Goal: Task Accomplishment & Management: Complete application form

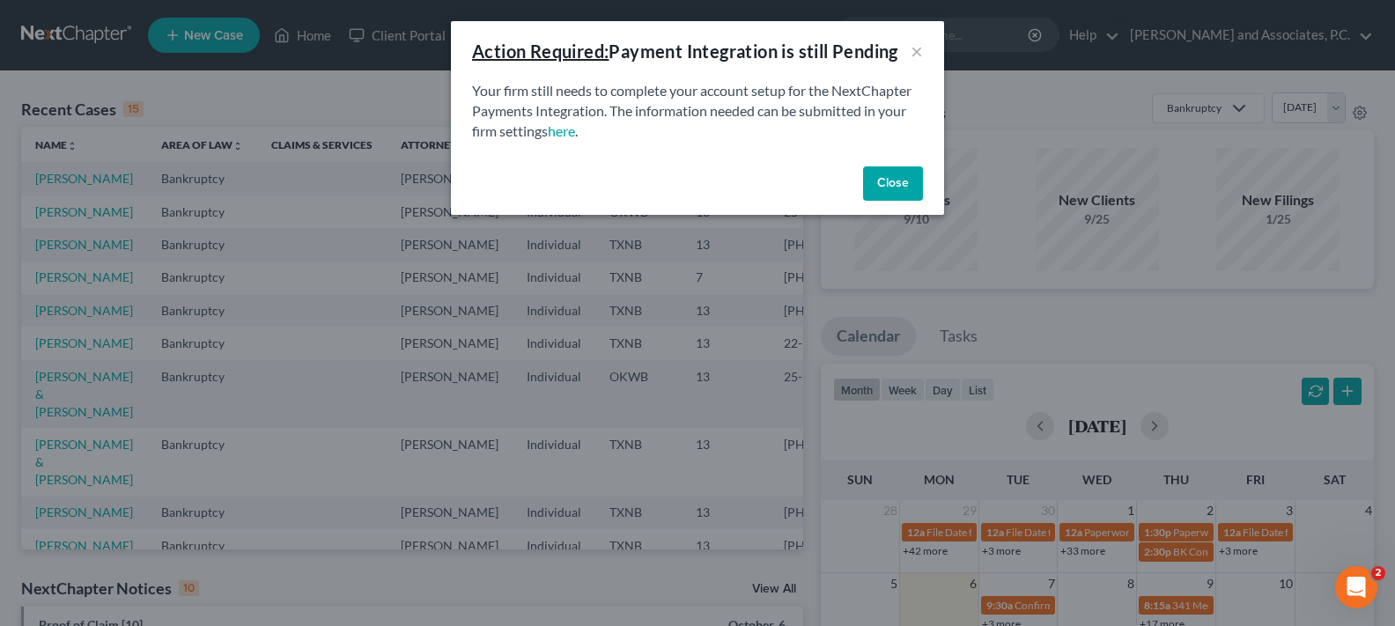
click at [916, 176] on button "Close" at bounding box center [893, 183] width 60 height 35
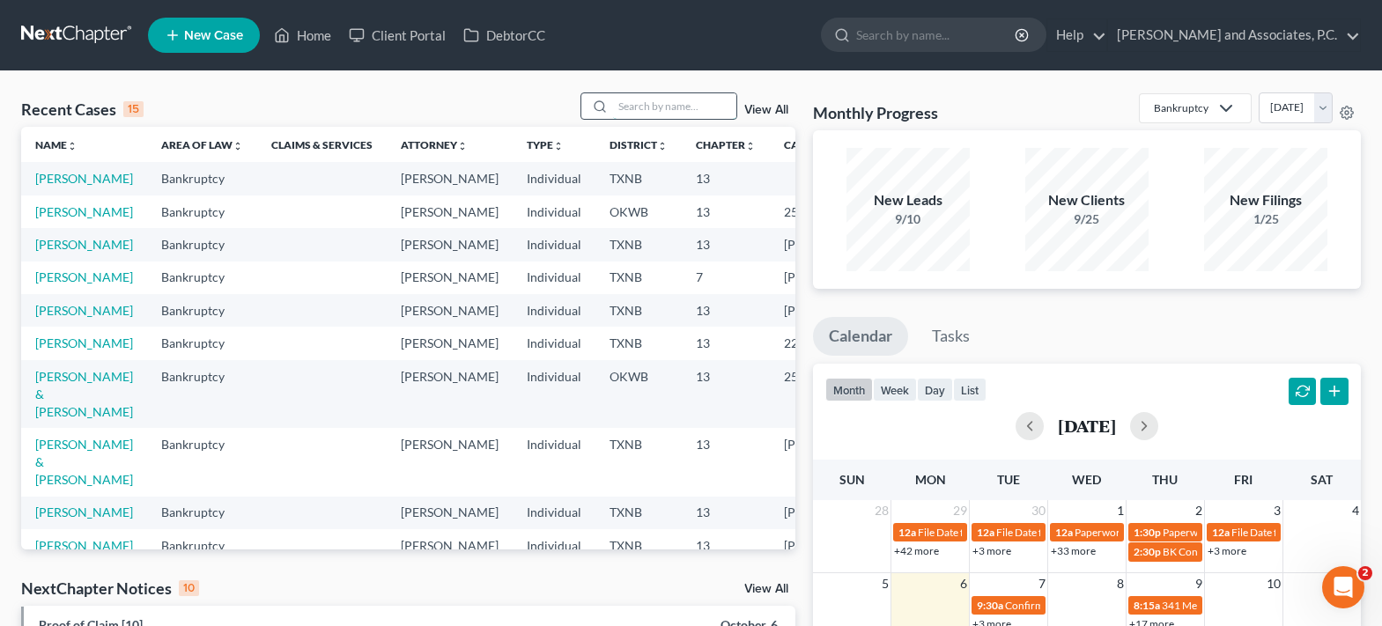
click at [620, 103] on input "search" at bounding box center [674, 106] width 123 height 26
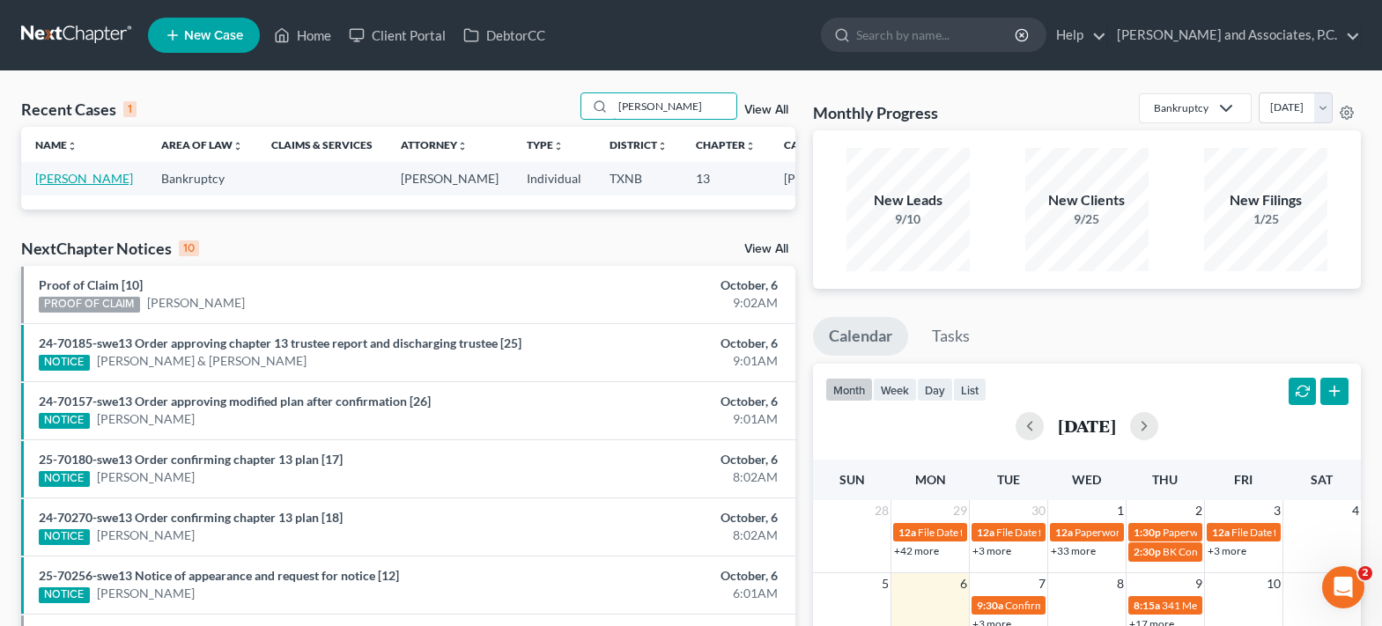
type input "wellner"
click at [45, 182] on link "[PERSON_NAME]" at bounding box center [84, 178] width 98 height 15
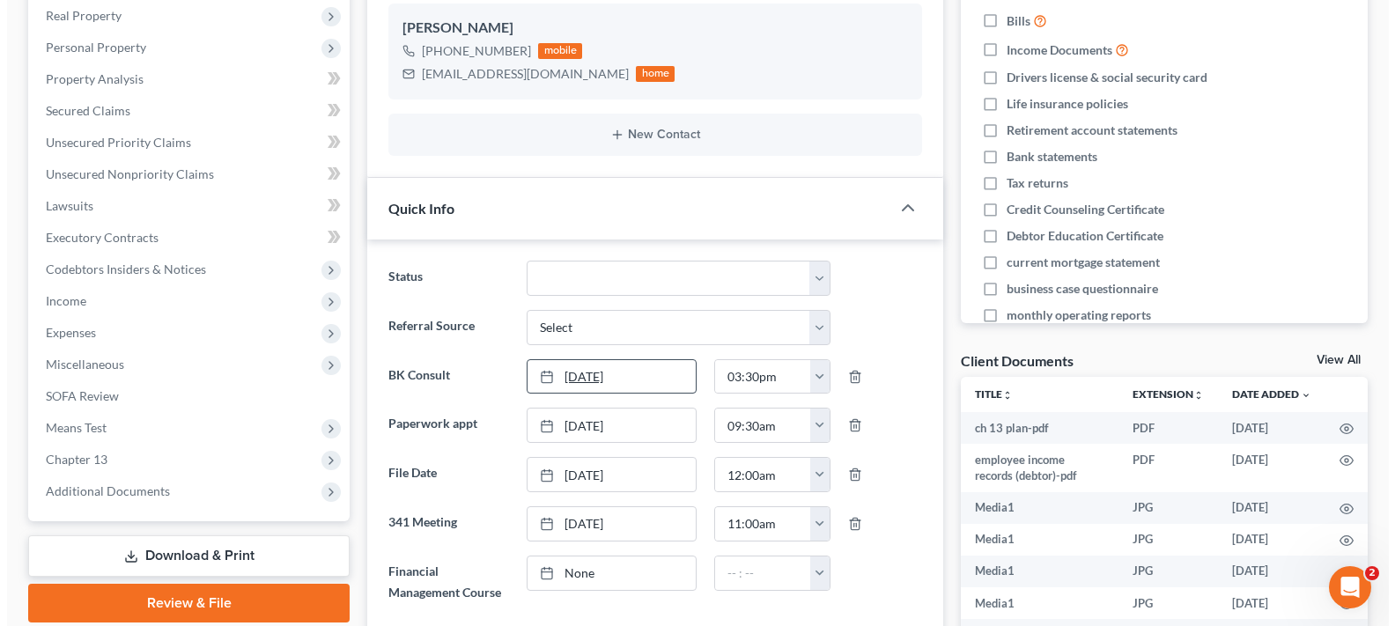
scroll to position [352, 0]
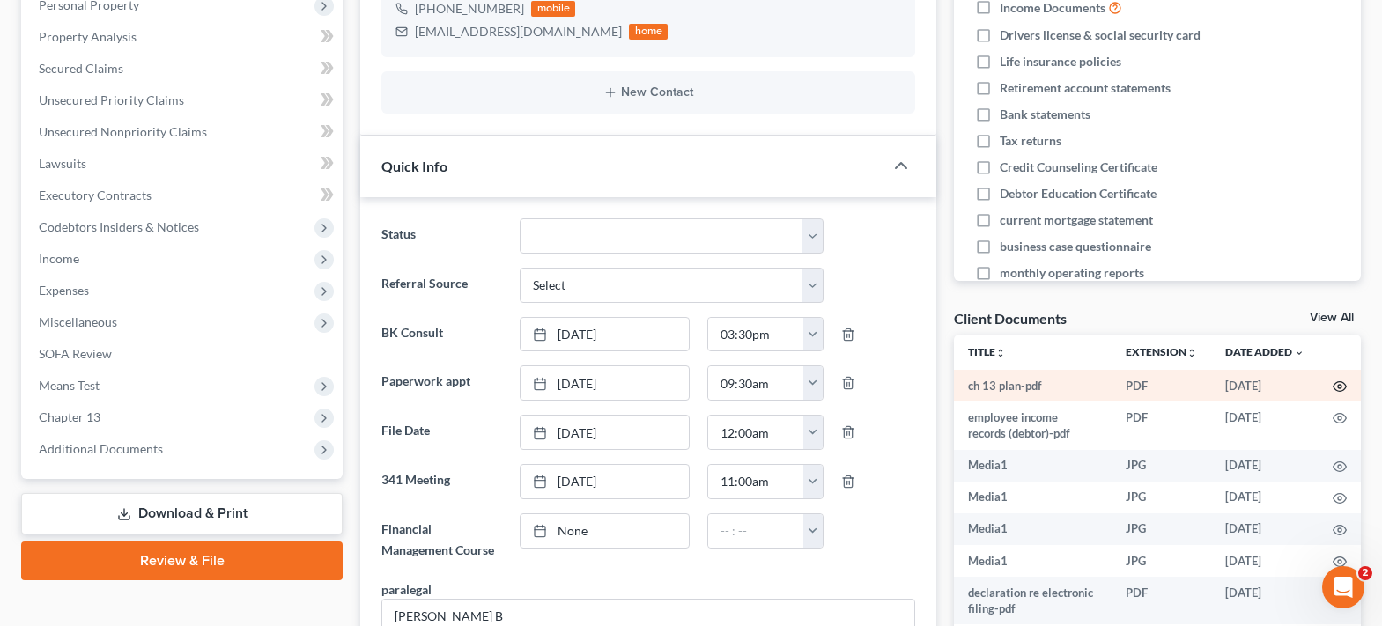
click at [1332, 388] on icon "button" at bounding box center [1339, 387] width 14 height 14
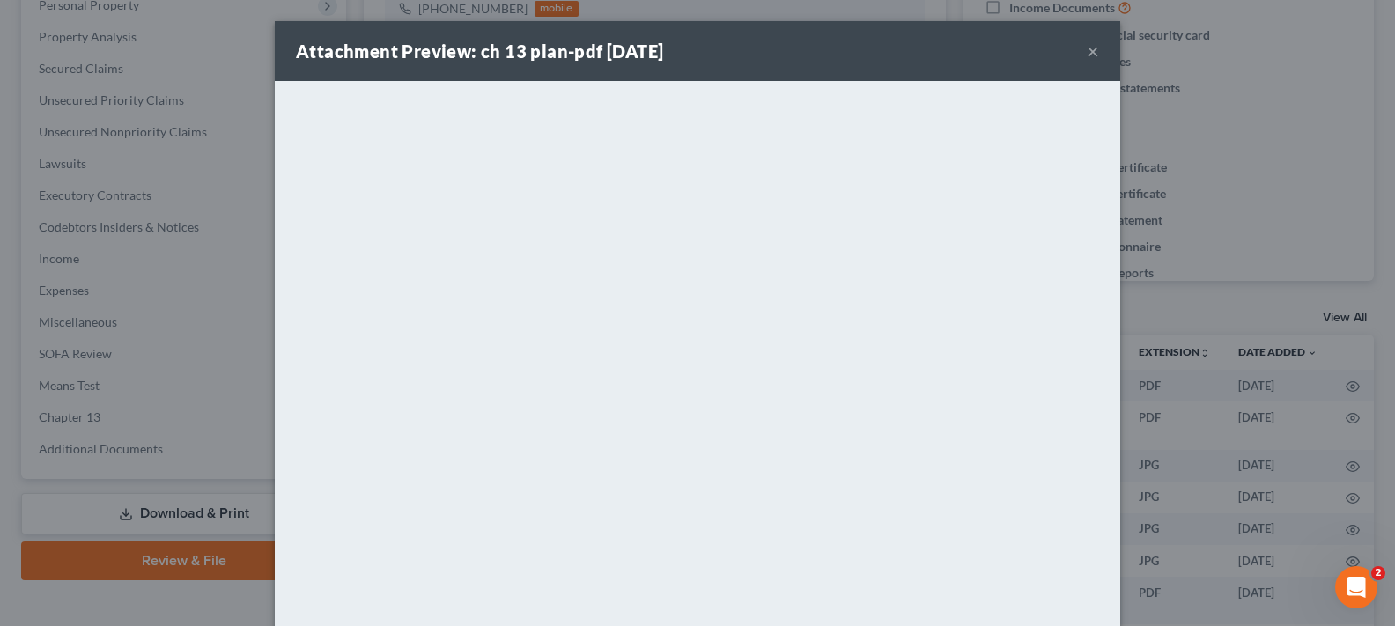
click at [1197, 365] on div "Attachment Preview: ch 13 plan-pdf 09/29/2025 × <object ng-attr-data='https://n…" at bounding box center [697, 313] width 1395 height 626
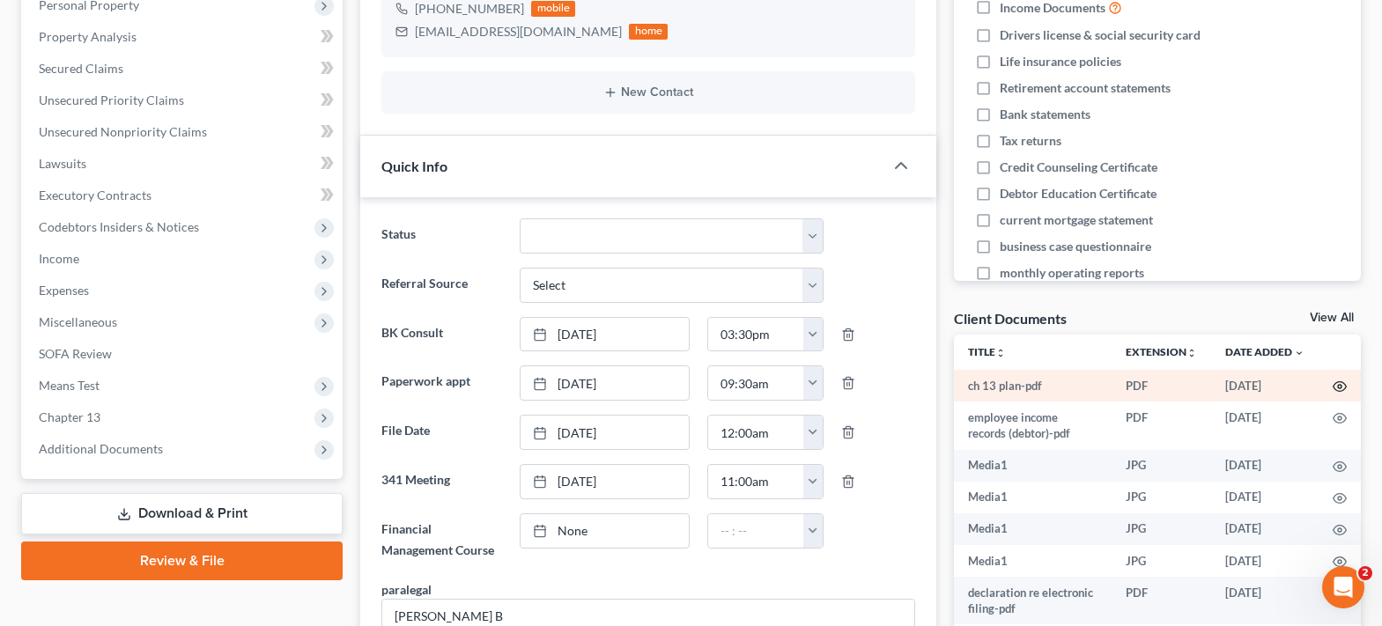
click at [1332, 387] on icon "button" at bounding box center [1339, 387] width 14 height 14
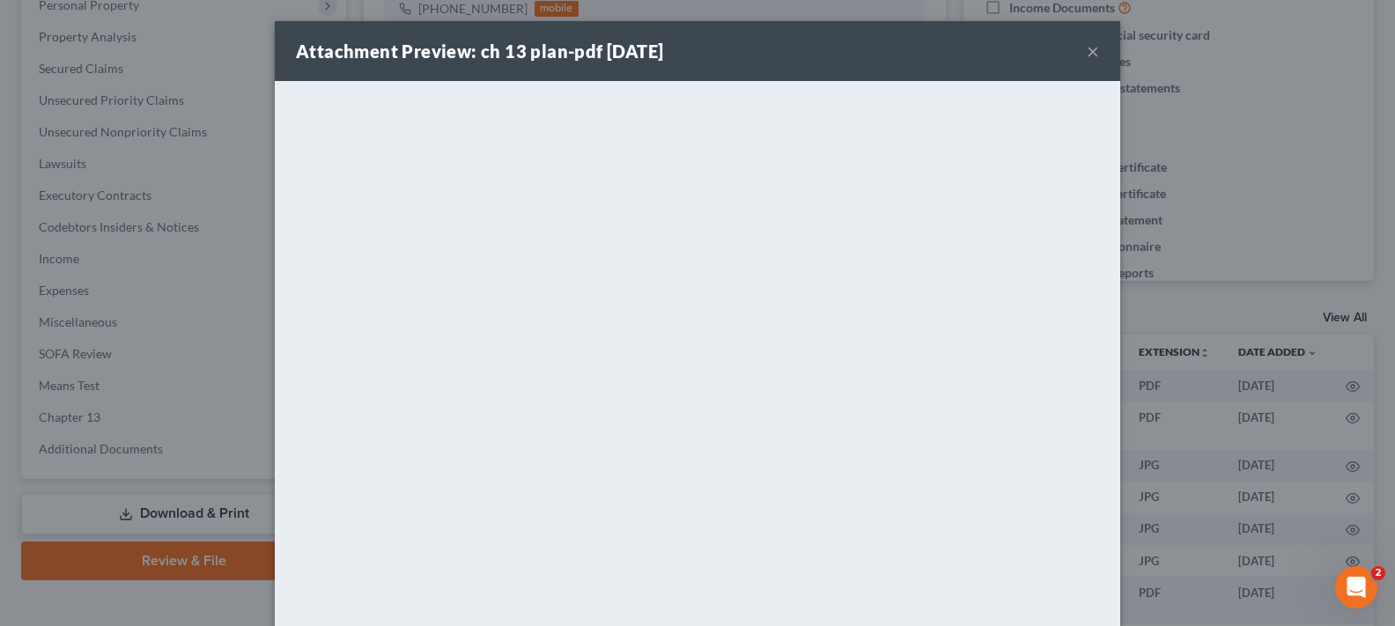
scroll to position [111, 0]
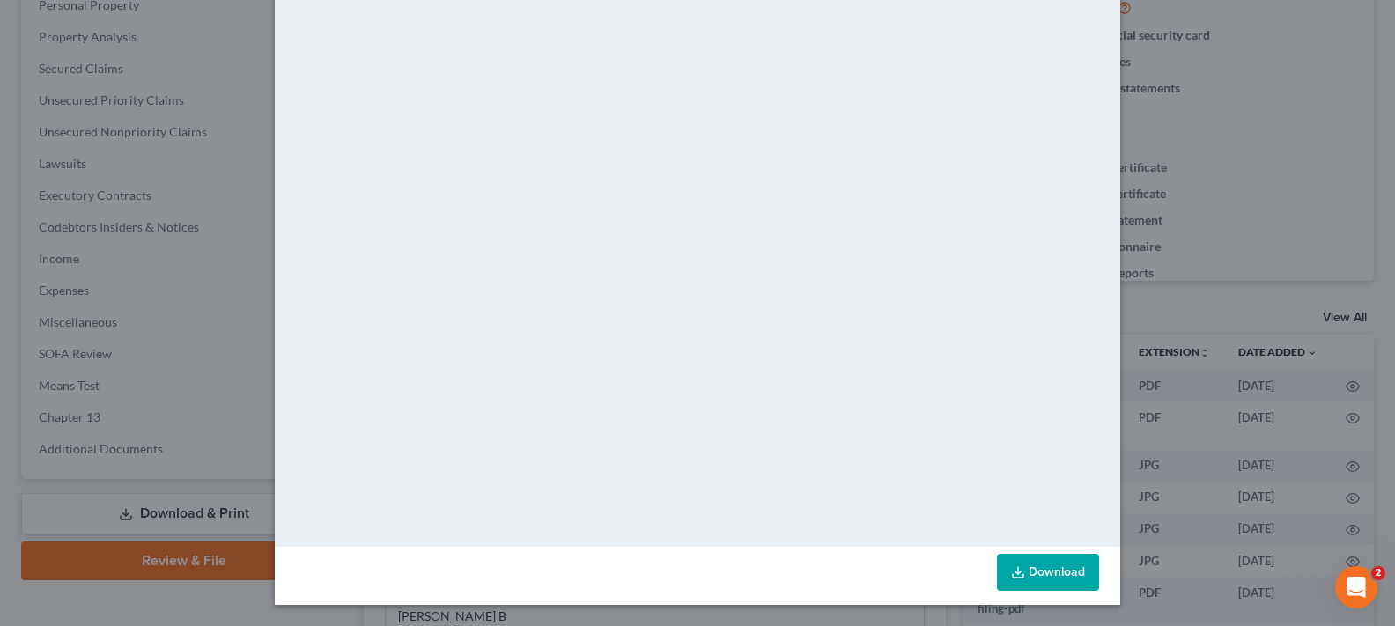
click at [1037, 579] on link "Download" at bounding box center [1048, 572] width 102 height 37
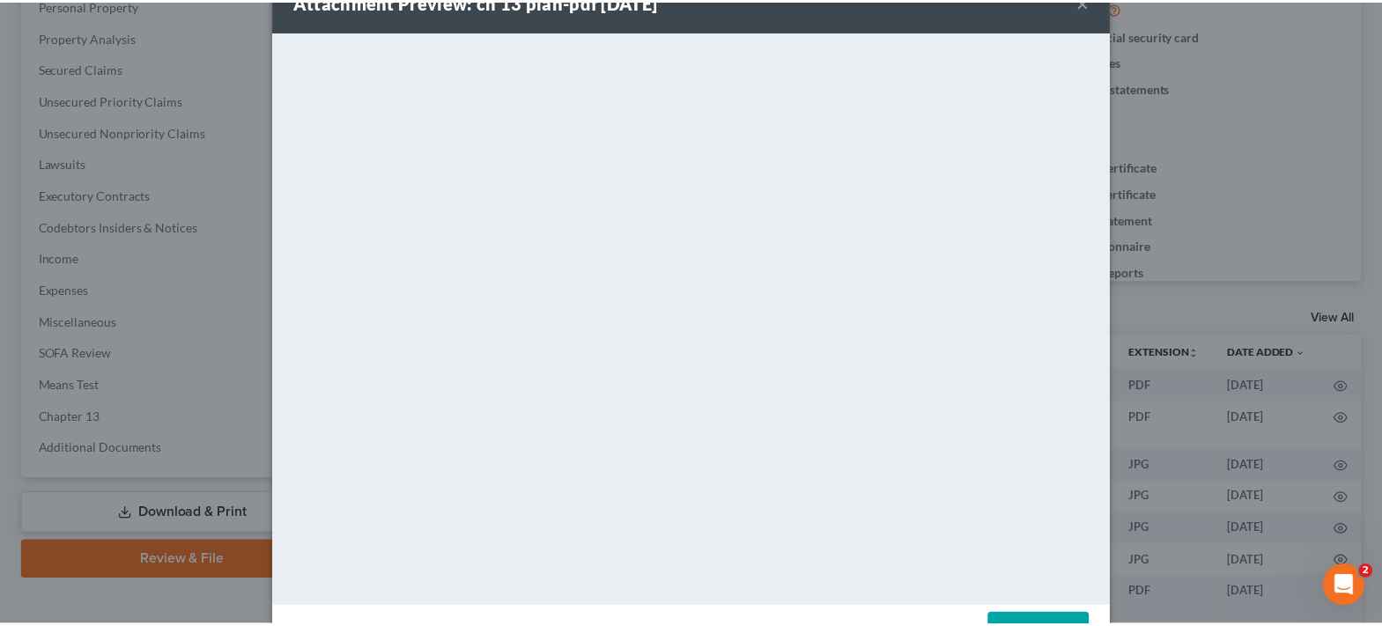
scroll to position [0, 0]
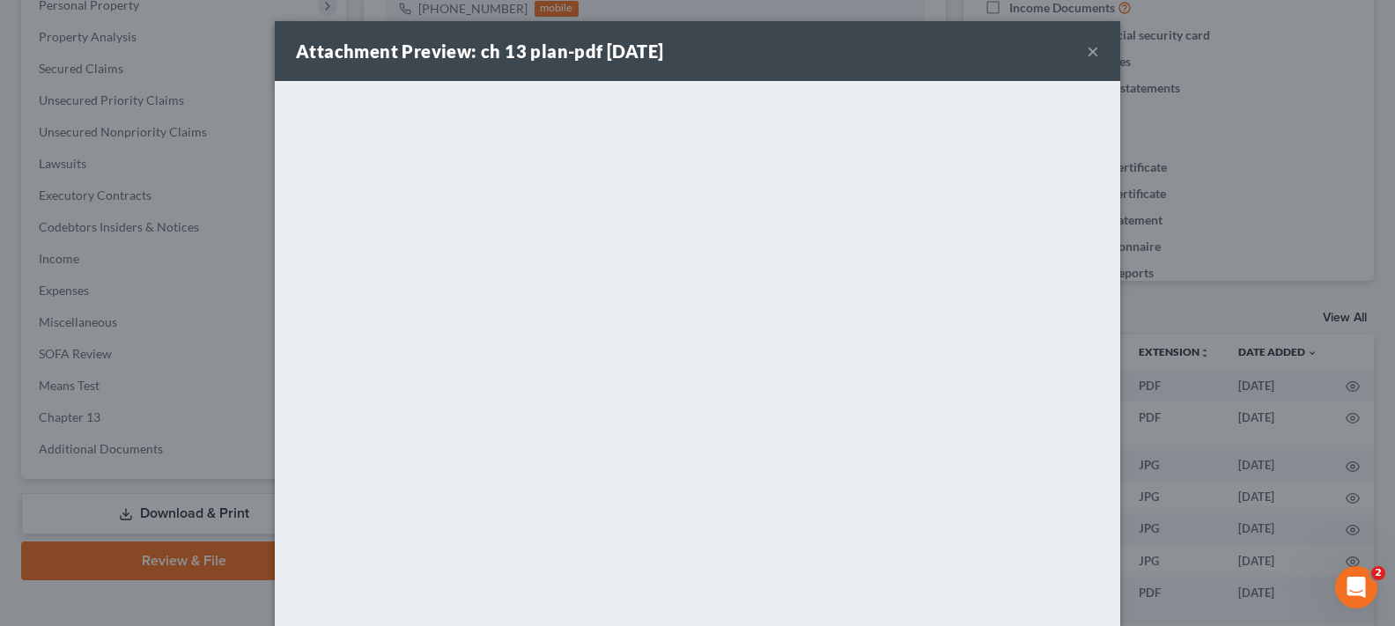
click at [1087, 55] on button "×" at bounding box center [1093, 51] width 12 height 21
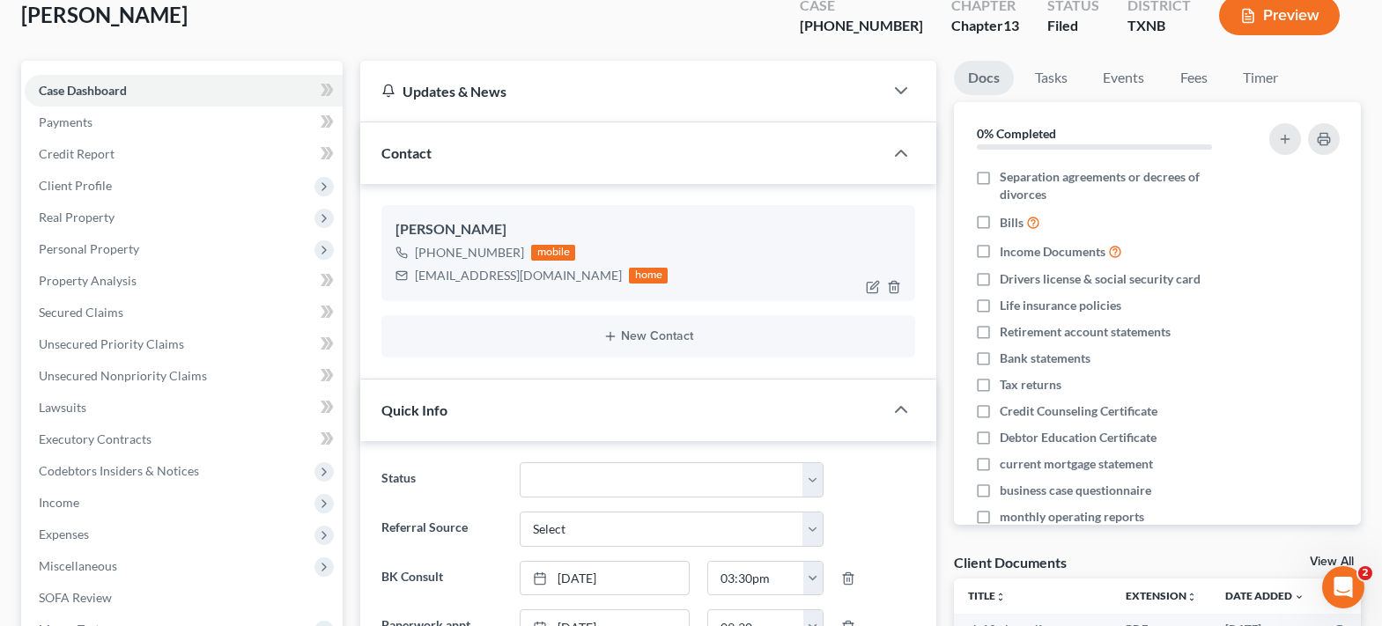
scroll to position [176, 0]
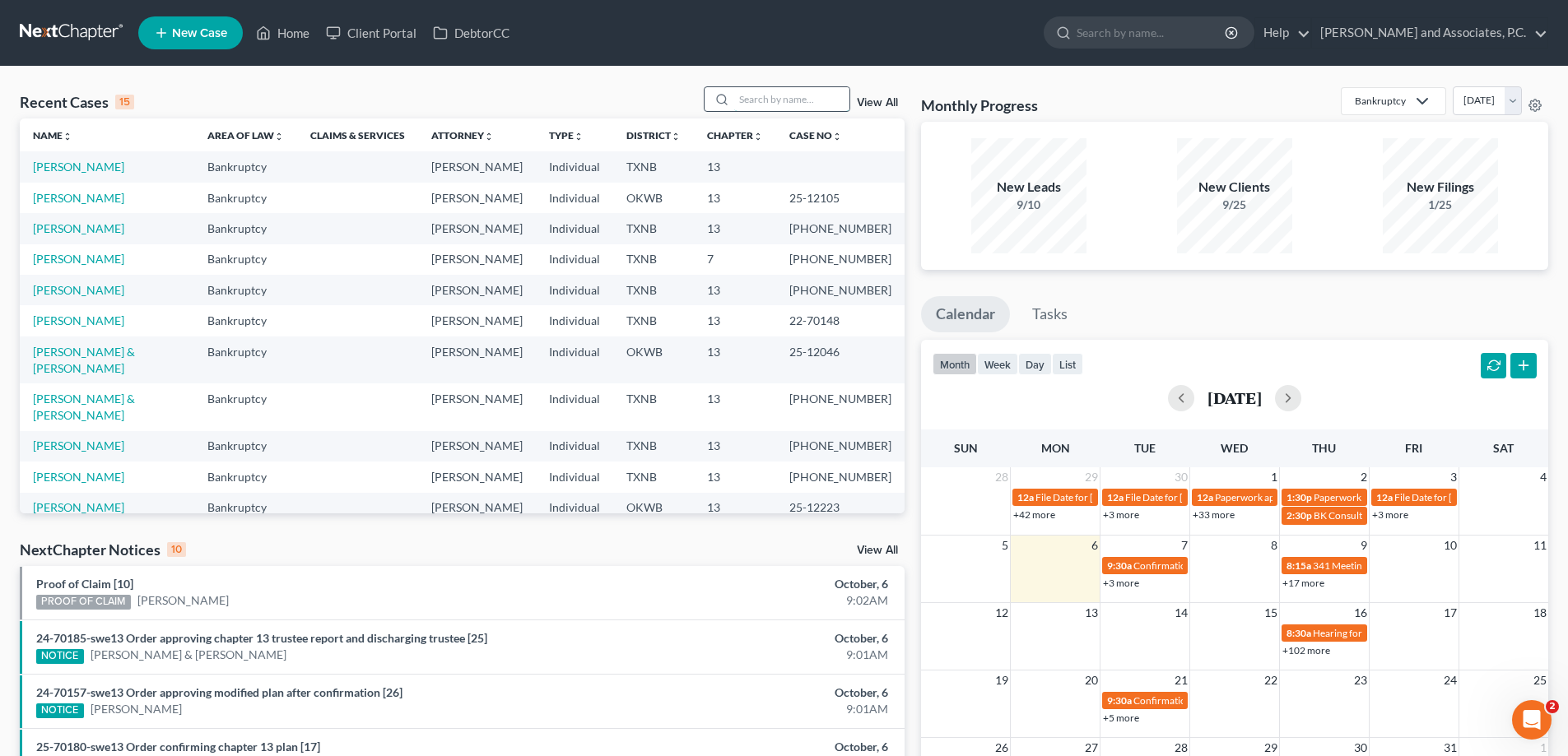
click at [794, 95] on input "search" at bounding box center [791, 99] width 115 height 24
type input "freeman"
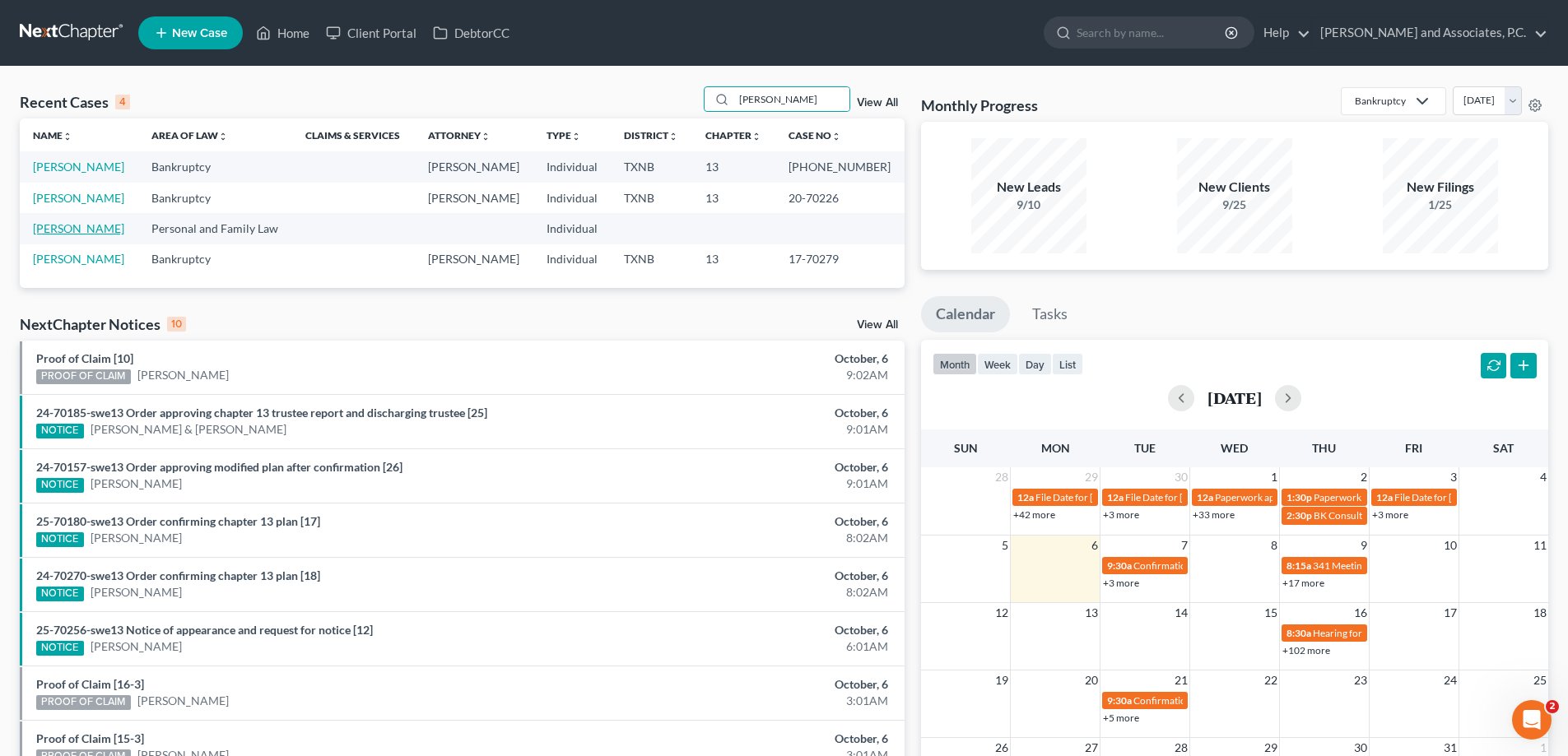
click at [70, 232] on link "[PERSON_NAME]" at bounding box center [79, 228] width 92 height 14
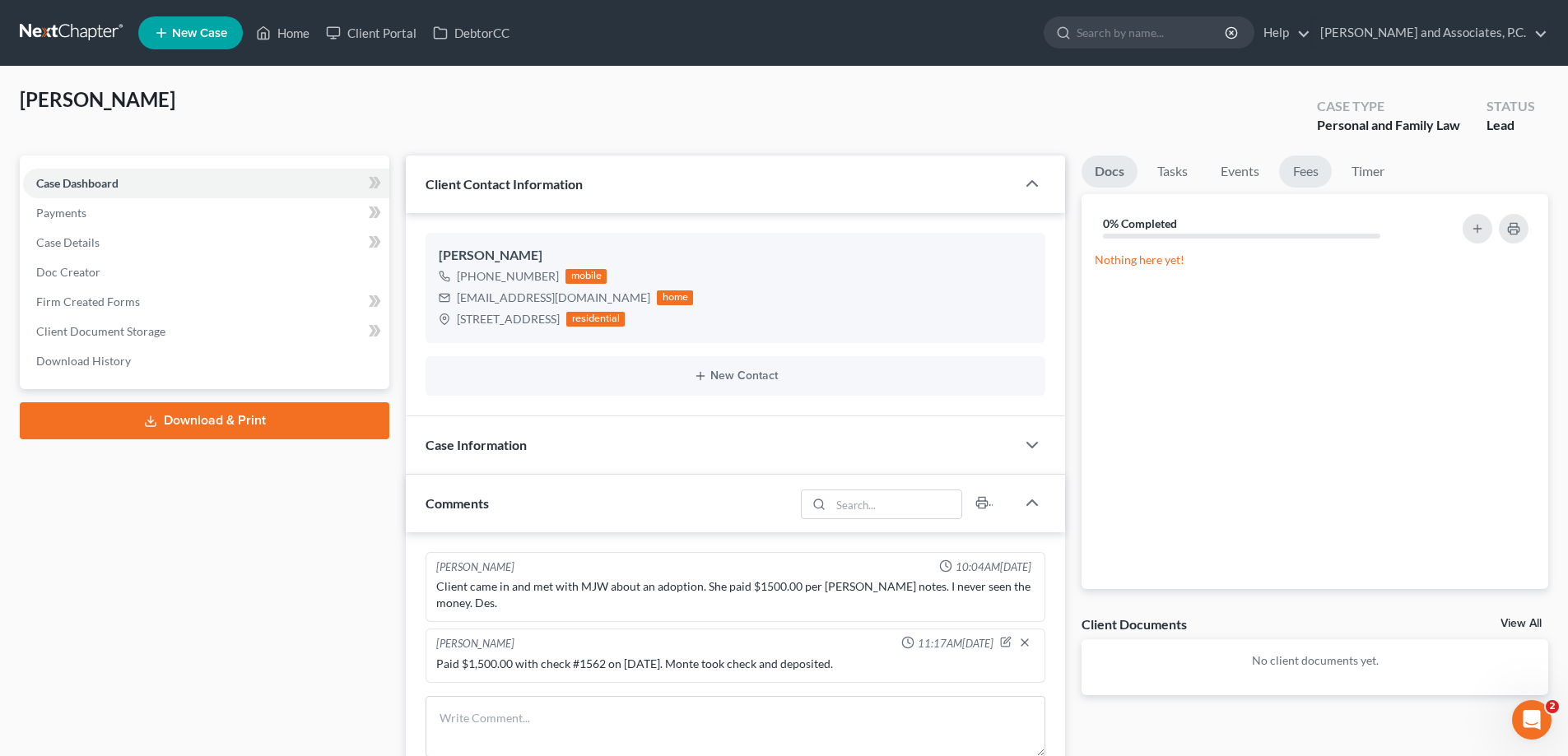
click at [1292, 175] on link "Fees" at bounding box center [1305, 171] width 52 height 32
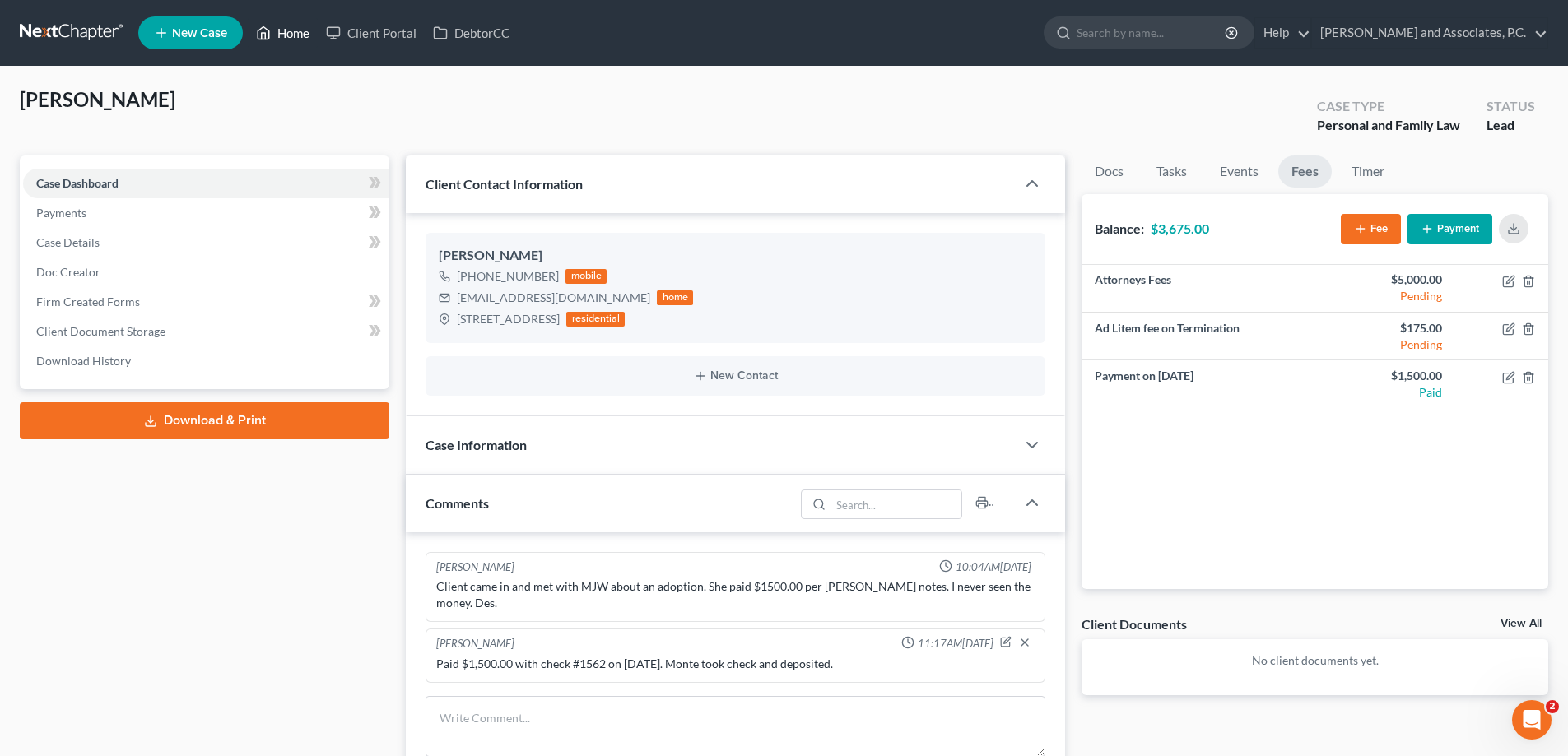
click at [287, 36] on link "Home" at bounding box center [282, 33] width 70 height 30
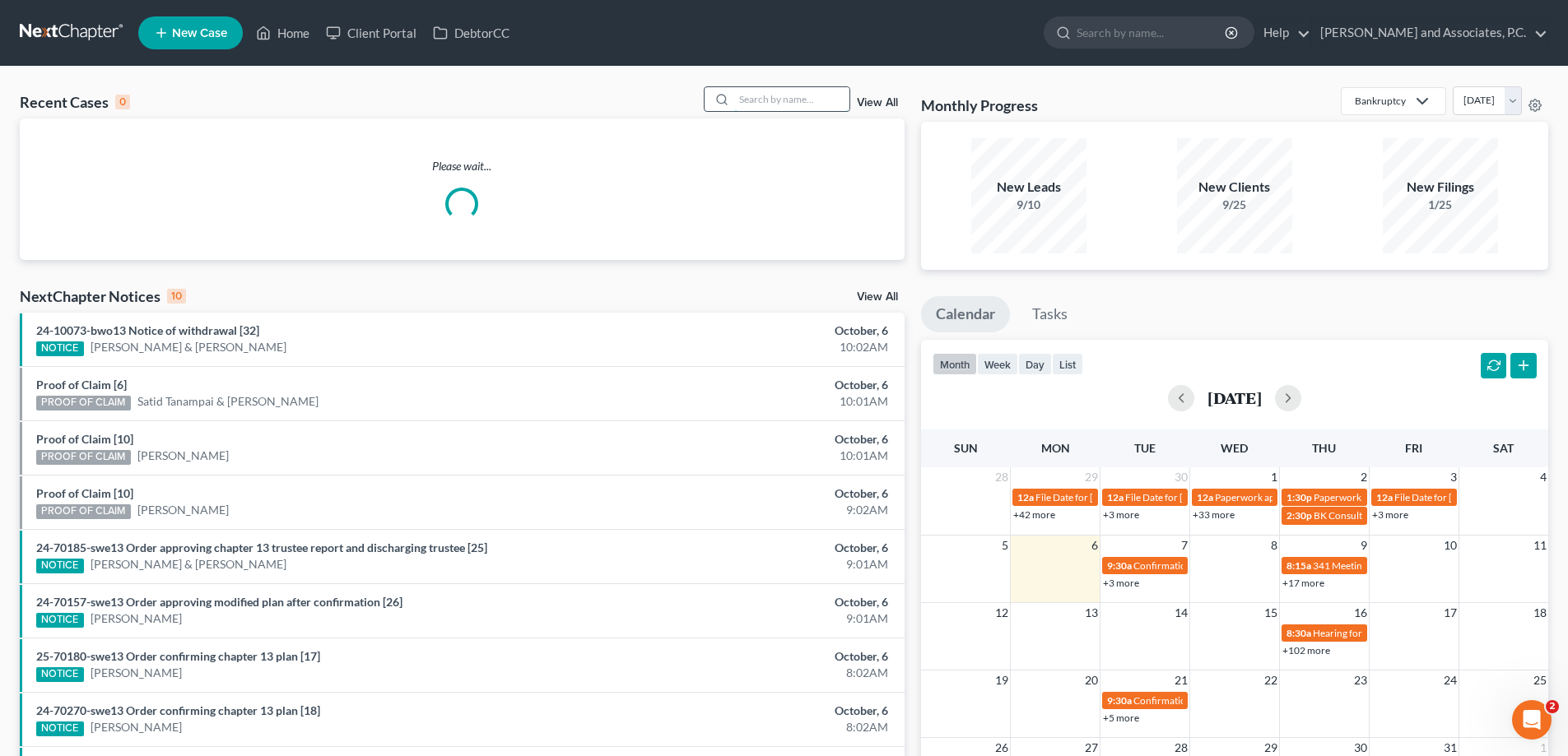
click at [781, 103] on input "search" at bounding box center [791, 99] width 115 height 24
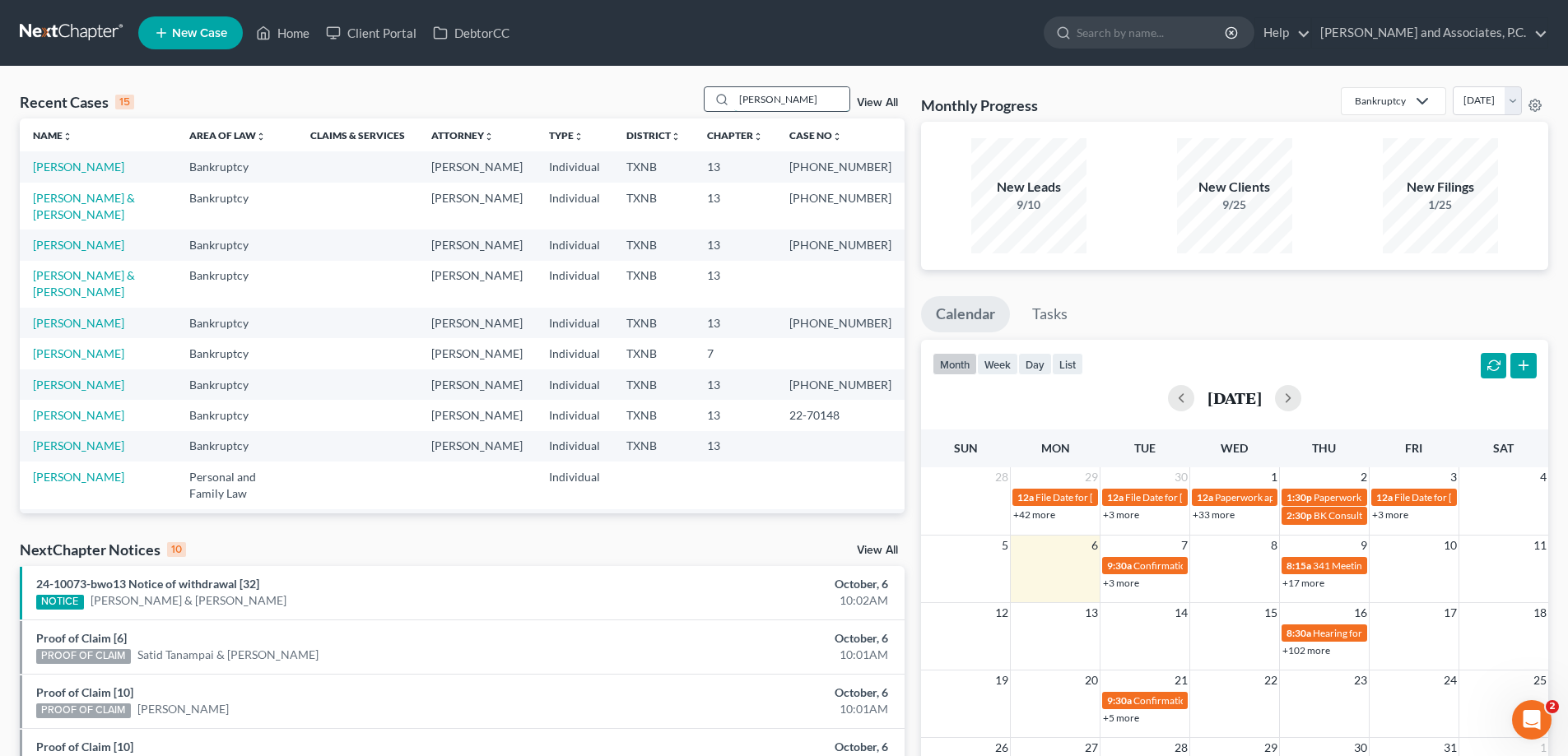
type input "henyan"
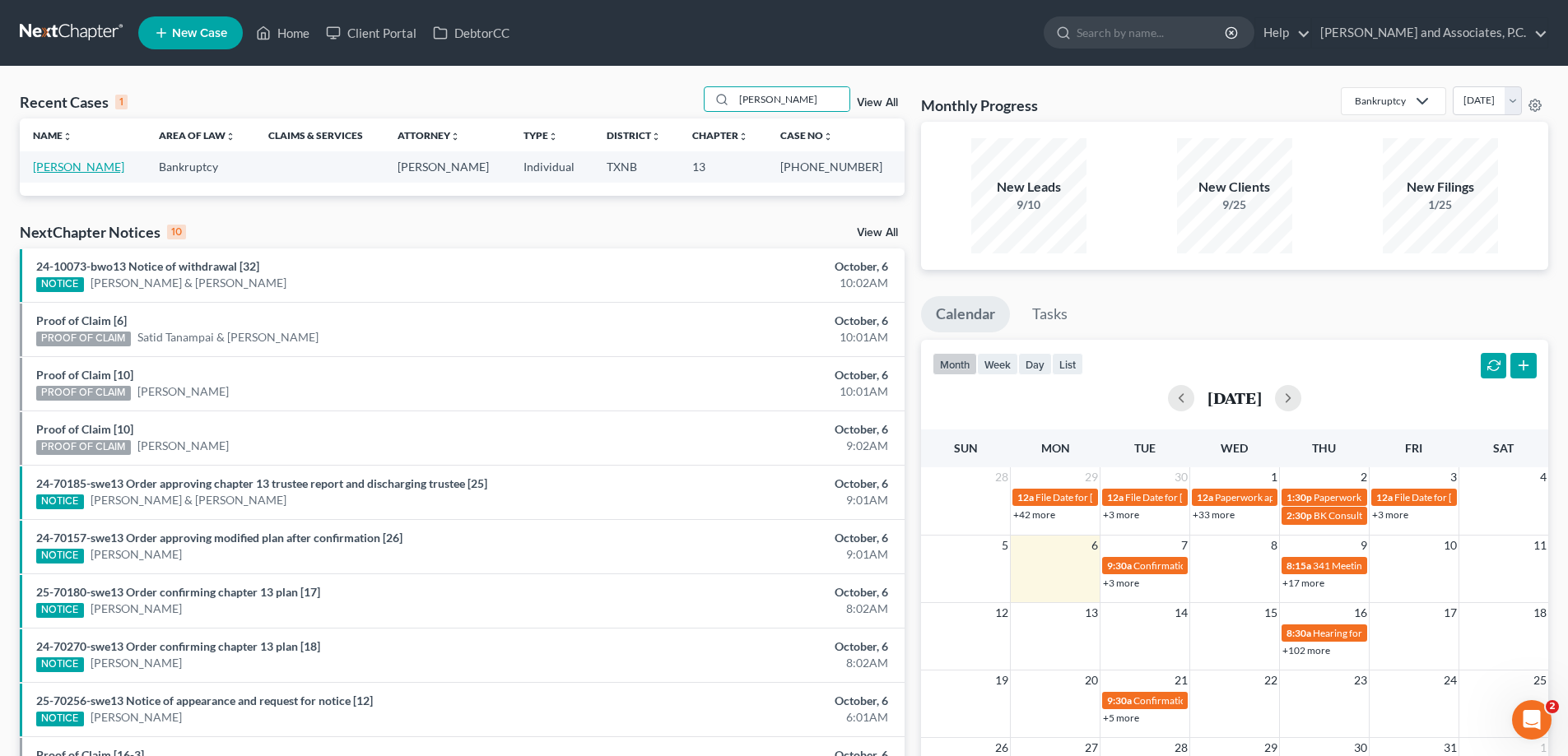
click at [66, 165] on link "[PERSON_NAME]" at bounding box center [79, 166] width 92 height 14
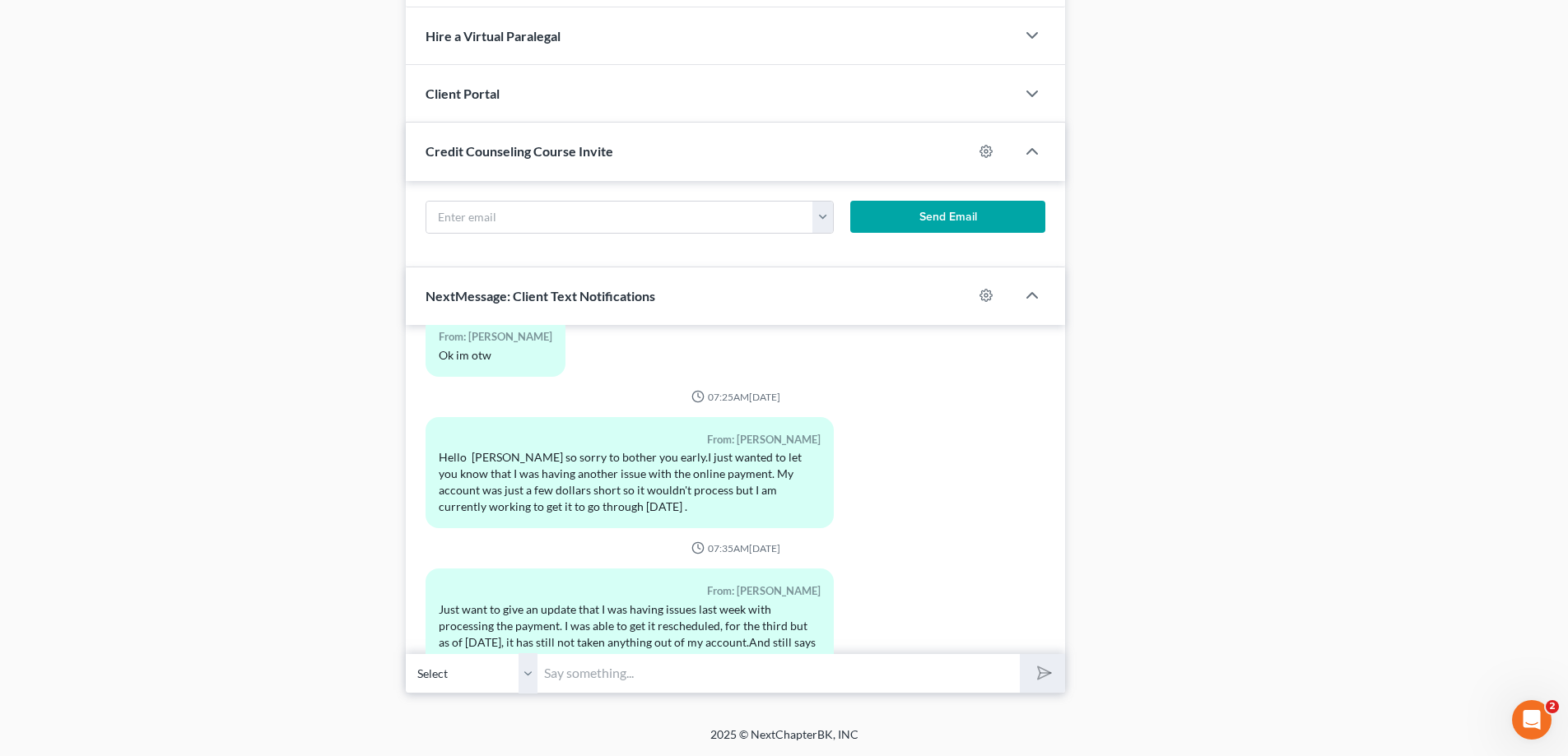
scroll to position [3459, 0]
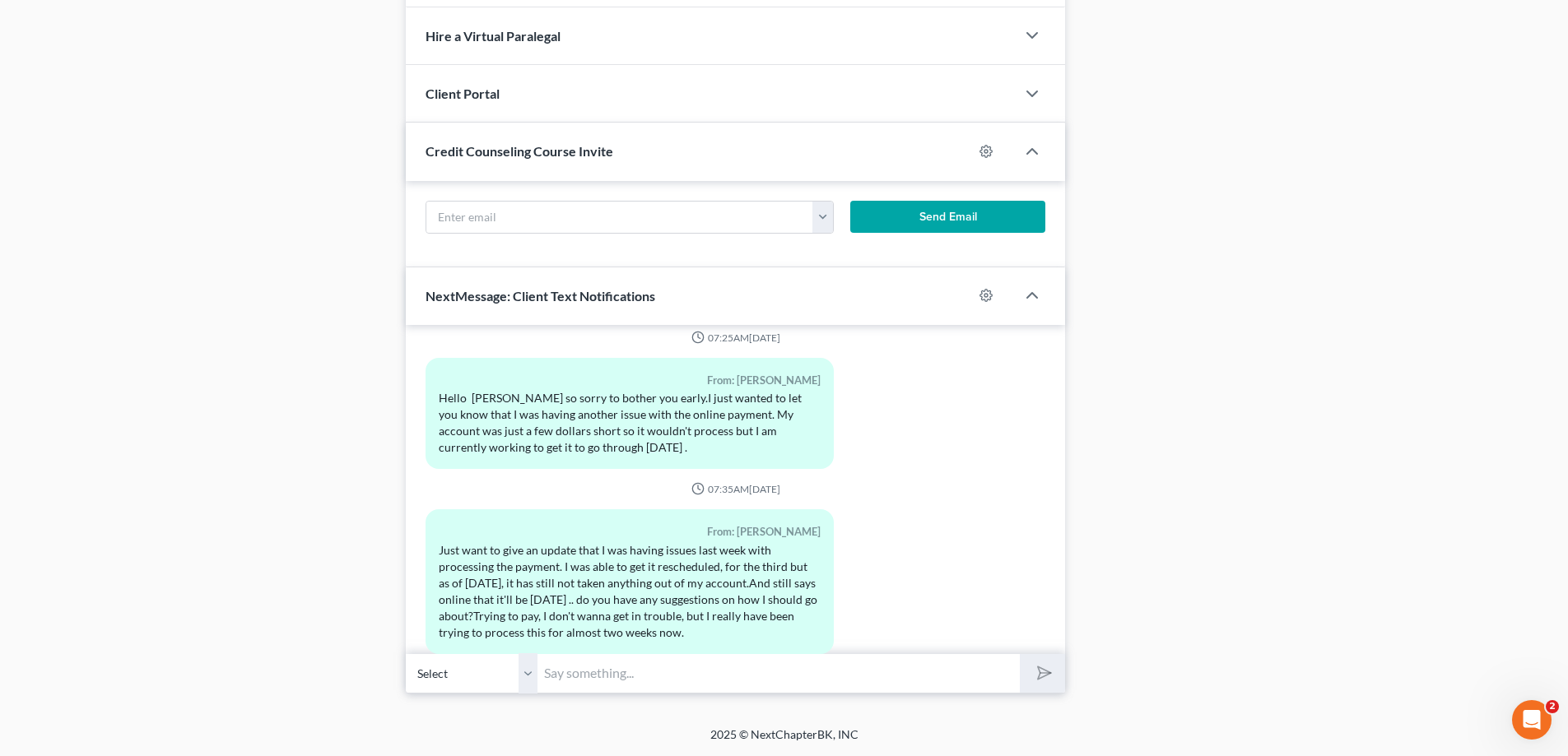
click at [528, 681] on select "Select +1 (432) 816-0643 - Rick Nunez +1 (432) 213-0172 - Kayla Henyan" at bounding box center [471, 673] width 132 height 40
select select "1"
click at [406, 653] on select "Select +1 (432) 816-0643 - Rick Nunez +1 (432) 213-0172 - Kayla Henyan" at bounding box center [471, 673] width 132 height 40
click at [571, 678] on input "text" at bounding box center [779, 673] width 482 height 40
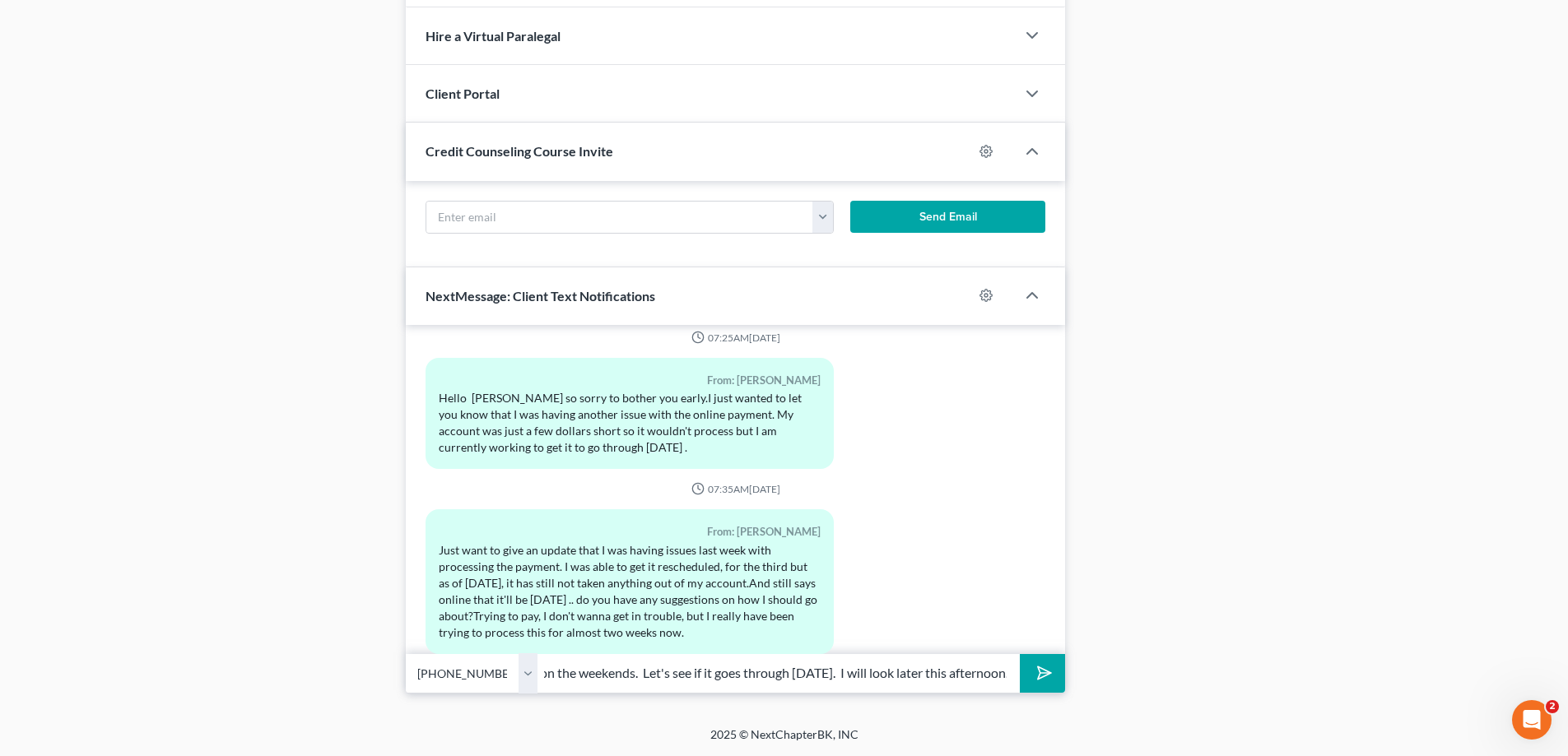
scroll to position [0, 394]
type input "It shows that it is pending on TFS. I don't think payments go through on the we…"
click at [1020, 654] on button "submit" at bounding box center [1043, 673] width 45 height 38
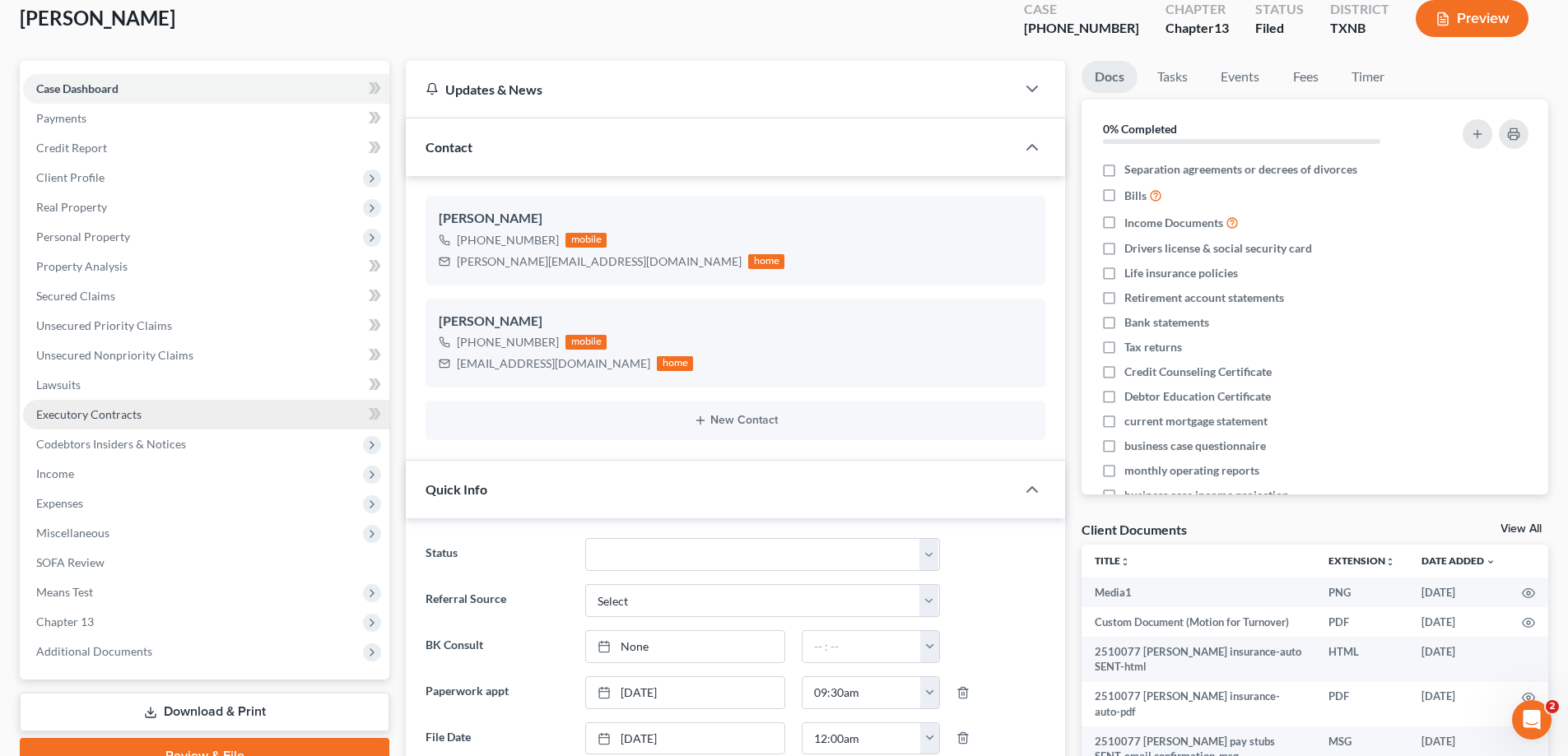
scroll to position [0, 0]
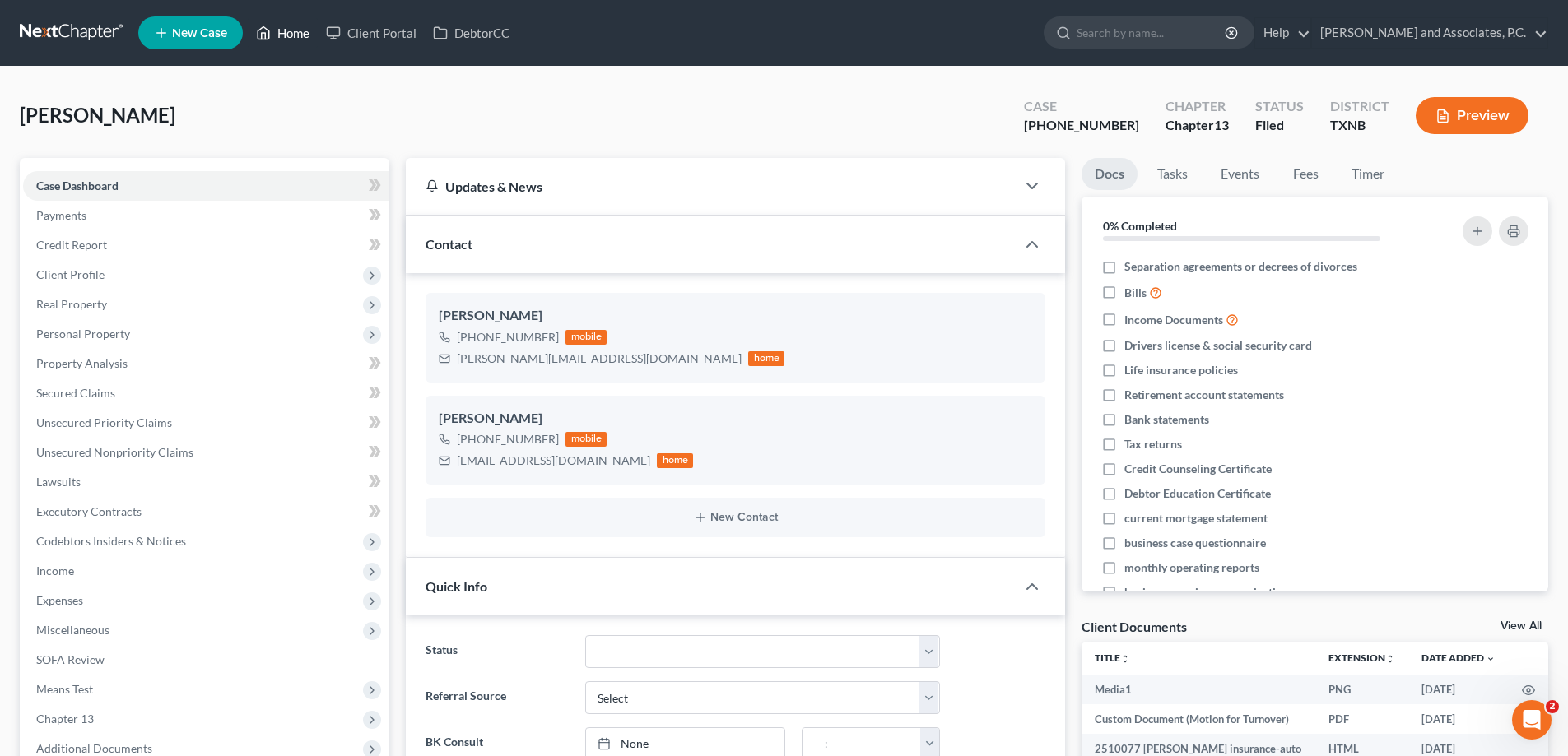
click at [290, 36] on link "Home" at bounding box center [282, 33] width 70 height 30
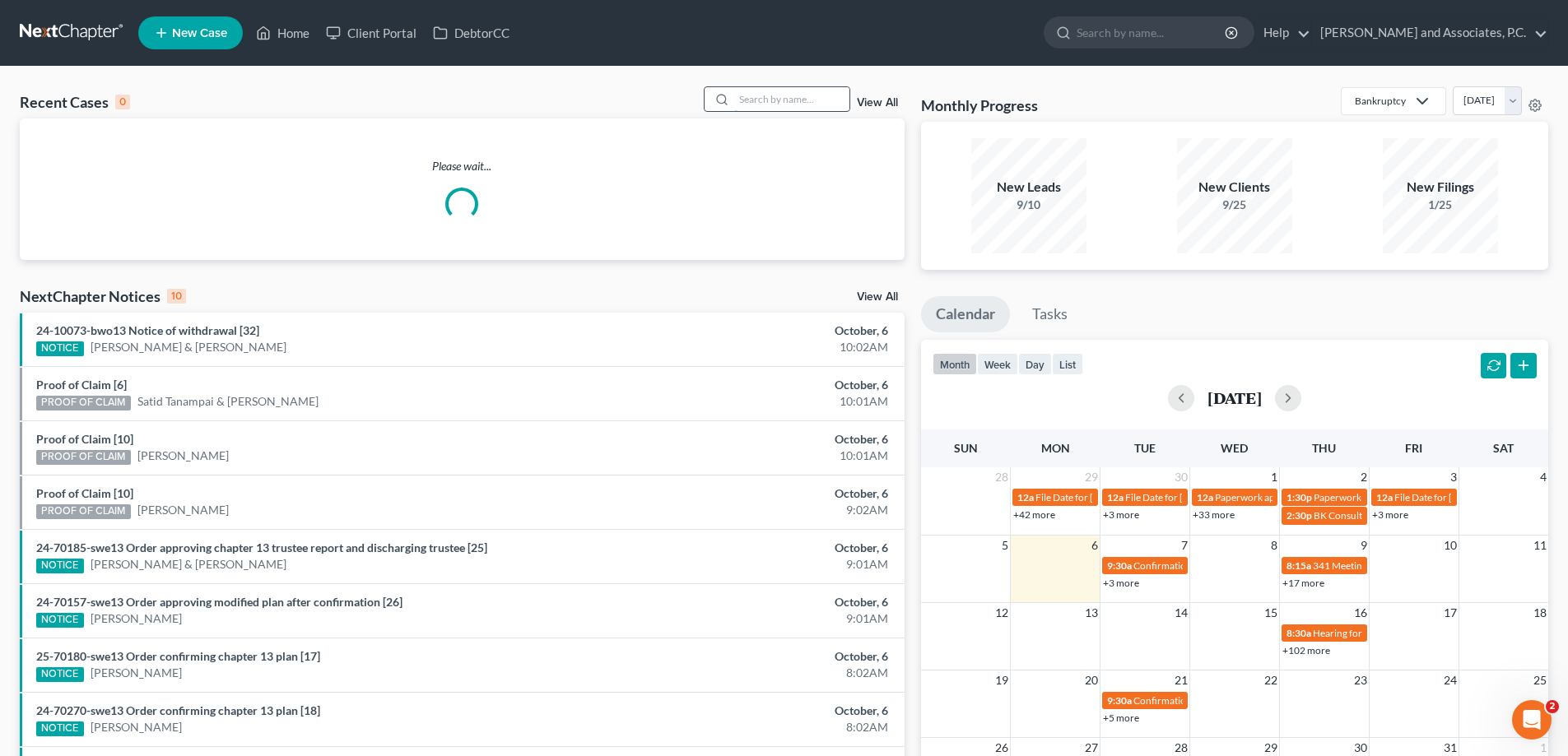
click at [802, 95] on input "search" at bounding box center [791, 99] width 115 height 24
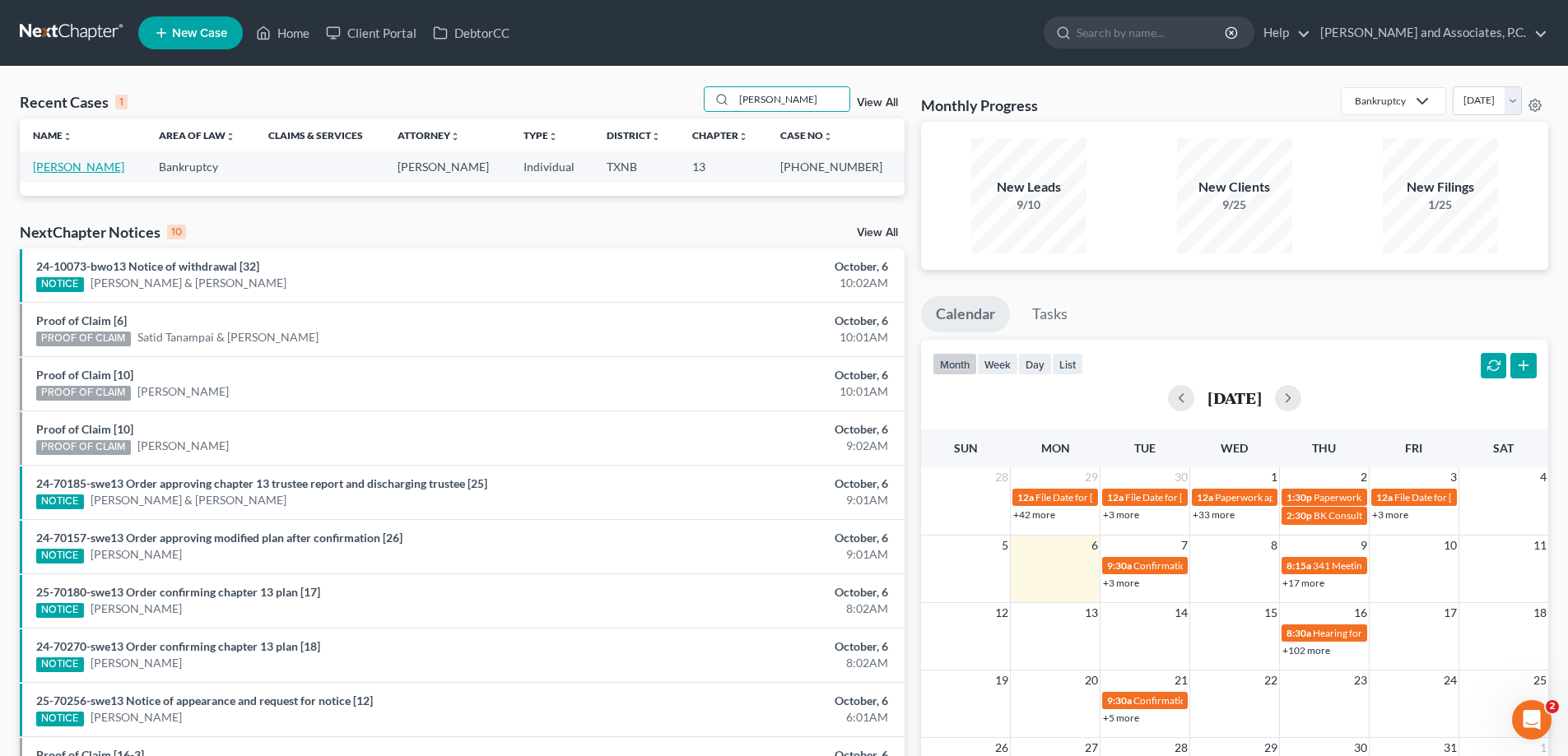
type input "wellner"
click at [64, 164] on link "Wellner, Danielle" at bounding box center [79, 166] width 92 height 14
select select "5"
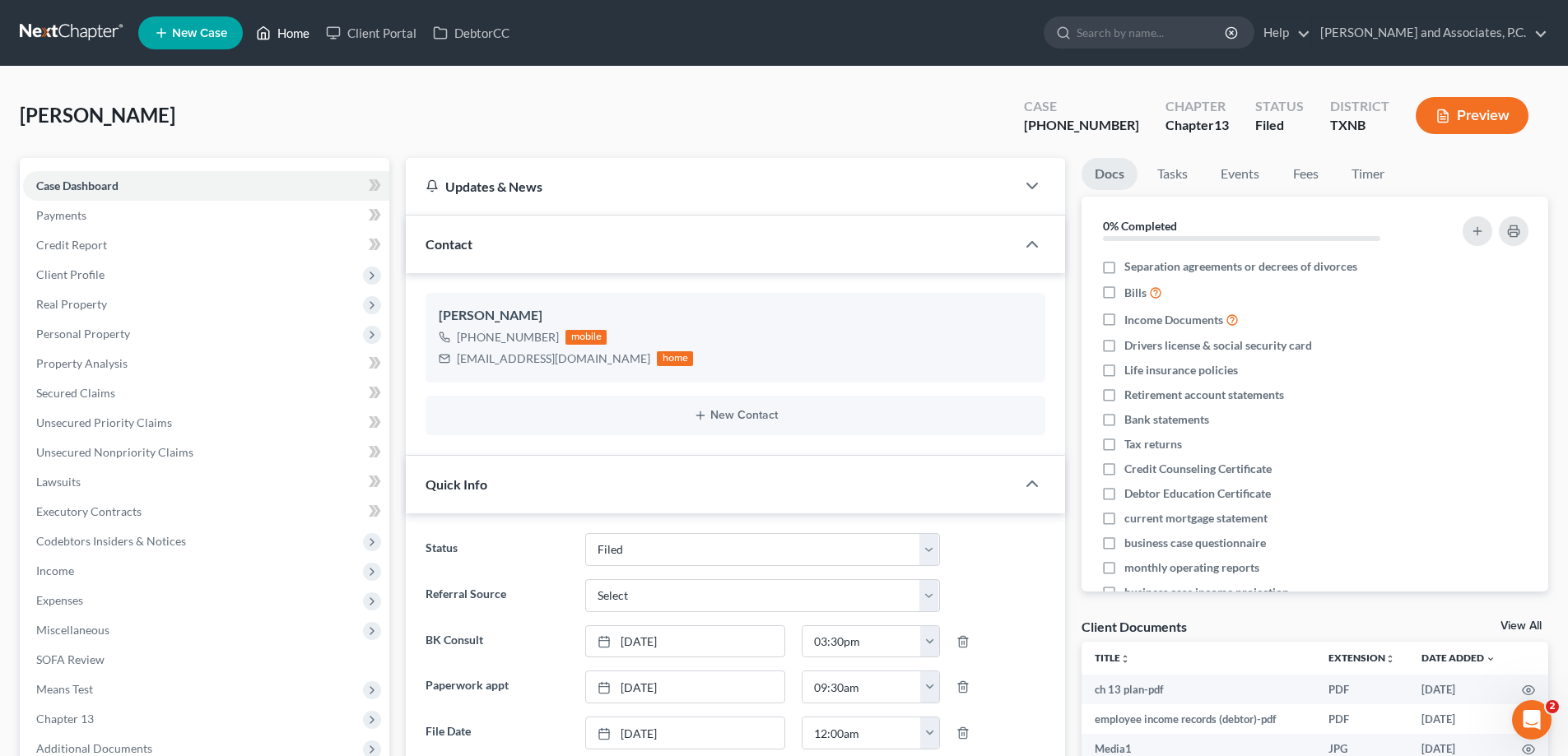
click at [278, 28] on link "Home" at bounding box center [282, 33] width 70 height 30
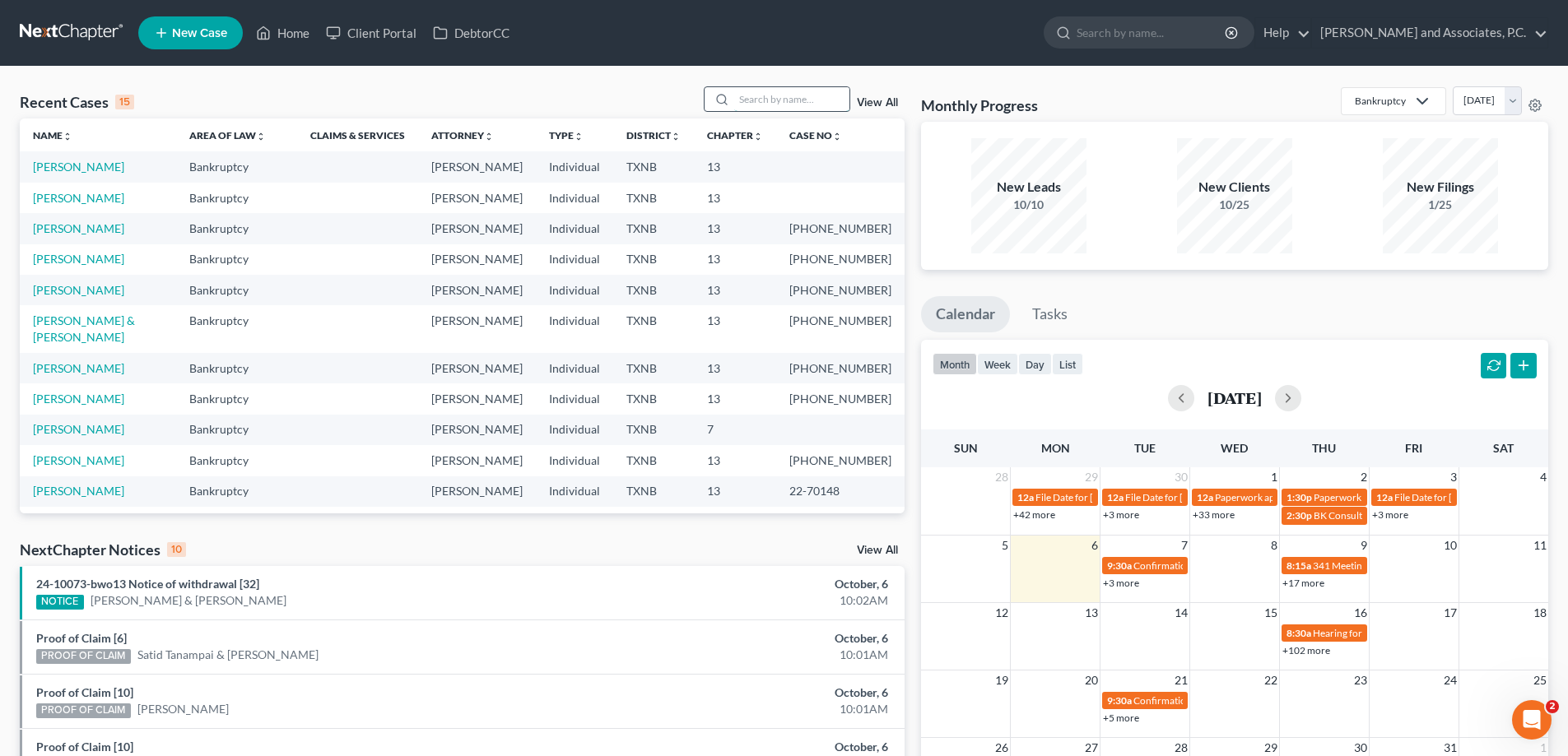
click at [752, 104] on input "search" at bounding box center [791, 99] width 115 height 24
click at [743, 100] on input "search" at bounding box center [791, 99] width 115 height 24
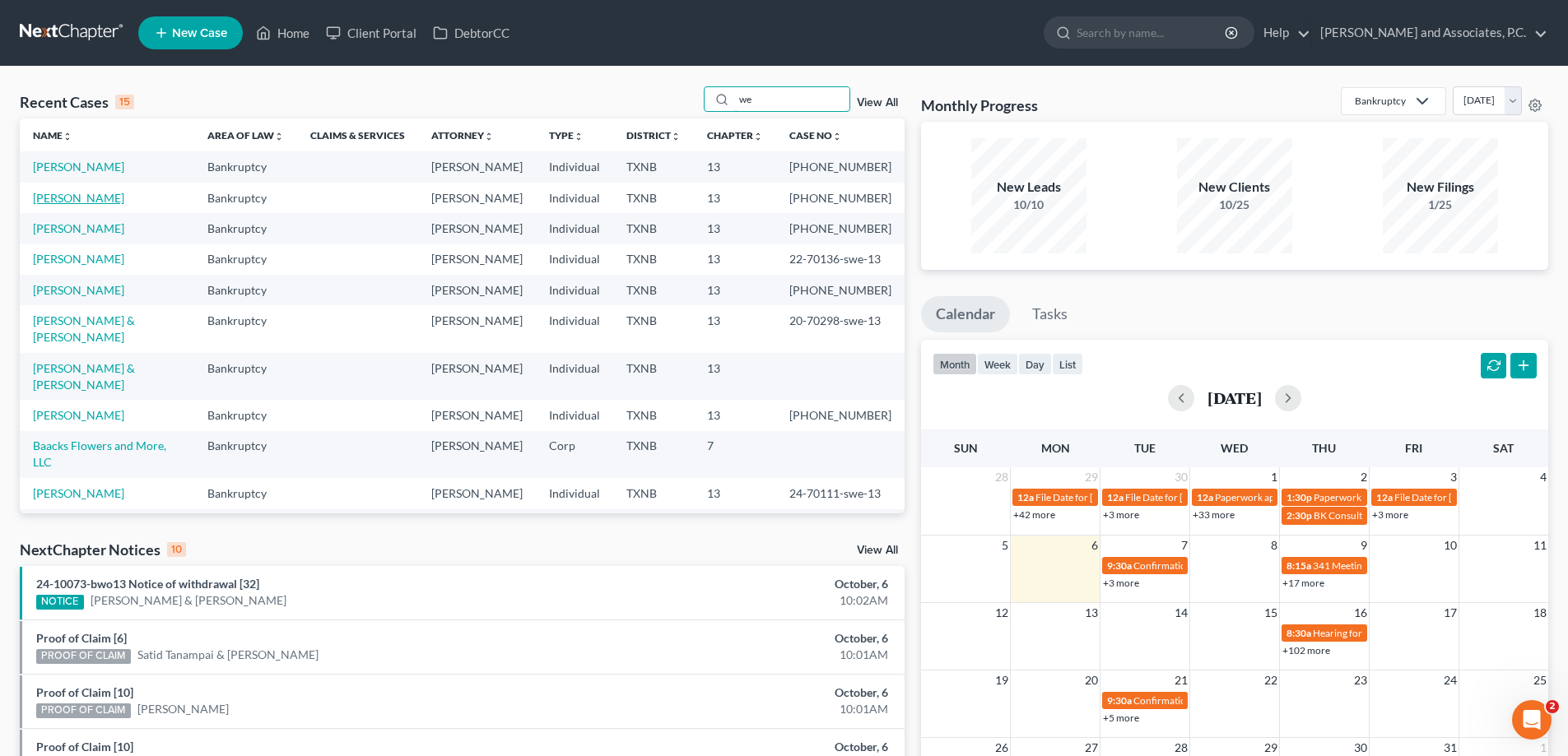
type input "we"
click at [57, 201] on link "Wehmeier, Treacy" at bounding box center [79, 197] width 92 height 14
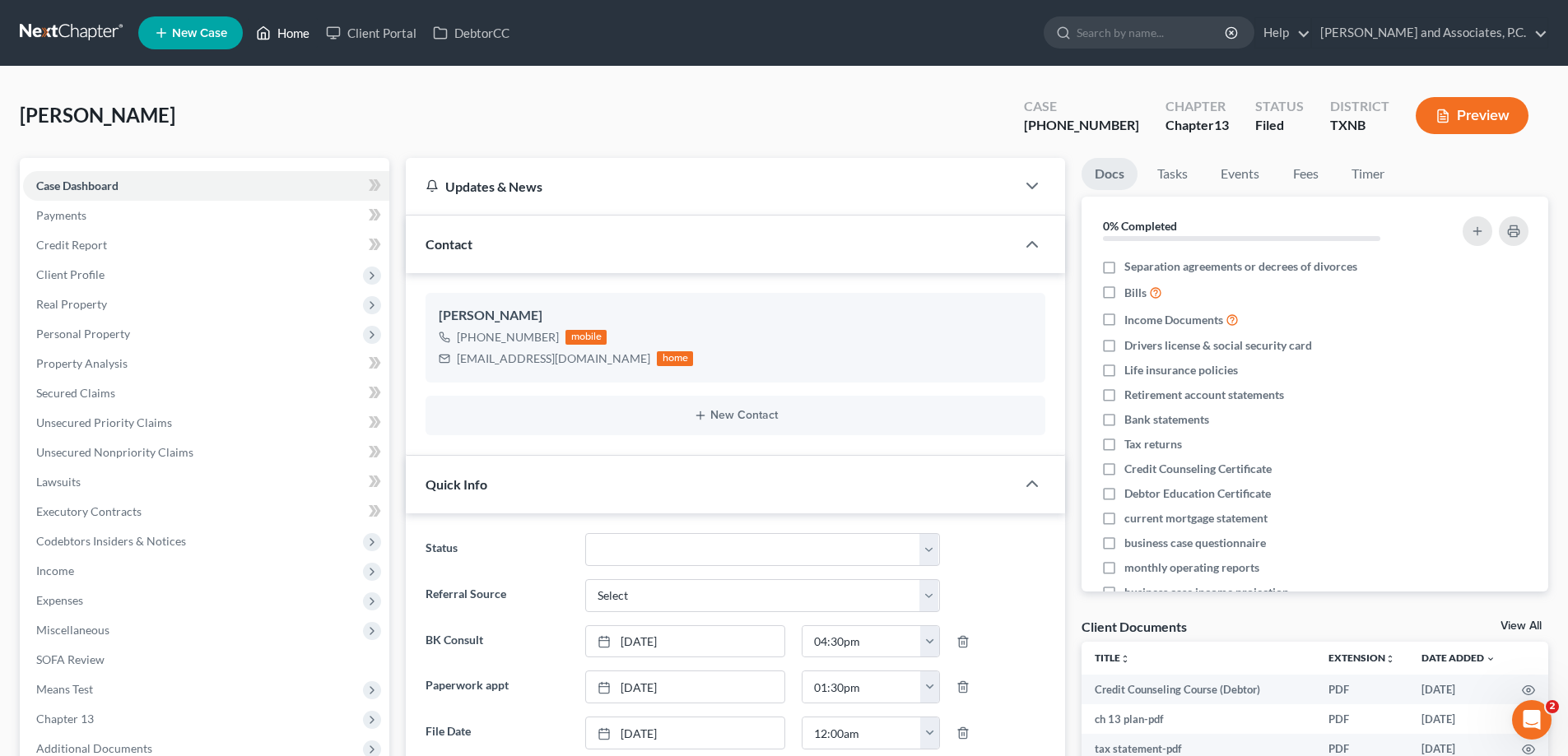
click at [281, 39] on link "Home" at bounding box center [282, 33] width 70 height 30
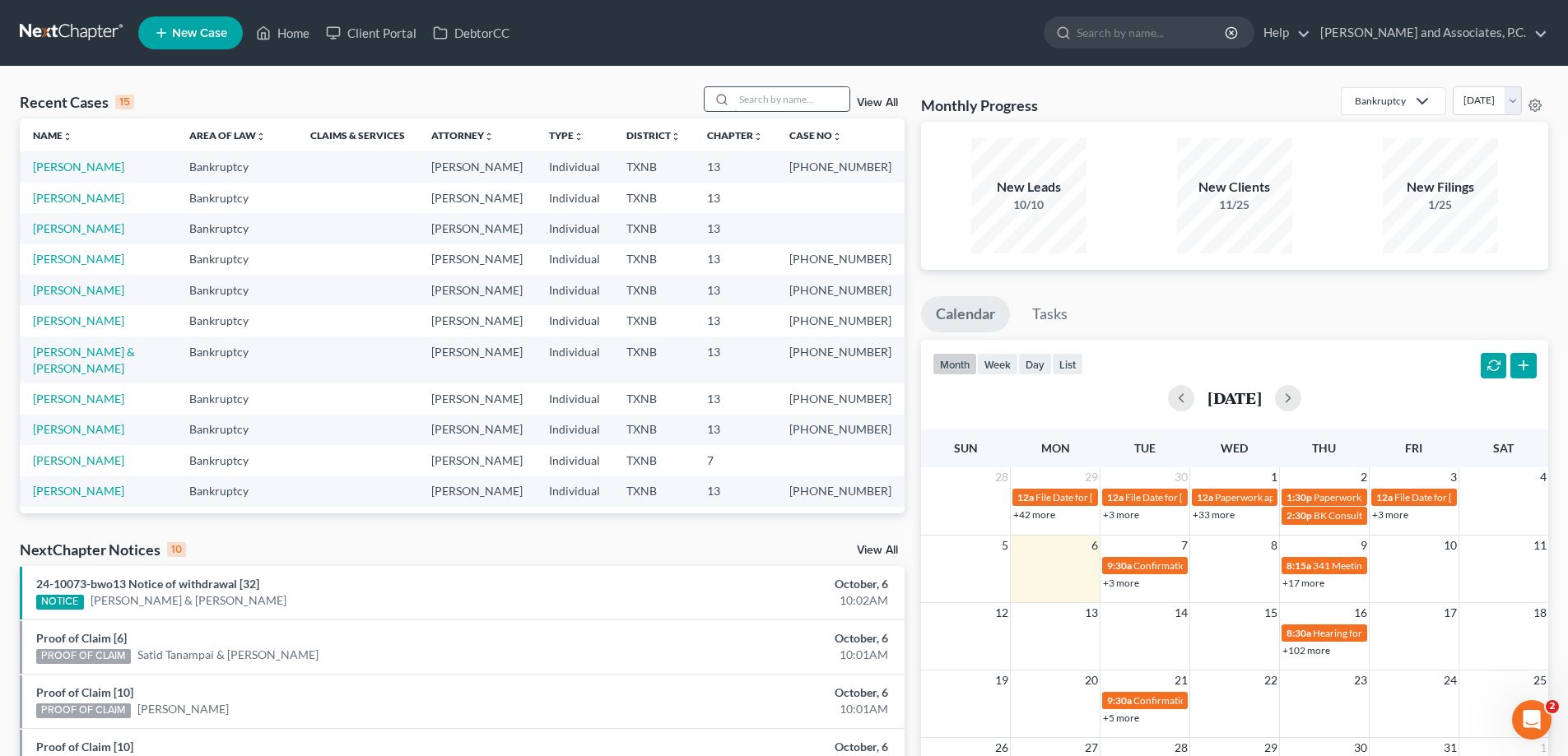
drag, startPoint x: 730, startPoint y: 98, endPoint x: 752, endPoint y: 100, distance: 22.1
click at [732, 98] on div at bounding box center [720, 99] width 30 height 24
click at [752, 100] on input "search" at bounding box center [791, 99] width 115 height 24
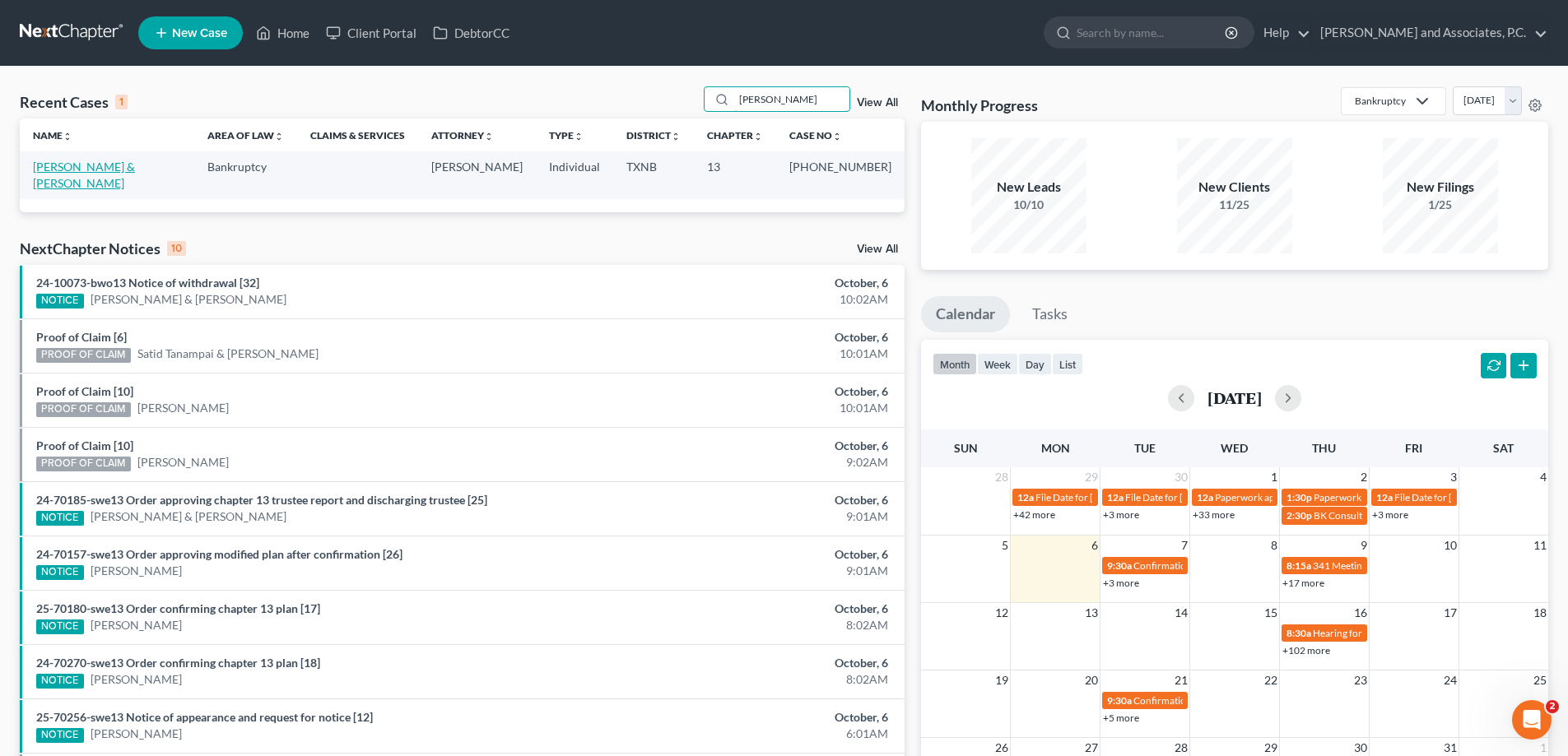
type input "finn"
click at [67, 161] on link "[PERSON_NAME] & [PERSON_NAME]" at bounding box center [83, 175] width 102 height 31
select select "1"
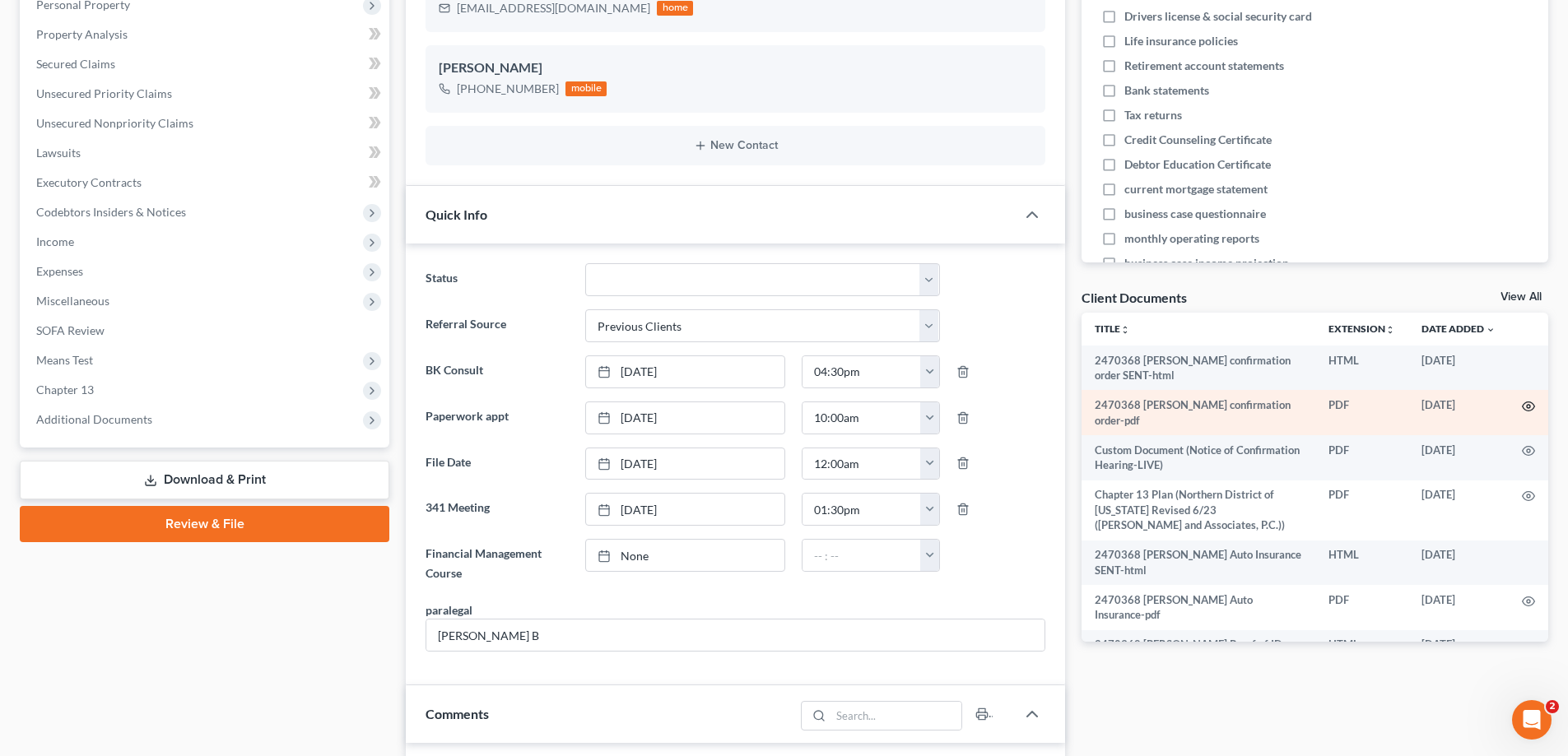
click at [1522, 410] on icon "button" at bounding box center [1529, 407] width 13 height 13
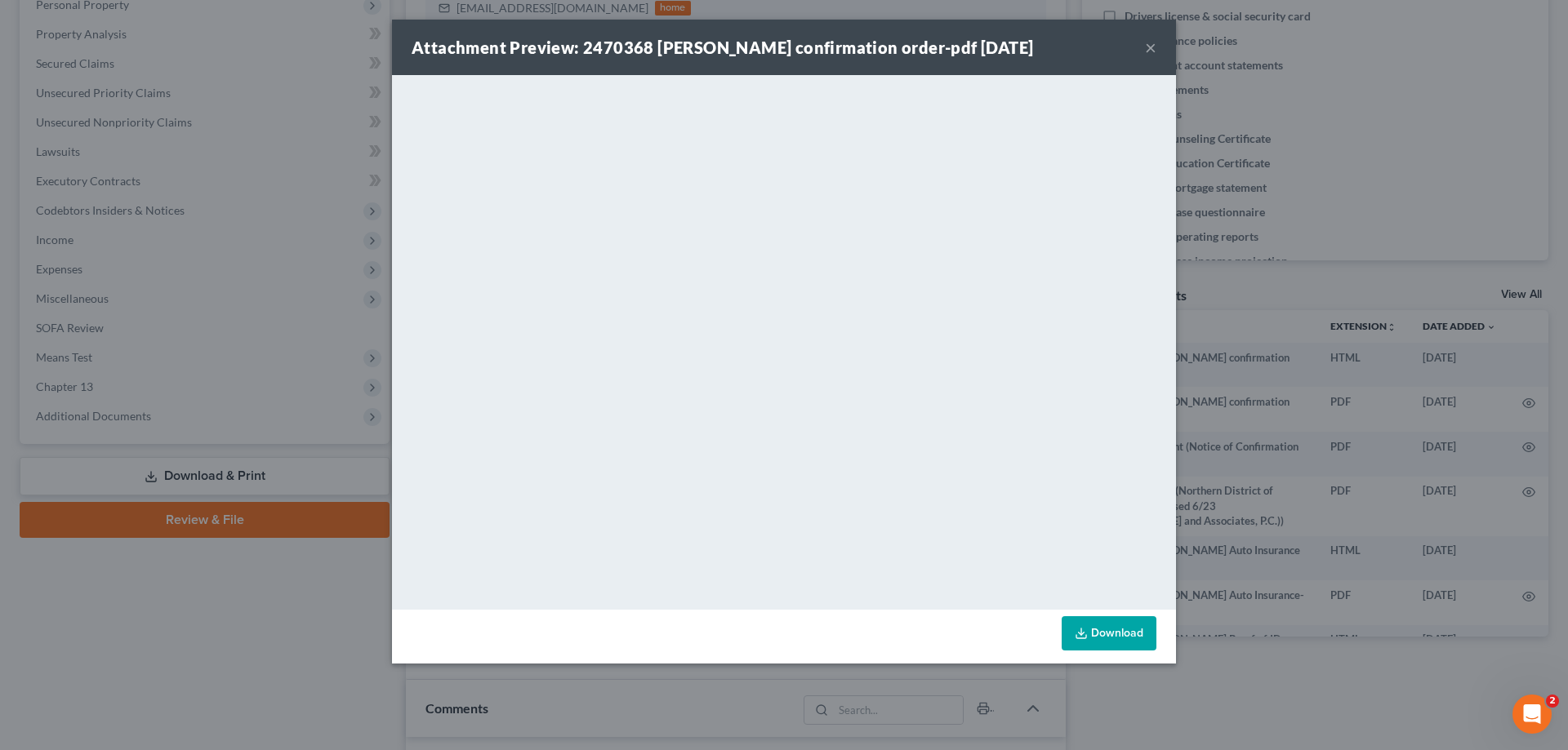
click at [1145, 49] on button "×" at bounding box center [1151, 47] width 11 height 19
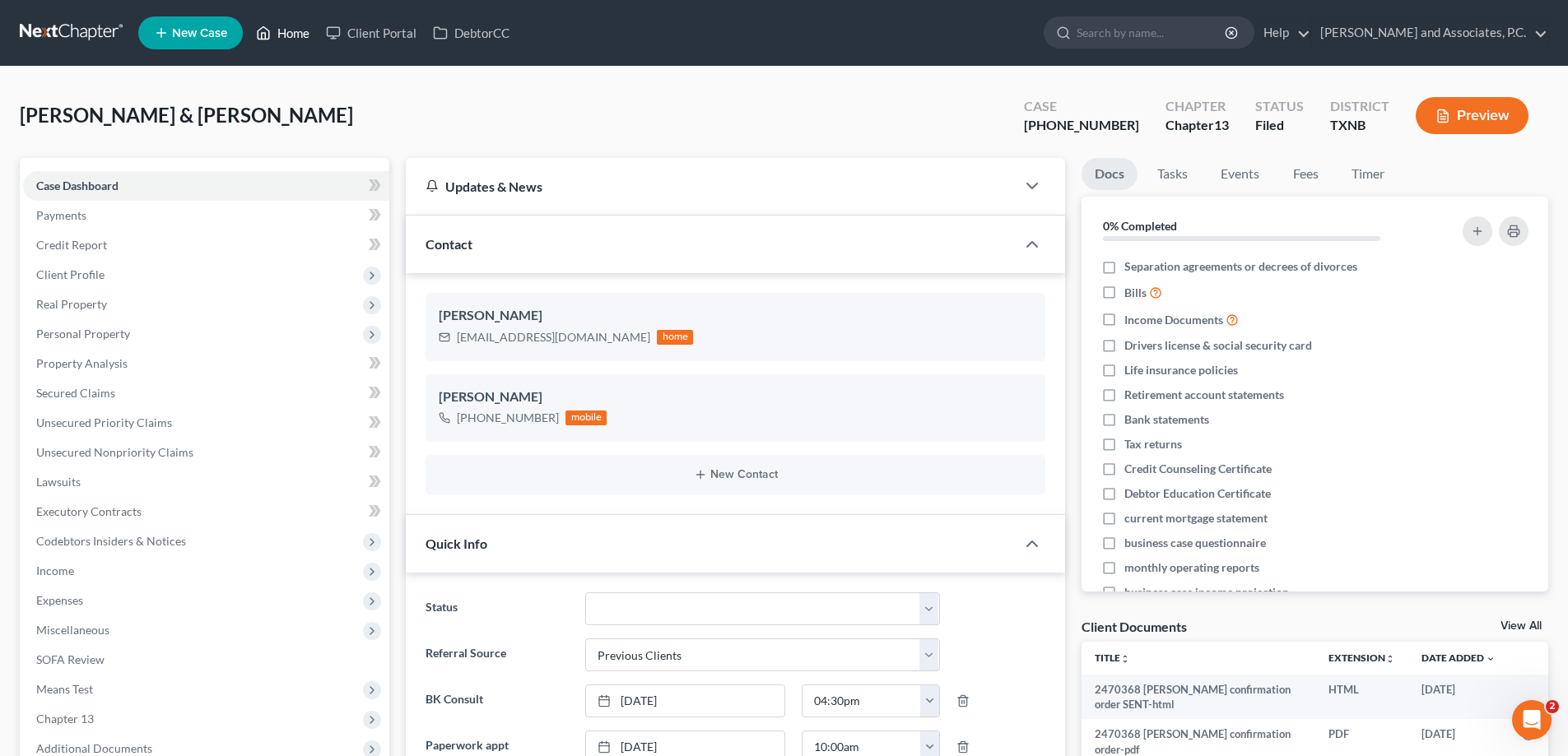
click at [284, 35] on link "Home" at bounding box center [282, 33] width 70 height 30
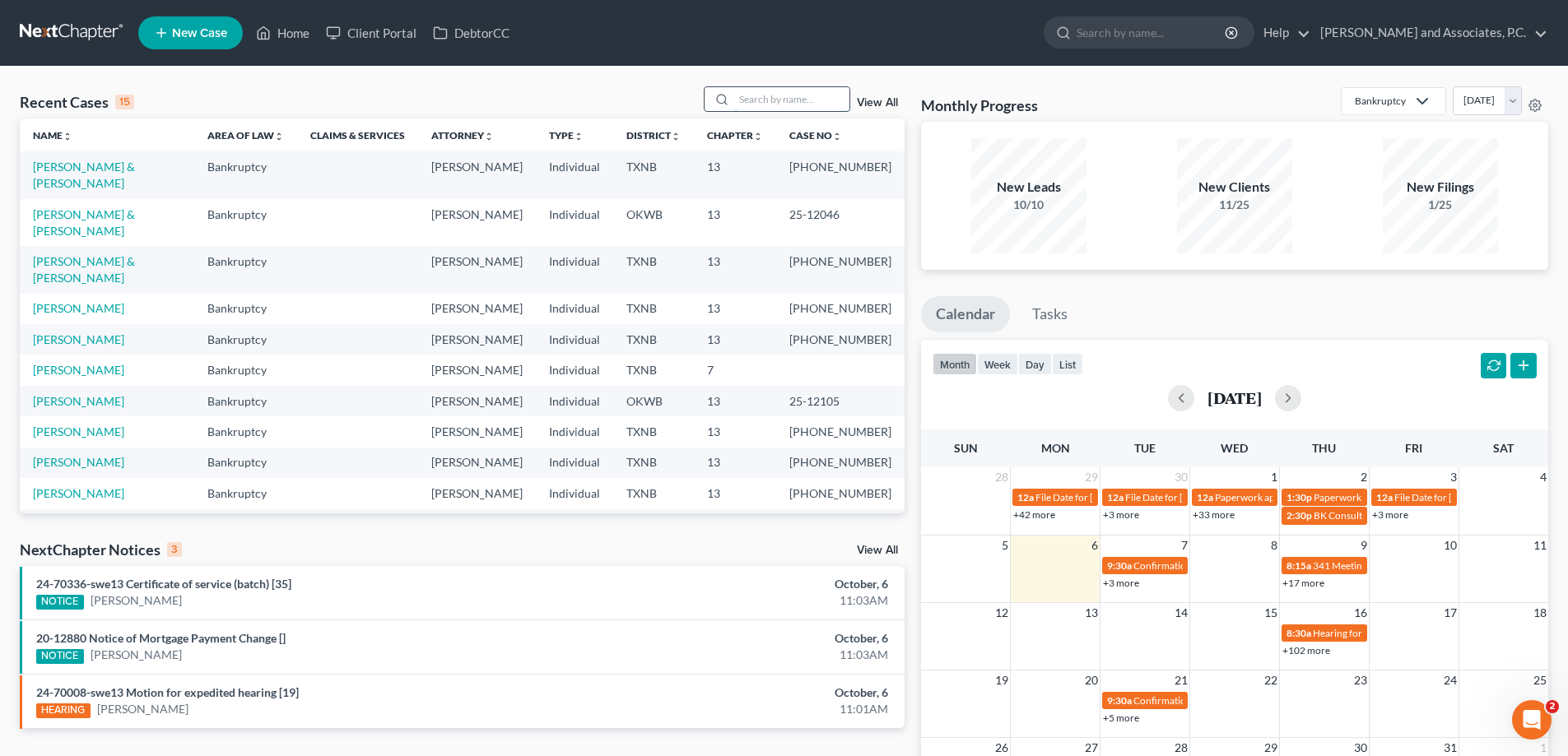
click at [738, 106] on input "search" at bounding box center [791, 99] width 115 height 24
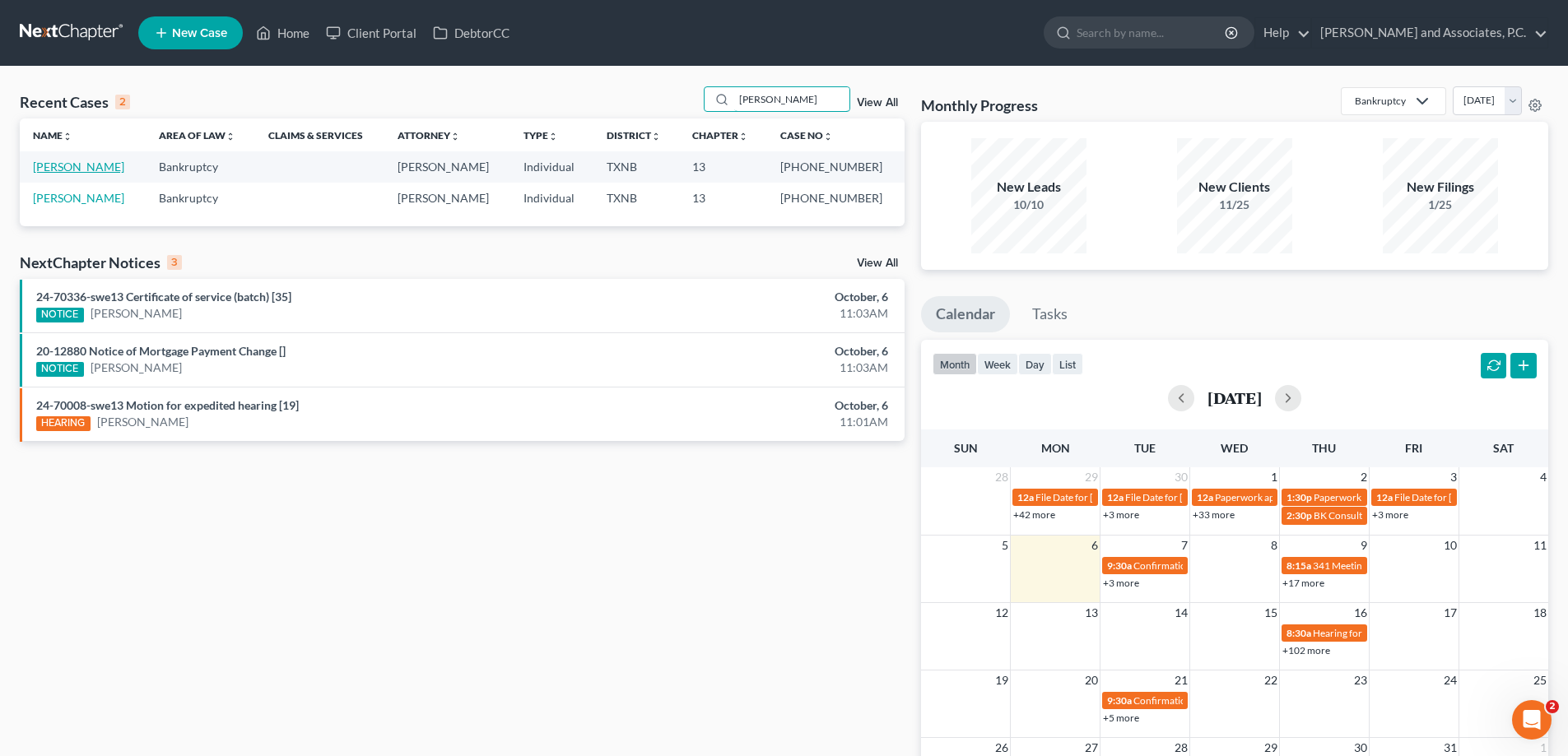
type input "honeycutt"
click at [95, 169] on link "Honeycutt, William" at bounding box center [79, 166] width 92 height 14
select select "5"
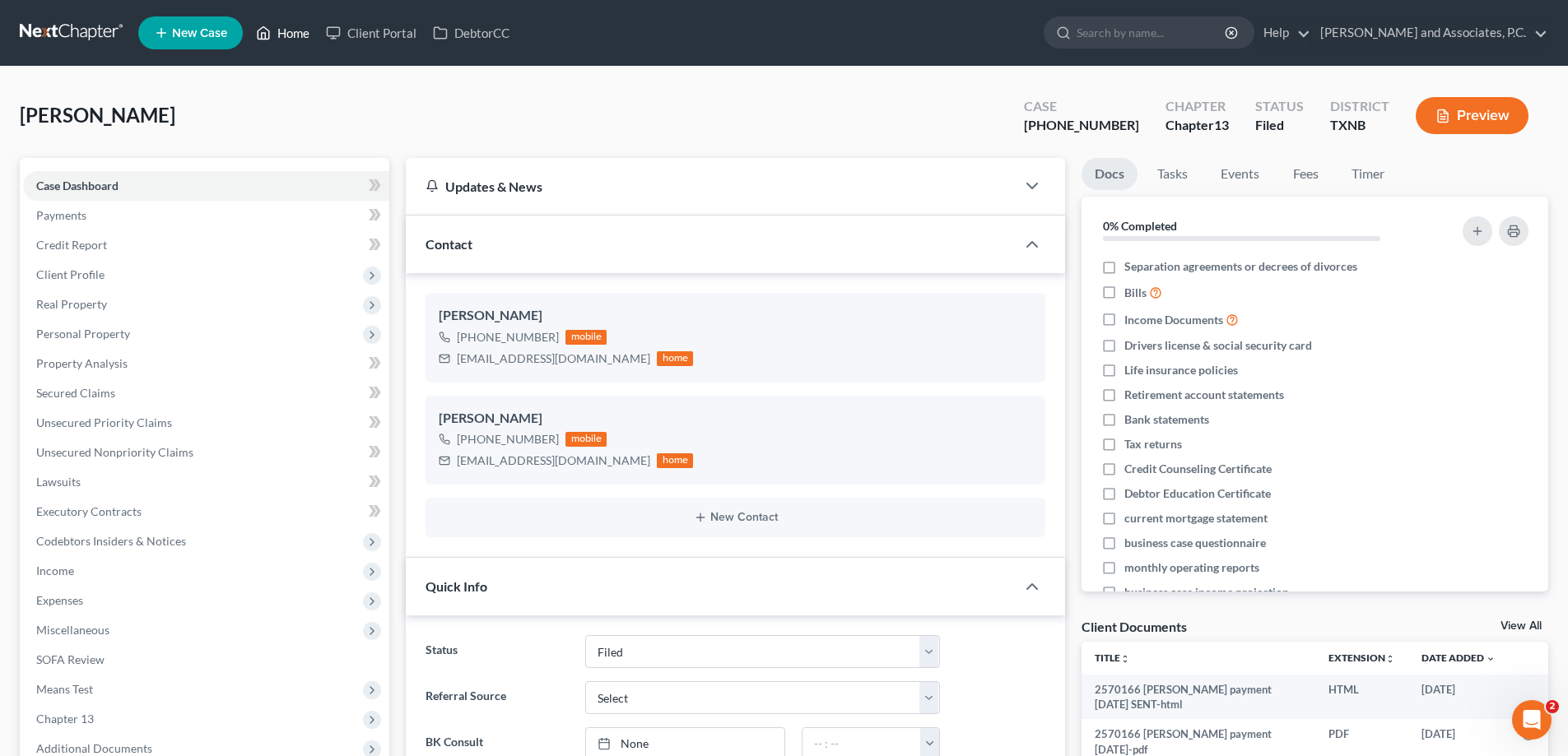
click at [266, 31] on icon at bounding box center [264, 33] width 15 height 20
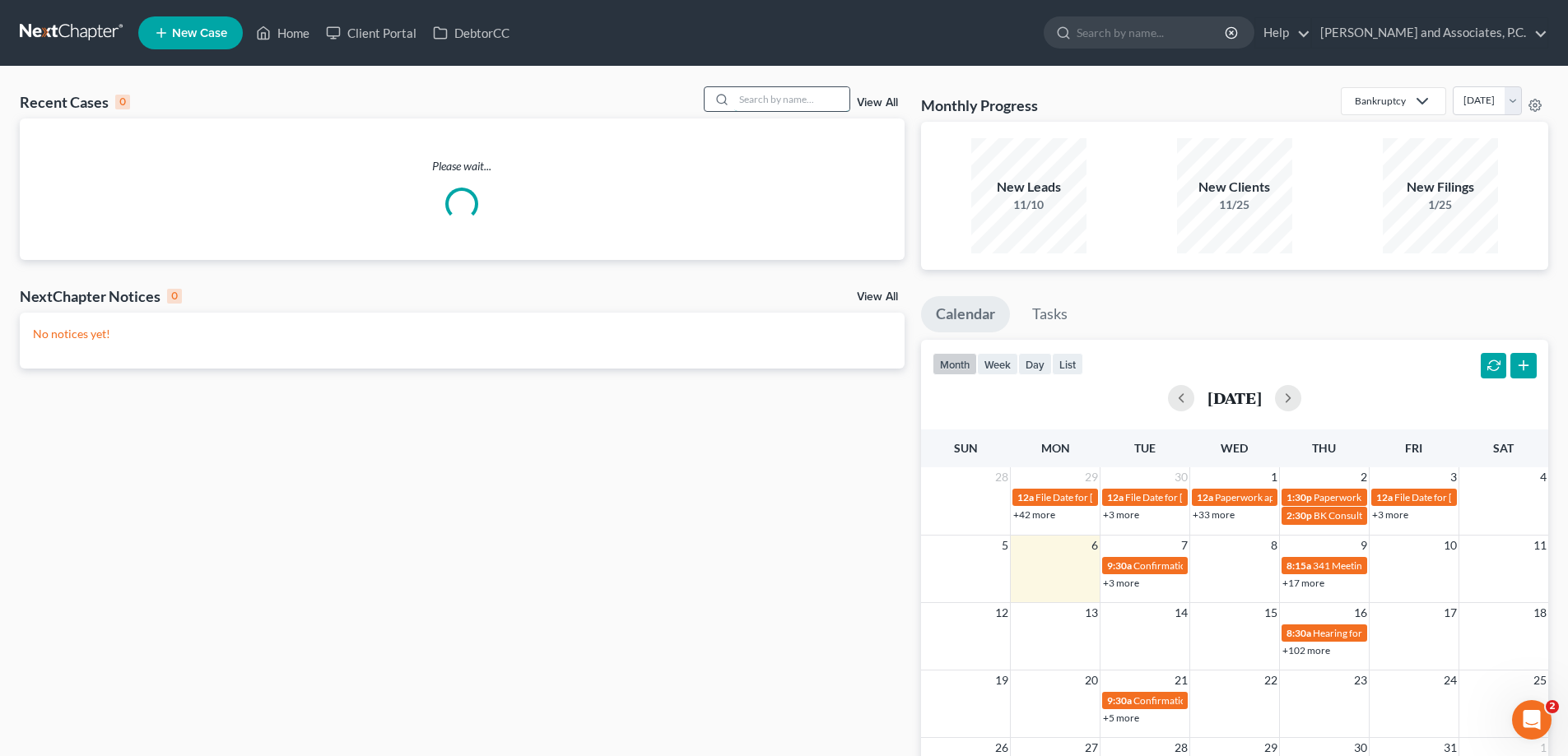
click at [804, 102] on input "search" at bounding box center [791, 99] width 115 height 24
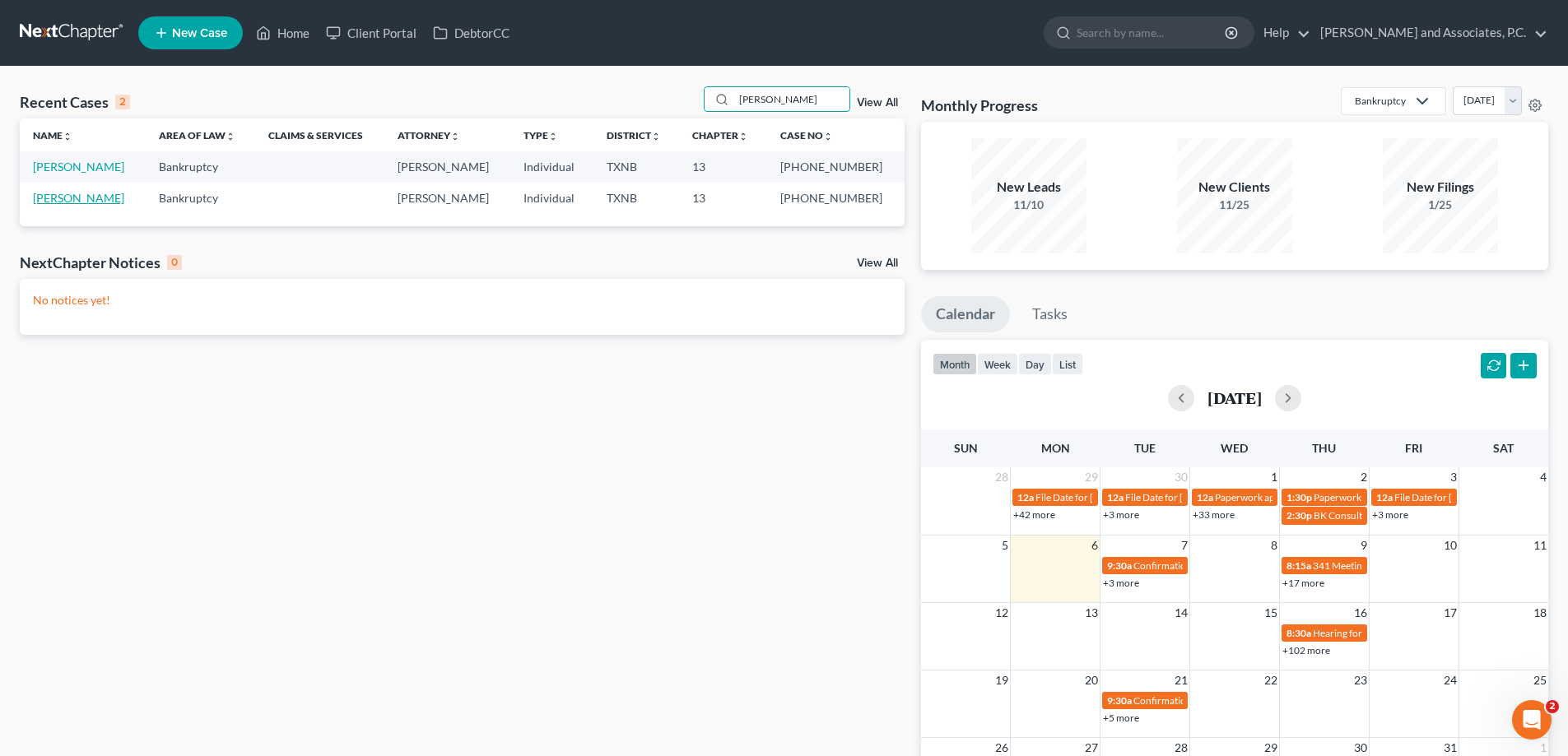
type input "honeycutt"
click at [99, 199] on link "[PERSON_NAME]" at bounding box center [79, 197] width 92 height 14
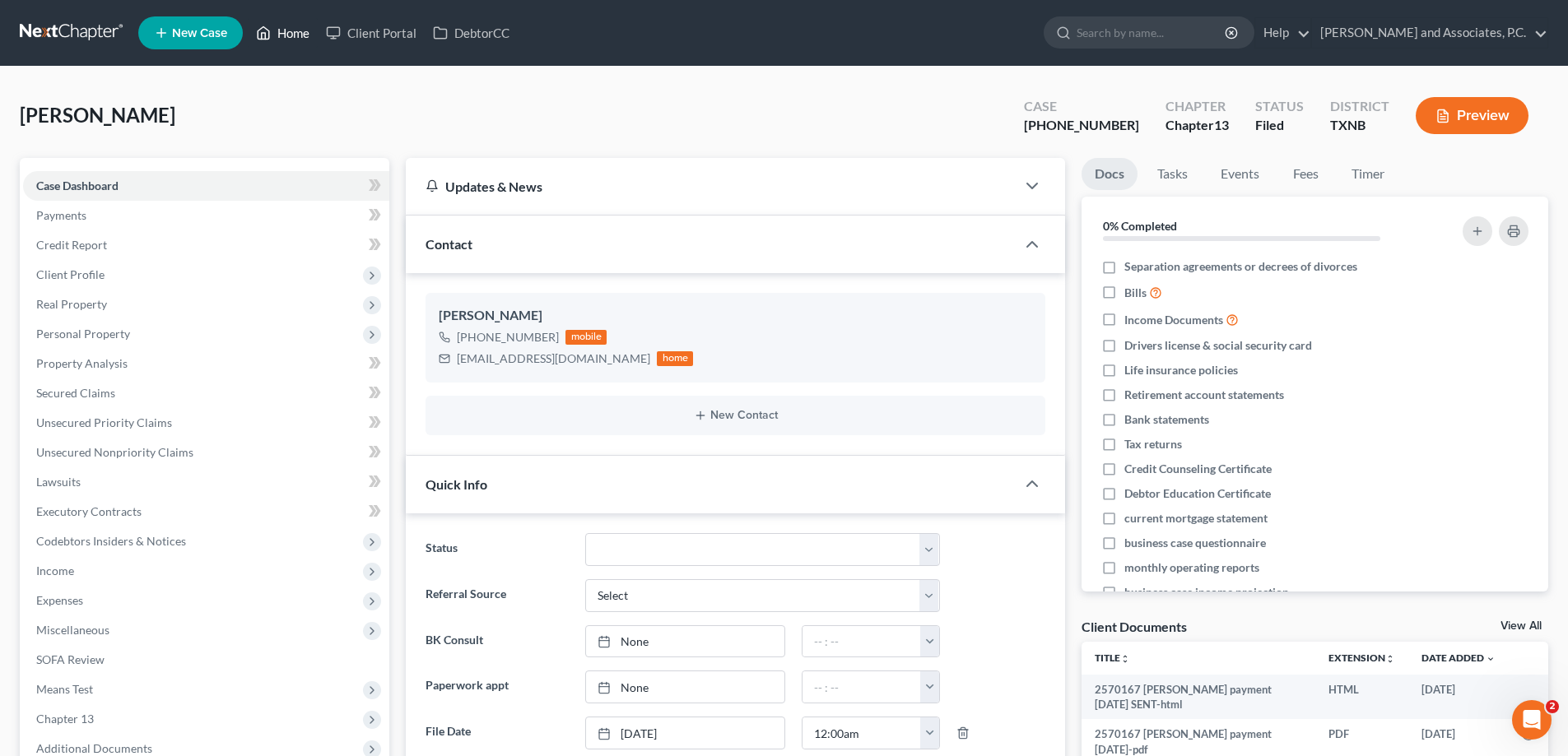
click at [271, 31] on icon at bounding box center [264, 33] width 15 height 20
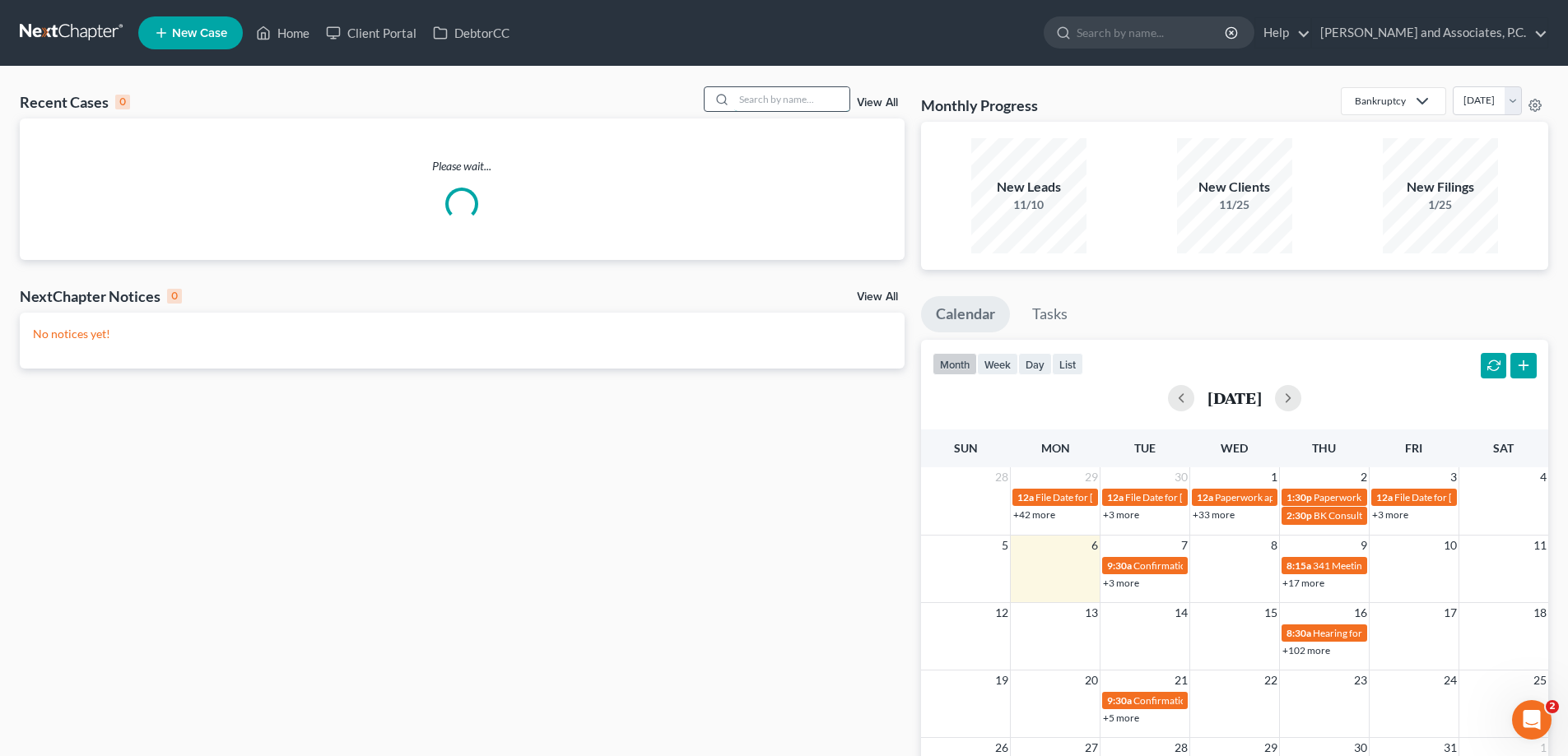
click at [763, 96] on input "search" at bounding box center [791, 99] width 115 height 24
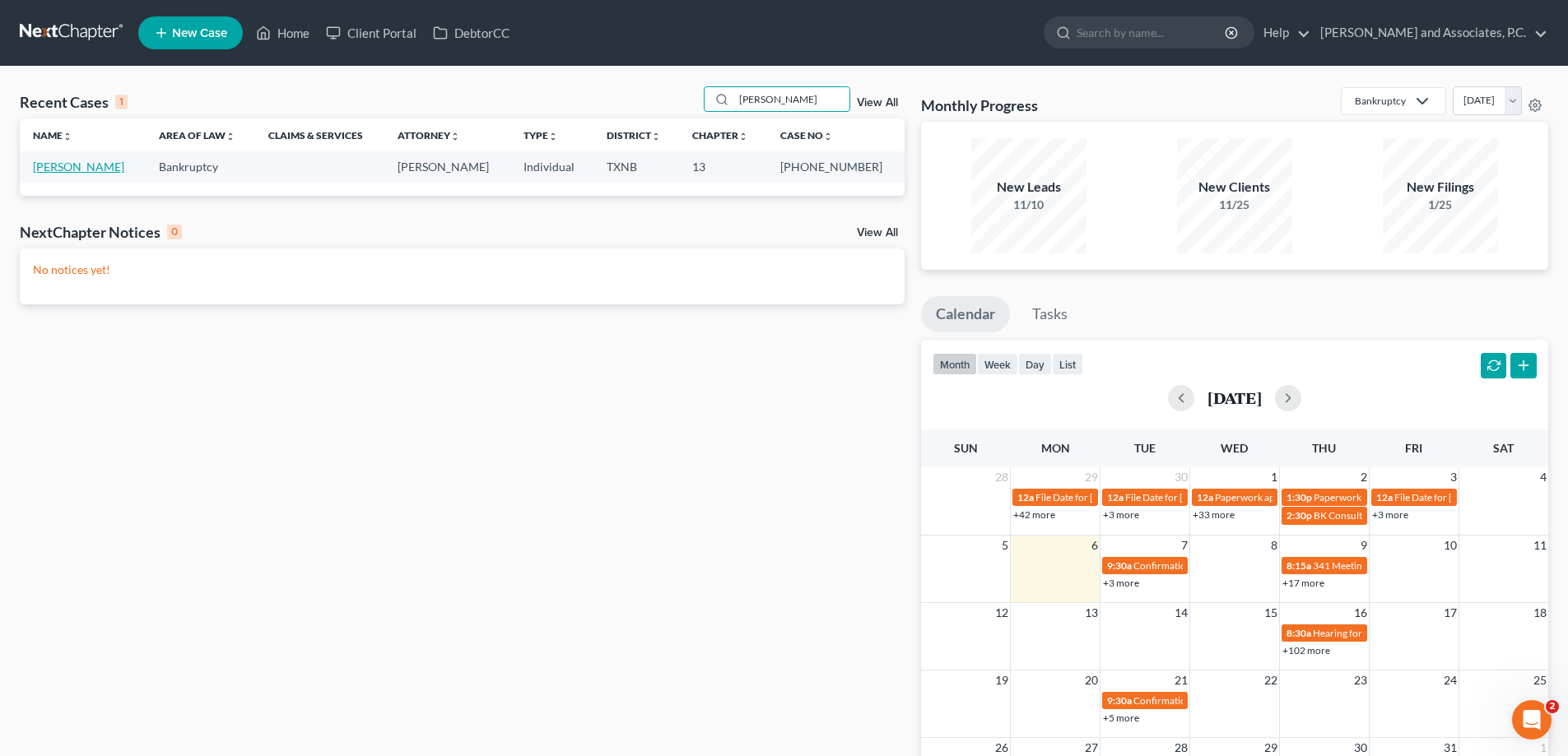
type input "[PERSON_NAME]"
click at [79, 171] on link "[PERSON_NAME]" at bounding box center [79, 166] width 92 height 14
select select "5"
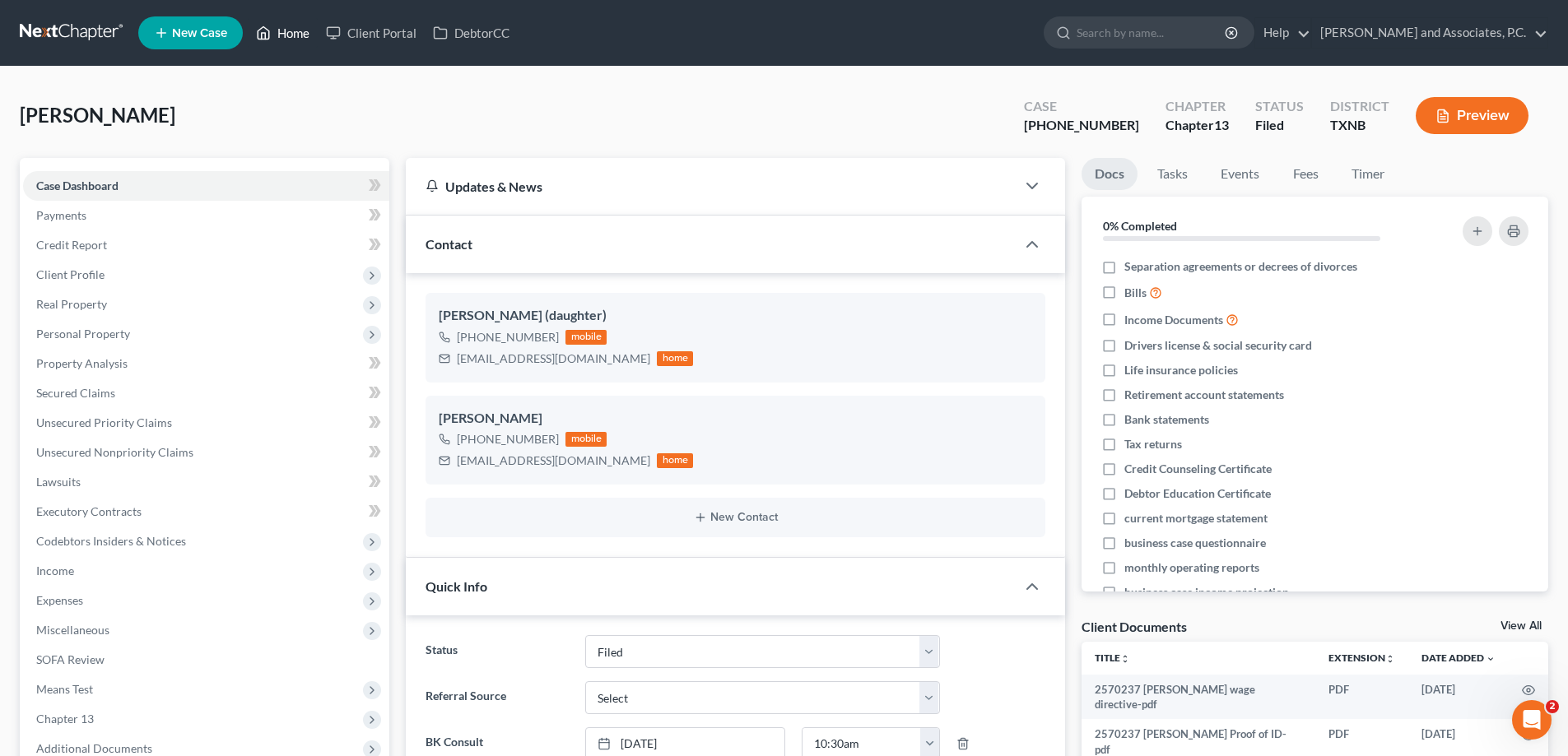
click at [300, 30] on link "Home" at bounding box center [282, 33] width 70 height 30
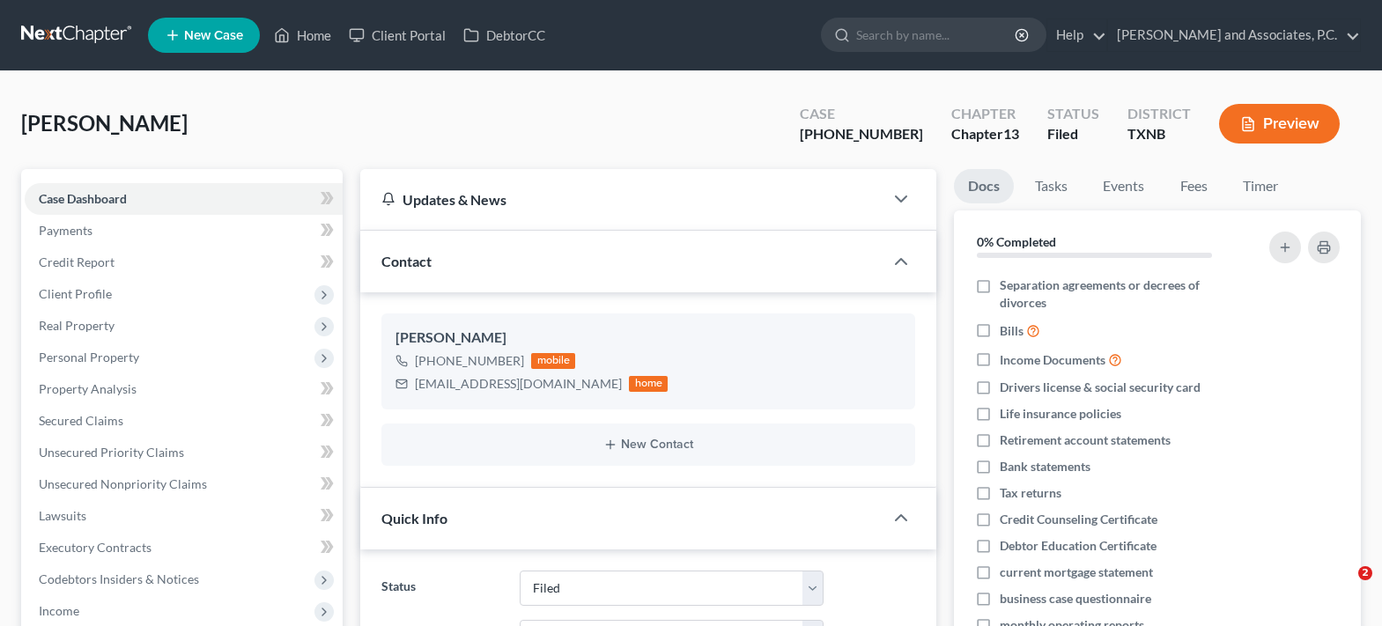
select select "5"
select select "0"
click at [309, 46] on link "Home" at bounding box center [302, 35] width 75 height 32
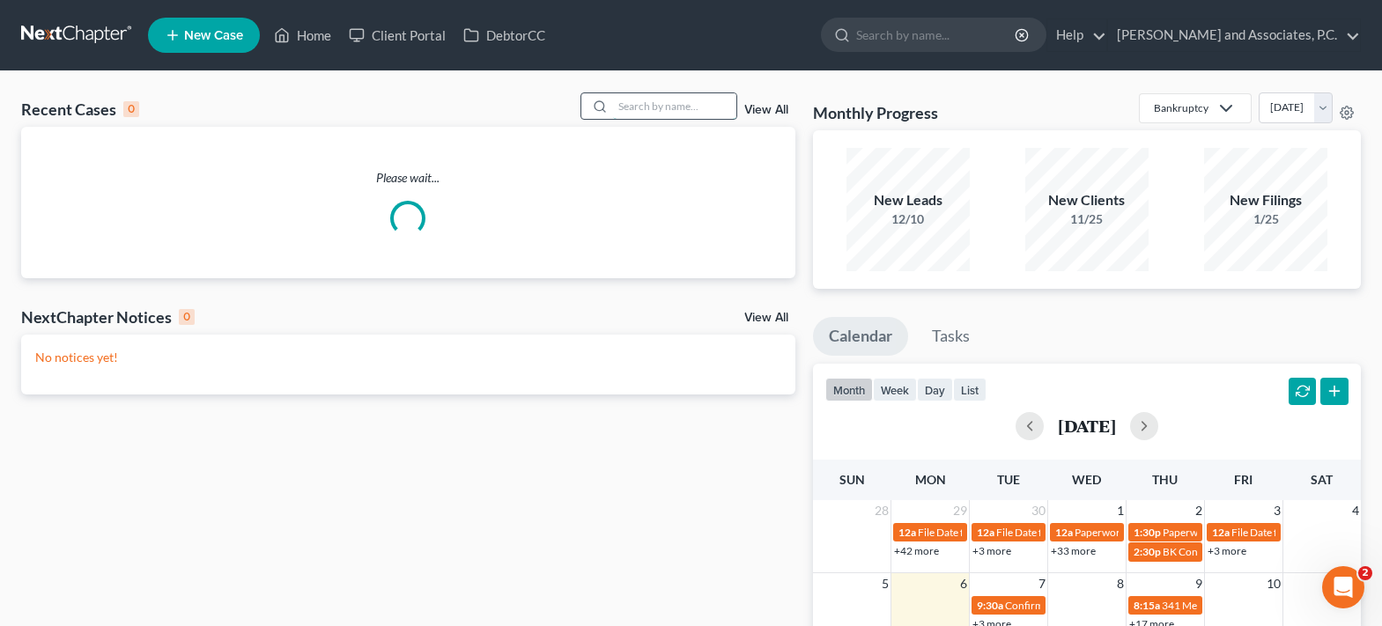
click at [651, 101] on input "search" at bounding box center [674, 106] width 123 height 26
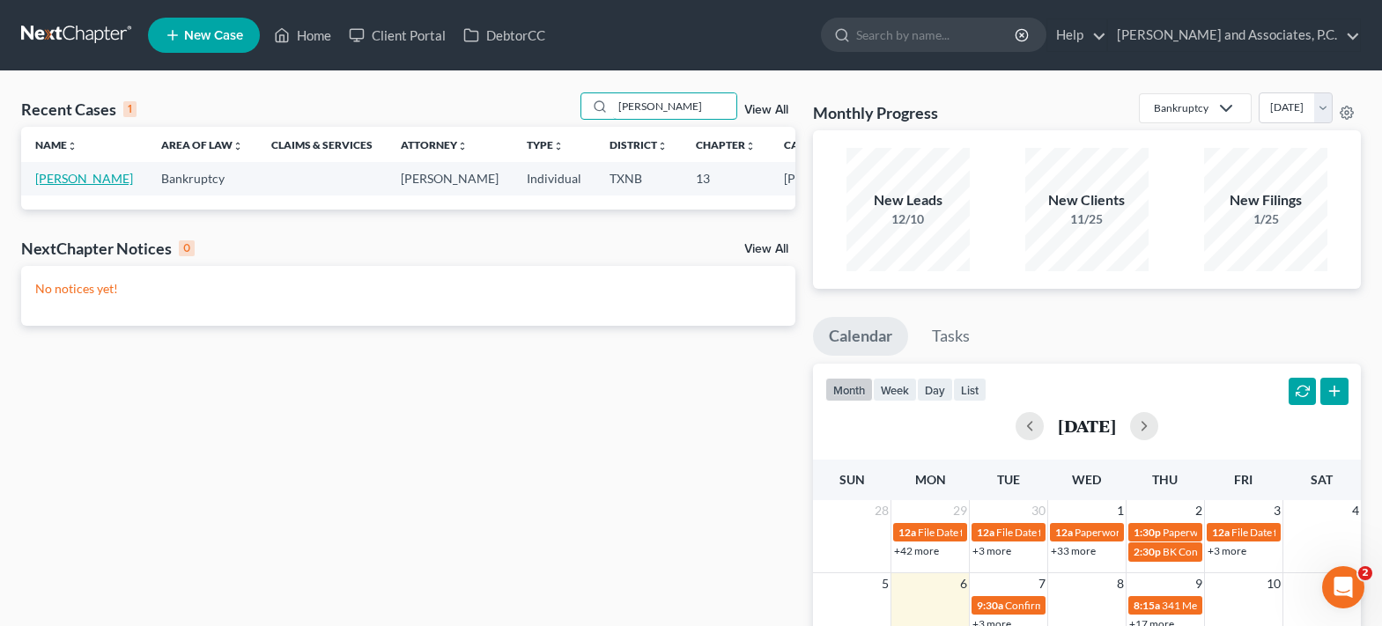
type input "[PERSON_NAME]"
click at [61, 186] on link "[PERSON_NAME]" at bounding box center [84, 178] width 98 height 15
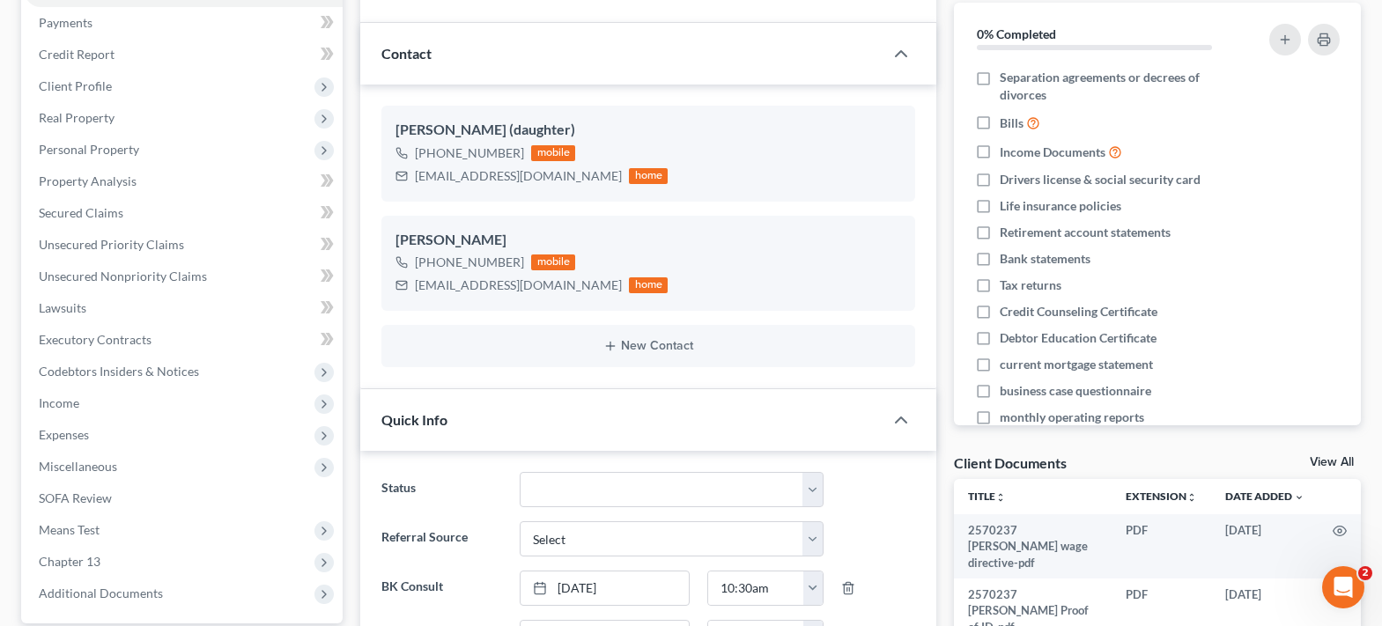
scroll to position [146, 0]
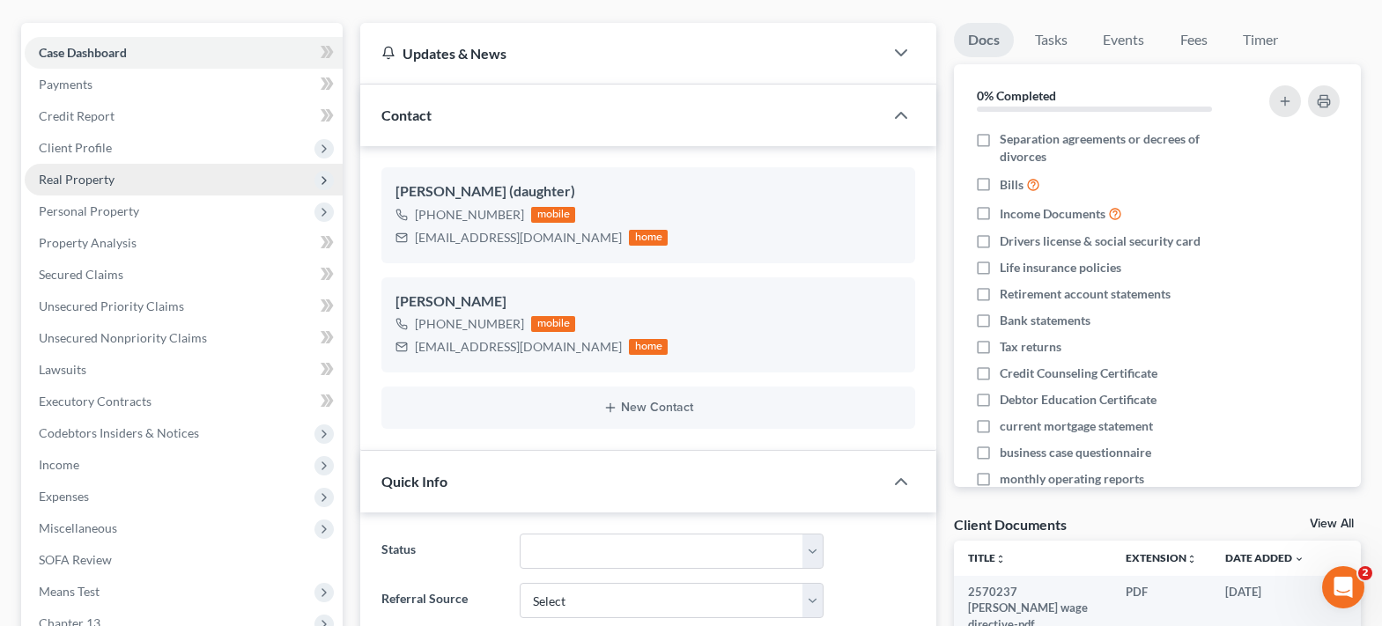
click at [97, 192] on span "Real Property" at bounding box center [184, 180] width 318 height 32
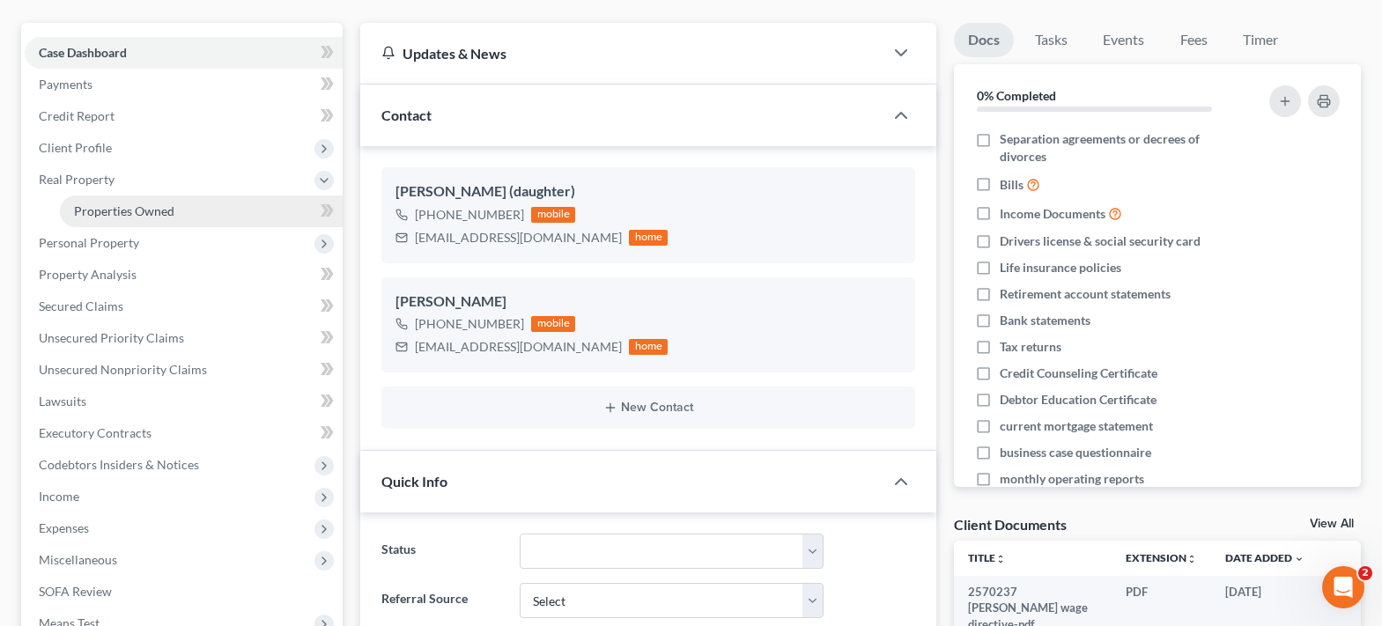
click at [150, 219] on link "Properties Owned" at bounding box center [201, 211] width 283 height 32
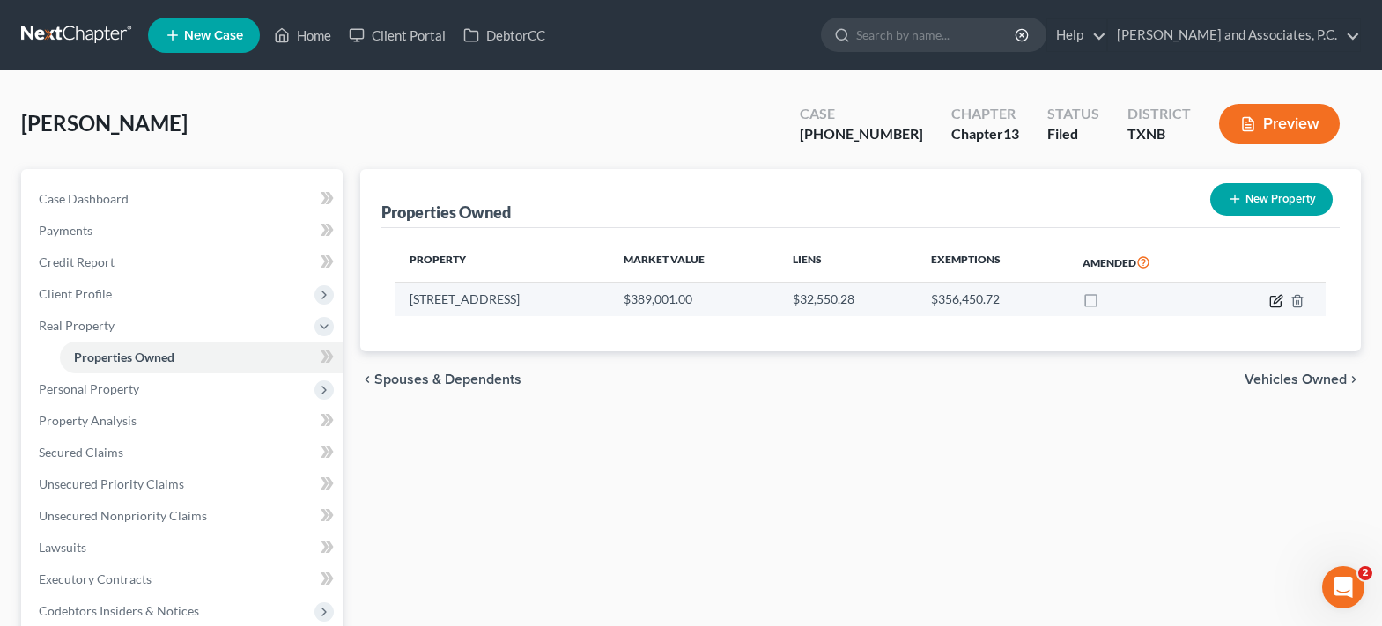
click at [1274, 303] on icon "button" at bounding box center [1277, 299] width 8 height 8
select select "45"
select select "242"
select select "0"
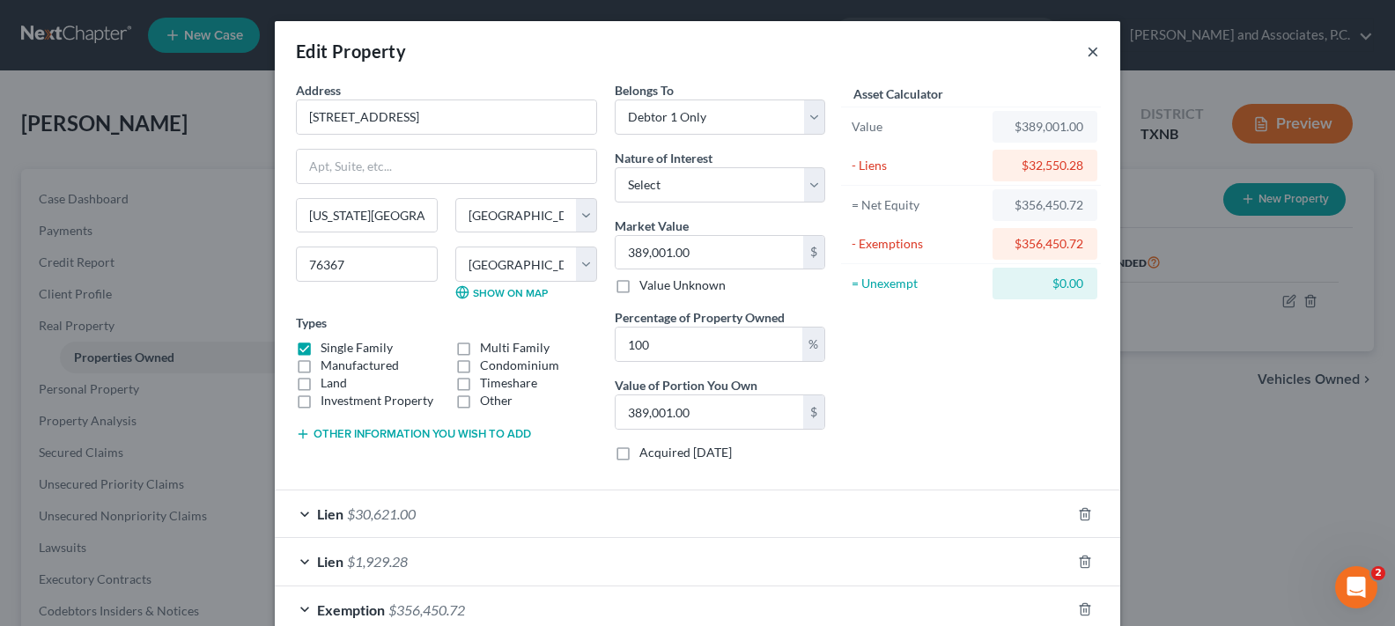
click at [1087, 53] on button "×" at bounding box center [1093, 51] width 12 height 21
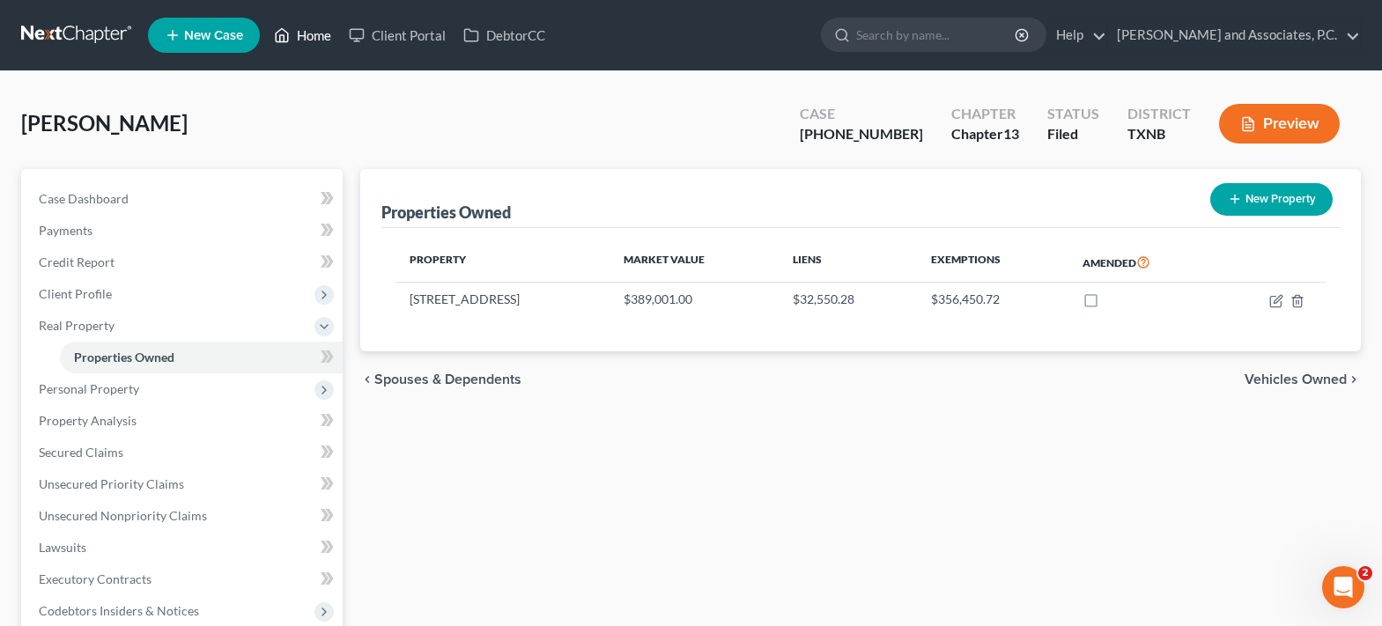
click at [303, 46] on link "Home" at bounding box center [302, 35] width 75 height 32
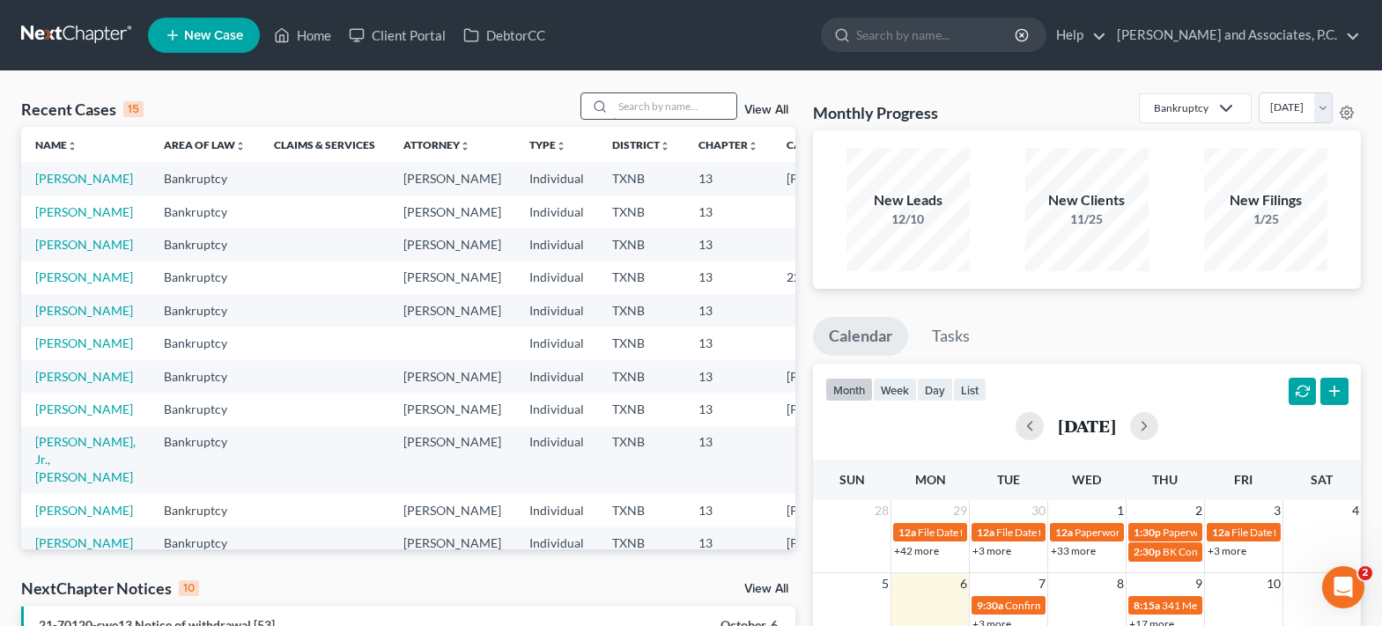
click at [636, 109] on input "search" at bounding box center [674, 106] width 123 height 26
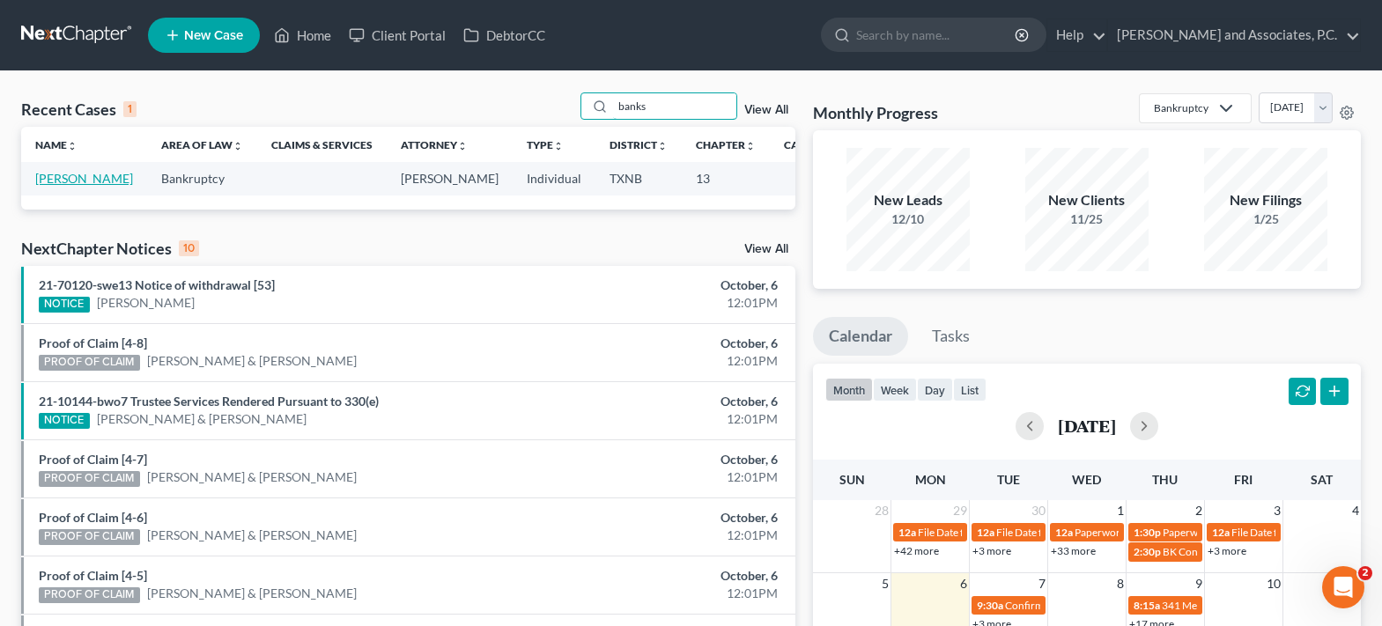
type input "banks"
click at [56, 182] on link "[PERSON_NAME]" at bounding box center [84, 178] width 98 height 15
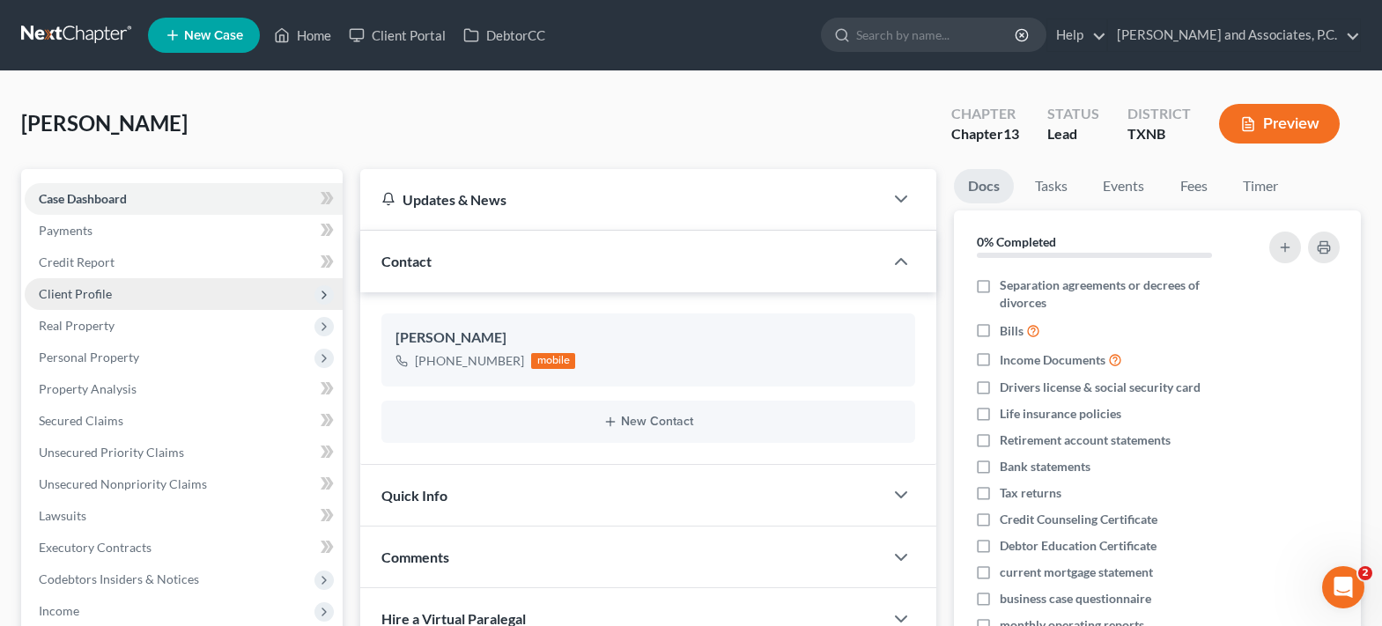
click at [127, 290] on span "Client Profile" at bounding box center [184, 294] width 318 height 32
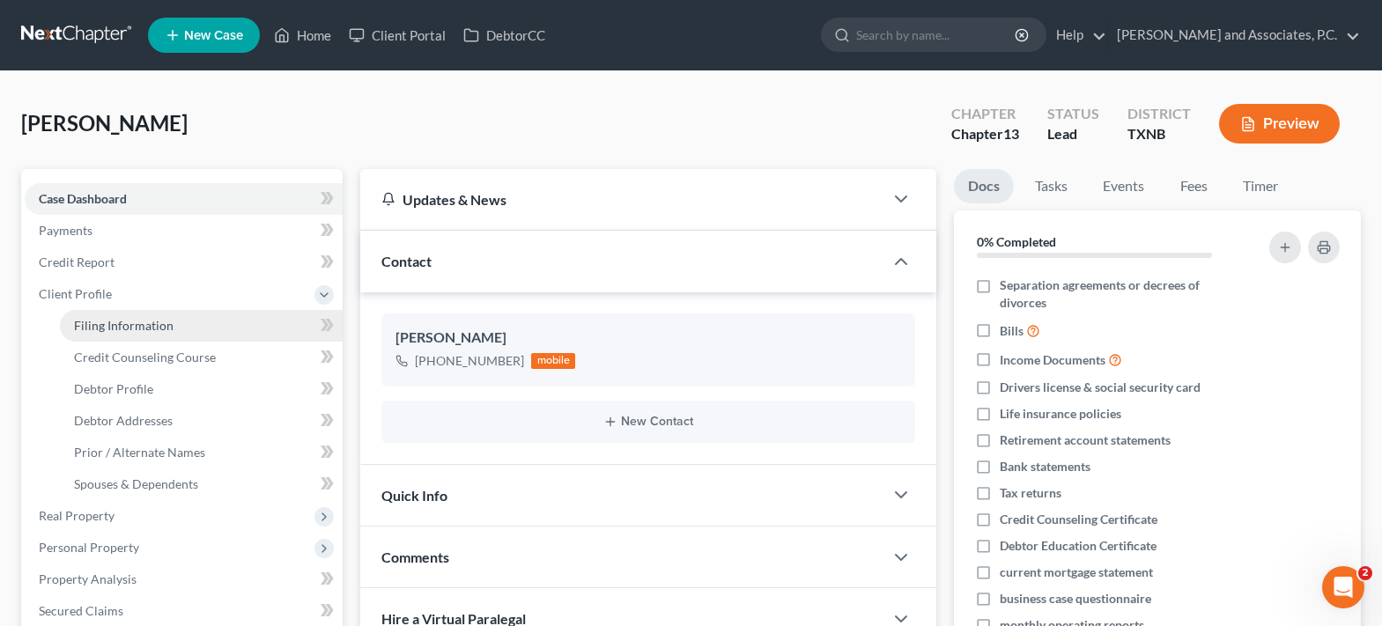
click at [159, 320] on span "Filing Information" at bounding box center [124, 325] width 100 height 15
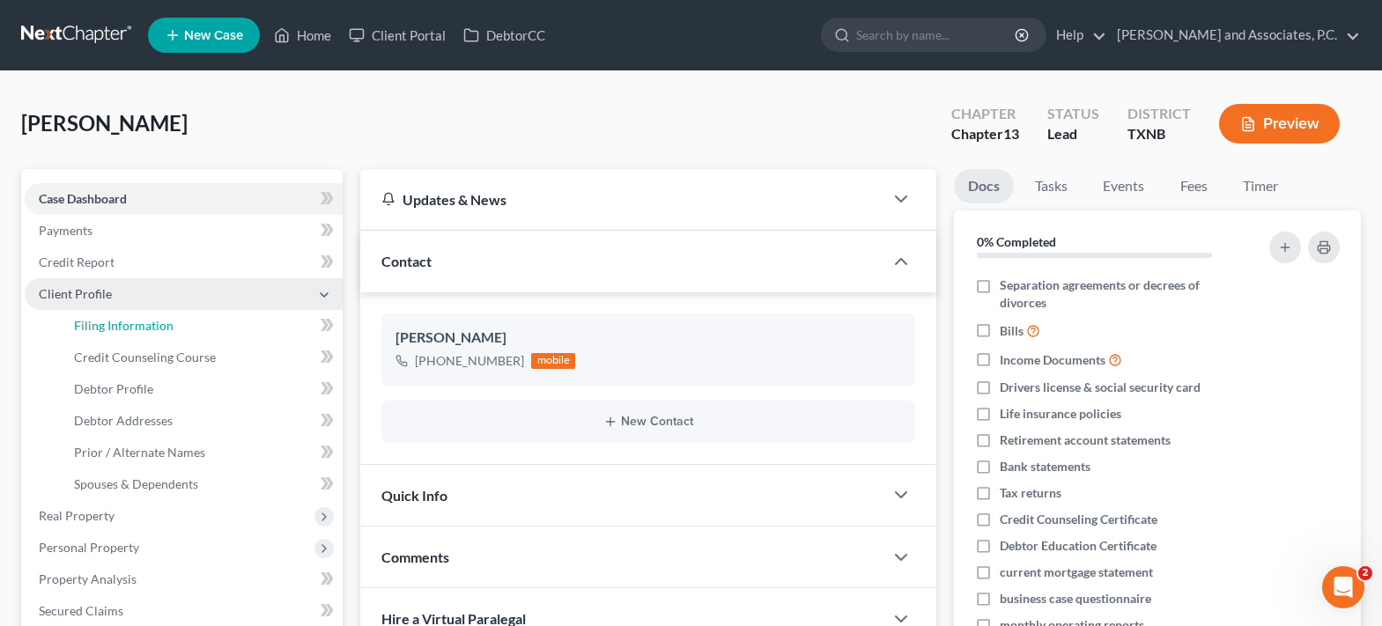
select select "1"
select select "0"
select select "3"
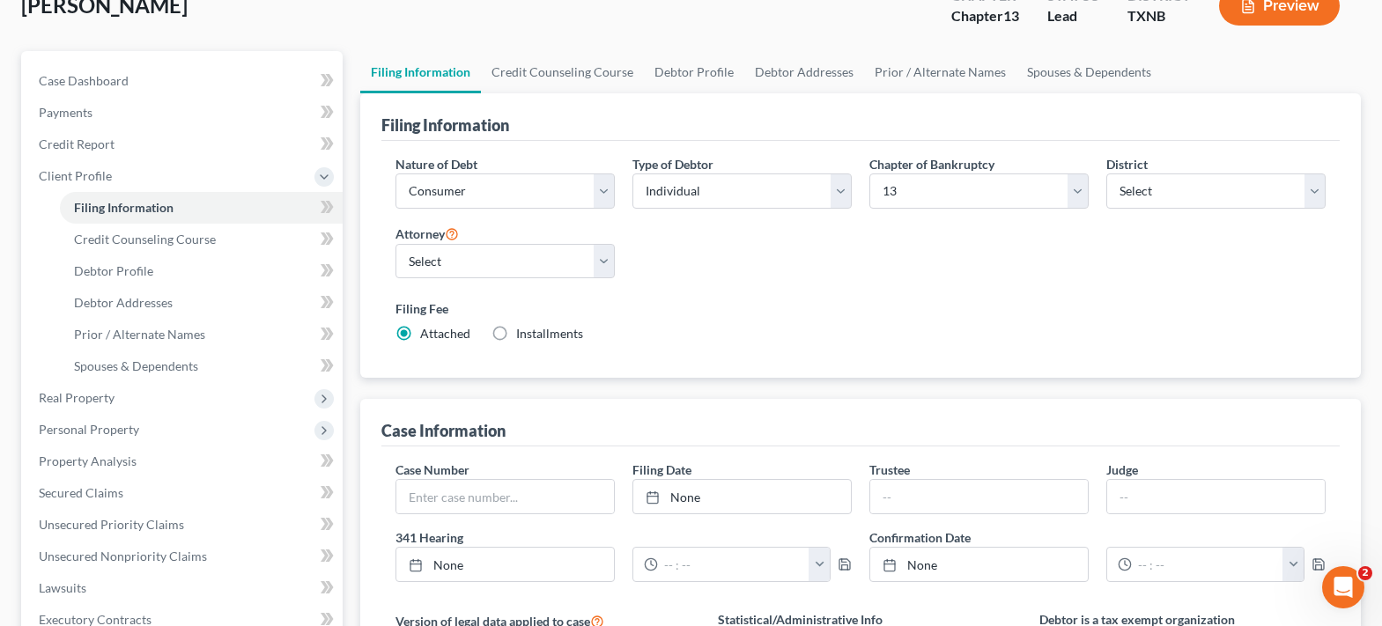
scroll to position [176, 0]
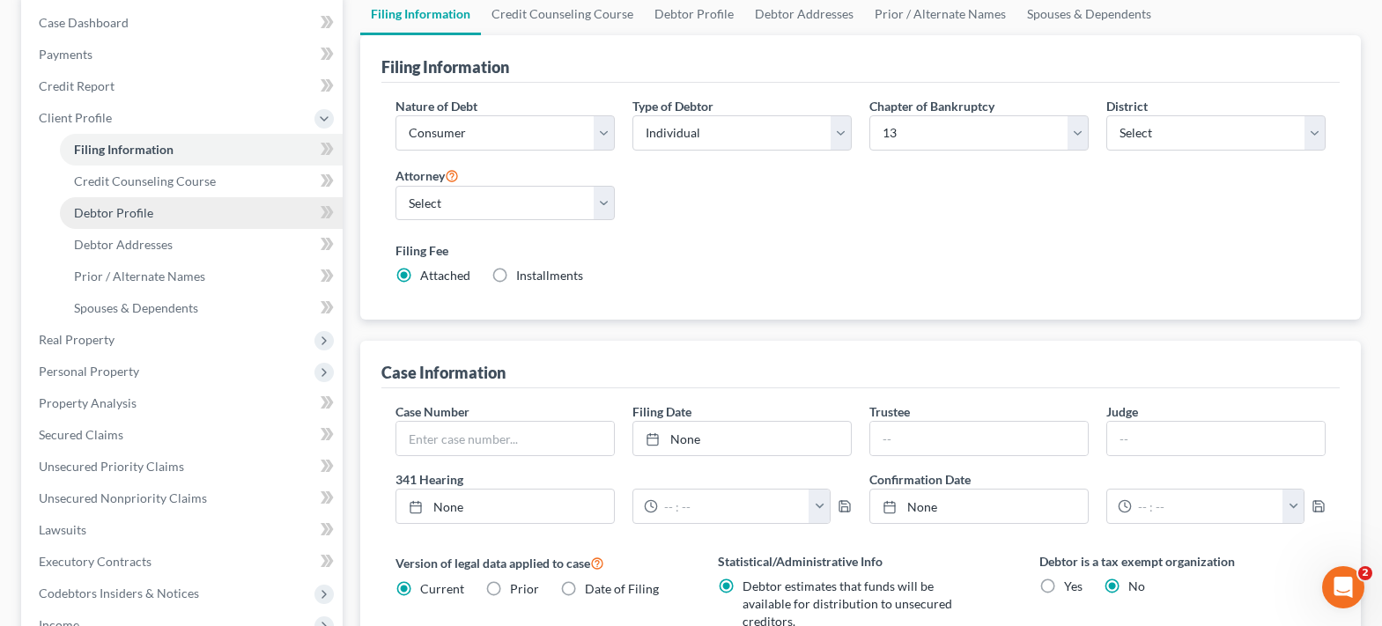
click at [150, 214] on span "Debtor Profile" at bounding box center [113, 212] width 79 height 15
select select "0"
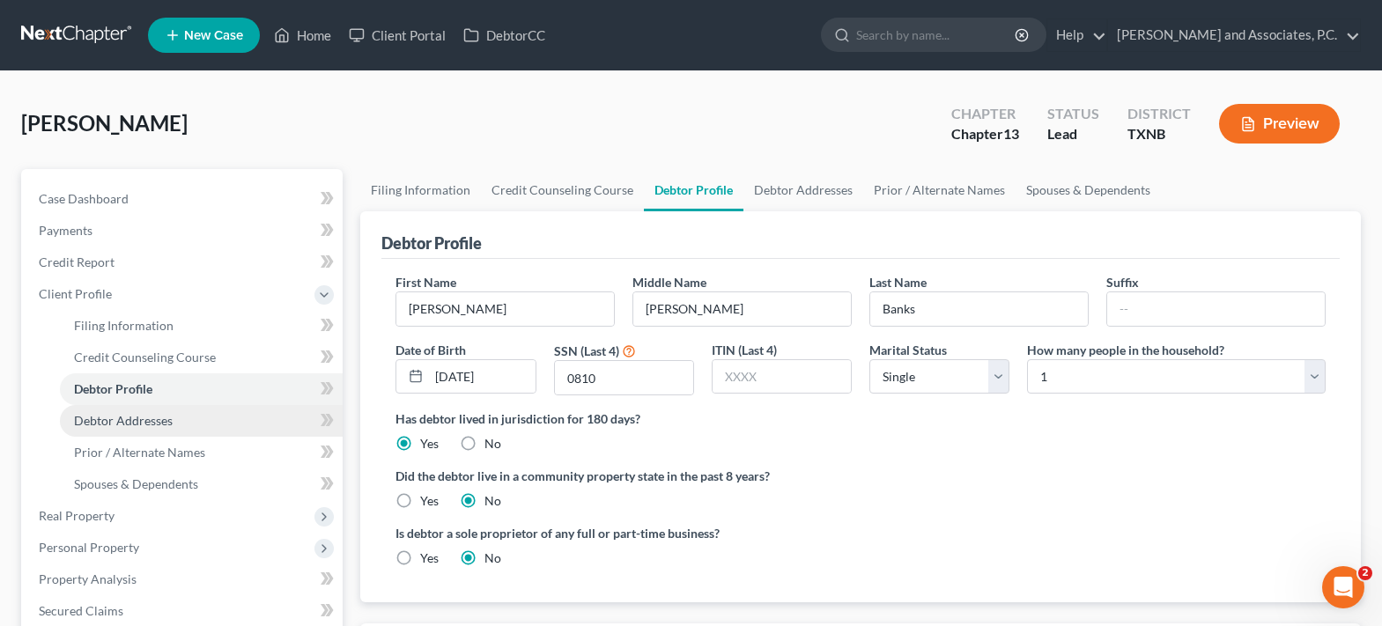
click at [160, 418] on span "Debtor Addresses" at bounding box center [123, 420] width 99 height 15
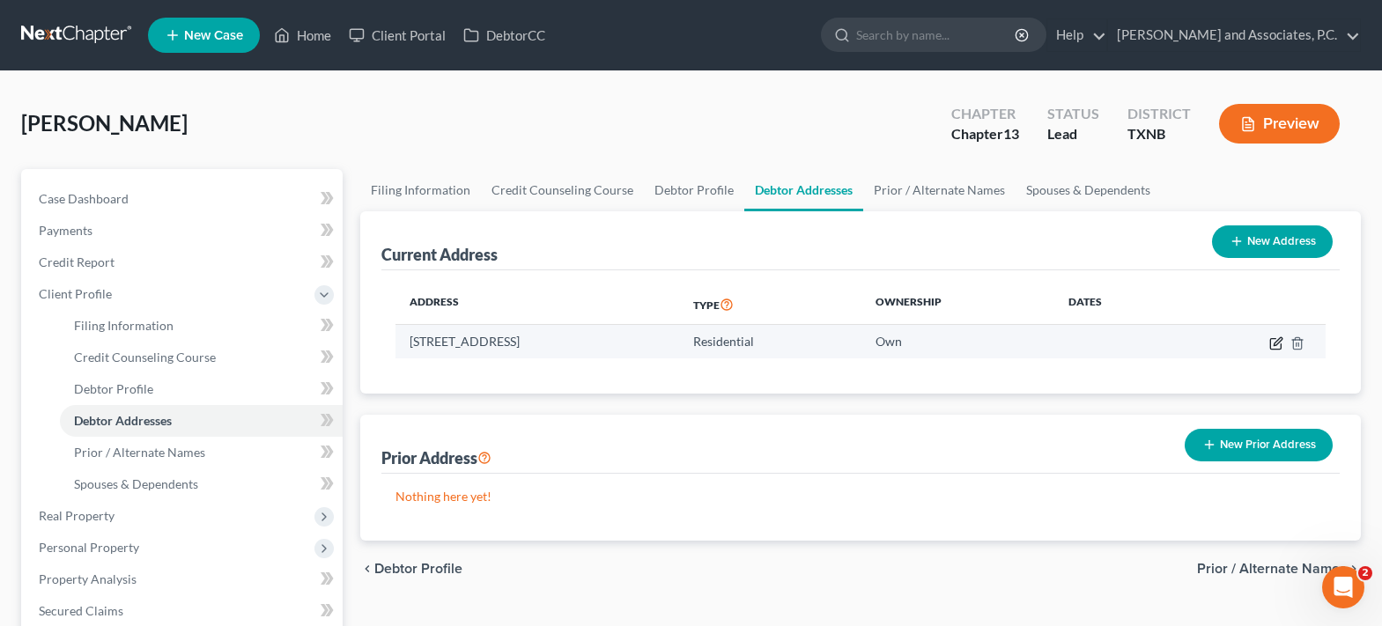
click at [1277, 341] on icon "button" at bounding box center [1277, 341] width 8 height 8
select select "45"
select select "242"
select select "0"
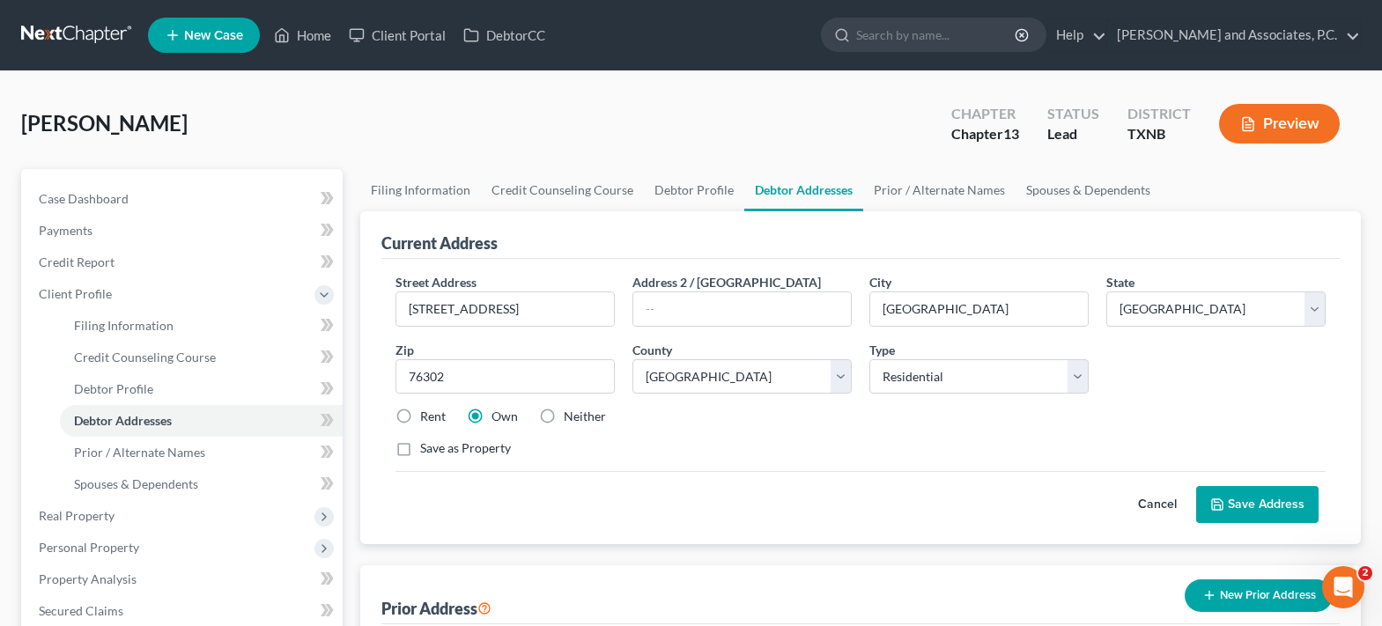
click at [1223, 498] on icon at bounding box center [1217, 505] width 14 height 14
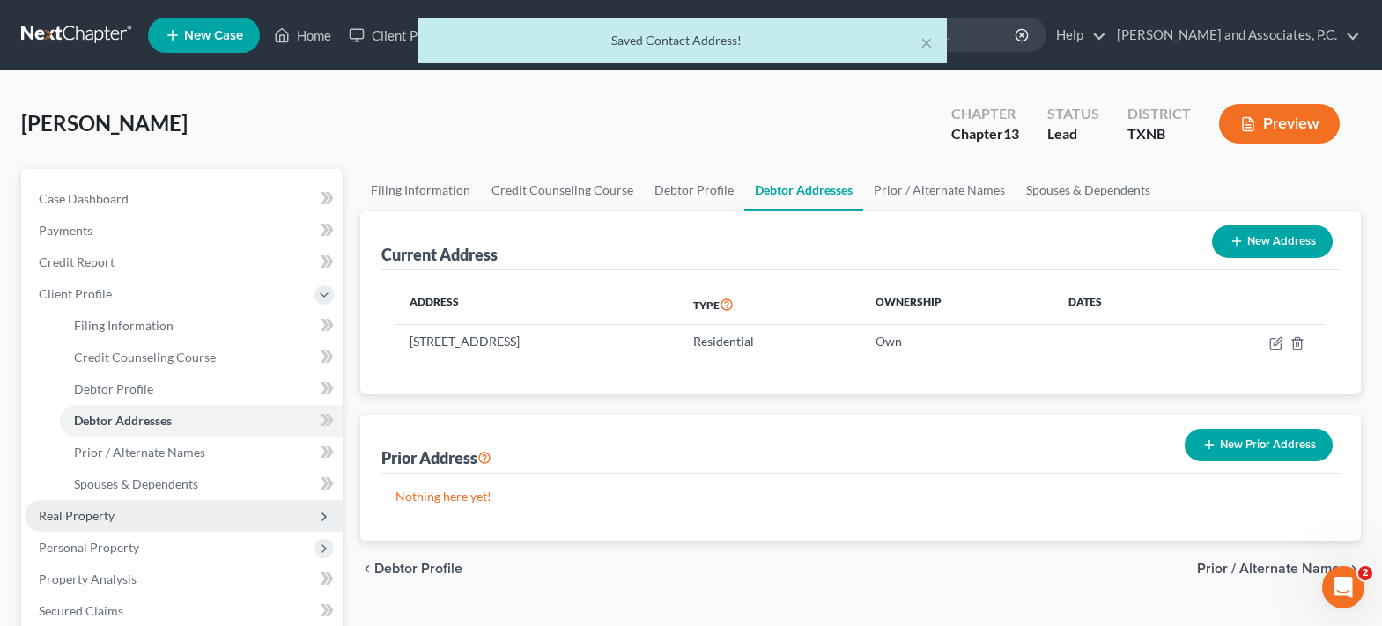
click at [164, 519] on span "Real Property" at bounding box center [184, 516] width 318 height 32
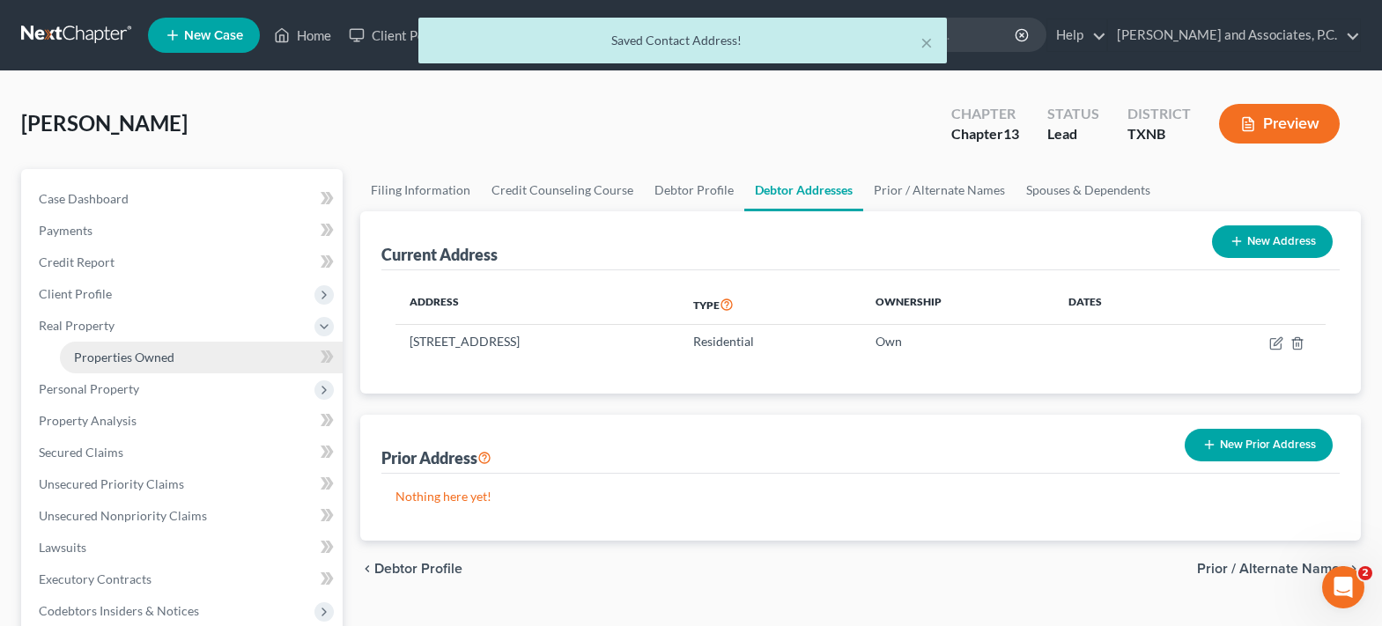
click at [147, 360] on span "Properties Owned" at bounding box center [124, 357] width 100 height 15
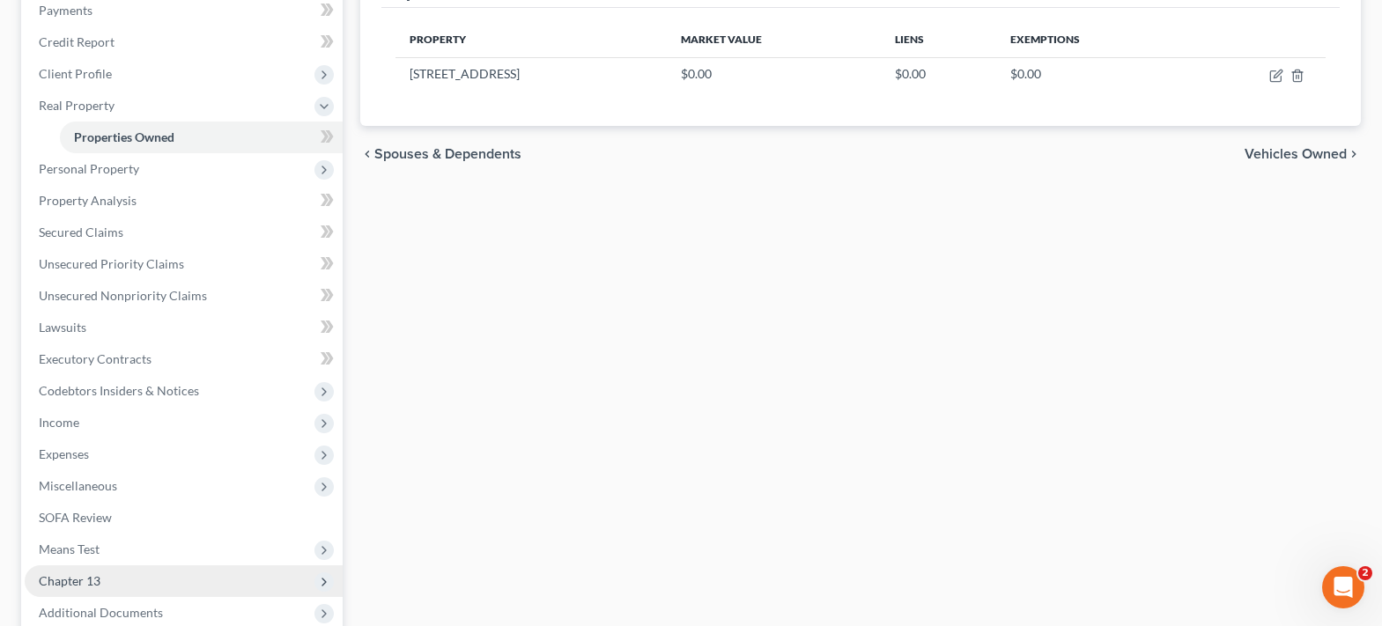
scroll to position [352, 0]
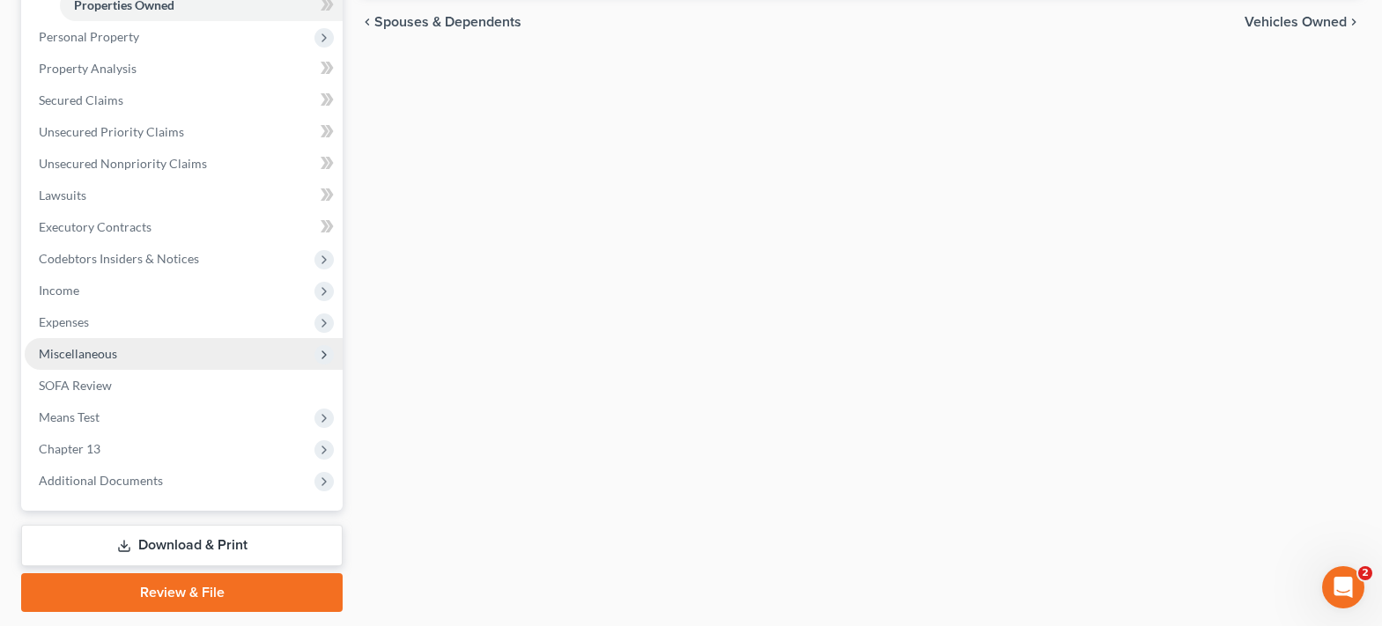
click at [128, 358] on span "Miscellaneous" at bounding box center [184, 354] width 318 height 32
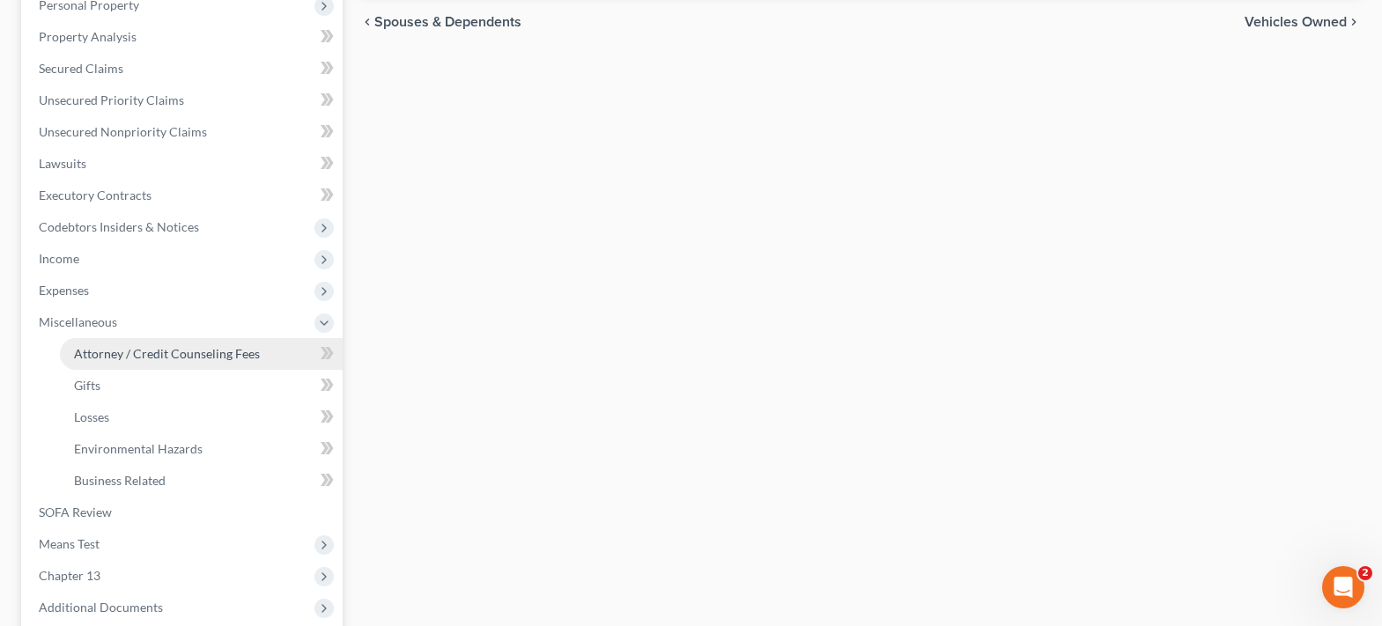
click at [169, 355] on span "Attorney / Credit Counseling Fees" at bounding box center [167, 353] width 186 height 15
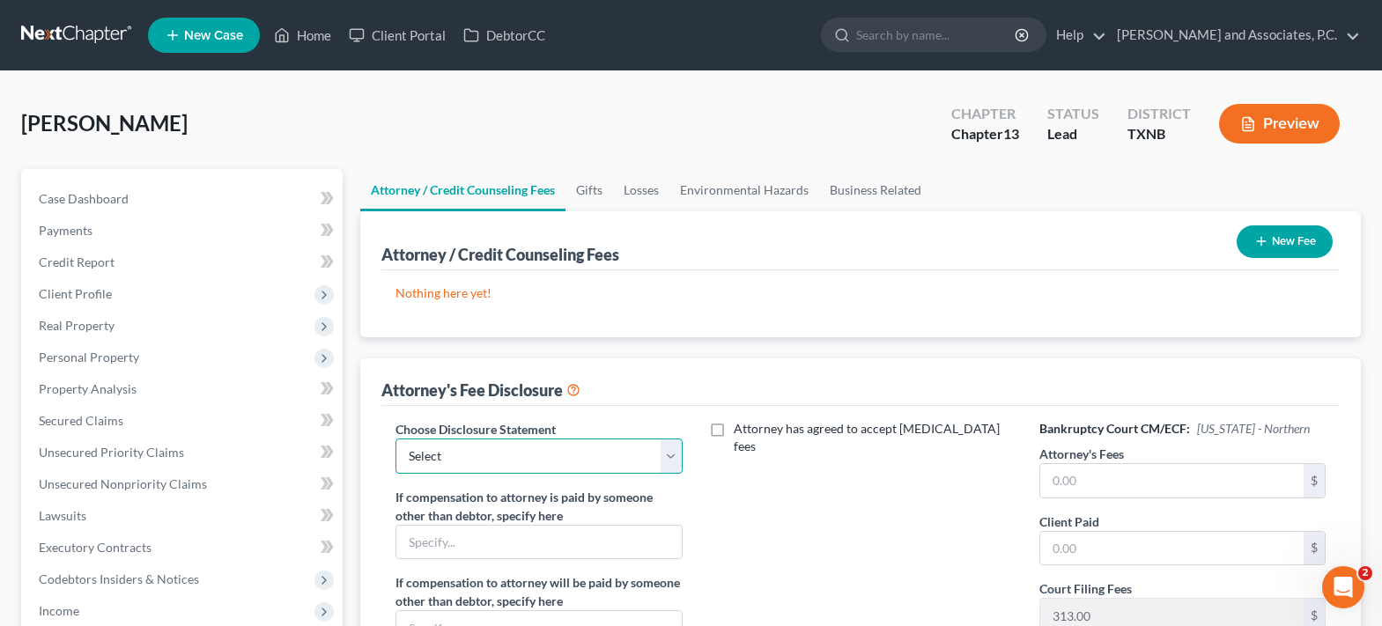
click at [668, 449] on select "Select attorney disclosure-Oklahoma attorney disclosure-Texas" at bounding box center [538, 456] width 286 height 35
select select "1"
click at [395, 439] on select "Select attorney disclosure-Oklahoma attorney disclosure-Texas" at bounding box center [538, 456] width 286 height 35
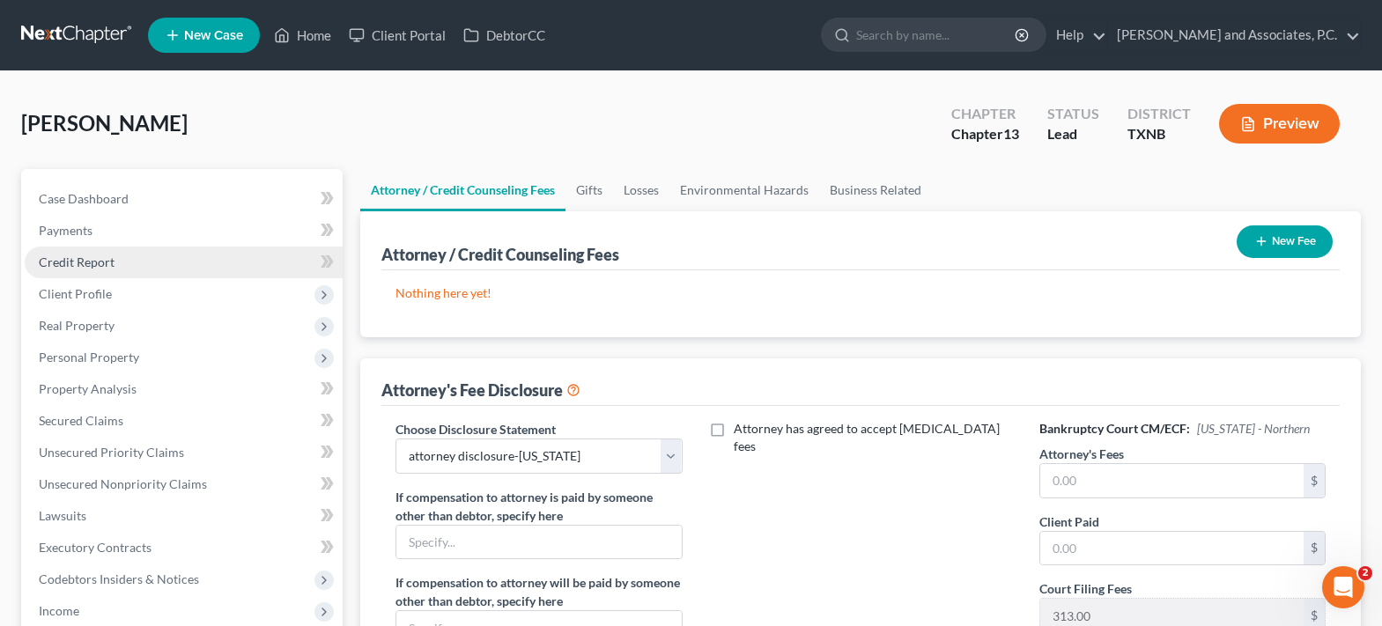
click at [137, 265] on link "Credit Report" at bounding box center [184, 263] width 318 height 32
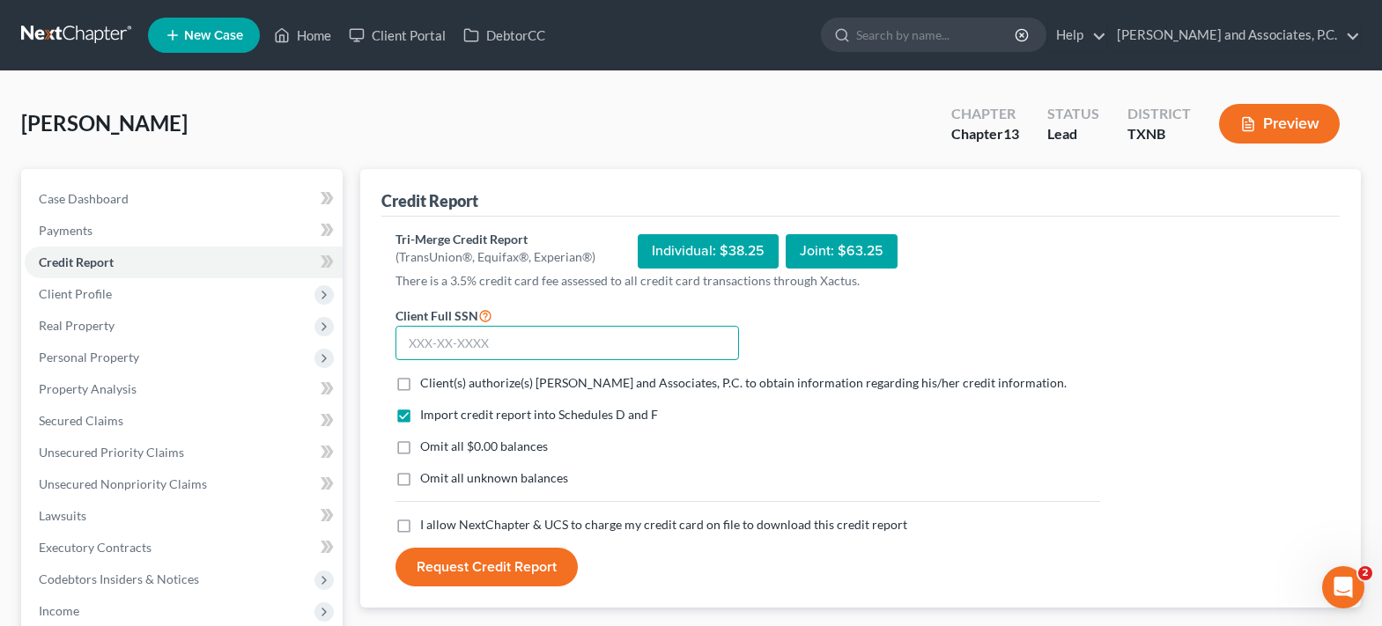
click at [567, 344] on input "text" at bounding box center [566, 343] width 343 height 35
type input "614-38-0810"
click at [420, 379] on label "Client(s) authorize(s) Monte J. White and Associates, P.C. to obtain informatio…" at bounding box center [743, 383] width 646 height 18
click at [427, 379] on input "Client(s) authorize(s) Monte J. White and Associates, P.C. to obtain informatio…" at bounding box center [432, 379] width 11 height 11
checkbox input "true"
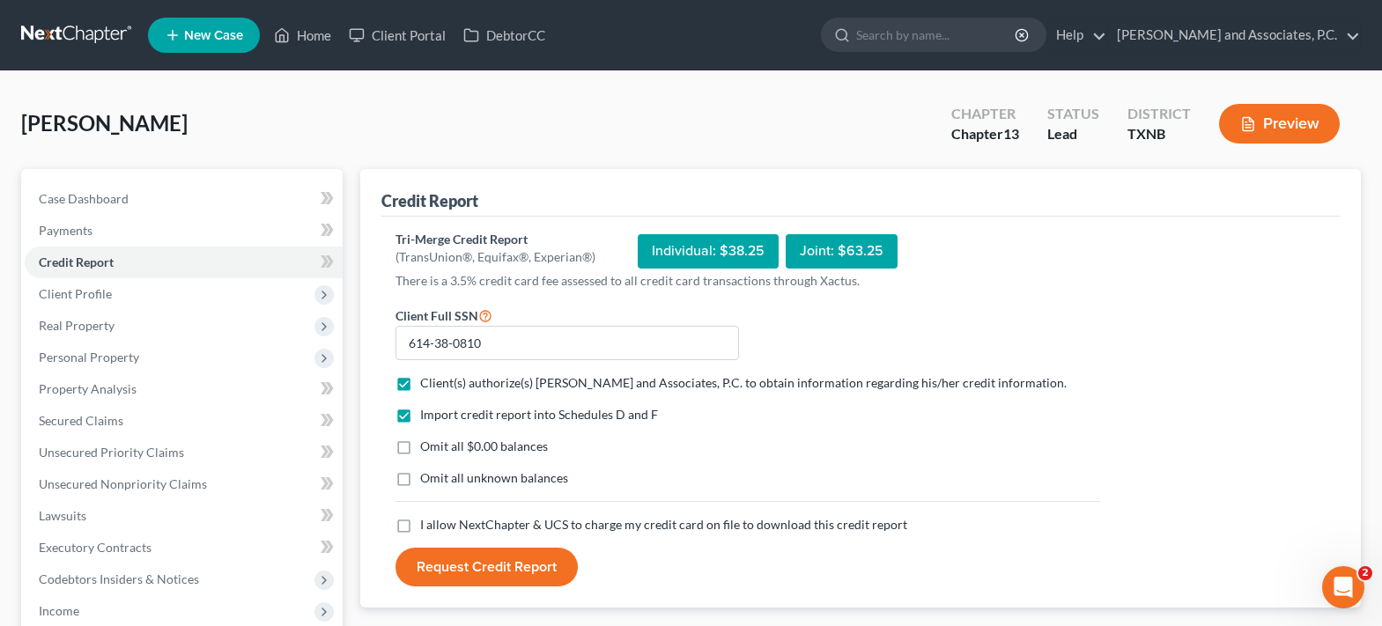
click at [420, 480] on label "Omit all unknown balances" at bounding box center [494, 478] width 148 height 18
click at [427, 480] on input "Omit all unknown balances" at bounding box center [432, 474] width 11 height 11
checkbox input "true"
click at [420, 446] on label "Omit all $0.00 balances" at bounding box center [484, 447] width 128 height 18
click at [427, 446] on input "Omit all $0.00 balances" at bounding box center [432, 443] width 11 height 11
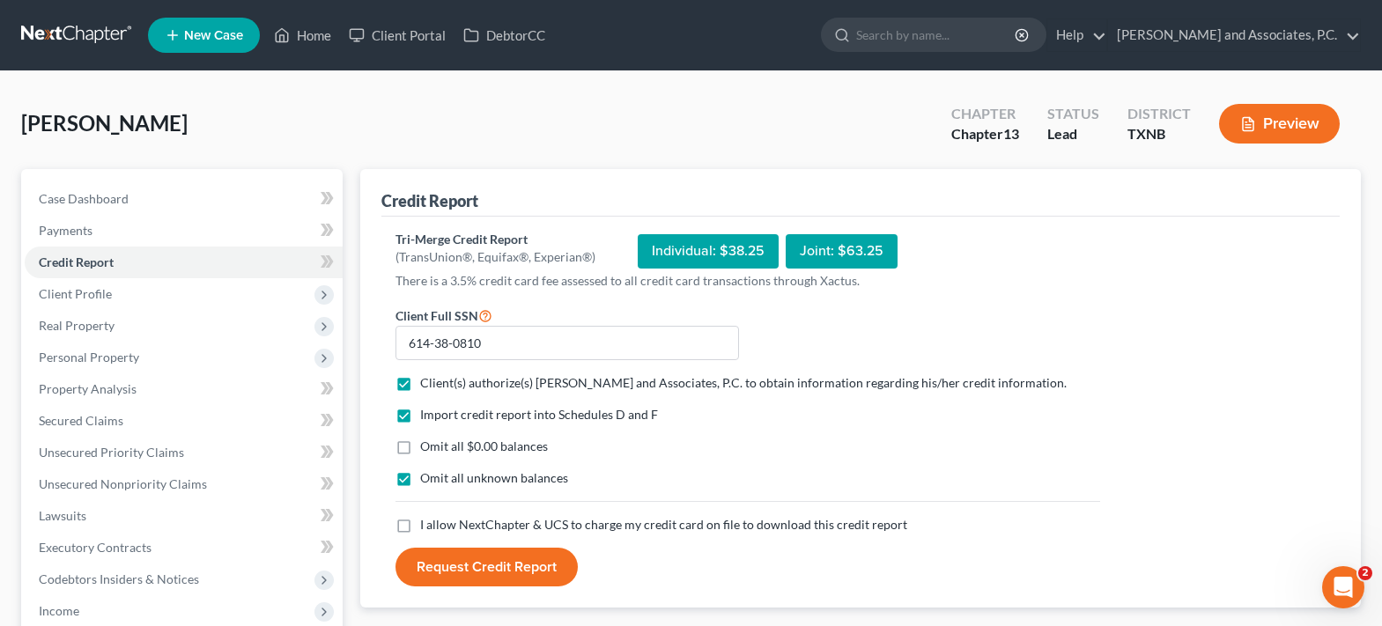
checkbox input "true"
click at [420, 478] on label "Omit all unknown balances" at bounding box center [494, 478] width 148 height 18
click at [427, 478] on input "Omit all unknown balances" at bounding box center [432, 474] width 11 height 11
checkbox input "false"
click at [420, 530] on label "I allow NextChapter & UCS to charge my credit card on file to download this cre…" at bounding box center [663, 525] width 487 height 18
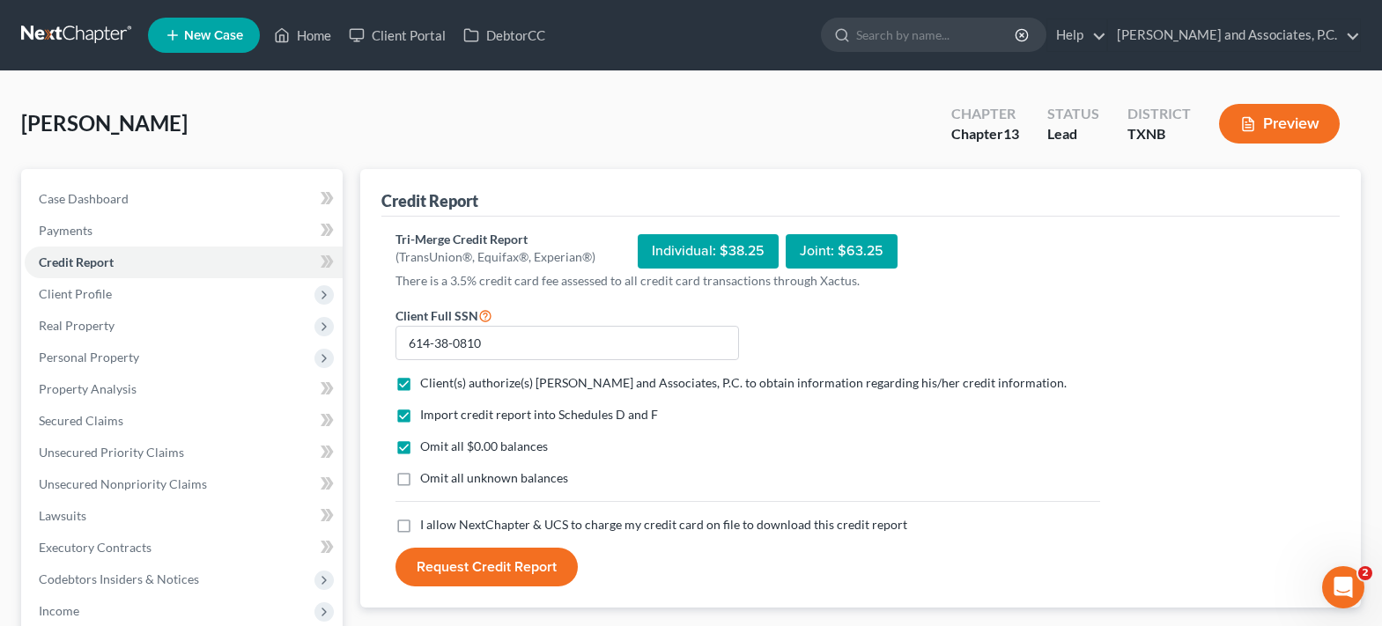
click at [427, 527] on input "I allow NextChapter & UCS to charge my credit card on file to download this cre…" at bounding box center [432, 521] width 11 height 11
checkbox input "true"
click at [464, 570] on button "Request Credit Report" at bounding box center [486, 567] width 182 height 39
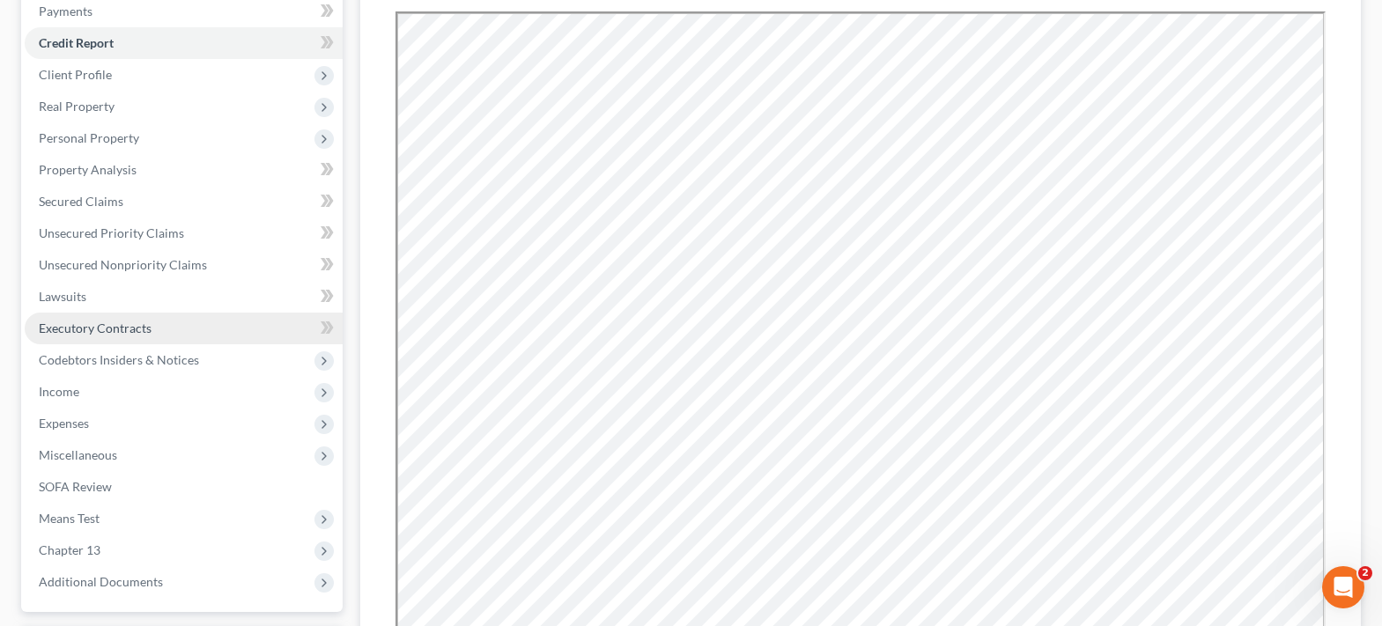
scroll to position [176, 0]
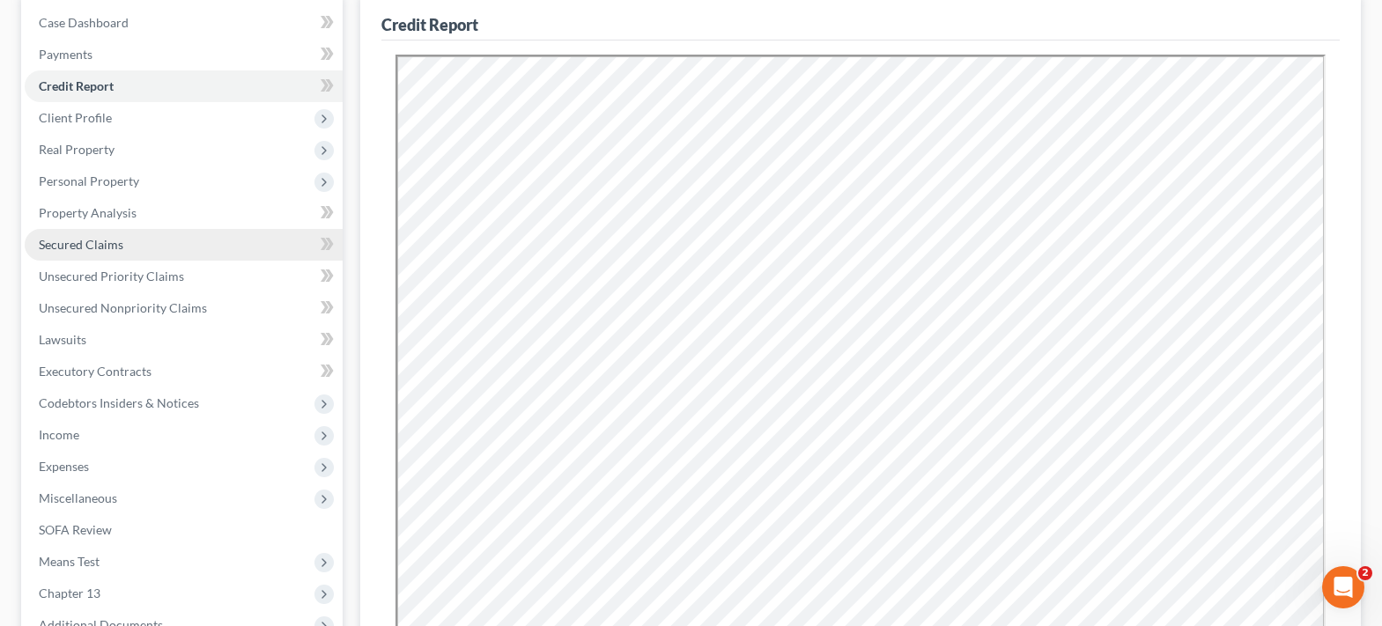
click at [154, 247] on link "Secured Claims" at bounding box center [184, 245] width 318 height 32
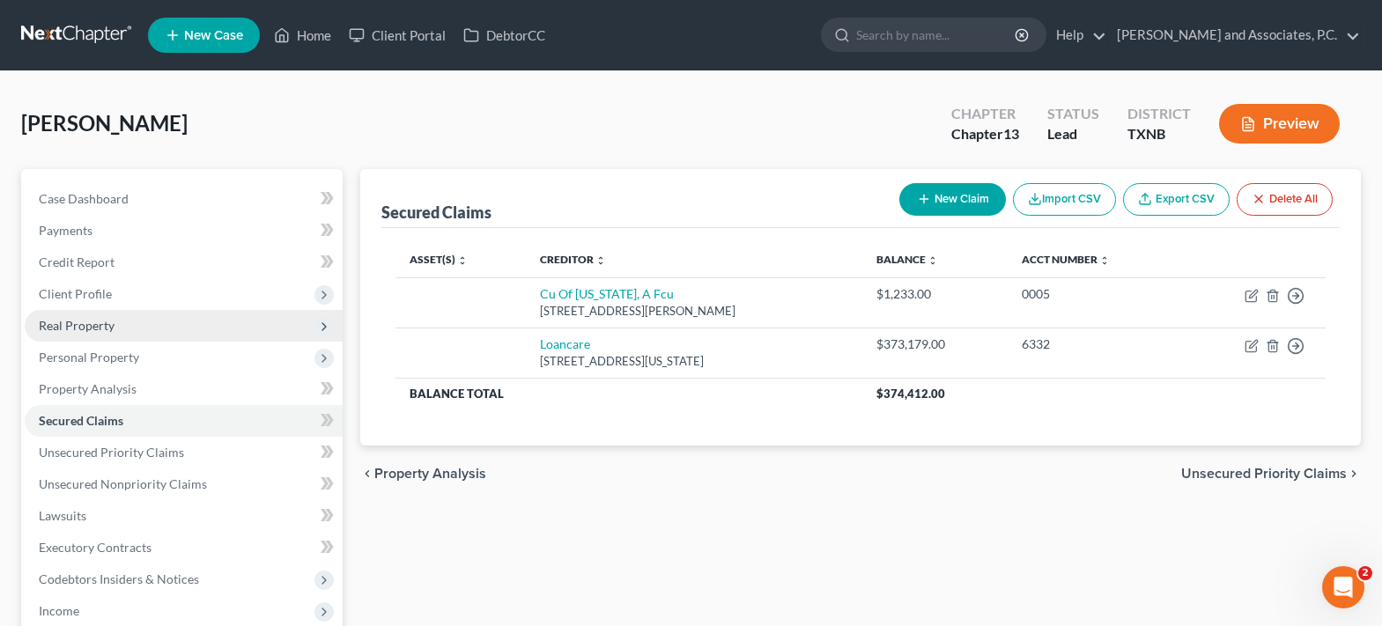
click at [115, 327] on span "Real Property" at bounding box center [184, 326] width 318 height 32
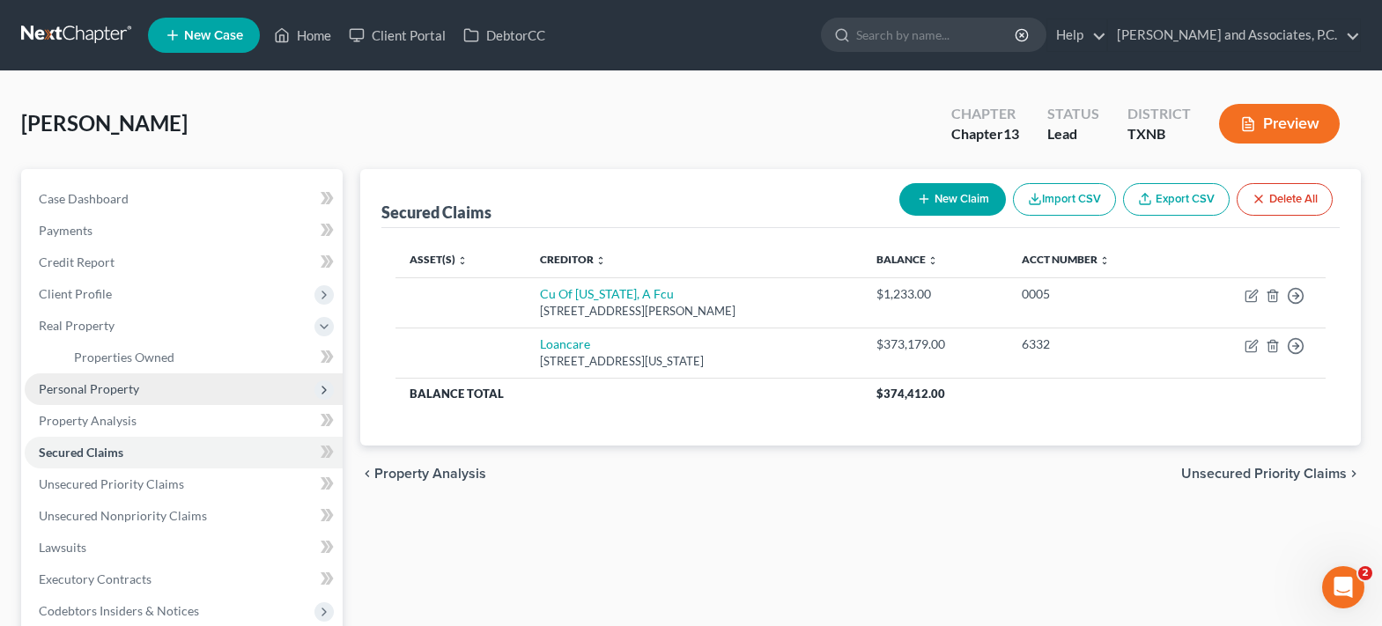
click at [121, 391] on span "Personal Property" at bounding box center [89, 388] width 100 height 15
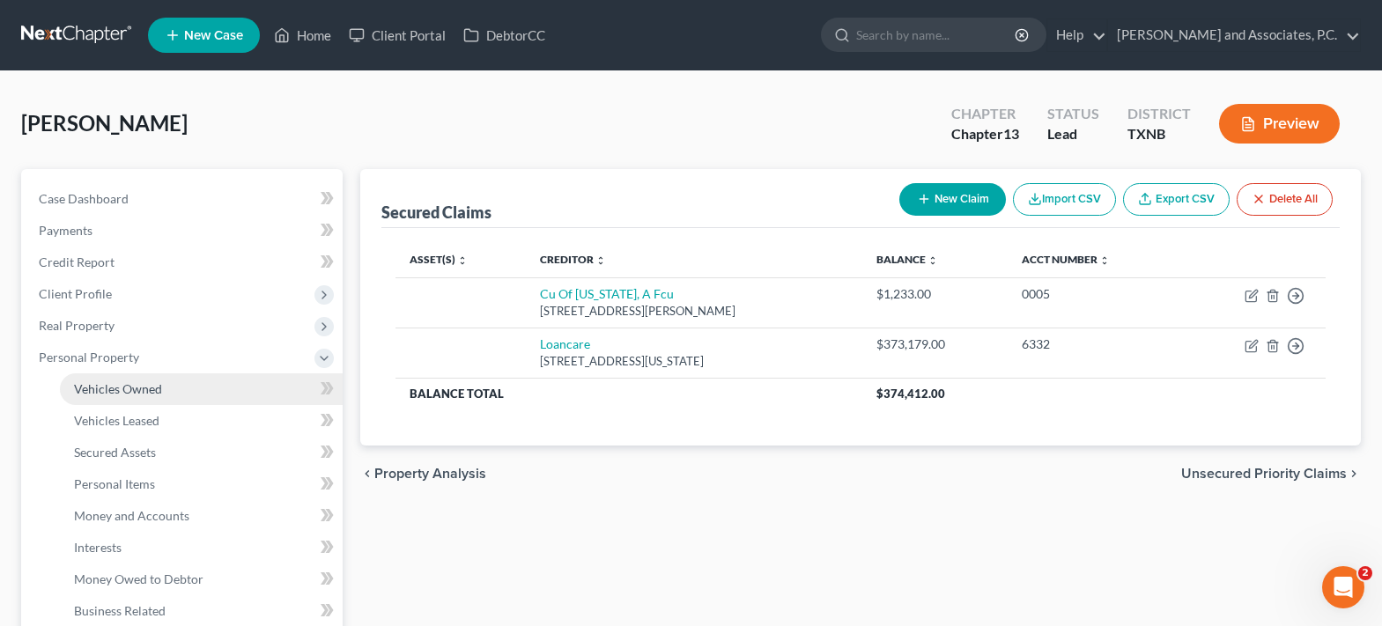
click at [136, 396] on link "Vehicles Owned" at bounding box center [201, 389] width 283 height 32
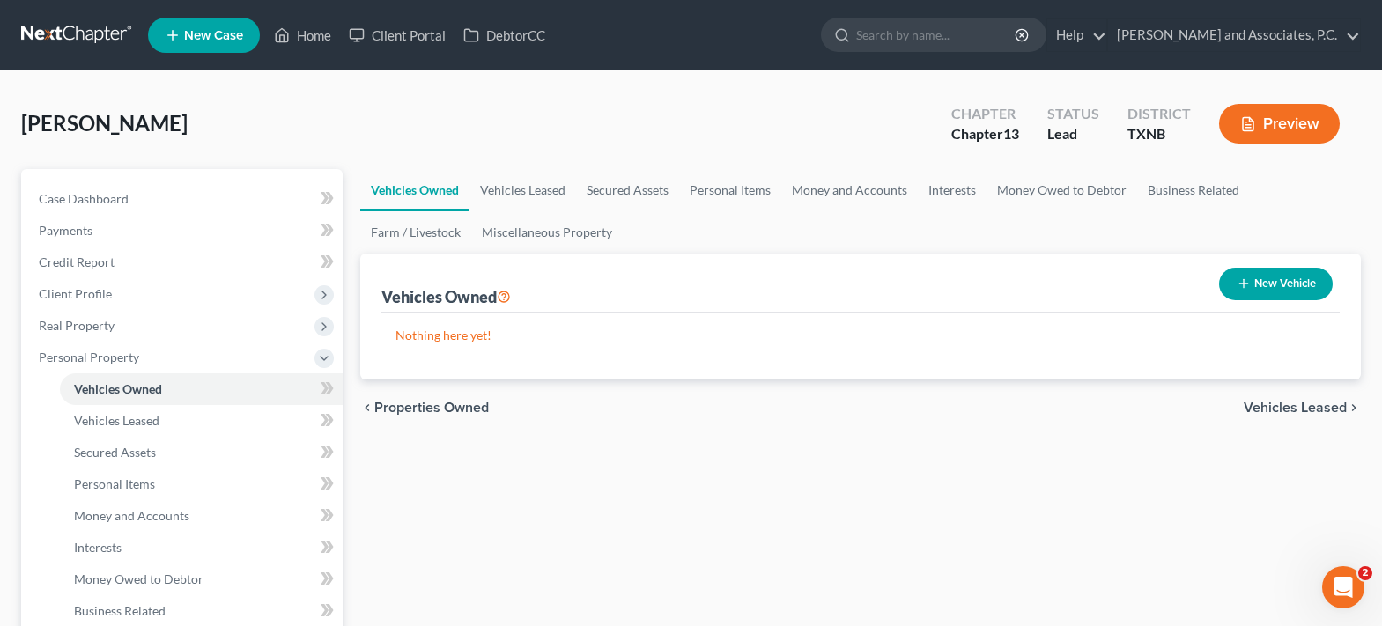
click at [1272, 283] on button "New Vehicle" at bounding box center [1276, 284] width 114 height 33
select select "0"
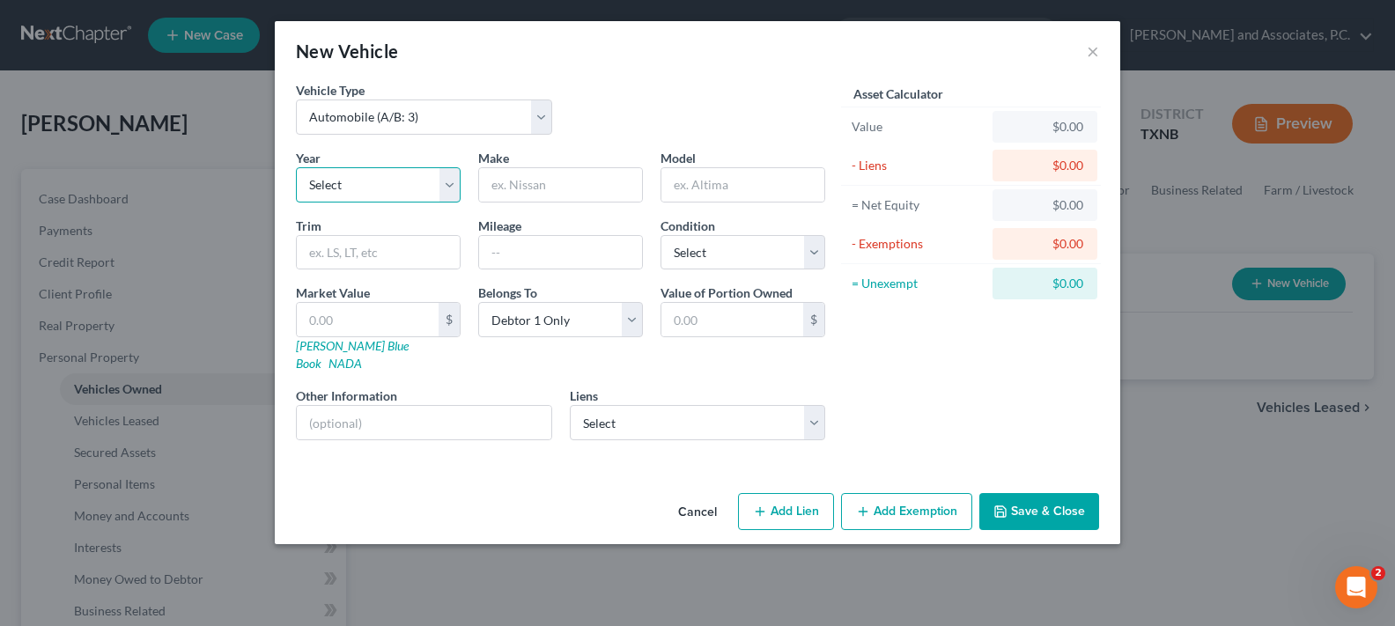
click at [448, 188] on select "Select 2026 2025 2024 2023 2022 2021 2020 2019 2018 2017 2016 2015 2014 2013 20…" at bounding box center [378, 184] width 165 height 35
select select "18"
click at [296, 167] on select "Select 2026 2025 2024 2023 2022 2021 2020 2019 2018 2017 2016 2015 2014 2013 20…" at bounding box center [378, 184] width 165 height 35
click at [557, 183] on input "text" at bounding box center [560, 184] width 163 height 33
click at [680, 186] on input "text" at bounding box center [742, 184] width 163 height 33
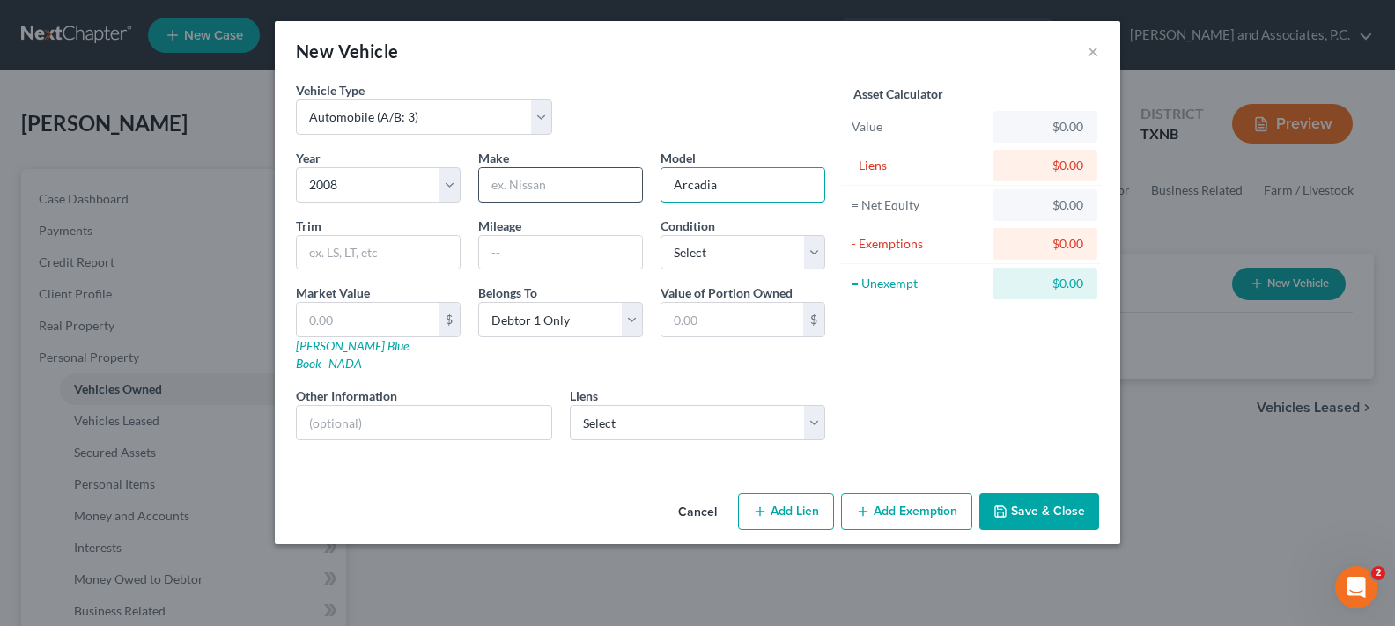
type input "Arcadia"
drag, startPoint x: 597, startPoint y: 190, endPoint x: 617, endPoint y: 186, distance: 20.7
click at [601, 190] on input "text" at bounding box center [560, 184] width 163 height 33
type input "GMC"
click at [413, 262] on input "text" at bounding box center [378, 252] width 163 height 33
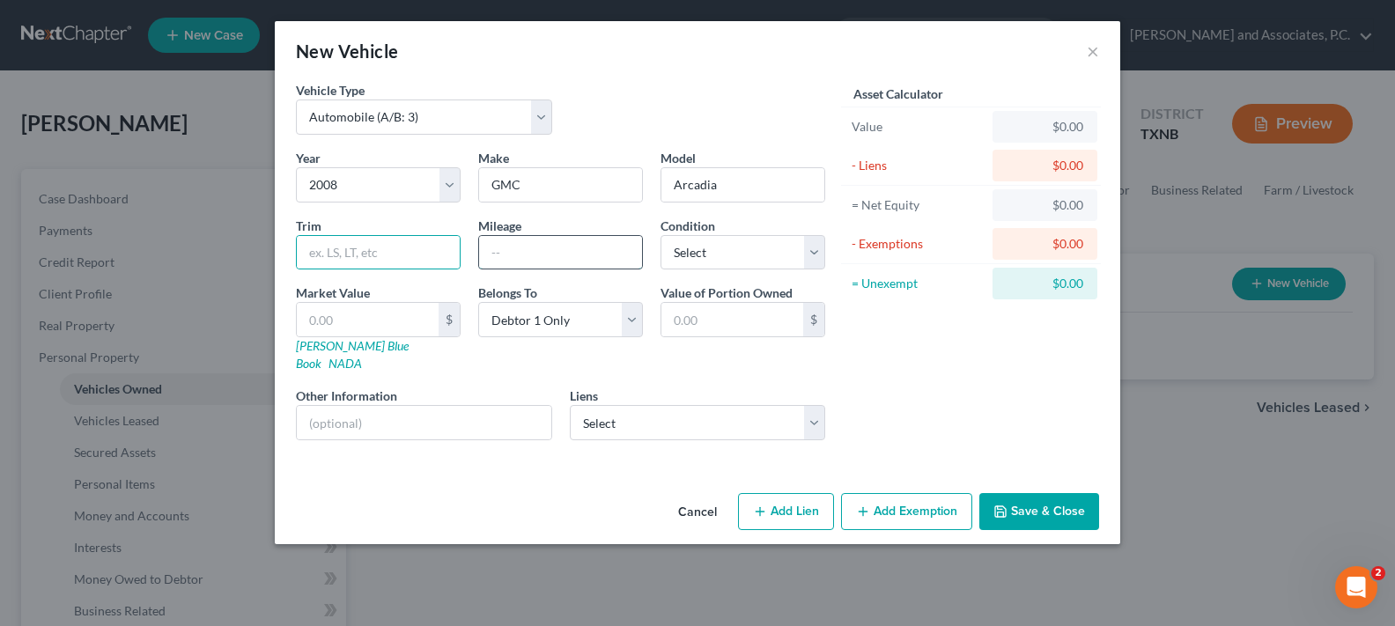
click at [505, 257] on input "text" at bounding box center [560, 252] width 163 height 33
type input "260000"
click at [748, 260] on select "Select Excellent Very Good Good Fair Poor" at bounding box center [742, 252] width 165 height 35
select select "4"
click at [660, 235] on select "Select Excellent Very Good Good Fair Poor" at bounding box center [742, 252] width 165 height 35
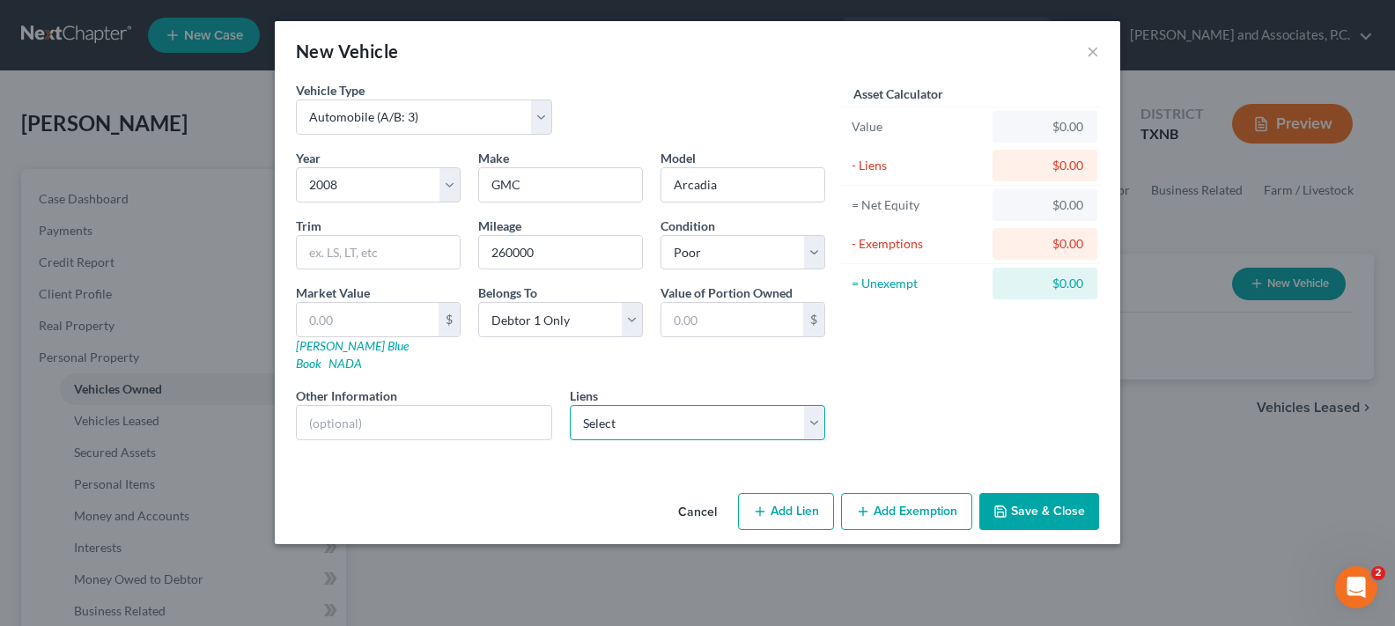
click at [619, 405] on select "Select Loancare - $373,179.00 Cu Of Colorado, A Fcu - $1,233.00" at bounding box center [698, 422] width 256 height 35
select select "1"
click at [570, 405] on select "Select Loancare - $373,179.00 Cu Of Colorado, A Fcu - $1,233.00" at bounding box center [698, 422] width 256 height 35
select select
select select "5"
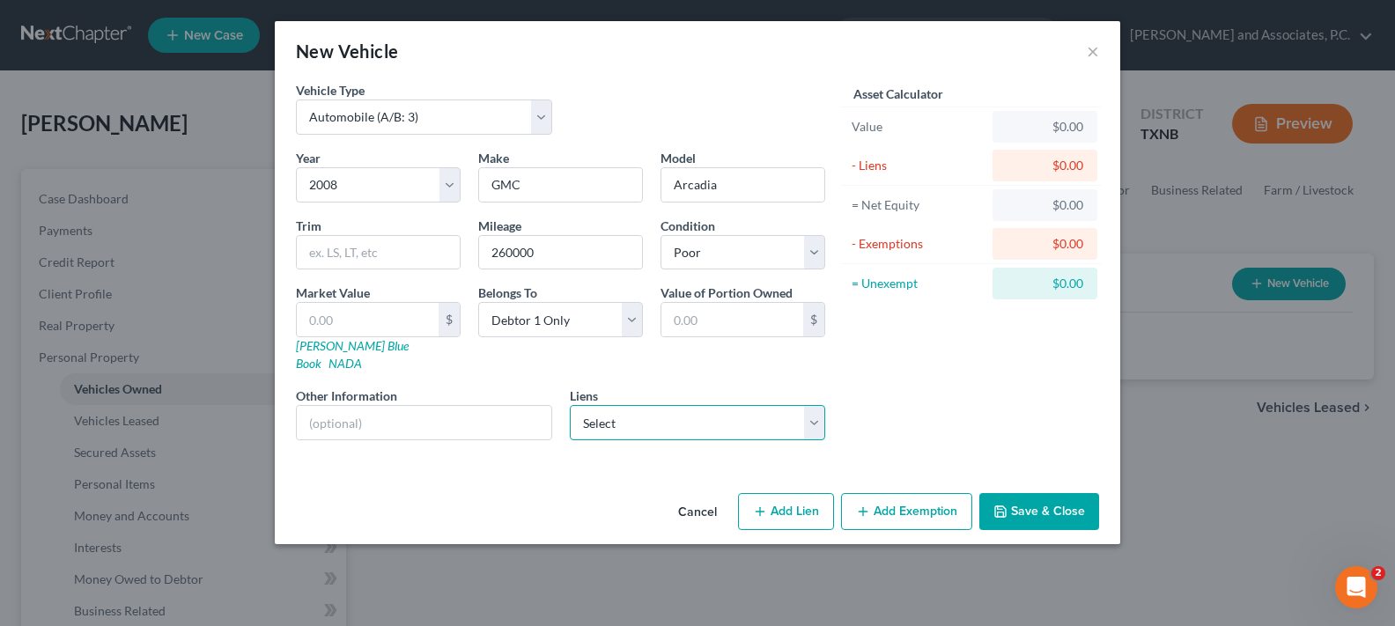
select select "0"
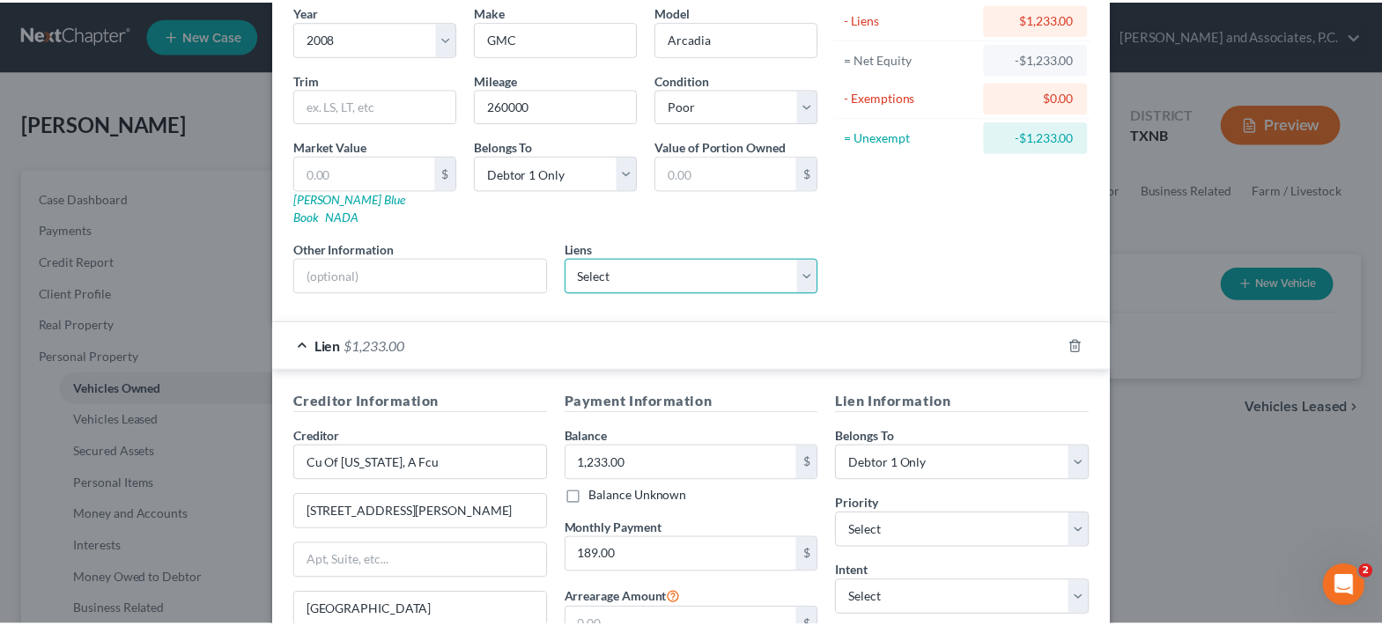
scroll to position [337, 0]
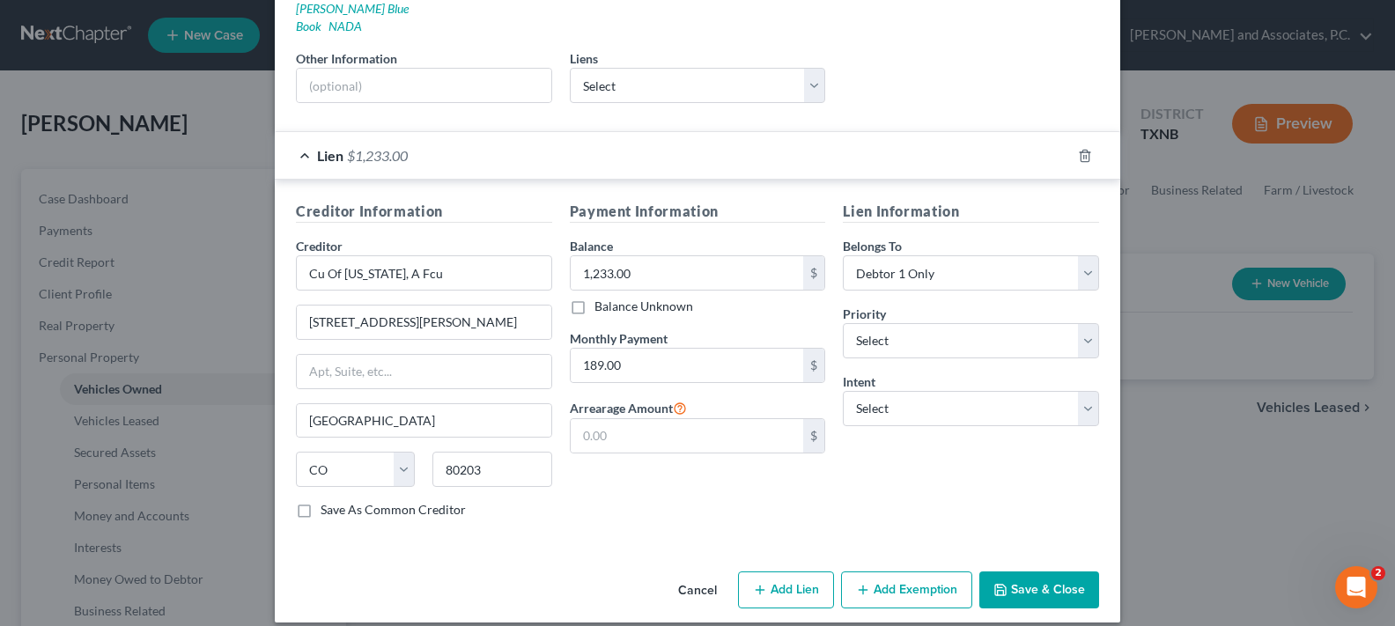
click at [1046, 571] on button "Save & Close" at bounding box center [1039, 589] width 120 height 37
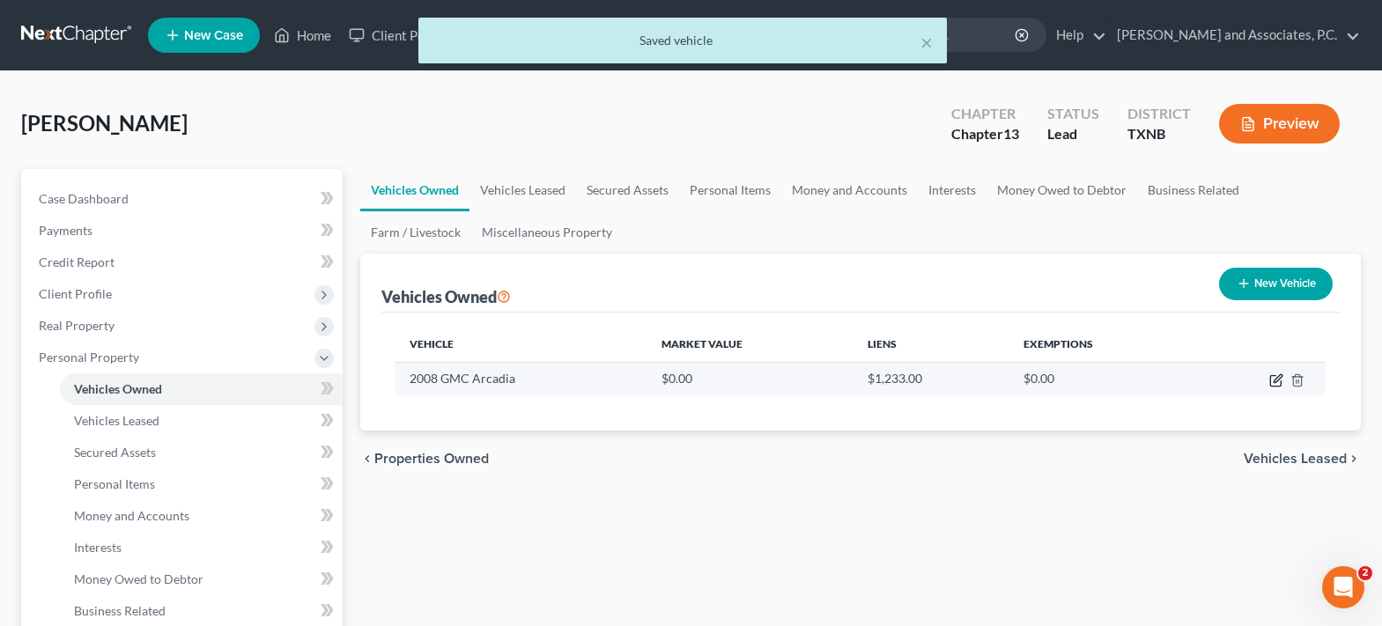
click at [1282, 381] on icon "button" at bounding box center [1276, 380] width 14 height 14
select select "0"
select select "18"
select select "4"
select select "0"
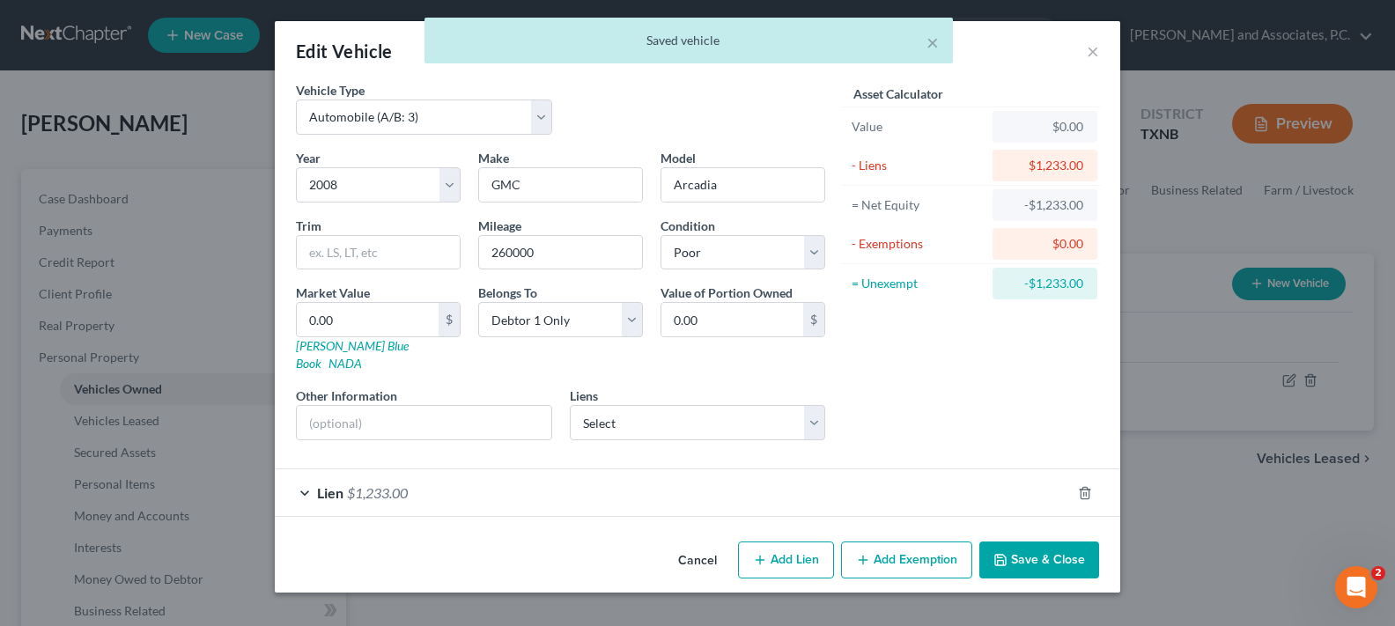
click at [1038, 542] on button "Save & Close" at bounding box center [1039, 560] width 120 height 37
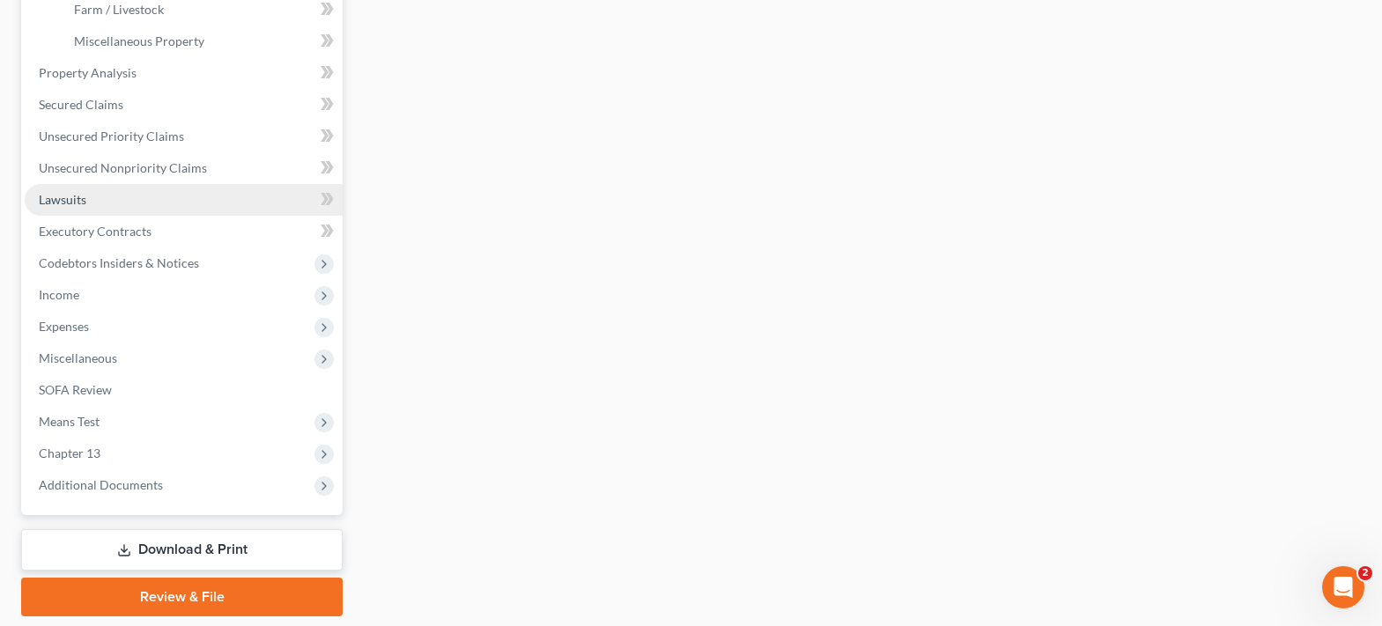
scroll to position [690, 0]
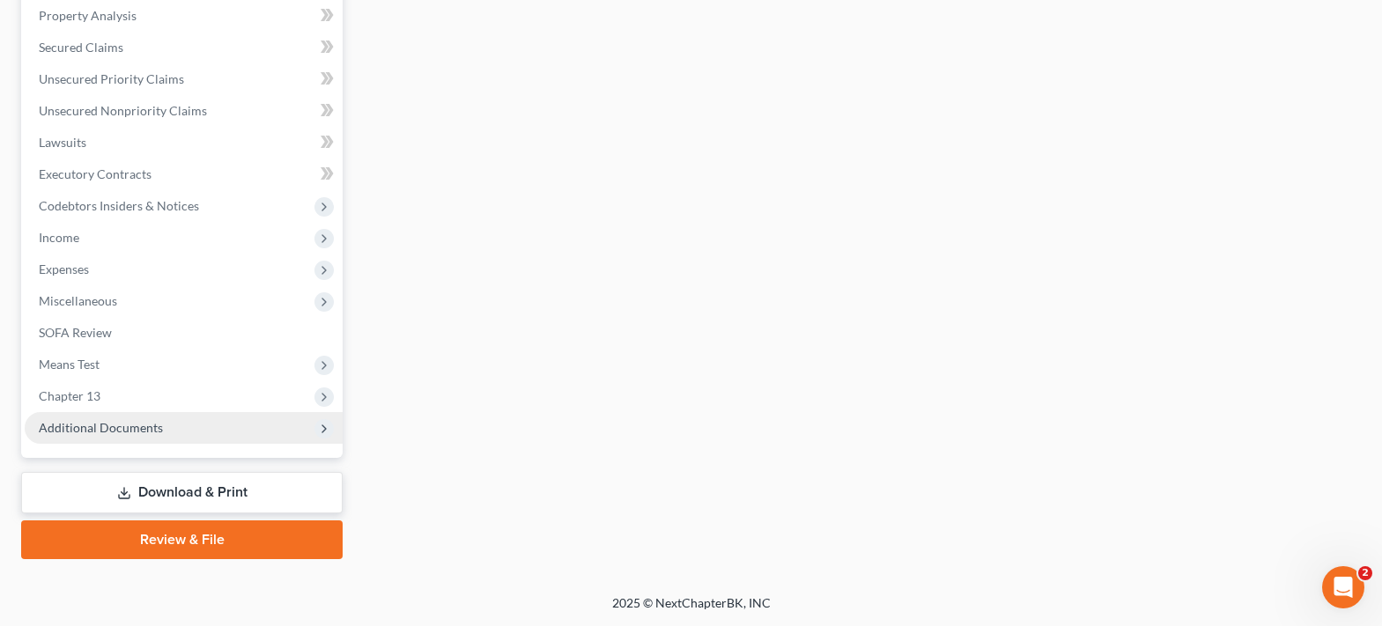
click at [118, 429] on span "Additional Documents" at bounding box center [101, 427] width 124 height 15
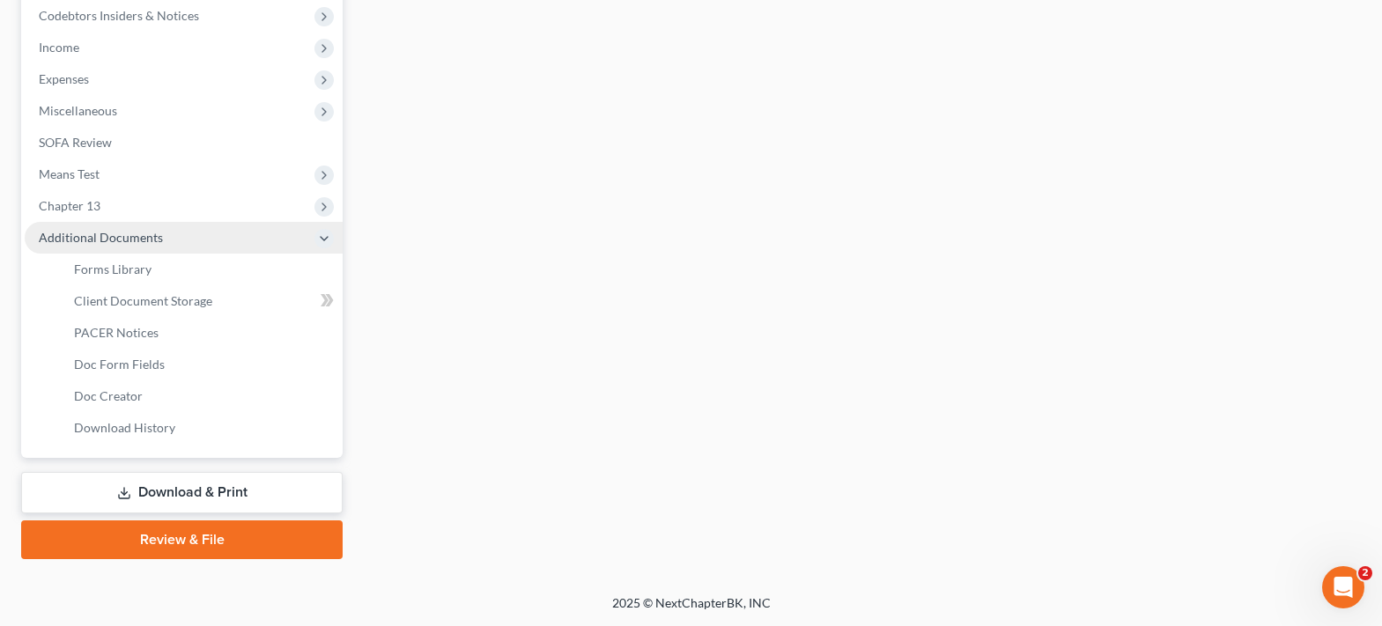
scroll to position [373, 0]
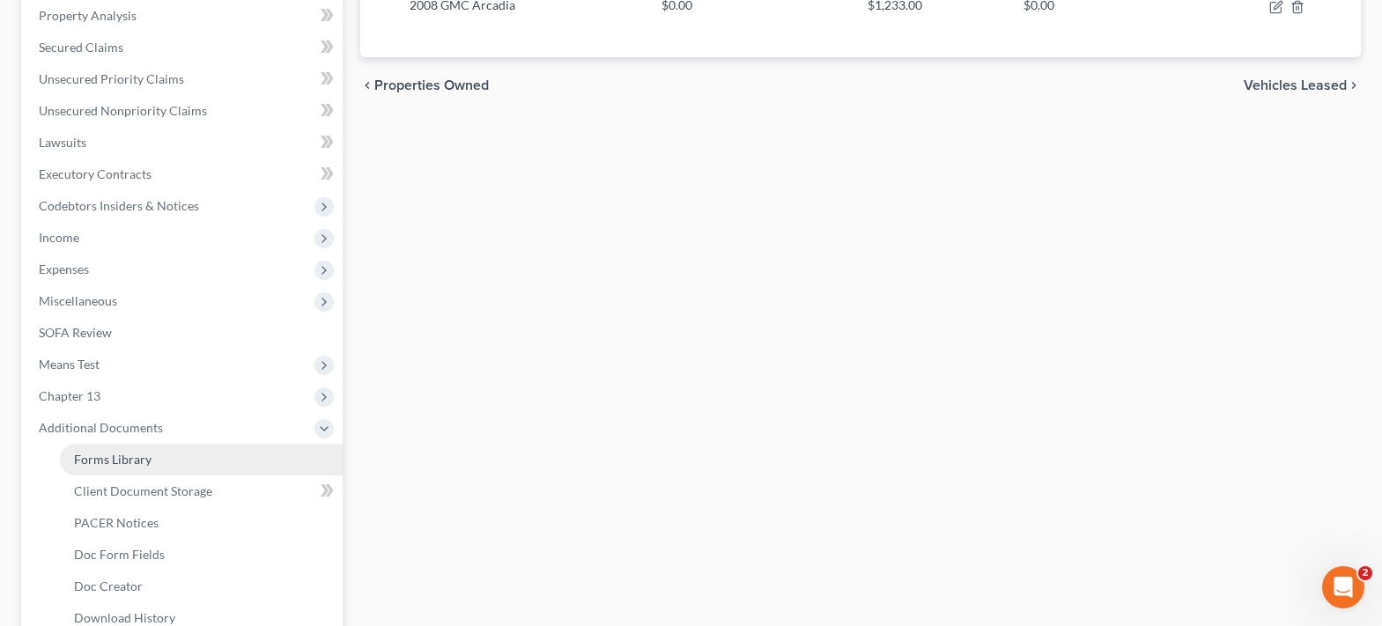
click at [127, 464] on span "Forms Library" at bounding box center [112, 459] width 77 height 15
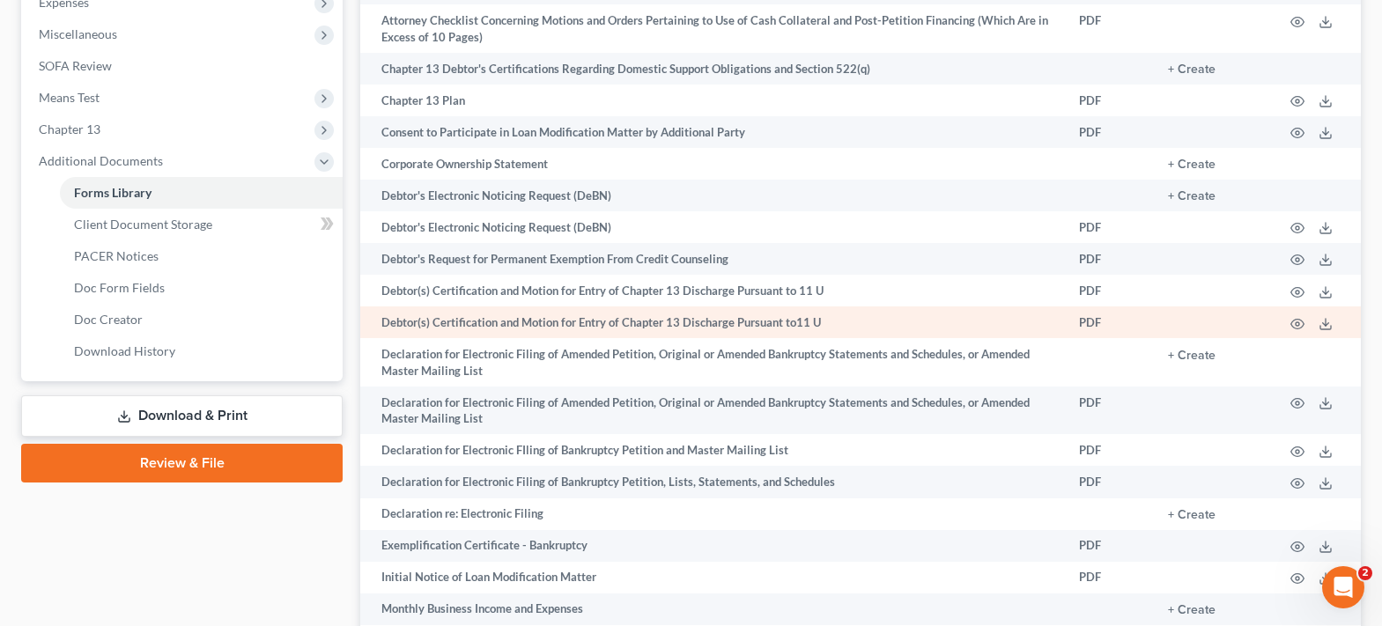
scroll to position [704, 0]
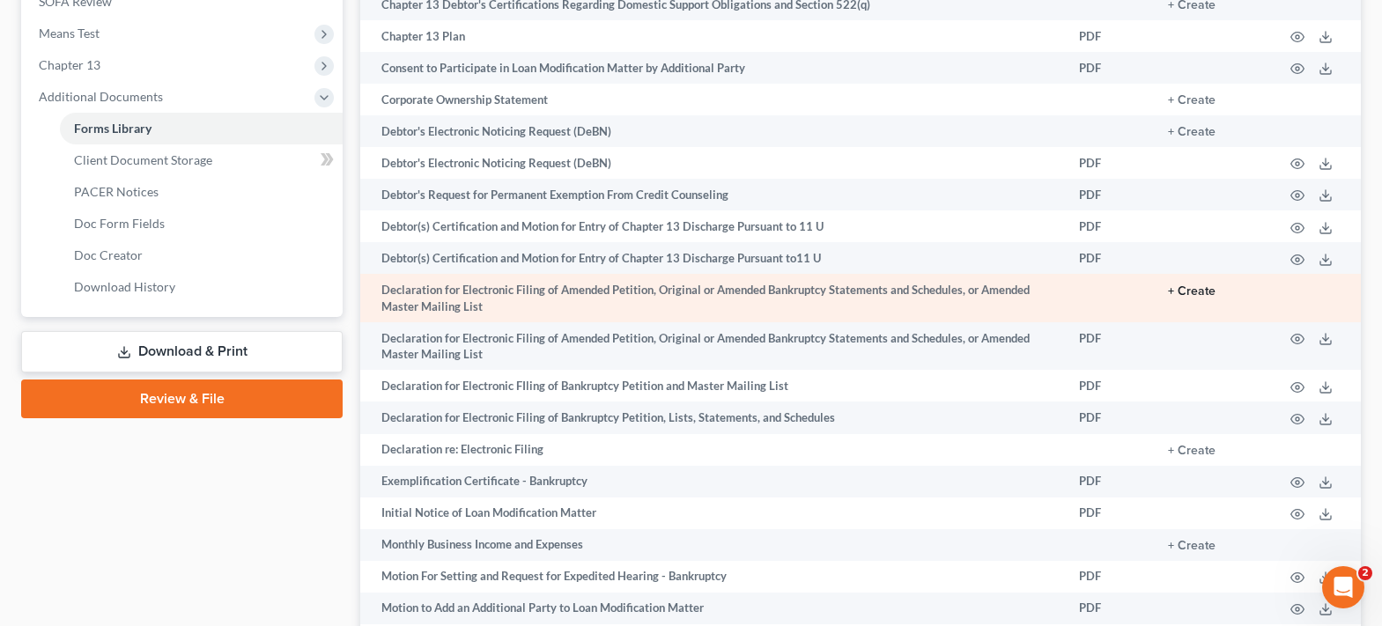
click at [1189, 290] on button "+ Create" at bounding box center [1192, 291] width 48 height 12
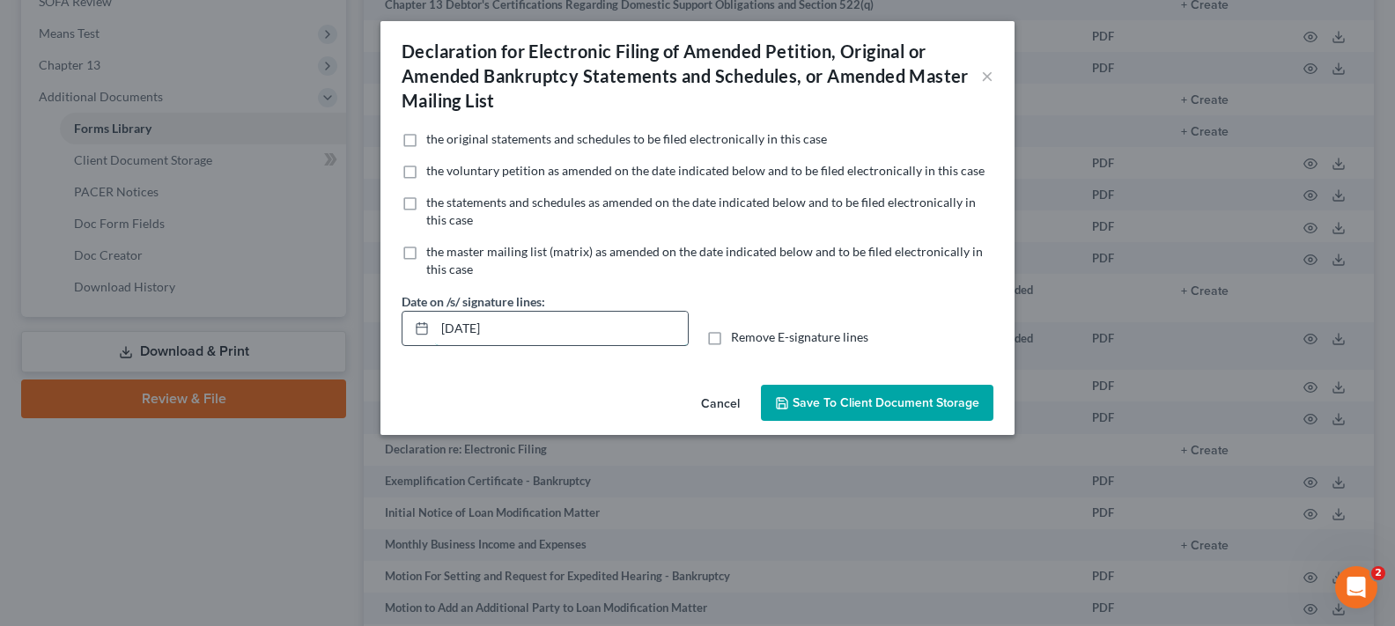
click at [617, 320] on input "[DATE]" at bounding box center [561, 328] width 253 height 33
type input "1"
click at [731, 333] on label "Remove E-signature lines" at bounding box center [799, 337] width 137 height 18
click at [738, 333] on input "Remove E-signature lines" at bounding box center [743, 333] width 11 height 11
checkbox input "true"
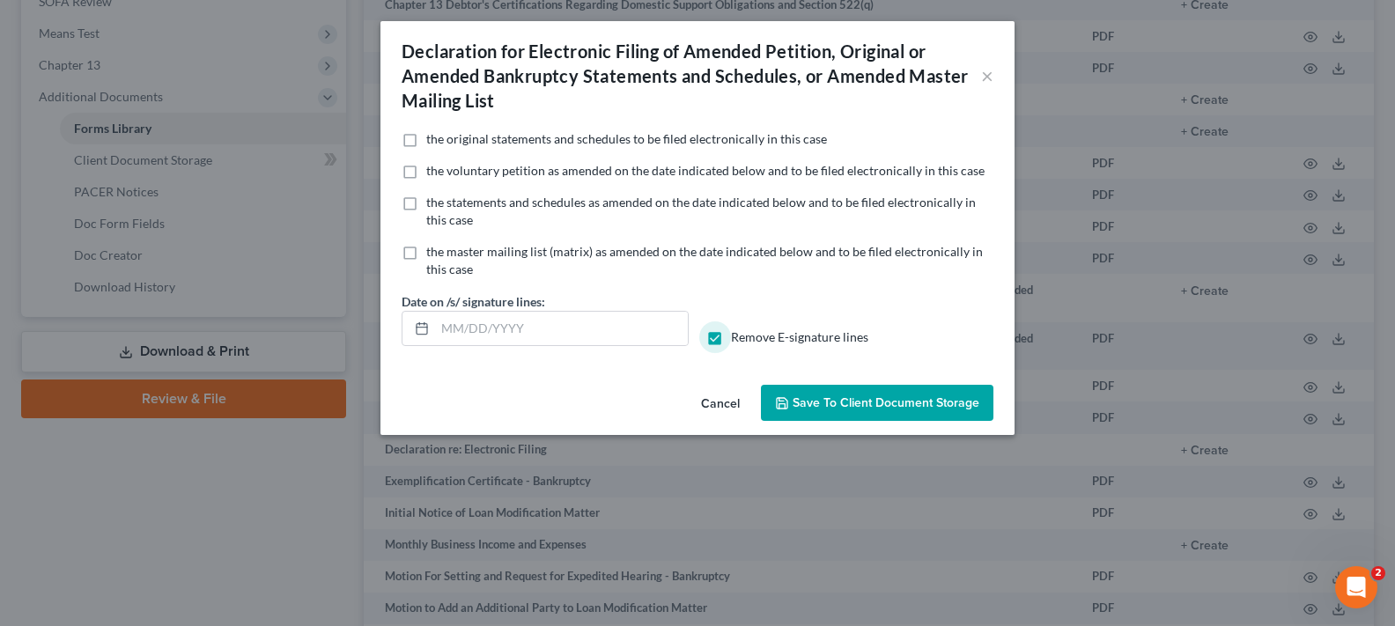
click at [854, 399] on span "Save to Client Document Storage" at bounding box center [886, 402] width 187 height 15
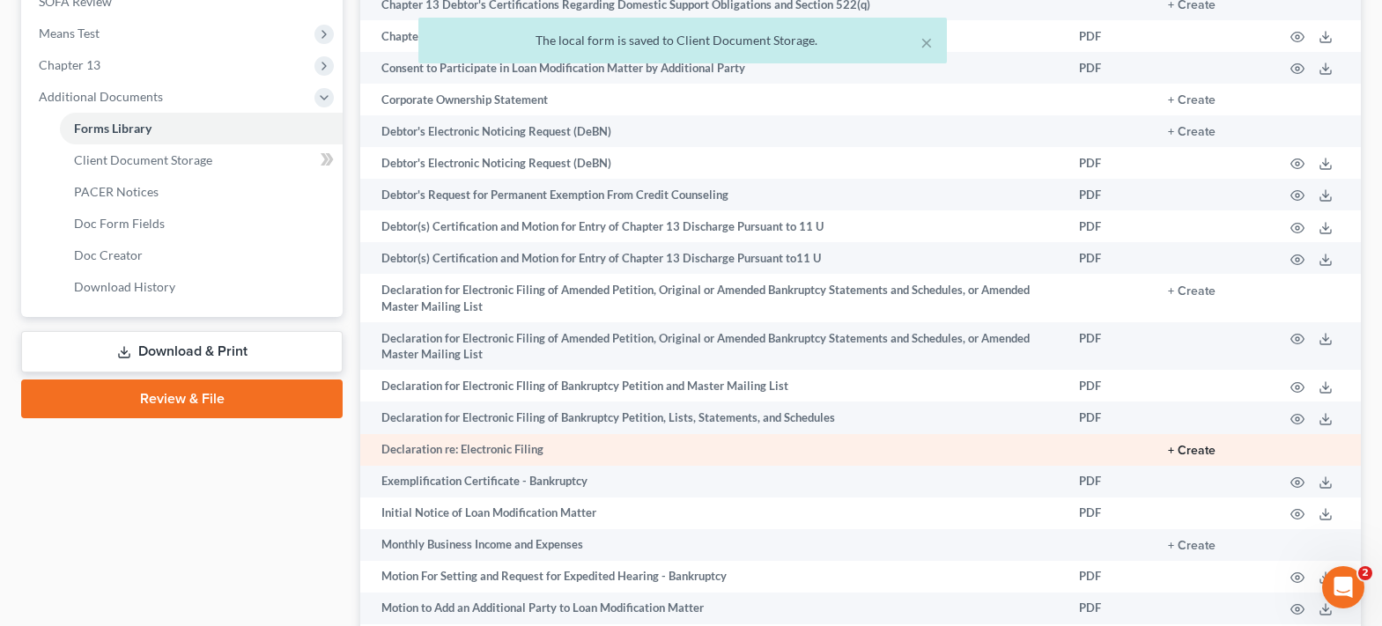
click at [1195, 452] on button "+ Create" at bounding box center [1192, 451] width 48 height 12
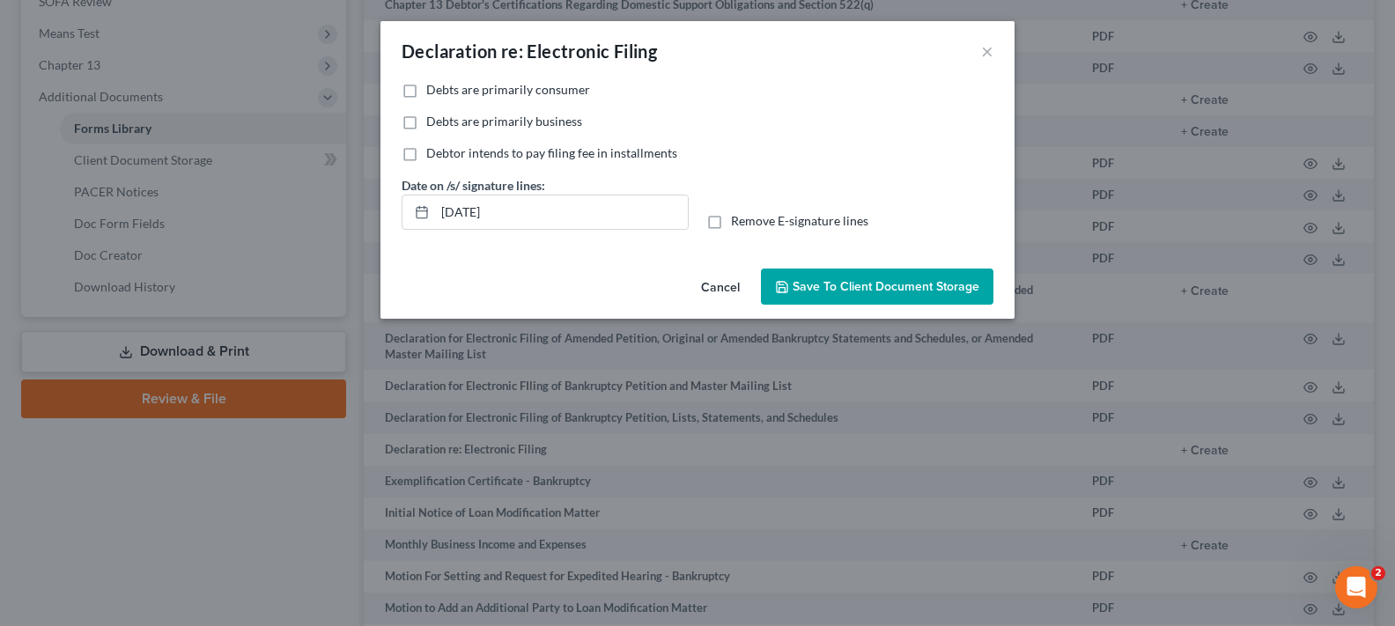
click at [426, 89] on label "Debts are primarily consumer" at bounding box center [508, 90] width 164 height 18
click at [433, 89] on input "Debts are primarily consumer" at bounding box center [438, 86] width 11 height 11
checkbox input "true"
click at [731, 221] on label "Remove E-signature lines" at bounding box center [799, 221] width 137 height 18
click at [738, 221] on input "Remove E-signature lines" at bounding box center [743, 217] width 11 height 11
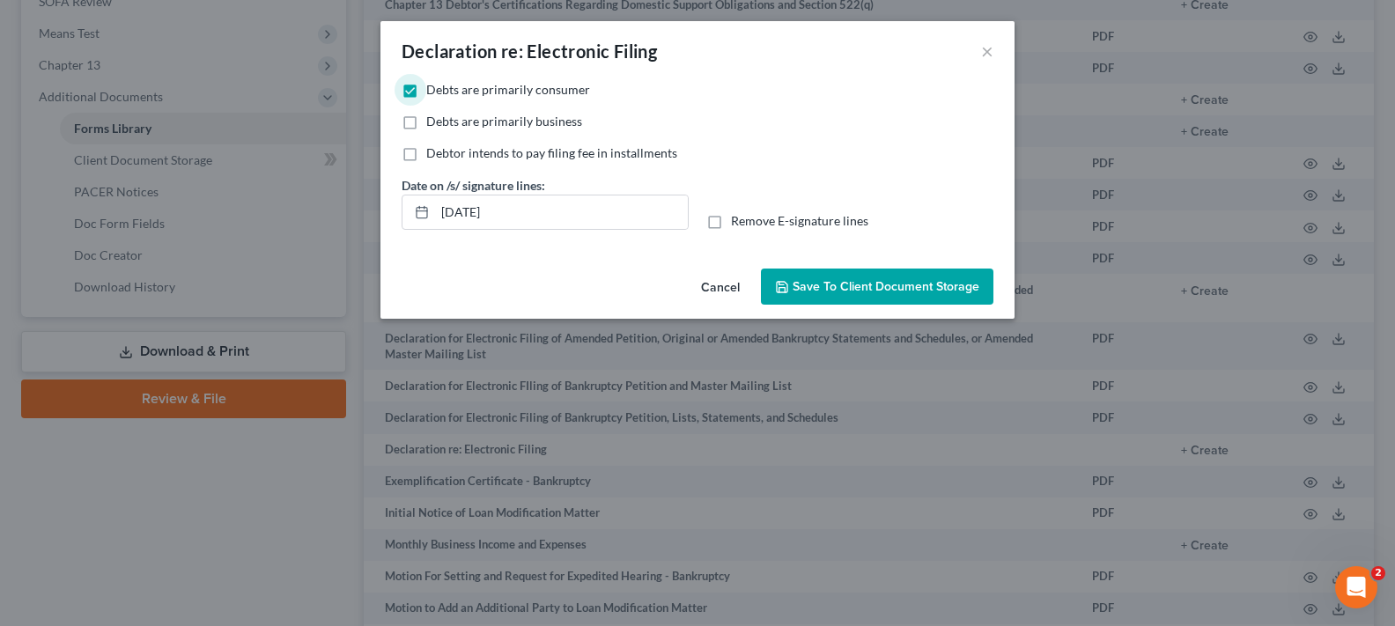
checkbox input "true"
click at [823, 286] on span "Save to Client Document Storage" at bounding box center [886, 286] width 187 height 15
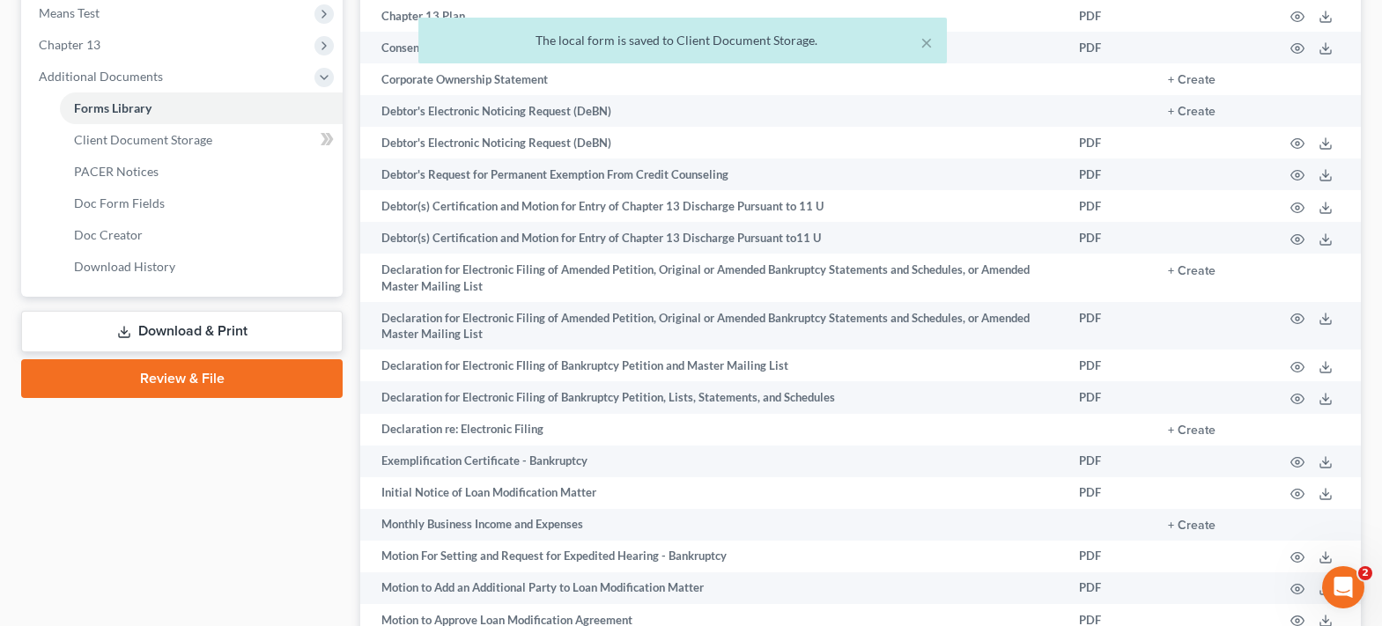
scroll to position [528, 0]
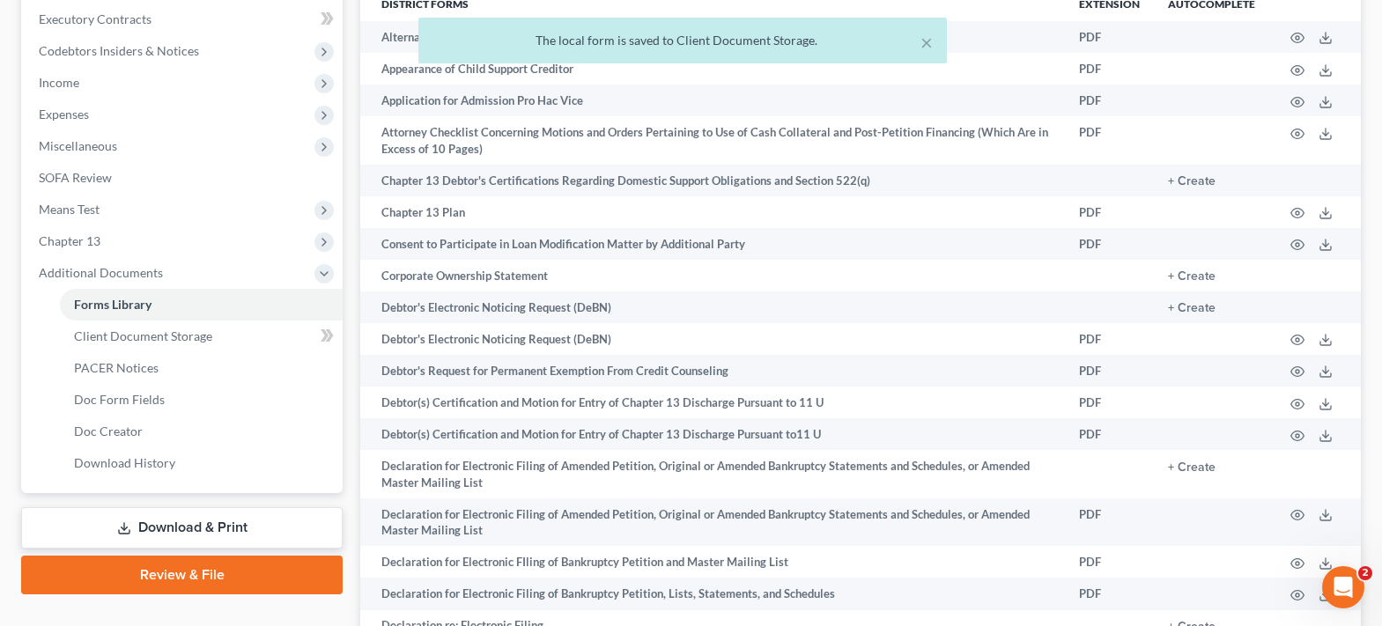
click at [230, 526] on link "Download & Print" at bounding box center [181, 527] width 321 height 41
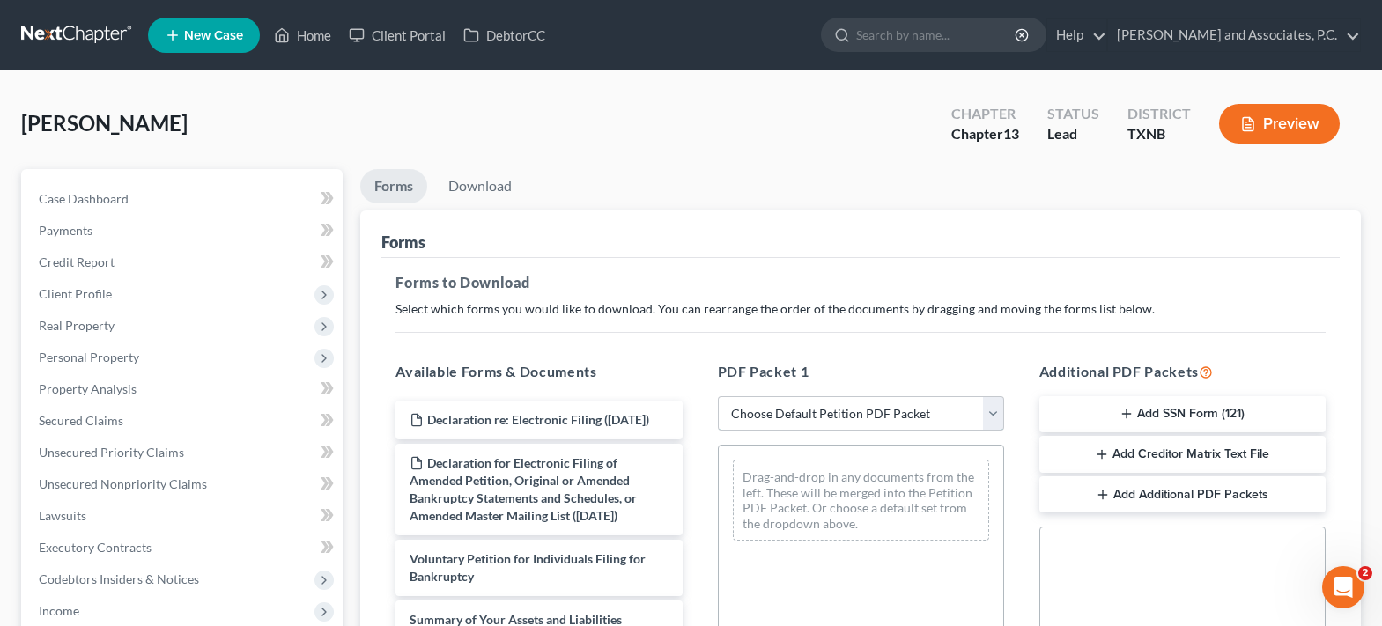
click at [797, 417] on select "Choose Default Petition PDF Packet Complete Bankruptcy Petition (all forms and …" at bounding box center [861, 413] width 286 height 35
select select "0"
click at [718, 396] on select "Choose Default Petition PDF Packet Complete Bankruptcy Petition (all forms and …" at bounding box center [861, 413] width 286 height 35
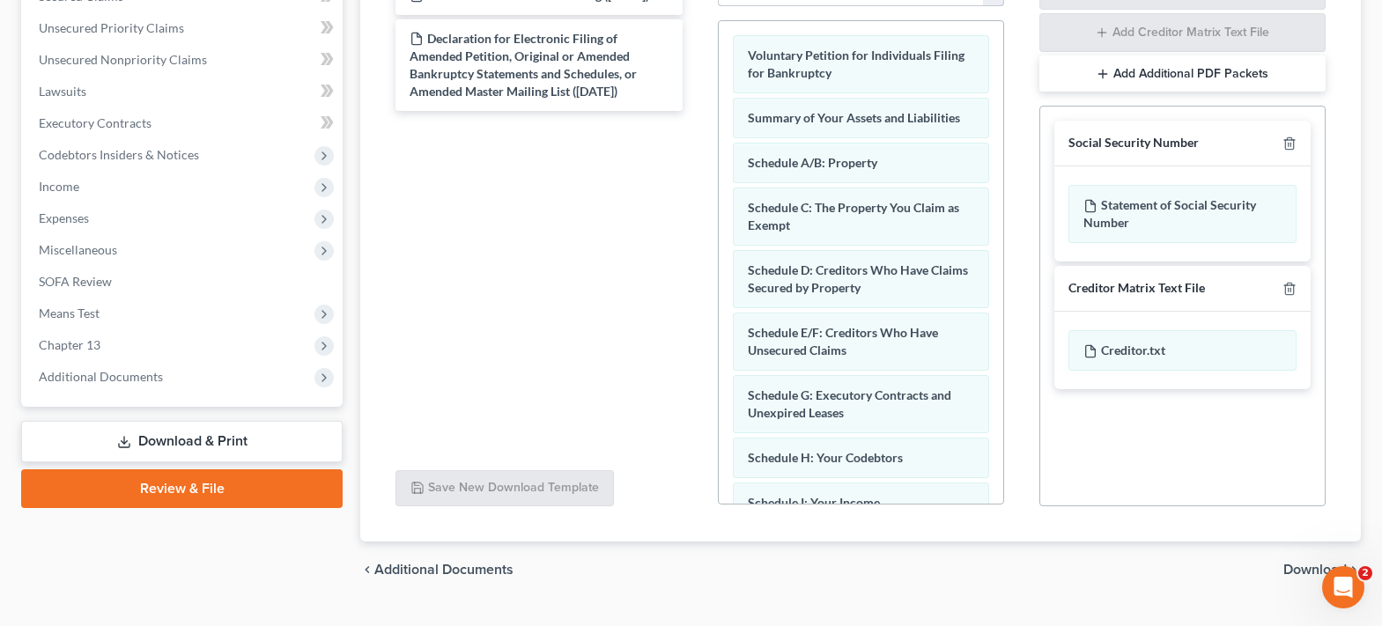
scroll to position [463, 0]
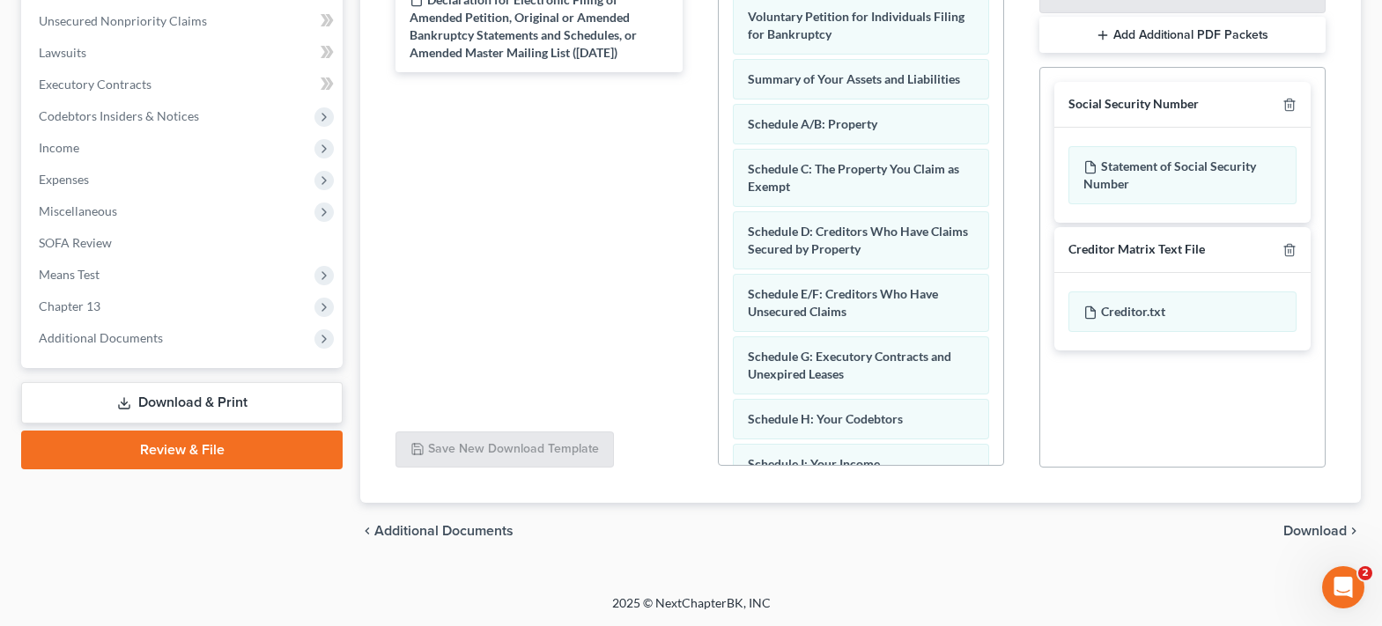
click at [1303, 527] on span "Download" at bounding box center [1314, 531] width 63 height 14
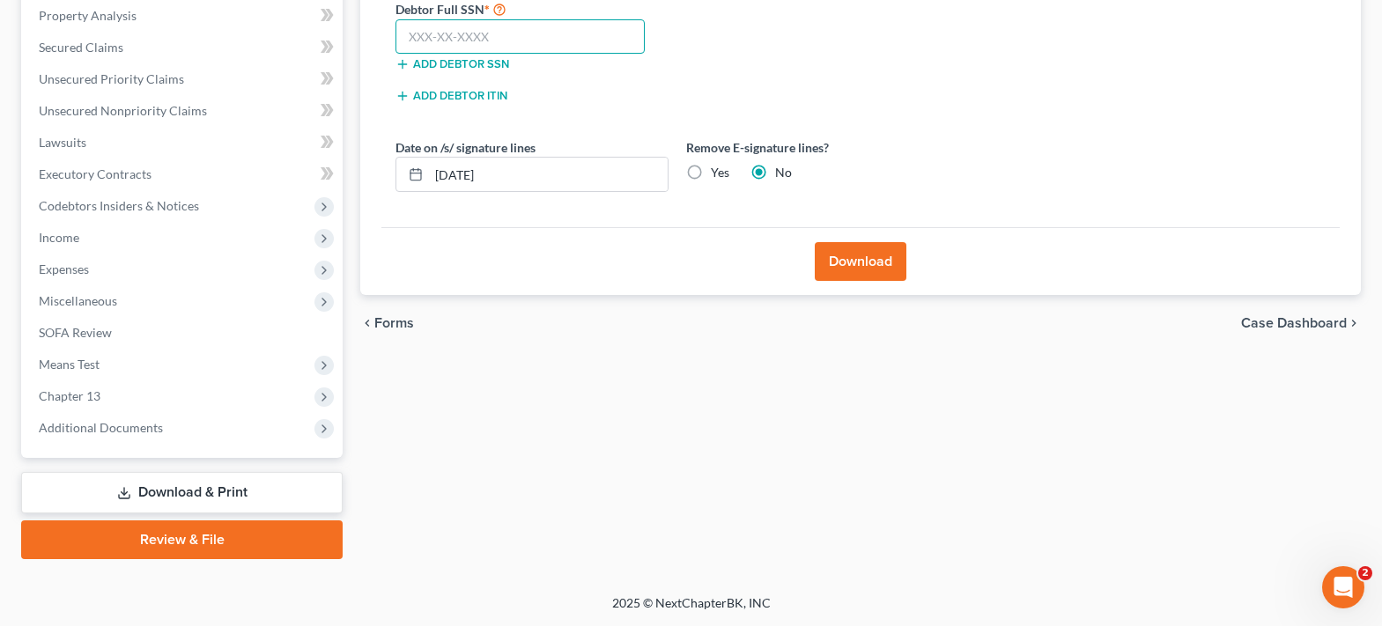
click at [445, 35] on input "text" at bounding box center [519, 36] width 249 height 35
type input "614-38-0810"
click at [711, 173] on label "Yes" at bounding box center [720, 173] width 18 height 18
click at [718, 173] on input "Yes" at bounding box center [723, 169] width 11 height 11
radio input "true"
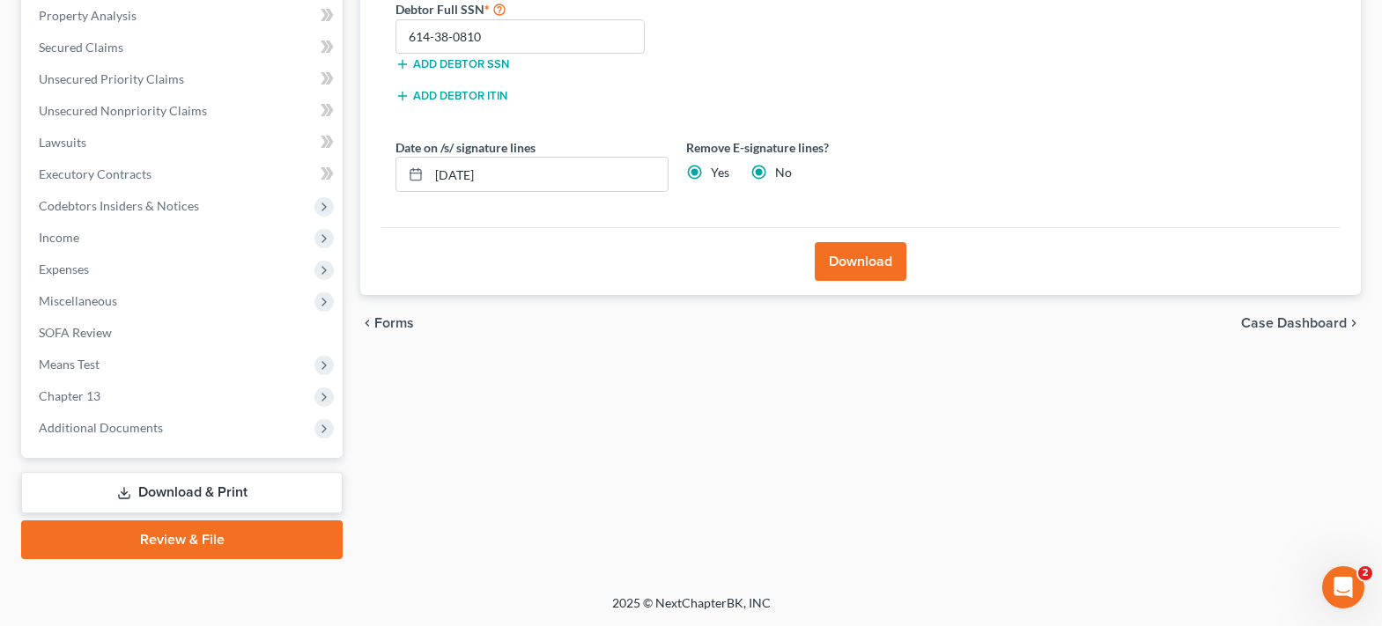
radio input "false"
click at [841, 254] on button "Download" at bounding box center [861, 261] width 92 height 39
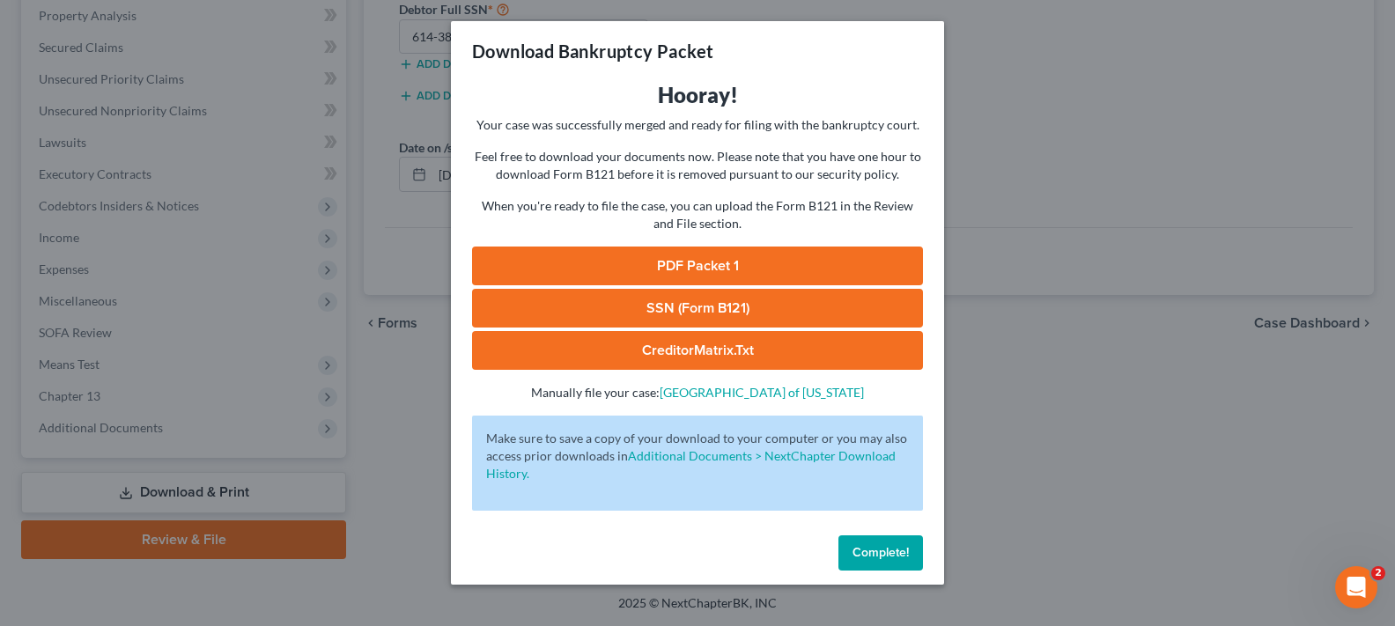
click at [732, 268] on link "PDF Packet 1" at bounding box center [697, 266] width 451 height 39
click at [671, 294] on link "SSN (Form B121)" at bounding box center [697, 308] width 451 height 39
click at [878, 549] on span "Complete!" at bounding box center [880, 552] width 56 height 15
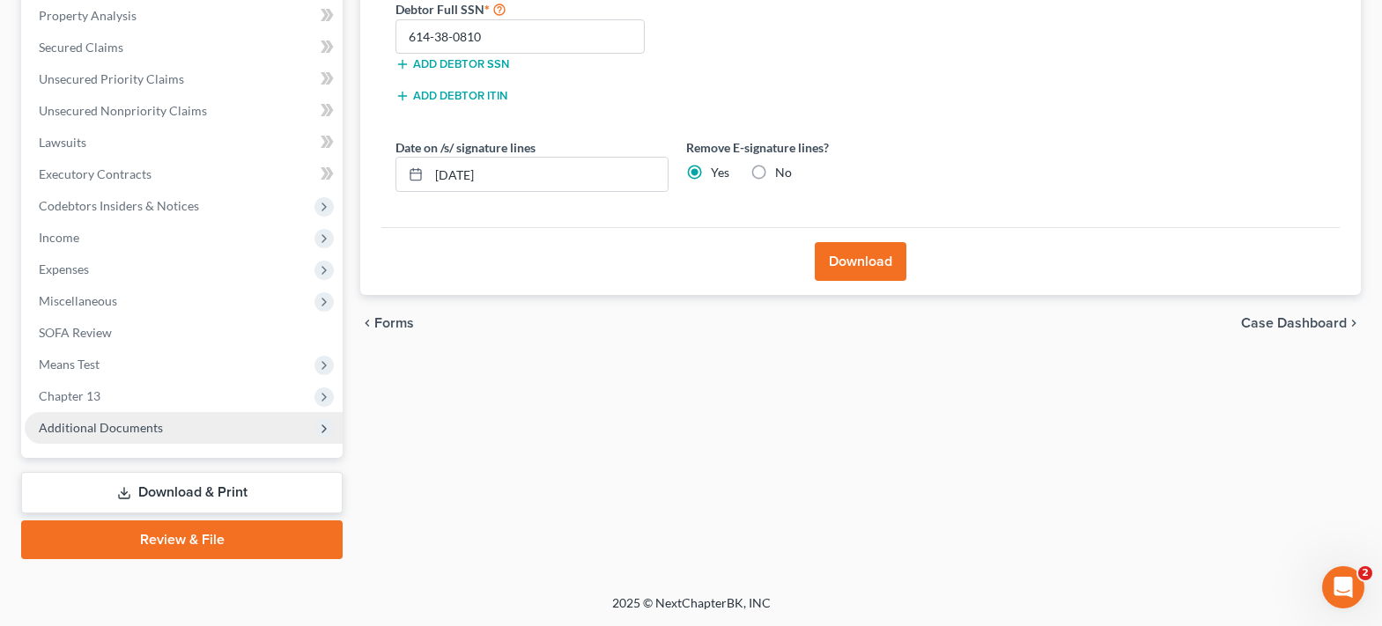
click at [166, 431] on span "Additional Documents" at bounding box center [184, 428] width 318 height 32
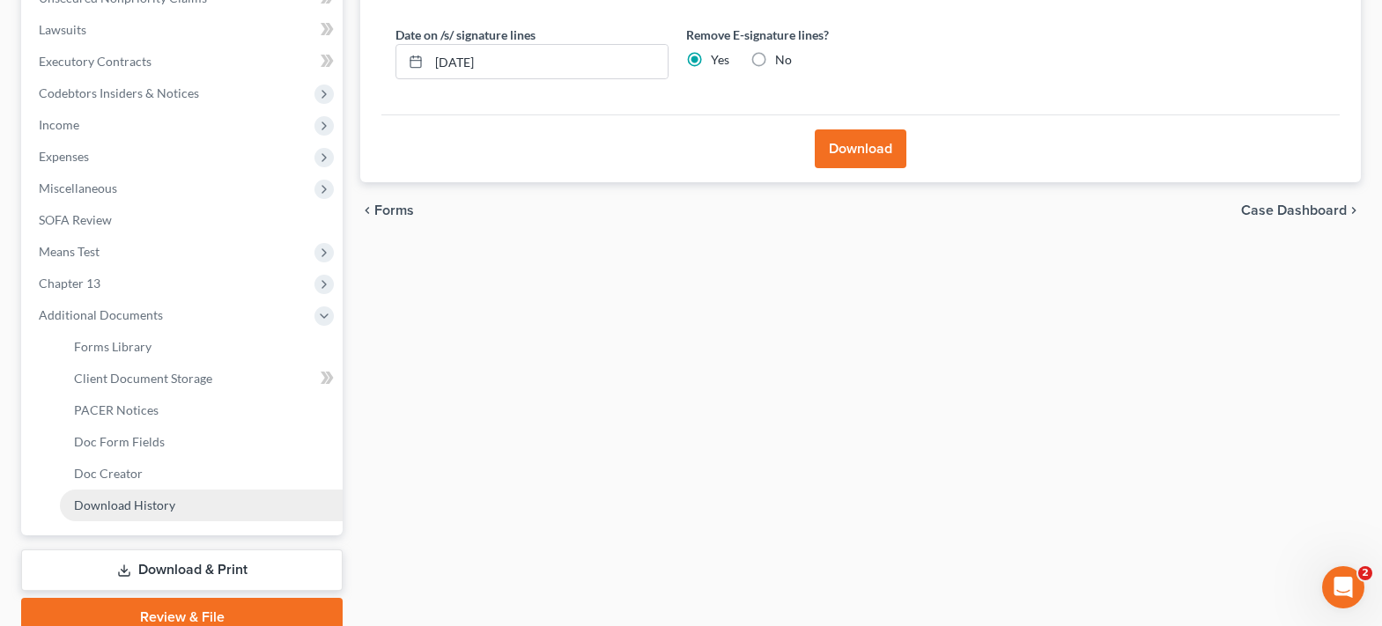
scroll to position [549, 0]
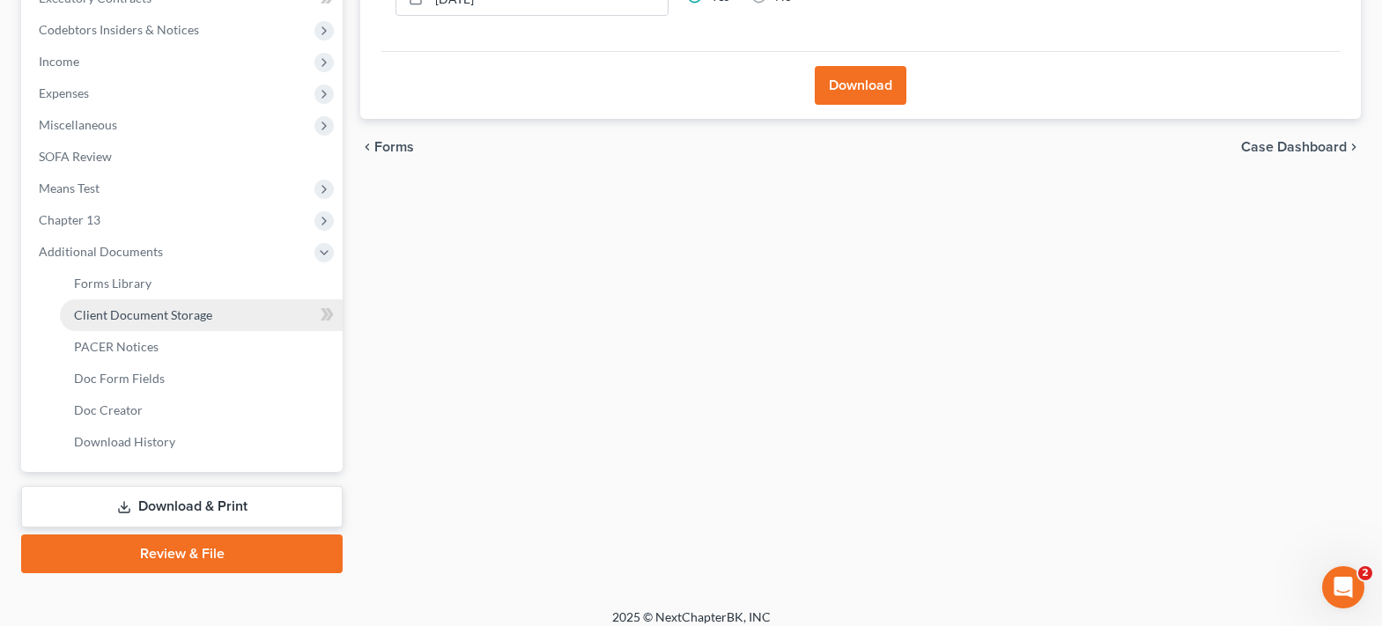
click at [180, 317] on span "Client Document Storage" at bounding box center [143, 314] width 138 height 15
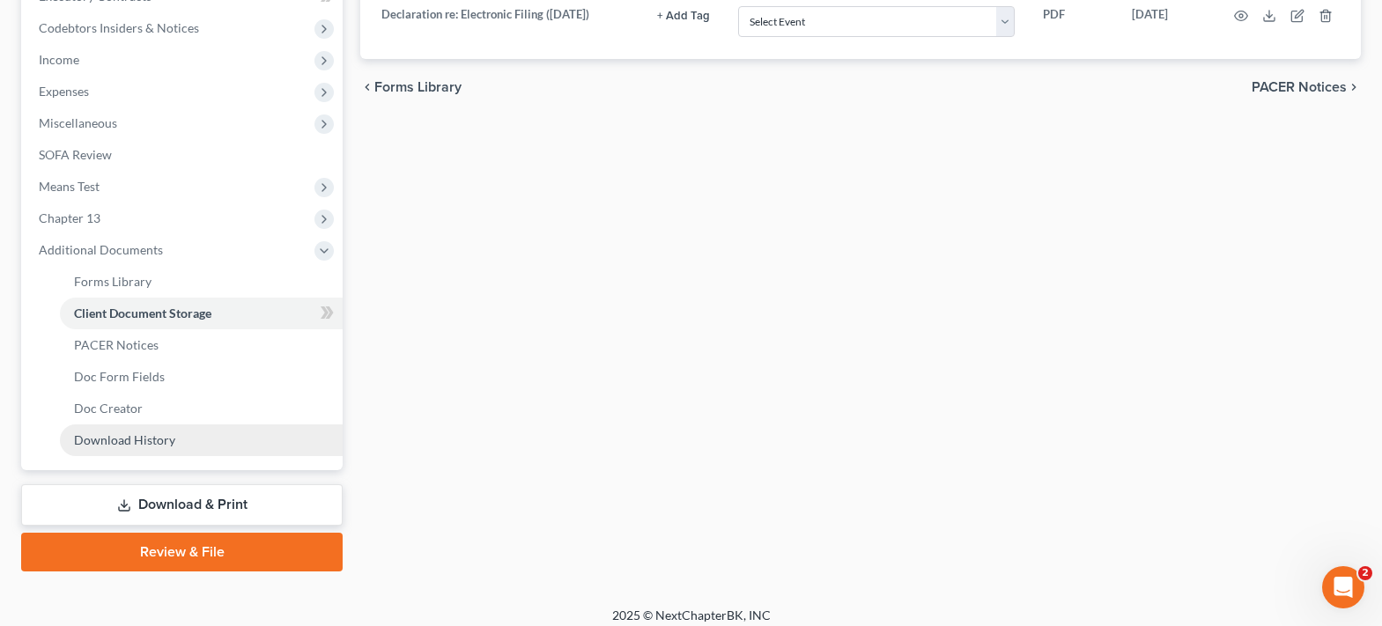
scroll to position [564, 0]
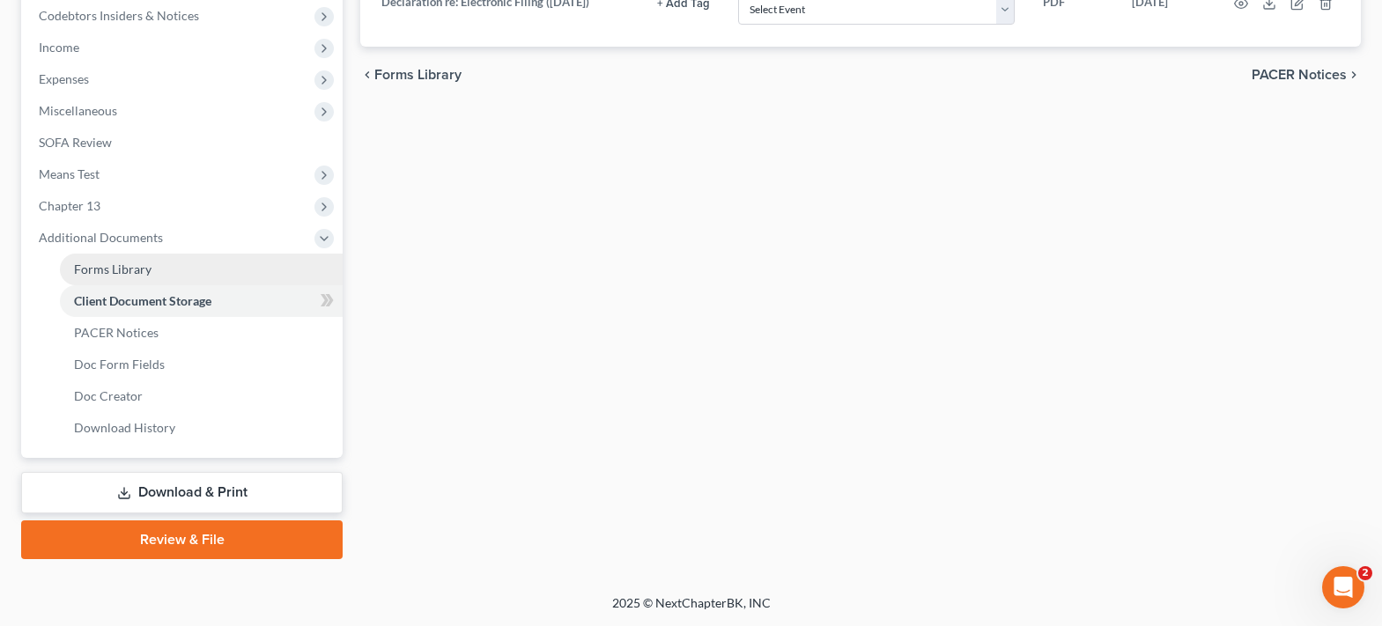
click at [162, 272] on link "Forms Library" at bounding box center [201, 270] width 283 height 32
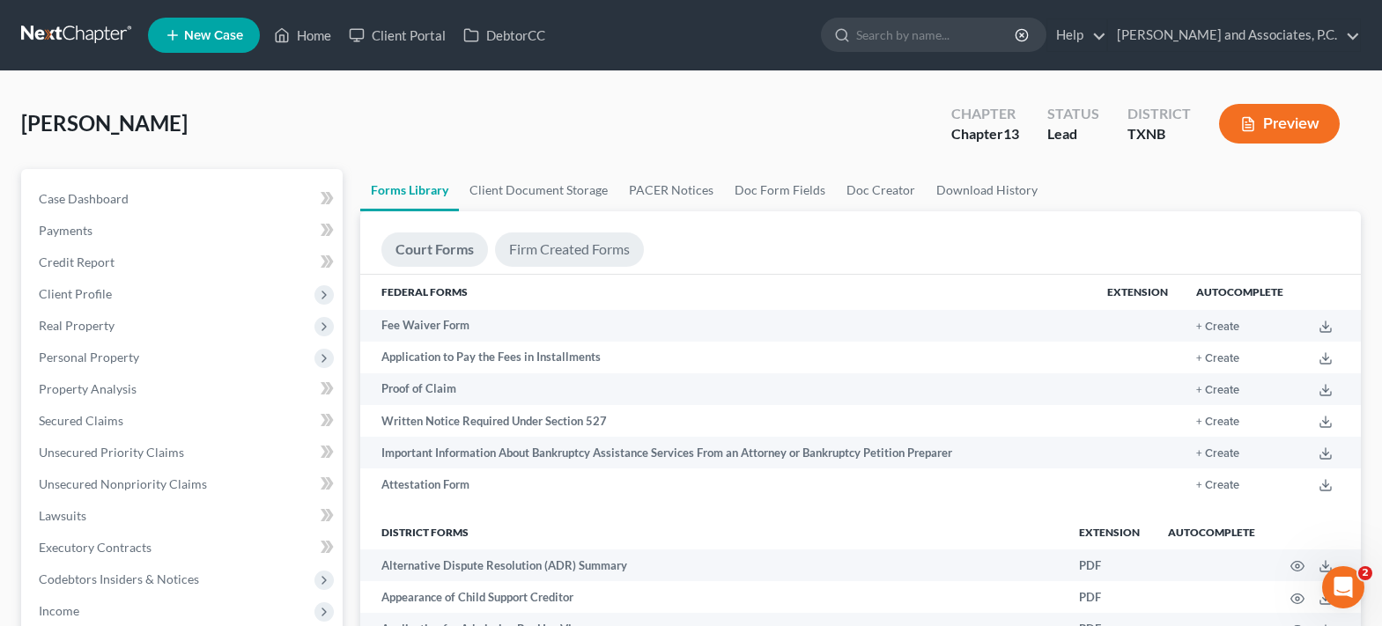
click at [551, 256] on link "Firm Created Forms" at bounding box center [569, 249] width 149 height 34
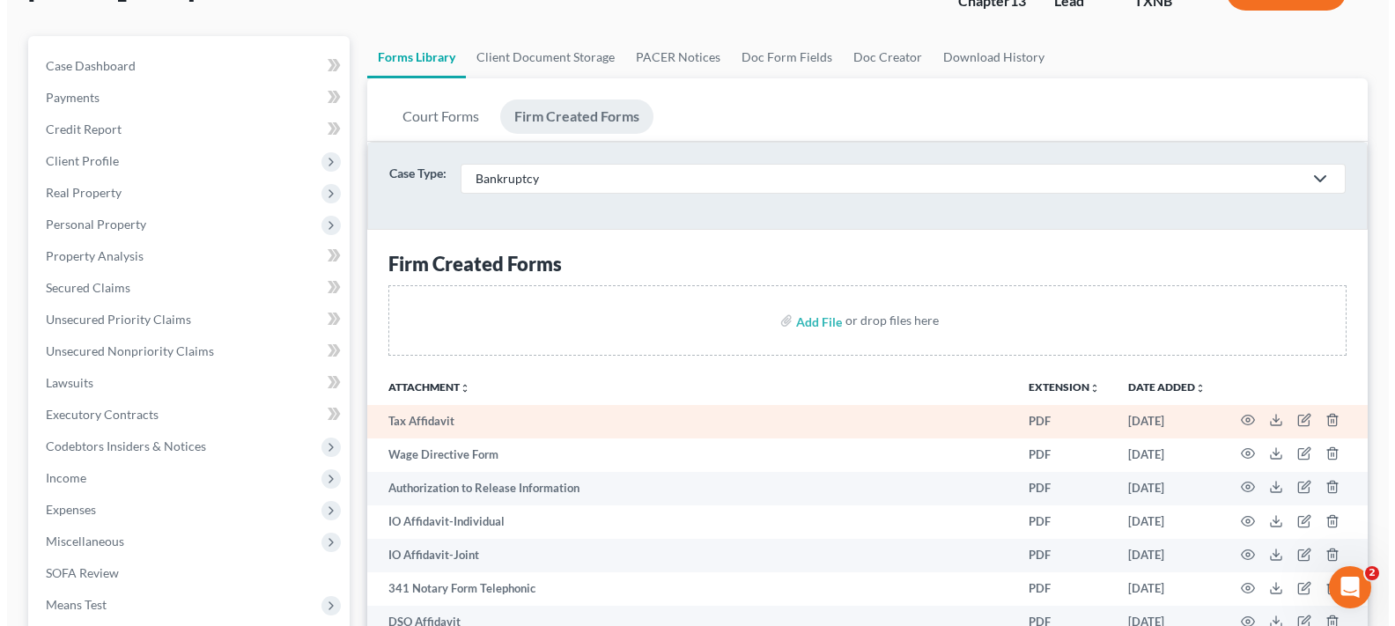
scroll to position [176, 0]
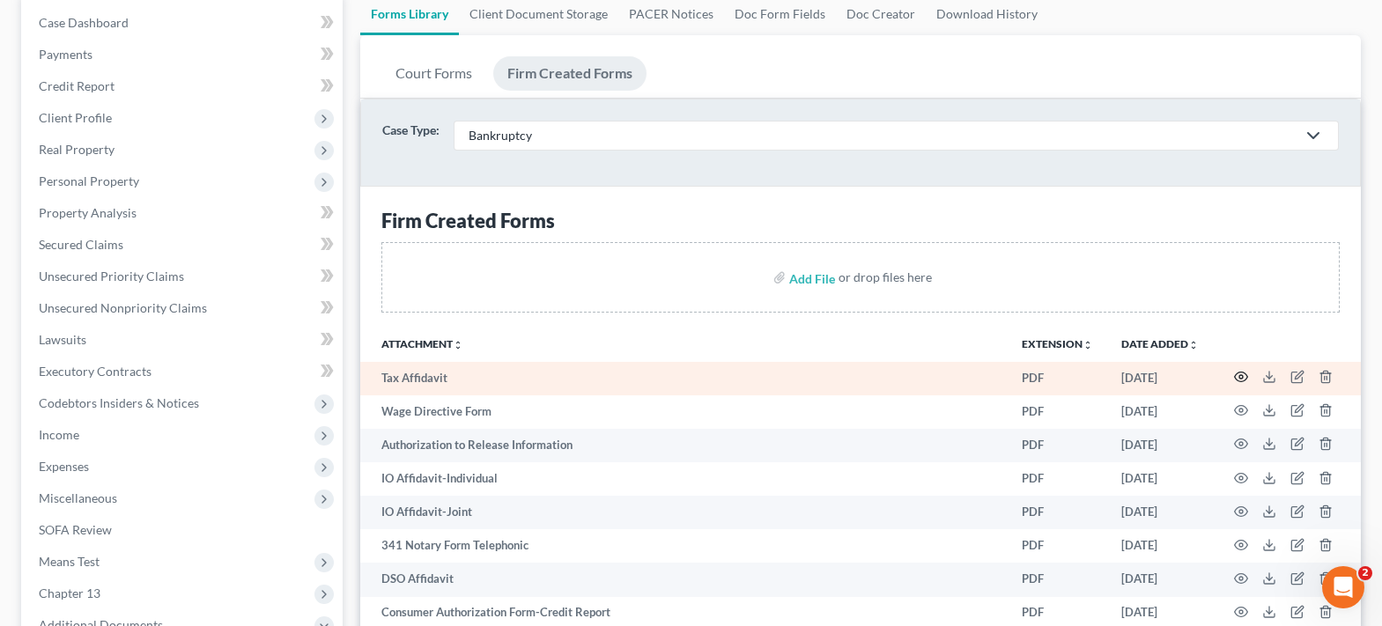
click at [1242, 380] on icon "button" at bounding box center [1241, 377] width 14 height 14
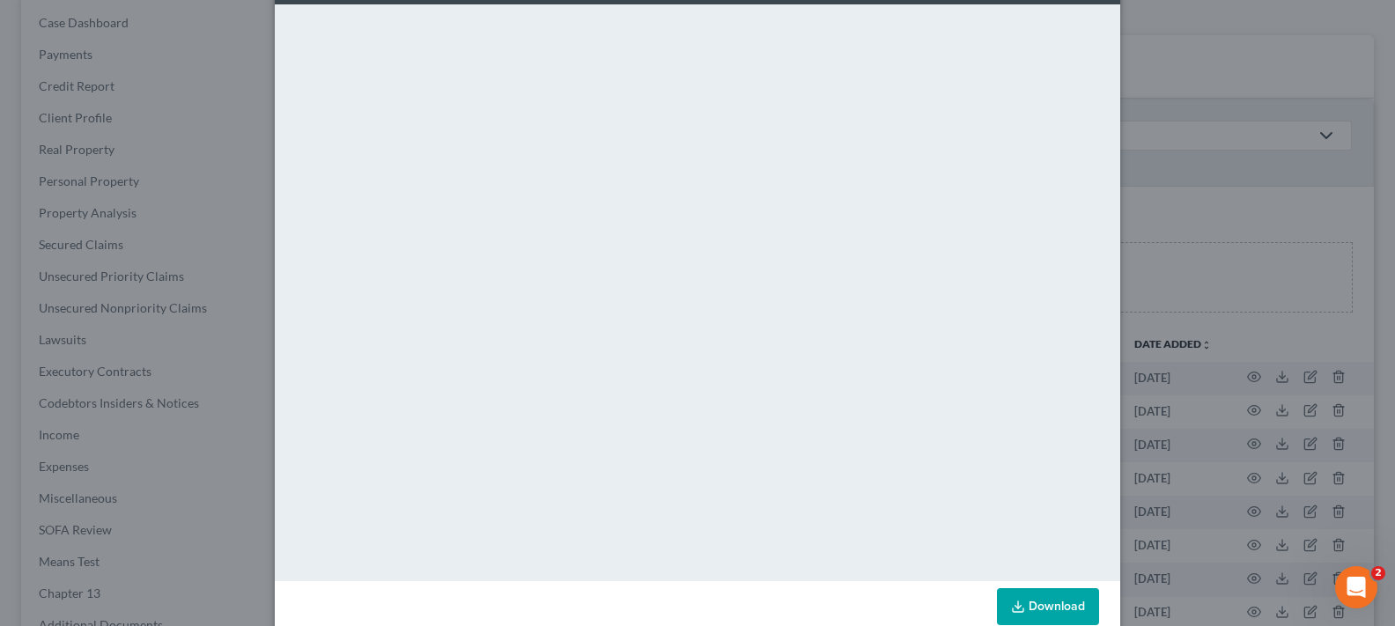
scroll to position [111, 0]
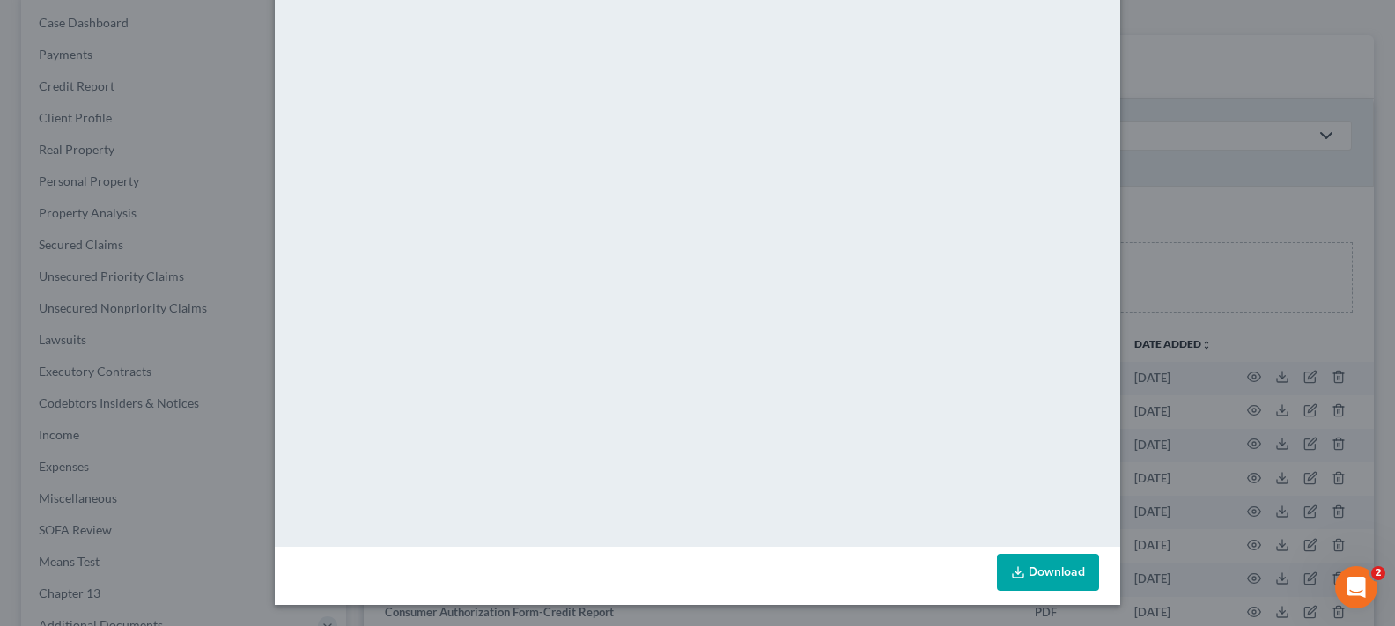
click at [1045, 573] on link "Download" at bounding box center [1048, 572] width 102 height 37
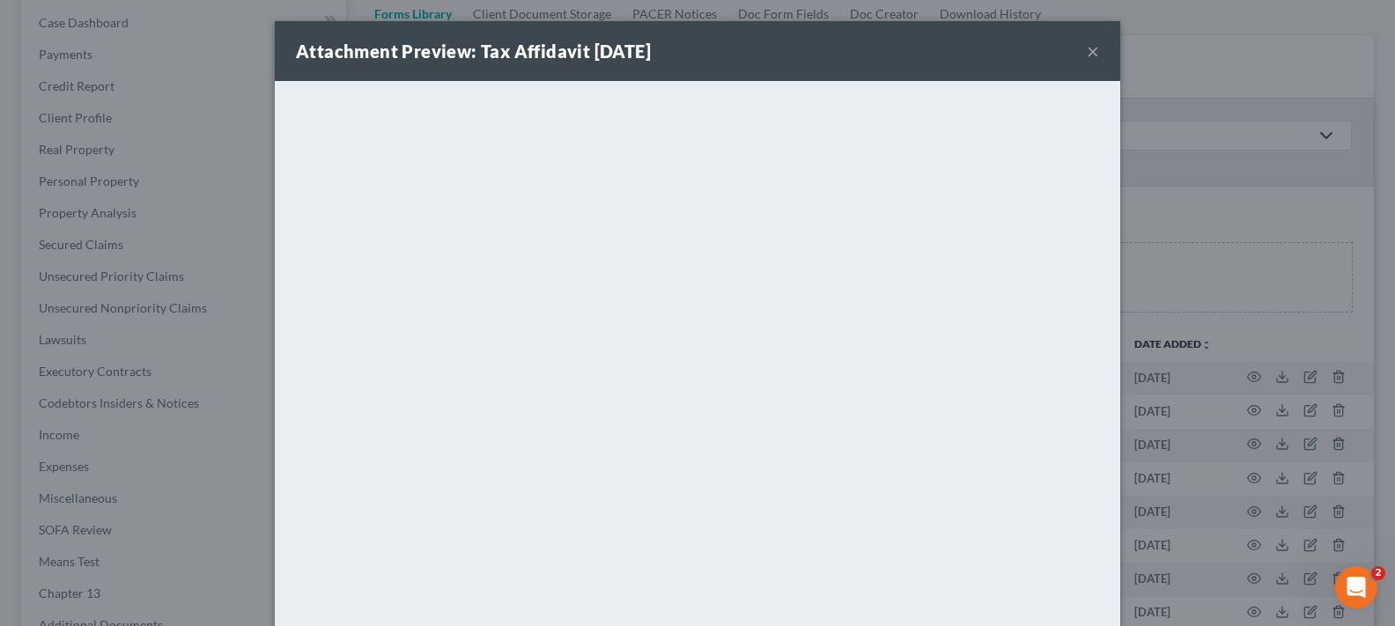
click at [1079, 48] on div "Attachment Preview: Tax Affidavit 08/09/2021 ×" at bounding box center [697, 51] width 845 height 60
click at [1088, 45] on button "×" at bounding box center [1093, 51] width 12 height 21
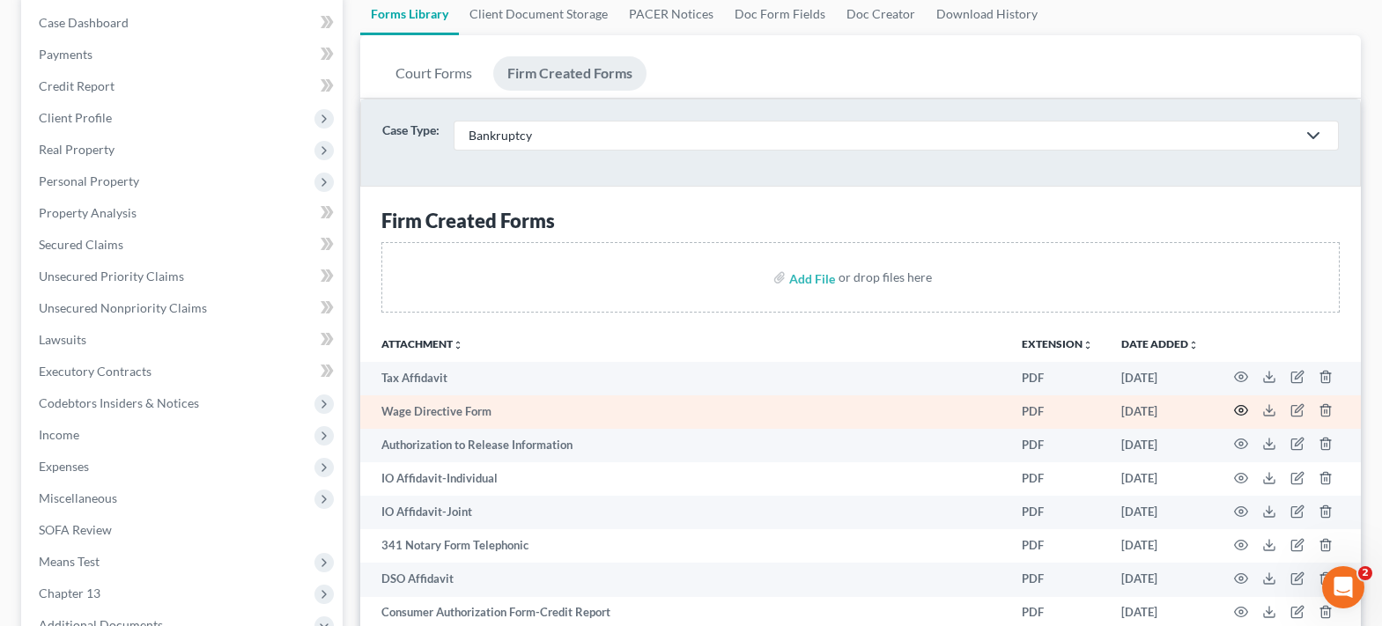
click at [1244, 411] on icon "button" at bounding box center [1241, 410] width 14 height 14
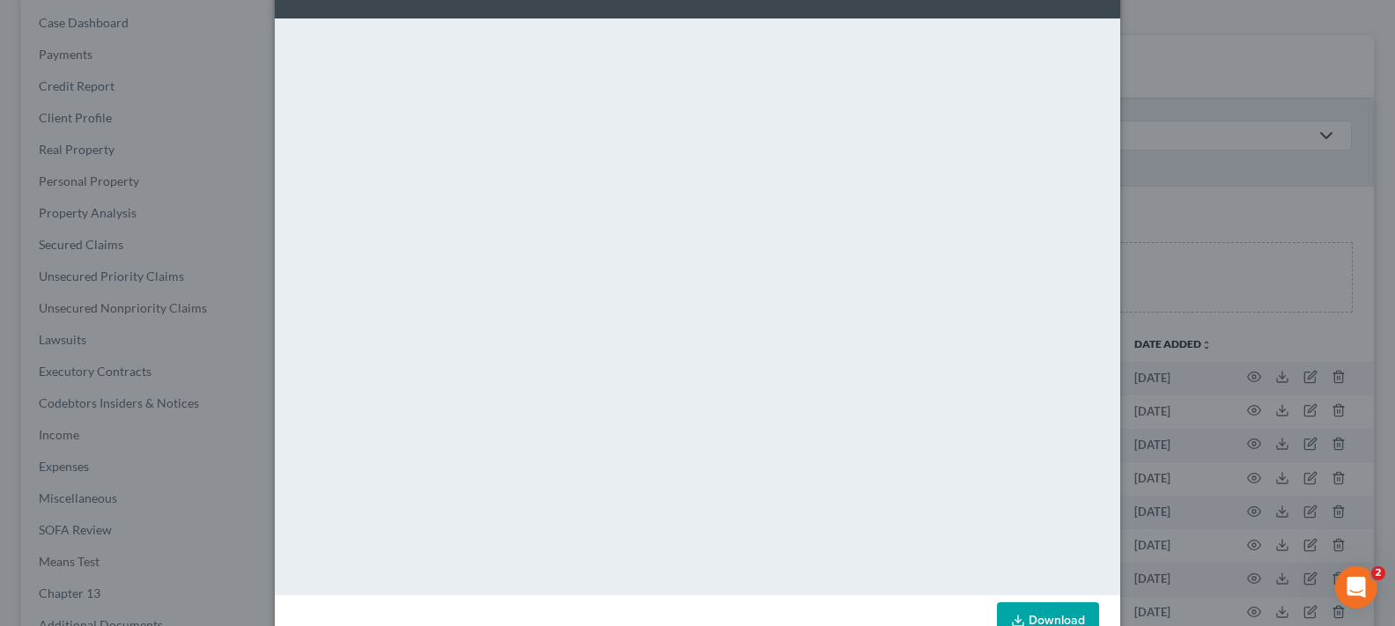
scroll to position [111, 0]
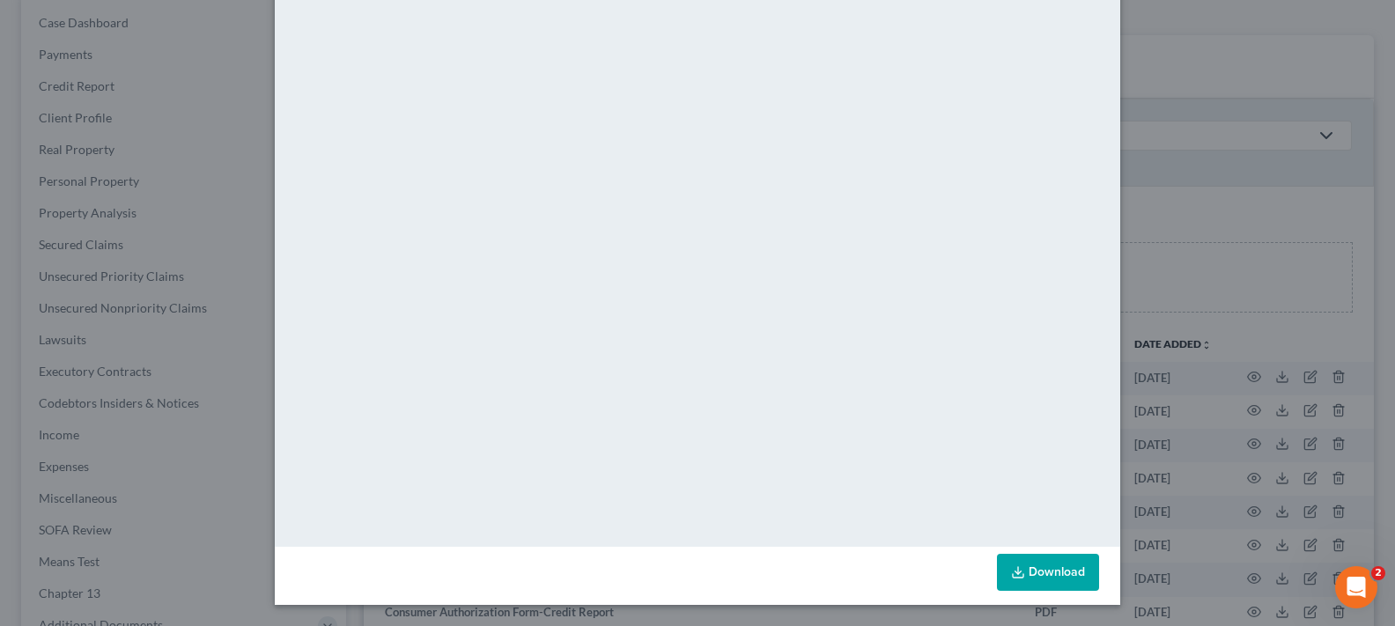
click at [1051, 573] on link "Download" at bounding box center [1048, 572] width 102 height 37
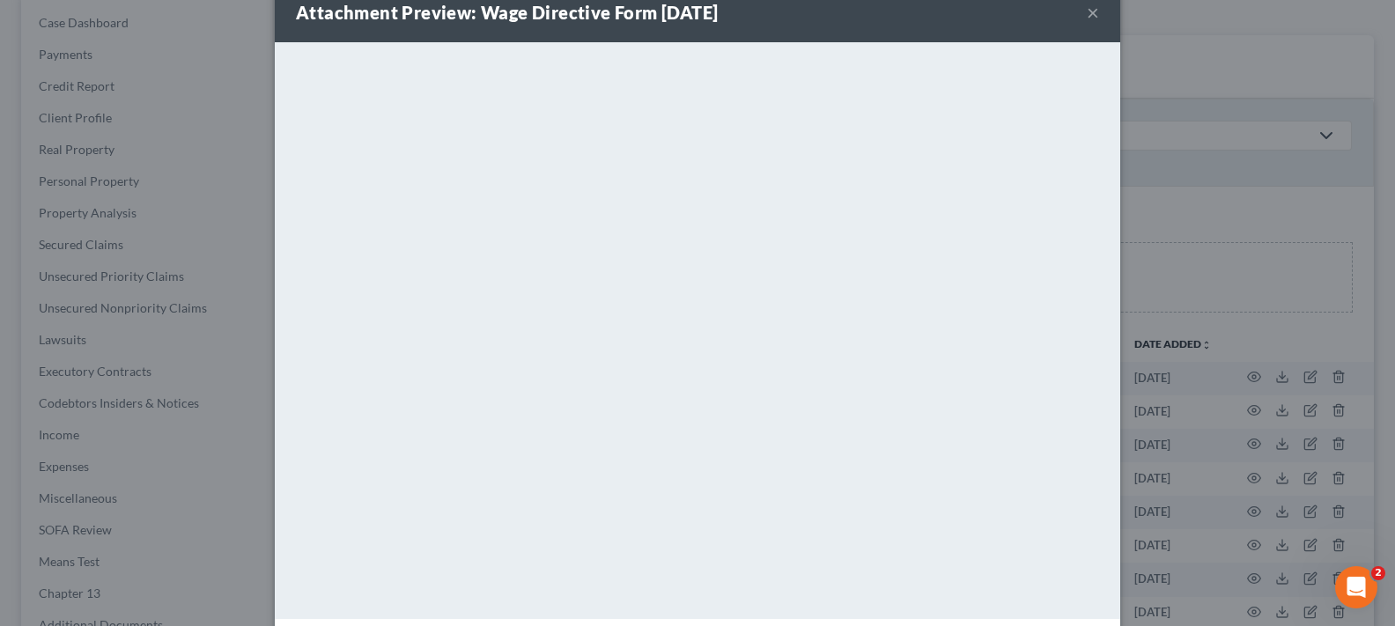
scroll to position [0, 0]
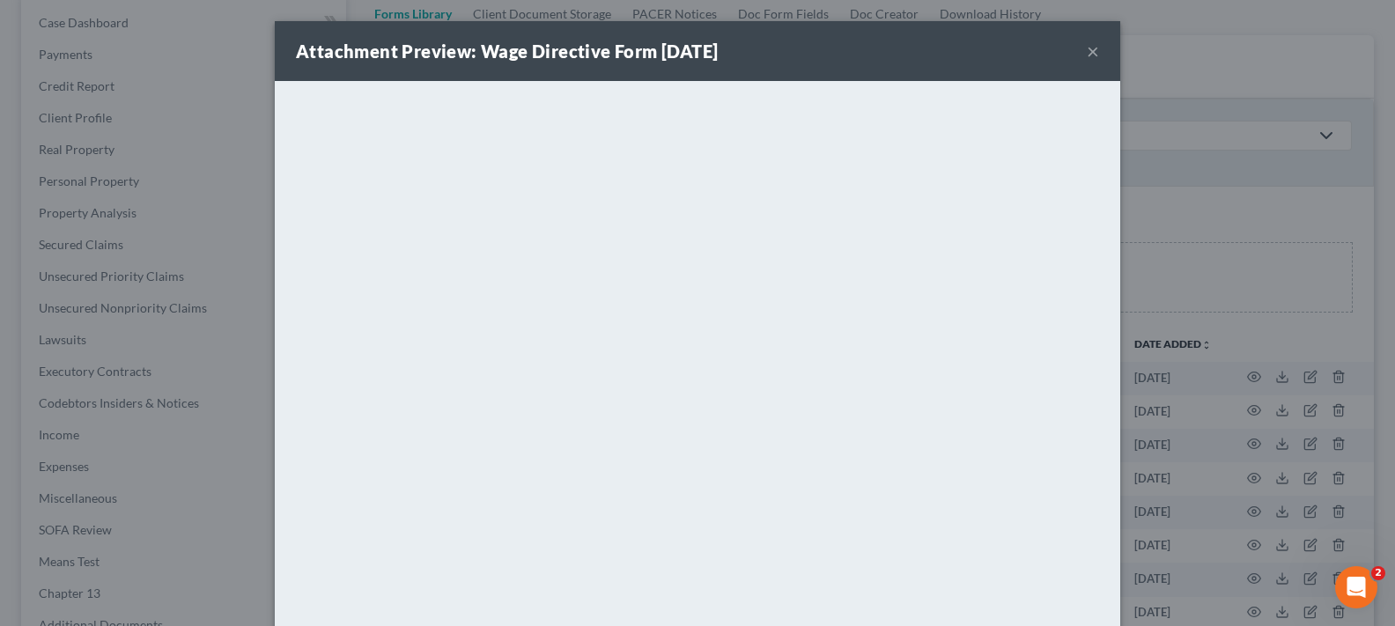
click at [1092, 49] on button "×" at bounding box center [1093, 51] width 12 height 21
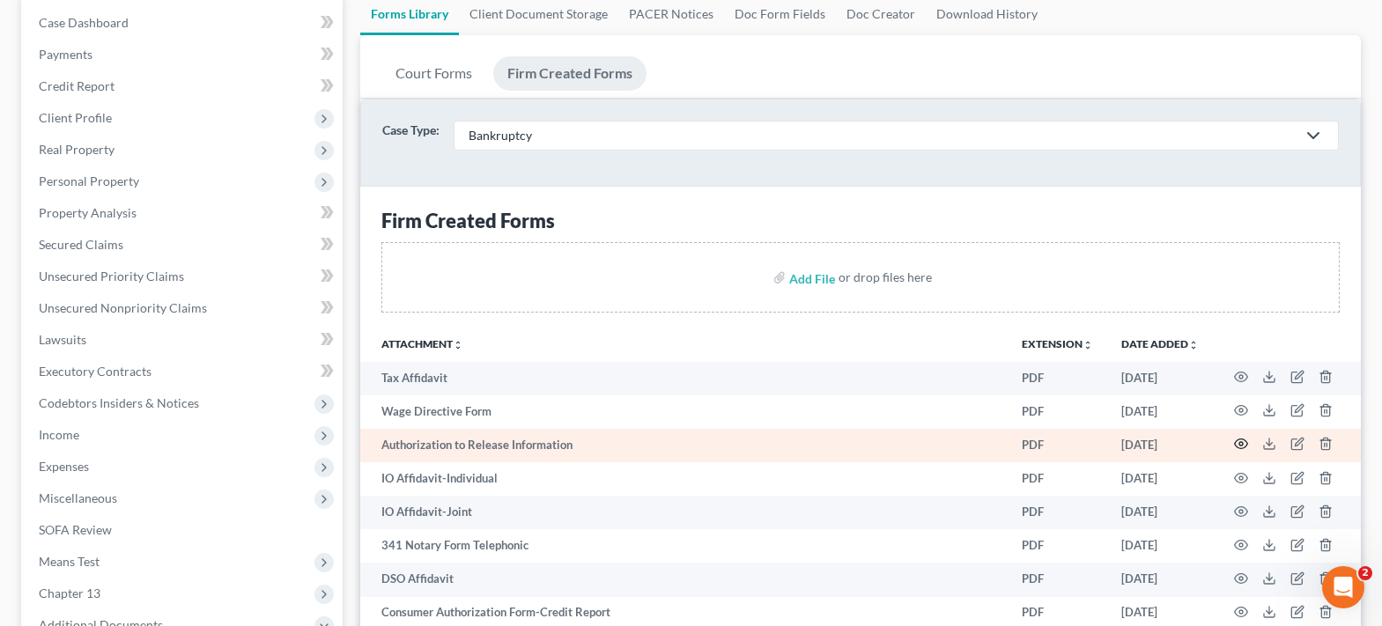
click at [1240, 441] on icon "button" at bounding box center [1241, 444] width 14 height 14
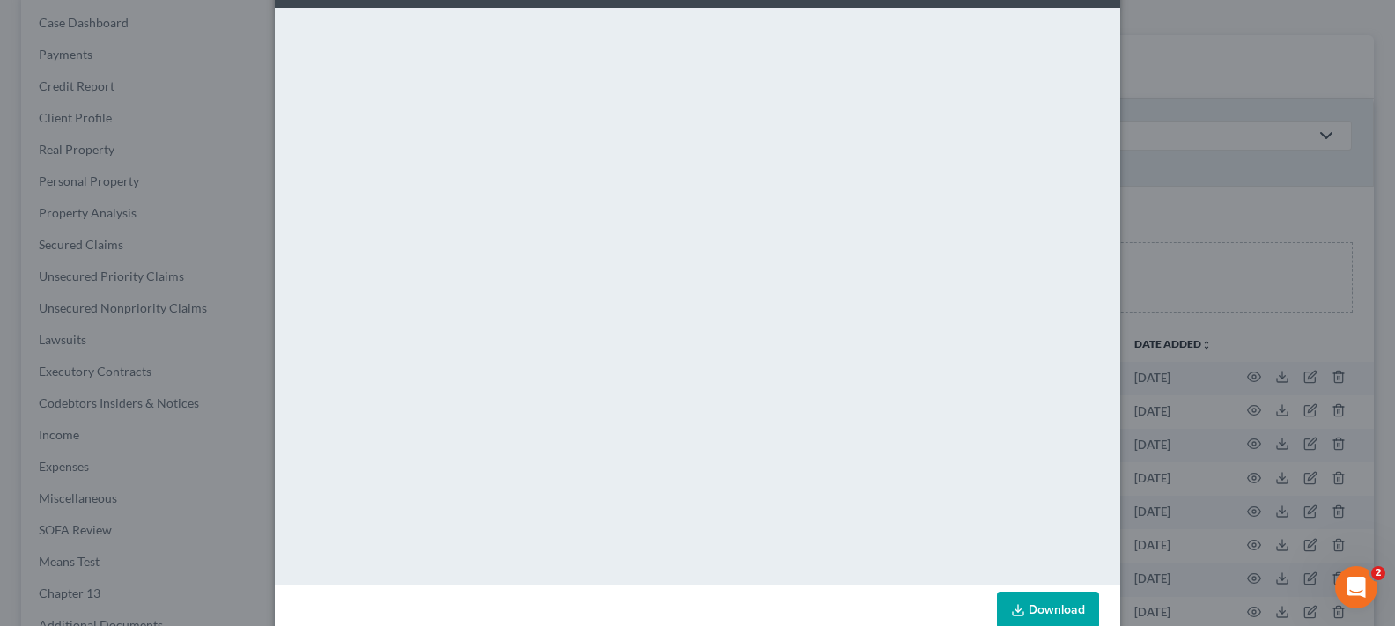
scroll to position [111, 0]
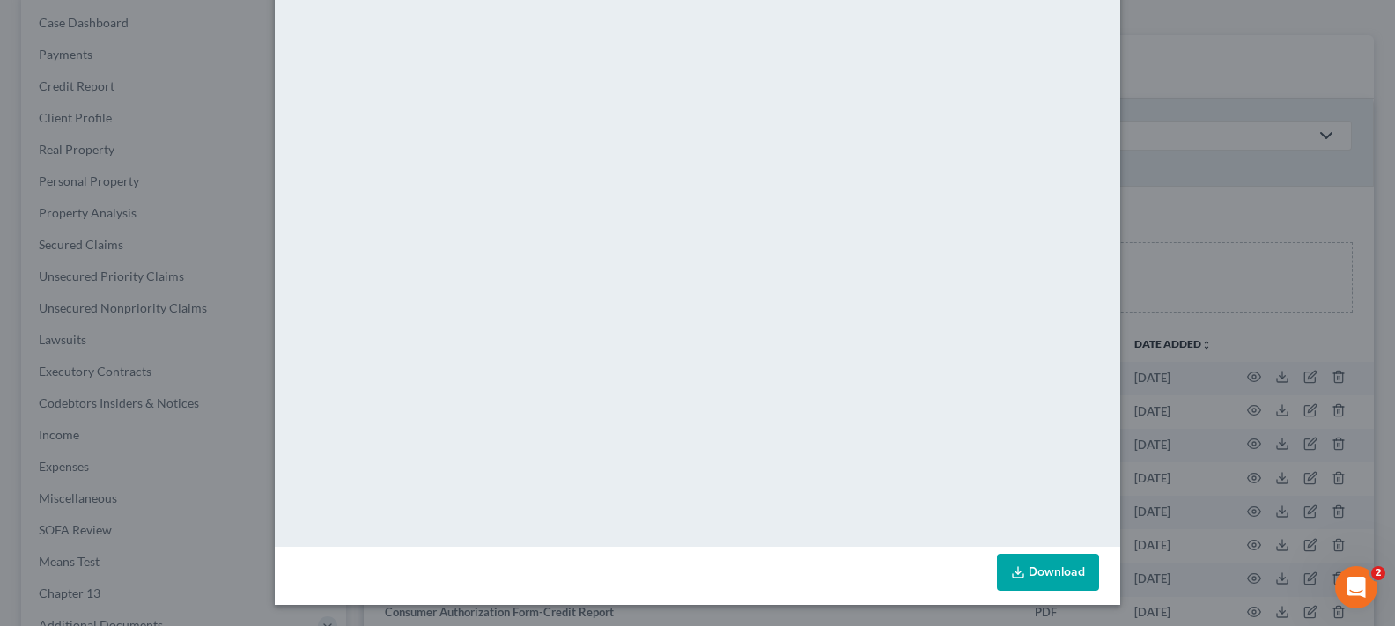
click at [1036, 569] on link "Download" at bounding box center [1048, 572] width 102 height 37
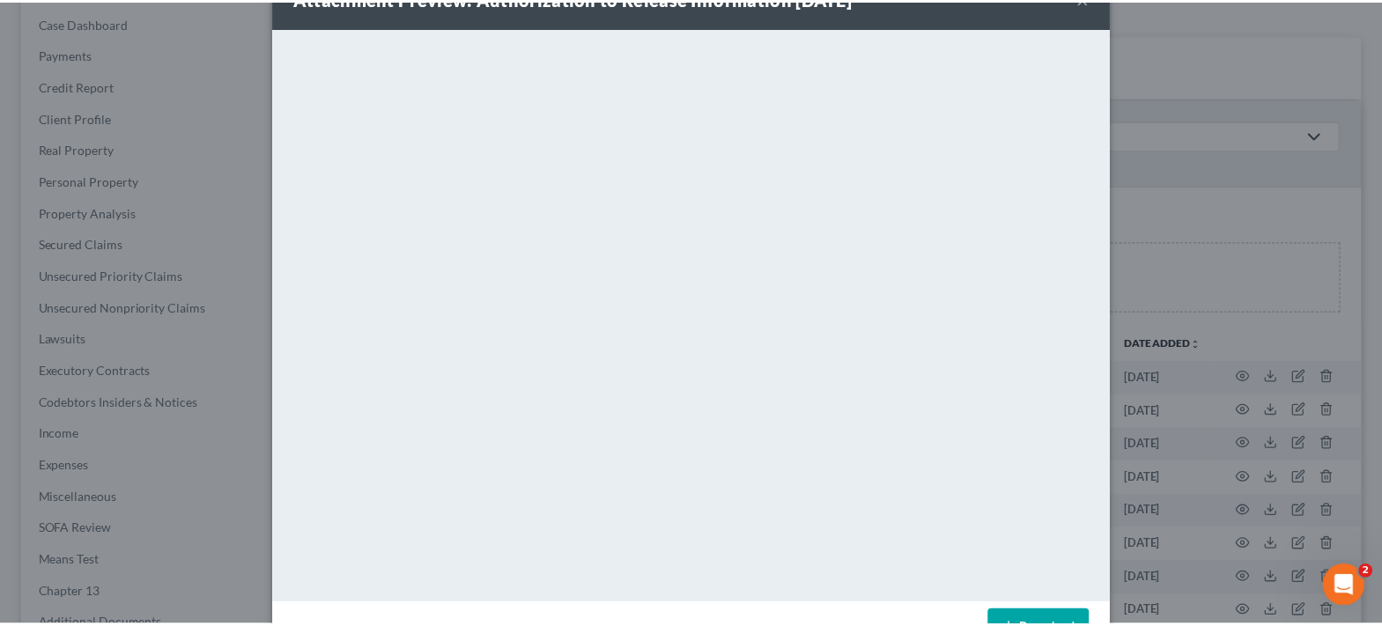
scroll to position [0, 0]
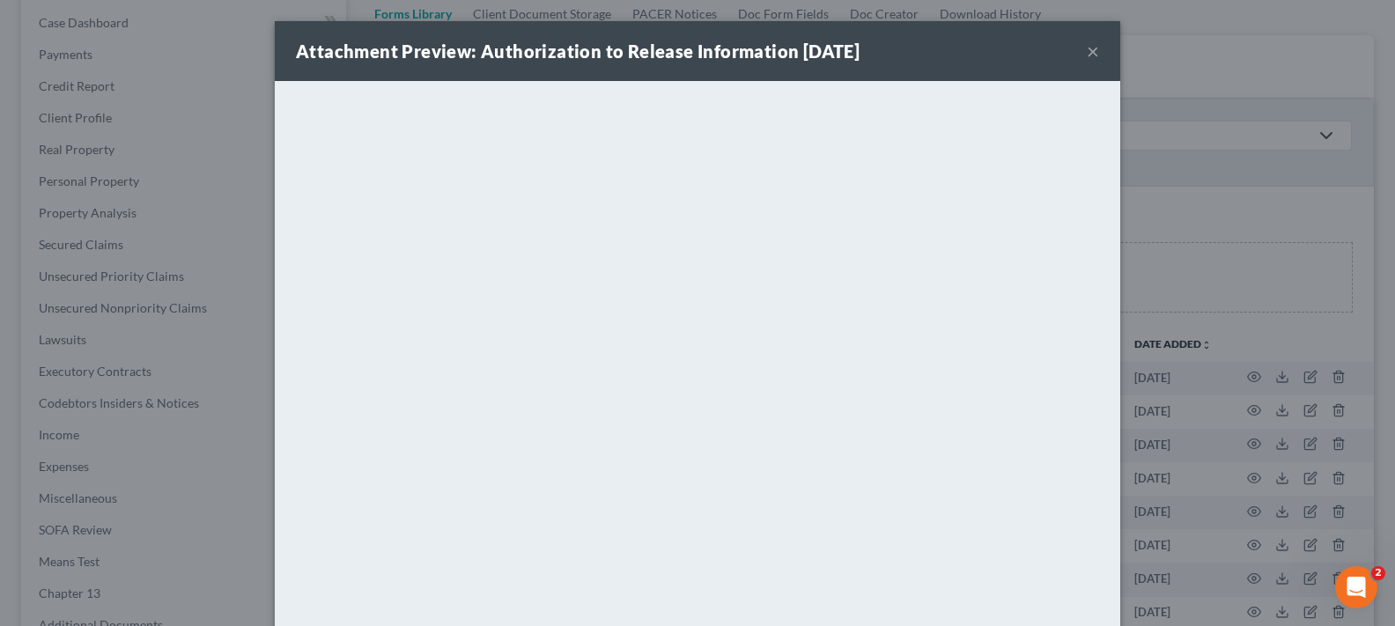
click at [1089, 52] on button "×" at bounding box center [1093, 51] width 12 height 21
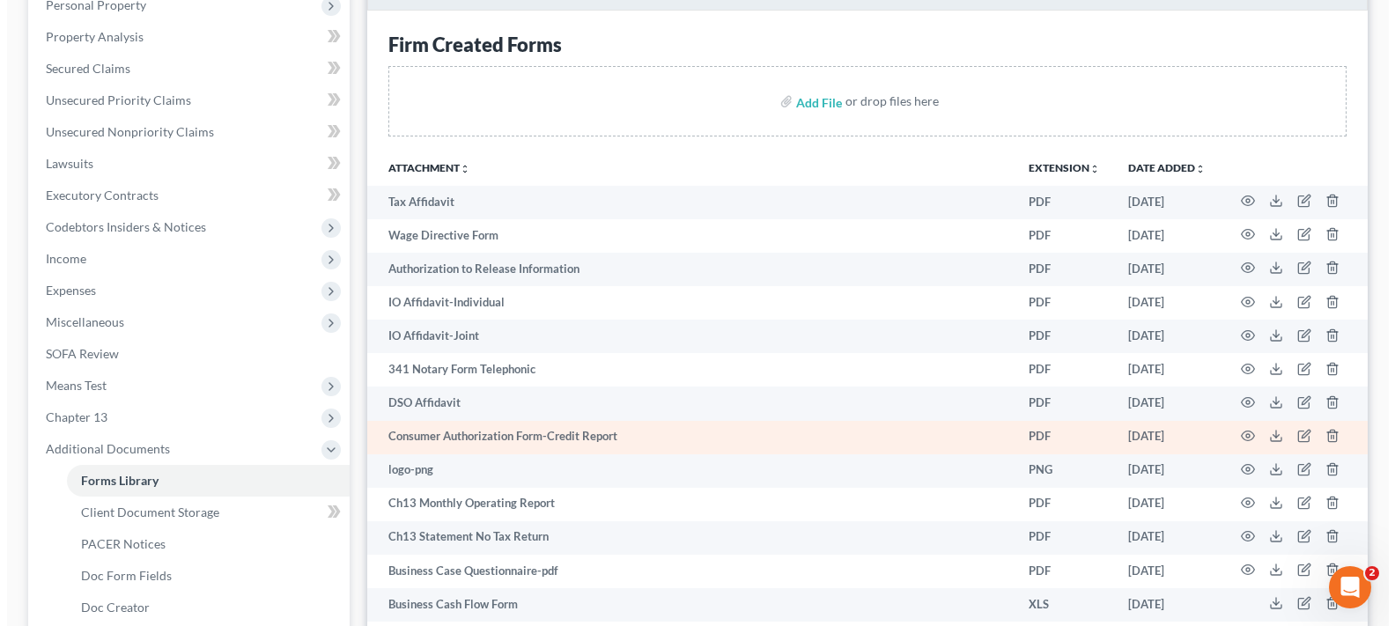
scroll to position [640, 0]
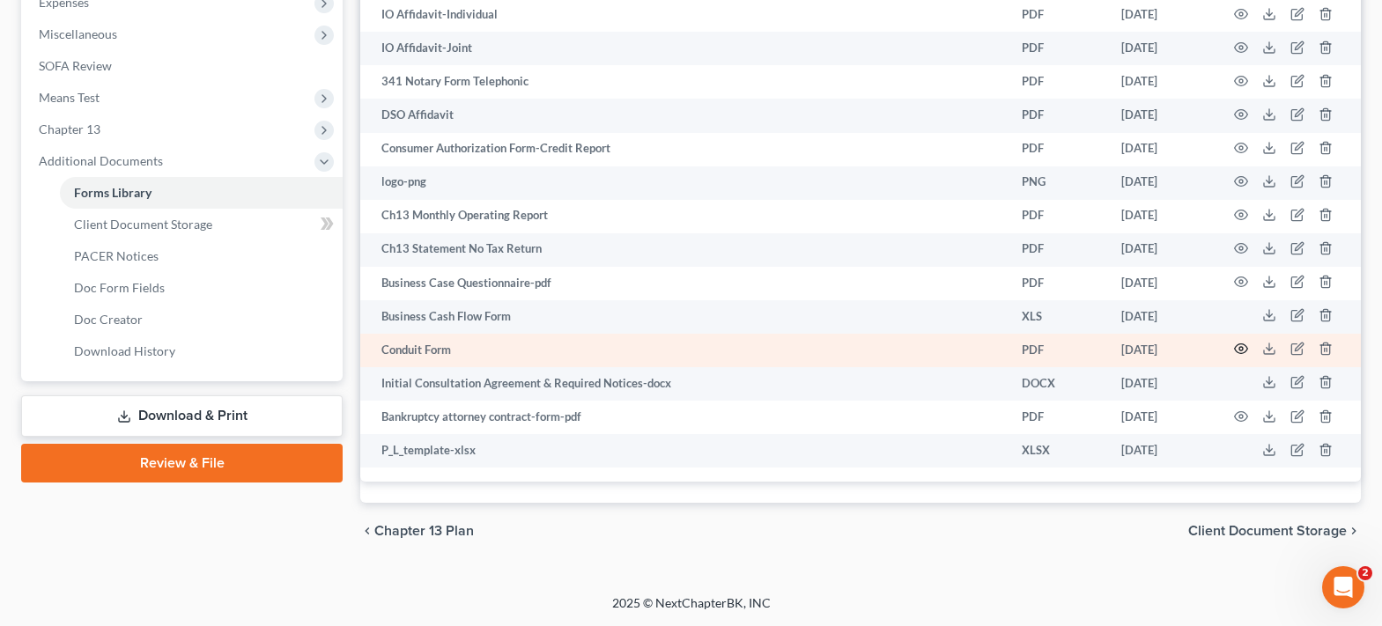
click at [1247, 351] on icon "button" at bounding box center [1241, 349] width 14 height 14
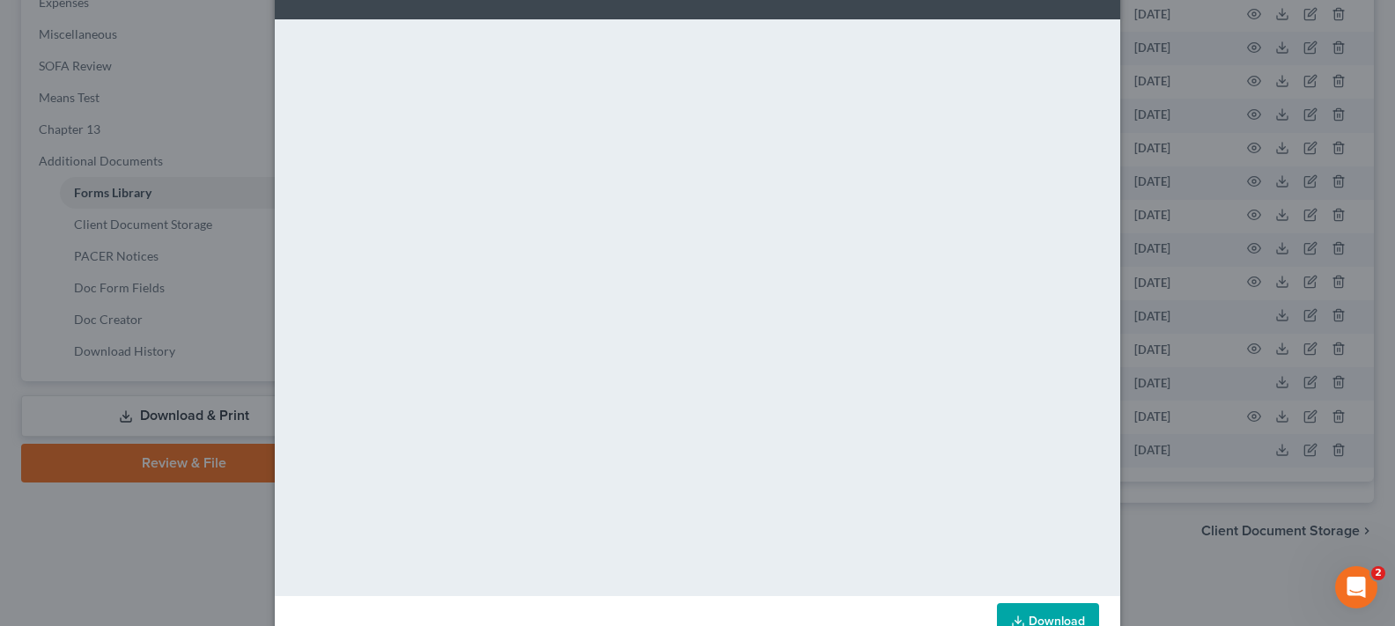
scroll to position [111, 0]
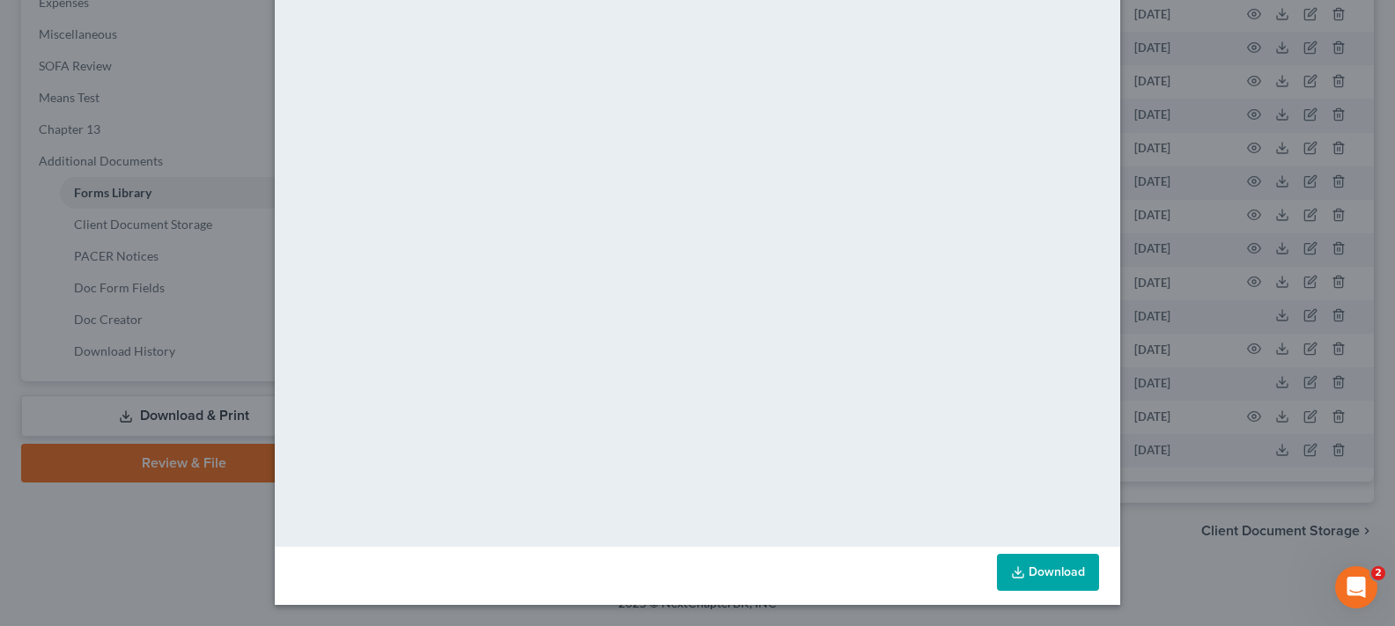
click at [1043, 574] on link "Download" at bounding box center [1048, 572] width 102 height 37
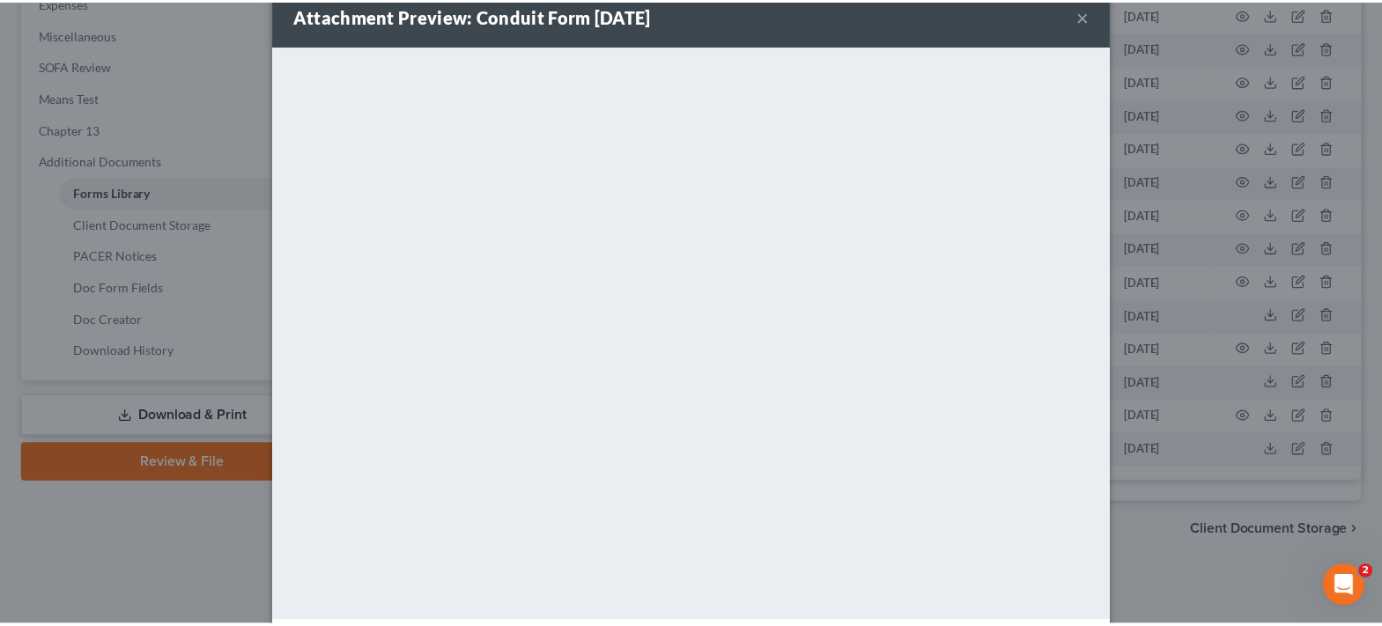
scroll to position [0, 0]
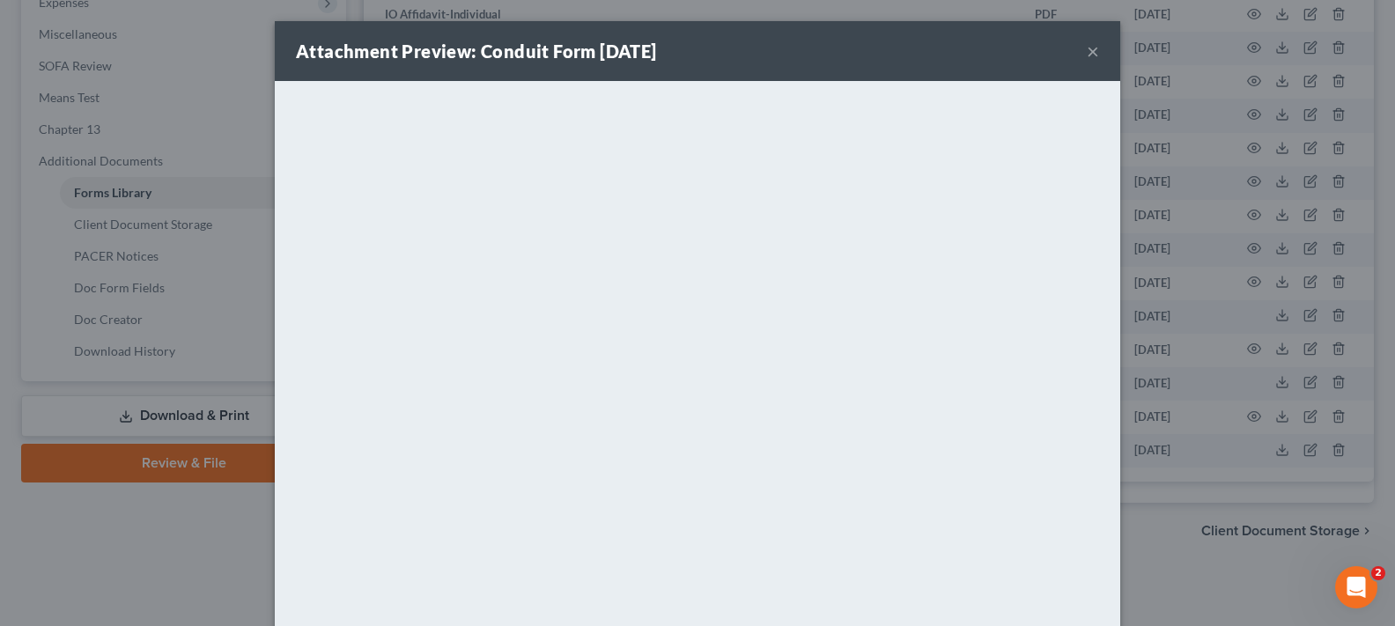
click at [1087, 48] on button "×" at bounding box center [1093, 51] width 12 height 21
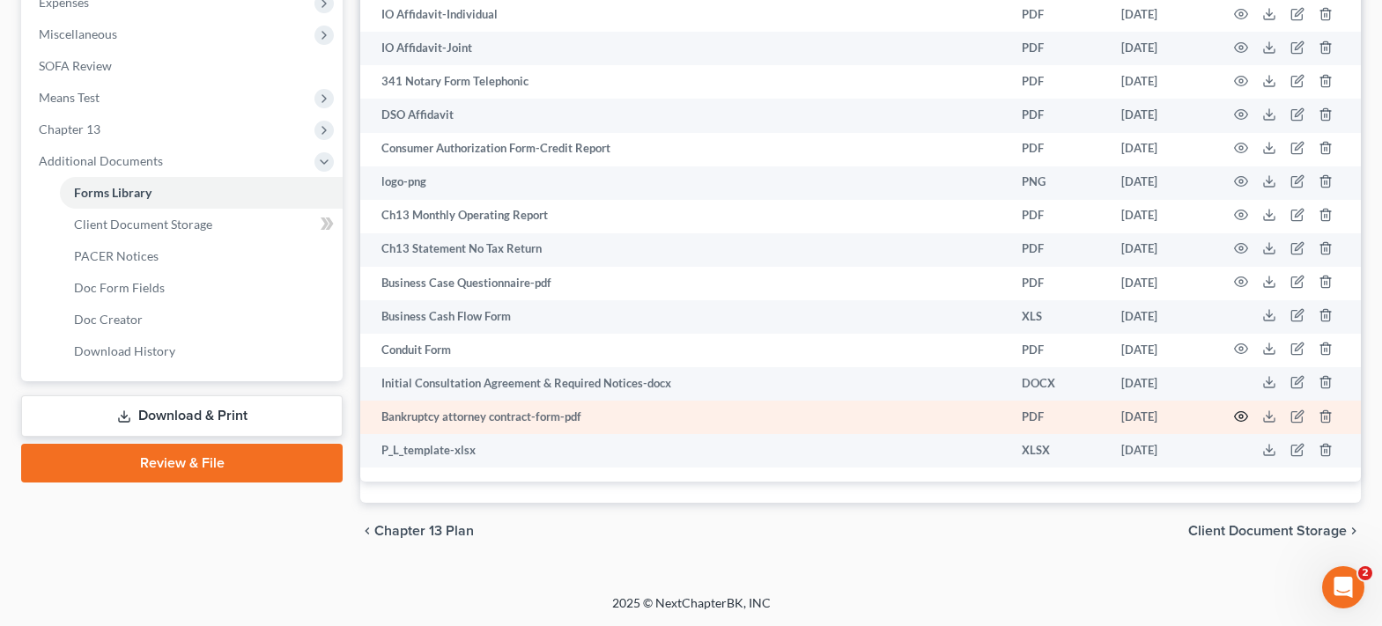
click at [1235, 414] on icon "button" at bounding box center [1241, 416] width 13 height 10
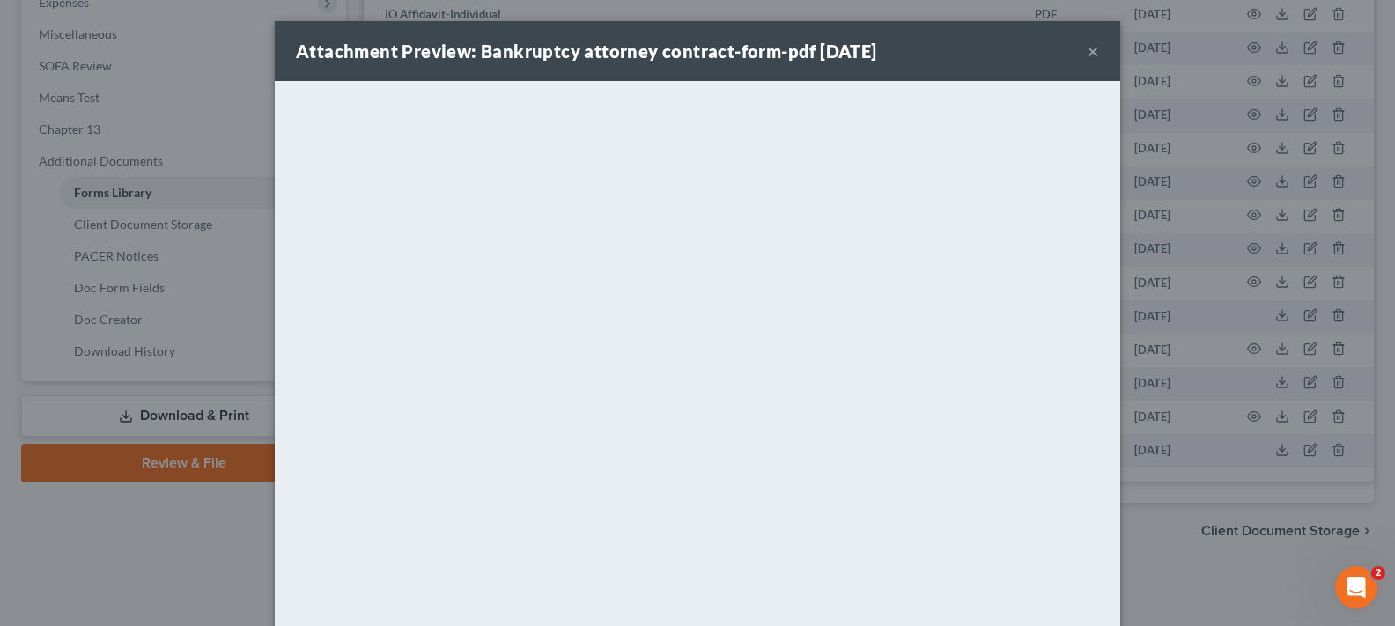
click at [1087, 53] on button "×" at bounding box center [1093, 51] width 12 height 21
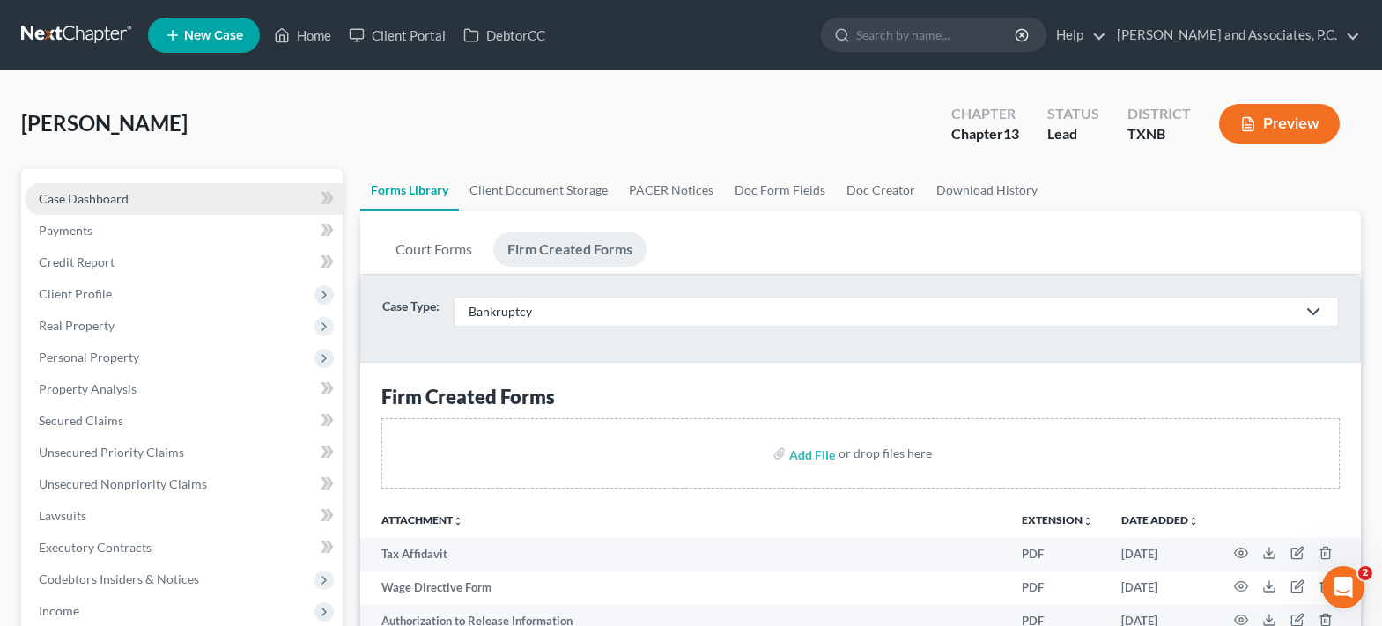
click at [139, 203] on link "Case Dashboard" at bounding box center [184, 199] width 318 height 32
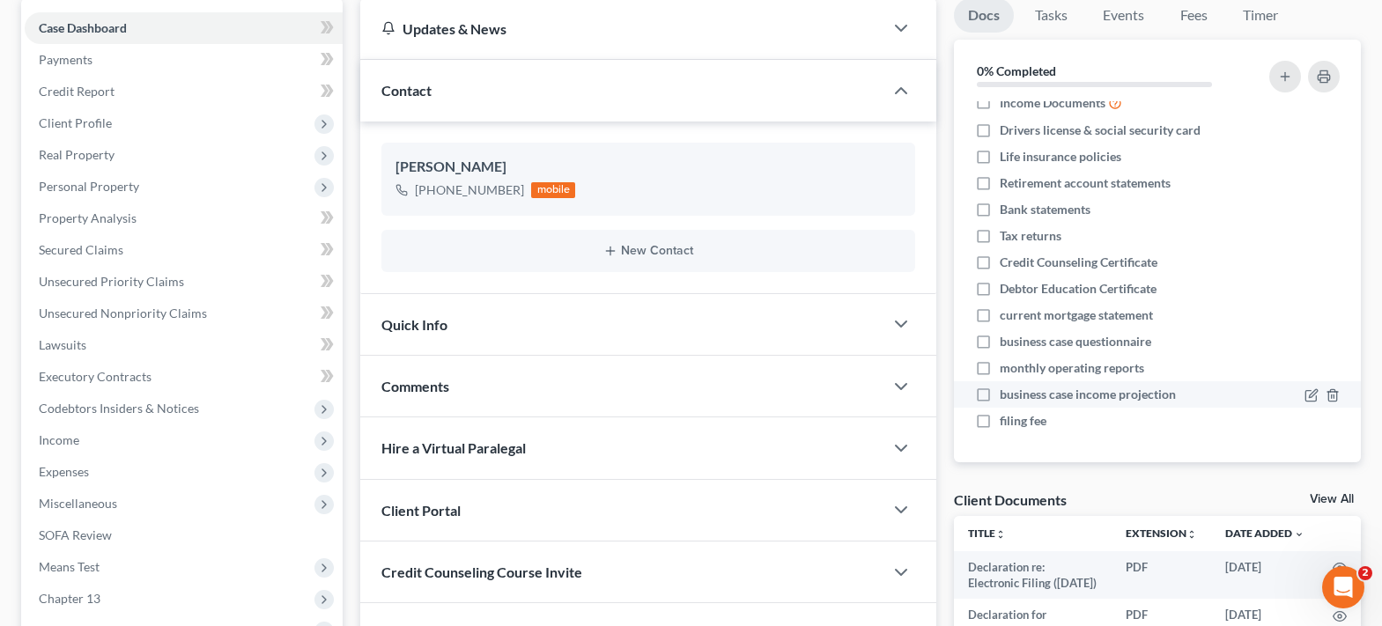
scroll to position [352, 0]
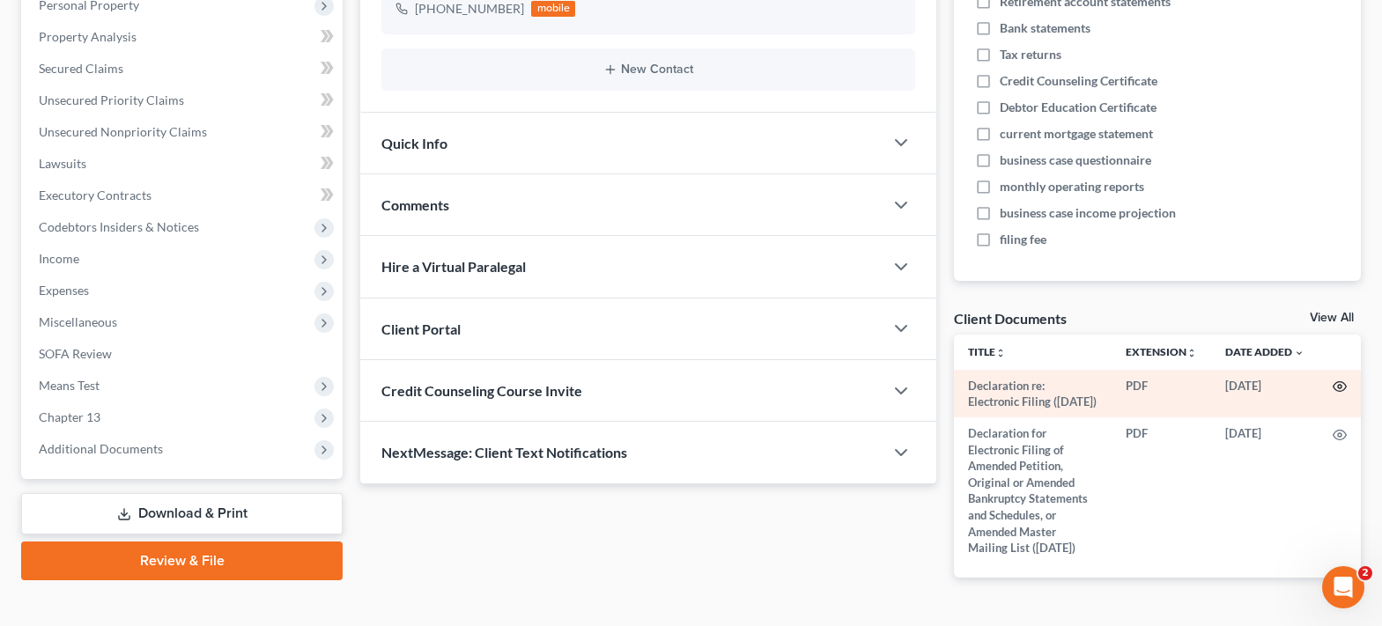
click at [1344, 385] on icon "button" at bounding box center [1339, 387] width 14 height 14
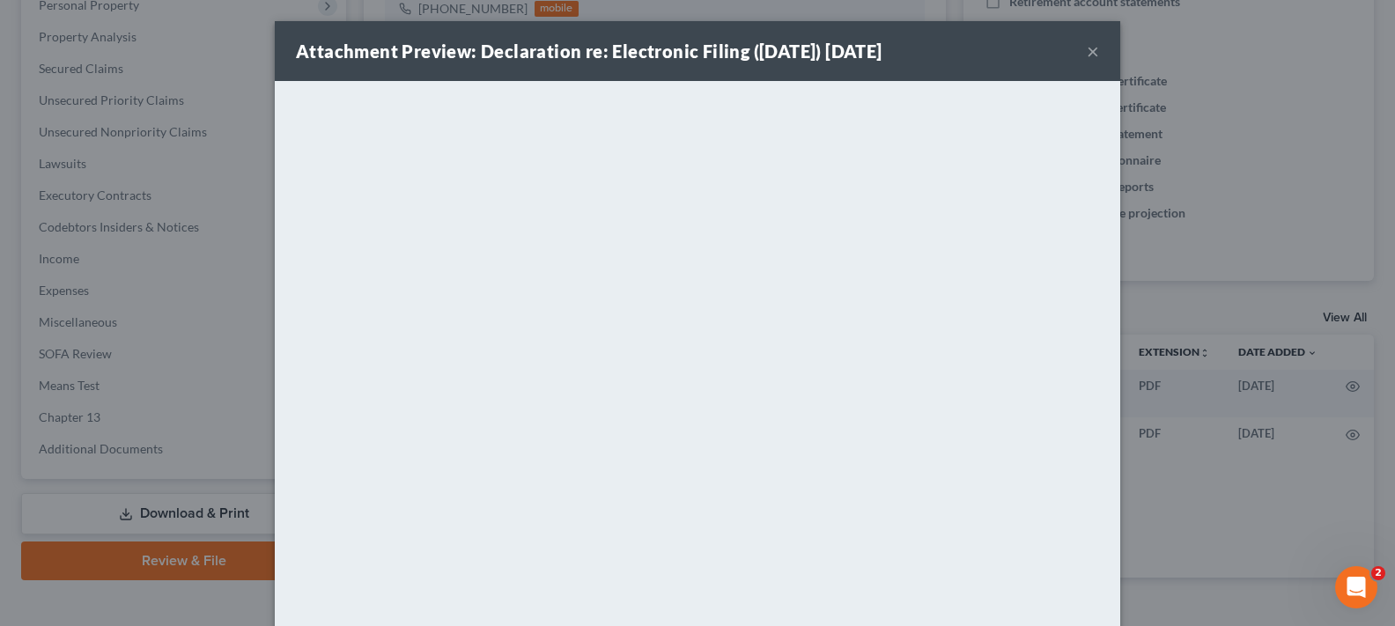
click at [1089, 46] on button "×" at bounding box center [1093, 51] width 12 height 21
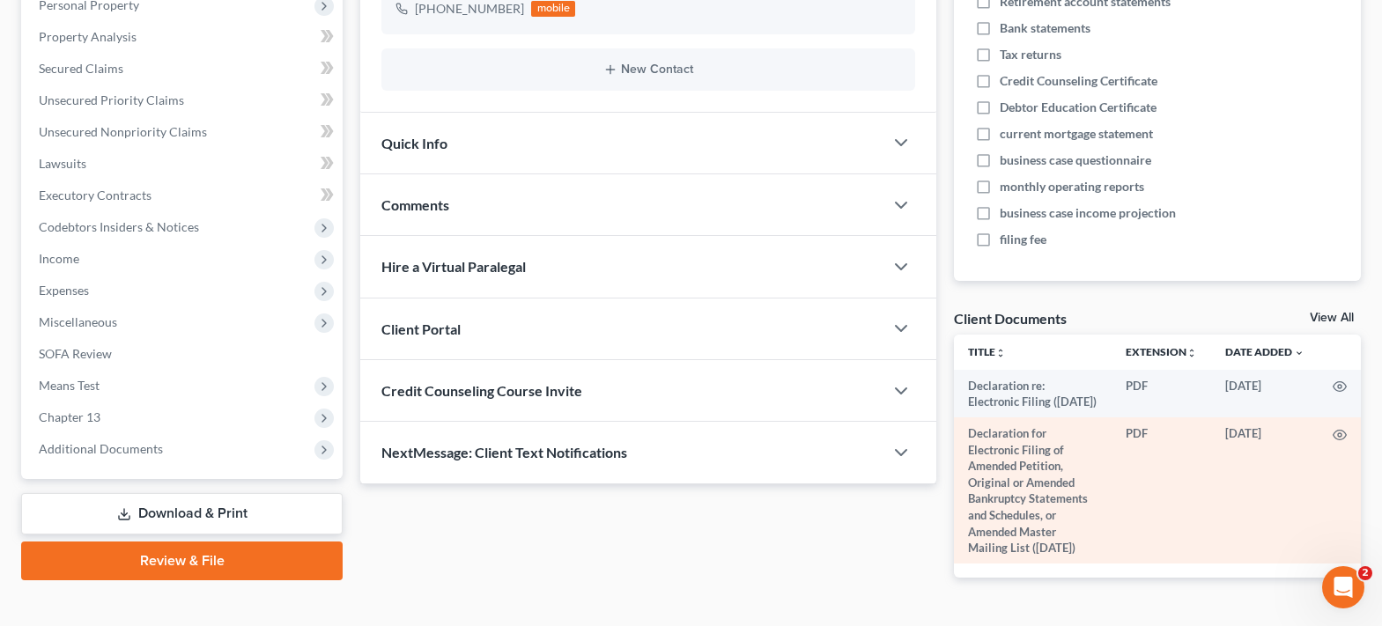
click at [1331, 446] on td at bounding box center [1339, 490] width 42 height 146
click at [1338, 442] on icon "button" at bounding box center [1339, 435] width 14 height 14
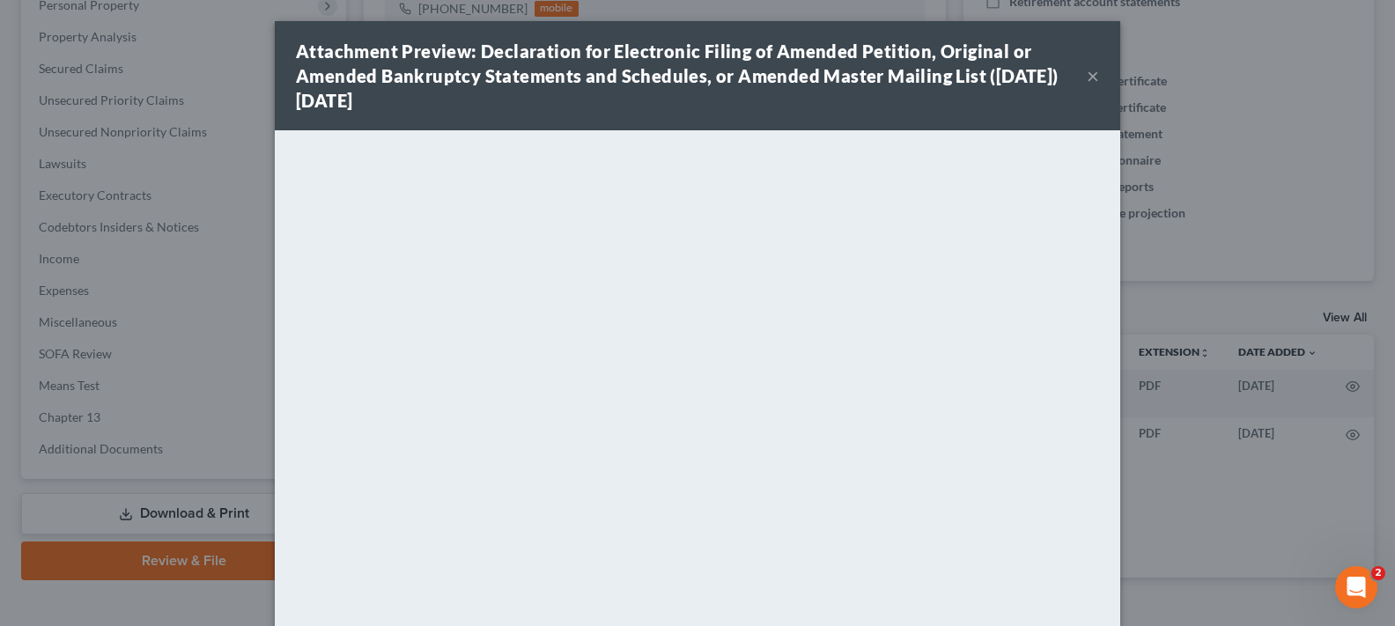
click at [1087, 79] on button "×" at bounding box center [1093, 75] width 12 height 21
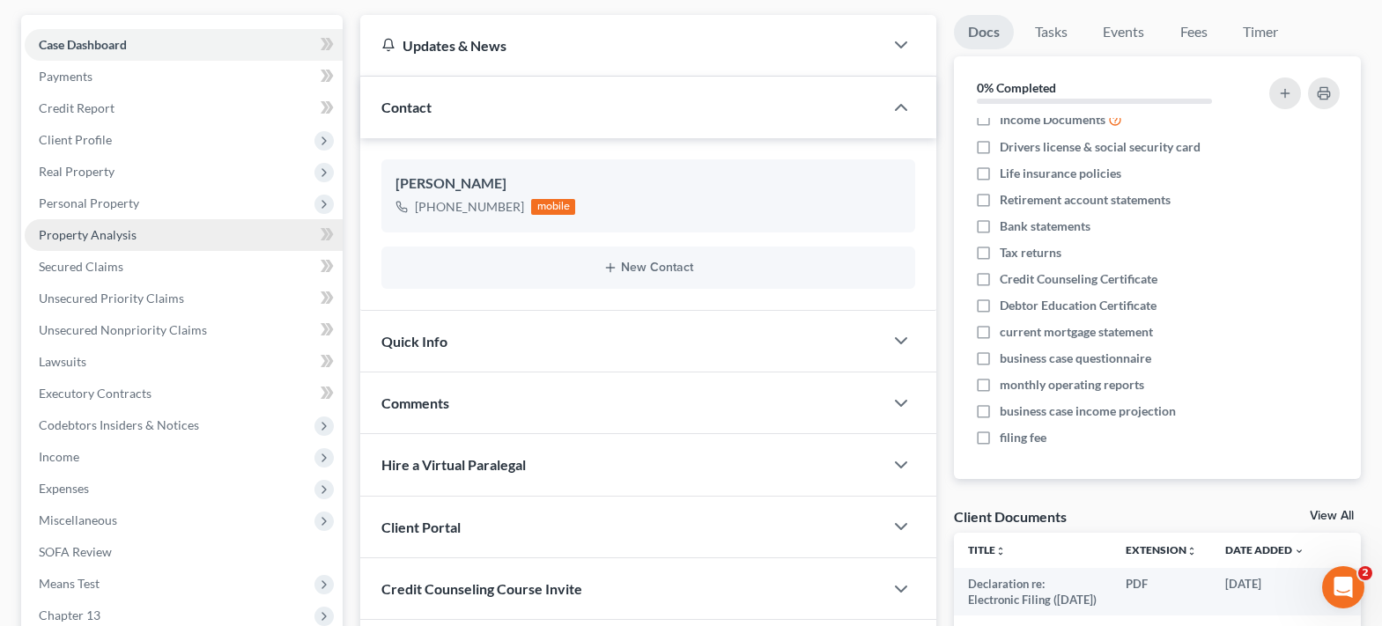
scroll to position [176, 0]
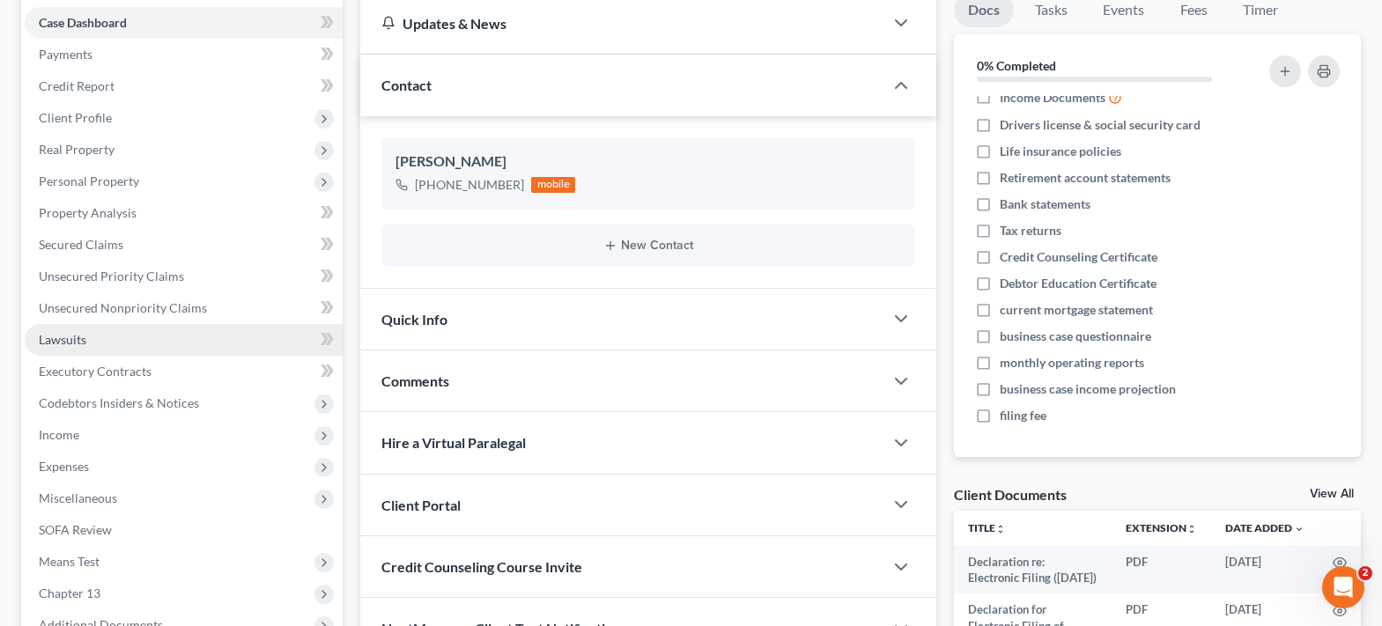
click at [105, 325] on link "Lawsuits" at bounding box center [184, 340] width 318 height 32
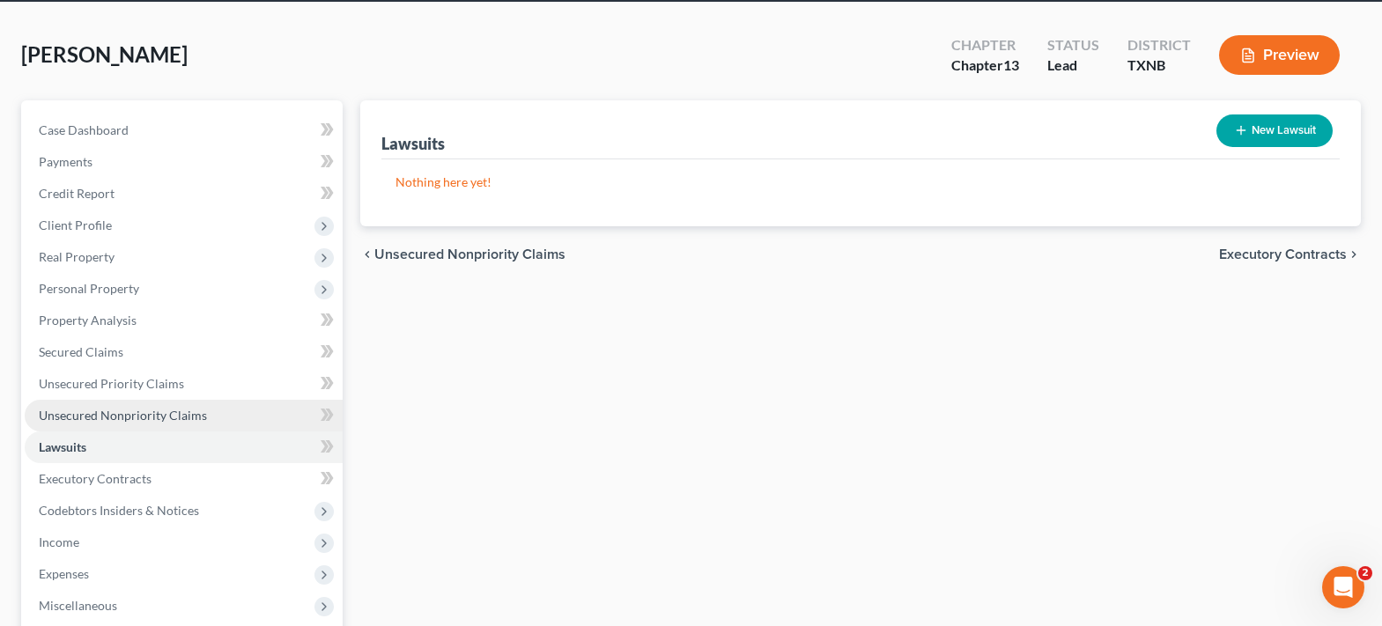
scroll to position [3, 0]
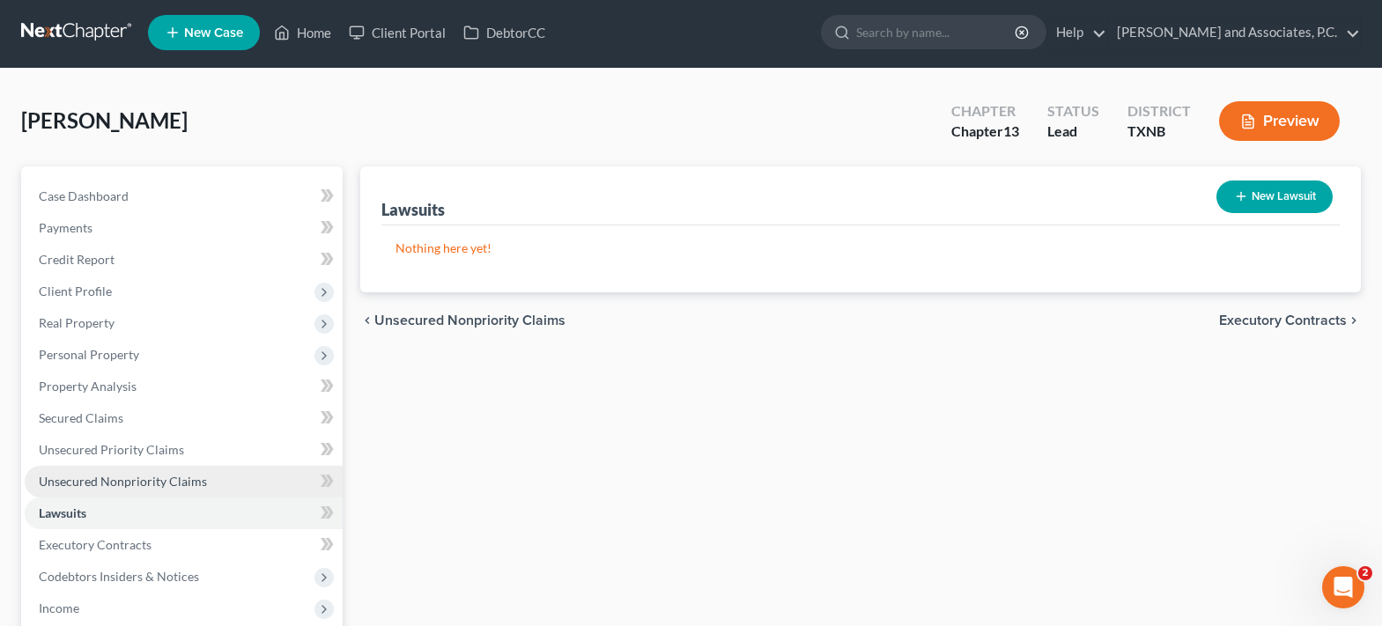
click at [136, 306] on ul "Case Dashboard Payments Invoices Payments Payments Credit Report Client Profile" at bounding box center [184, 498] width 318 height 634
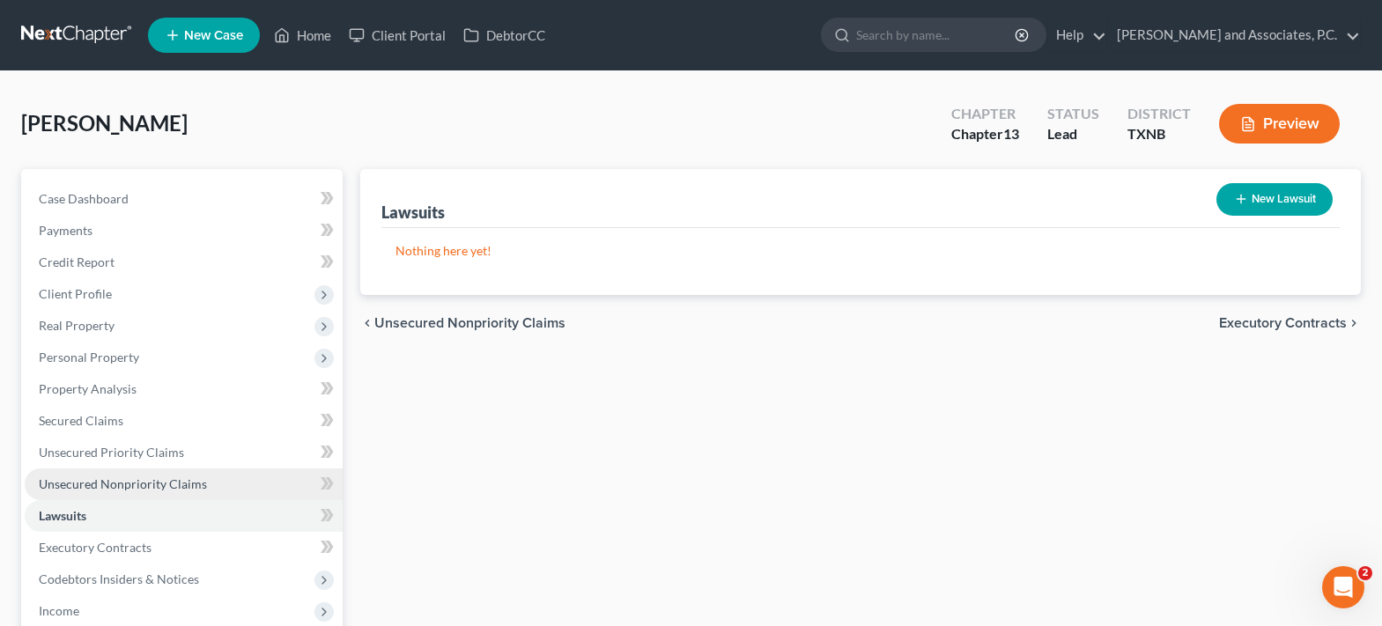
click at [182, 481] on span "Unsecured Nonpriority Claims" at bounding box center [123, 483] width 168 height 15
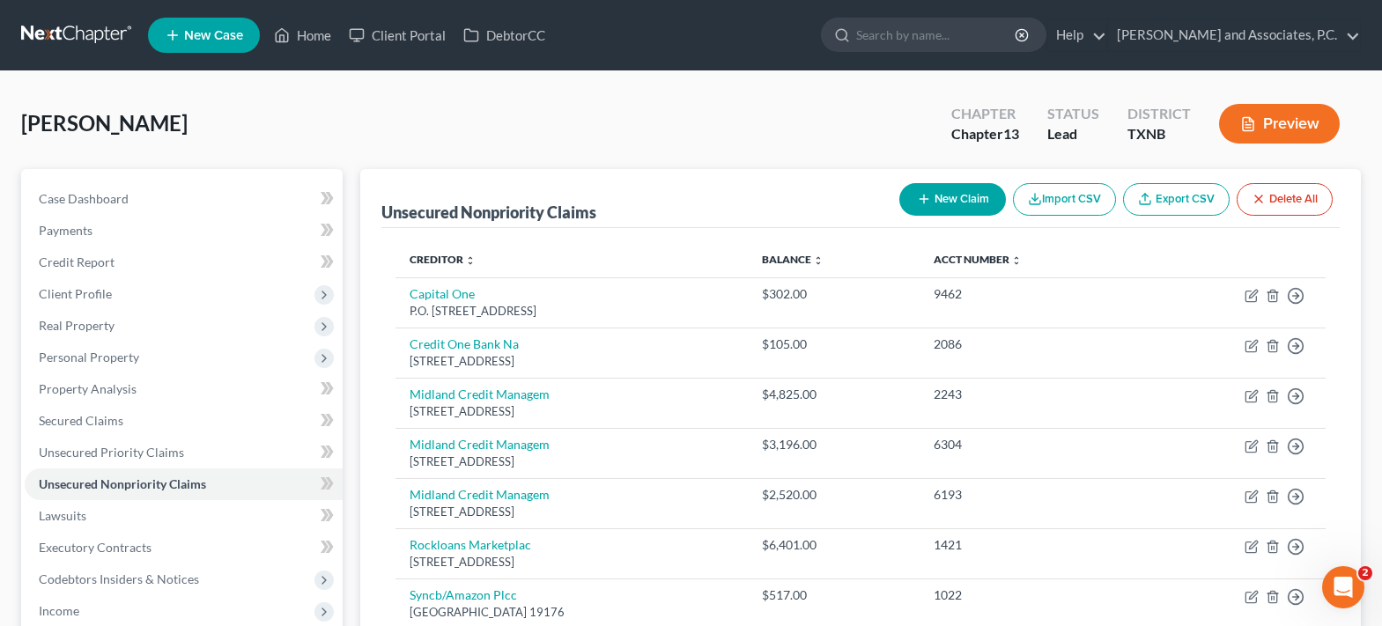
click at [966, 203] on button "New Claim" at bounding box center [952, 199] width 107 height 33
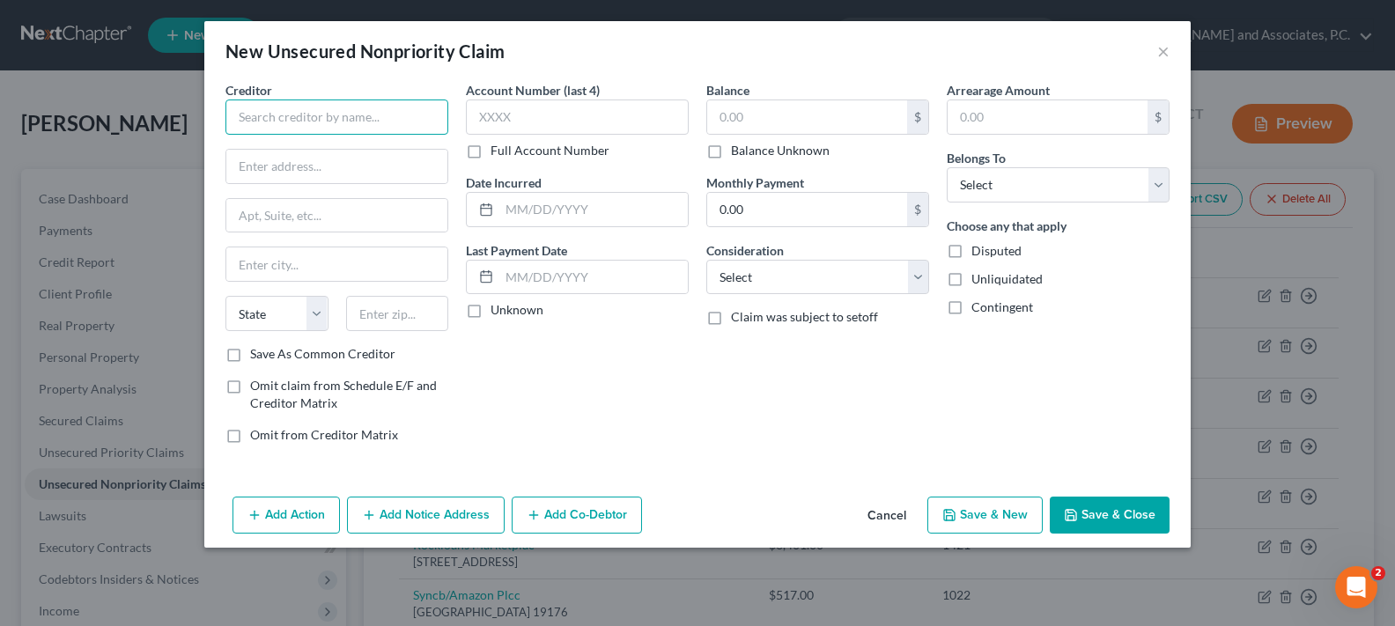
click at [331, 126] on input "text" at bounding box center [336, 117] width 223 height 35
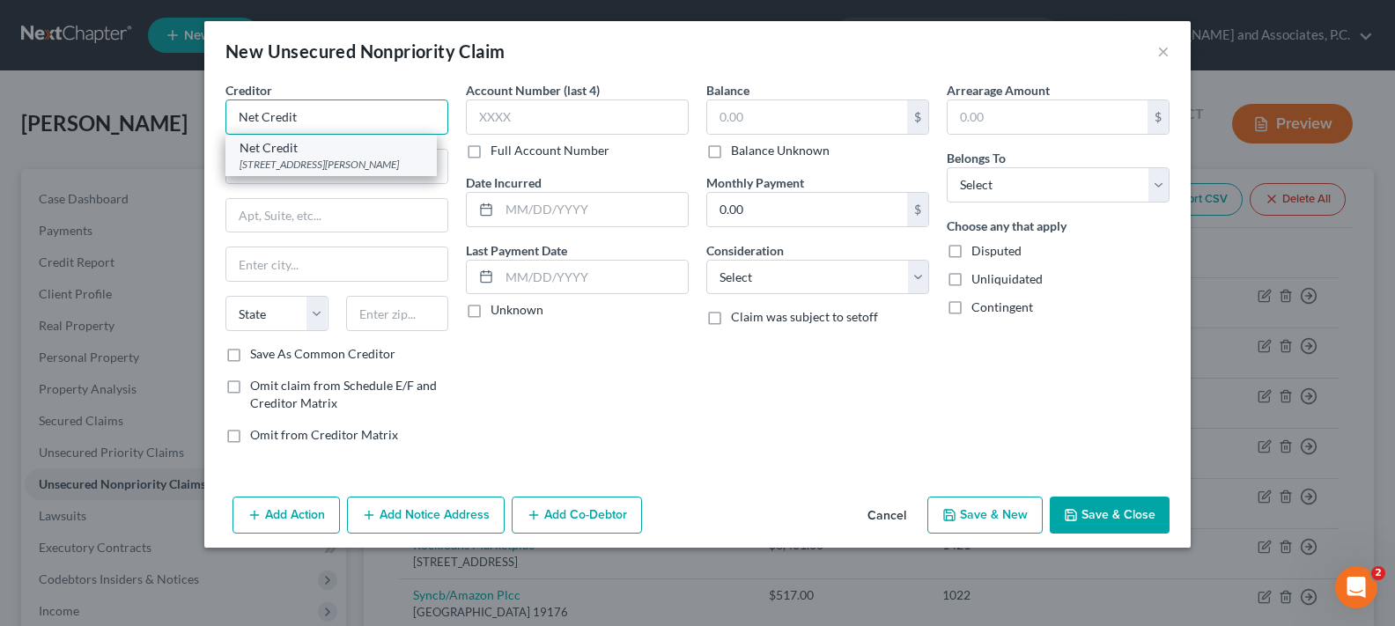
type input "Net Credit"
click at [339, 172] on div "175 W Jackson Blvd Ste 1000, Chicago, IL 60604" at bounding box center [331, 164] width 183 height 15
type input "175 W Jackson Blvd Ste 1000"
type input "Chicago"
select select "14"
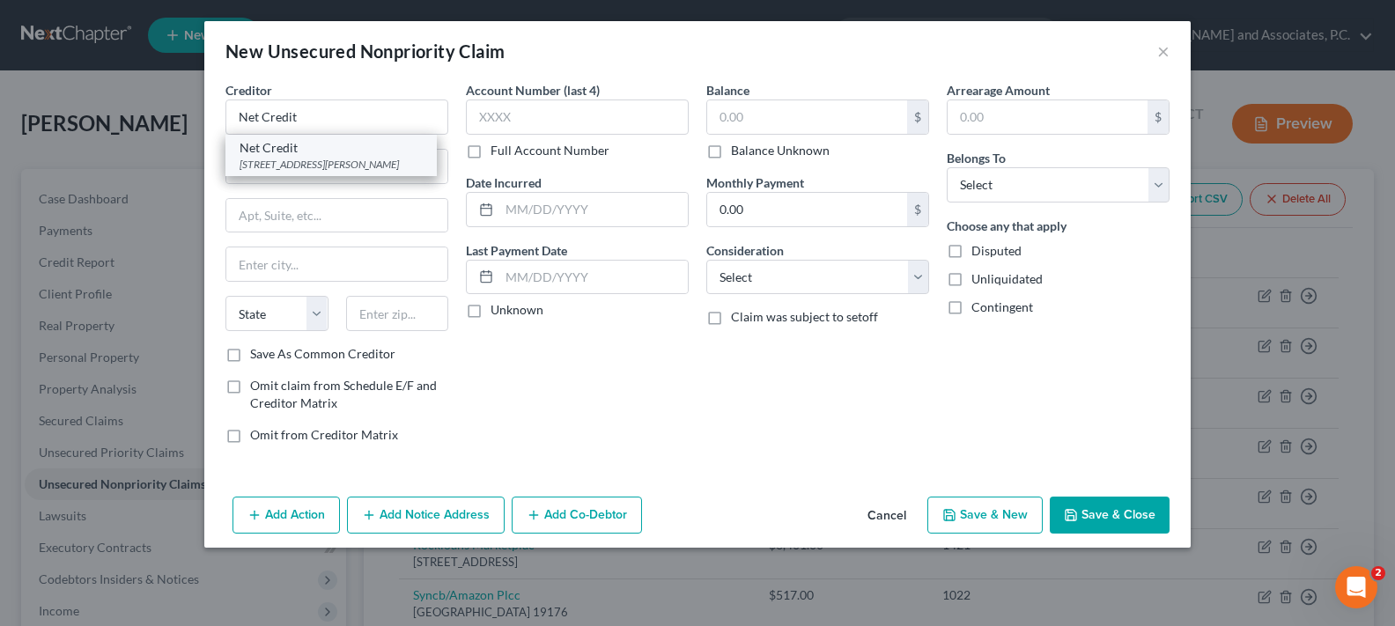
type input "60604"
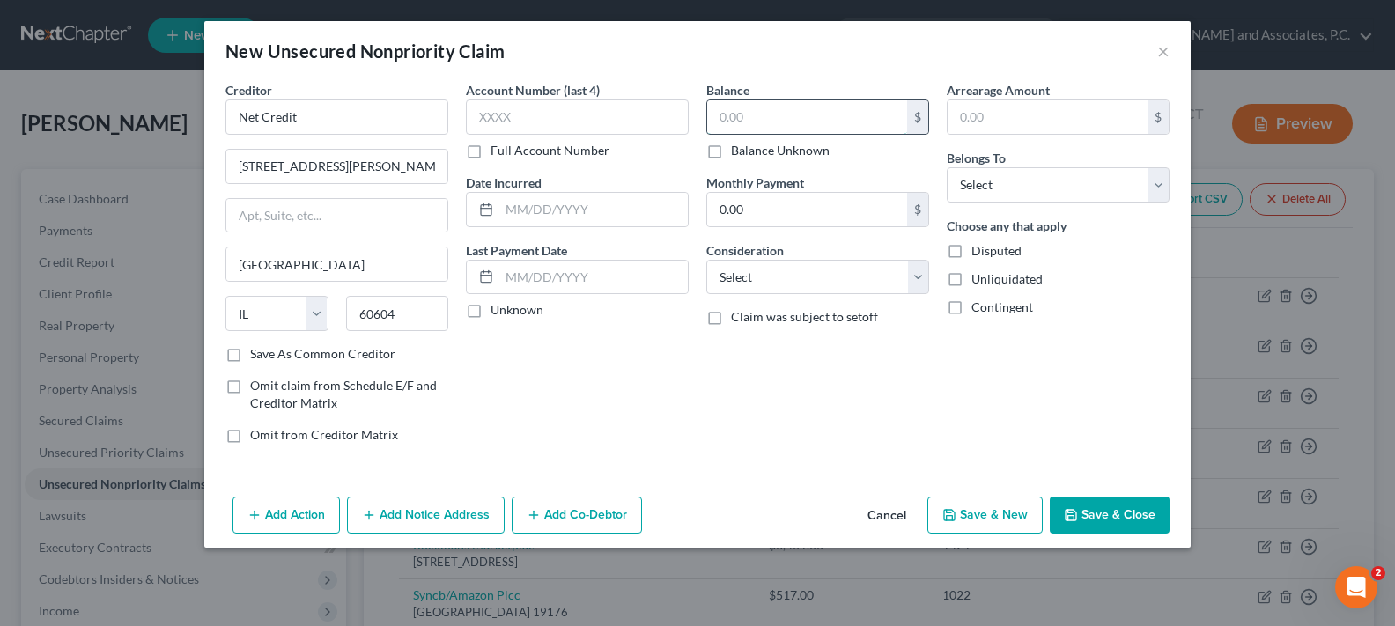
click at [762, 108] on input "text" at bounding box center [807, 116] width 200 height 33
type input "2,200.00"
click at [981, 171] on select "Select Debtor 1 Only Debtor 2 Only Debtor 1 And Debtor 2 Only At Least One Of T…" at bounding box center [1058, 184] width 223 height 35
select select "0"
click at [947, 167] on select "Select Debtor 1 Only Debtor 2 Only Debtor 1 And Debtor 2 Only At Least One Of T…" at bounding box center [1058, 184] width 223 height 35
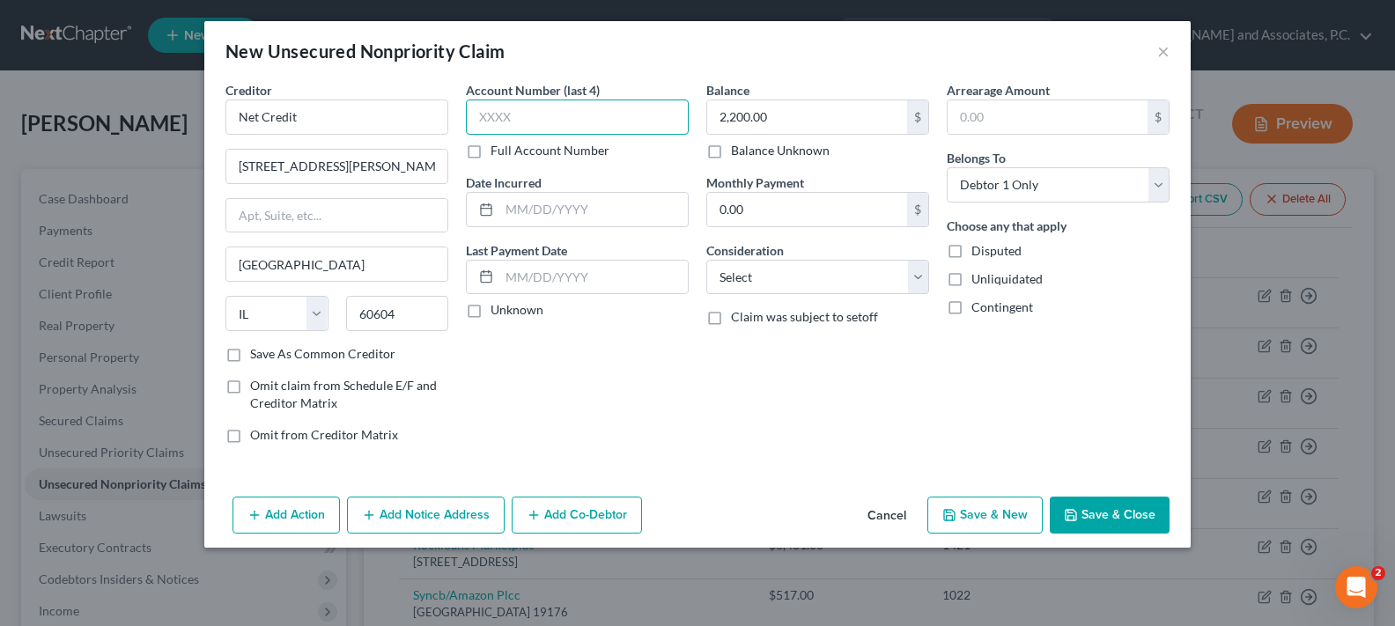
click at [505, 112] on input "text" at bounding box center [577, 117] width 223 height 35
type input "0069"
click at [1072, 522] on button "Save & Close" at bounding box center [1110, 515] width 120 height 37
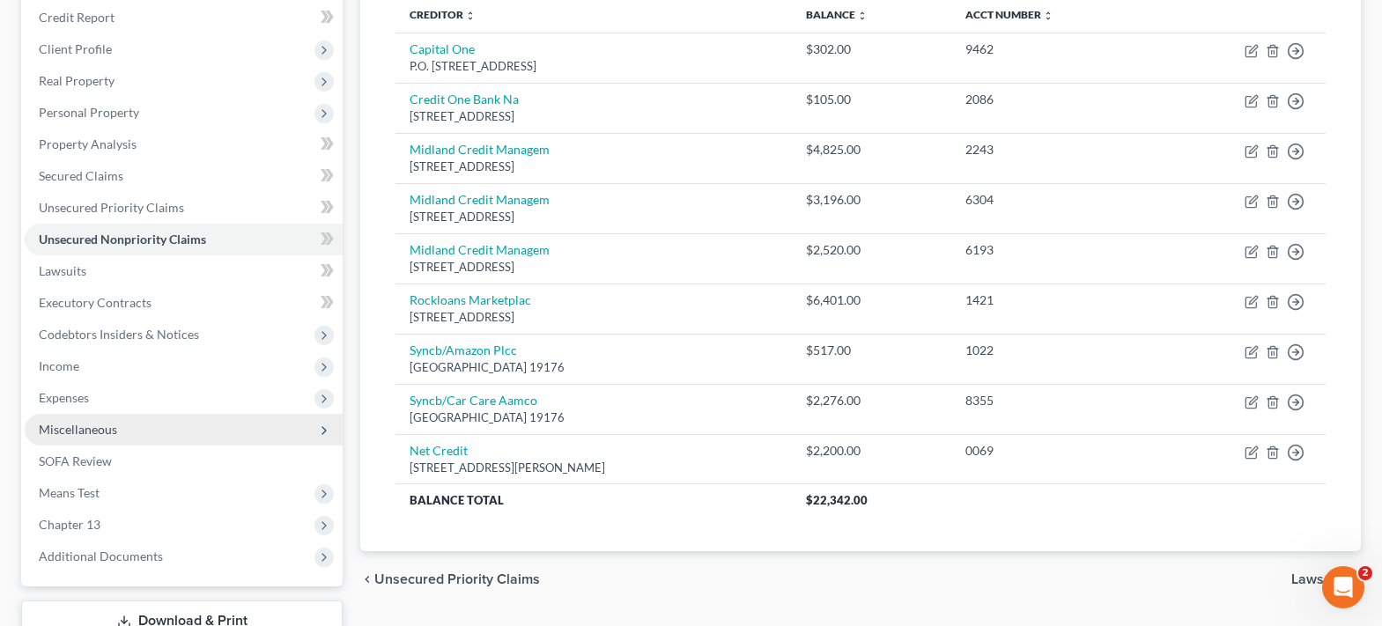
scroll to position [176, 0]
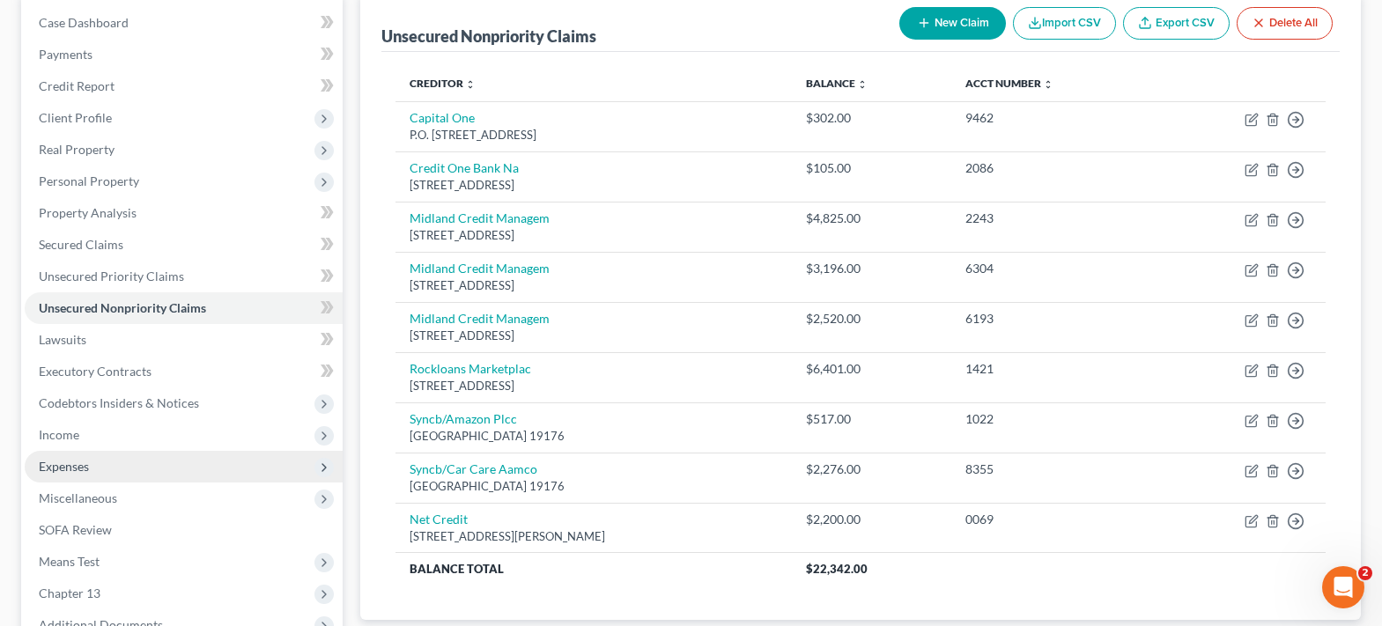
click at [133, 473] on span "Expenses" at bounding box center [184, 467] width 318 height 32
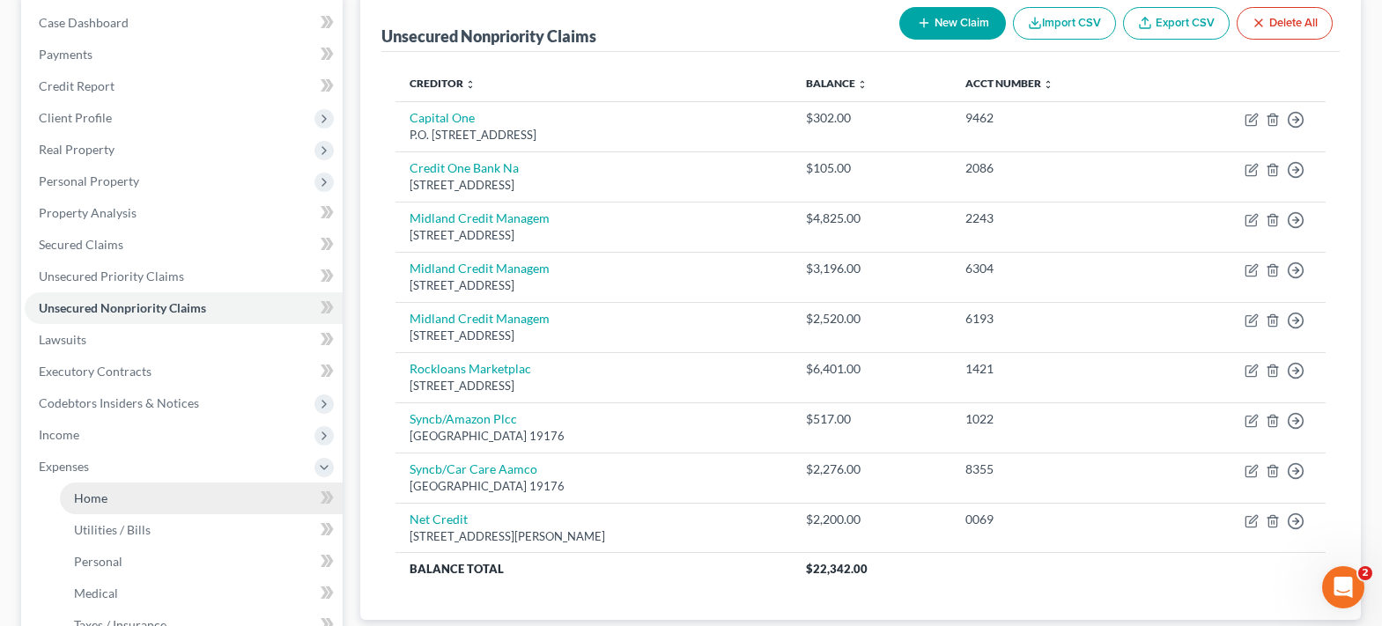
click at [151, 498] on link "Home" at bounding box center [201, 499] width 283 height 32
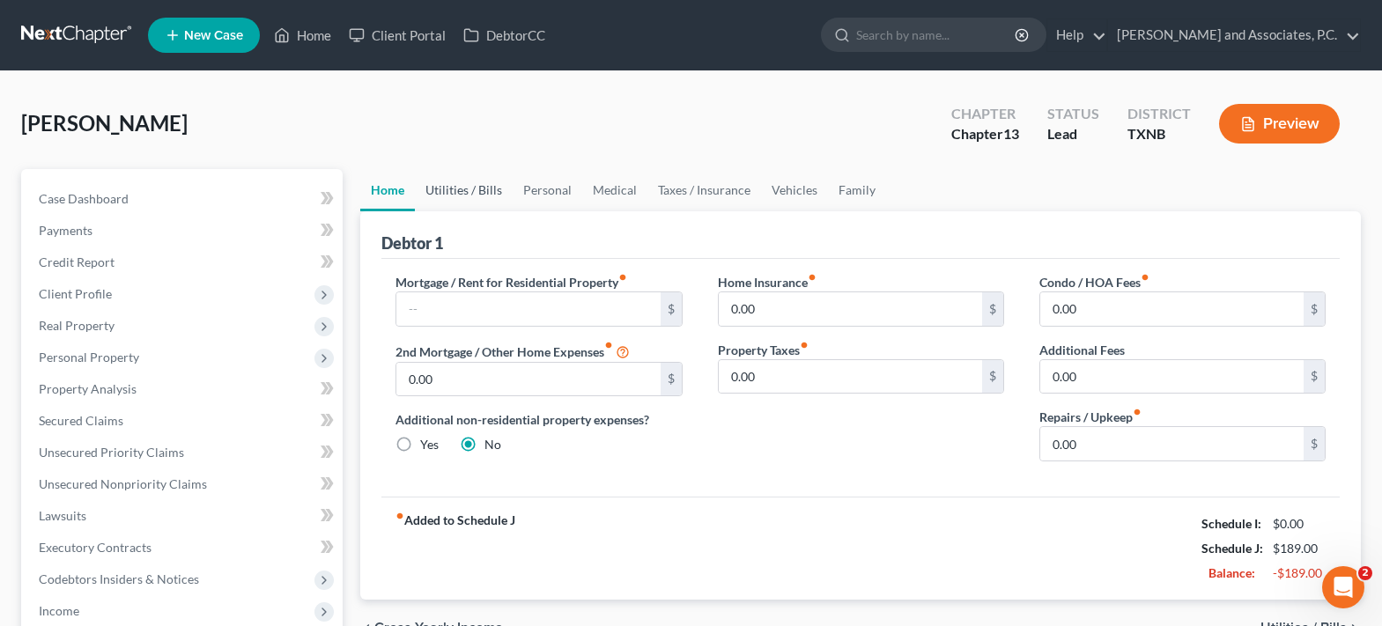
click at [469, 195] on link "Utilities / Bills" at bounding box center [464, 190] width 98 height 42
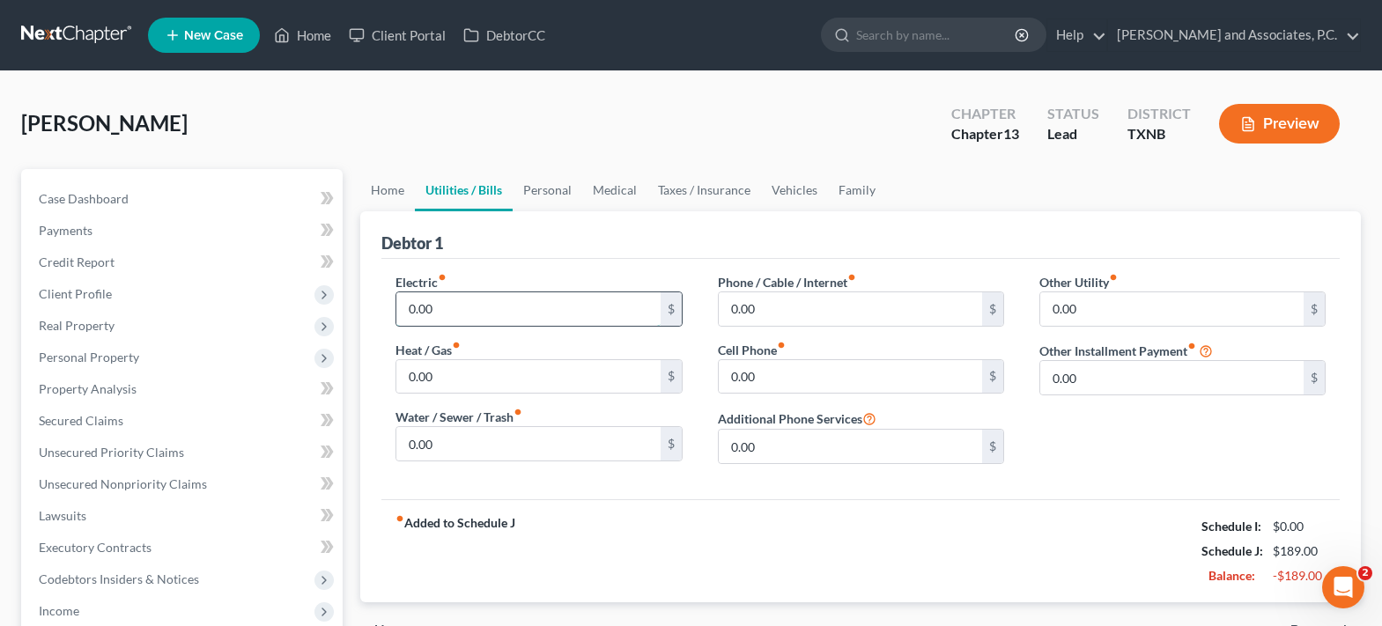
click at [469, 302] on input "0.00" at bounding box center [527, 308] width 263 height 33
type input "600.00"
click at [479, 386] on input "0.00" at bounding box center [527, 376] width 263 height 33
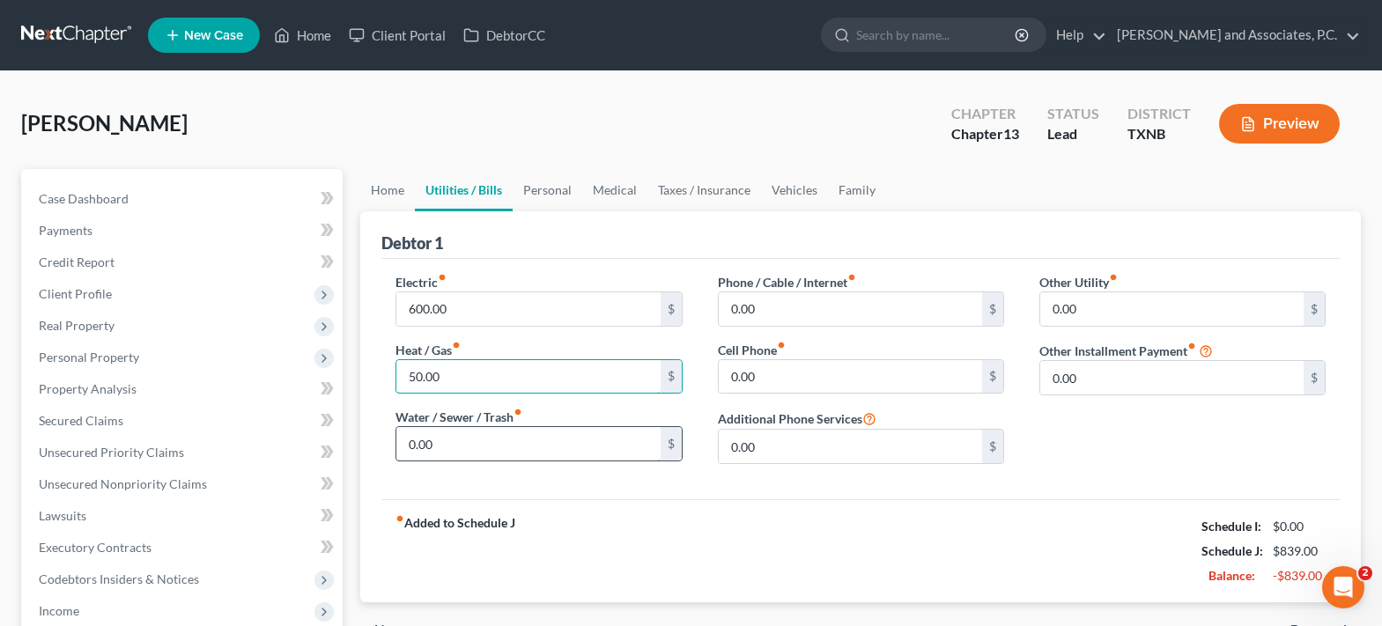
type input "50.00"
click at [458, 439] on input "0.00" at bounding box center [527, 443] width 263 height 33
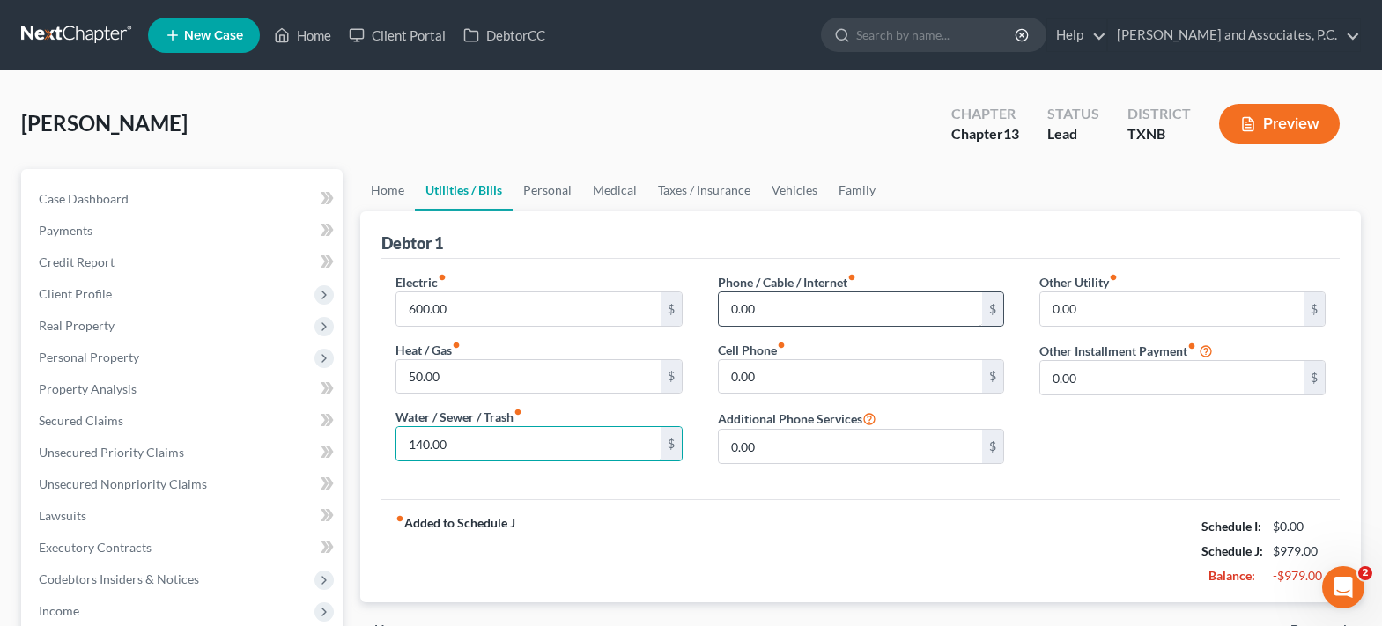
type input "140.00"
click at [797, 313] on input "0.00" at bounding box center [850, 308] width 263 height 33
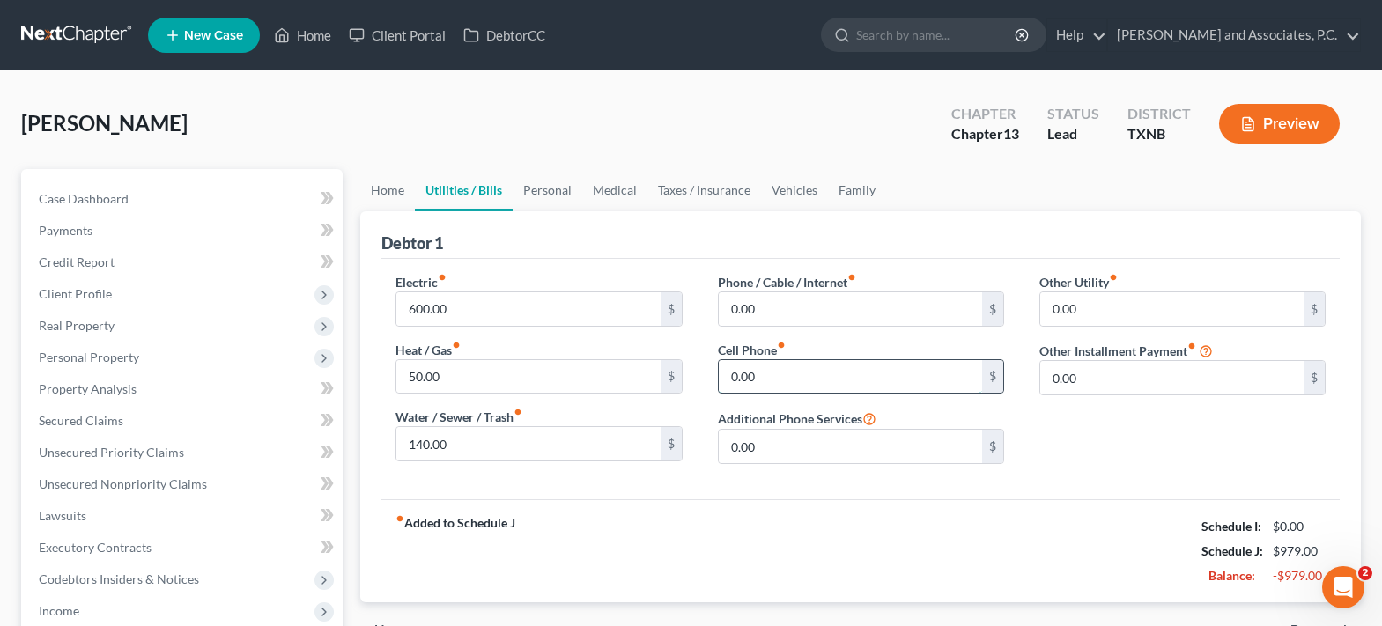
click at [785, 380] on input "0.00" at bounding box center [850, 376] width 263 height 33
type input "120.00"
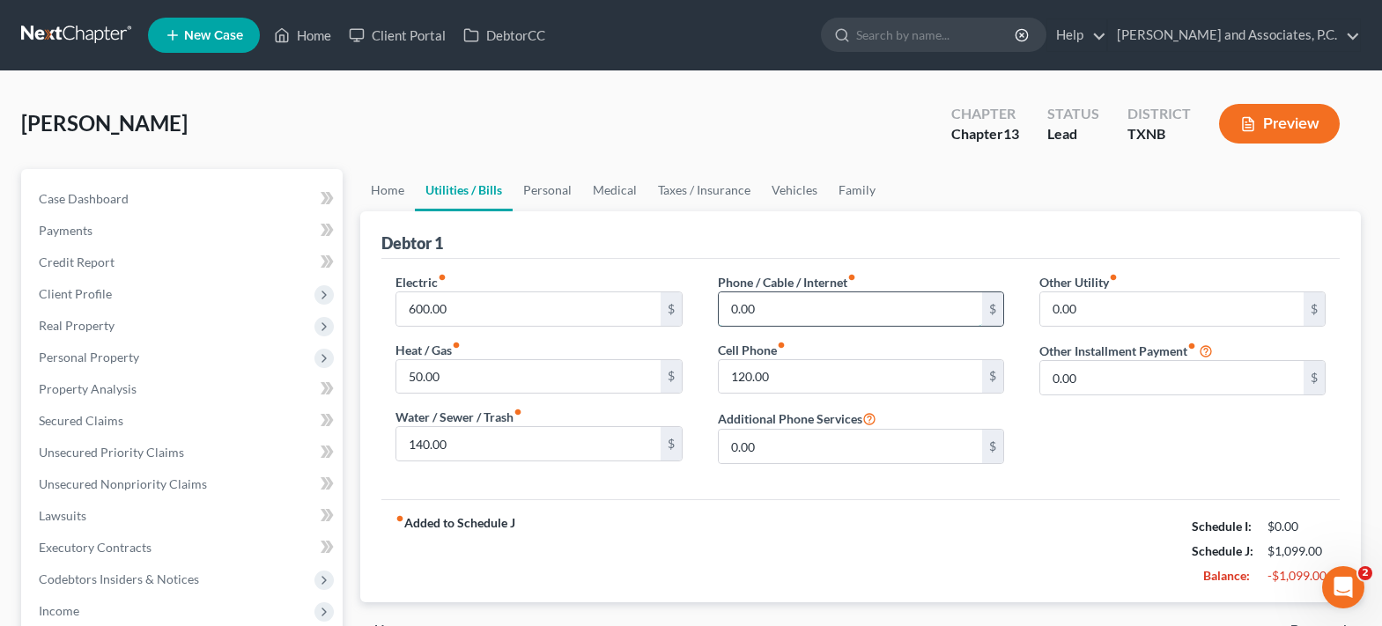
click at [778, 306] on input "0.00" at bounding box center [850, 308] width 263 height 33
type input "190.00"
click at [553, 194] on link "Personal" at bounding box center [547, 190] width 70 height 42
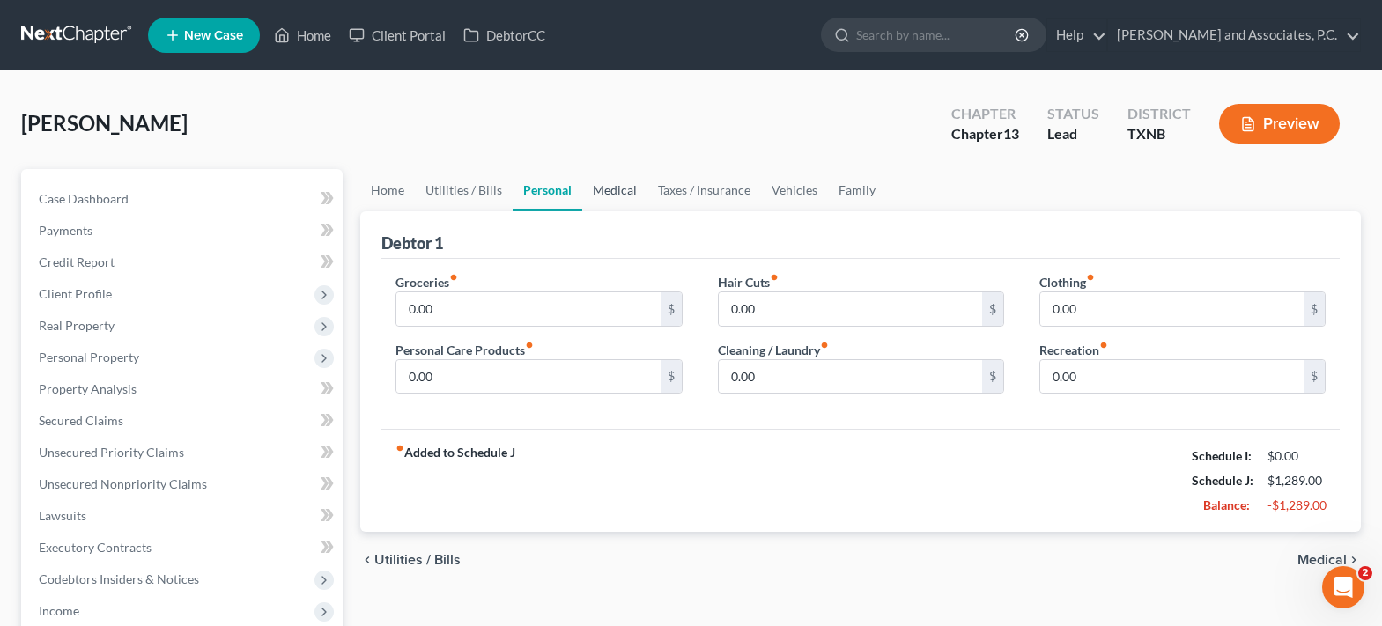
click at [602, 190] on link "Medical" at bounding box center [614, 190] width 65 height 42
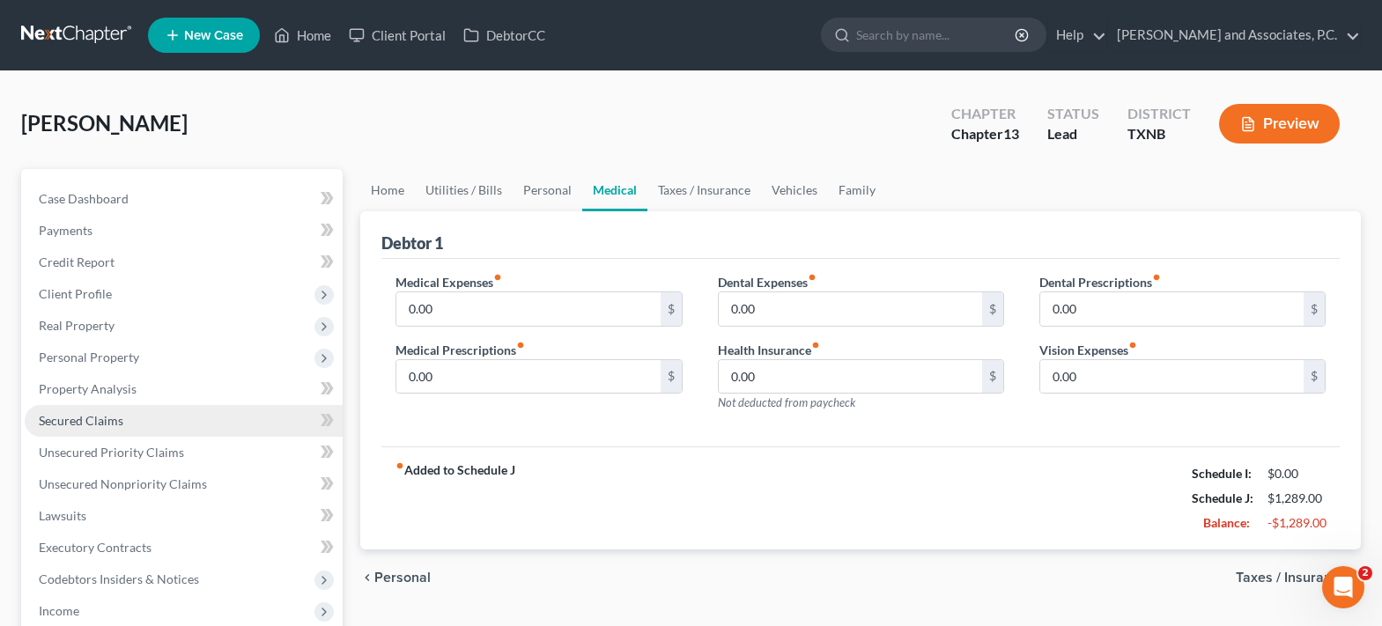
scroll to position [176, 0]
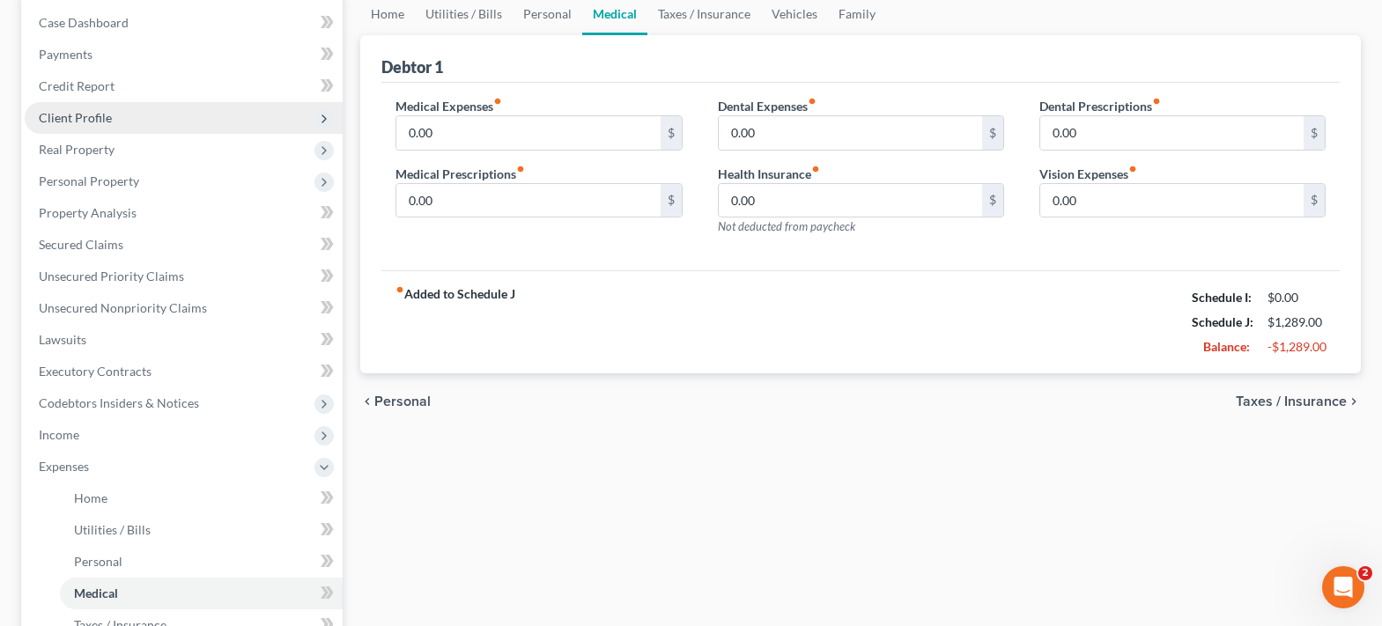
click at [106, 122] on span "Client Profile" at bounding box center [75, 117] width 73 height 15
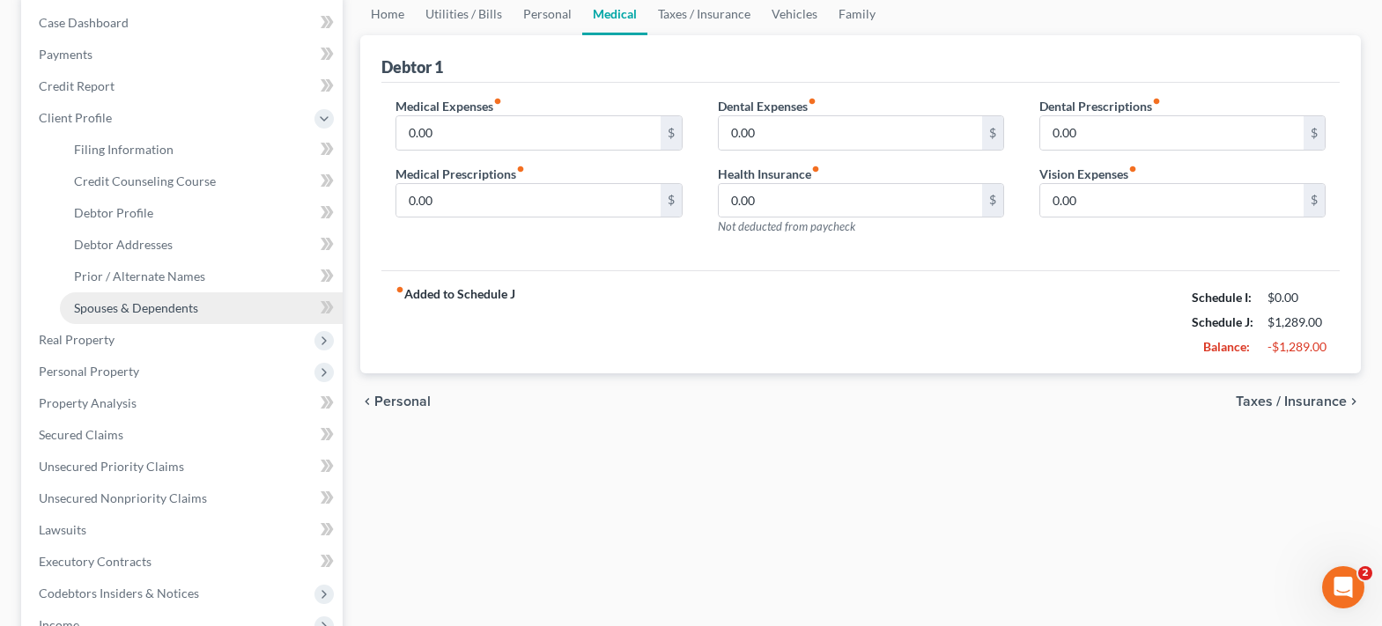
click at [123, 304] on span "Spouses & Dependents" at bounding box center [136, 307] width 124 height 15
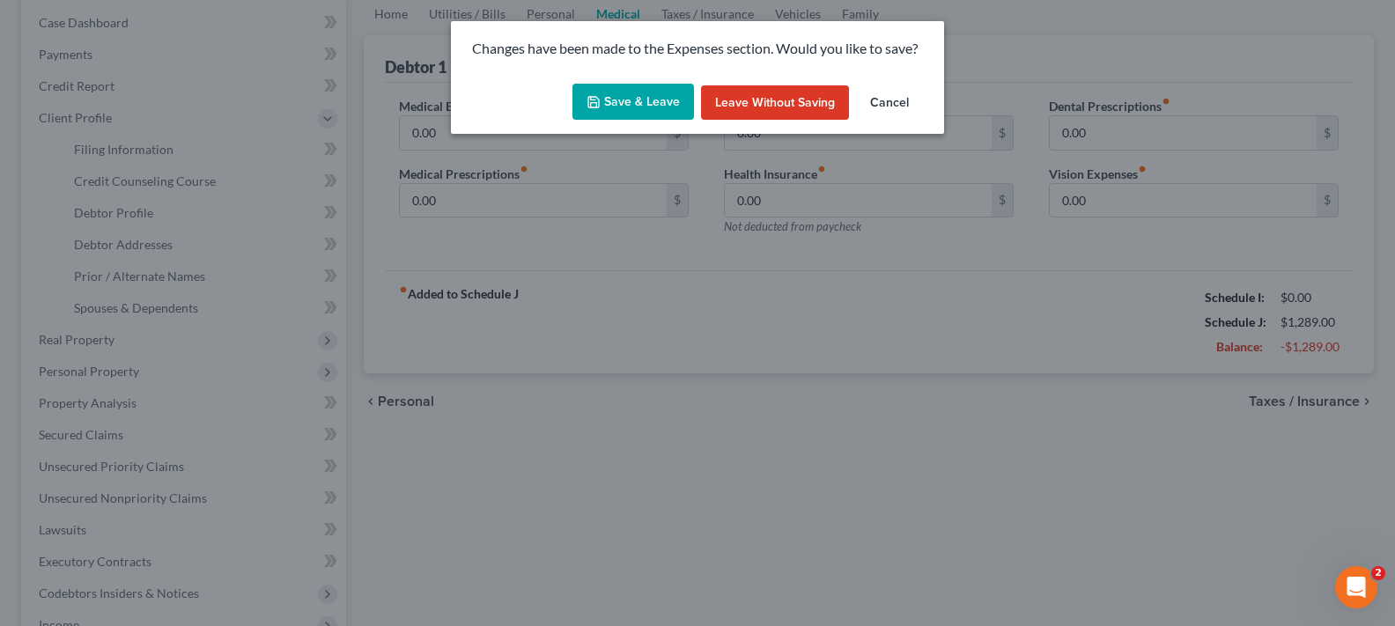
click at [633, 110] on button "Save & Leave" at bounding box center [633, 102] width 122 height 37
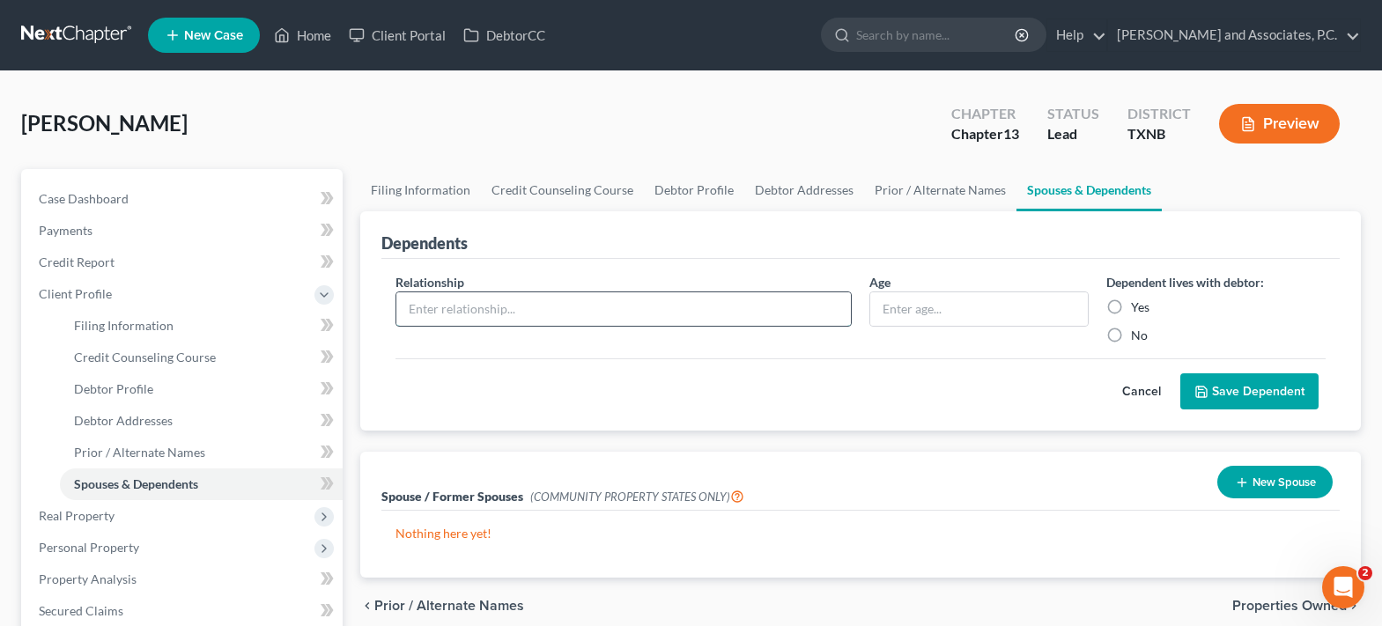
click at [561, 316] on input "text" at bounding box center [623, 308] width 454 height 33
type input "son"
click at [897, 314] on input "text" at bounding box center [979, 308] width 218 height 33
type input "20"
click at [1131, 304] on label "Yes" at bounding box center [1140, 308] width 18 height 18
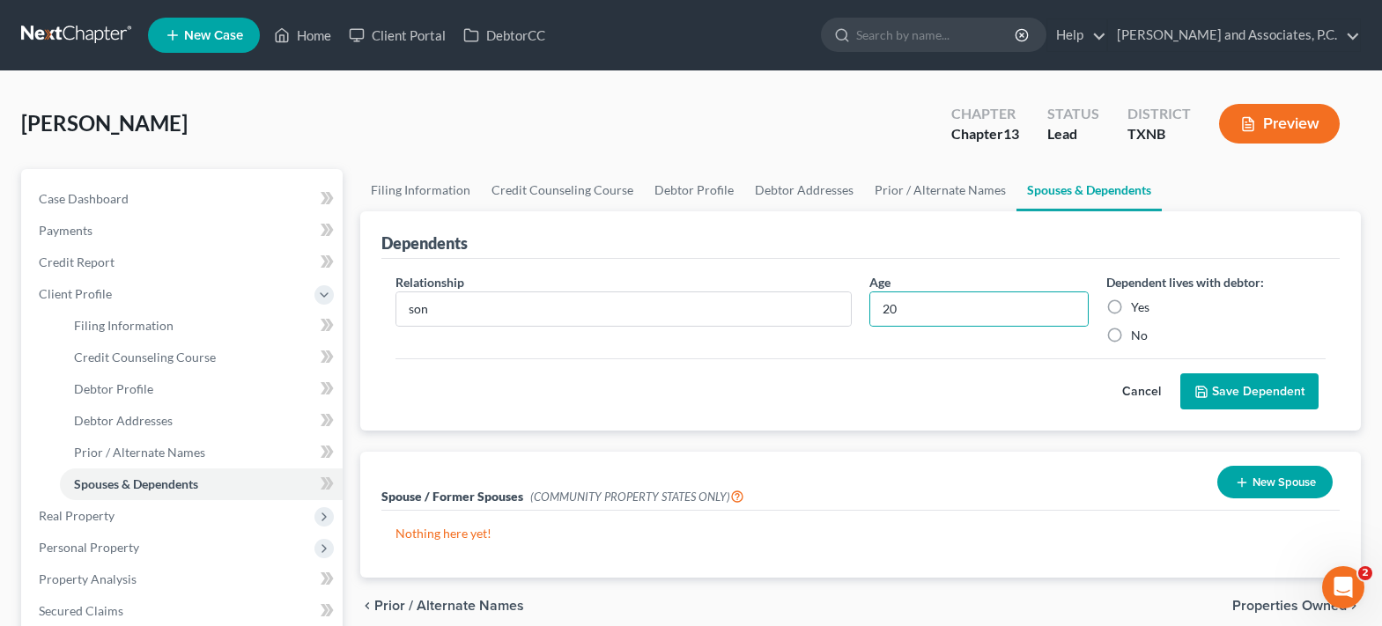
click at [1138, 304] on input "Yes" at bounding box center [1143, 304] width 11 height 11
radio input "true"
click at [1235, 394] on button "Save Dependent" at bounding box center [1249, 391] width 138 height 37
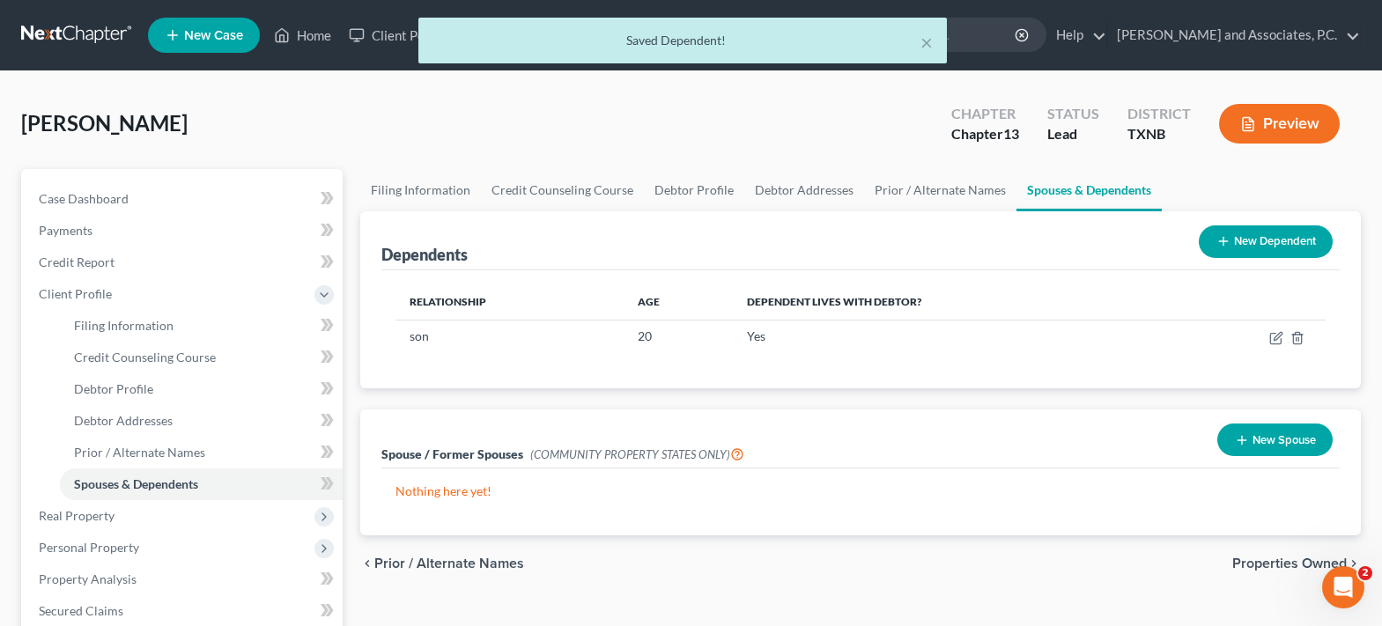
click at [1248, 246] on button "New Dependent" at bounding box center [1265, 241] width 134 height 33
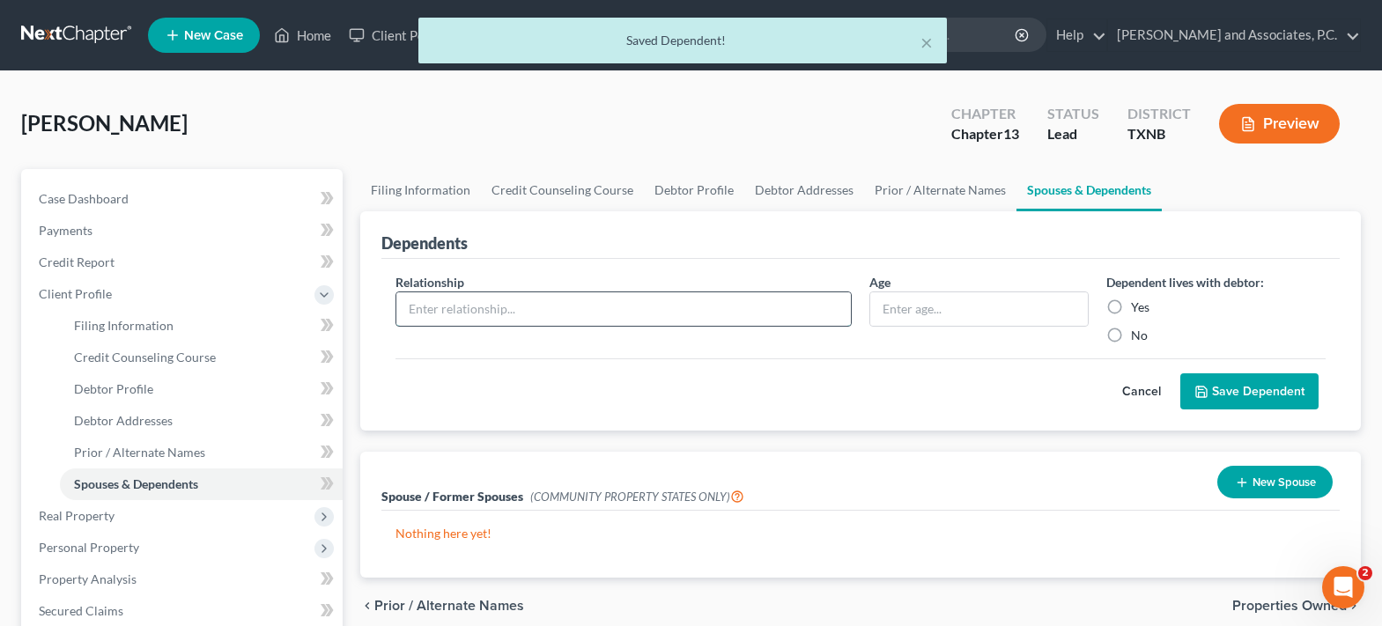
click at [461, 311] on input "text" at bounding box center [623, 308] width 454 height 33
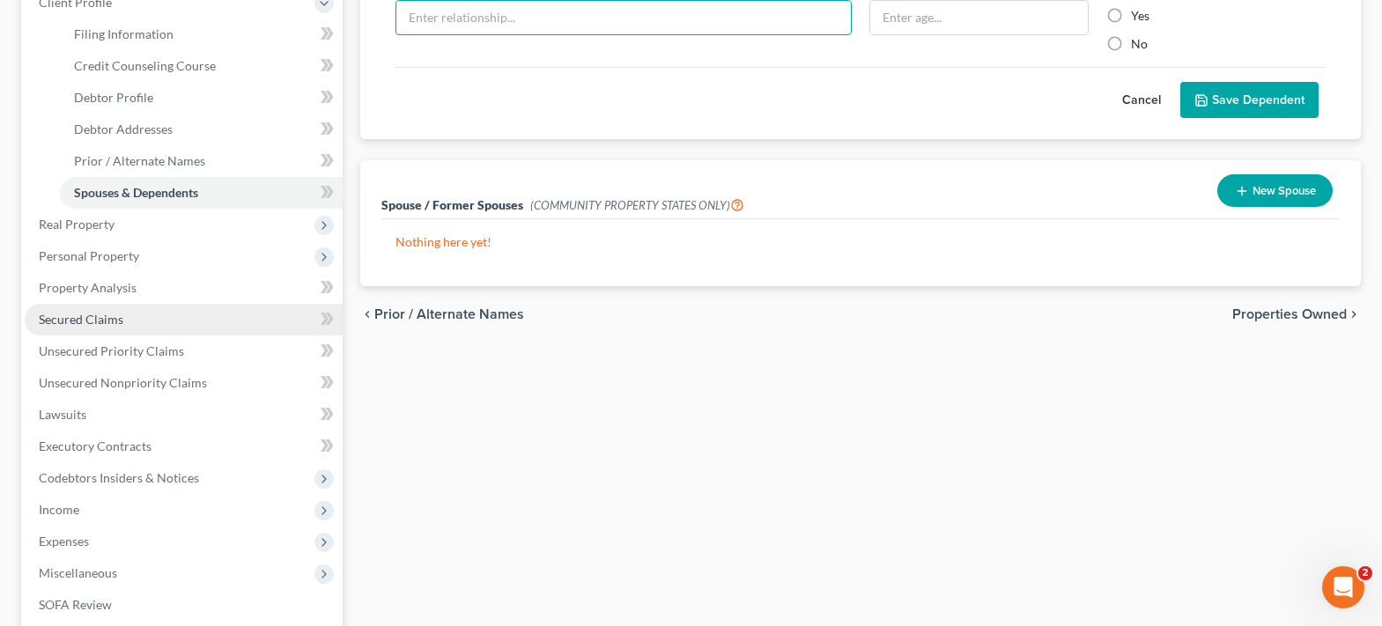
scroll to position [352, 0]
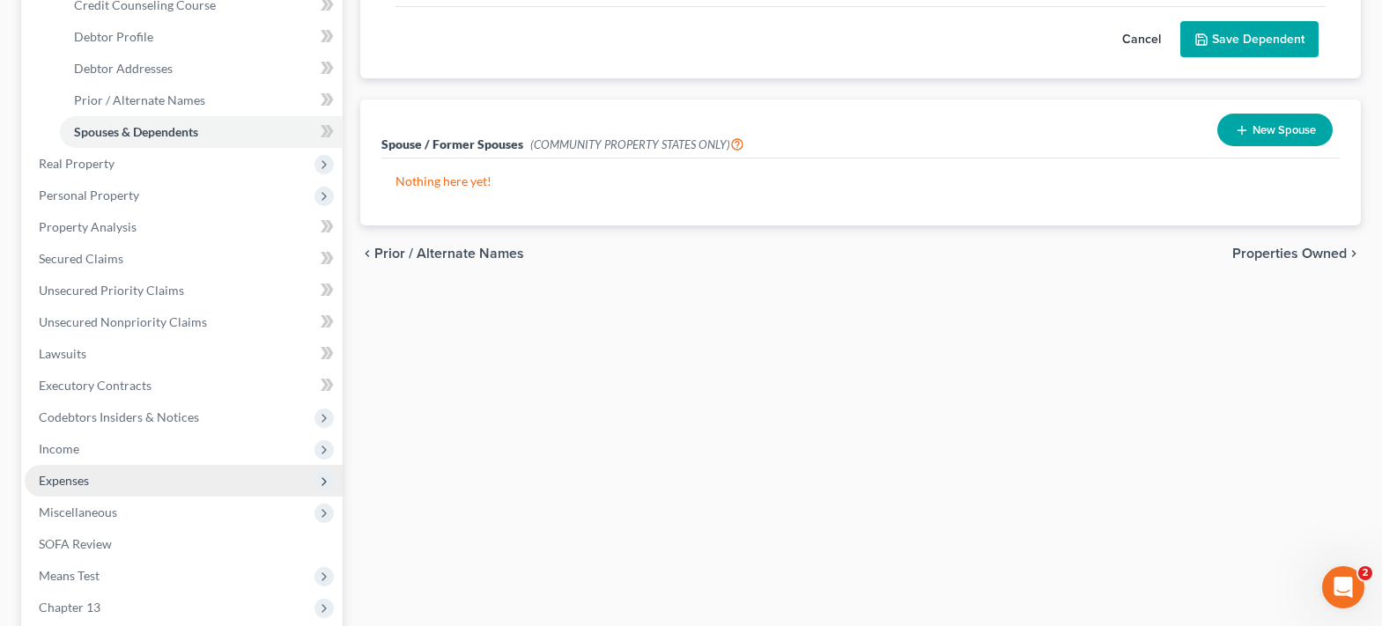
click at [129, 485] on span "Expenses" at bounding box center [184, 481] width 318 height 32
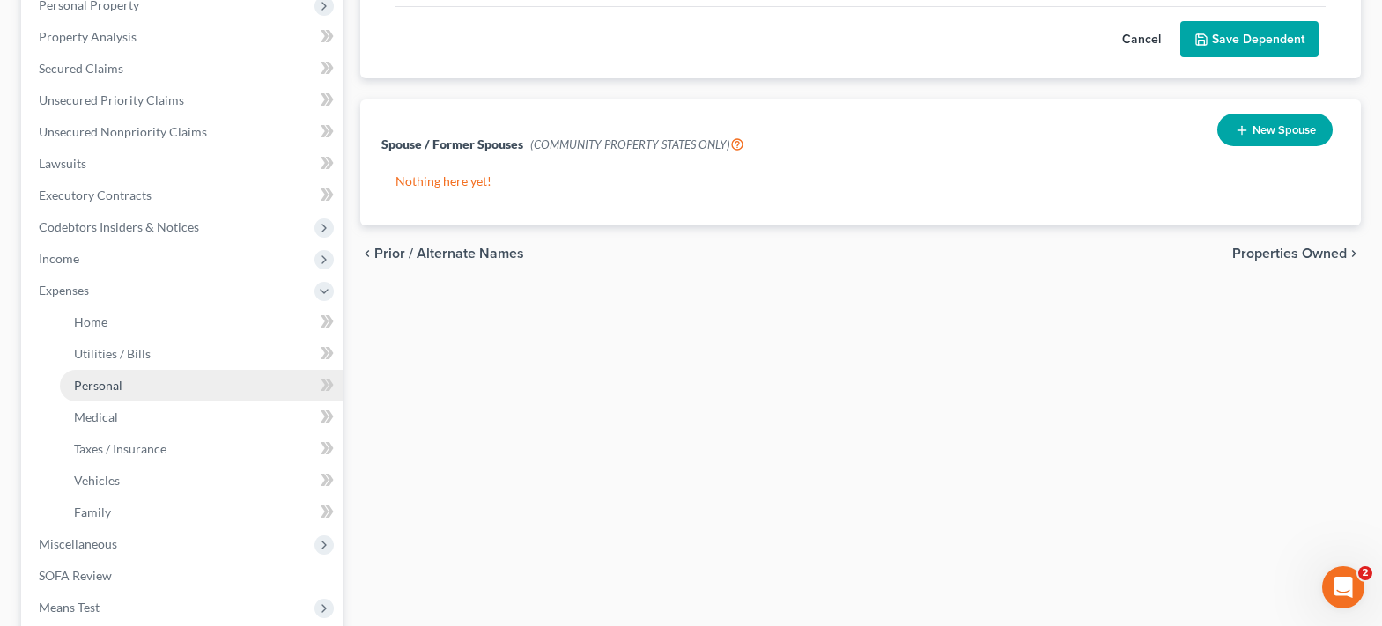
click at [129, 375] on link "Personal" at bounding box center [201, 386] width 283 height 32
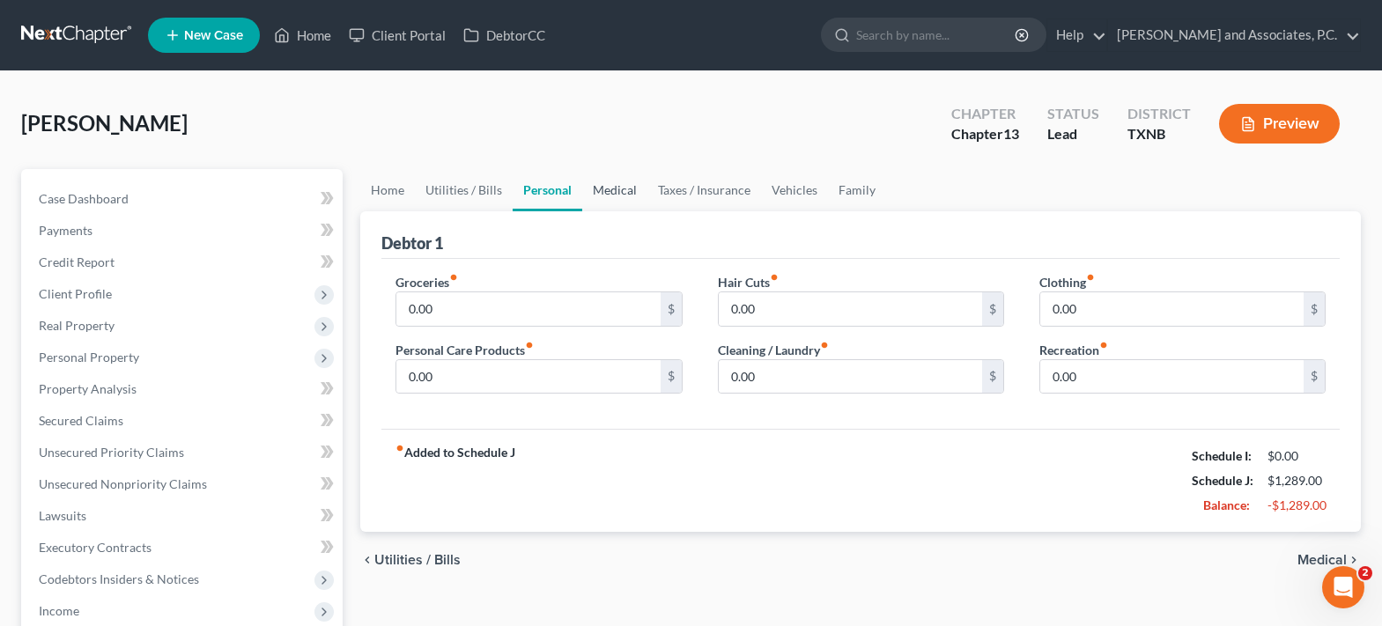
click at [619, 193] on link "Medical" at bounding box center [614, 190] width 65 height 42
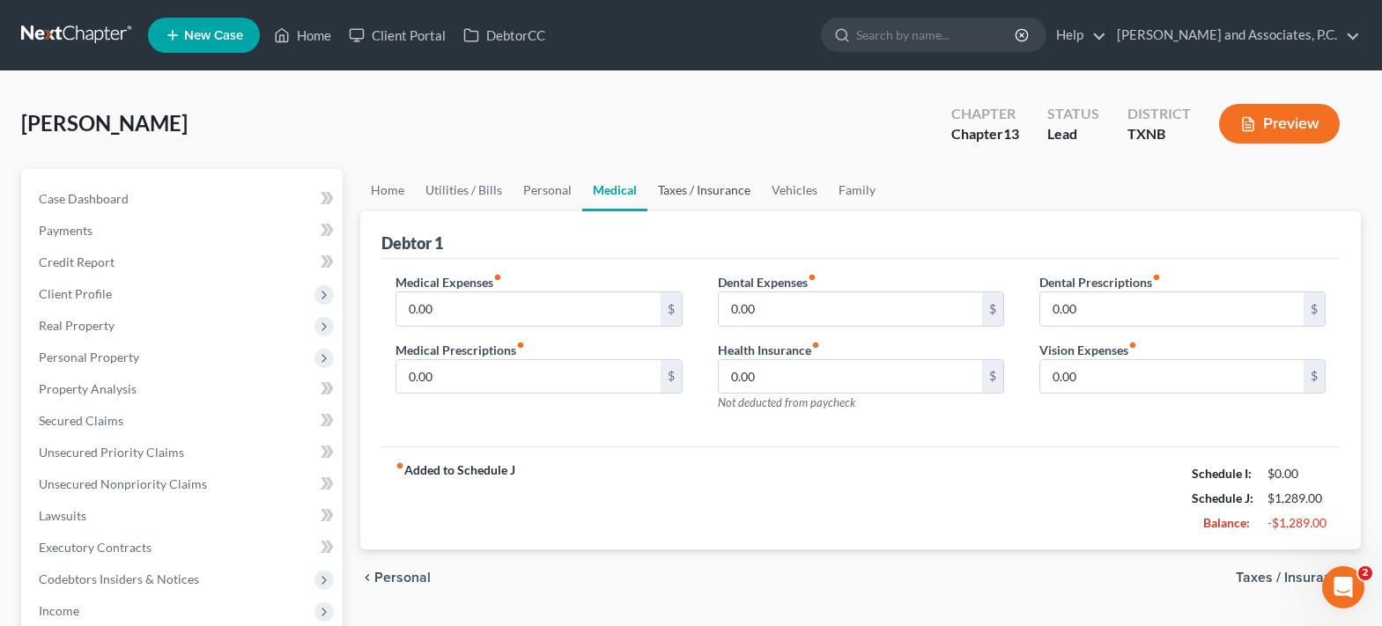
click at [682, 188] on link "Taxes / Insurance" at bounding box center [704, 190] width 114 height 42
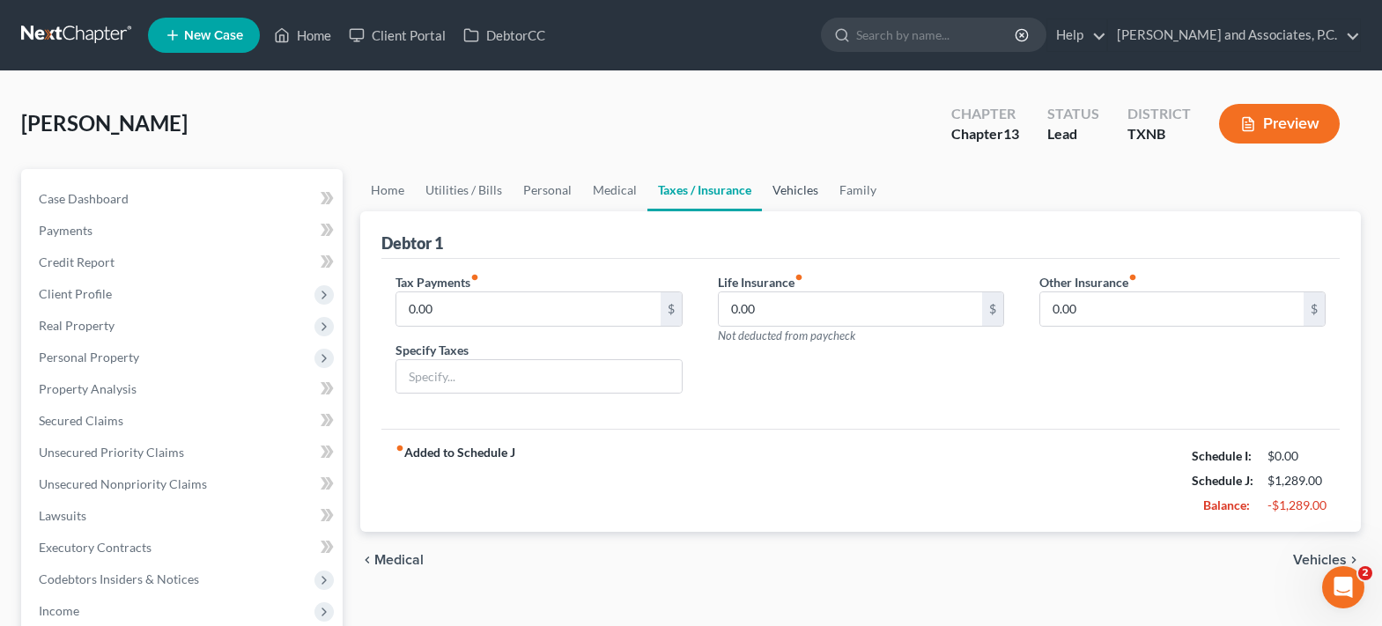
click at [788, 187] on link "Vehicles" at bounding box center [795, 190] width 67 height 42
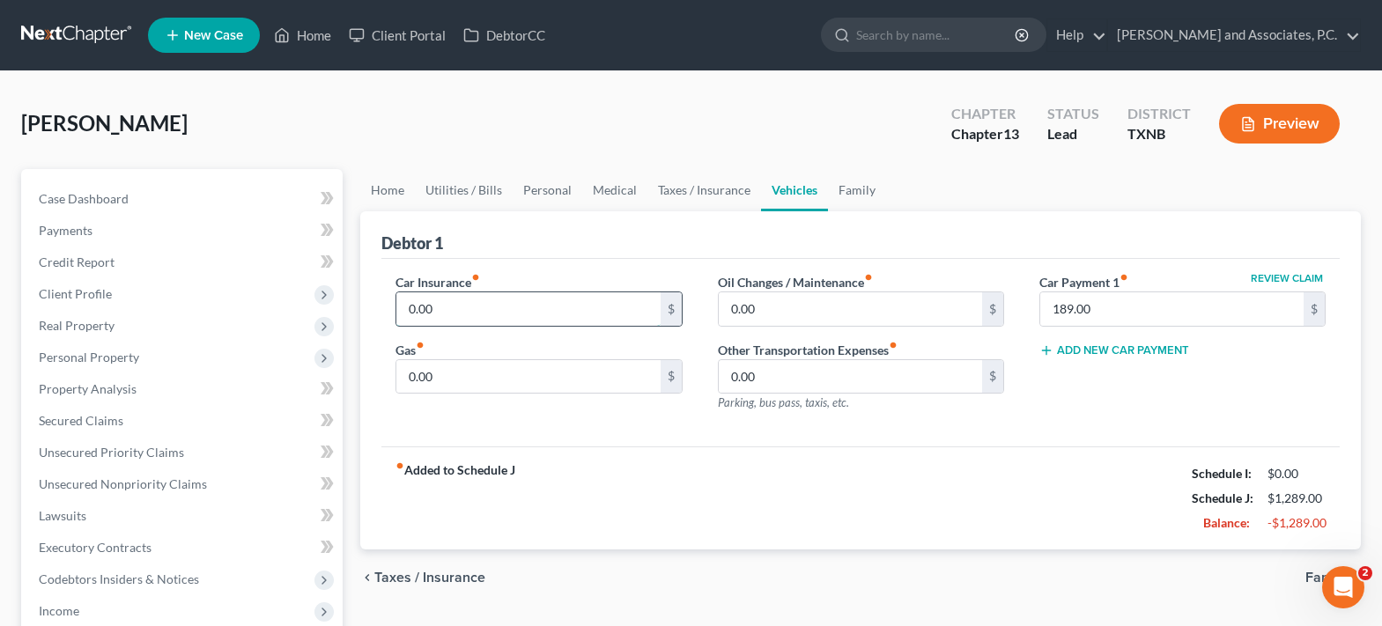
click at [476, 308] on input "0.00" at bounding box center [527, 308] width 263 height 33
type input "196.00"
click at [468, 387] on input "0.00" at bounding box center [527, 376] width 263 height 33
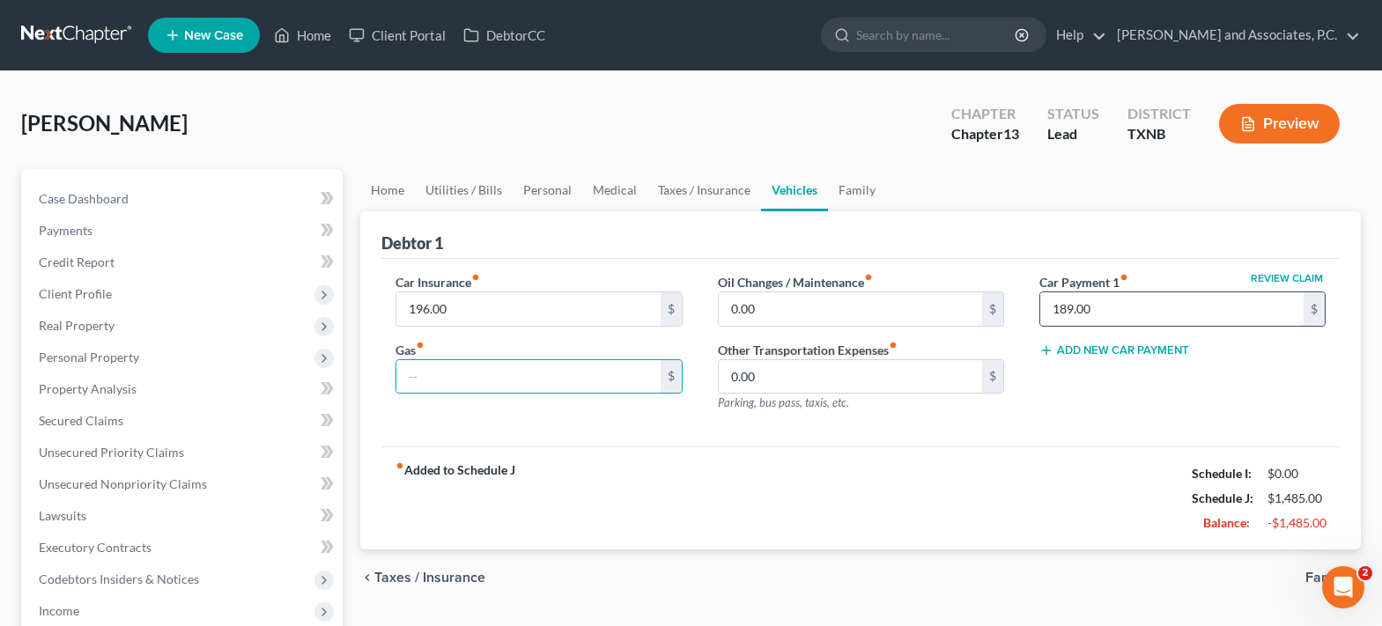
click at [1115, 322] on input "189.00" at bounding box center [1171, 308] width 263 height 33
type input "0.00"
click at [542, 373] on input "text" at bounding box center [527, 376] width 263 height 33
type input "4"
type input "200.00"
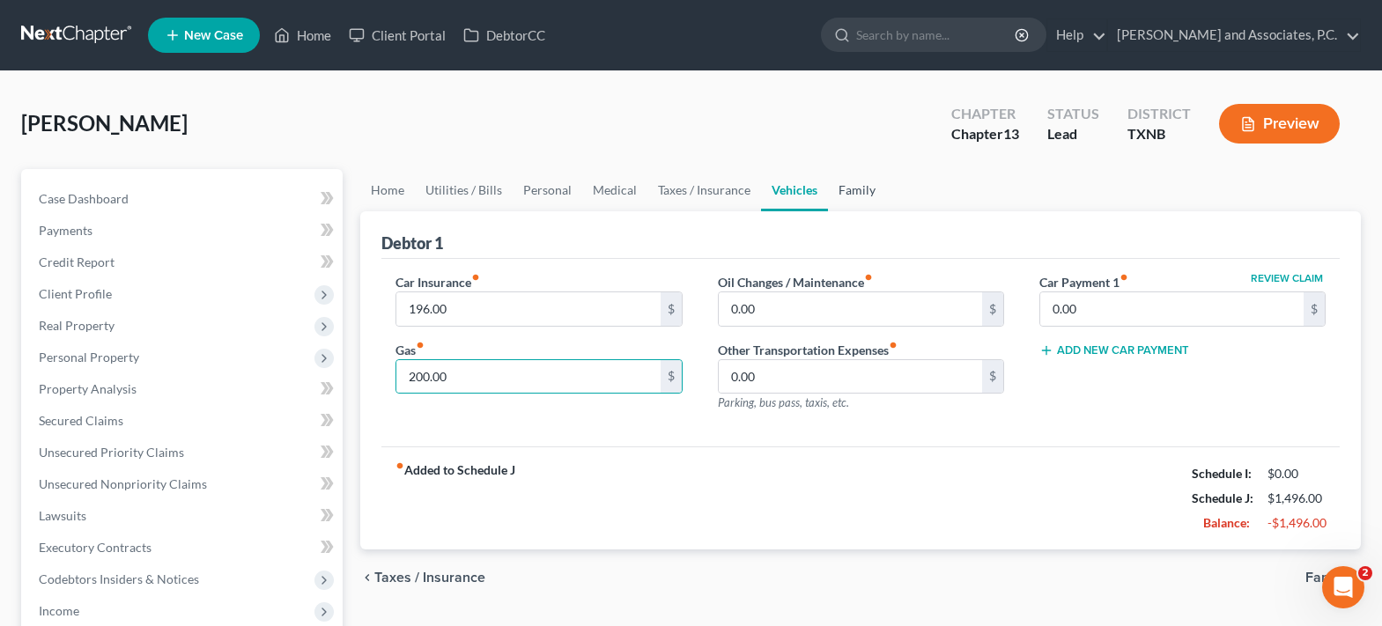
click at [853, 189] on link "Family" at bounding box center [857, 190] width 58 height 42
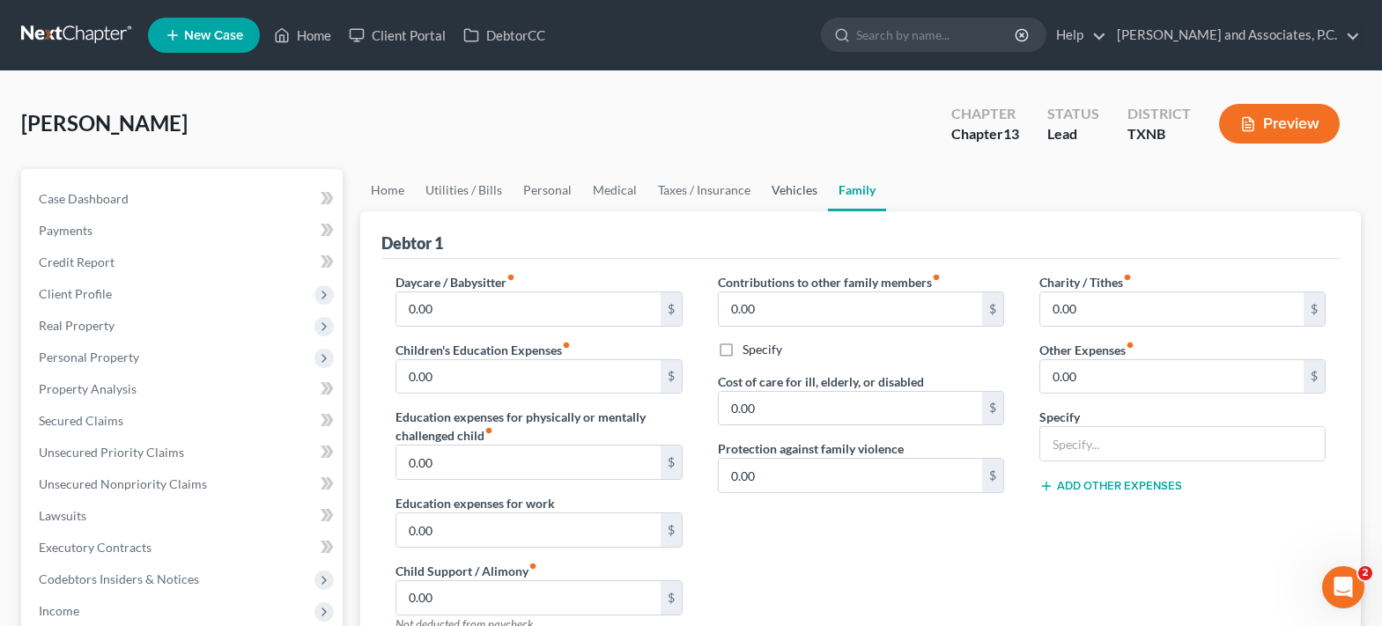
click at [775, 194] on link "Vehicles" at bounding box center [794, 190] width 67 height 42
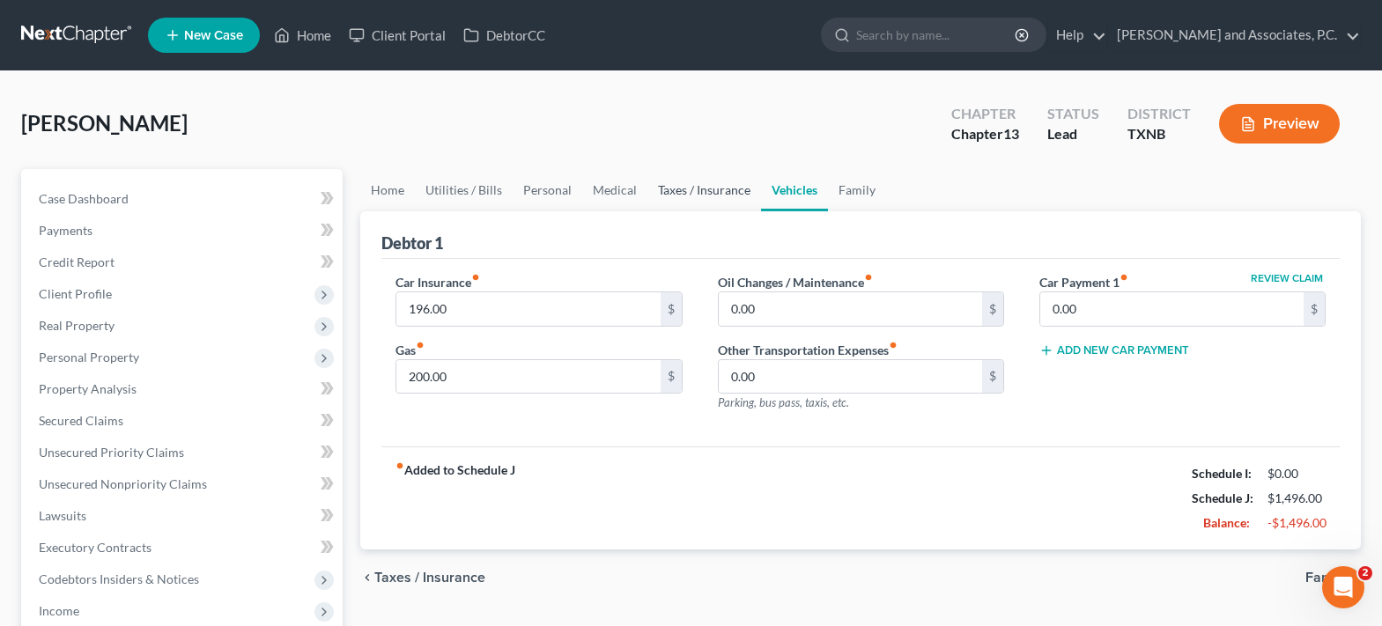
click at [729, 193] on link "Taxes / Insurance" at bounding box center [704, 190] width 114 height 42
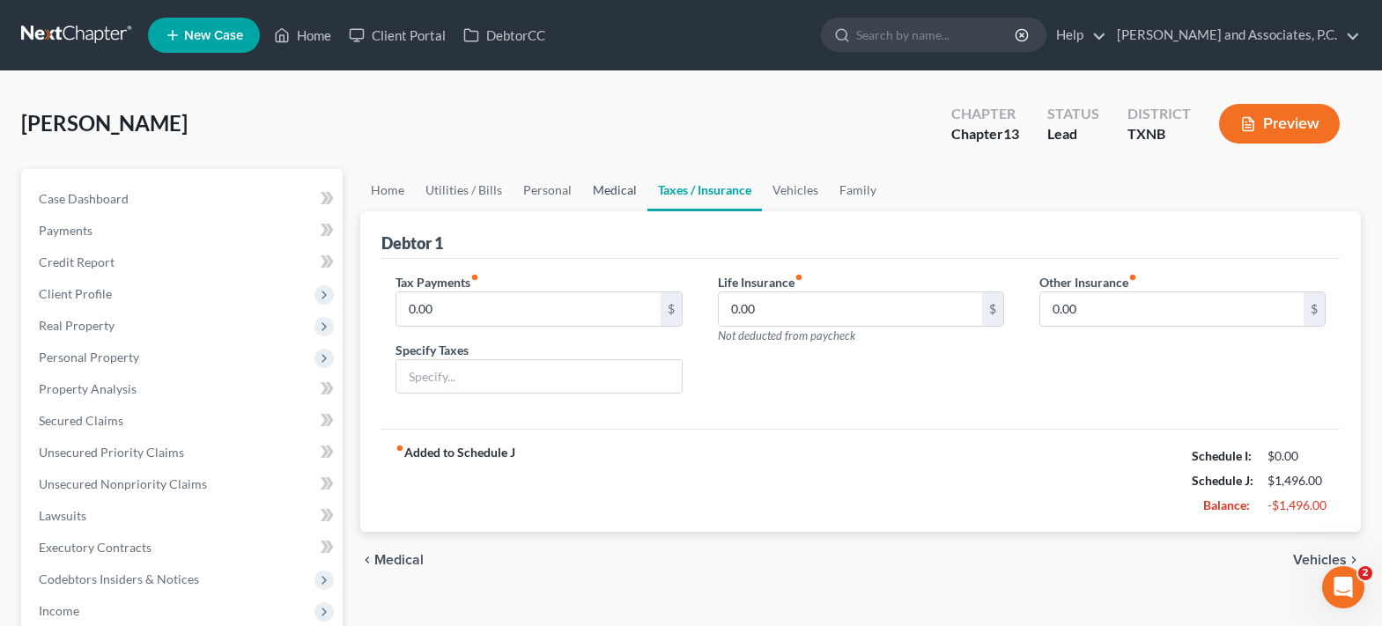
click at [628, 195] on link "Medical" at bounding box center [614, 190] width 65 height 42
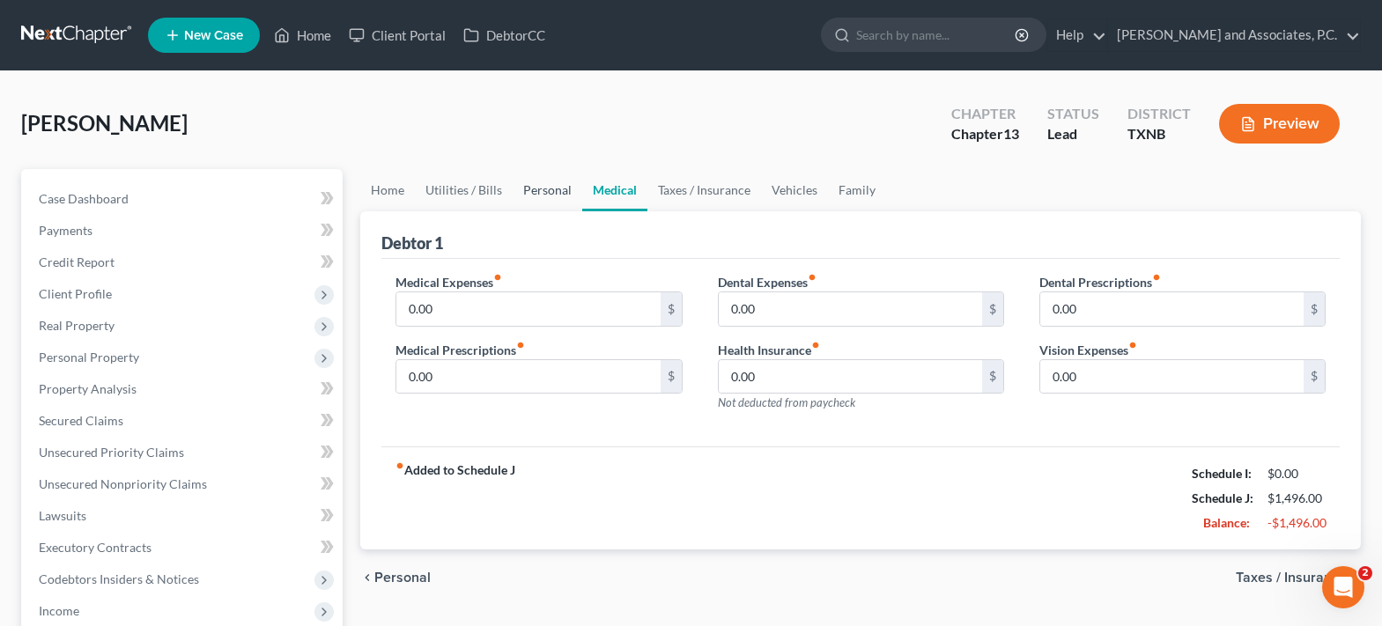
click at [536, 188] on link "Personal" at bounding box center [547, 190] width 70 height 42
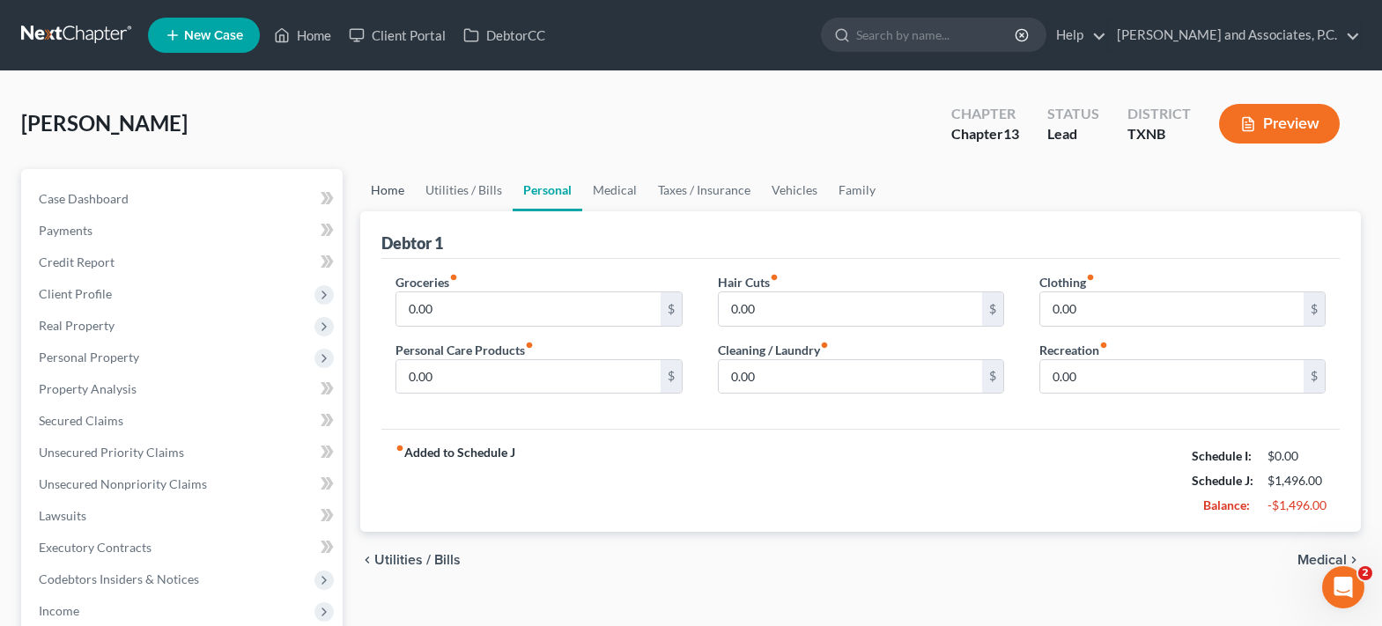
click at [376, 189] on link "Home" at bounding box center [387, 190] width 55 height 42
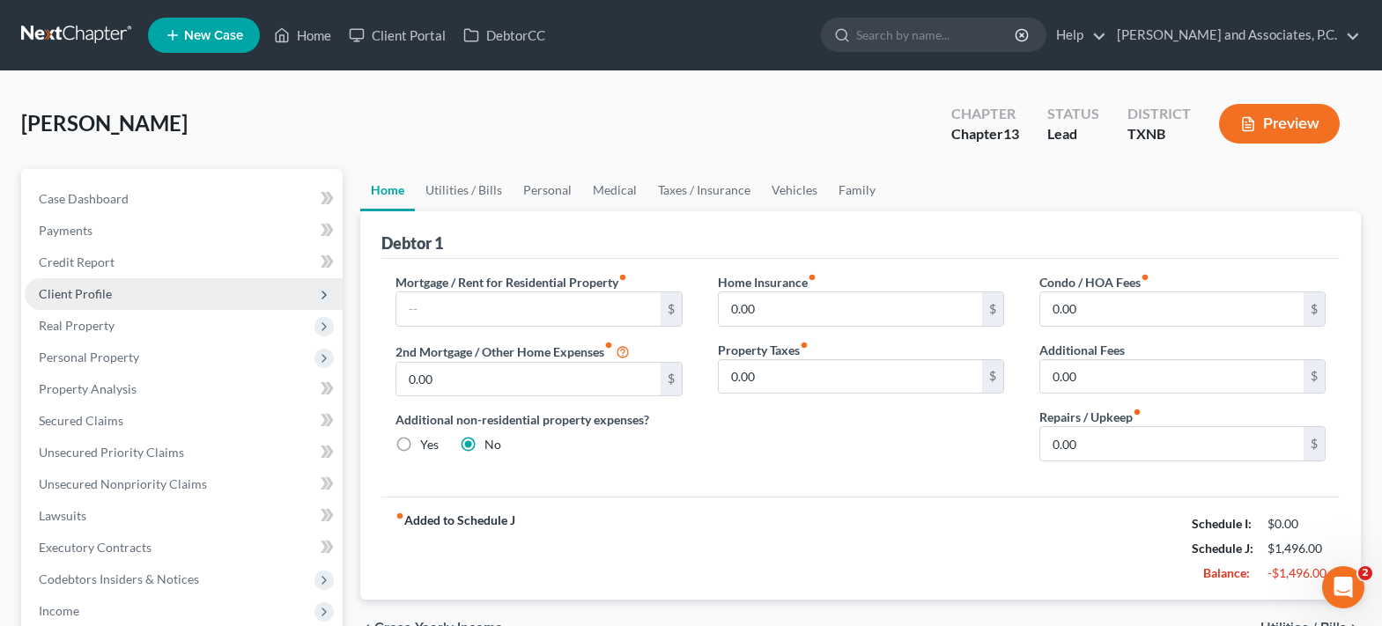
click at [118, 290] on span "Client Profile" at bounding box center [184, 294] width 318 height 32
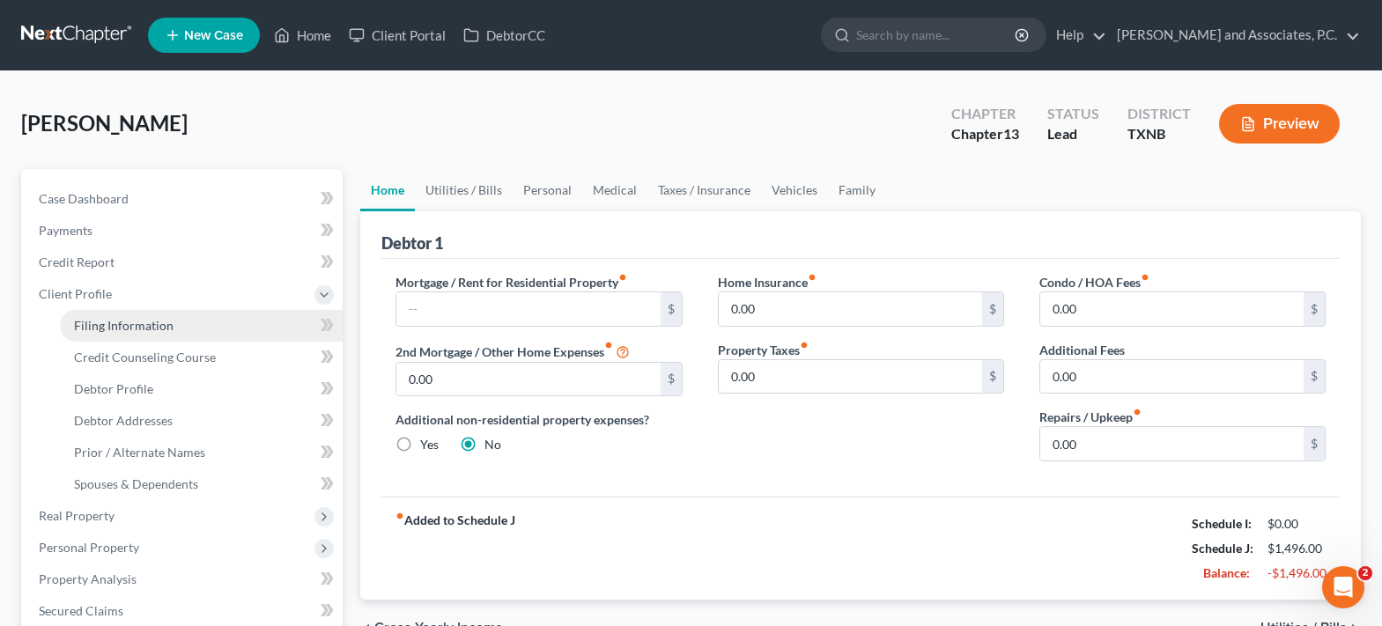
click at [167, 328] on span "Filing Information" at bounding box center [124, 325] width 100 height 15
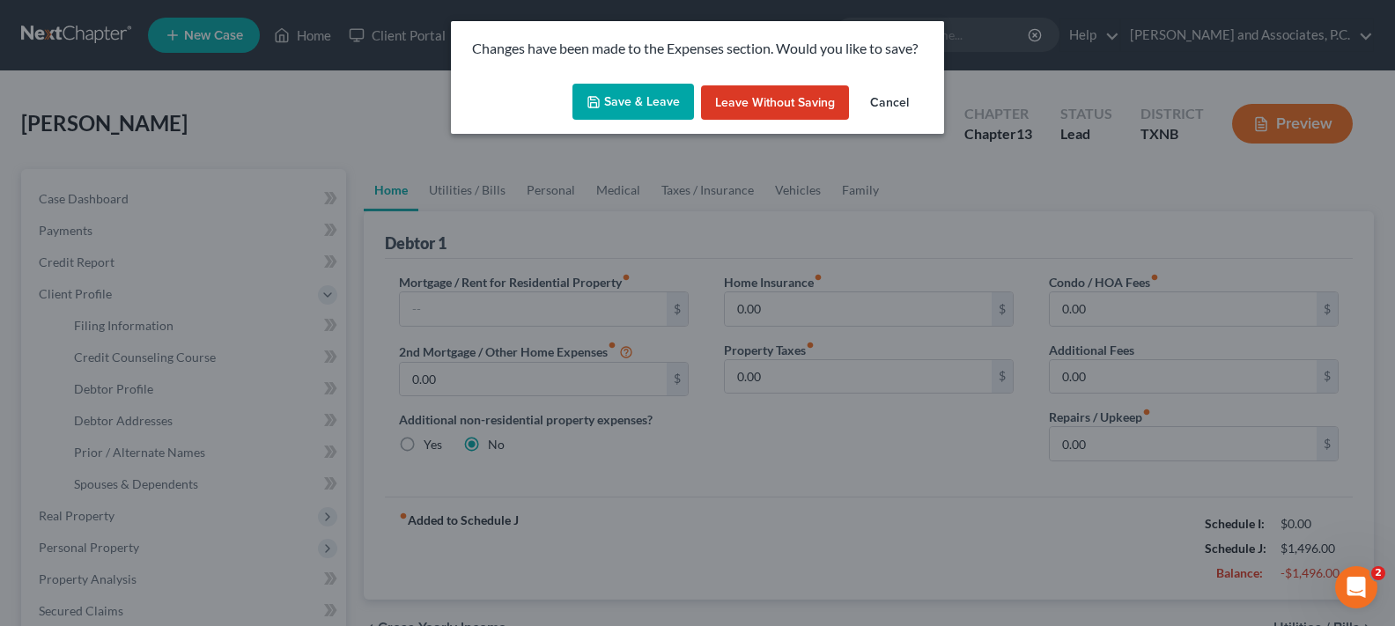
click at [643, 101] on button "Save & Leave" at bounding box center [633, 102] width 122 height 37
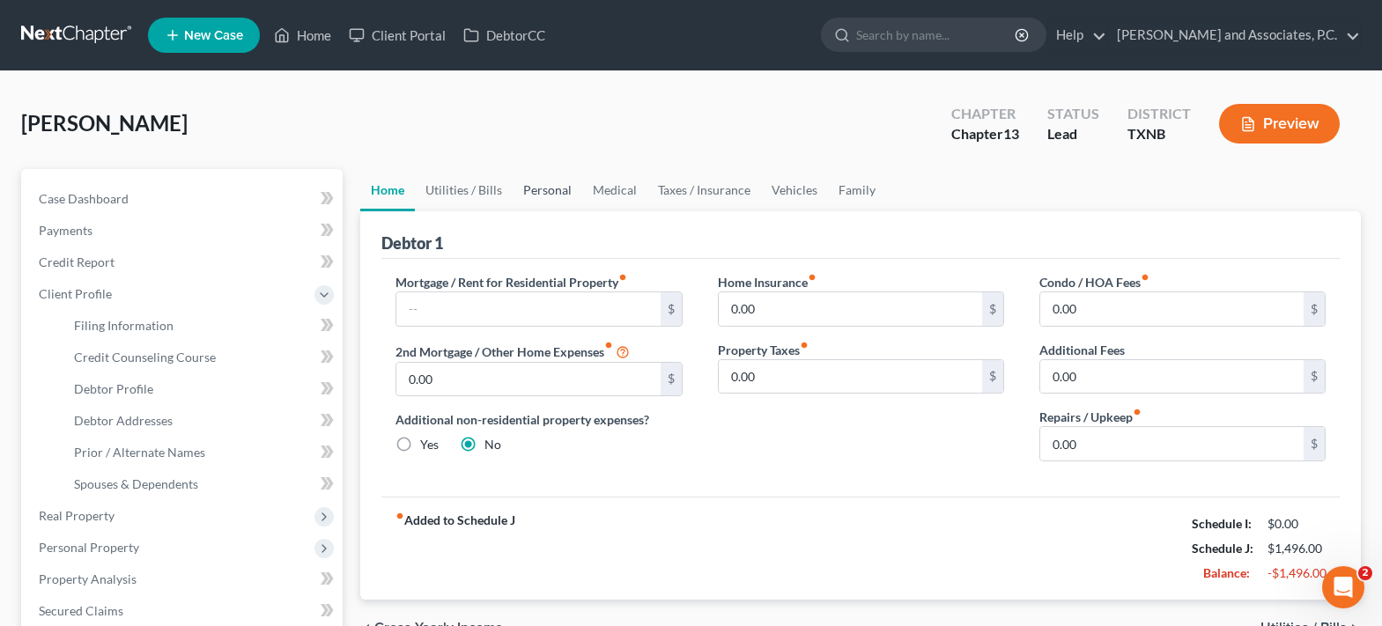
select select "1"
select select "0"
select select "3"
select select "78"
select select "0"
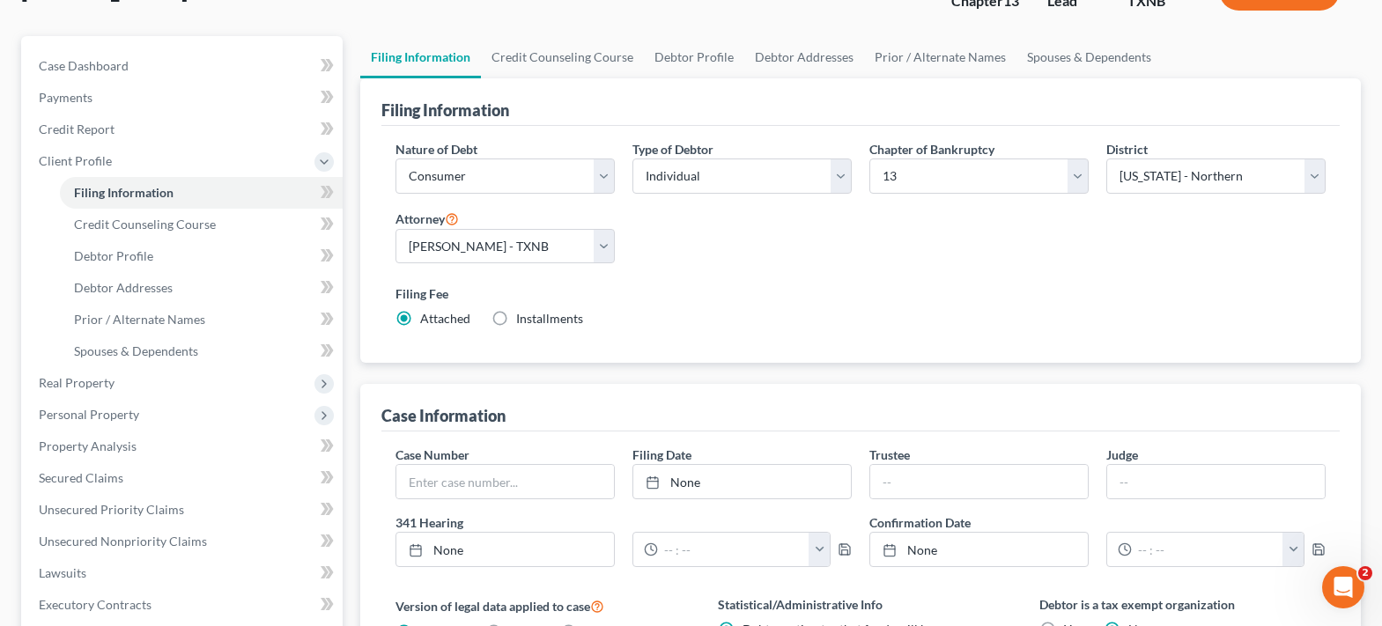
scroll to position [176, 0]
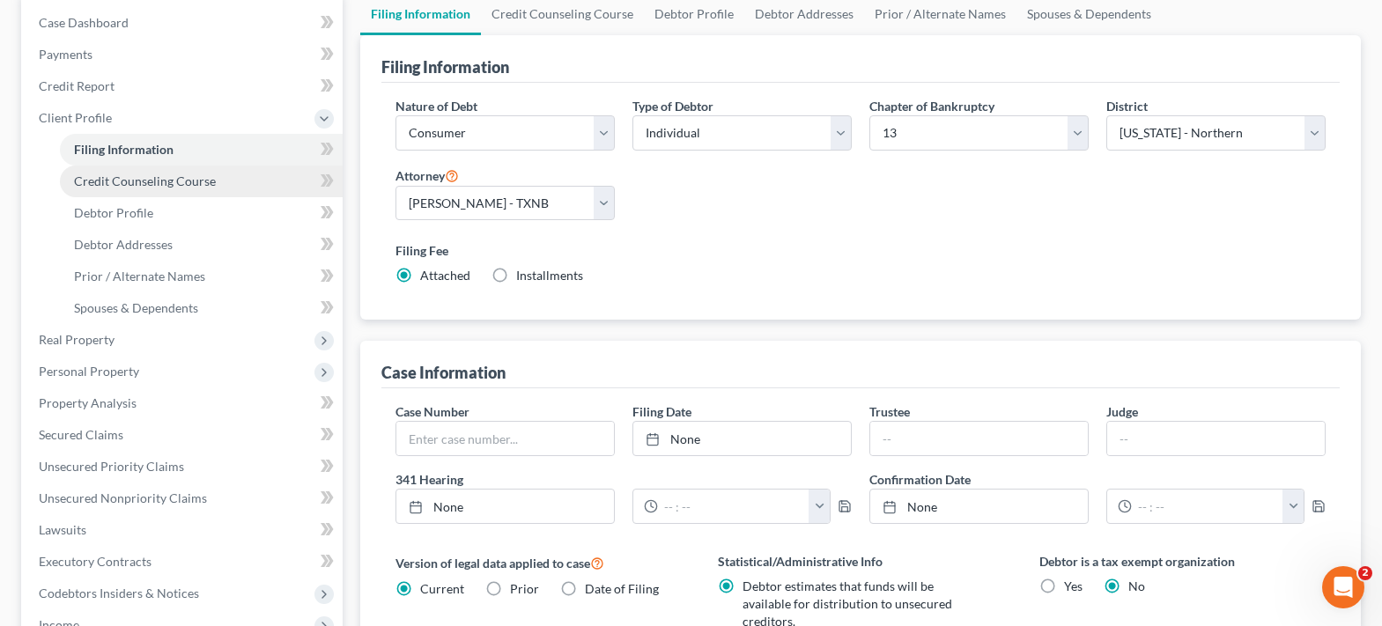
click at [173, 187] on span "Credit Counseling Course" at bounding box center [145, 180] width 142 height 15
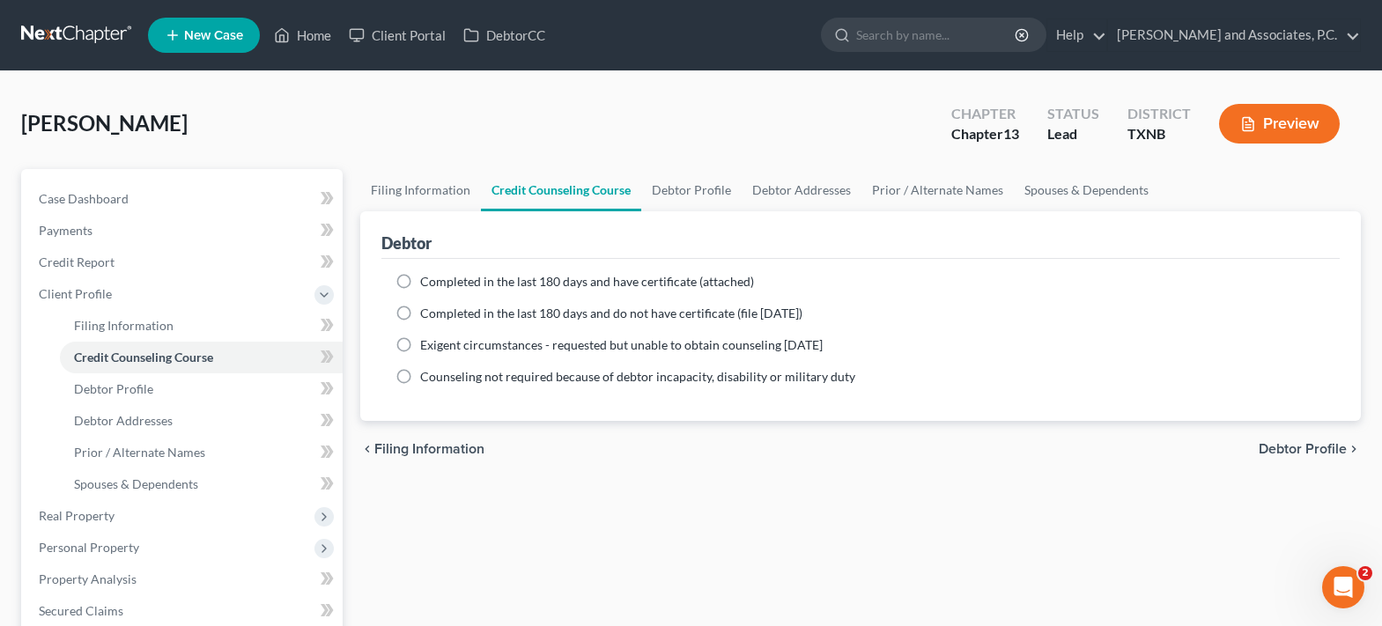
click at [420, 283] on label "Completed in the last 180 days and have certificate (attached)" at bounding box center [587, 282] width 334 height 18
click at [427, 283] on input "Completed in the last 180 days and have certificate (attached)" at bounding box center [432, 278] width 11 height 11
radio input "true"
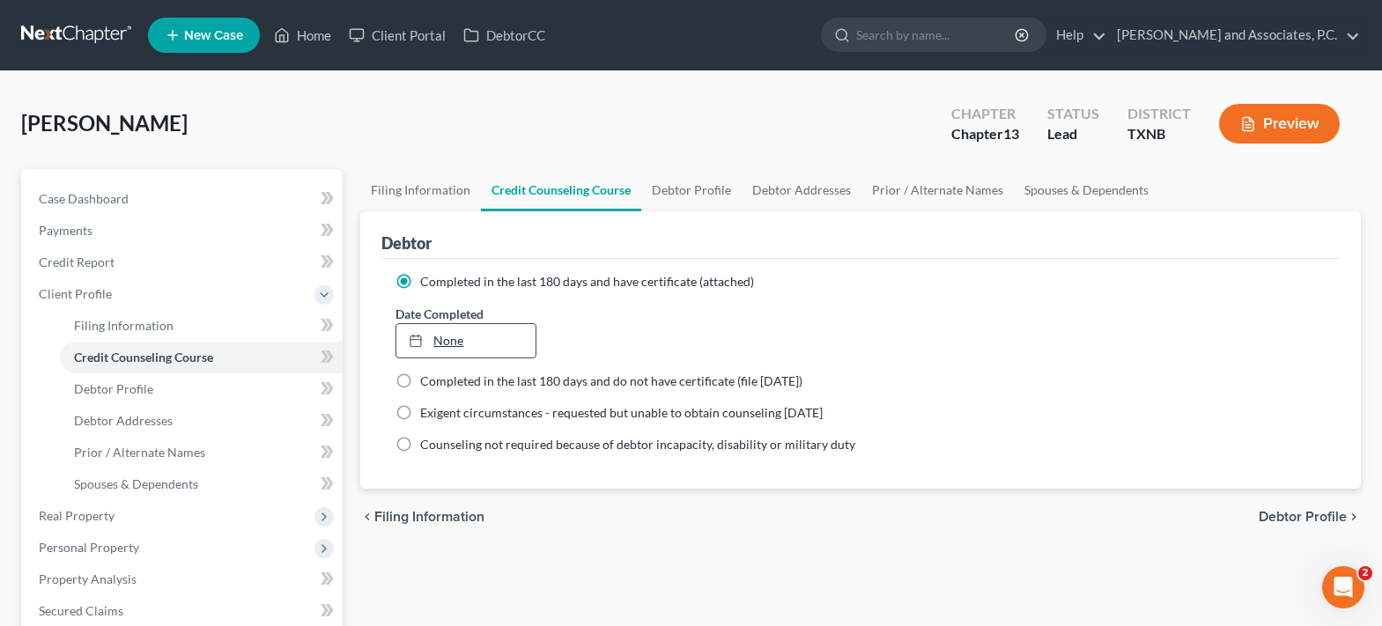
type input "10/6/2025"
click at [435, 344] on link "10/6/2025" at bounding box center [465, 340] width 138 height 33
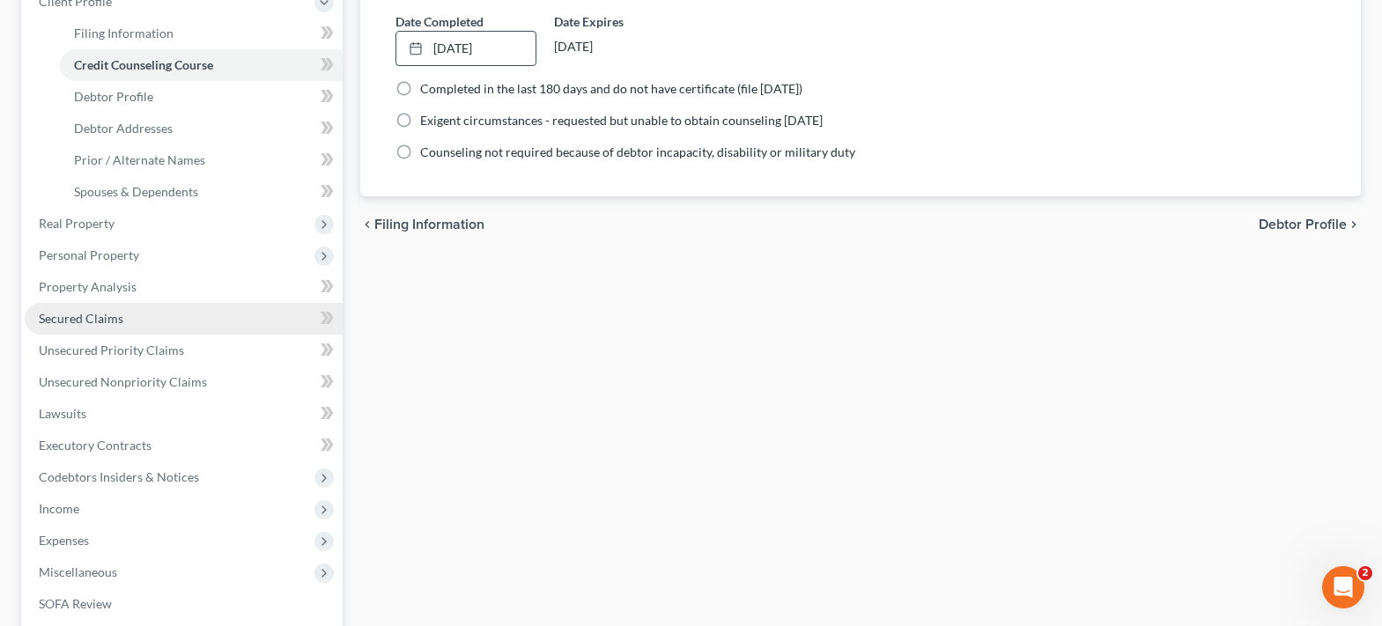
scroll to position [352, 0]
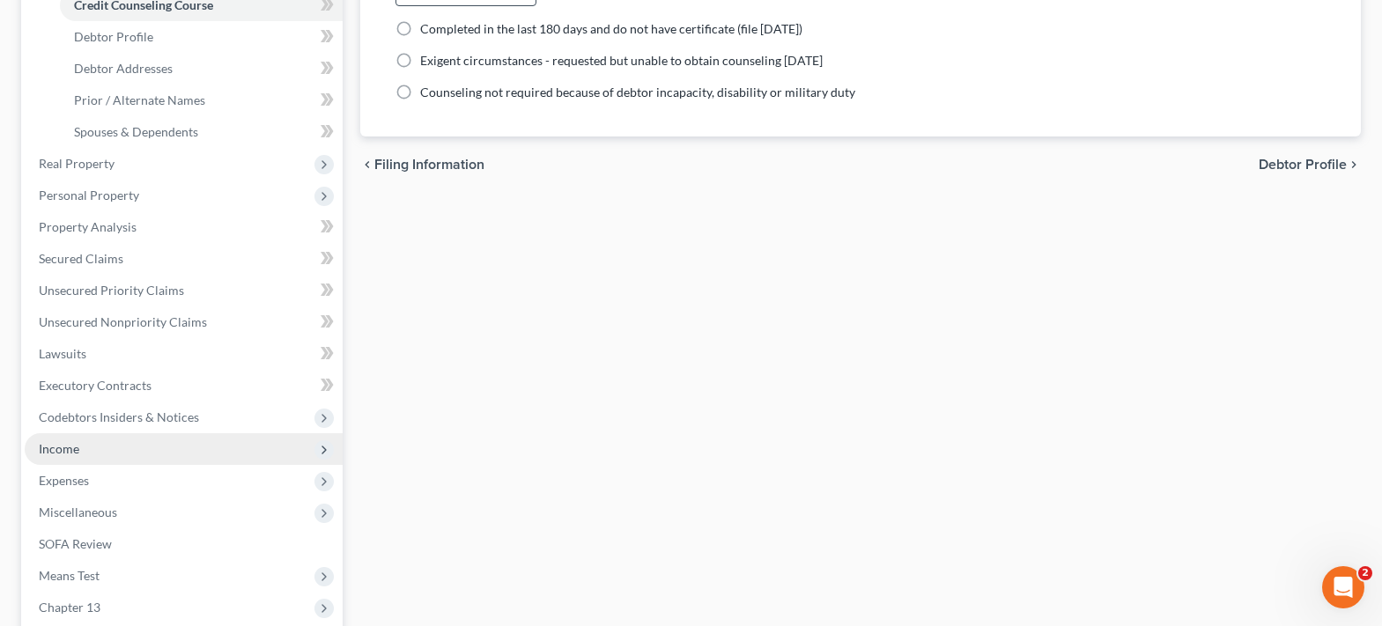
click at [163, 454] on span "Income" at bounding box center [184, 449] width 318 height 32
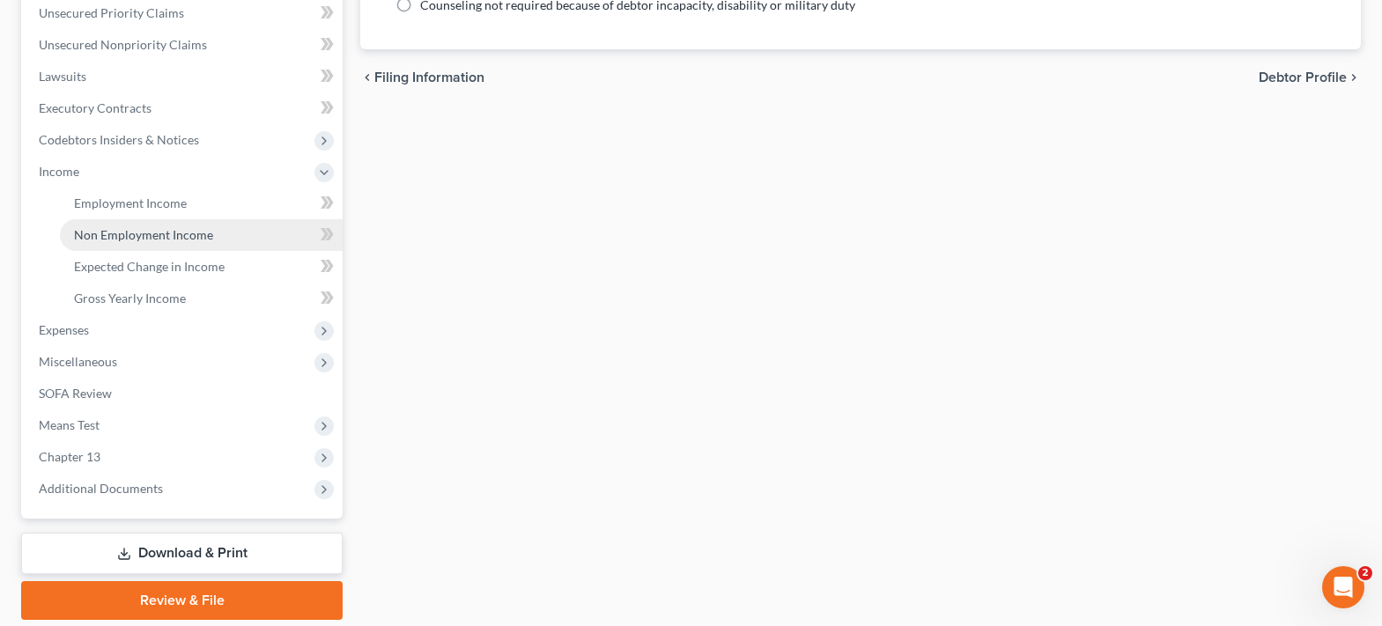
scroll to position [500, 0]
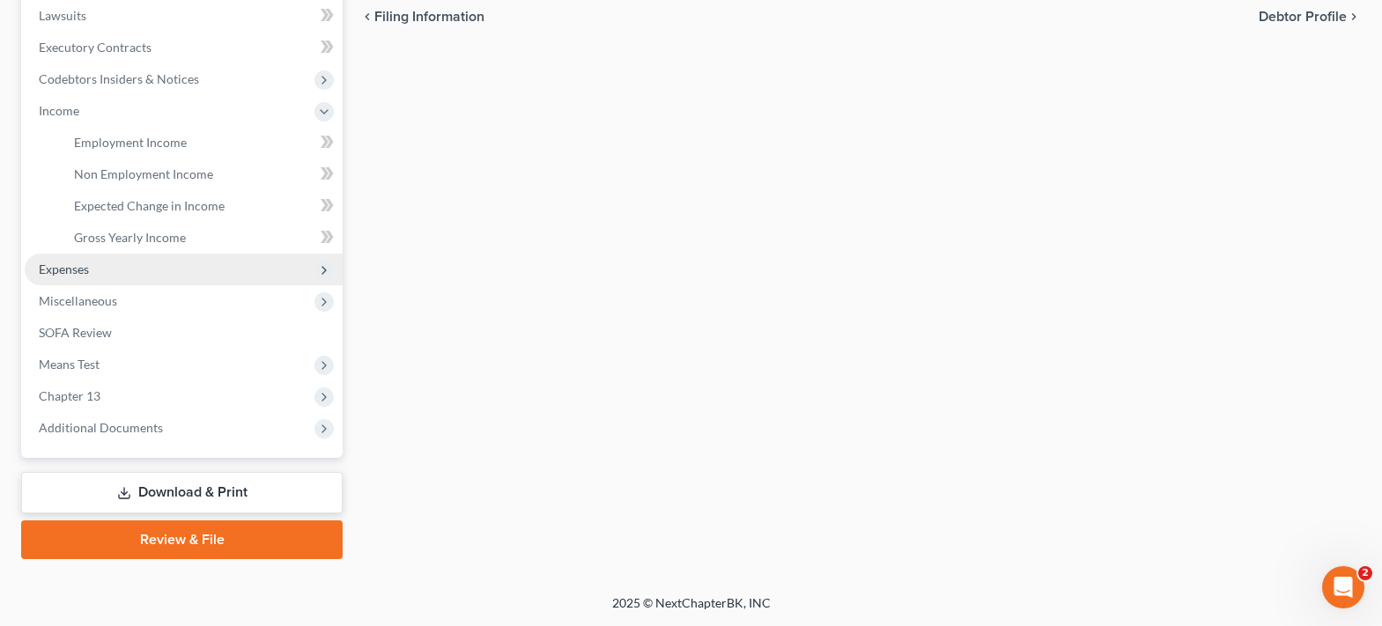
click at [125, 276] on span "Expenses" at bounding box center [184, 270] width 318 height 32
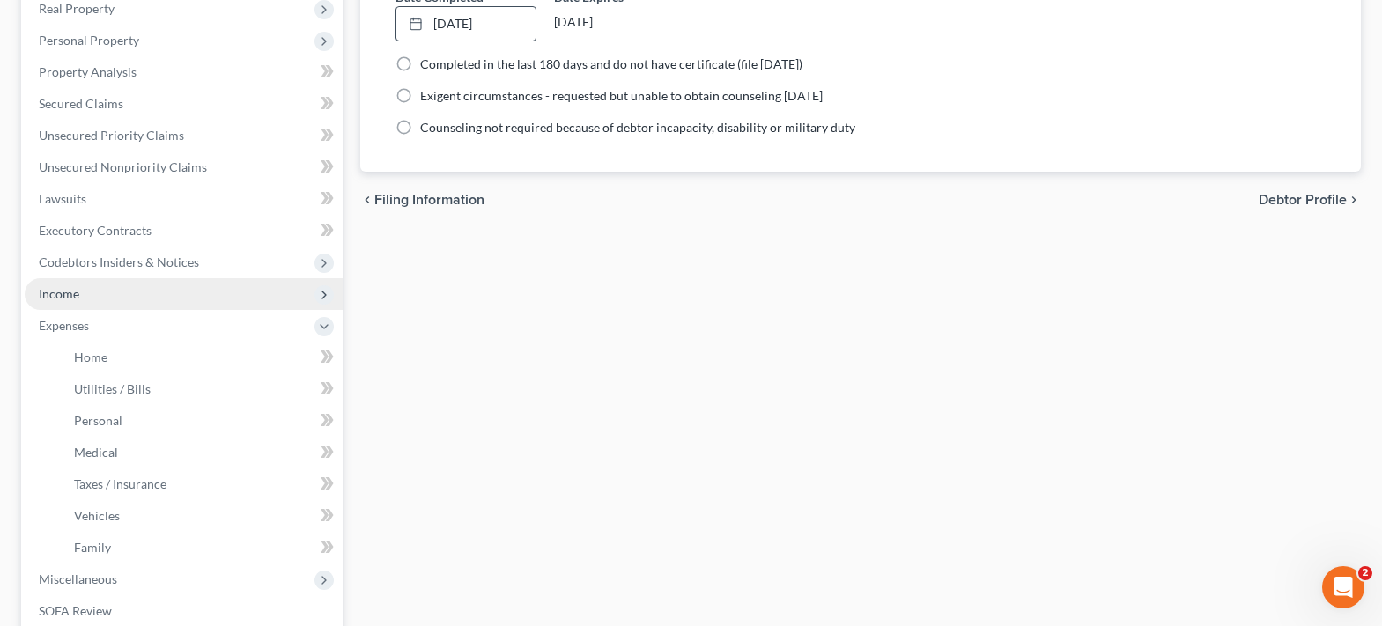
scroll to position [243, 0]
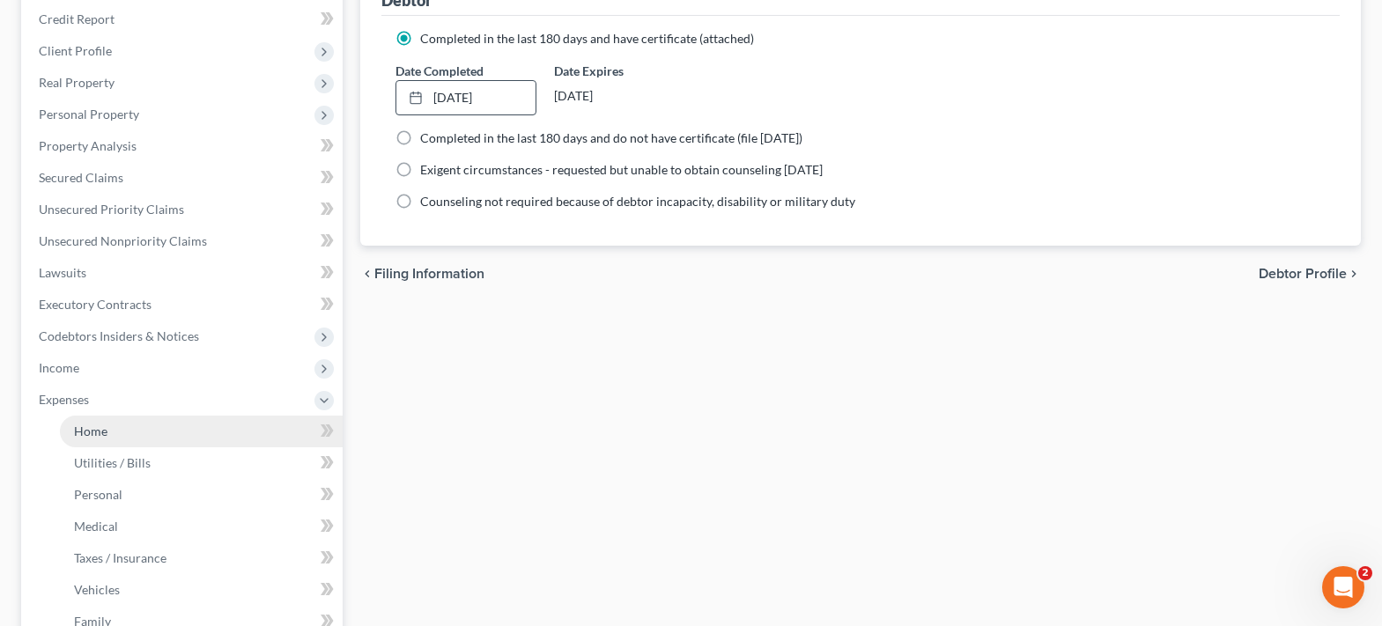
click at [109, 431] on link "Home" at bounding box center [201, 432] width 283 height 32
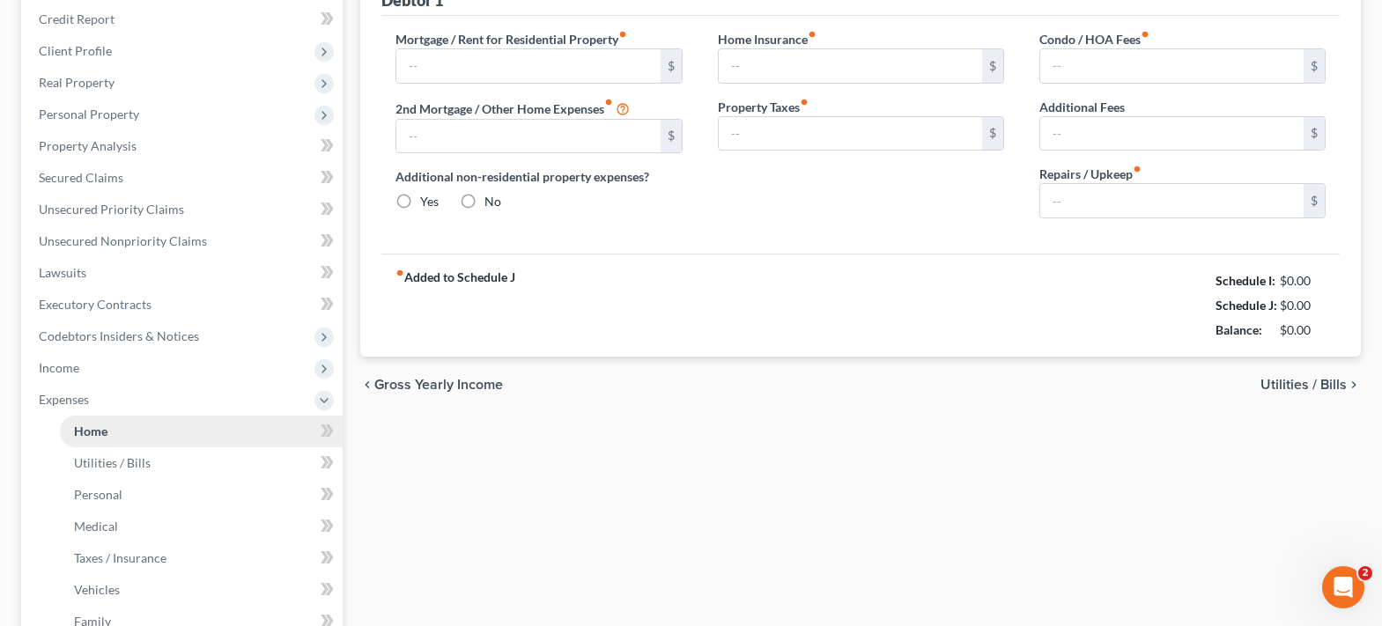
type input "0.00"
radio input "true"
type input "0.00"
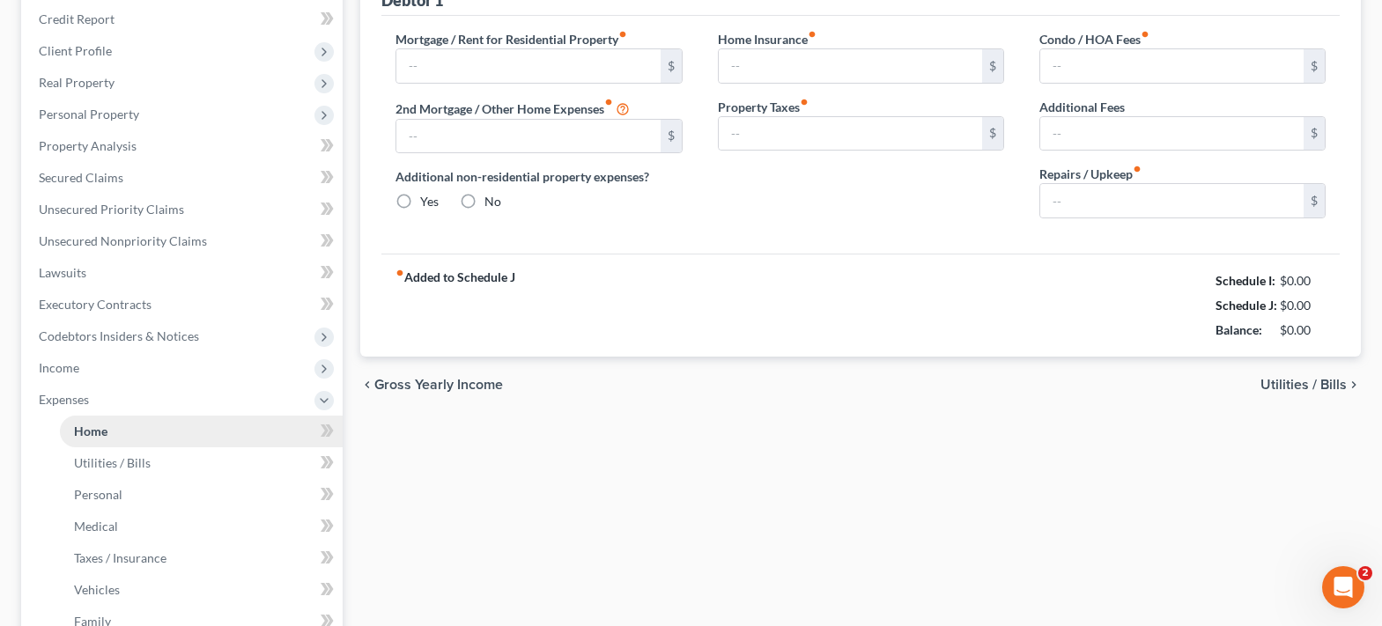
type input "0.00"
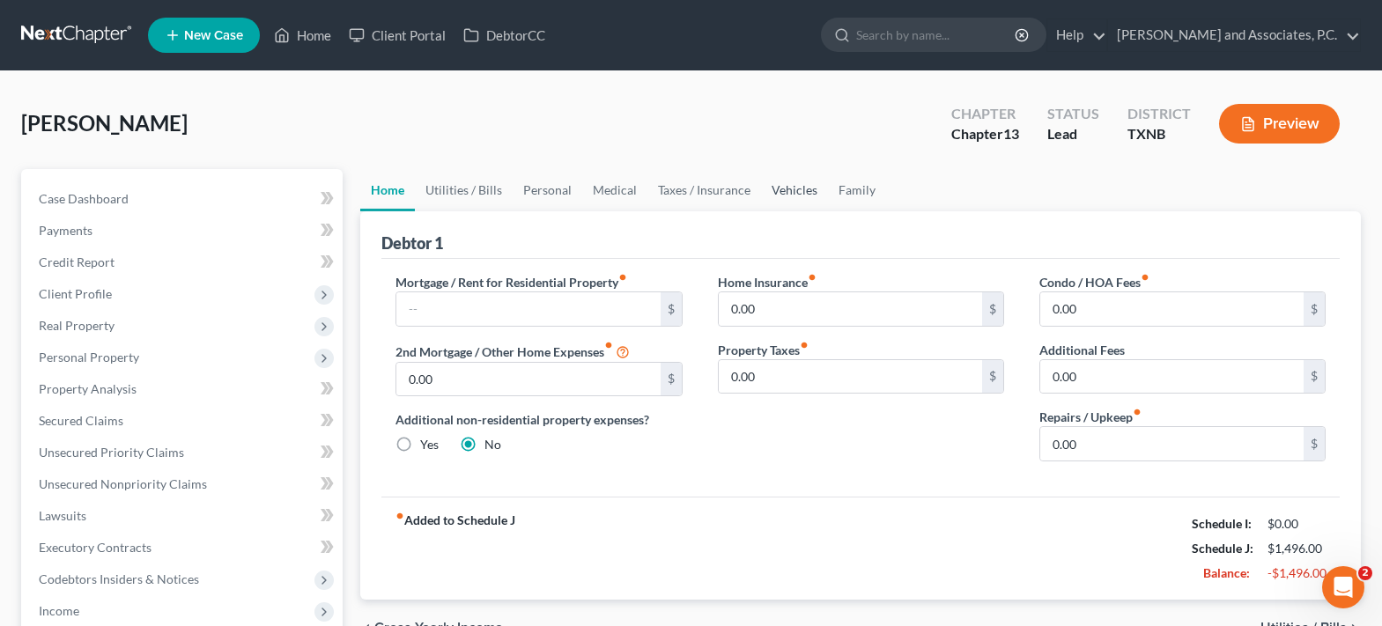
click at [793, 181] on link "Vehicles" at bounding box center [794, 190] width 67 height 42
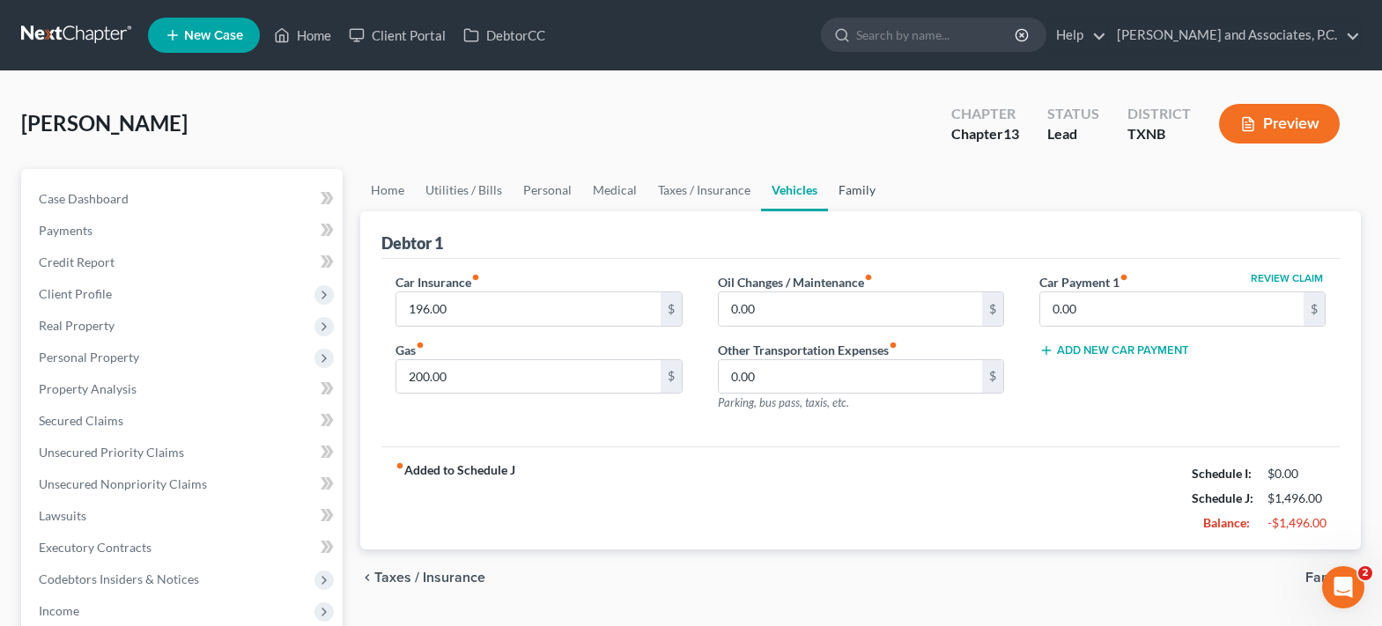
click at [852, 187] on link "Family" at bounding box center [857, 190] width 58 height 42
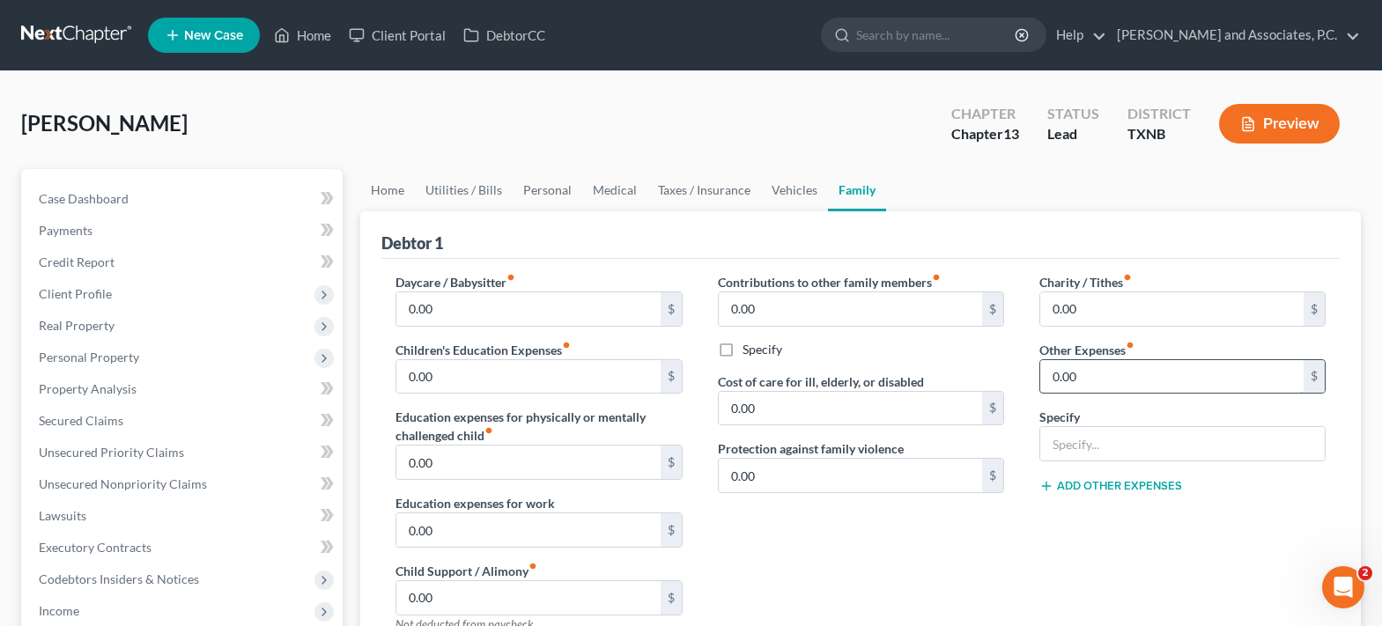
click at [1100, 381] on input "0.00" at bounding box center [1171, 376] width 263 height 33
type input "280.00"
click at [1087, 440] on input "text" at bounding box center [1182, 443] width 284 height 33
type input "storage unit"
click at [1107, 381] on input "280.00" at bounding box center [1171, 376] width 263 height 33
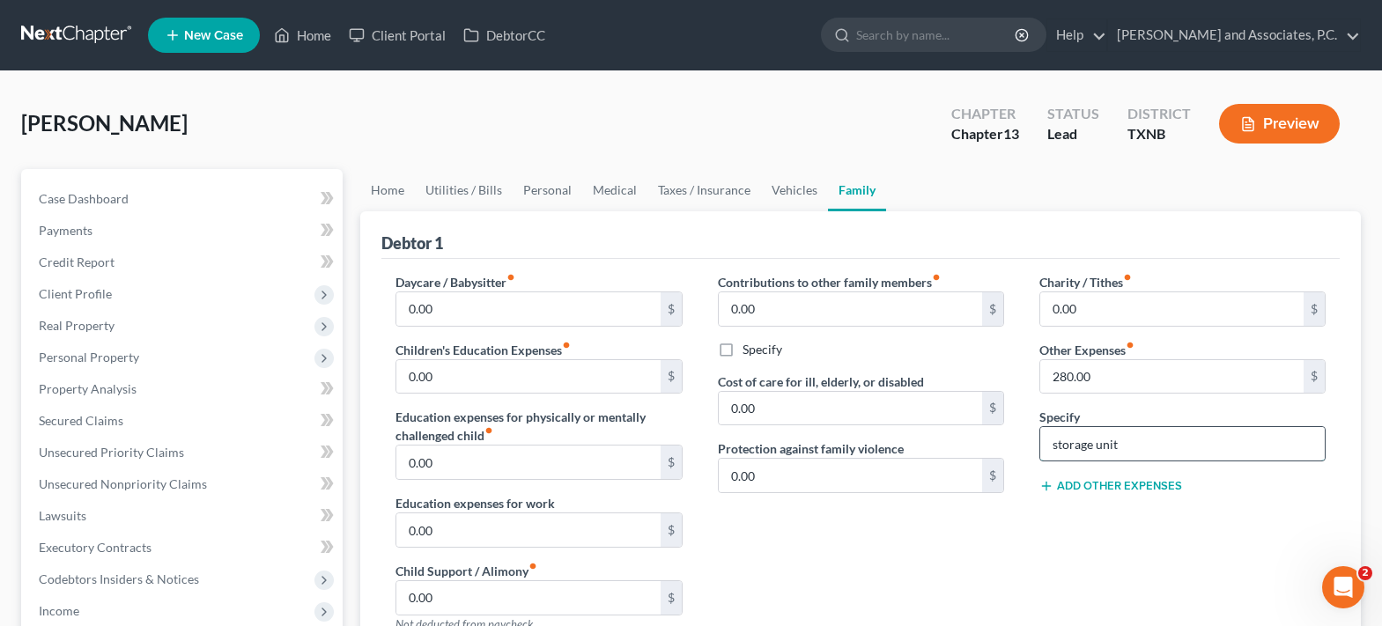
click at [1176, 444] on input "storage unit" at bounding box center [1182, 443] width 284 height 33
click at [375, 188] on link "Home" at bounding box center [387, 190] width 55 height 42
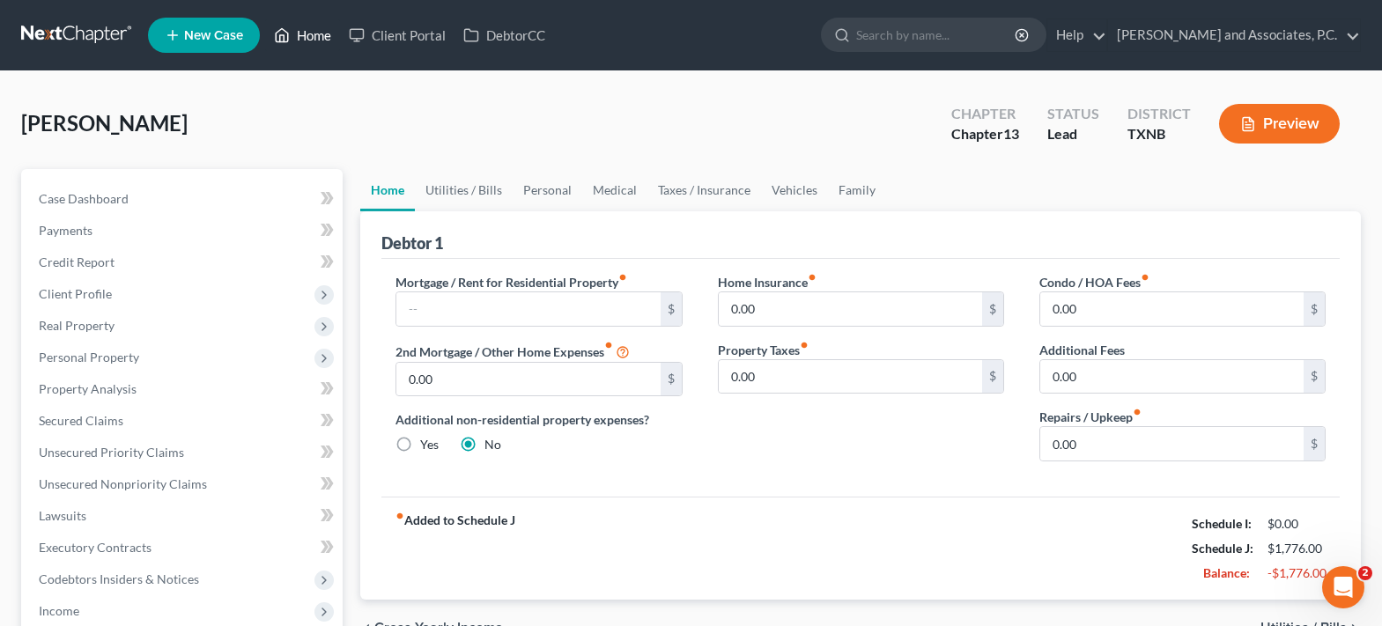
click at [288, 39] on icon at bounding box center [282, 35] width 16 height 21
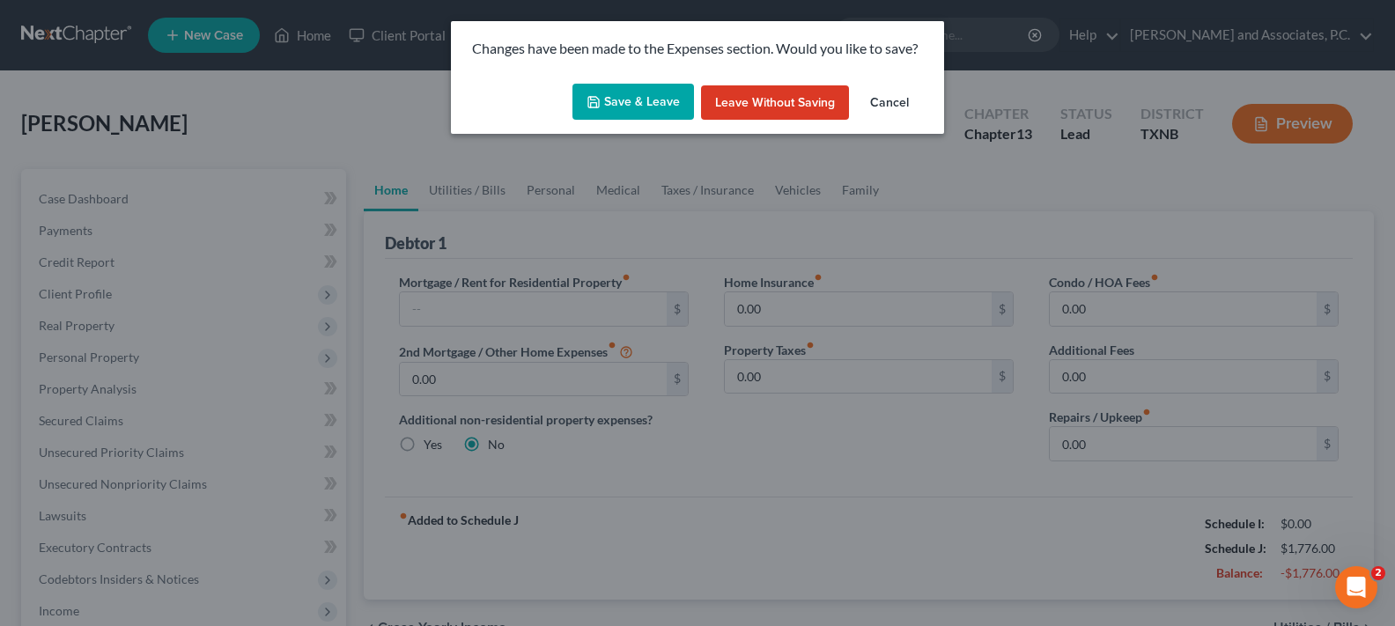
click at [281, 155] on div "Changes have been made to the Expenses section. Would you like to save? Save & …" at bounding box center [697, 313] width 1395 height 626
click at [625, 101] on button "Save & Leave" at bounding box center [633, 102] width 122 height 37
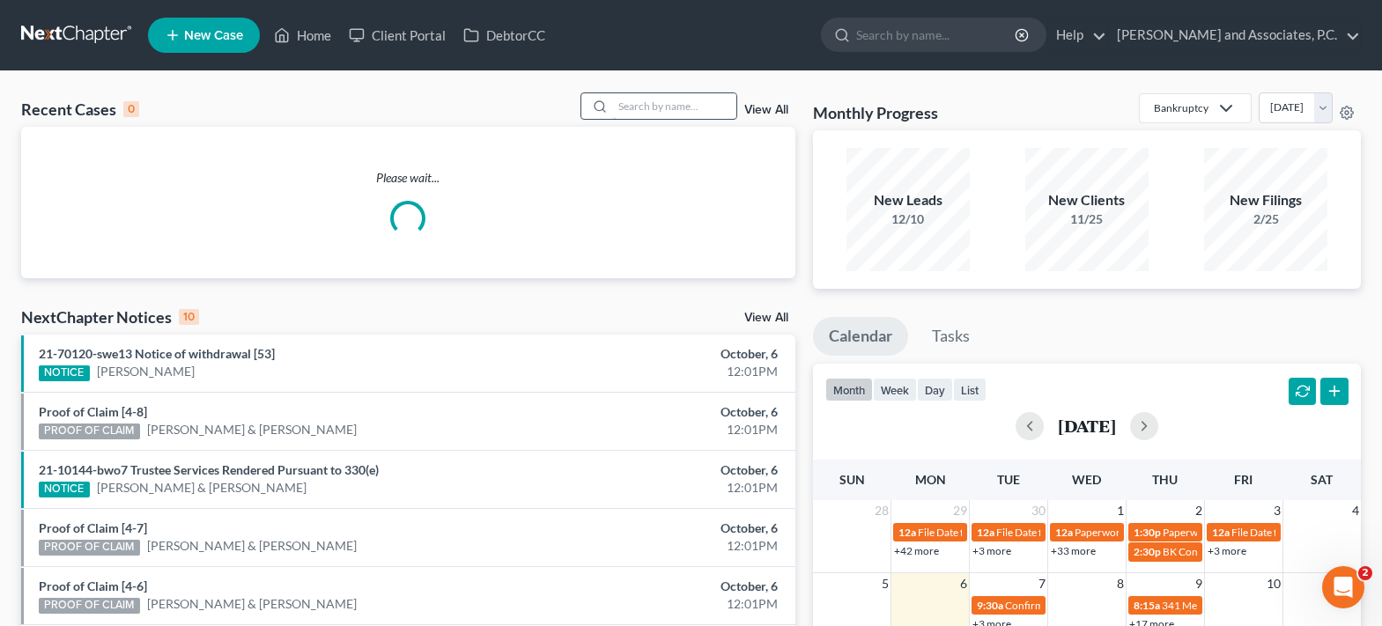
click at [667, 105] on input "search" at bounding box center [674, 106] width 123 height 26
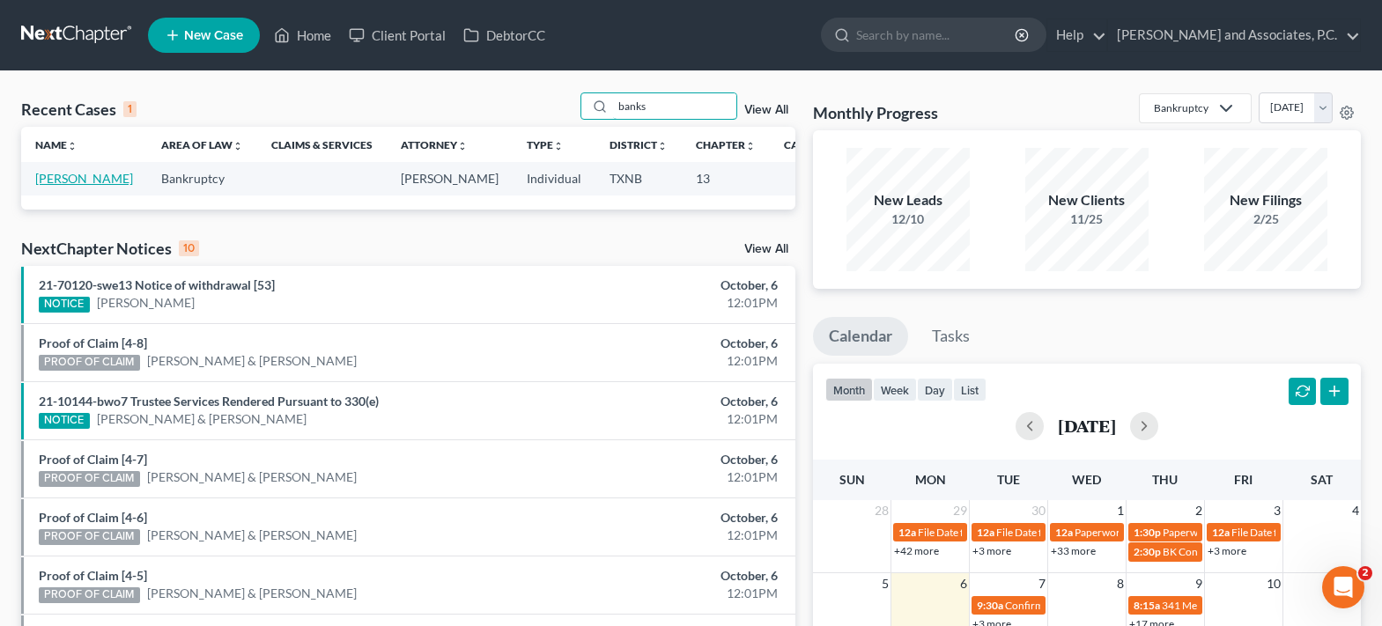
type input "banks"
click at [48, 181] on link "[PERSON_NAME]" at bounding box center [84, 178] width 98 height 15
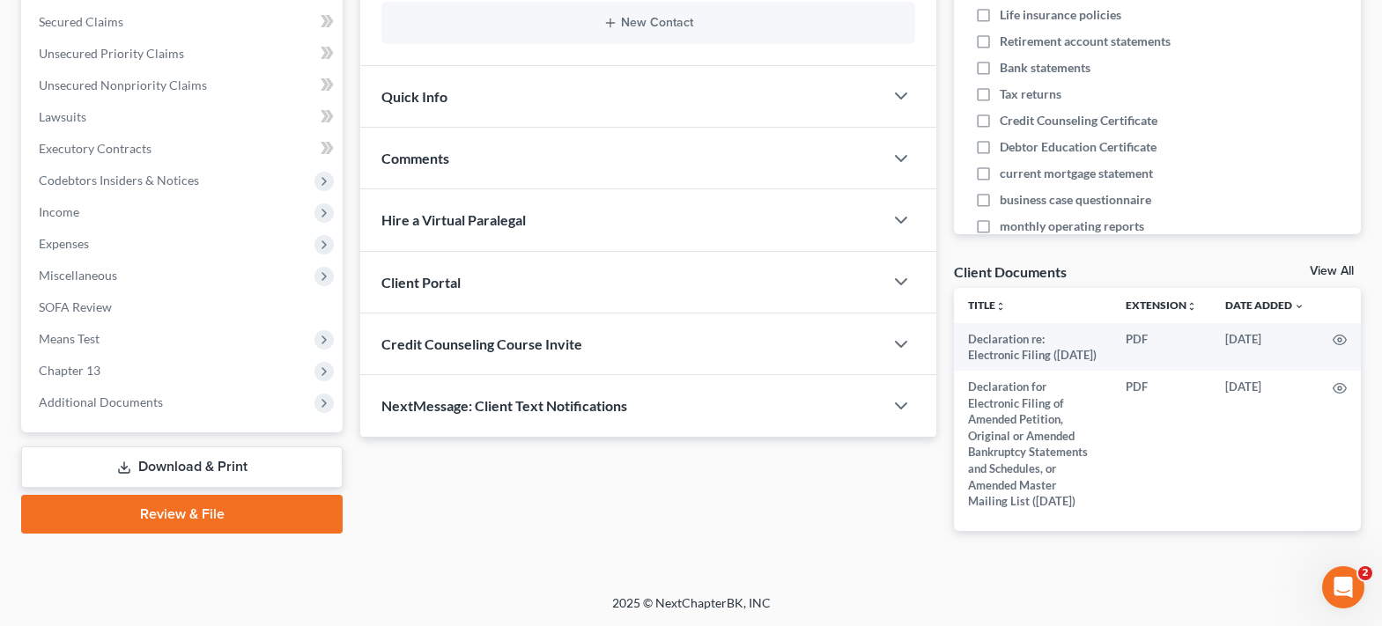
scroll to position [432, 0]
click at [450, 397] on span "NextMessage: Client Text Notifications" at bounding box center [504, 405] width 246 height 17
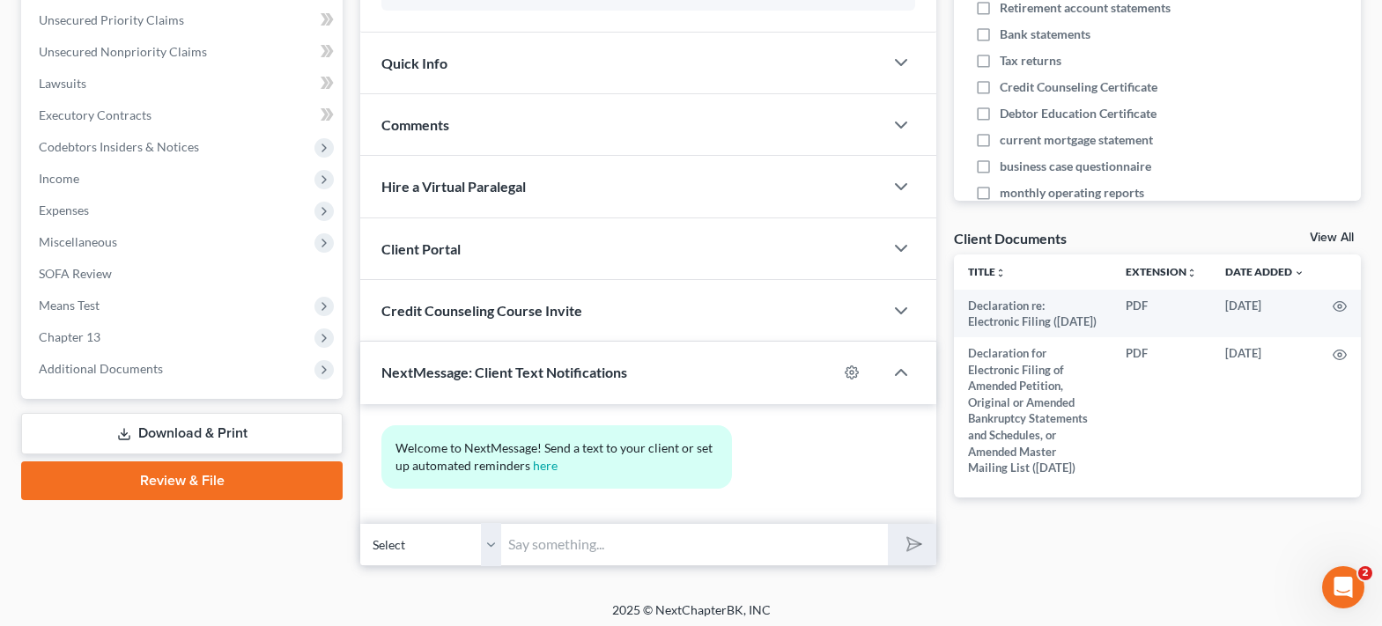
scroll to position [439, 0]
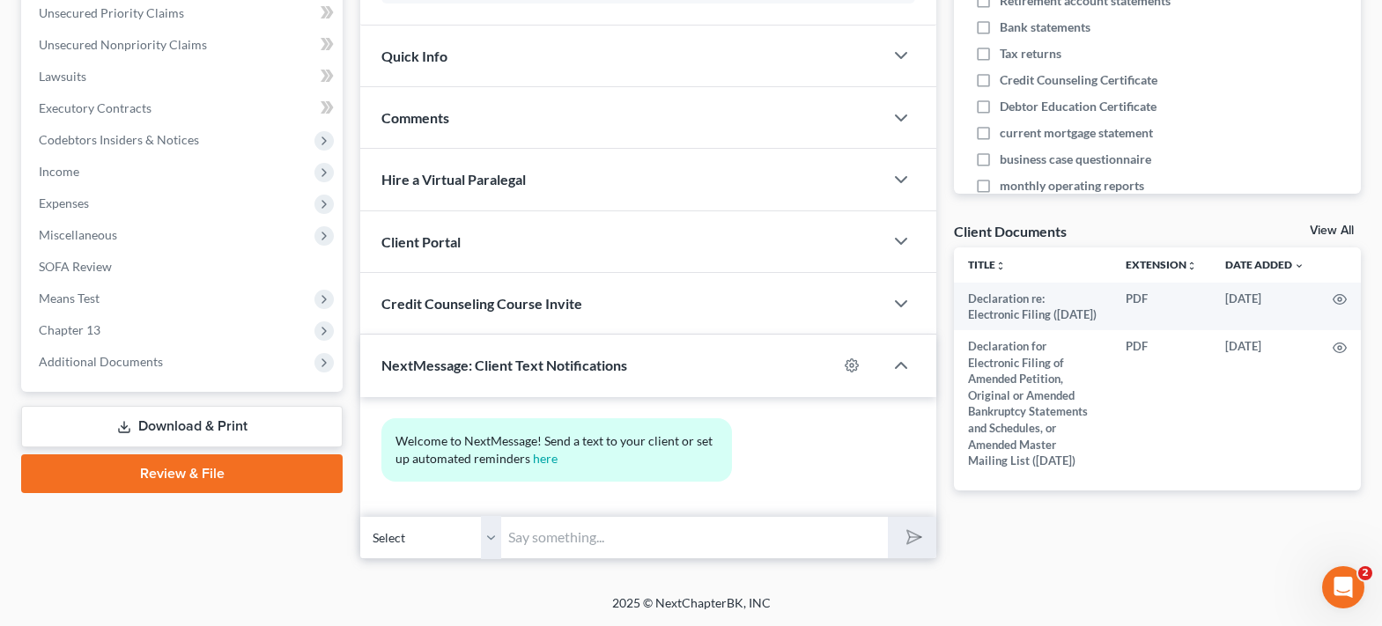
click at [579, 547] on input "text" at bounding box center [694, 537] width 387 height 43
click at [486, 537] on select "Select +1 (940) 733-8004 - Kyle Banks" at bounding box center [430, 537] width 141 height 43
click at [523, 535] on input "text" at bounding box center [694, 537] width 387 height 43
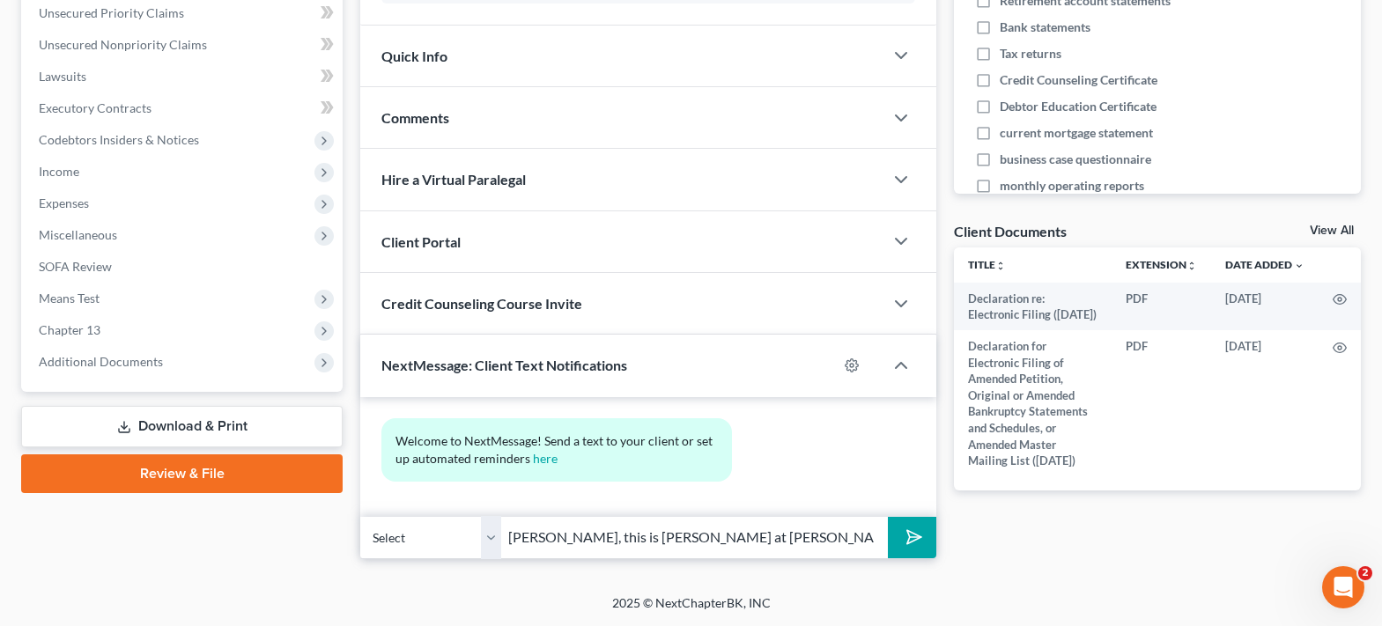
type input "Kyle, this is Misty Barr at Monte White Office."
click at [888, 517] on button "submit" at bounding box center [912, 537] width 48 height 41
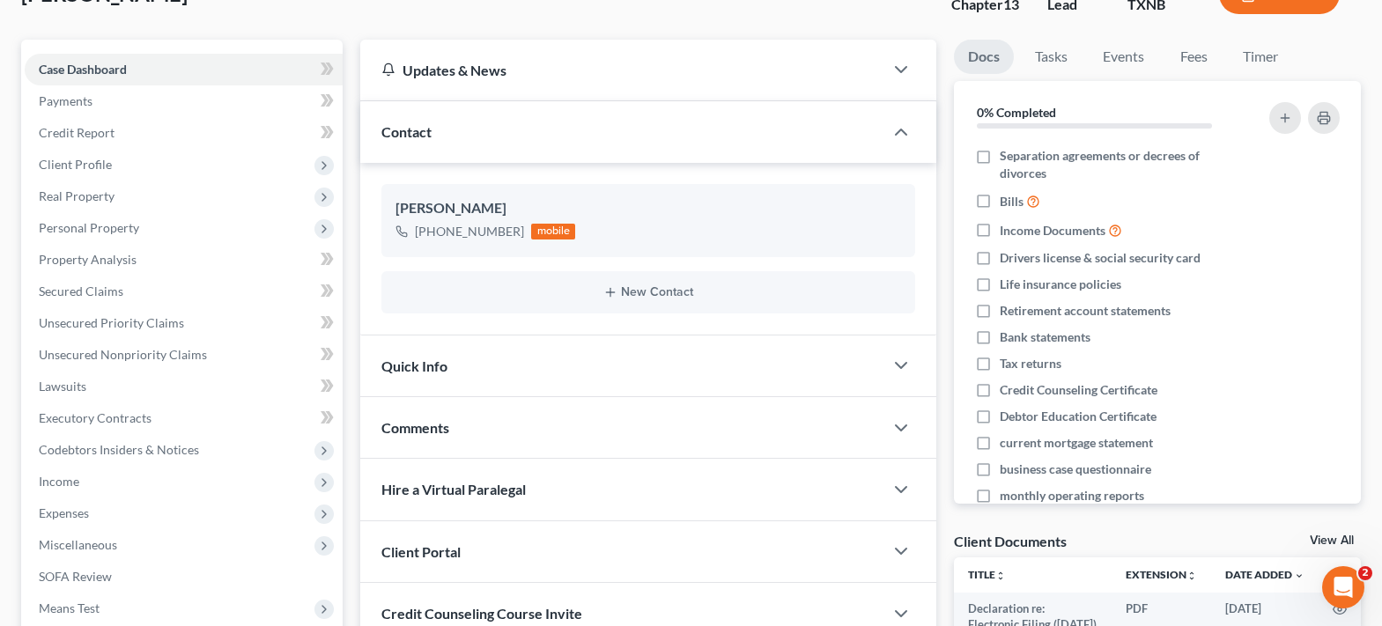
scroll to position [0, 0]
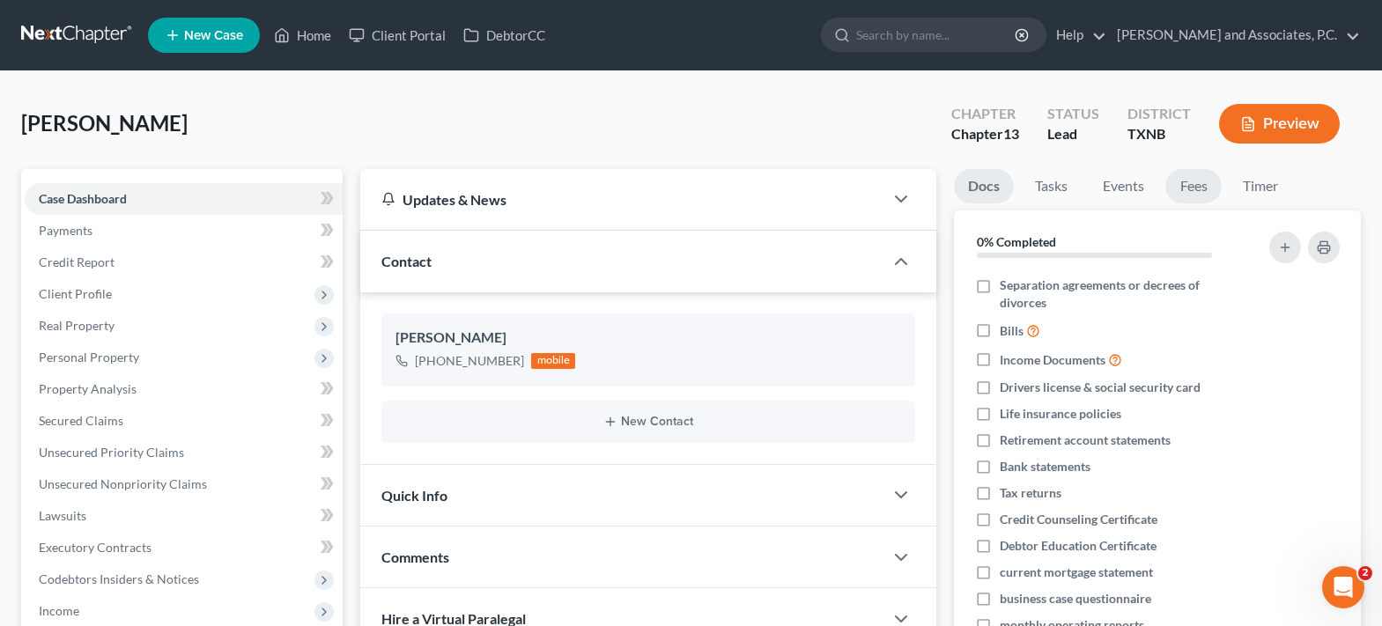
click at [1187, 192] on link "Fees" at bounding box center [1193, 186] width 56 height 34
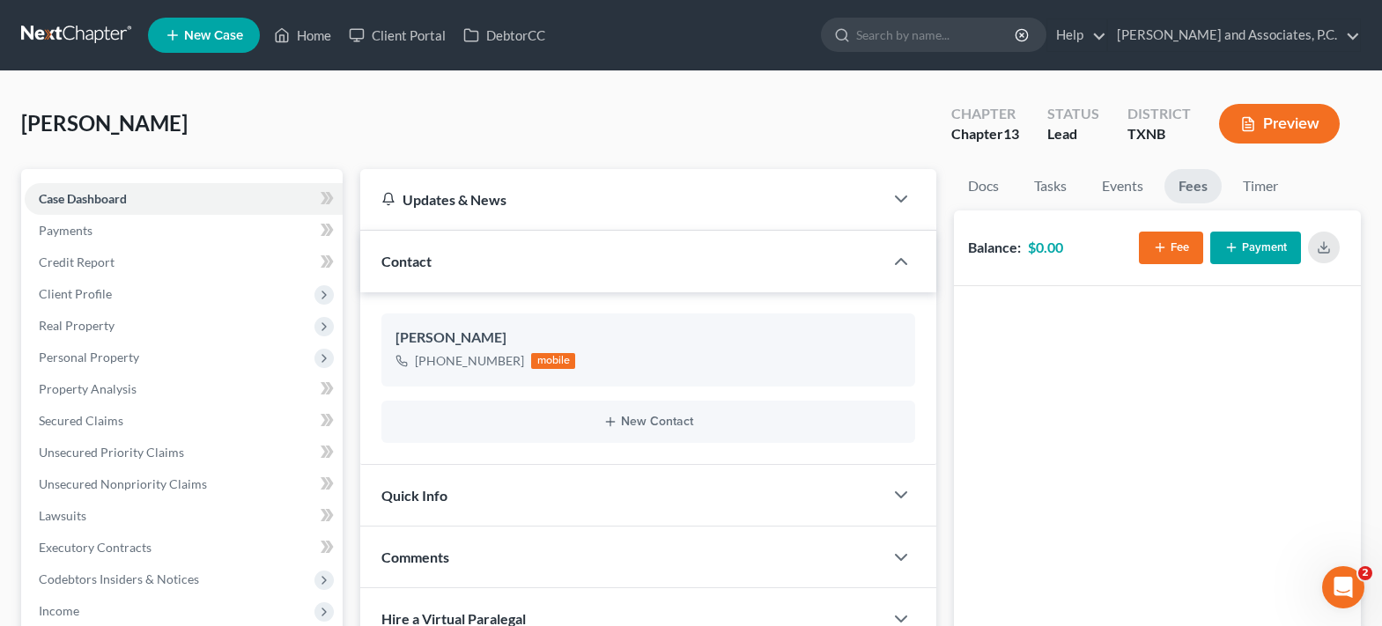
click at [1180, 257] on button "Fee" at bounding box center [1171, 248] width 64 height 33
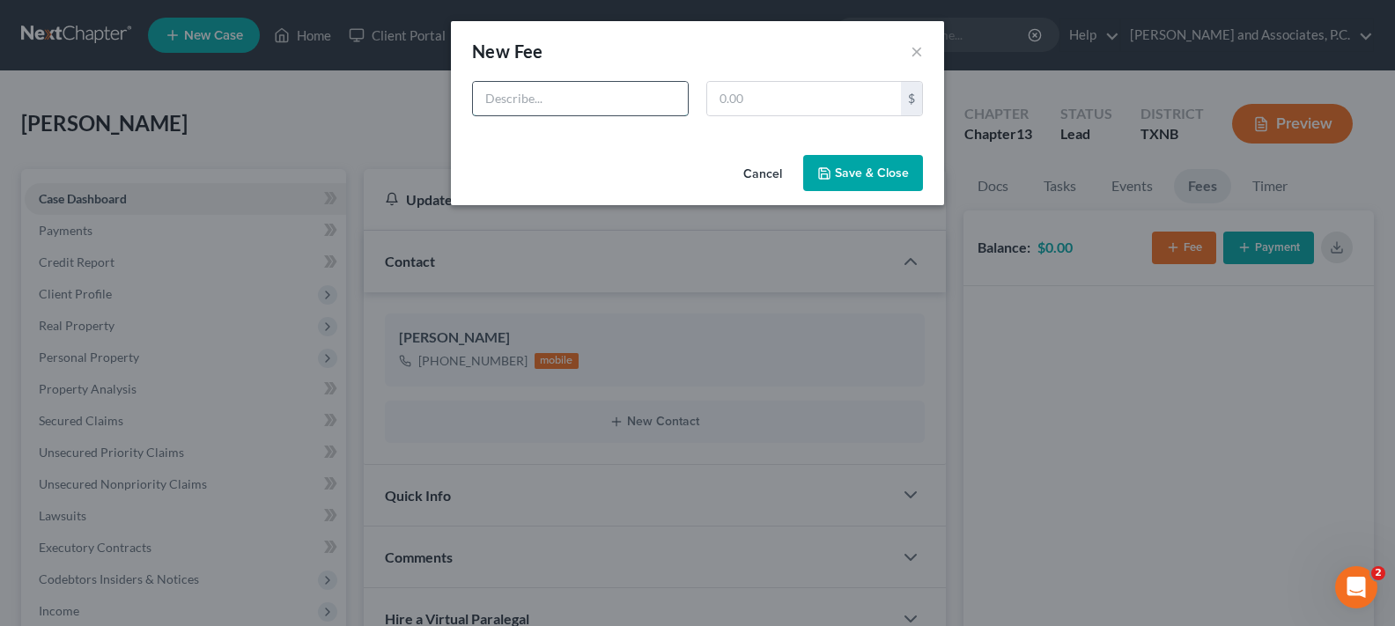
click at [625, 111] on input "text" at bounding box center [580, 98] width 215 height 33
type input "B"
type input "Ch. 13 bk fee"
type input "888.00"
click at [896, 168] on button "Save & Close" at bounding box center [863, 173] width 120 height 37
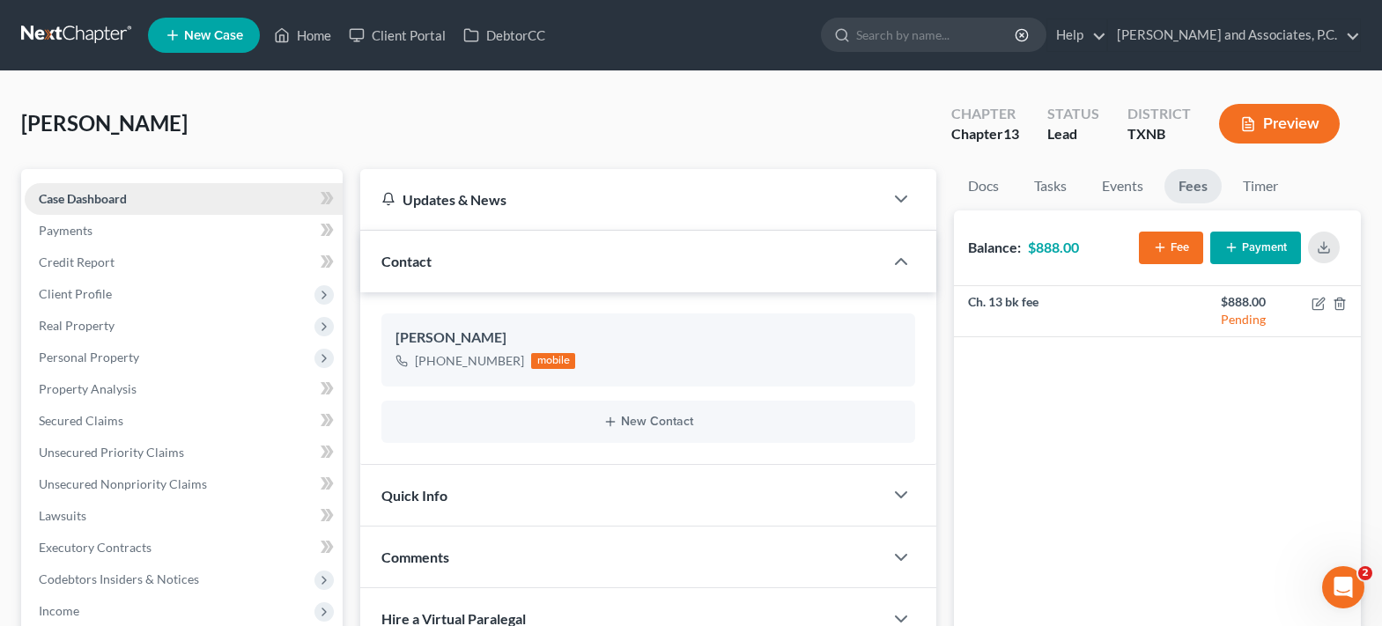
click at [114, 200] on span "Case Dashboard" at bounding box center [83, 198] width 88 height 15
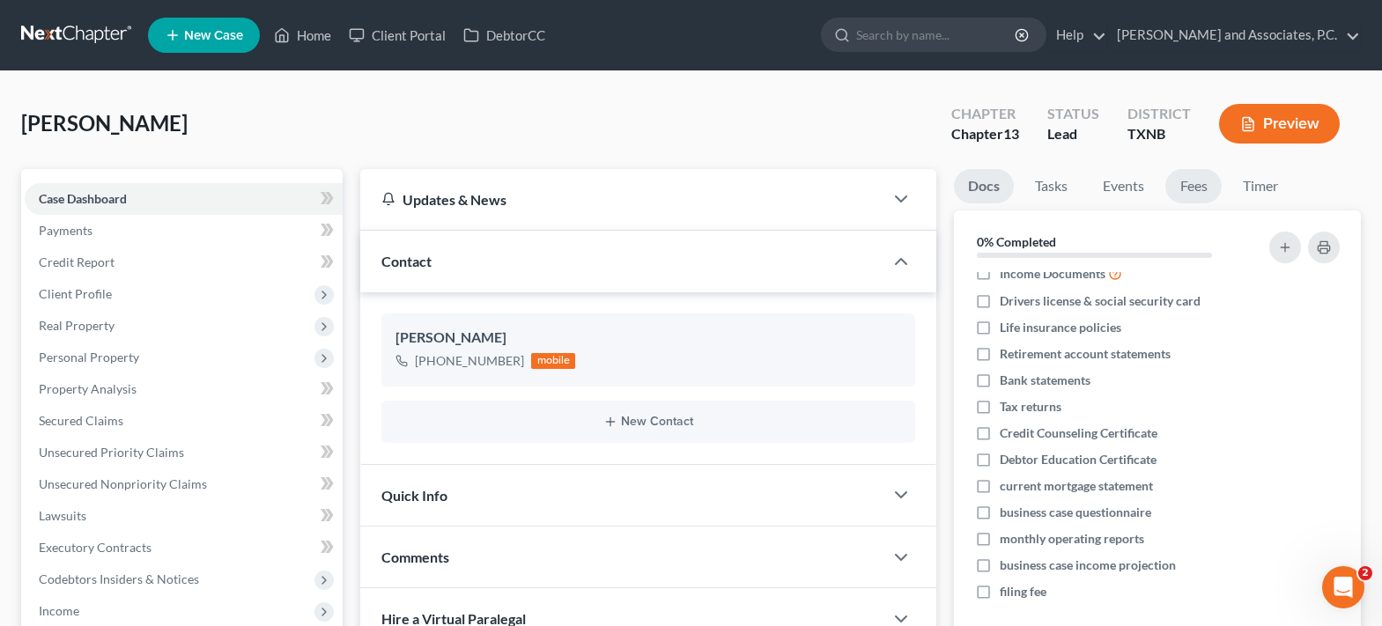
click at [1207, 187] on link "Fees" at bounding box center [1193, 186] width 56 height 34
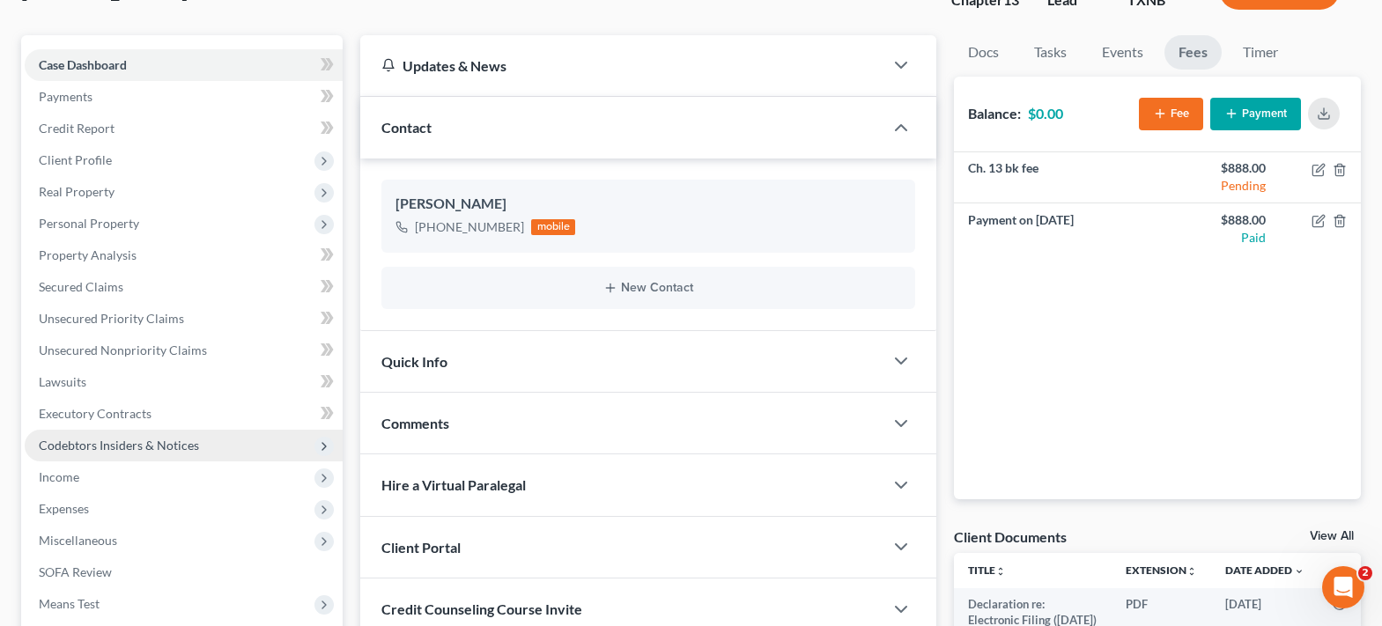
scroll to position [176, 0]
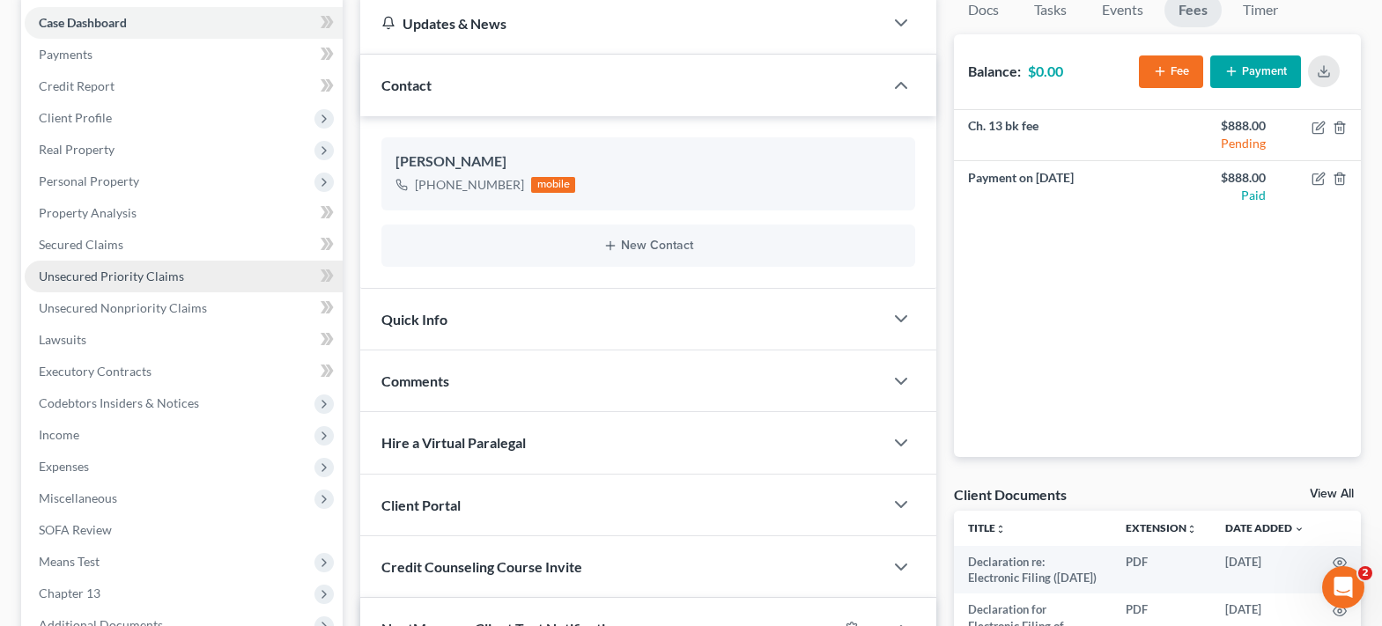
click at [127, 280] on span "Unsecured Priority Claims" at bounding box center [111, 276] width 145 height 15
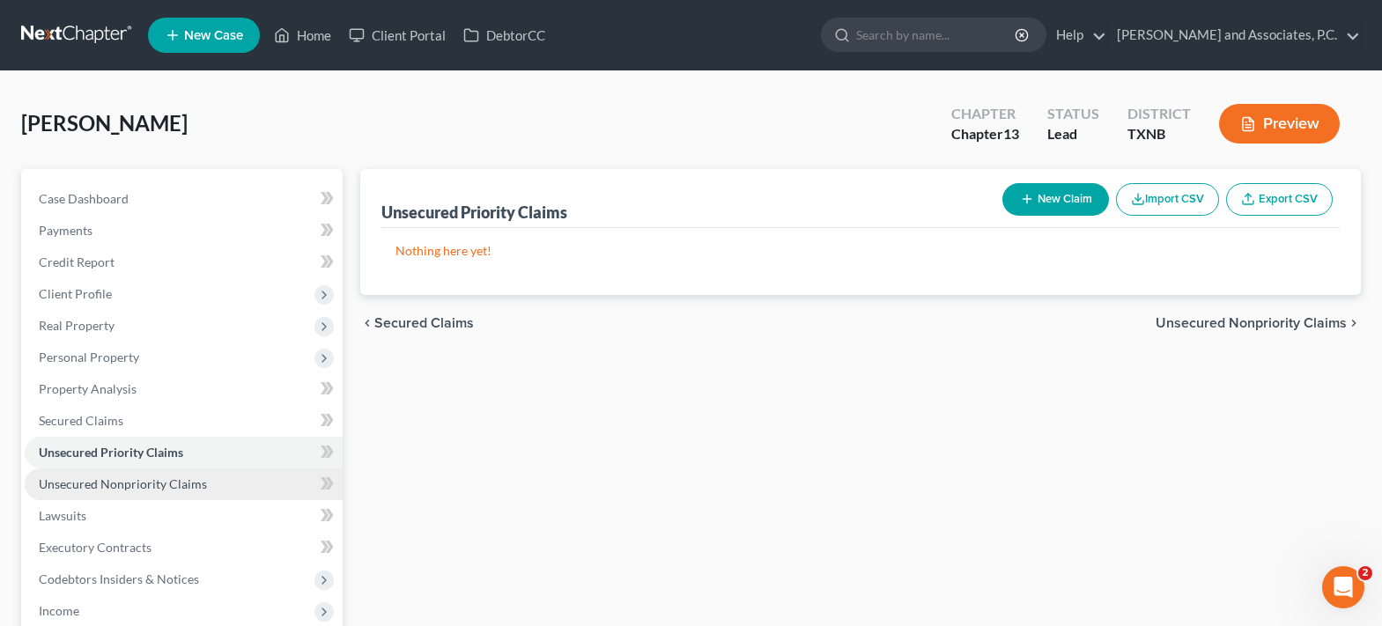
click at [191, 486] on span "Unsecured Nonpriority Claims" at bounding box center [123, 483] width 168 height 15
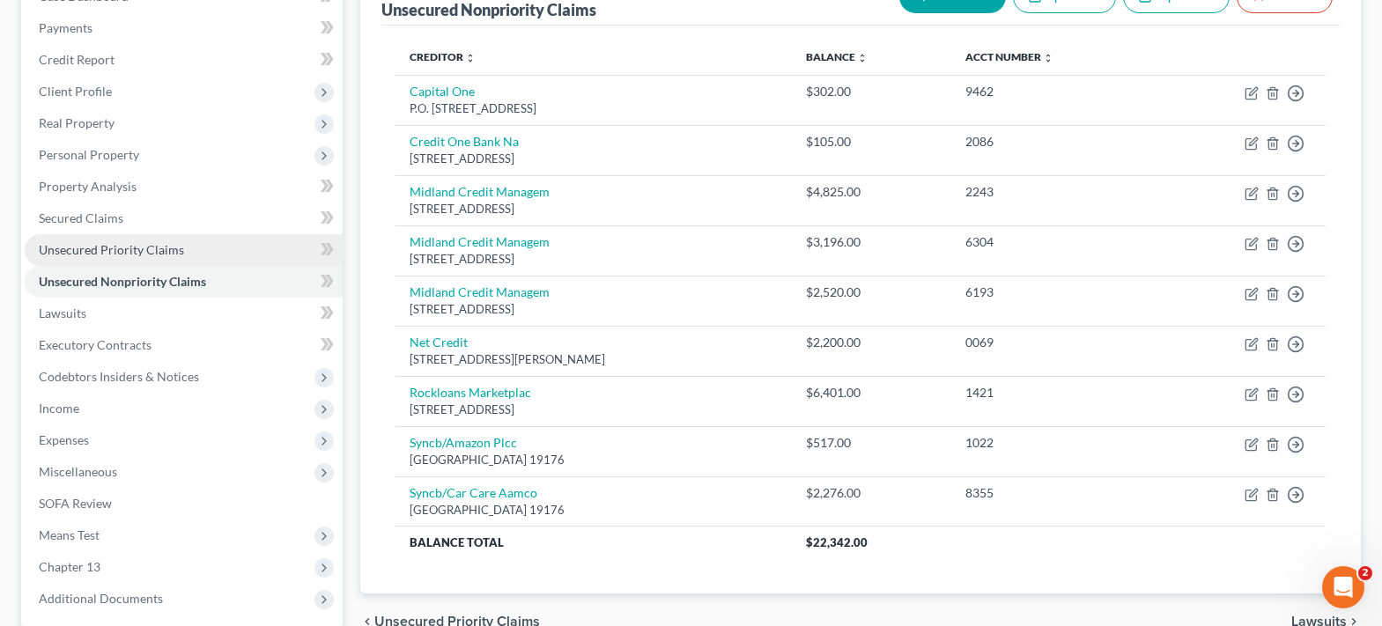
scroll to position [352, 0]
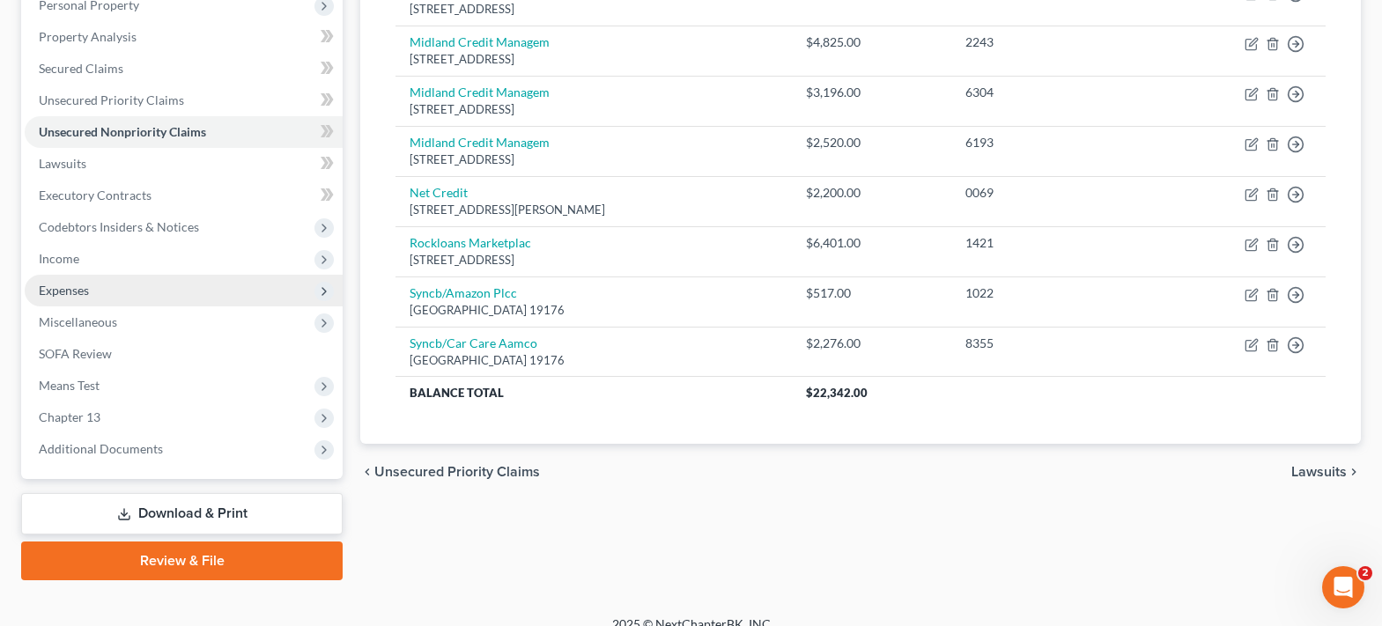
click at [89, 301] on span "Expenses" at bounding box center [184, 291] width 318 height 32
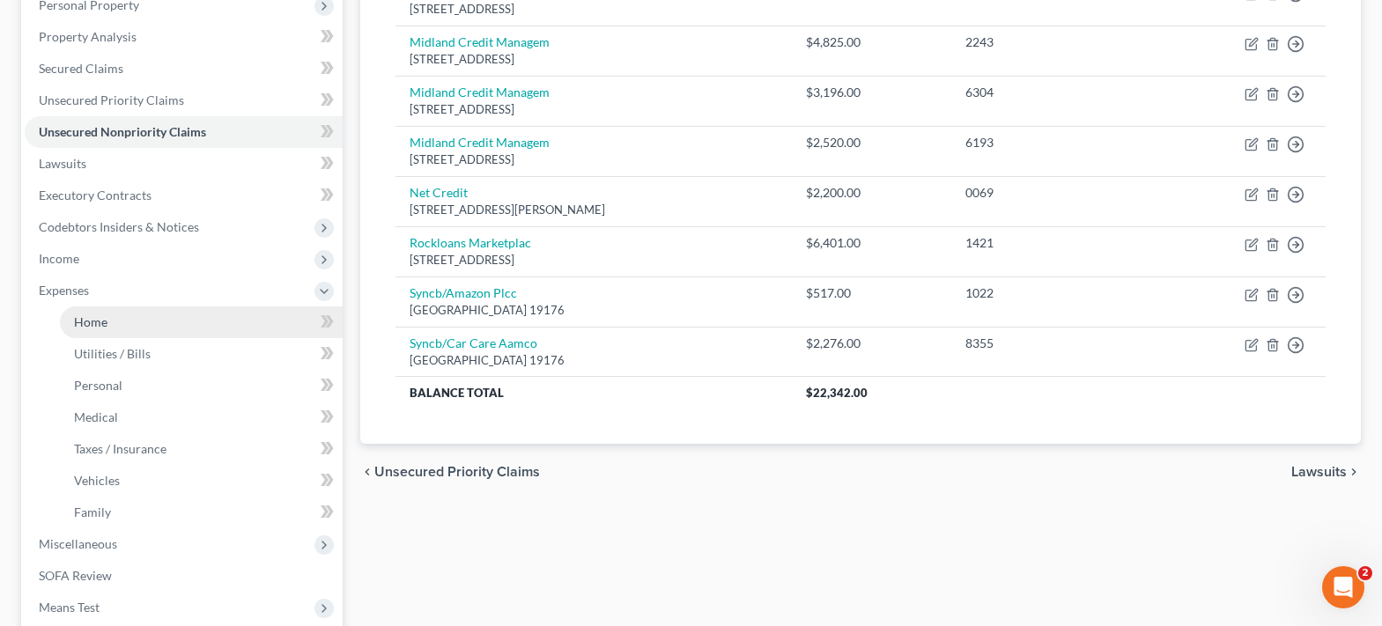
click at [107, 323] on span "Home" at bounding box center [90, 321] width 33 height 15
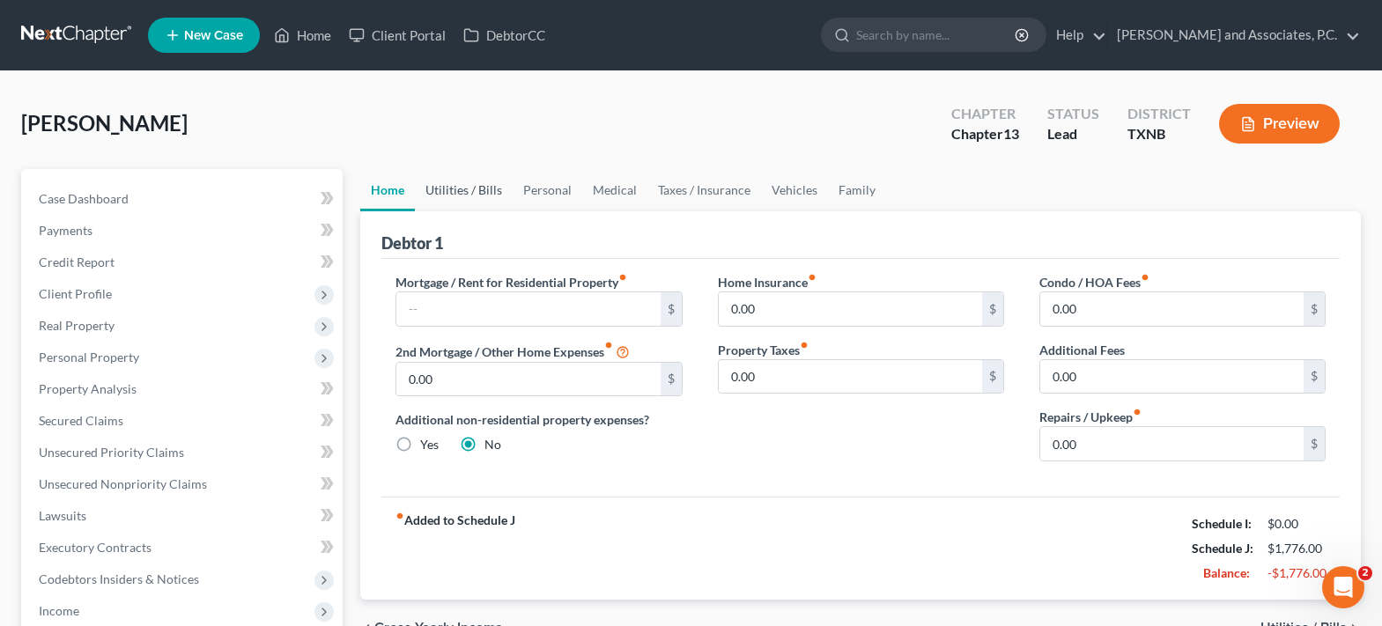
click at [431, 192] on link "Utilities / Bills" at bounding box center [464, 190] width 98 height 42
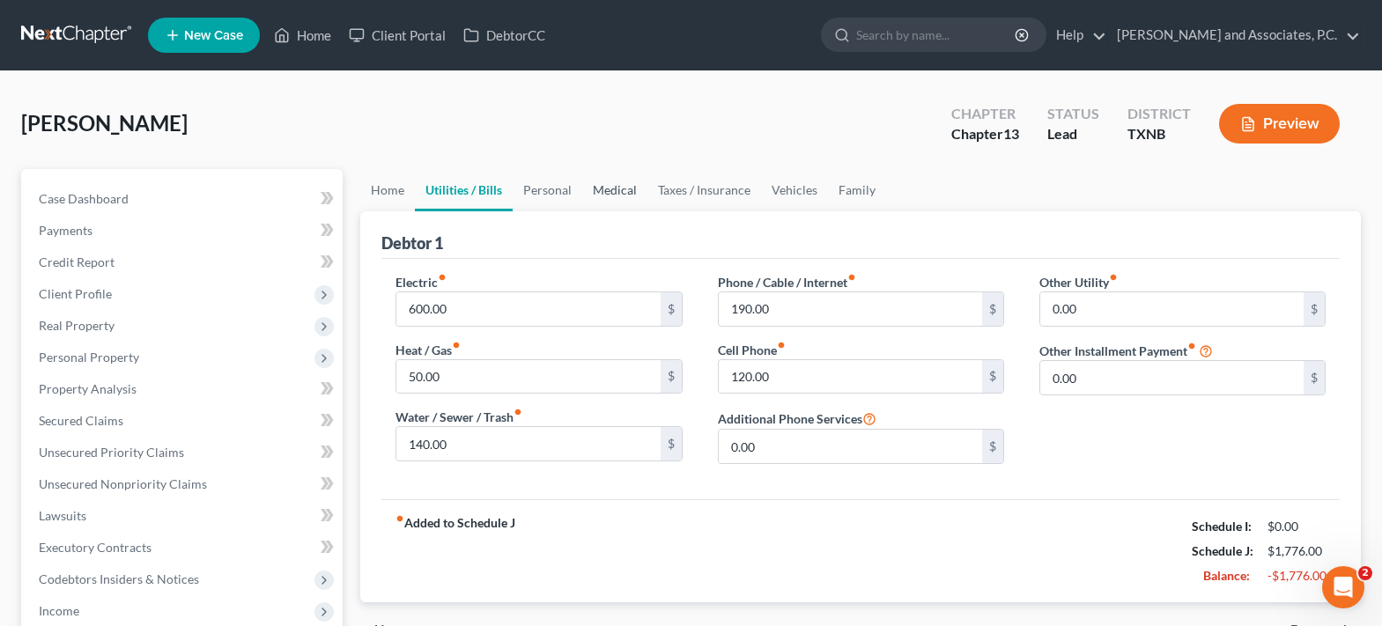
click at [610, 185] on link "Medical" at bounding box center [614, 190] width 65 height 42
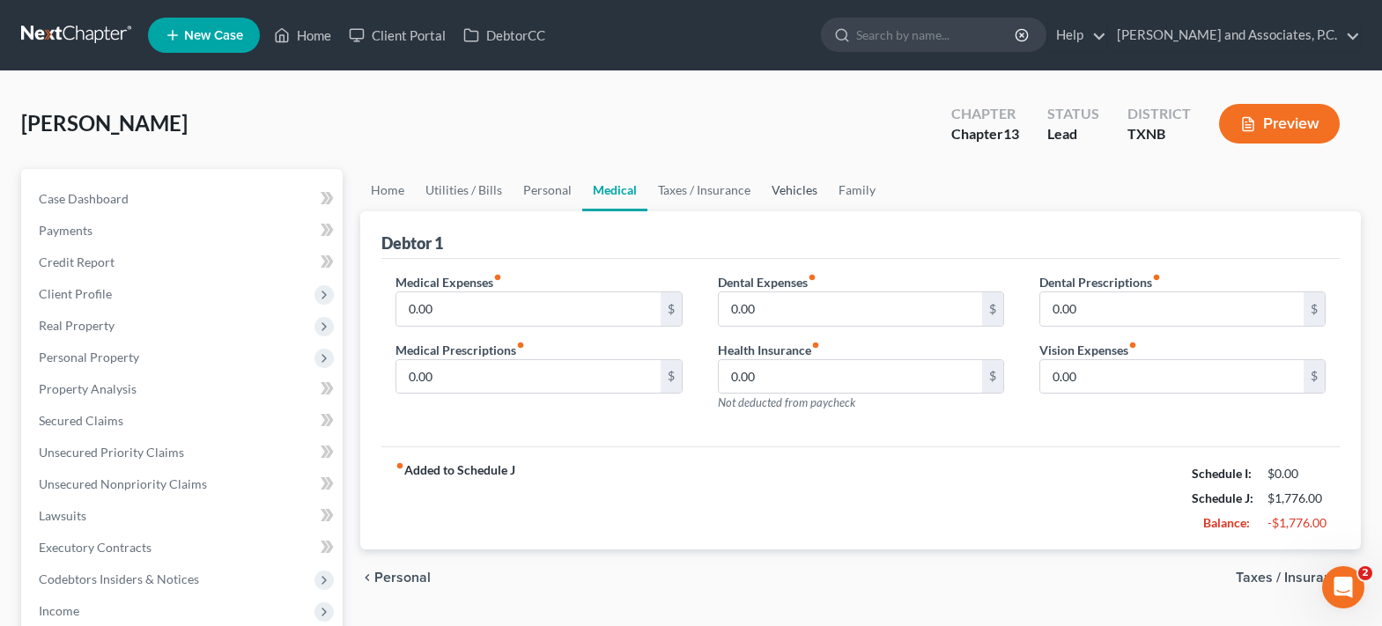
click at [775, 195] on link "Vehicles" at bounding box center [794, 190] width 67 height 42
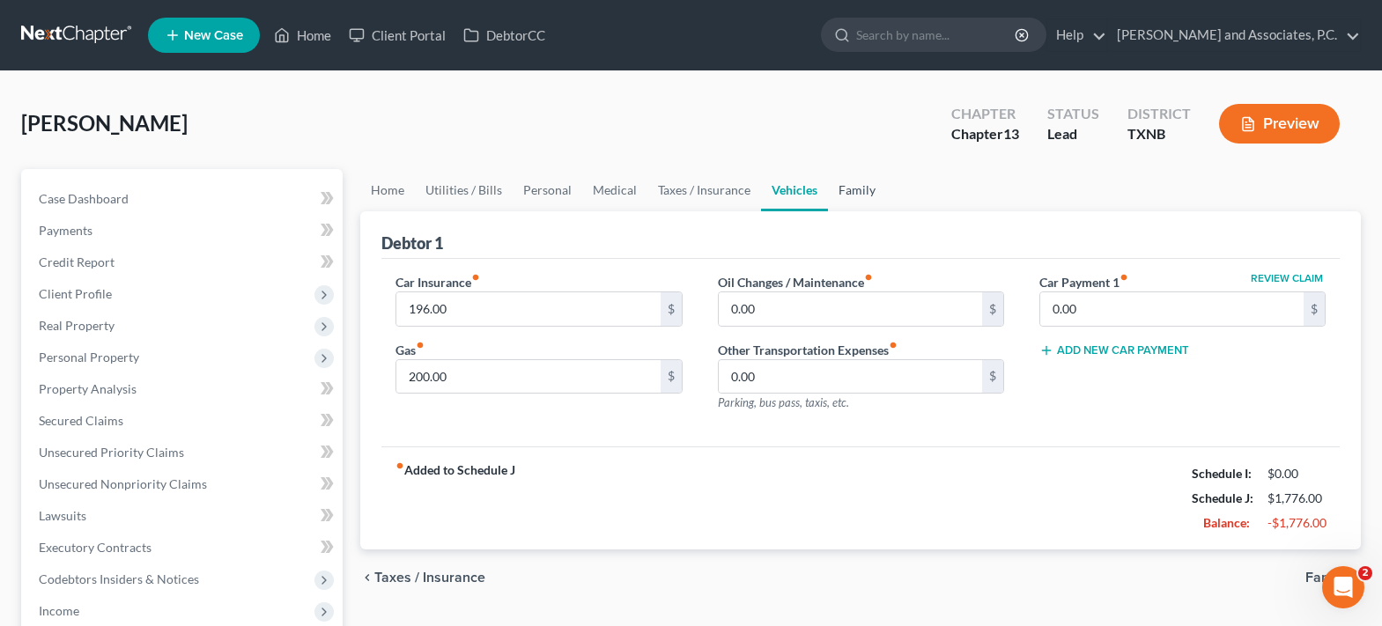
click at [837, 188] on link "Family" at bounding box center [857, 190] width 58 height 42
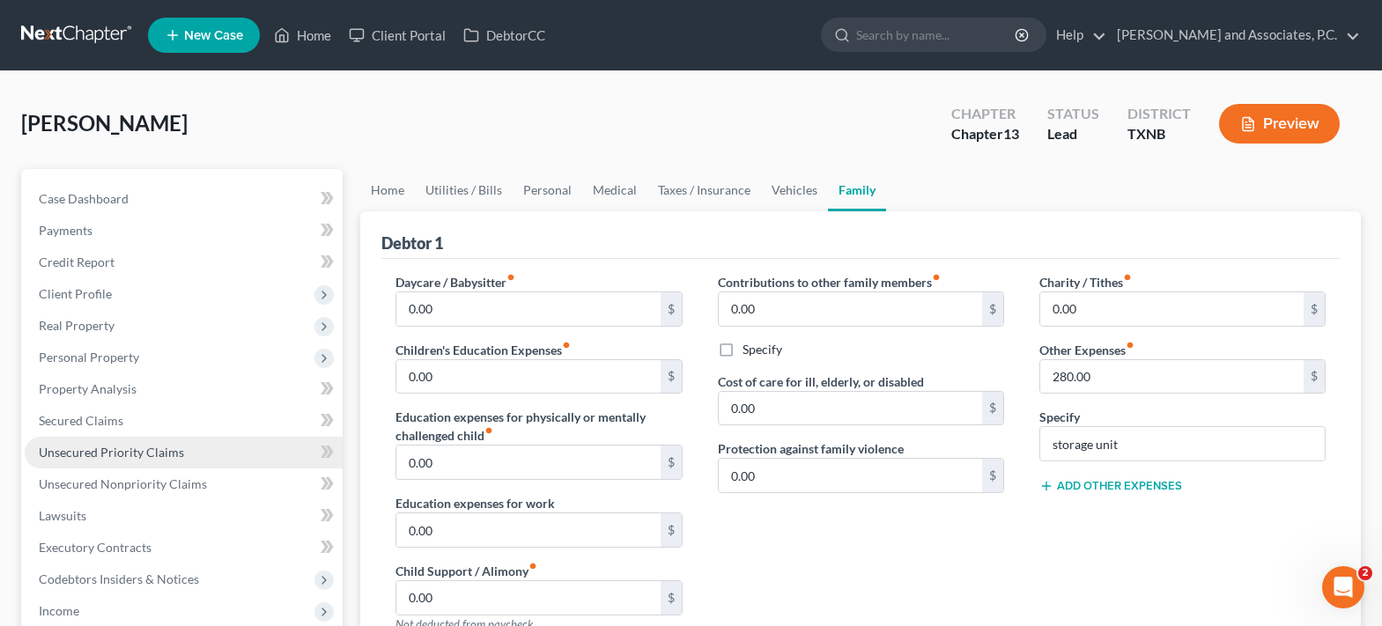
click at [152, 456] on span "Unsecured Priority Claims" at bounding box center [111, 452] width 145 height 15
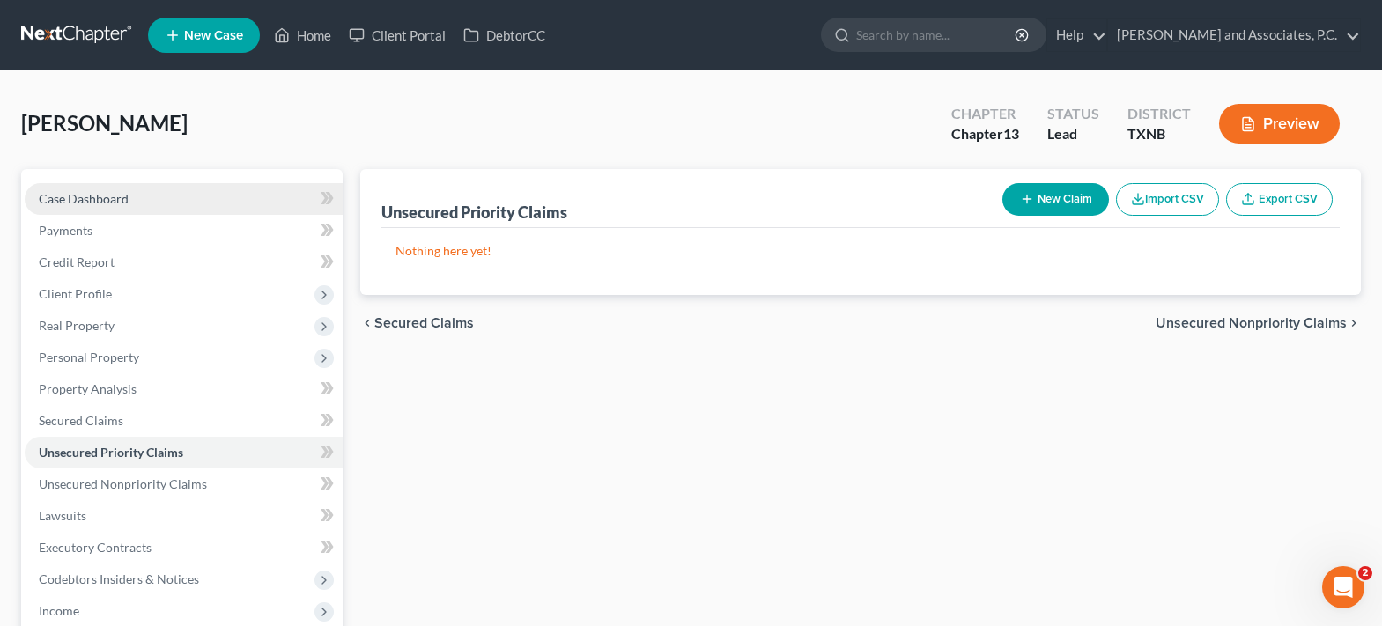
click at [115, 205] on span "Case Dashboard" at bounding box center [84, 198] width 90 height 15
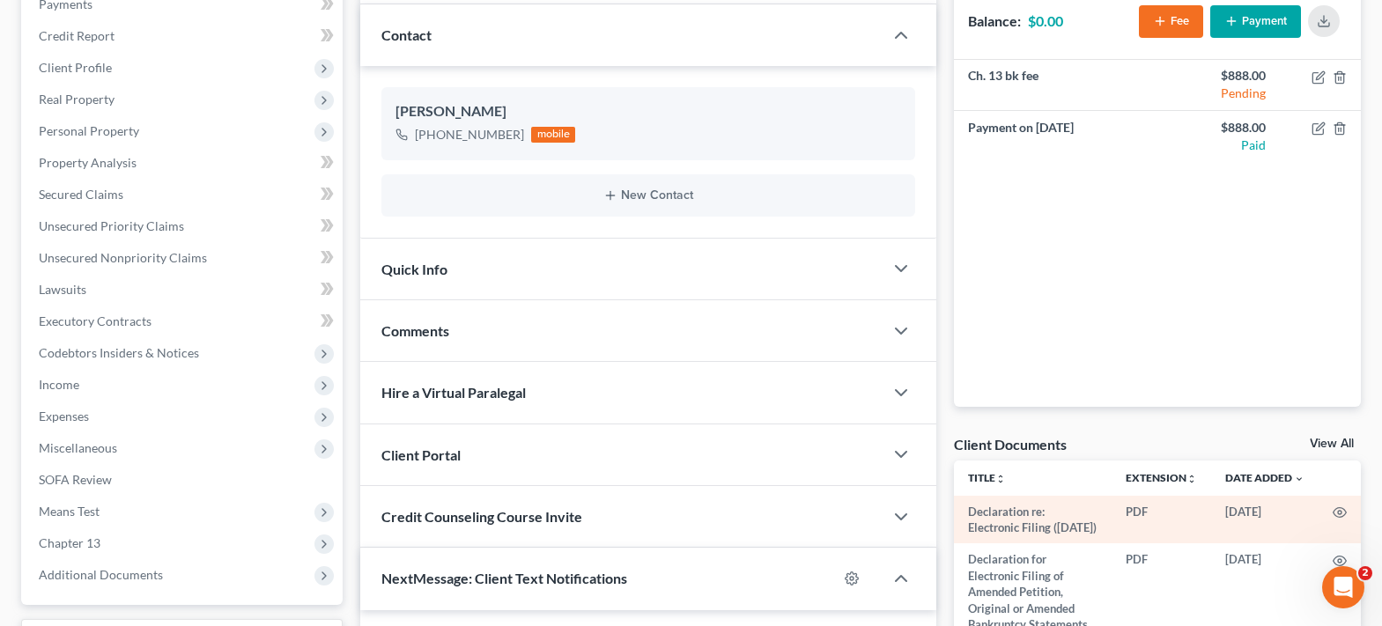
scroll to position [295, 0]
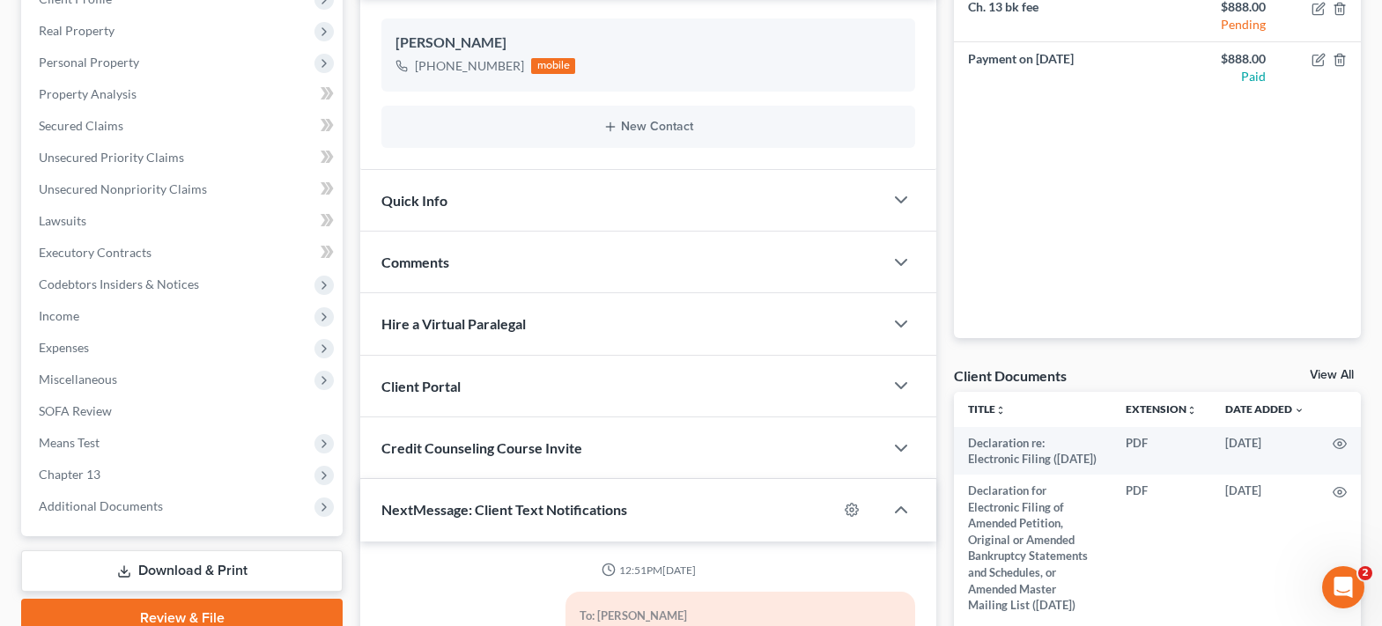
click at [1314, 373] on link "View All" at bounding box center [1331, 375] width 44 height 12
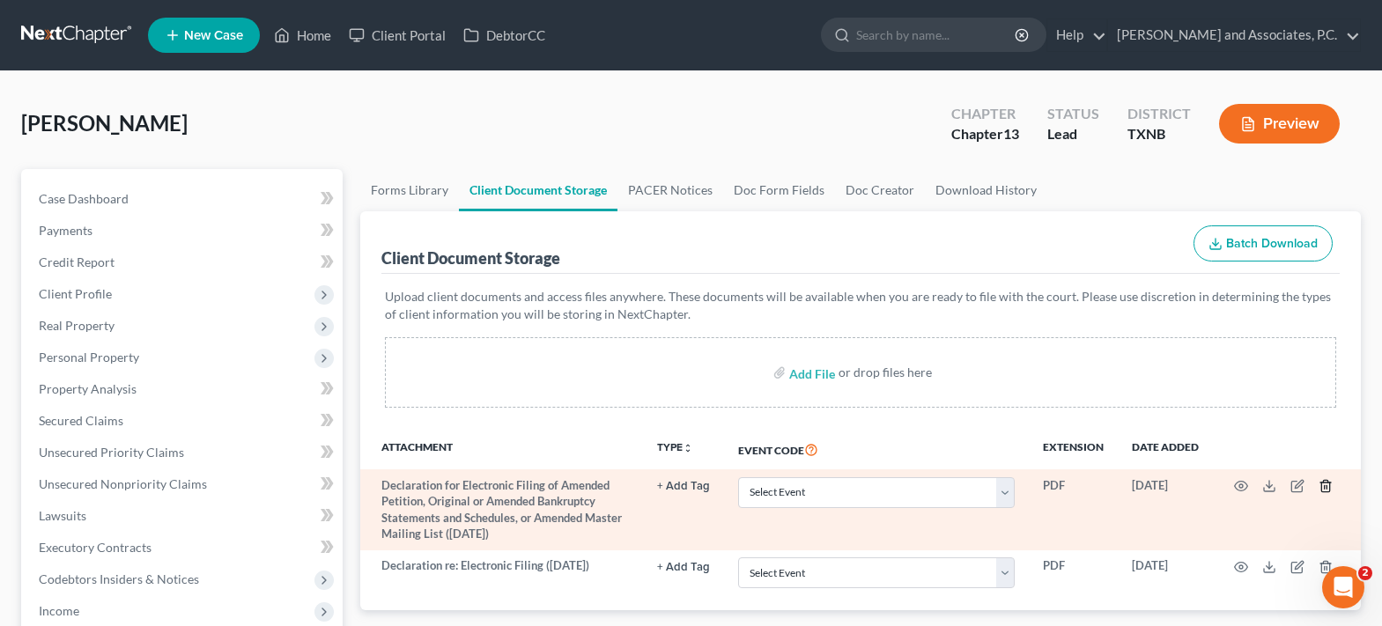
click at [1325, 483] on polyline "button" at bounding box center [1325, 483] width 11 height 0
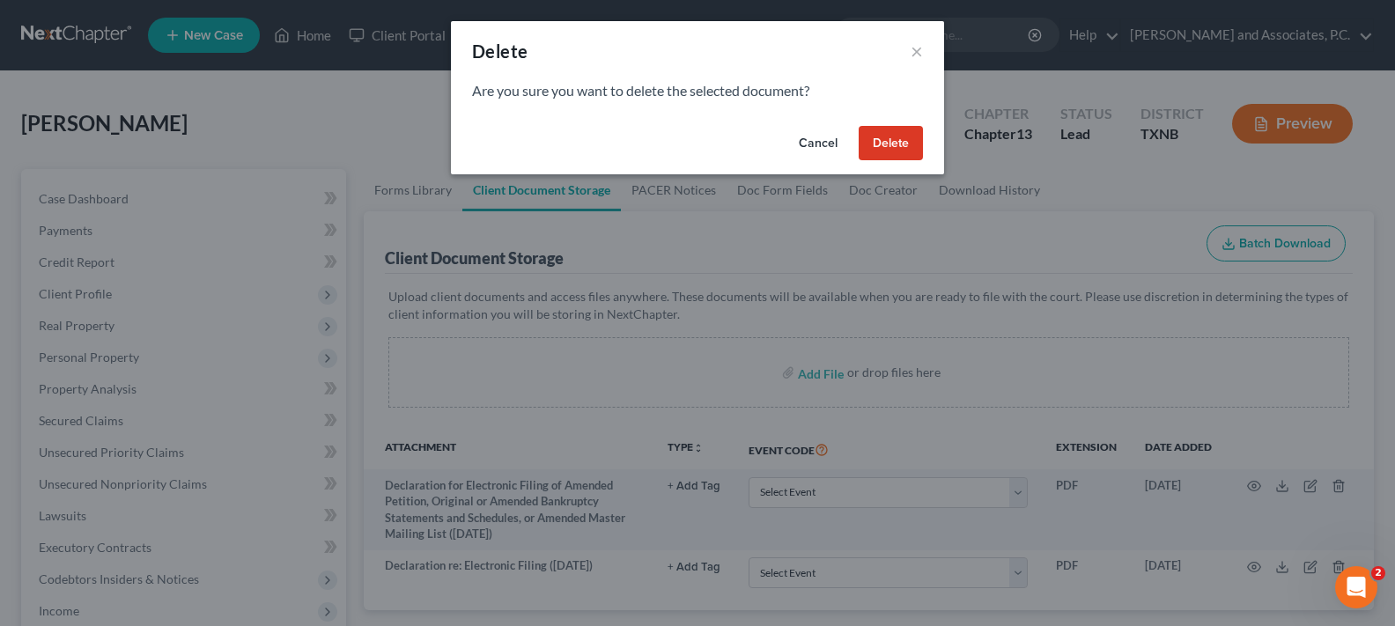
click at [901, 142] on button "Delete" at bounding box center [891, 143] width 64 height 35
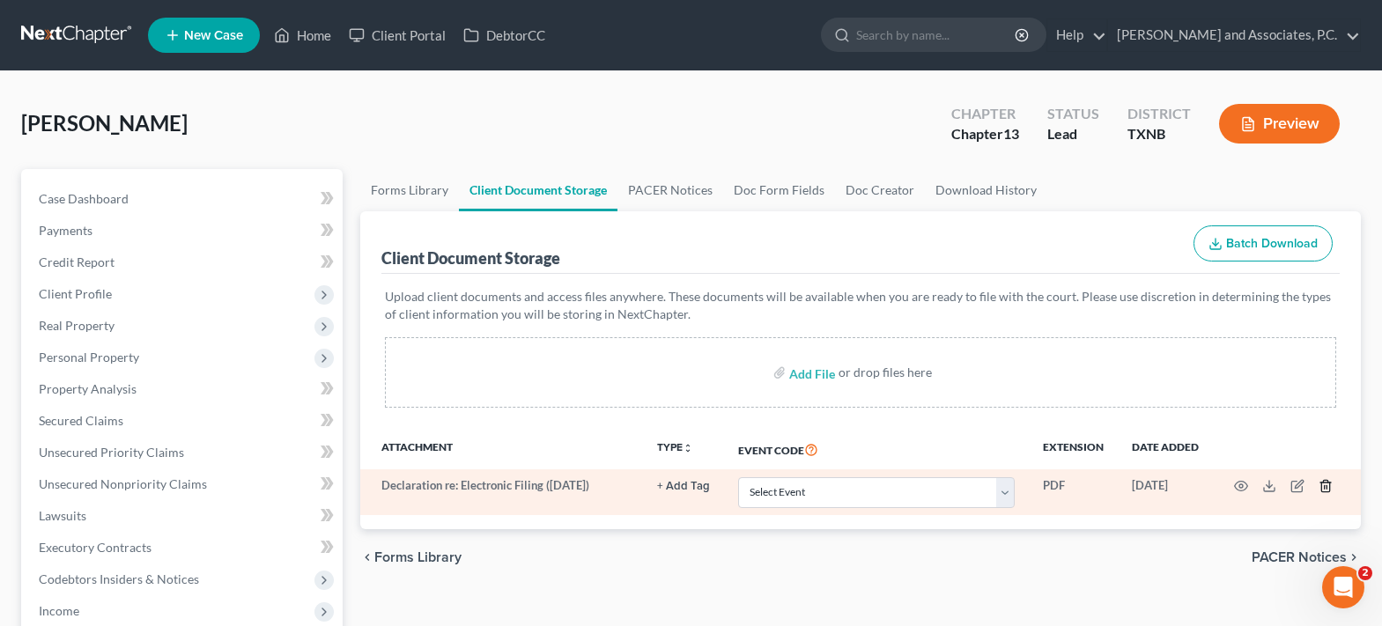
click at [1323, 490] on icon "button" at bounding box center [1325, 486] width 14 height 14
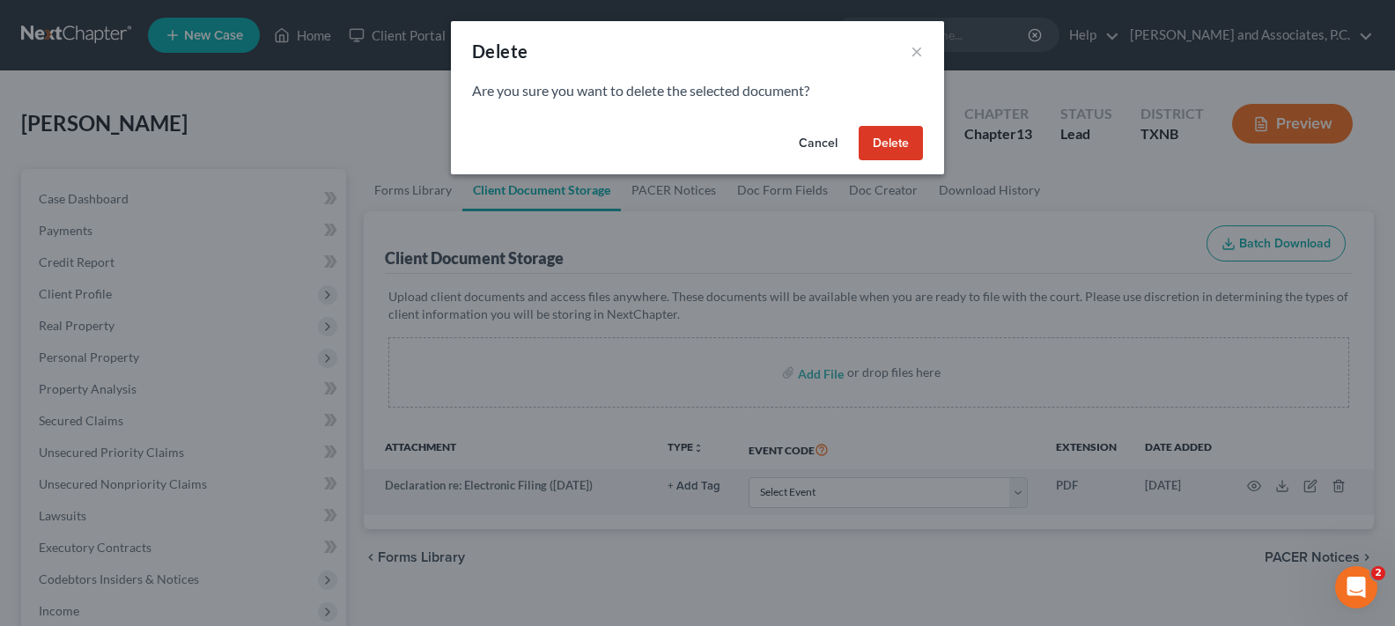
click at [904, 149] on button "Delete" at bounding box center [891, 143] width 64 height 35
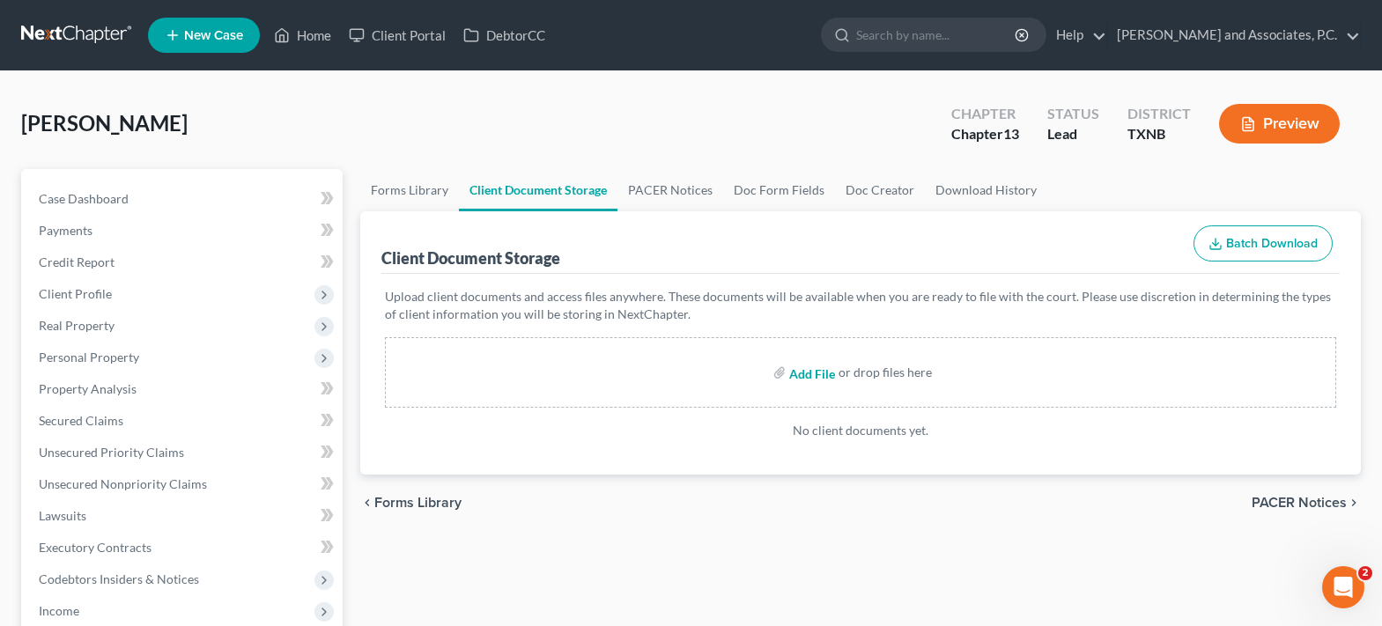
click at [815, 377] on input "file" at bounding box center [810, 373] width 42 height 32
type input "C:\fakepath\intake pw.pdf"
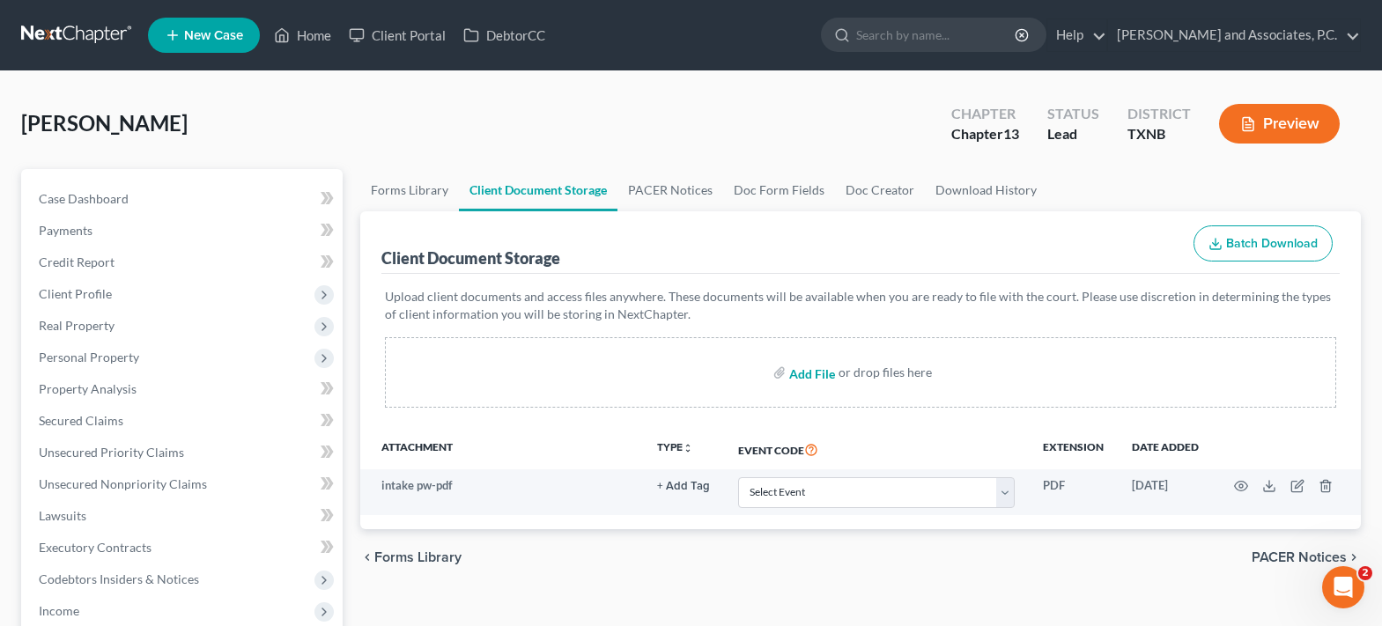
click at [807, 372] on input "file" at bounding box center [810, 373] width 42 height 32
type input "C:\fakepath\Proof of ID.pdf"
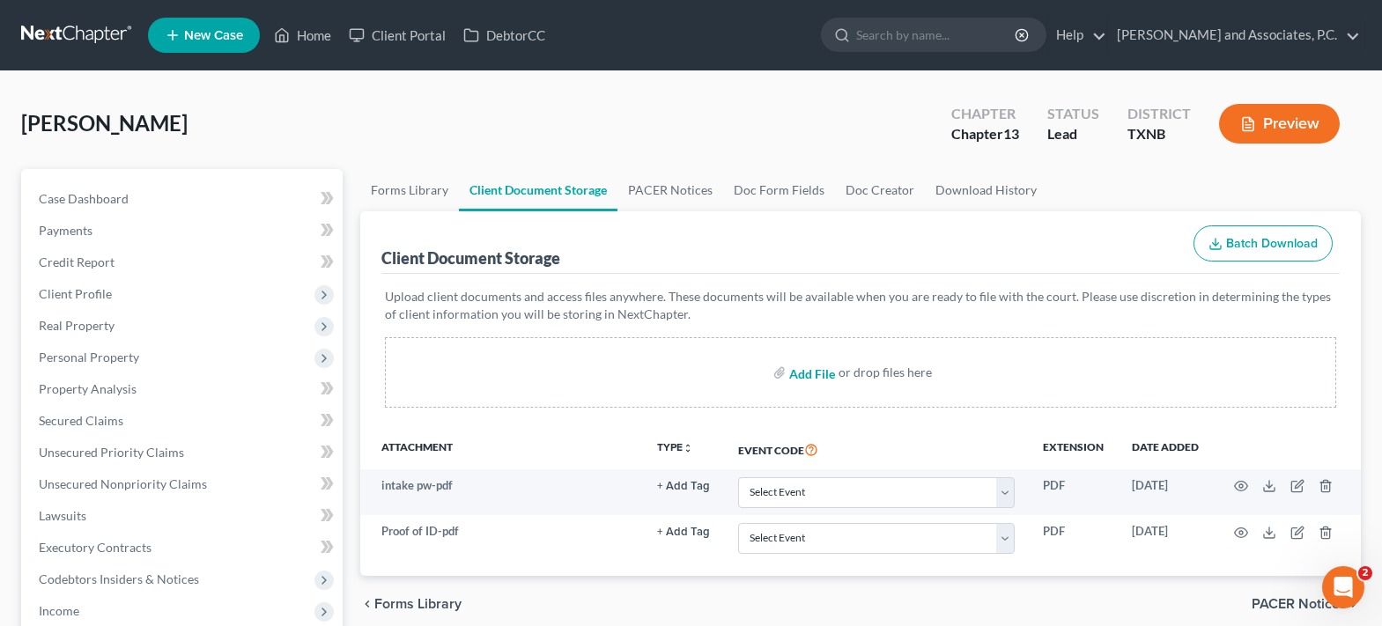
click at [821, 372] on input "file" at bounding box center [810, 373] width 42 height 32
type input "C:\fakepath\credit counseling (debtor).pdf"
click at [796, 375] on input "file" at bounding box center [810, 373] width 42 height 32
type input "C:\fakepath\ss statement.pdf"
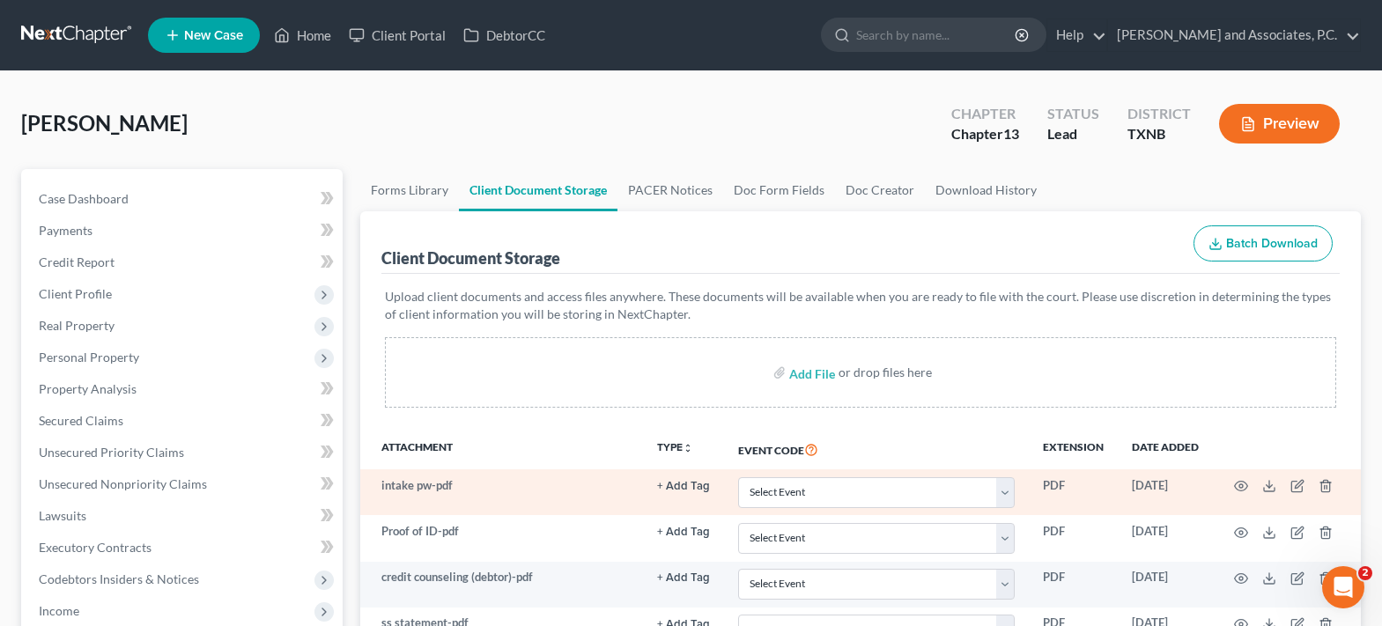
scroll to position [176, 0]
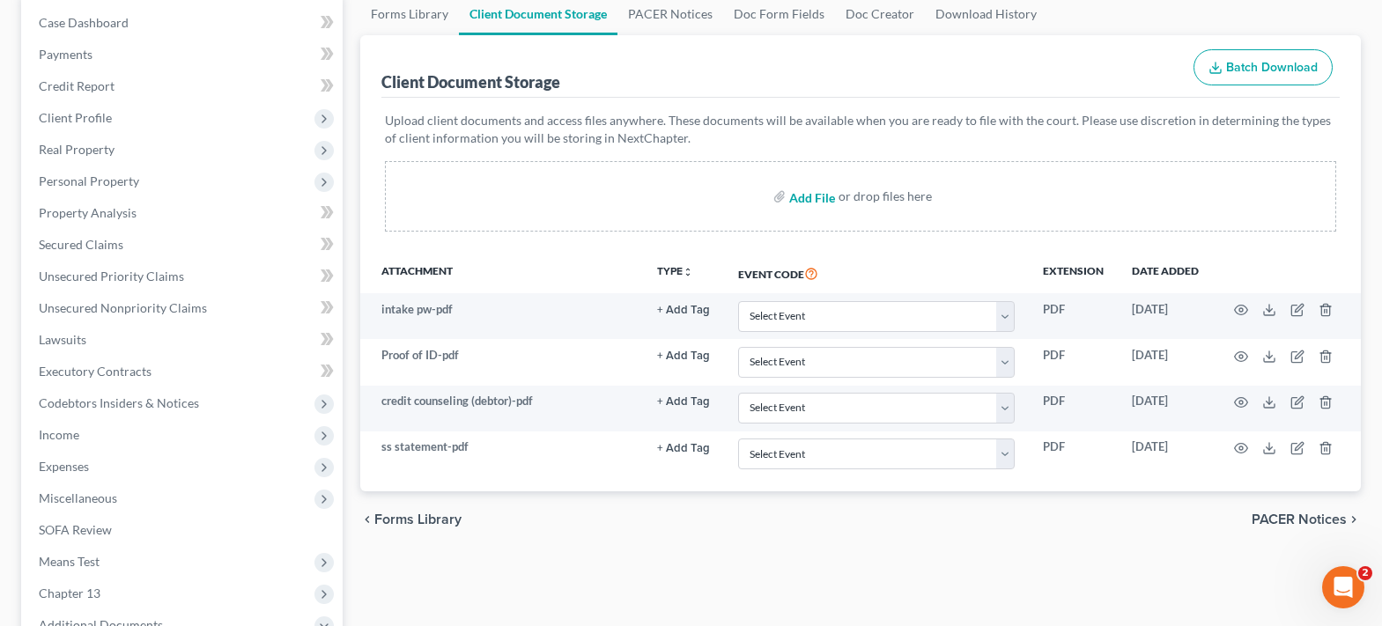
click at [803, 195] on input "file" at bounding box center [810, 197] width 42 height 32
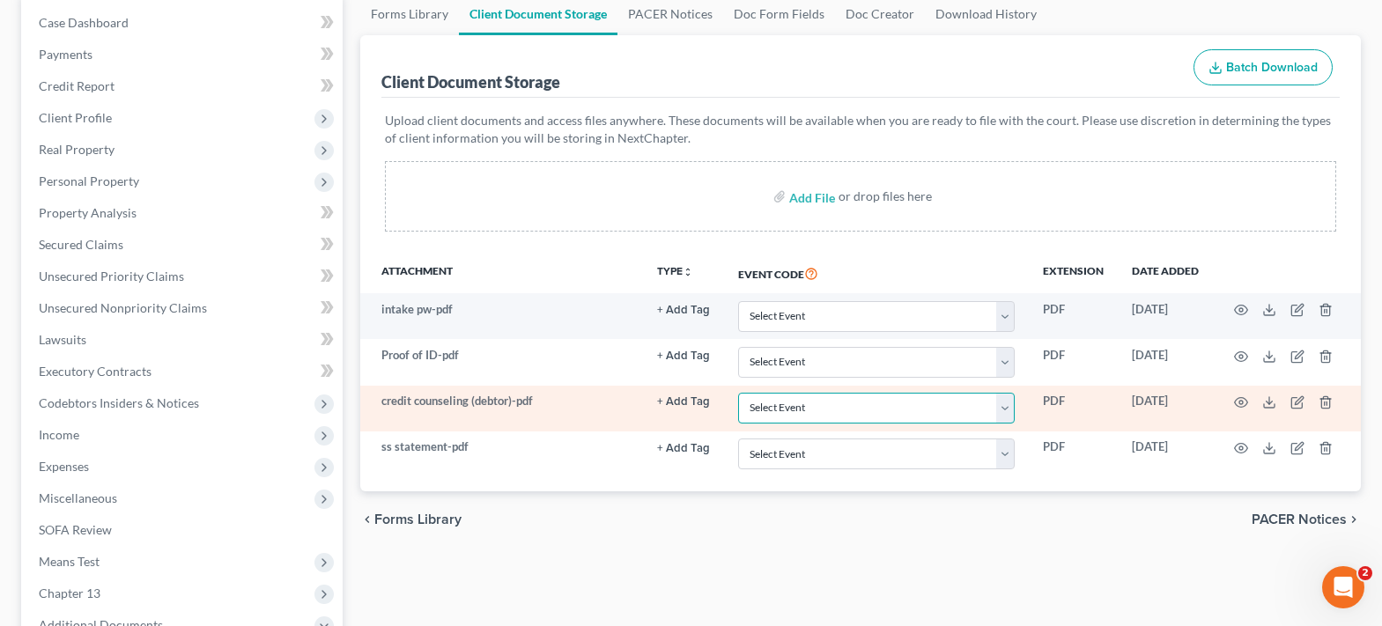
click at [1003, 402] on select "Select Event 20 Largest unsecured creditors Amended petition Attachment to Volu…" at bounding box center [876, 408] width 277 height 31
select select "6"
click at [738, 393] on select "Select Event 20 Largest unsecured creditors Amended petition Attachment to Volu…" at bounding box center [876, 408] width 277 height 31
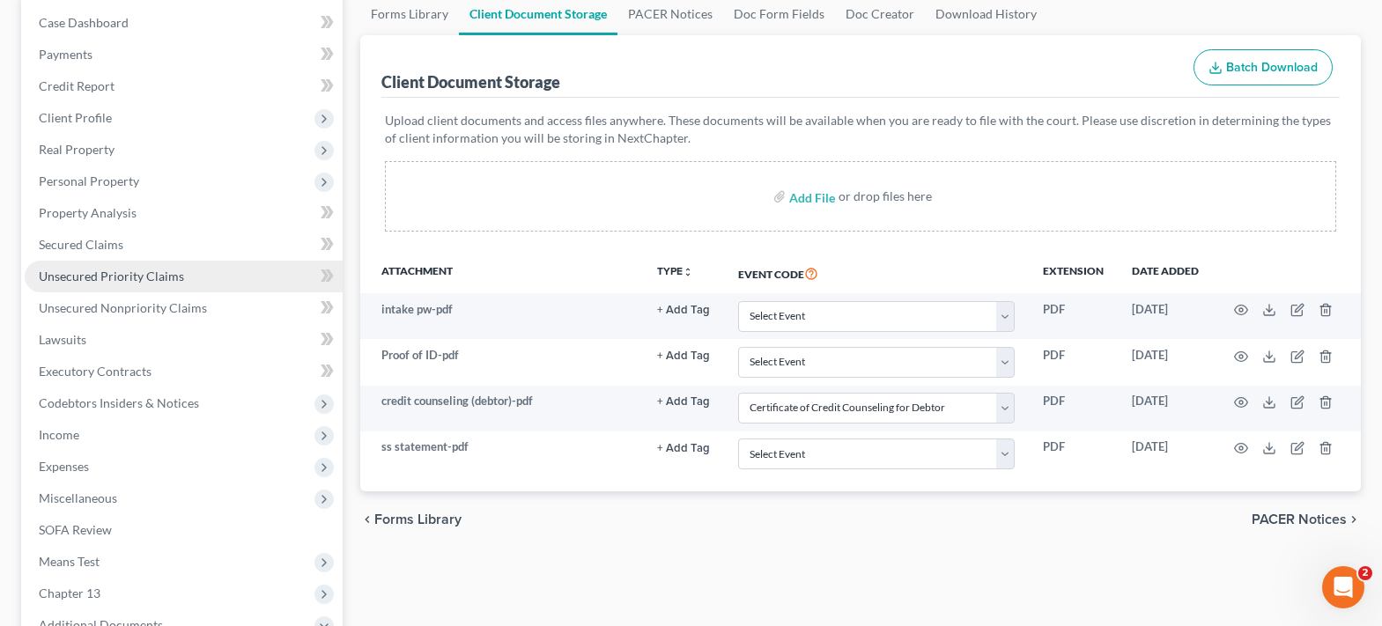
click at [165, 283] on span "Unsecured Priority Claims" at bounding box center [111, 276] width 145 height 15
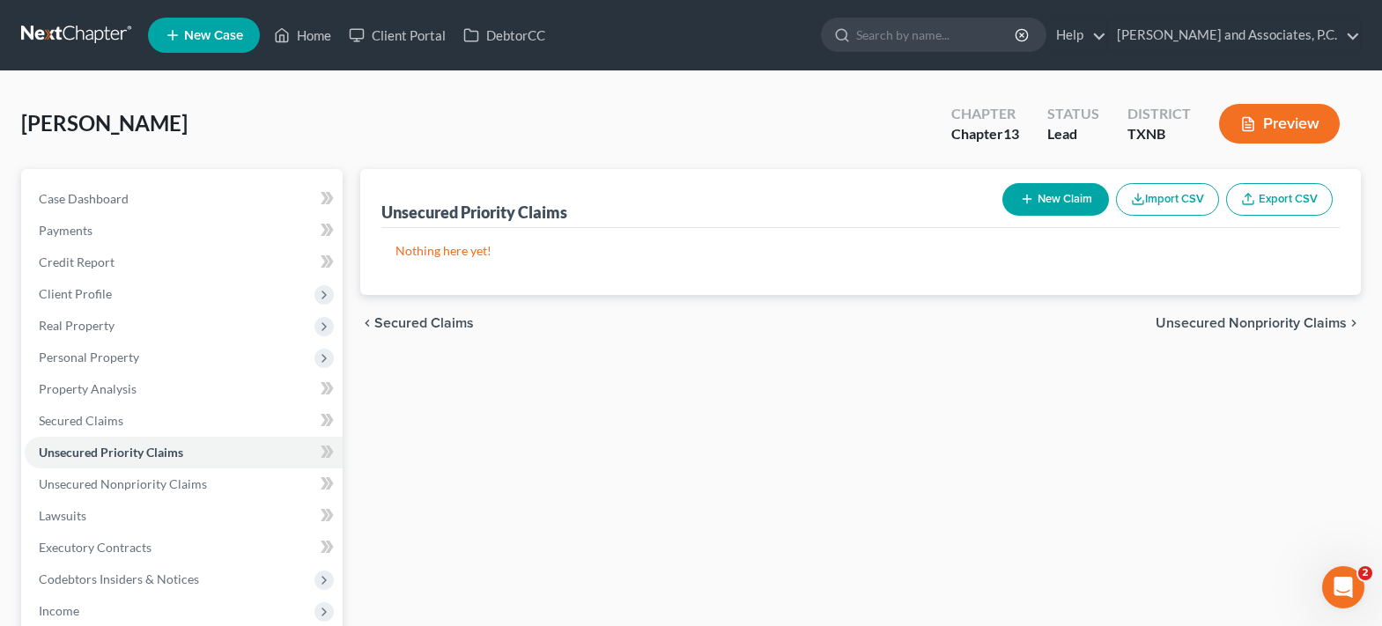
click at [1061, 195] on button "New Claim" at bounding box center [1055, 199] width 107 height 33
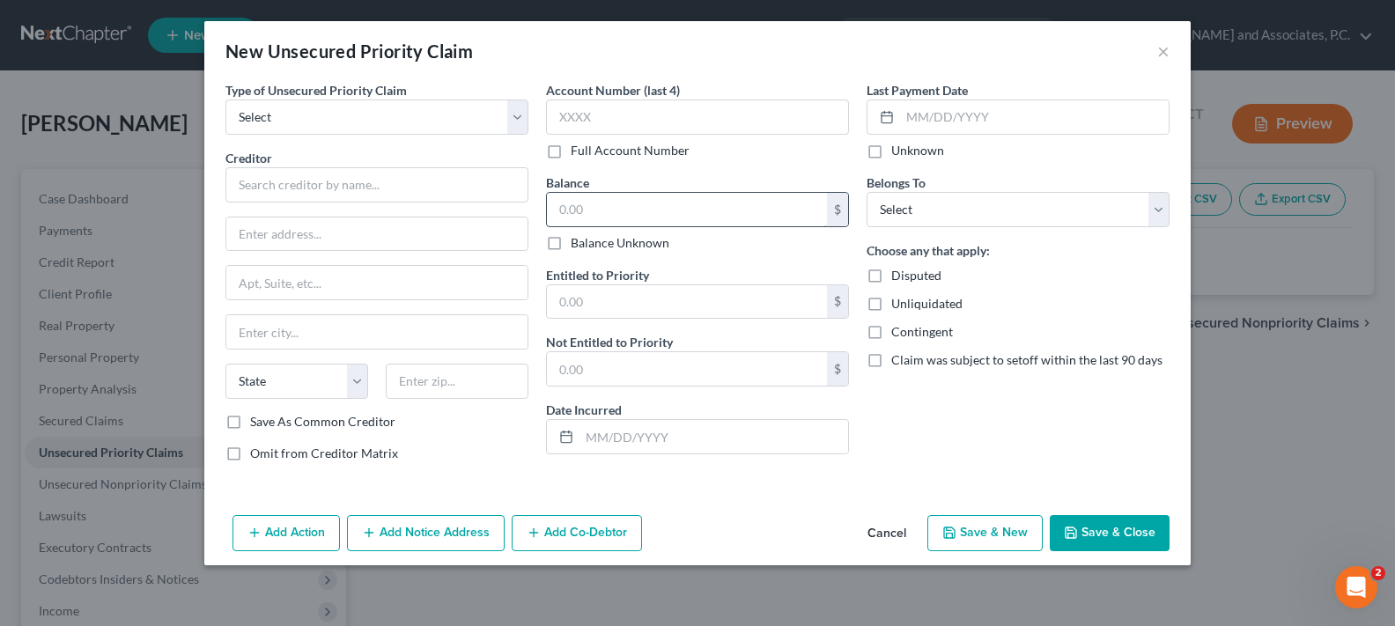
click at [683, 216] on input "text" at bounding box center [687, 209] width 280 height 33
type input "4,384.90"
click at [931, 210] on select "Select Debtor 1 Only Debtor 2 Only Debtor 1 And Debtor 2 Only At Least One Of T…" at bounding box center [1017, 209] width 303 height 35
select select "0"
click at [866, 192] on select "Select Debtor 1 Only Debtor 2 Only Debtor 1 And Debtor 2 Only At Least One Of T…" at bounding box center [1017, 209] width 303 height 35
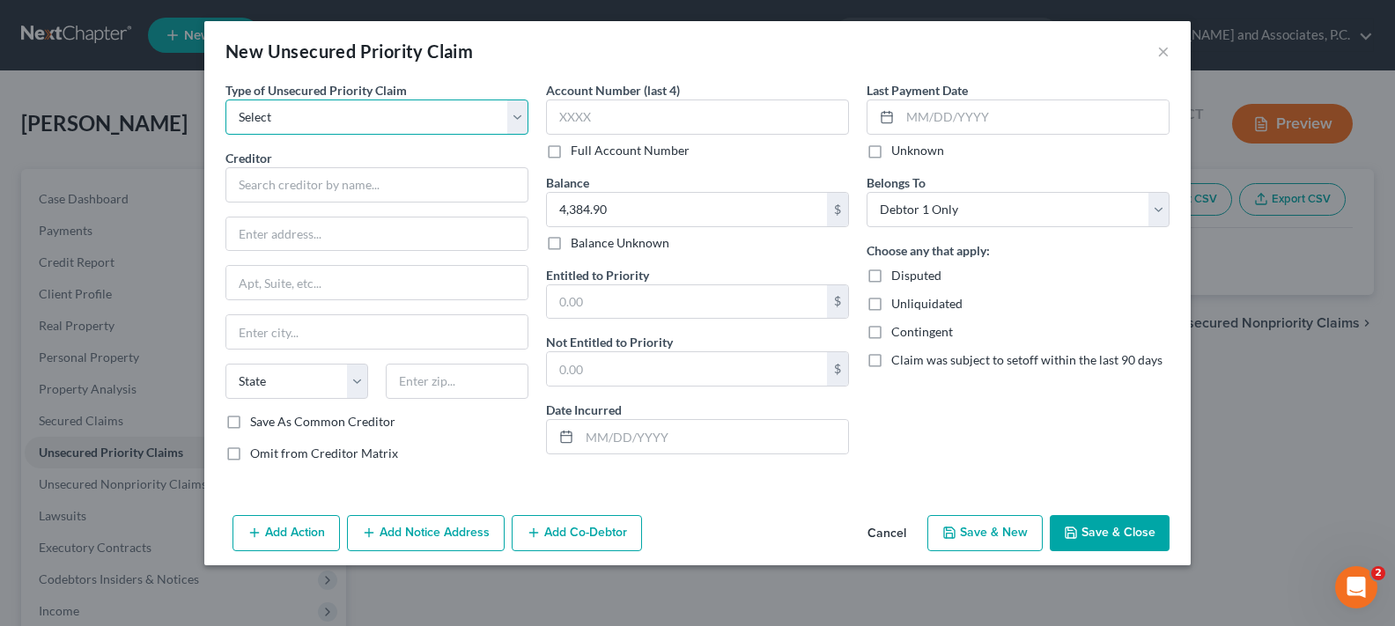
click at [282, 108] on select "Select Taxes & Other Government Units Domestic Support Obligations Extensions o…" at bounding box center [376, 117] width 303 height 35
select select "9"
click at [225, 100] on select "Select Taxes & Other Government Units Domestic Support Obligations Extensions o…" at bounding box center [376, 117] width 303 height 35
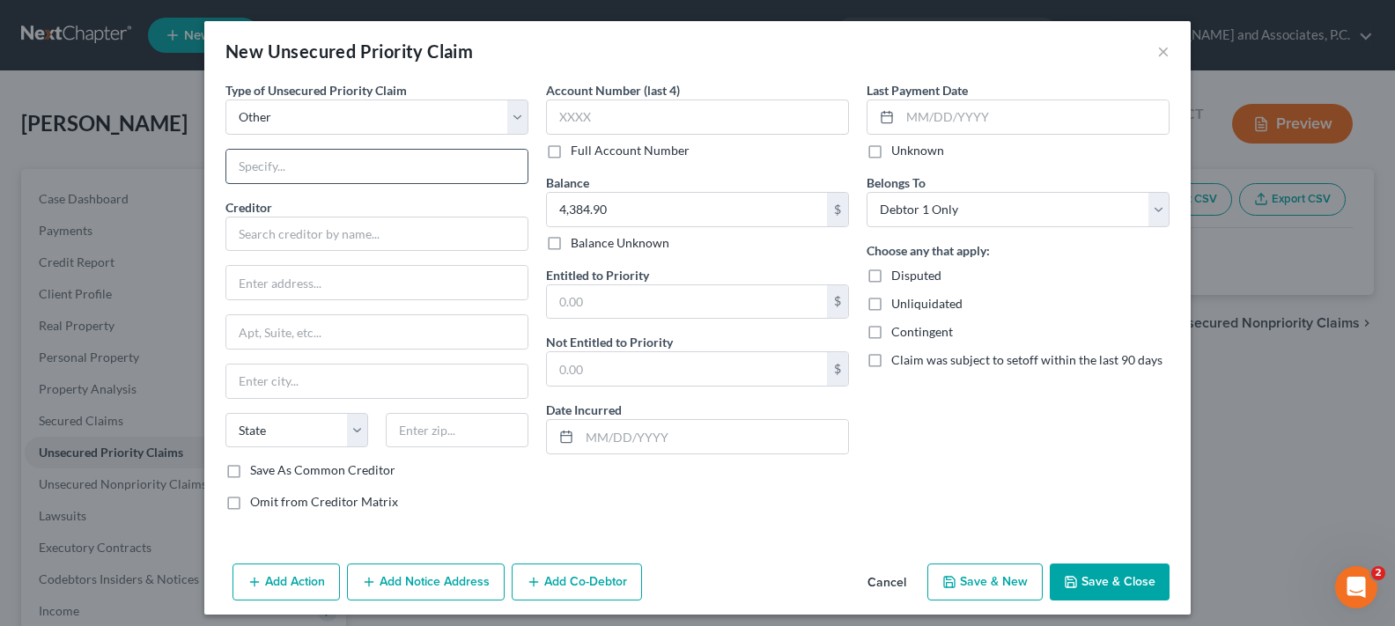
click at [277, 165] on input "text" at bounding box center [376, 166] width 301 height 33
type input "attorney's fees"
click at [277, 235] on input "text" at bounding box center [376, 234] width 303 height 35
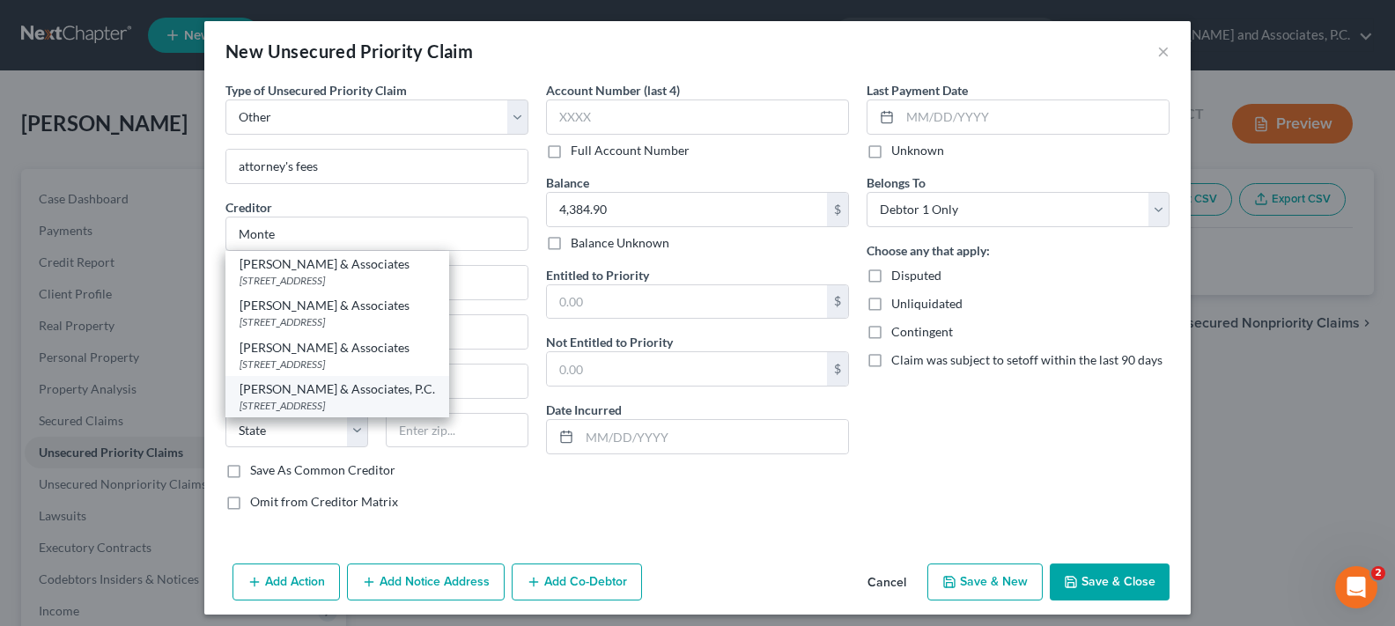
click at [269, 399] on div "1106 Brook Avenue, Wichita Falls, TX 76301" at bounding box center [337, 405] width 195 height 15
type input "Monte J. White & Associates, P.C."
type input "1106 Brook Avenue"
type input "Wichita Falls"
select select "45"
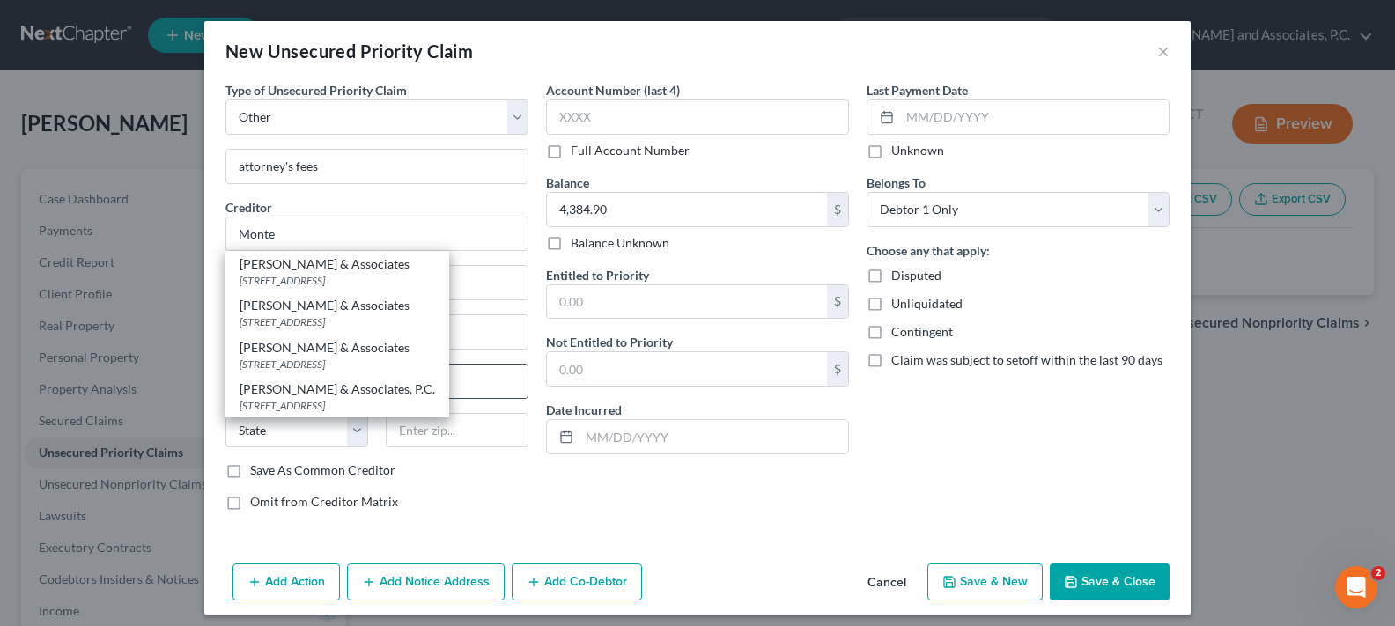
type input "76301"
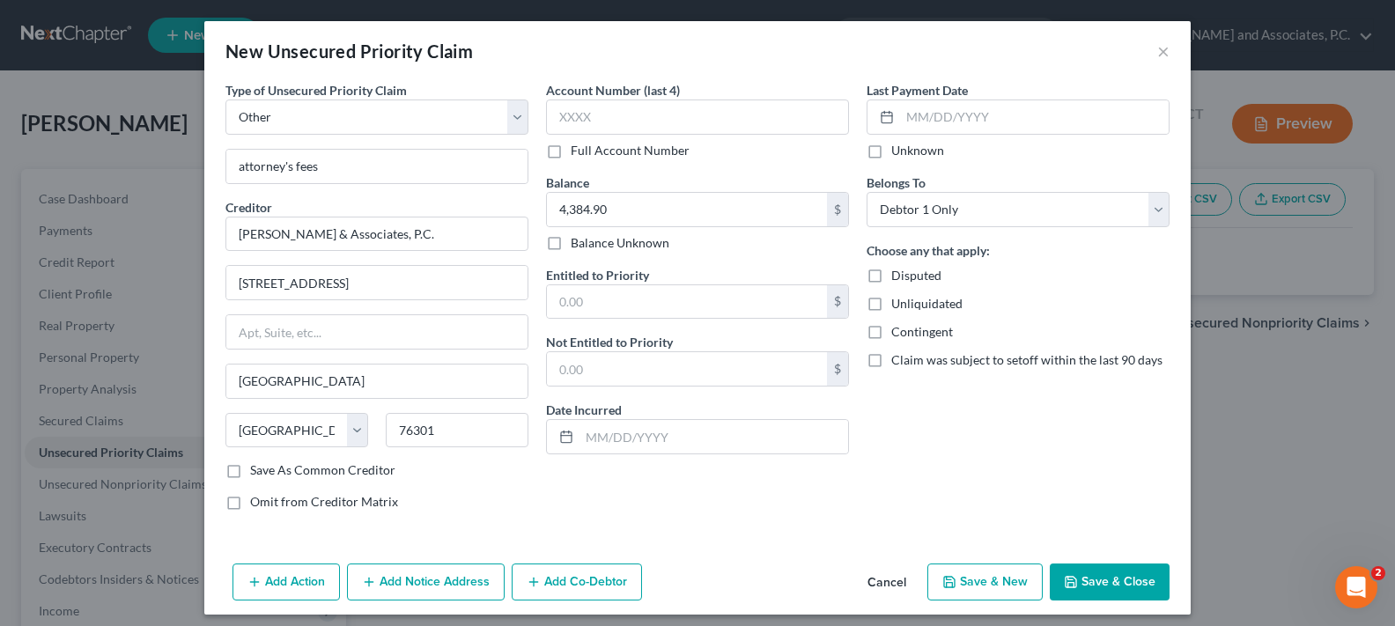
click at [1076, 586] on button "Save & Close" at bounding box center [1110, 582] width 120 height 37
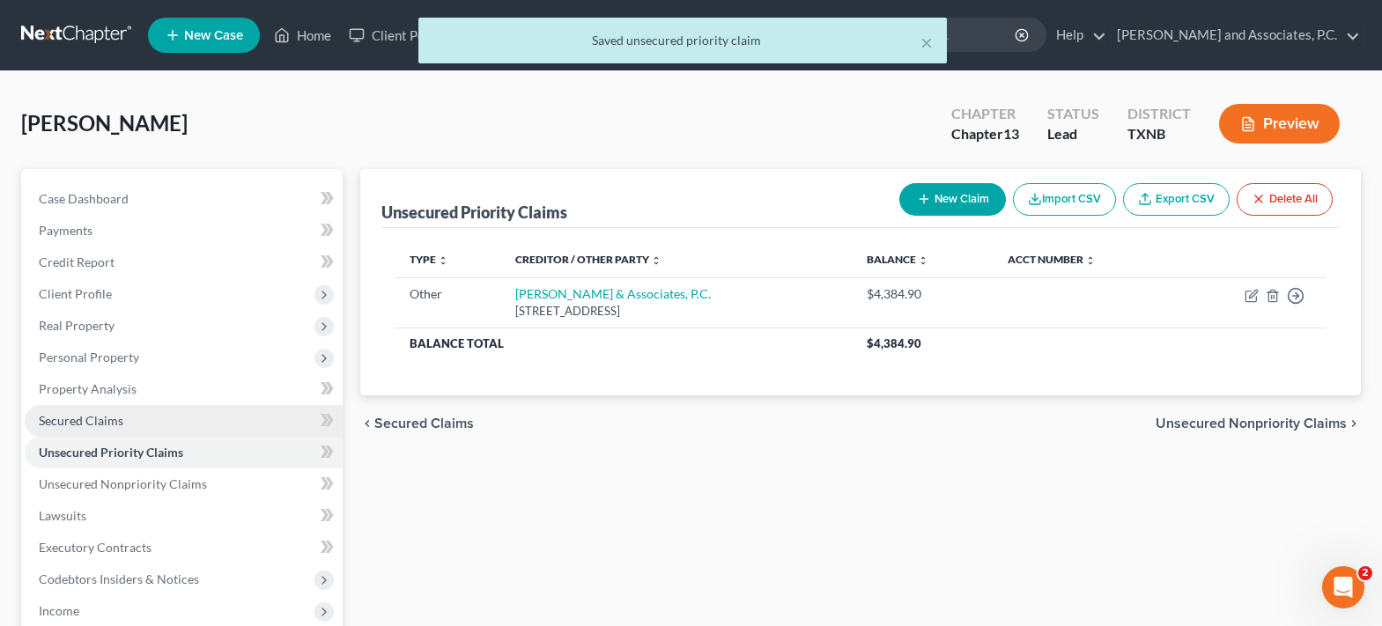
click at [140, 428] on link "Secured Claims" at bounding box center [184, 421] width 318 height 32
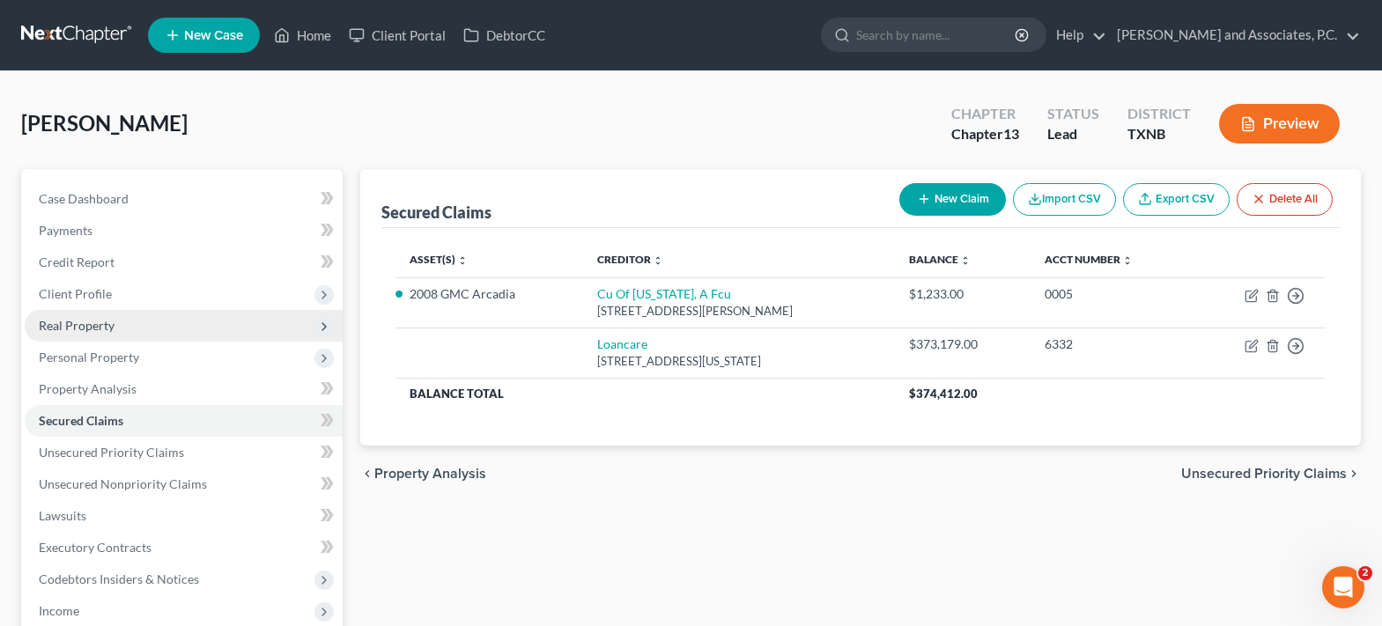
click at [119, 334] on span "Real Property" at bounding box center [184, 326] width 318 height 32
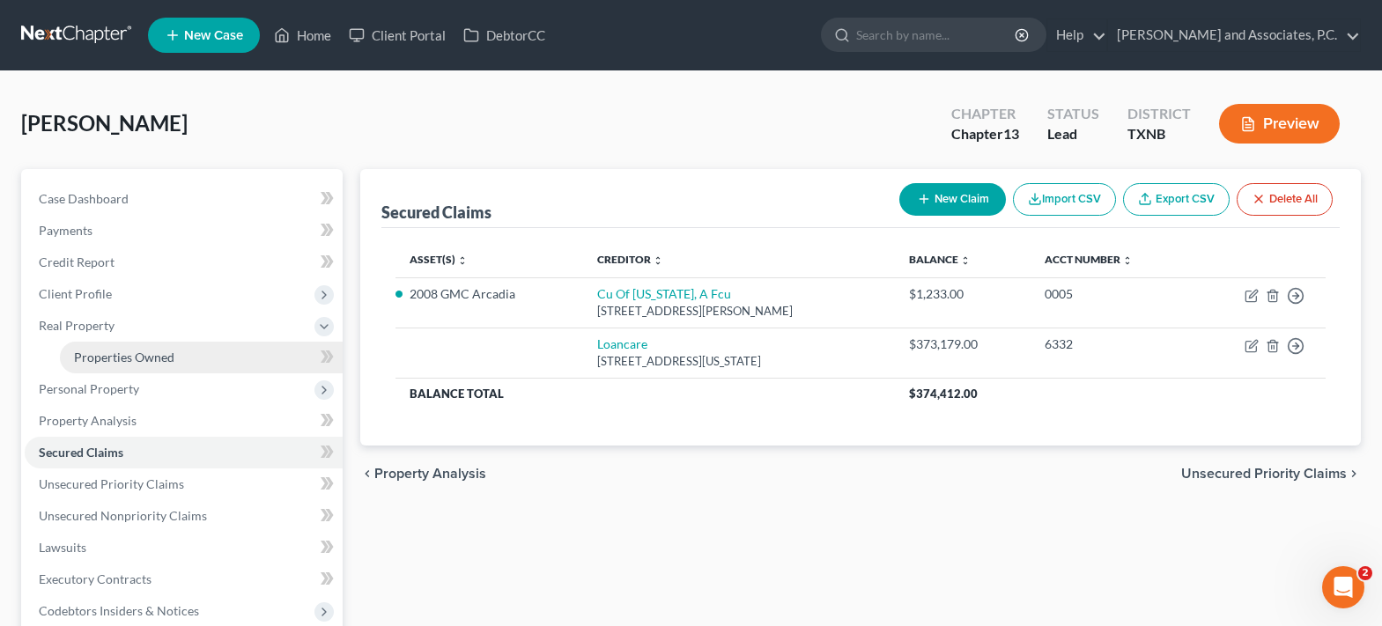
click at [132, 355] on span "Properties Owned" at bounding box center [124, 357] width 100 height 15
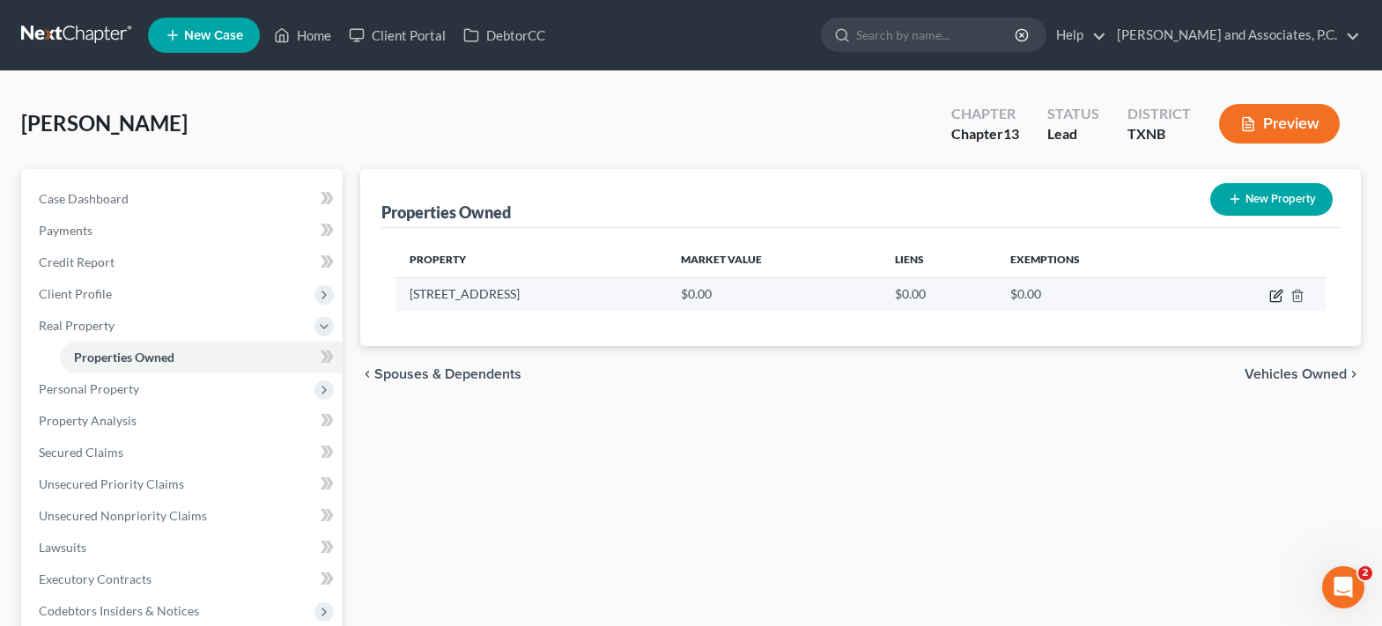
click at [1279, 297] on icon "button" at bounding box center [1276, 296] width 14 height 14
select select "45"
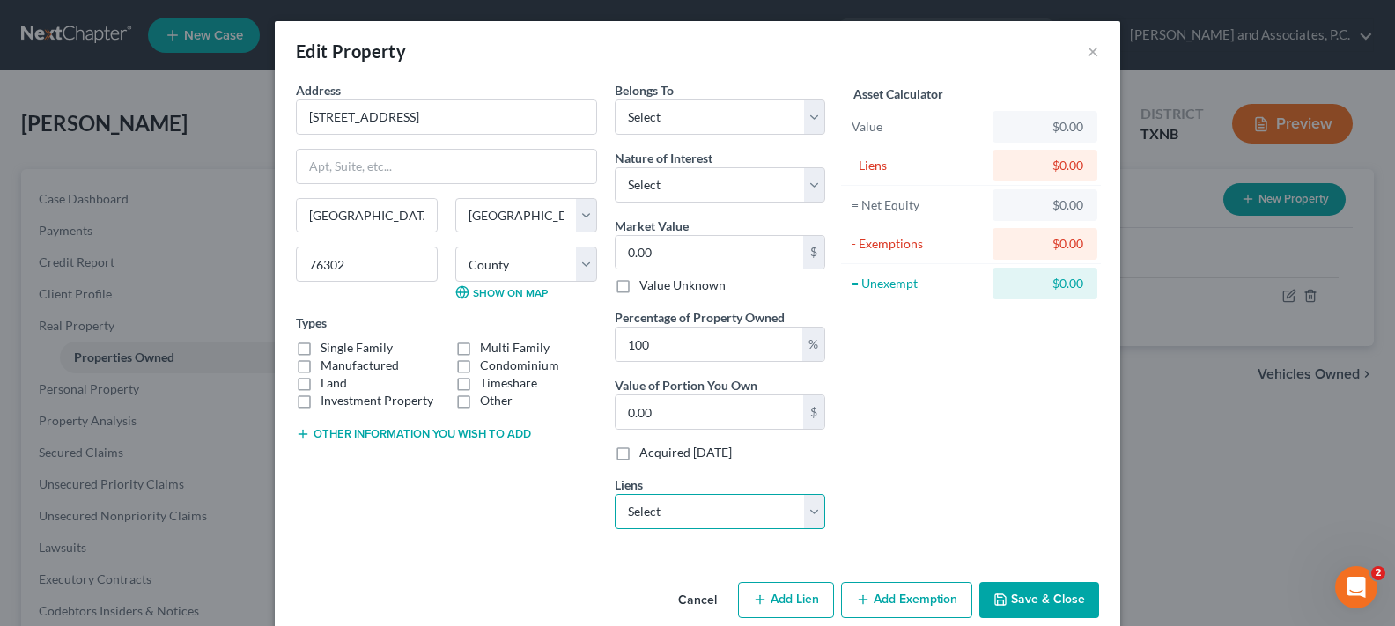
click at [809, 514] on select "Select Loancare - $373,179.00" at bounding box center [720, 511] width 210 height 35
select select "48"
select select "0"
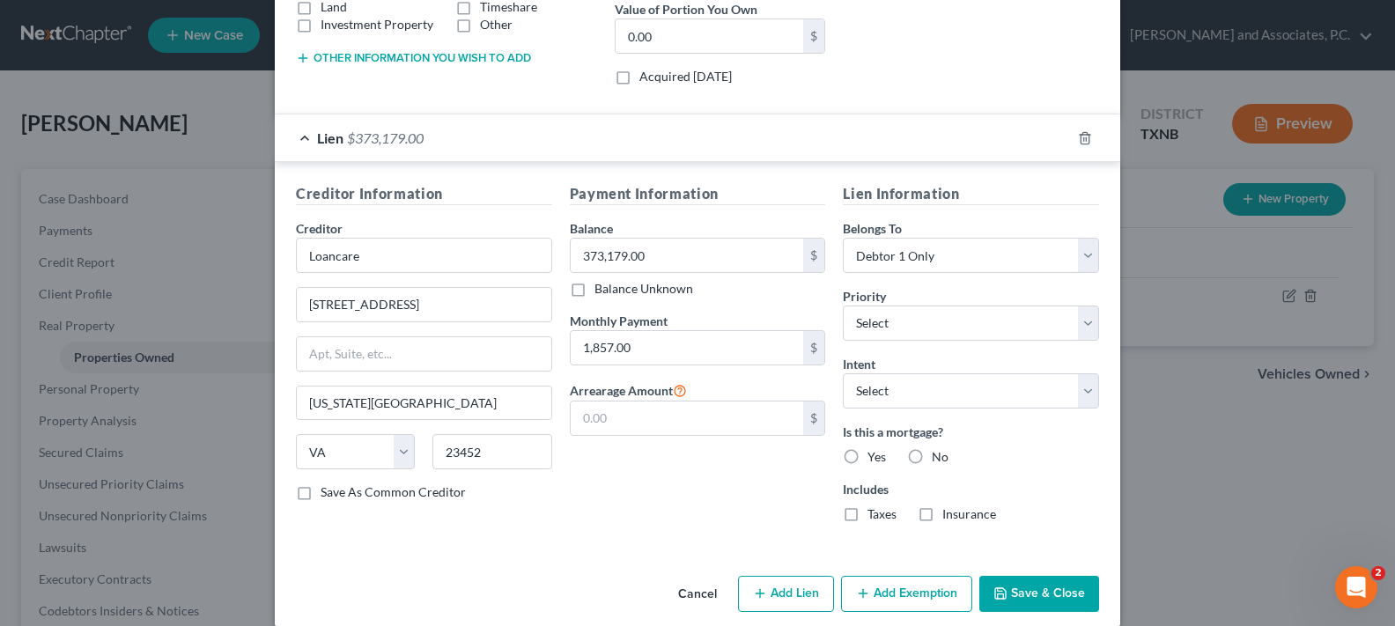
scroll to position [397, 0]
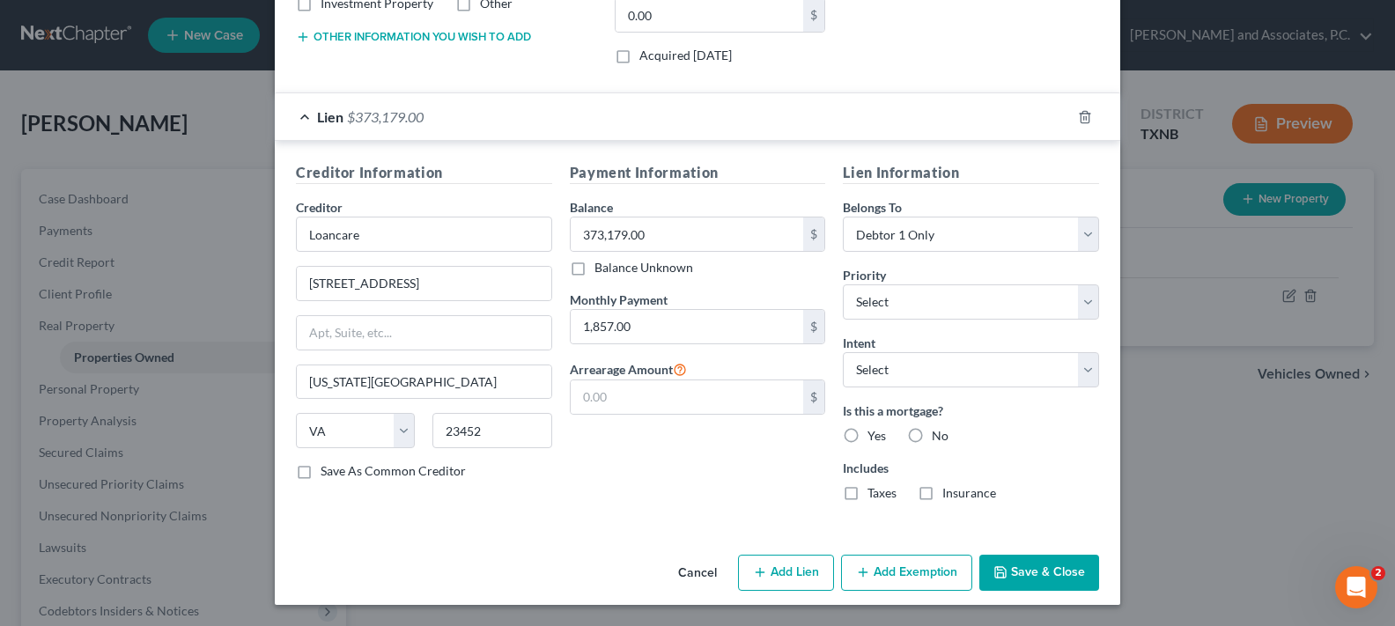
click at [1050, 579] on button "Save & Close" at bounding box center [1039, 573] width 120 height 37
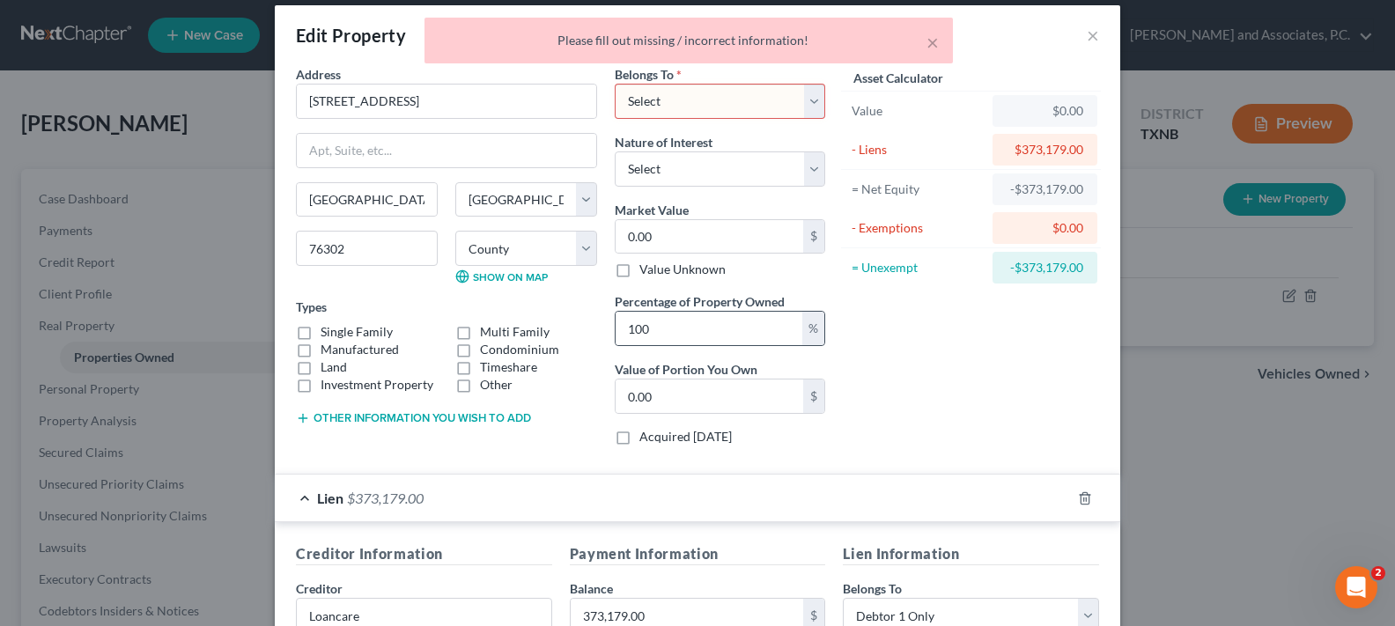
scroll to position [0, 0]
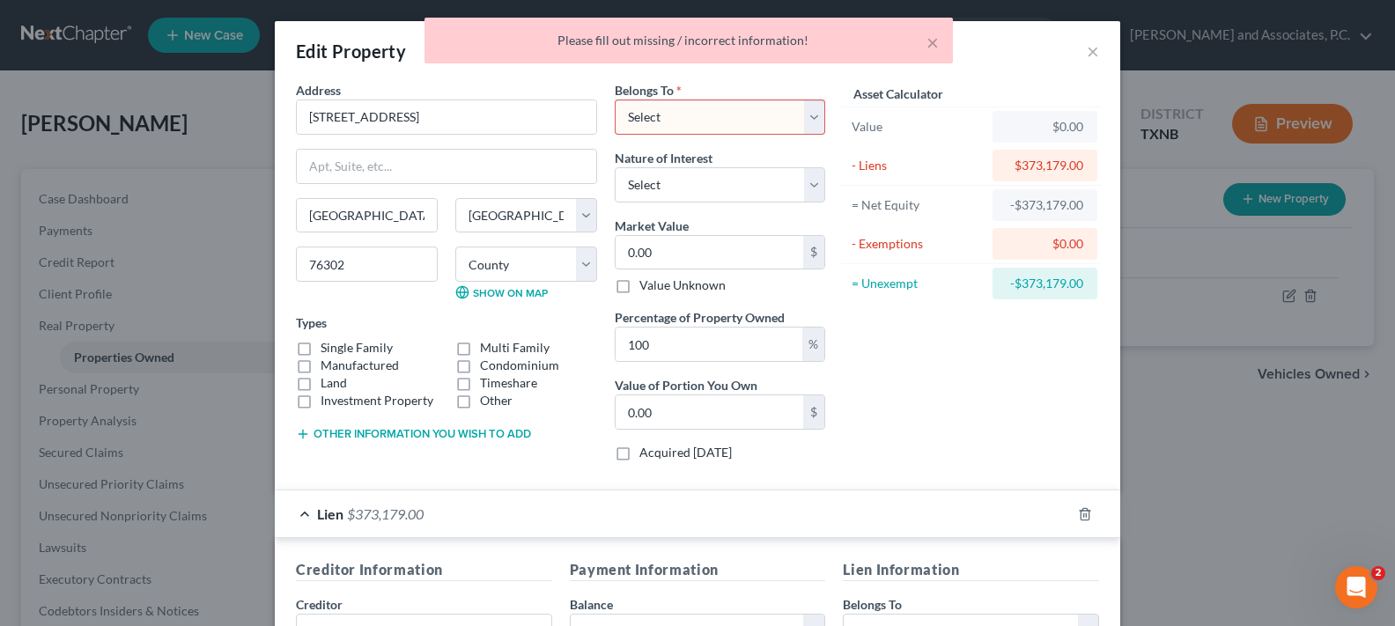
click at [743, 114] on select "Select Debtor 1 Only Debtor 2 Only Debtor 1 And Debtor 2 Only At Least One Of T…" at bounding box center [720, 117] width 210 height 35
select select "0"
click at [615, 100] on select "Select Debtor 1 Only Debtor 2 Only Debtor 1 And Debtor 2 Only At Least One Of T…" at bounding box center [720, 117] width 210 height 35
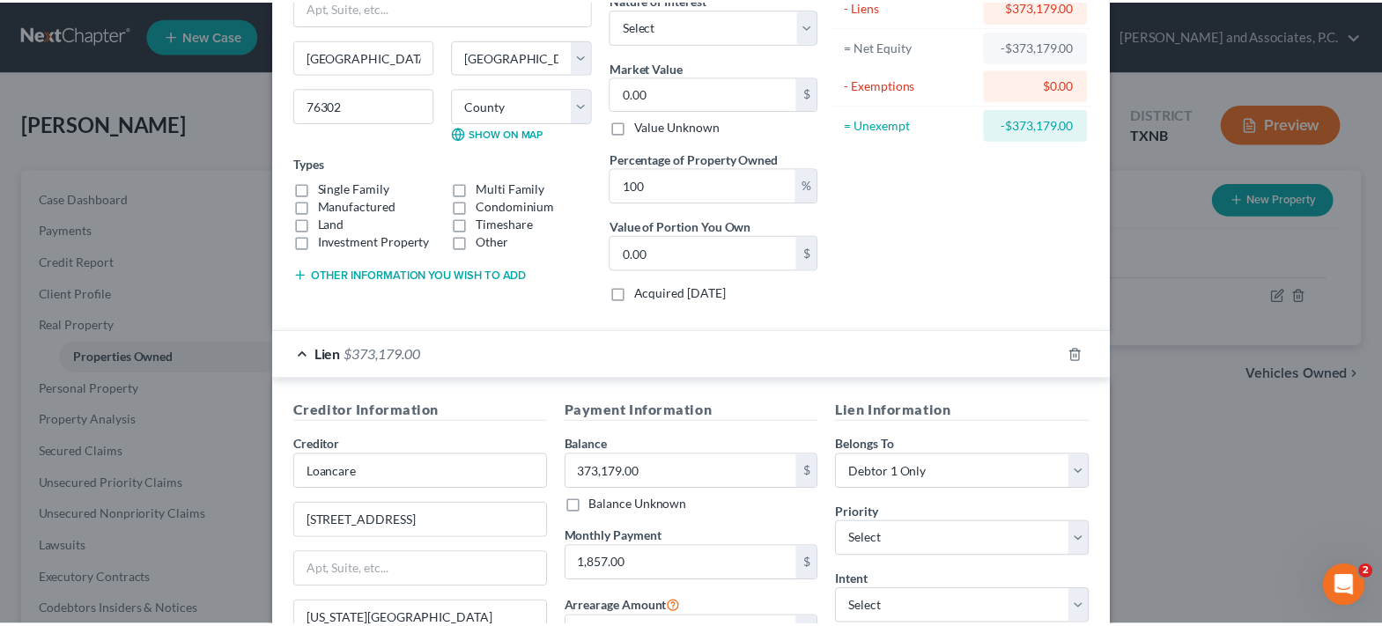
scroll to position [397, 0]
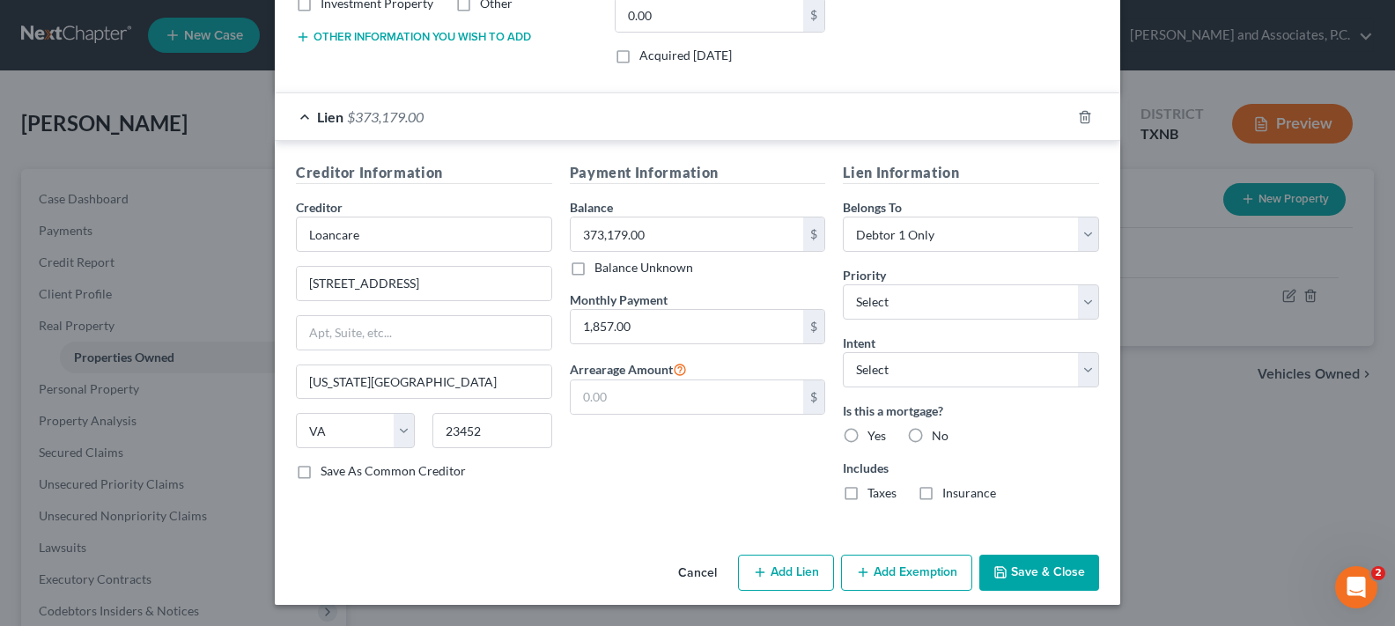
click at [1043, 570] on button "Save & Close" at bounding box center [1039, 573] width 120 height 37
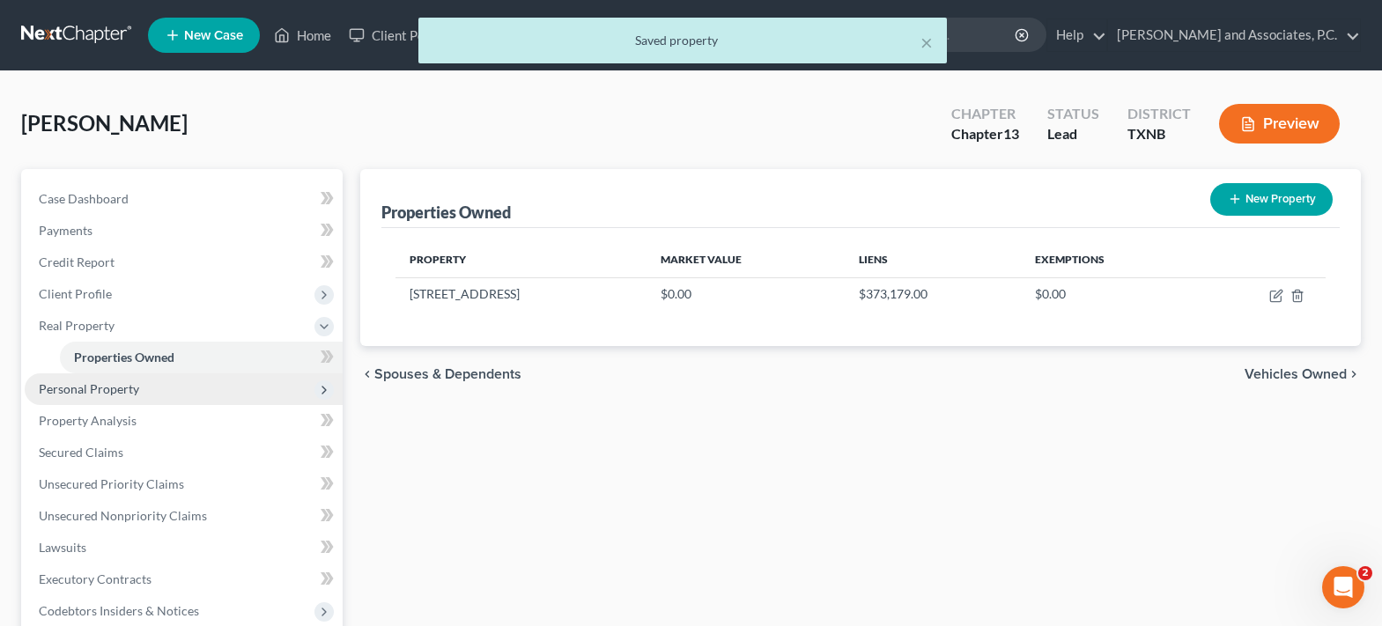
click at [110, 393] on span "Personal Property" at bounding box center [89, 388] width 100 height 15
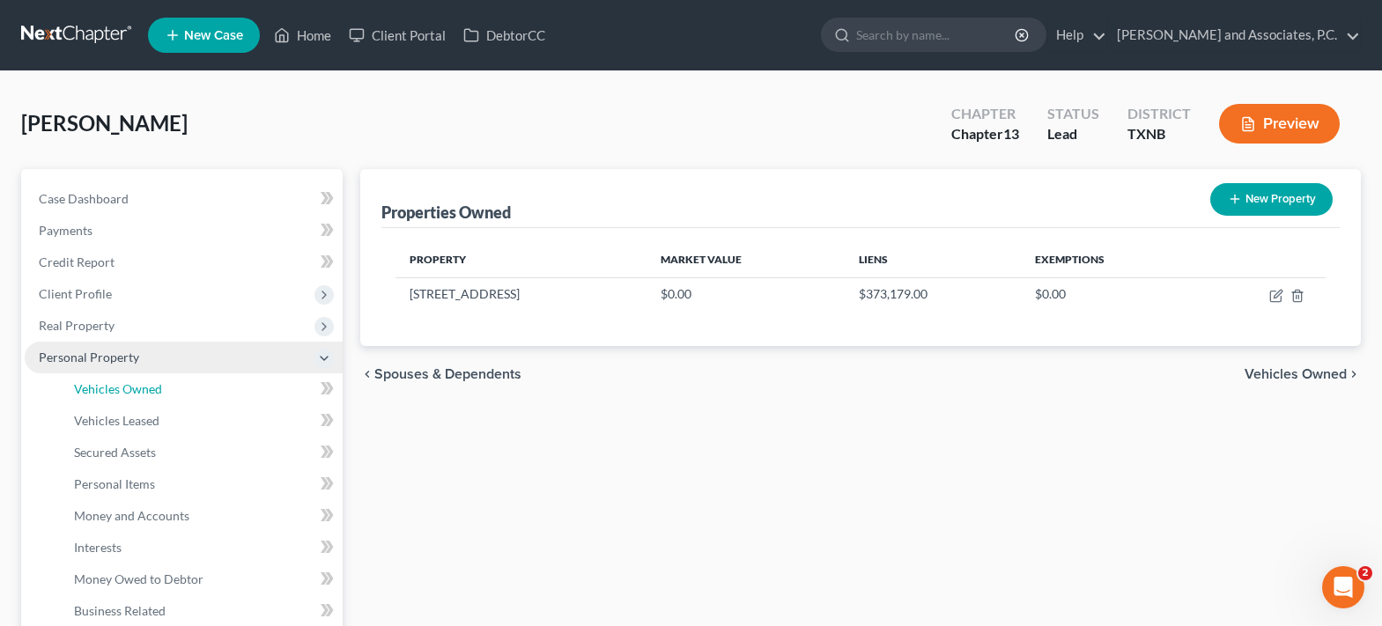
click at [110, 393] on span "Vehicles Owned" at bounding box center [118, 388] width 88 height 15
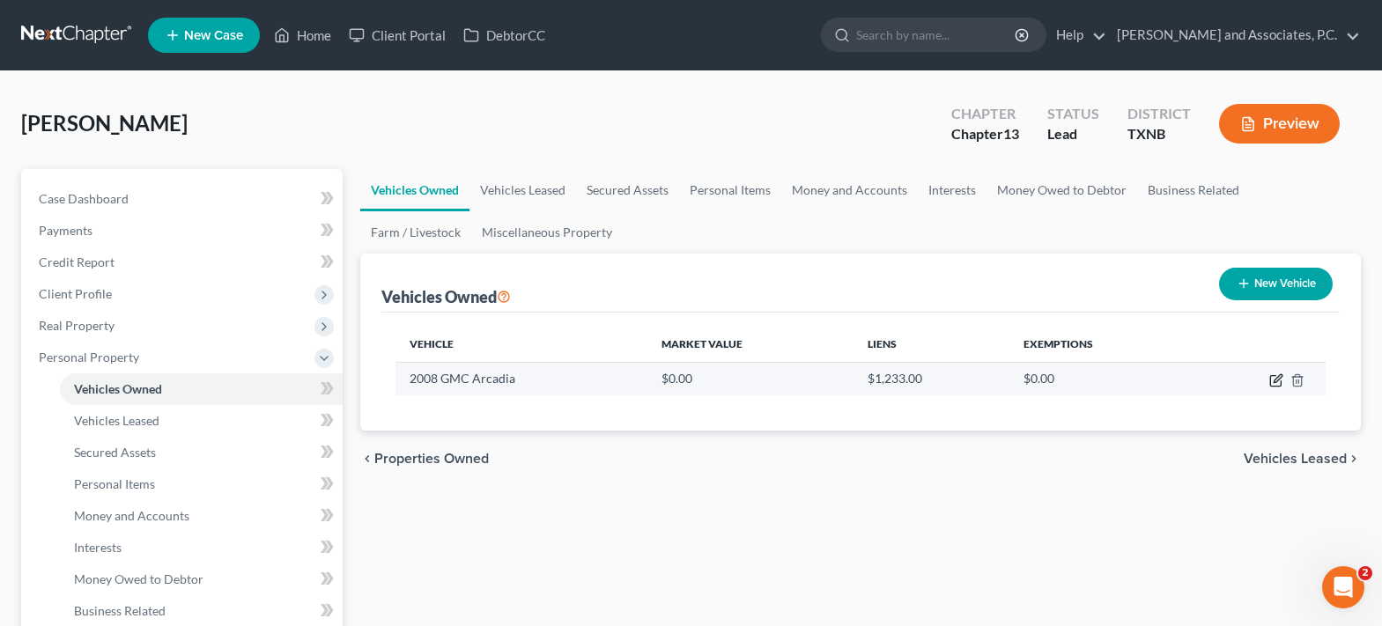
click at [1278, 381] on icon "button" at bounding box center [1276, 380] width 14 height 14
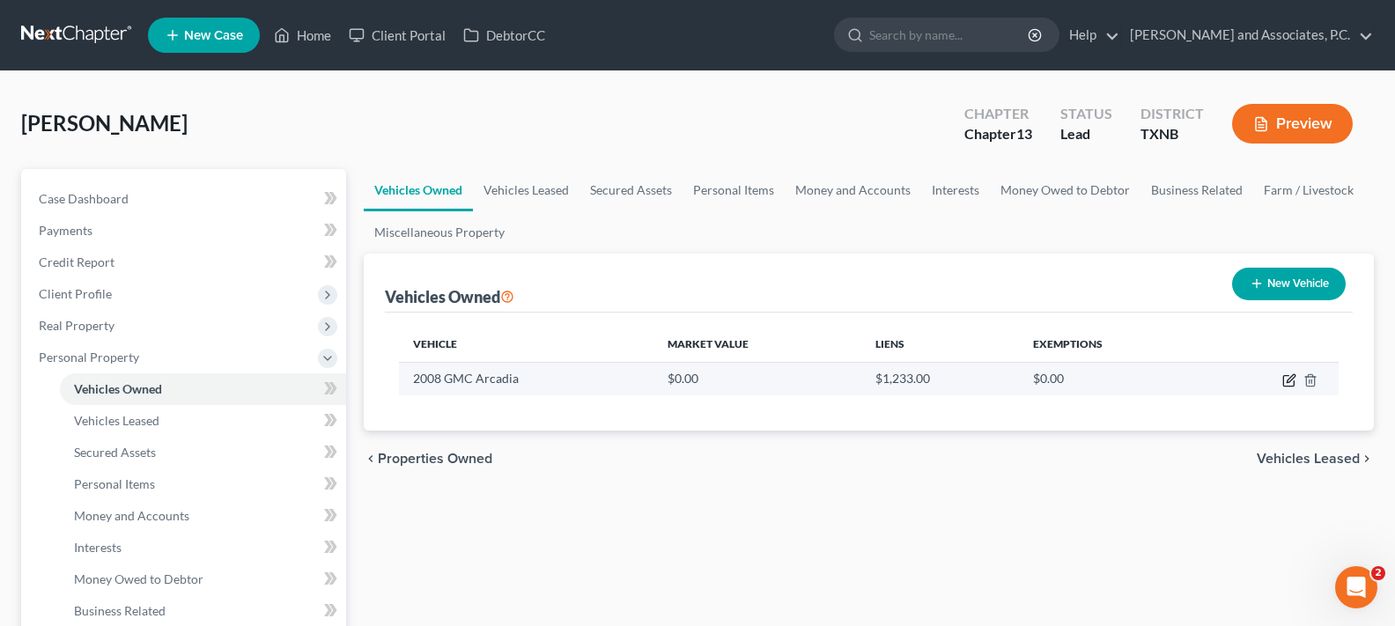
select select "0"
select select "18"
select select "4"
select select "0"
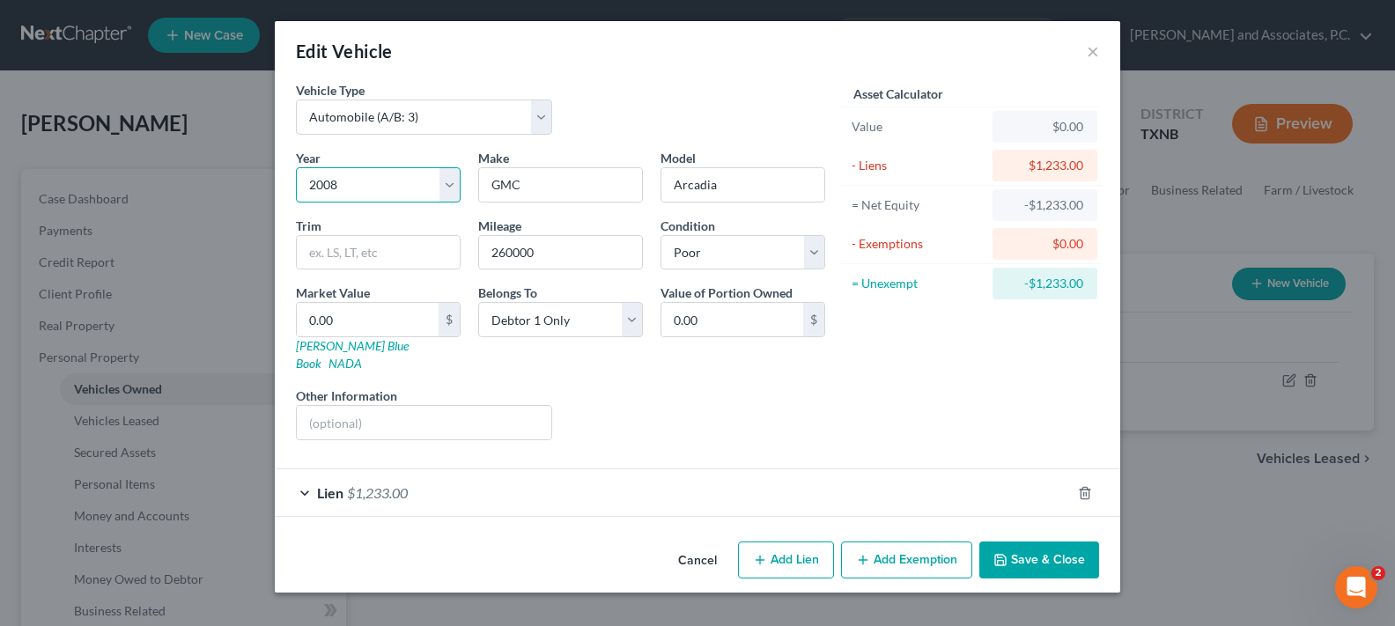
click at [377, 186] on select "Select 2026 2025 2024 2023 2022 2021 2020 2019 2018 2017 2016 2015 2014 2013 20…" at bounding box center [378, 184] width 165 height 35
select select "19"
click at [296, 167] on select "Select 2026 2025 2024 2023 2022 2021 2020 2019 2018 2017 2016 2015 2014 2013 20…" at bounding box center [378, 184] width 165 height 35
click at [550, 190] on input "GMC" at bounding box center [560, 184] width 163 height 33
click at [1025, 548] on button "Save & Close" at bounding box center [1039, 560] width 120 height 37
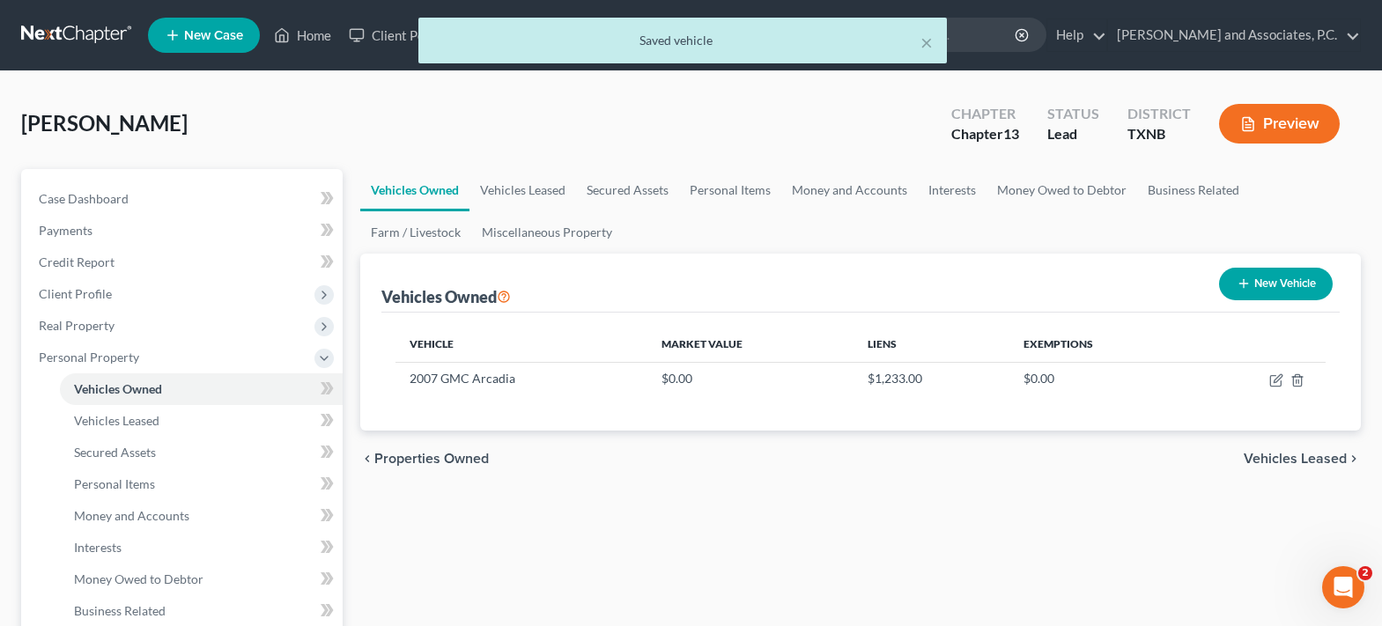
click at [1257, 280] on button "New Vehicle" at bounding box center [1276, 284] width 114 height 33
select select "0"
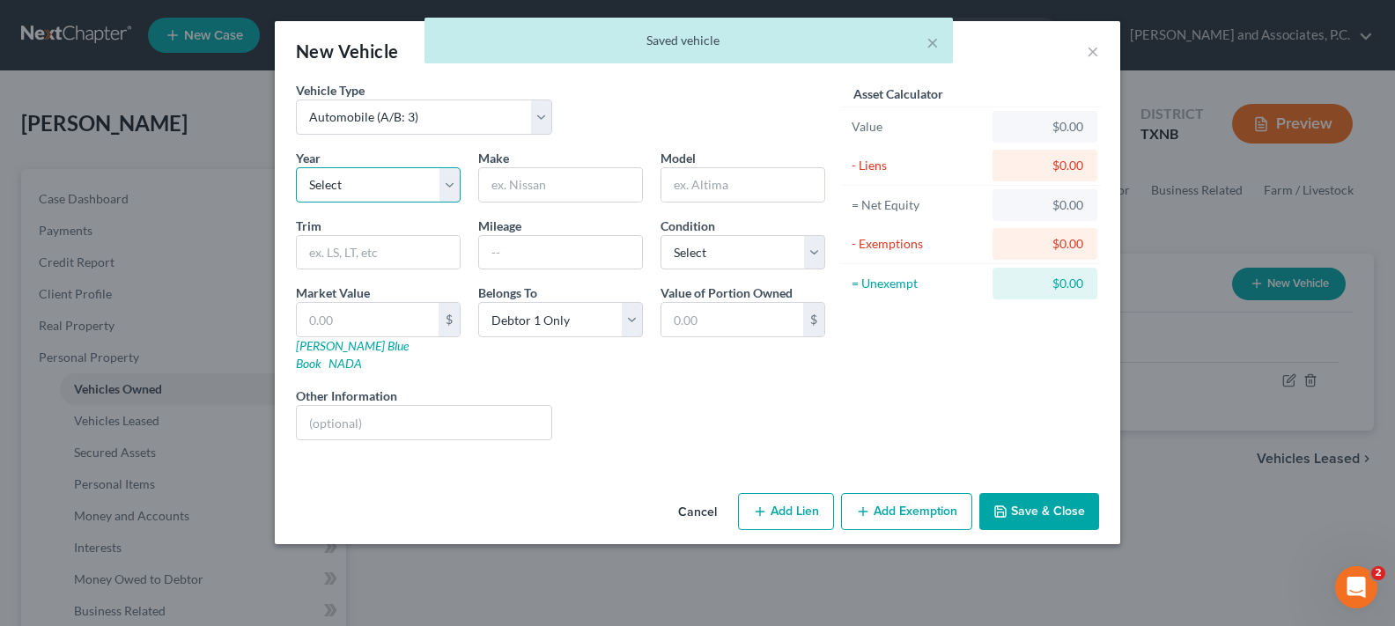
click at [378, 179] on select "Select 2026 2025 2024 2023 2022 2021 2020 2019 2018 2017 2016 2015 2014 2013 20…" at bounding box center [378, 184] width 165 height 35
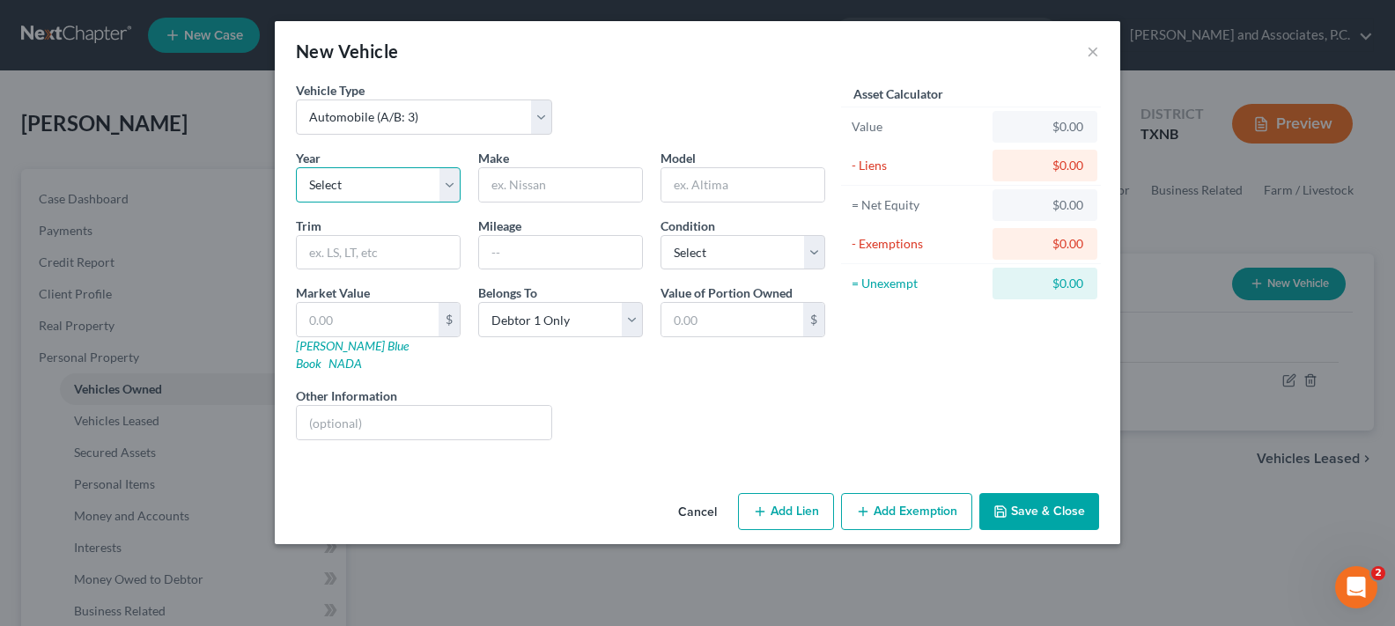
select select "19"
click at [296, 167] on select "Select 2026 2025 2024 2023 2022 2021 2020 2019 2018 2017 2016 2015 2014 2013 20…" at bounding box center [378, 184] width 165 height 35
click at [571, 182] on input "text" at bounding box center [560, 184] width 163 height 33
type input "Toyota"
type input "Camry"
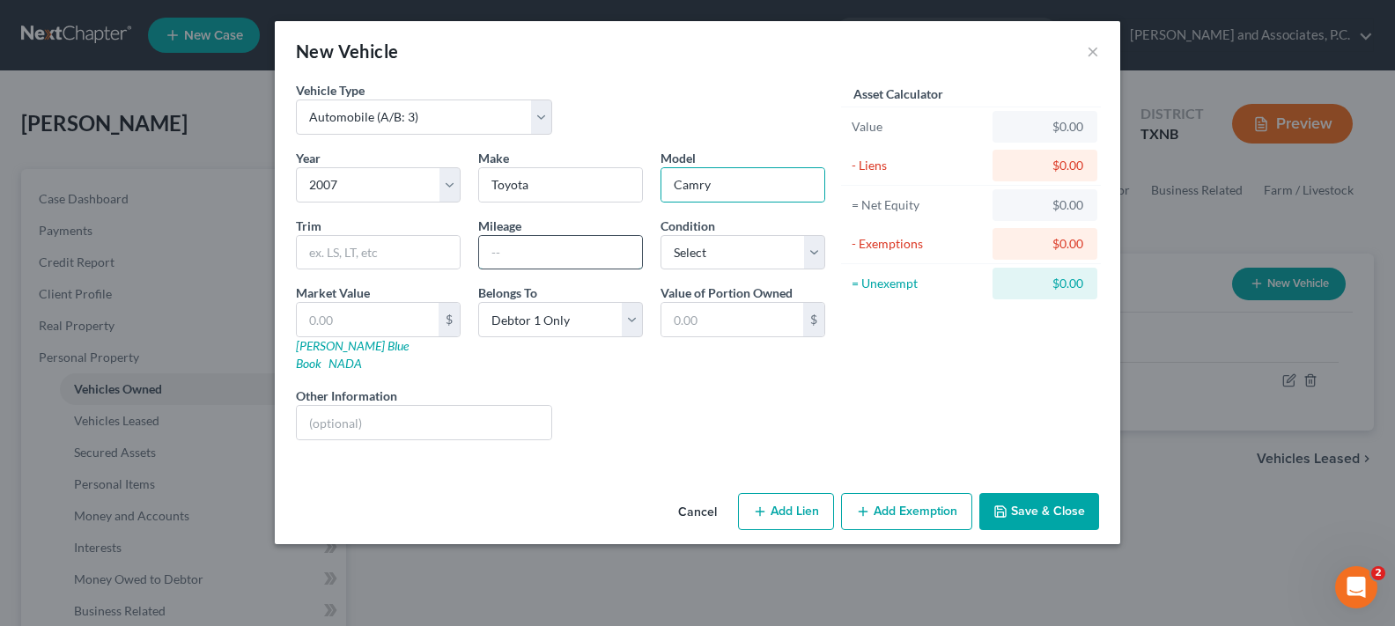
click at [512, 252] on input "text" at bounding box center [560, 252] width 163 height 33
type input "3"
type input "130000"
click at [682, 254] on select "Select Excellent Very Good Good Fair Poor" at bounding box center [742, 252] width 165 height 35
select select "3"
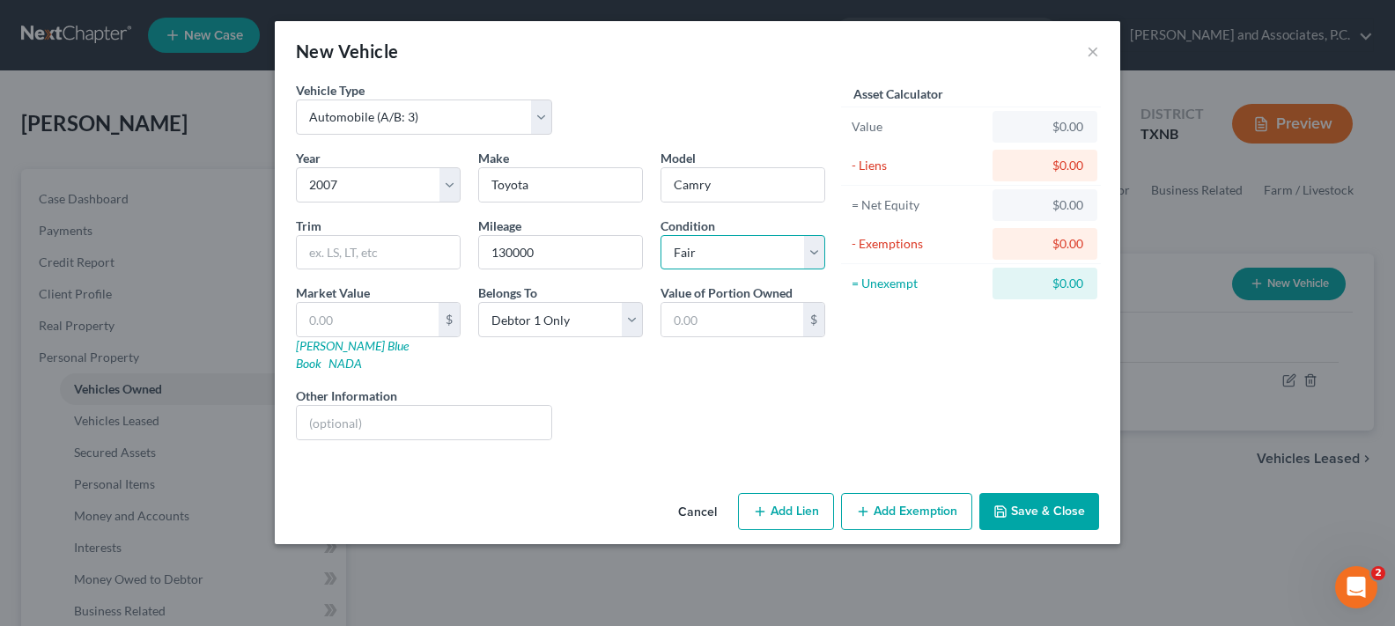
click at [660, 235] on select "Select Excellent Very Good Good Fair Poor" at bounding box center [742, 252] width 165 height 35
click at [1038, 501] on button "Save & Close" at bounding box center [1039, 511] width 120 height 37
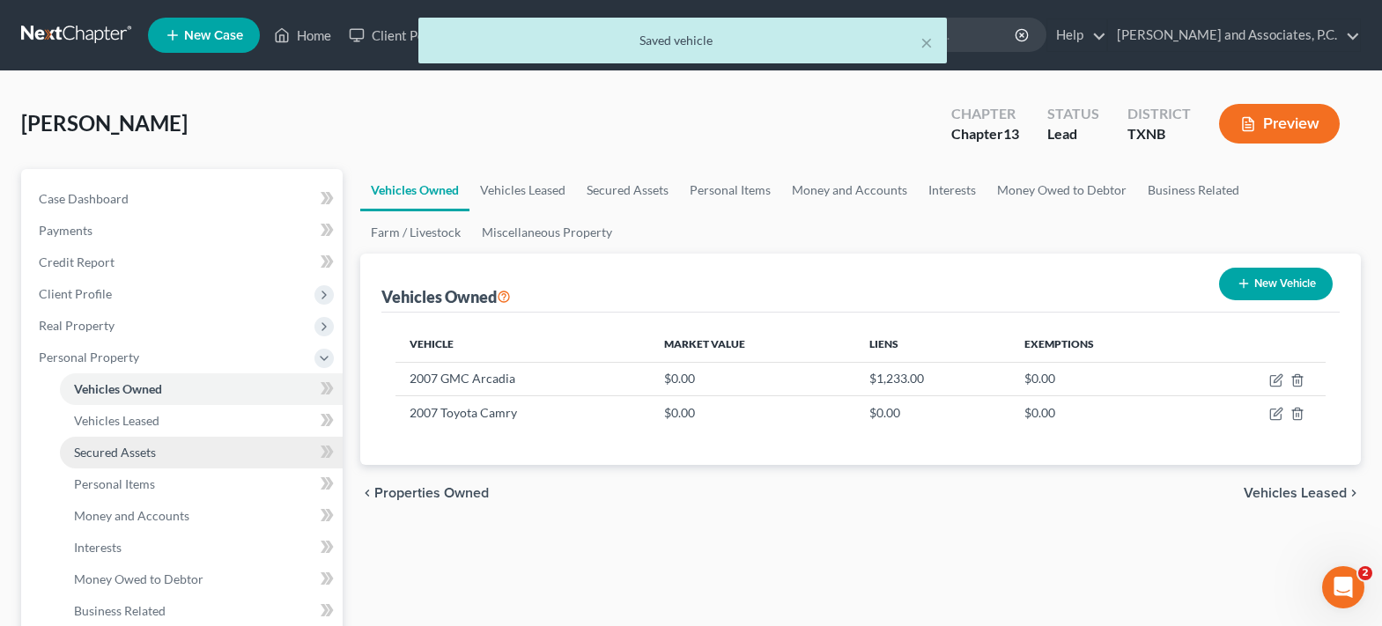
scroll to position [352, 0]
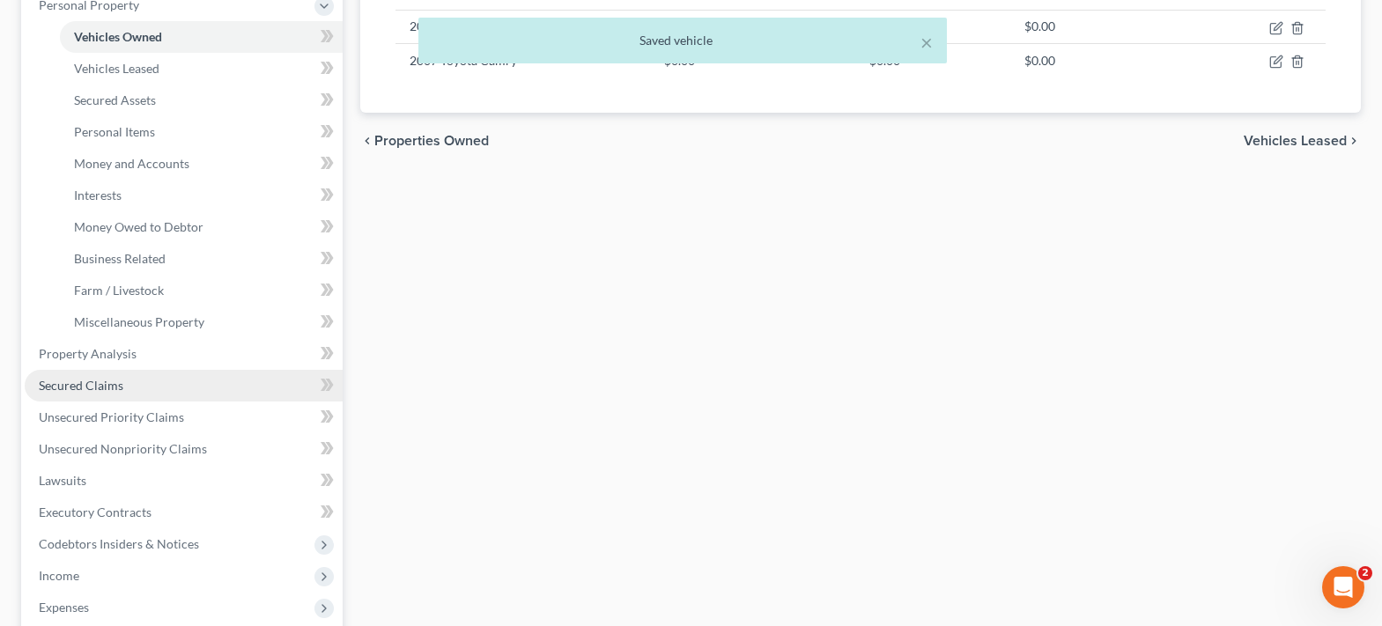
click at [154, 380] on link "Secured Claims" at bounding box center [184, 386] width 318 height 32
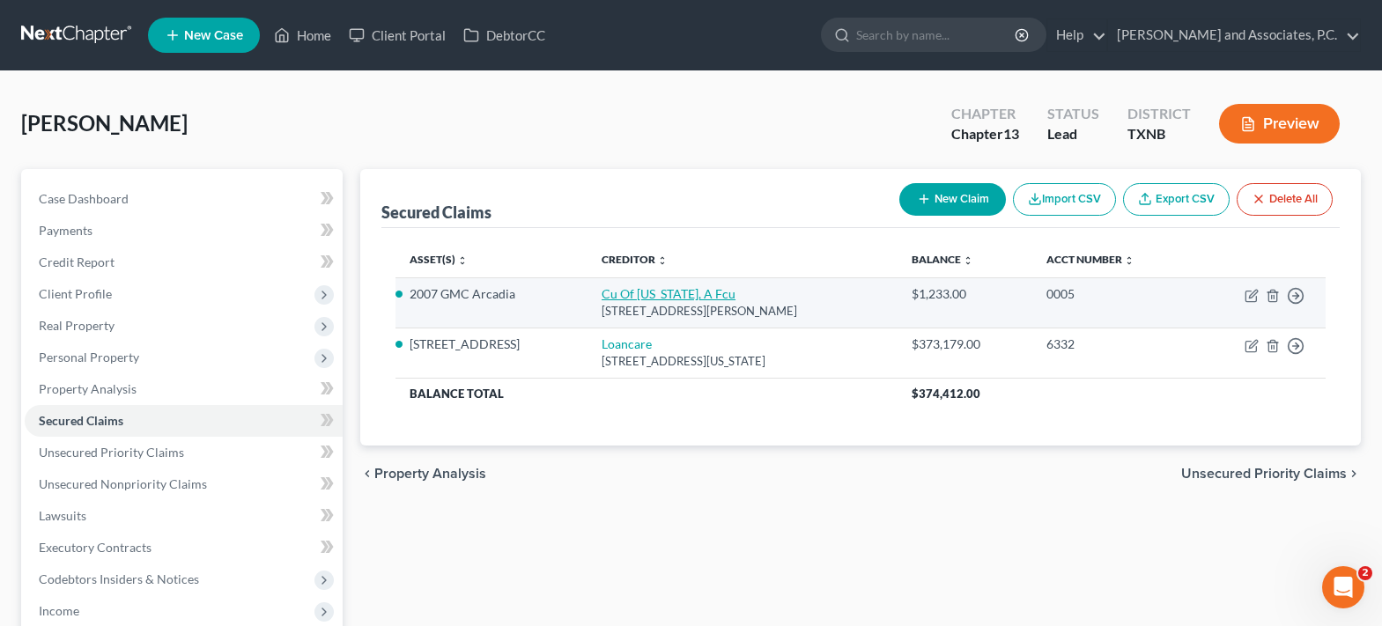
click at [680, 290] on link "Cu Of Colorado, A Fcu" at bounding box center [668, 293] width 134 height 15
select select "5"
select select "2"
select select "0"
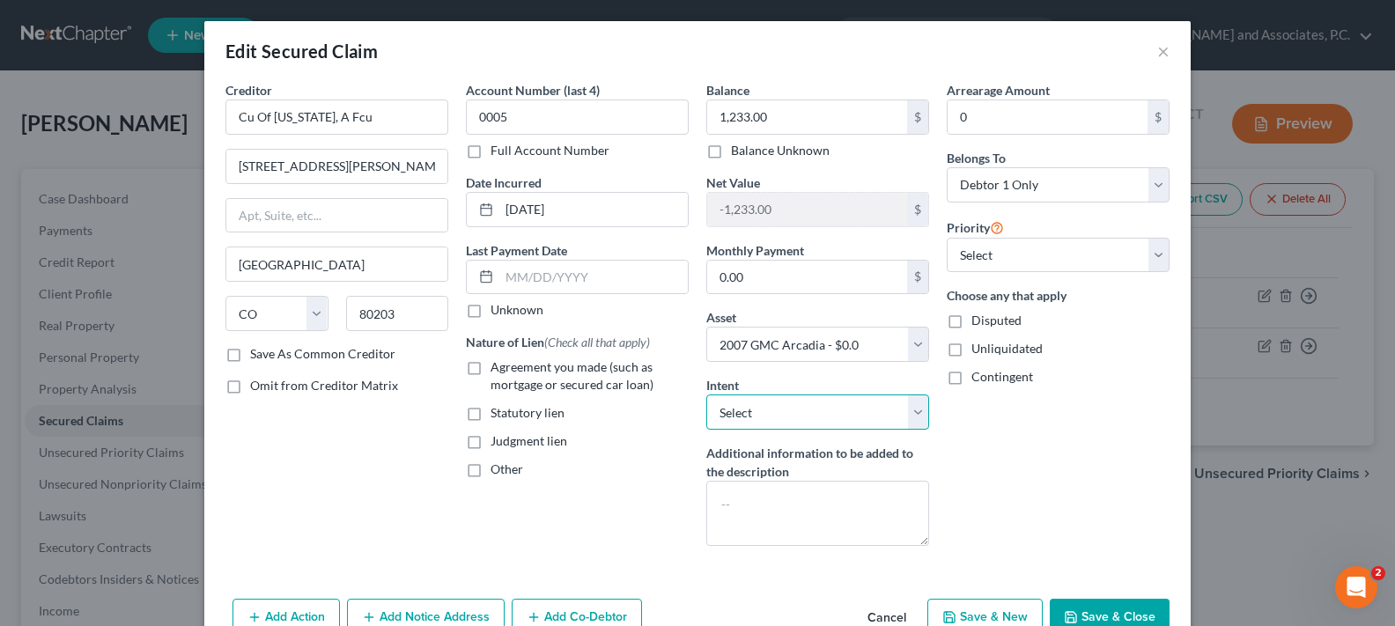
click at [908, 411] on select "Select Surrender Redeem Reaffirm Avoid Other" at bounding box center [817, 411] width 223 height 35
select select "0"
click at [706, 394] on select "Select Surrender Redeem Reaffirm Avoid Other" at bounding box center [817, 411] width 223 height 35
click at [1136, 616] on button "Save & Close" at bounding box center [1110, 617] width 120 height 37
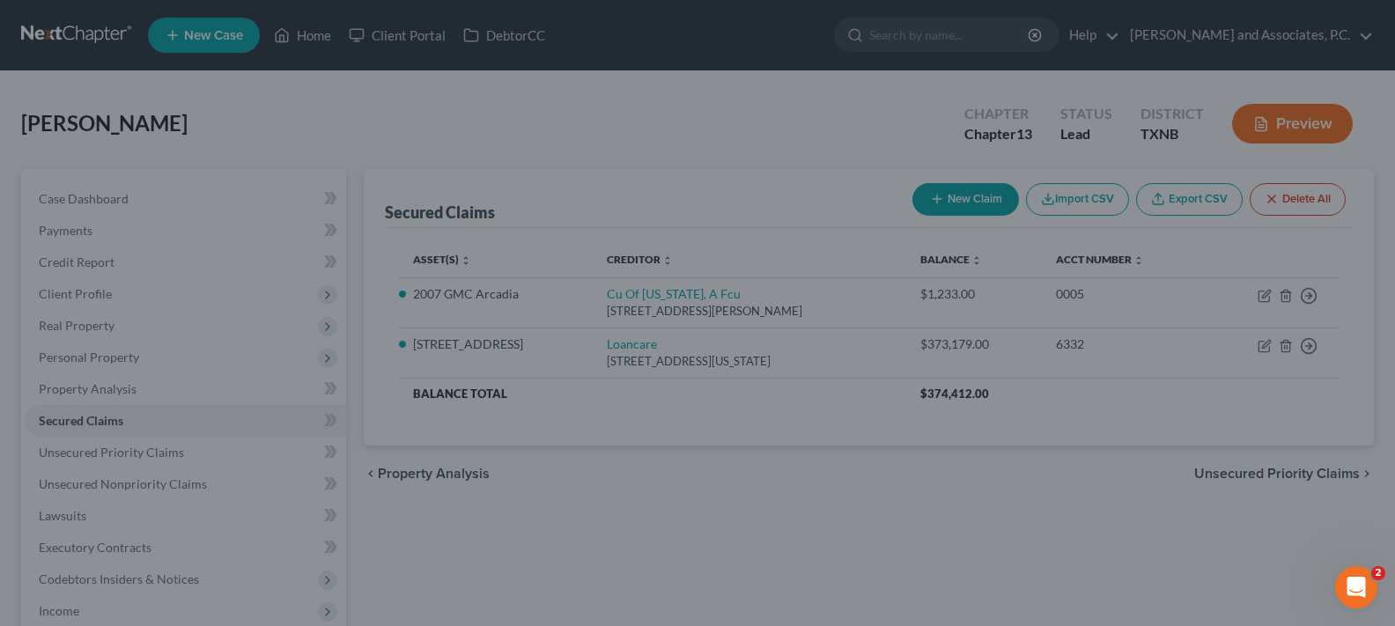
select select
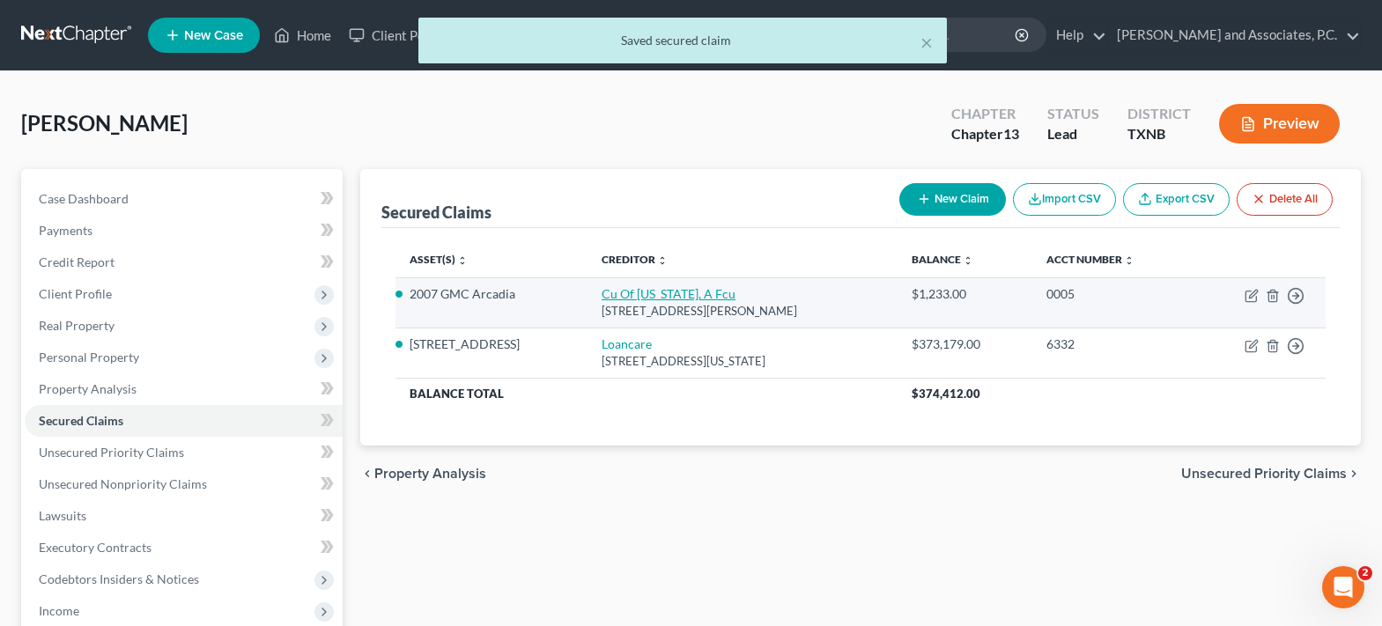
click at [616, 294] on link "Cu Of Colorado, A Fcu" at bounding box center [668, 293] width 134 height 15
select select "5"
select select "2"
select select "0"
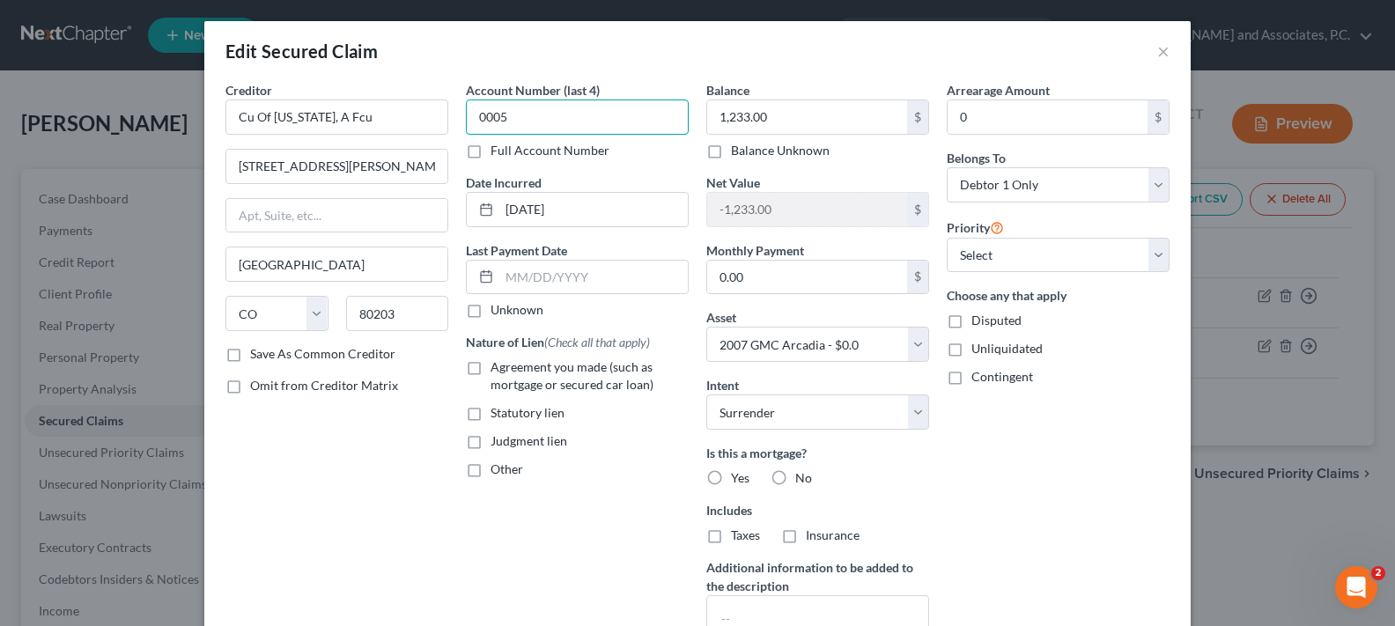
click at [558, 111] on input "0005" at bounding box center [577, 117] width 223 height 35
type input "0"
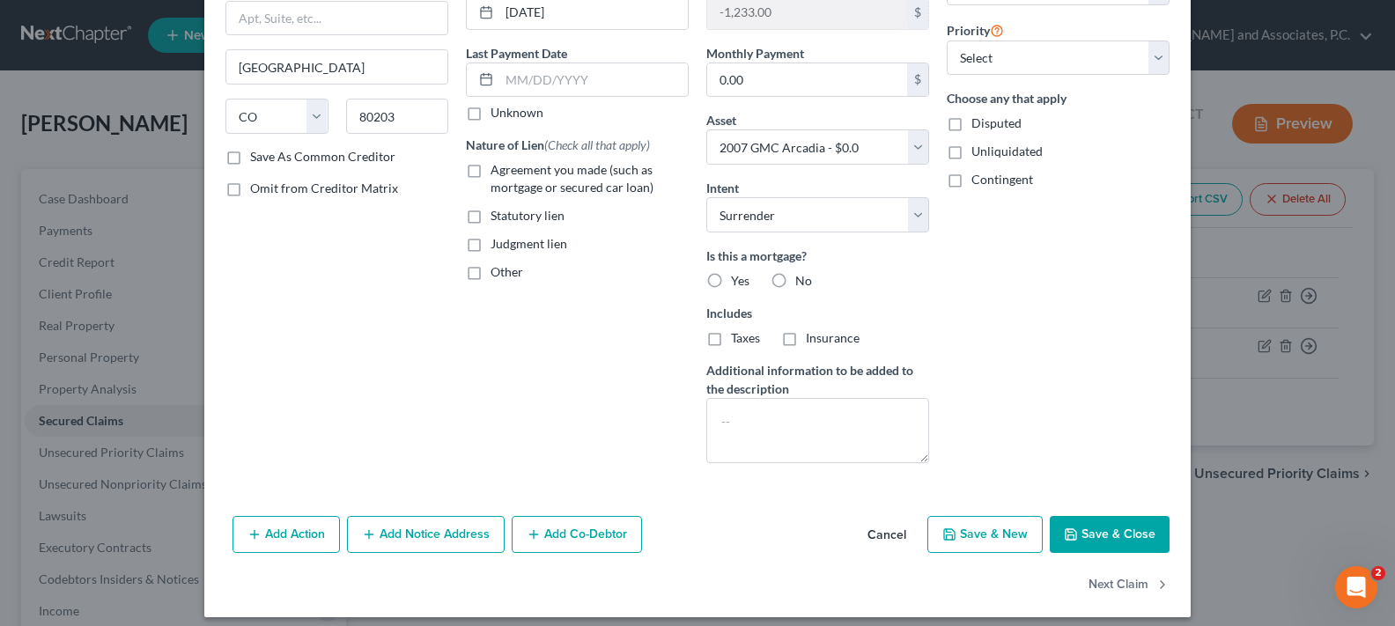
scroll to position [210, 0]
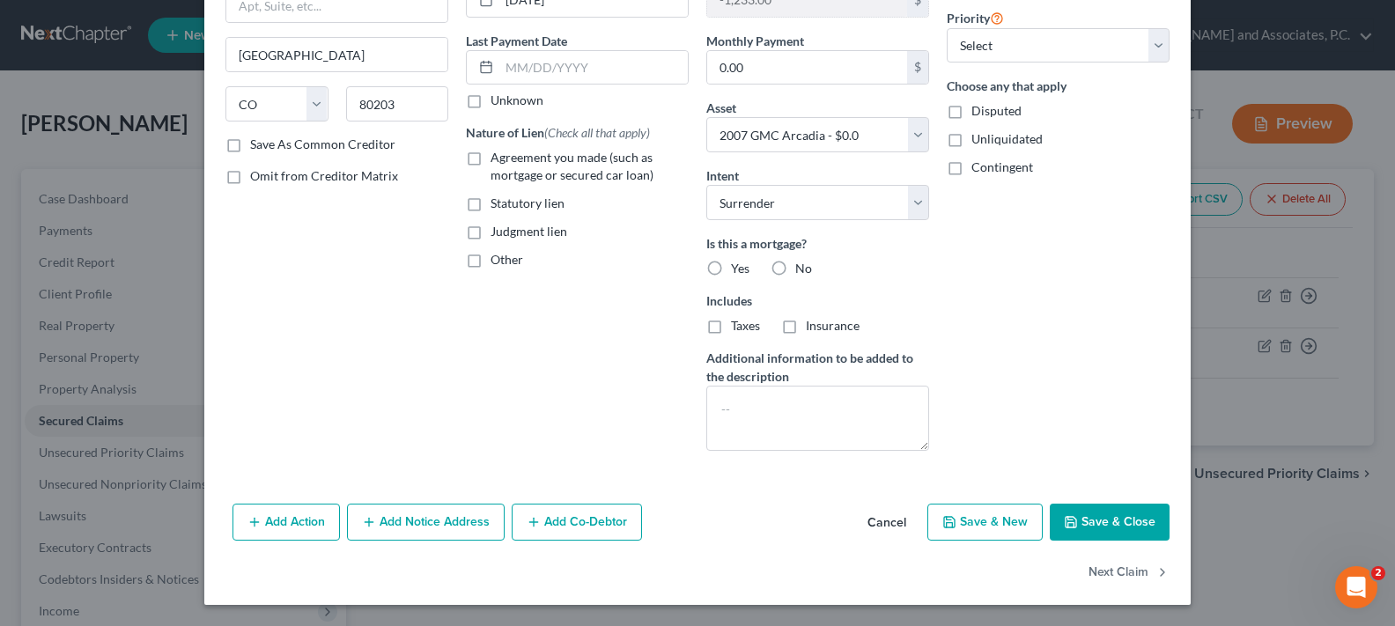
type input "8580"
click at [1096, 520] on button "Save & Close" at bounding box center [1110, 522] width 120 height 37
select select
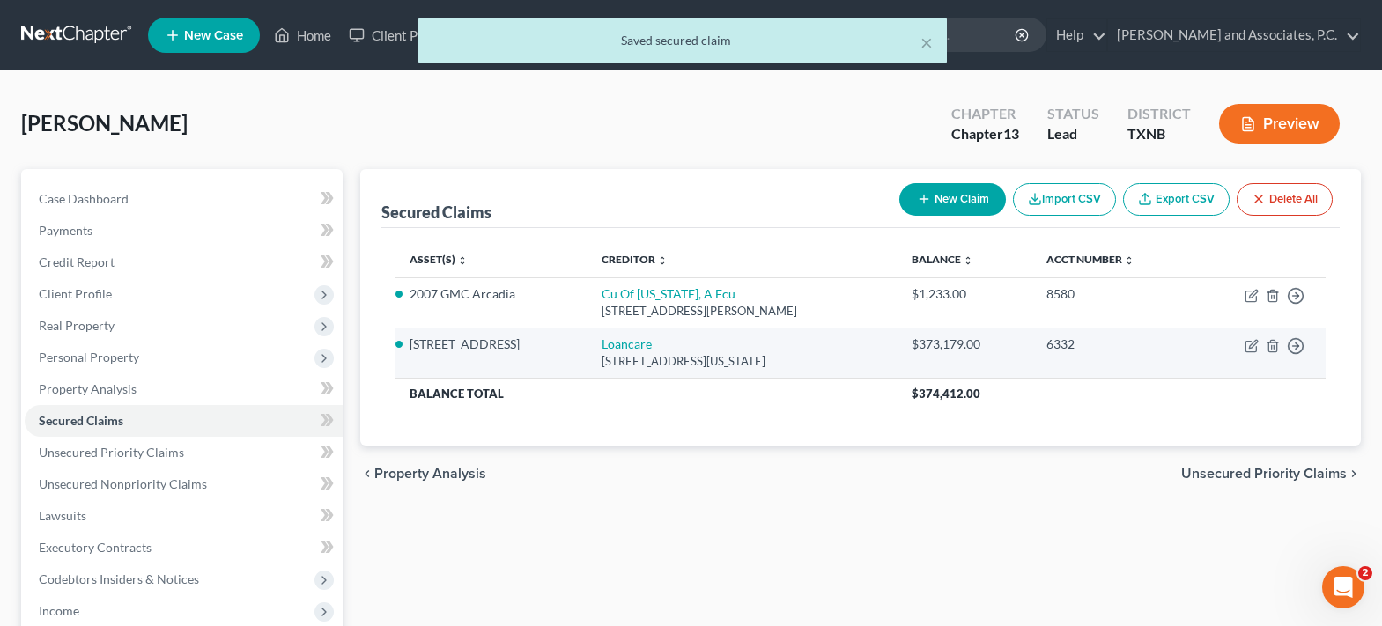
click at [621, 341] on link "Loancare" at bounding box center [626, 343] width 50 height 15
select select "48"
select select "4"
select select "0"
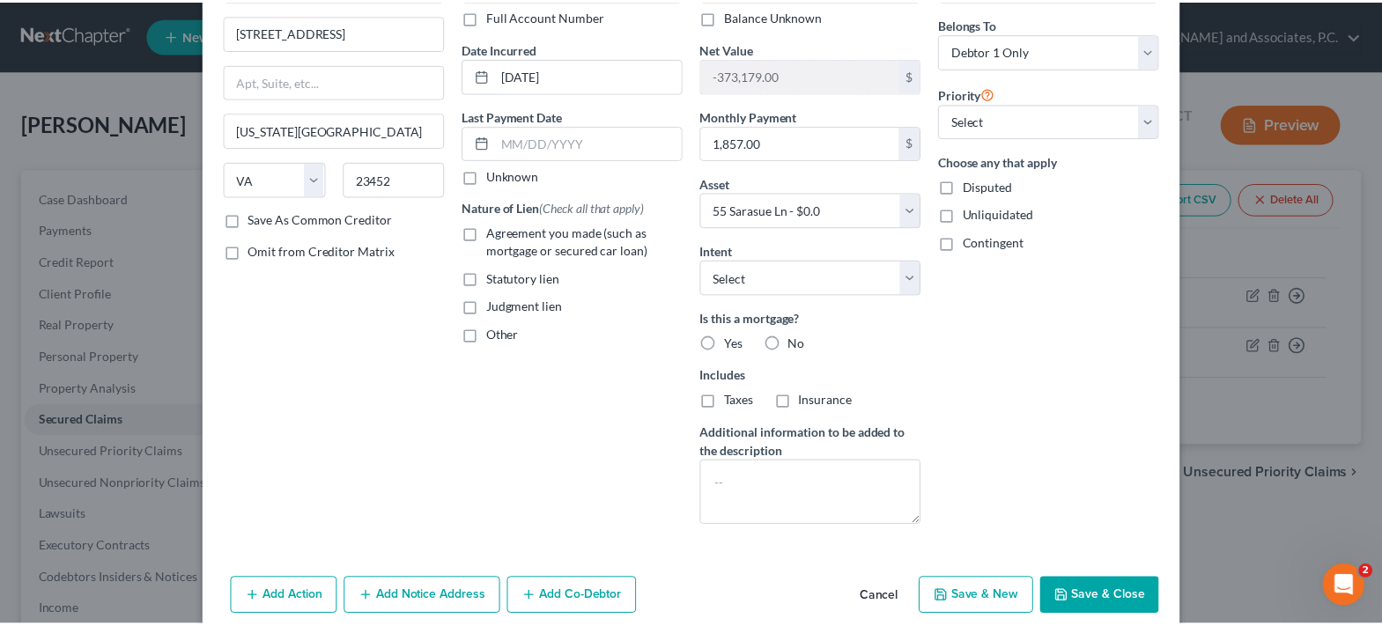
scroll to position [176, 0]
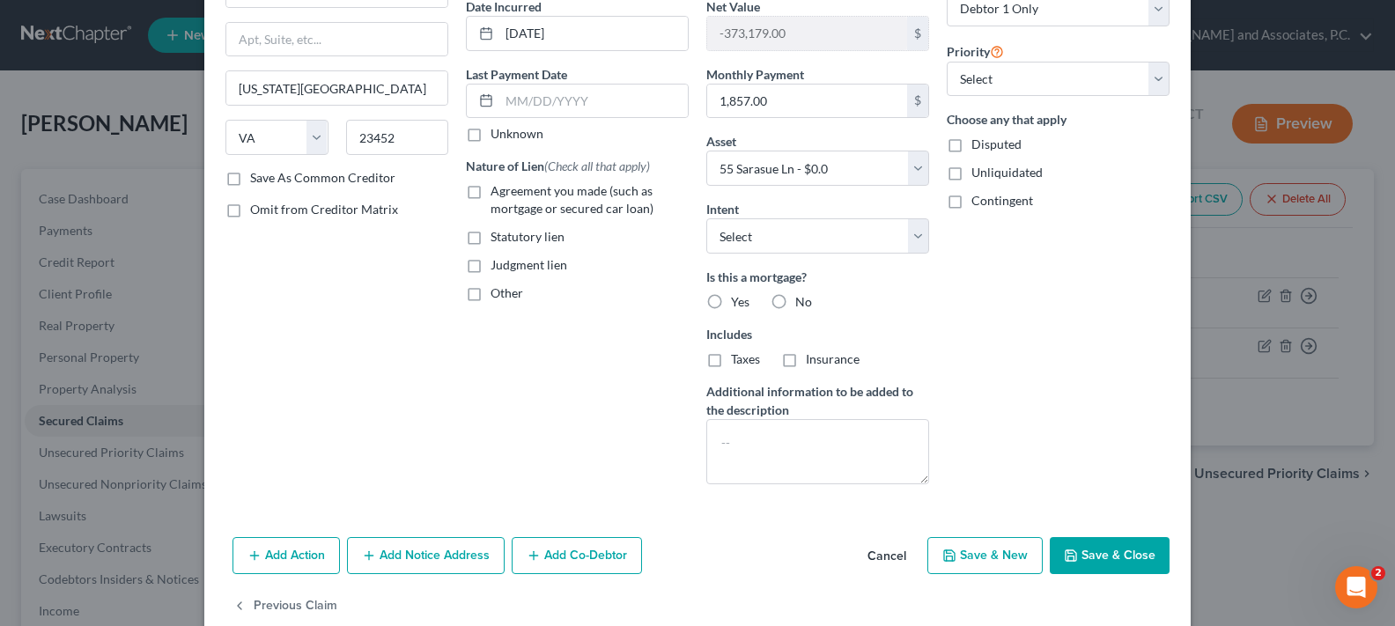
click at [731, 302] on label "Yes" at bounding box center [740, 302] width 18 height 18
click at [738, 302] on input "Yes" at bounding box center [743, 298] width 11 height 11
radio input "true"
click at [806, 362] on label "Insurance" at bounding box center [833, 359] width 54 height 18
click at [813, 362] on input "Insurance" at bounding box center [818, 355] width 11 height 11
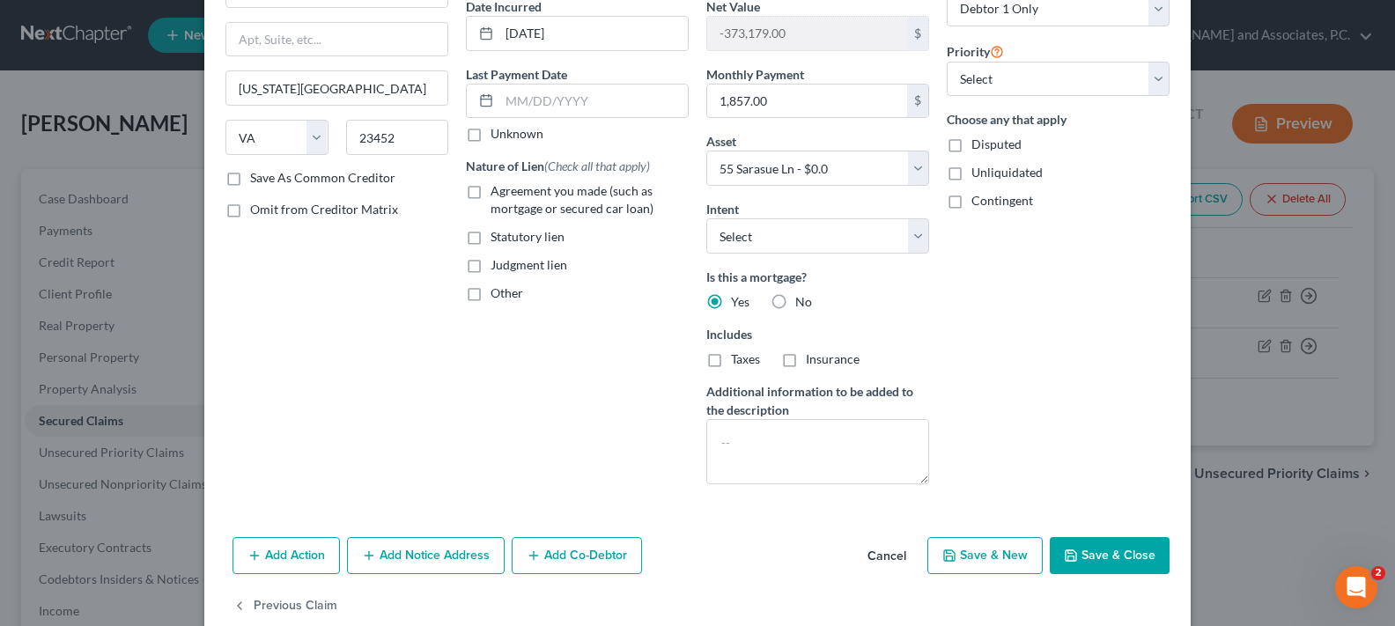
checkbox input "true"
click at [1096, 556] on button "Save & Close" at bounding box center [1110, 555] width 120 height 37
select select
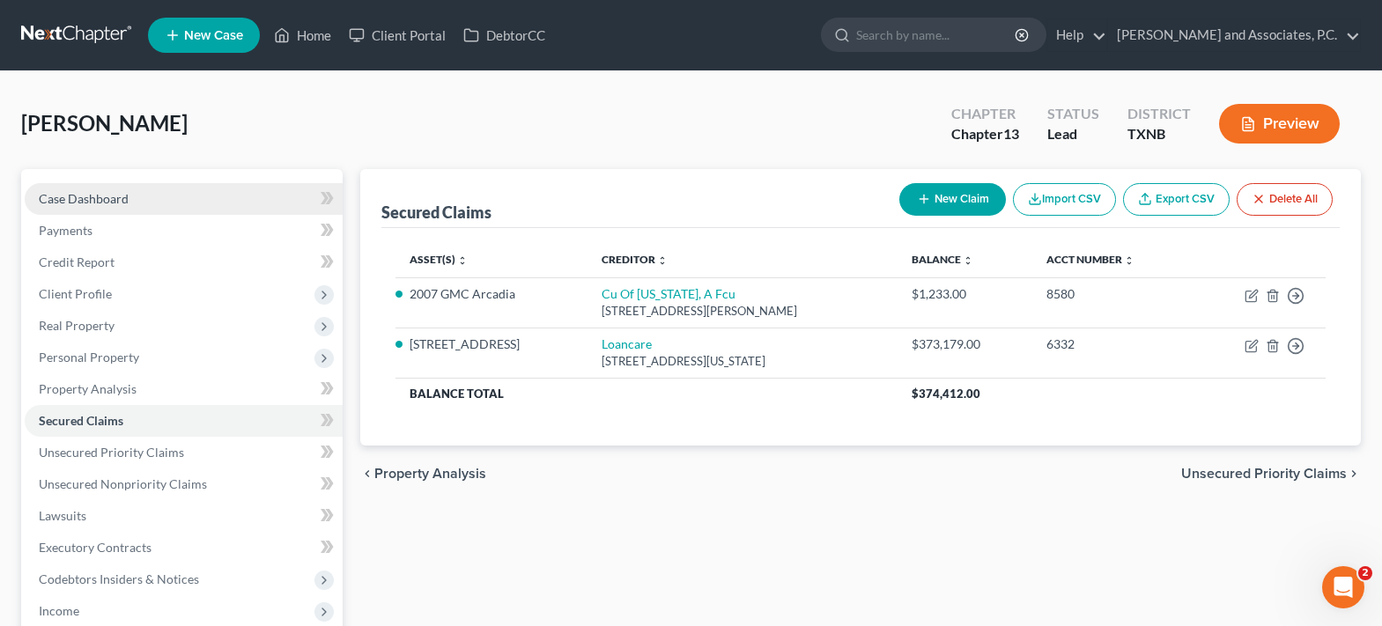
click at [91, 199] on span "Case Dashboard" at bounding box center [84, 198] width 90 height 15
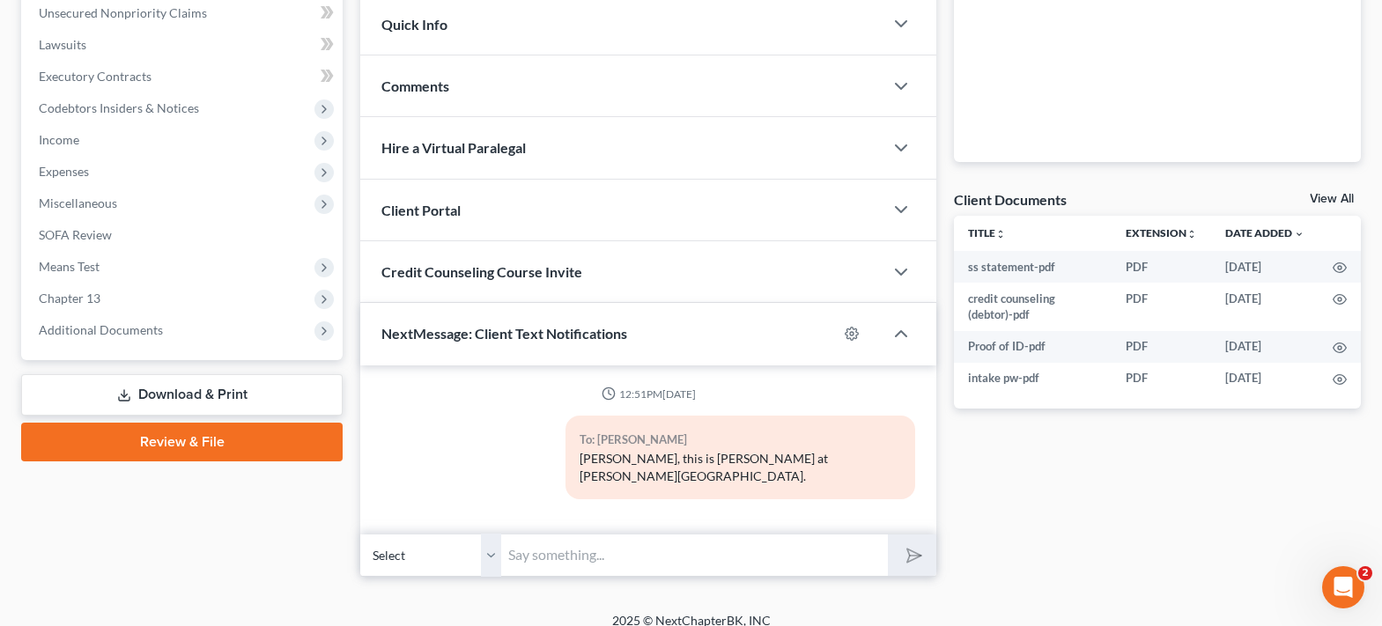
scroll to position [119, 0]
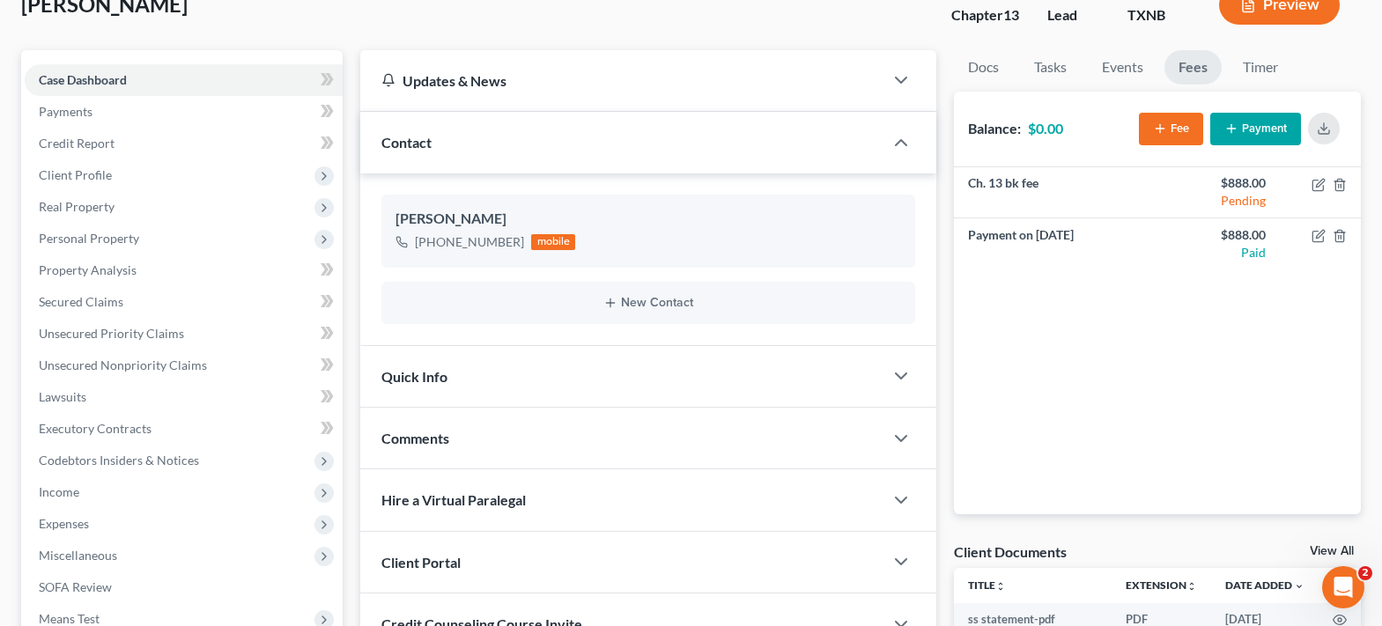
click at [439, 384] on span "Quick Info" at bounding box center [414, 376] width 66 height 17
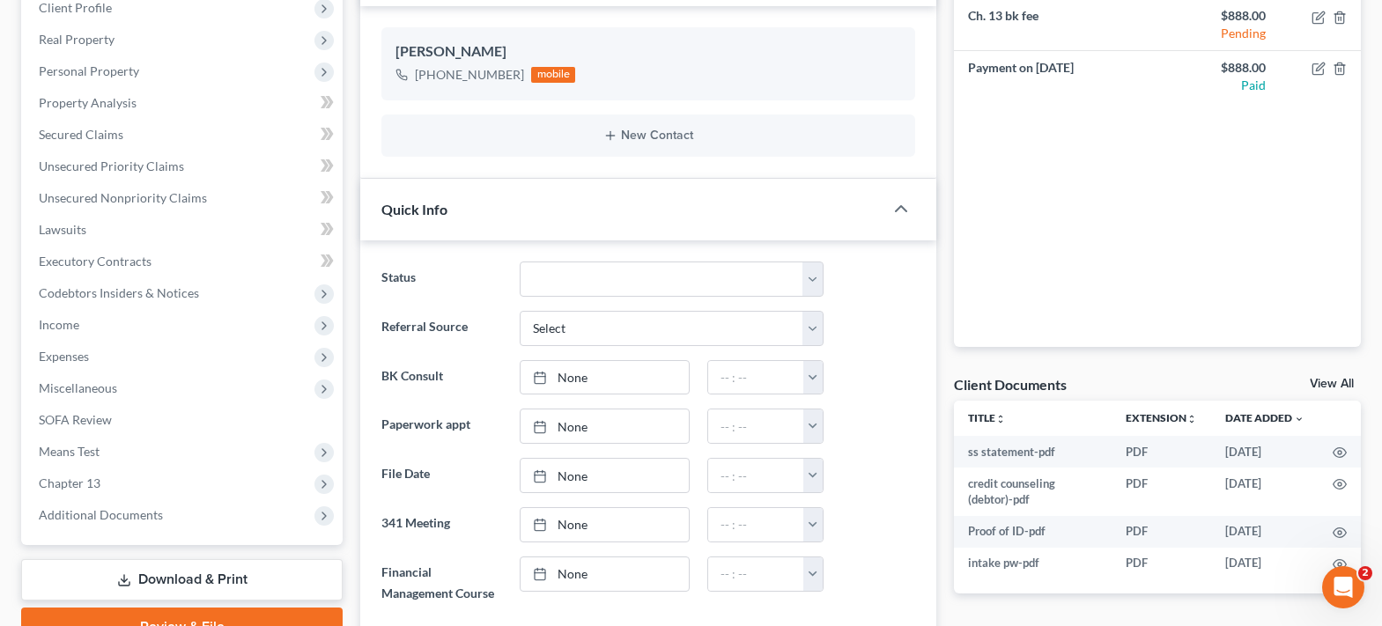
scroll to position [471, 0]
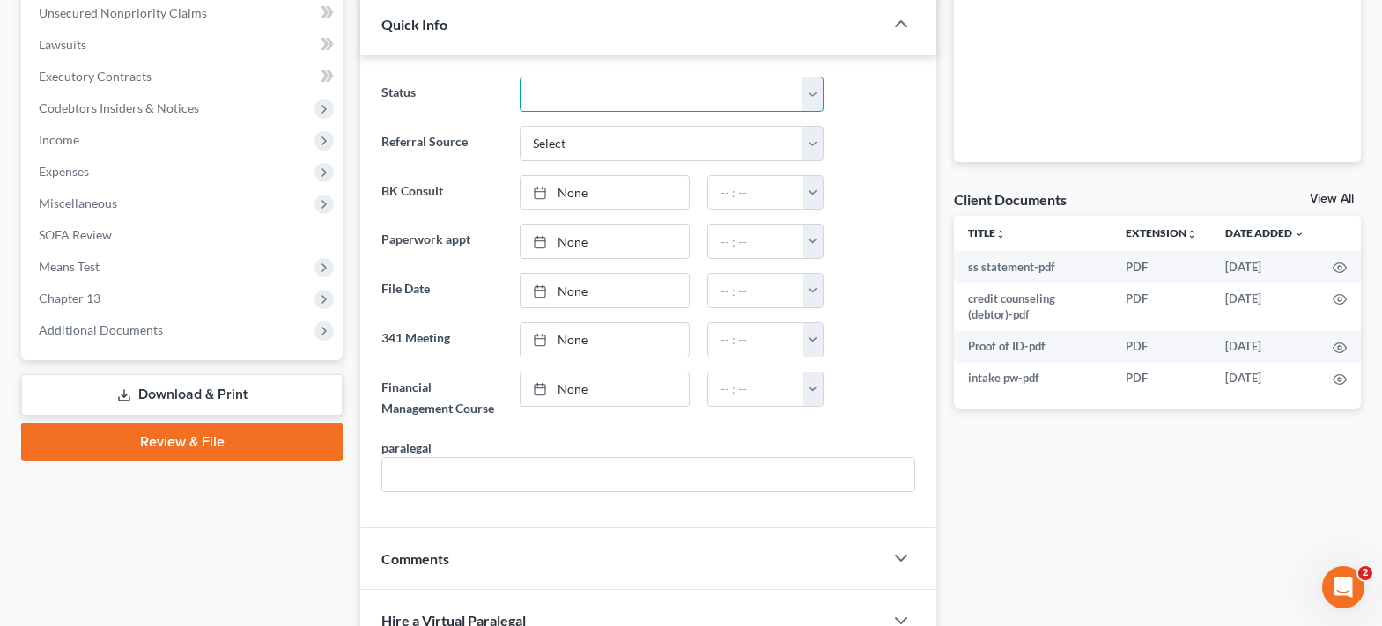
click at [623, 94] on select "Closed without Discharge Complete Converted to 7 Discharged Dismissed Filed Fin…" at bounding box center [672, 94] width 304 height 35
select select "7"
click at [520, 77] on select "Closed without Discharge Complete Converted to 7 Discharged Dismissed Filed Fin…" at bounding box center [672, 94] width 304 height 35
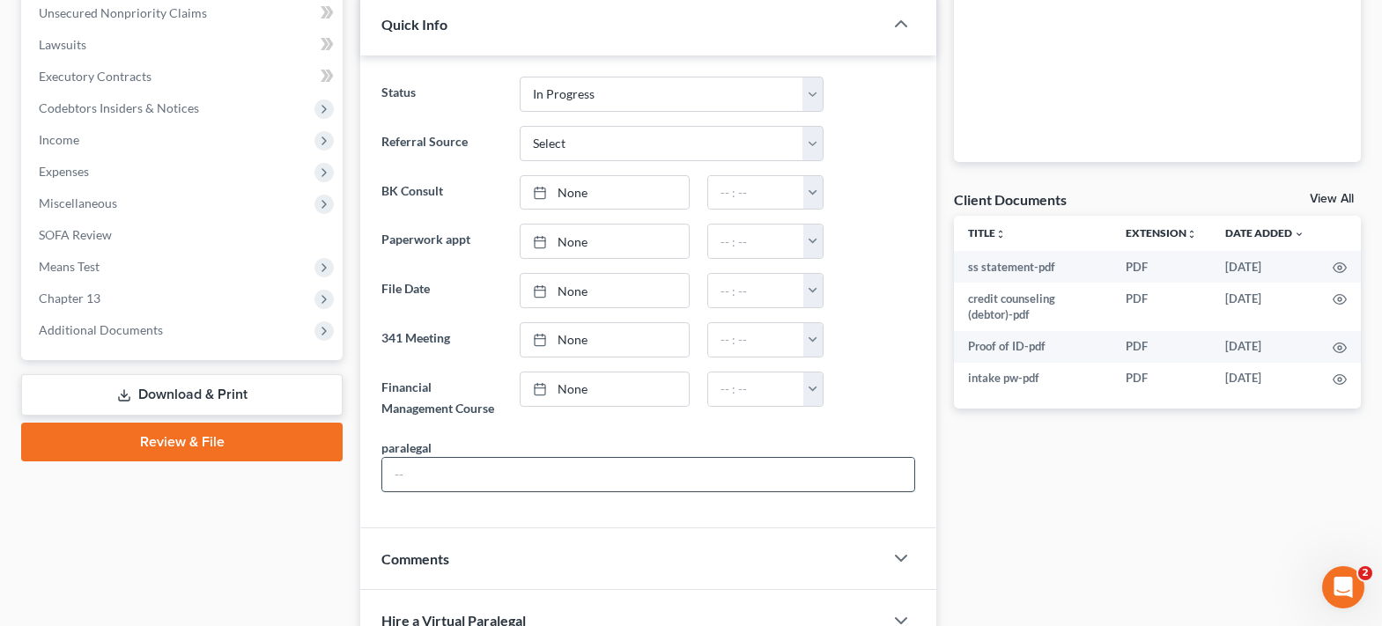
click at [445, 482] on input "text" at bounding box center [648, 474] width 532 height 33
type input "[PERSON_NAME]"
type input "10/6/2025"
click at [555, 193] on div at bounding box center [545, 192] width 25 height 15
click at [762, 197] on input "text" at bounding box center [756, 192] width 96 height 33
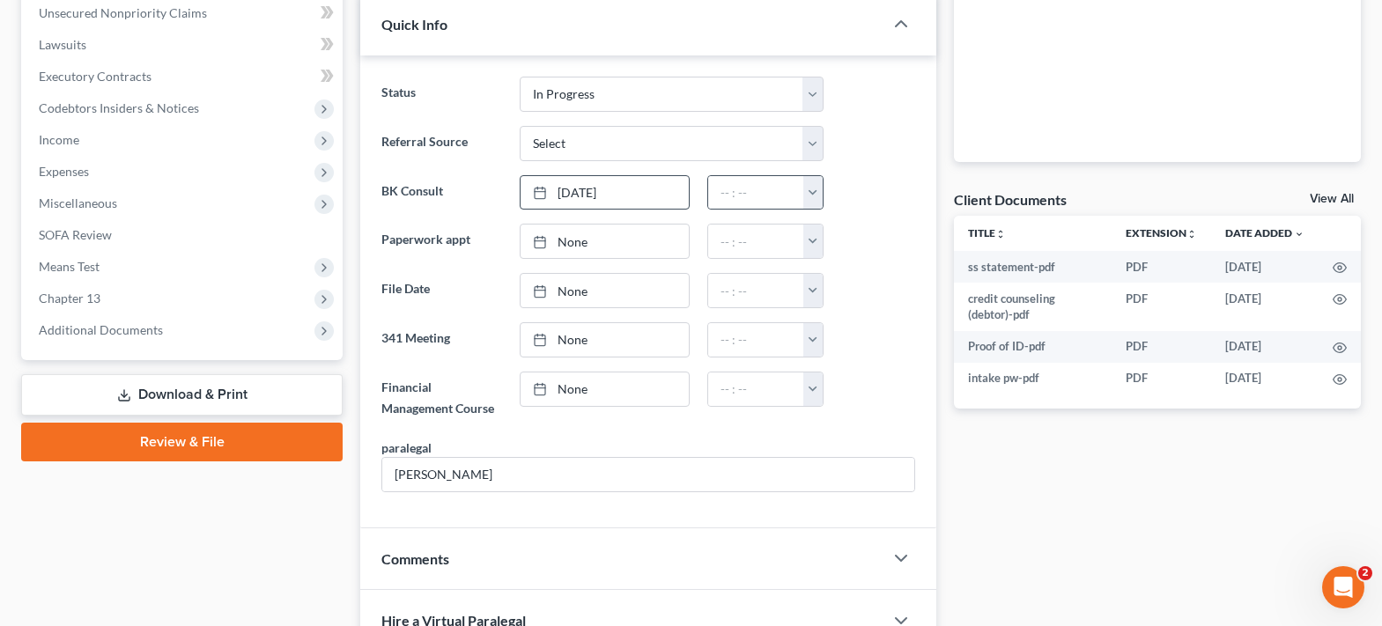
click at [810, 194] on button "button" at bounding box center [812, 192] width 19 height 33
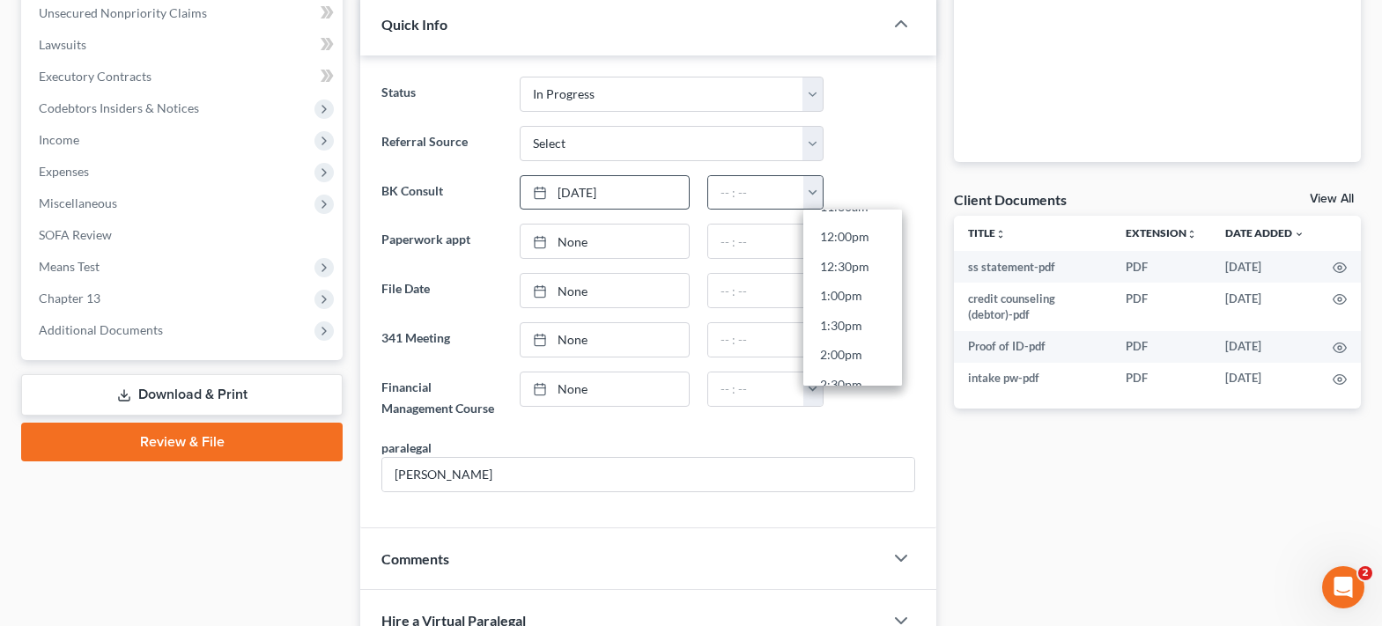
scroll to position [881, 0]
click at [849, 326] on link "4:30pm" at bounding box center [852, 327] width 99 height 30
type input "4:30pm"
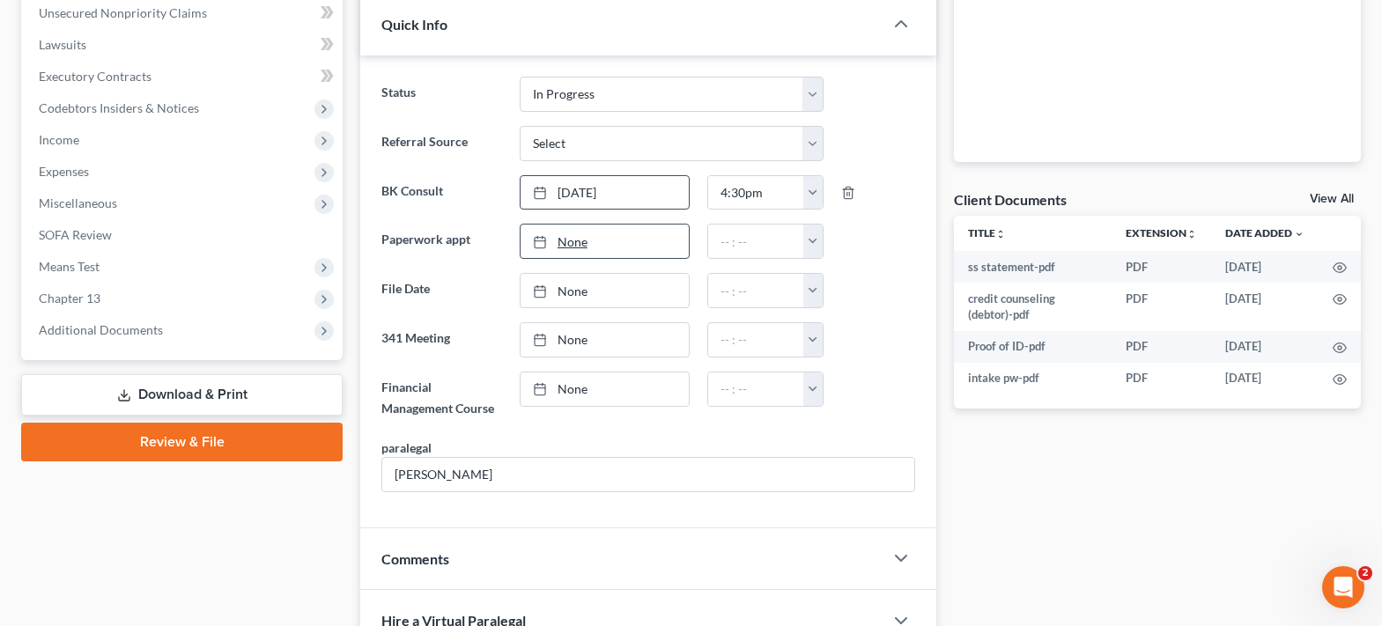
click at [564, 245] on link "None" at bounding box center [604, 241] width 168 height 33
type input "10/6/2025"
click at [816, 248] on button "button" at bounding box center [812, 241] width 19 height 33
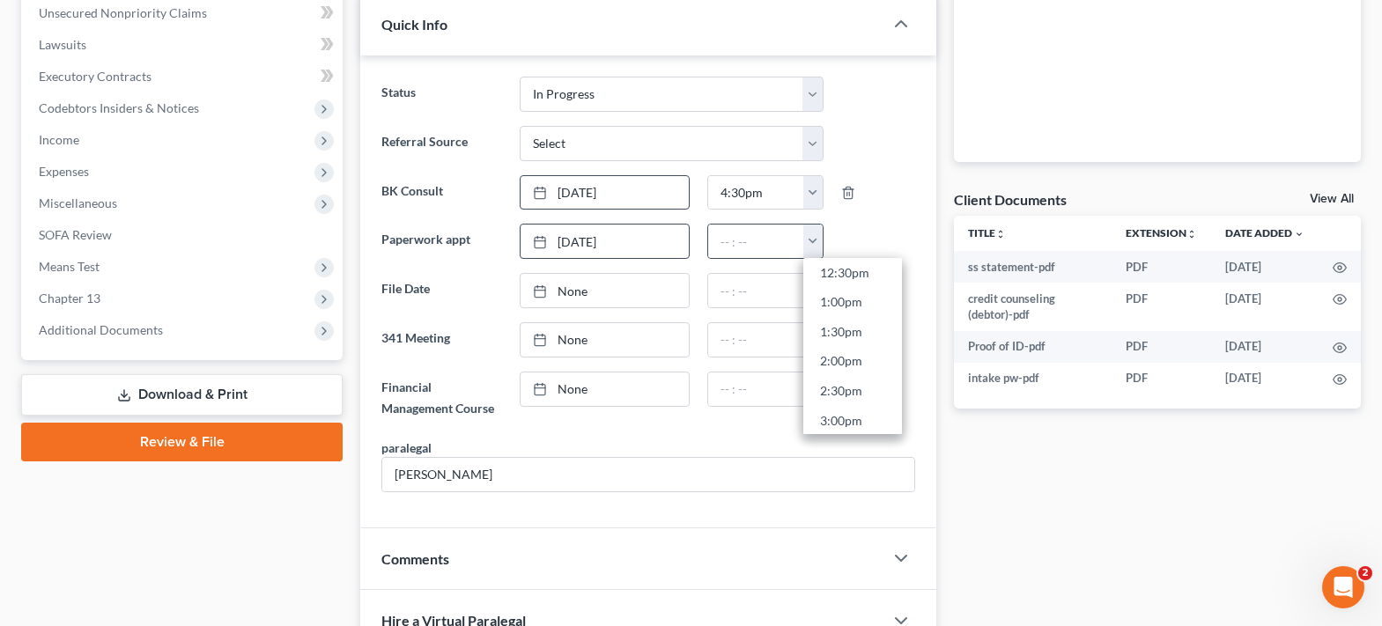
scroll to position [704, 0]
click at [846, 316] on link "12:30pm" at bounding box center [852, 315] width 99 height 30
type input "12:30pm"
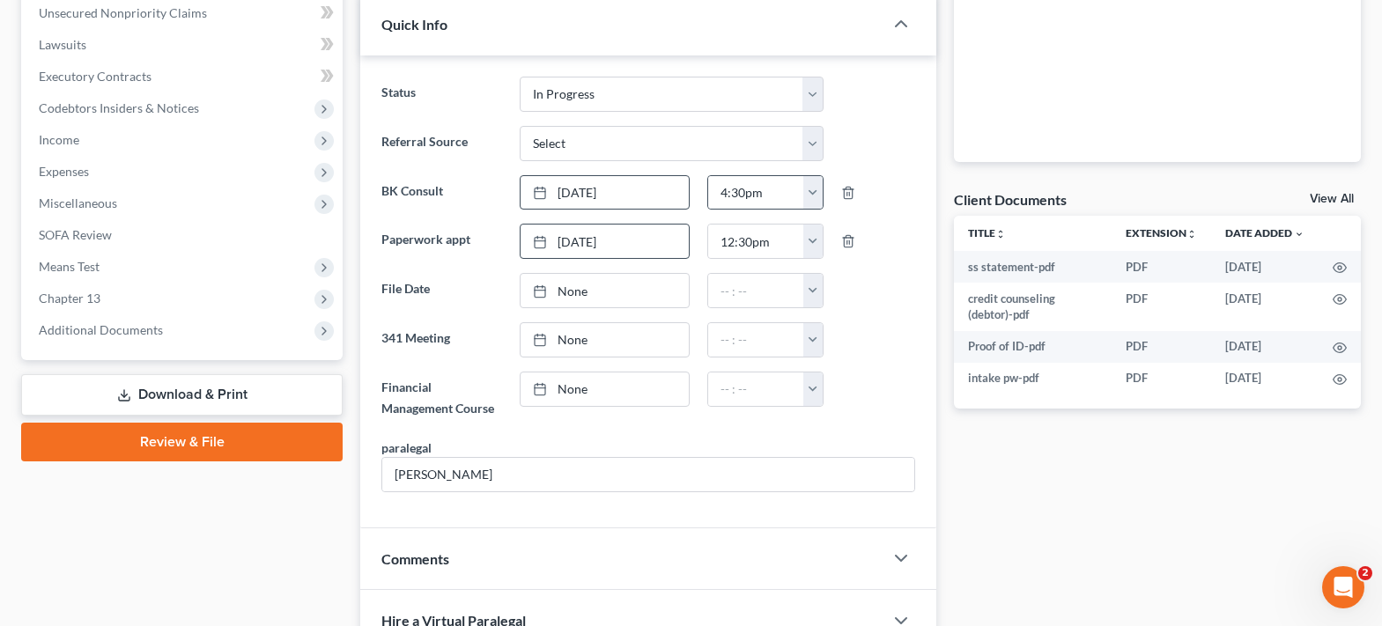
click at [814, 192] on button "button" at bounding box center [812, 192] width 19 height 33
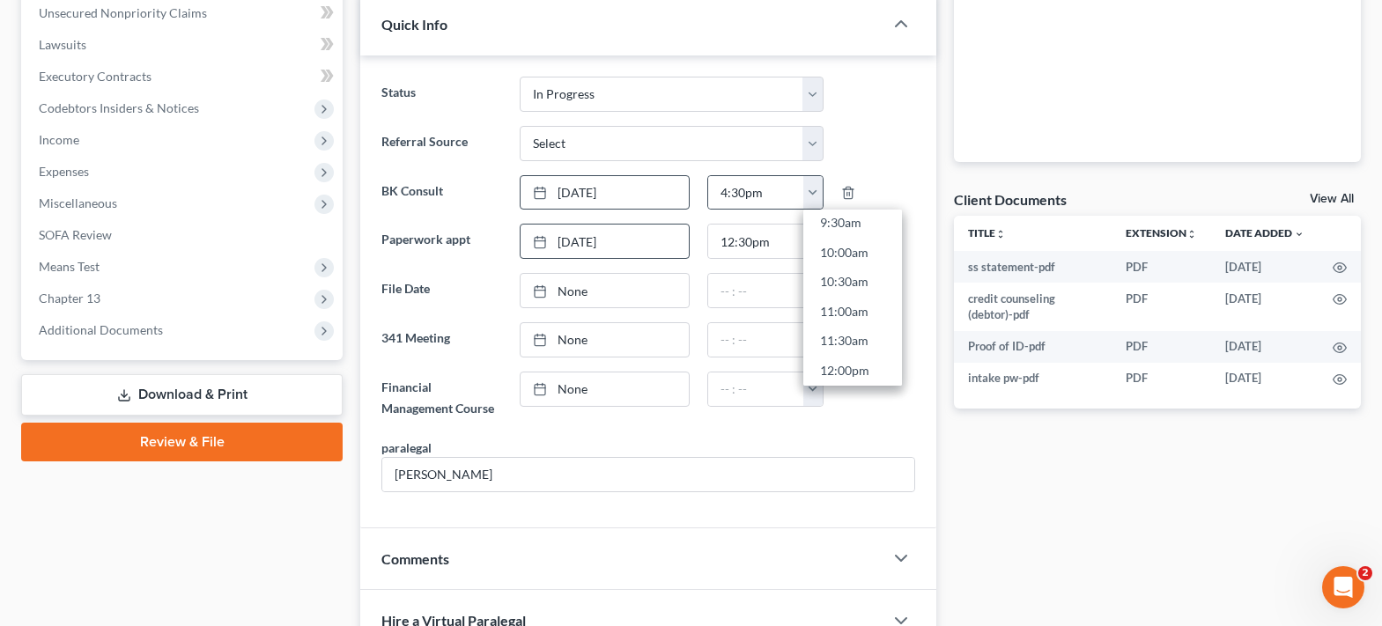
scroll to position [528, 0]
click at [849, 377] on link "11:30am" at bounding box center [852, 383] width 99 height 30
type input "11:30am"
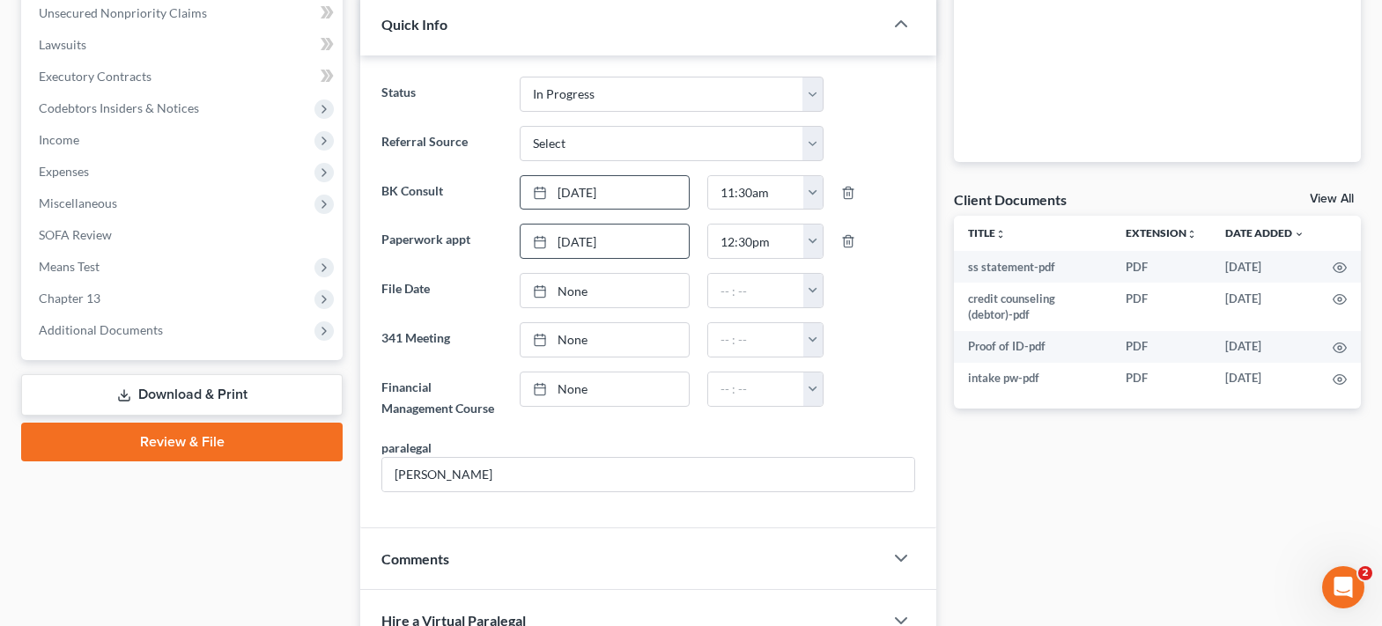
click at [1335, 194] on link "View All" at bounding box center [1331, 199] width 44 height 12
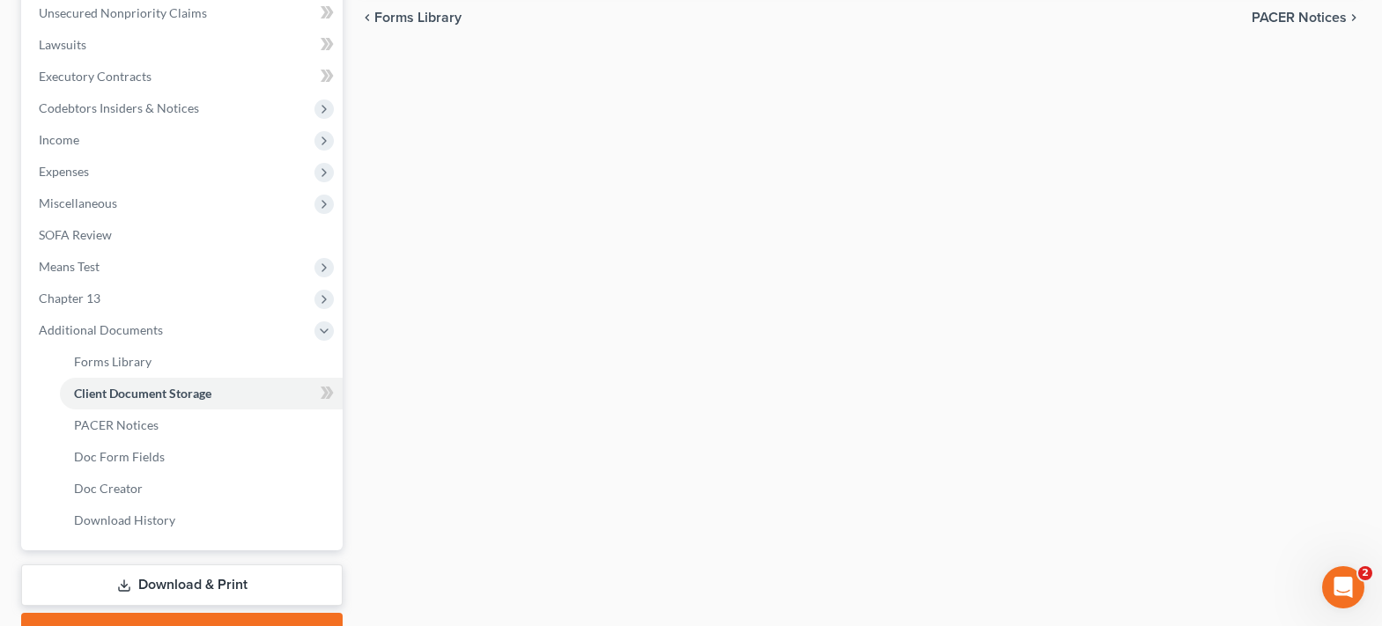
select select "6"
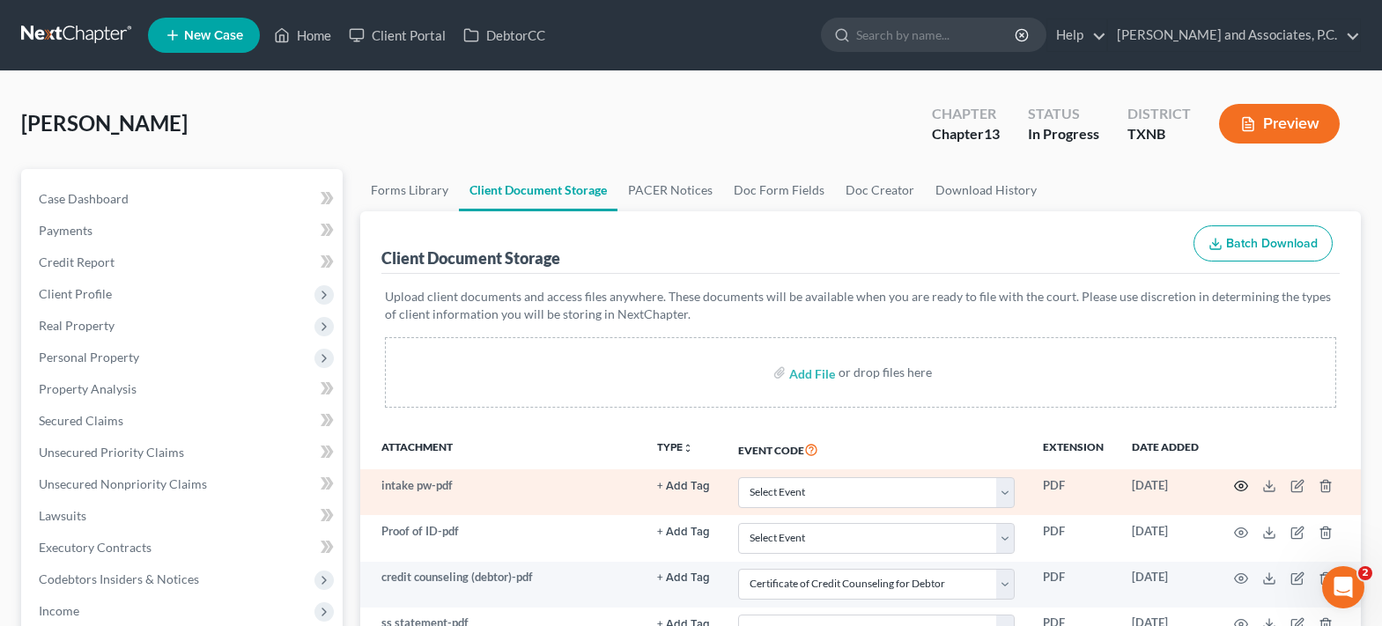
click at [1235, 483] on icon "button" at bounding box center [1241, 486] width 14 height 14
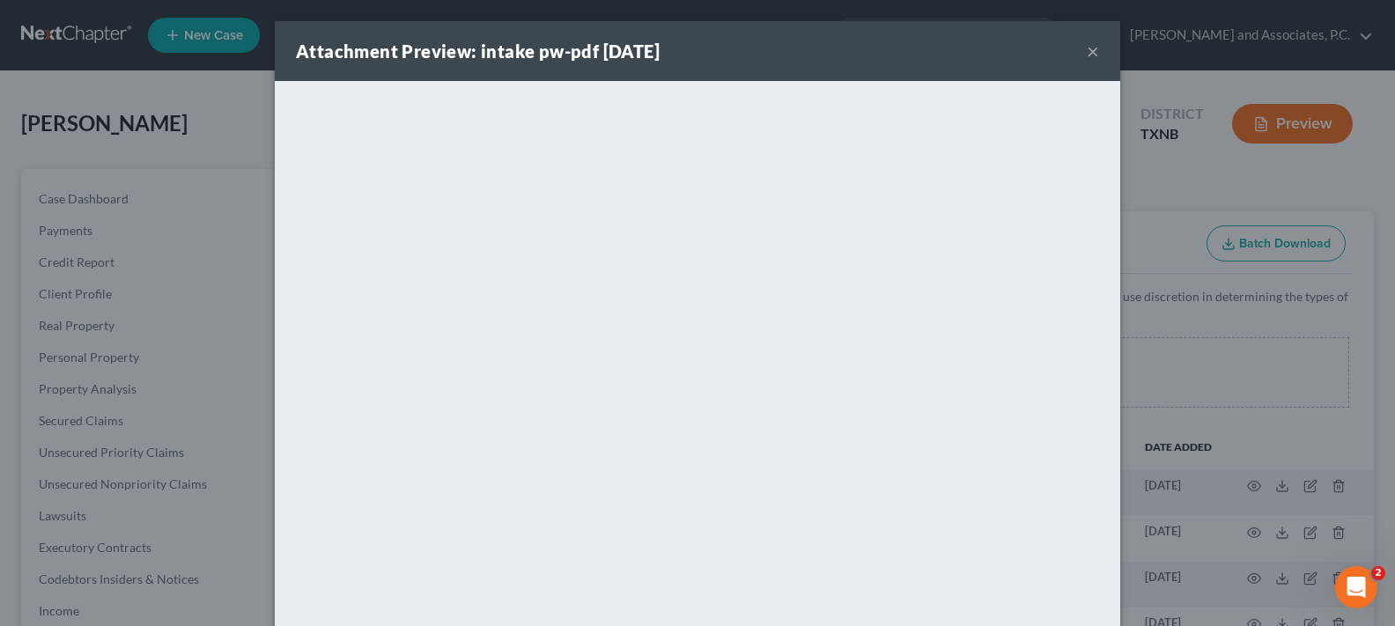
click at [1087, 55] on button "×" at bounding box center [1093, 51] width 12 height 21
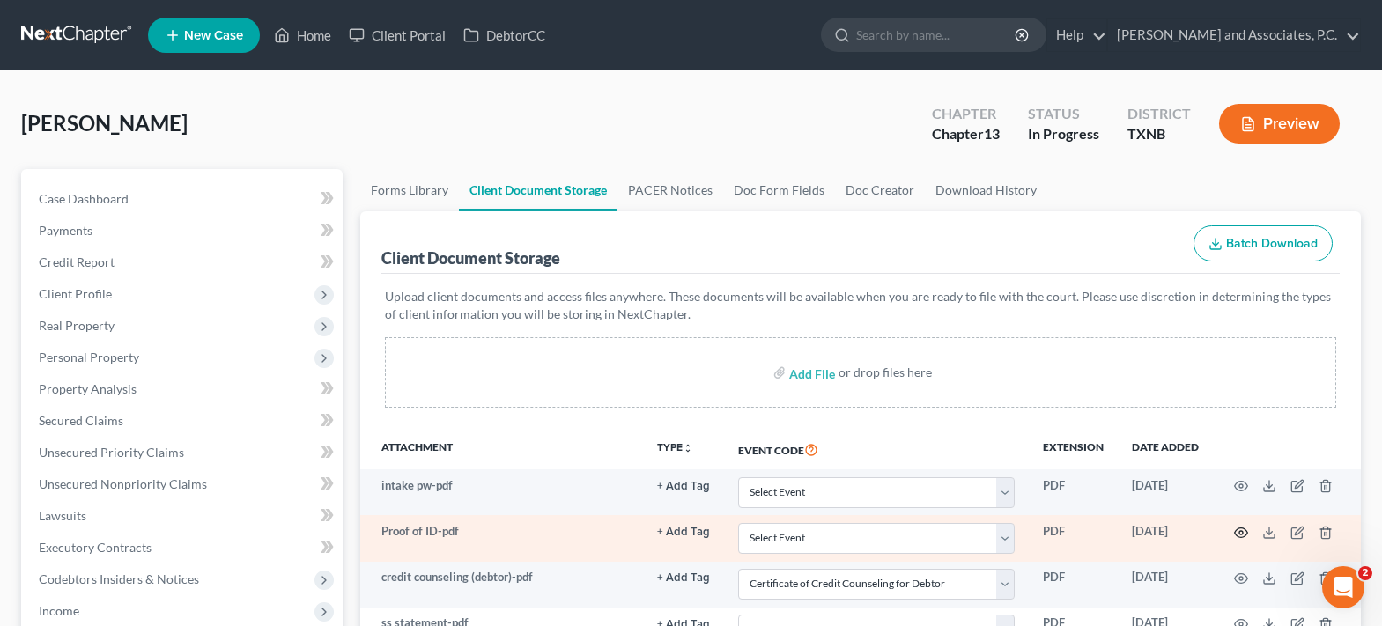
click at [1242, 532] on icon "button" at bounding box center [1241, 533] width 14 height 14
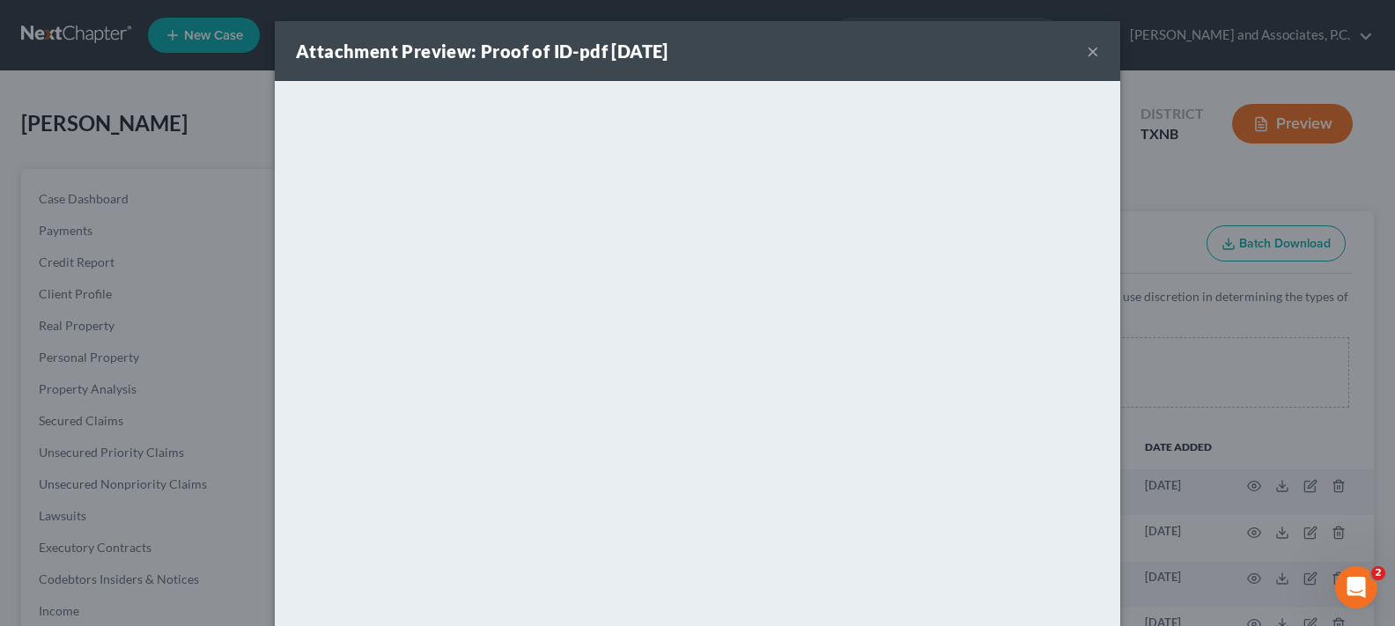
click at [1088, 48] on button "×" at bounding box center [1093, 51] width 12 height 21
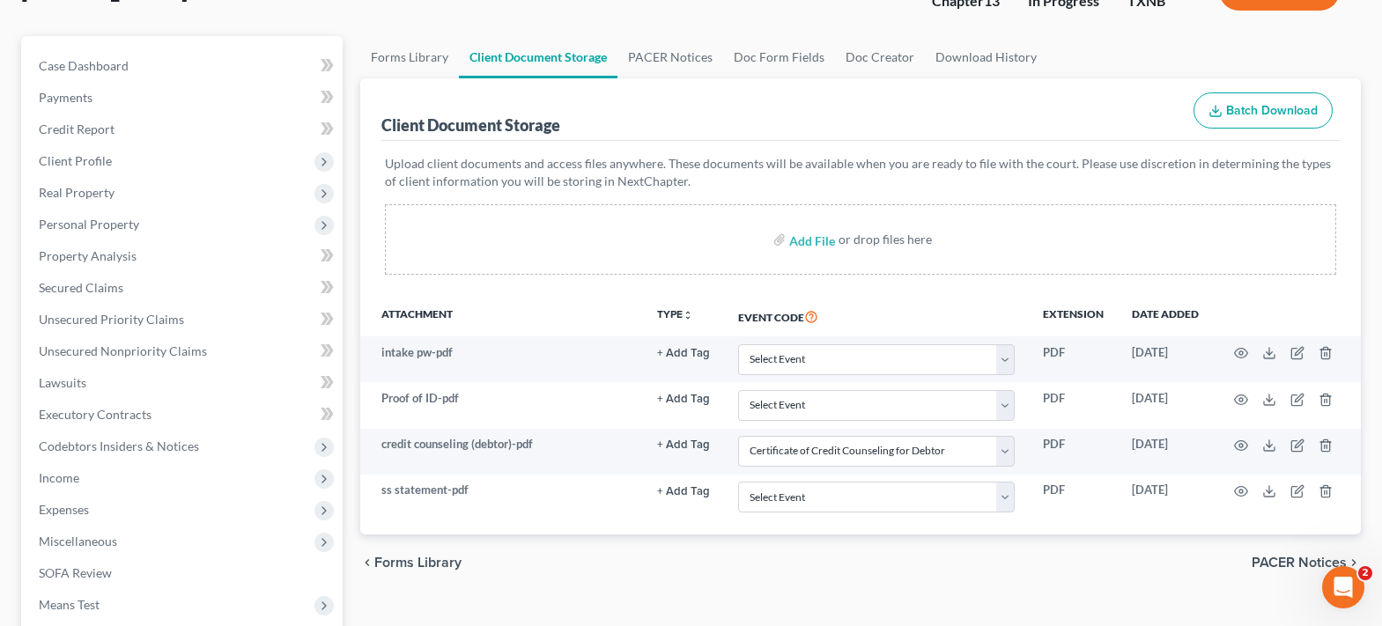
scroll to position [176, 0]
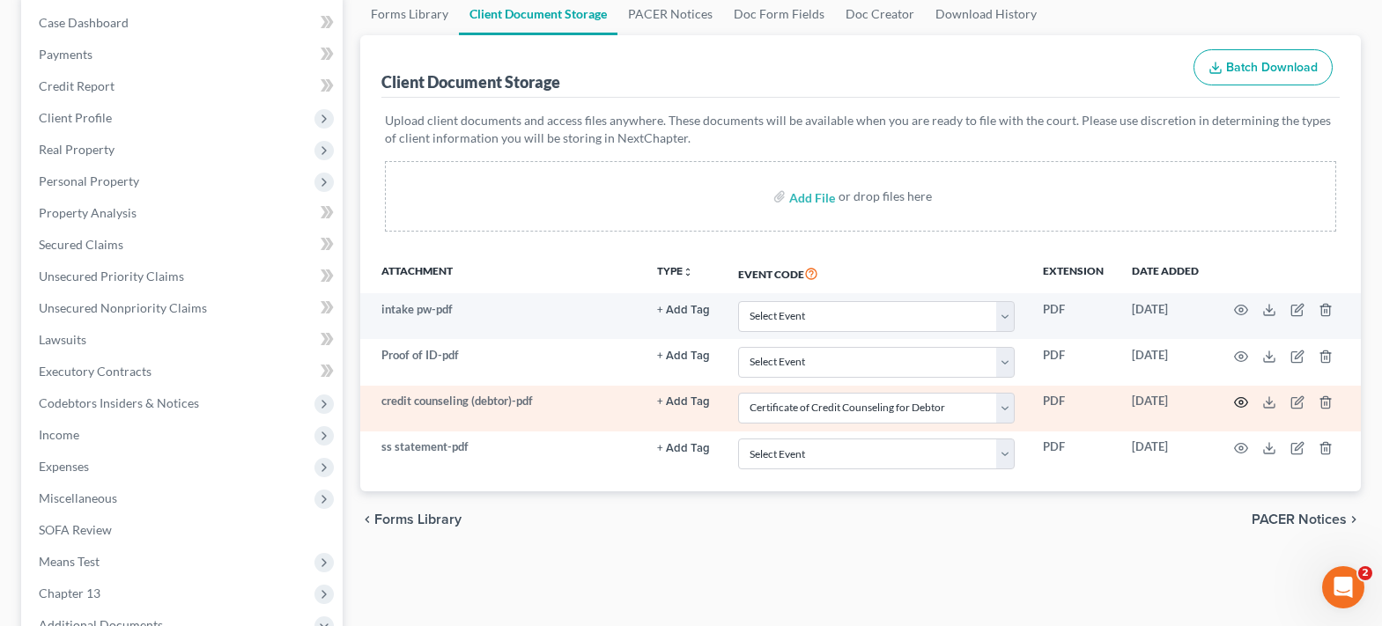
click at [1239, 401] on icon "button" at bounding box center [1241, 402] width 14 height 14
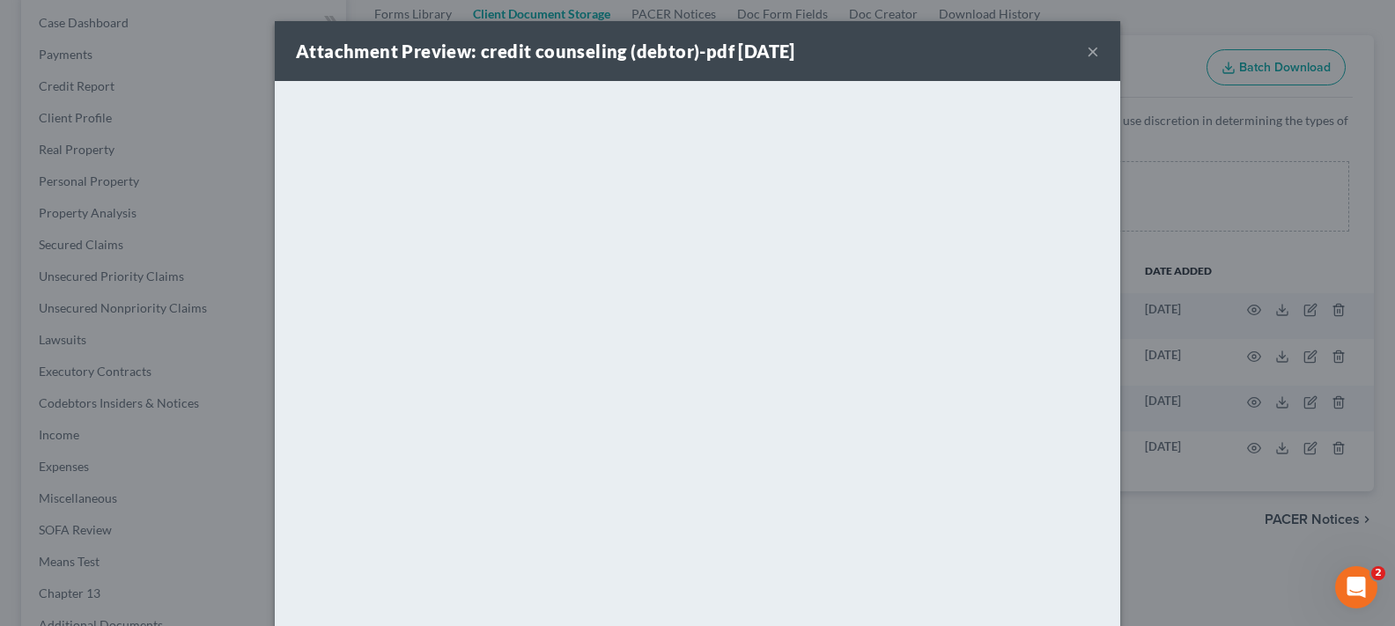
click at [1087, 59] on button "×" at bounding box center [1093, 51] width 12 height 21
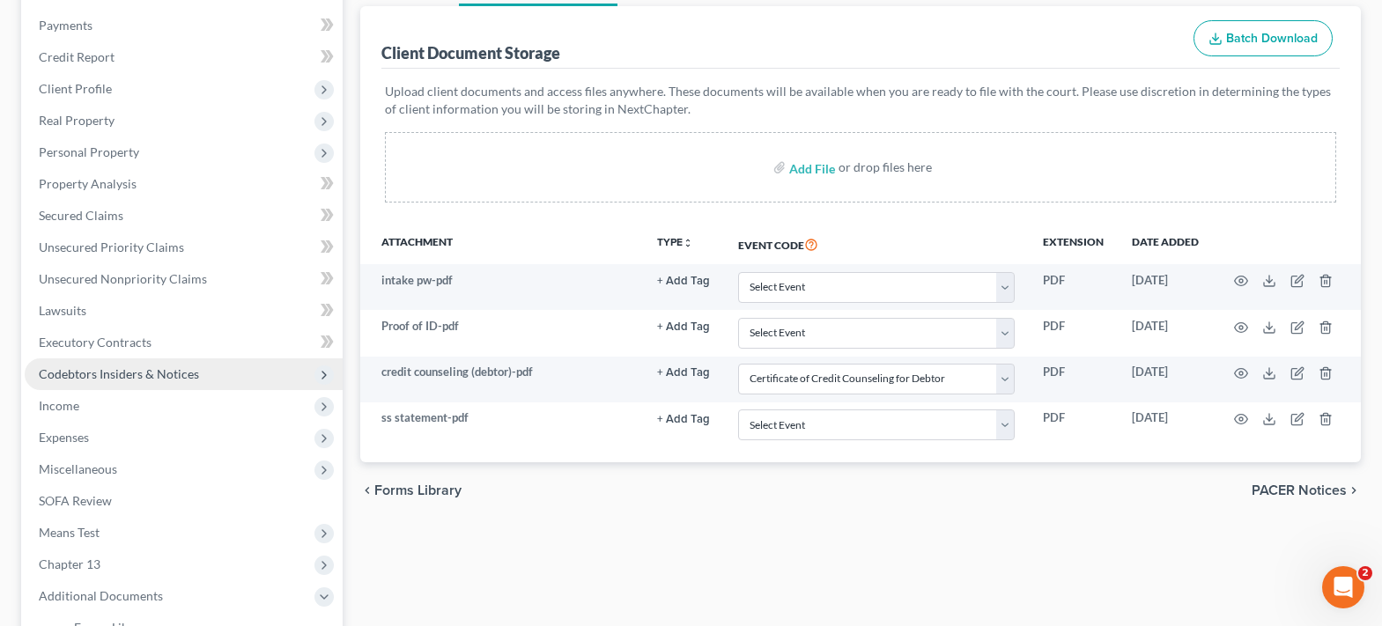
scroll to position [0, 0]
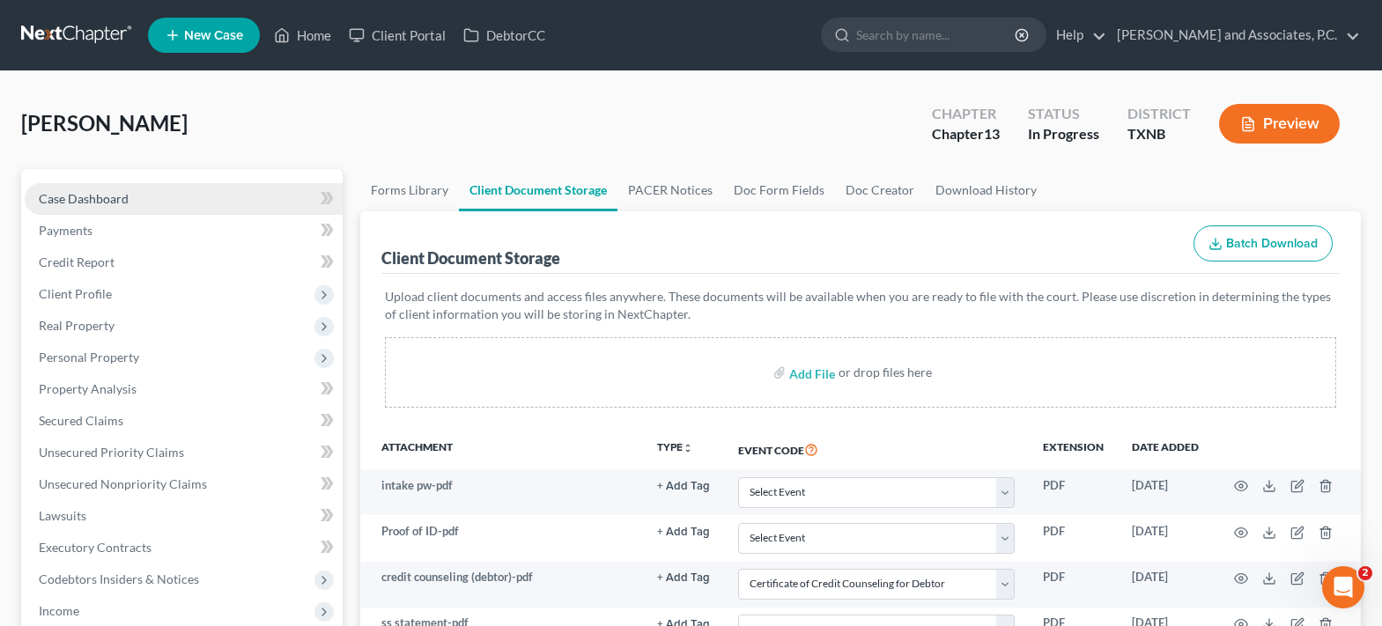
click at [64, 194] on span "Case Dashboard" at bounding box center [84, 198] width 90 height 15
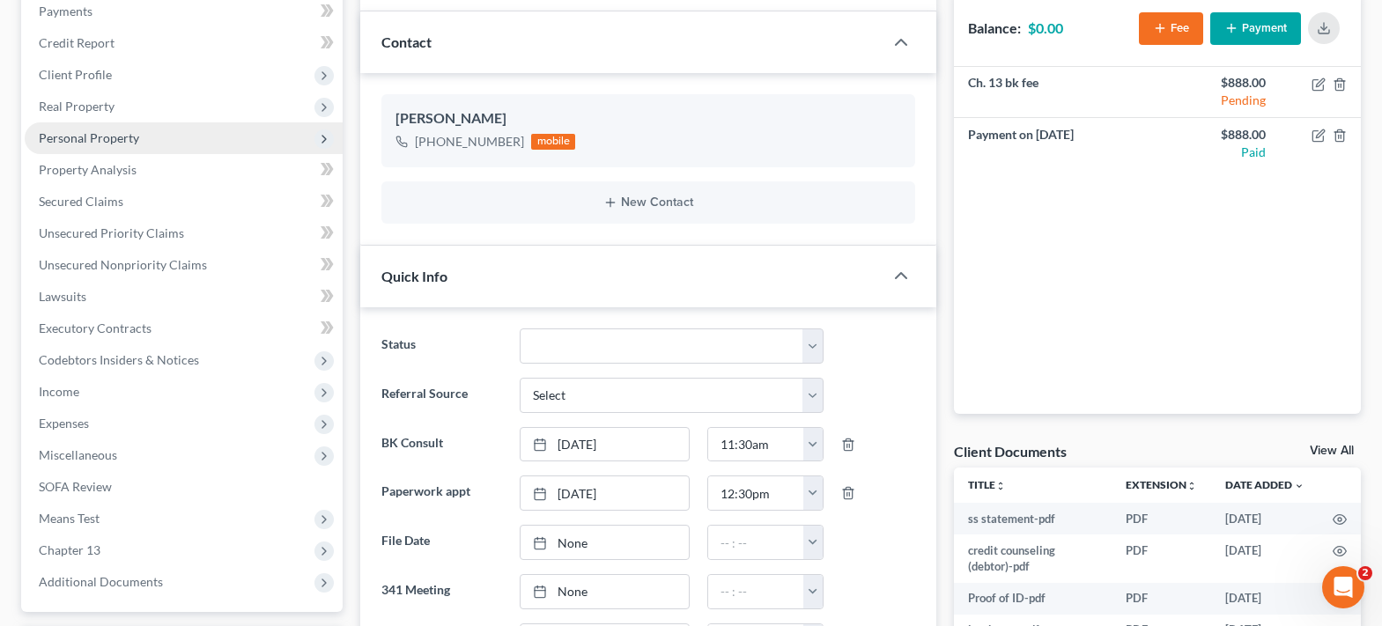
scroll to position [176, 0]
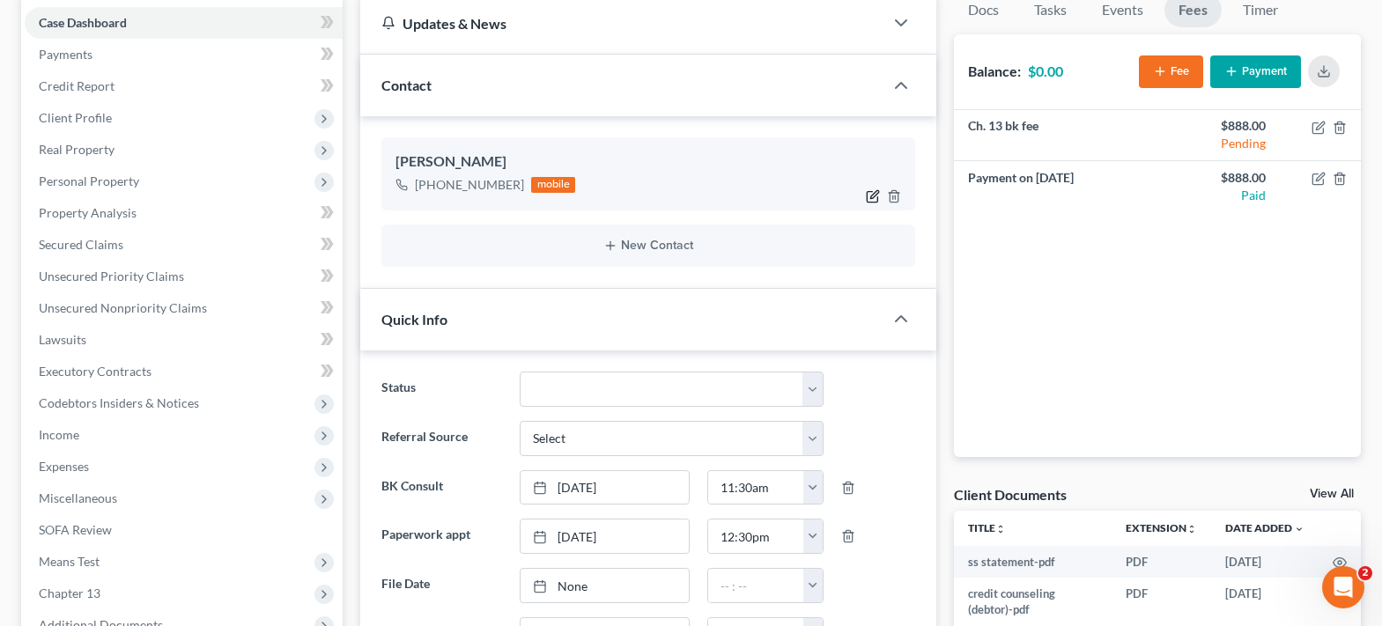
click at [875, 198] on icon "button" at bounding box center [873, 196] width 14 height 14
select select "0"
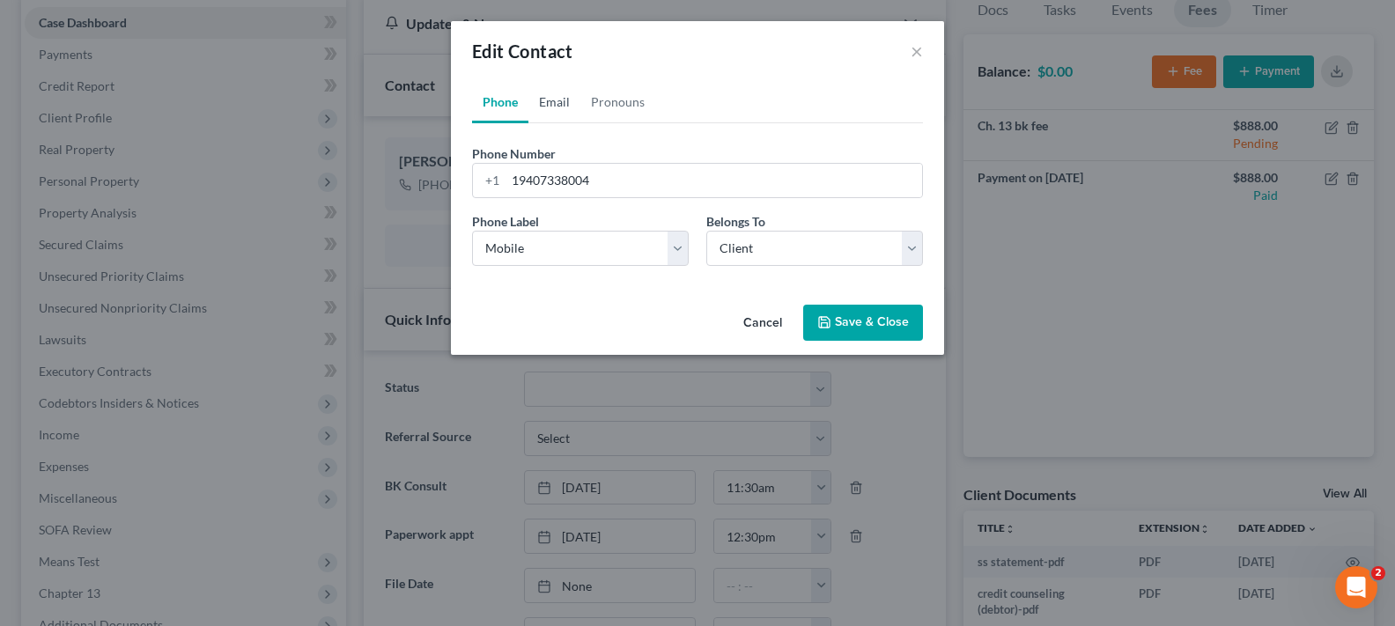
click at [558, 110] on link "Email" at bounding box center [554, 102] width 52 height 42
click at [561, 172] on input "email" at bounding box center [713, 180] width 417 height 33
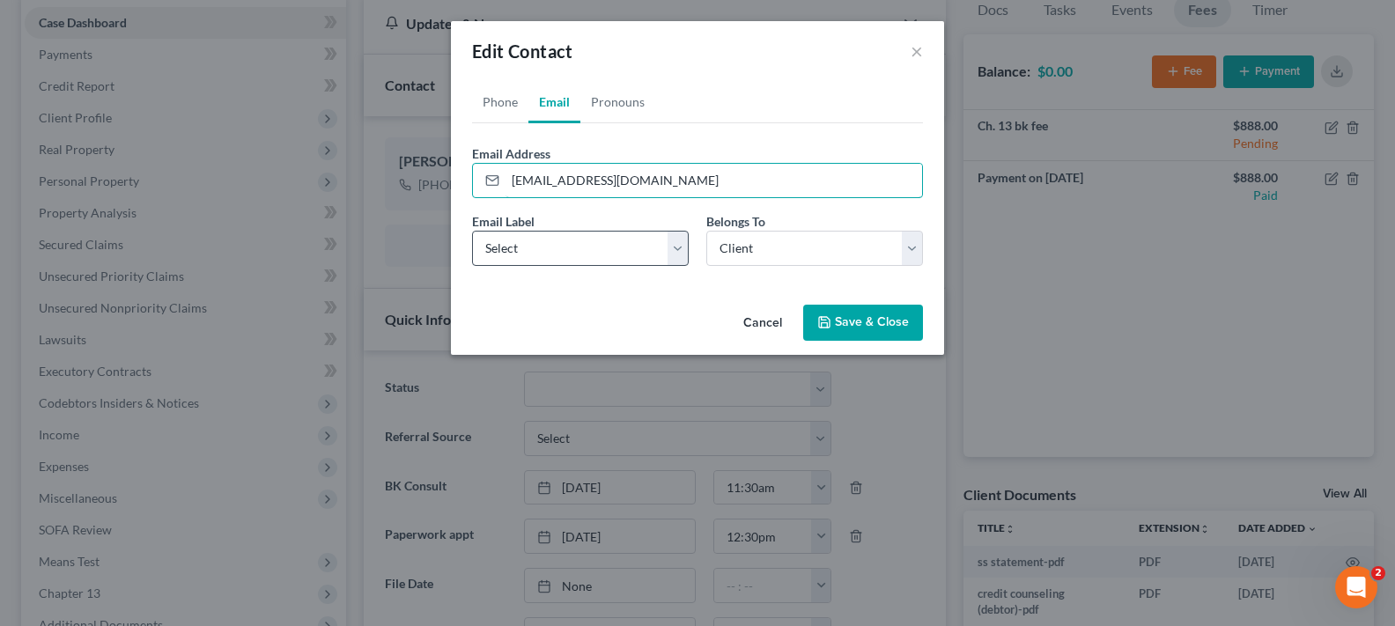
type input "jsina.pb@gmail.com"
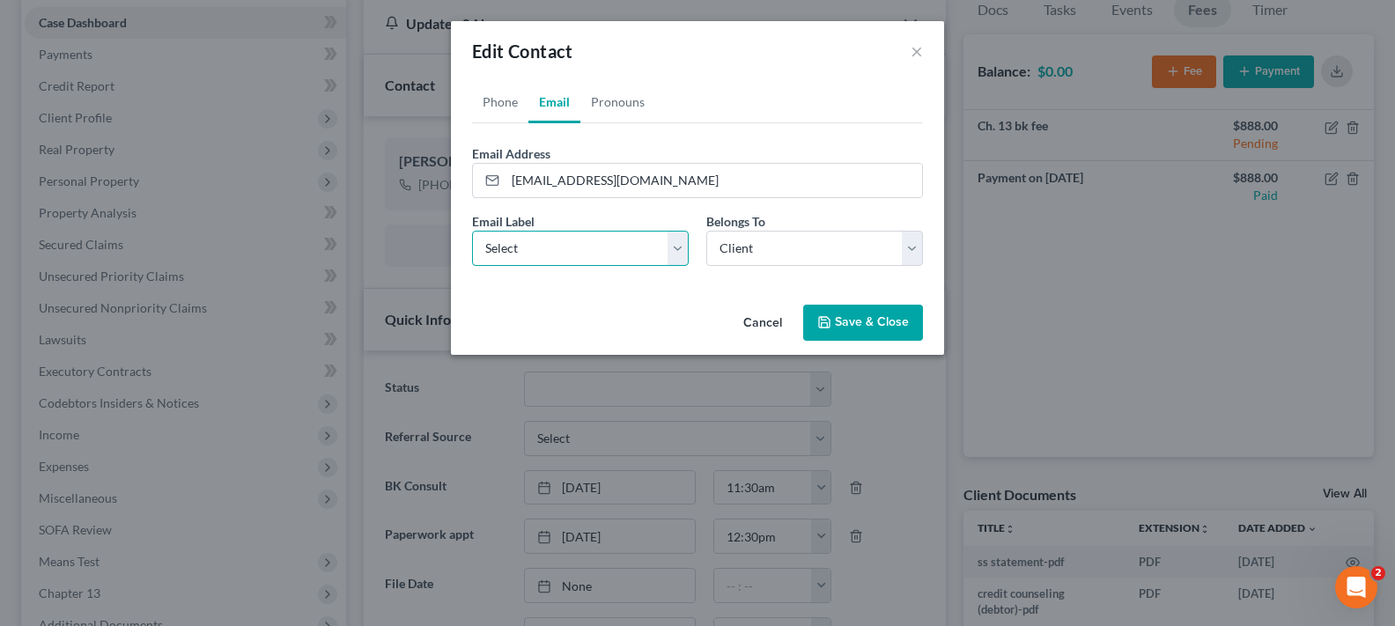
click at [561, 244] on select "Select Home Work Other" at bounding box center [580, 248] width 217 height 35
select select "0"
click at [472, 231] on select "Select Home Work Other" at bounding box center [580, 248] width 217 height 35
click at [835, 327] on button "Save & Close" at bounding box center [863, 323] width 120 height 37
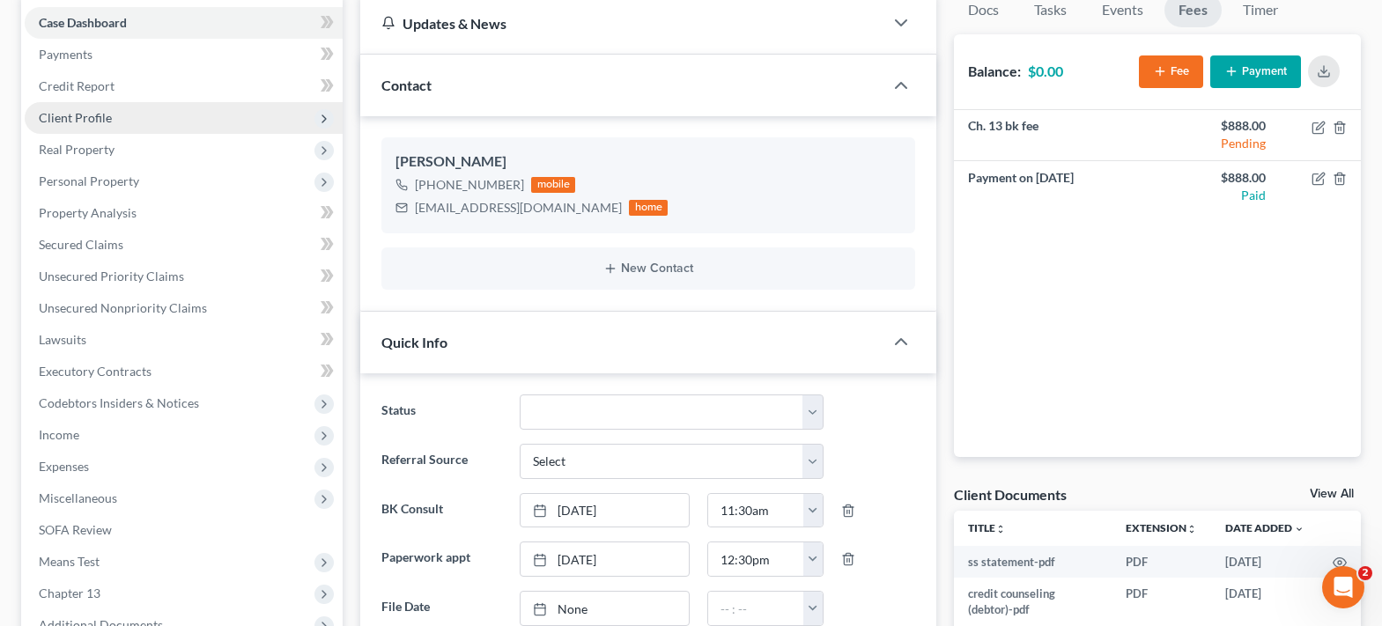
click at [201, 115] on span "Client Profile" at bounding box center [184, 118] width 318 height 32
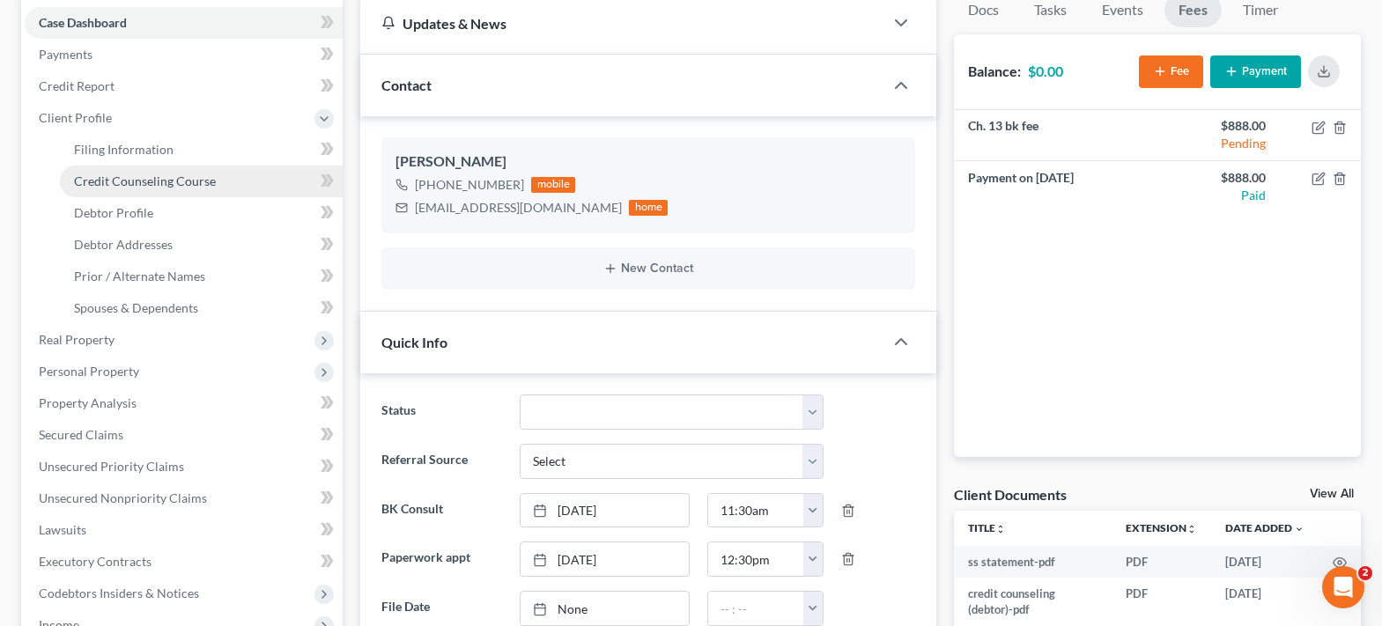
click at [205, 166] on link "Credit Counseling Course" at bounding box center [201, 182] width 283 height 32
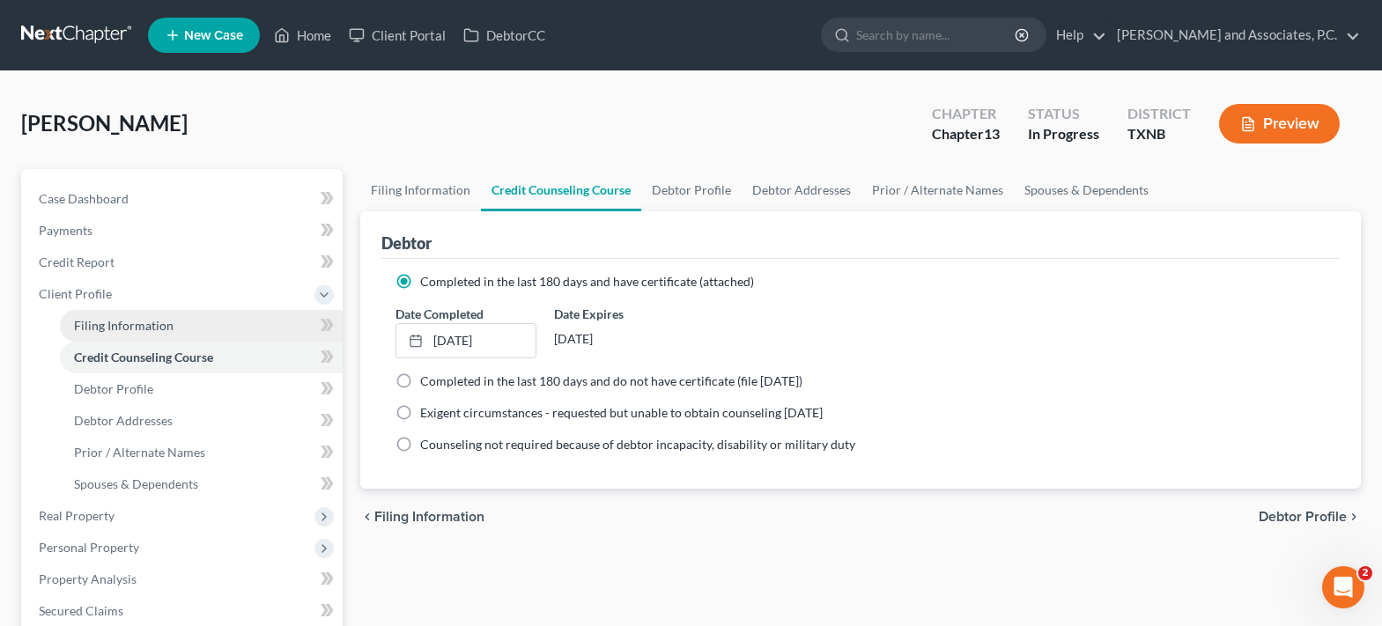
click at [199, 331] on link "Filing Information" at bounding box center [201, 326] width 283 height 32
select select "1"
select select "0"
select select "3"
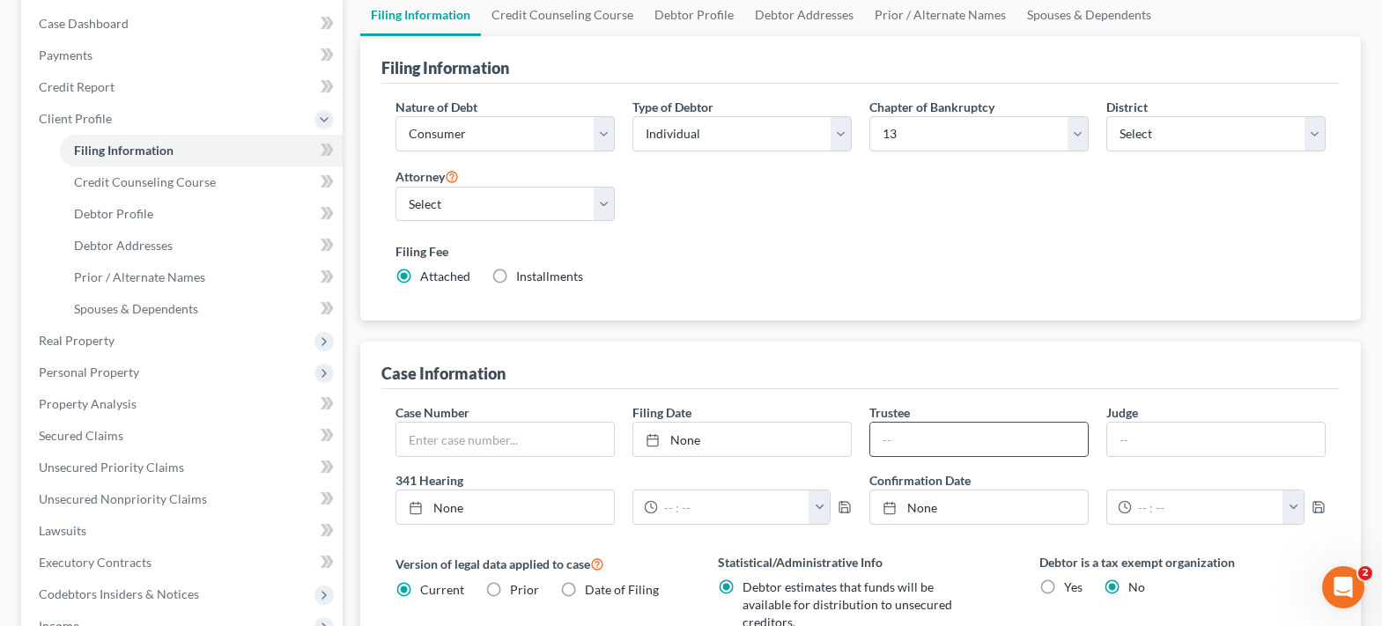
scroll to position [176, 0]
click at [986, 444] on input "text" at bounding box center [979, 438] width 218 height 33
type input "Katherine L. Davis"
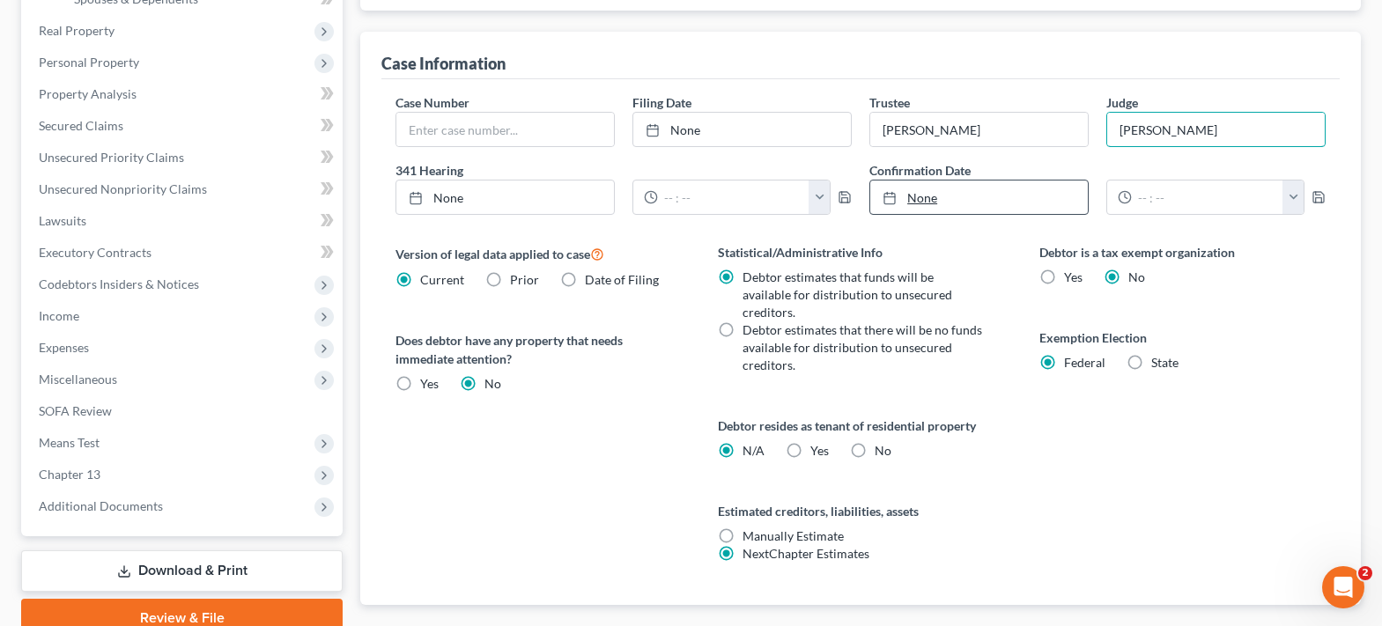
scroll to position [528, 0]
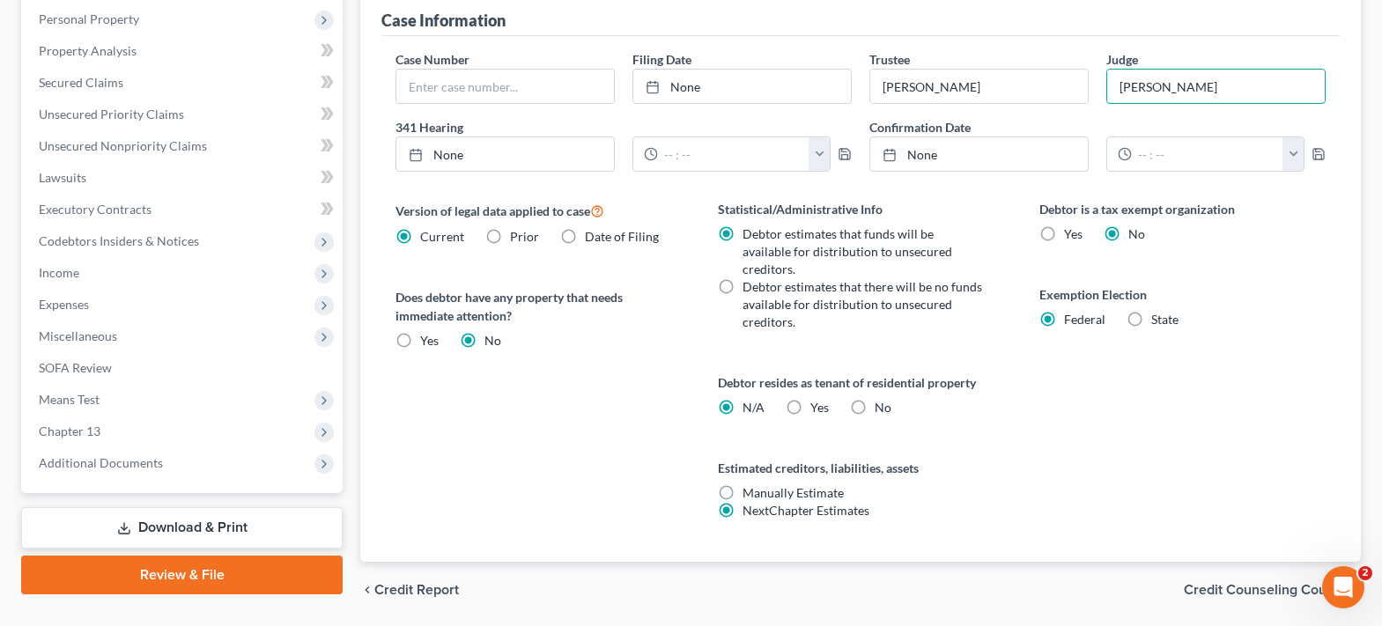
type input "Scott W. Everette"
click at [1151, 317] on label "State" at bounding box center [1164, 320] width 27 height 18
click at [1158, 317] on input "State" at bounding box center [1163, 316] width 11 height 11
radio input "true"
radio input "false"
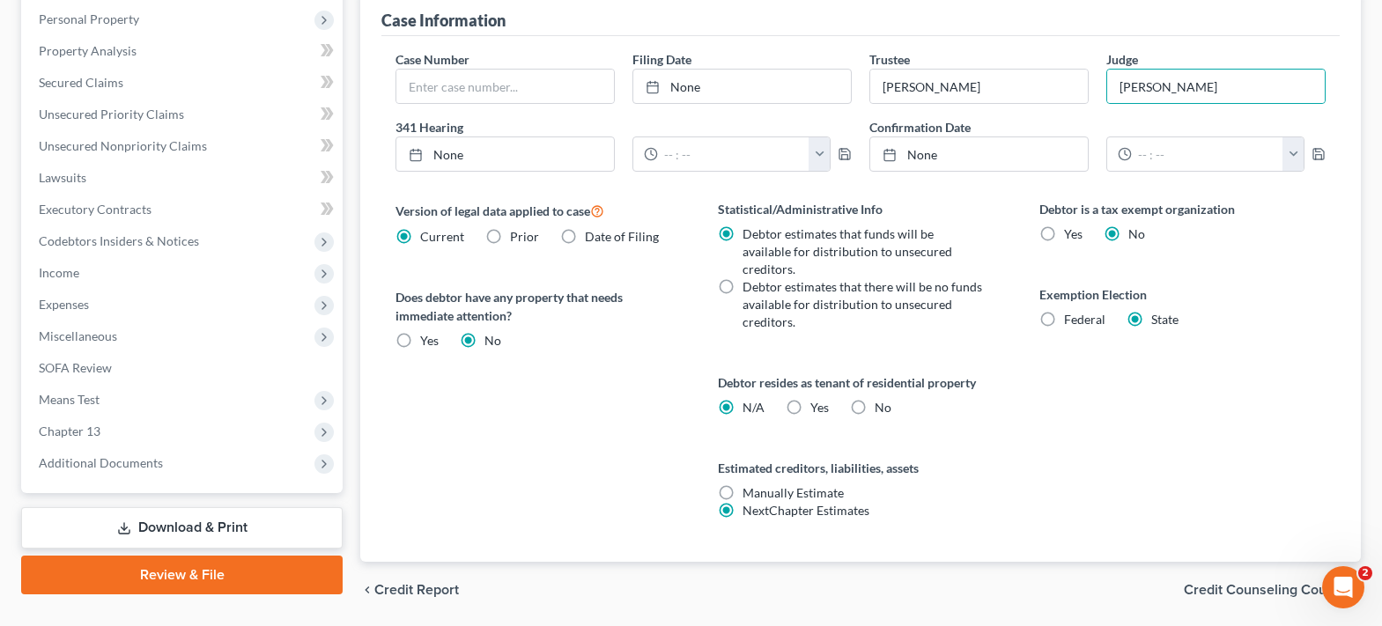
select select "45"
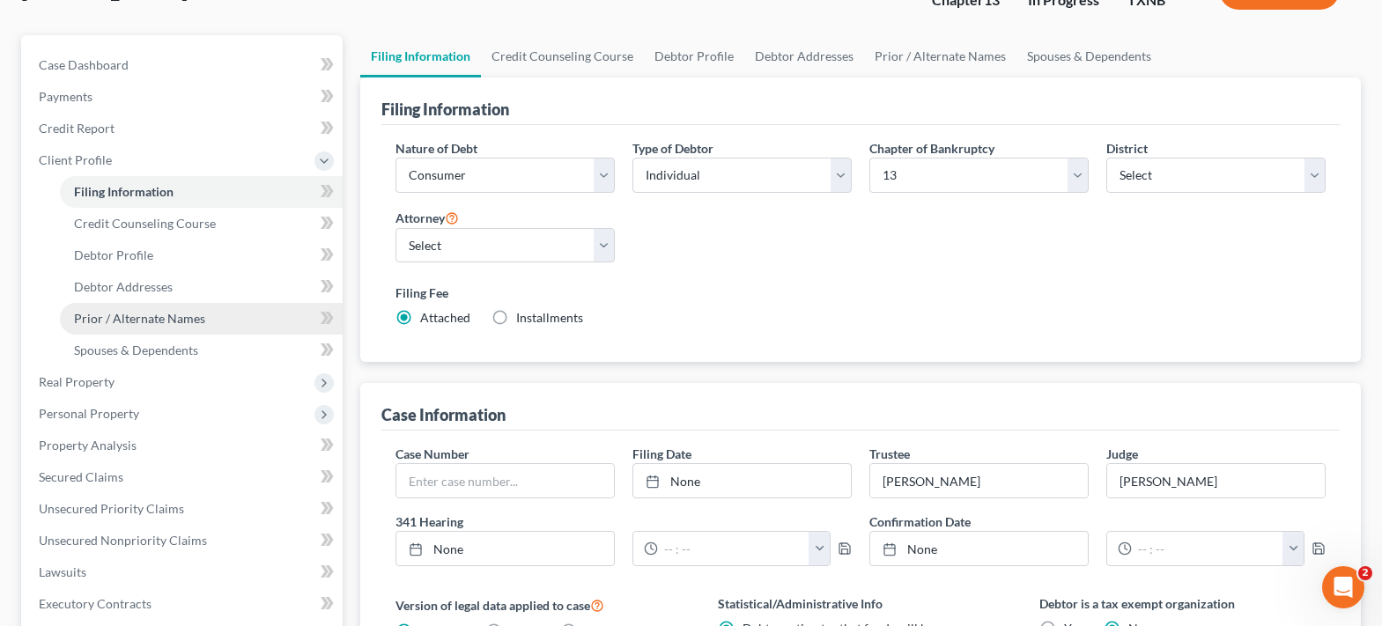
scroll to position [176, 0]
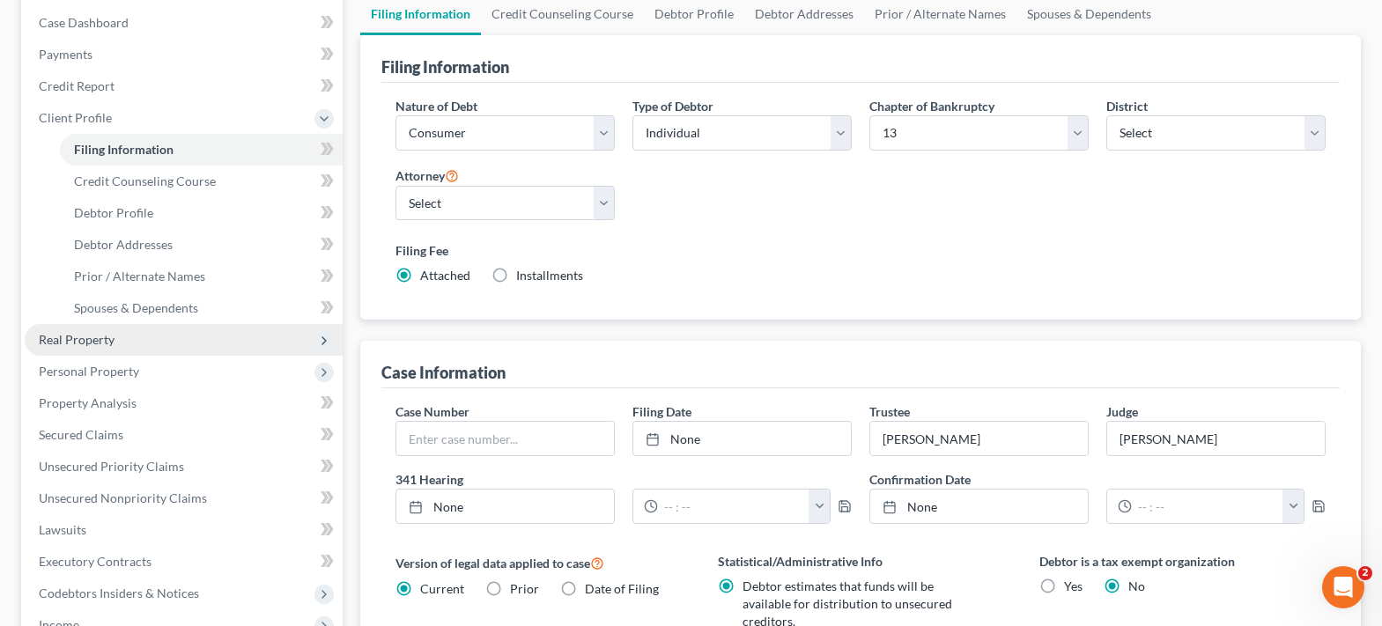
click at [84, 336] on span "Real Property" at bounding box center [77, 339] width 76 height 15
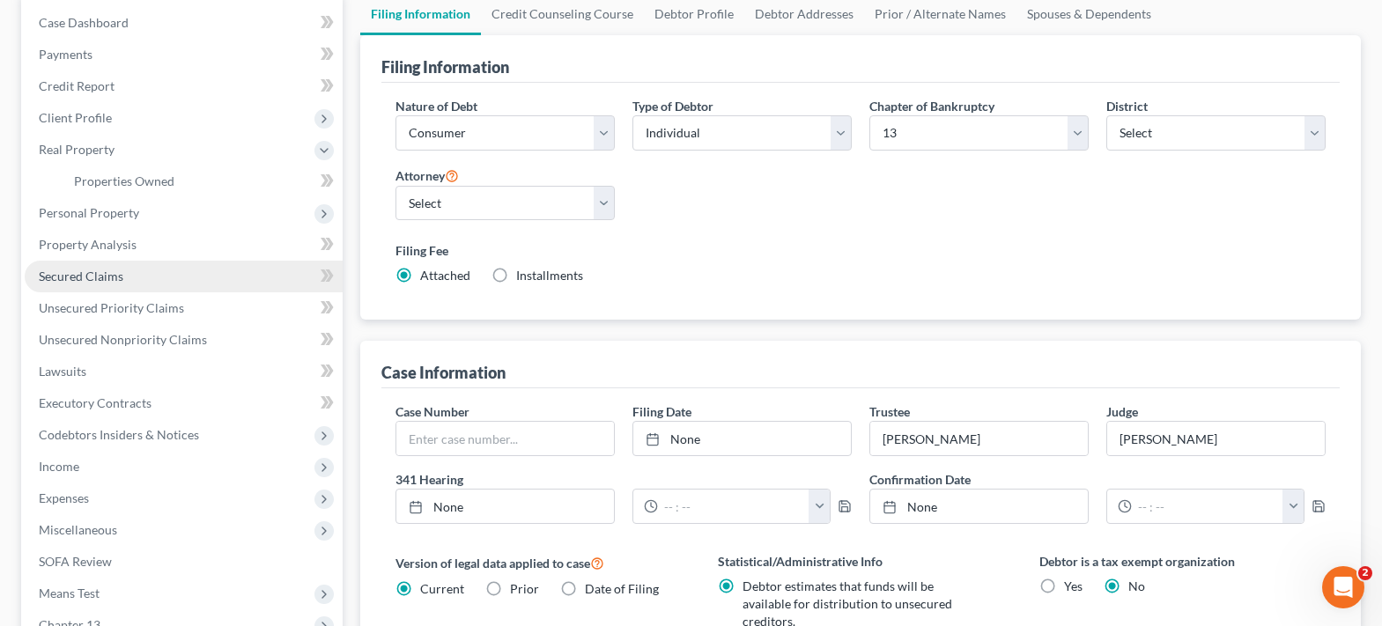
click at [122, 281] on link "Secured Claims" at bounding box center [184, 277] width 318 height 32
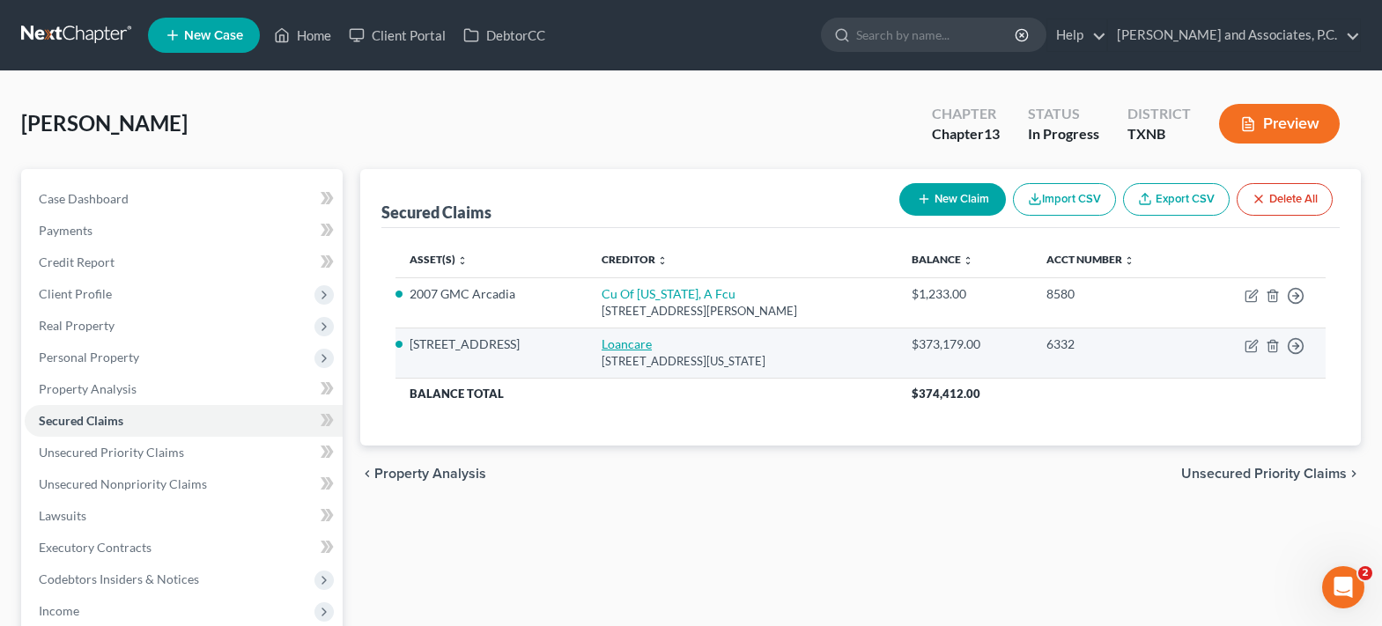
click at [608, 338] on link "Loancare" at bounding box center [626, 343] width 50 height 15
select select "48"
select select "4"
select select "0"
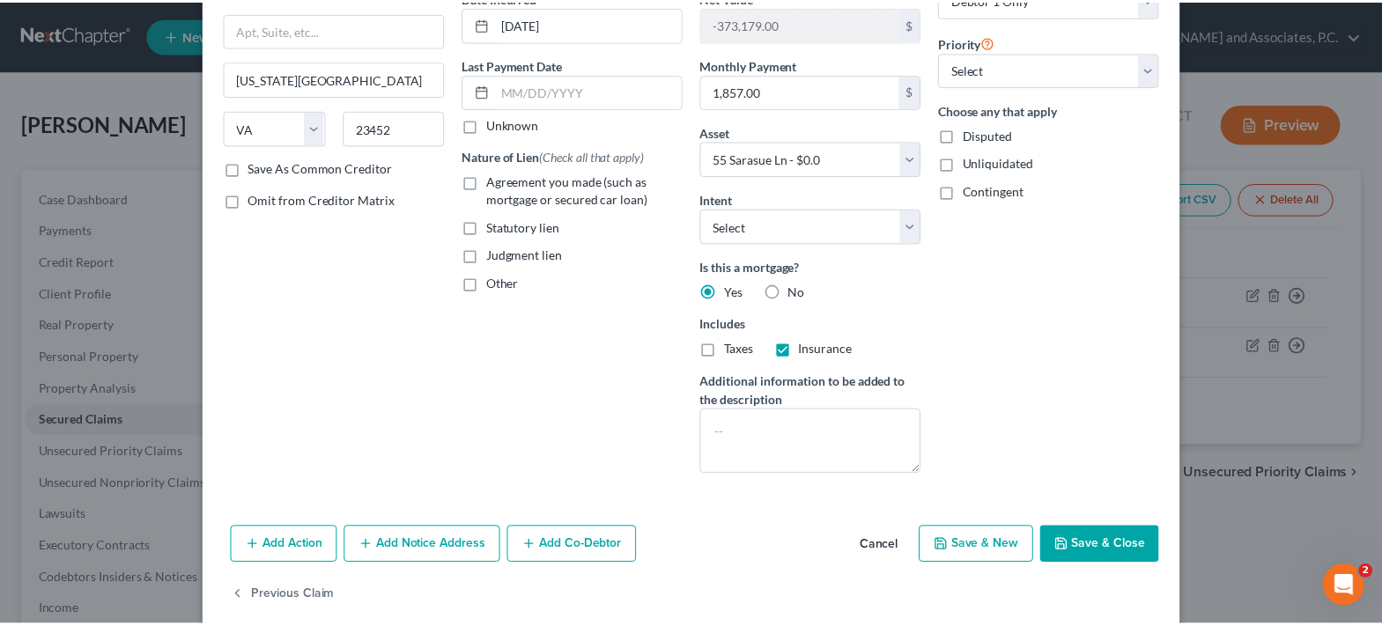
scroll to position [210, 0]
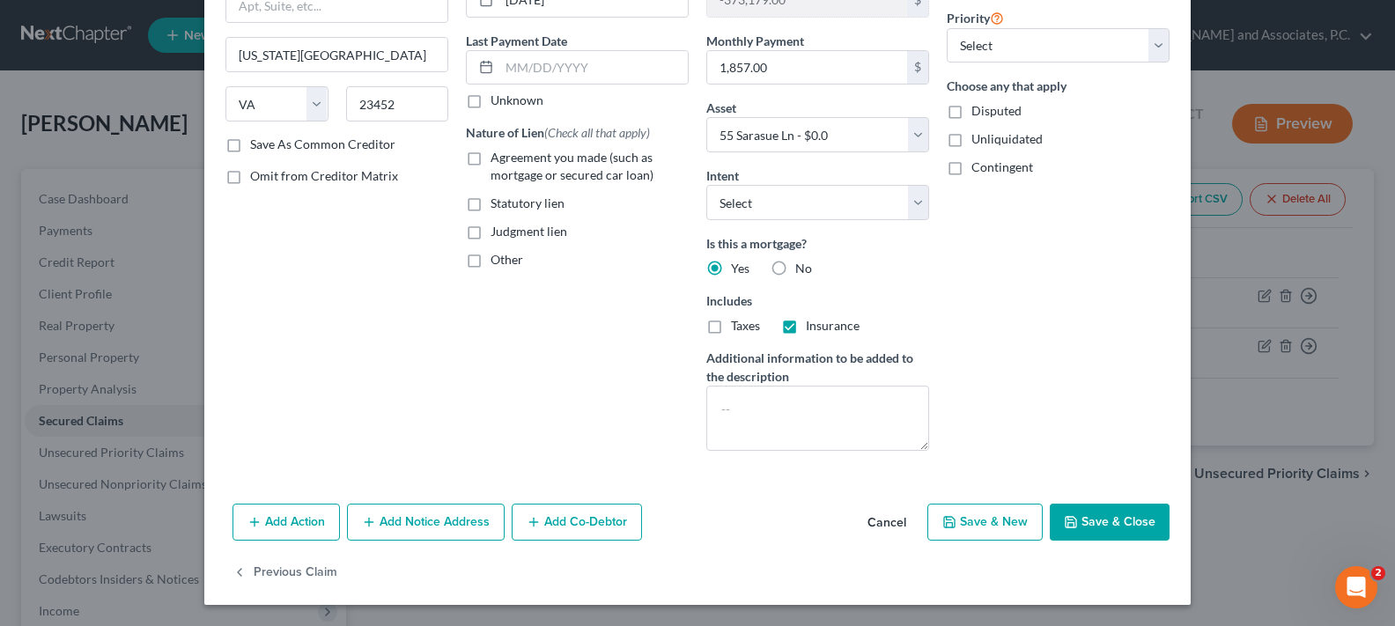
click at [1095, 520] on button "Save & Close" at bounding box center [1110, 522] width 120 height 37
select select
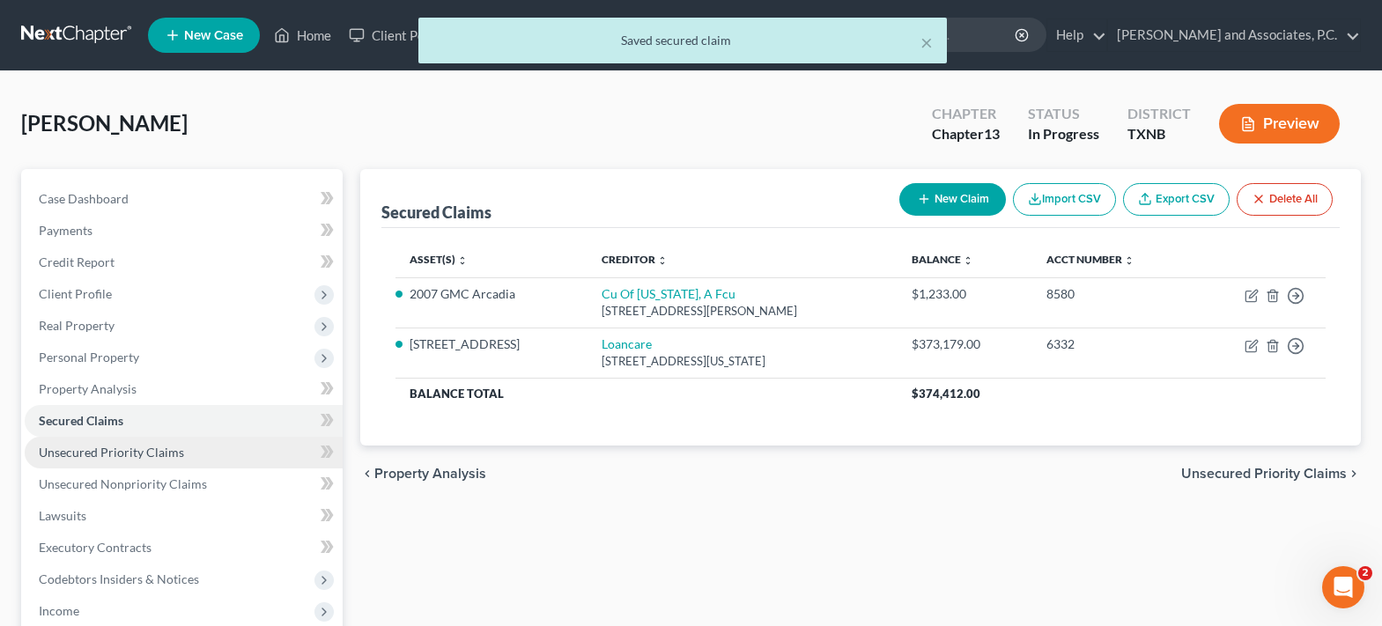
click at [121, 455] on span "Unsecured Priority Claims" at bounding box center [111, 452] width 145 height 15
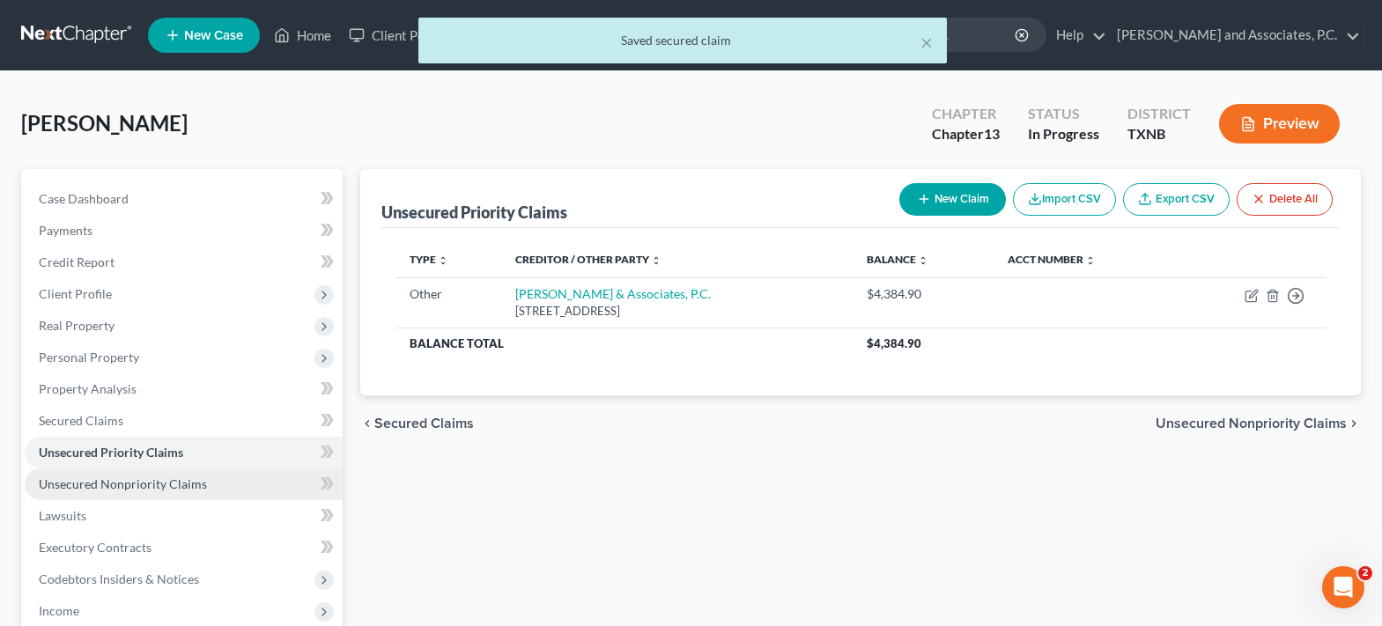
click at [143, 482] on span "Unsecured Nonpriority Claims" at bounding box center [123, 483] width 168 height 15
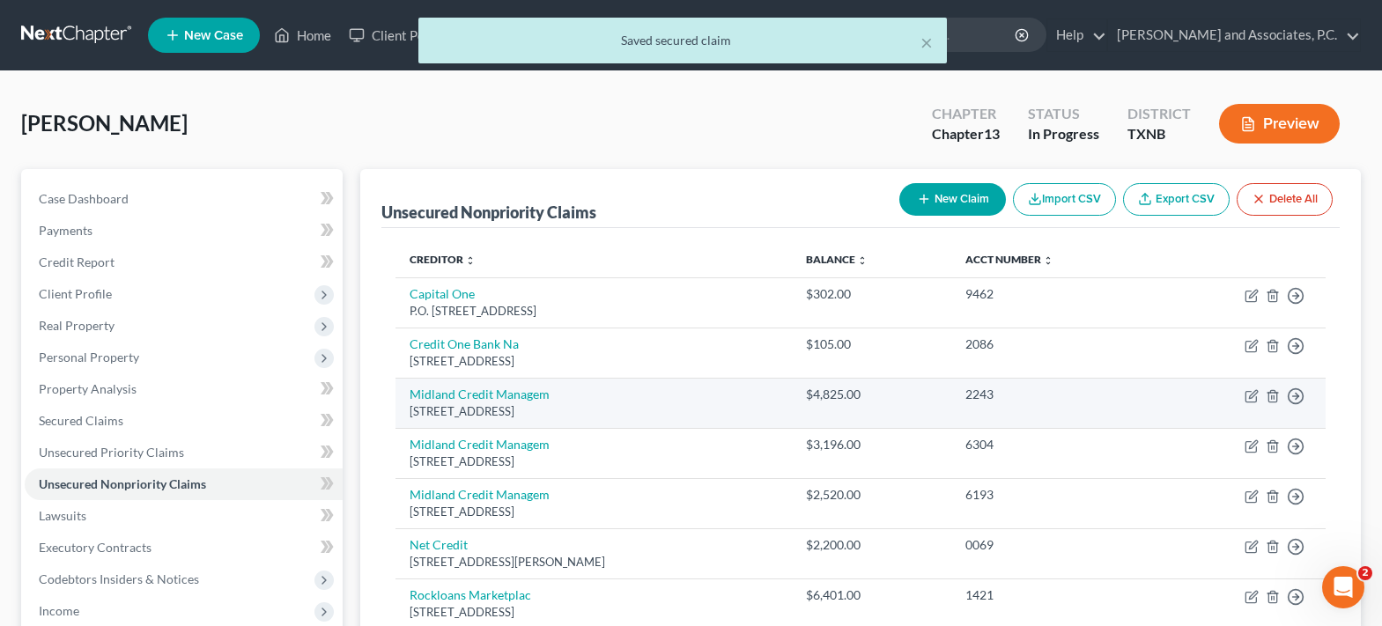
scroll to position [176, 0]
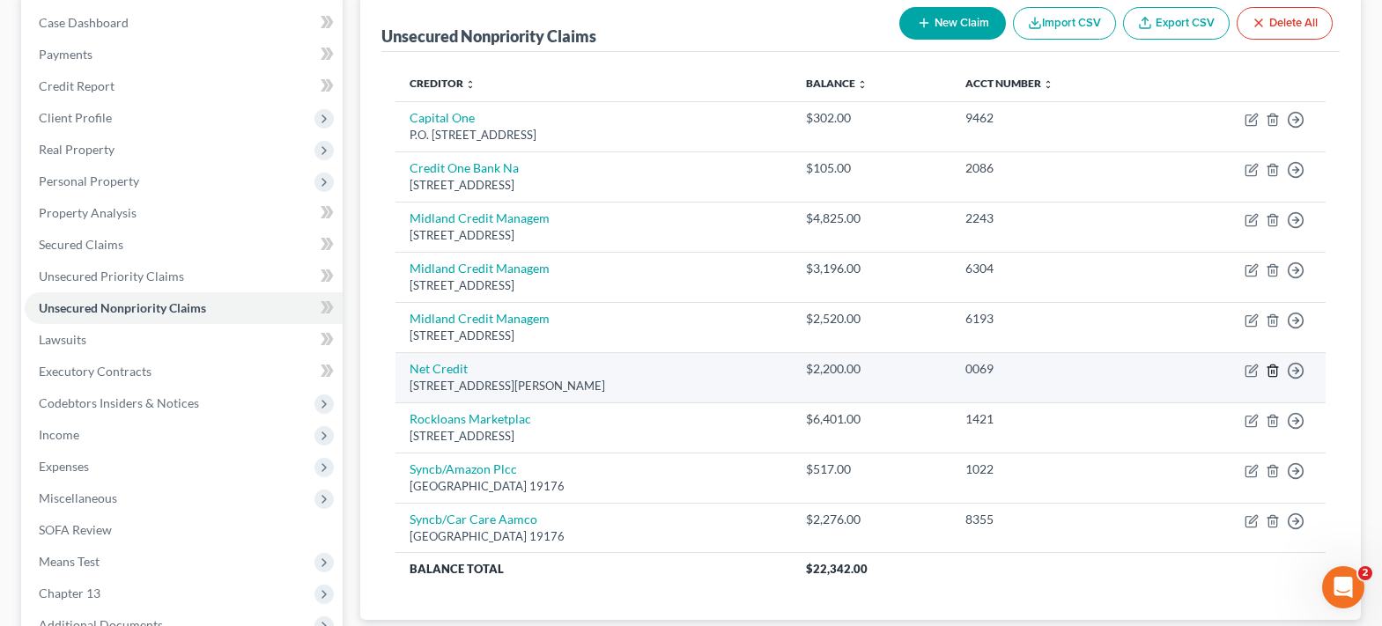
click at [1269, 373] on icon "button" at bounding box center [1272, 370] width 8 height 11
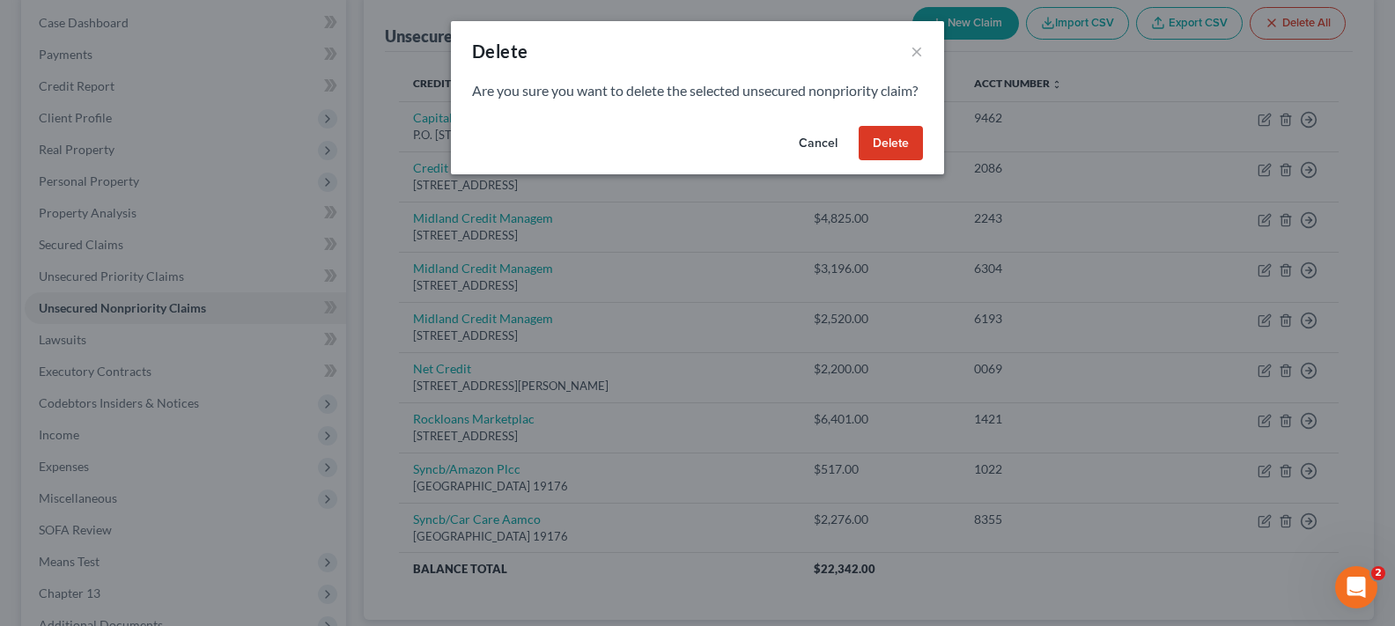
click at [893, 161] on button "Delete" at bounding box center [891, 143] width 64 height 35
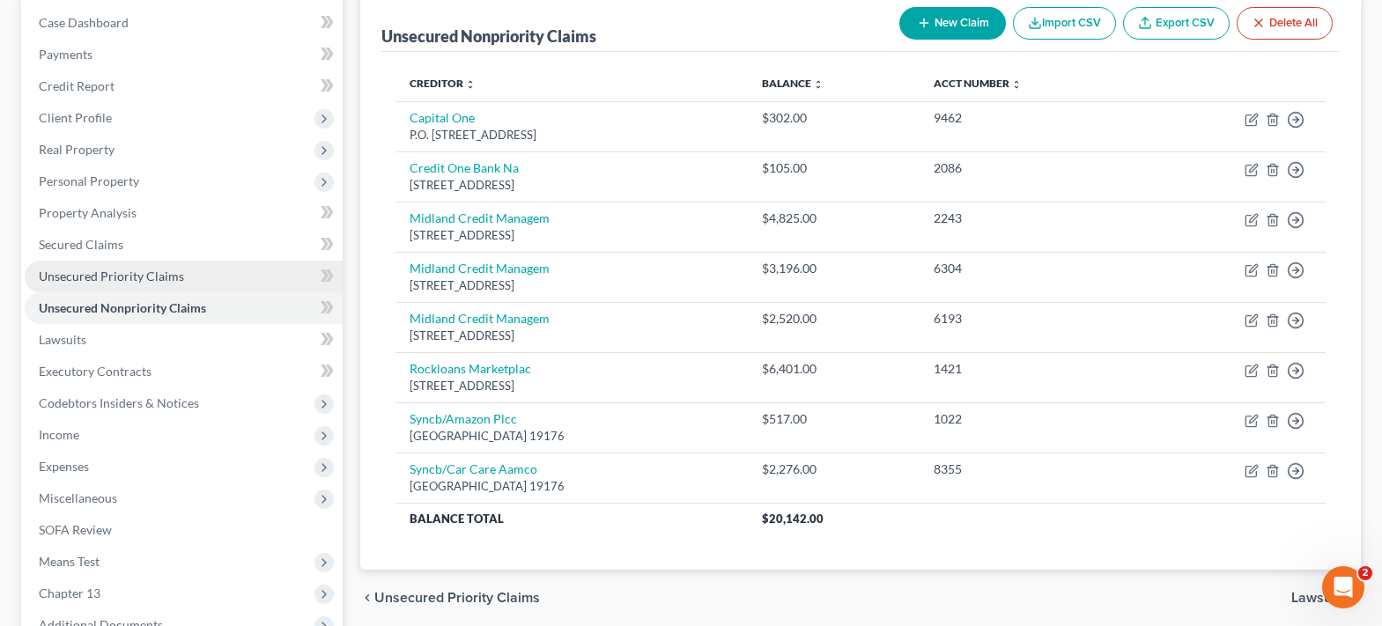
click at [114, 277] on span "Unsecured Priority Claims" at bounding box center [111, 276] width 145 height 15
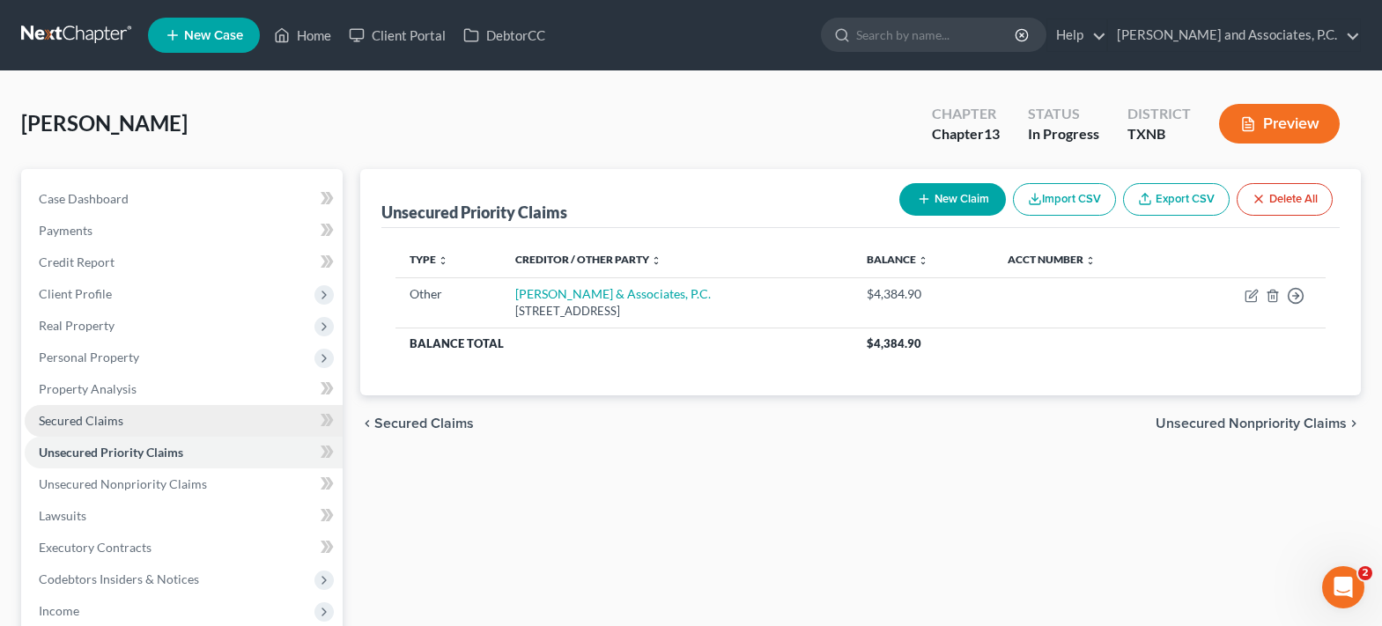
click at [126, 426] on link "Secured Claims" at bounding box center [184, 421] width 318 height 32
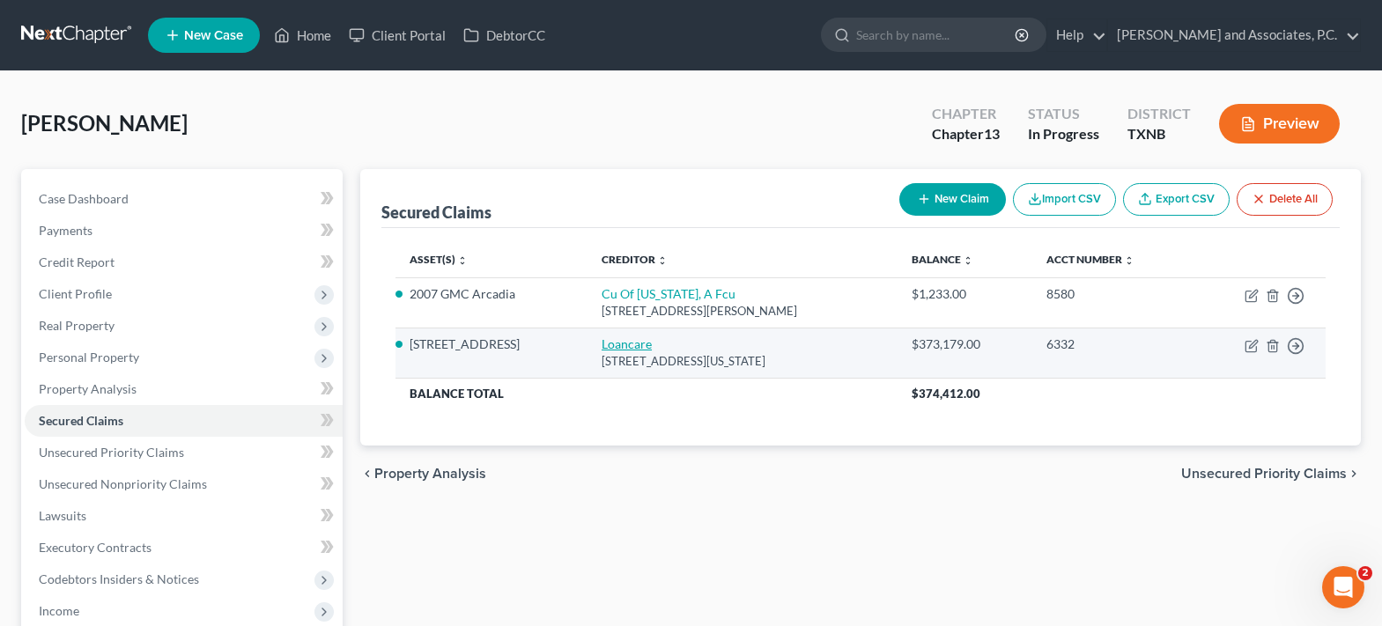
click at [602, 349] on link "Loancare" at bounding box center [626, 343] width 50 height 15
select select "48"
select select "4"
select select "0"
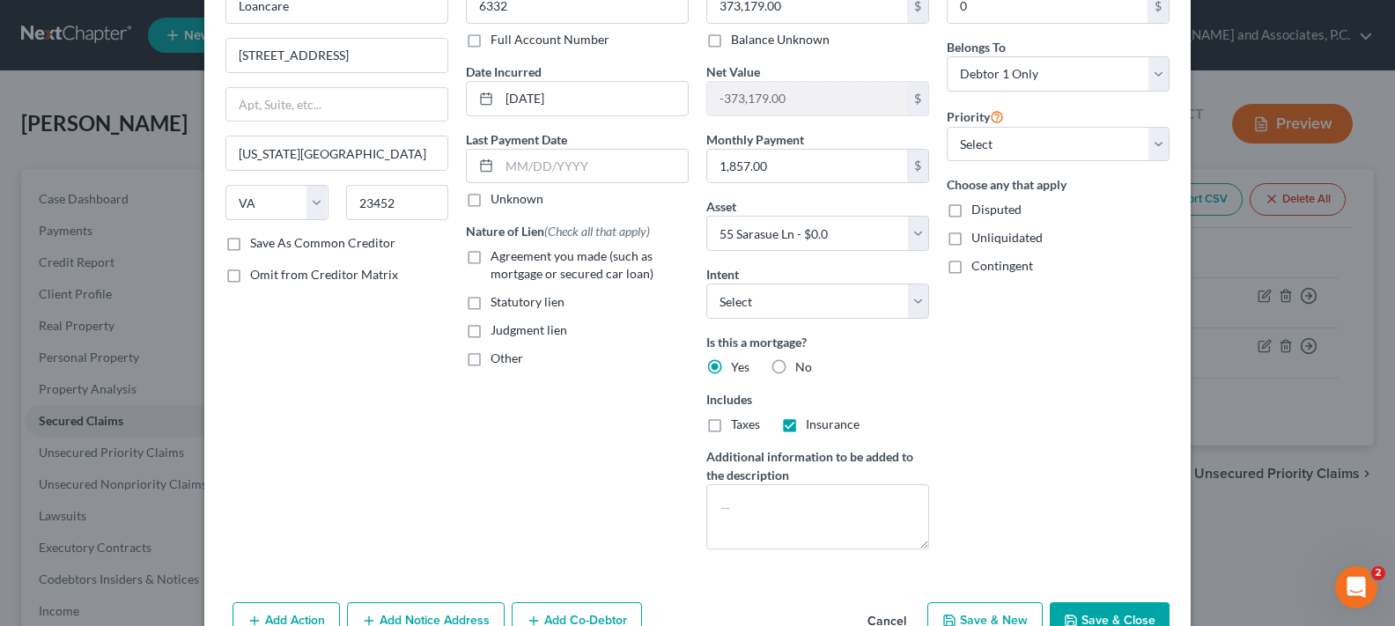
scroll to position [176, 0]
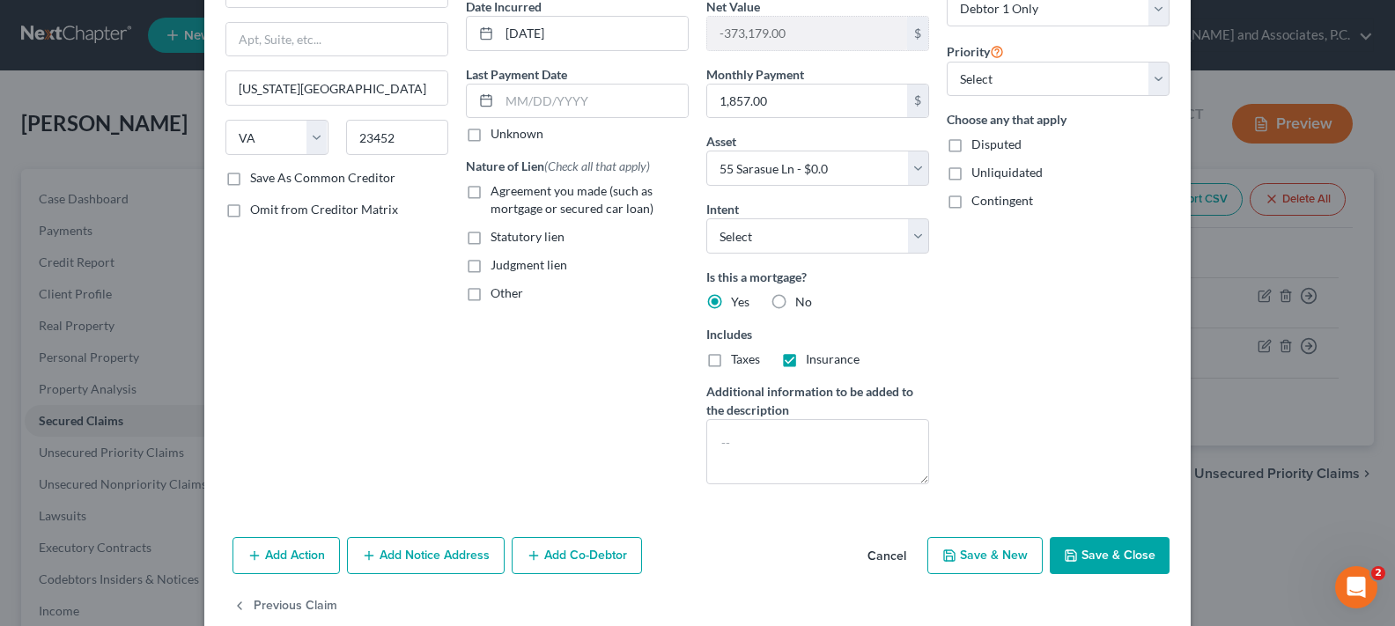
click at [426, 555] on button "Add Notice Address" at bounding box center [426, 555] width 158 height 37
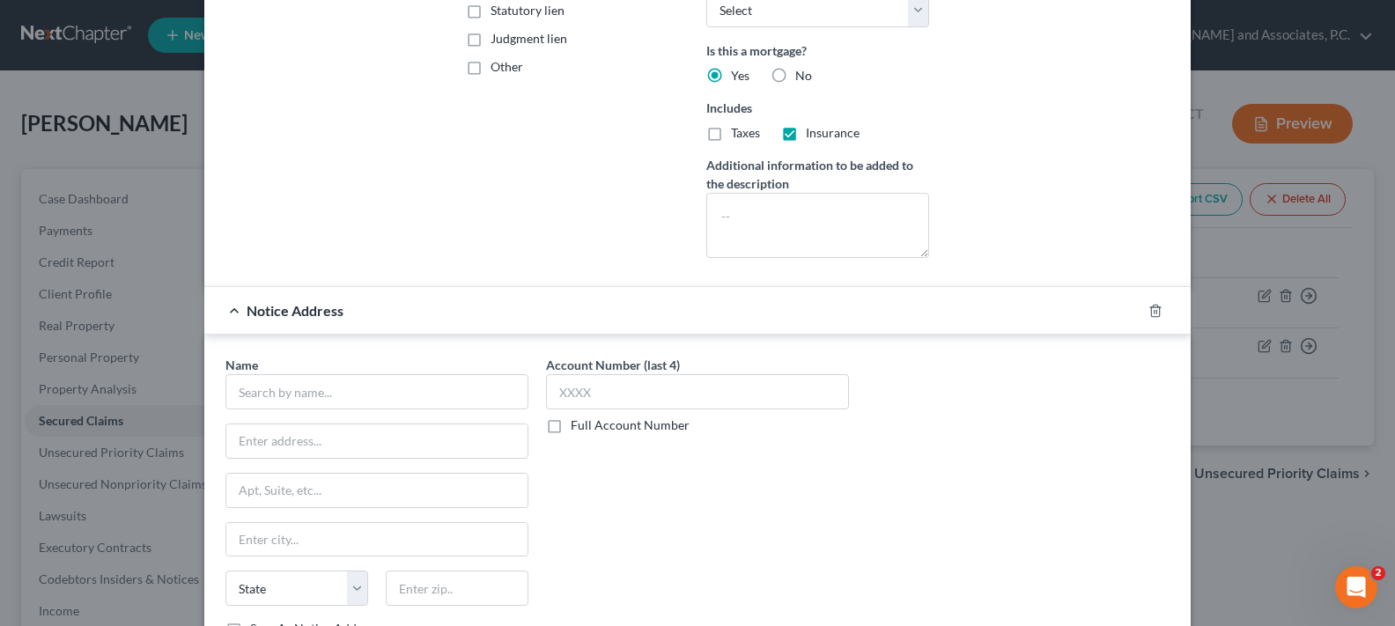
scroll to position [528, 0]
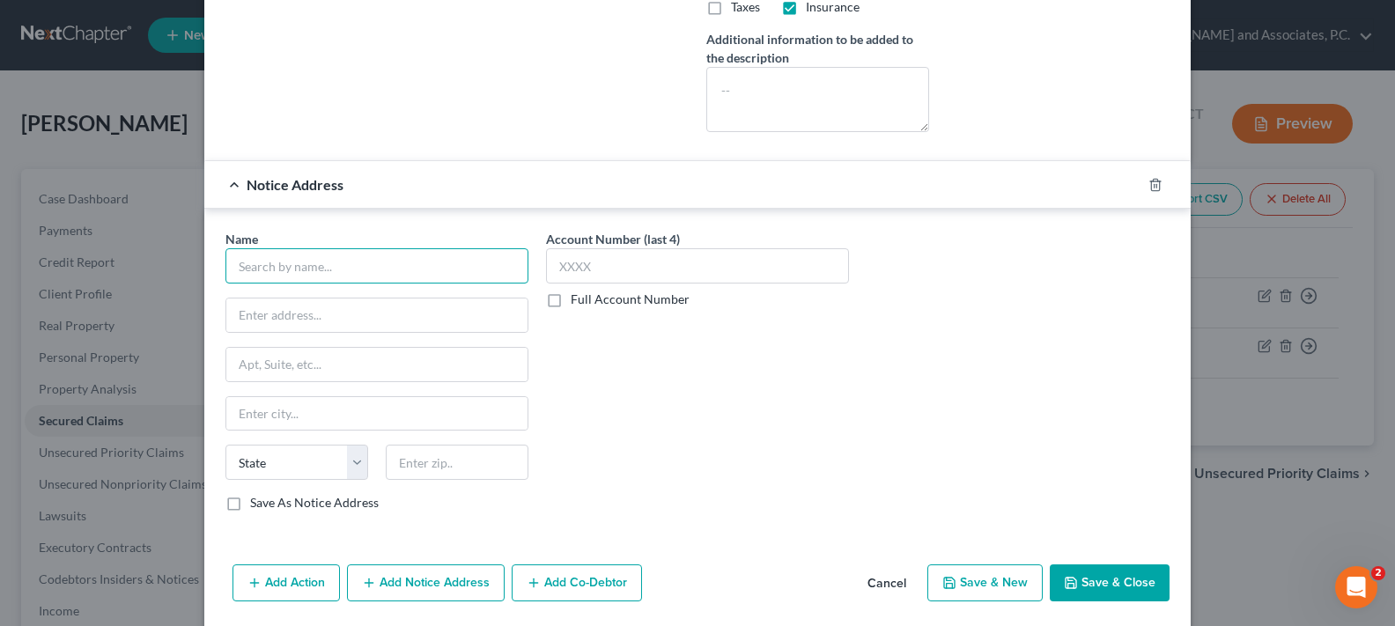
click at [326, 271] on input "text" at bounding box center [376, 265] width 303 height 35
type input "Loancare"
click at [246, 314] on input "P.o. Box 8068" at bounding box center [376, 315] width 301 height 33
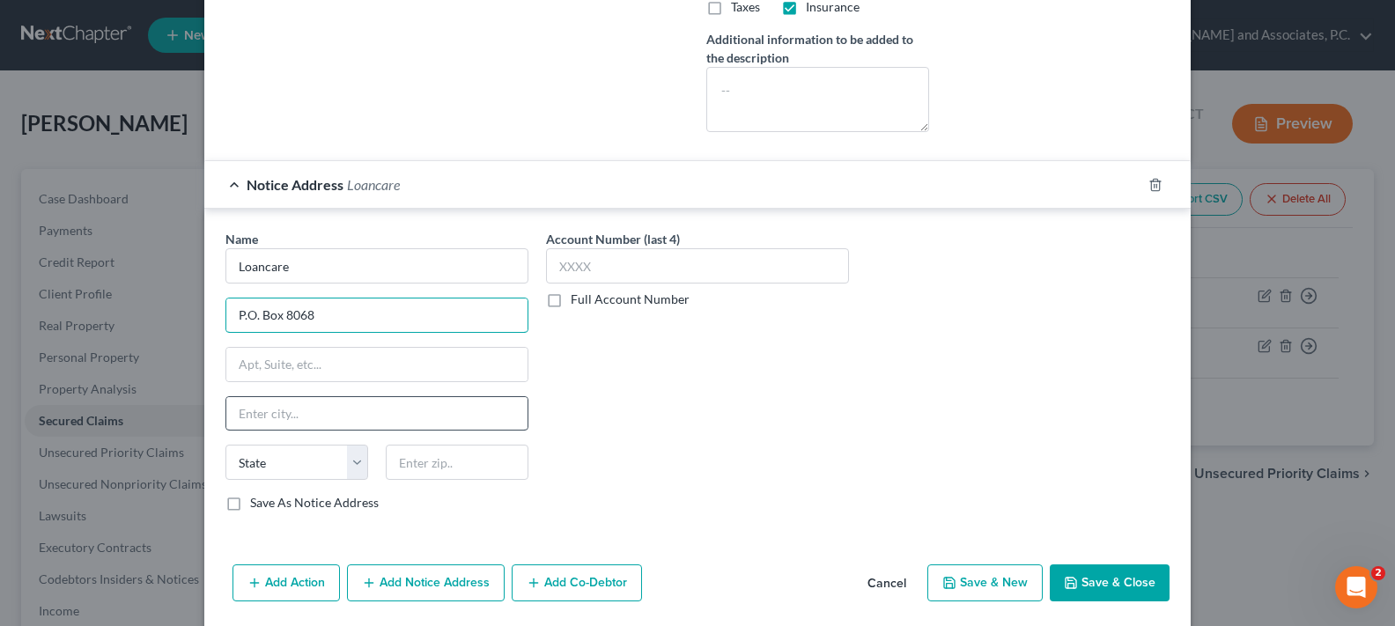
type input "P.O. Box 8068"
click at [258, 424] on input "text" at bounding box center [376, 413] width 301 height 33
type input "Virginia Beach"
type input "23450"
select select "48"
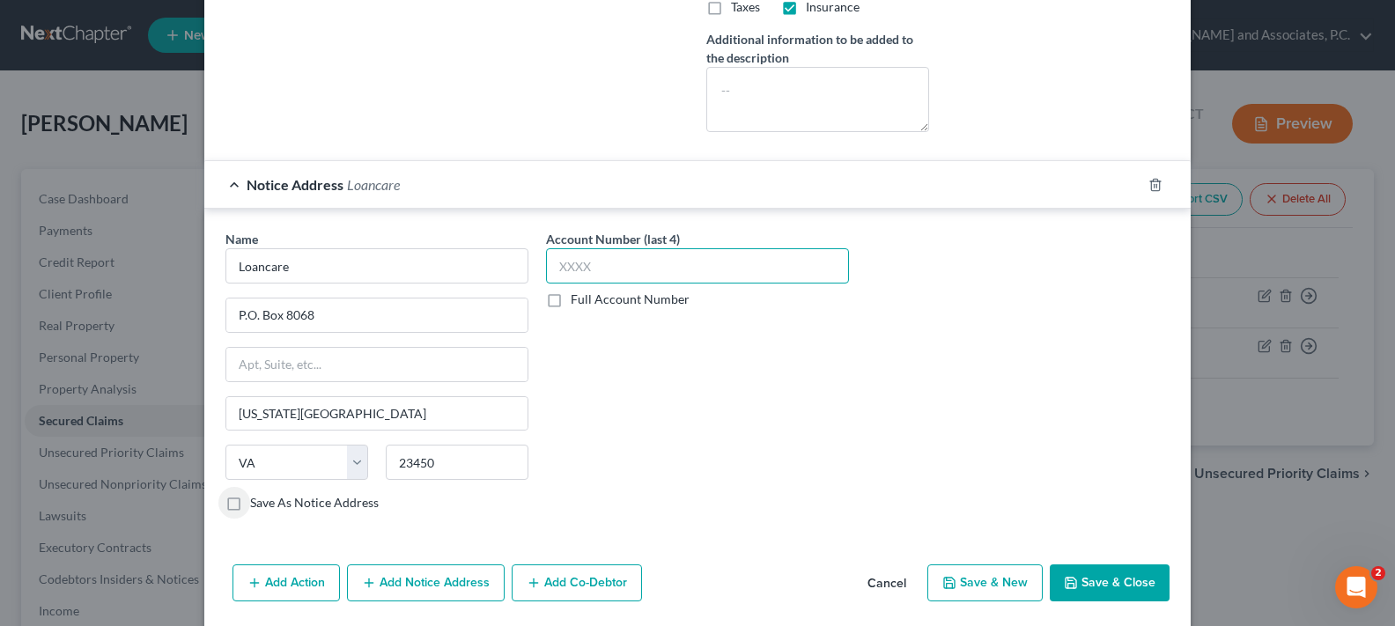
click at [630, 272] on input "text" at bounding box center [697, 265] width 303 height 35
type input "6332"
click at [1101, 580] on button "Save & Close" at bounding box center [1110, 582] width 120 height 37
select select
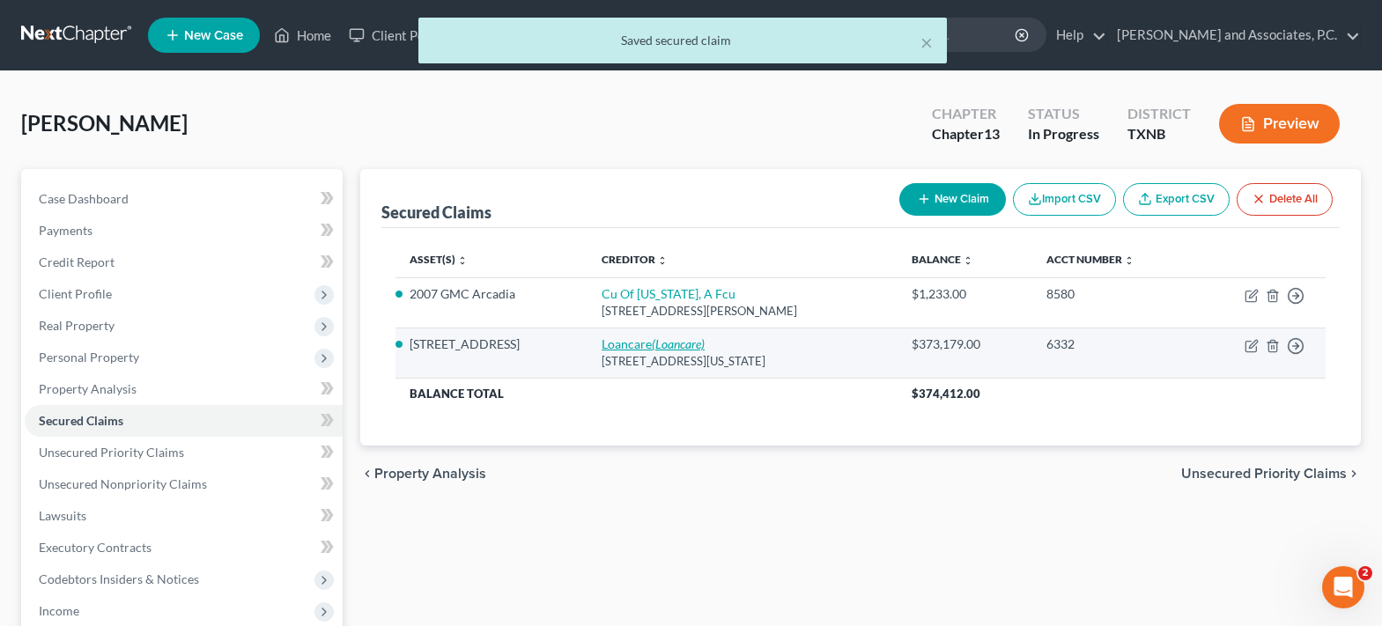
click at [621, 348] on link "Loancare (Loancare)" at bounding box center [652, 343] width 103 height 15
select select "48"
select select "4"
select select "0"
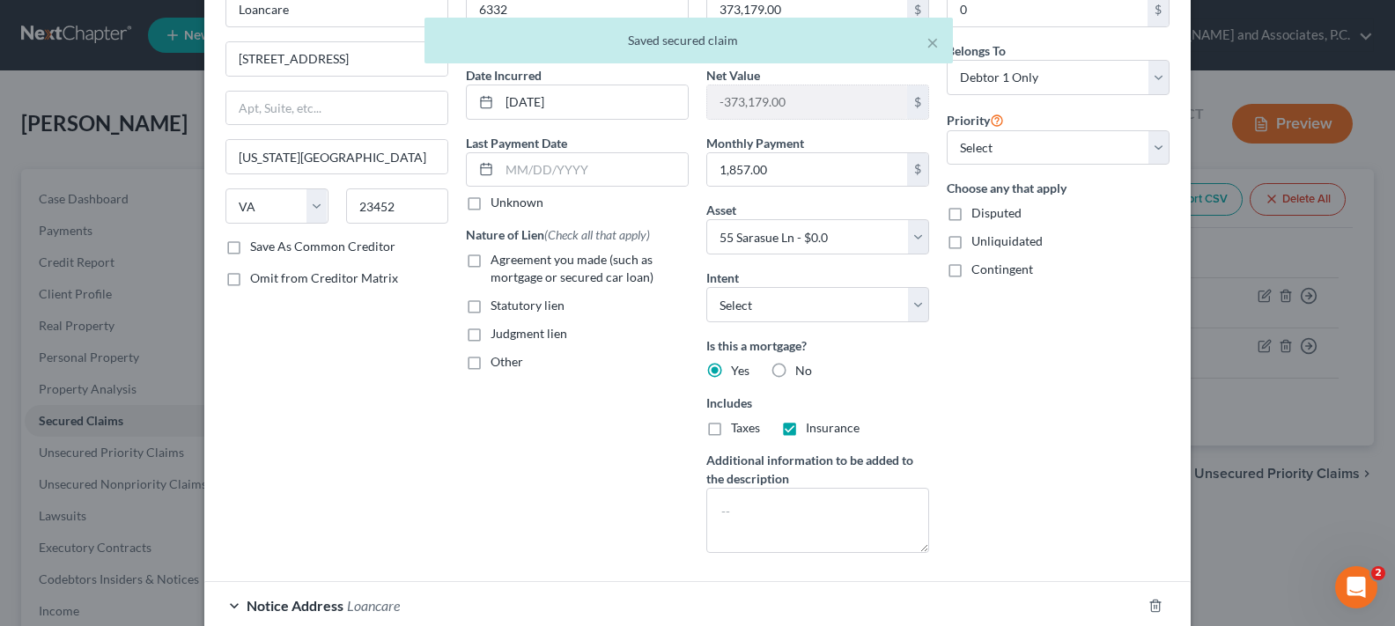
scroll to position [258, 0]
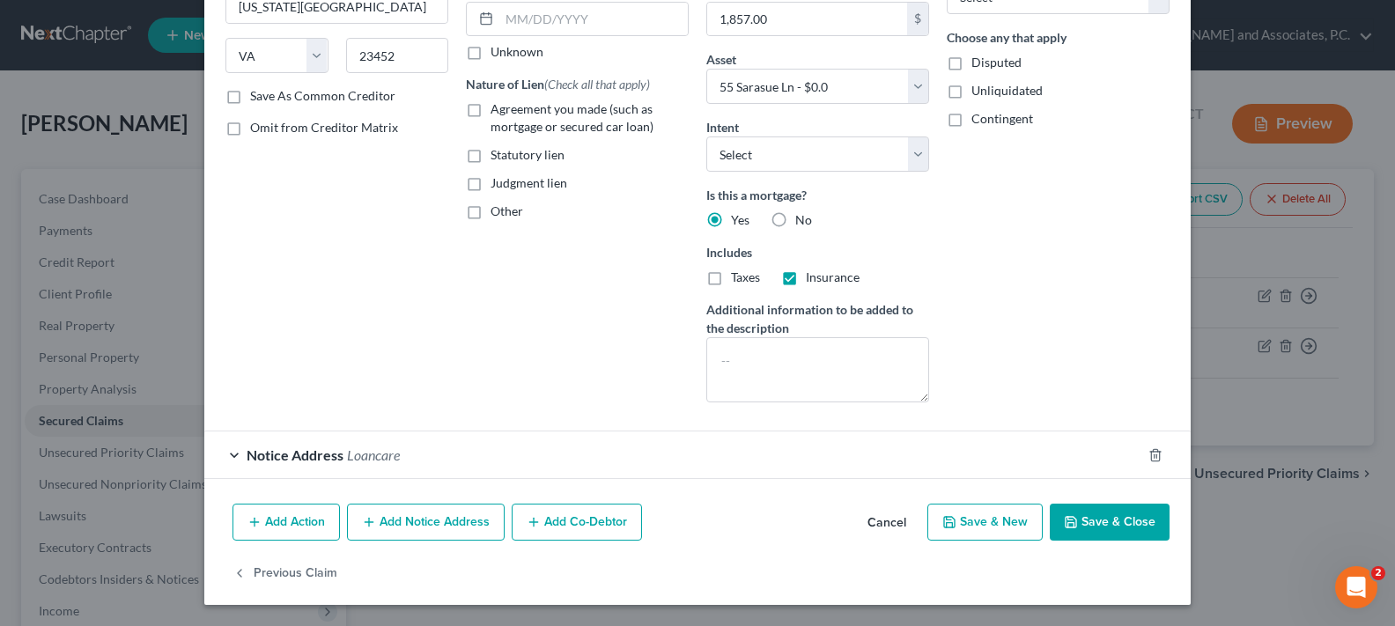
click at [440, 522] on button "Add Notice Address" at bounding box center [426, 522] width 158 height 37
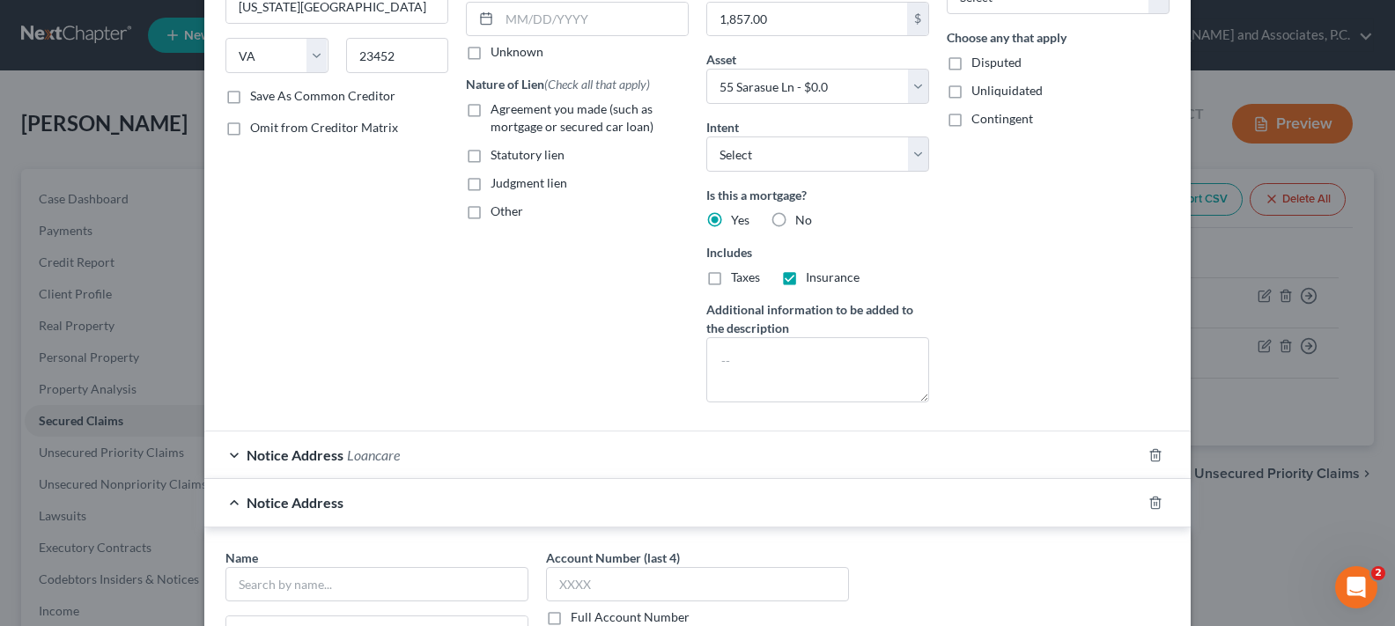
scroll to position [610, 0]
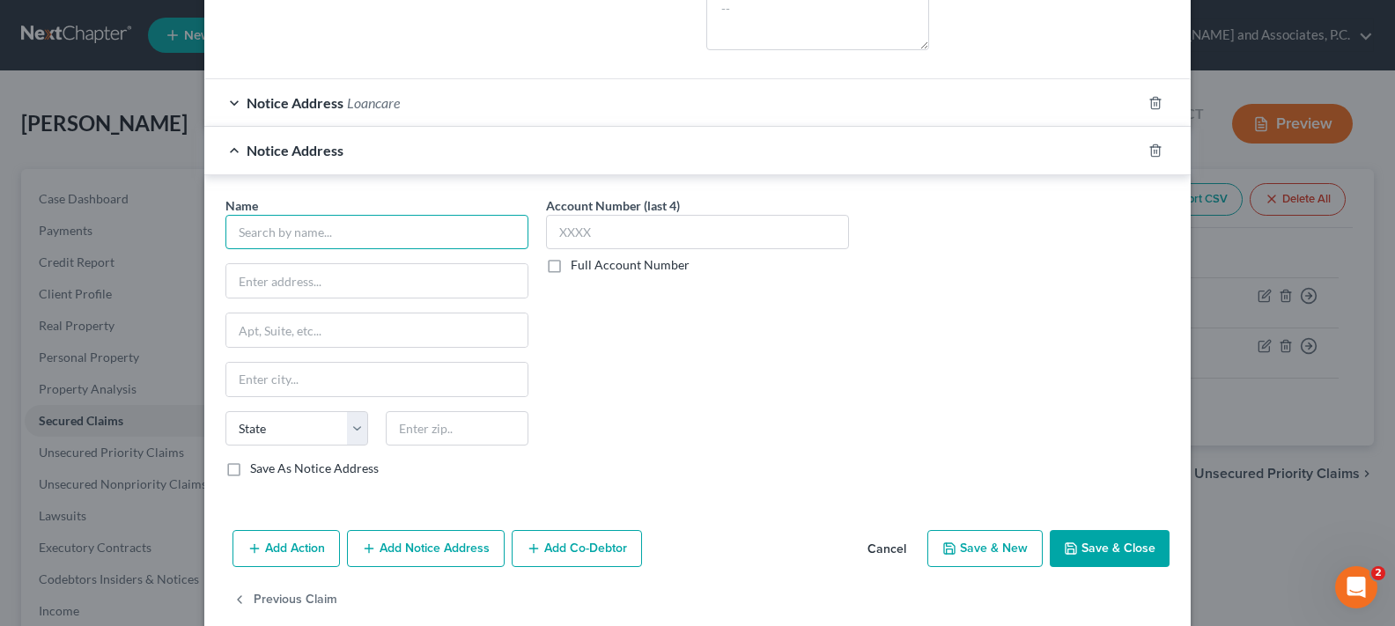
click at [354, 234] on input "text" at bounding box center [376, 232] width 303 height 35
type input "Auction.com LLC"
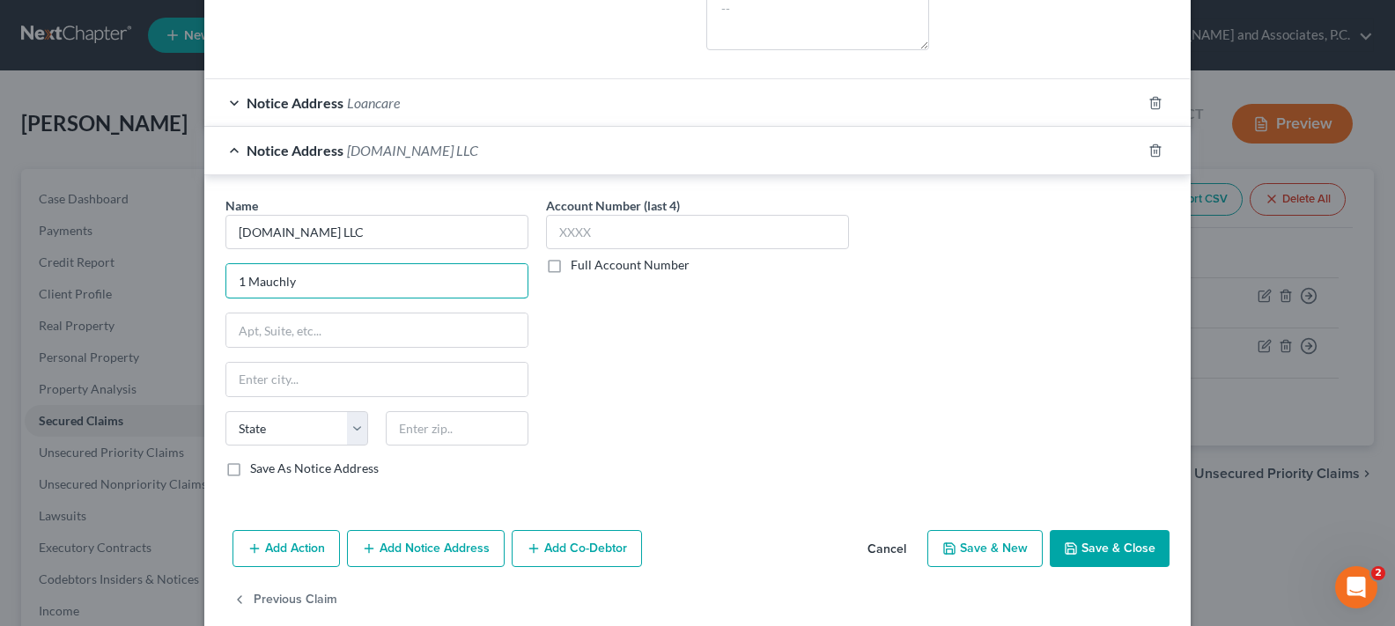
type input "1 Mauchly"
type input "92618"
type input "Irvine"
select select "4"
click at [375, 241] on input "Auction.com LLC" at bounding box center [376, 232] width 303 height 35
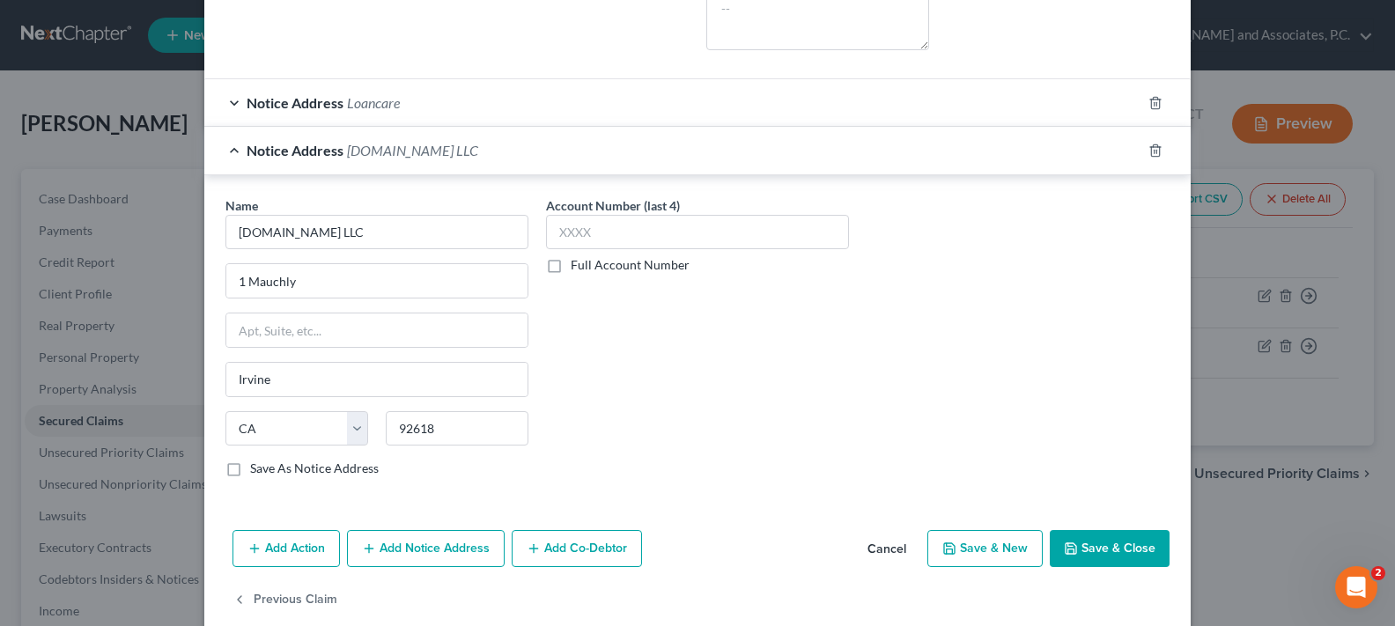
click at [1085, 550] on button "Save & Close" at bounding box center [1110, 548] width 120 height 37
select select
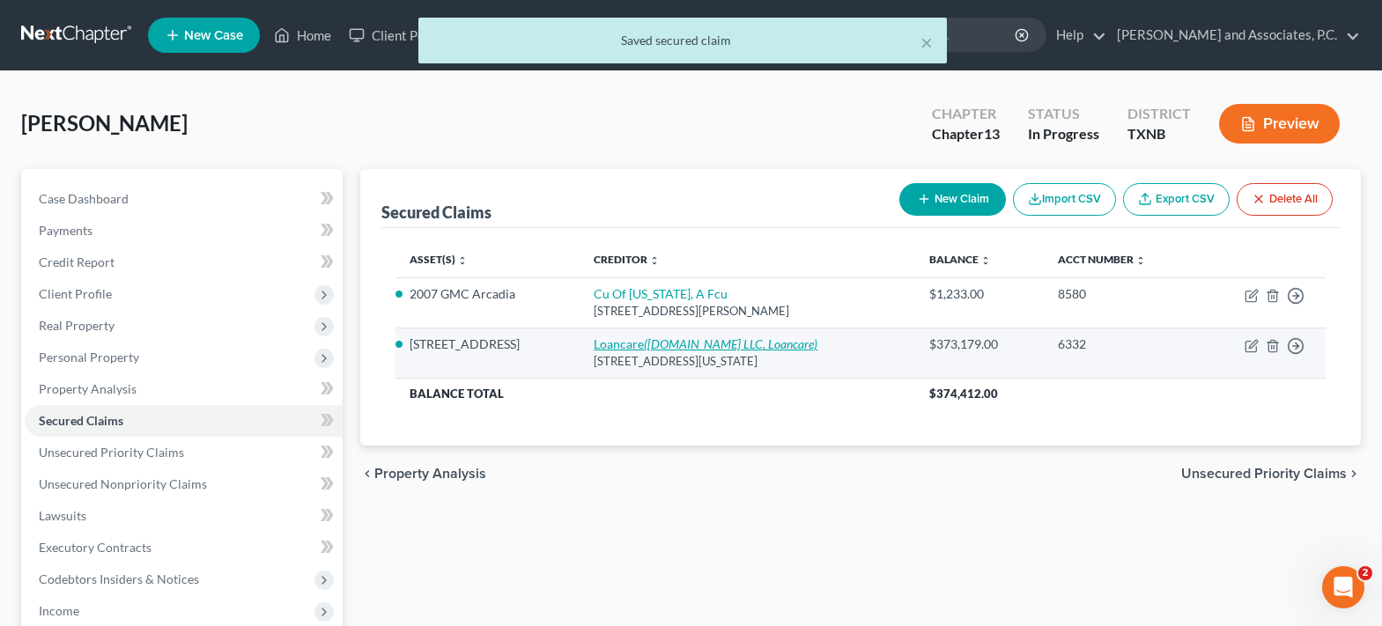
click at [645, 347] on icon "(Auction.com LLC, Loancare)" at bounding box center [730, 343] width 173 height 15
select select "48"
select select "4"
select select "0"
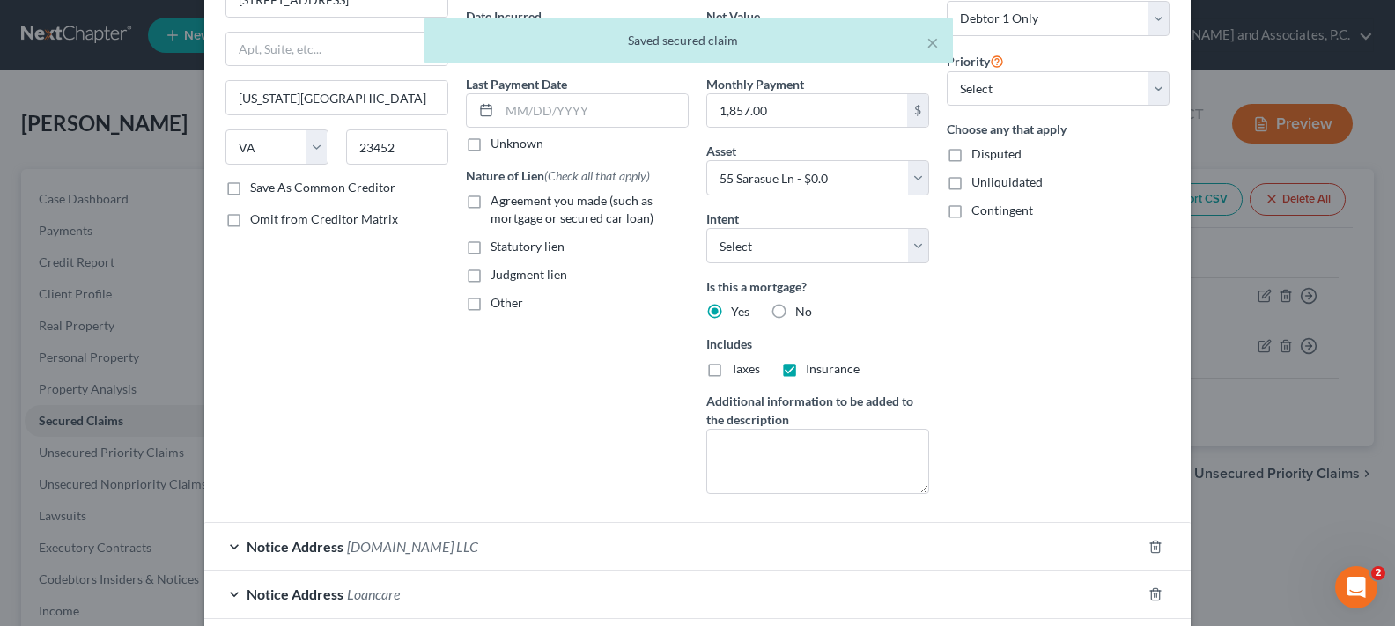
scroll to position [306, 0]
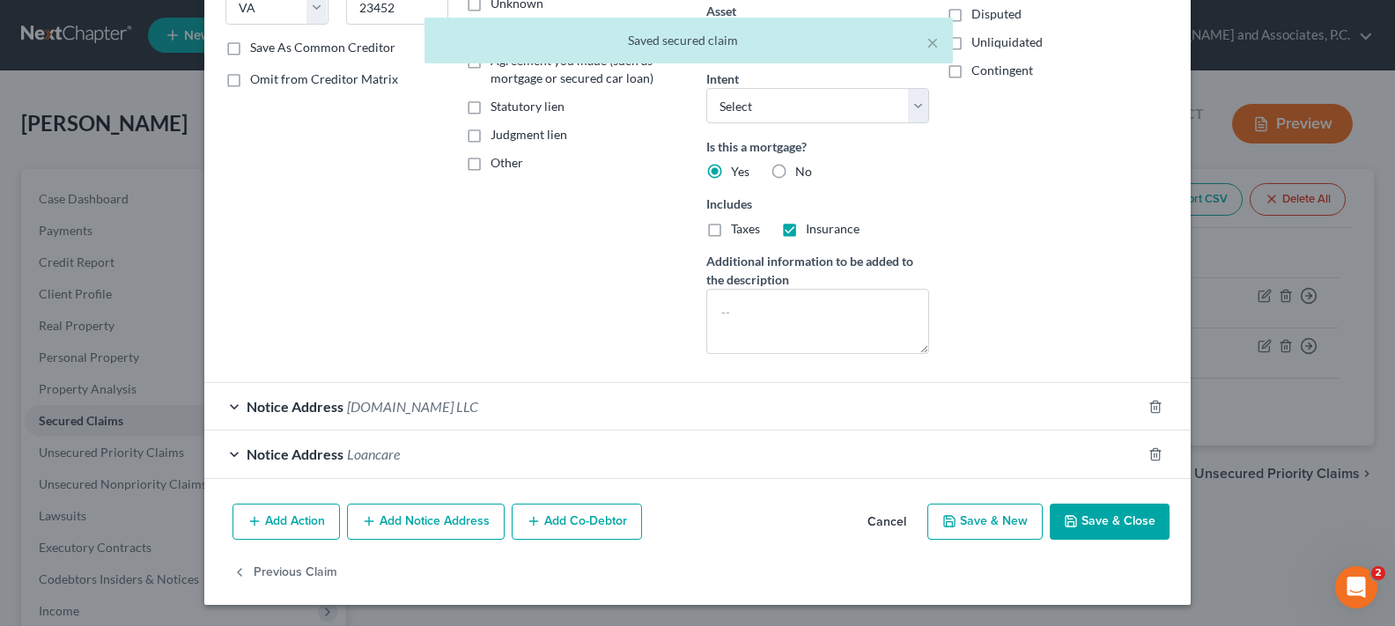
click at [354, 524] on button "Add Notice Address" at bounding box center [426, 522] width 158 height 37
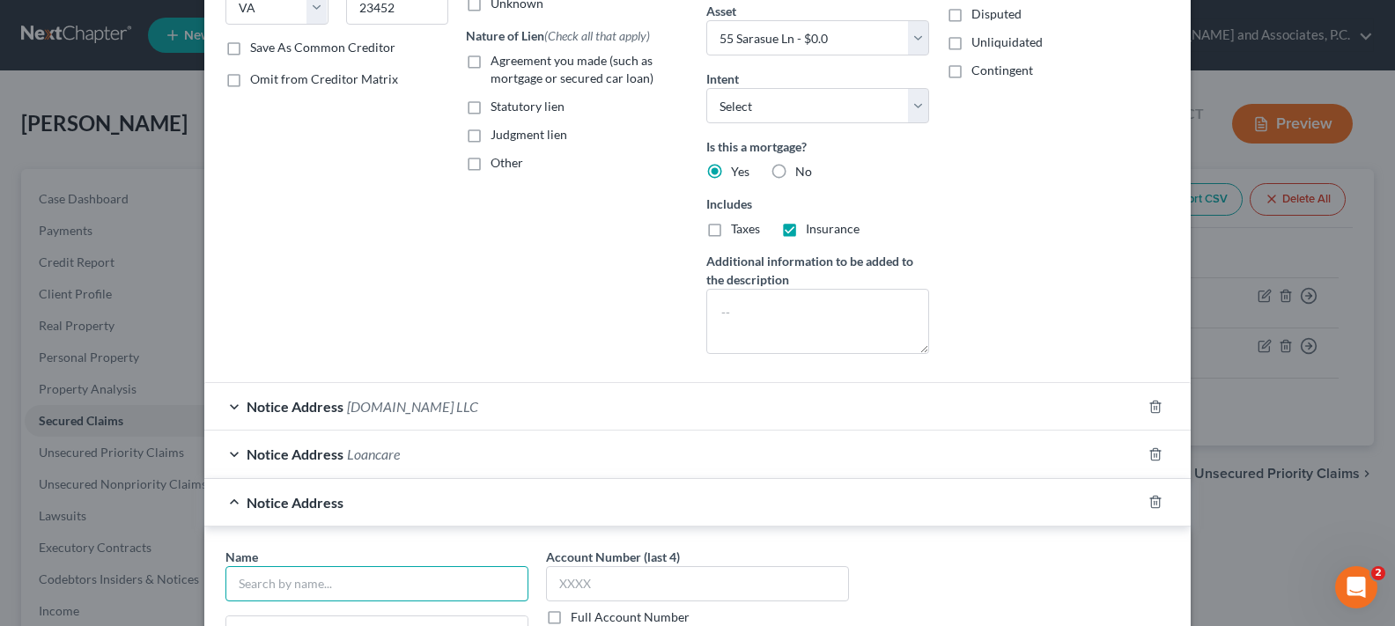
click at [387, 584] on input "text" at bounding box center [376, 583] width 303 height 35
type input "Tejas Corporate Services, LLC"
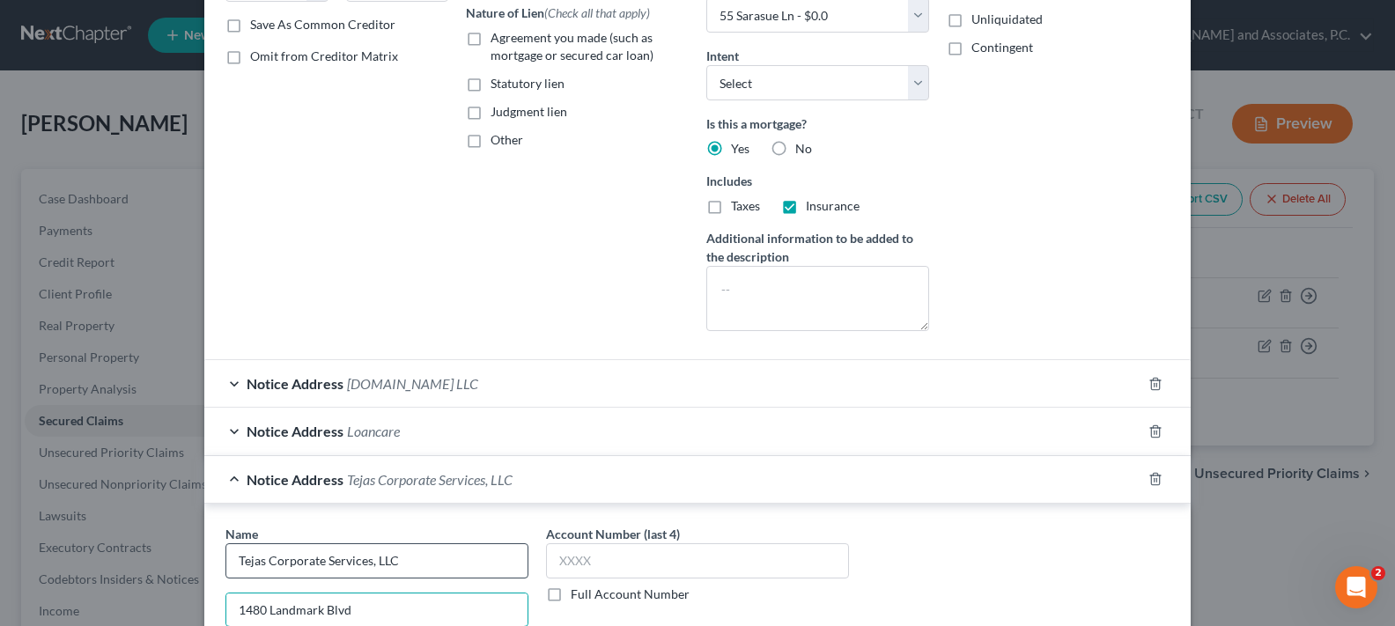
type input "1480 Landmark Blvd"
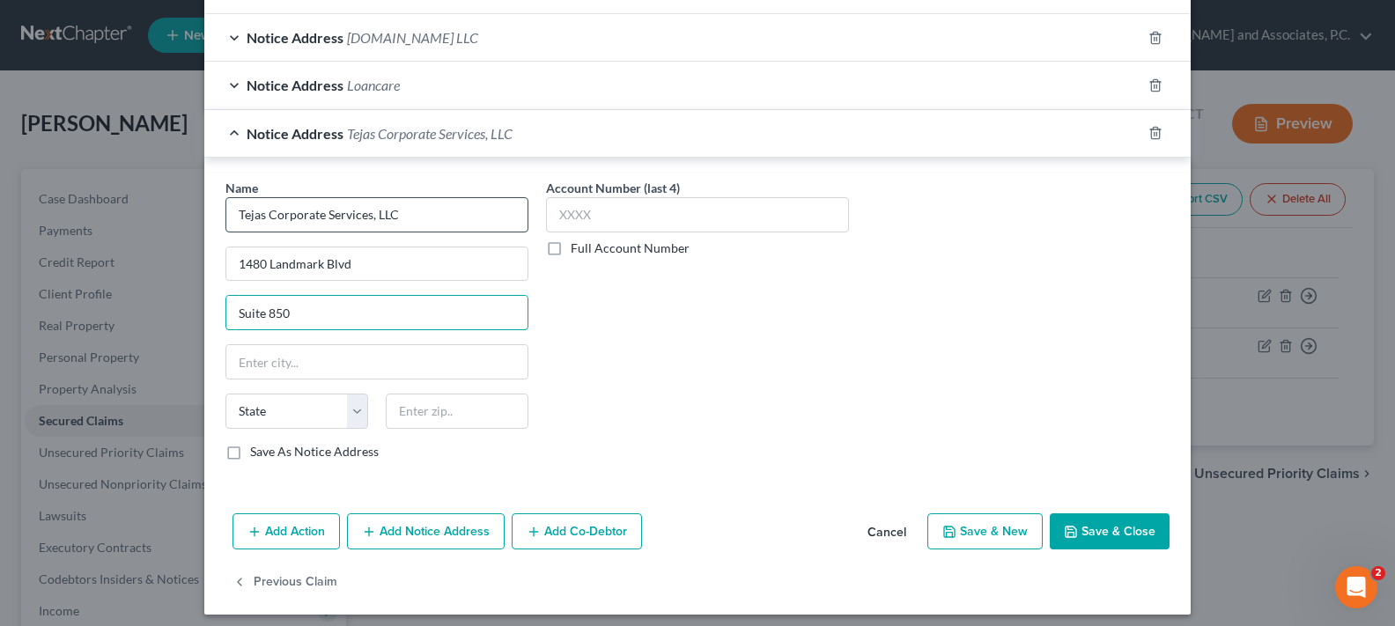
type input "Suite 850"
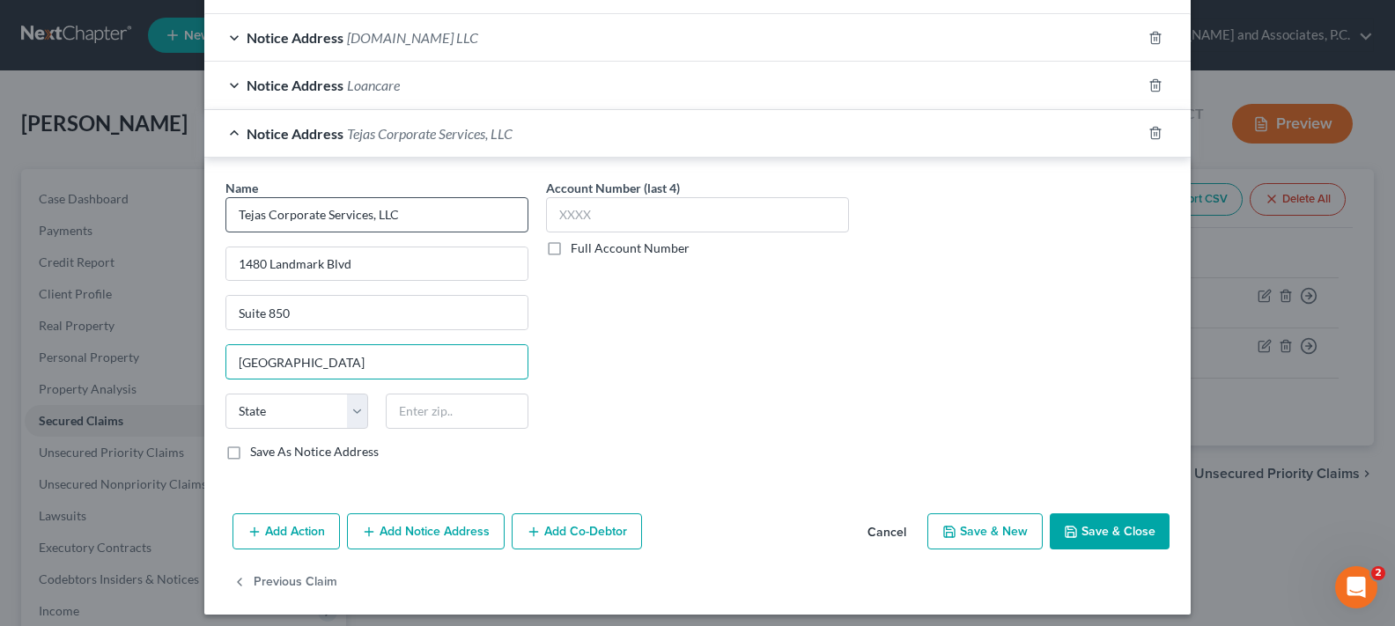
type input "Dallas"
select select "45"
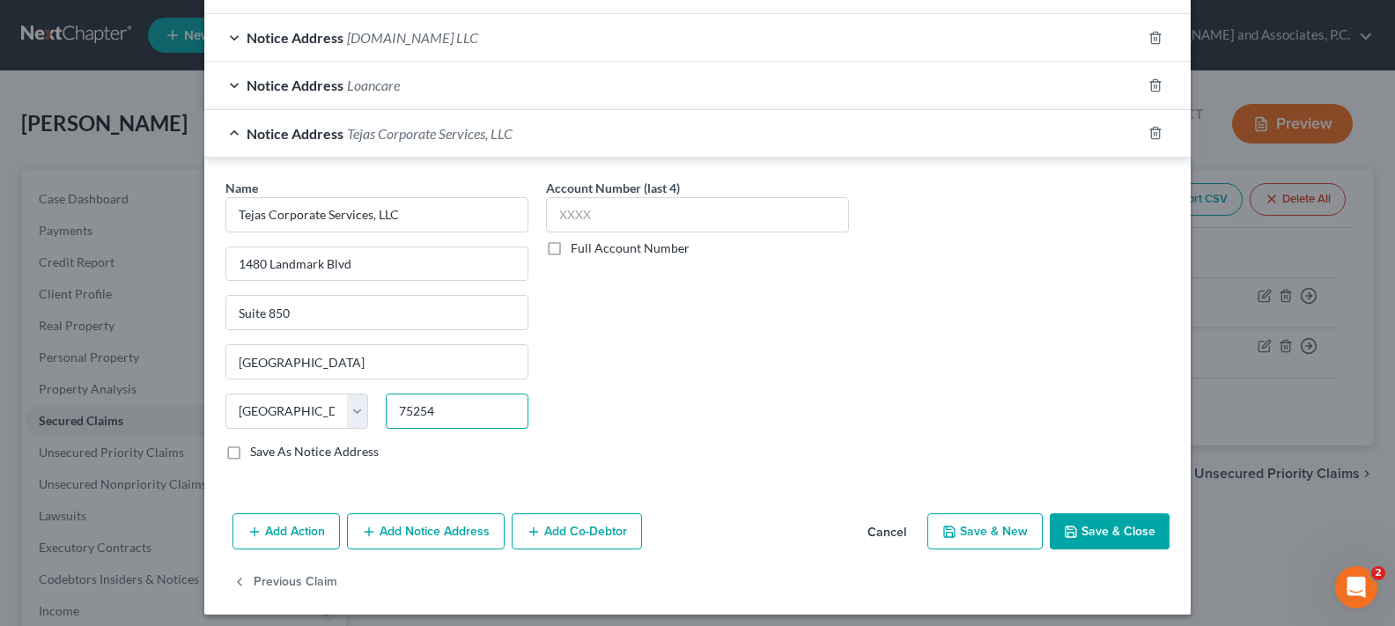
type input "75254"
click at [476, 526] on button "Add Notice Address" at bounding box center [426, 531] width 158 height 37
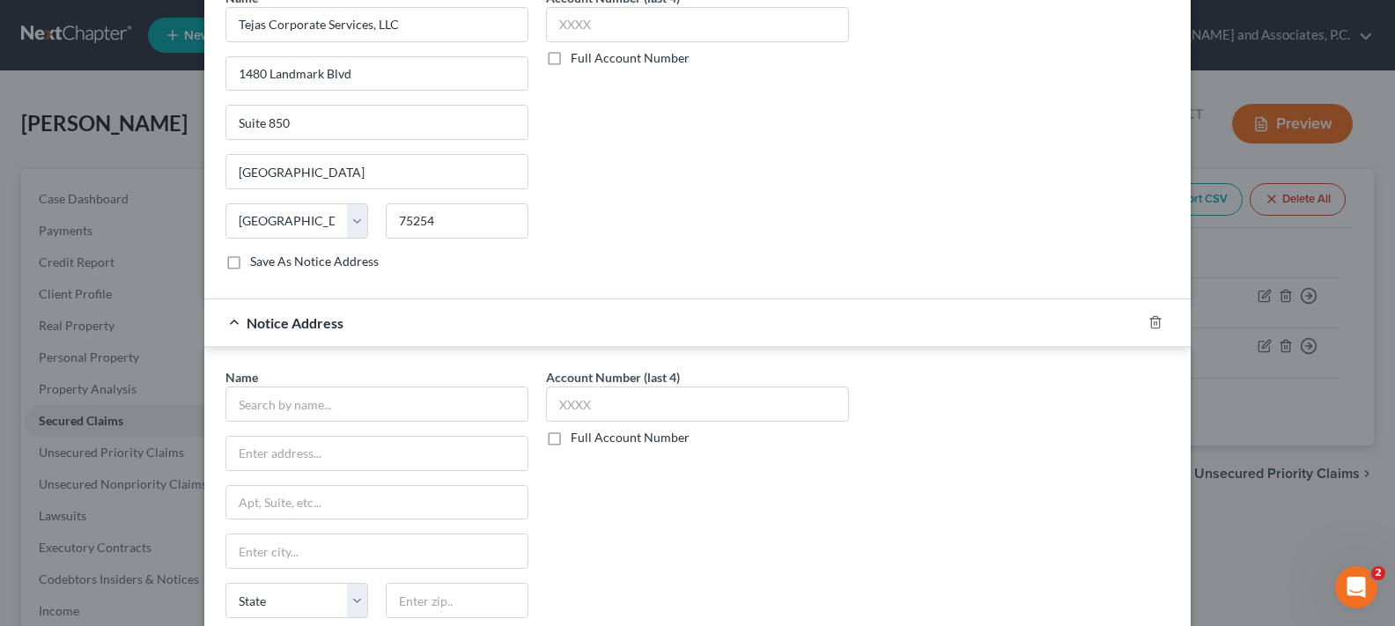
scroll to position [1028, 0]
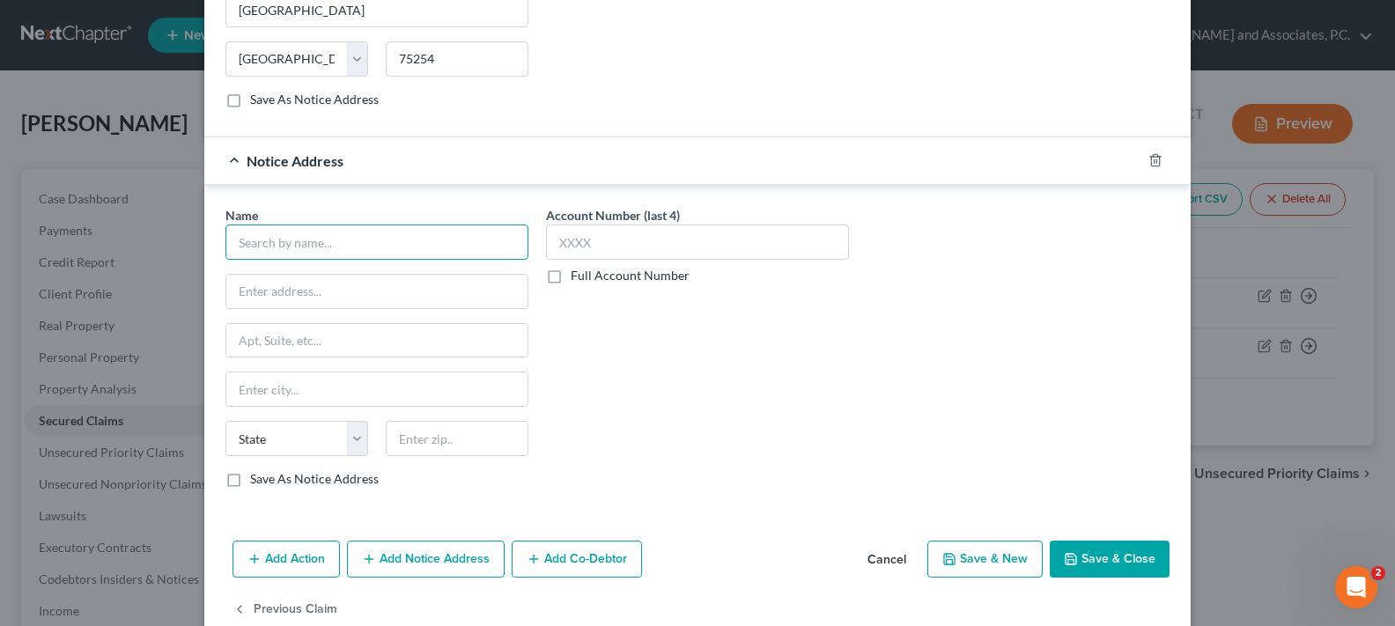
click at [326, 256] on input "text" at bounding box center [376, 242] width 303 height 35
type input "Auction.com LLC"
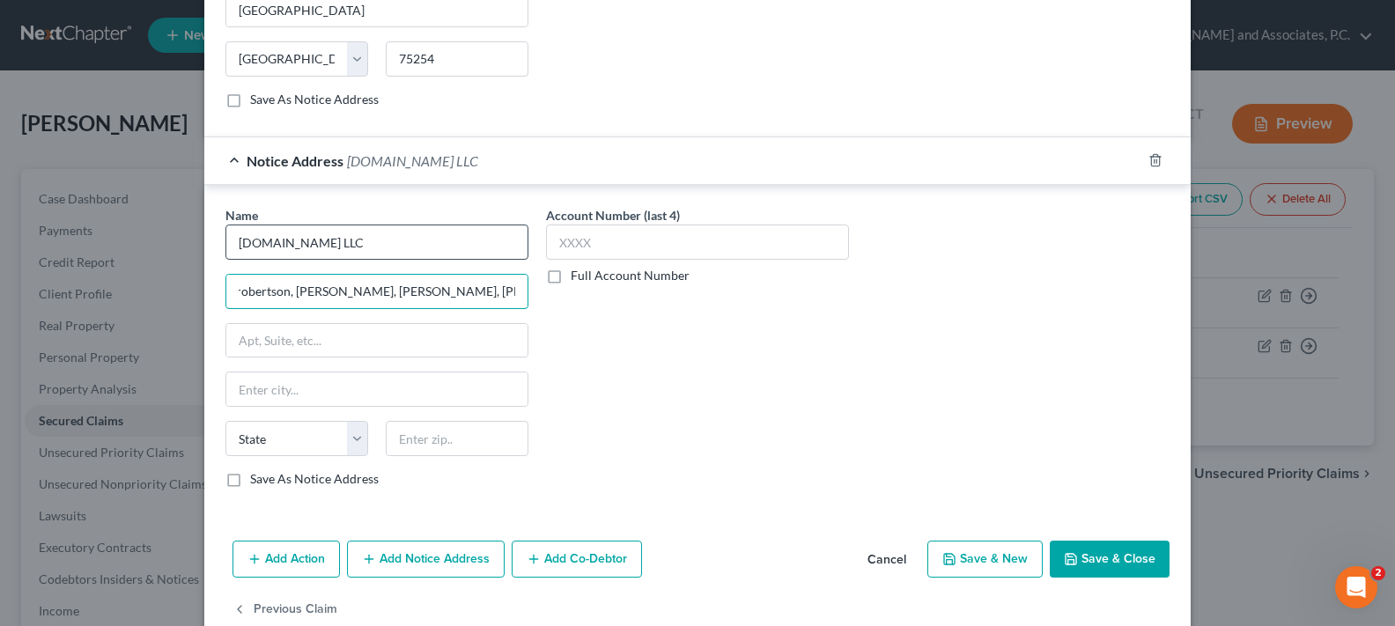
scroll to position [0, 30]
type input "c/o robertson, Anschutz, Schneid, Crane & Partners, PLLC"
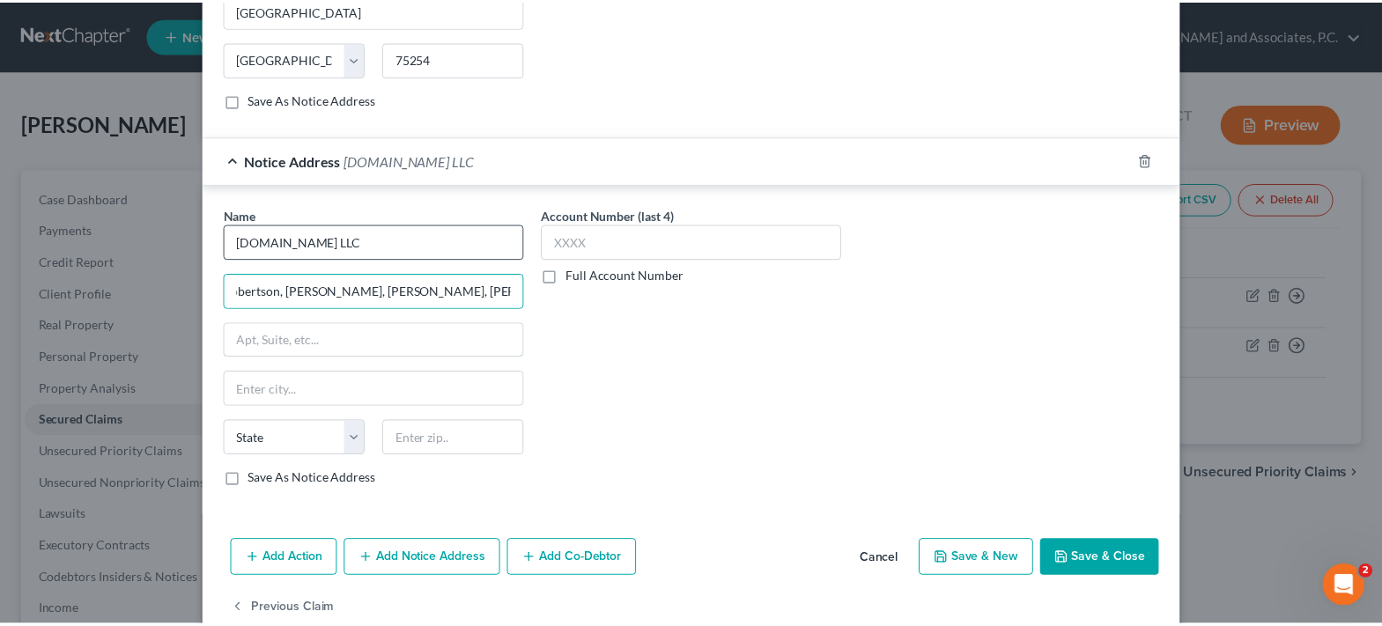
scroll to position [0, 0]
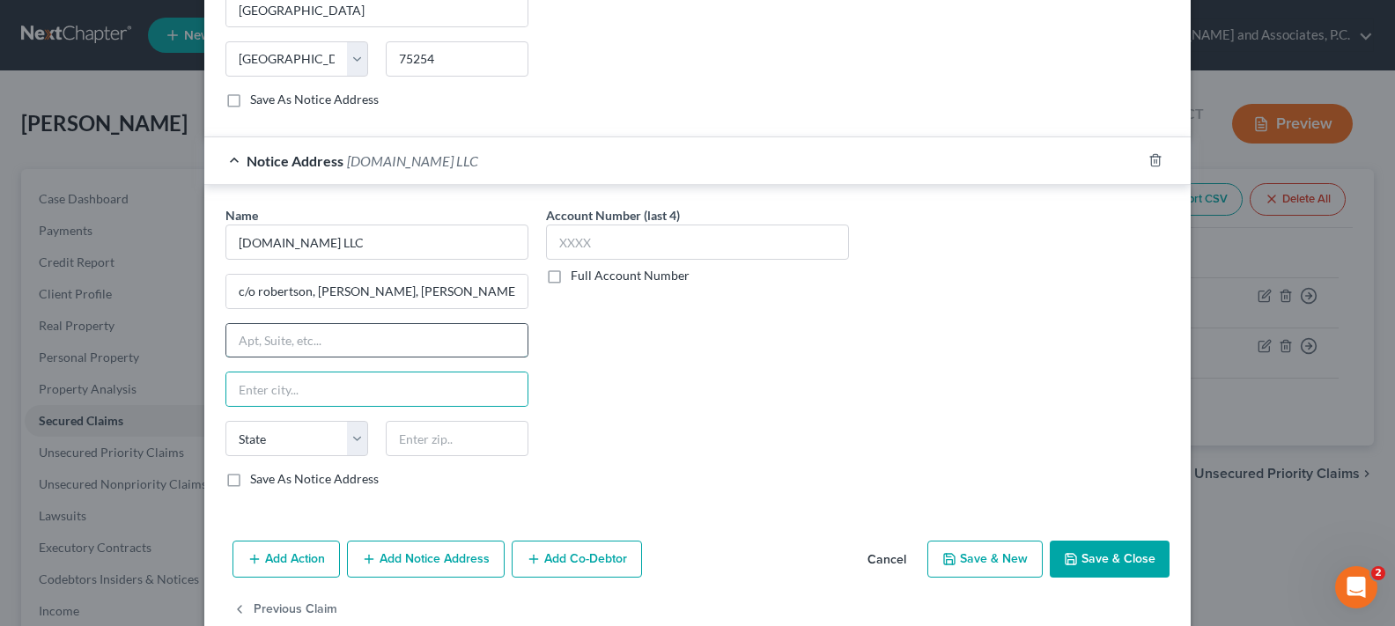
click at [356, 339] on input "text" at bounding box center [376, 340] width 301 height 33
type input "13010 Morris Rd., Suite 450"
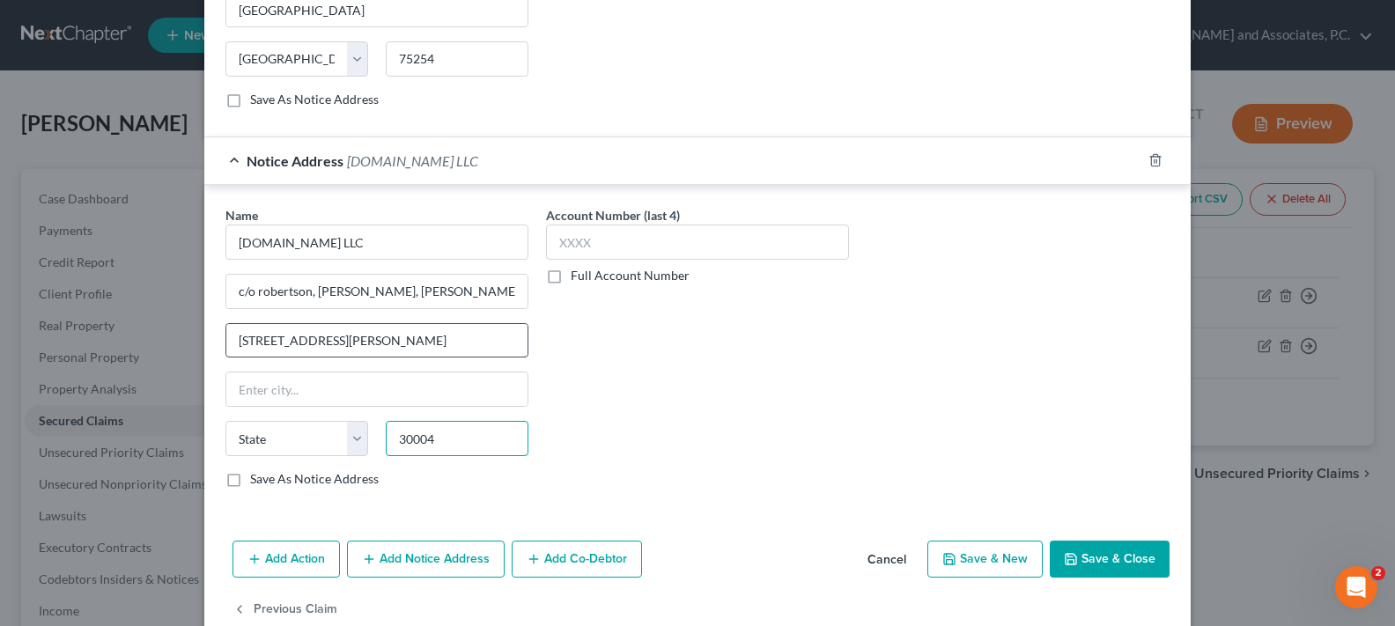
type input "30004"
type input "Alpharetta"
select select "10"
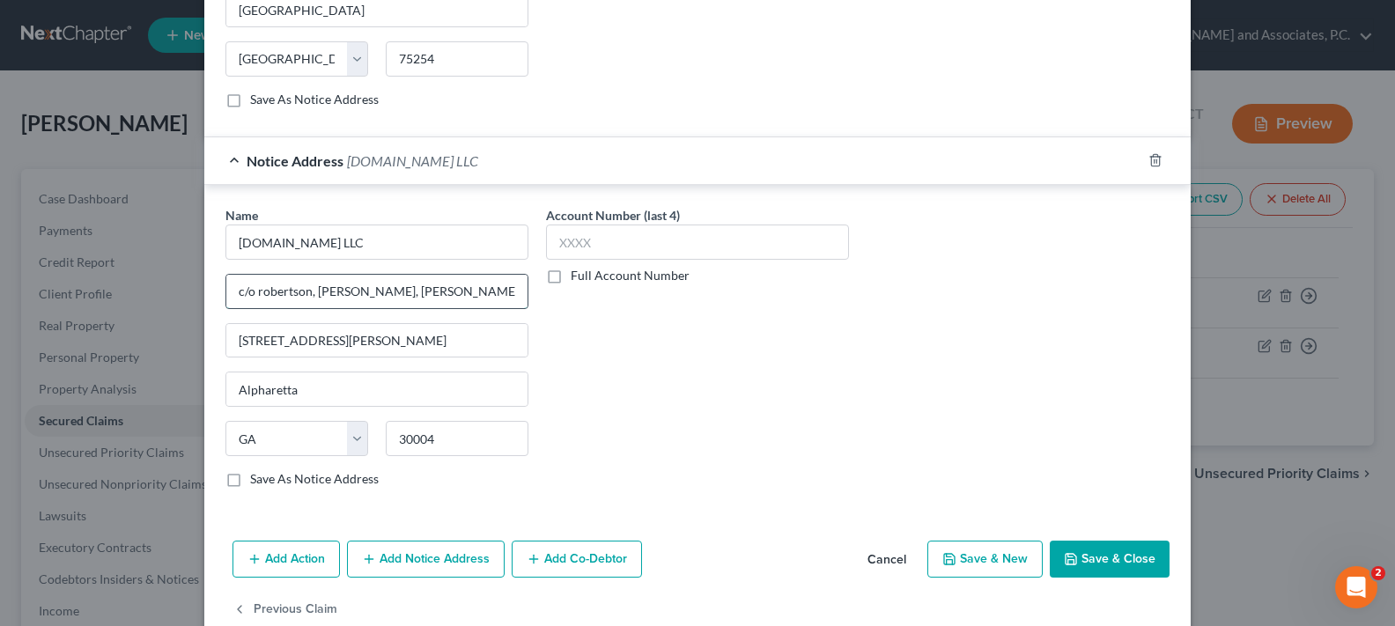
click at [257, 291] on input "c/o robertson, Anschutz, Schneid, Crane & Partners, PLLC" at bounding box center [376, 291] width 301 height 33
type input "c/o Robertson, Anschutz, Schneid, Crane & Partners, PLLC"
click at [1100, 559] on button "Save & Close" at bounding box center [1110, 559] width 120 height 37
select select
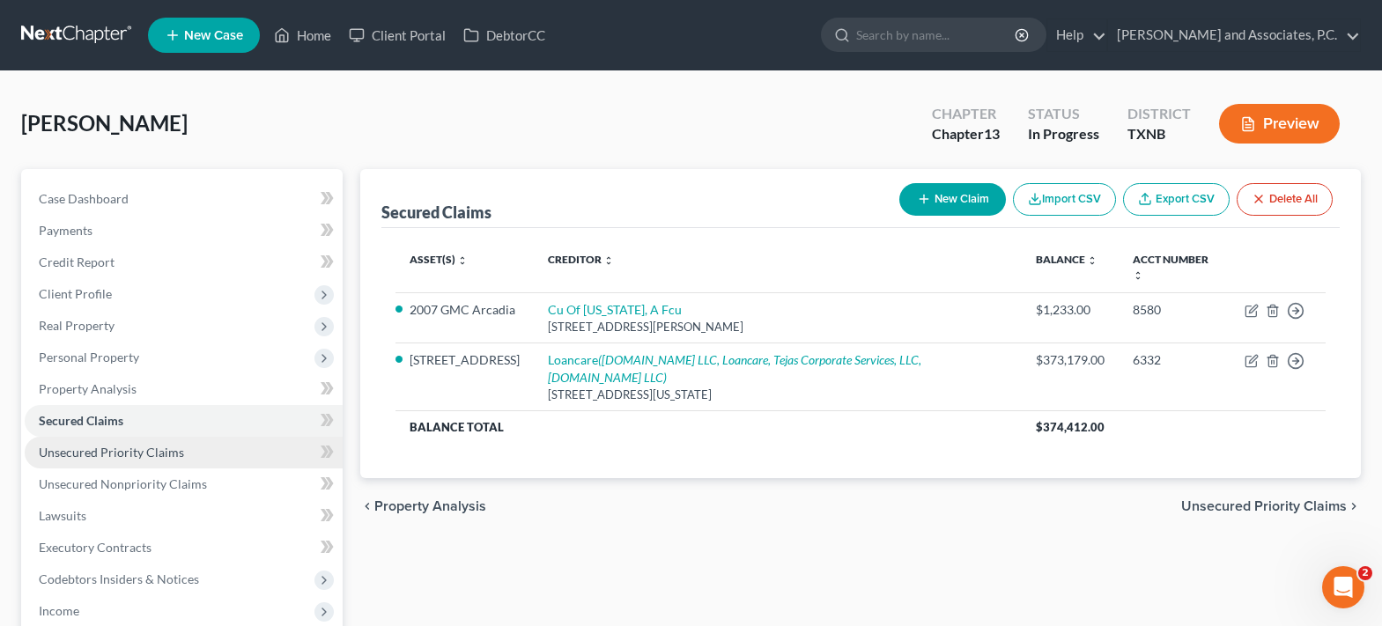
click at [123, 464] on link "Unsecured Priority Claims" at bounding box center [184, 453] width 318 height 32
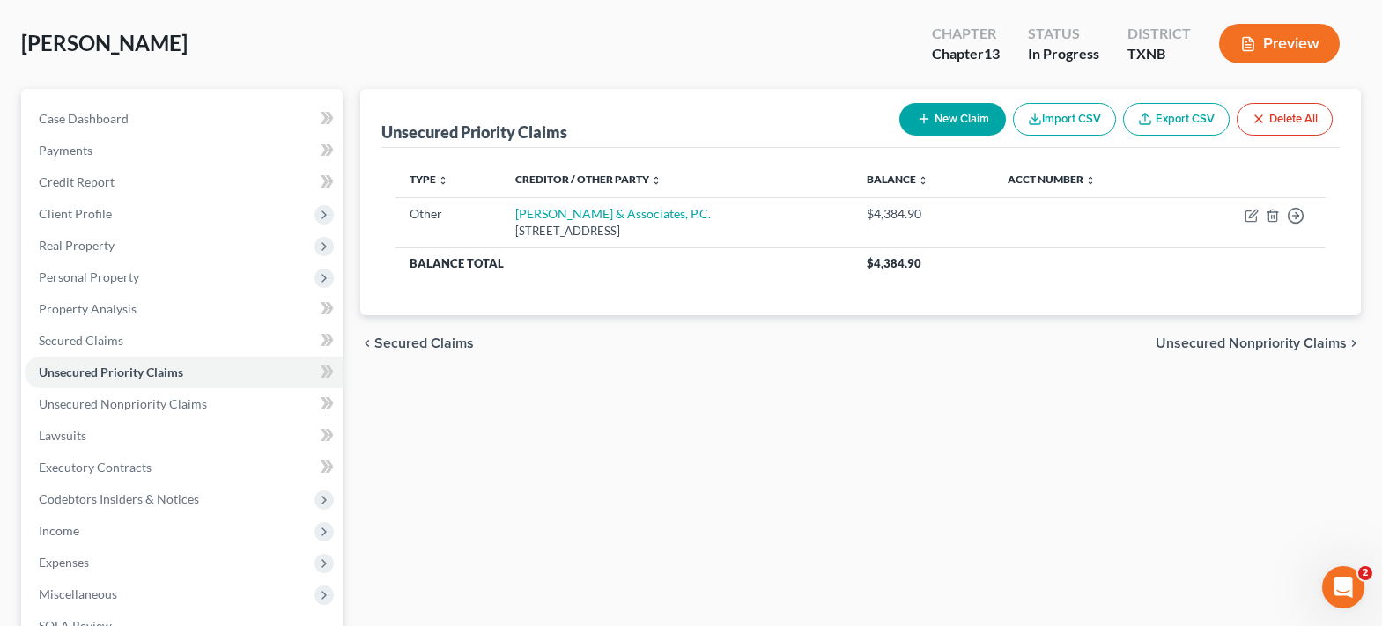
scroll to position [176, 0]
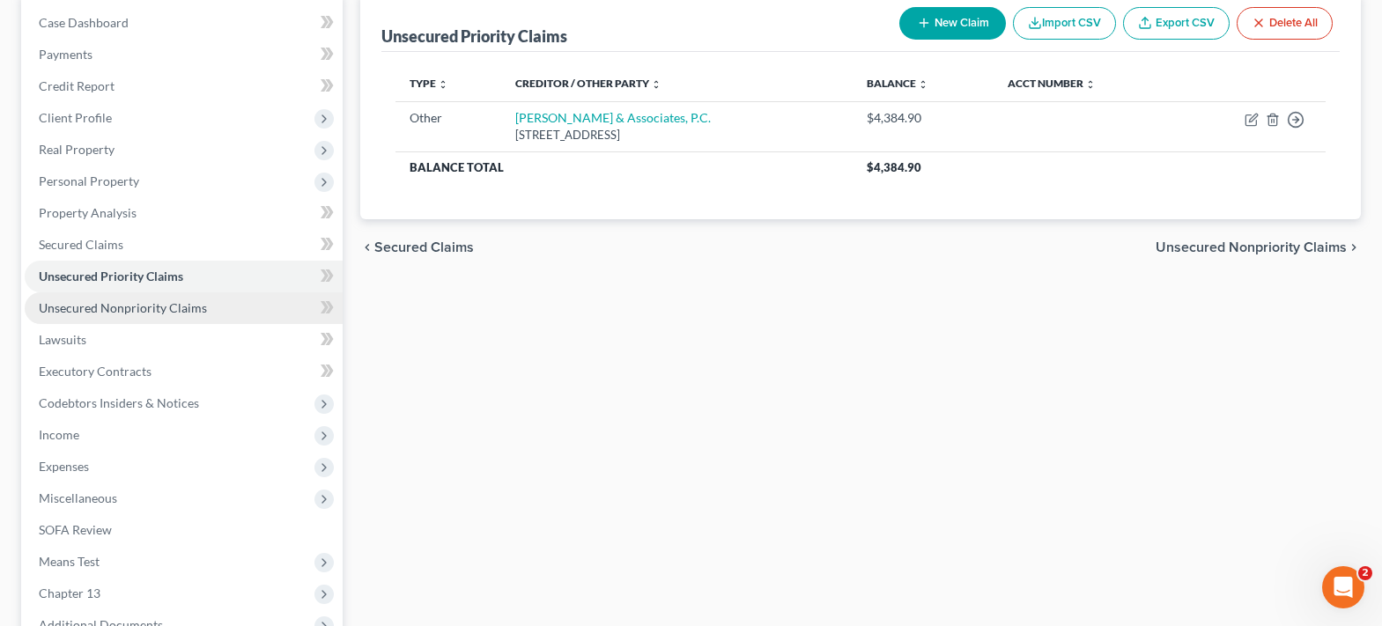
click at [180, 305] on span "Unsecured Nonpriority Claims" at bounding box center [123, 307] width 168 height 15
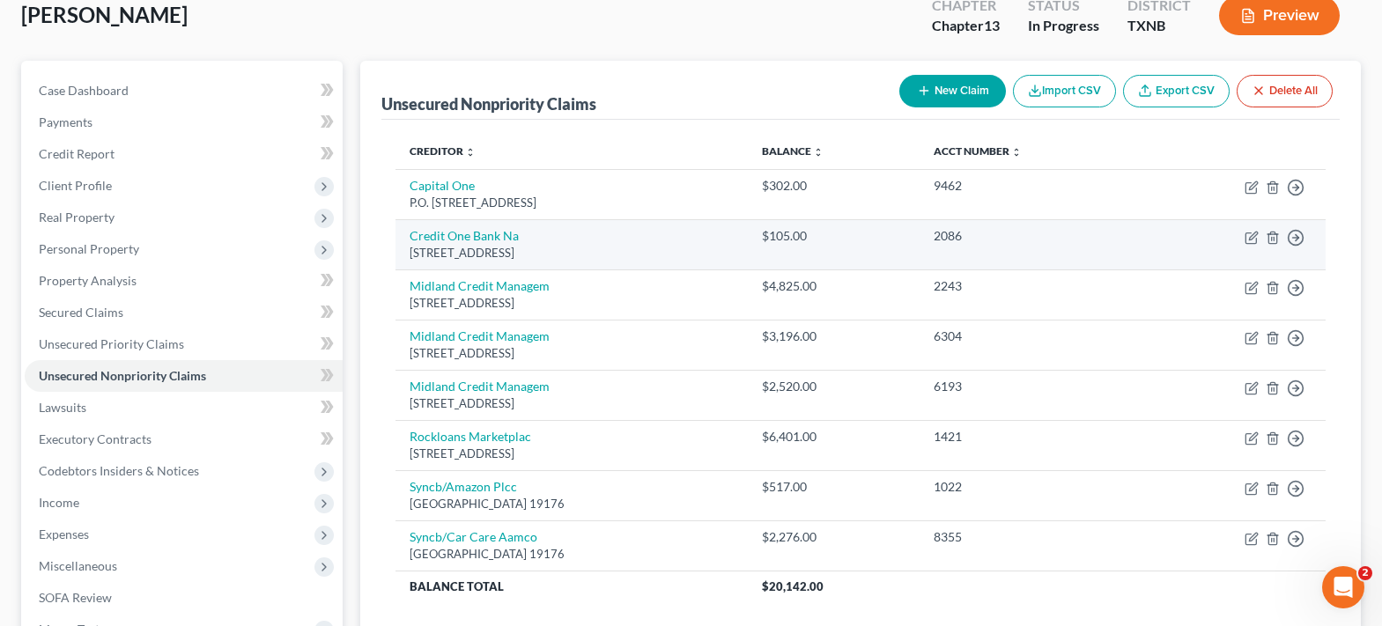
scroll to position [176, 0]
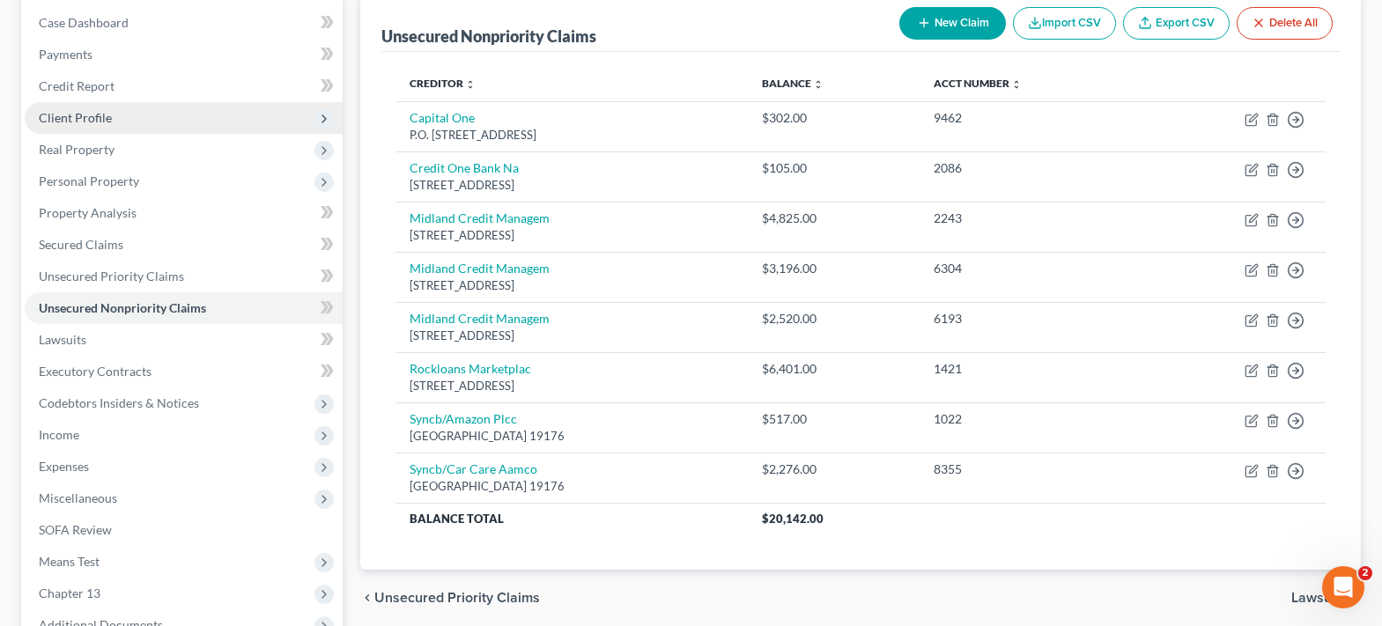
click at [48, 118] on span "Client Profile" at bounding box center [75, 117] width 73 height 15
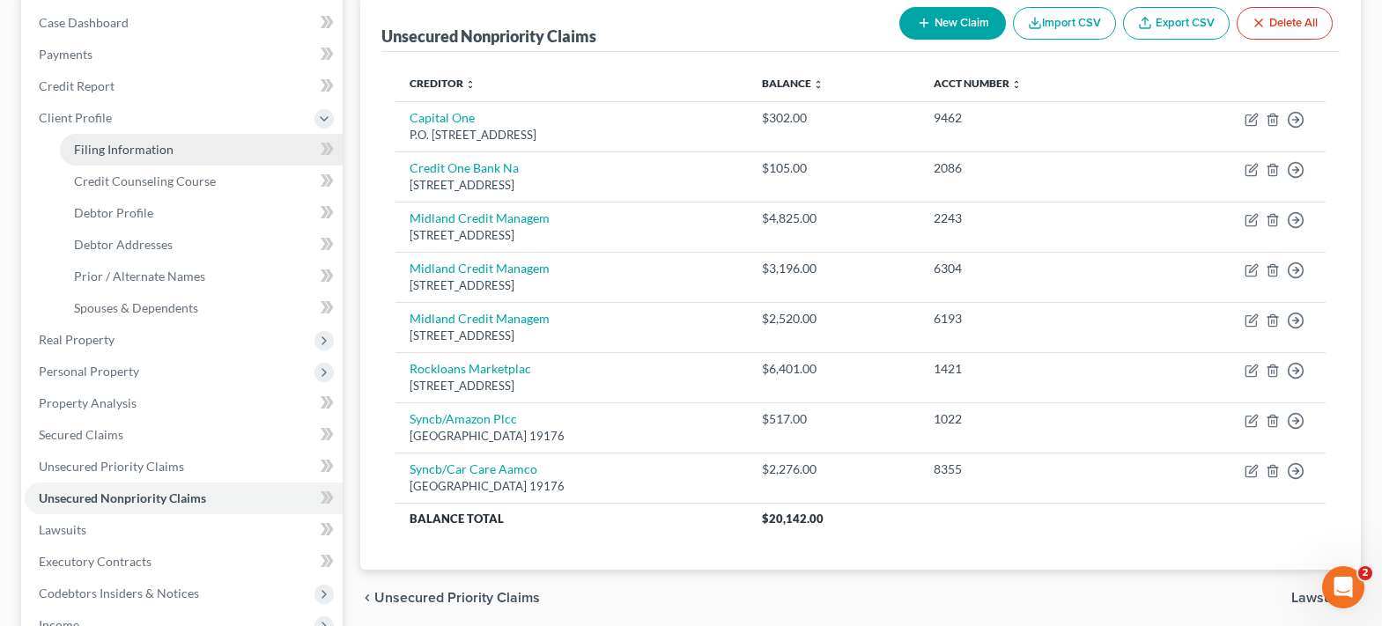
click at [93, 146] on span "Filing Information" at bounding box center [124, 149] width 100 height 15
select select "1"
select select "0"
select select "3"
select select "78"
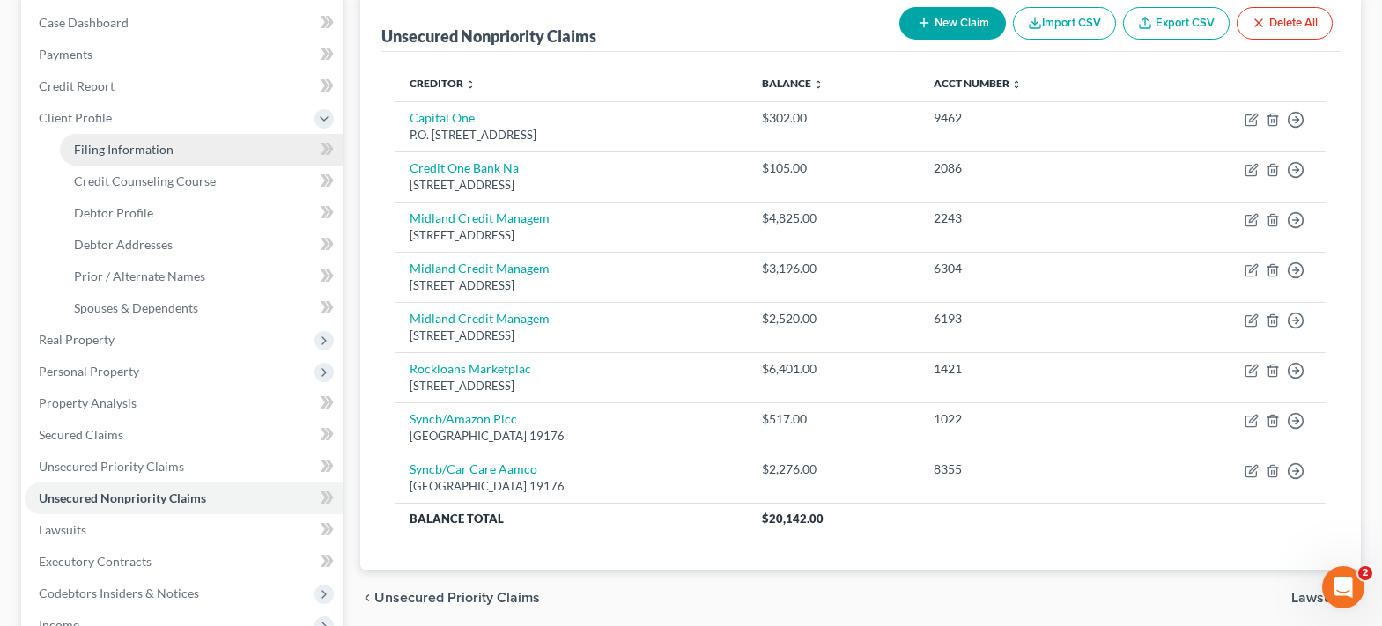
select select "0"
select select "45"
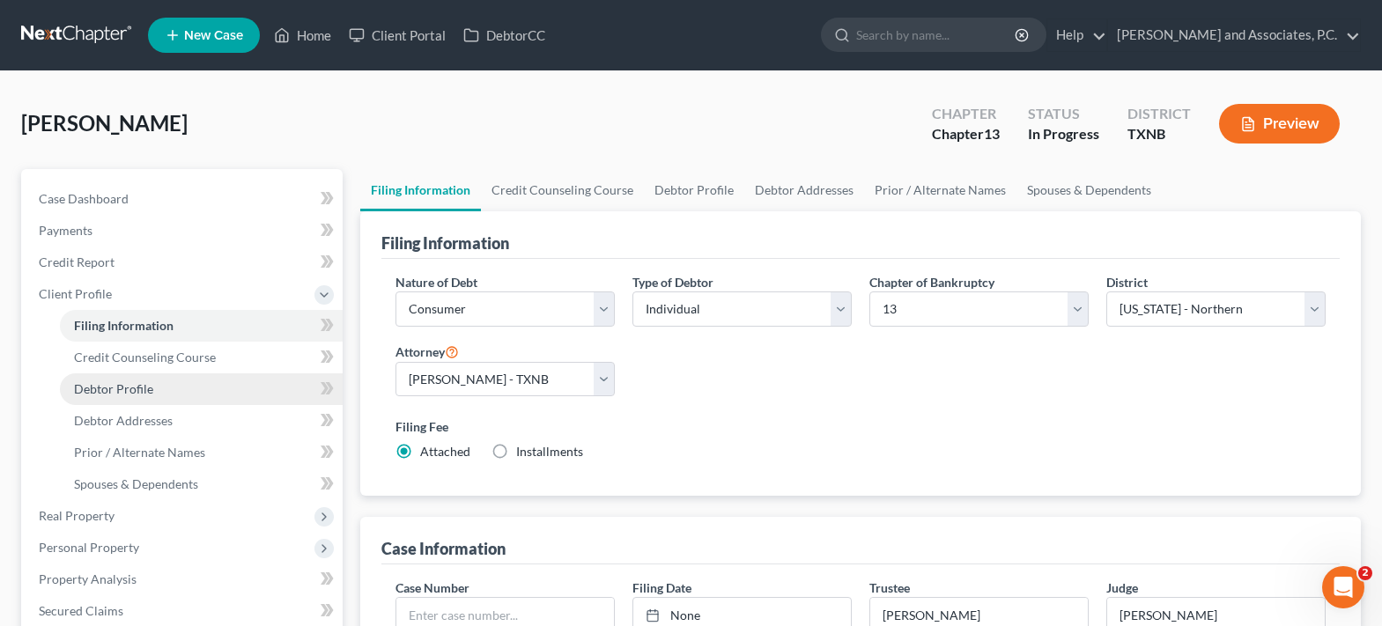
click at [165, 373] on link "Debtor Profile" at bounding box center [201, 389] width 283 height 32
select select "0"
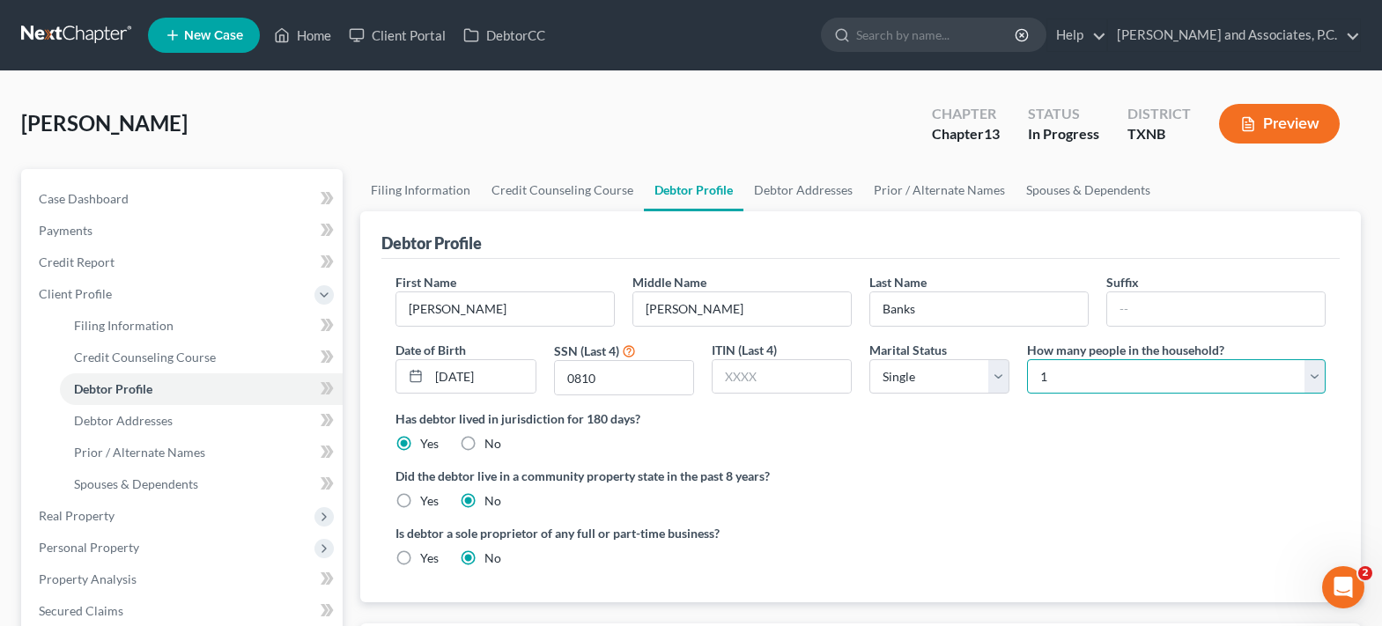
click at [1063, 379] on select "Select 1 2 3 4 5 6 7 8 9 10 11 12 13 14 15 16 17 18 19 20" at bounding box center [1176, 376] width 299 height 35
select select "1"
click at [1027, 359] on select "Select 1 2 3 4 5 6 7 8 9 10 11 12 13 14 15 16 17 18 19 20" at bounding box center [1176, 376] width 299 height 35
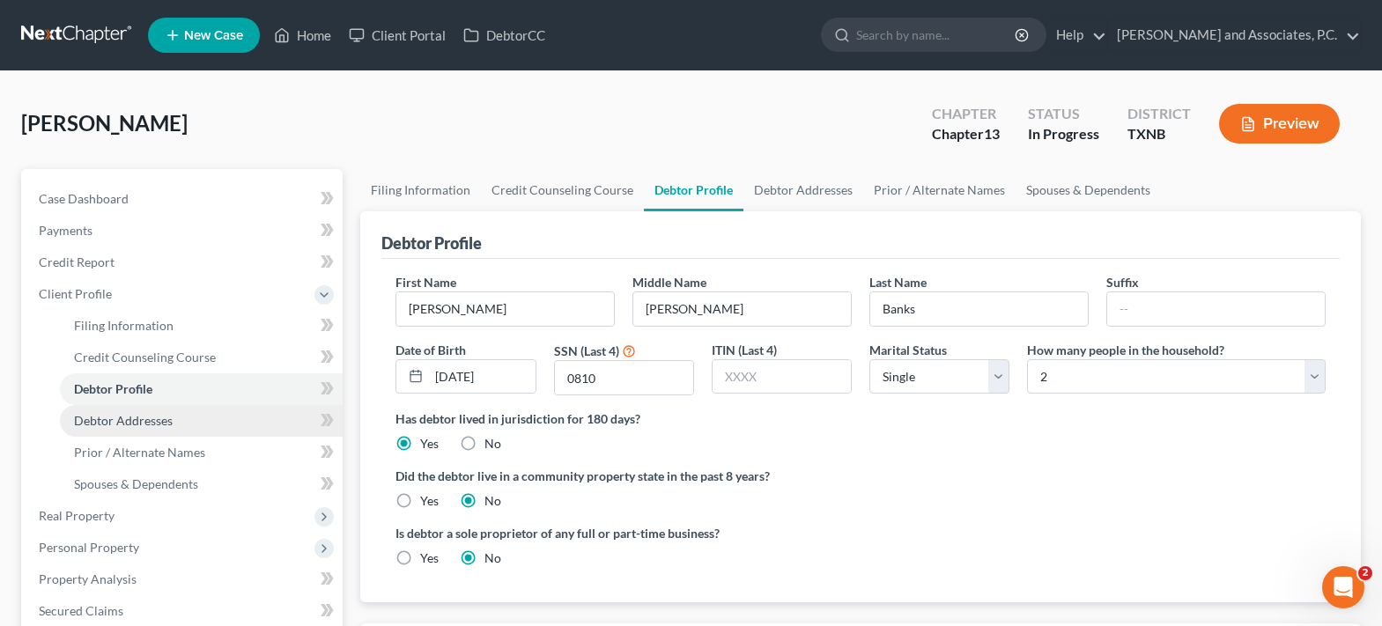
click at [148, 419] on span "Debtor Addresses" at bounding box center [123, 420] width 99 height 15
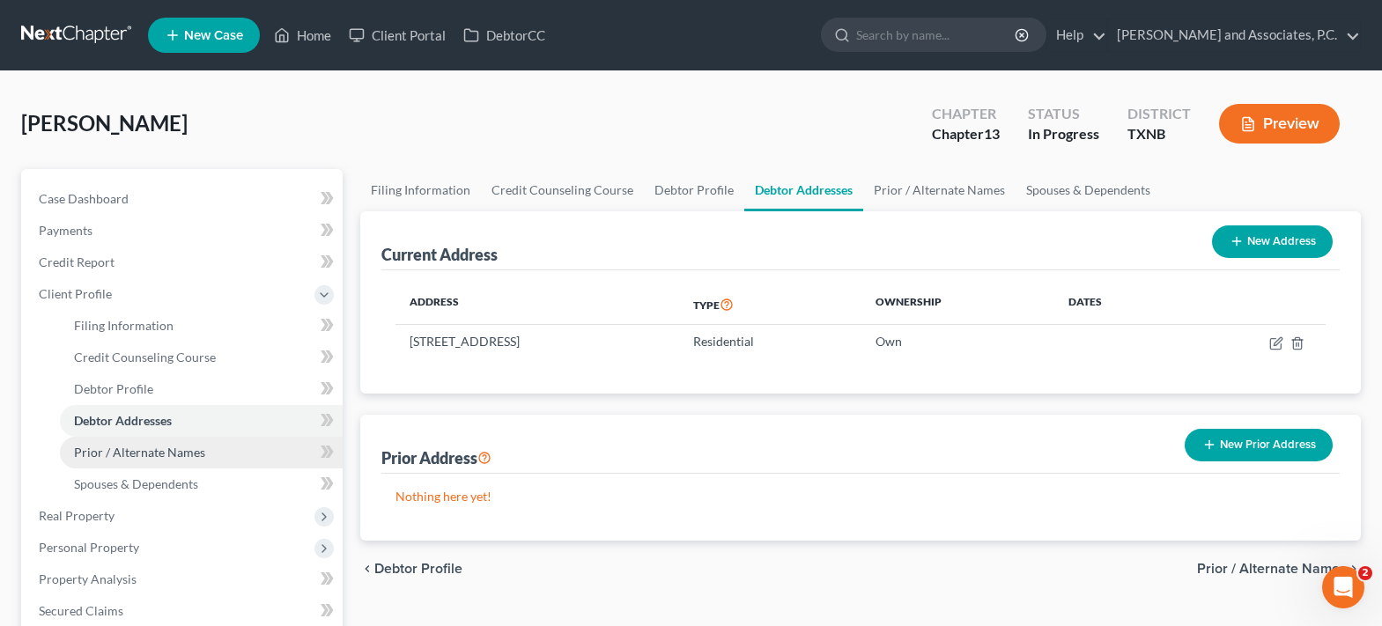
click at [157, 445] on span "Prior / Alternate Names" at bounding box center [139, 452] width 131 height 15
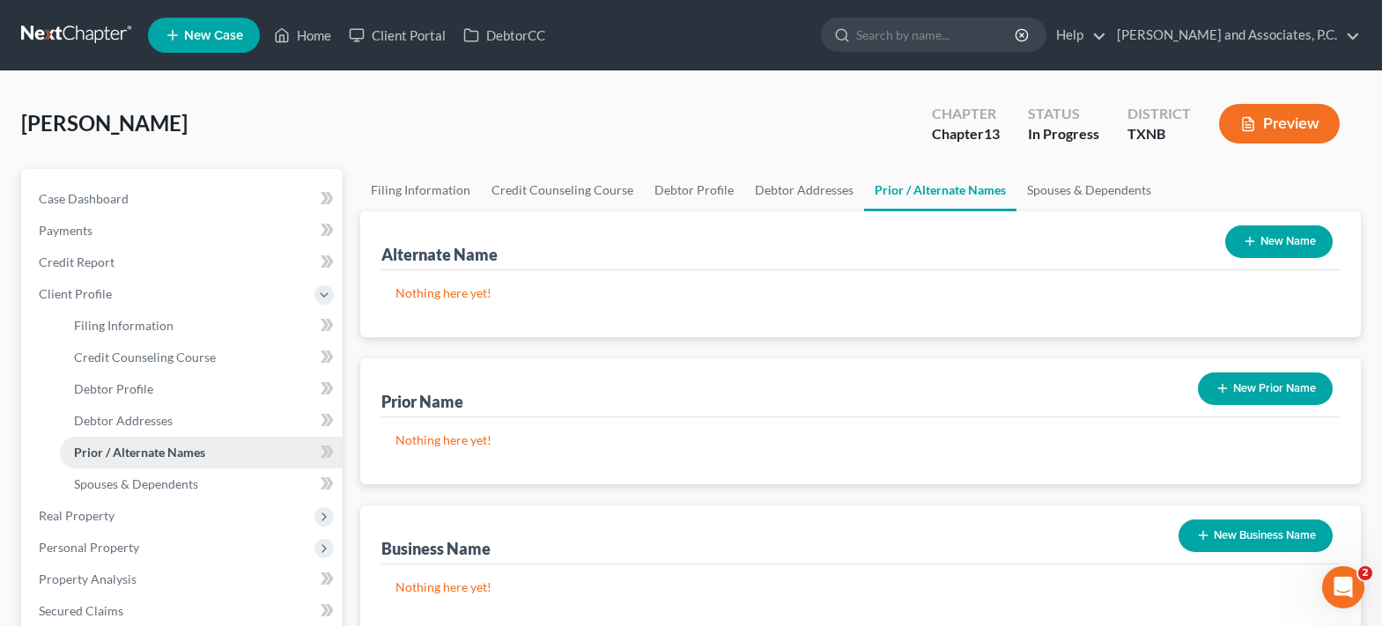
scroll to position [176, 0]
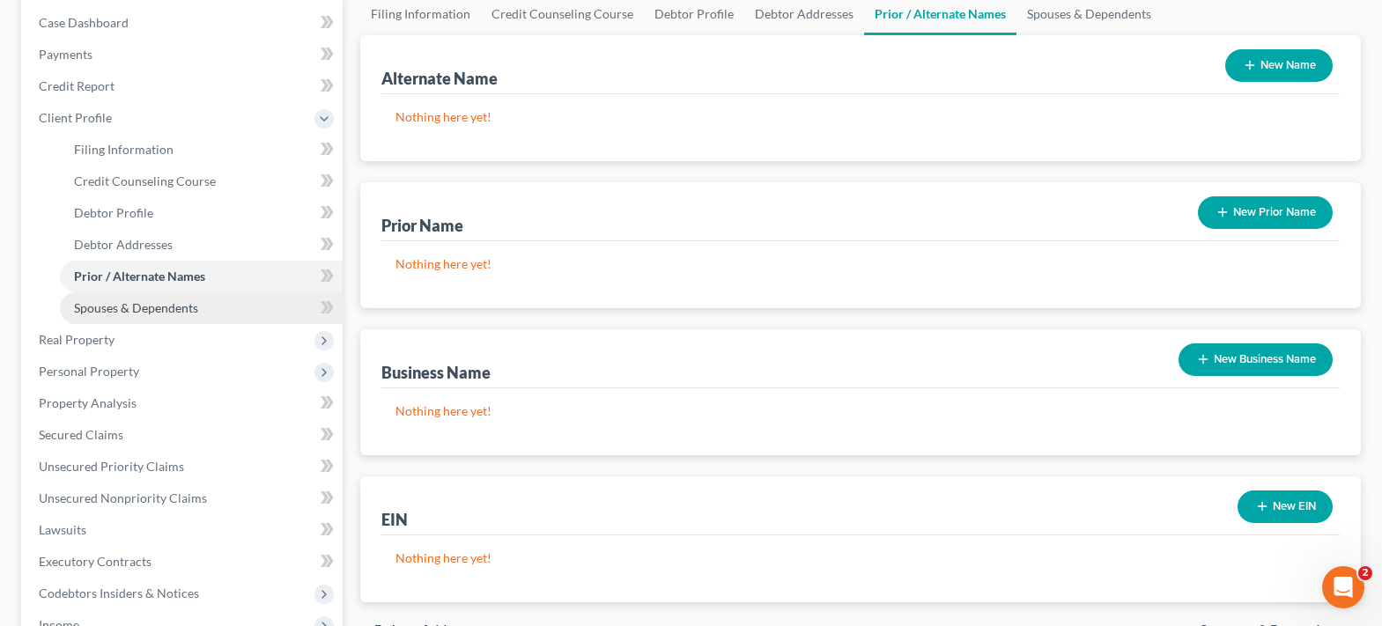
click at [159, 301] on span "Spouses & Dependents" at bounding box center [136, 307] width 124 height 15
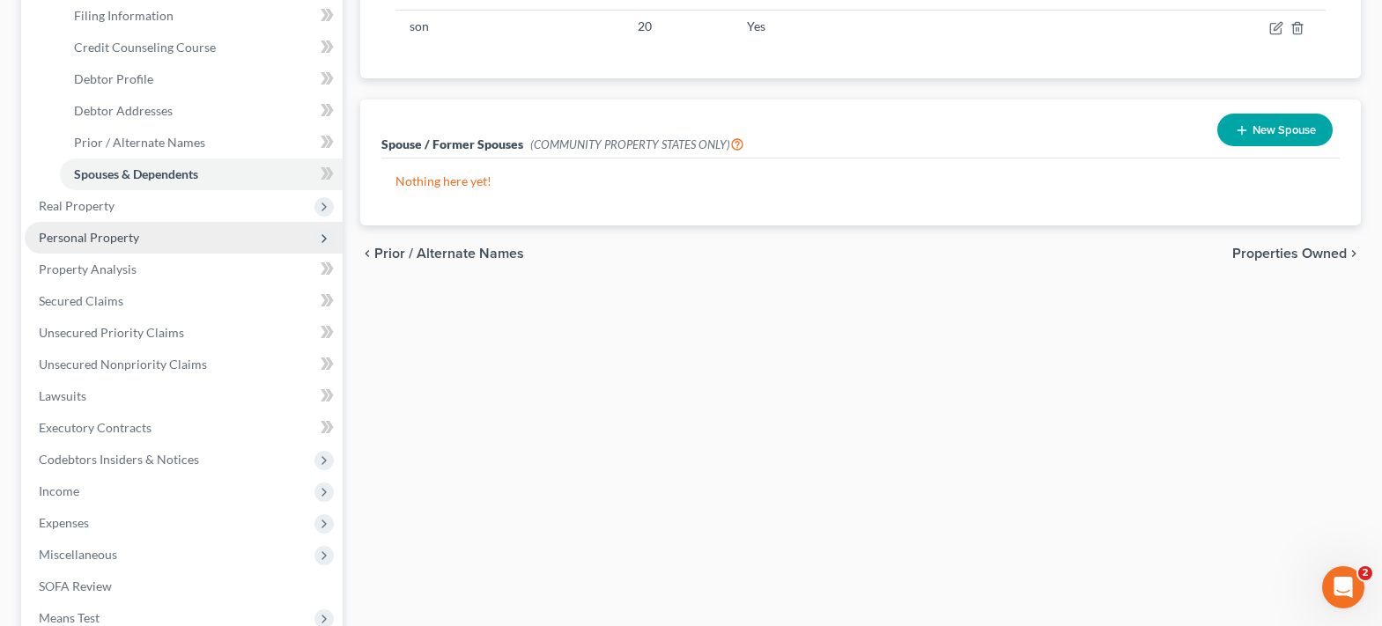
scroll to position [352, 0]
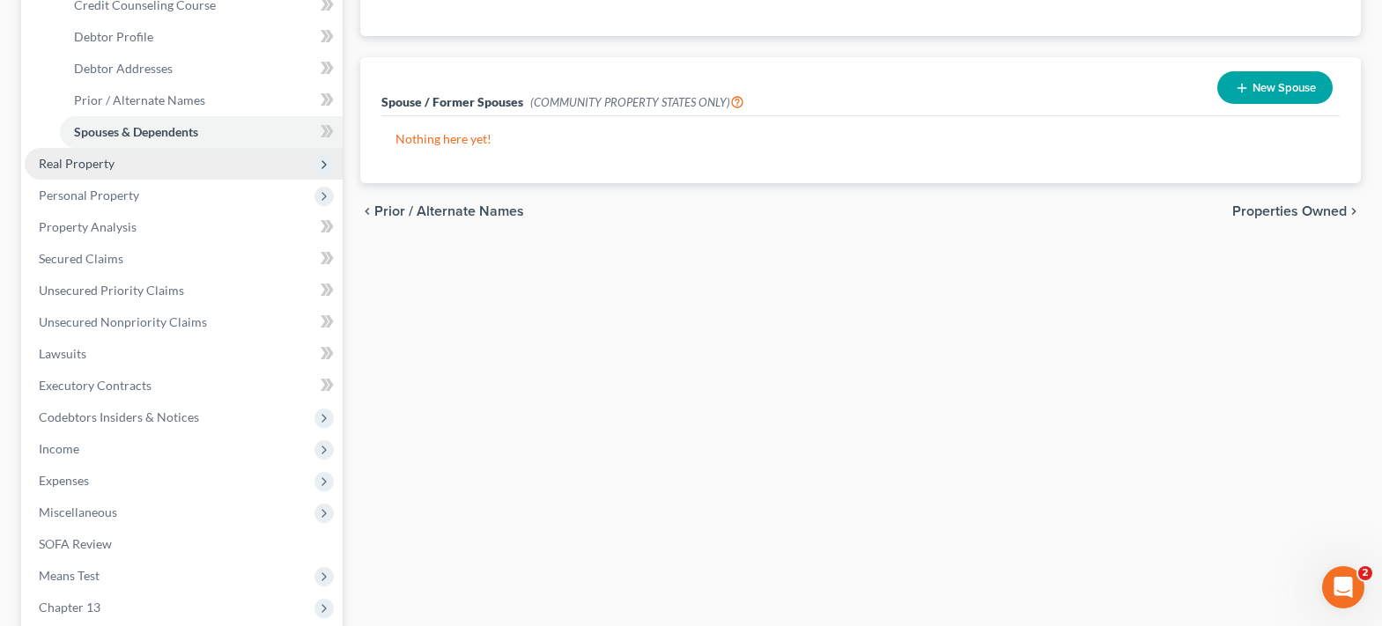
click at [85, 166] on span "Real Property" at bounding box center [77, 163] width 76 height 15
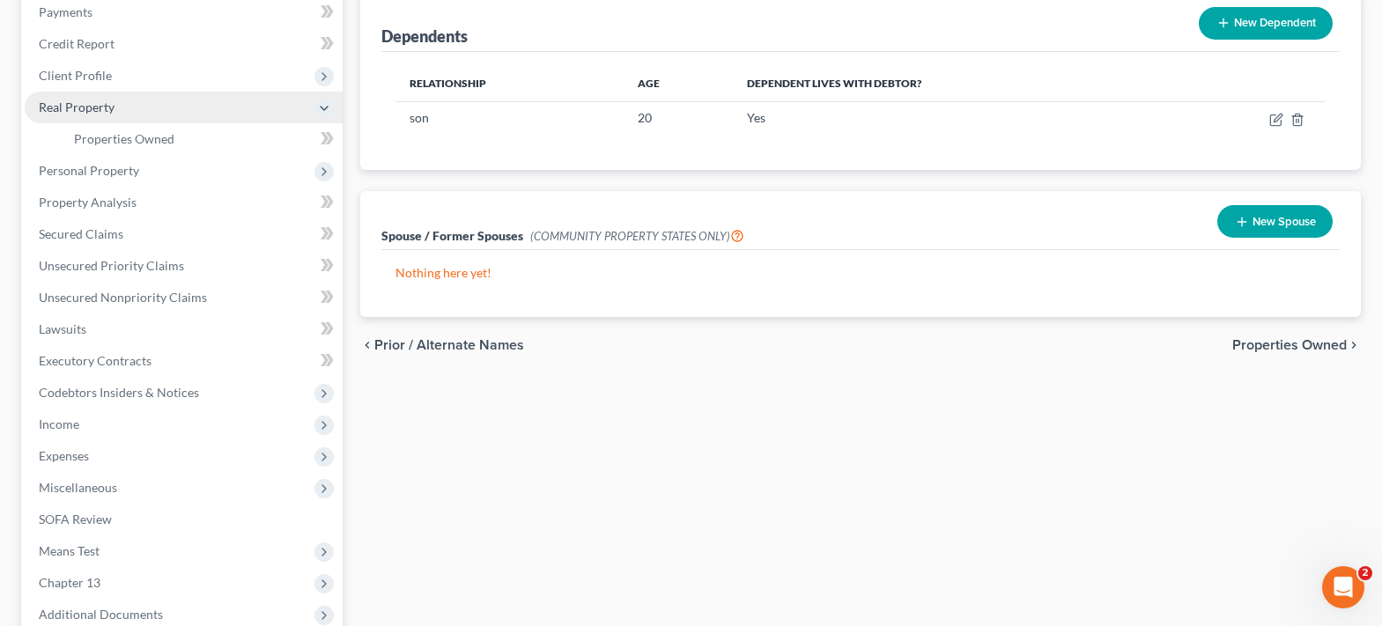
scroll to position [176, 0]
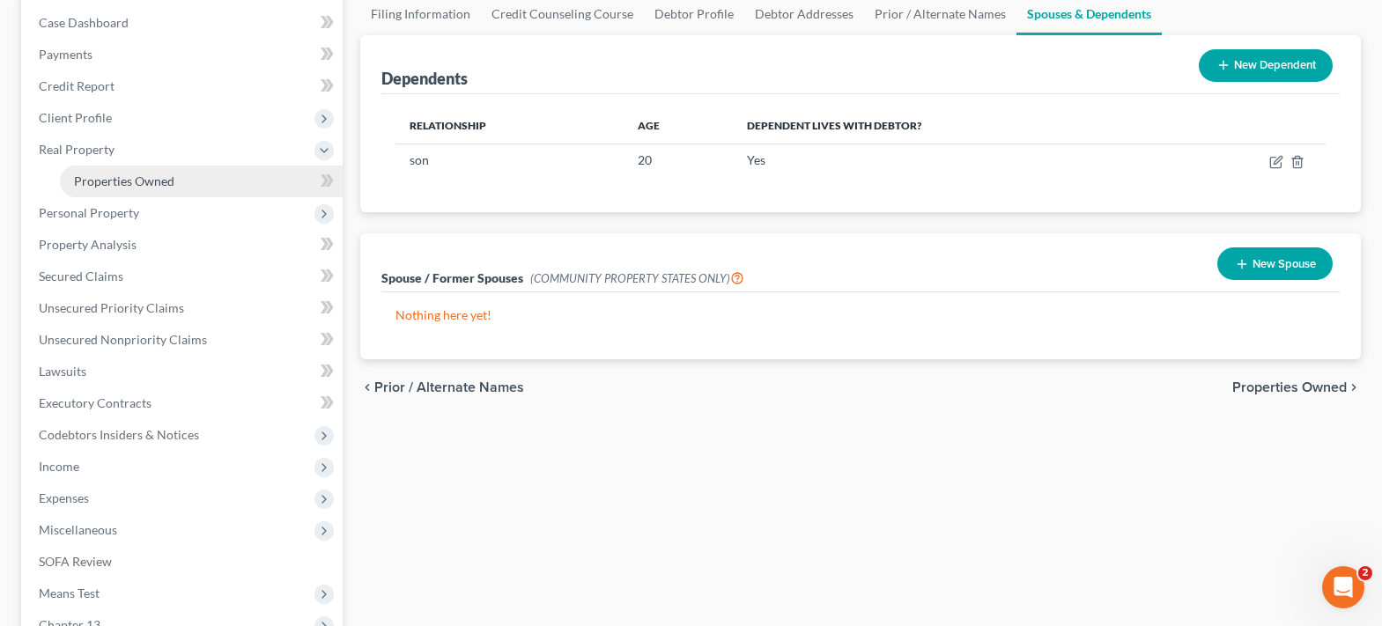
click at [140, 182] on span "Properties Owned" at bounding box center [124, 180] width 100 height 15
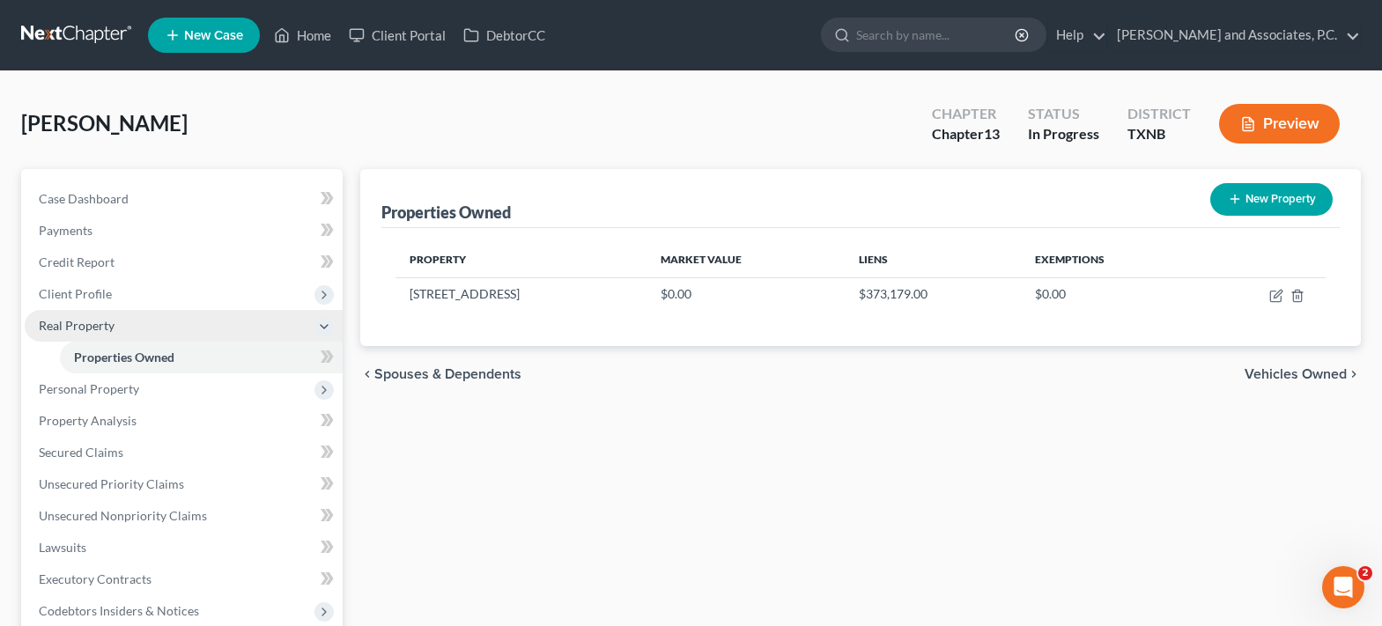
scroll to position [176, 0]
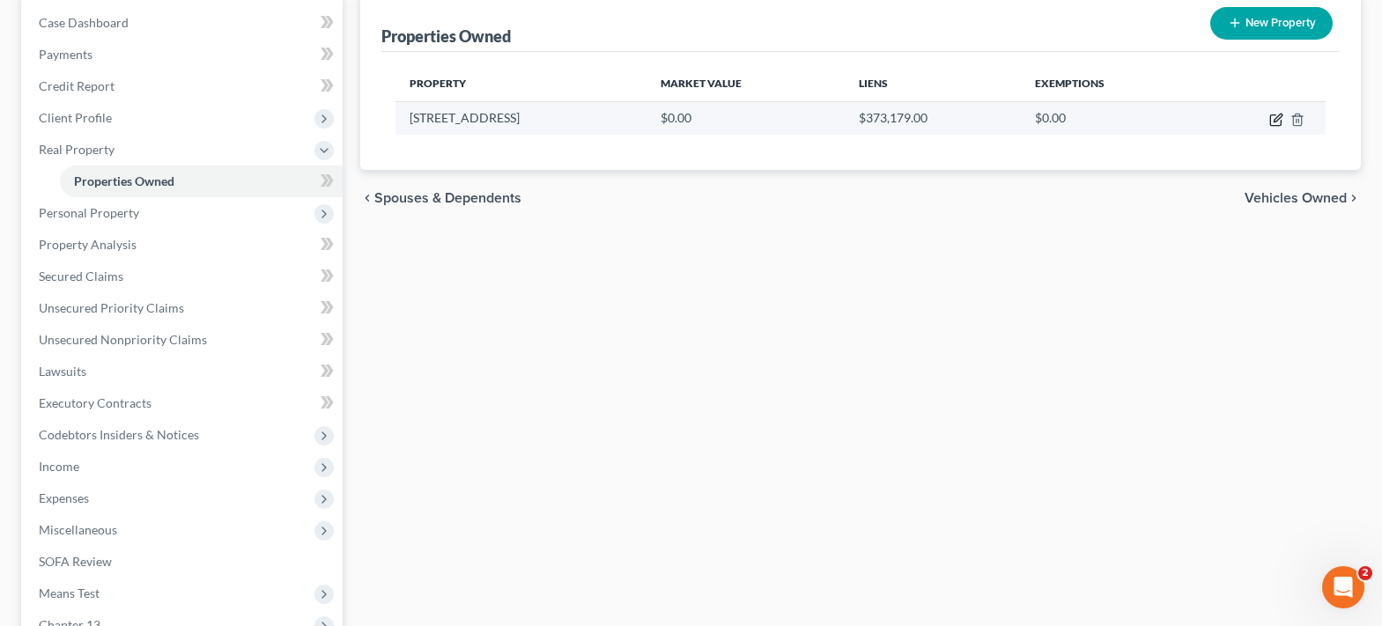
click at [1275, 121] on icon "button" at bounding box center [1276, 120] width 14 height 14
select select "45"
select select "242"
select select "0"
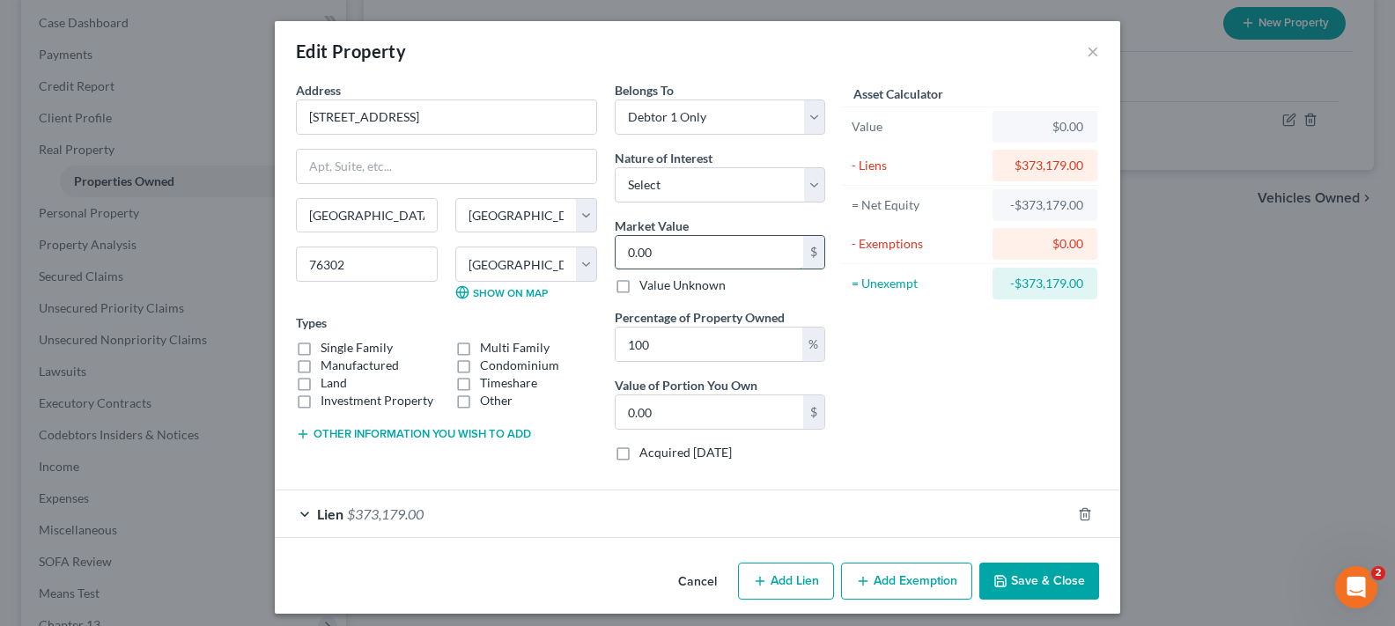
click at [682, 251] on input "0.00" at bounding box center [710, 252] width 188 height 33
type input "0"
type input "3"
type input "3.00"
type input "31"
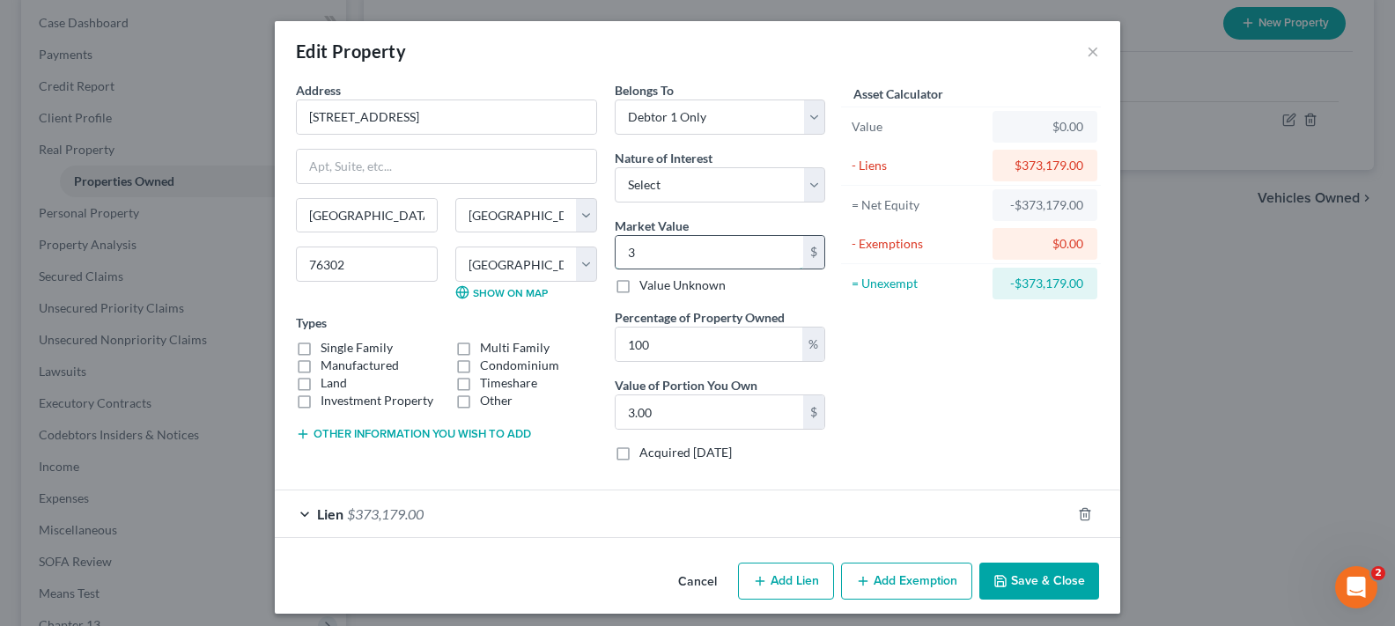
type input "31.00"
type input "316"
type input "316.00"
type input "3162"
type input "3,162.00"
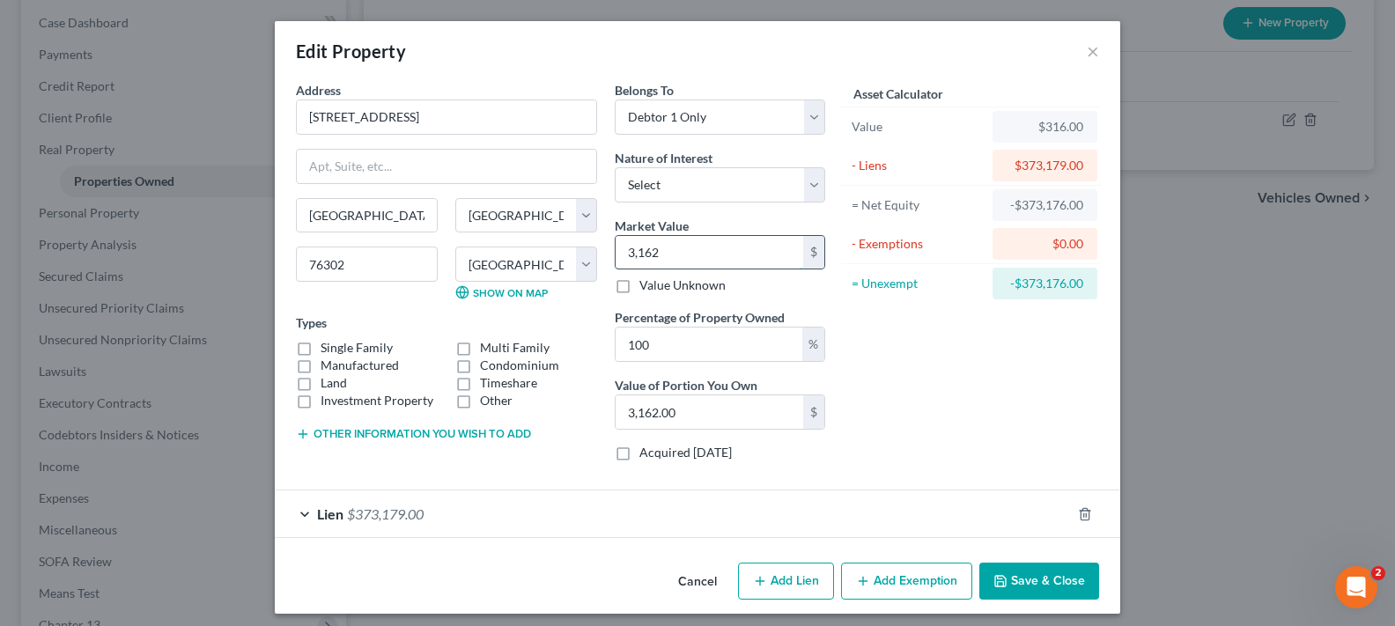
type input "3,1623"
type input "31,623.00"
type input "31,6237"
type input "316,237.00"
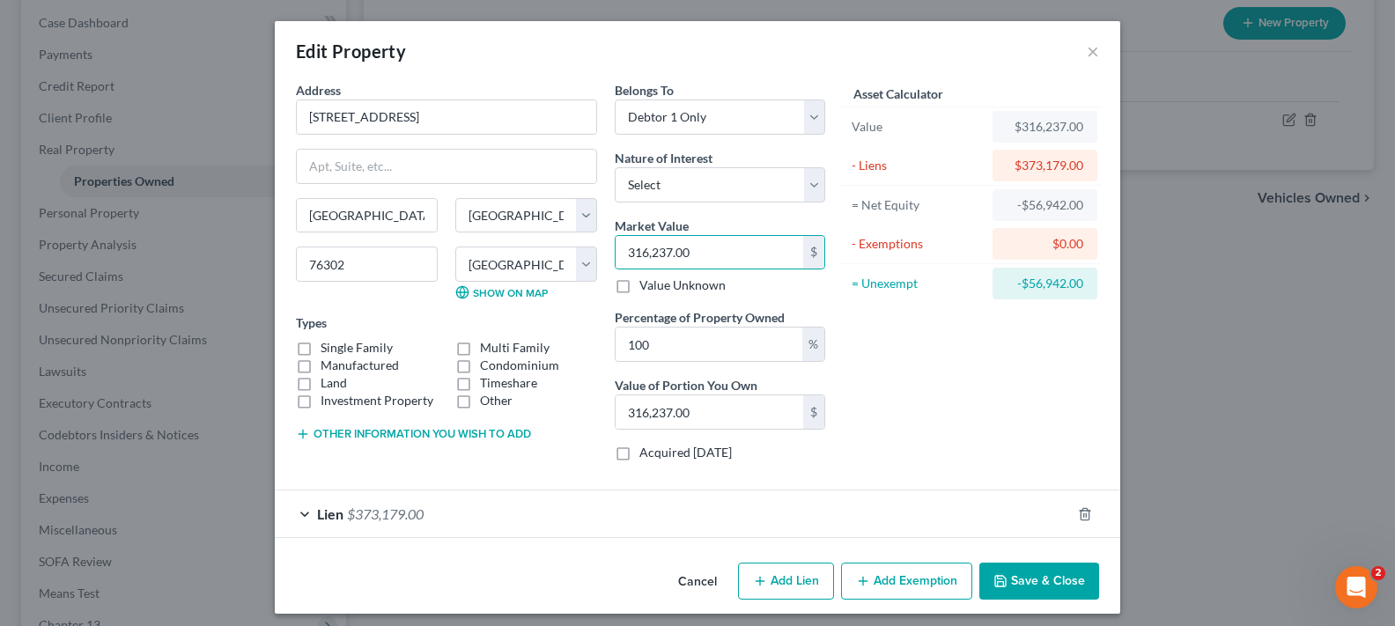
click at [1041, 582] on button "Save & Close" at bounding box center [1039, 581] width 120 height 37
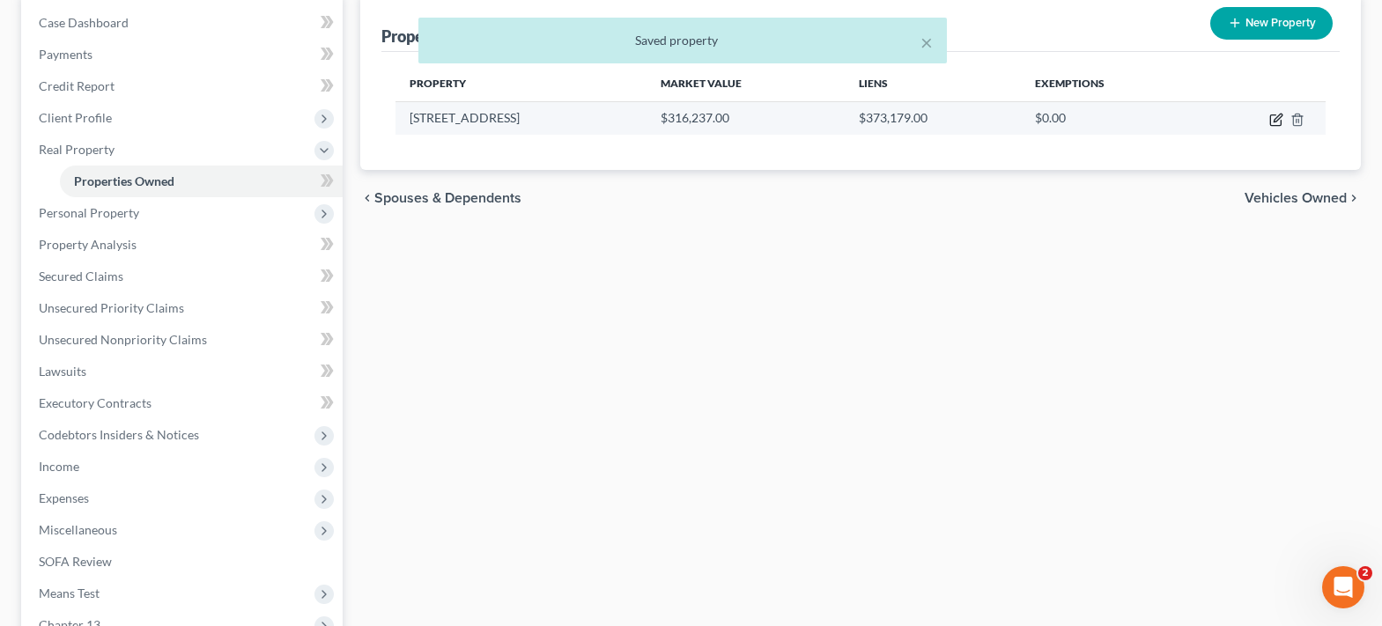
click at [1279, 120] on icon "button" at bounding box center [1276, 120] width 14 height 14
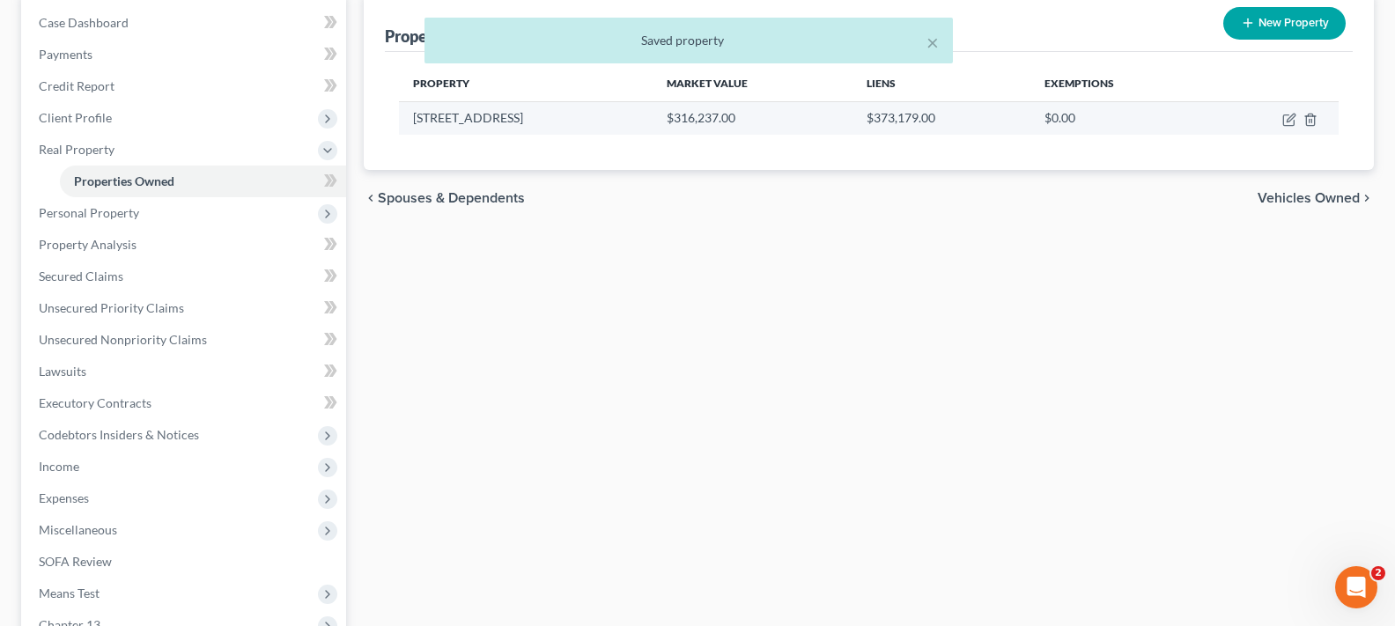
select select "45"
select select "242"
select select "0"
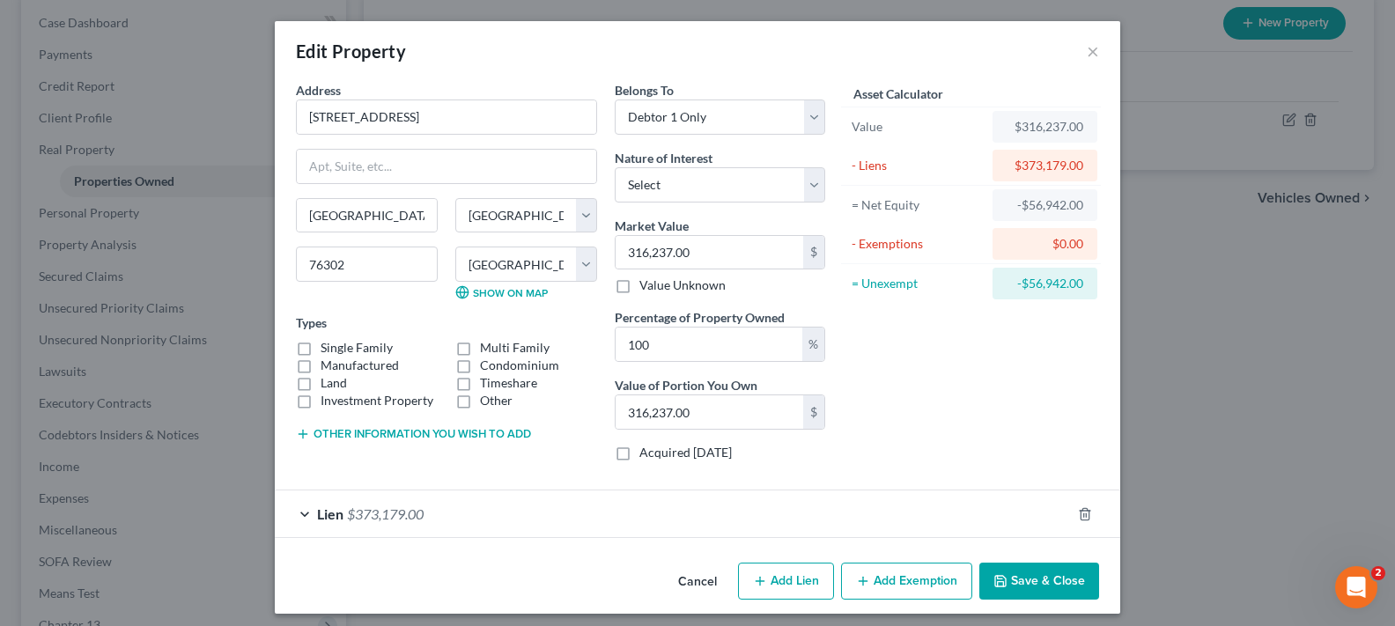
click at [1021, 582] on button "Save & Close" at bounding box center [1039, 581] width 120 height 37
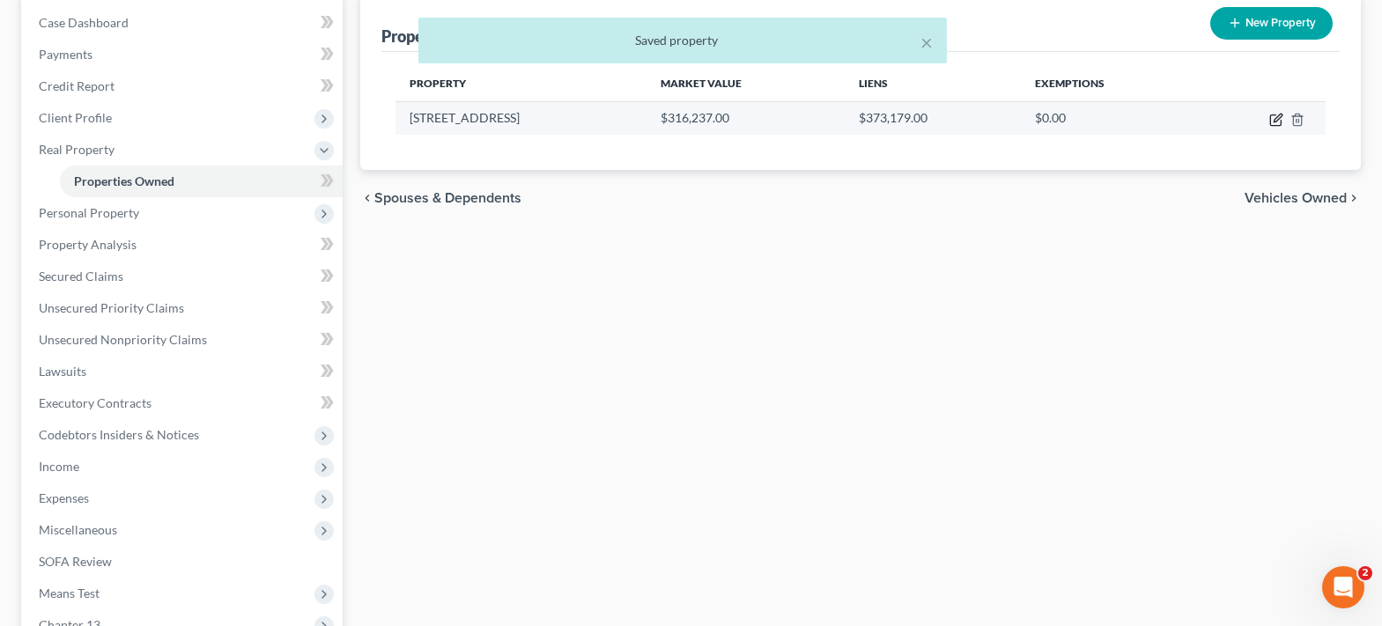
click at [1272, 118] on icon "button" at bounding box center [1276, 120] width 14 height 14
select select "45"
select select "242"
select select "0"
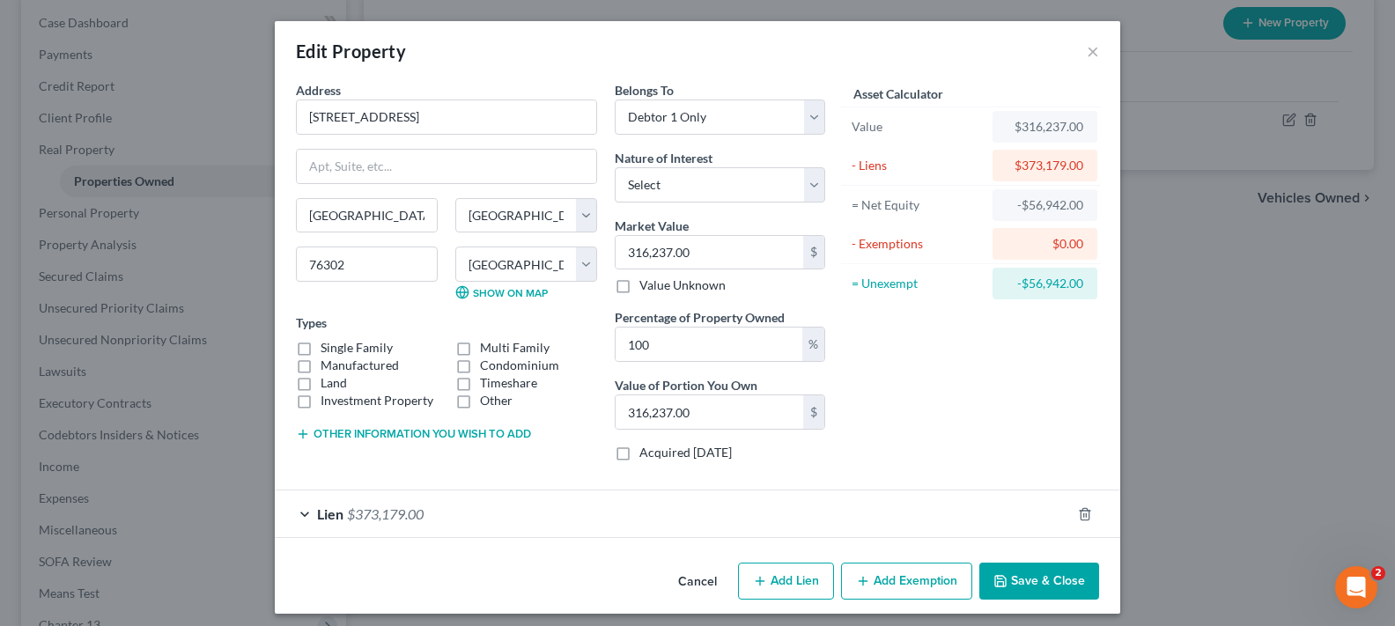
click at [1024, 586] on button "Save & Close" at bounding box center [1039, 581] width 120 height 37
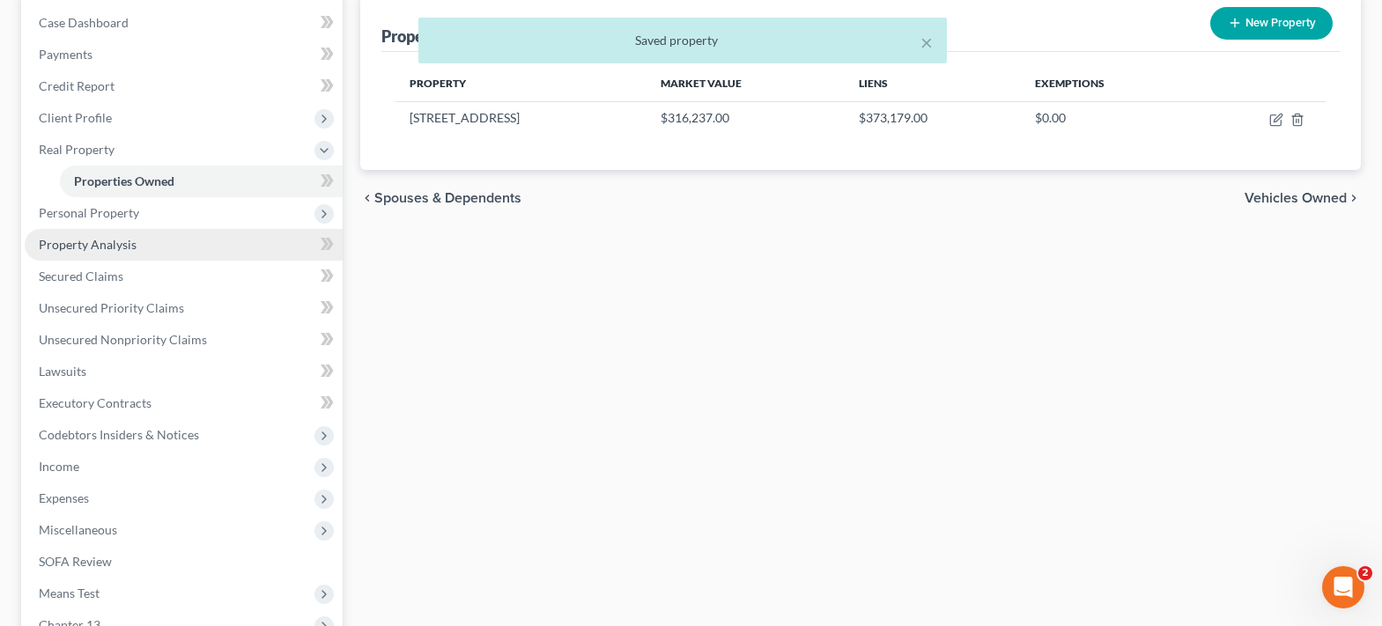
click at [108, 253] on link "Property Analysis" at bounding box center [184, 245] width 318 height 32
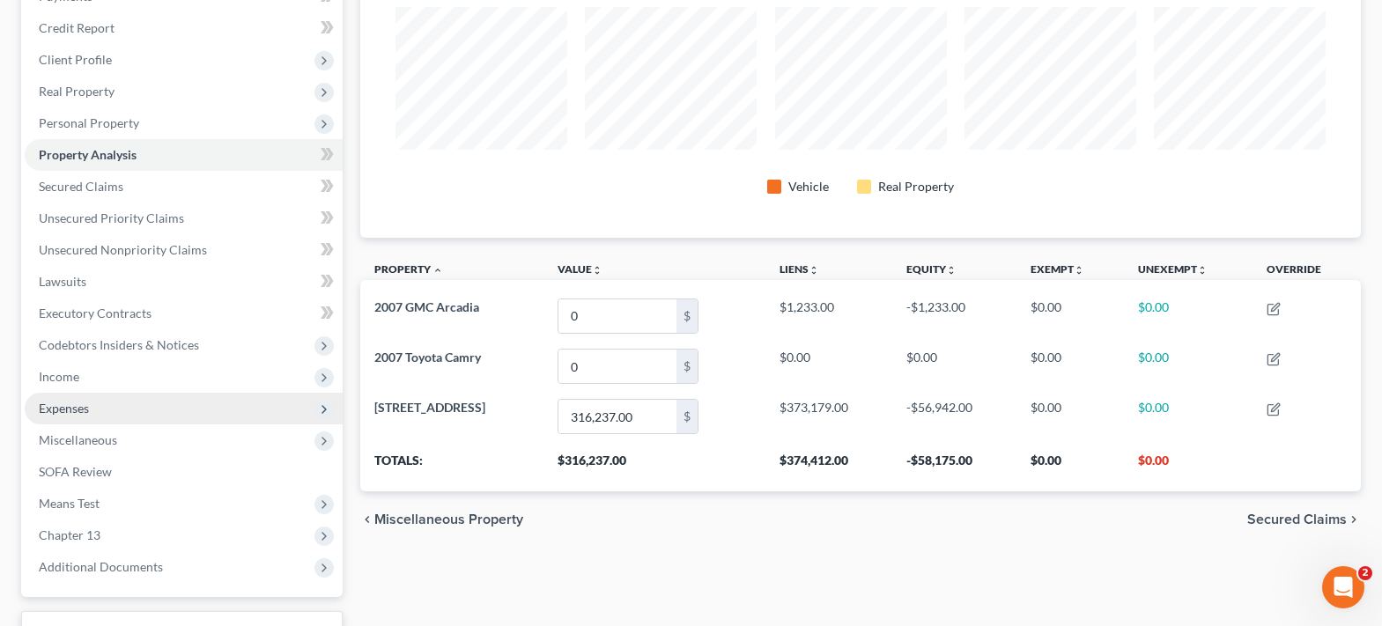
scroll to position [176, 0]
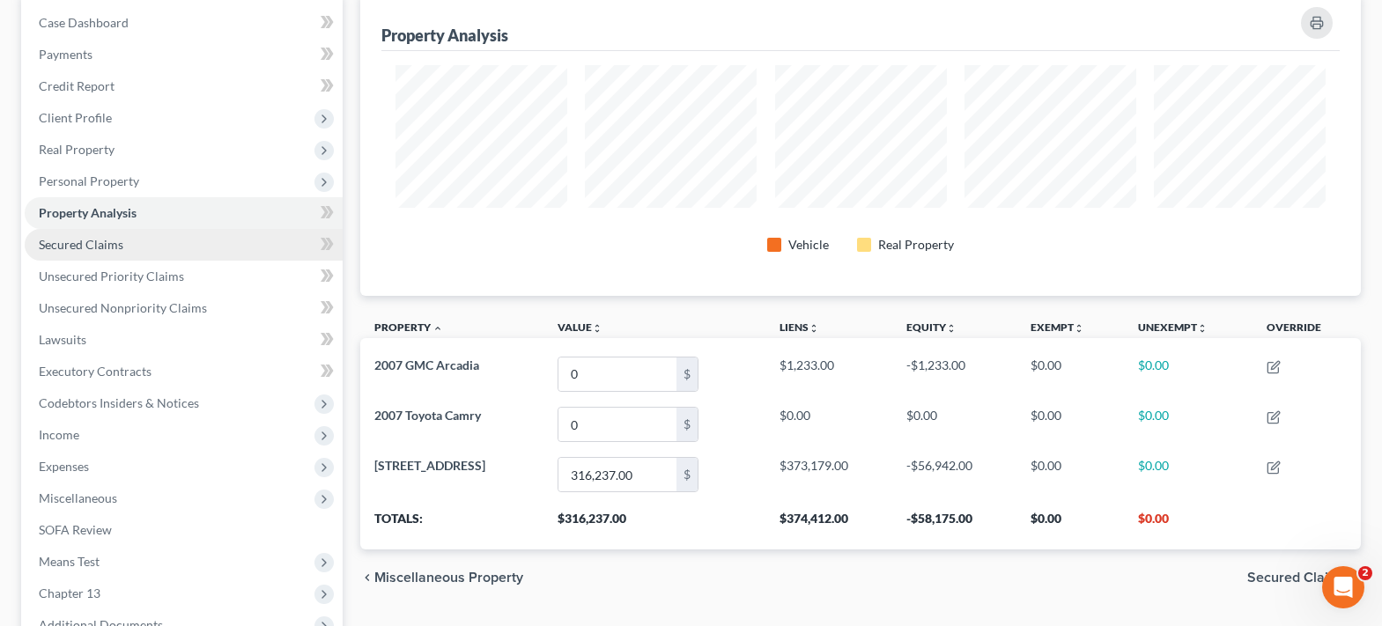
click at [85, 254] on link "Secured Claims" at bounding box center [184, 245] width 318 height 32
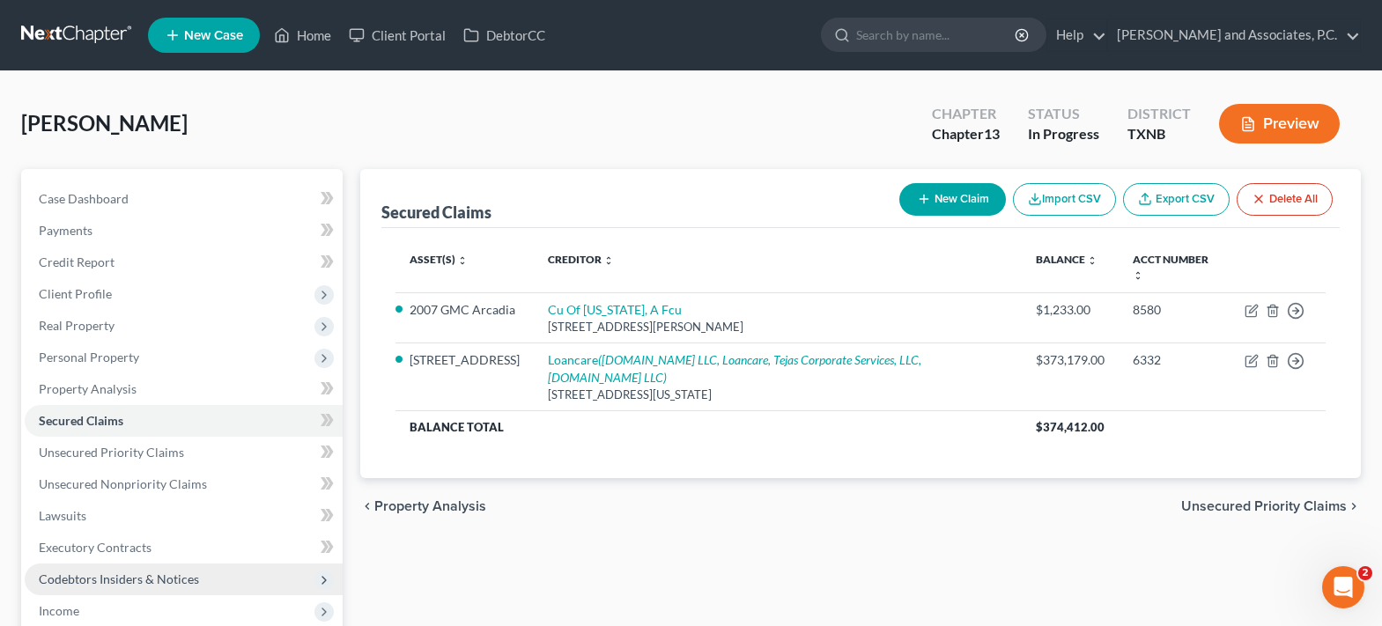
scroll to position [176, 0]
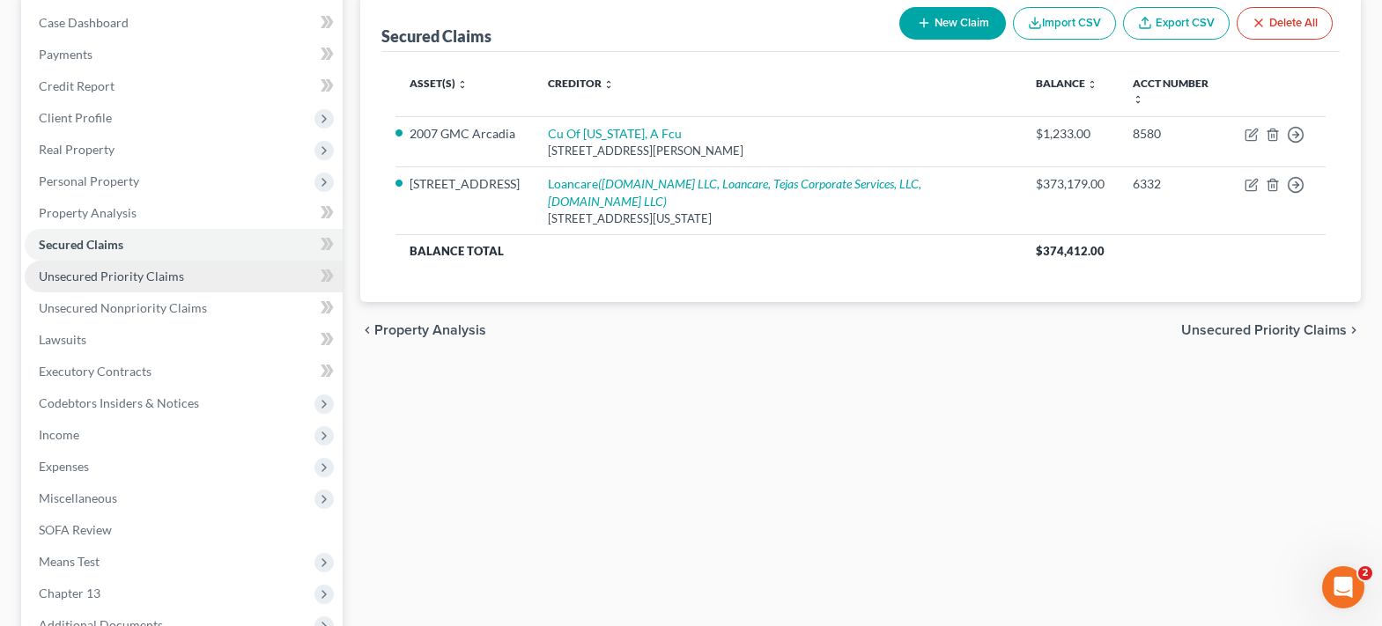
click at [101, 286] on link "Unsecured Priority Claims" at bounding box center [184, 277] width 318 height 32
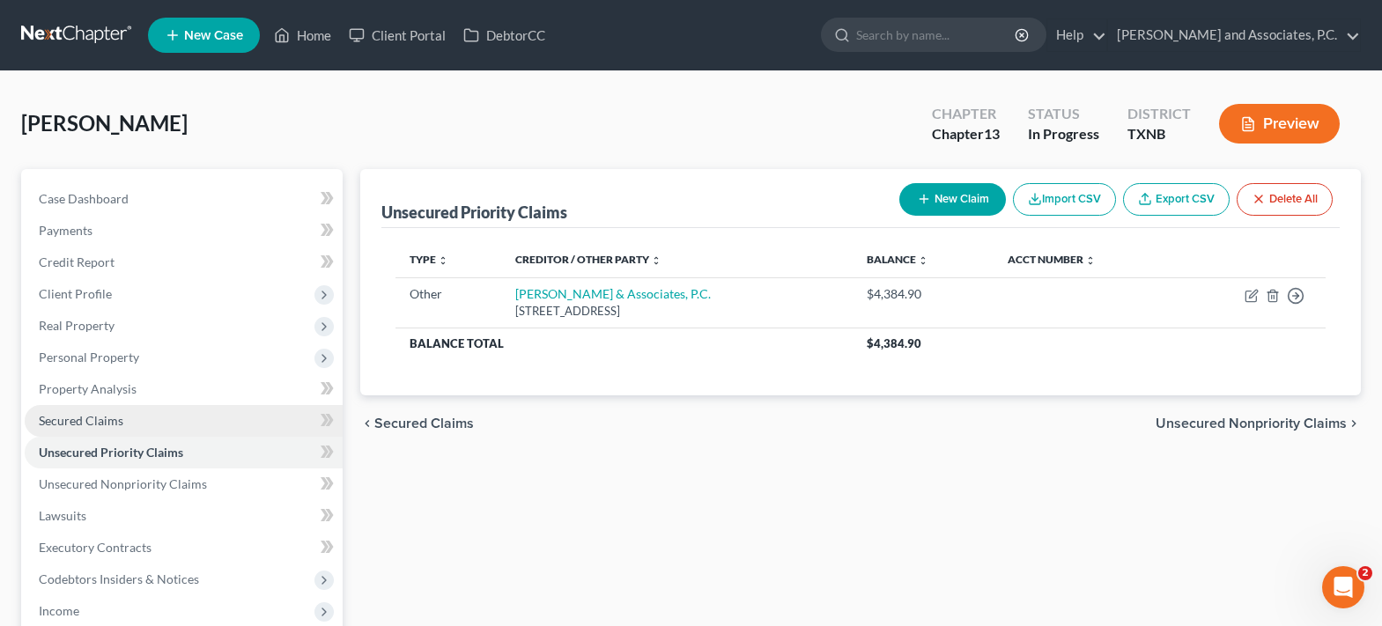
click at [88, 424] on span "Secured Claims" at bounding box center [81, 420] width 85 height 15
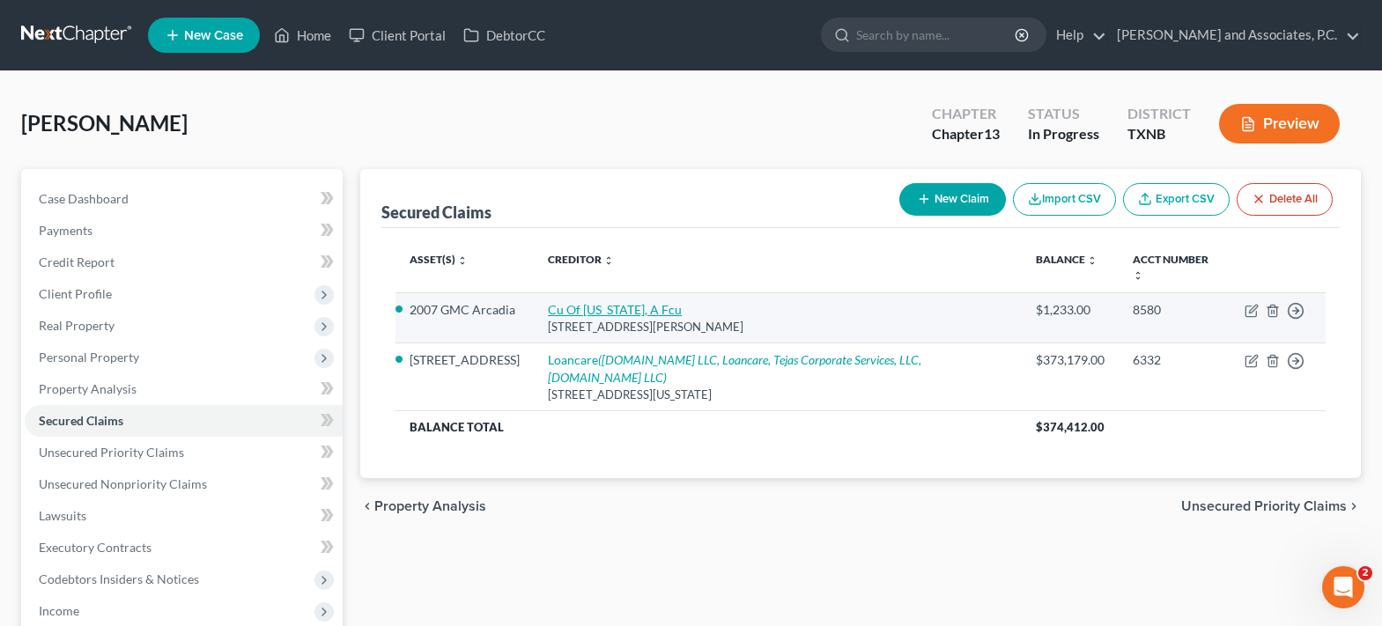
click at [562, 302] on link "Cu Of [US_STATE], A Fcu" at bounding box center [615, 309] width 134 height 15
select select "5"
select select "0"
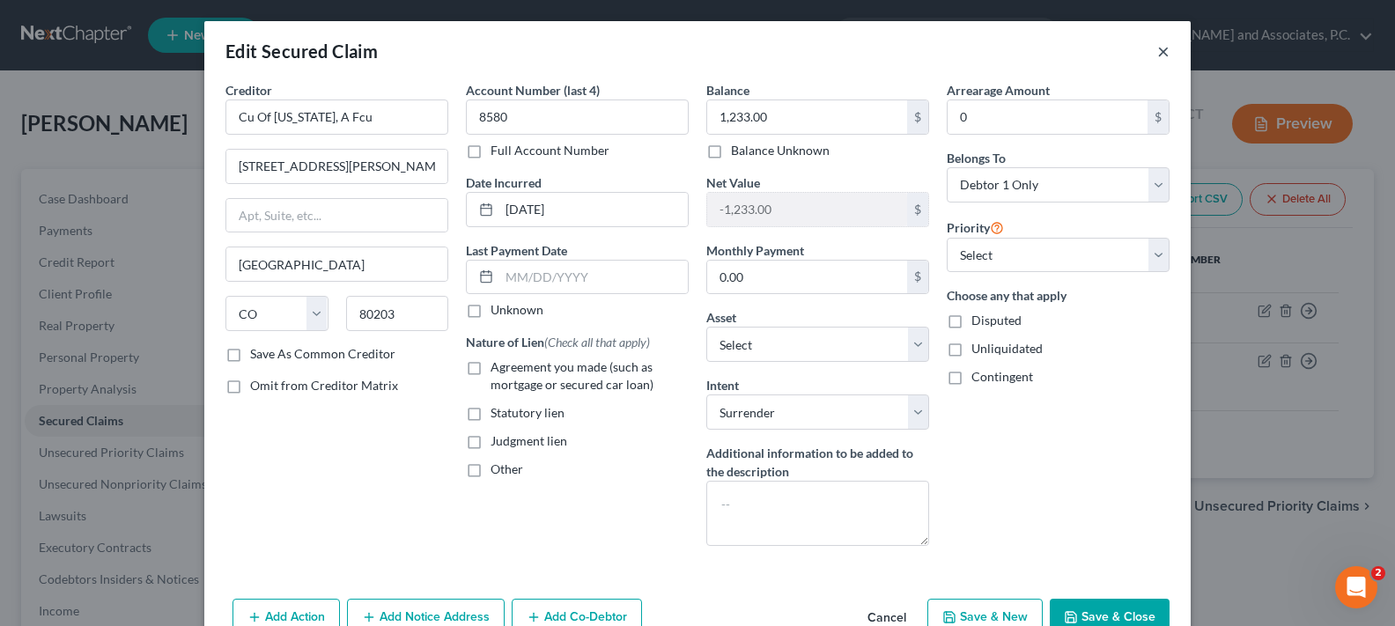
click at [1157, 49] on button "×" at bounding box center [1163, 51] width 12 height 21
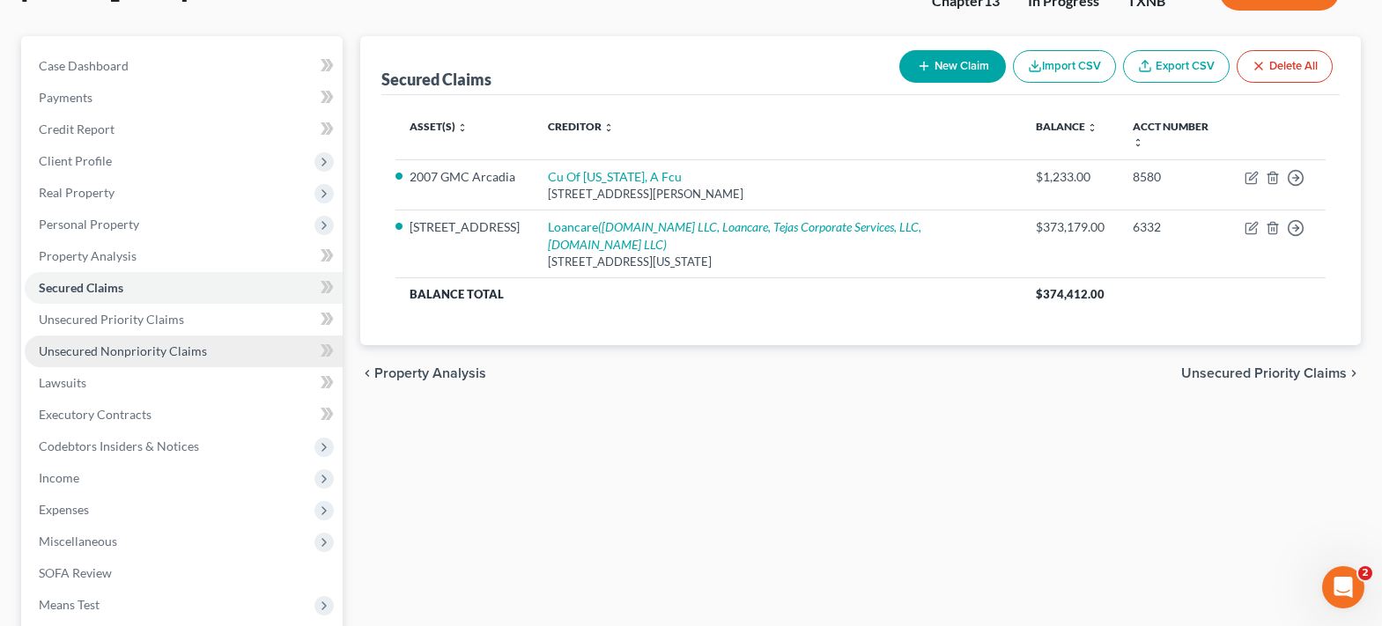
scroll to position [176, 0]
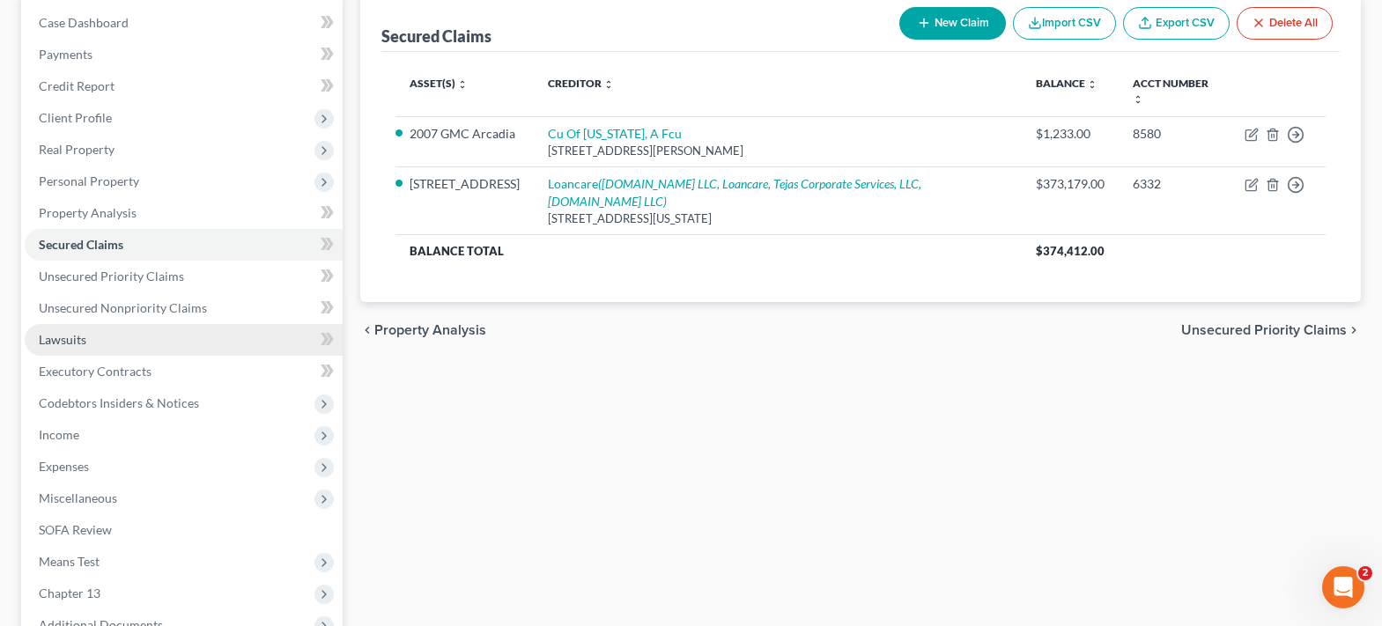
click at [109, 338] on link "Lawsuits" at bounding box center [184, 340] width 318 height 32
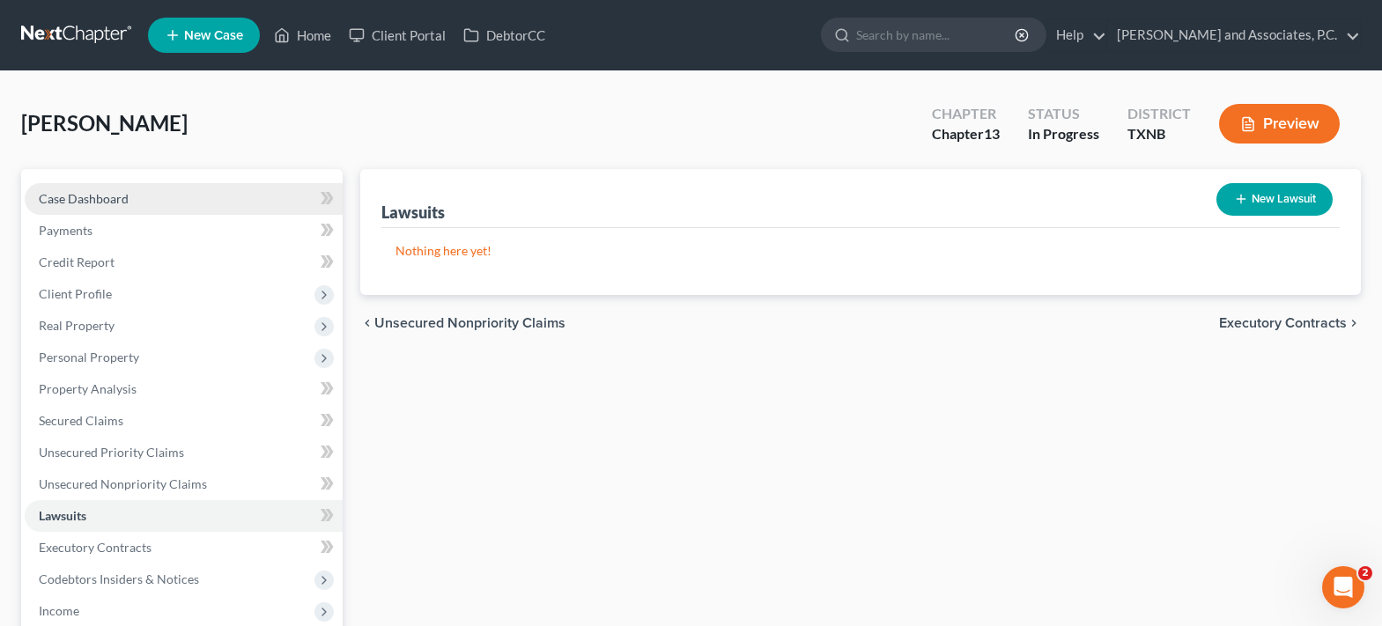
click at [145, 194] on link "Case Dashboard" at bounding box center [184, 199] width 318 height 32
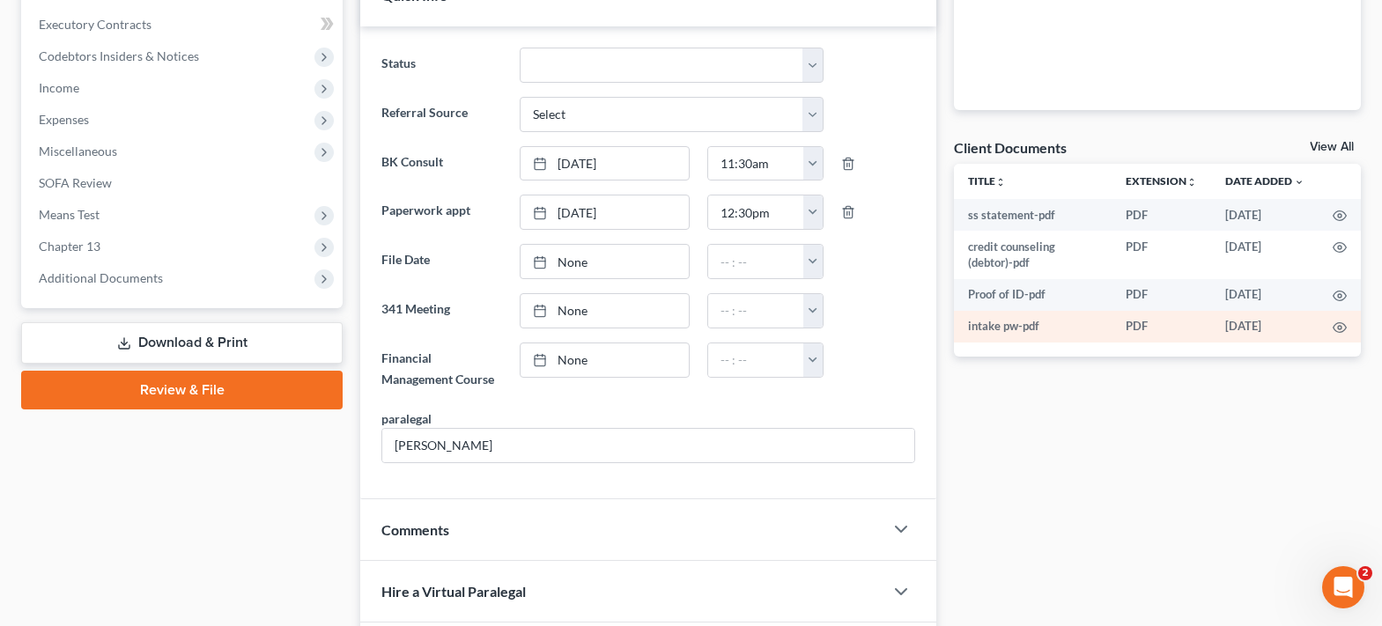
scroll to position [528, 0]
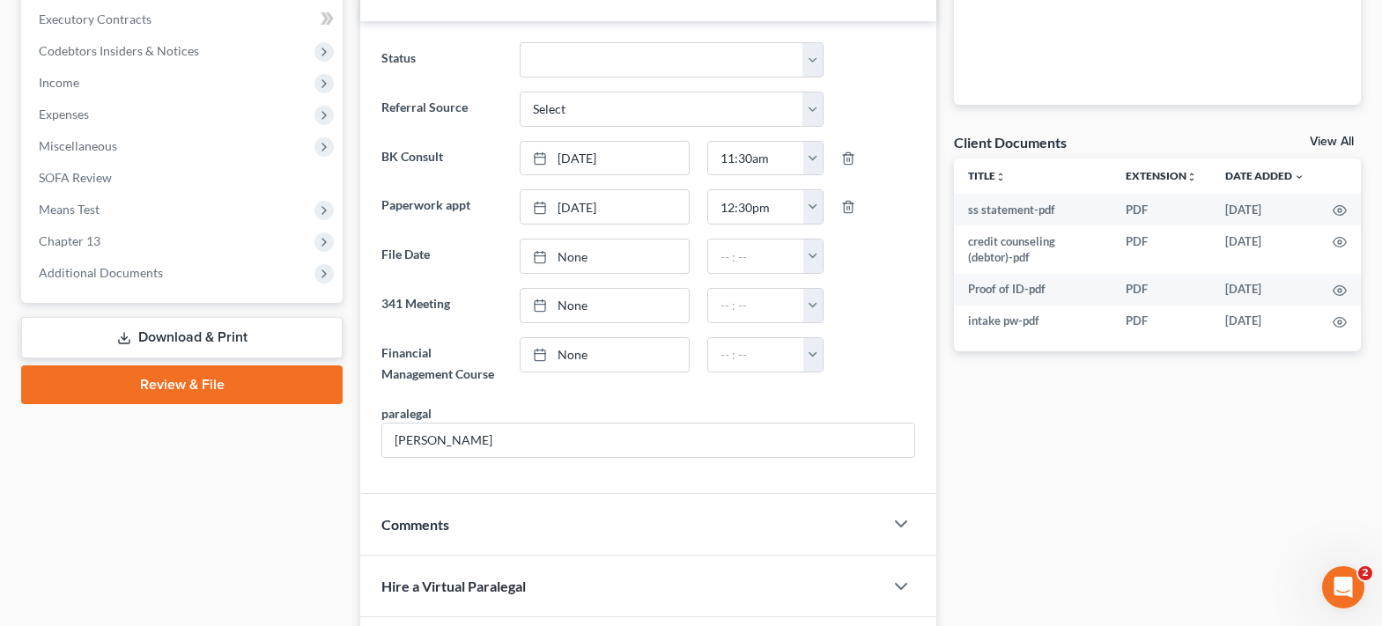
click at [1324, 144] on link "View All" at bounding box center [1331, 142] width 44 height 12
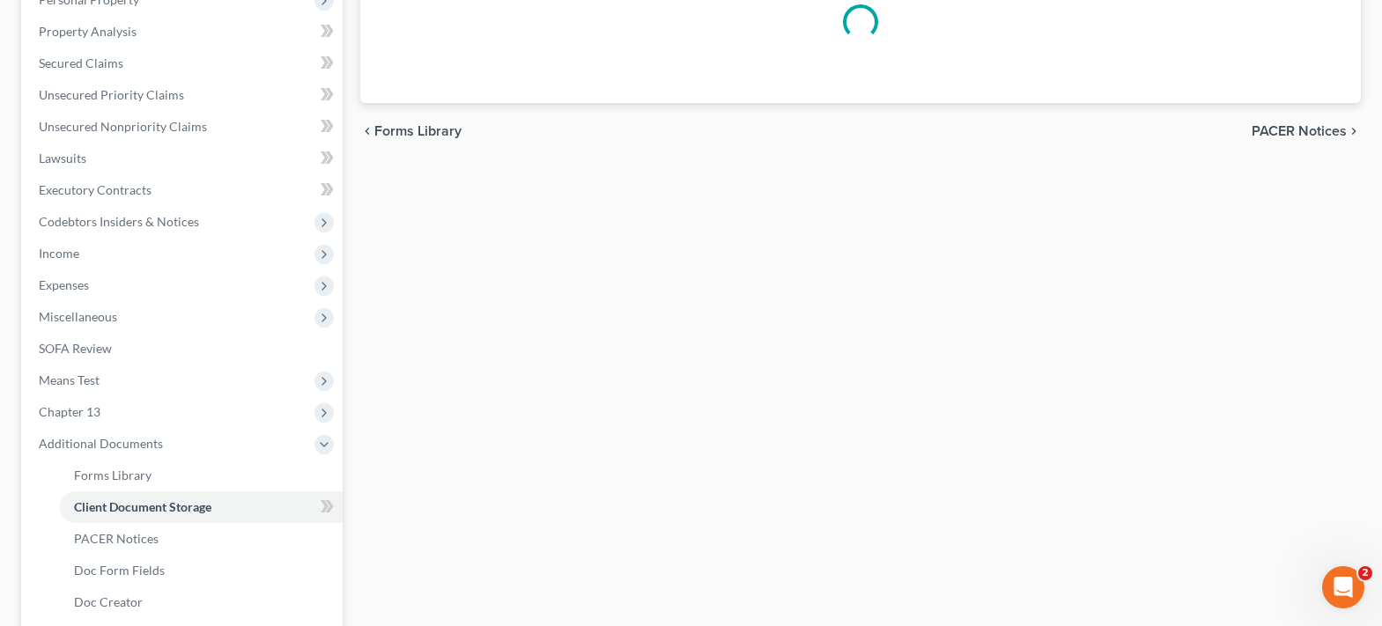
select select "6"
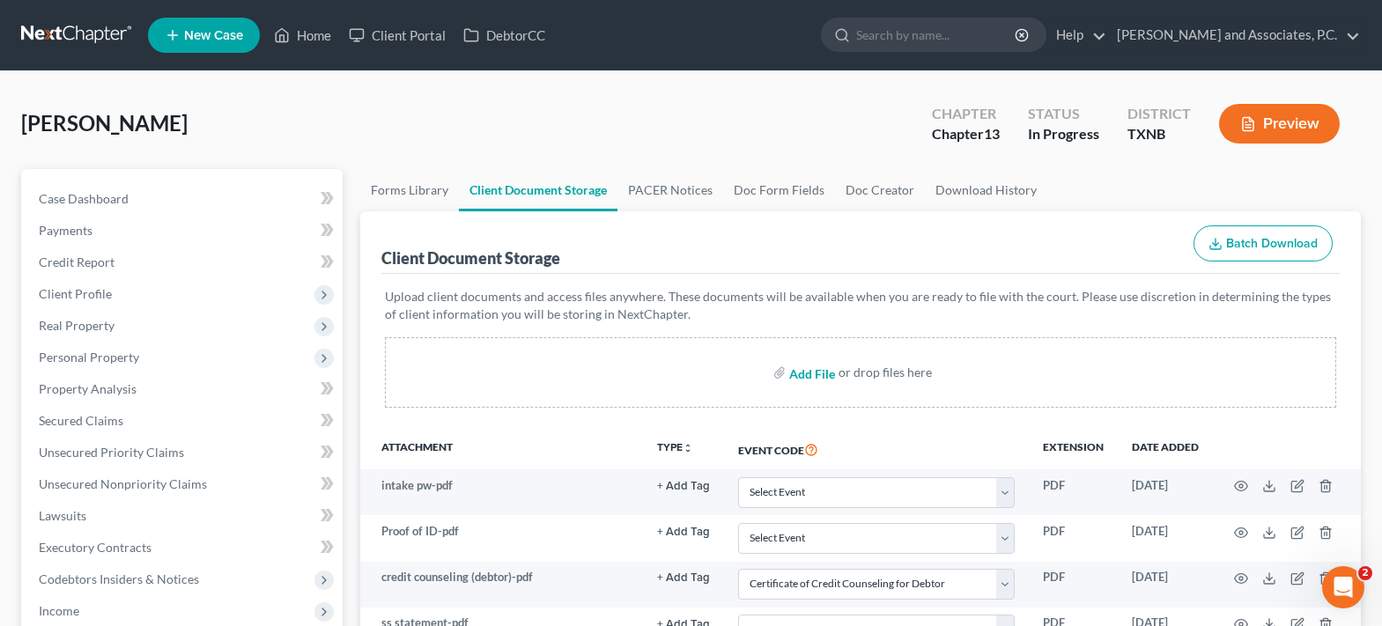
click at [800, 377] on input "file" at bounding box center [810, 373] width 42 height 32
type input "C:\fakepath\declaration re electronic filing.pdf"
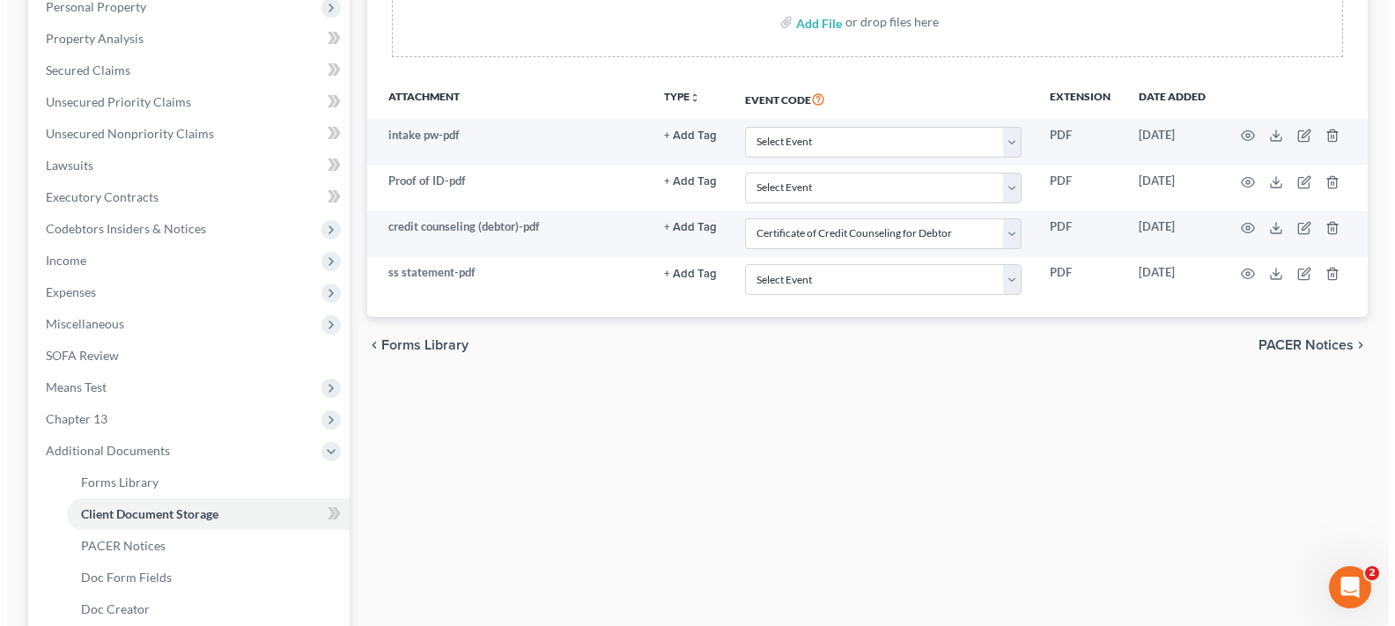
scroll to position [352, 0]
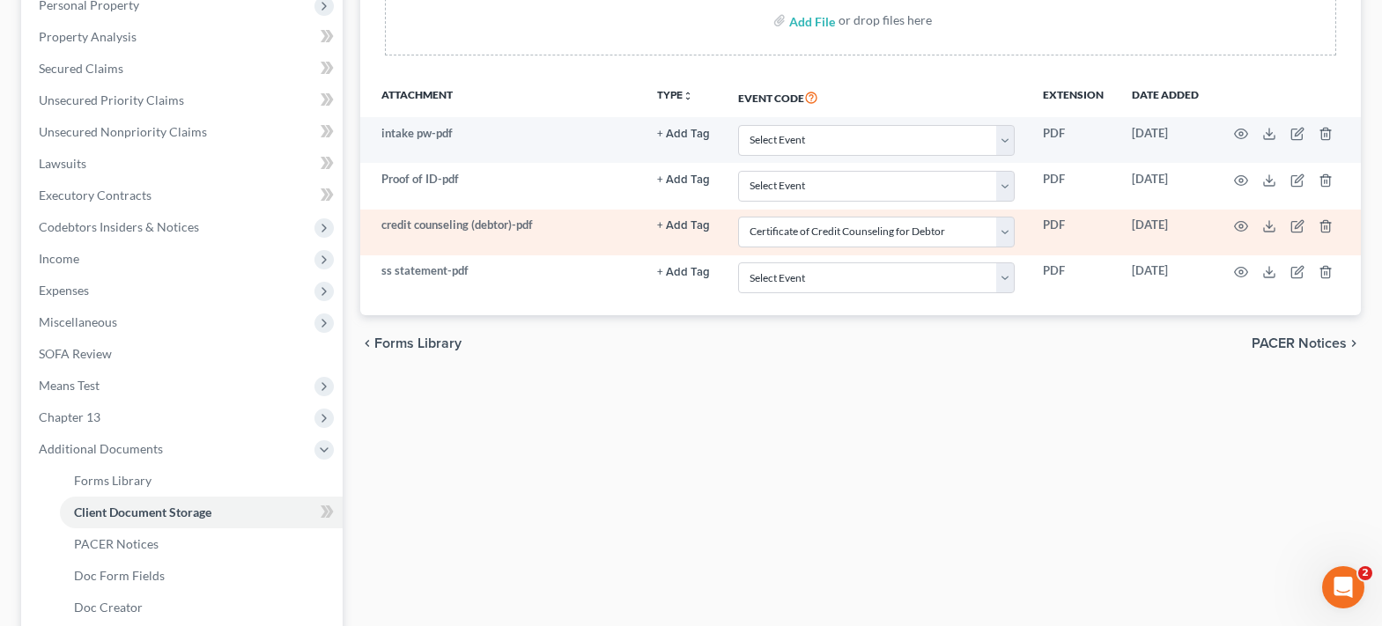
select select "6"
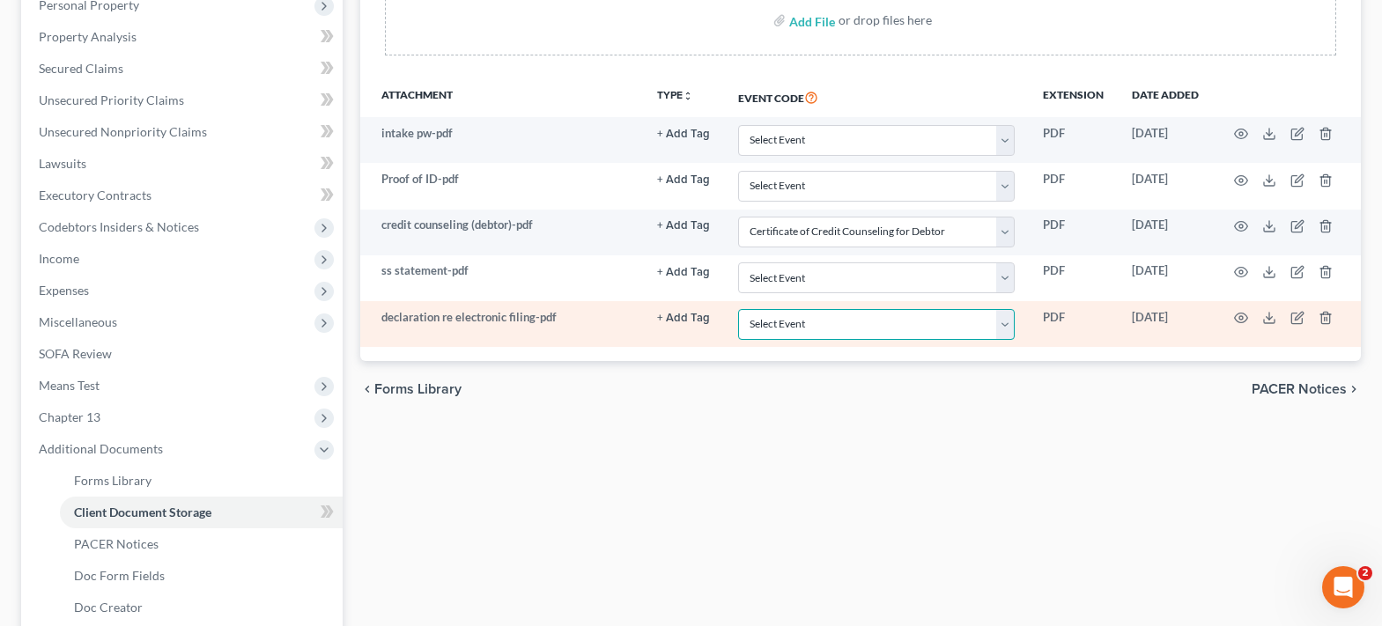
click at [1013, 329] on select "Select Event 20 Largest unsecured creditors Amended petition Attachment to Volu…" at bounding box center [876, 324] width 277 height 31
select select "19"
click at [738, 309] on select "Select Event 20 Largest unsecured creditors Amended petition Attachment to Volu…" at bounding box center [876, 324] width 277 height 31
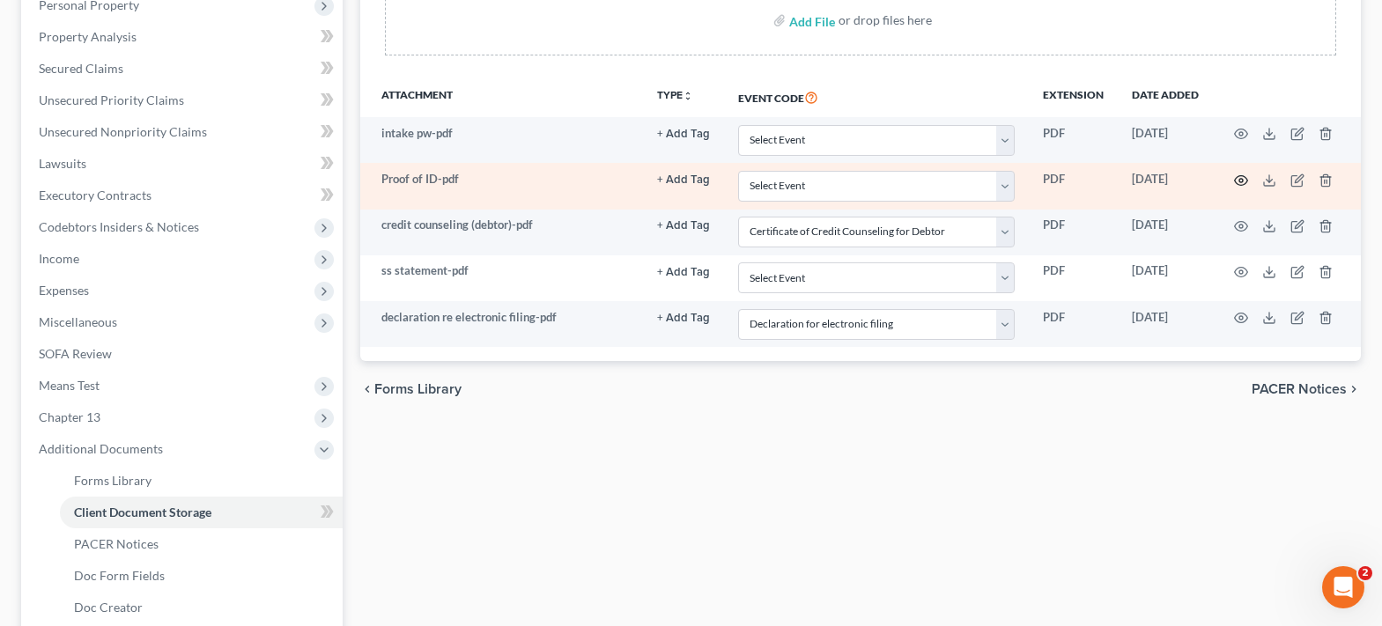
click at [1236, 179] on icon "button" at bounding box center [1241, 180] width 14 height 14
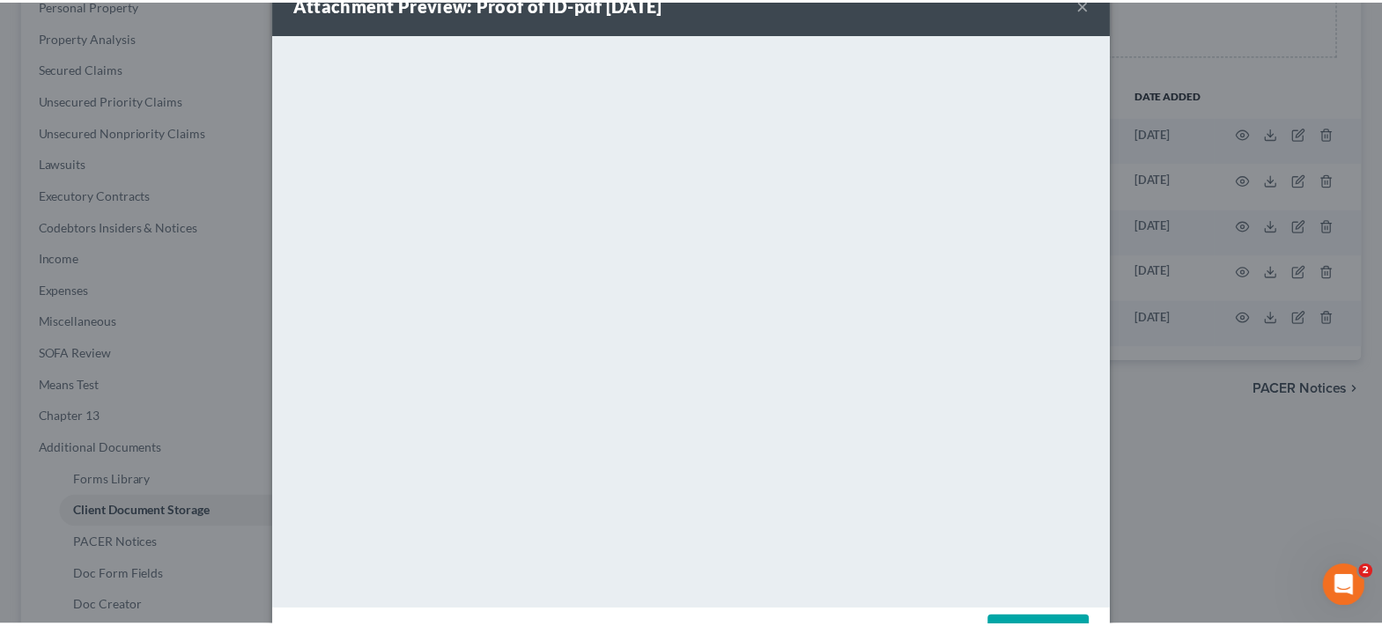
scroll to position [0, 0]
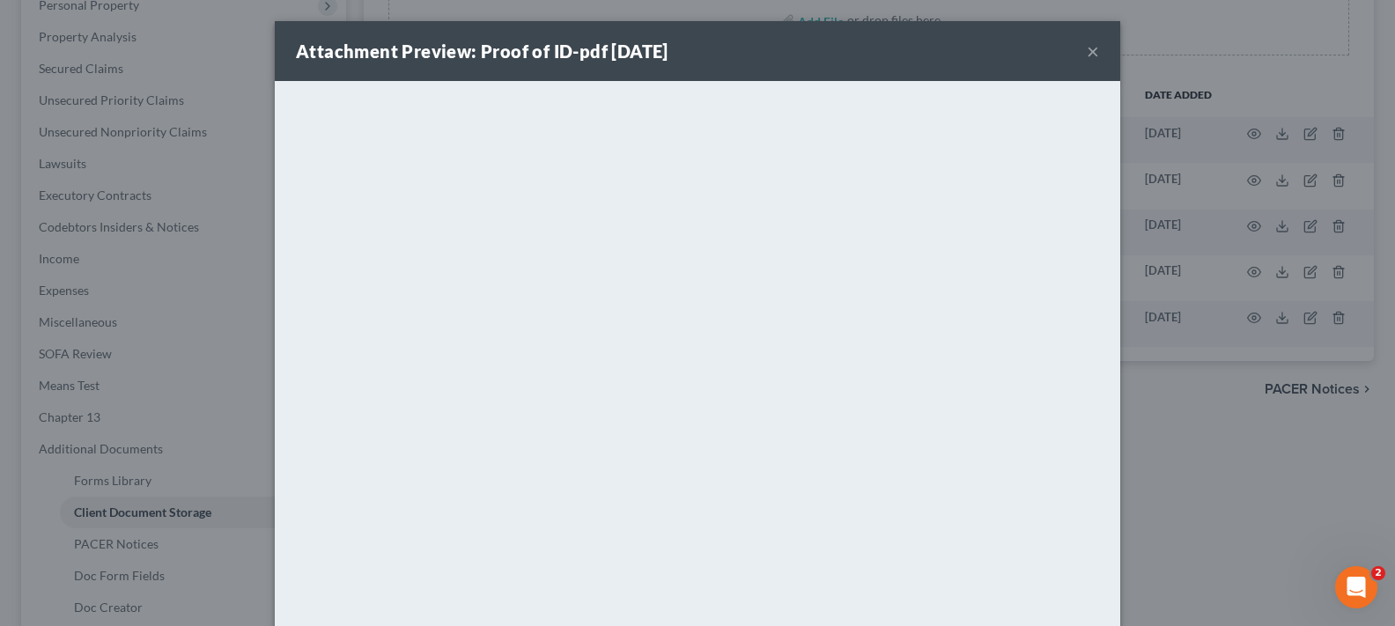
click at [1087, 55] on button "×" at bounding box center [1093, 51] width 12 height 21
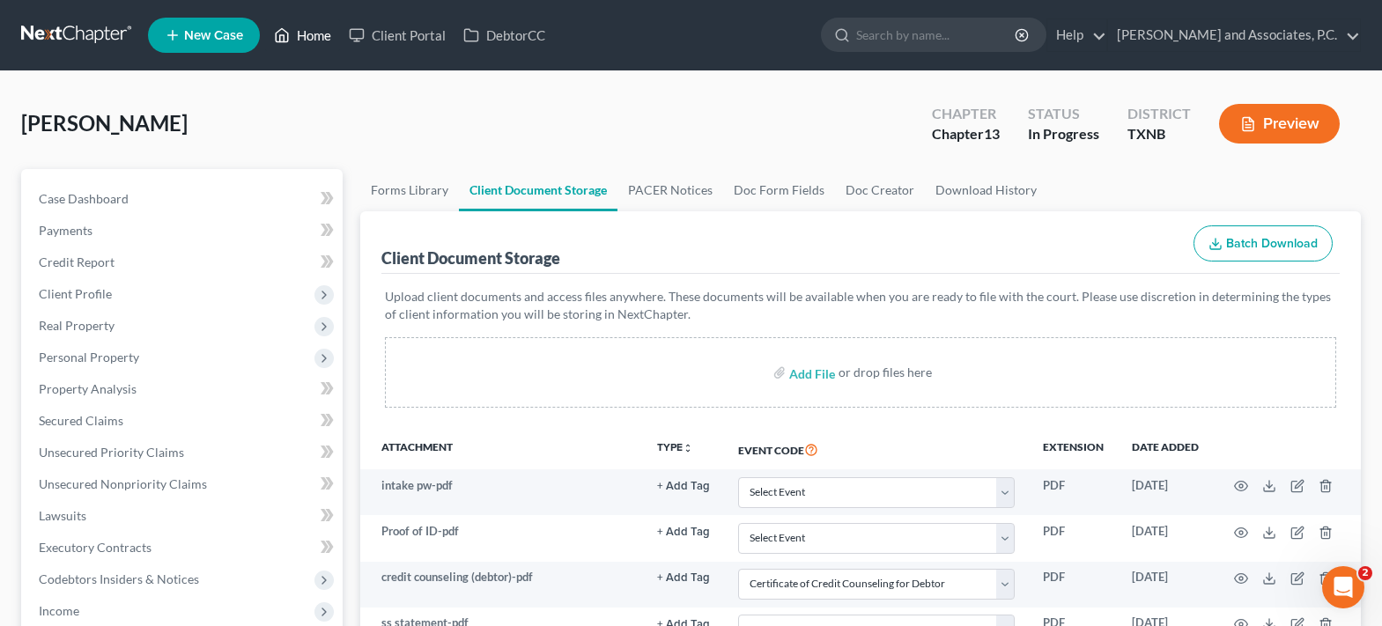
click at [284, 36] on polyline at bounding box center [282, 38] width 4 height 7
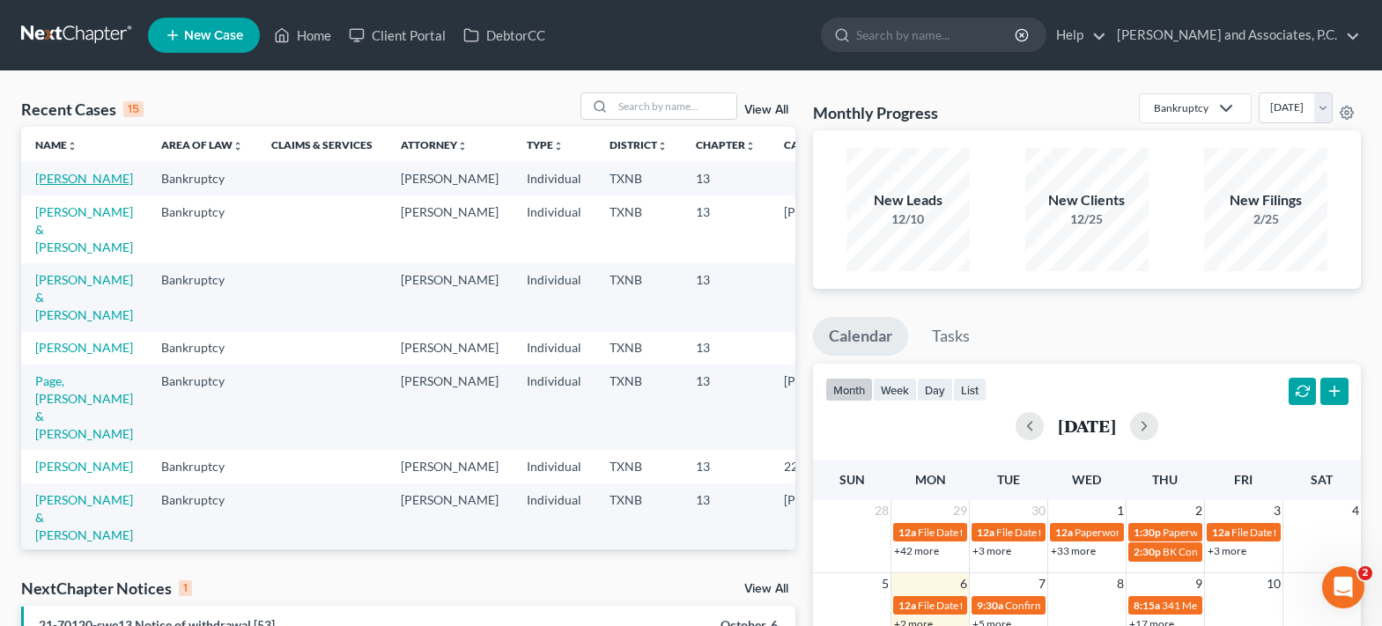
click at [80, 181] on link "[PERSON_NAME]" at bounding box center [84, 178] width 98 height 15
select select "7"
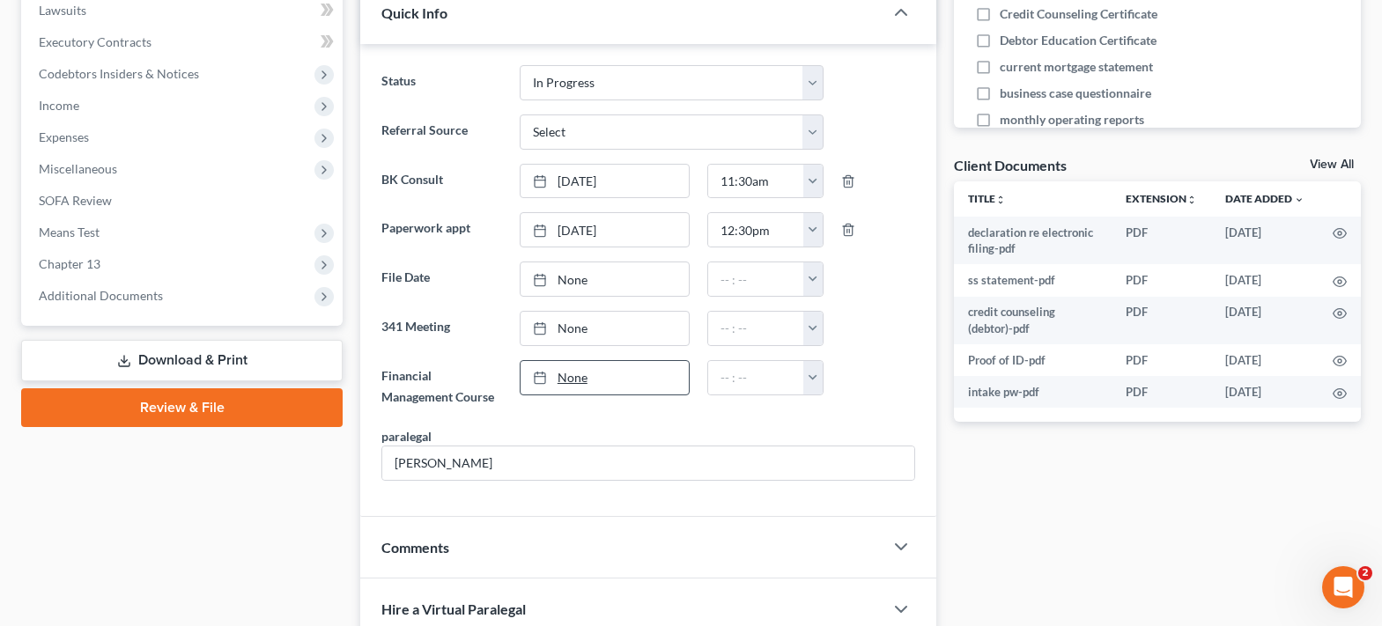
scroll to position [528, 0]
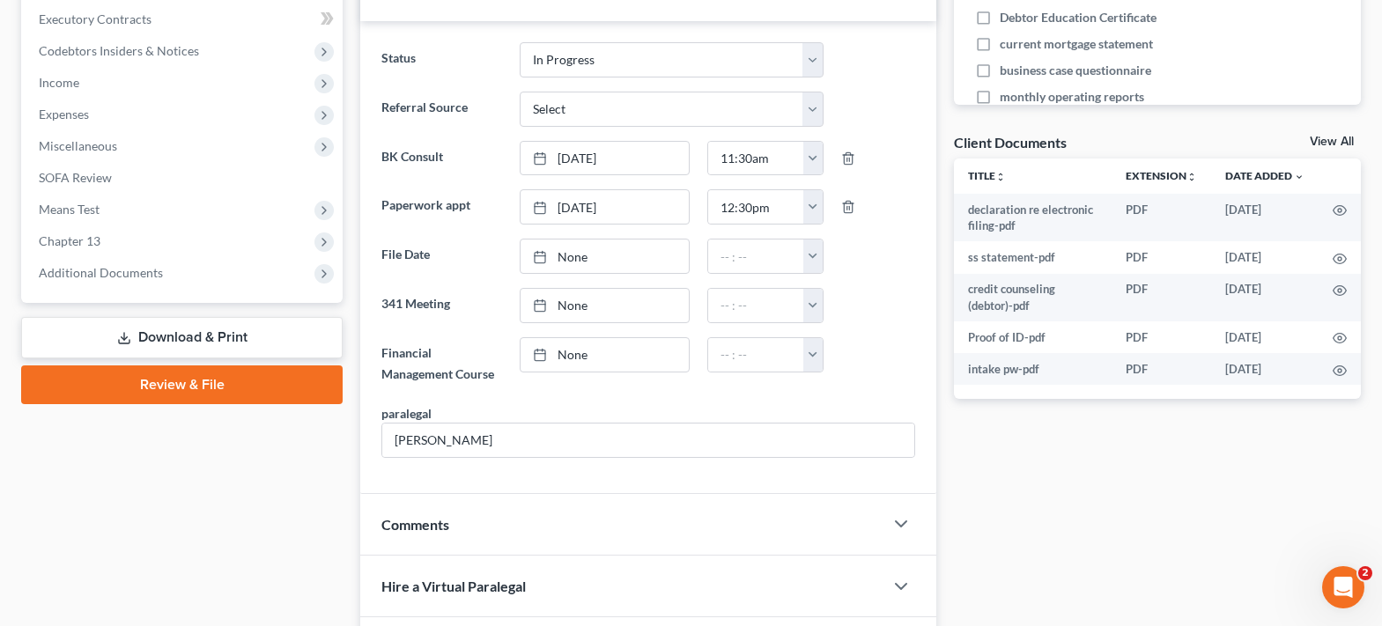
click at [1332, 143] on link "View All" at bounding box center [1331, 142] width 44 height 12
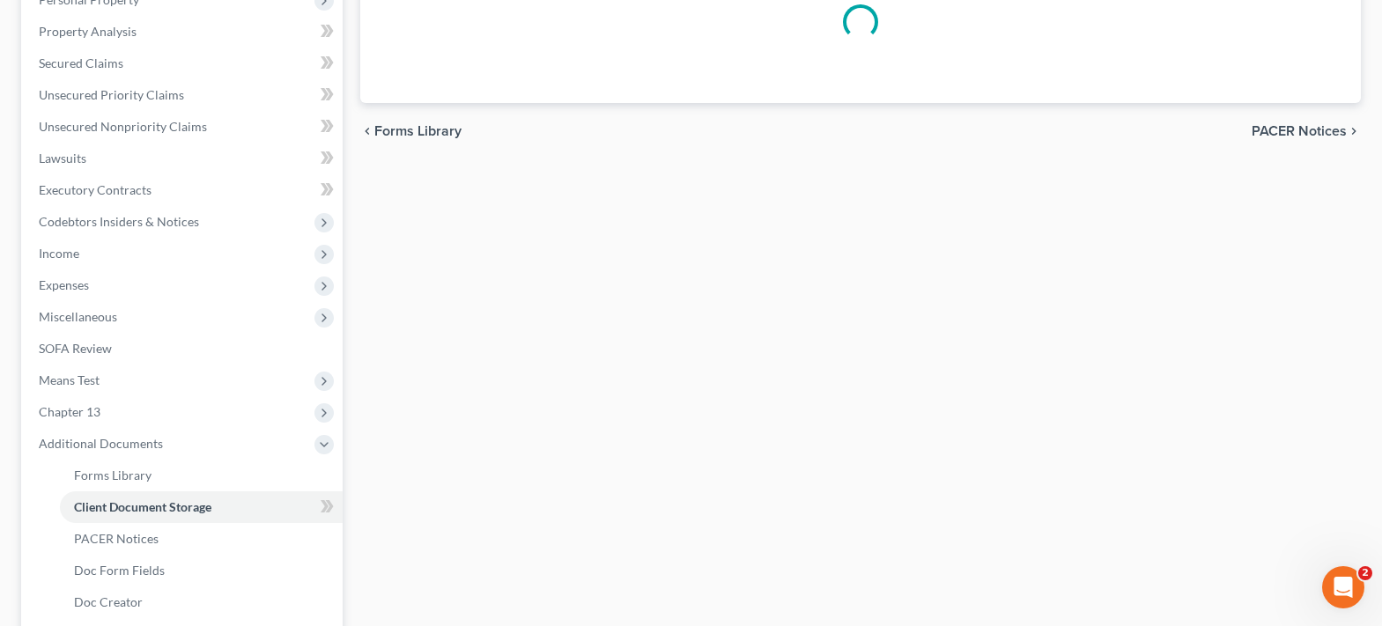
select select "6"
select select "19"
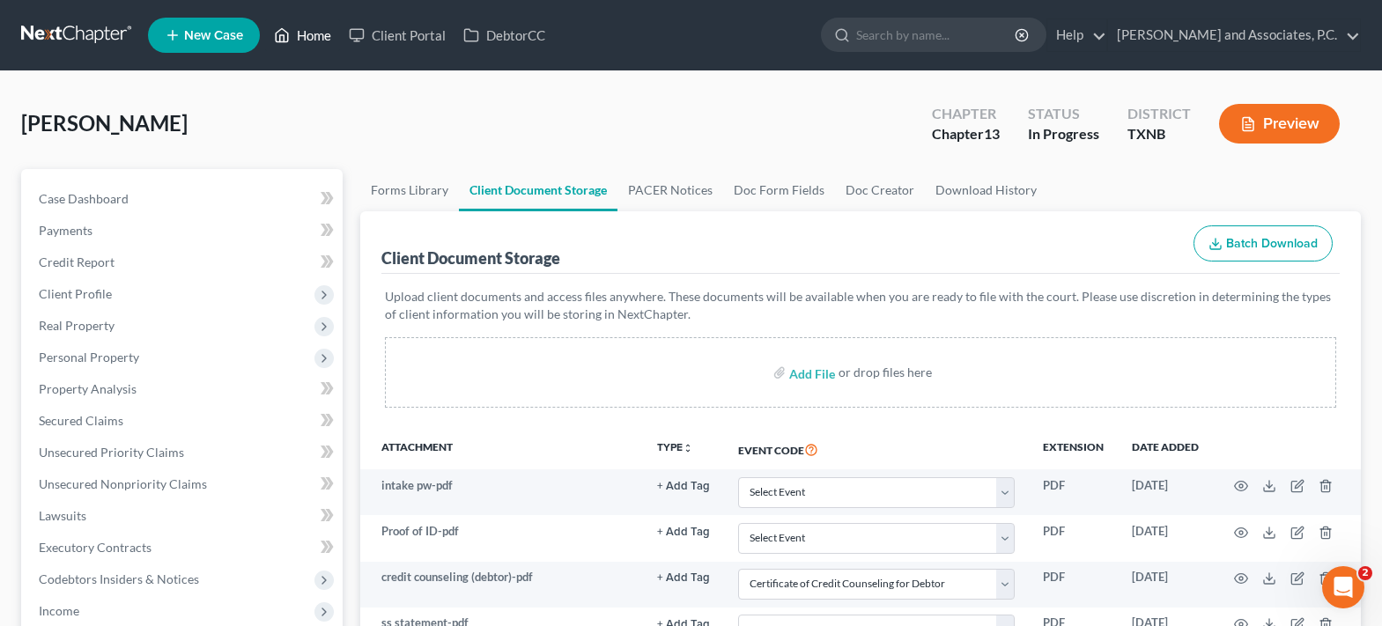
click at [317, 32] on link "Home" at bounding box center [302, 35] width 75 height 32
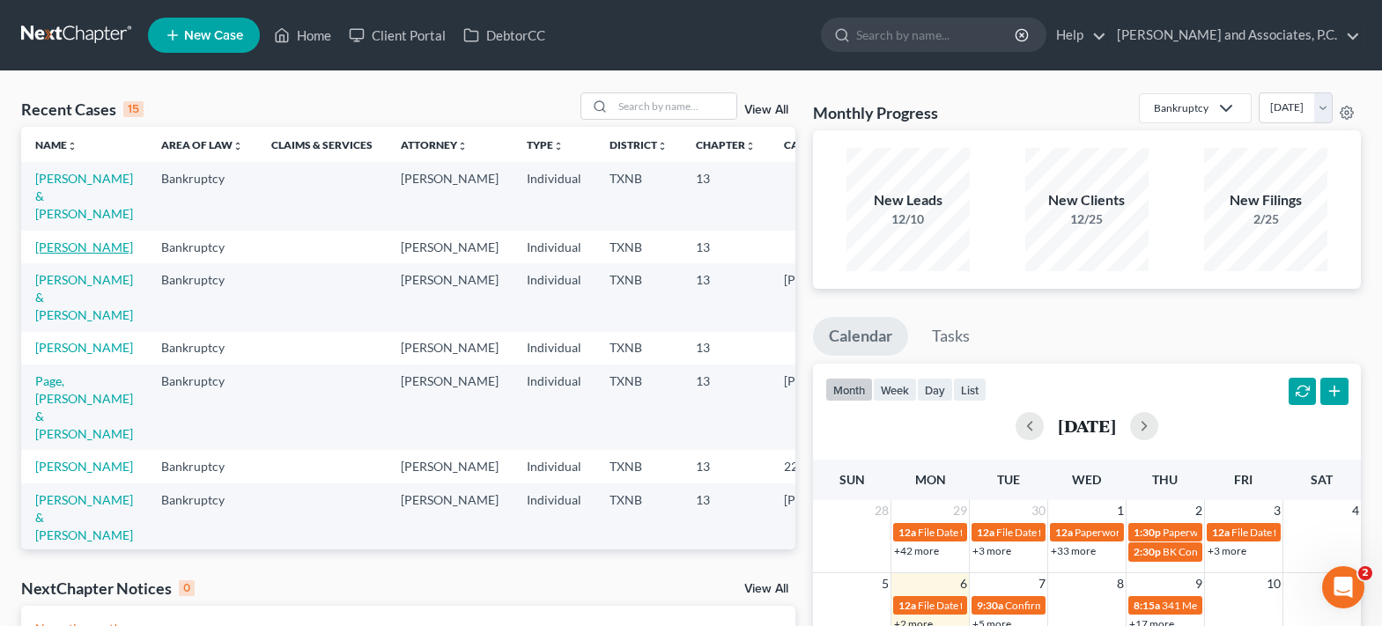
click at [53, 240] on link "[PERSON_NAME]" at bounding box center [84, 247] width 98 height 15
select select "7"
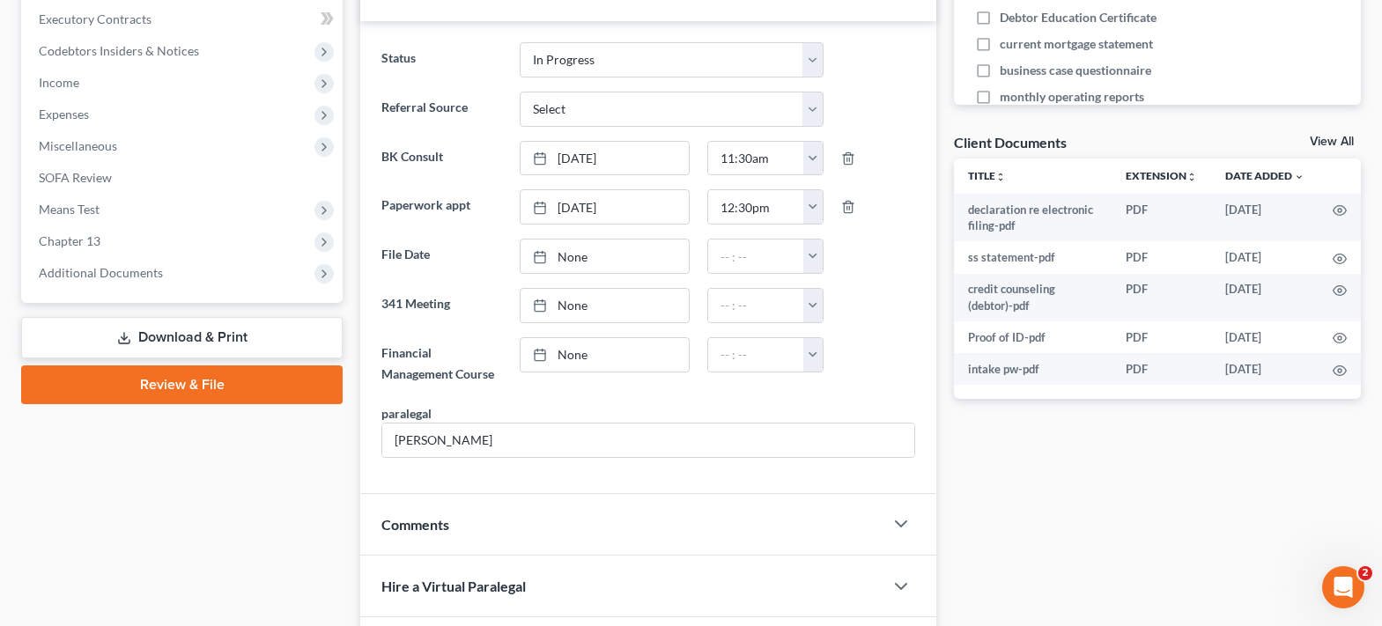
scroll to position [176, 0]
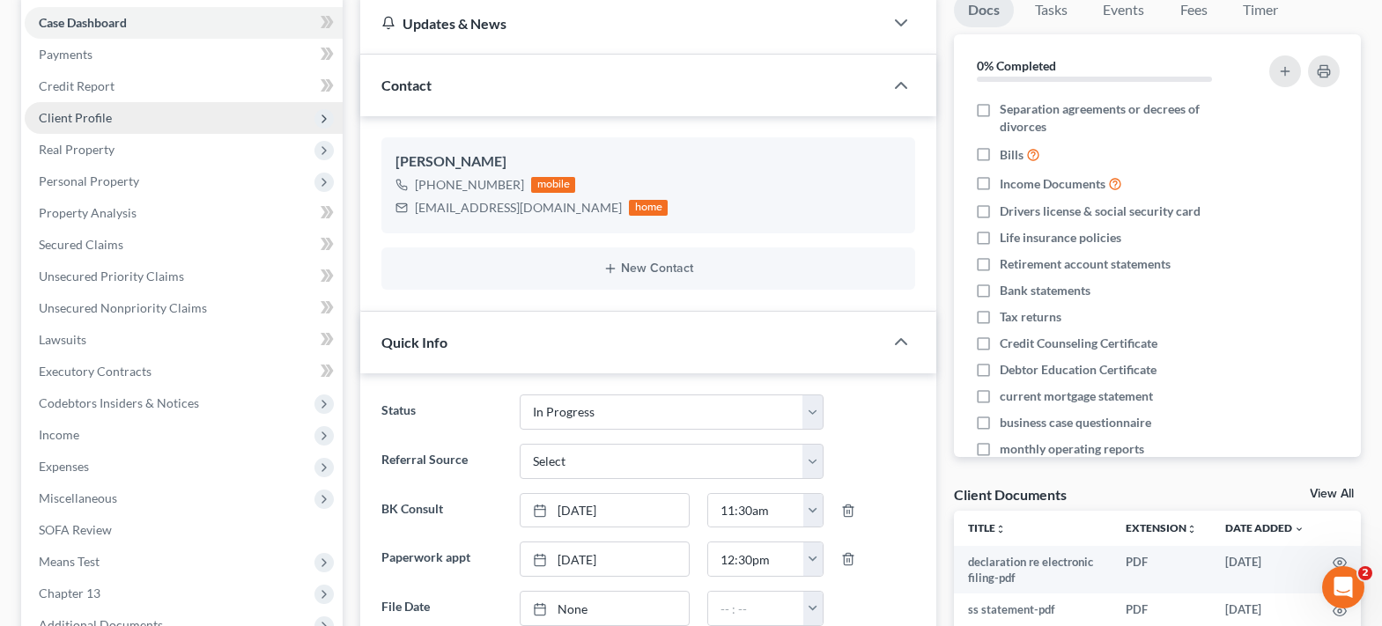
click at [134, 115] on span "Client Profile" at bounding box center [184, 118] width 318 height 32
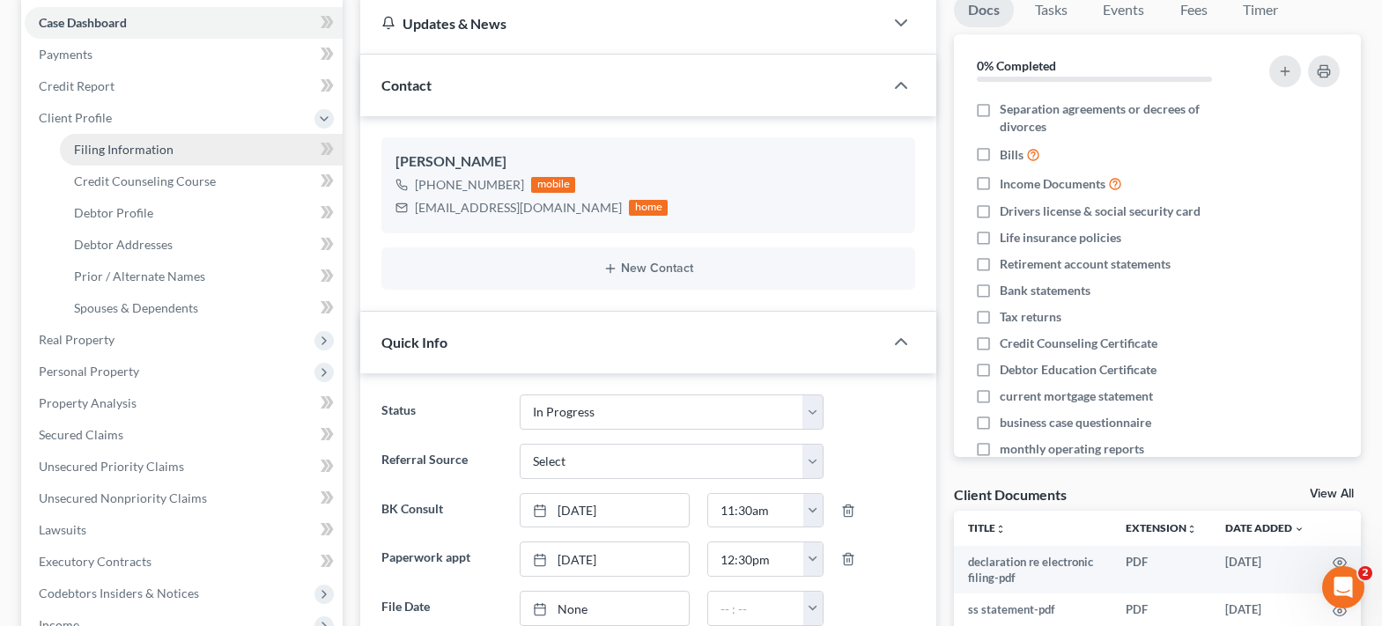
click at [137, 148] on span "Filing Information" at bounding box center [124, 149] width 100 height 15
select select "1"
select select "0"
select select "3"
select select "78"
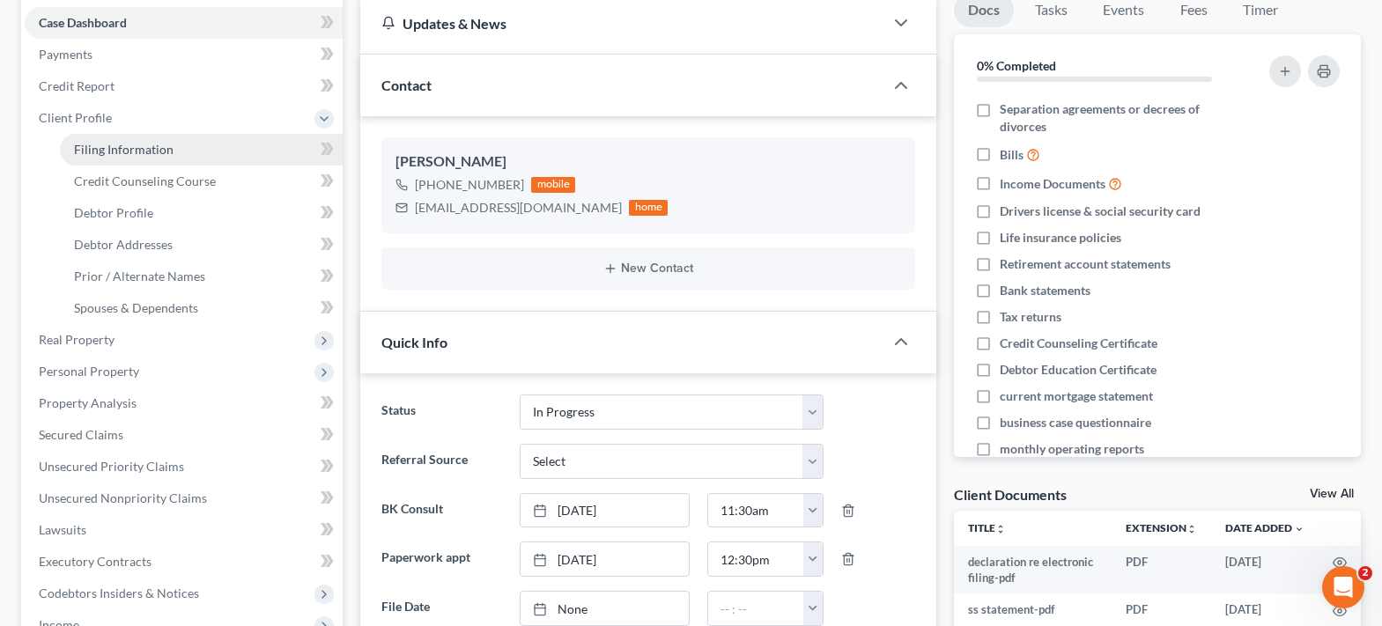
select select "0"
select select "45"
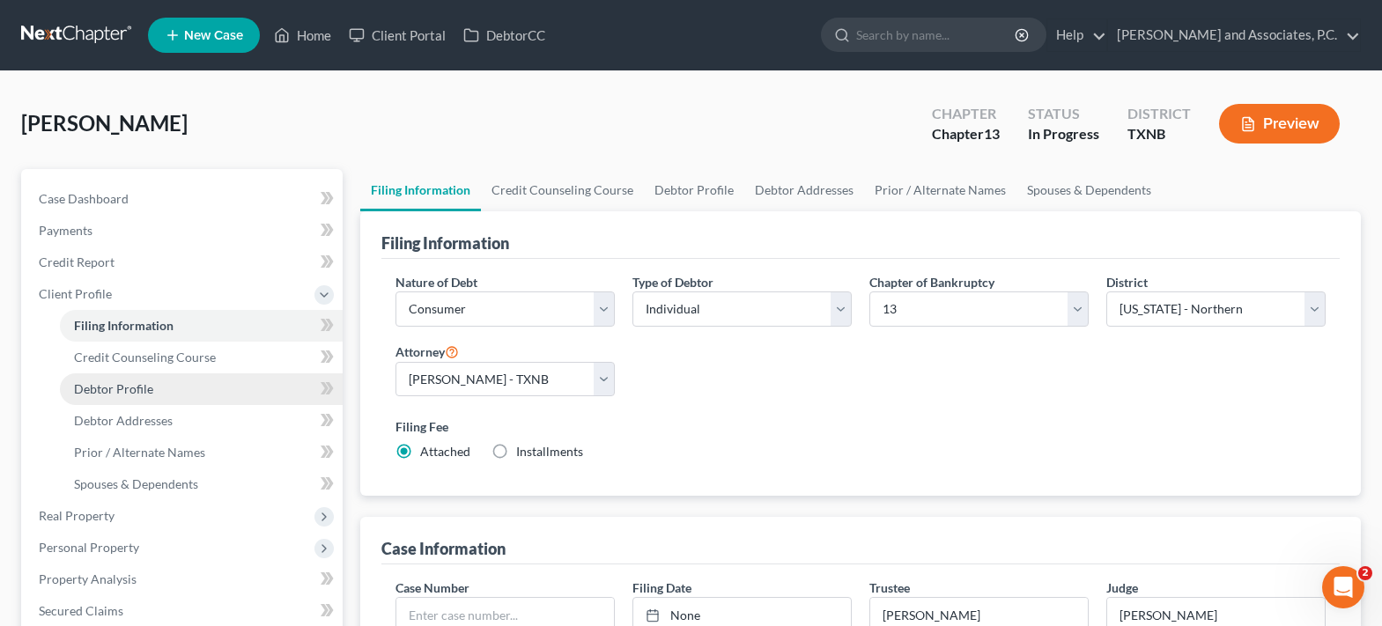
click at [135, 389] on span "Debtor Profile" at bounding box center [113, 388] width 79 height 15
select select "0"
select select "1"
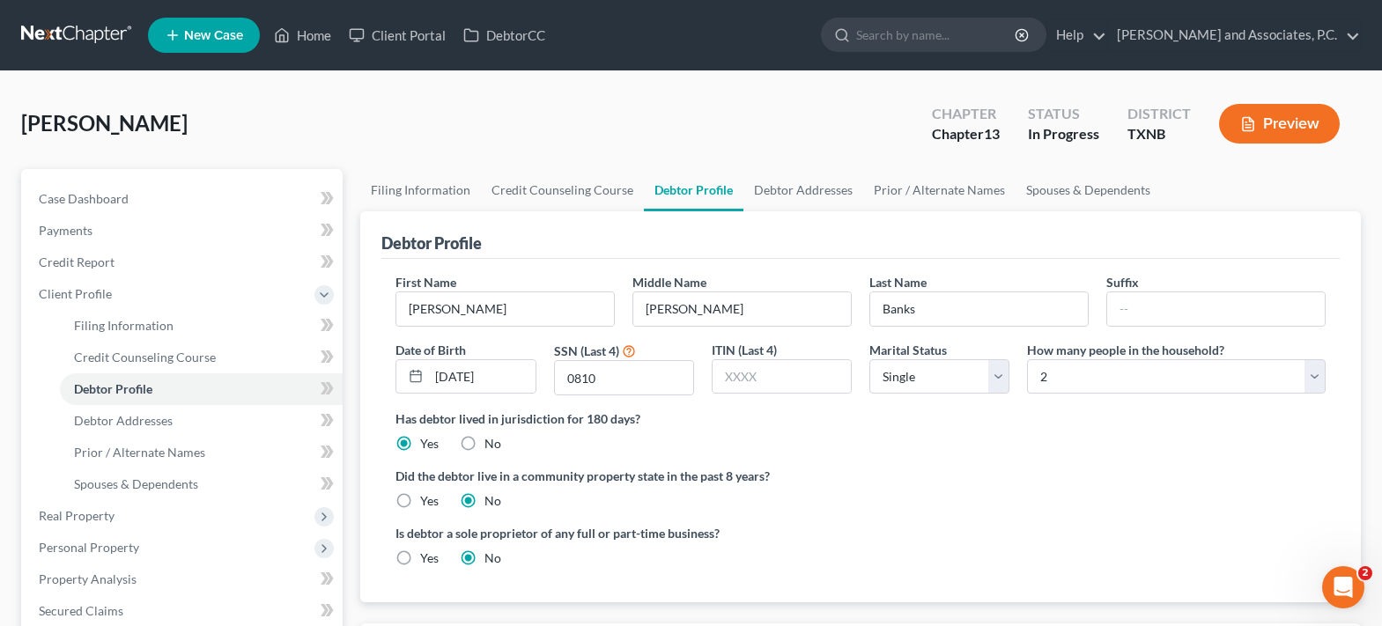
click at [420, 501] on label "Yes" at bounding box center [429, 501] width 18 height 18
click at [427, 501] on input "Yes" at bounding box center [432, 497] width 11 height 11
radio input "true"
radio input "false"
click at [168, 424] on span "Debtor Addresses" at bounding box center [123, 420] width 99 height 15
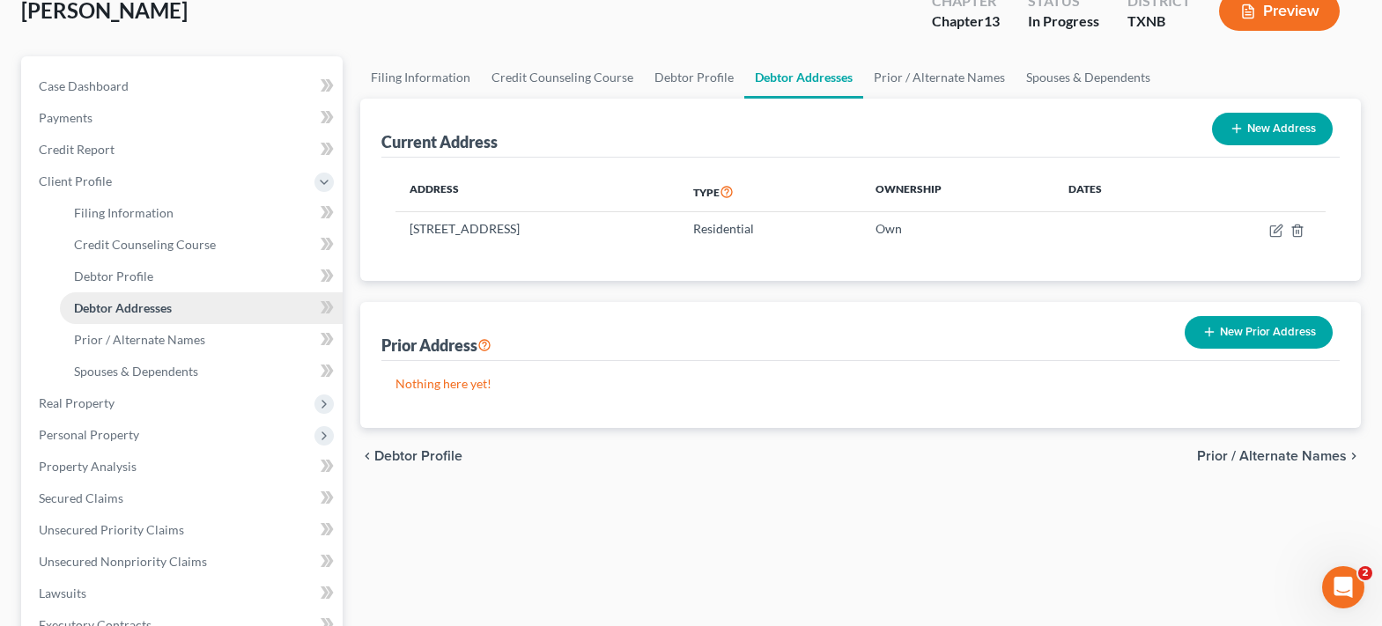
scroll to position [176, 0]
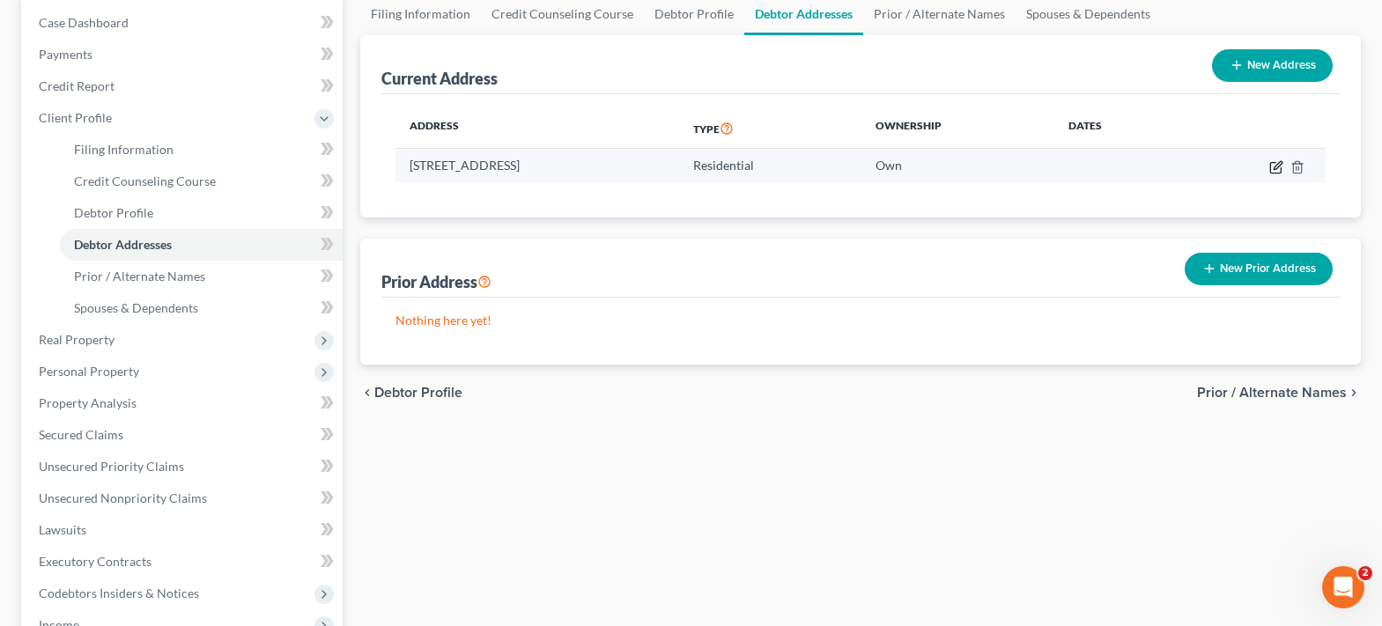
click at [1272, 167] on icon "button" at bounding box center [1276, 167] width 14 height 14
select select "45"
select select "242"
select select "0"
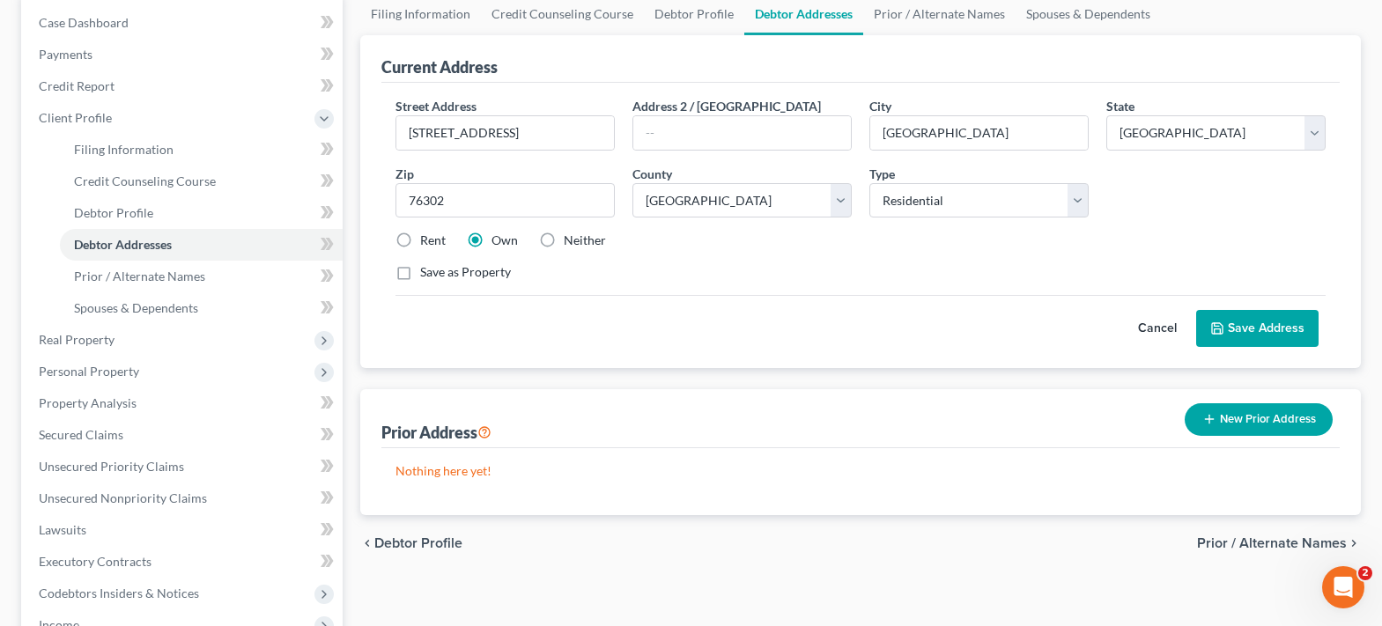
click at [1239, 330] on button "Save Address" at bounding box center [1257, 328] width 122 height 37
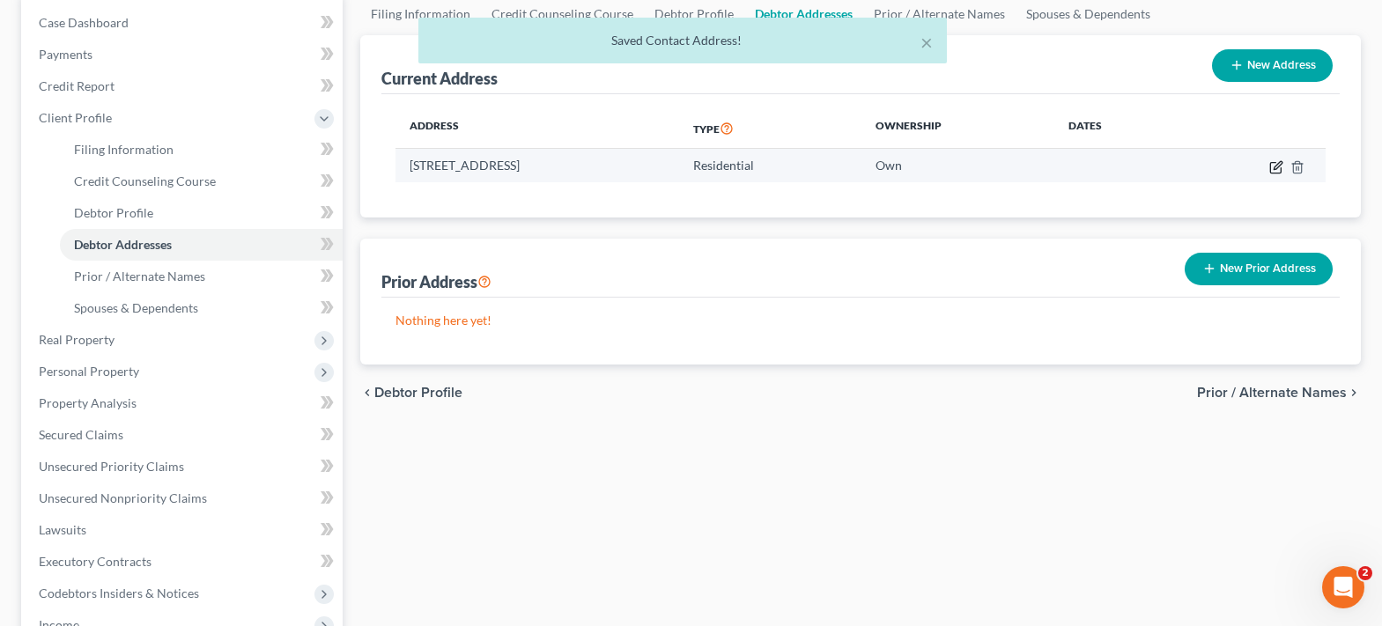
click at [1275, 165] on icon "button" at bounding box center [1276, 167] width 14 height 14
select select "45"
select select "242"
select select "0"
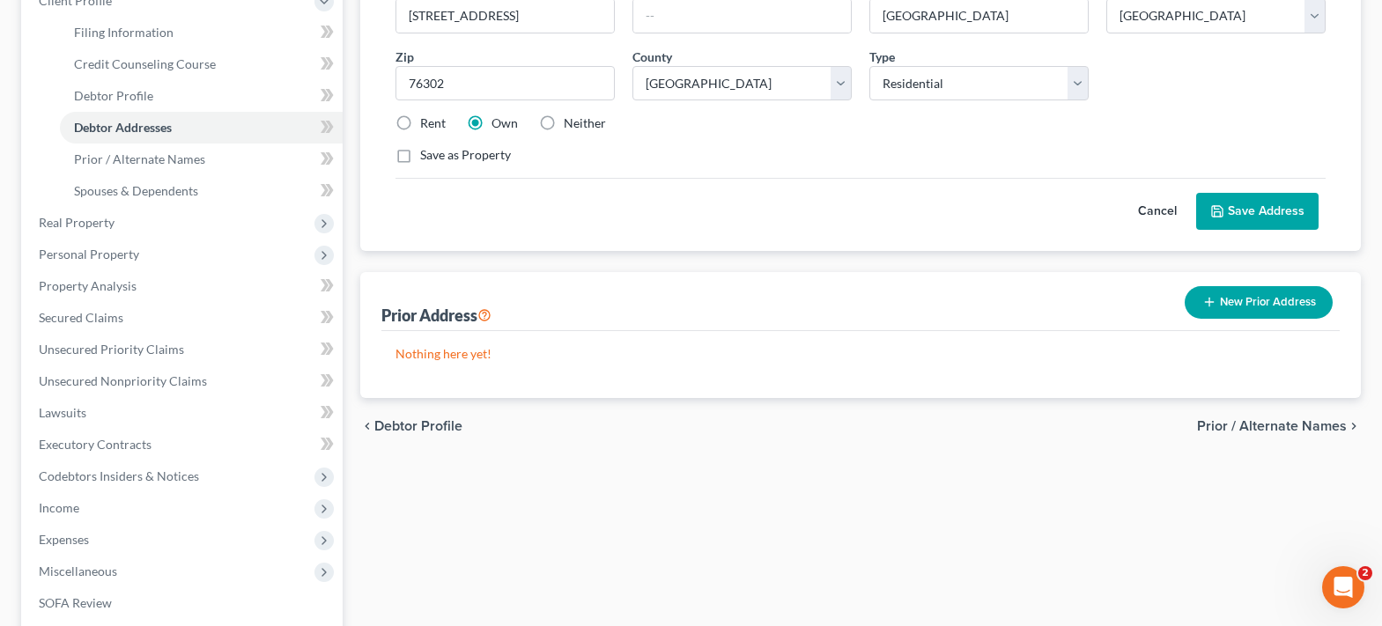
scroll to position [352, 0]
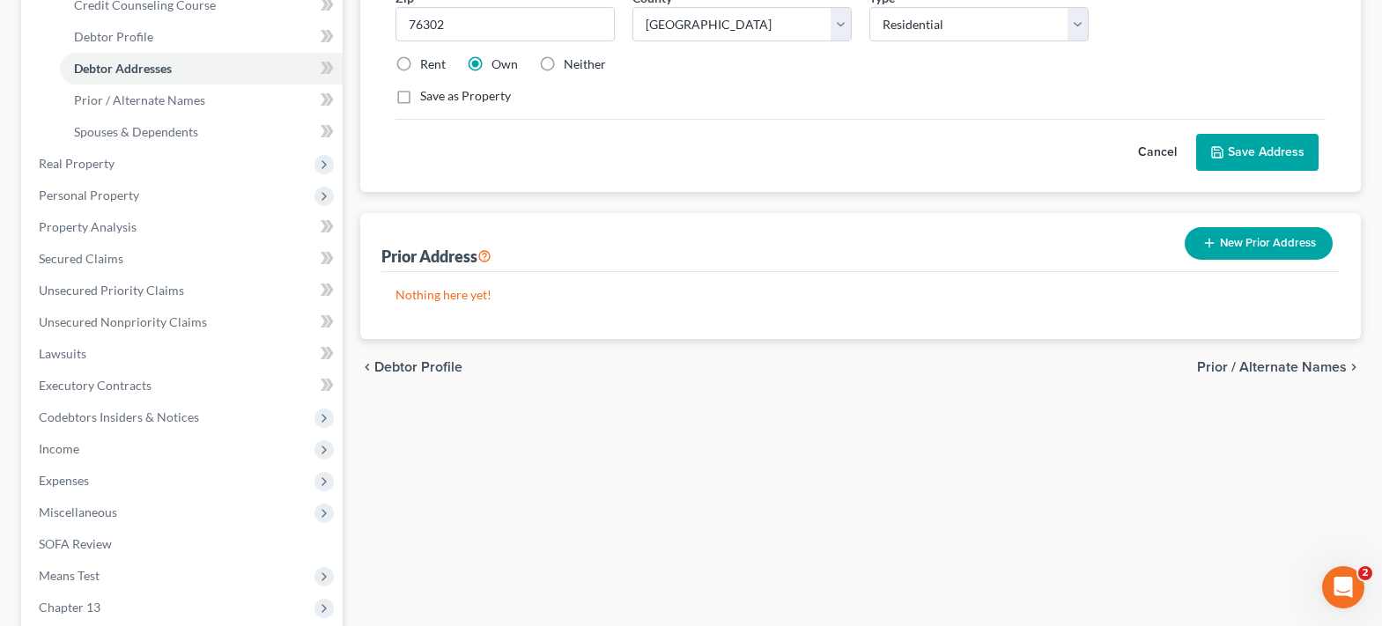
click at [1228, 158] on button "Save Address" at bounding box center [1257, 152] width 122 height 37
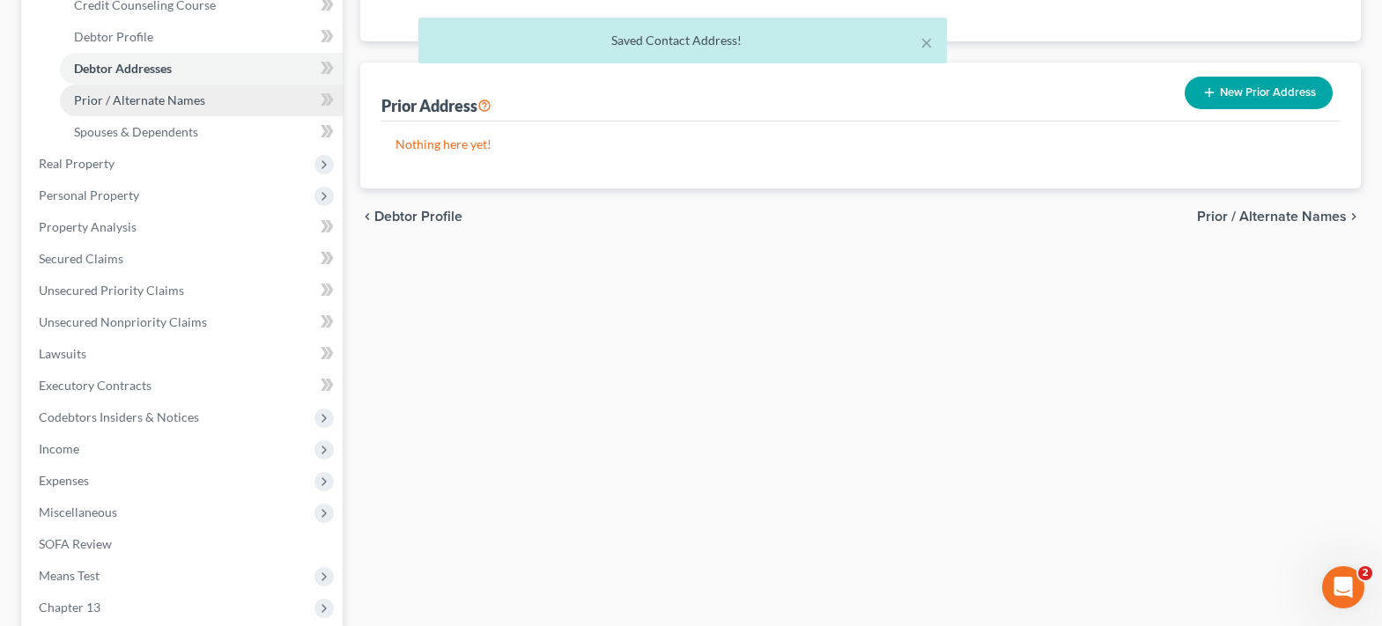
click at [125, 107] on span "Prior / Alternate Names" at bounding box center [139, 99] width 131 height 15
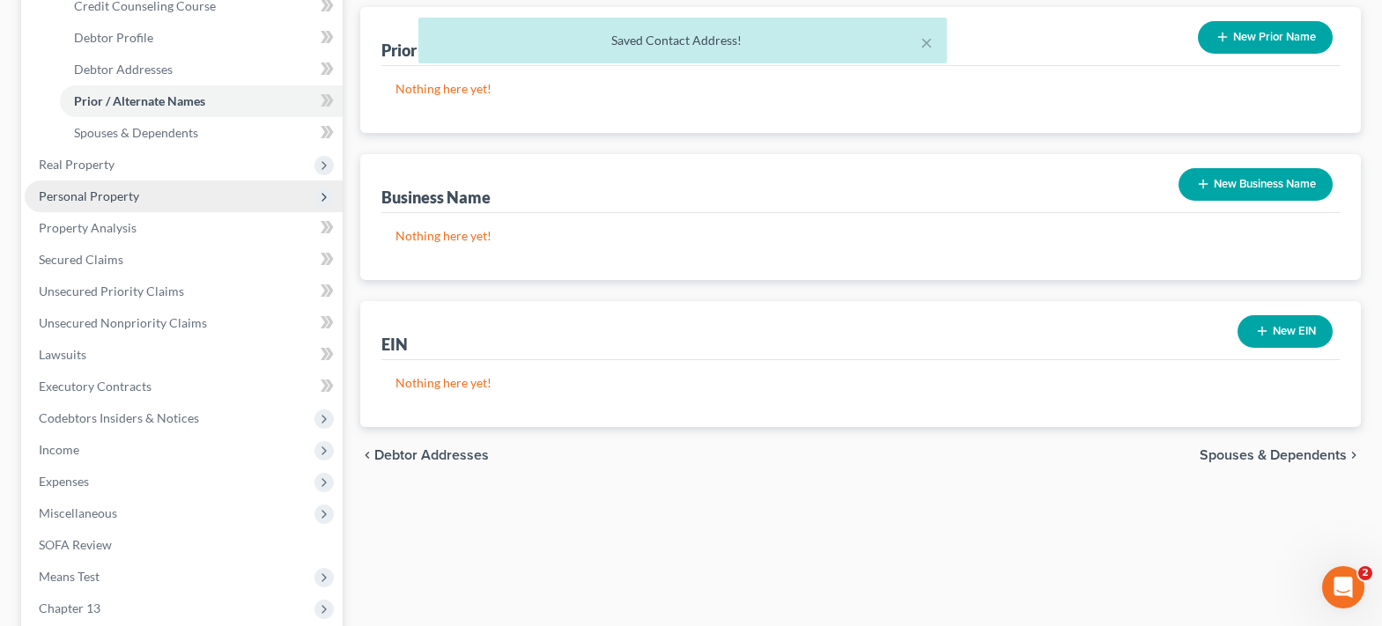
scroll to position [352, 0]
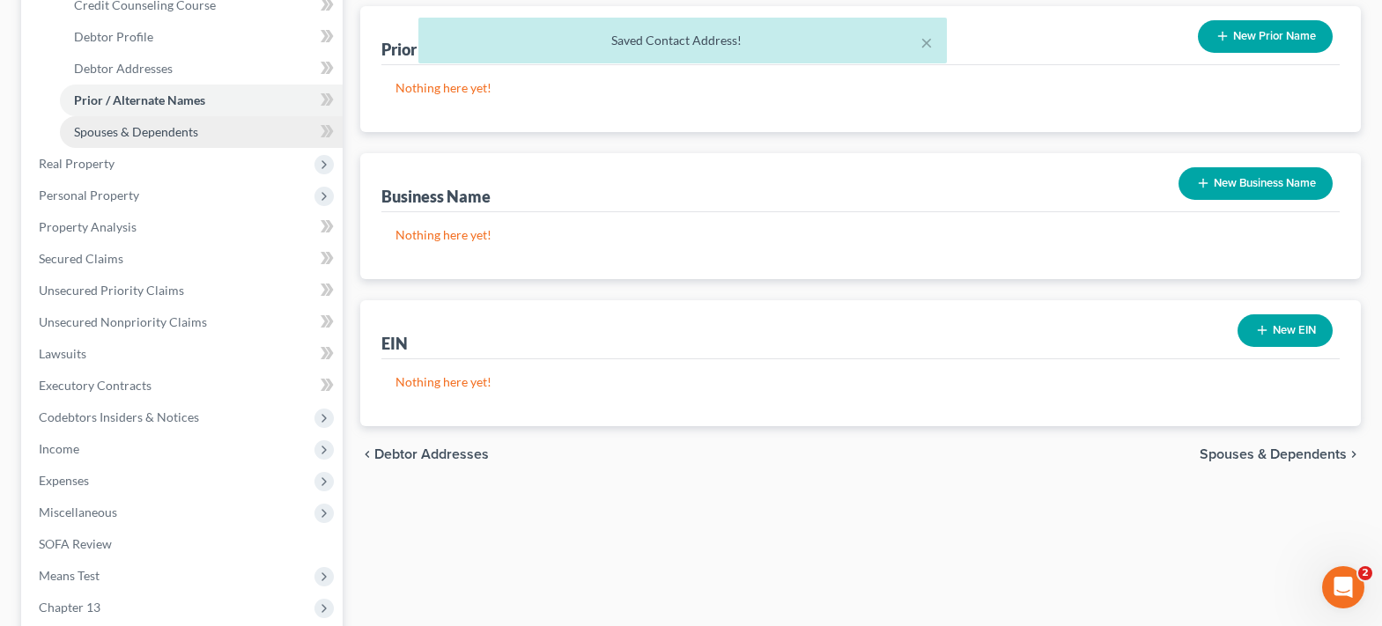
click at [96, 134] on span "Spouses & Dependents" at bounding box center [136, 131] width 124 height 15
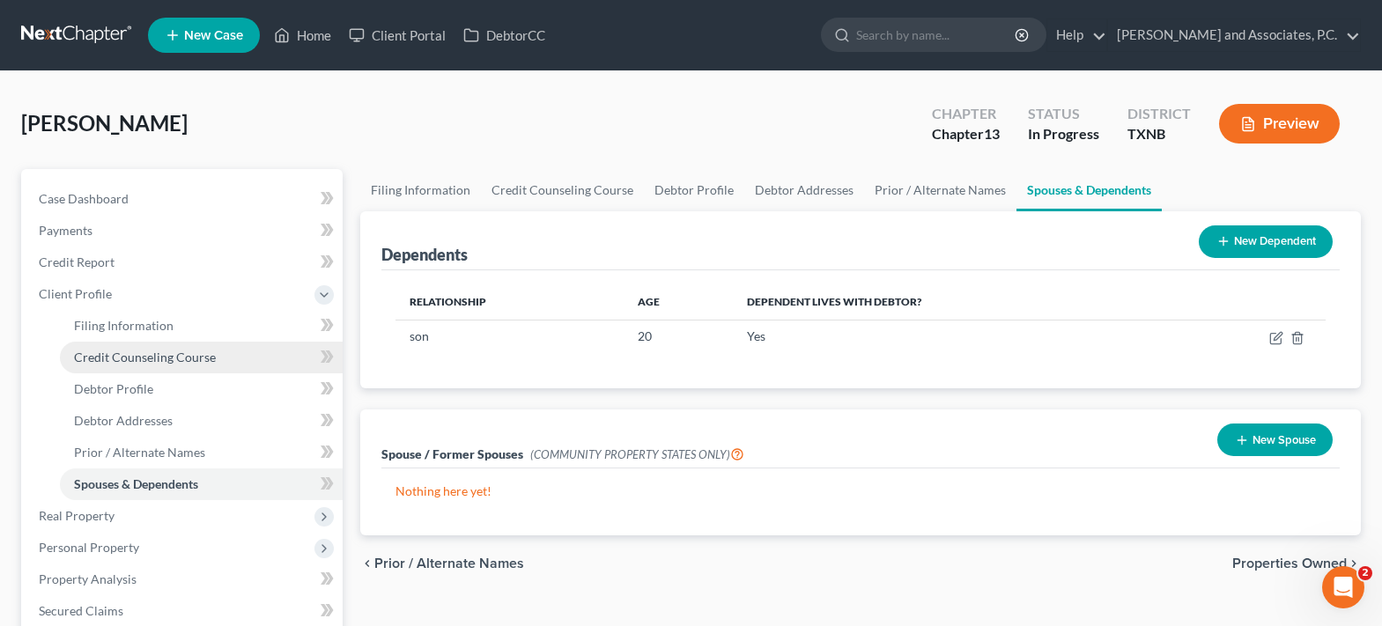
scroll to position [176, 0]
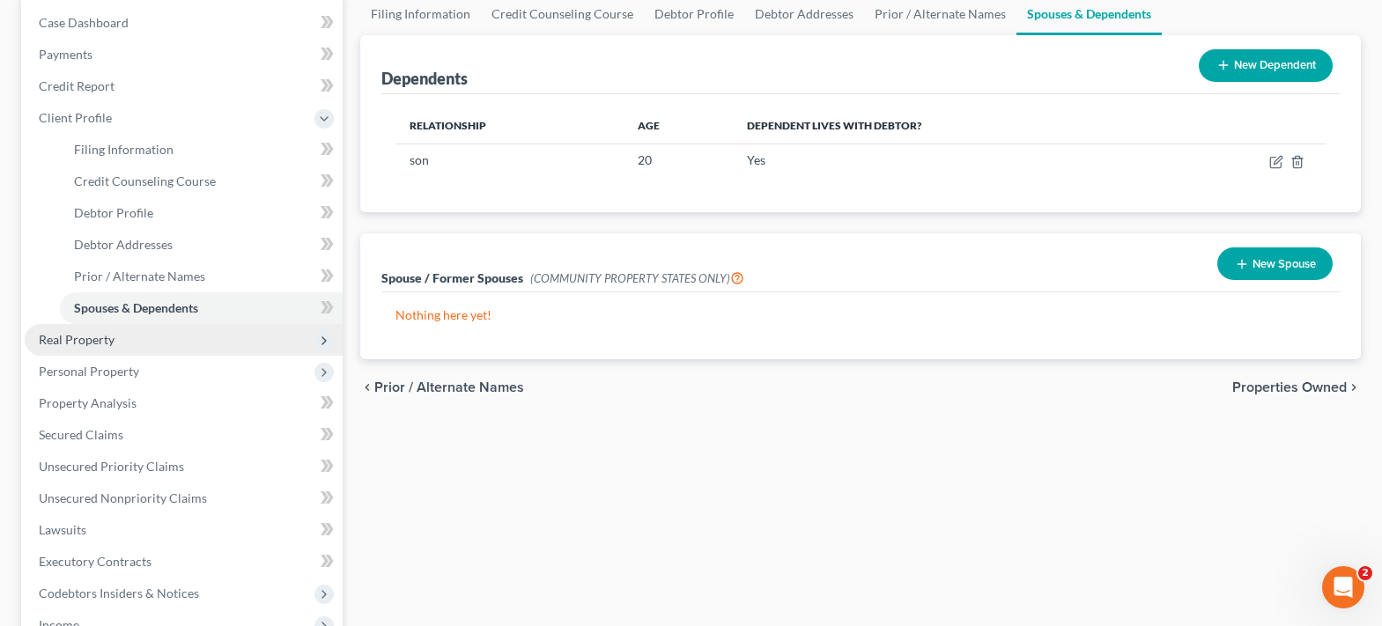
click at [193, 350] on span "Real Property" at bounding box center [184, 340] width 318 height 32
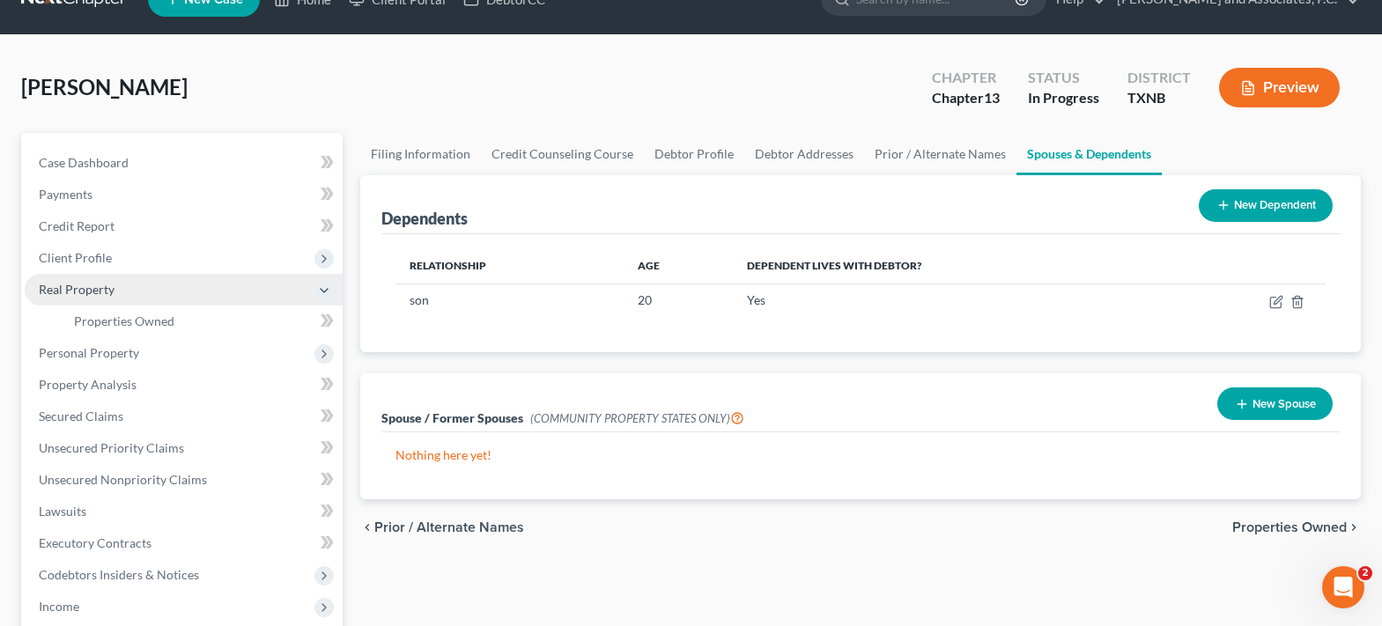
scroll to position [0, 0]
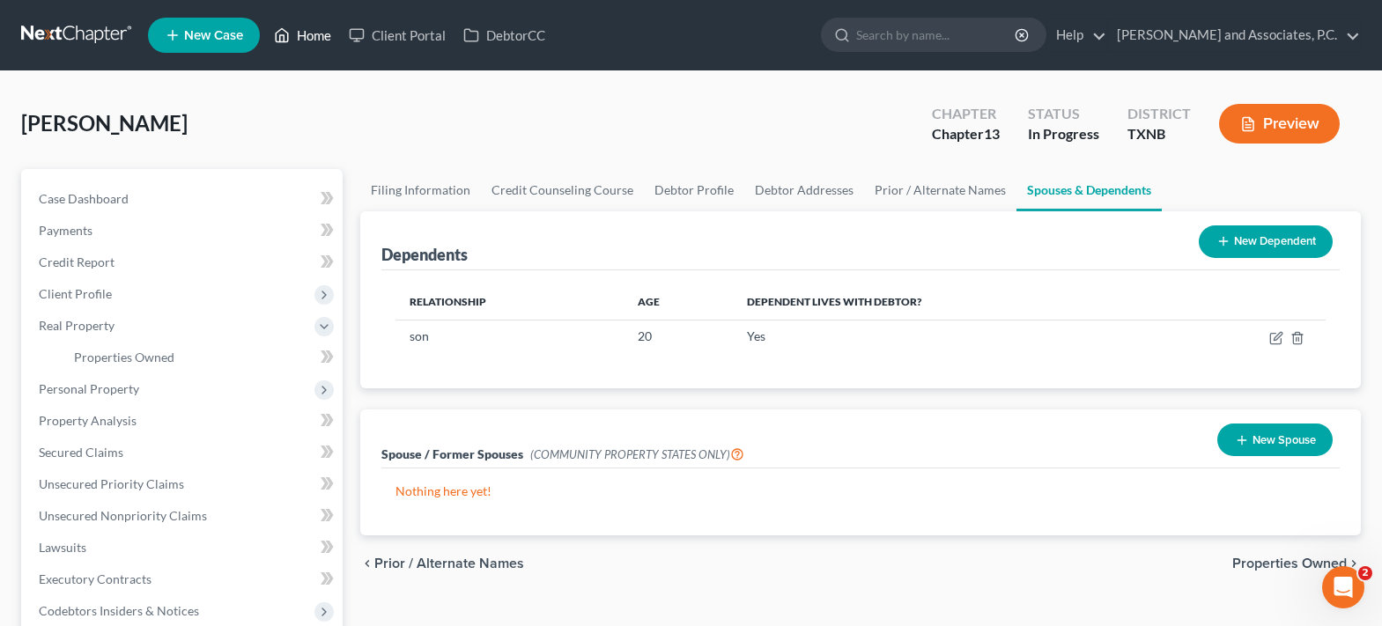
click at [308, 36] on link "Home" at bounding box center [302, 35] width 75 height 32
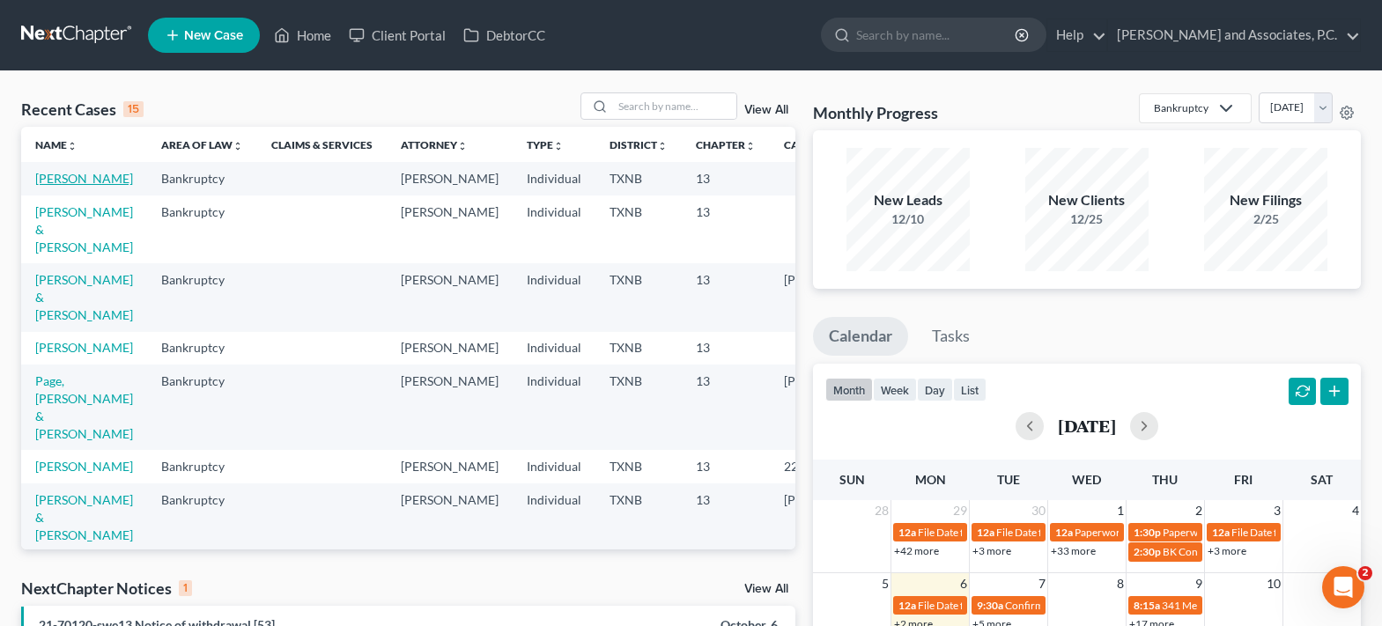
click at [61, 178] on link "[PERSON_NAME]" at bounding box center [84, 178] width 98 height 15
select select "7"
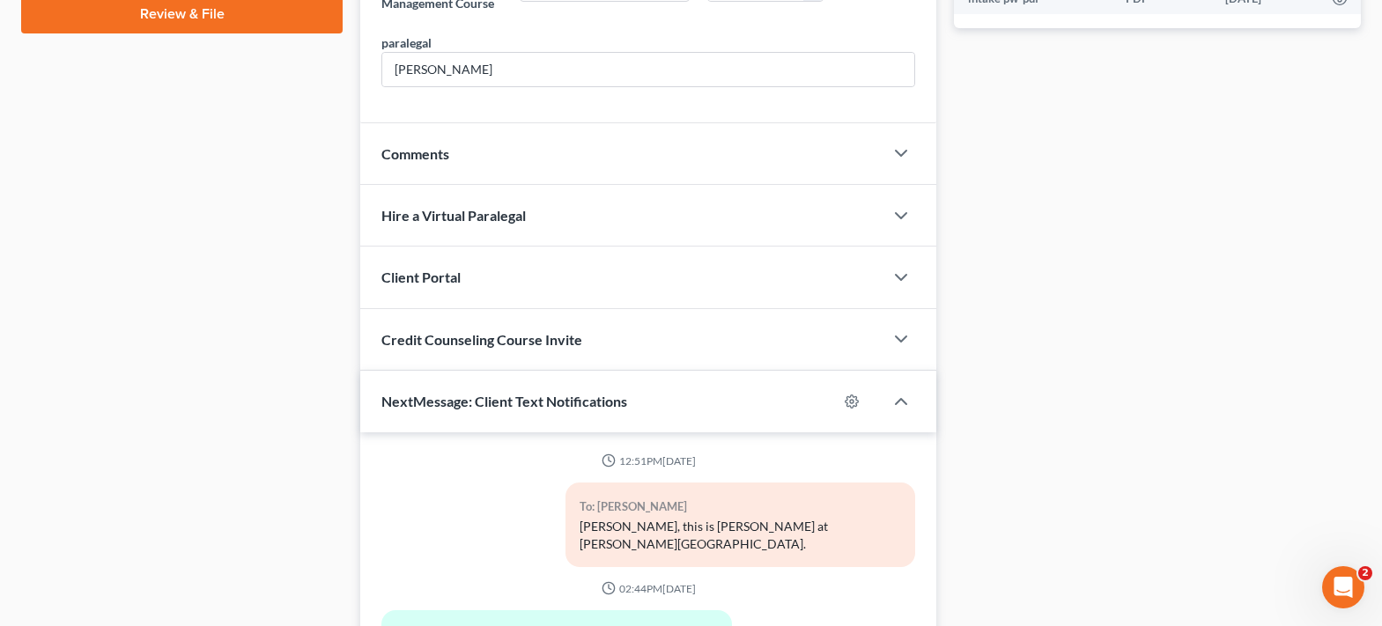
scroll to position [1094, 0]
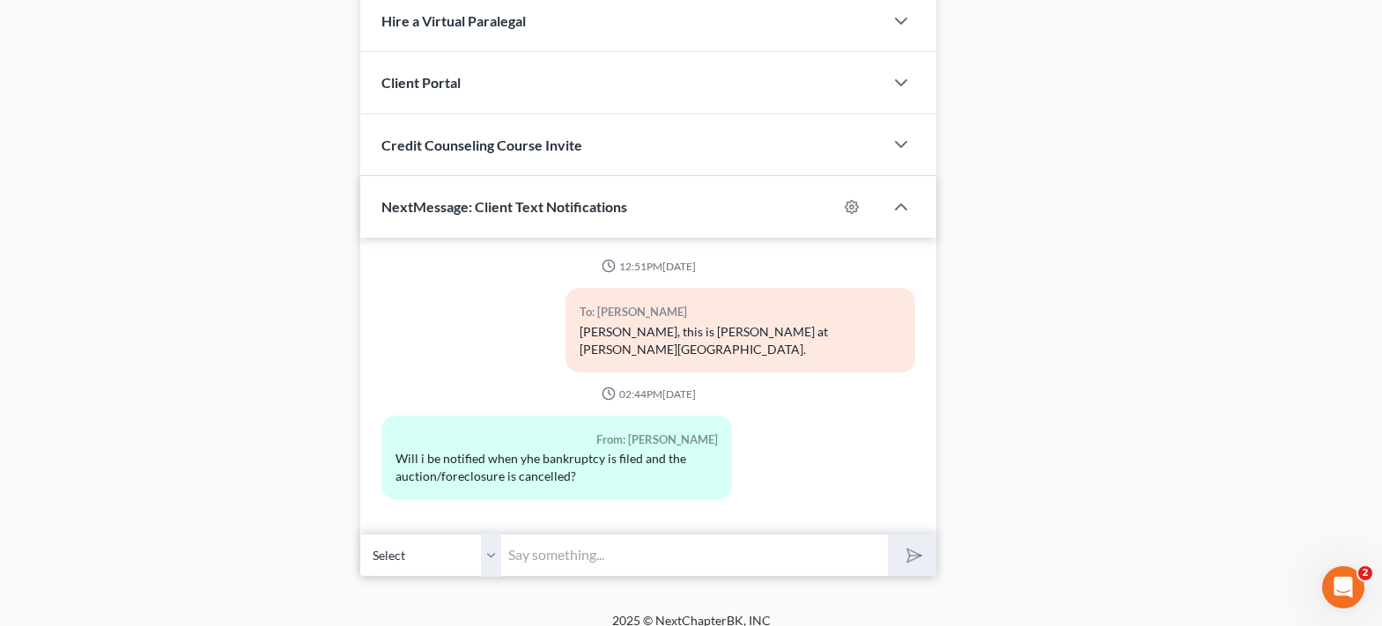
click at [630, 537] on input "text" at bounding box center [694, 555] width 387 height 43
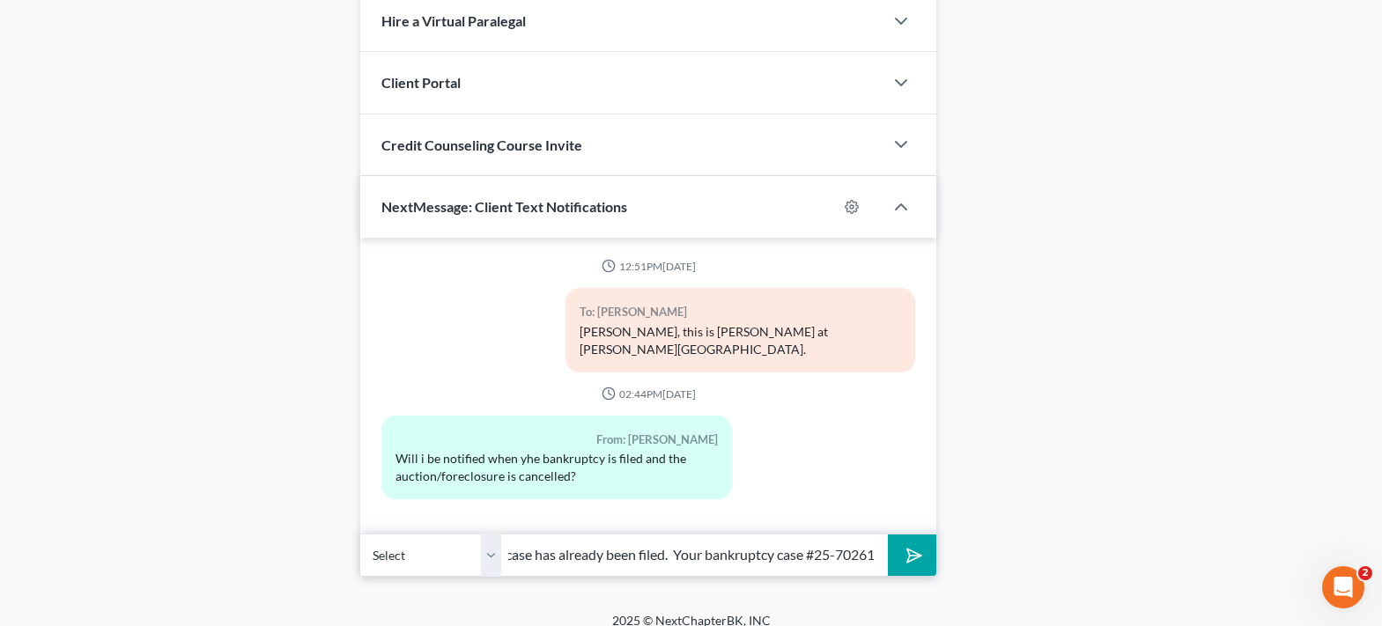
scroll to position [0, 42]
type input "Your case has already been filed. Your bankruptcy case #25-70261"
click at [906, 543] on icon "submit" at bounding box center [910, 555] width 25 height 25
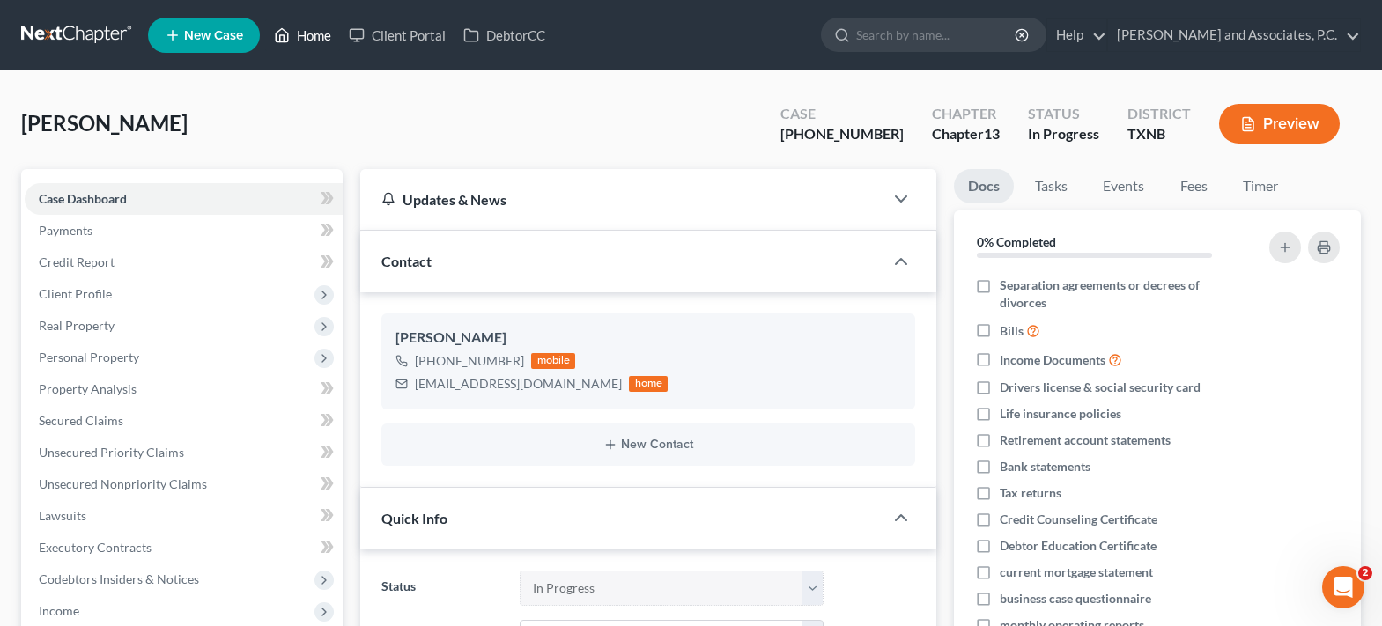
click at [305, 32] on link "Home" at bounding box center [302, 35] width 75 height 32
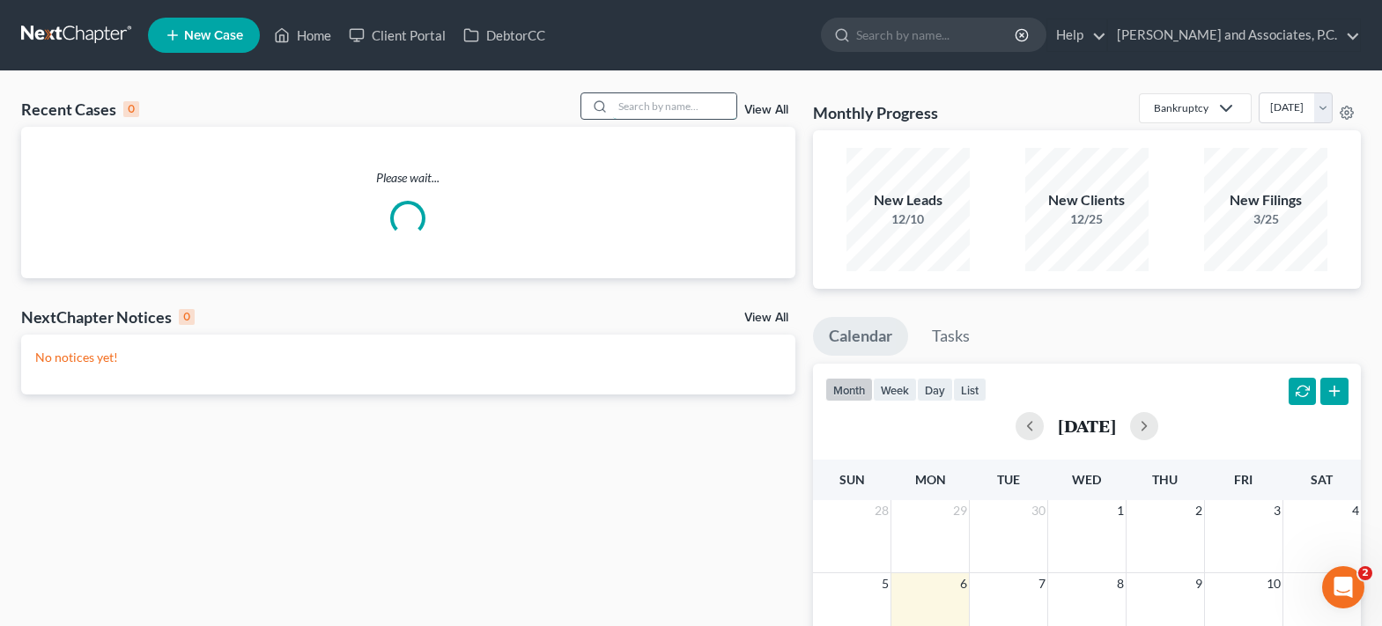
click at [682, 100] on input "search" at bounding box center [674, 106] width 123 height 26
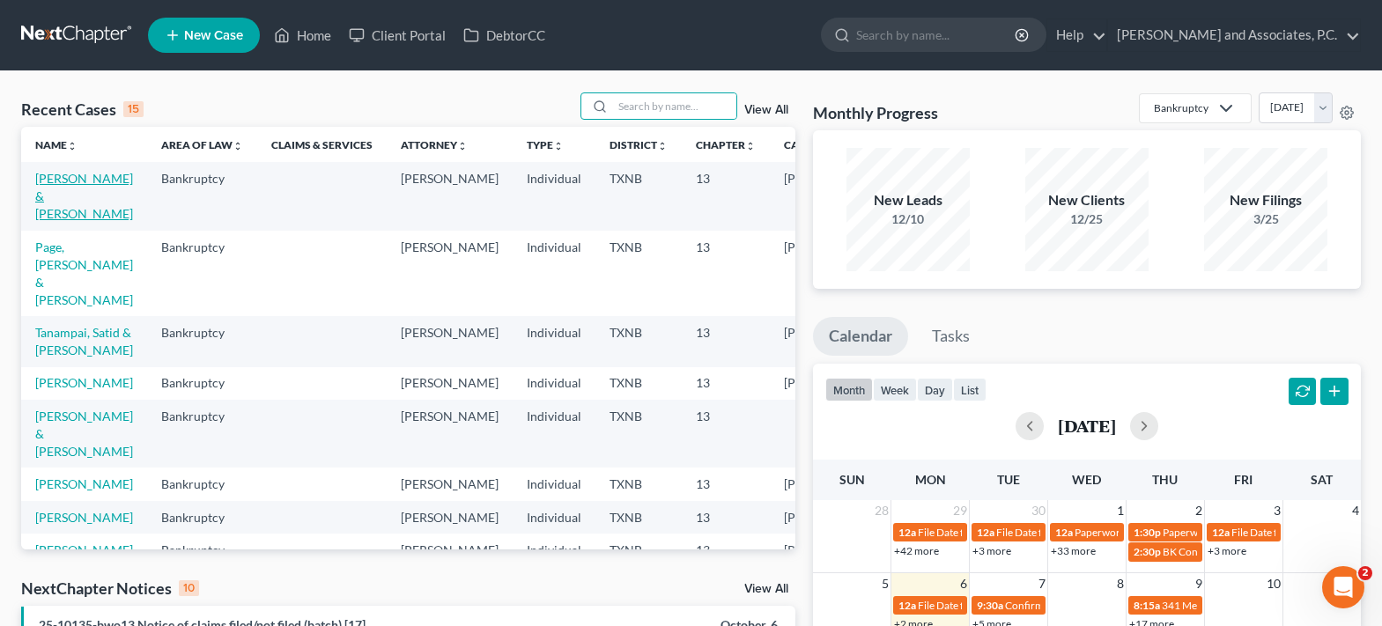
click at [67, 197] on link "Walter, Dustin & Jennifer" at bounding box center [84, 196] width 98 height 50
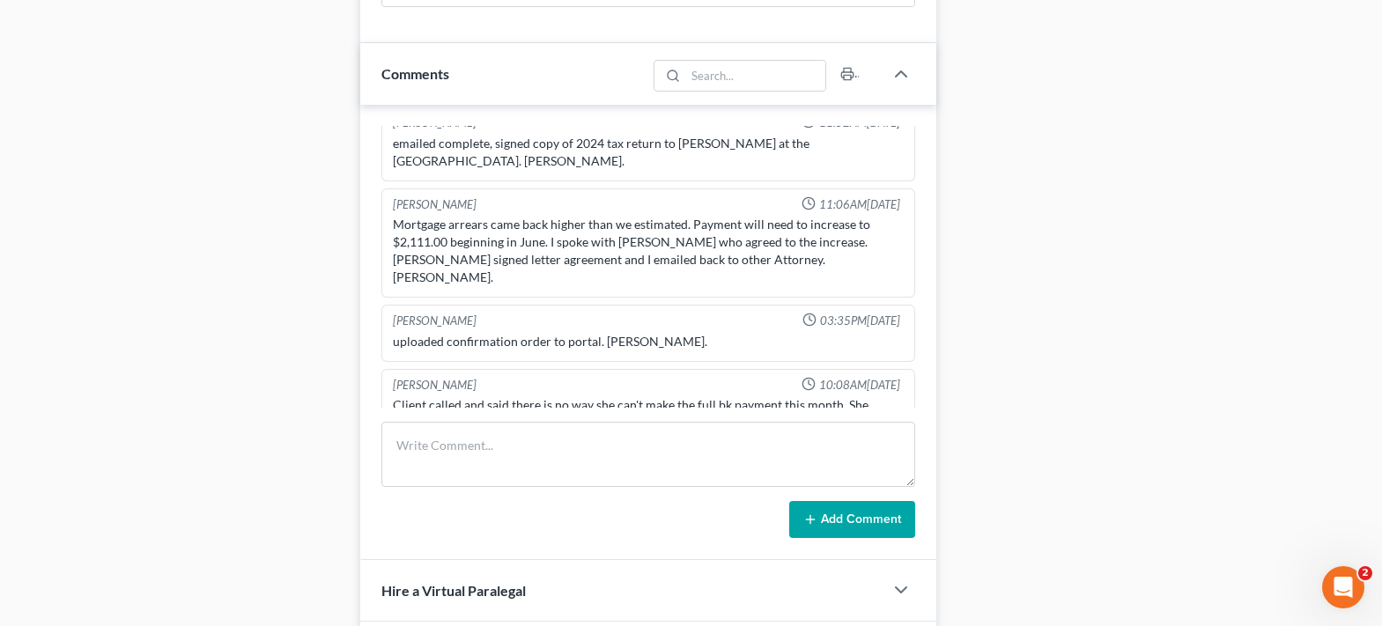
scroll to position [1004, 0]
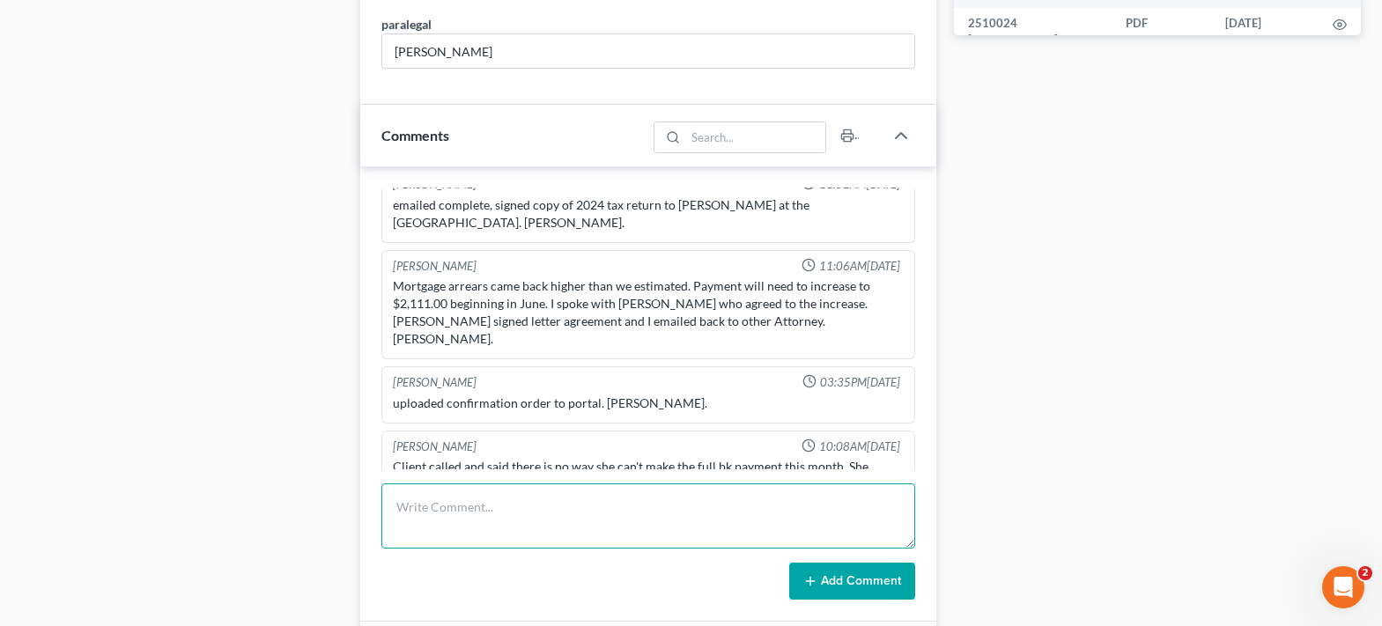
click at [487, 498] on textarea at bounding box center [648, 515] width 534 height 65
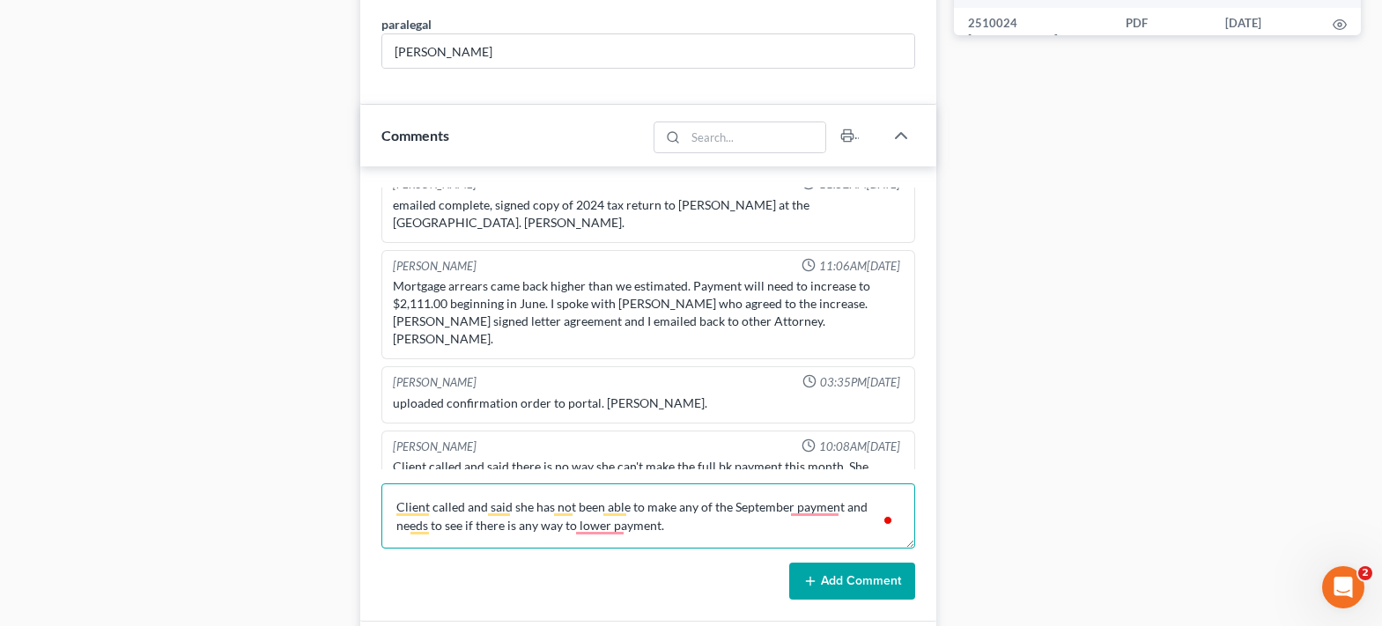
click at [574, 525] on textarea "Client called and said she has not been able to make any of the September payme…" at bounding box center [648, 515] width 534 height 65
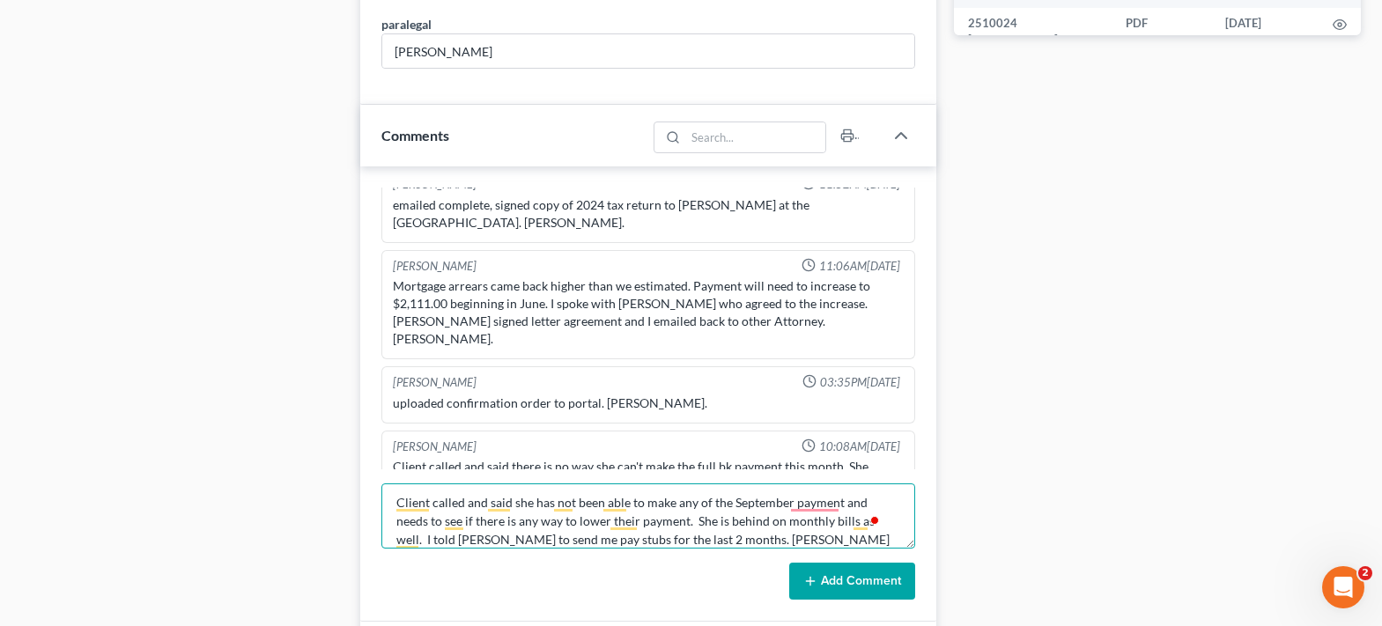
type textarea "Client called and said she has not been able to make any of the September payme…"
click at [854, 586] on button "Add Comment" at bounding box center [852, 581] width 126 height 37
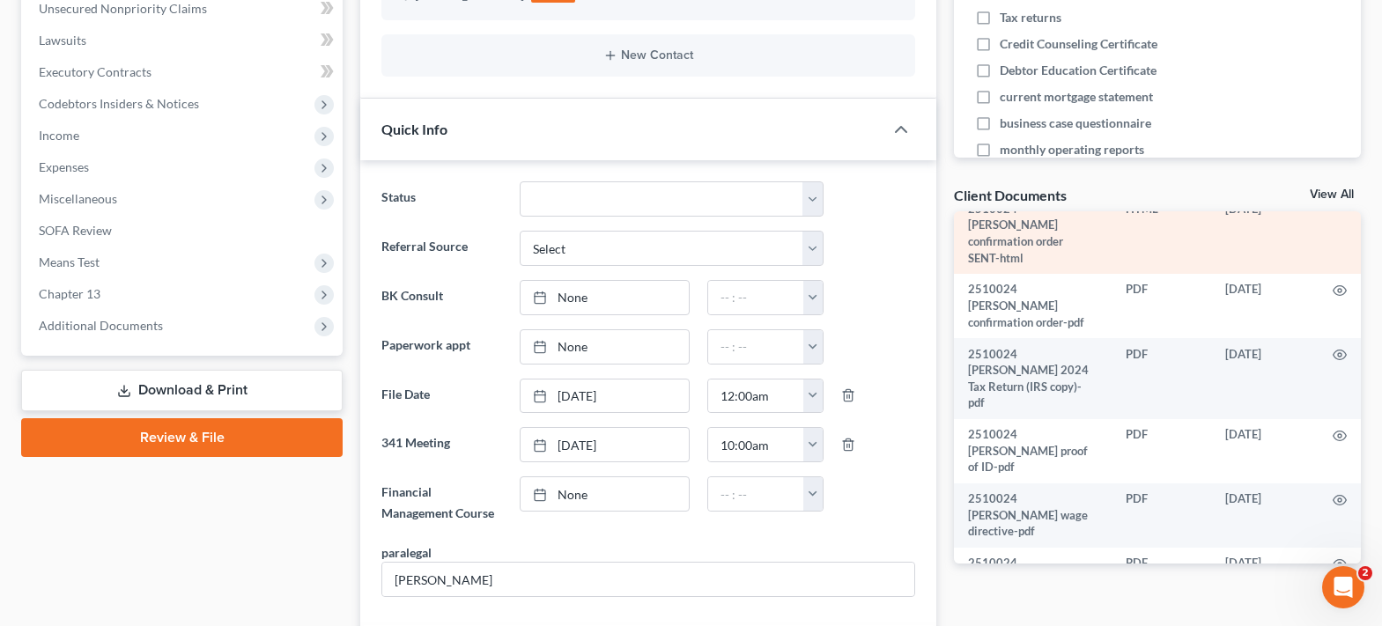
scroll to position [176, 0]
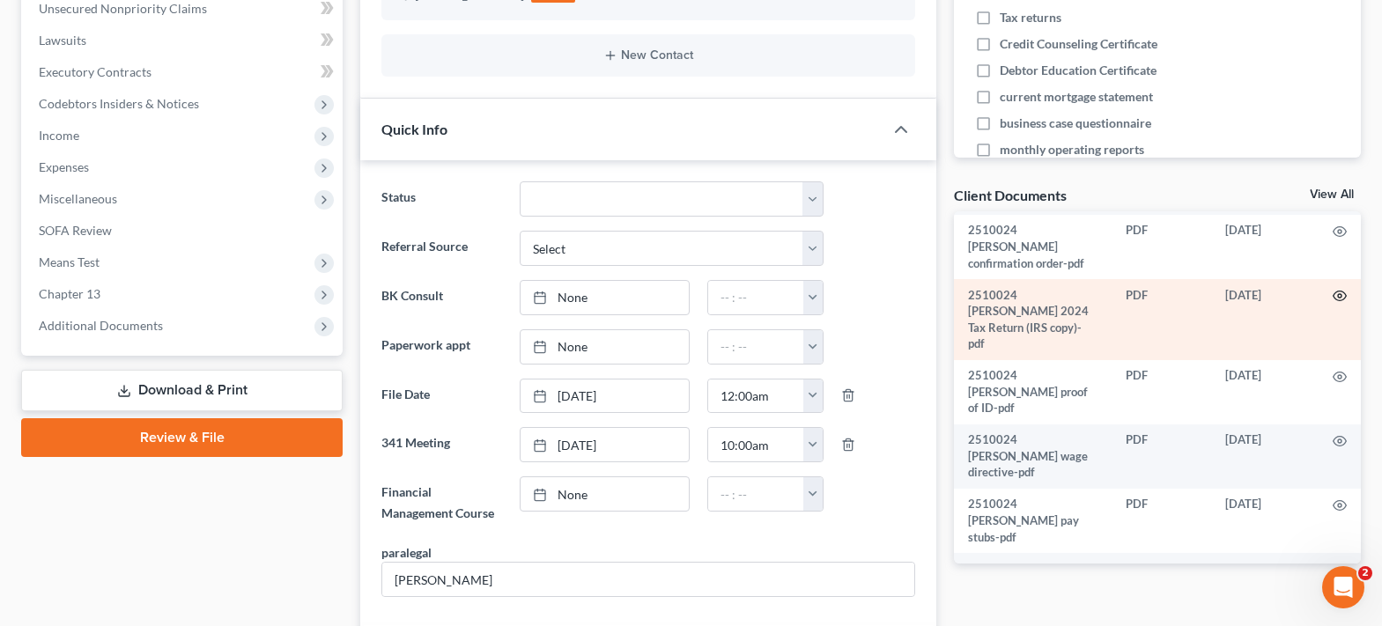
click at [1332, 289] on icon "button" at bounding box center [1339, 296] width 14 height 14
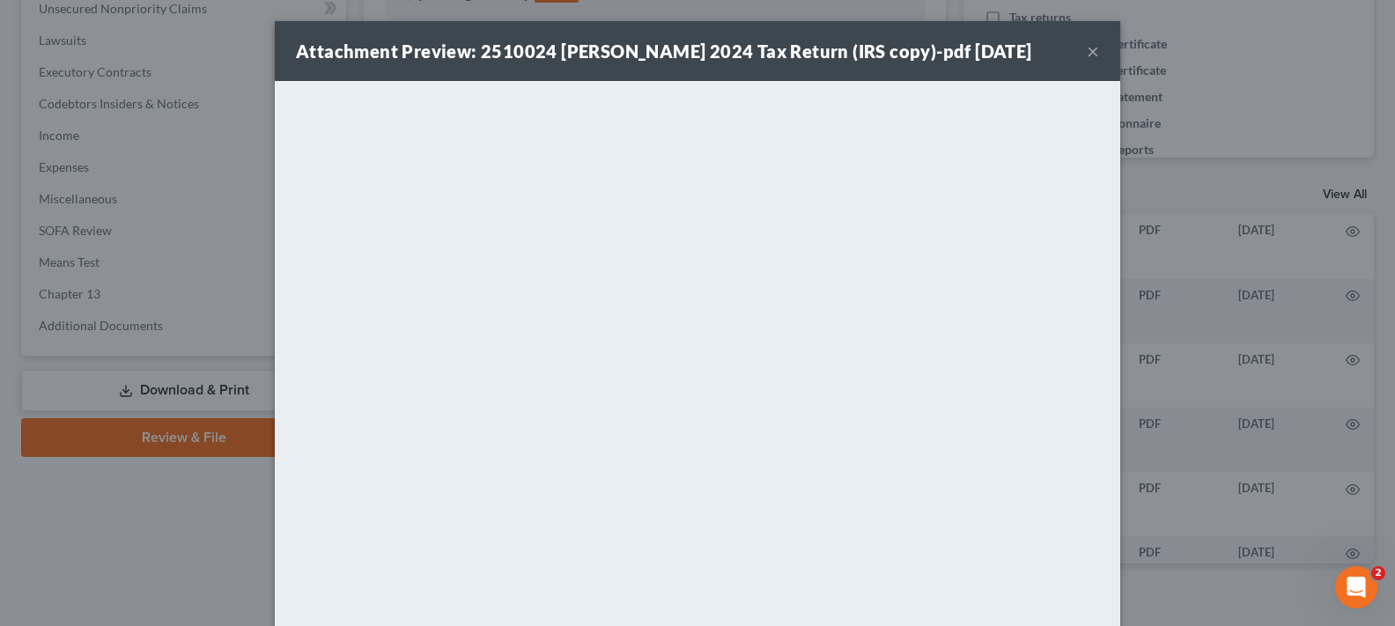
click at [1087, 54] on button "×" at bounding box center [1093, 51] width 12 height 21
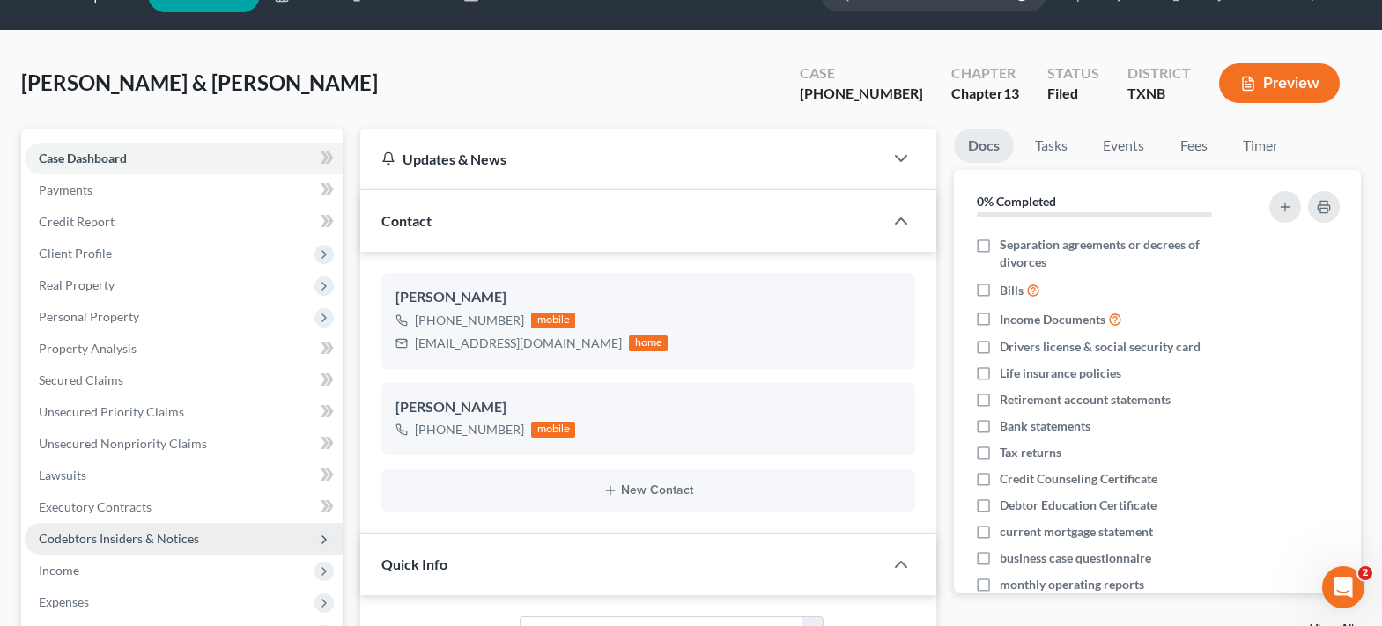
scroll to position [0, 0]
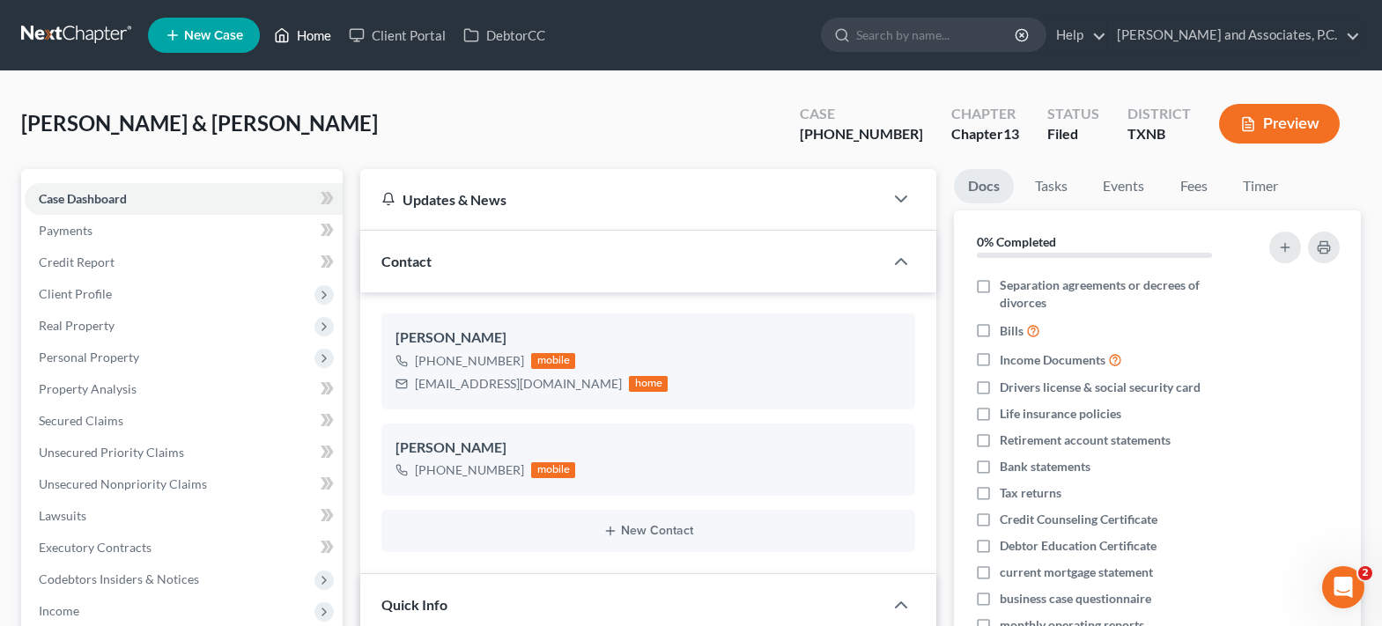
click at [306, 31] on link "Home" at bounding box center [302, 35] width 75 height 32
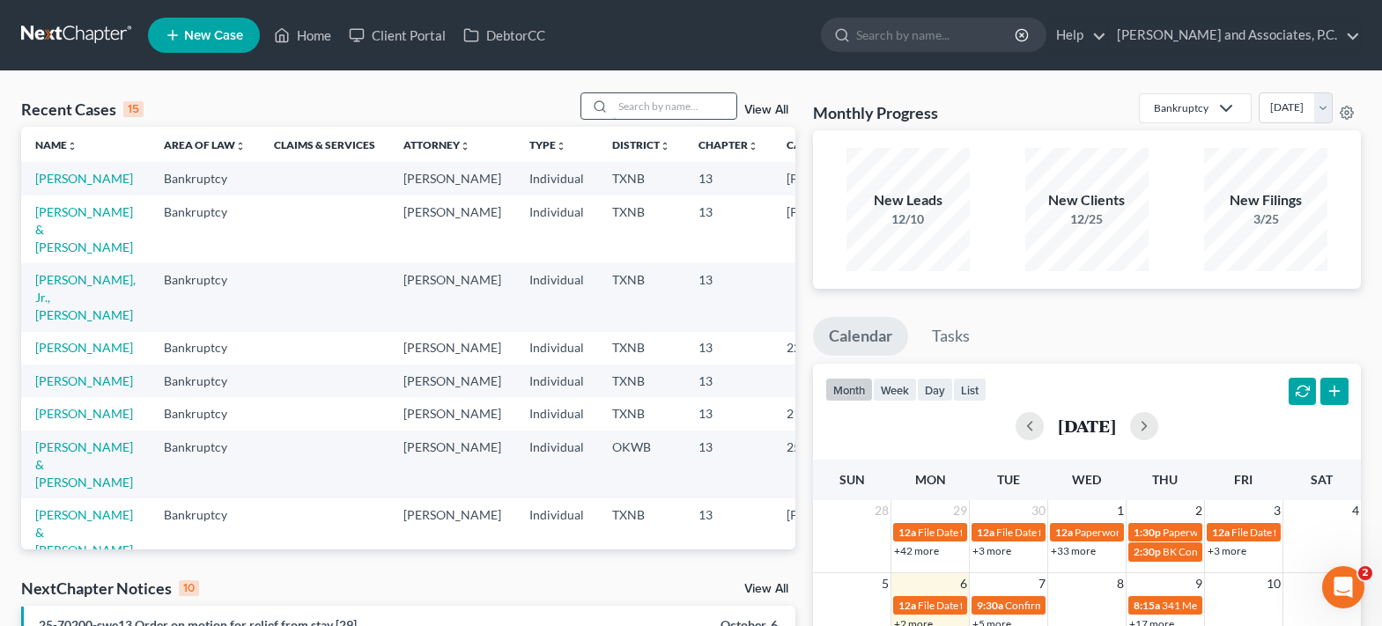
click at [649, 99] on input "search" at bounding box center [674, 106] width 123 height 26
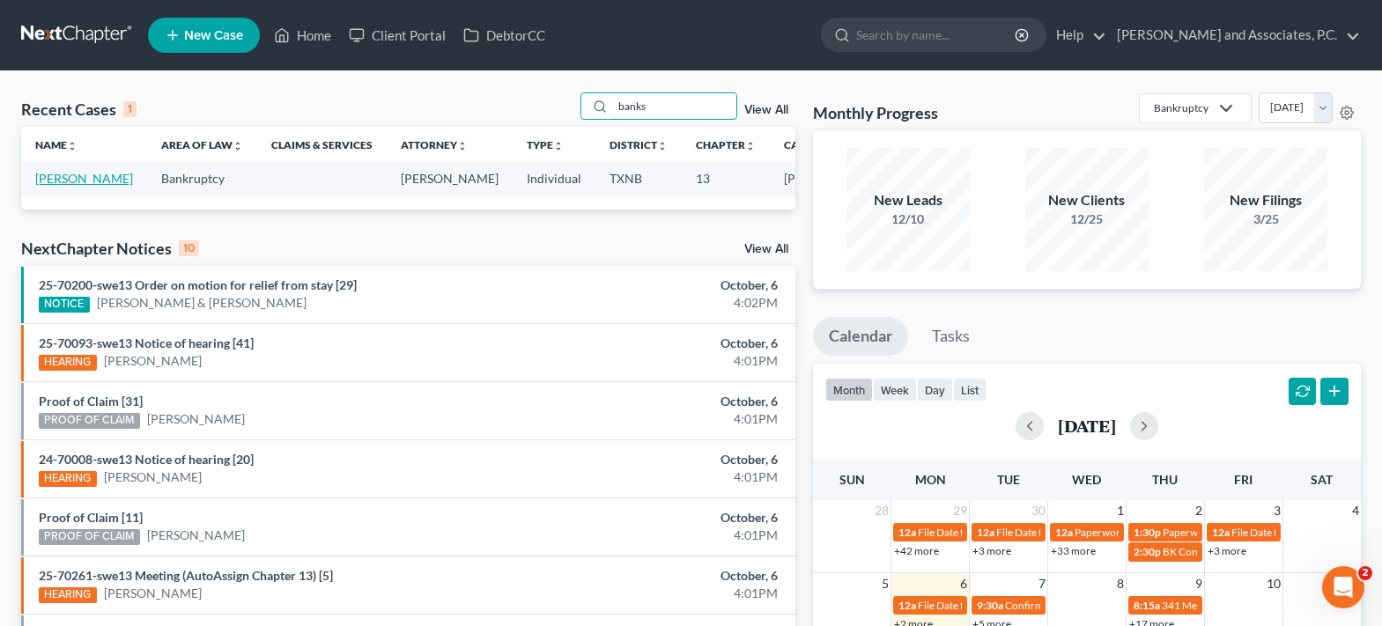
type input "banks"
click at [45, 186] on link "[PERSON_NAME]" at bounding box center [84, 178] width 98 height 15
select select "5"
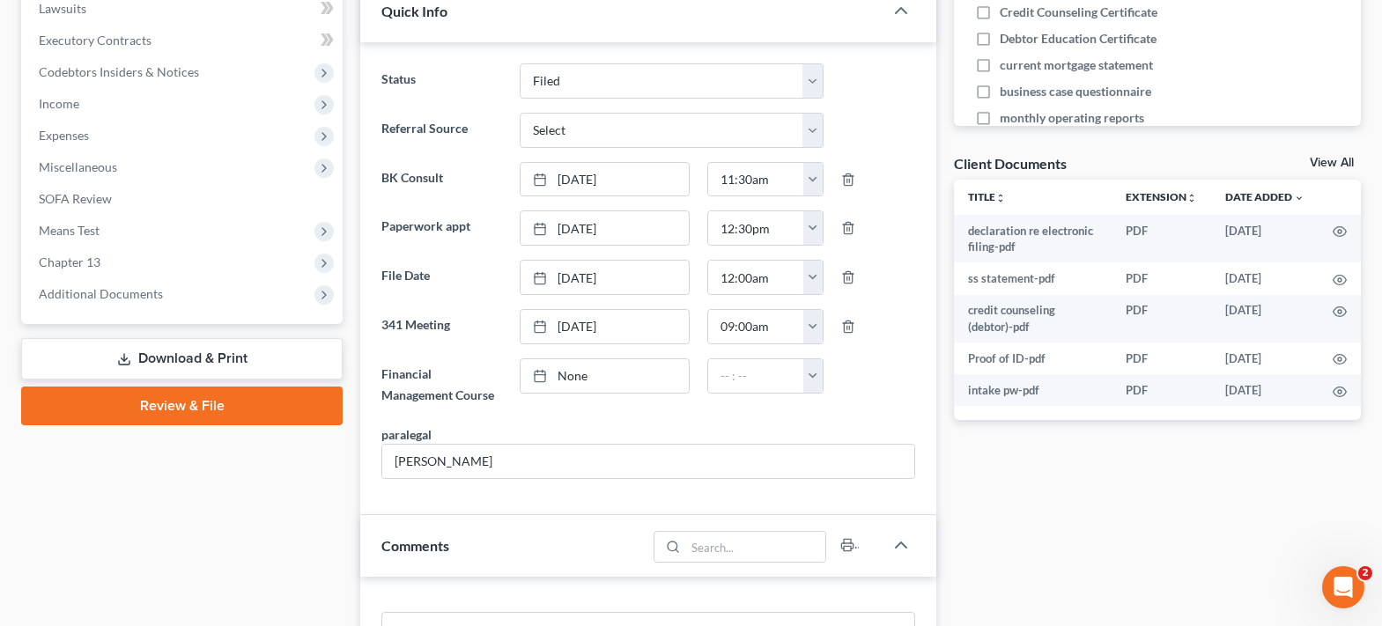
scroll to position [528, 0]
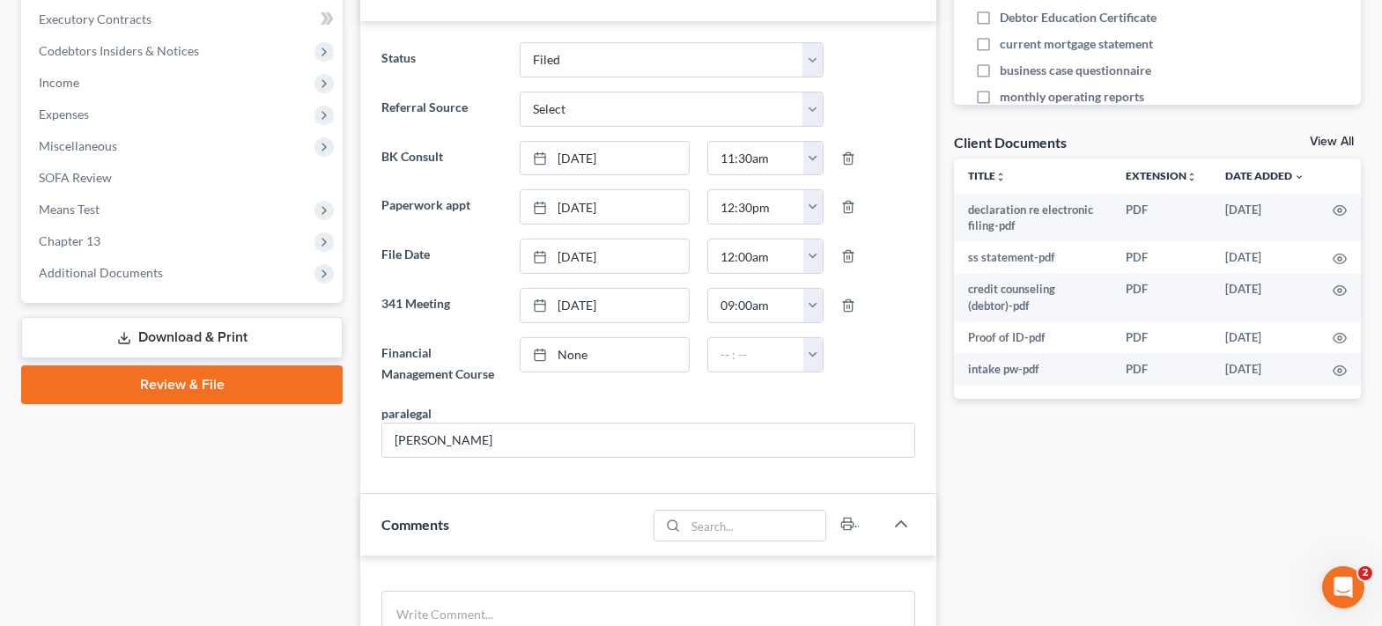
click at [1327, 136] on link "View All" at bounding box center [1331, 142] width 44 height 12
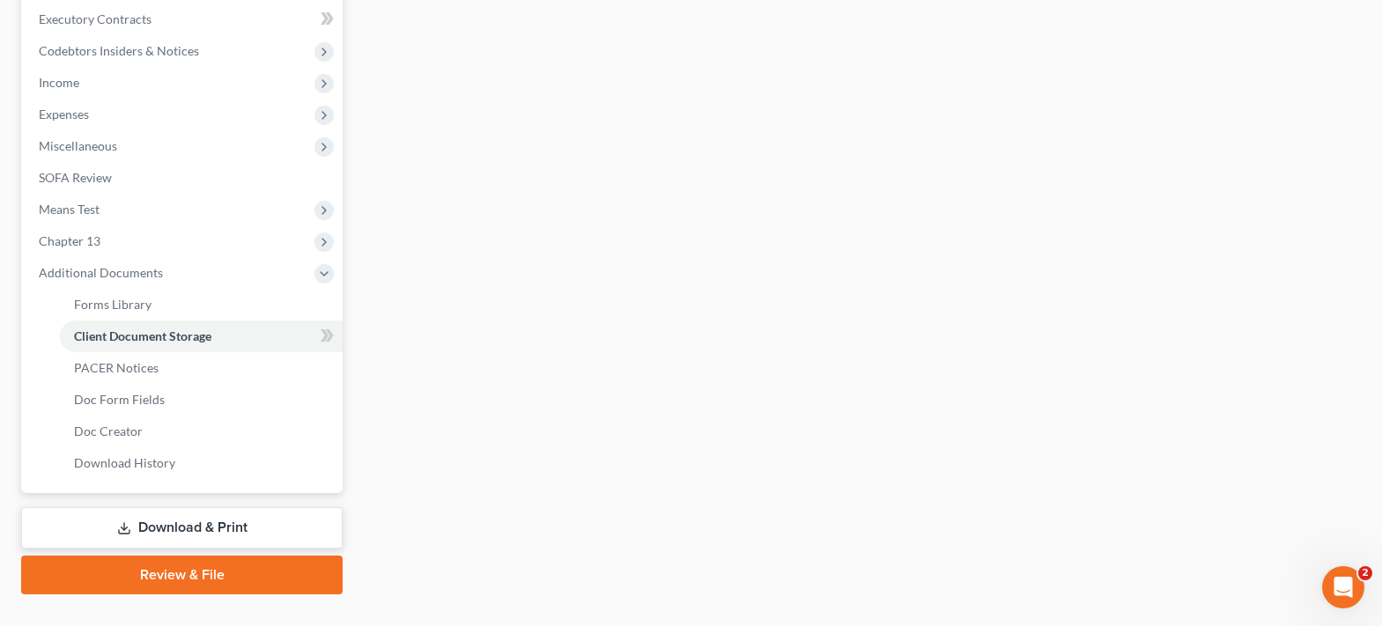
scroll to position [372, 0]
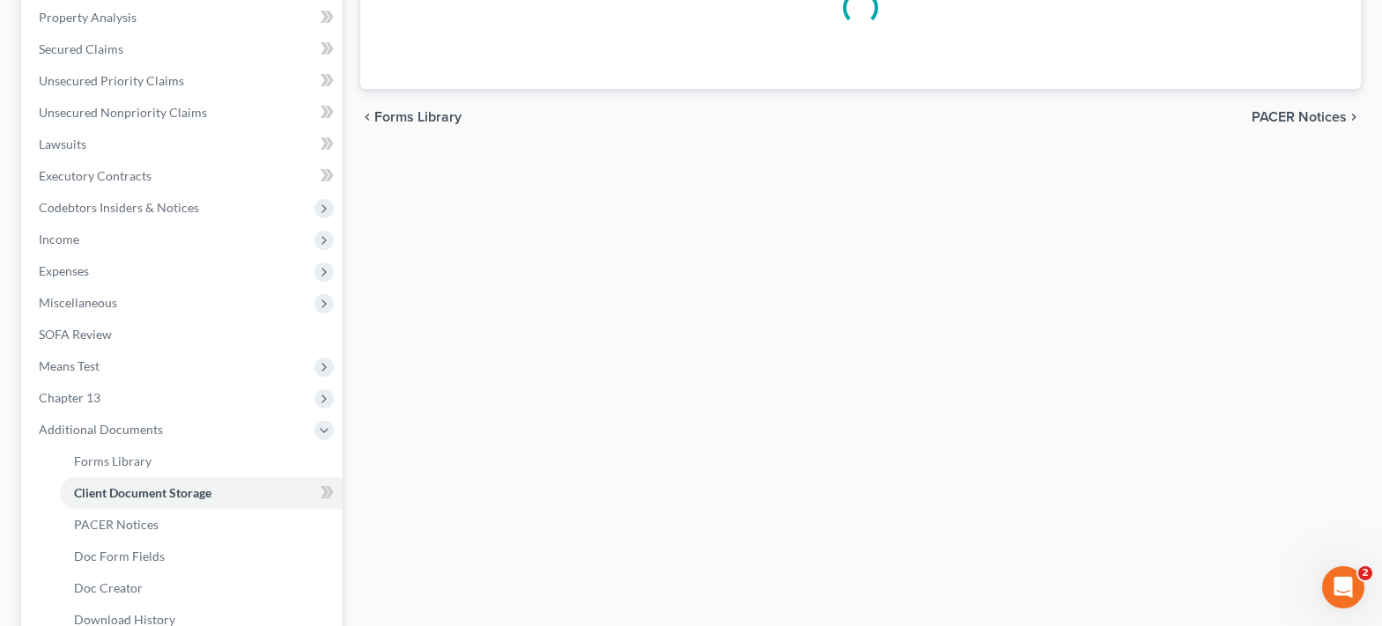
select select "18"
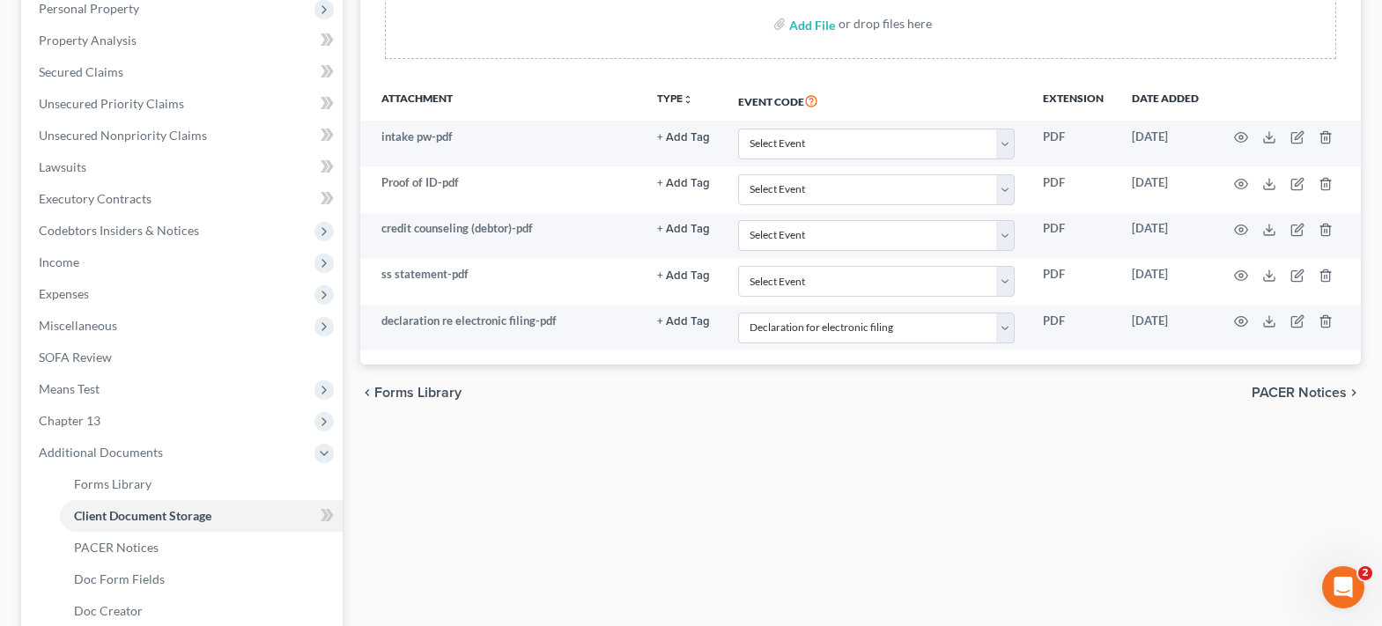
scroll to position [352, 0]
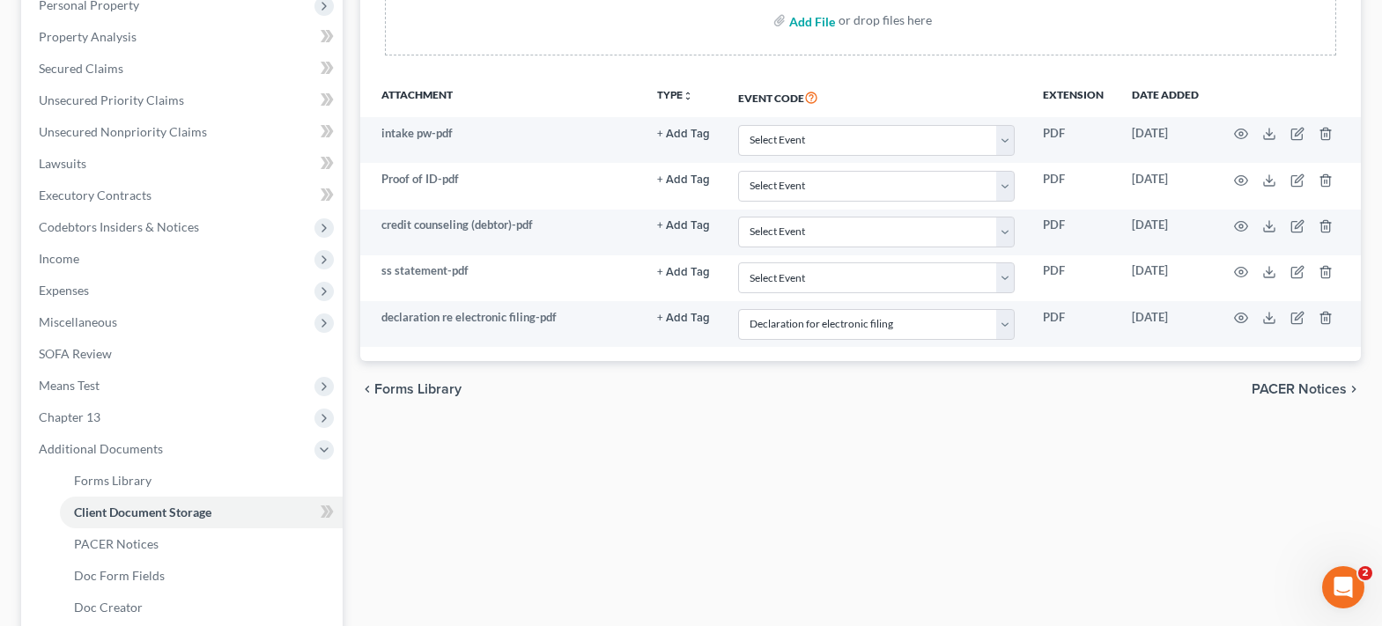
click at [805, 25] on input "file" at bounding box center [810, 20] width 42 height 32
type input "C:\fakepath\contract for ch. 13 bk services.pdf"
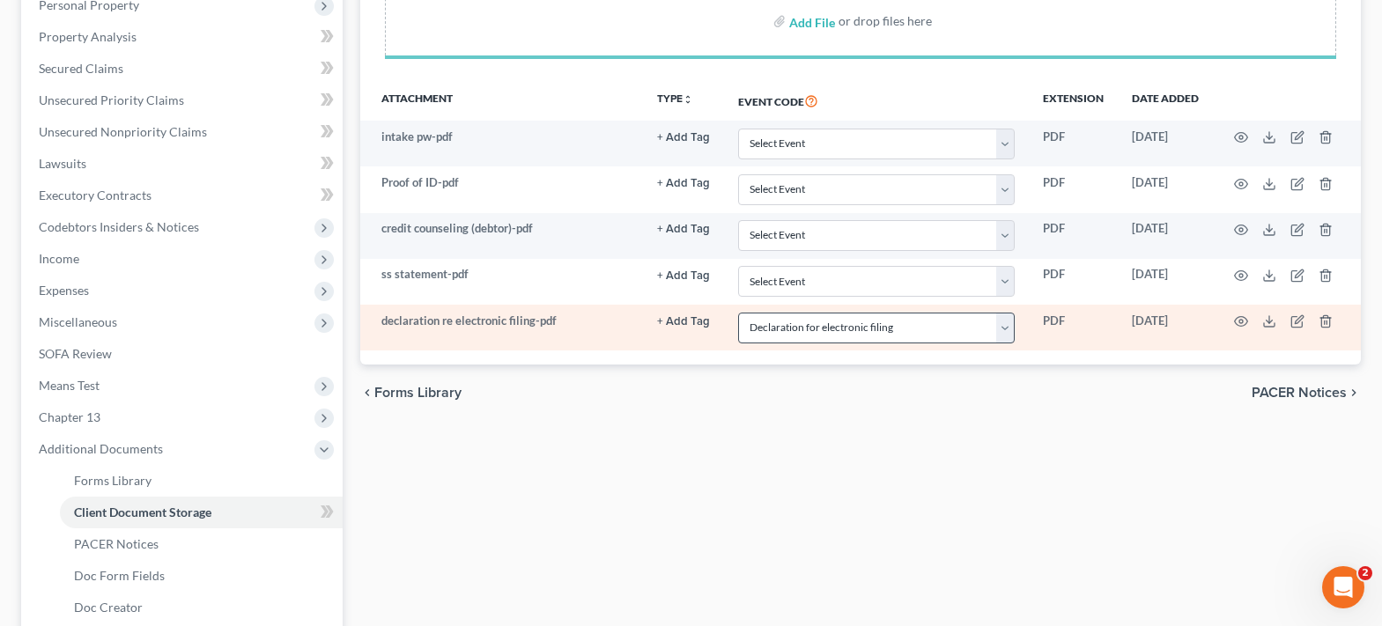
select select "18"
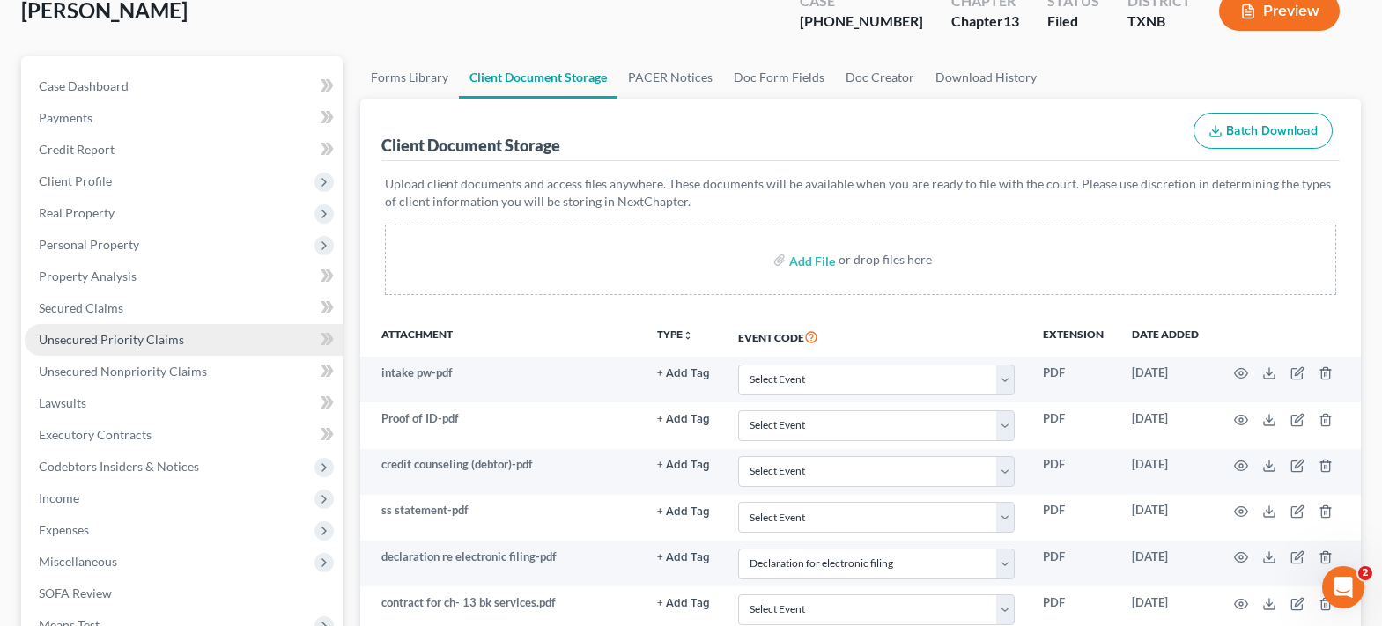
scroll to position [176, 0]
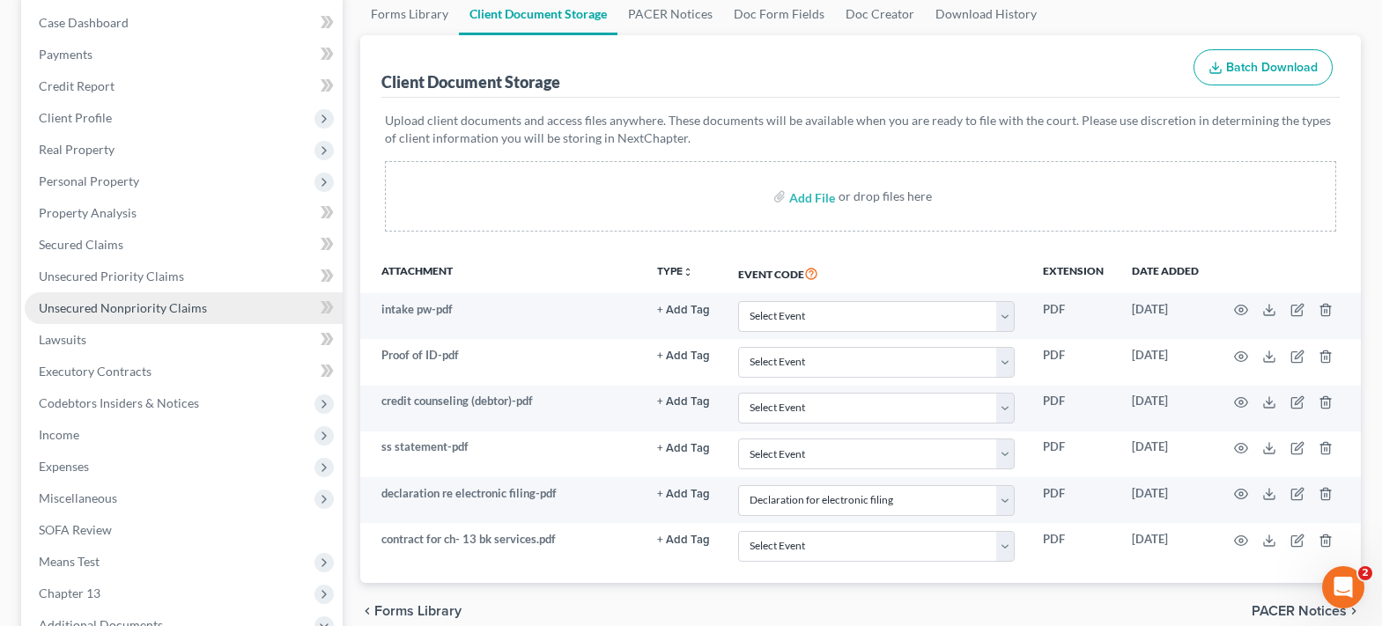
click at [157, 300] on span "Unsecured Nonpriority Claims" at bounding box center [123, 307] width 168 height 15
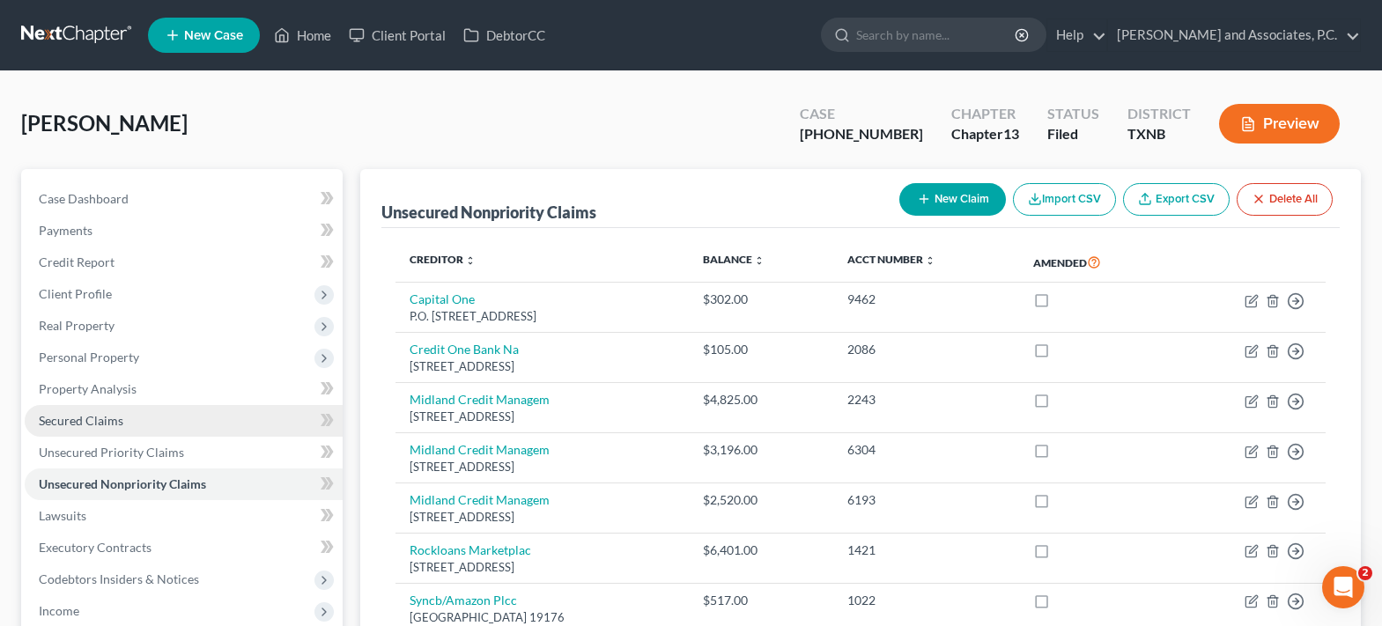
click at [122, 422] on link "Secured Claims" at bounding box center [184, 421] width 318 height 32
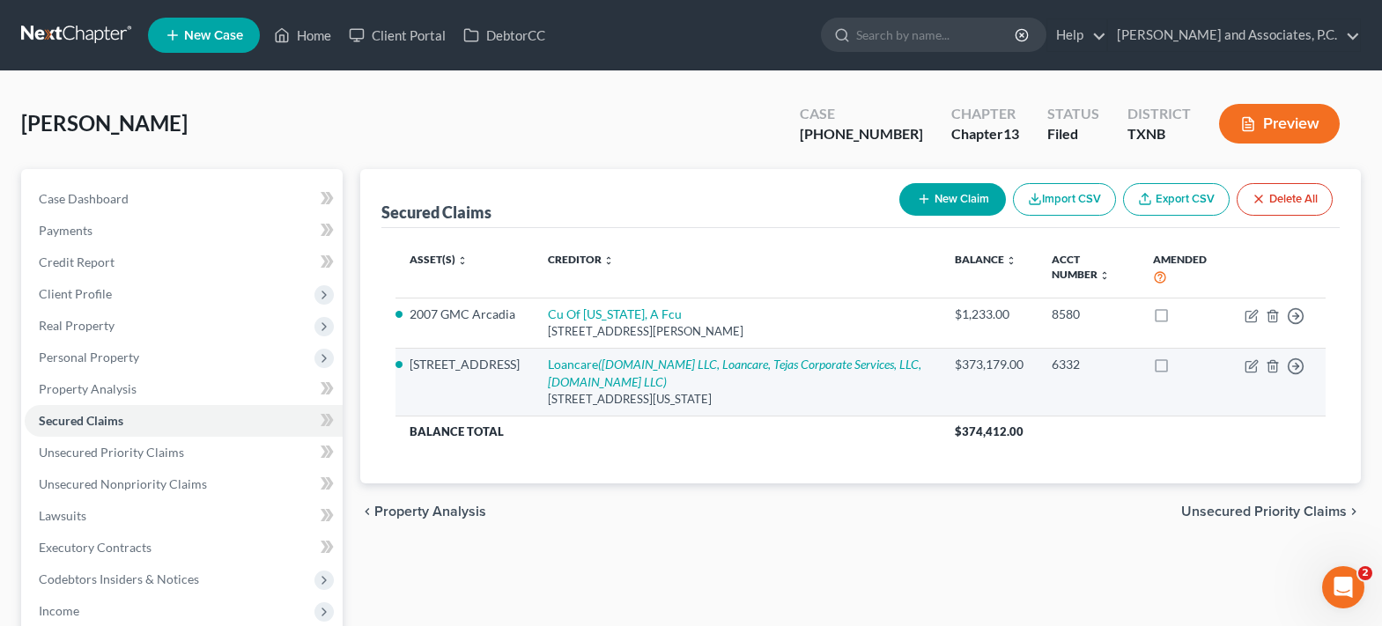
click at [582, 373] on td "Loancare (Auction.com LLC, Loancare, Tejas Corporate Services, LLC, Auction.com…" at bounding box center [737, 382] width 406 height 68
click at [584, 372] on link "Loancare (Auction.com LLC, Loancare, Tejas Corporate Services, LLC, Auction.com…" at bounding box center [734, 373] width 373 height 33
select select "48"
select select "4"
select select "0"
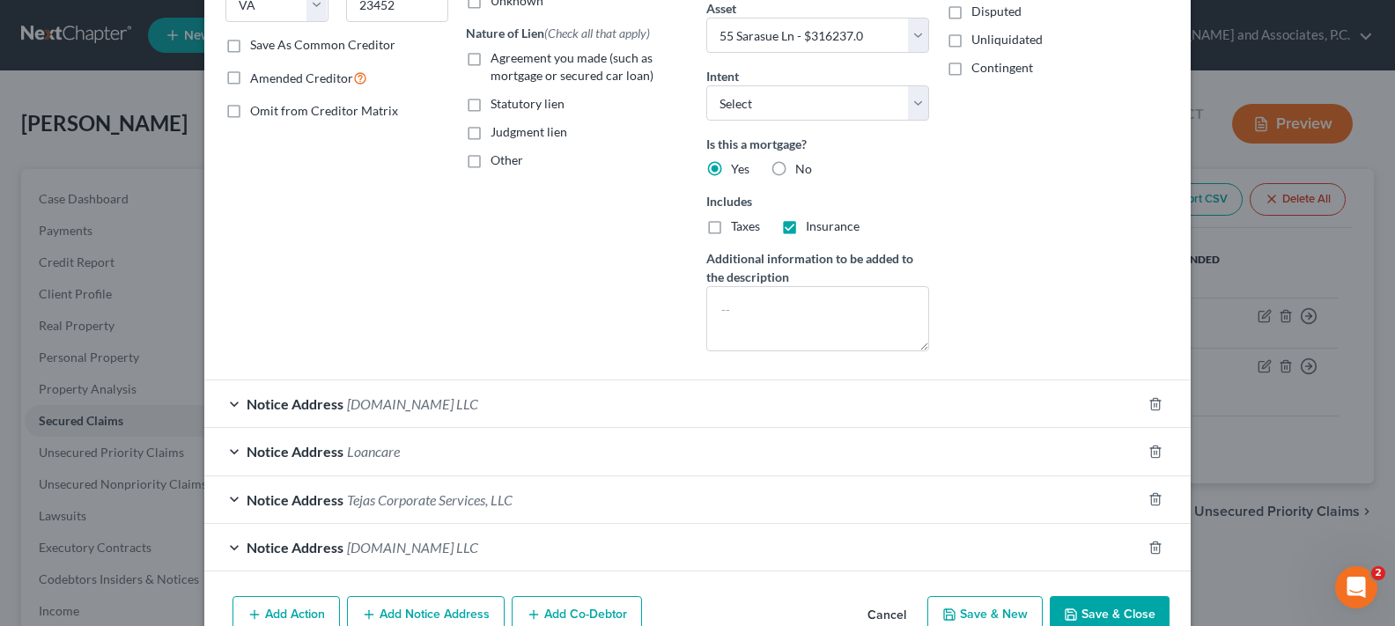
scroll to position [352, 0]
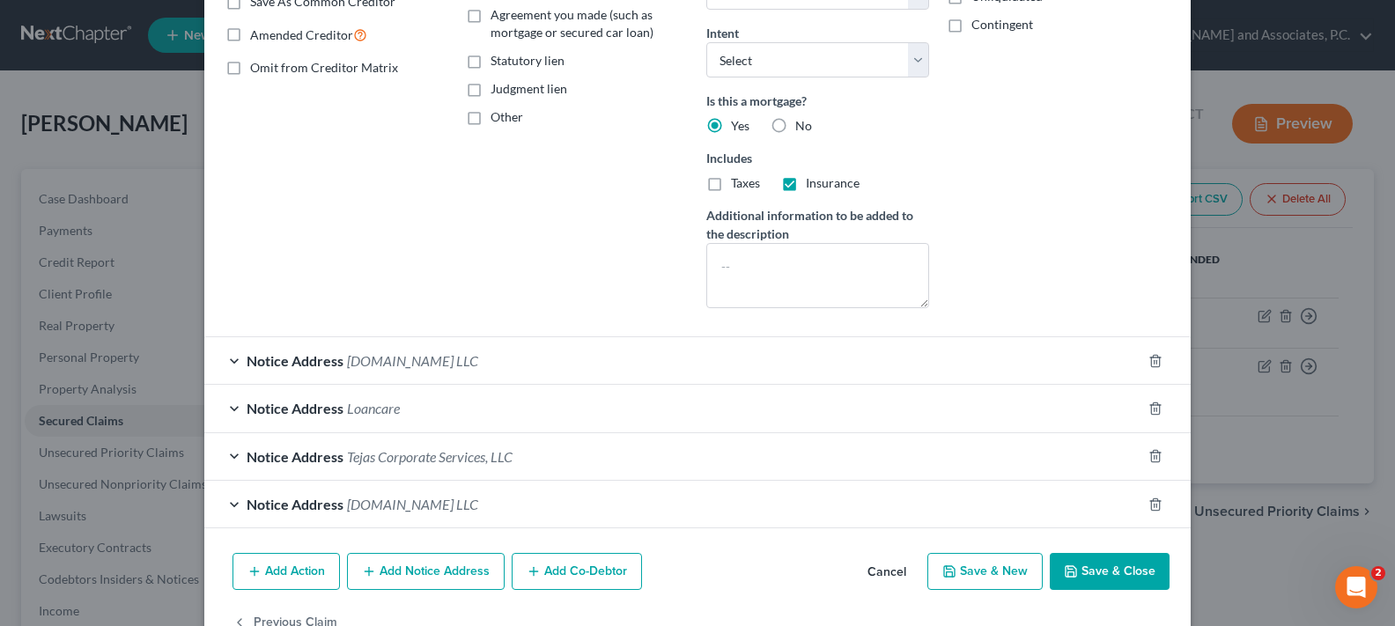
click at [230, 362] on div "Notice Address Auction.com LLC" at bounding box center [672, 360] width 937 height 47
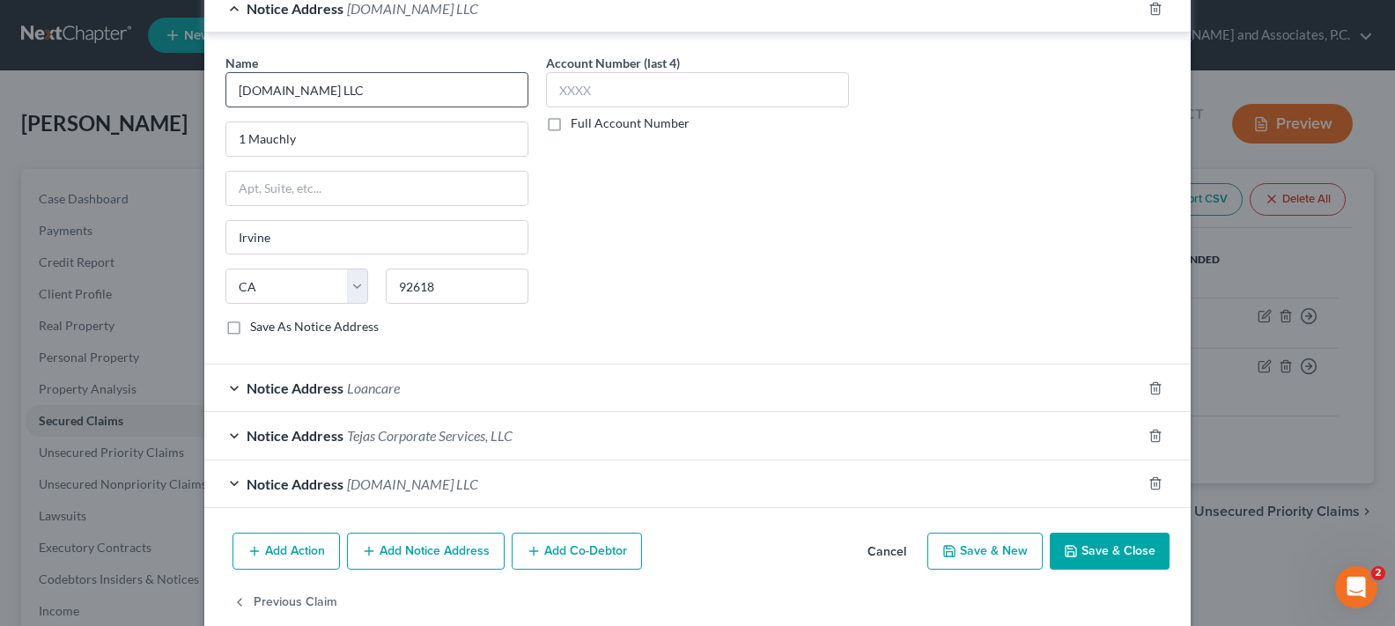
scroll to position [734, 0]
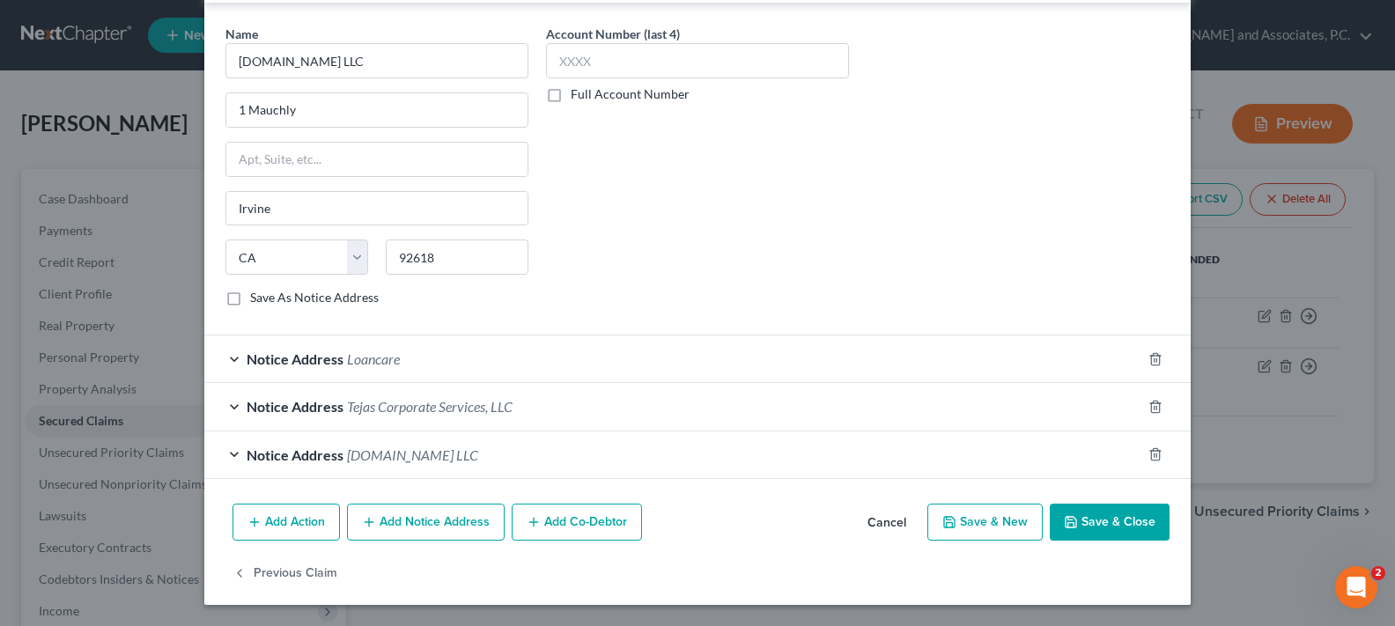
click at [229, 456] on div "Notice Address Auction.com LLC" at bounding box center [672, 454] width 937 height 47
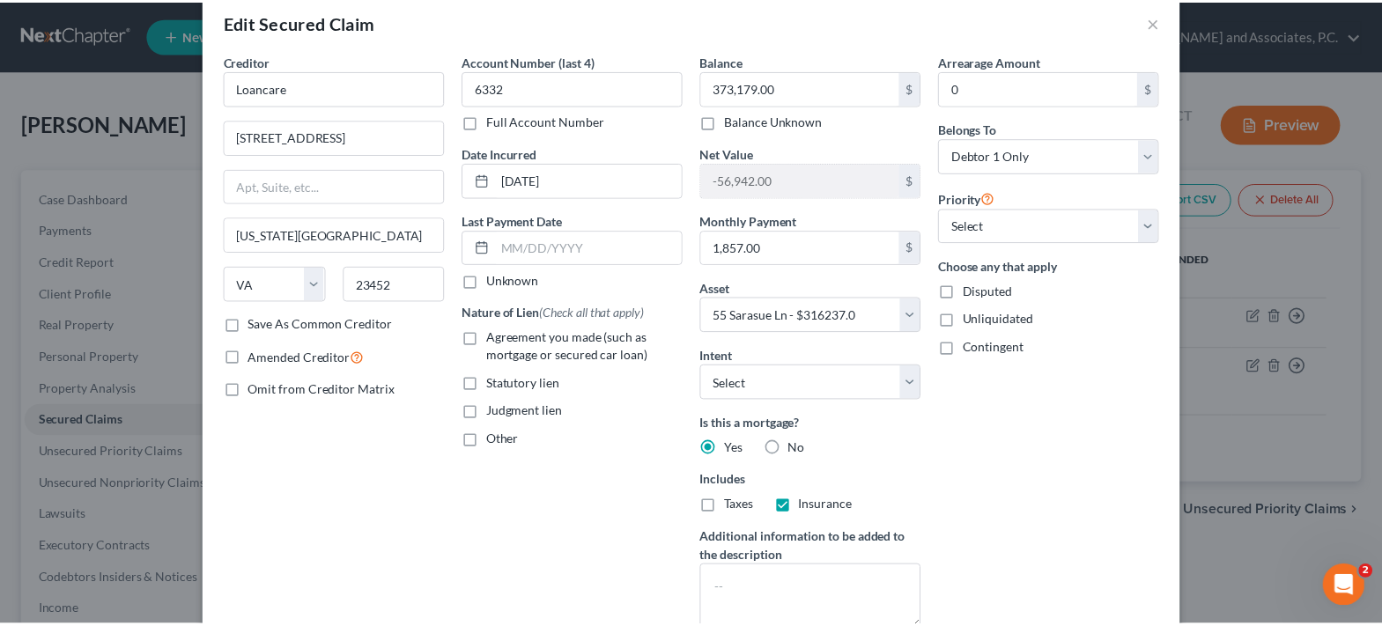
scroll to position [0, 0]
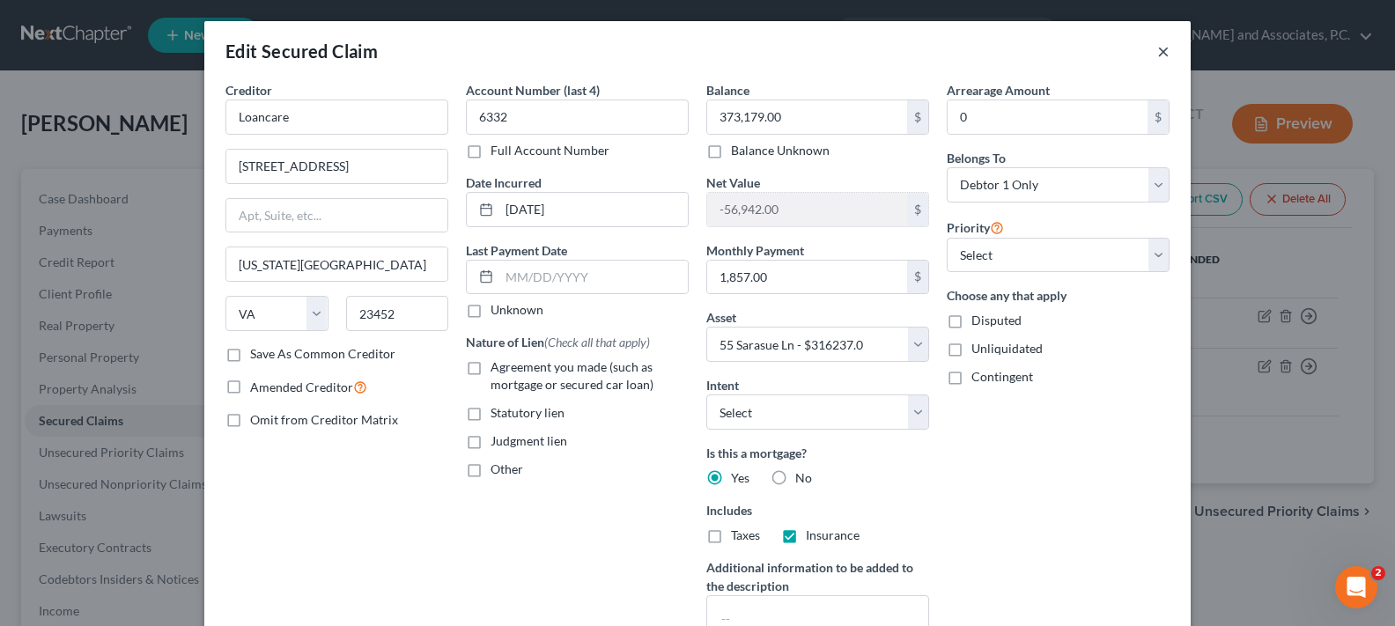
click at [1157, 48] on button "×" at bounding box center [1163, 51] width 12 height 21
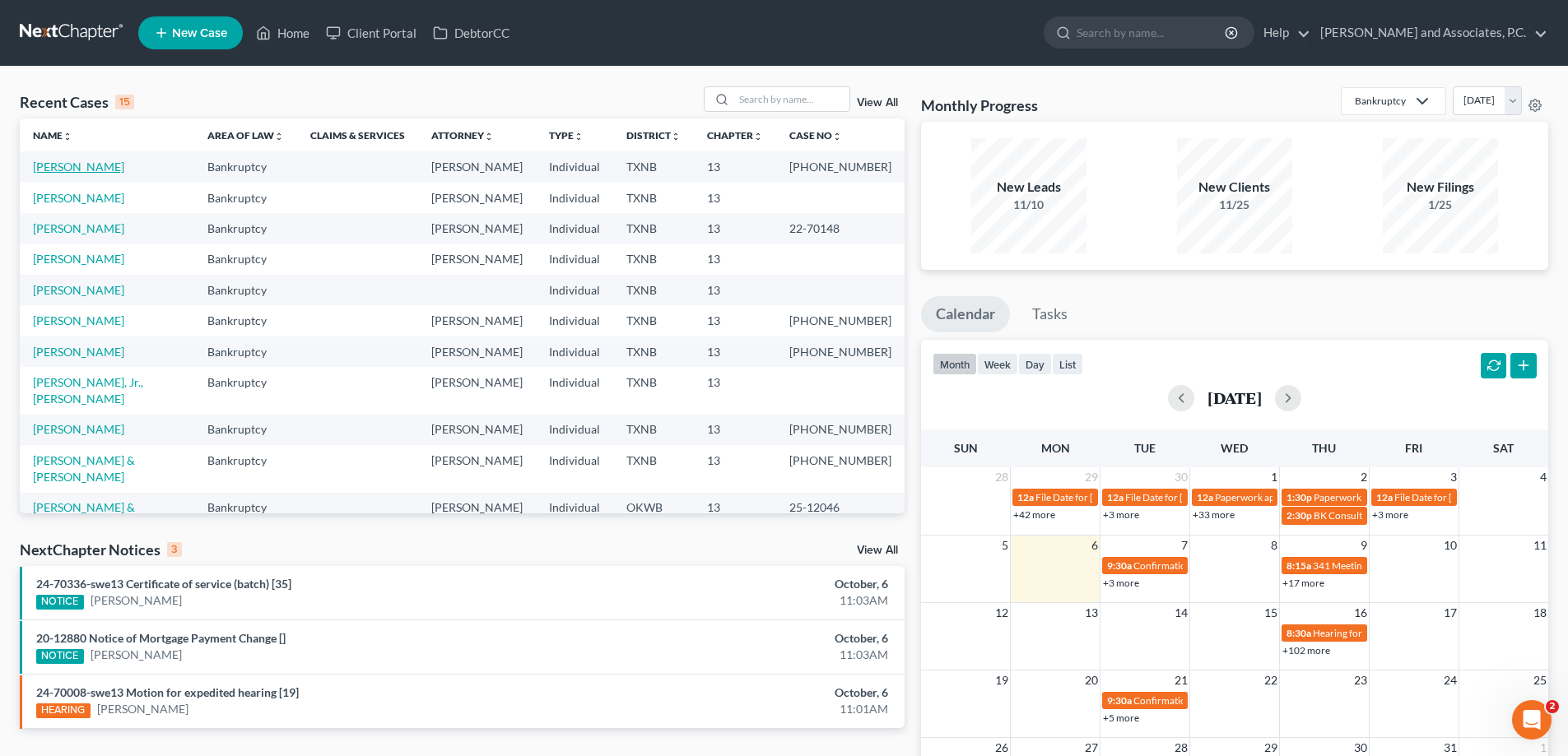
click at [93, 169] on link "[PERSON_NAME]" at bounding box center [79, 166] width 92 height 14
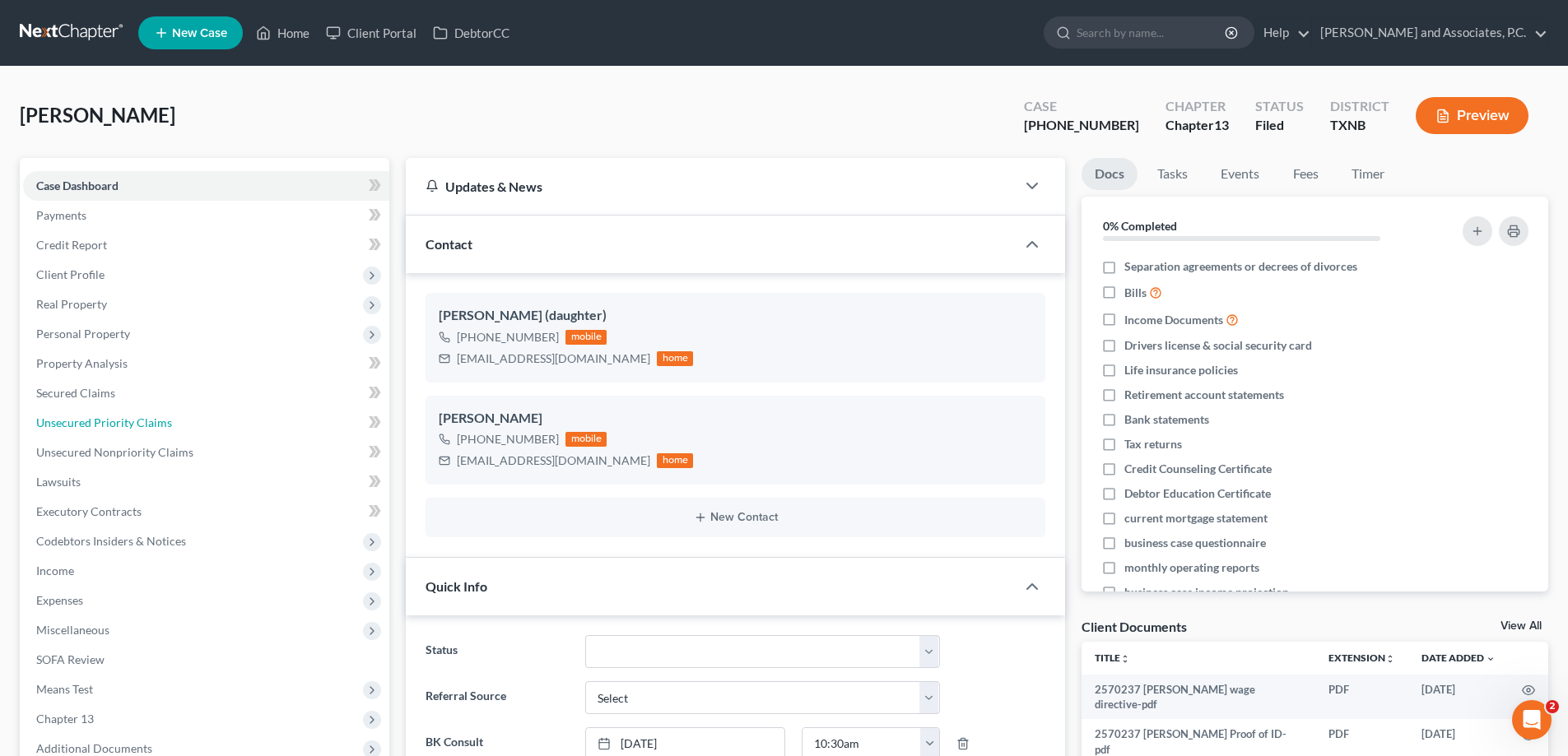
drag, startPoint x: 127, startPoint y: 429, endPoint x: 22, endPoint y: 421, distance: 105.3
click at [127, 429] on span "Unsecured Priority Claims" at bounding box center [104, 422] width 136 height 14
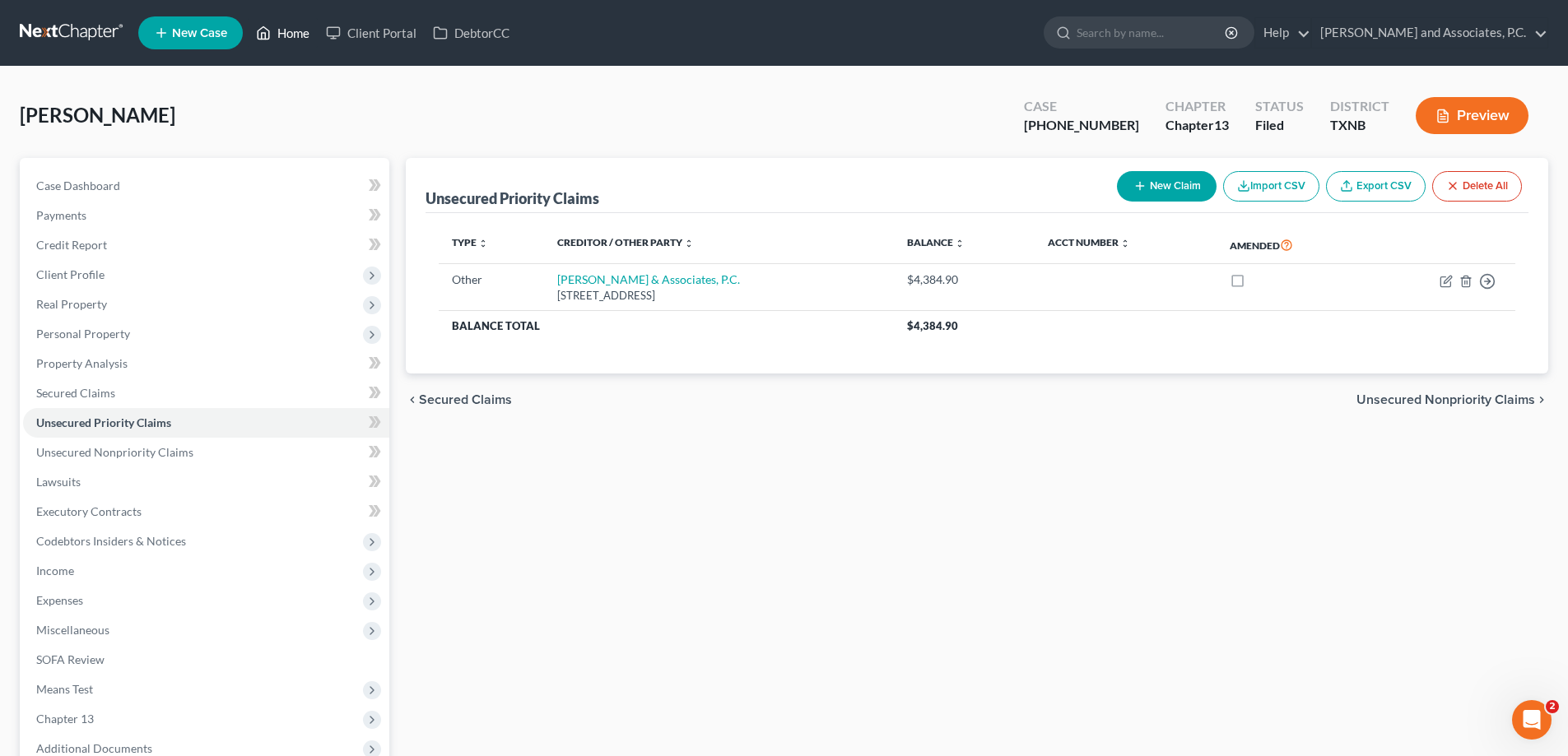
click at [271, 38] on icon at bounding box center [264, 33] width 15 height 20
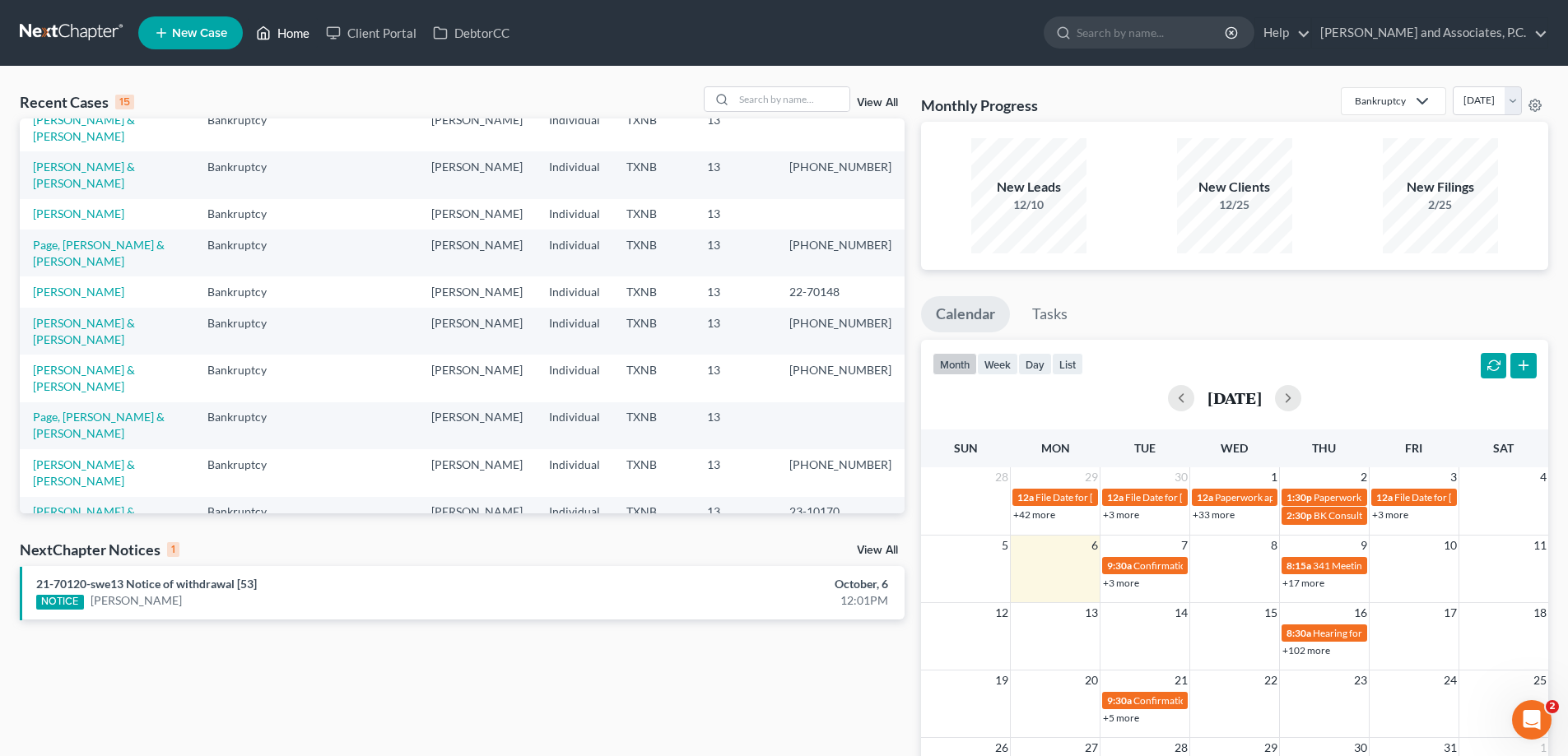
scroll to position [113, 0]
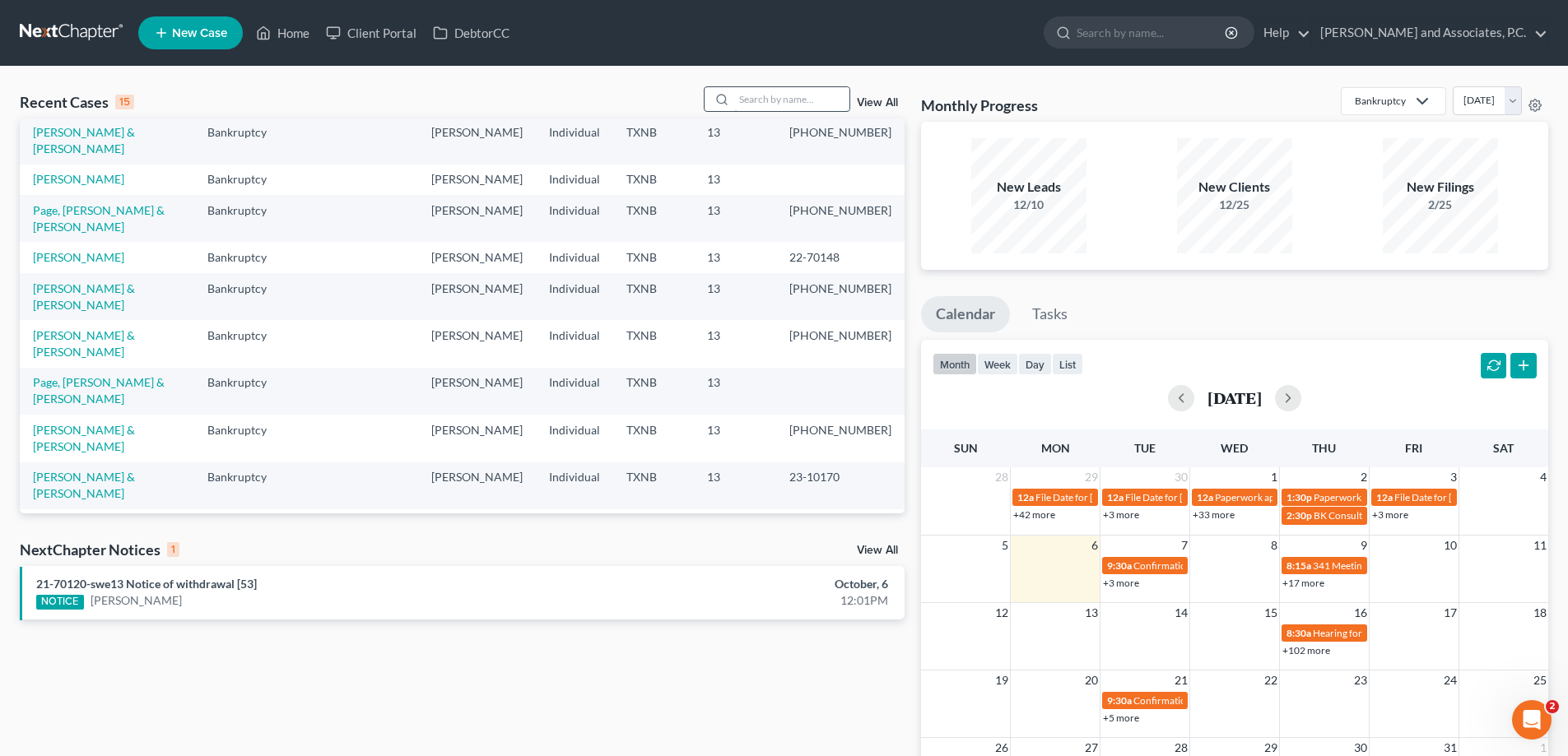
click at [741, 100] on input "search" at bounding box center [791, 99] width 115 height 24
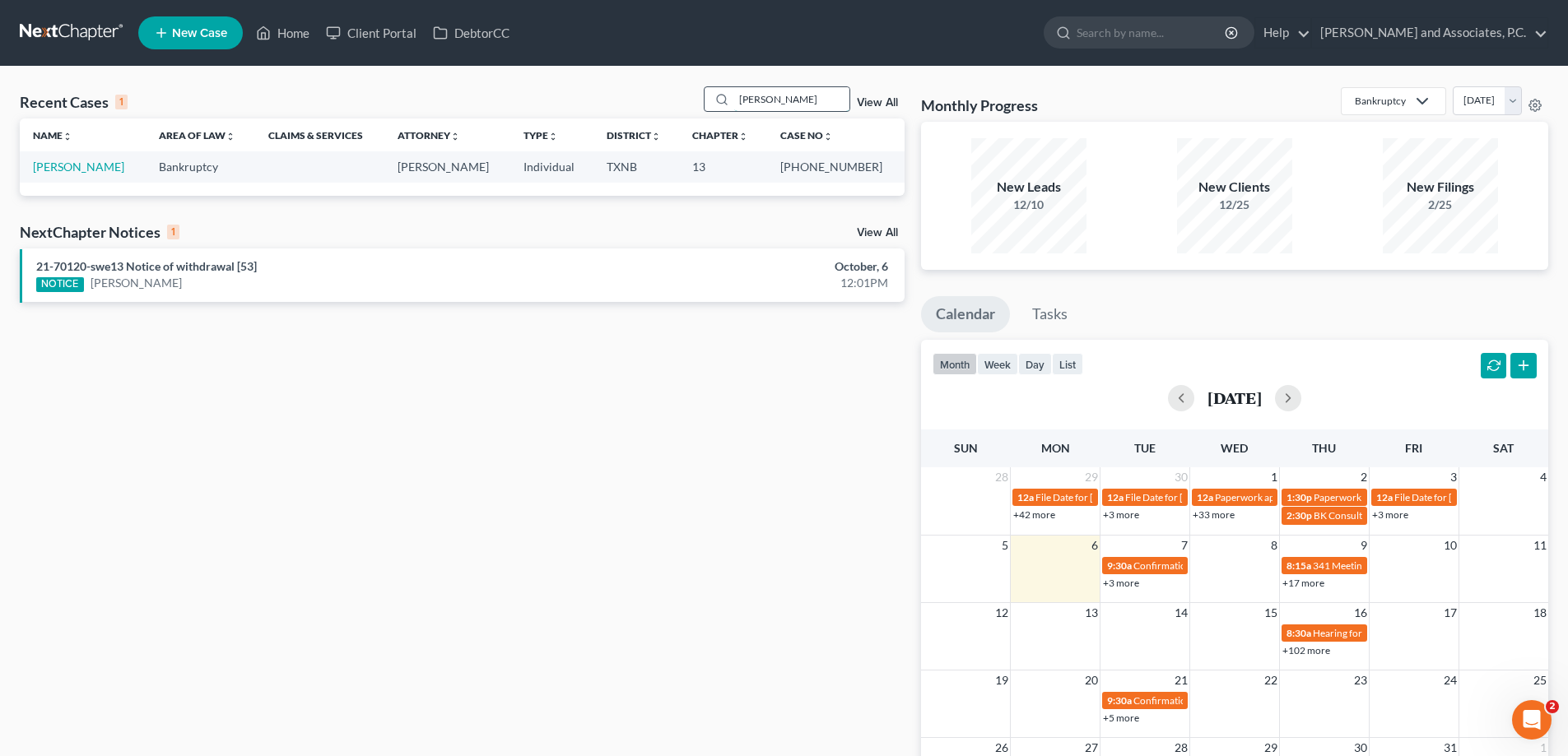
scroll to position [0, 0]
type input "[PERSON_NAME]"
click at [45, 172] on link "[PERSON_NAME]" at bounding box center [79, 166] width 92 height 14
select select "5"
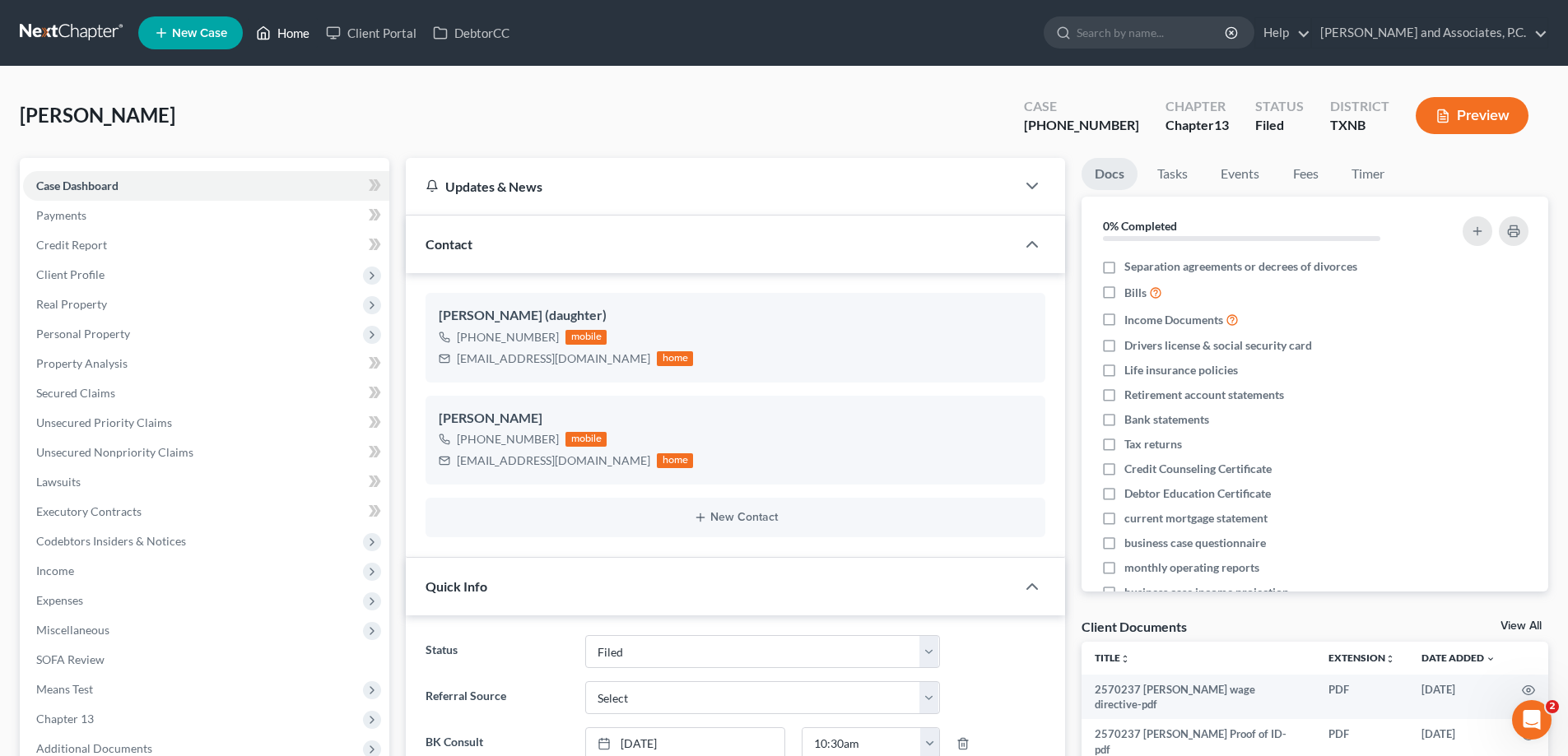
click at [294, 38] on link "Home" at bounding box center [282, 33] width 70 height 30
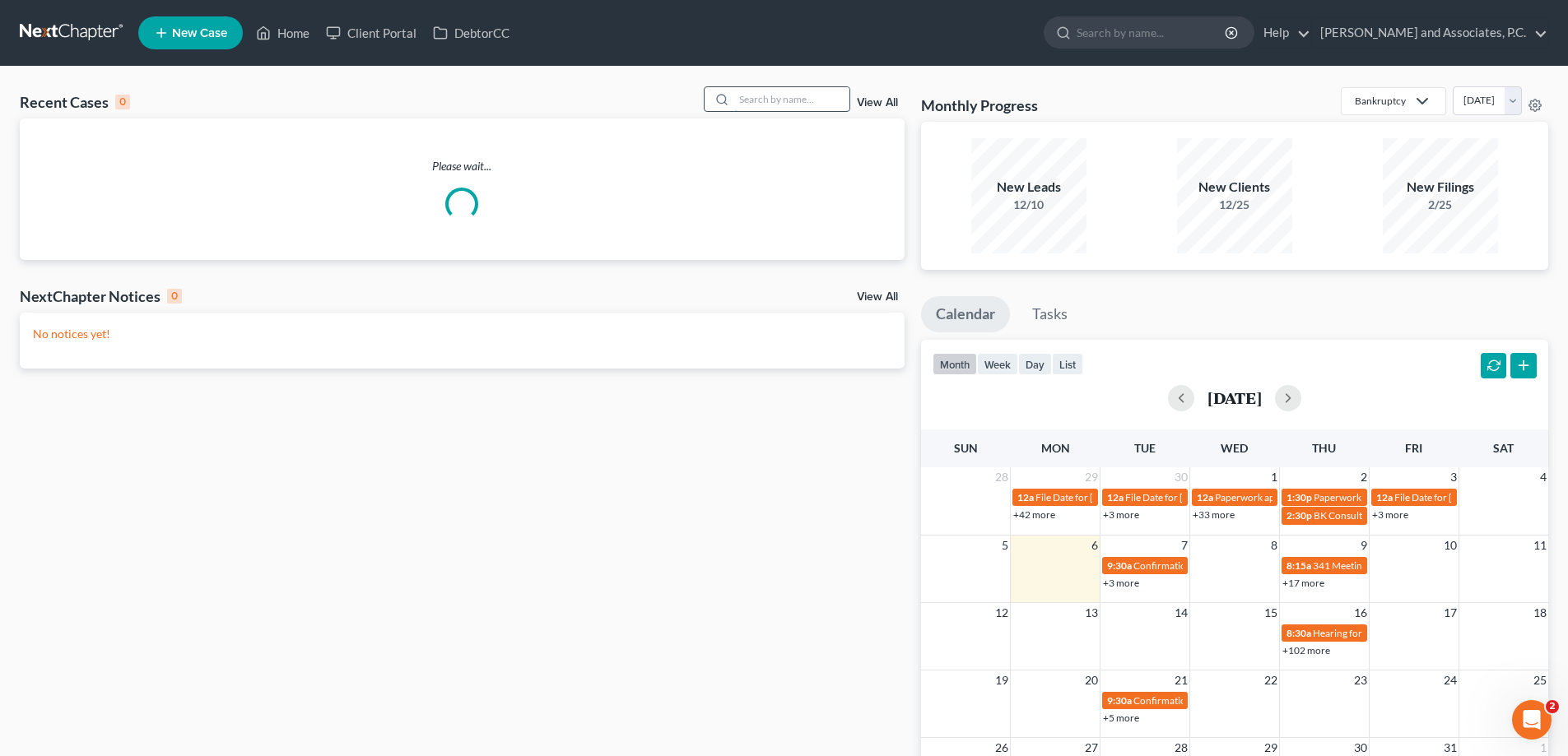
click at [741, 99] on input "search" at bounding box center [791, 99] width 115 height 24
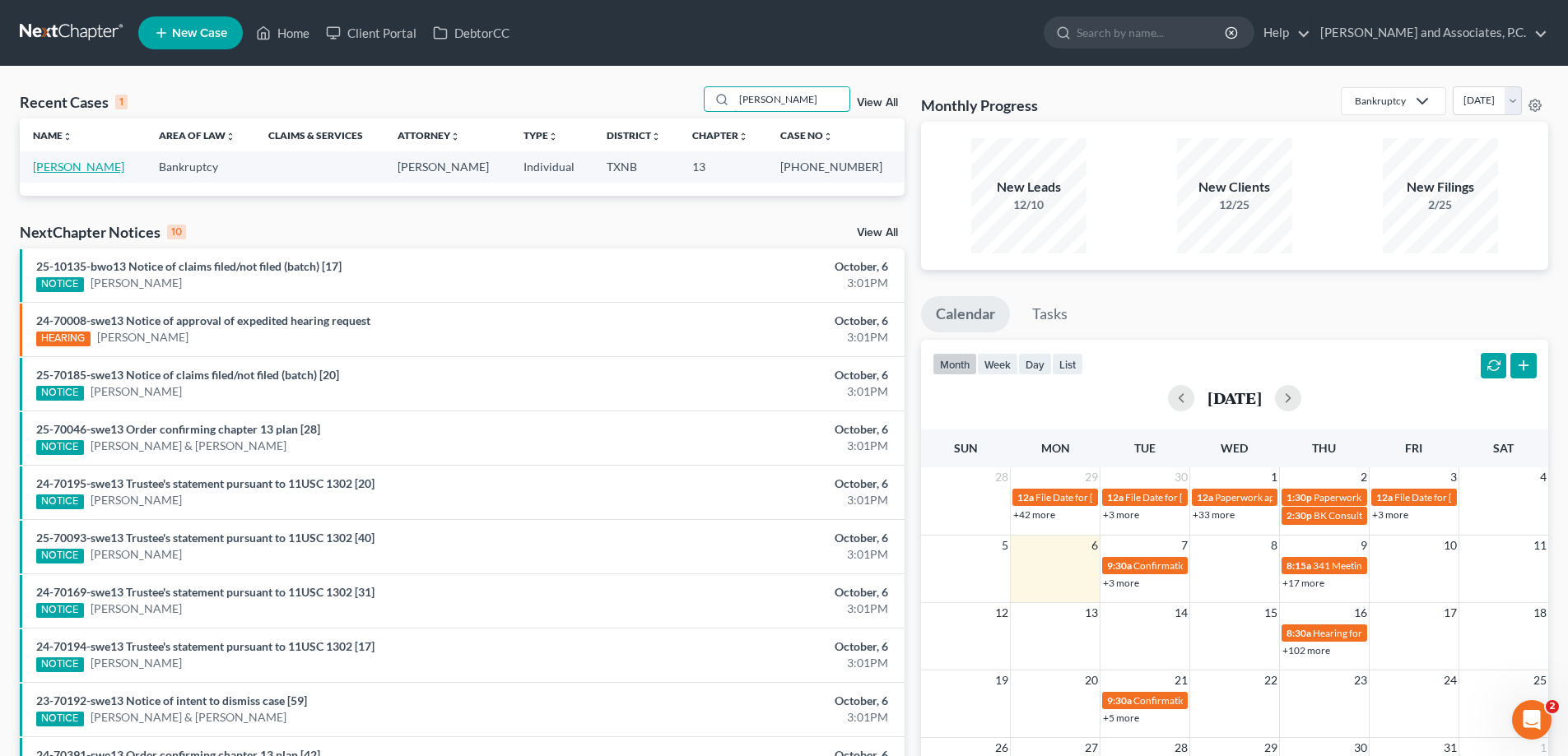
type input "[PERSON_NAME]"
click at [93, 168] on link "[PERSON_NAME]" at bounding box center [79, 166] width 92 height 14
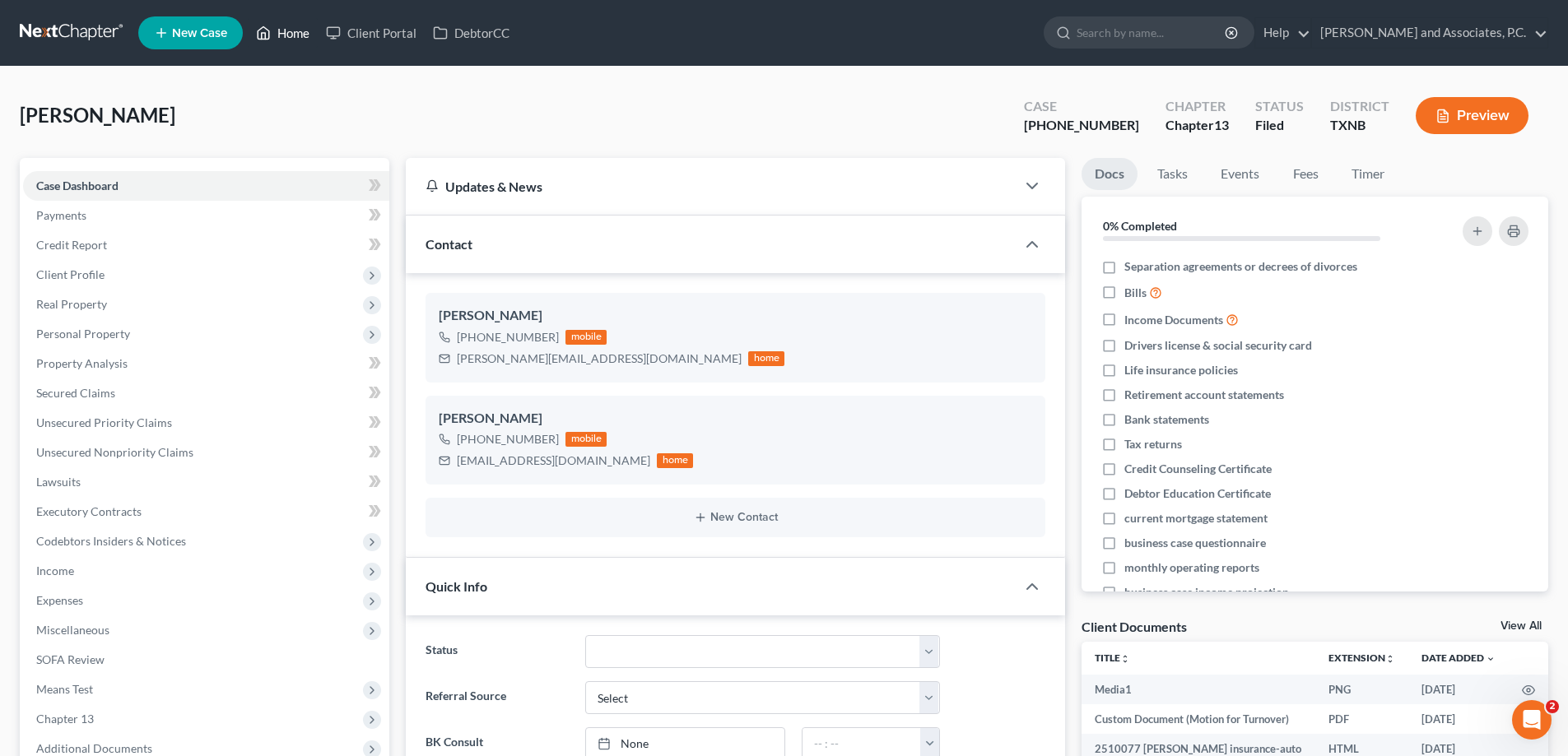
click at [281, 38] on link "Home" at bounding box center [282, 33] width 70 height 30
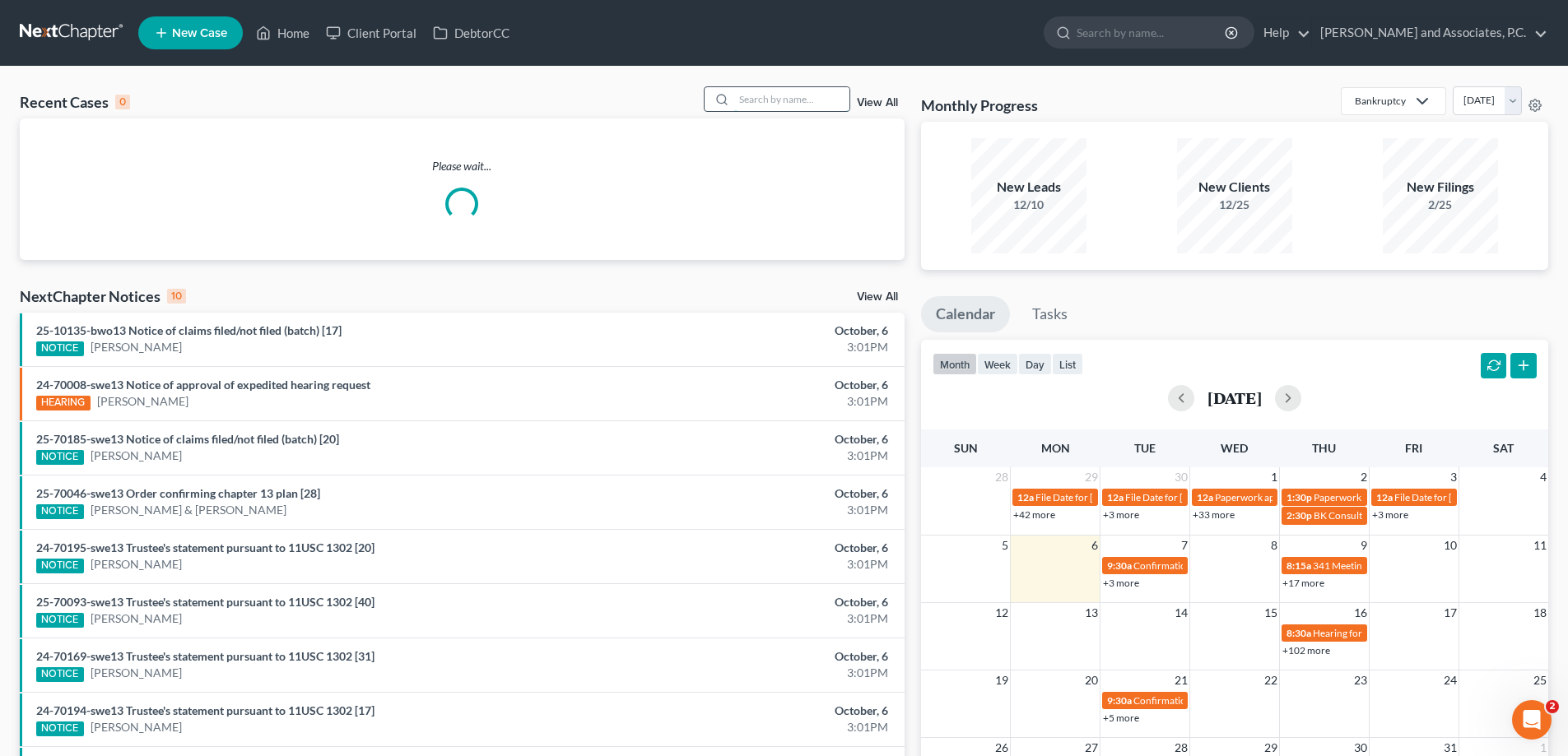
click at [771, 88] on input "search" at bounding box center [791, 99] width 115 height 24
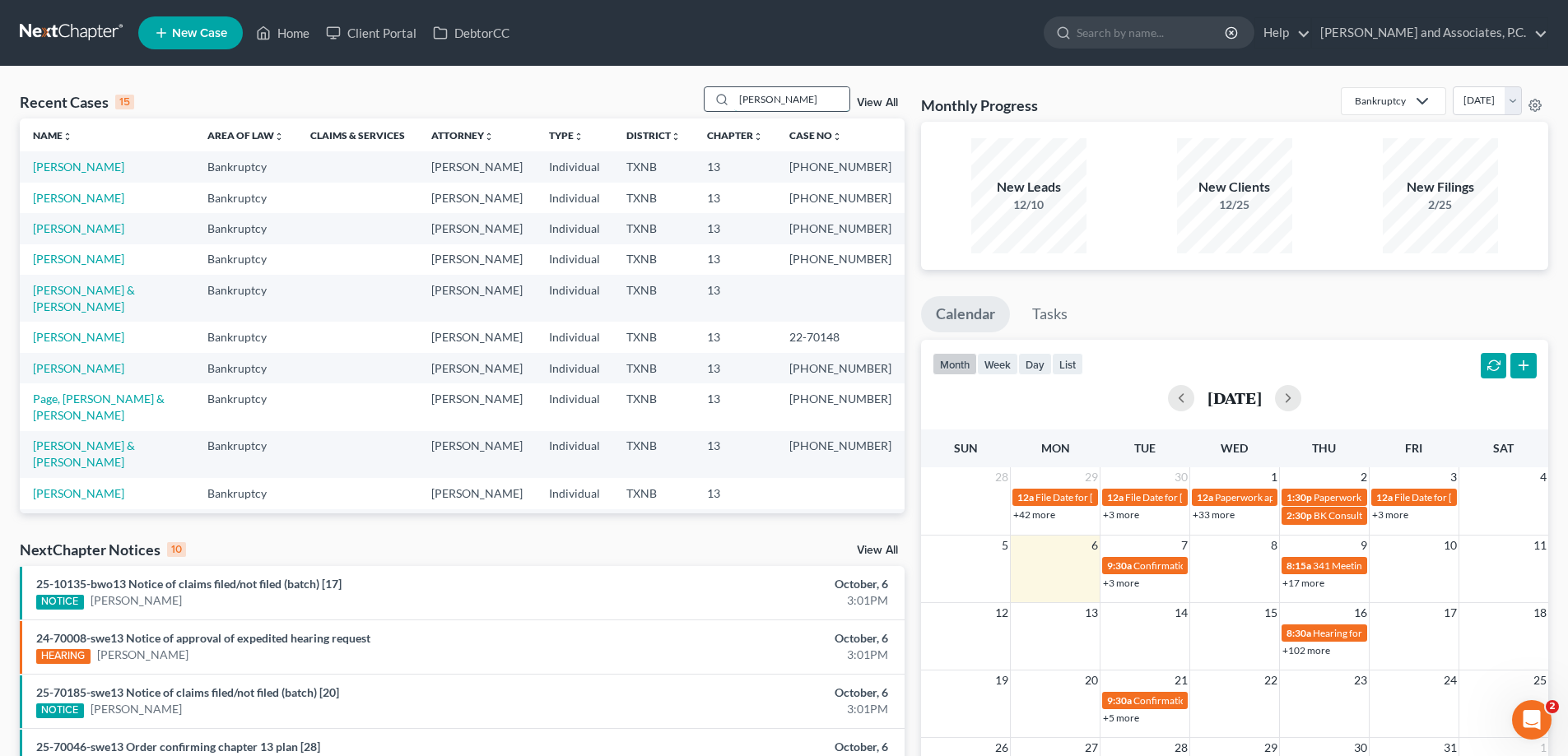
type input "[PERSON_NAME]"
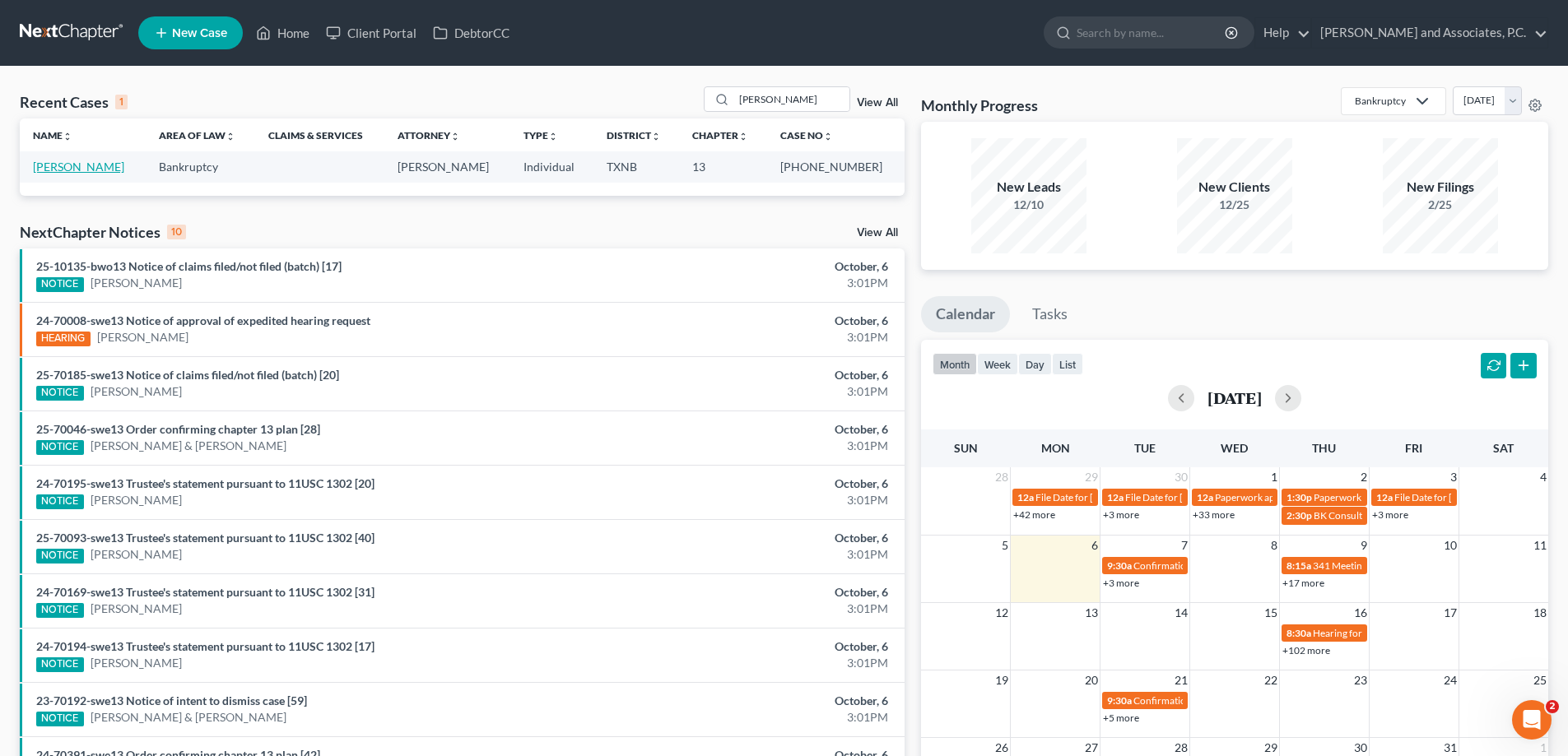
click at [77, 173] on link "[PERSON_NAME]" at bounding box center [79, 166] width 92 height 14
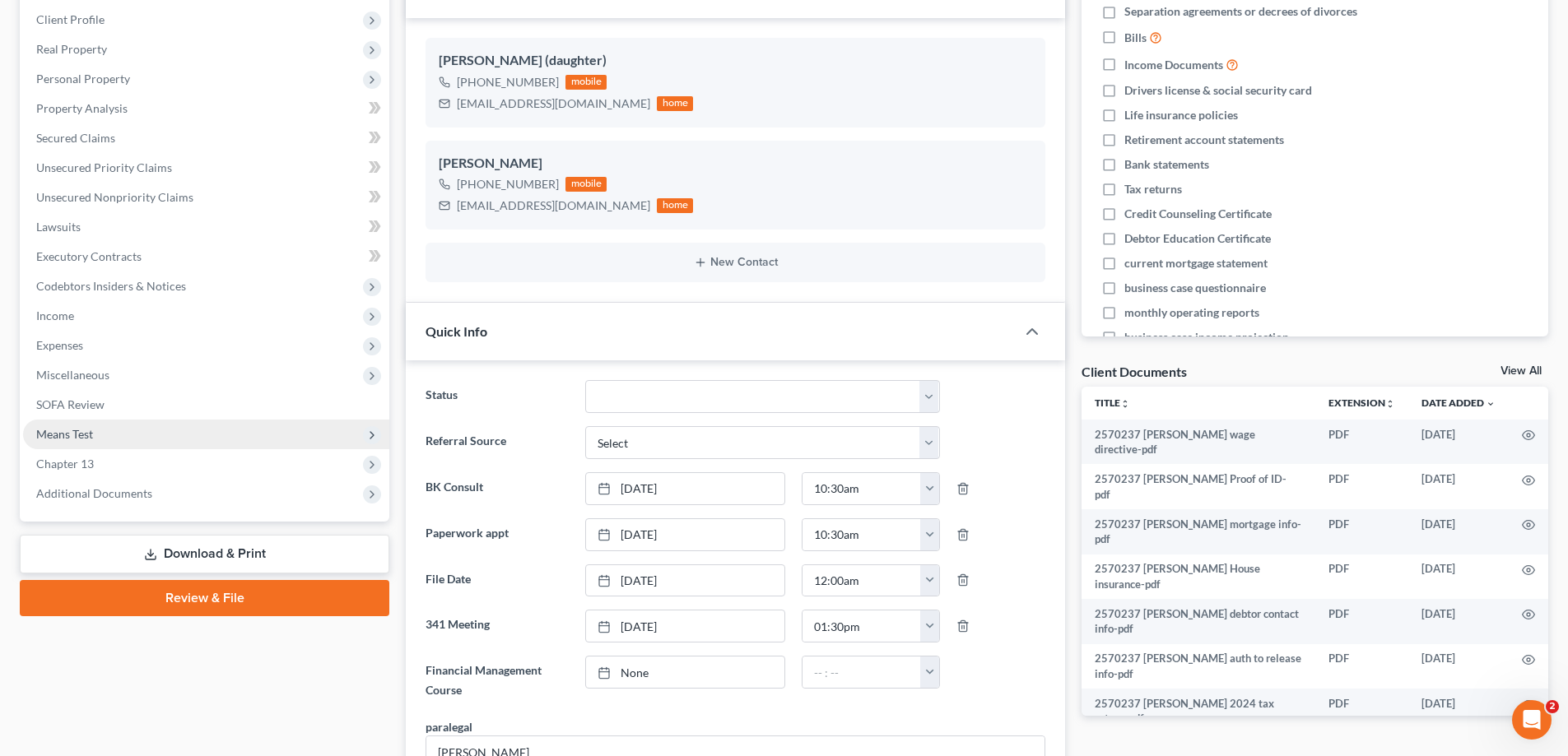
scroll to position [164, 0]
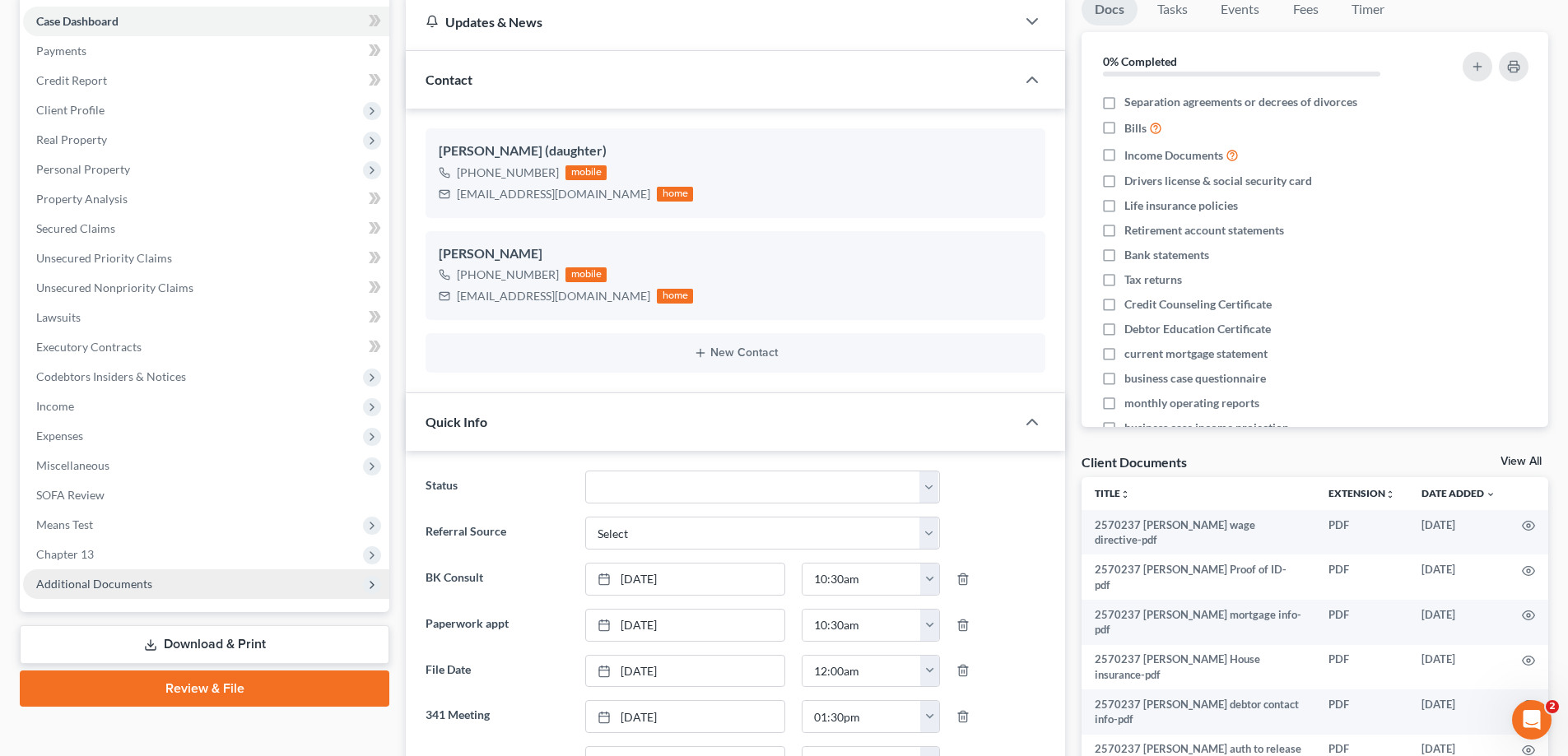
click at [126, 578] on span "Additional Documents" at bounding box center [94, 583] width 116 height 14
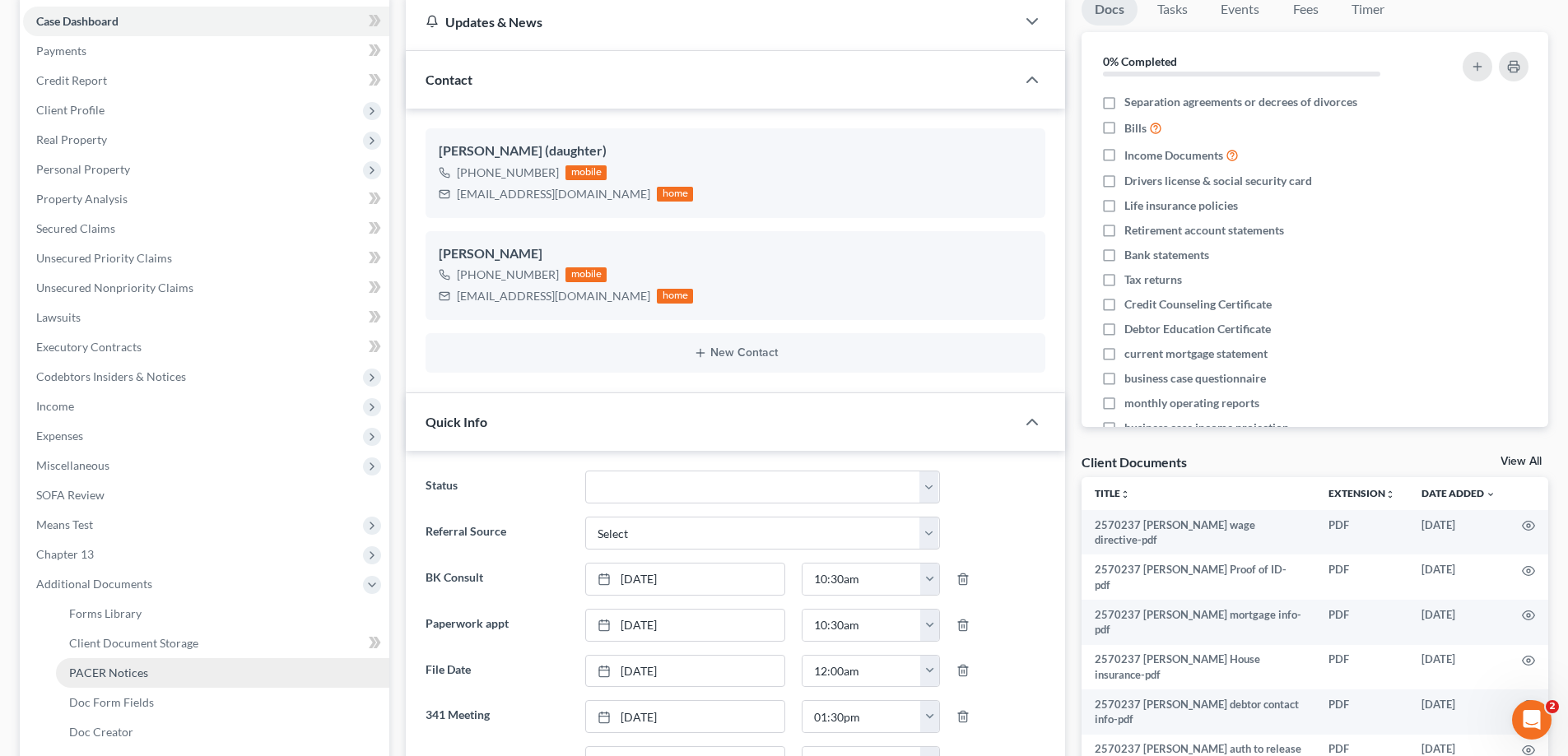
click at [124, 671] on span "PACER Notices" at bounding box center [108, 672] width 79 height 14
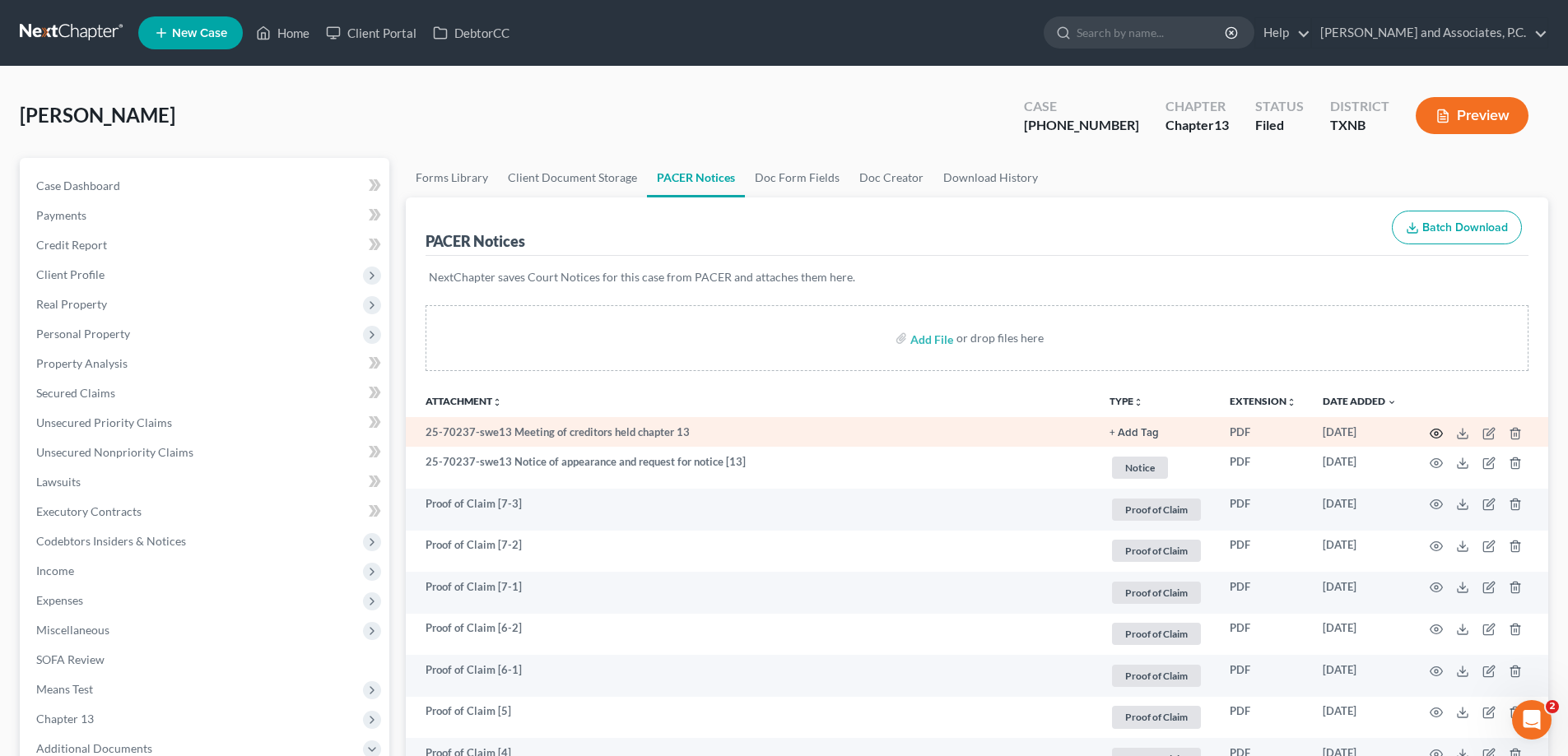
click at [1439, 431] on icon "button" at bounding box center [1437, 434] width 13 height 13
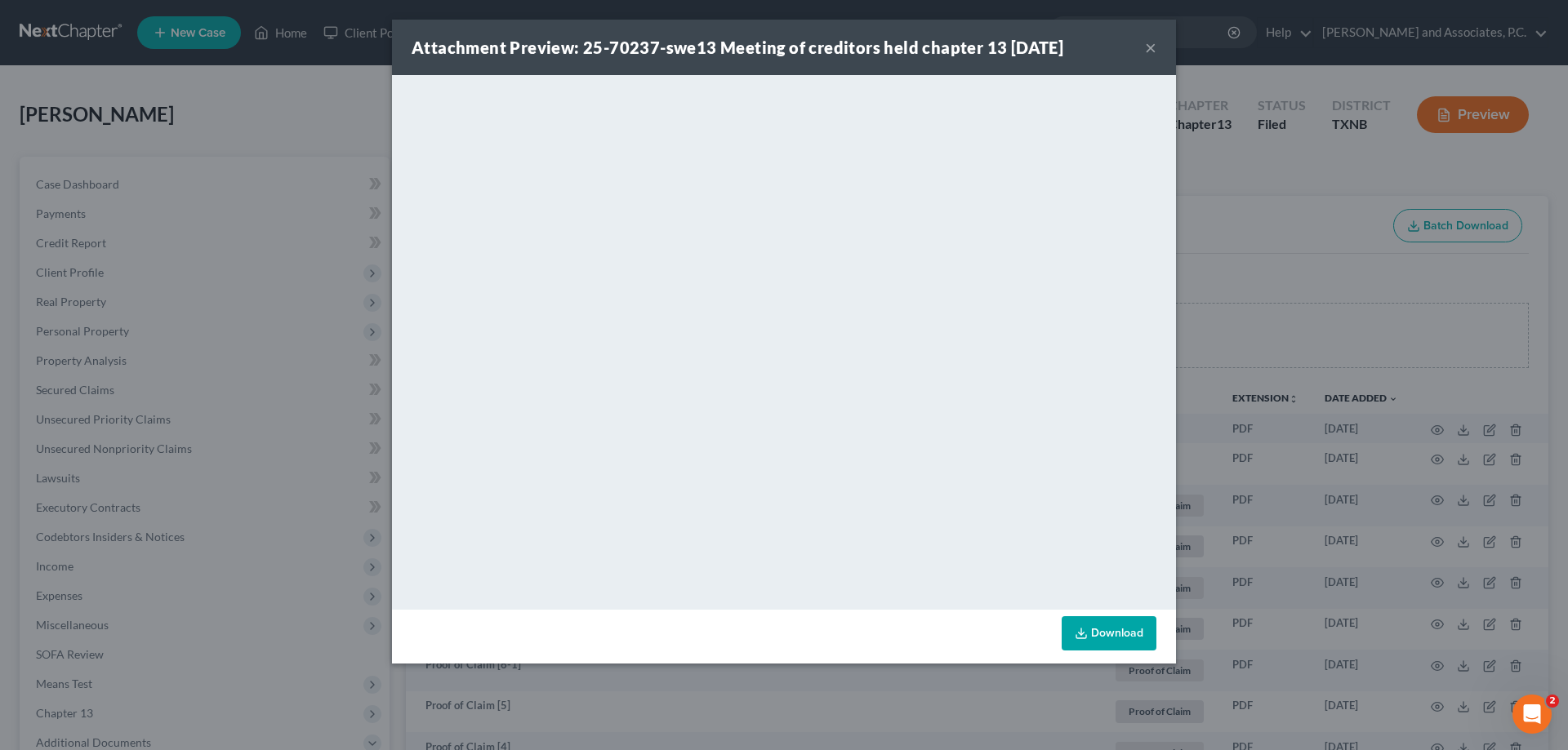
click at [1148, 50] on button "×" at bounding box center [1151, 47] width 11 height 19
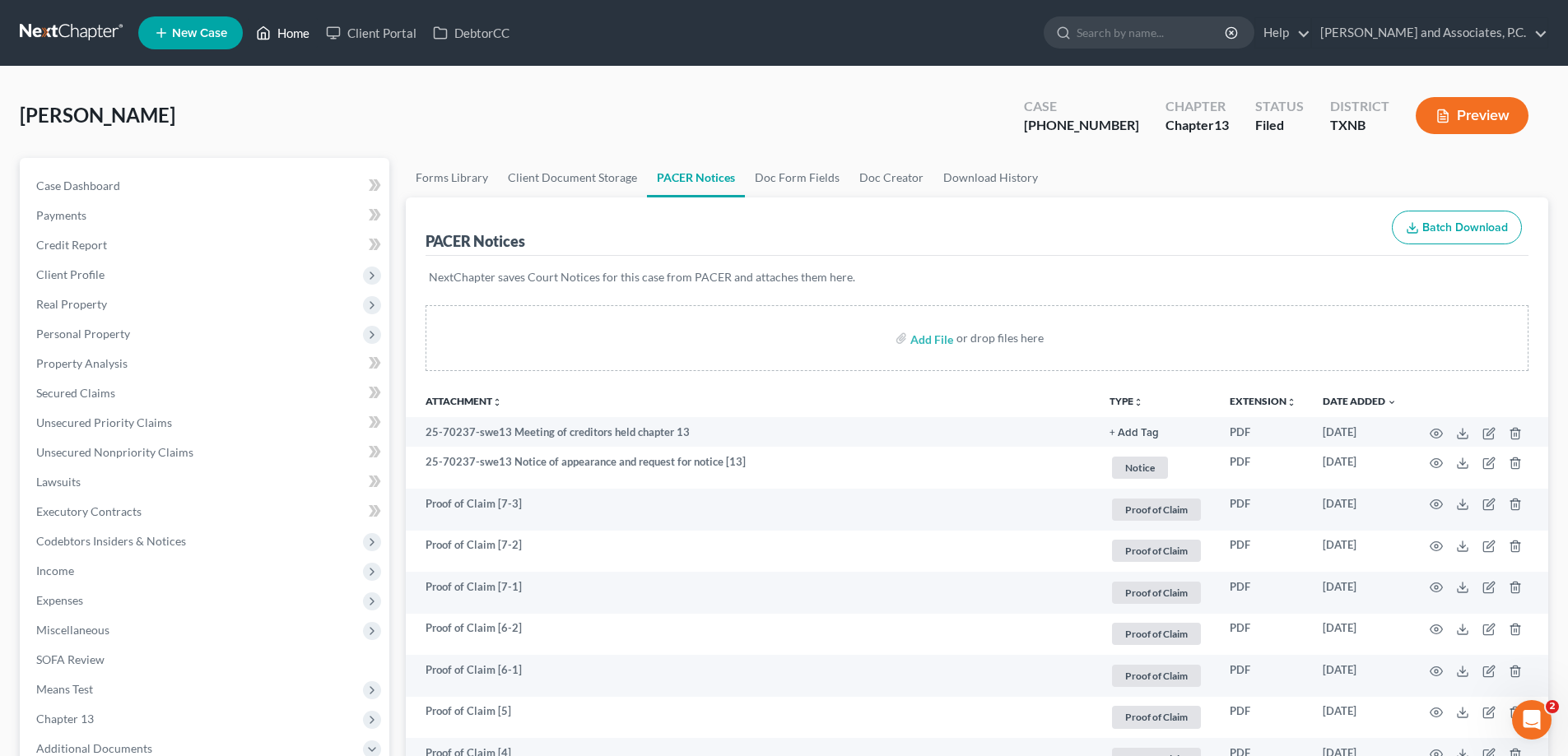
click at [277, 31] on link "Home" at bounding box center [282, 33] width 70 height 30
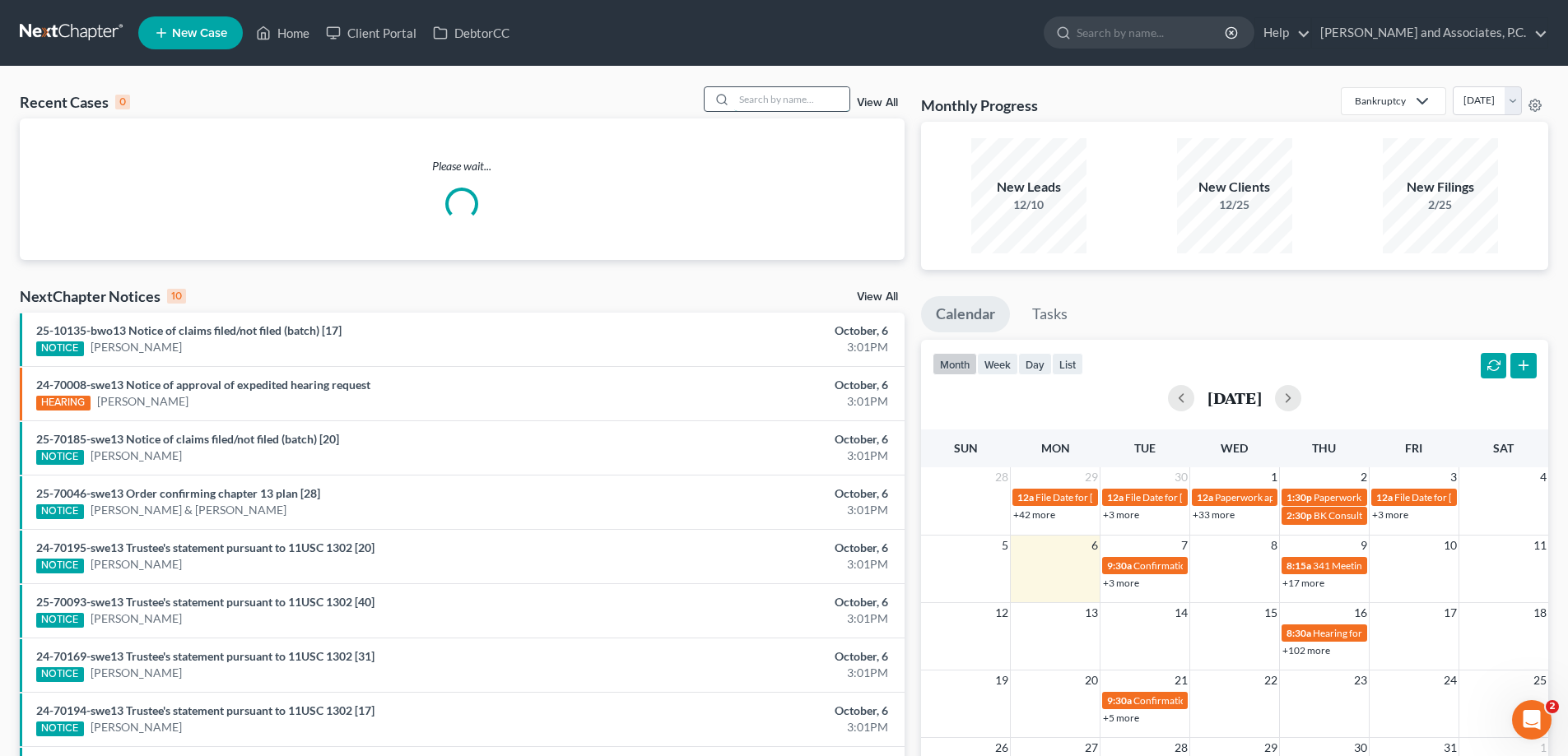
click at [747, 100] on input "search" at bounding box center [791, 99] width 115 height 24
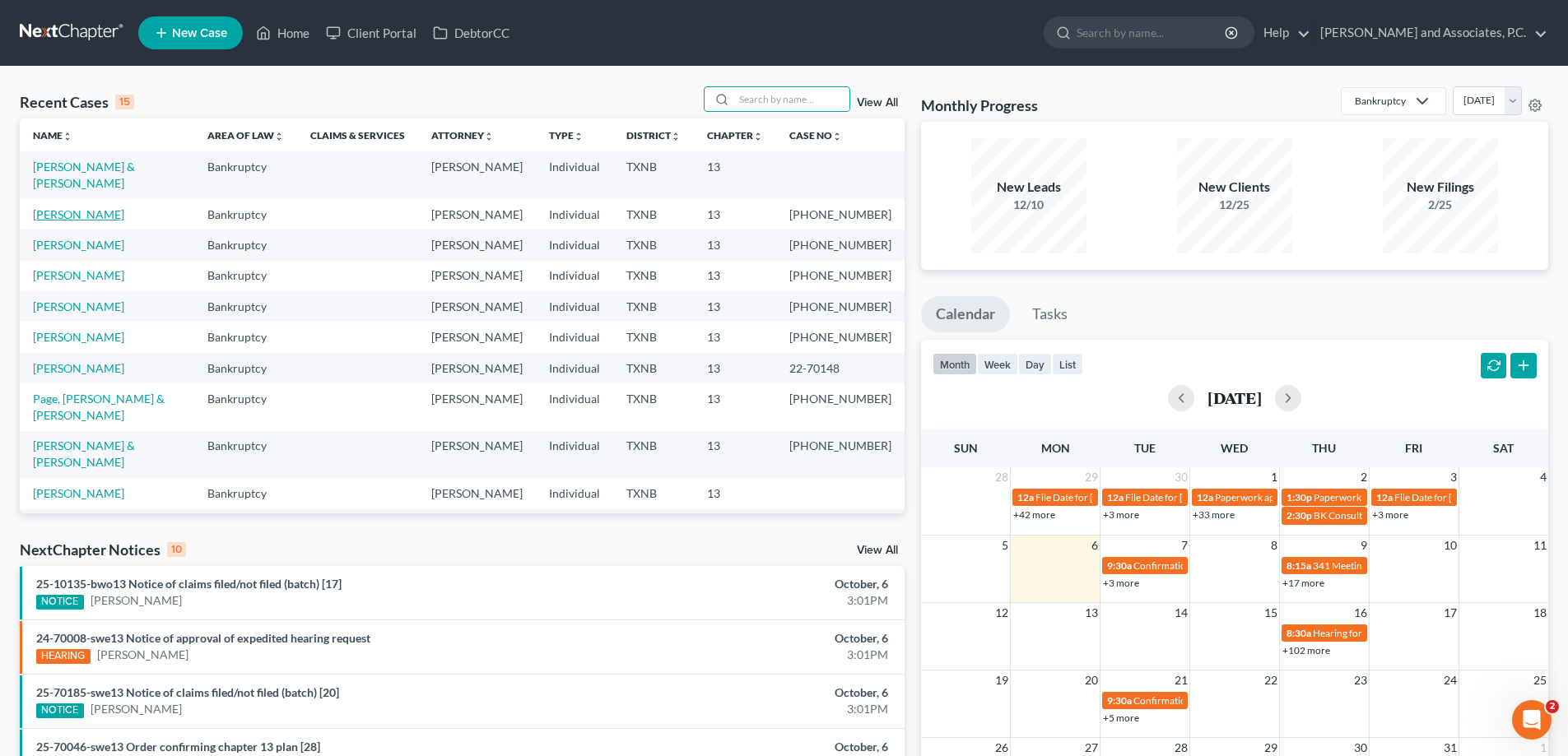
click at [65, 207] on link "[PERSON_NAME]" at bounding box center [79, 214] width 92 height 14
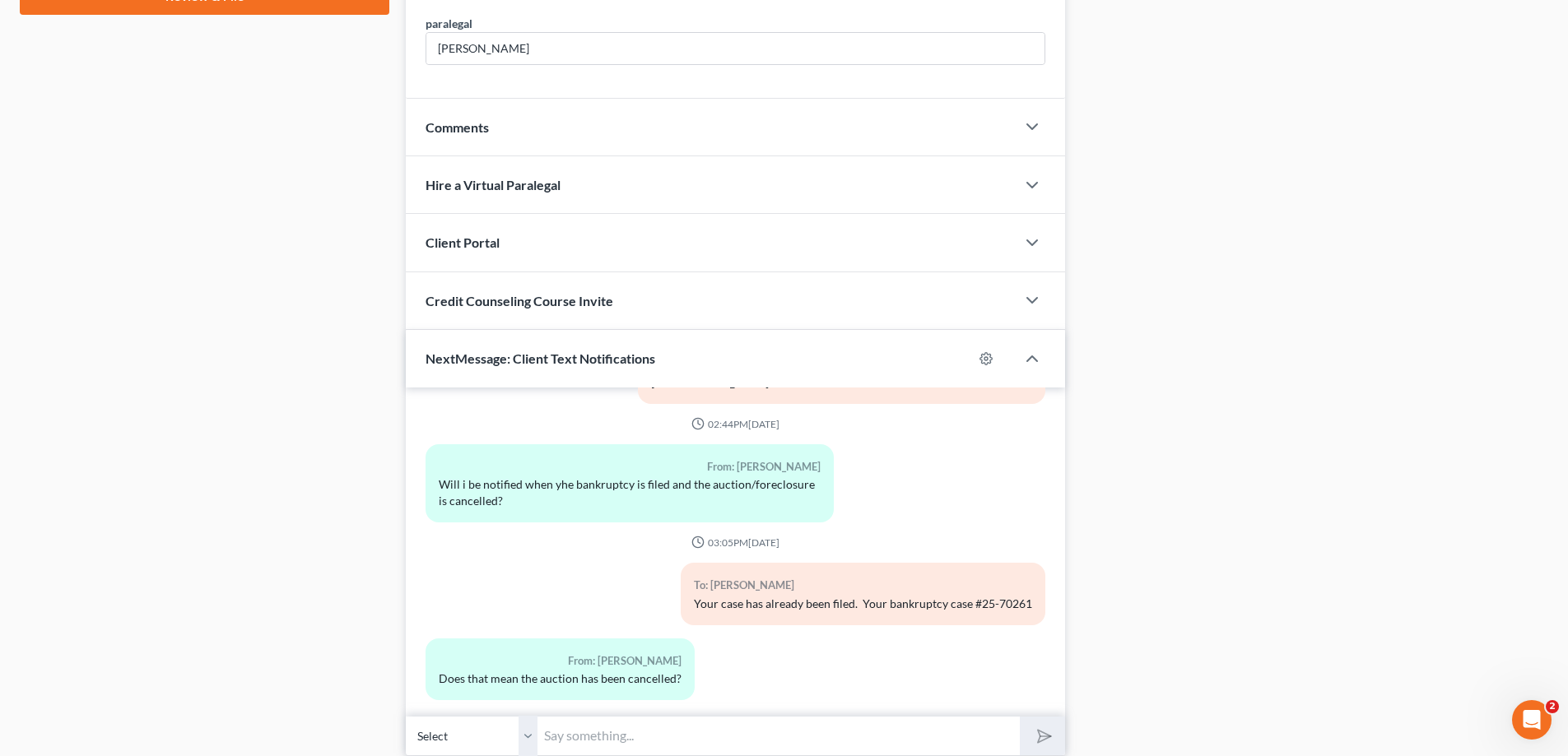
scroll to position [920, 0]
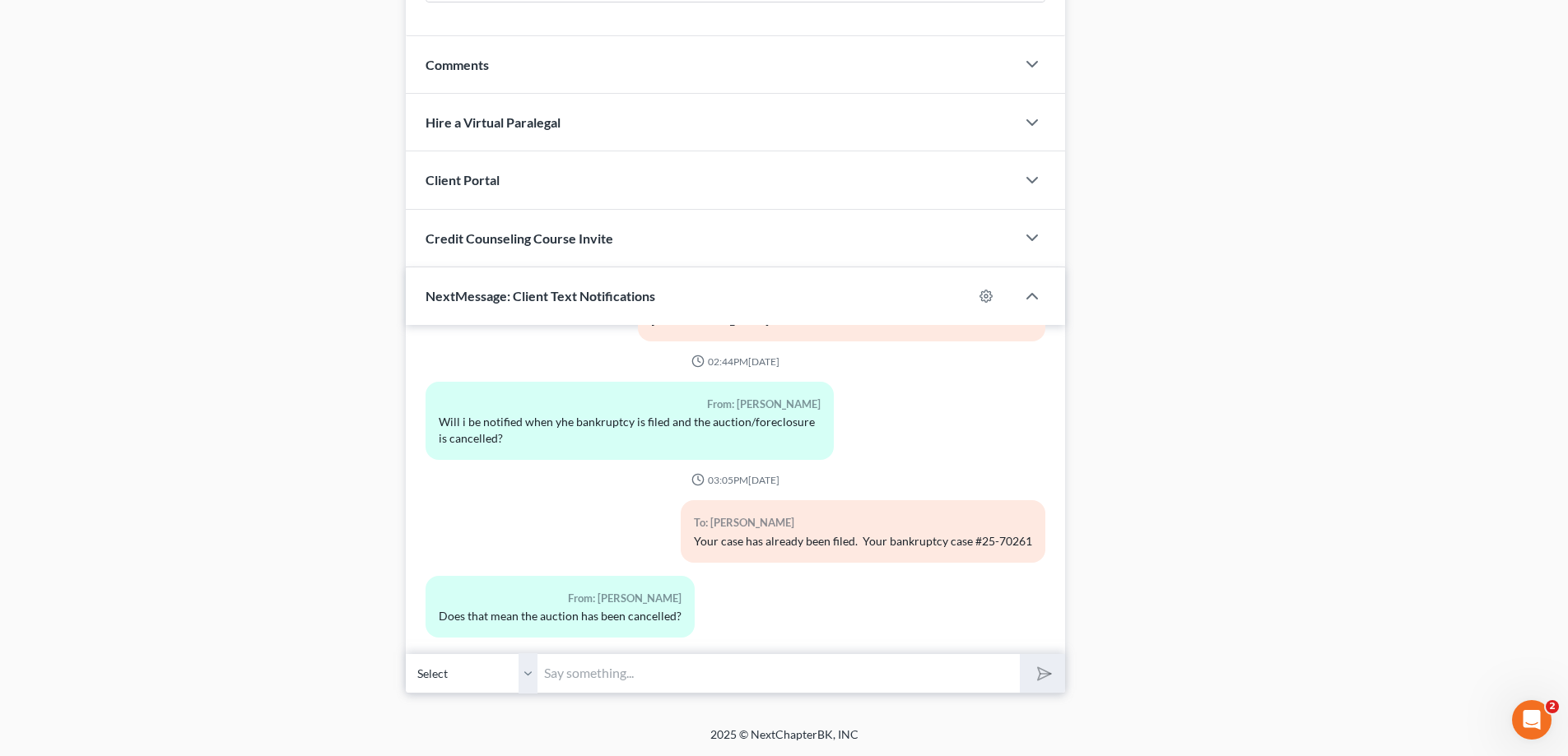
click at [610, 672] on input "text" at bounding box center [779, 673] width 482 height 40
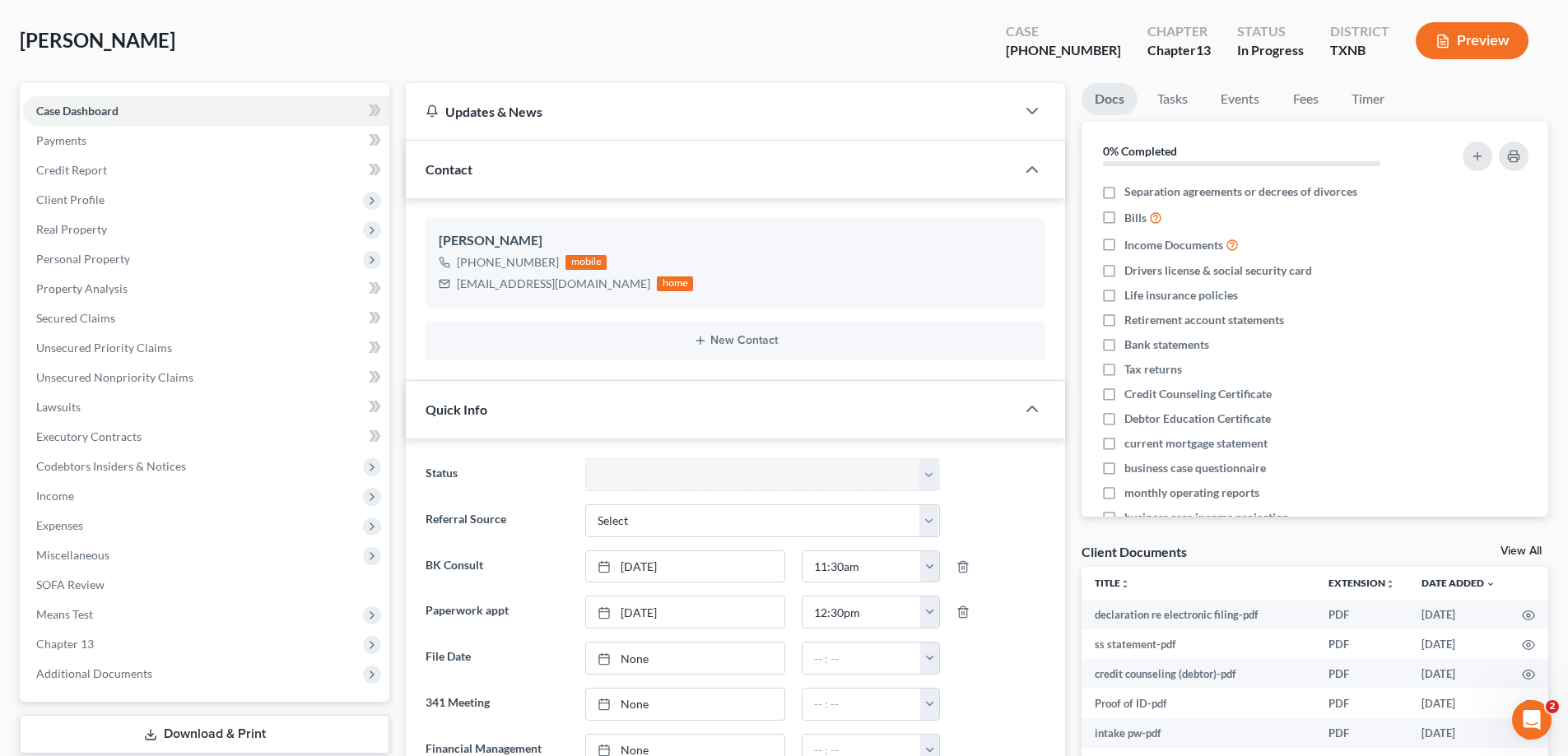
scroll to position [0, 0]
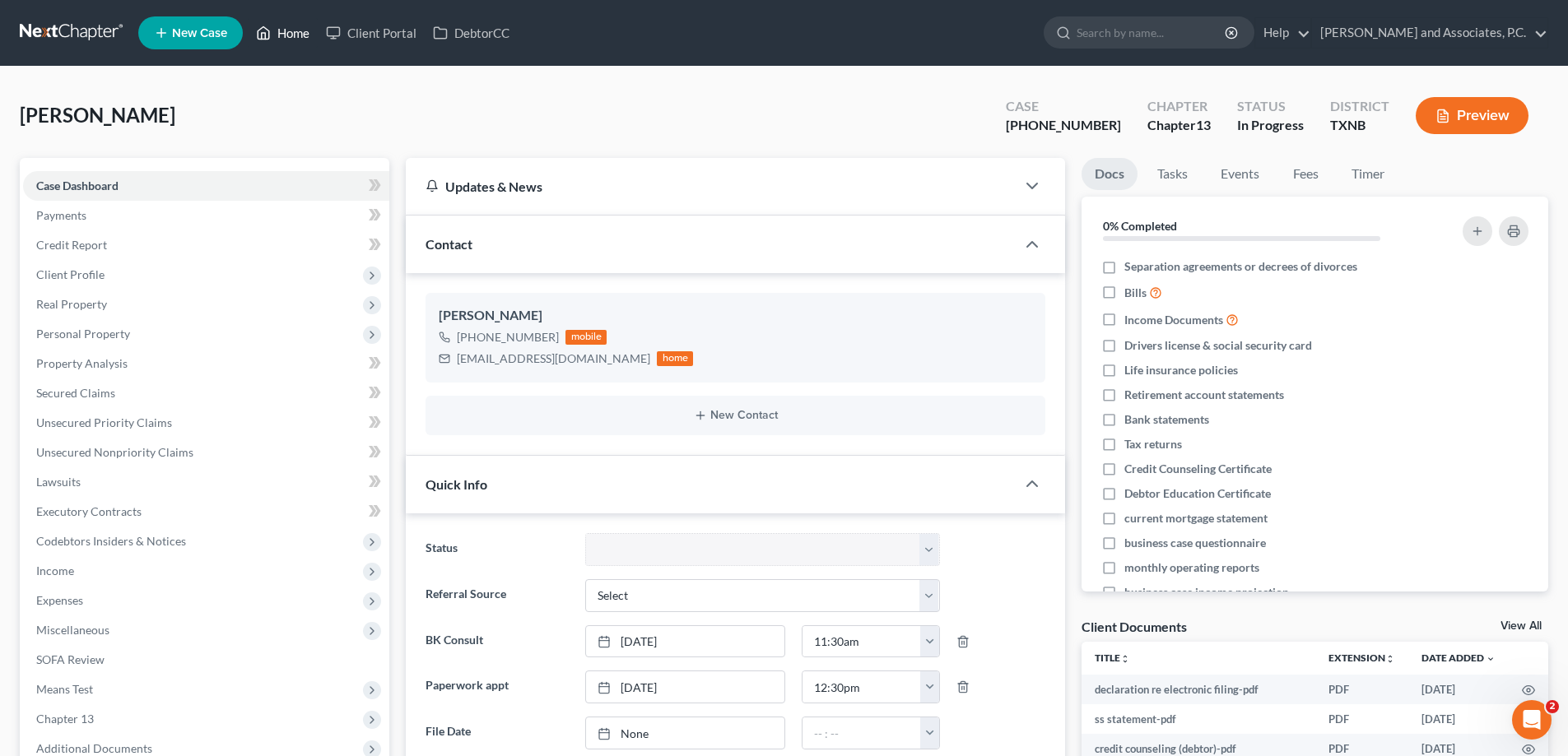
click at [294, 36] on link "Home" at bounding box center [282, 33] width 70 height 30
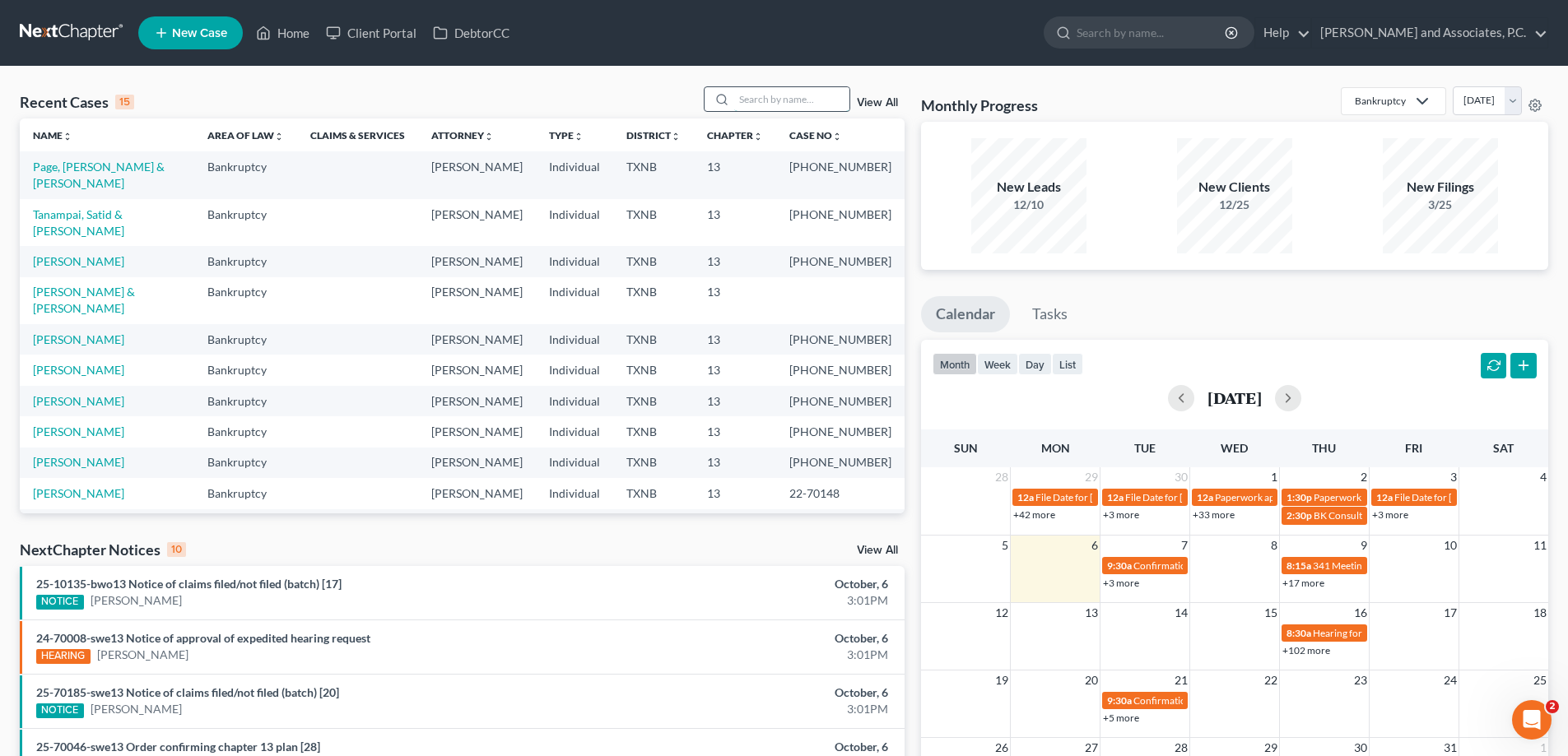
click at [759, 99] on input "search" at bounding box center [791, 99] width 115 height 24
type input "e"
type input "walter"
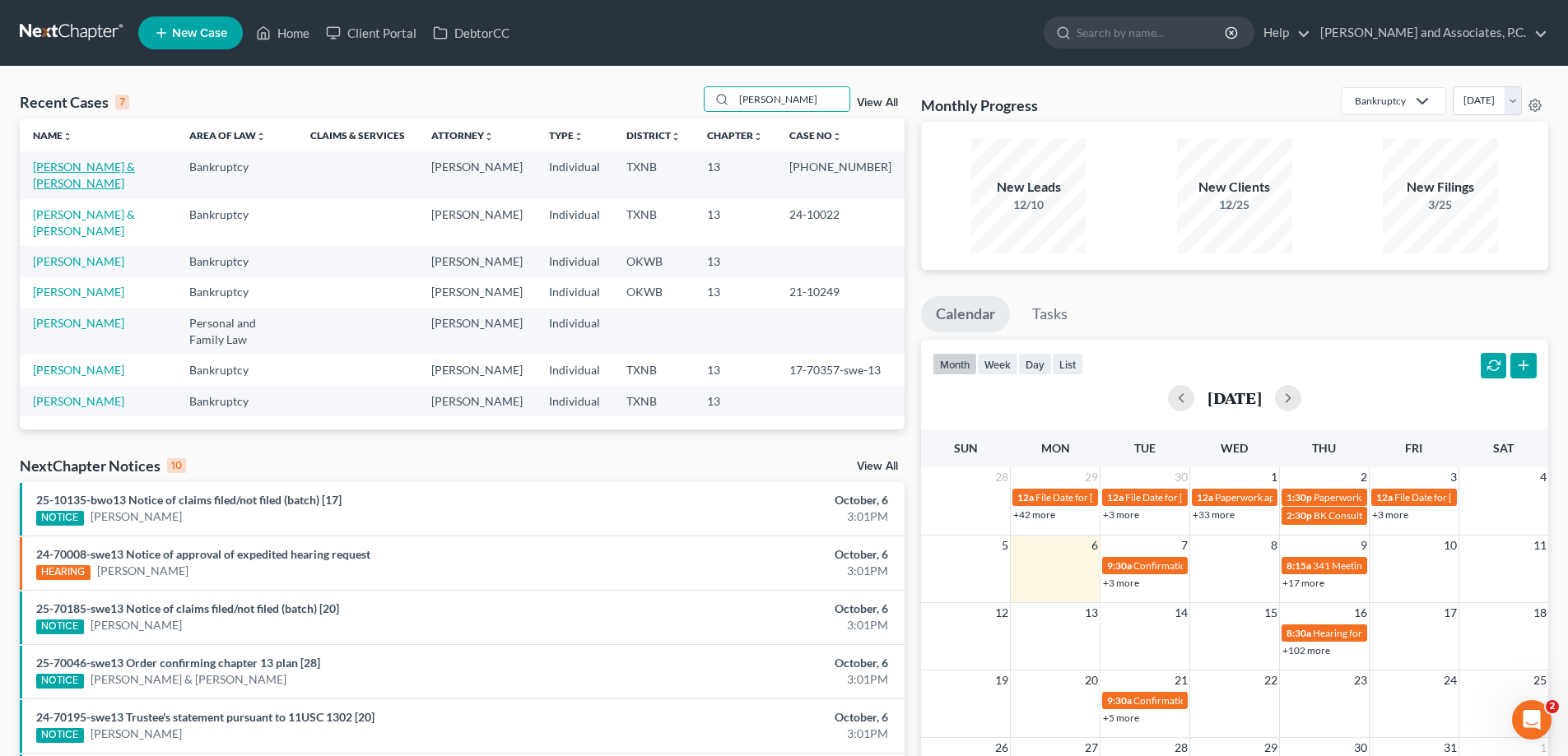
click at [69, 170] on link "Walter, Dustin & Jennifer" at bounding box center [83, 175] width 102 height 31
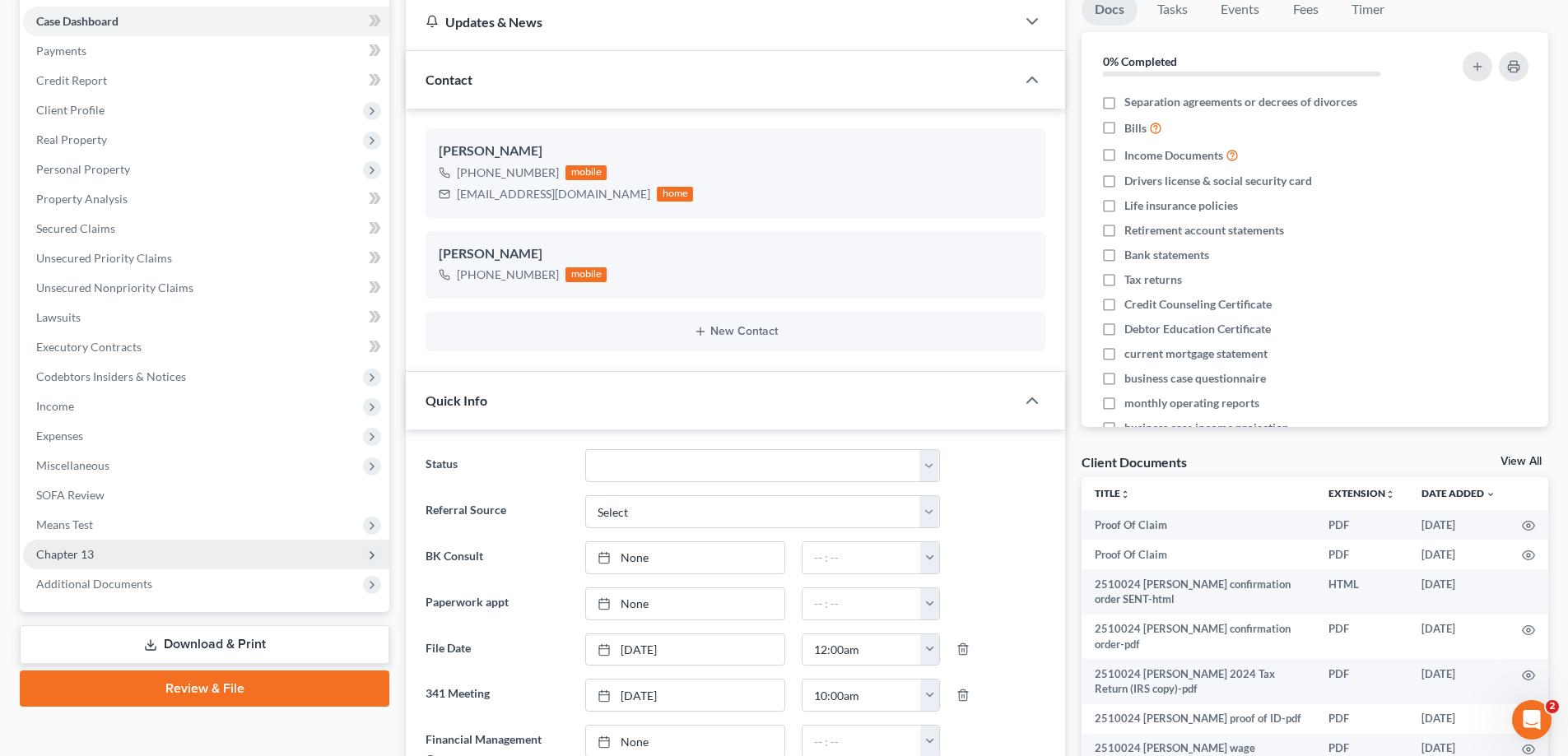
scroll to position [672, 0]
click at [170, 562] on span "Chapter 13" at bounding box center [207, 555] width 367 height 30
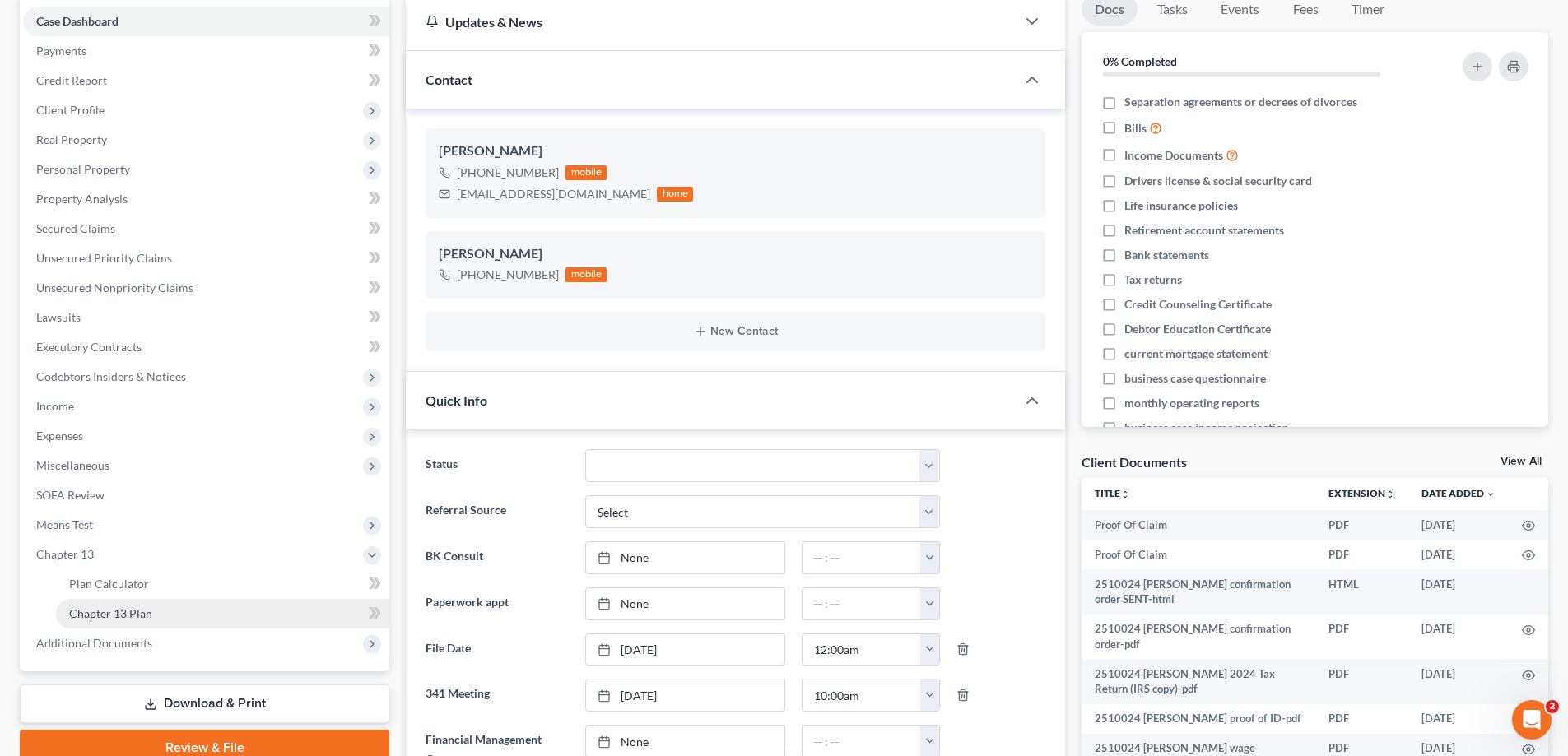
click at [165, 617] on link "Chapter 13 Plan" at bounding box center [223, 614] width 334 height 30
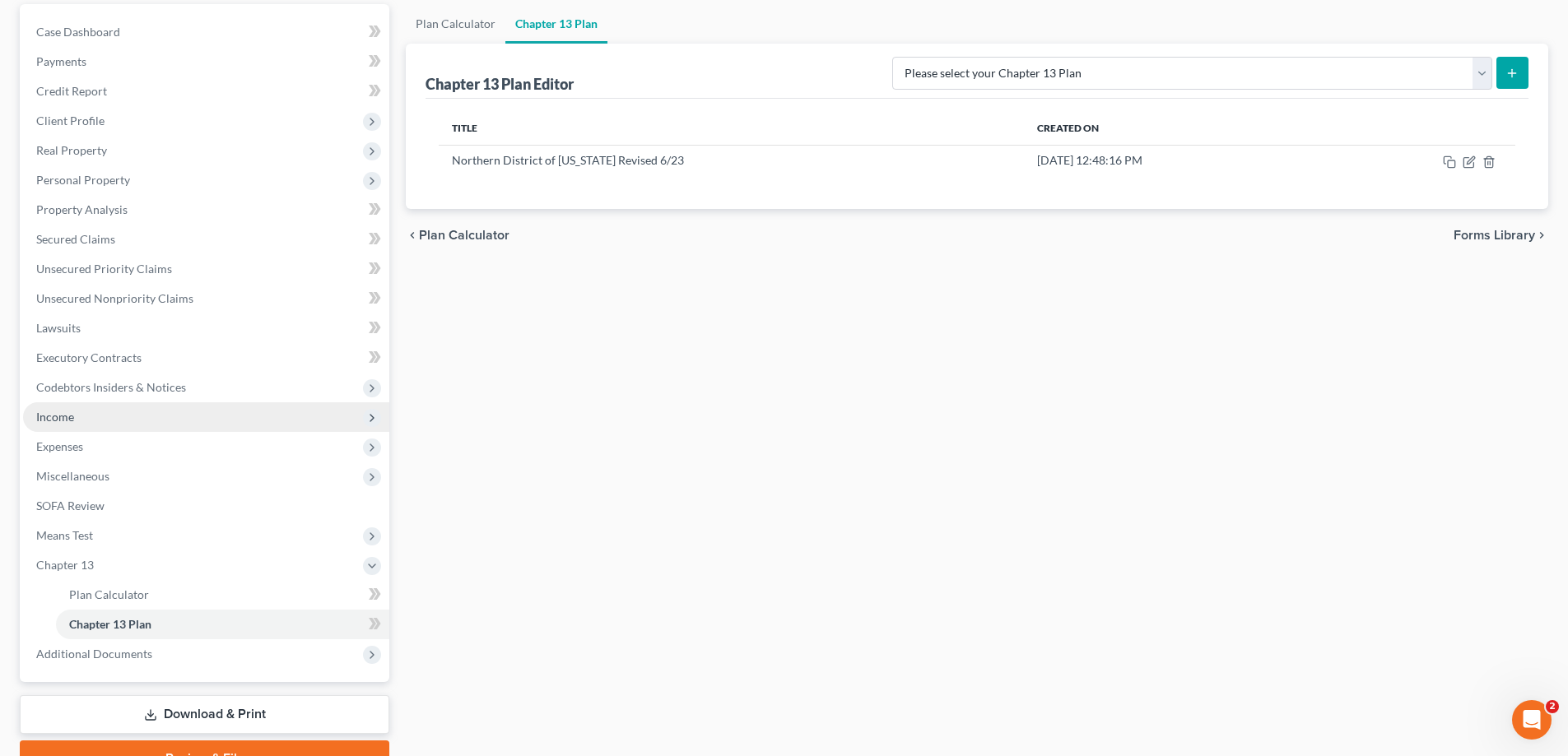
scroll to position [237, 0]
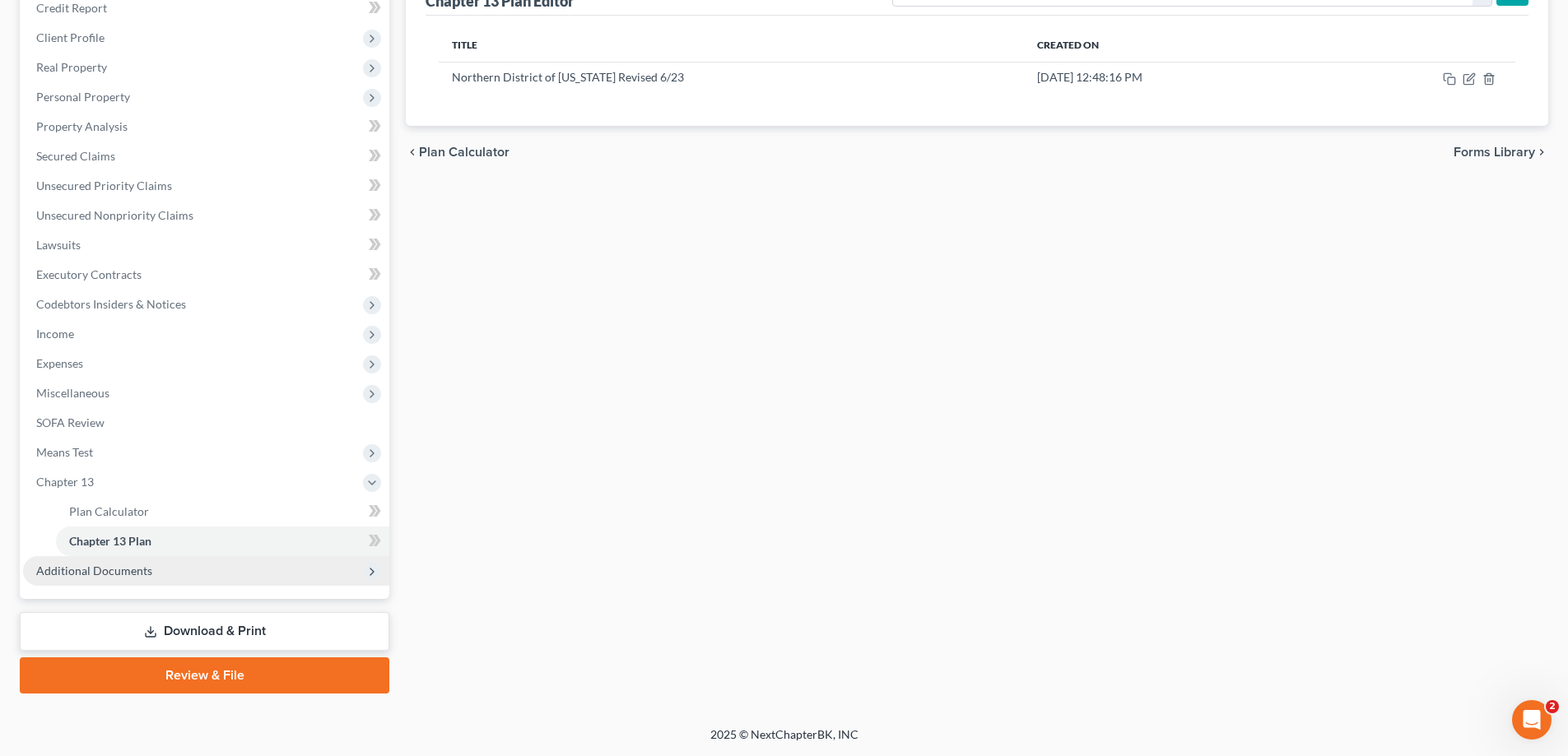
click at [176, 577] on span "Additional Documents" at bounding box center [207, 571] width 367 height 30
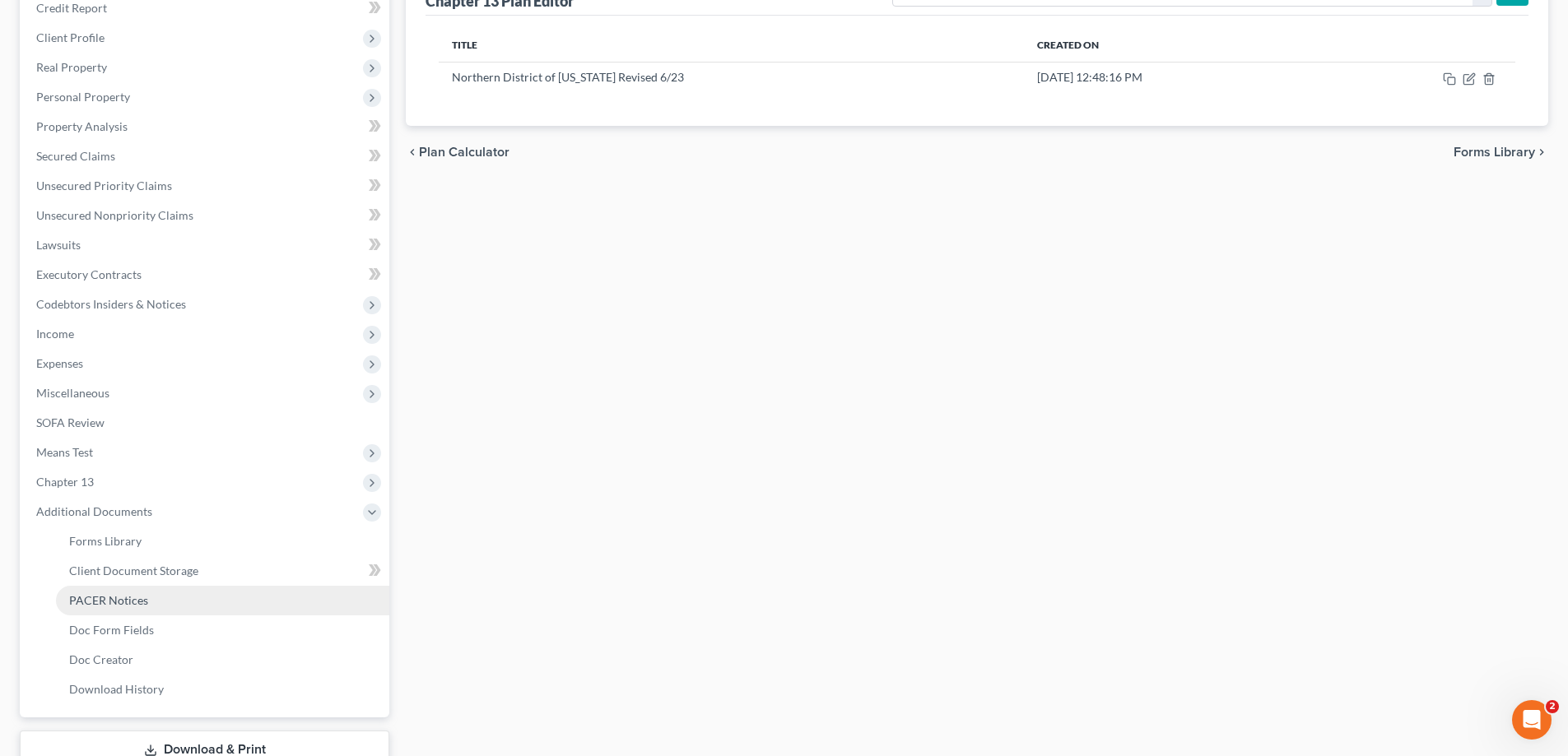
click at [166, 602] on link "PACER Notices" at bounding box center [223, 601] width 334 height 30
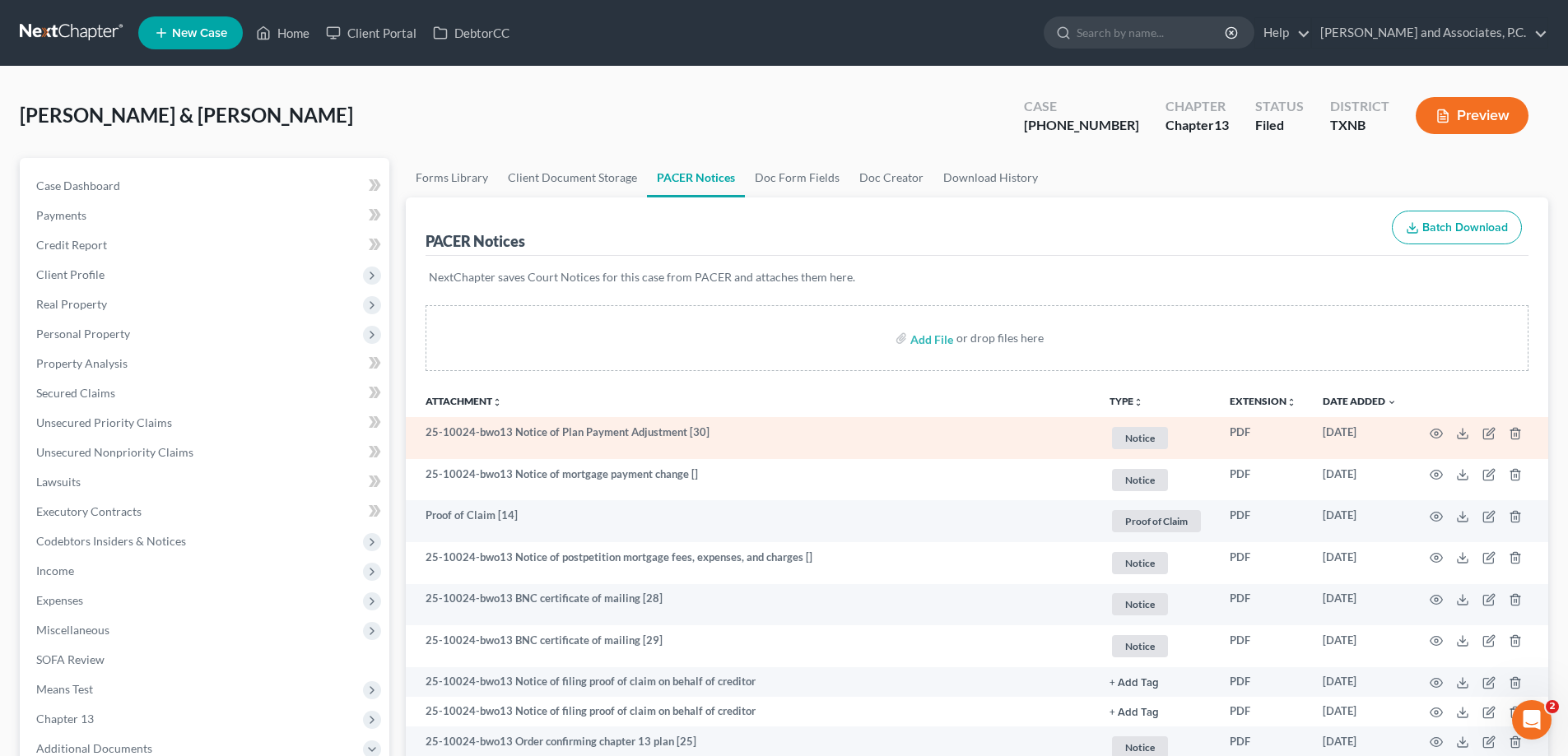
click at [1444, 434] on td at bounding box center [1479, 437] width 138 height 42
click at [1437, 430] on icon "button" at bounding box center [1436, 434] width 12 height 9
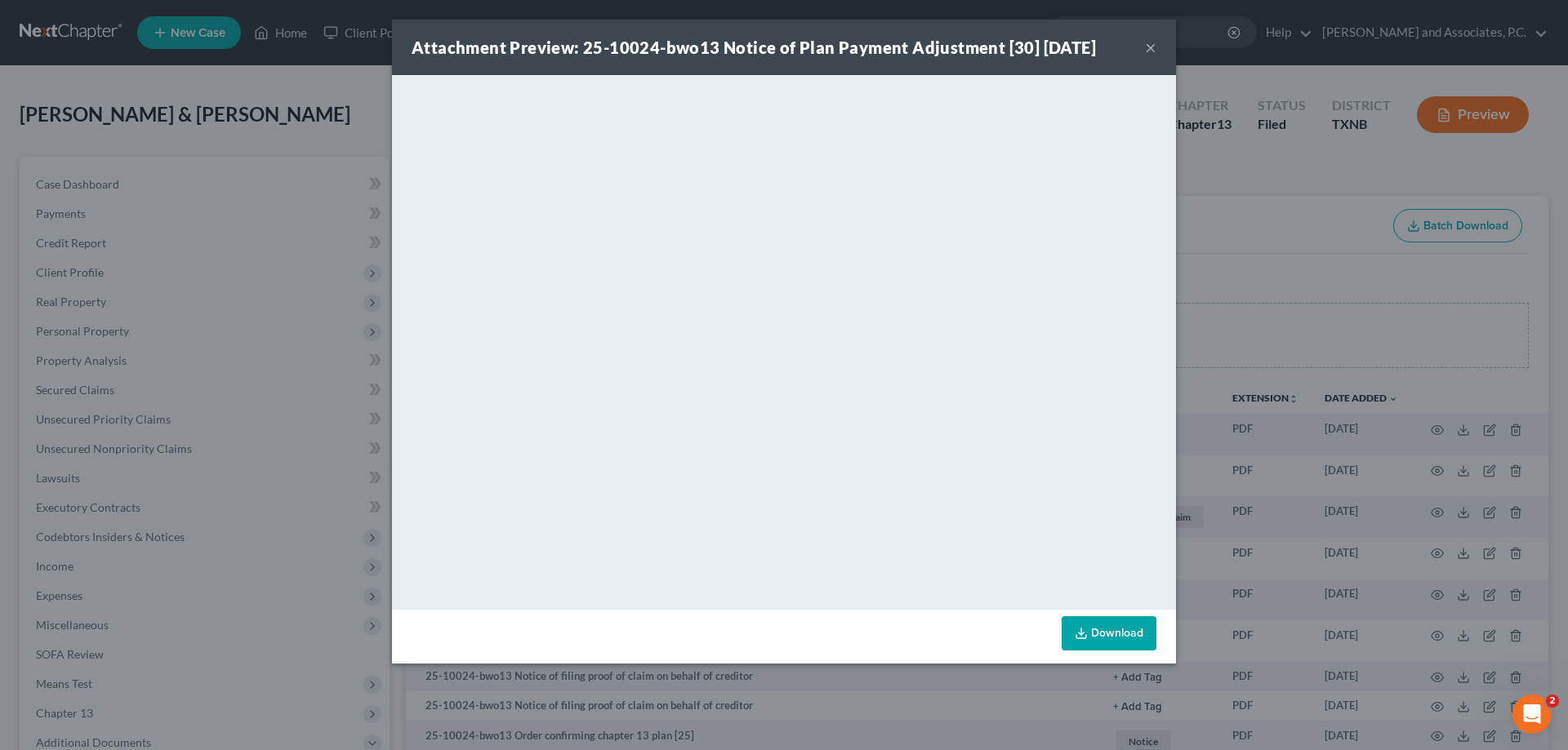
click at [1149, 54] on button "×" at bounding box center [1151, 47] width 11 height 19
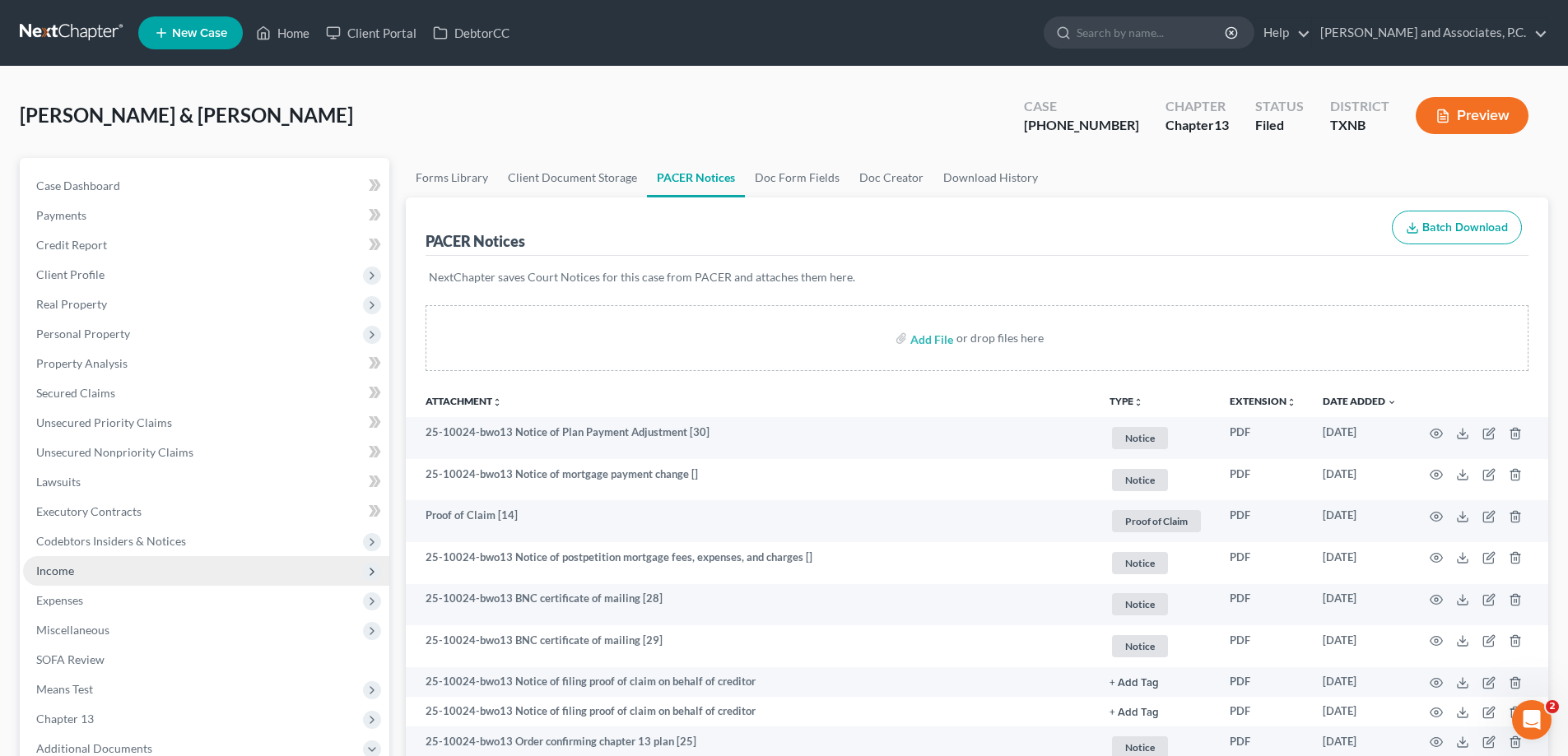
click at [122, 569] on span "Income" at bounding box center [207, 571] width 367 height 30
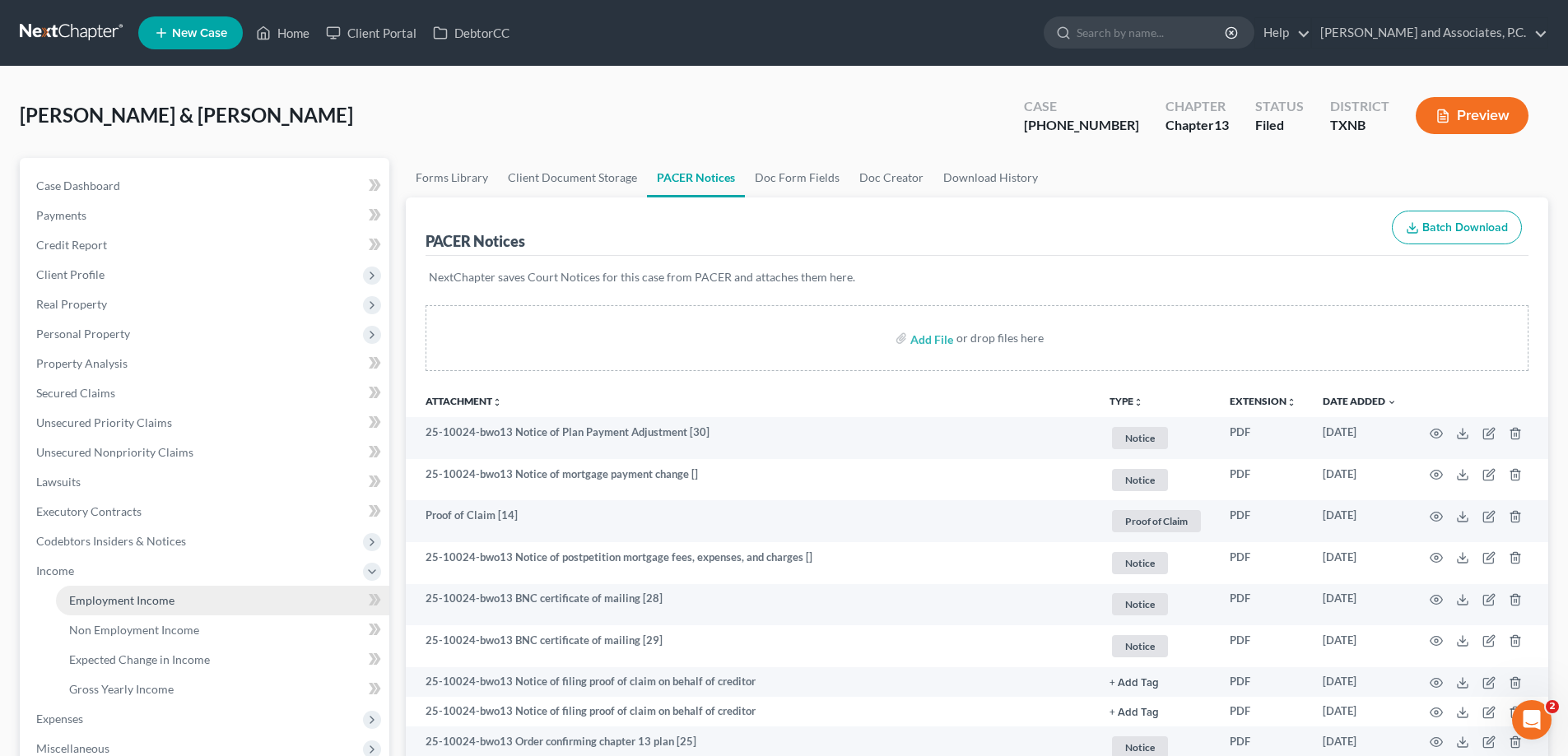
click at [121, 597] on span "Employment Income" at bounding box center [122, 600] width 106 height 14
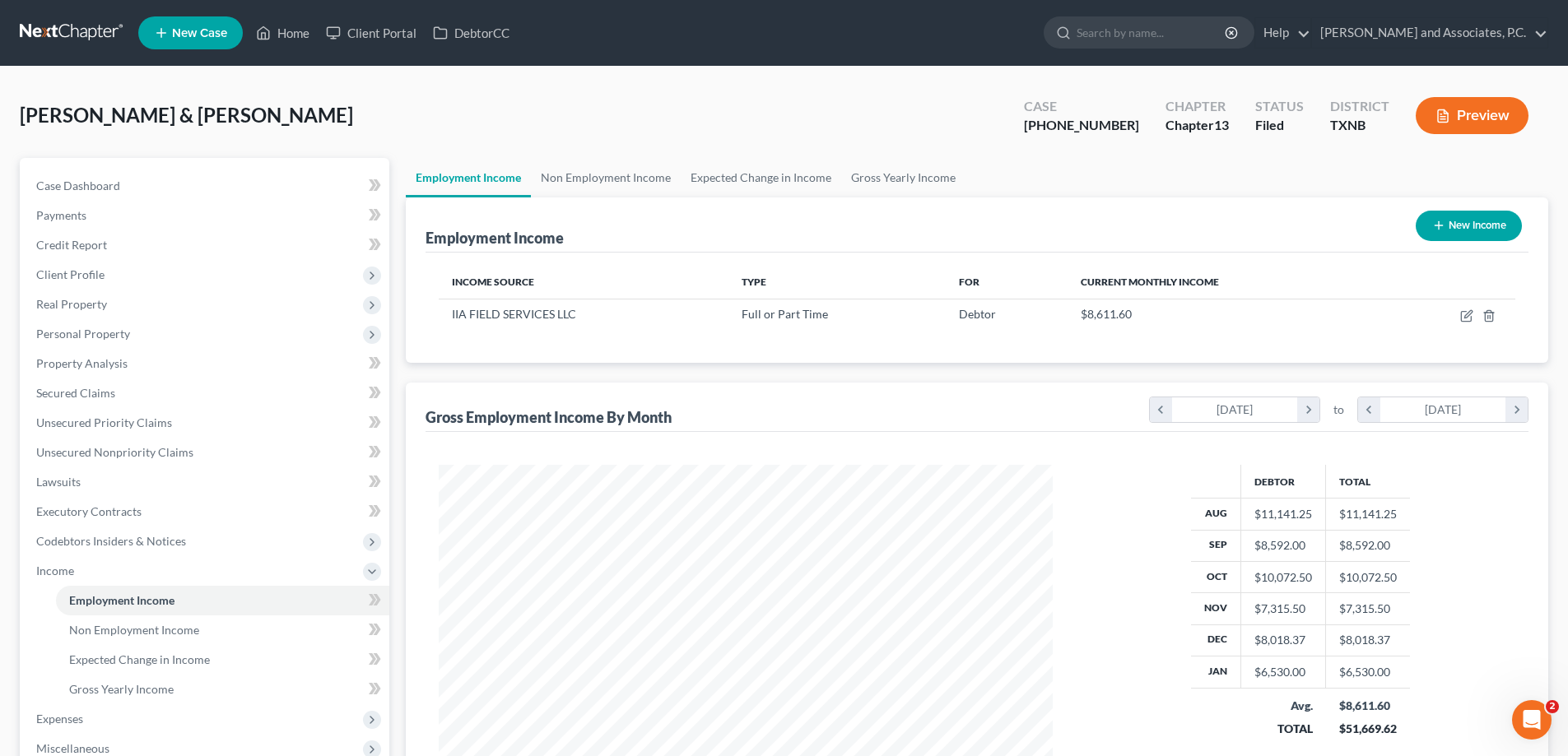
scroll to position [307, 647]
click at [614, 178] on link "Non Employment Income" at bounding box center [606, 178] width 150 height 39
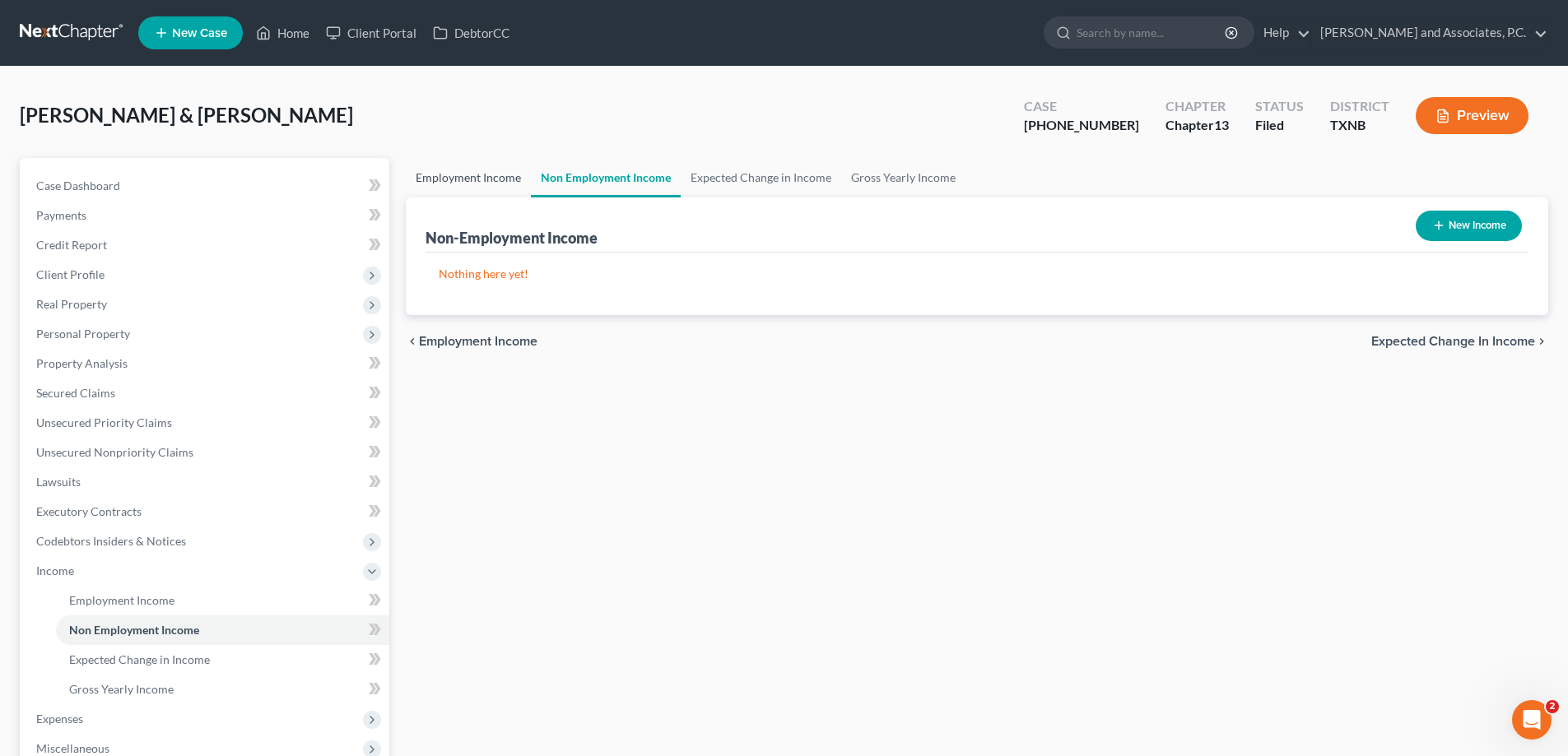
click at [473, 175] on link "Employment Income" at bounding box center [468, 178] width 125 height 39
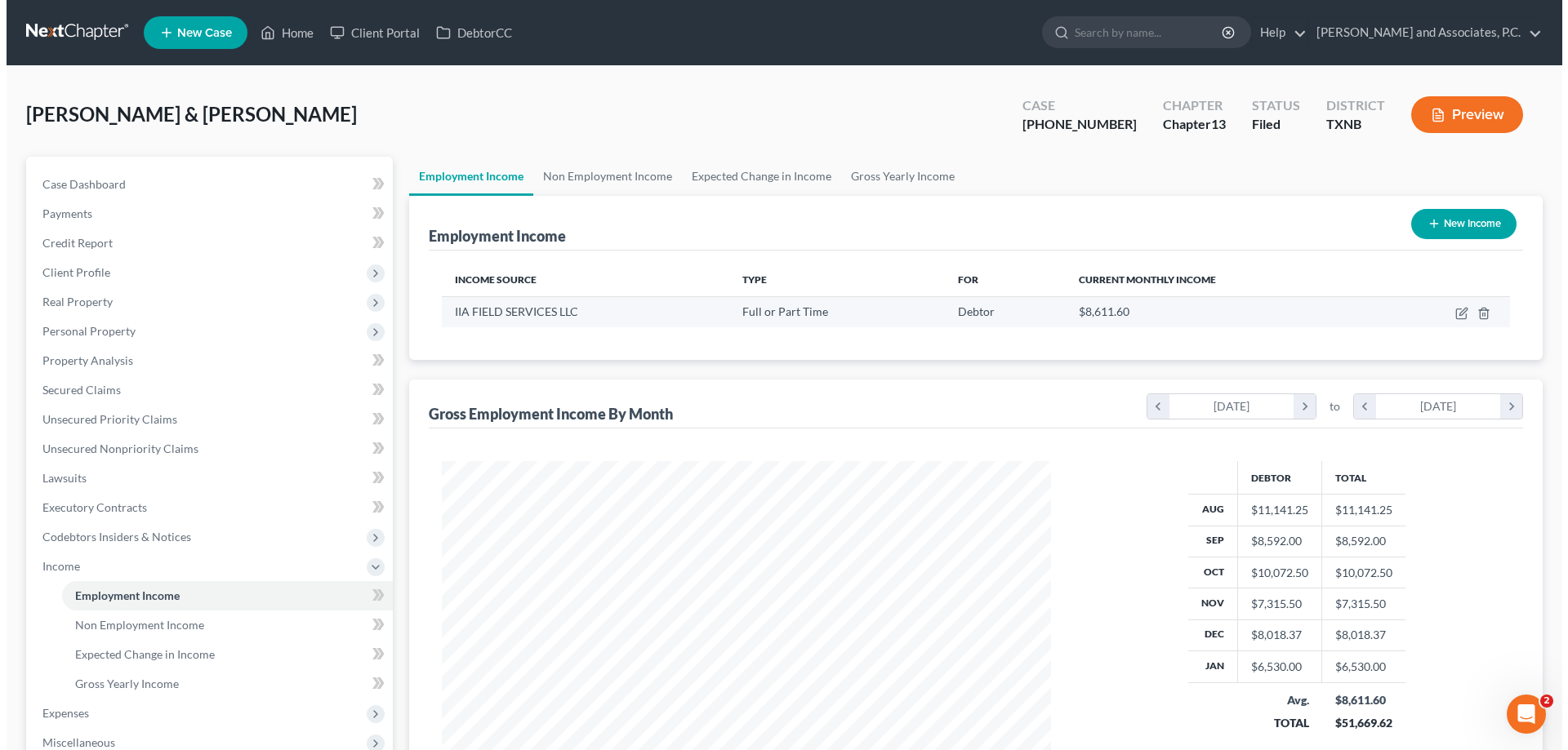
scroll to position [304, 642]
click at [1456, 313] on icon "button" at bounding box center [1455, 313] width 13 height 13
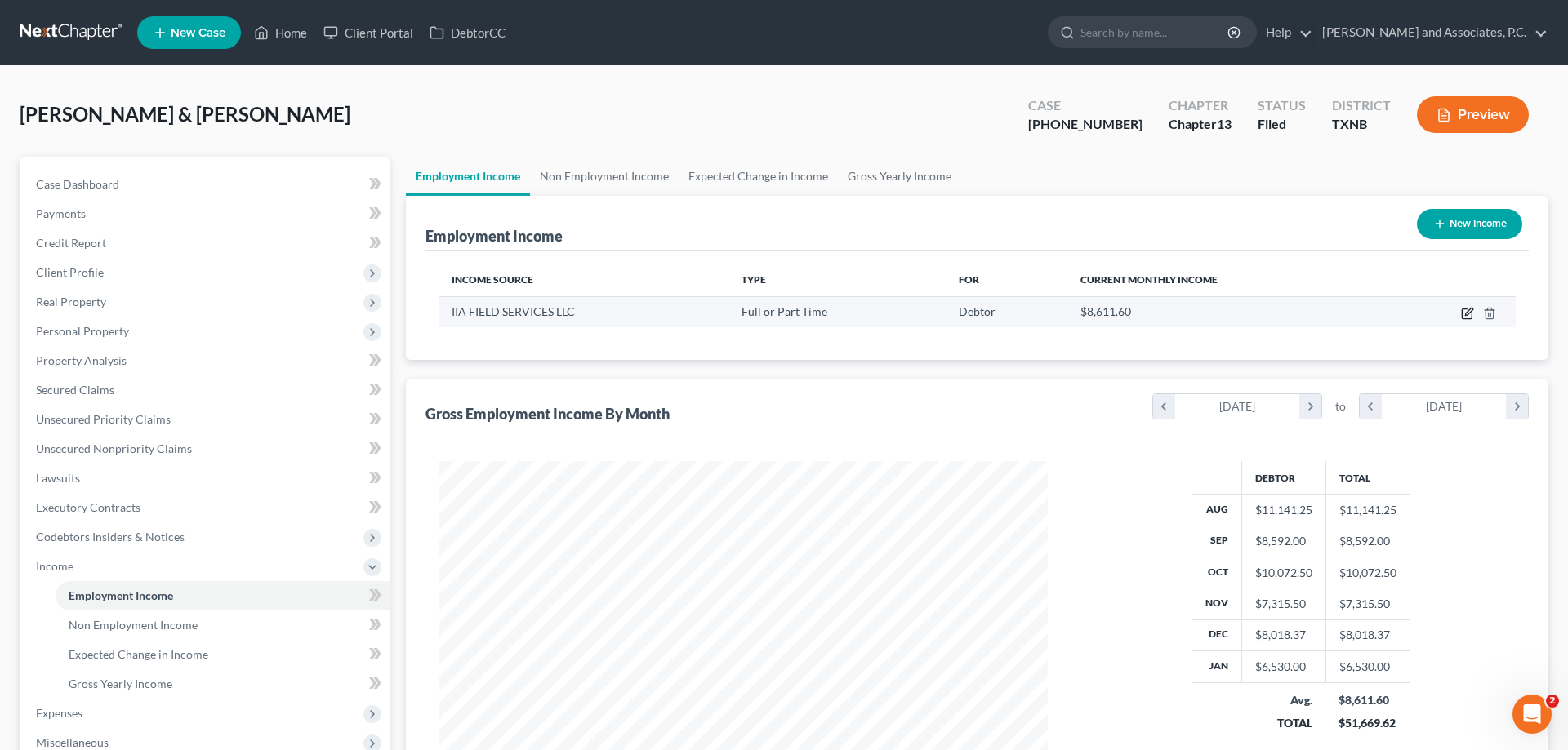
select select "0"
select select "45"
select select "2"
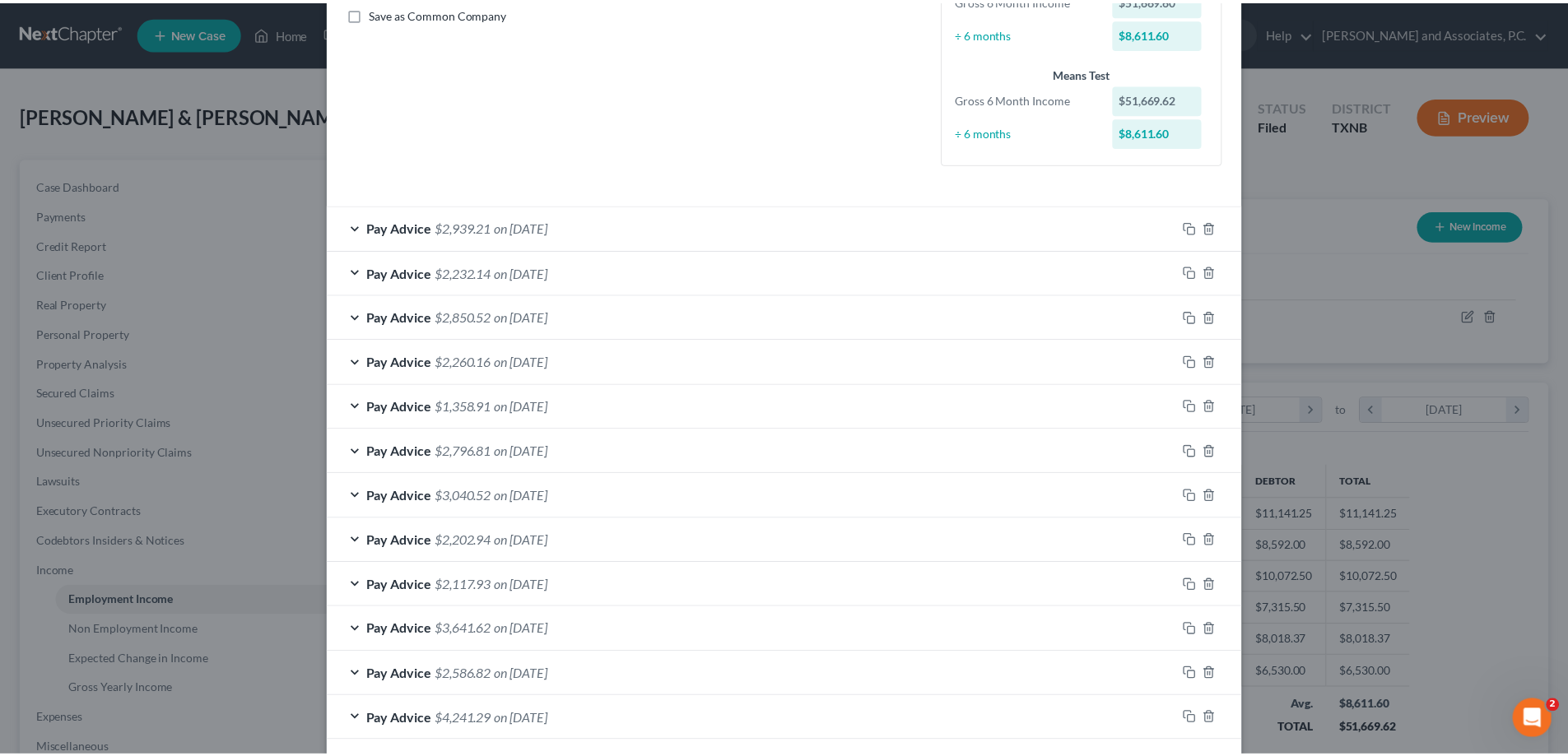
scroll to position [546, 0]
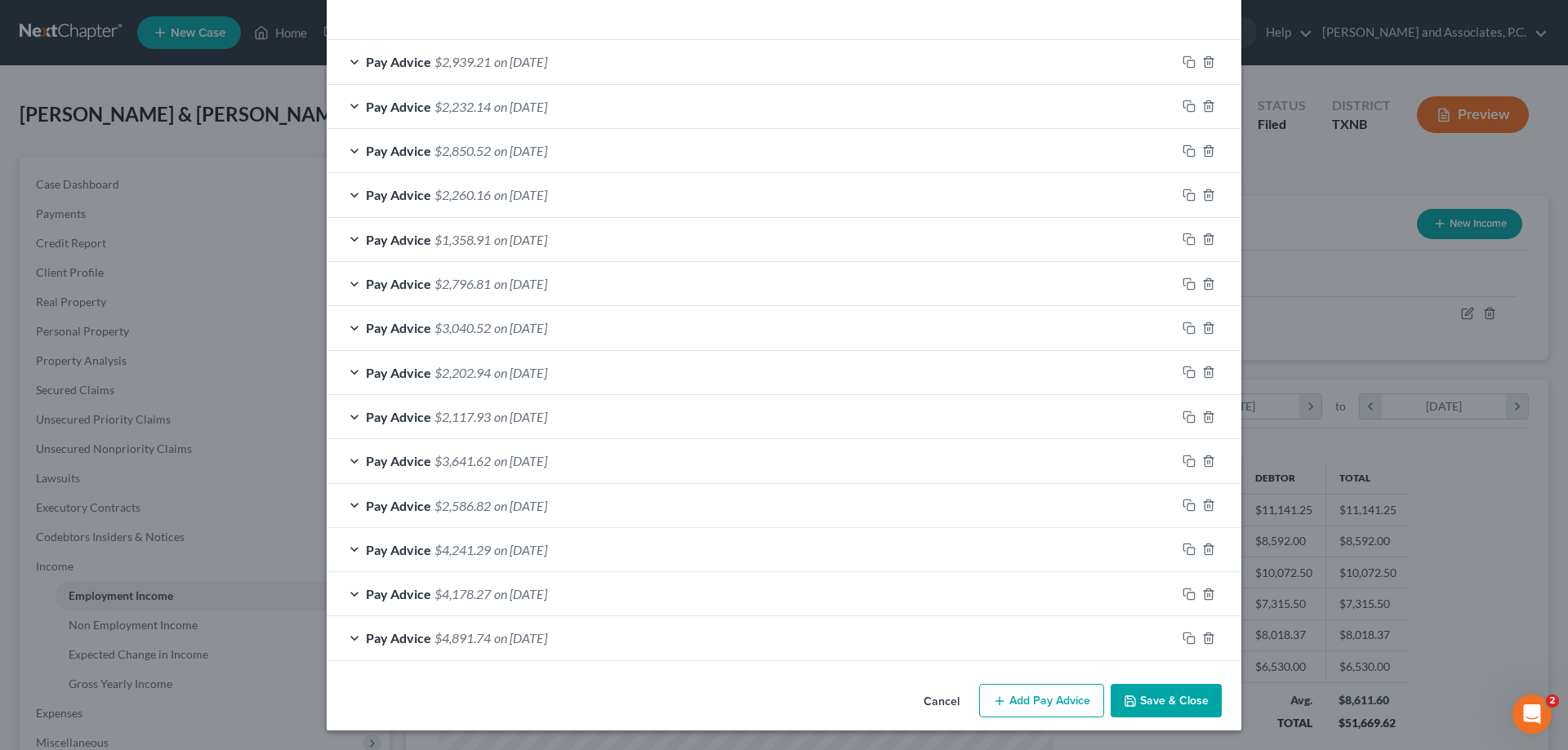
click at [1165, 703] on button "Save & Close" at bounding box center [1166, 701] width 111 height 34
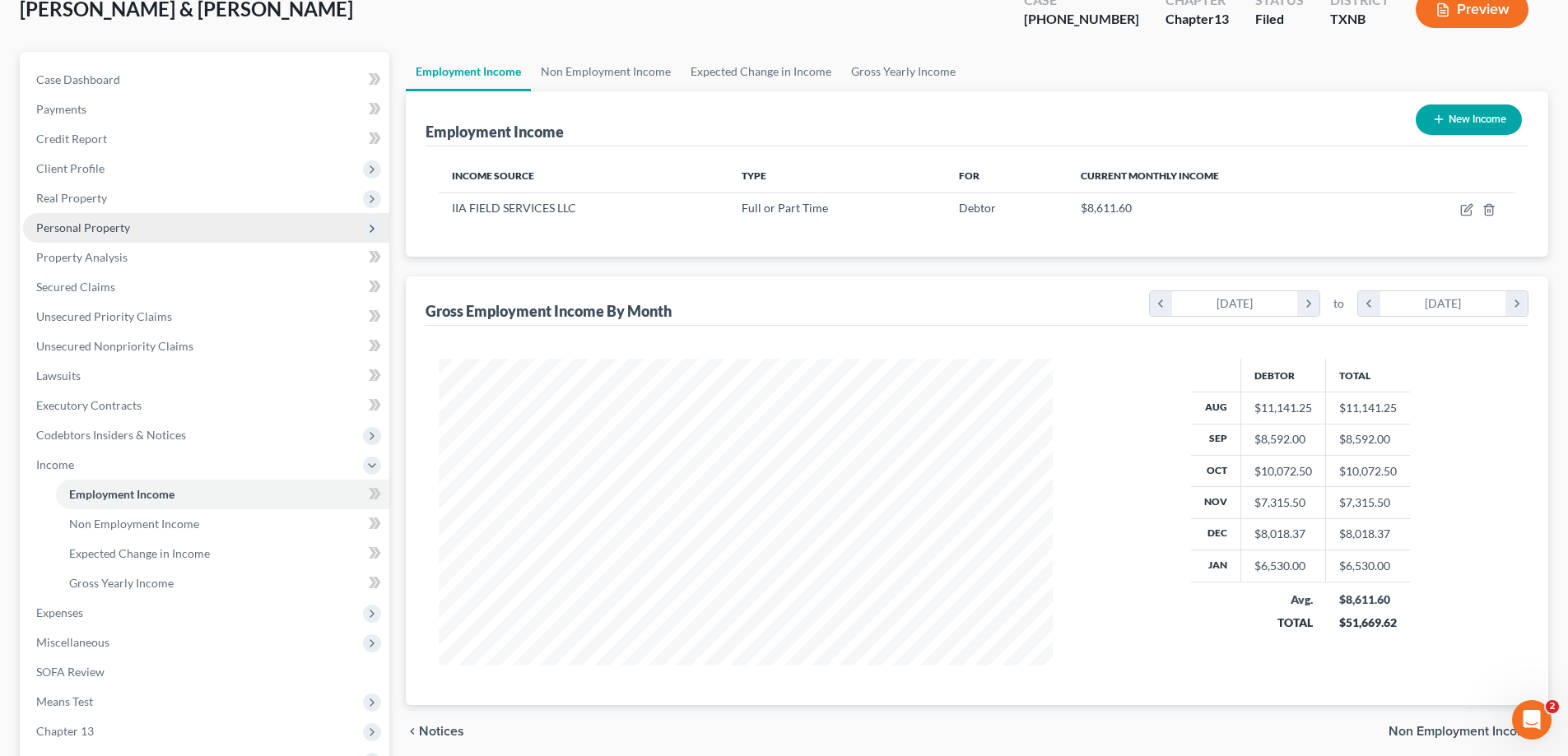
scroll to position [296, 0]
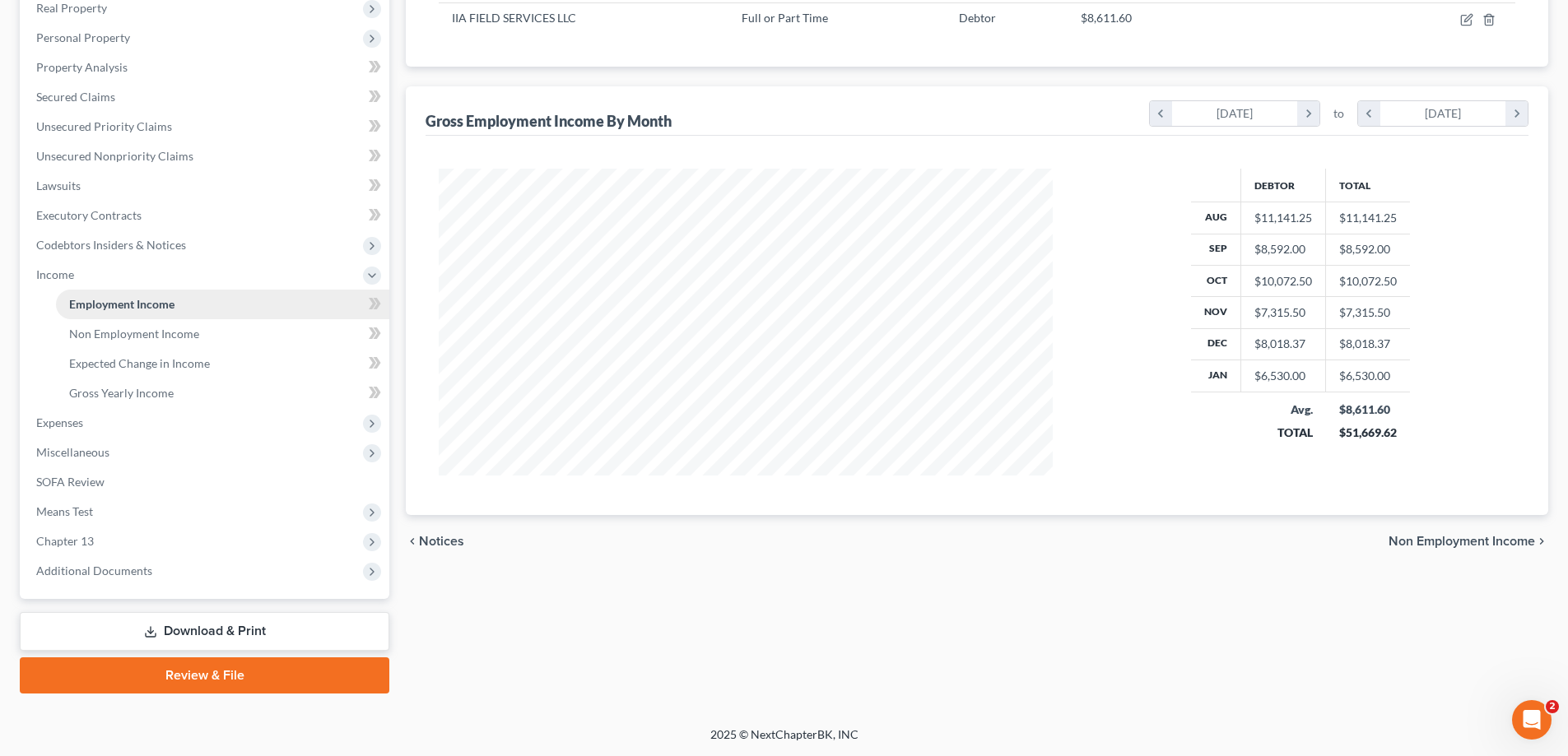
click at [168, 309] on span "Employment Income" at bounding box center [122, 304] width 106 height 14
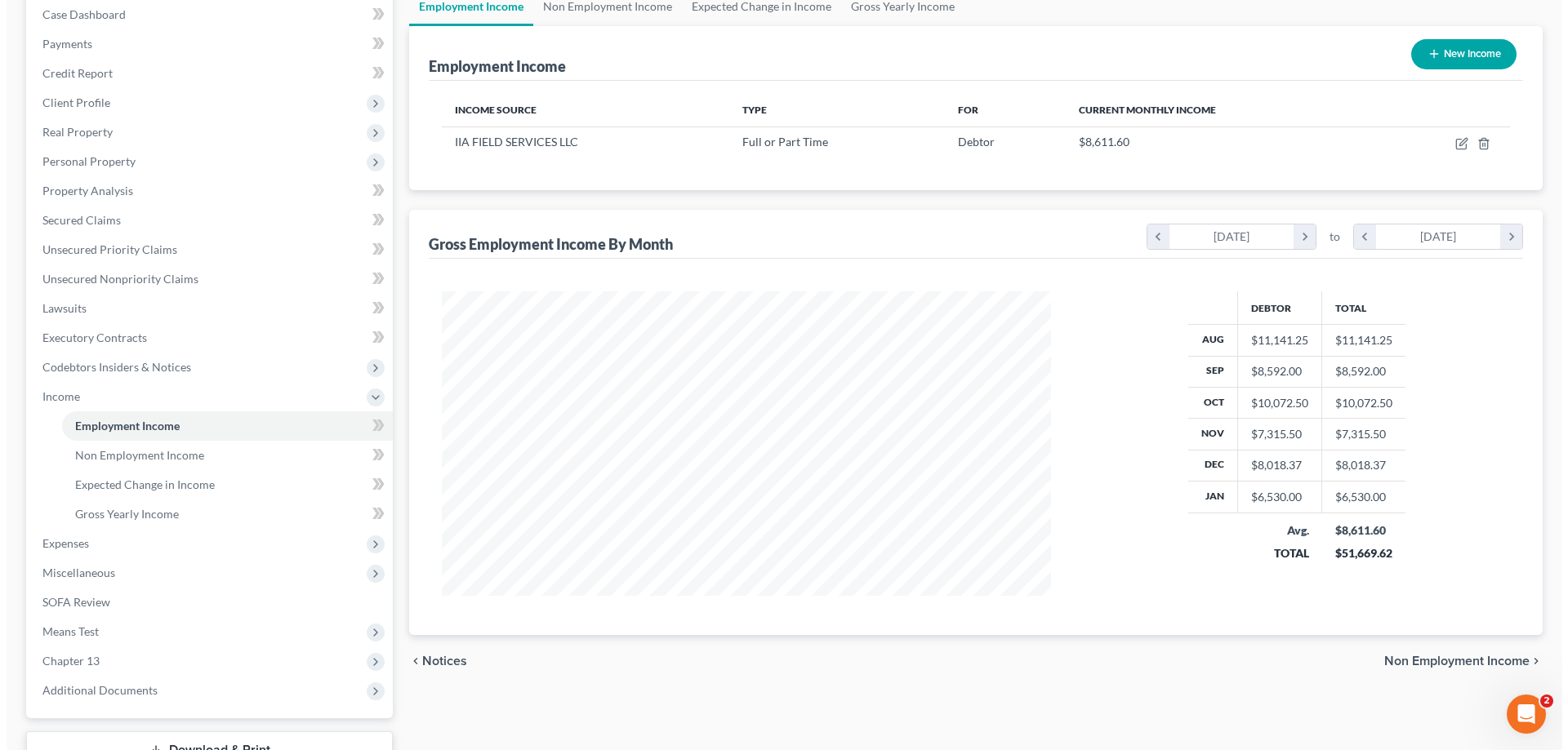
scroll to position [131, 0]
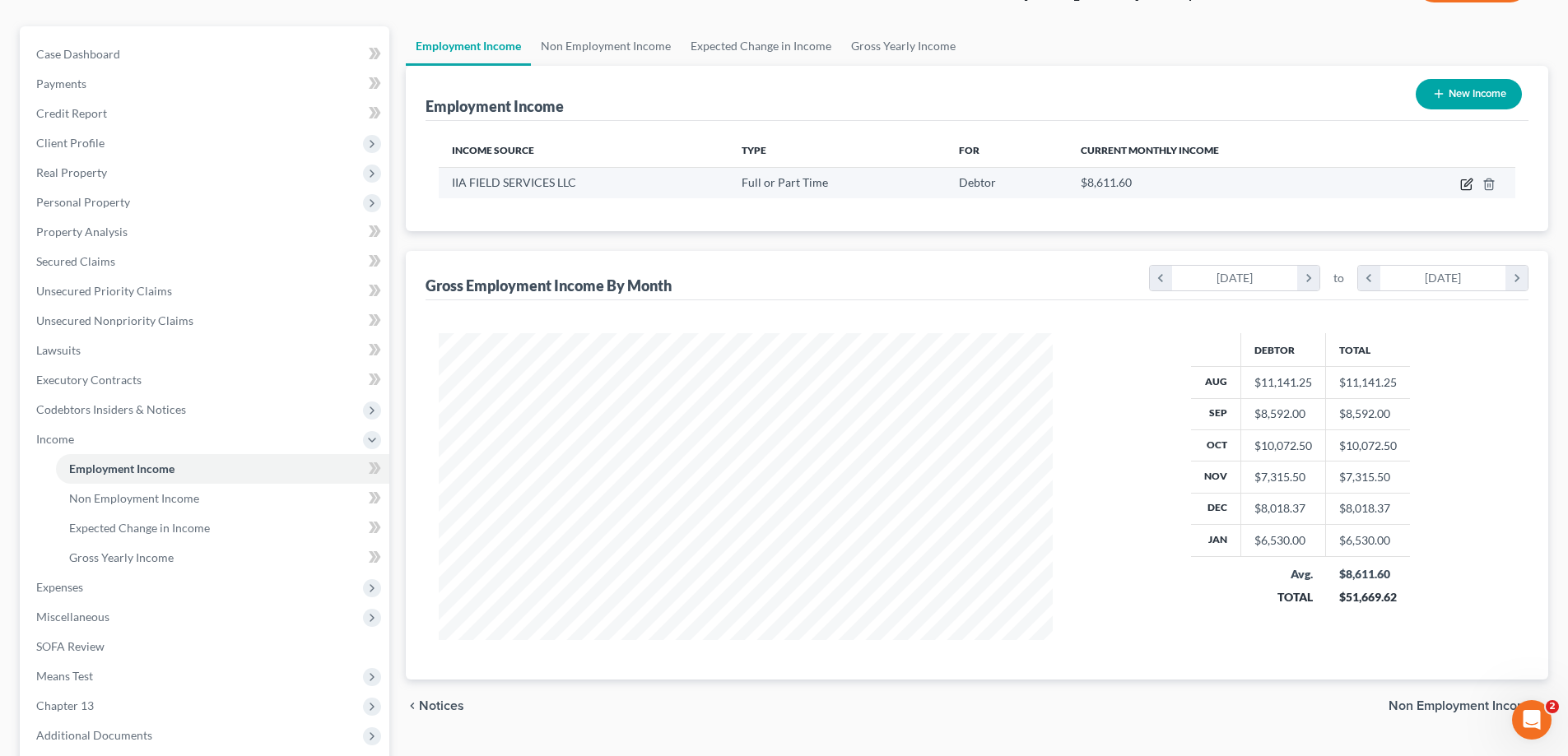
click at [1471, 182] on icon "button" at bounding box center [1467, 184] width 13 height 13
select select "0"
select select "45"
select select "2"
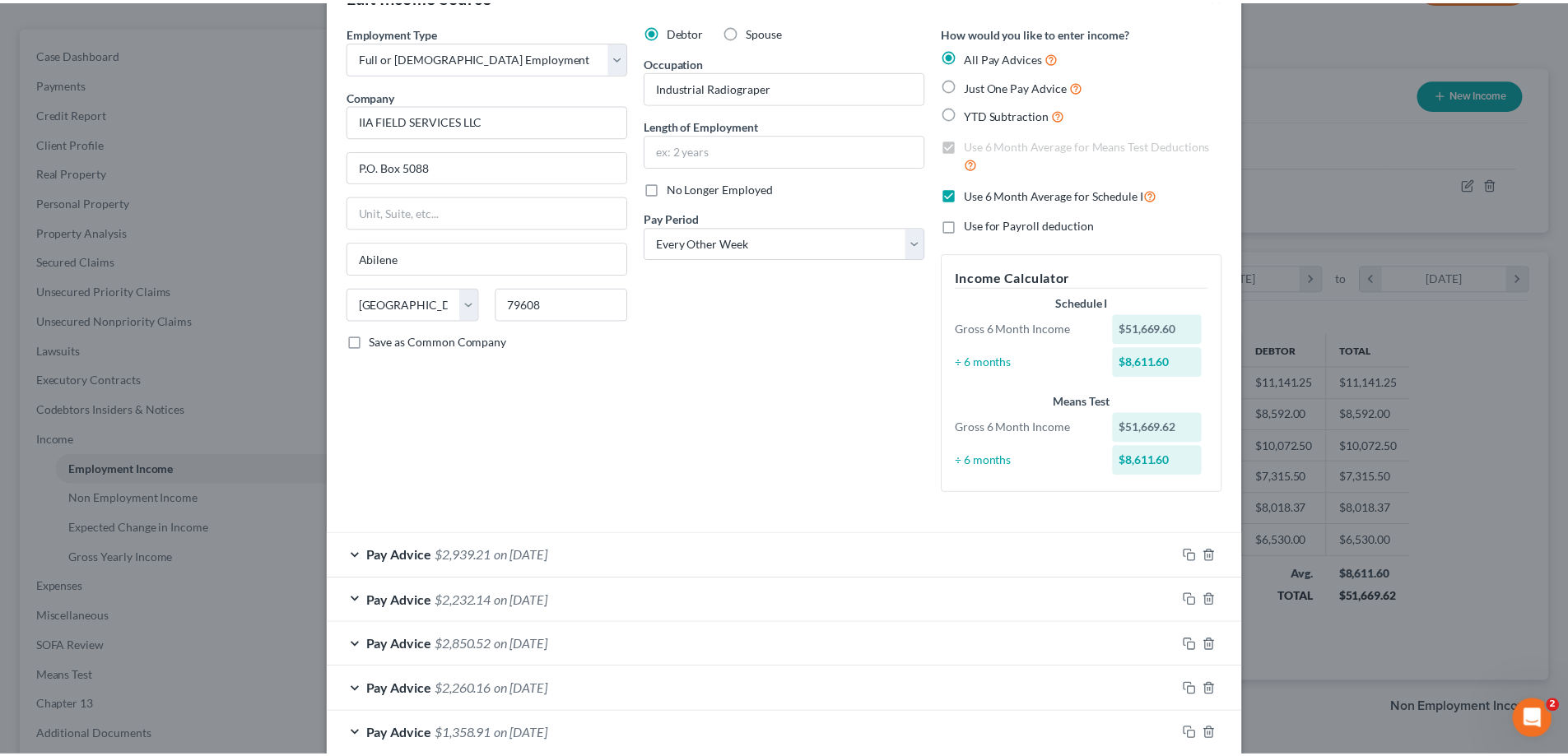
scroll to position [0, 0]
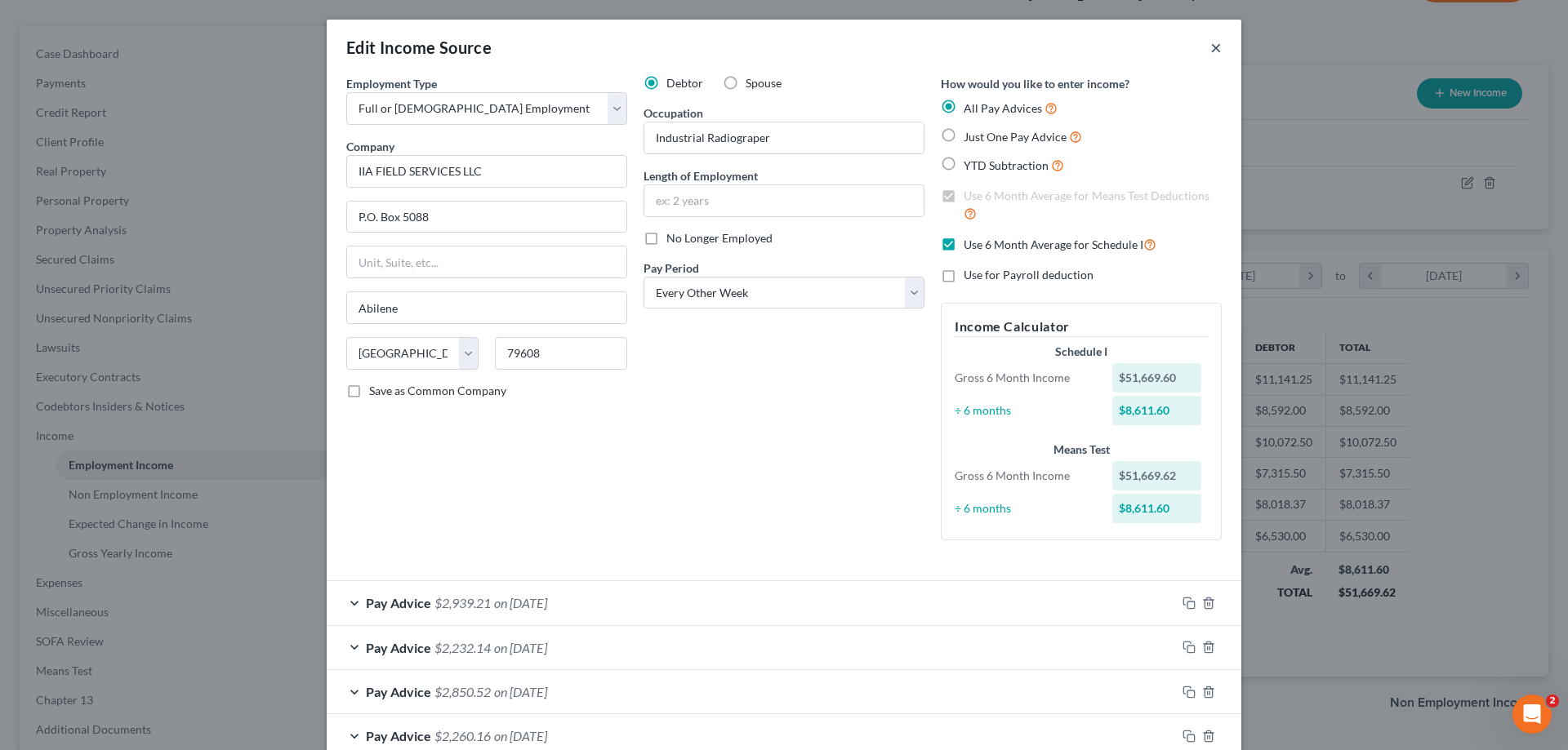
click at [1210, 44] on button "×" at bounding box center [1216, 47] width 11 height 19
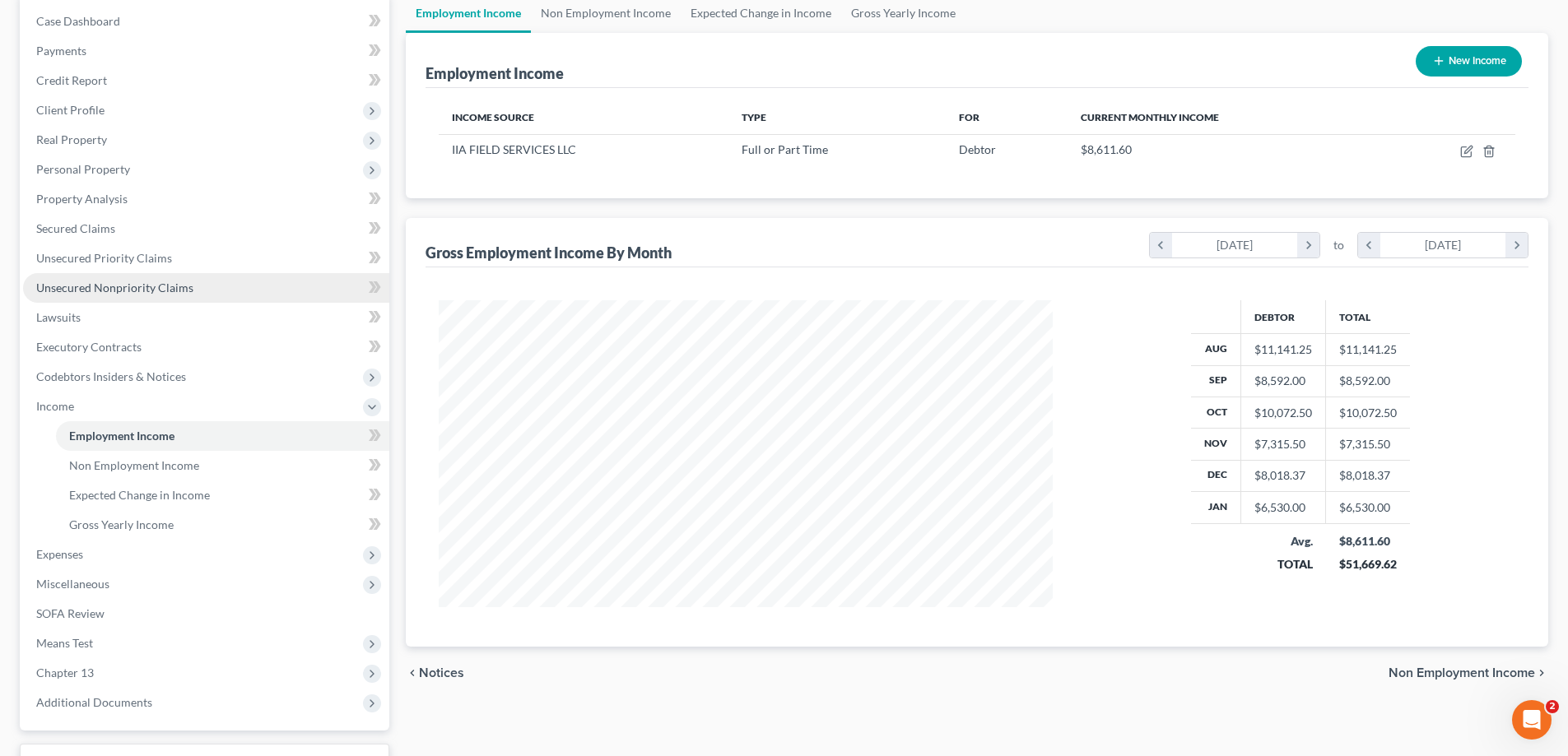
scroll to position [296, 0]
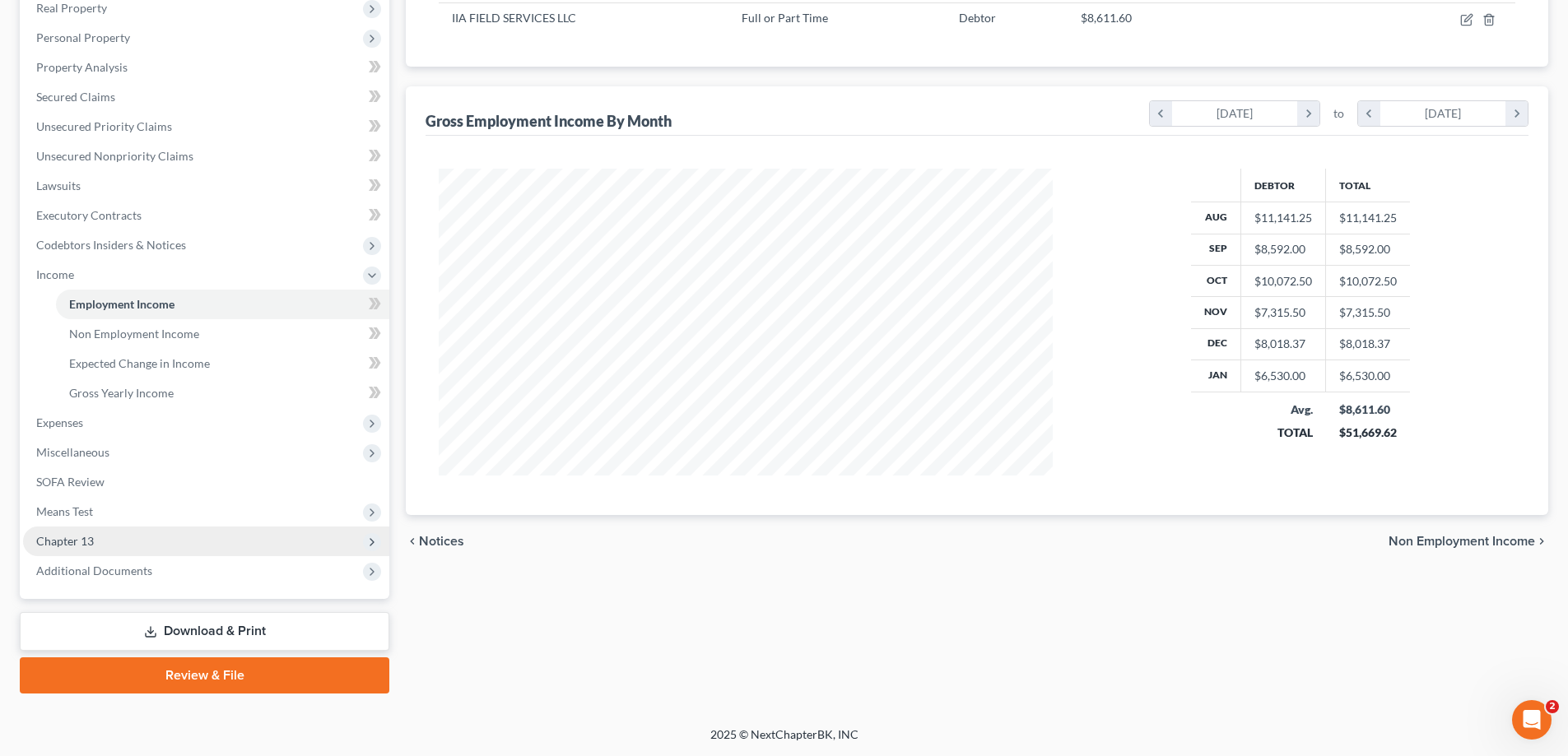
click at [171, 552] on span "Chapter 13" at bounding box center [207, 542] width 367 height 30
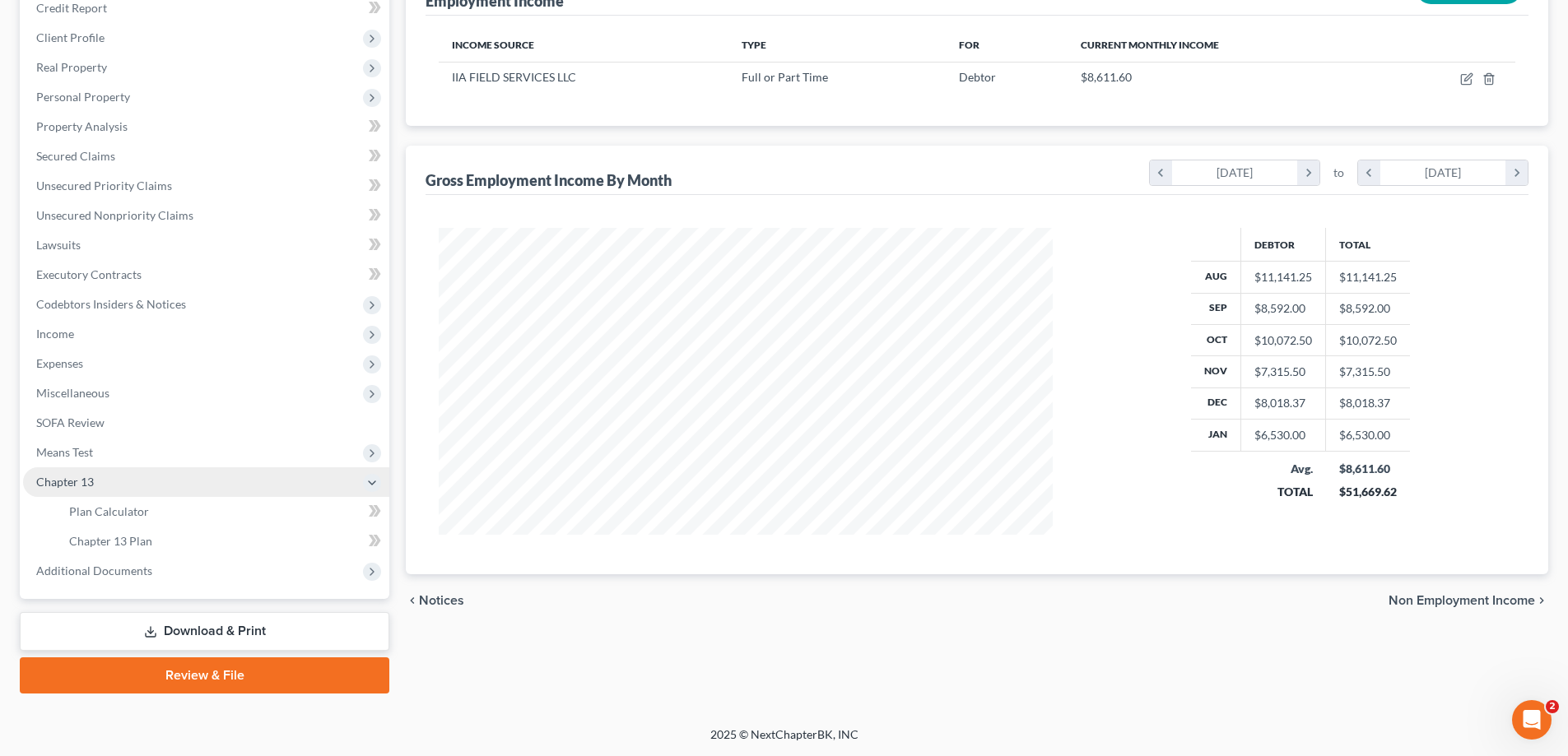
scroll to position [237, 0]
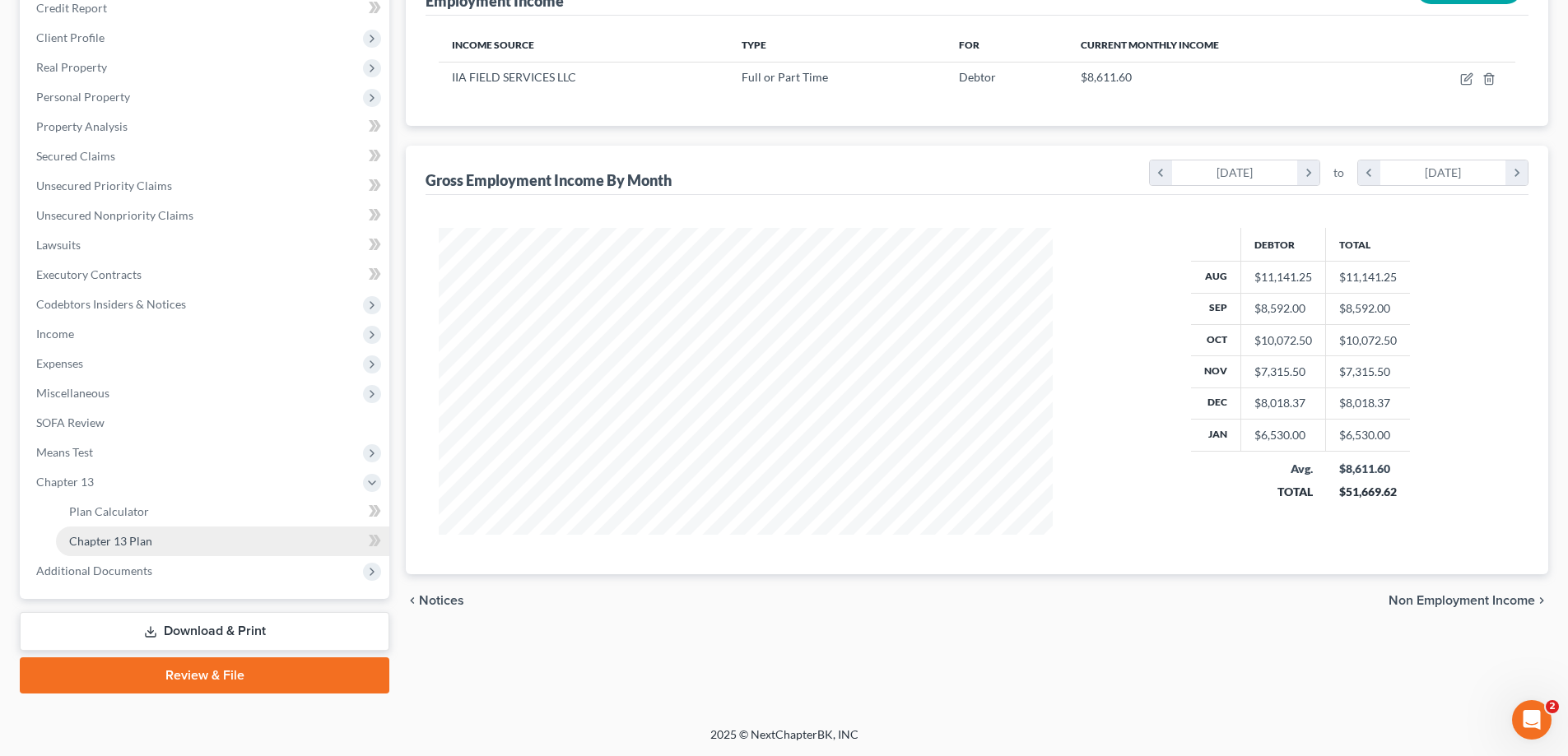
click at [178, 543] on link "Chapter 13 Plan" at bounding box center [223, 542] width 334 height 30
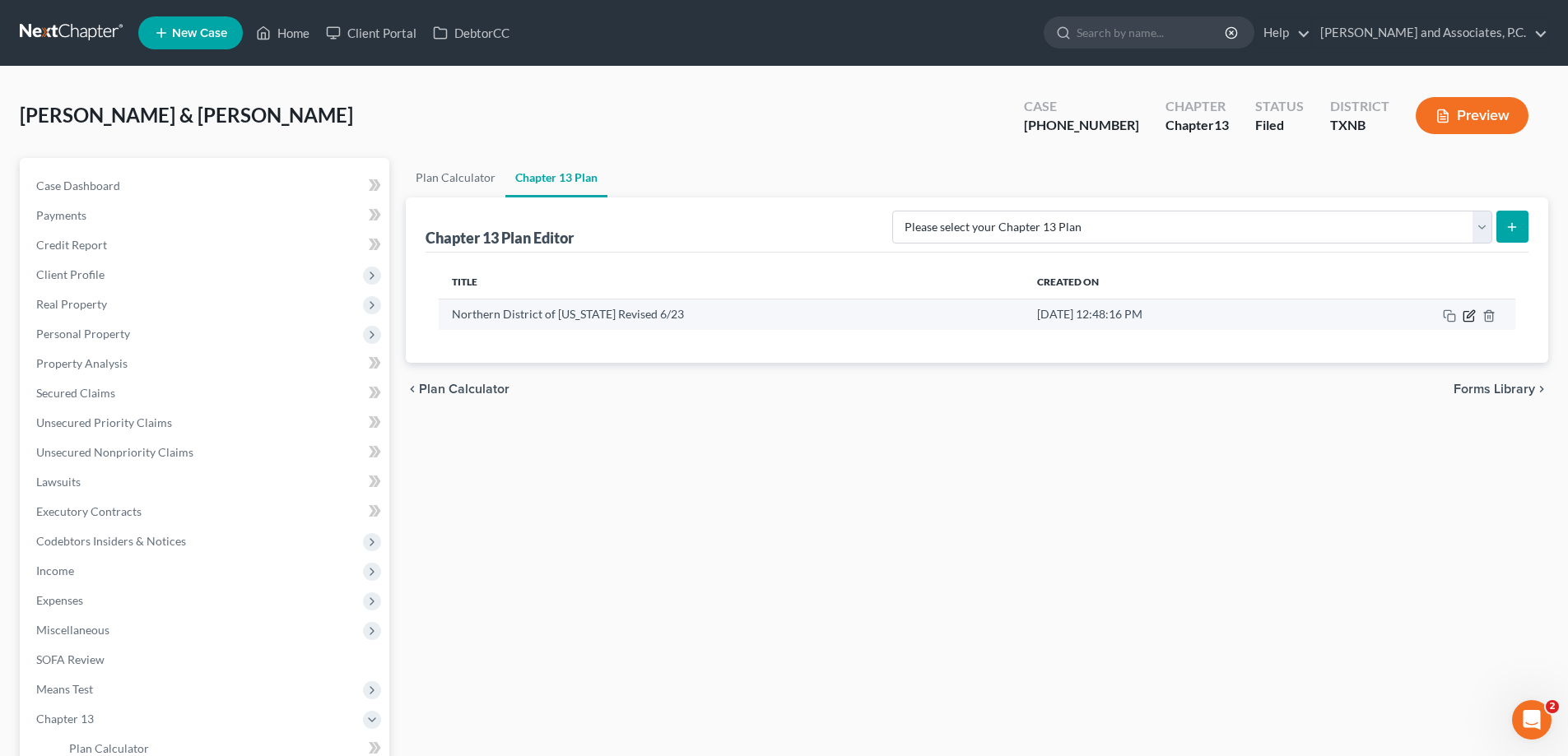
click at [1468, 314] on icon "button" at bounding box center [1470, 316] width 13 height 13
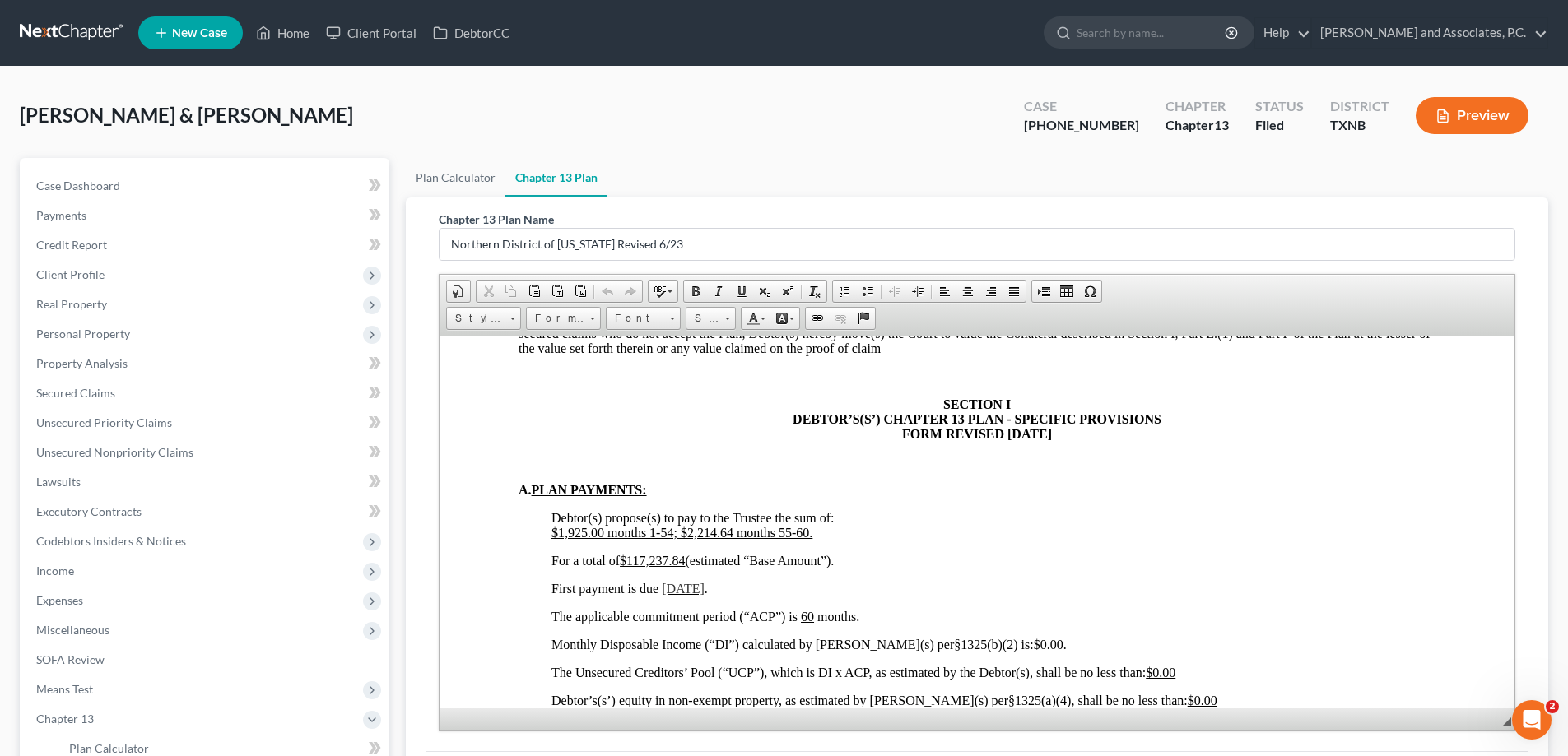
scroll to position [988, 0]
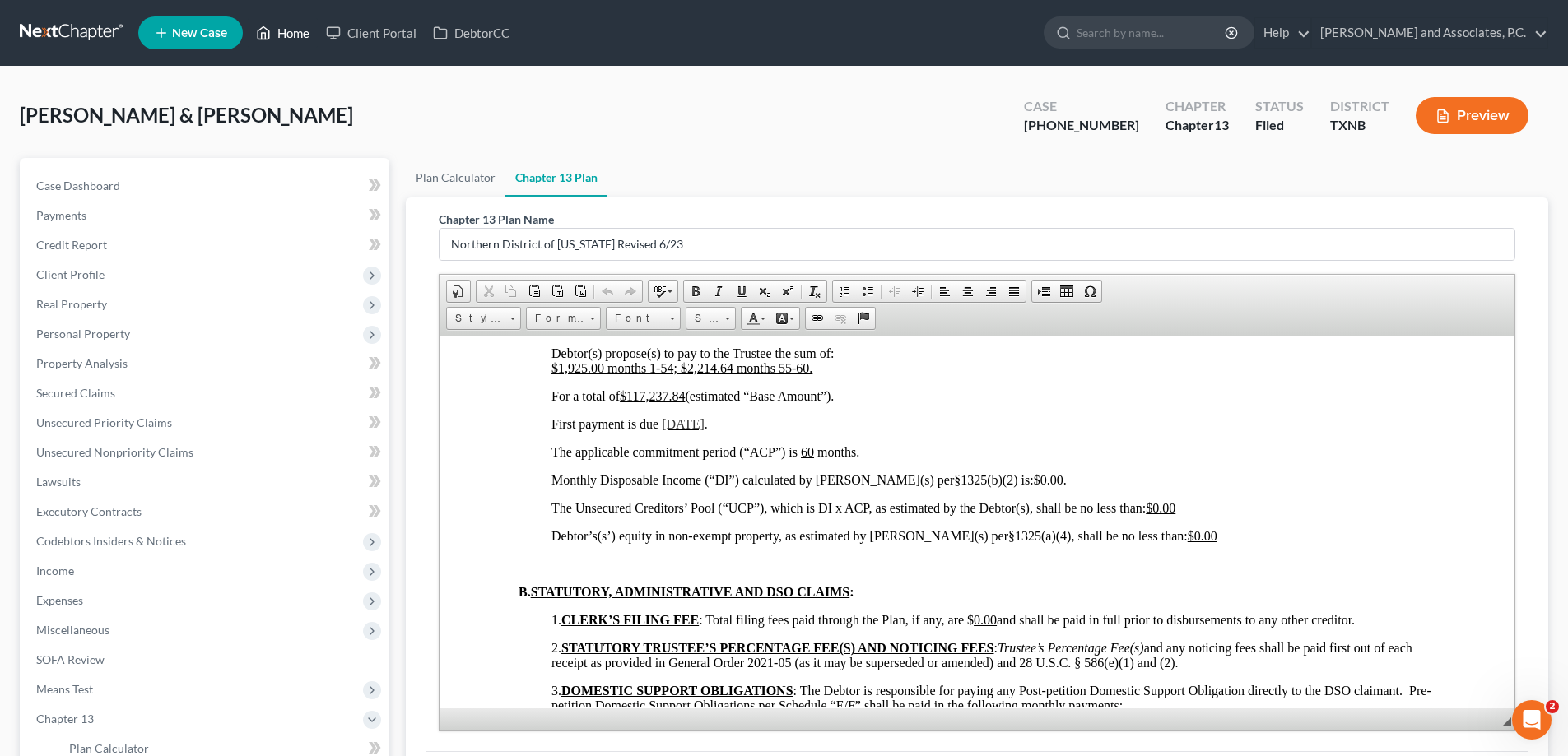
click at [272, 41] on link "Home" at bounding box center [282, 33] width 70 height 30
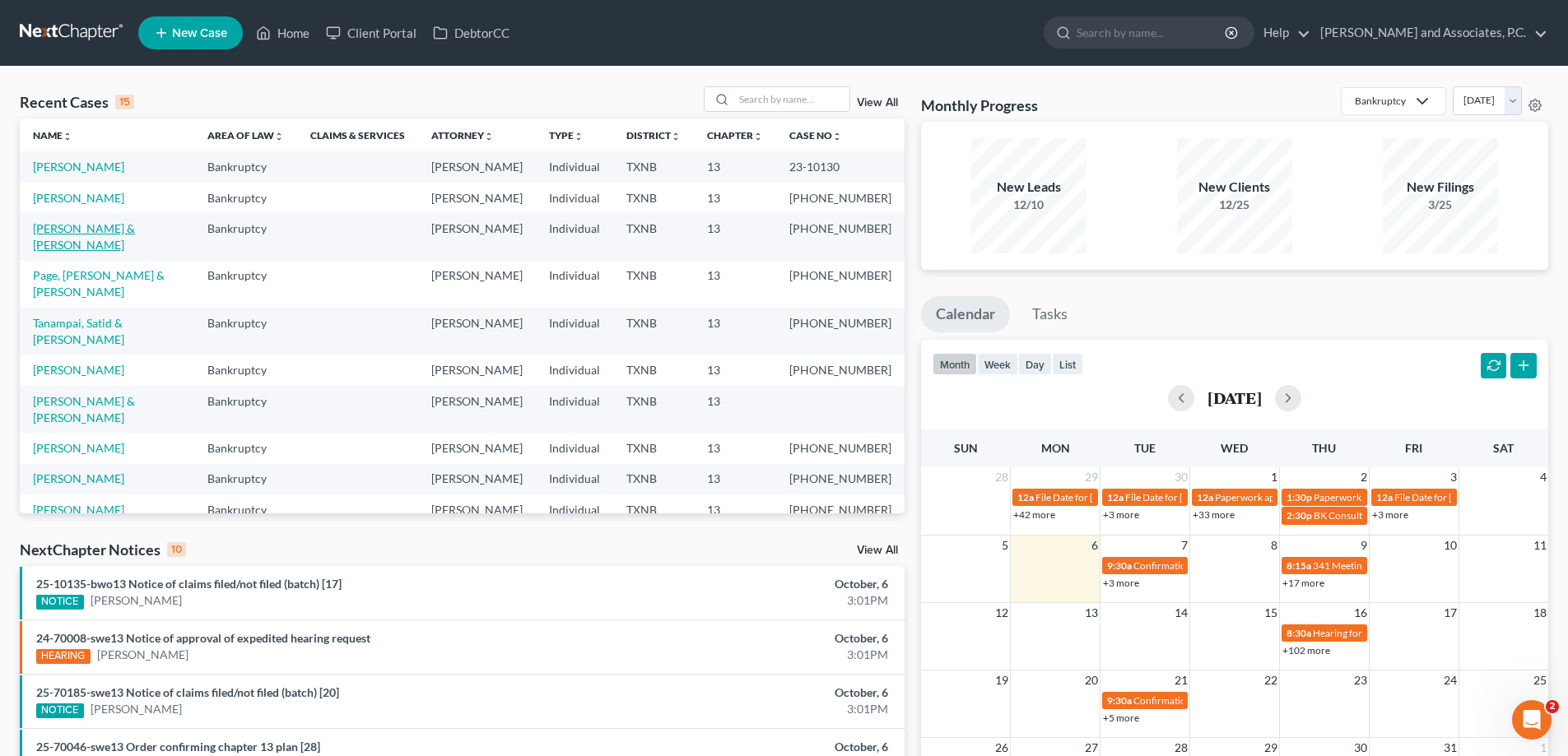
click at [91, 235] on link "Walter, Dustin & Jennifer" at bounding box center [83, 236] width 102 height 31
select select "5"
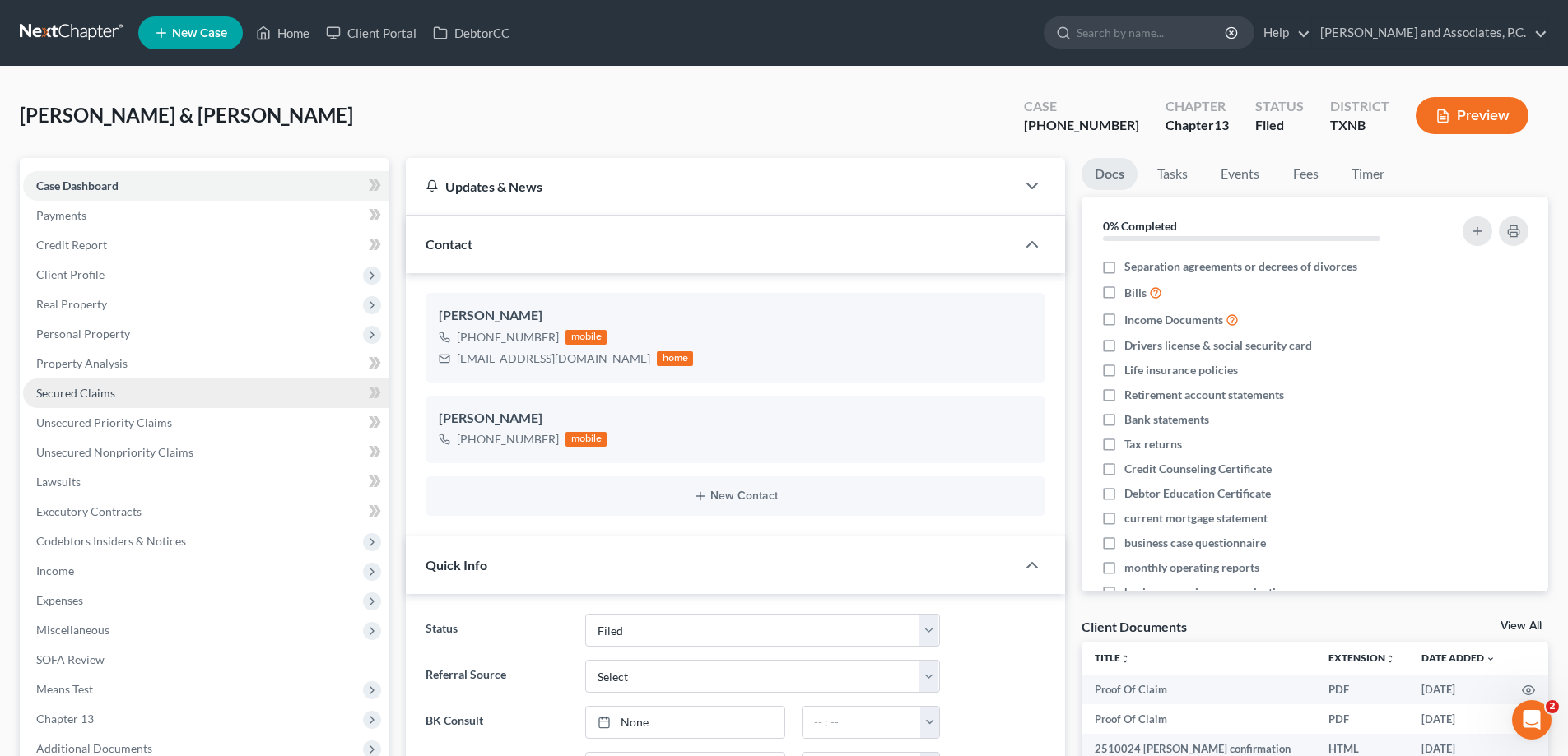
click at [123, 397] on link "Secured Claims" at bounding box center [207, 393] width 367 height 30
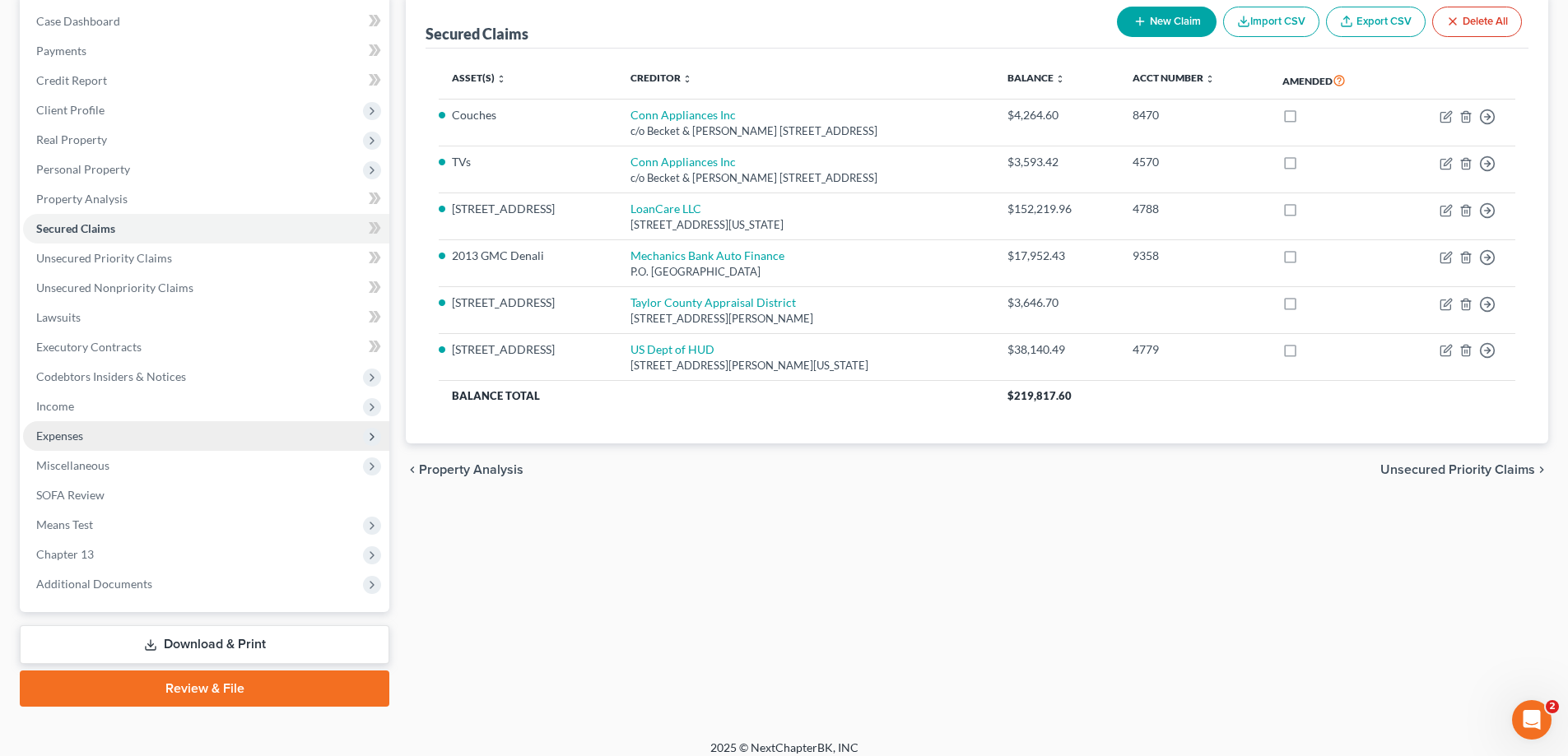
scroll to position [178, 0]
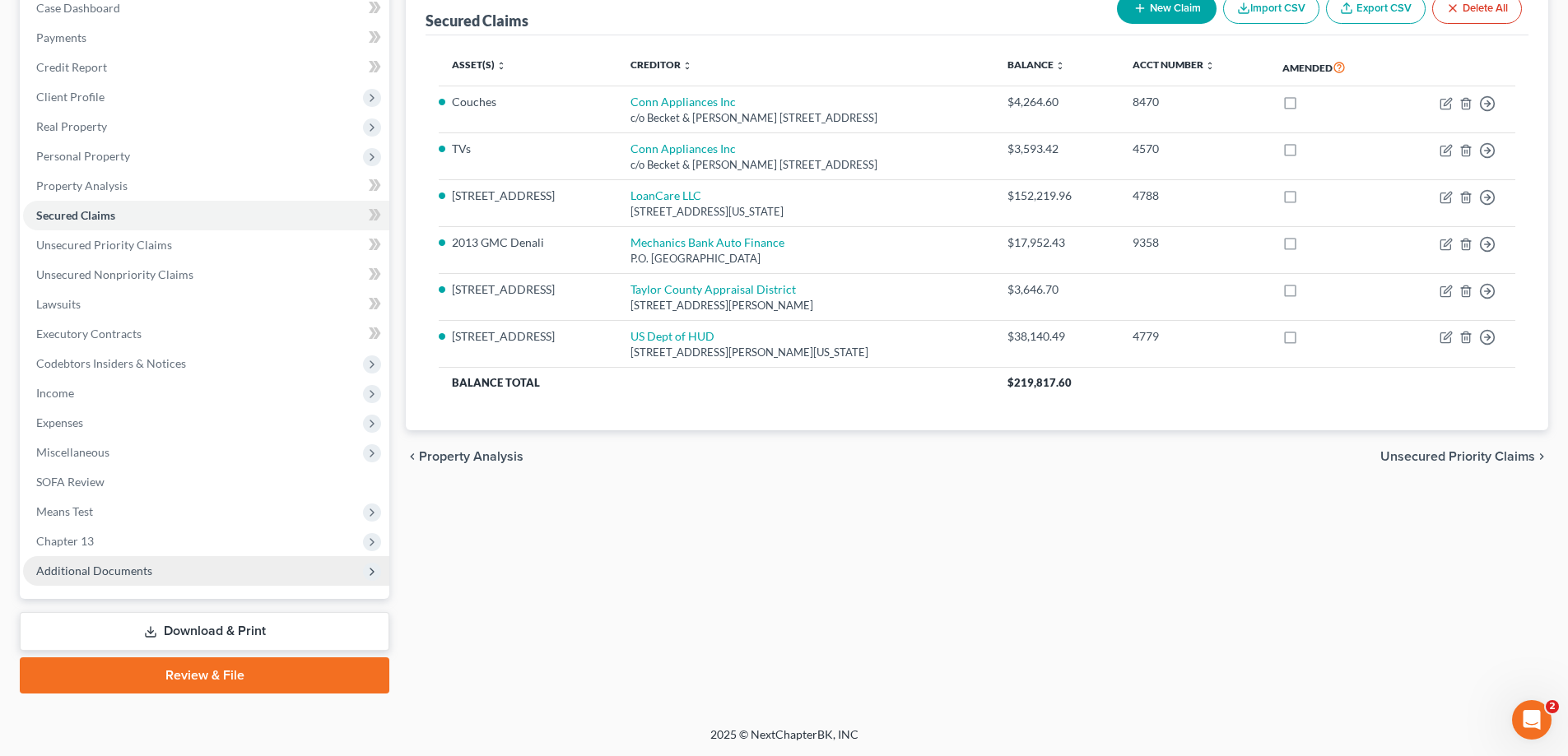
click at [187, 575] on span "Additional Documents" at bounding box center [207, 571] width 367 height 30
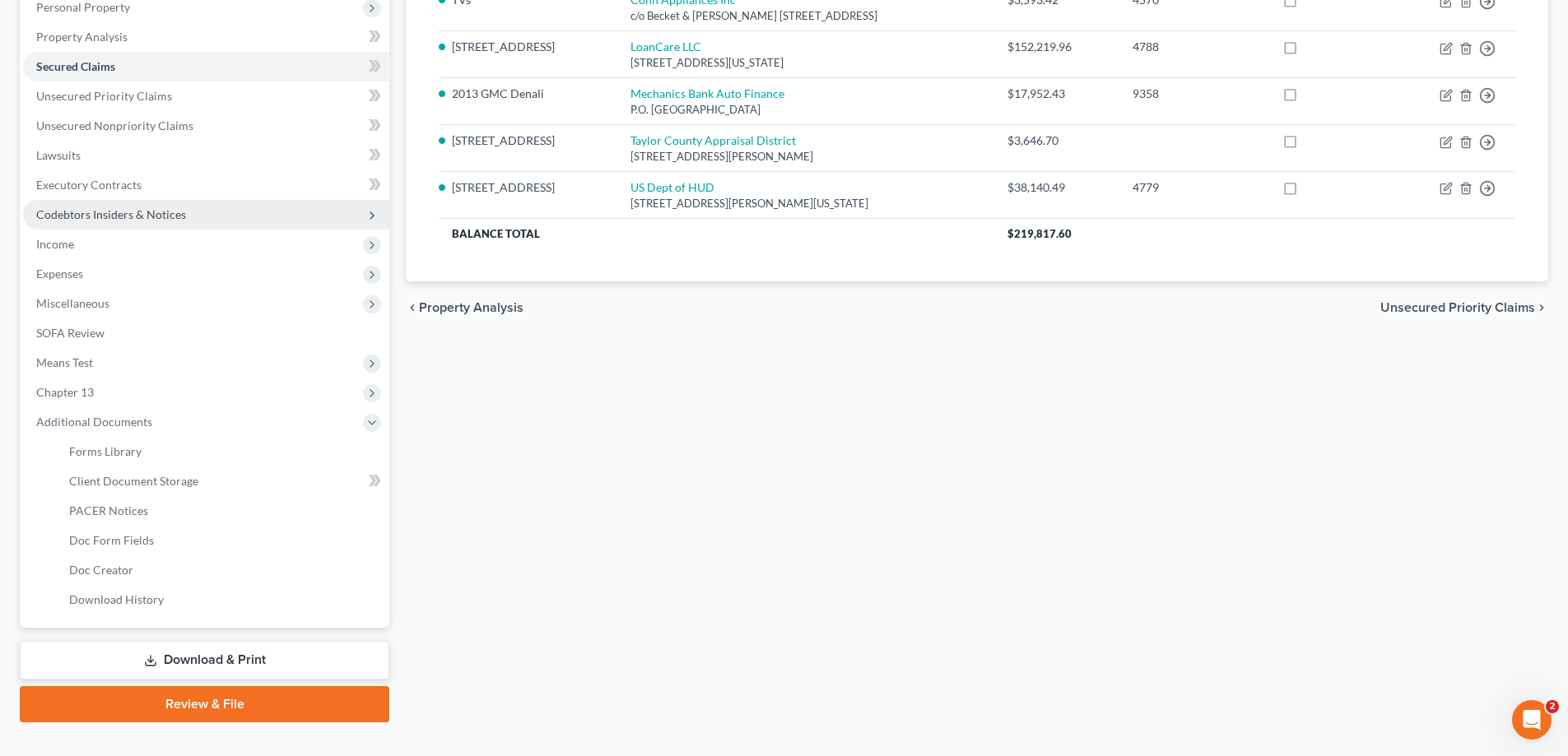
scroll to position [355, 0]
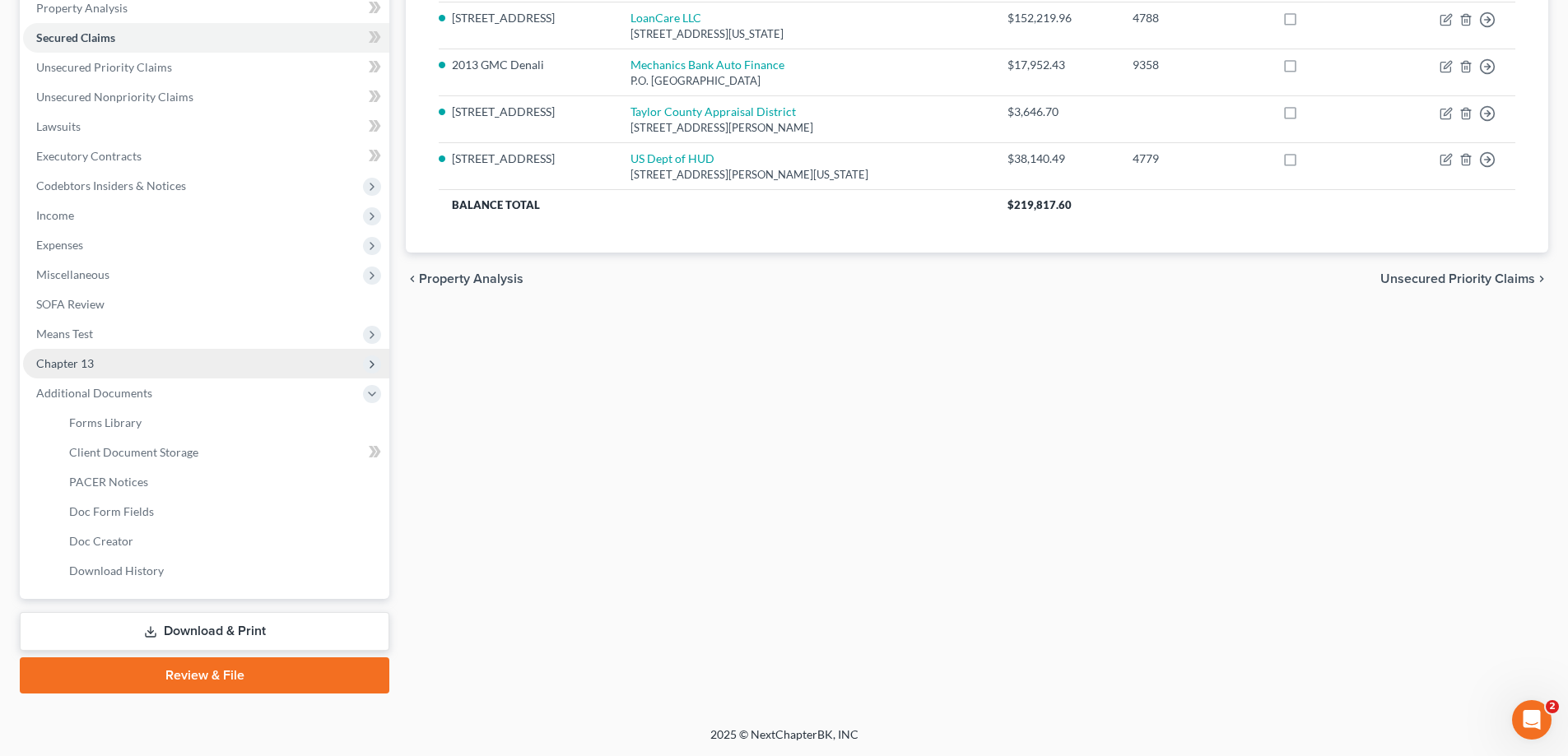
click at [107, 371] on span "Chapter 13" at bounding box center [207, 364] width 367 height 30
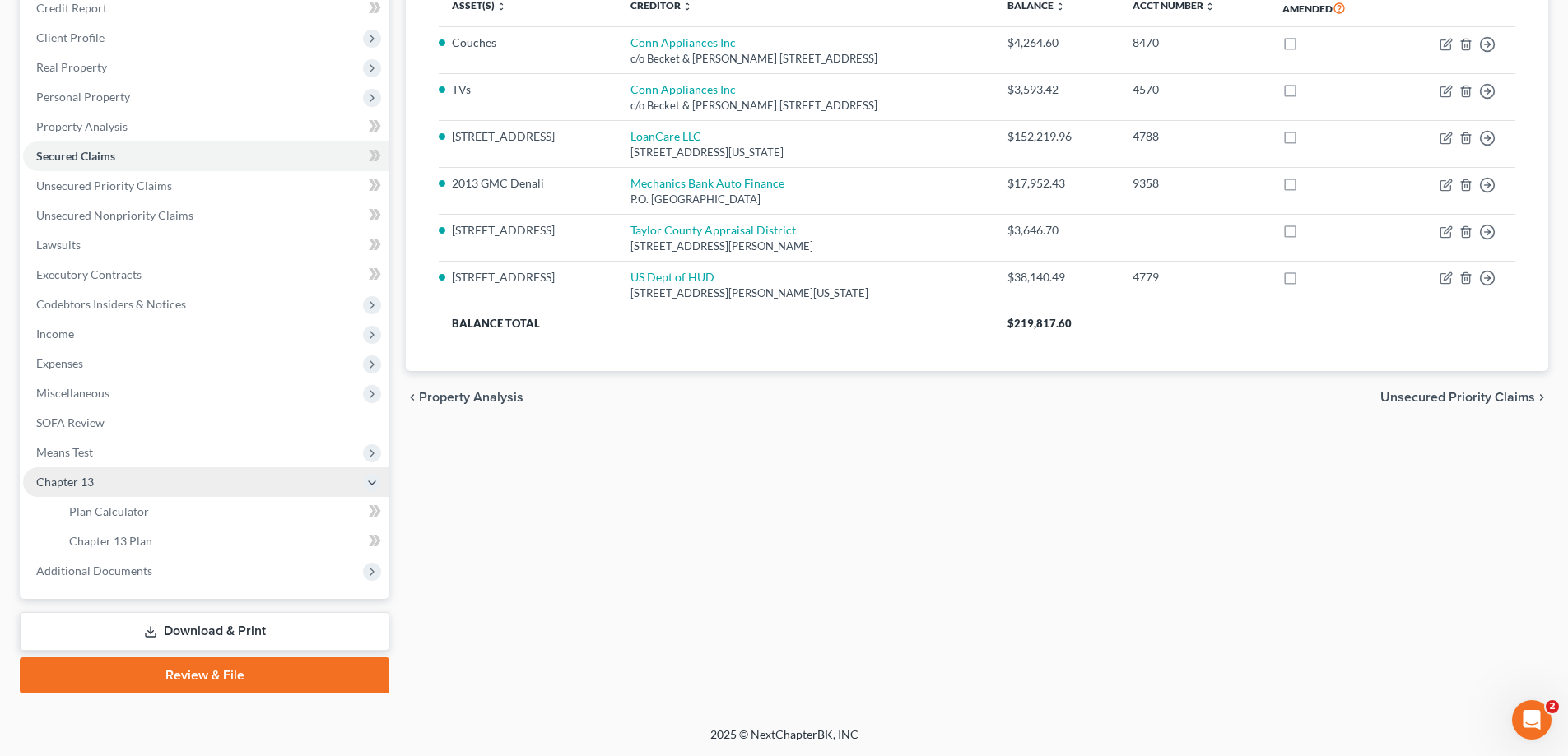
scroll to position [237, 0]
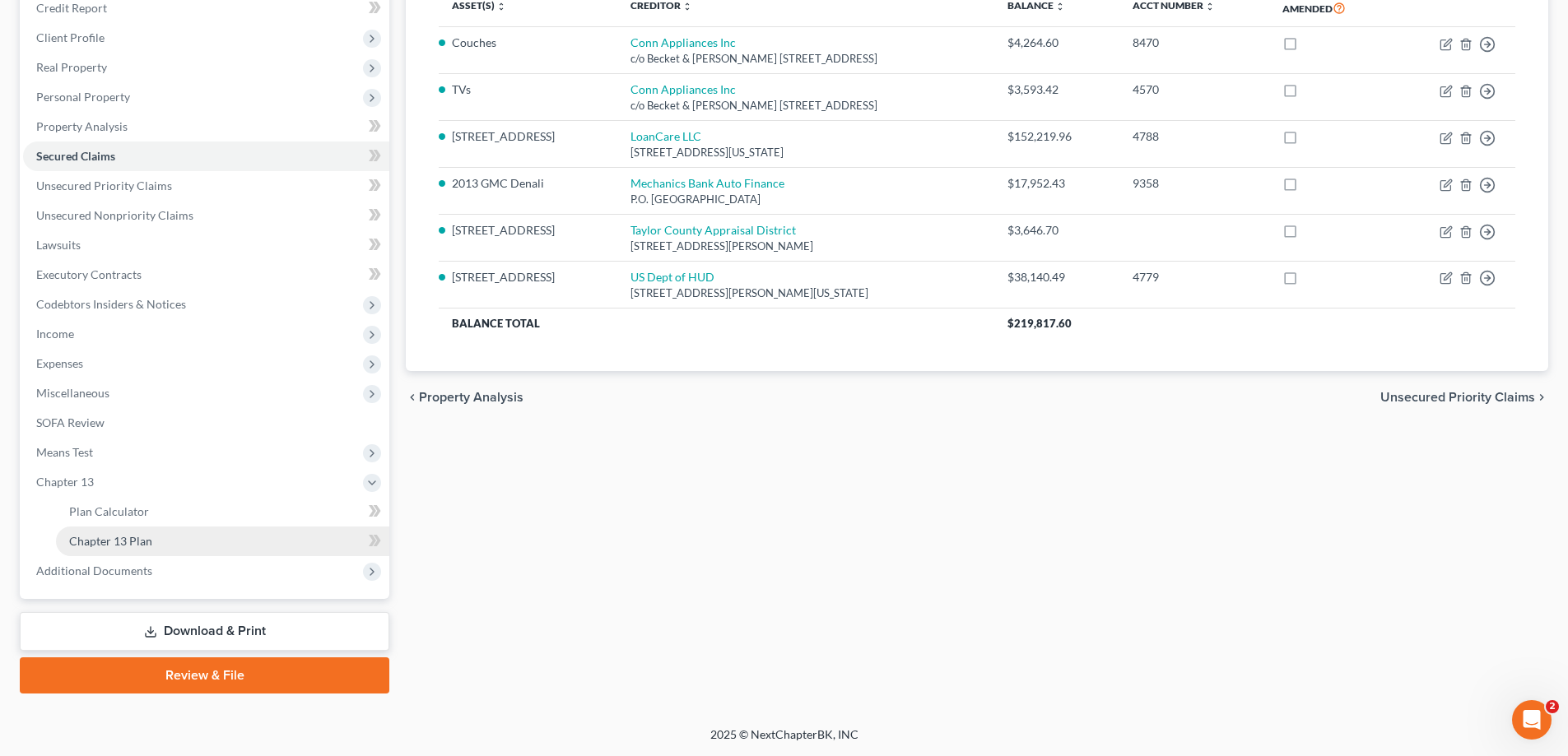
click at [121, 533] on link "Chapter 13 Plan" at bounding box center [223, 542] width 334 height 30
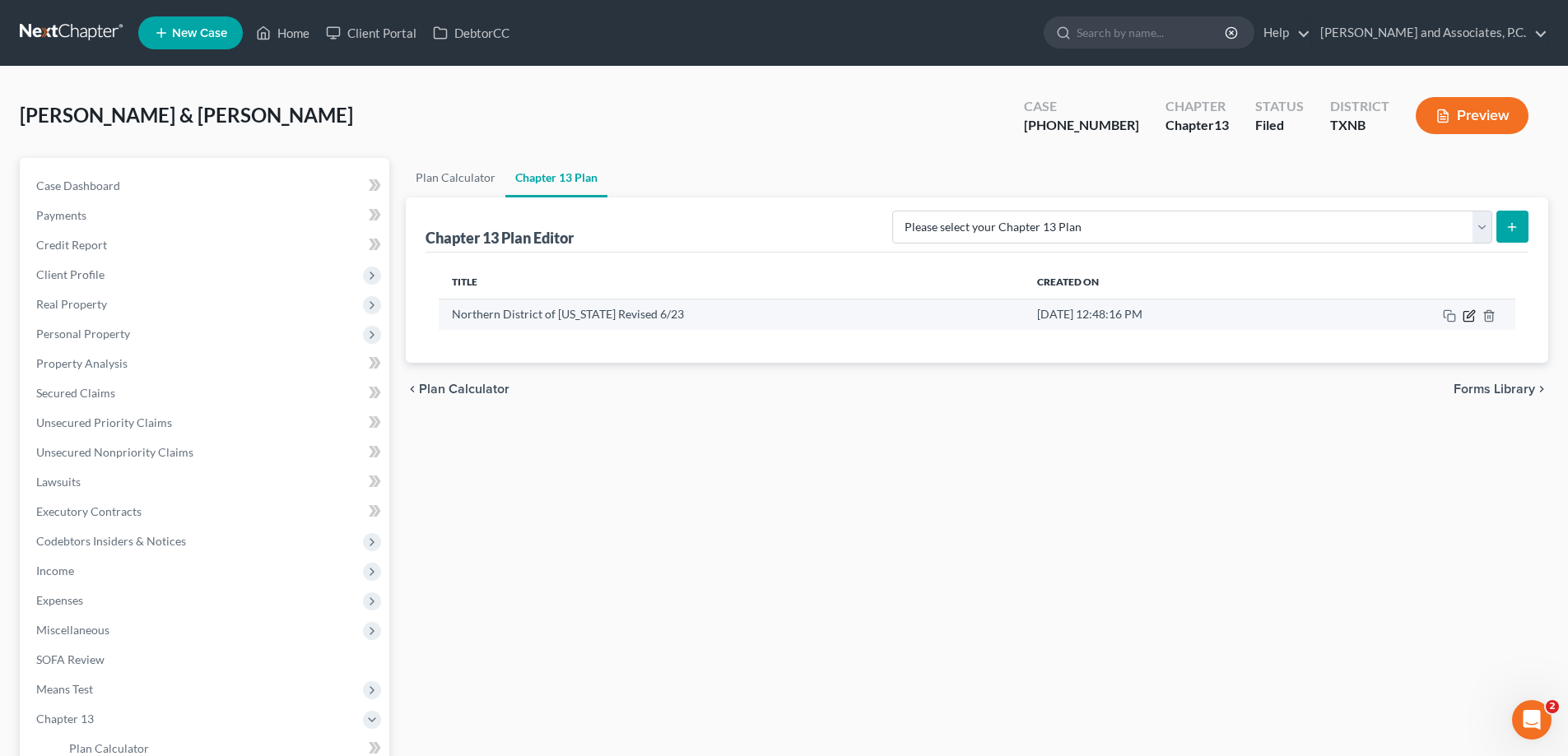
click at [1470, 317] on icon "button" at bounding box center [1471, 314] width 7 height 7
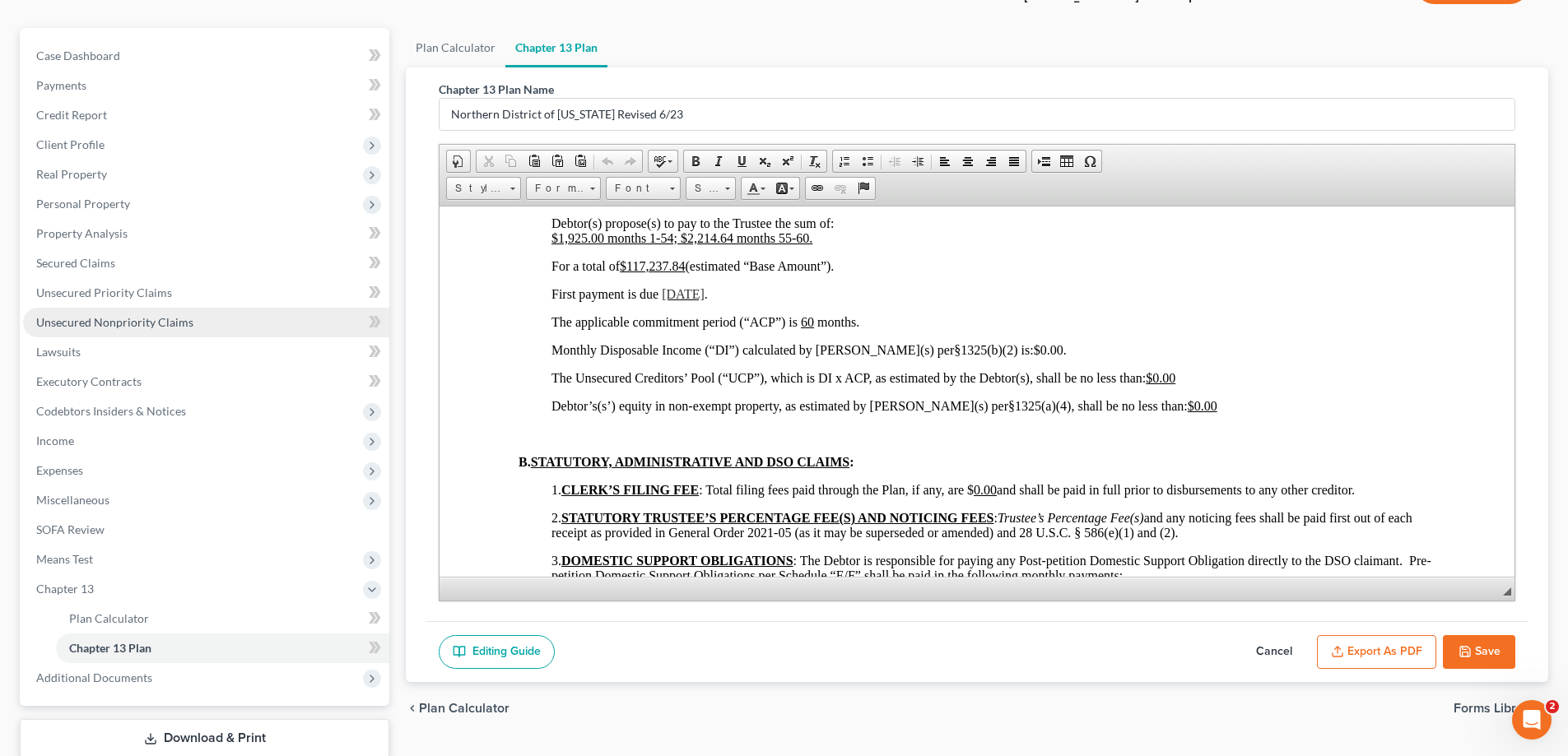
scroll to position [237, 0]
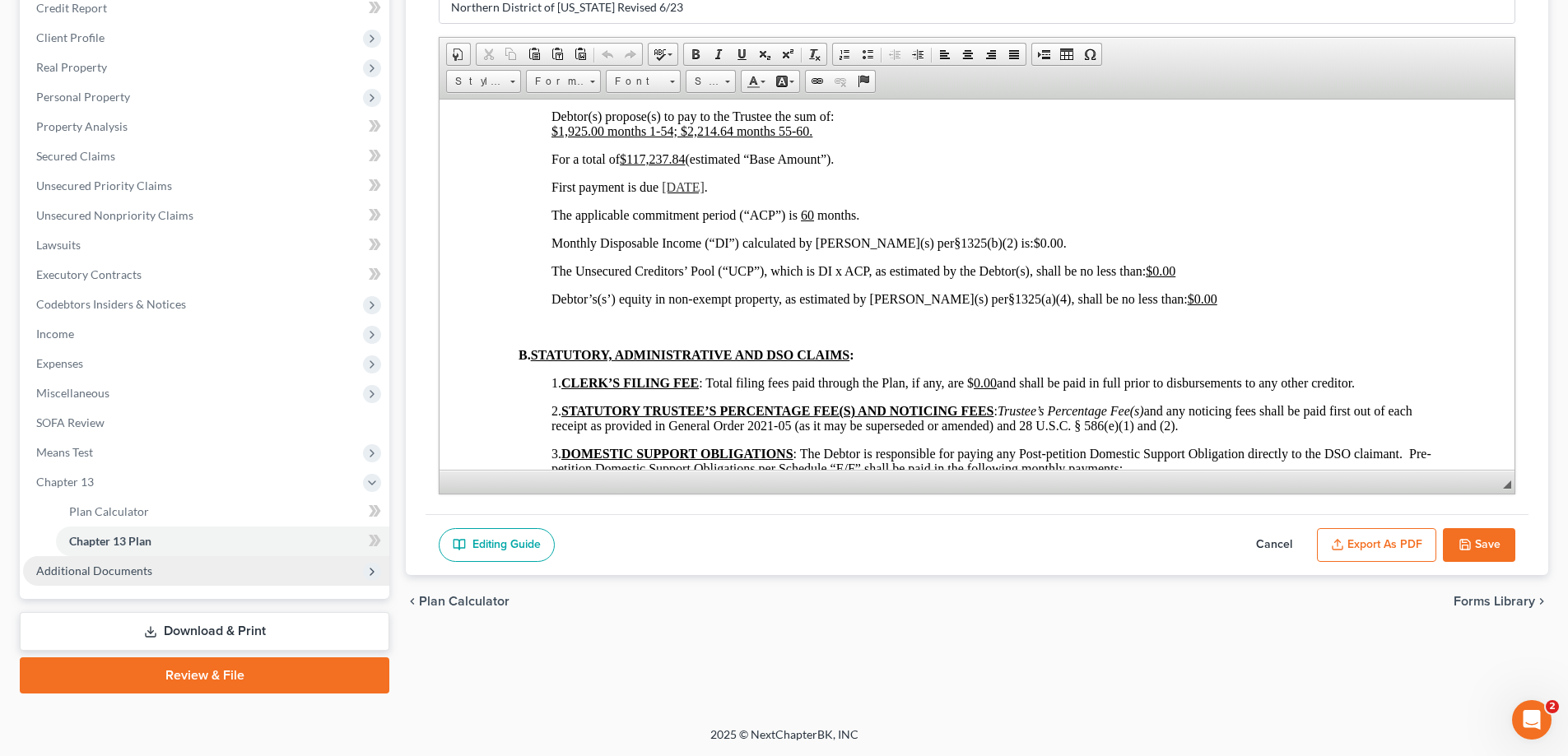
click at [133, 564] on span "Additional Documents" at bounding box center [94, 570] width 116 height 14
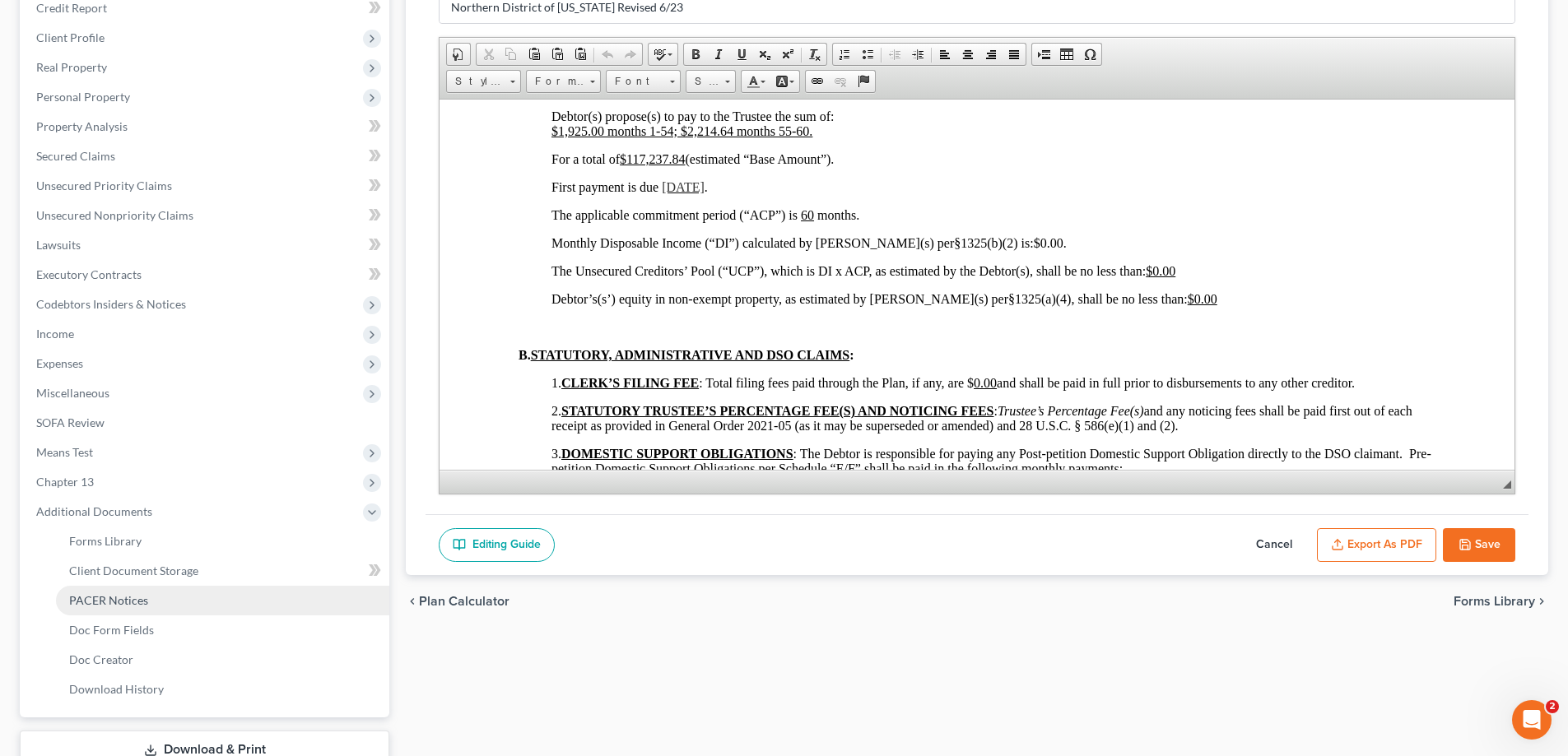
click at [143, 596] on span "PACER Notices" at bounding box center [108, 600] width 79 height 14
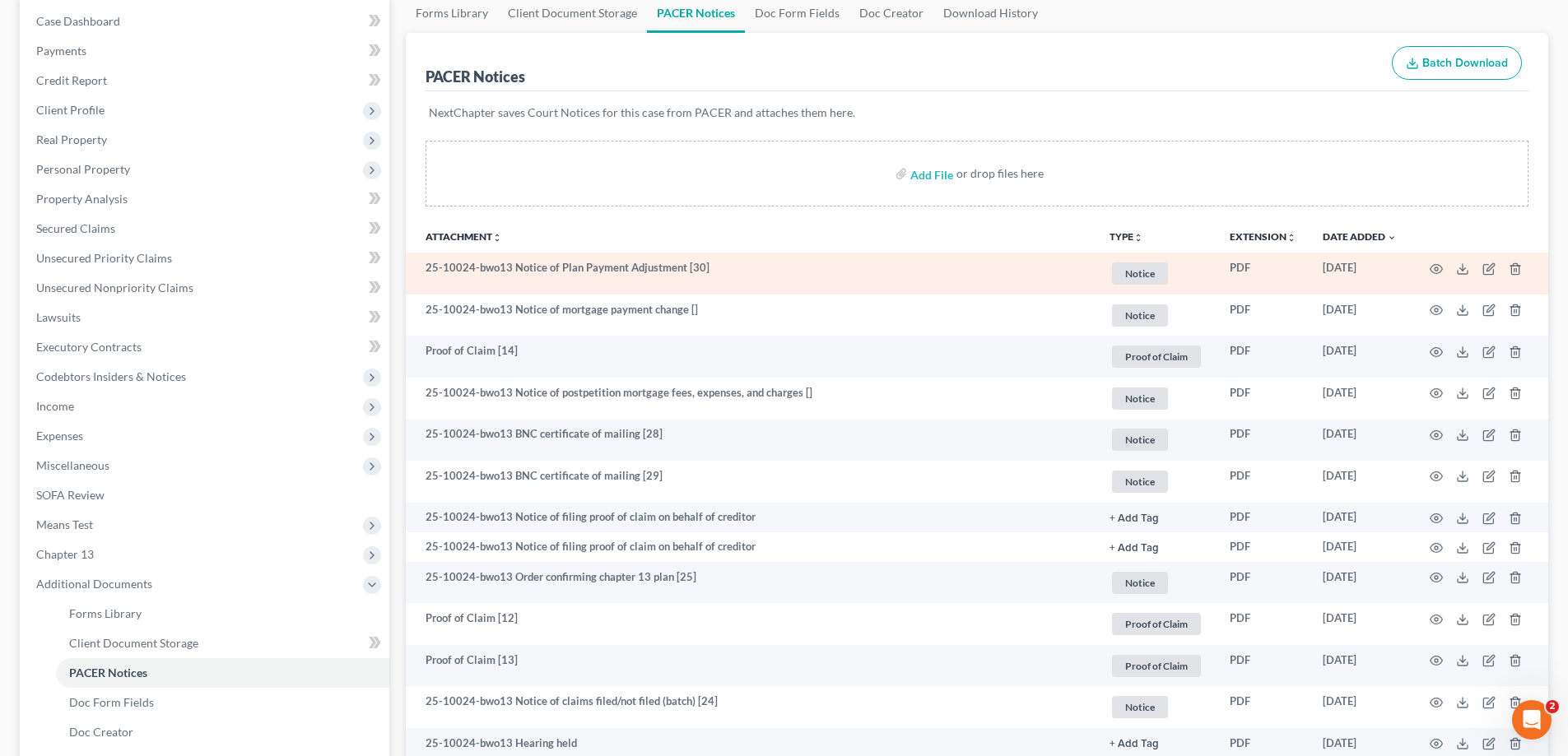
scroll to position [329, 0]
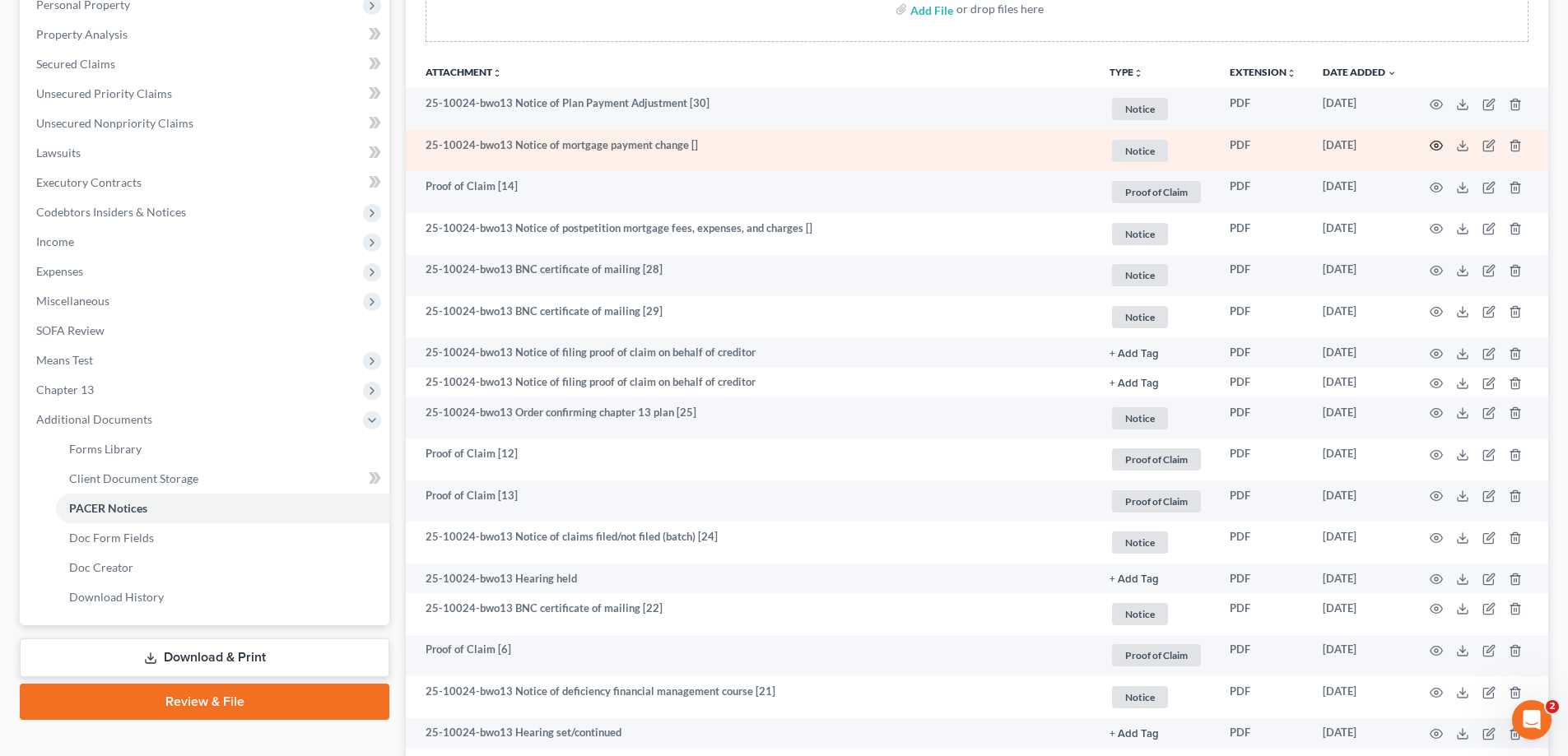
click at [1439, 142] on icon "button" at bounding box center [1436, 146] width 12 height 9
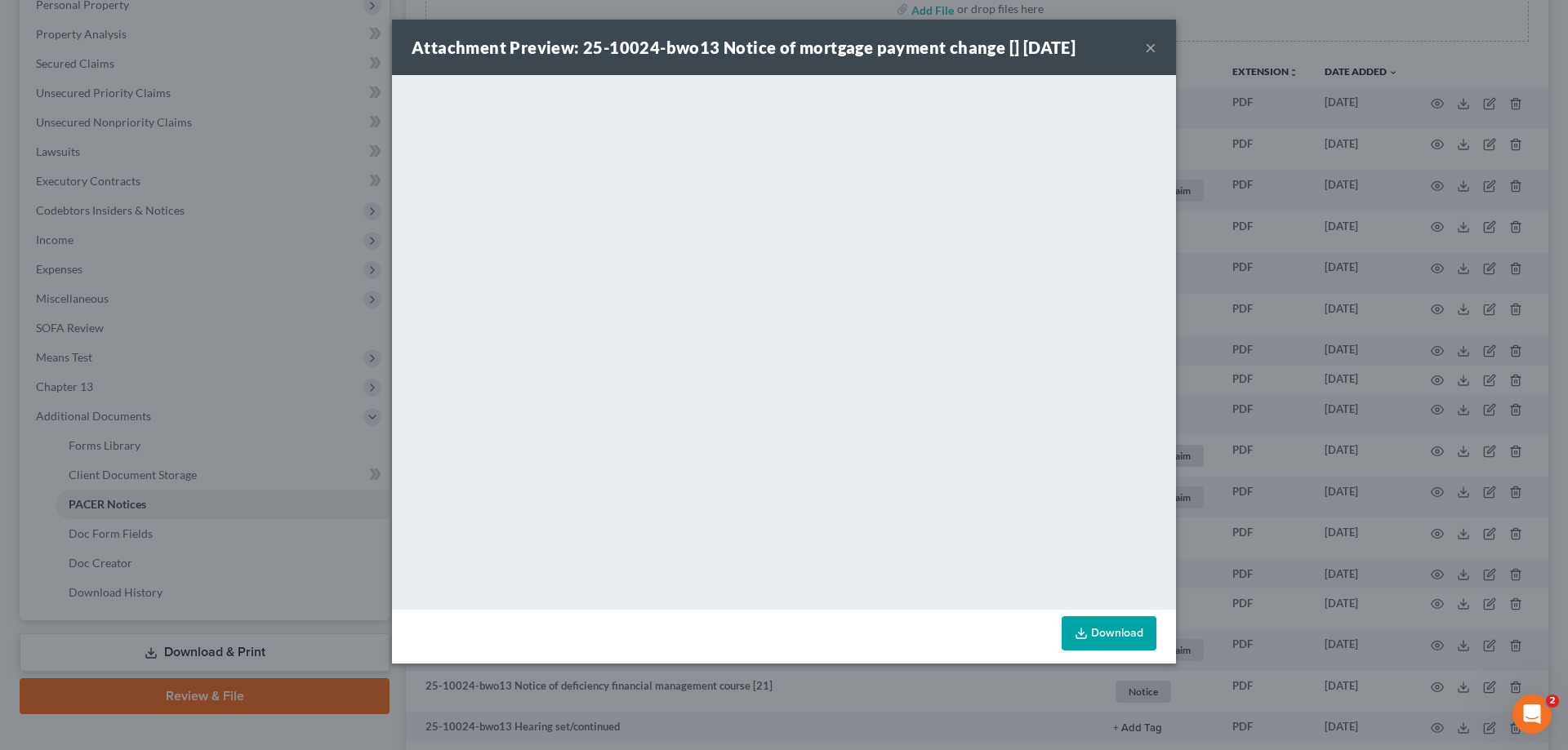
click at [1099, 633] on link "Download" at bounding box center [1109, 633] width 95 height 34
click at [1150, 46] on button "×" at bounding box center [1151, 47] width 11 height 19
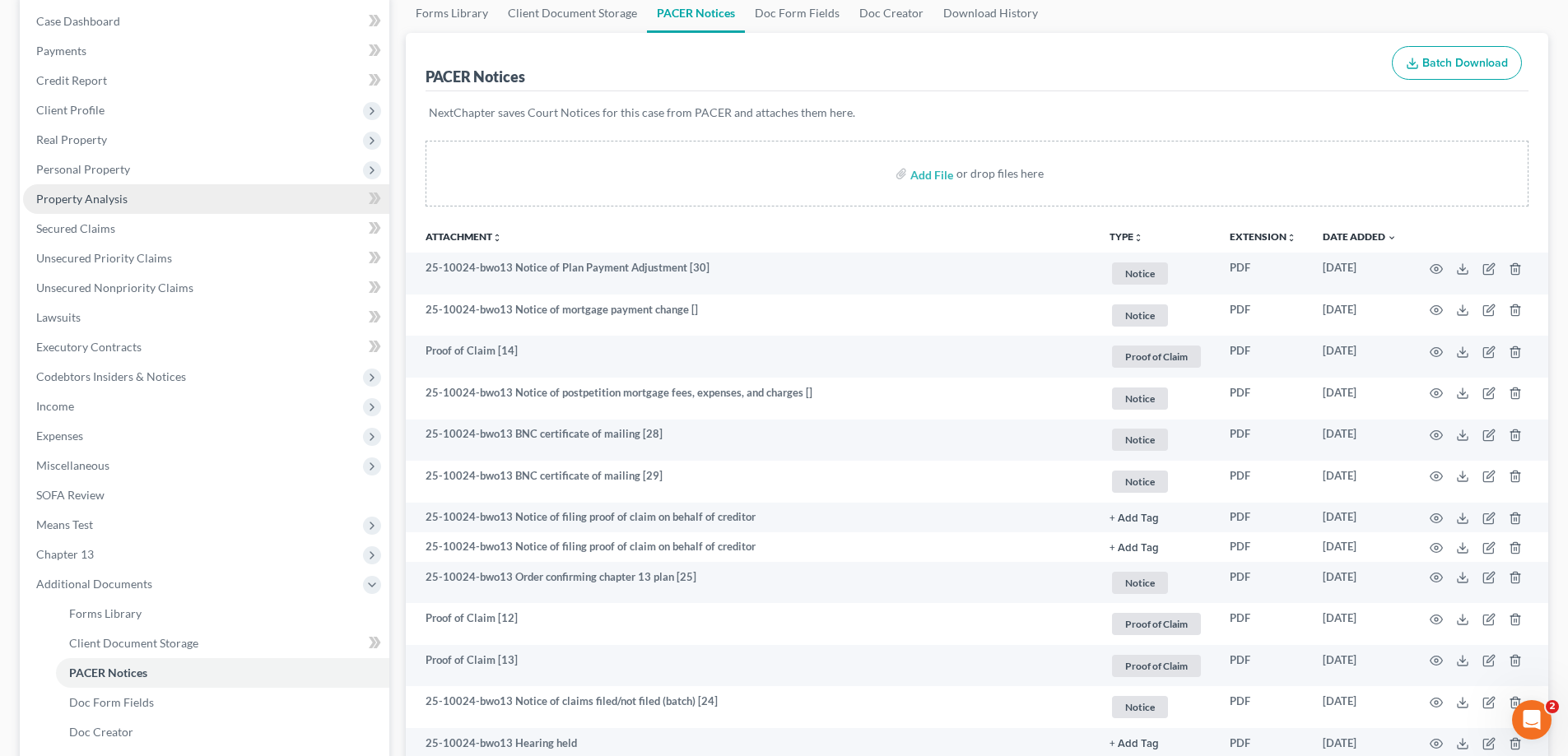
scroll to position [0, 0]
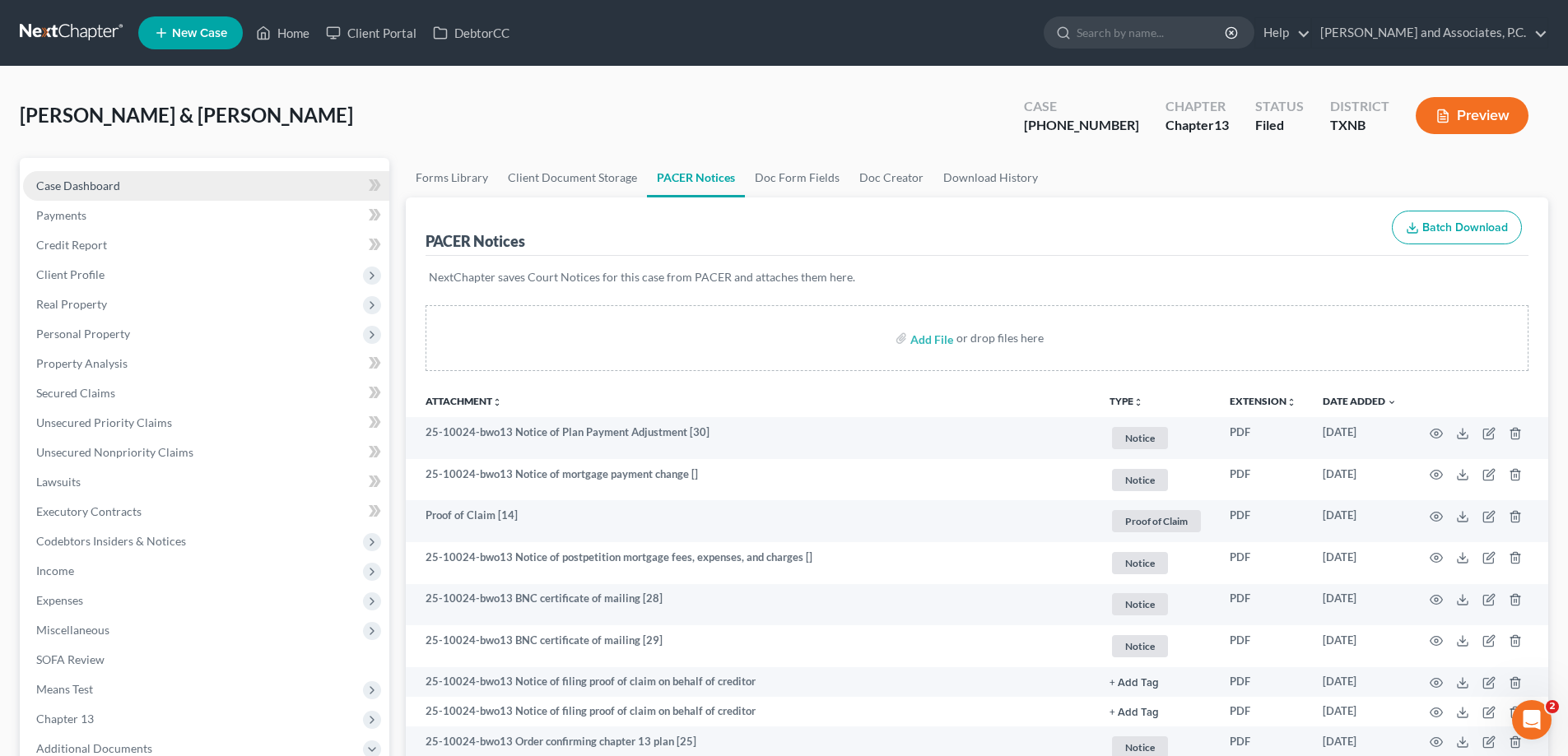
click at [149, 177] on link "Case Dashboard" at bounding box center [207, 186] width 367 height 30
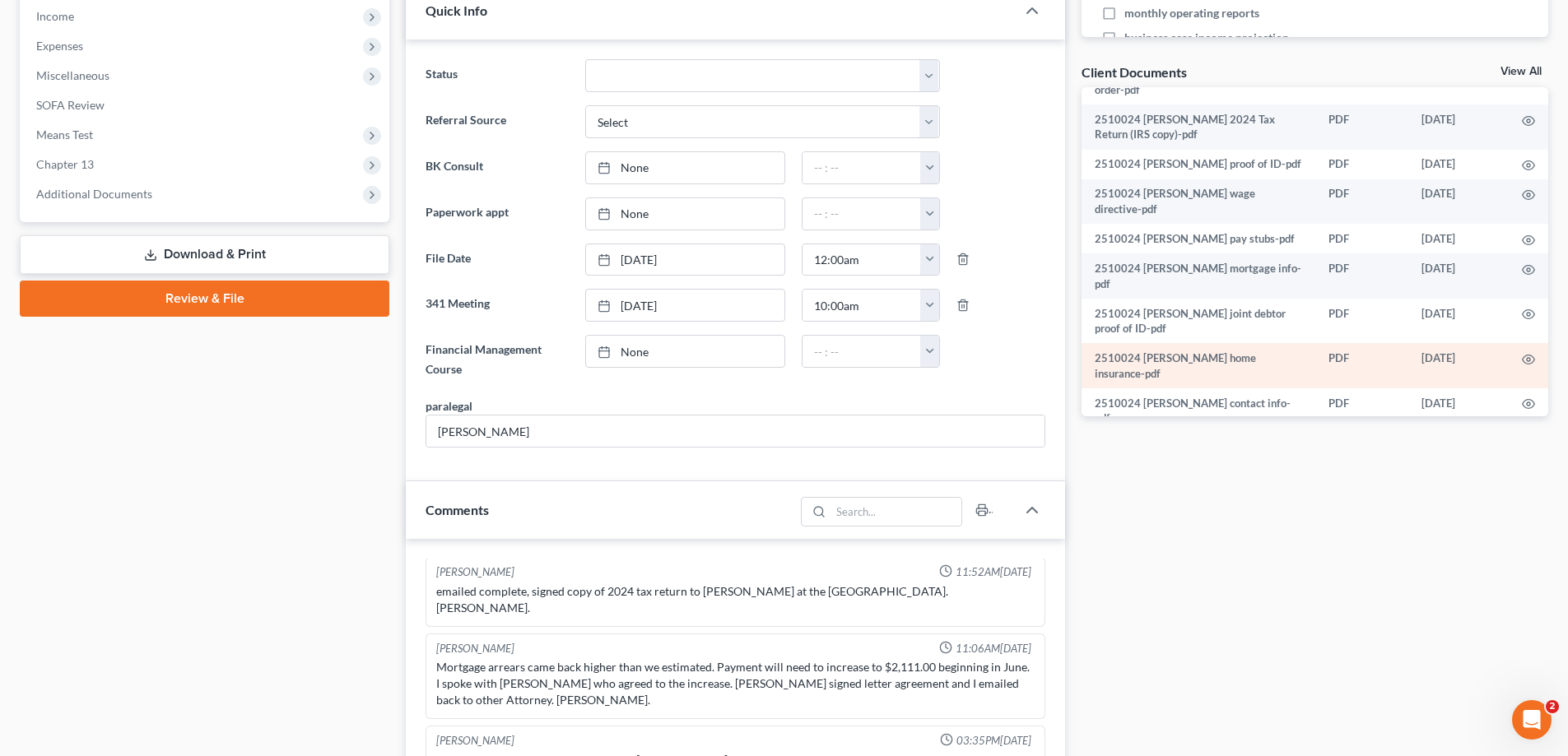
scroll to position [329, 0]
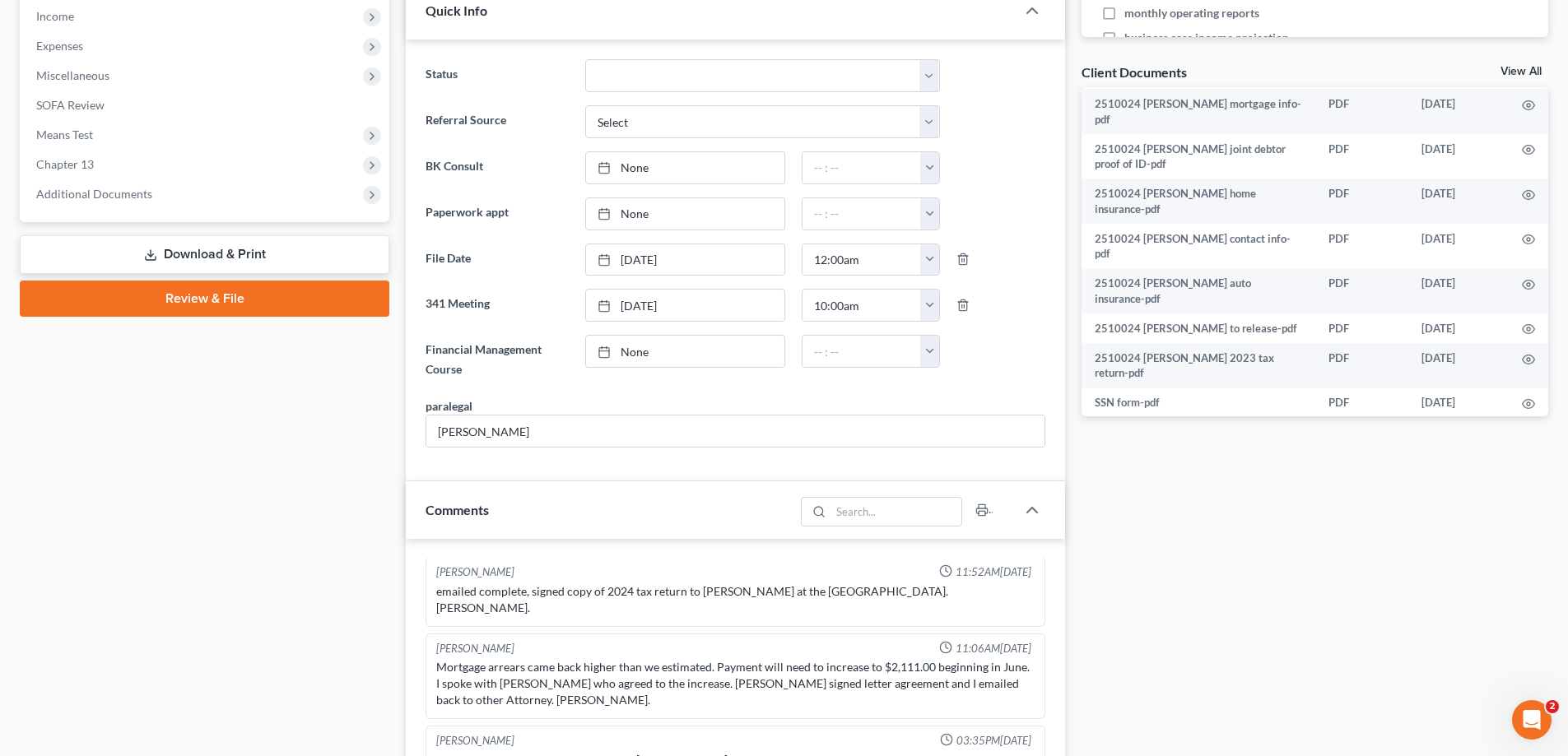
click at [1527, 432] on circle "button" at bounding box center [1529, 434] width 4 height 4
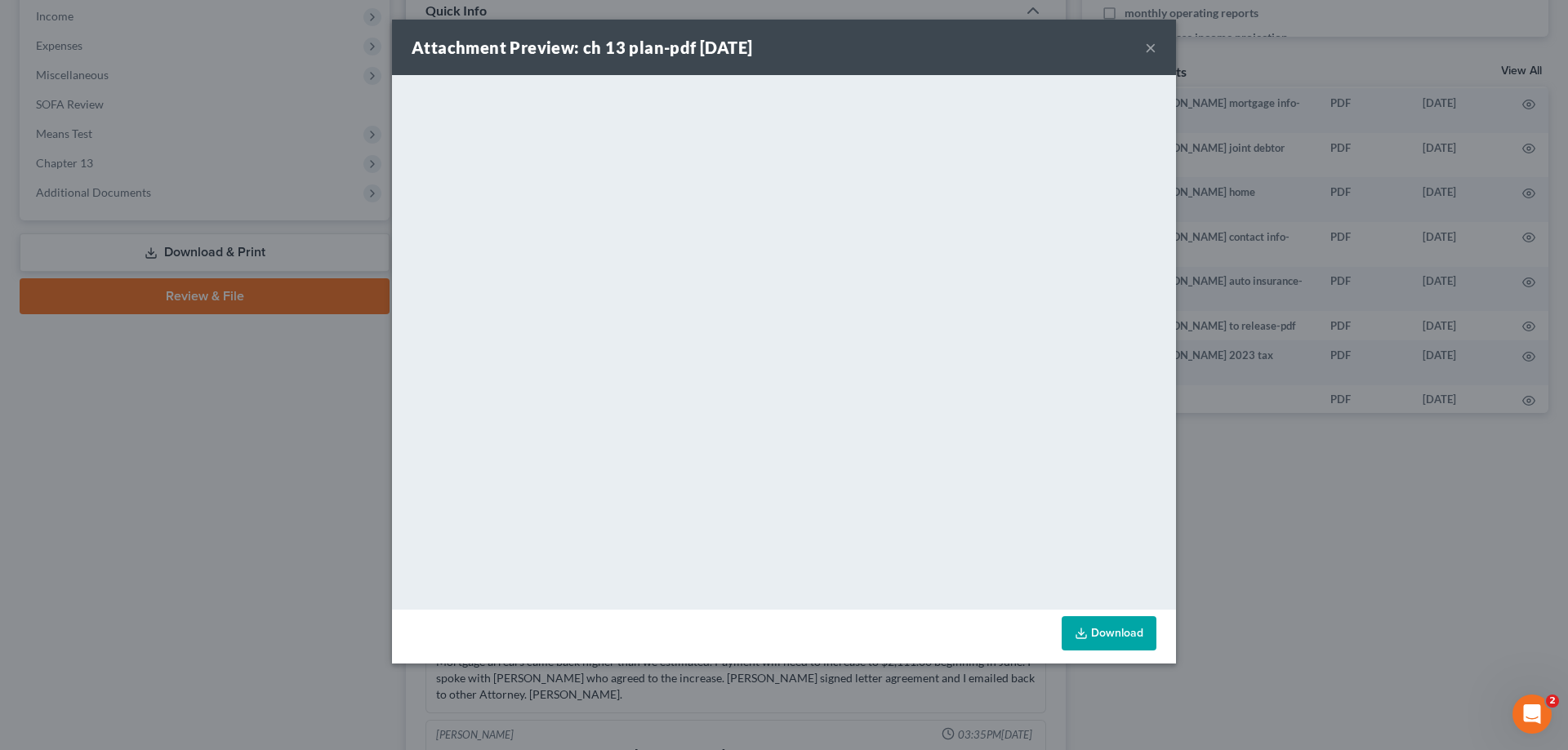
click at [1117, 632] on link "Download" at bounding box center [1109, 633] width 95 height 34
click at [1146, 43] on button "×" at bounding box center [1151, 47] width 11 height 19
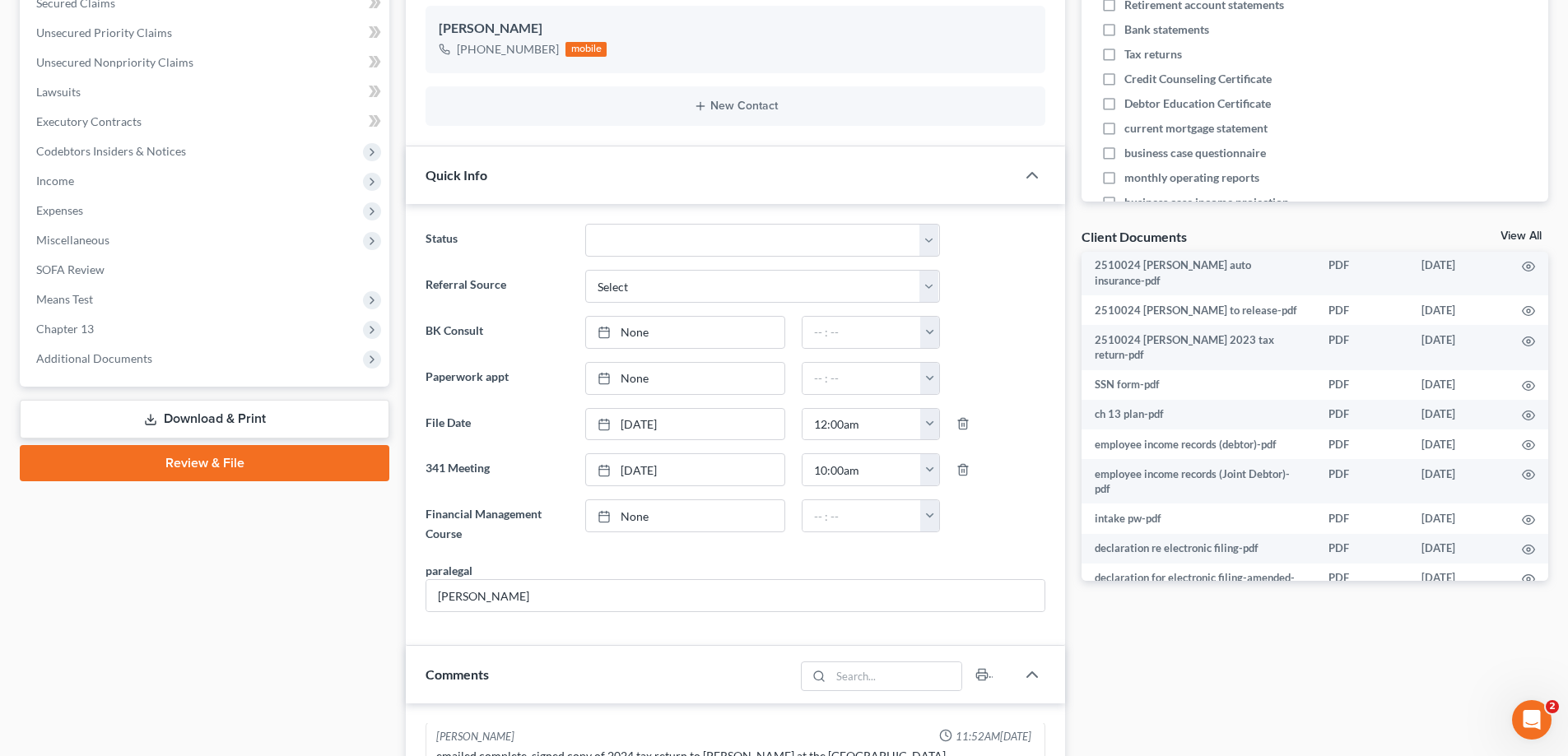
scroll to position [610, 0]
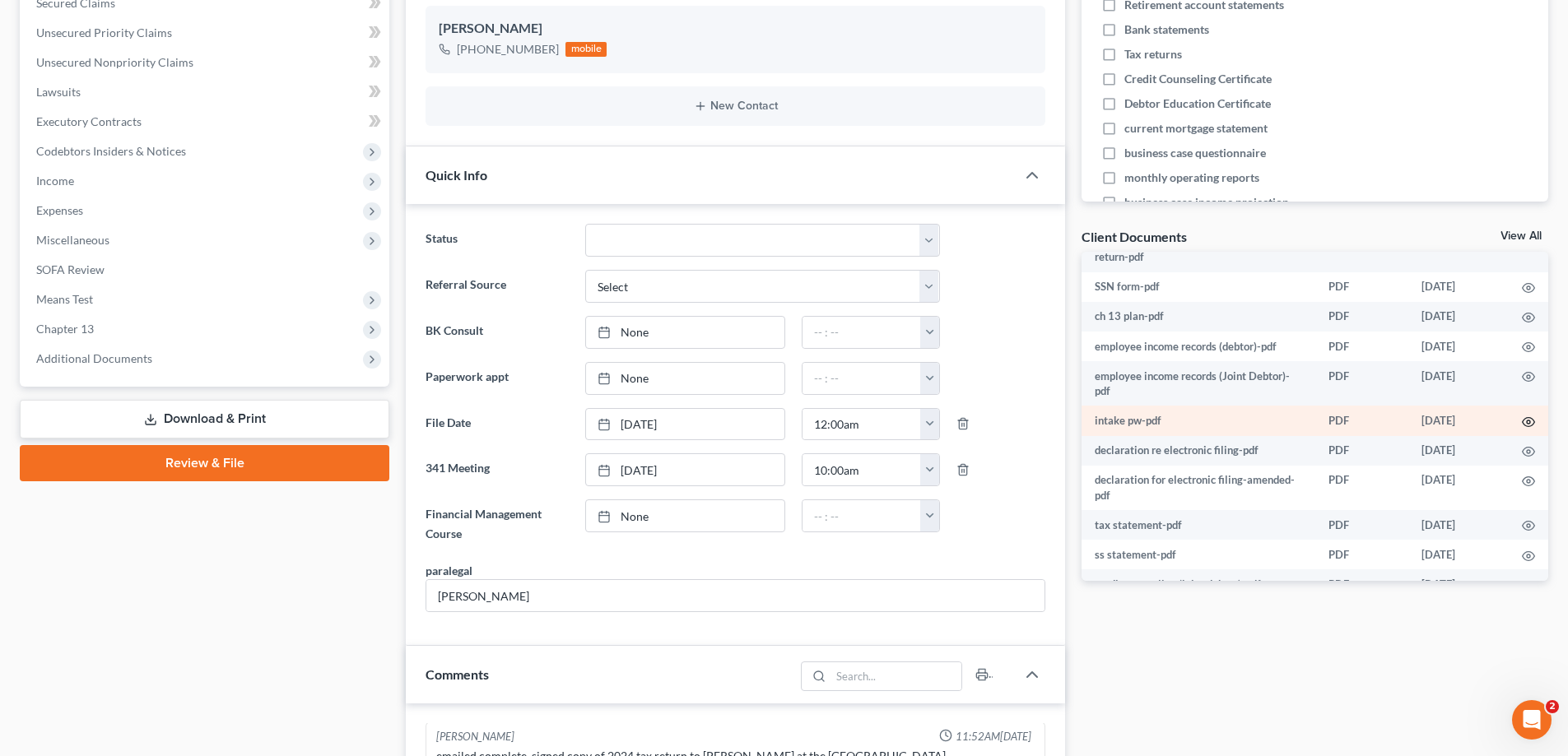
click at [1522, 416] on icon "button" at bounding box center [1529, 422] width 13 height 13
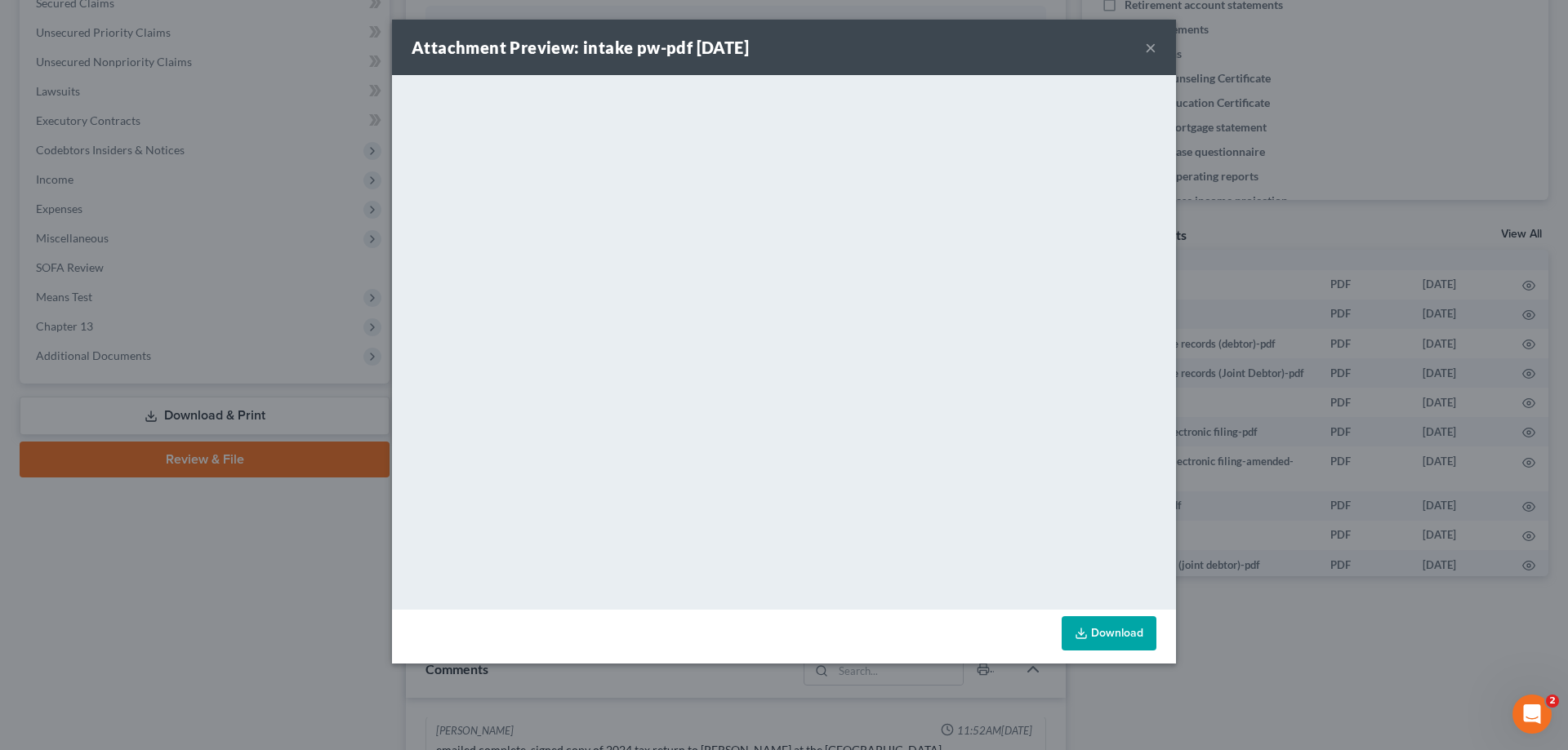
click at [1148, 44] on button "×" at bounding box center [1151, 47] width 11 height 19
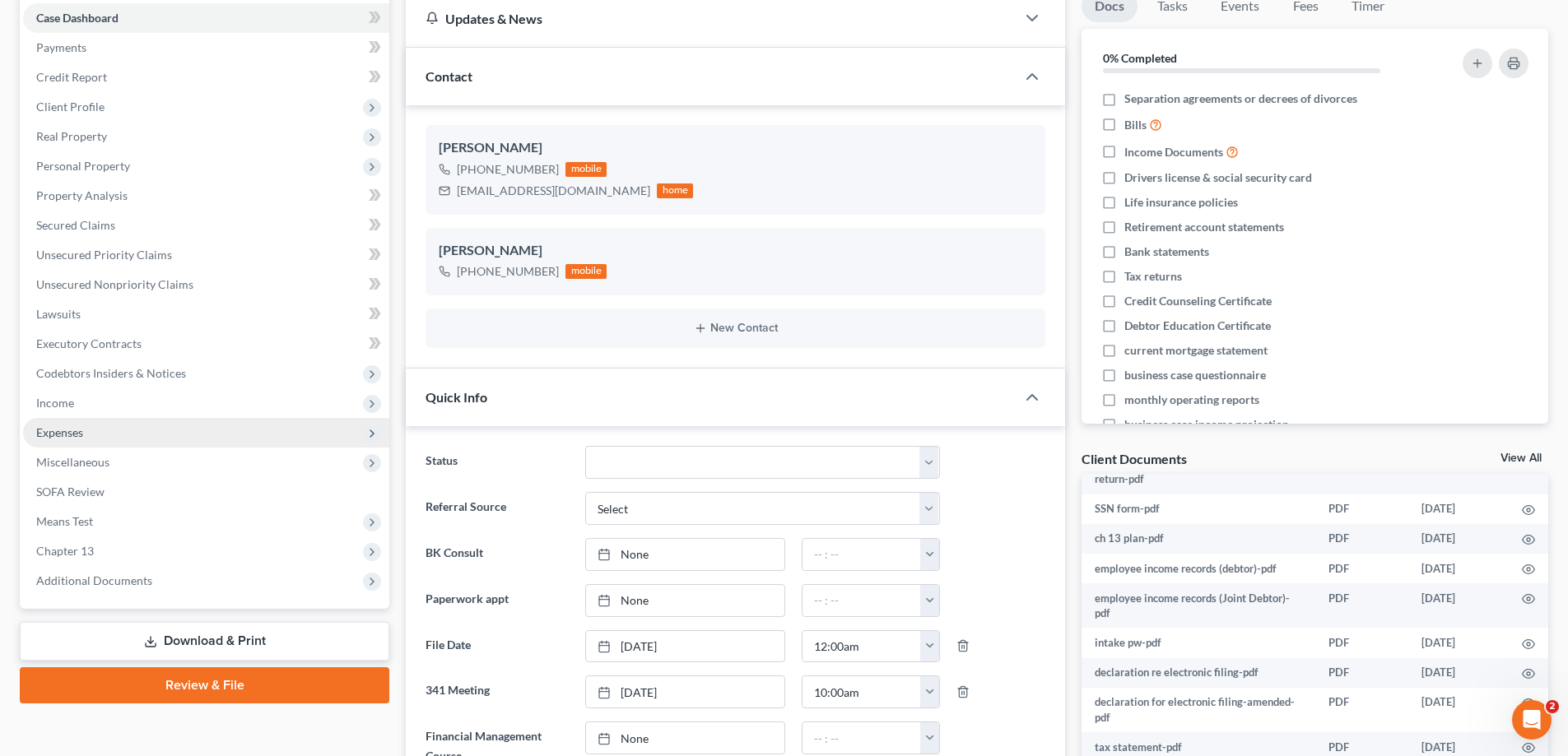
scroll to position [61, 0]
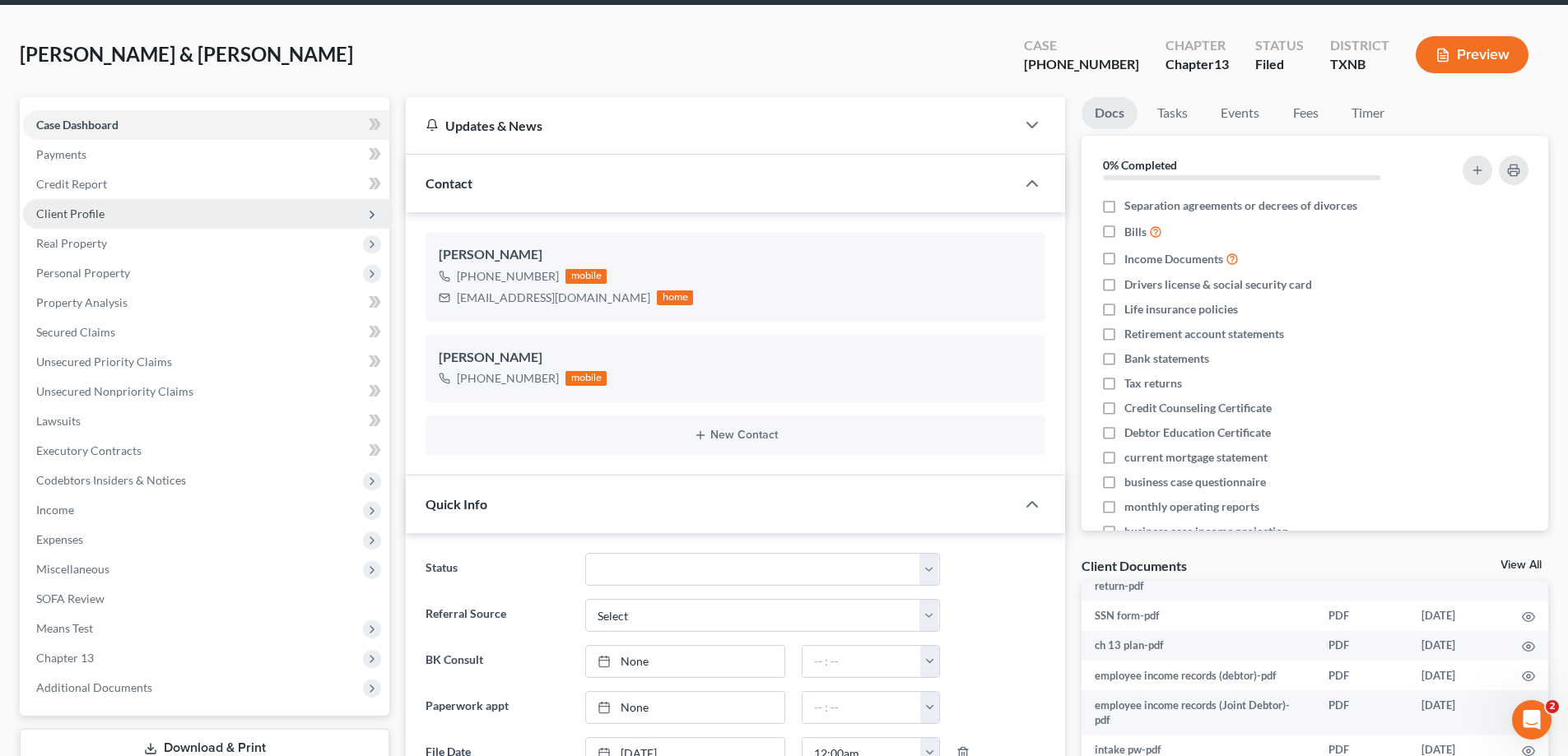
click at [116, 209] on span "Client Profile" at bounding box center [207, 214] width 367 height 30
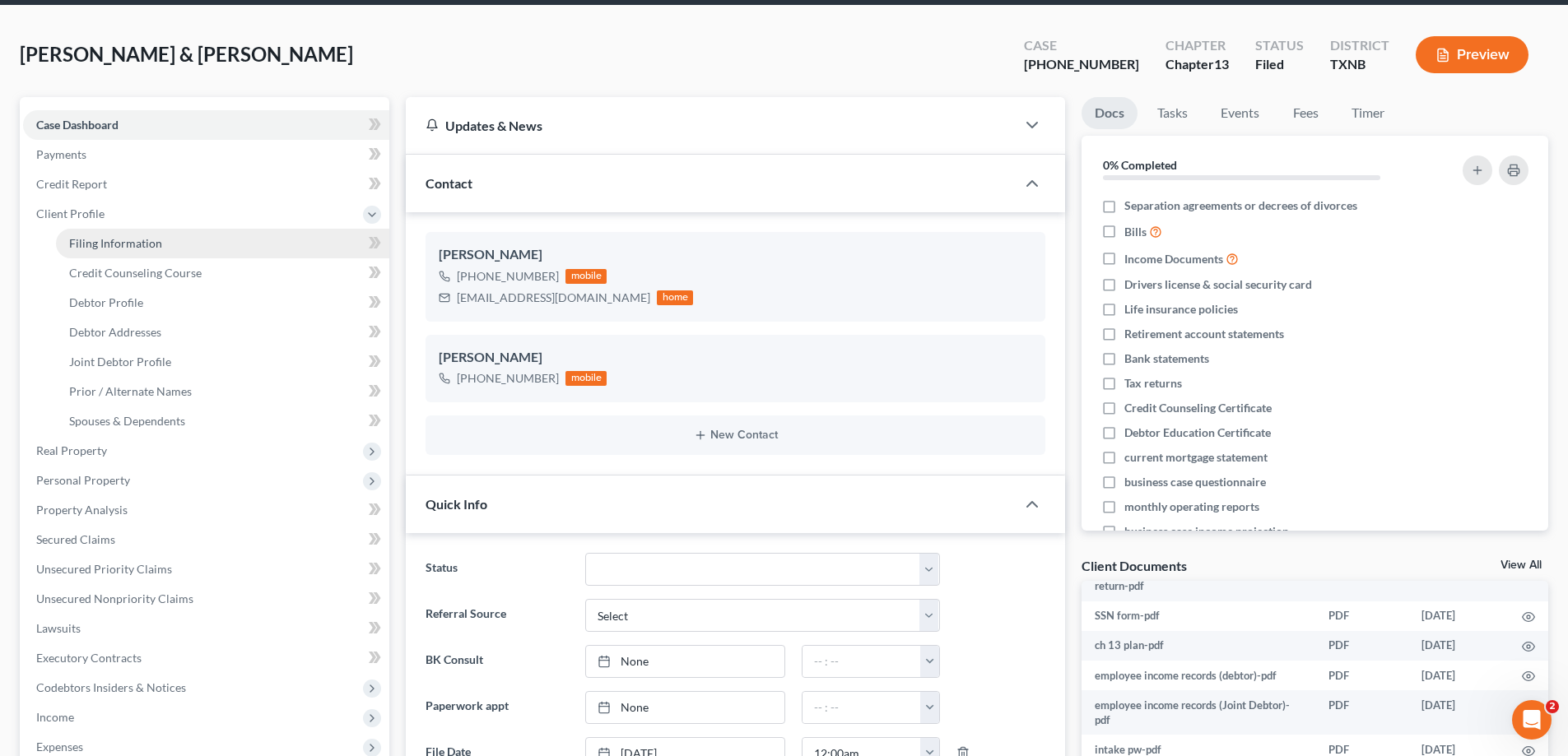
click at [156, 250] on span "Filing Information" at bounding box center [116, 243] width 94 height 14
select select "1"
select select "3"
select select "0"
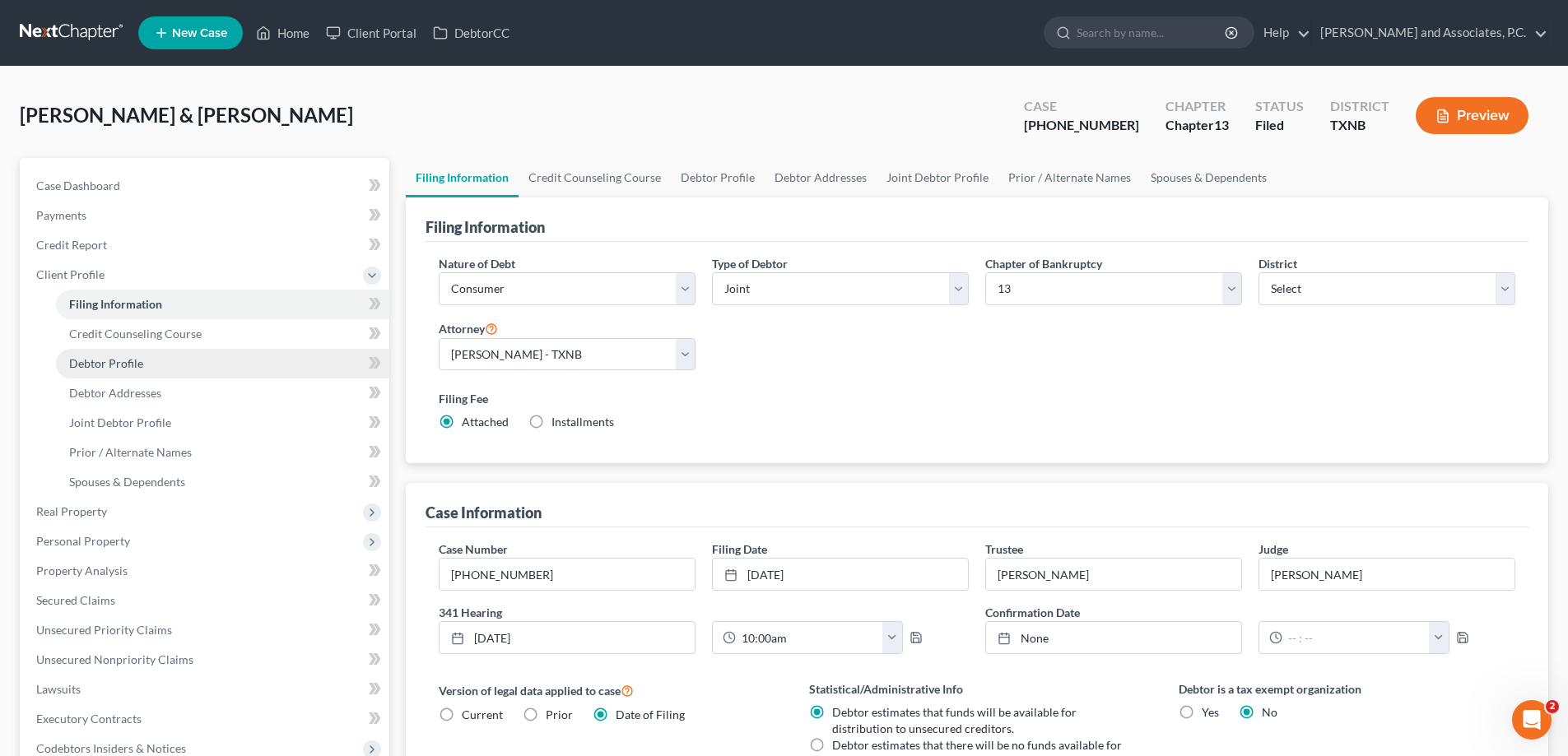
click at [114, 362] on span "Debtor Profile" at bounding box center [106, 363] width 74 height 14
select select "1"
select select "3"
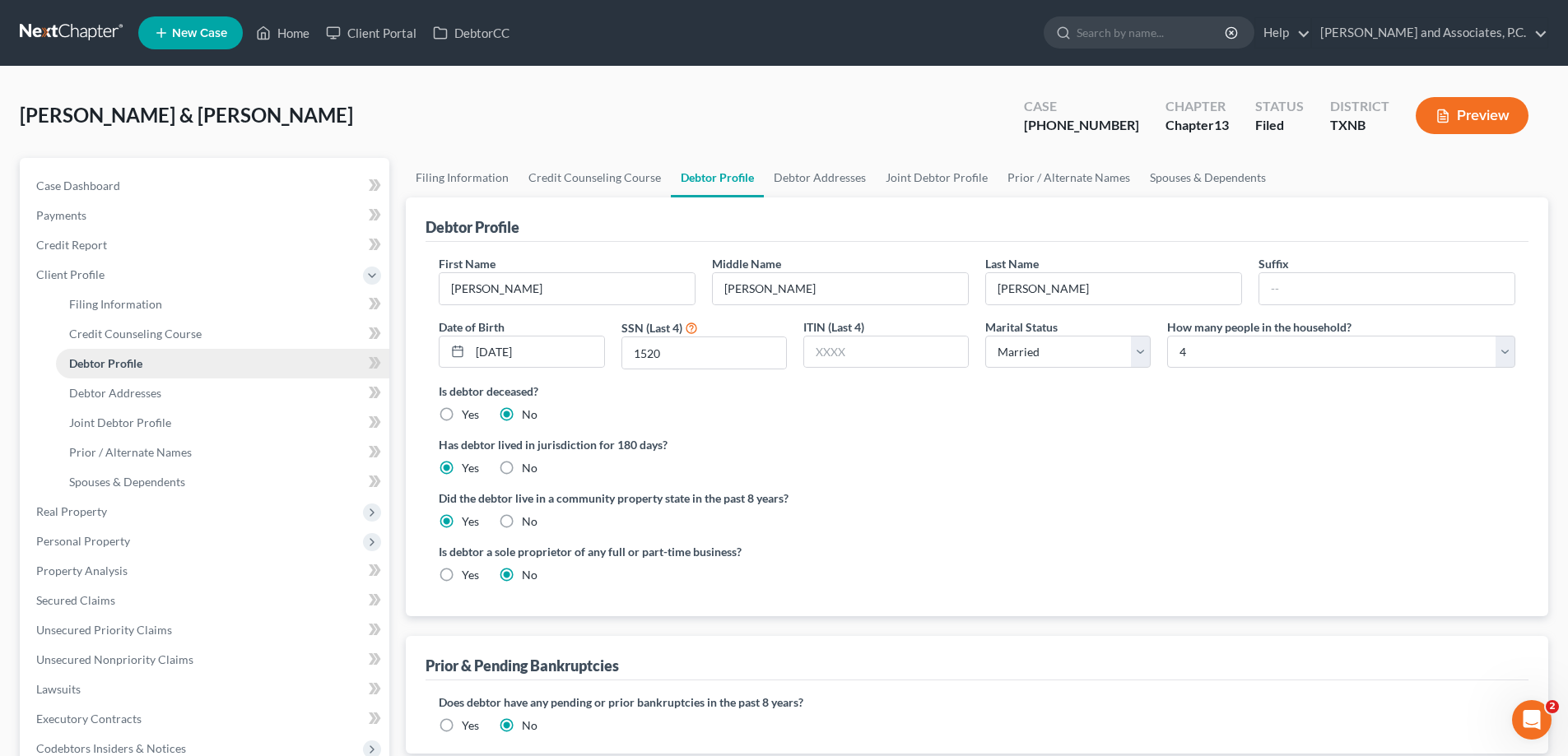
radio input "true"
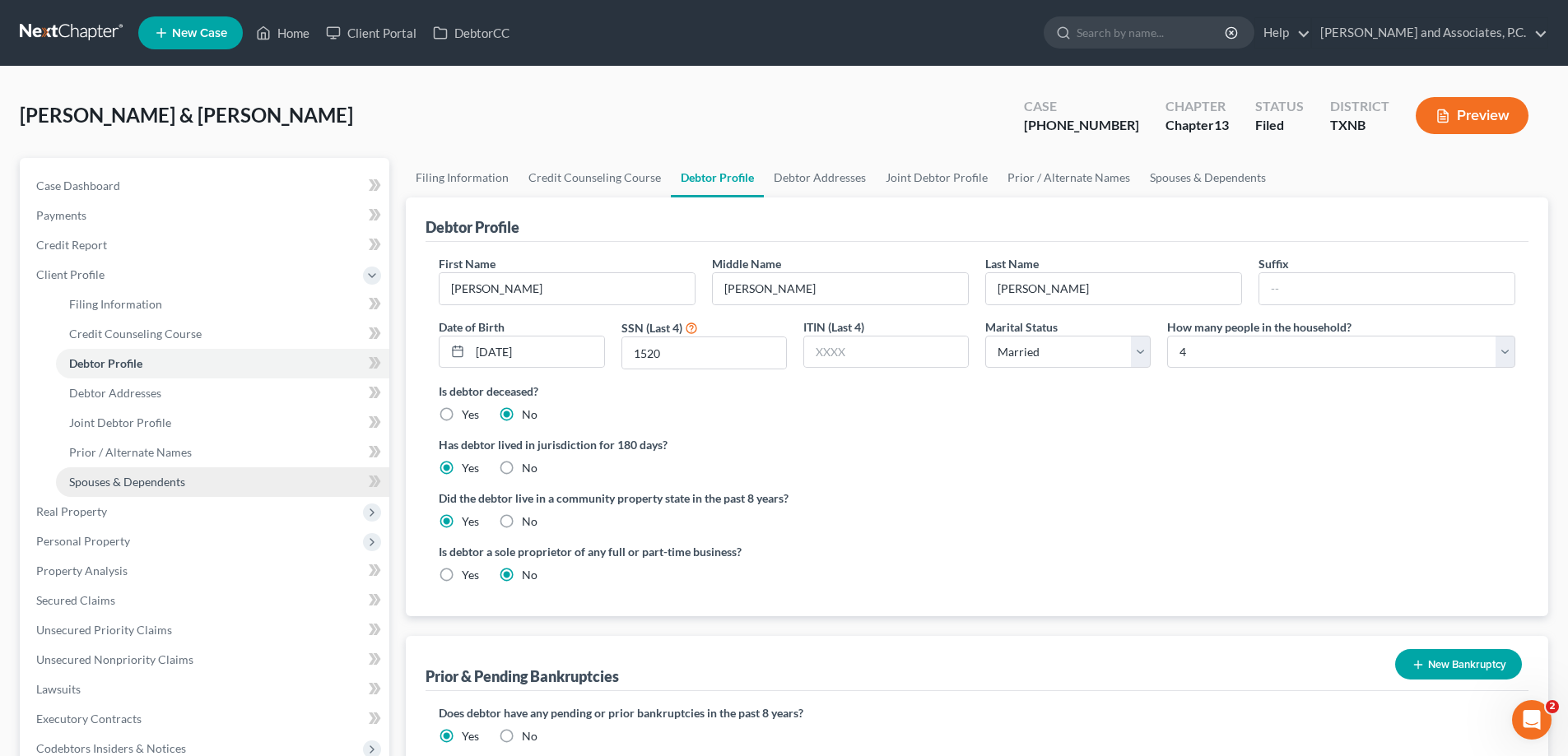
click at [98, 481] on span "Spouses & Dependents" at bounding box center [127, 481] width 116 height 14
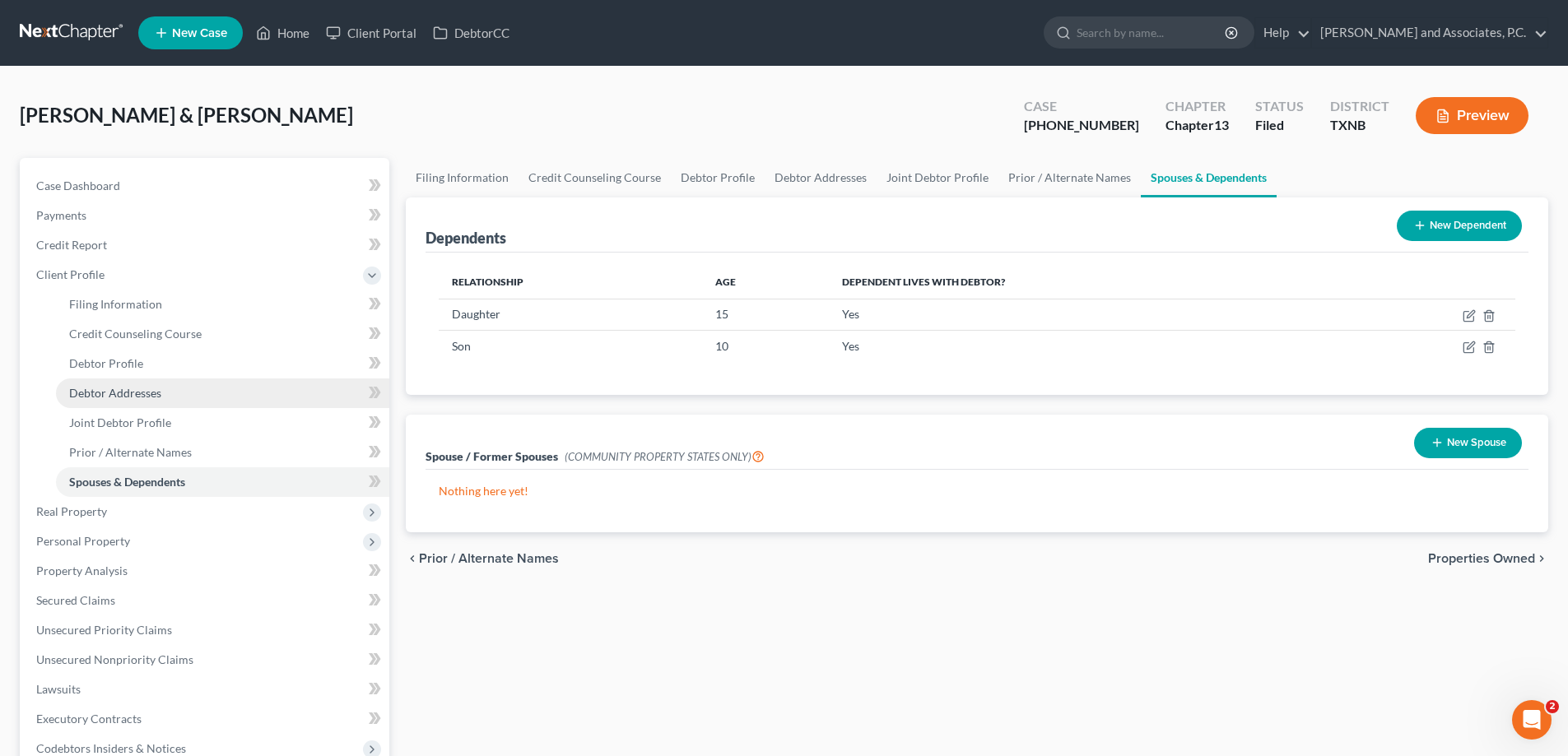
scroll to position [164, 0]
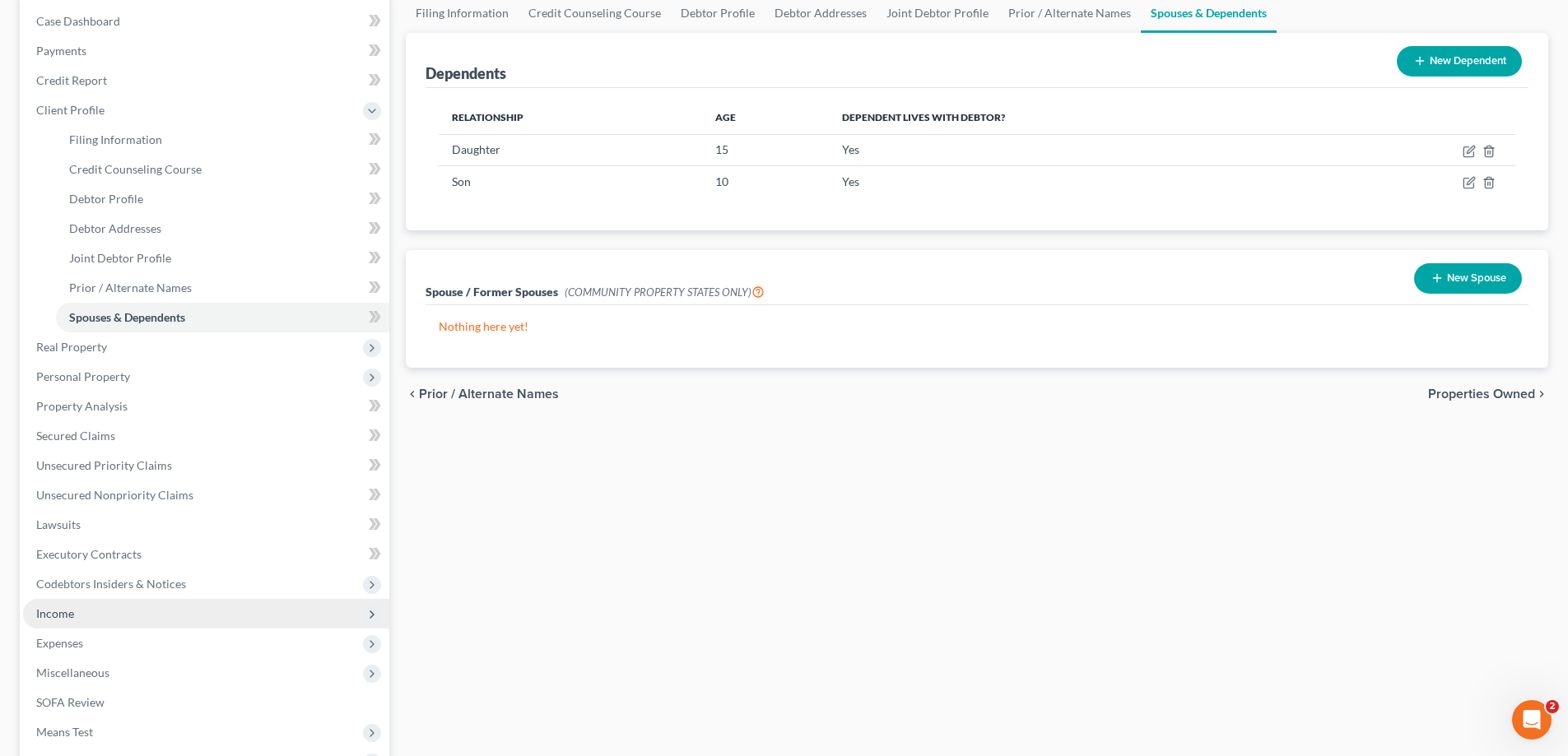
click at [122, 616] on span "Income" at bounding box center [207, 614] width 367 height 30
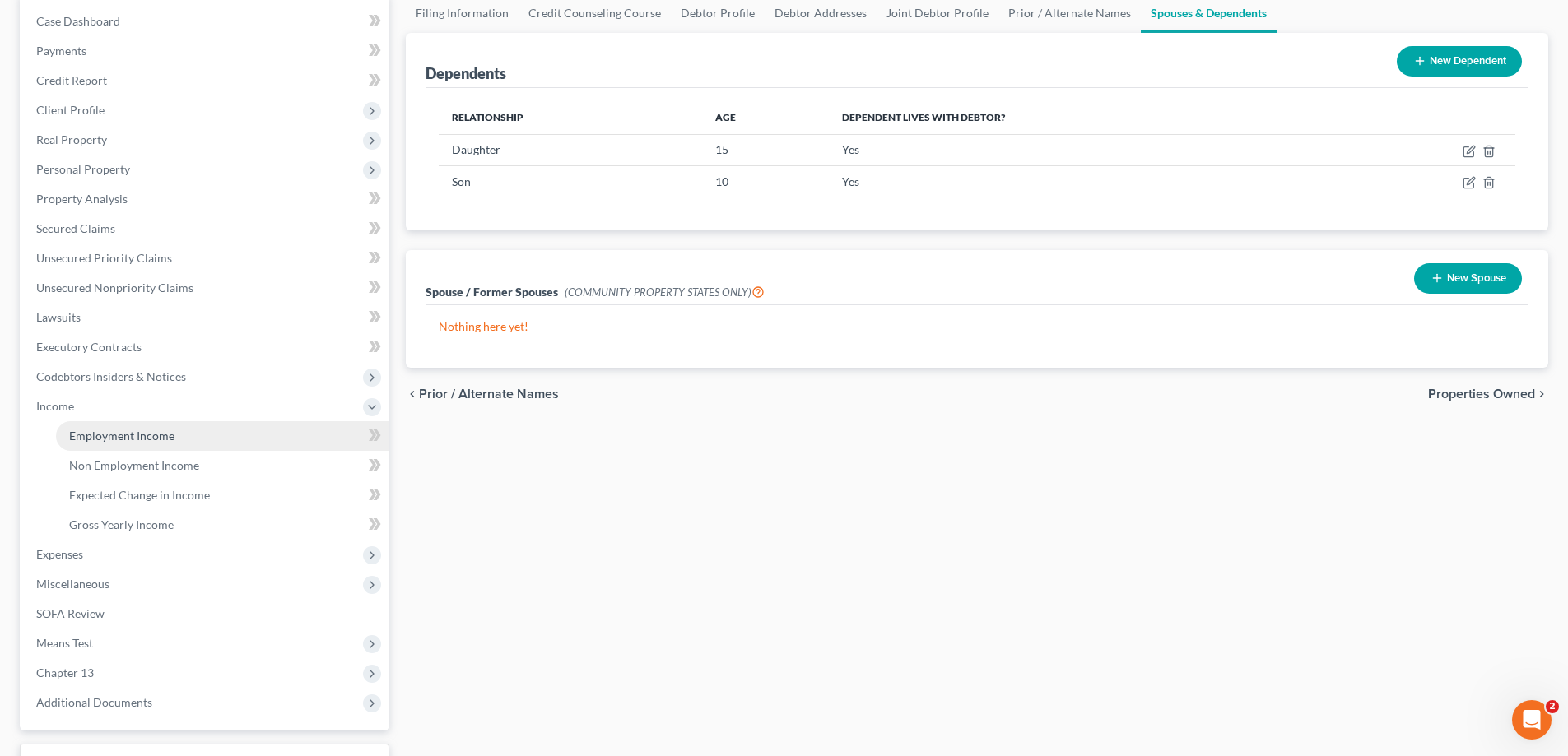
click at [148, 441] on span "Employment Income" at bounding box center [122, 435] width 106 height 14
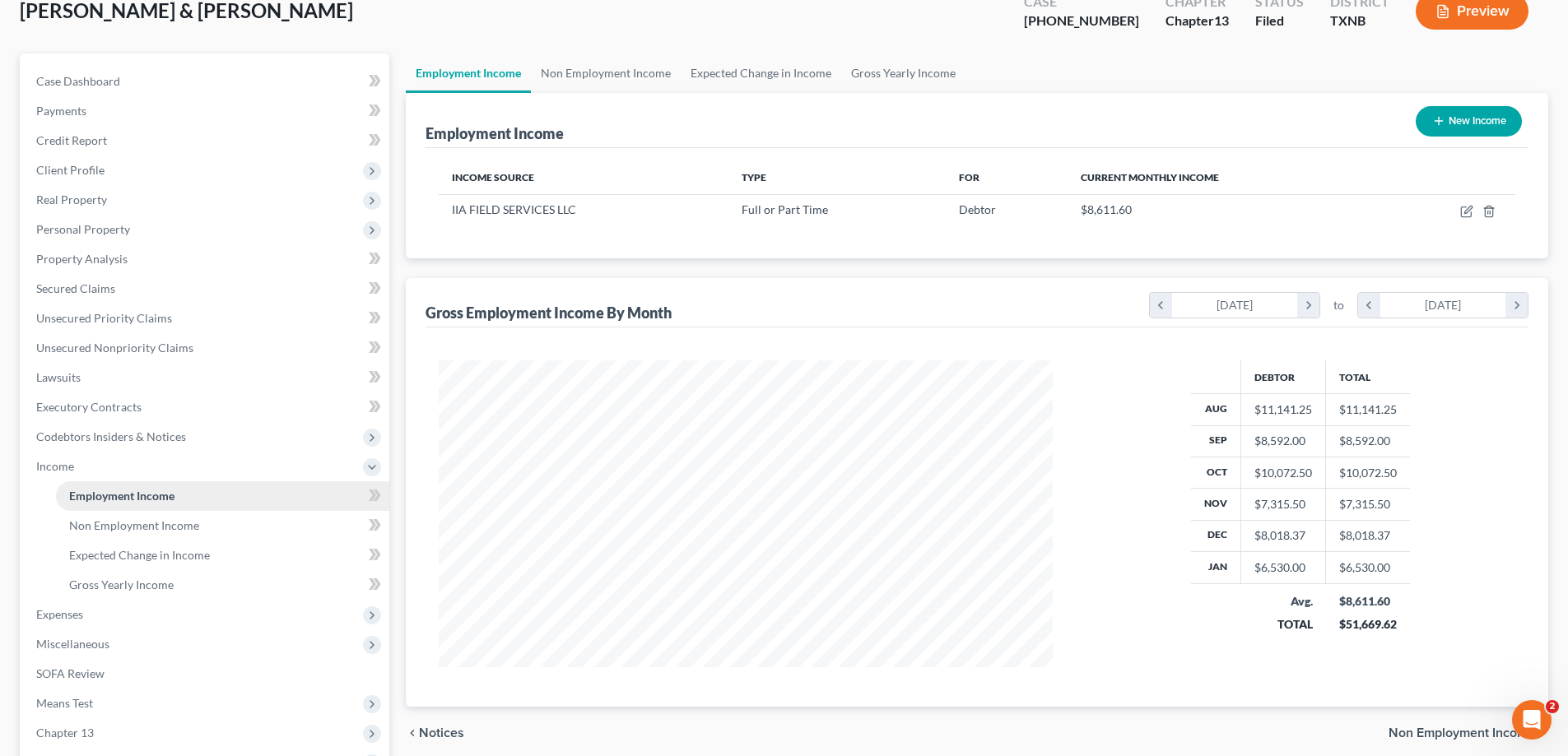
scroll to position [164, 0]
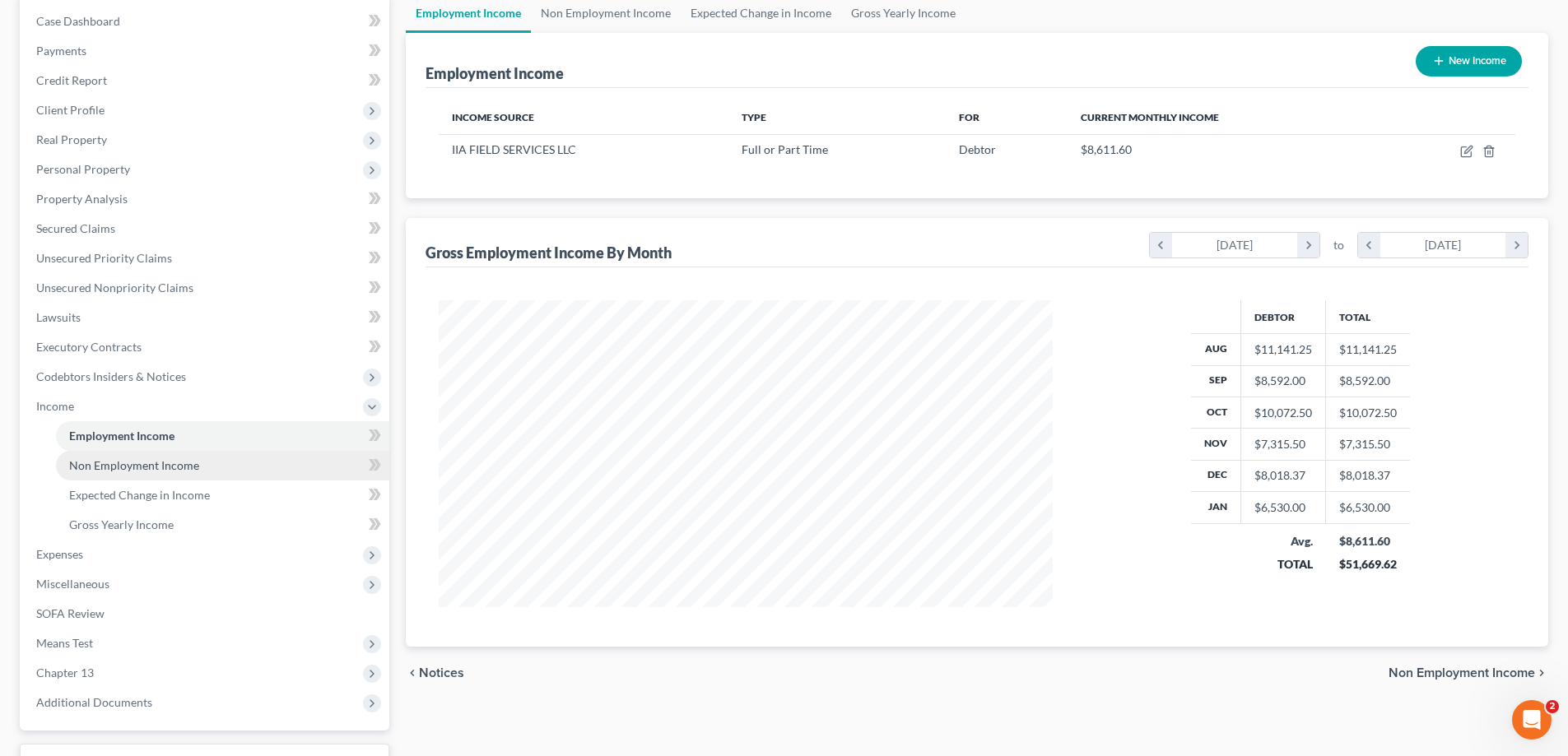
click at [217, 467] on link "Non Employment Income" at bounding box center [223, 466] width 334 height 30
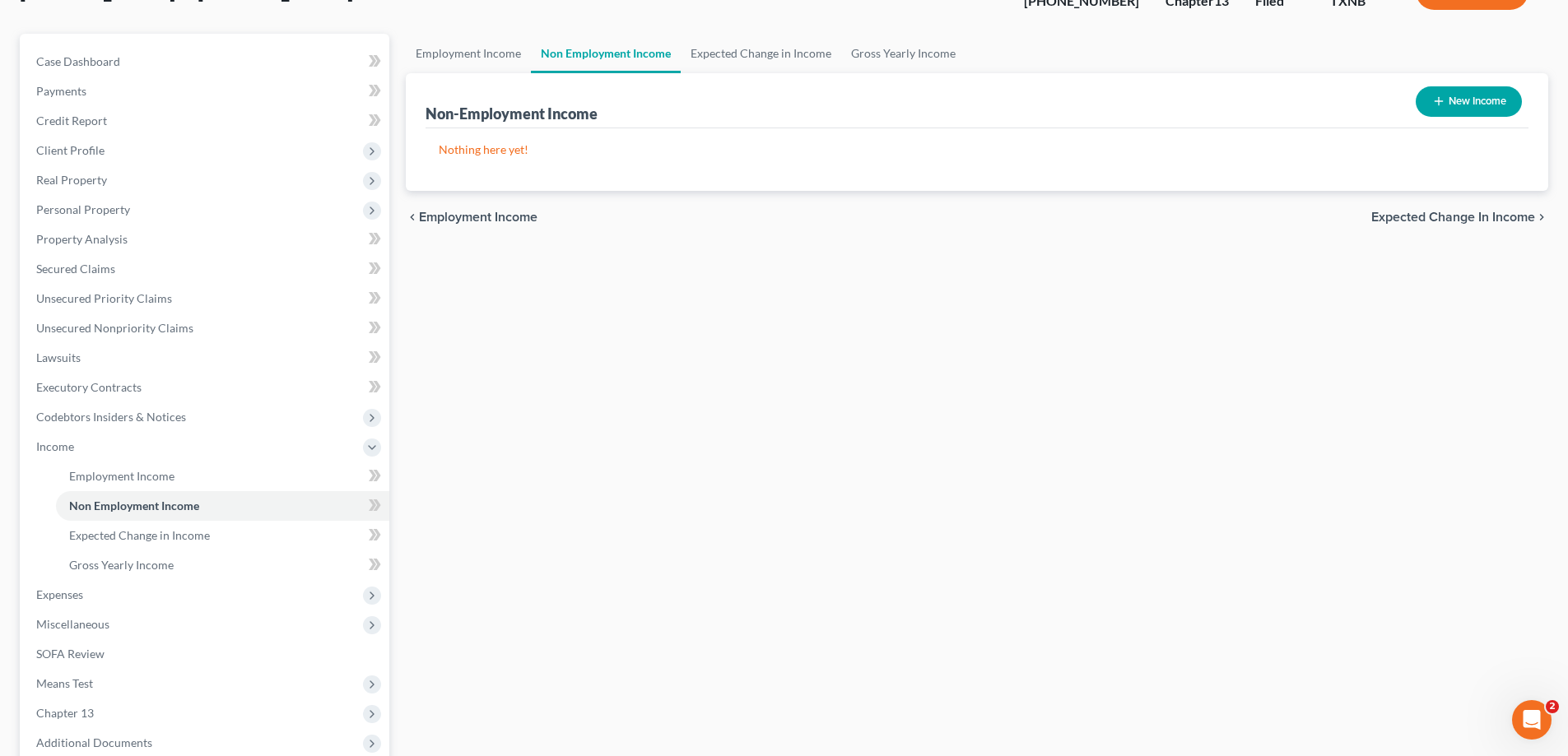
scroll to position [164, 0]
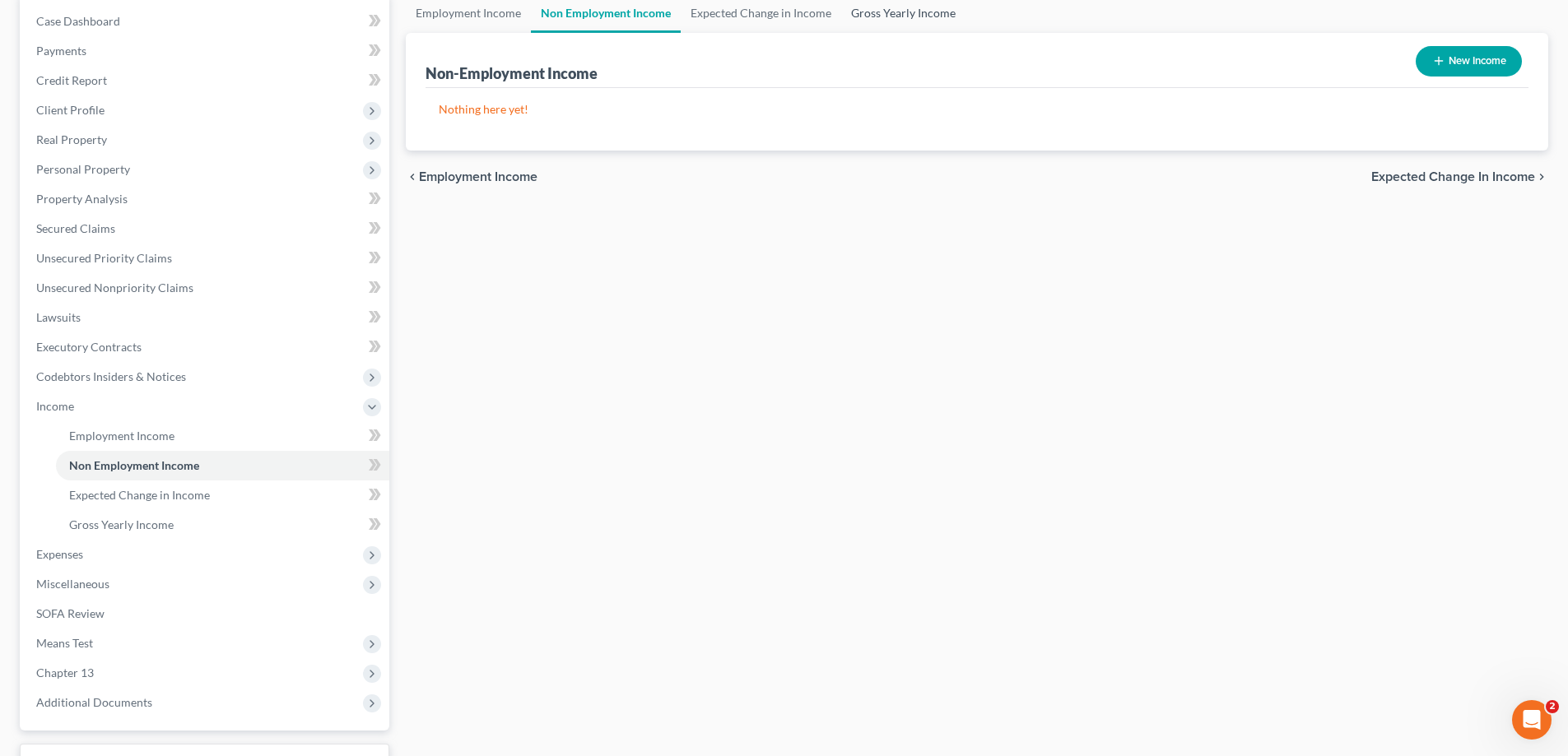
click at [893, 10] on link "Gross Yearly Income" at bounding box center [903, 13] width 124 height 39
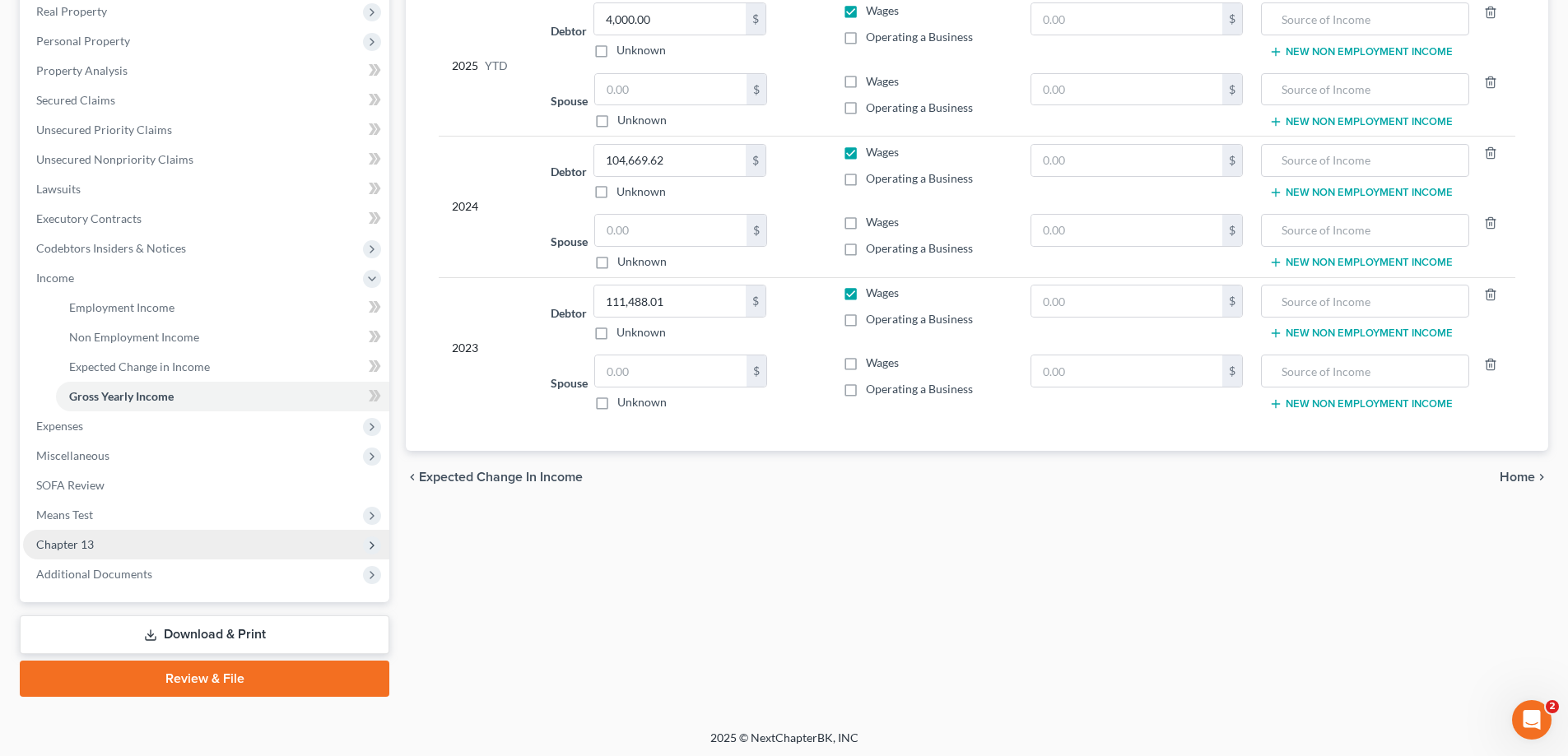
scroll to position [296, 0]
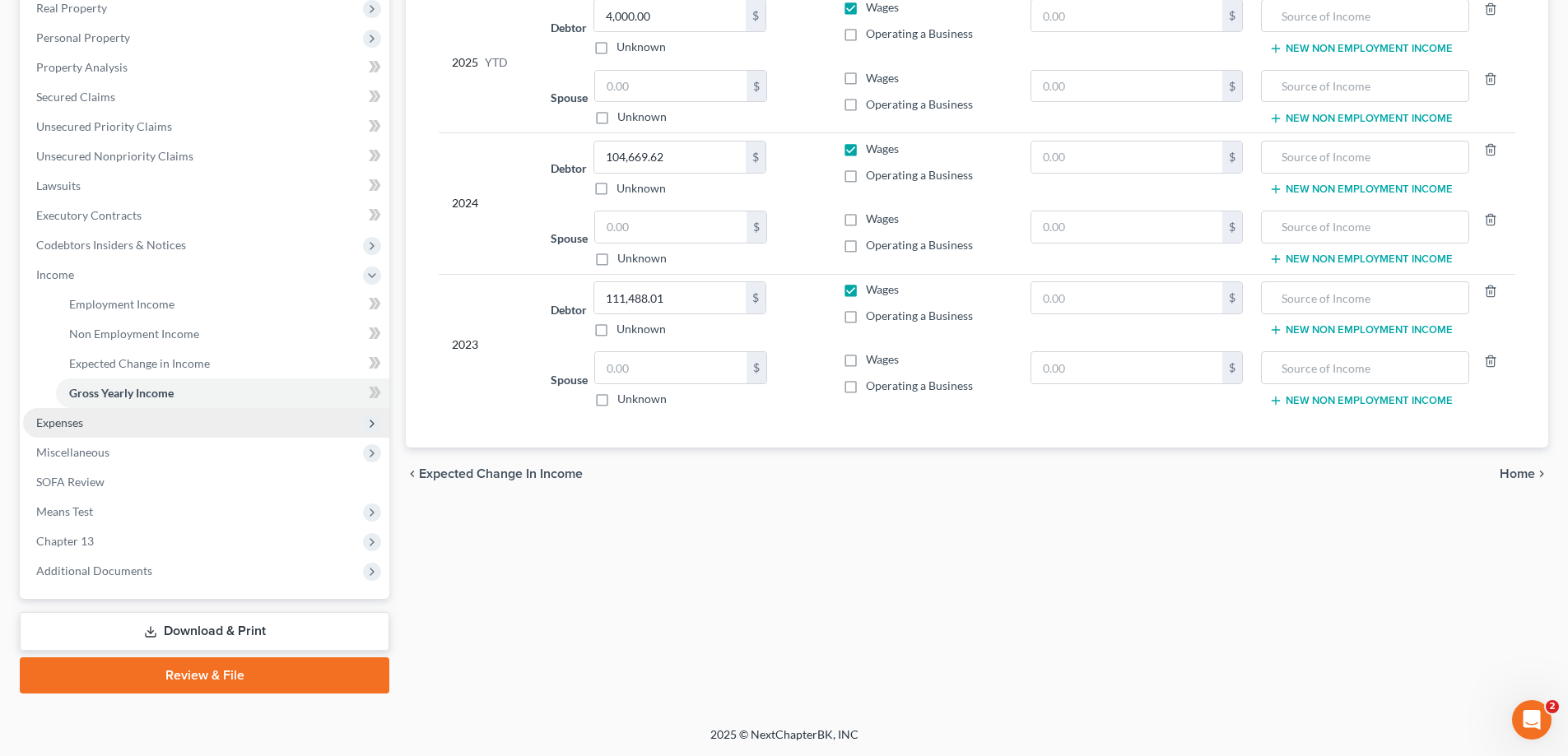
click at [175, 423] on span "Expenses" at bounding box center [207, 423] width 367 height 30
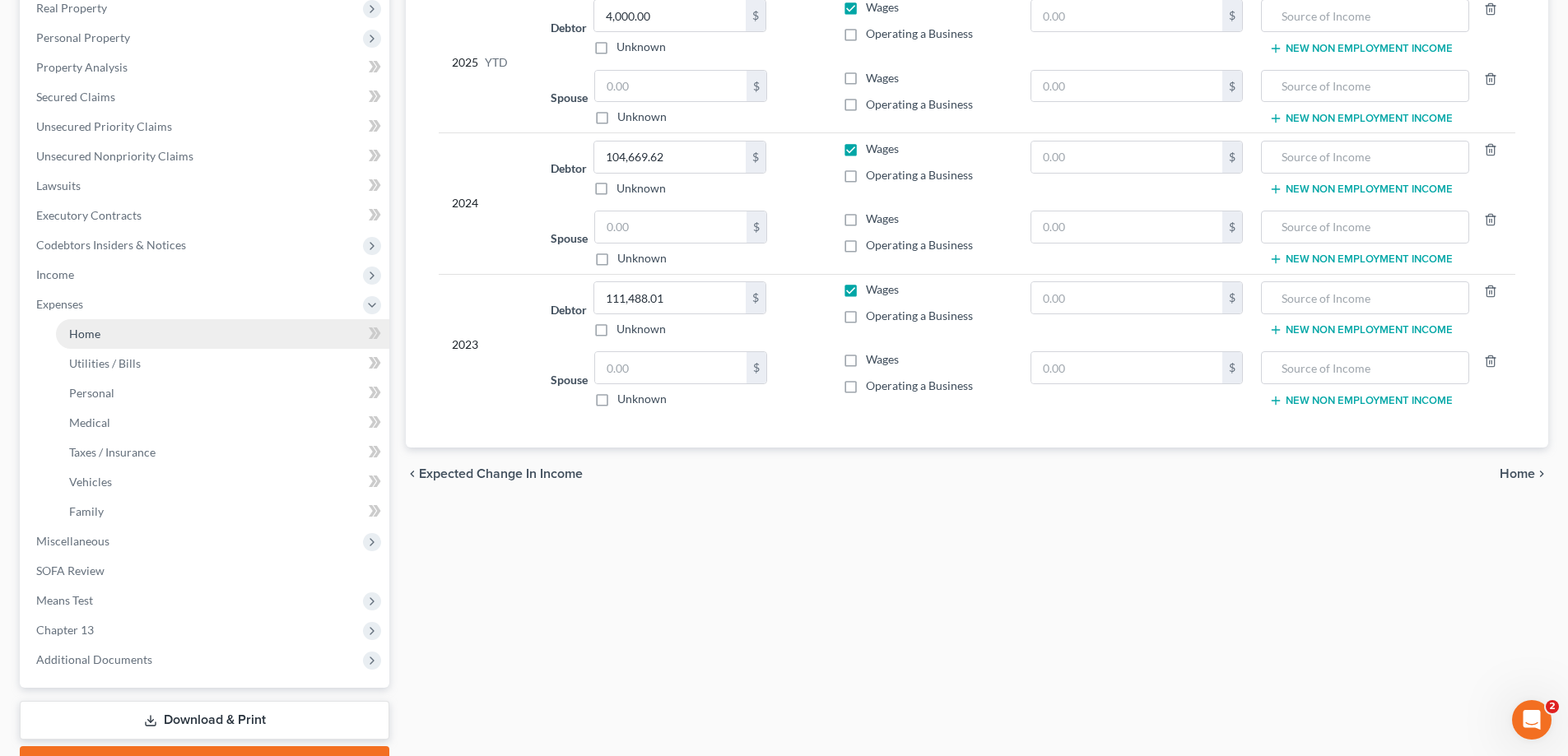
click at [193, 342] on link "Home" at bounding box center [223, 335] width 334 height 30
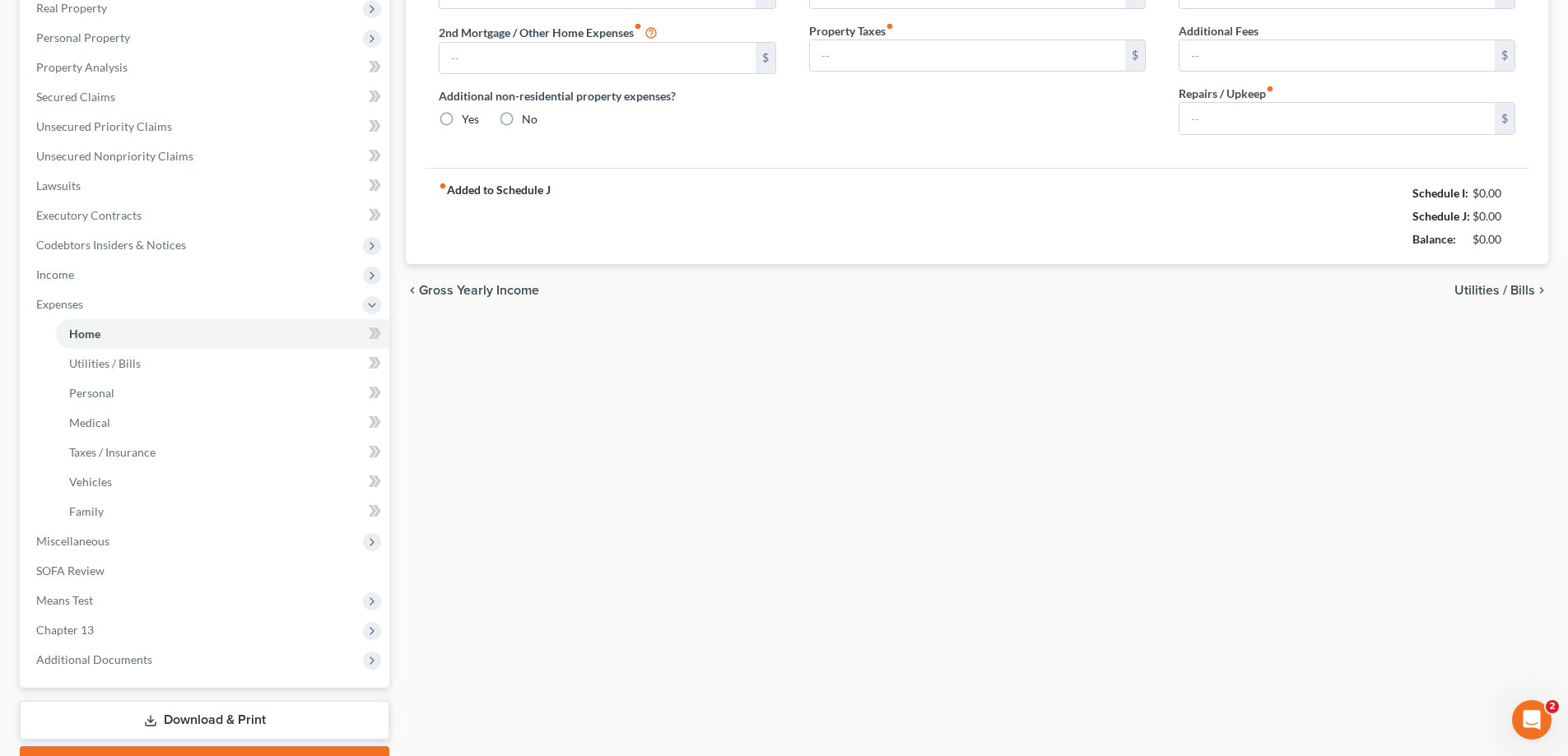
scroll to position [235, 0]
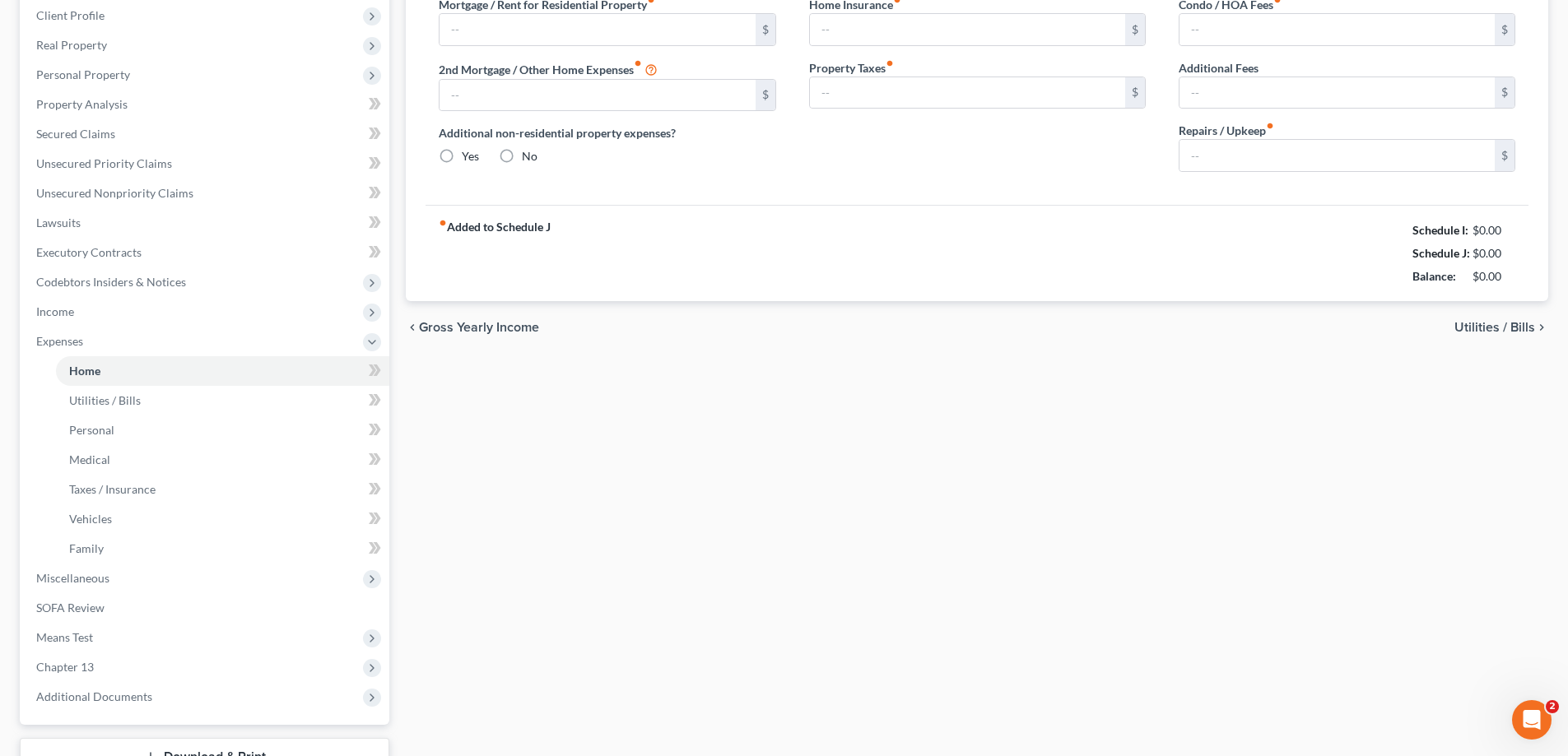
type input "0.00"
radio input "true"
type input "0.00"
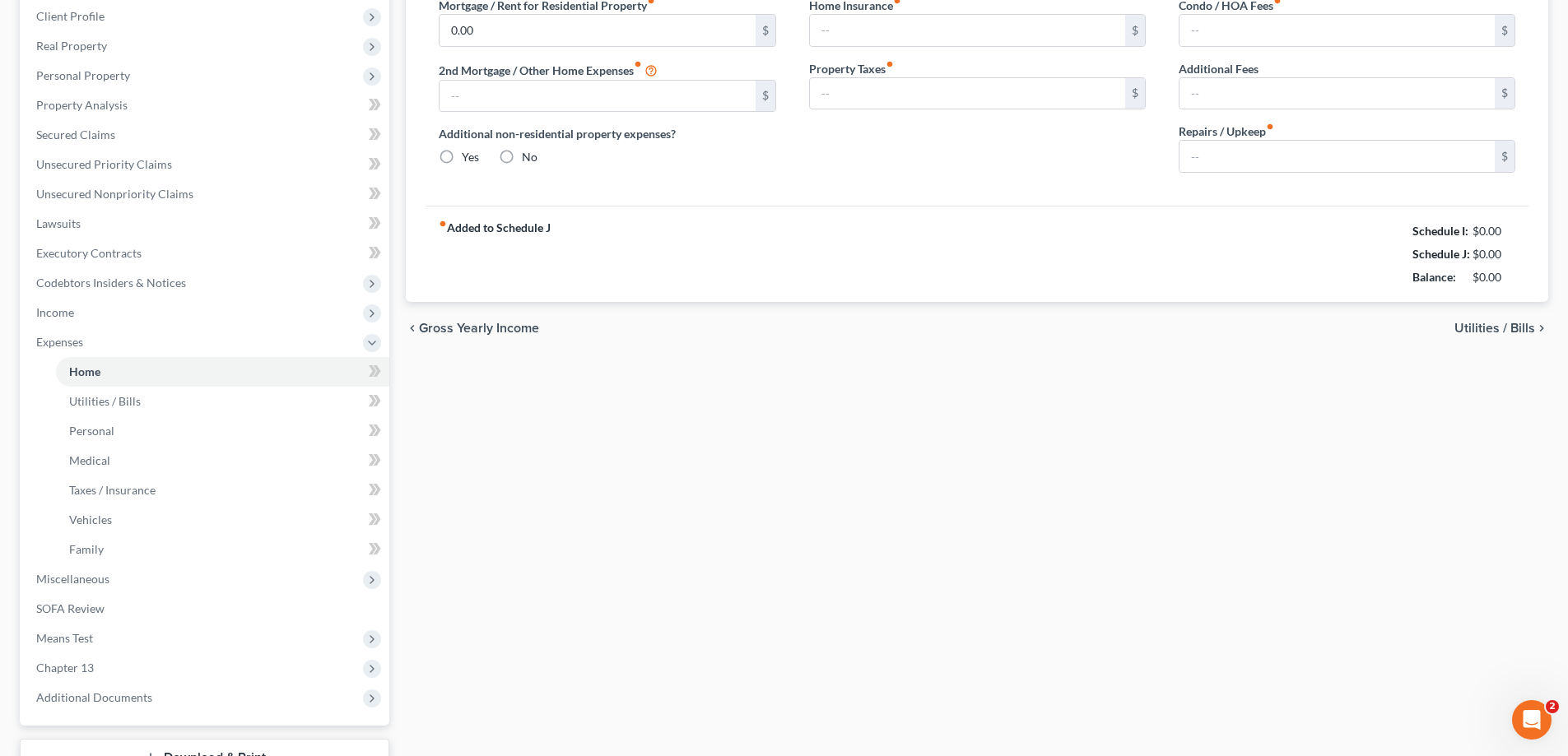
type input "0.00"
type input "150.00"
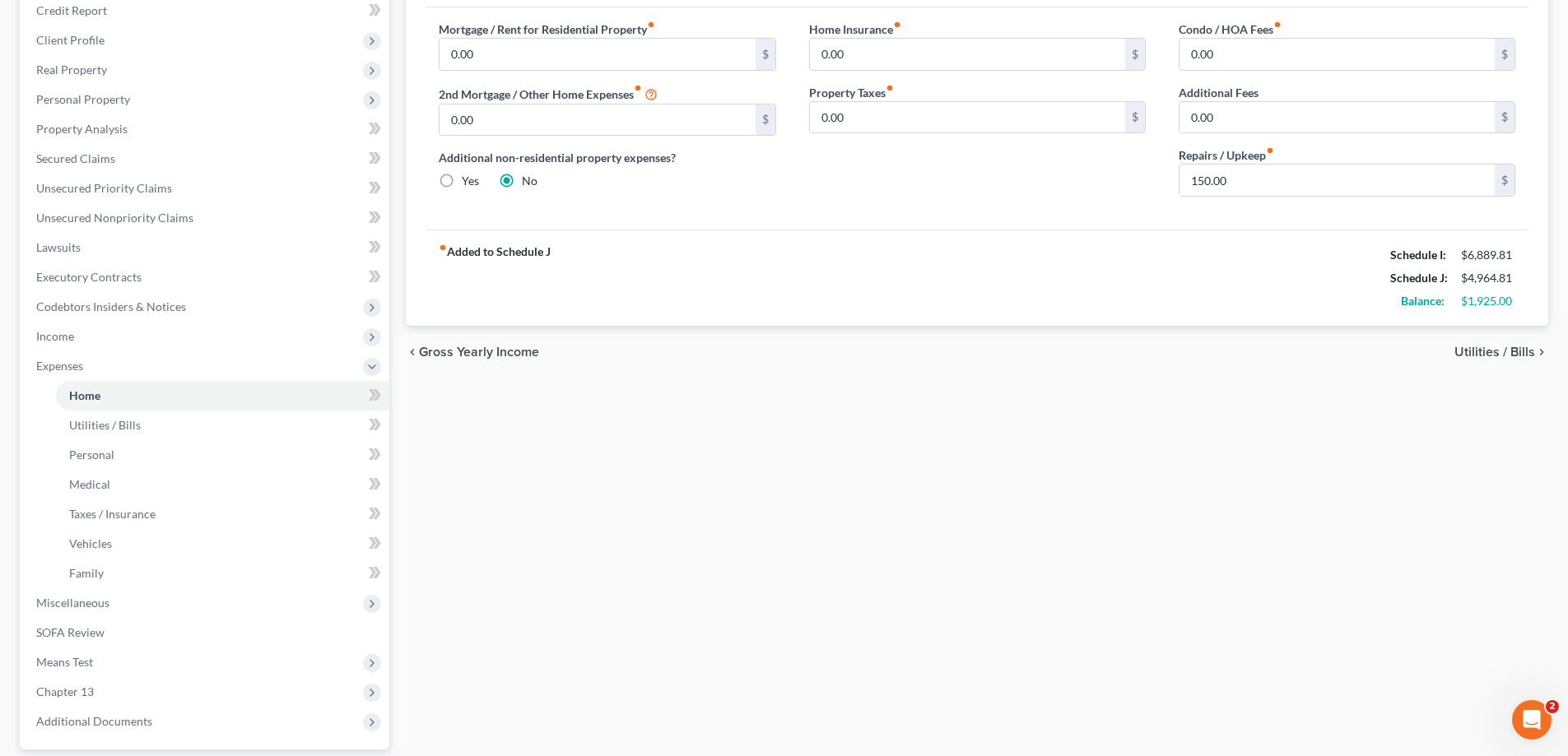
scroll to position [0, 0]
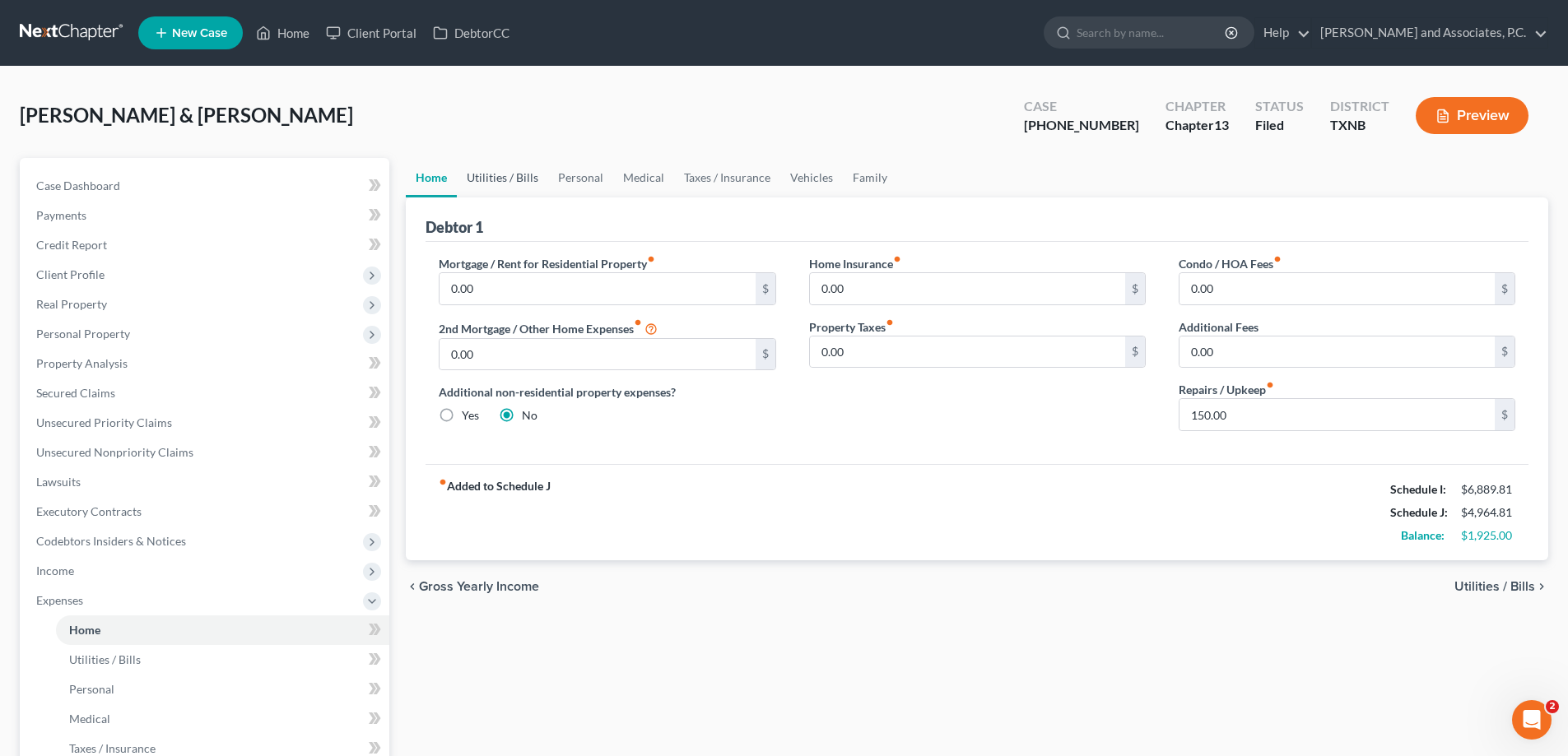
click at [490, 171] on link "Utilities / Bills" at bounding box center [503, 178] width 92 height 39
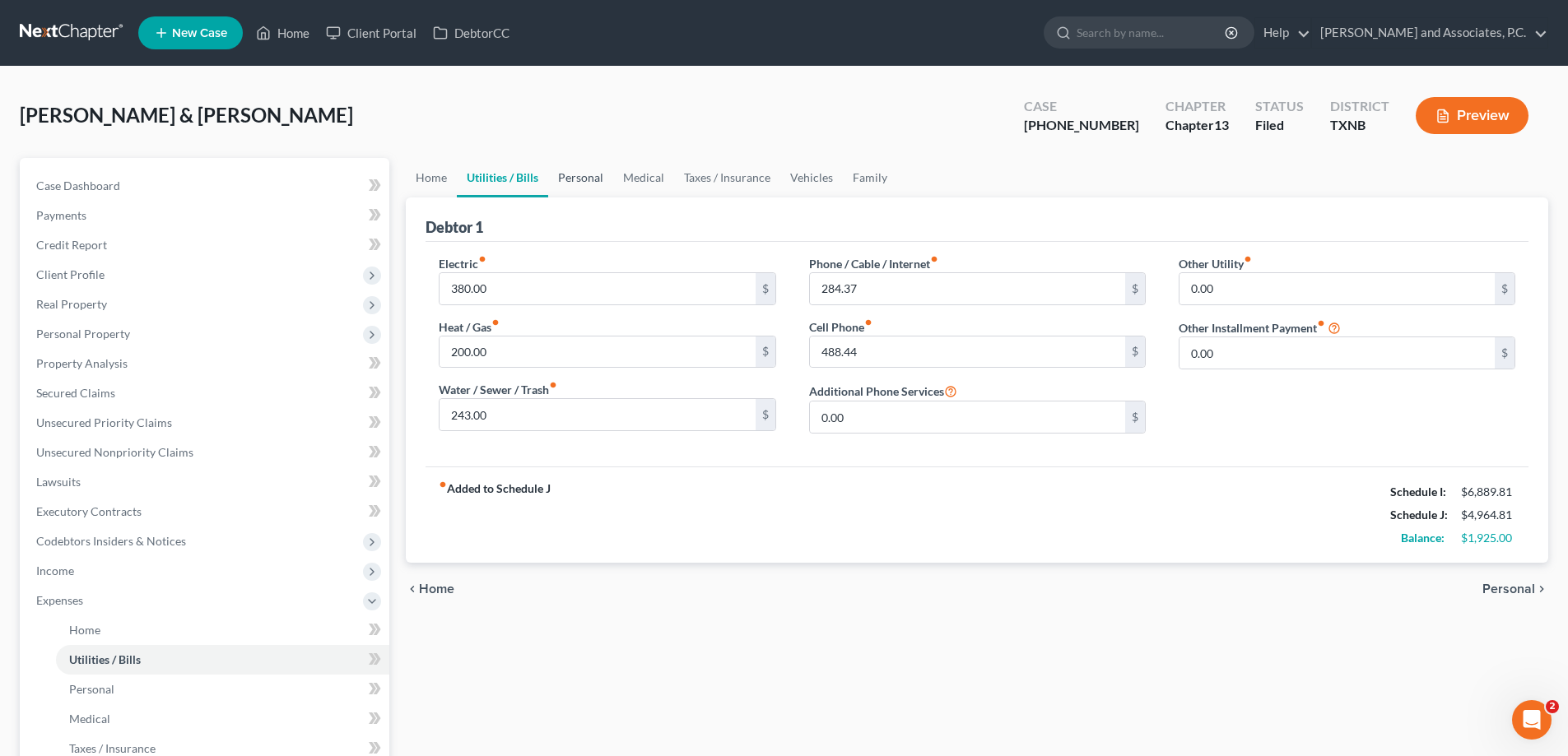
click at [575, 173] on link "Personal" at bounding box center [581, 178] width 65 height 39
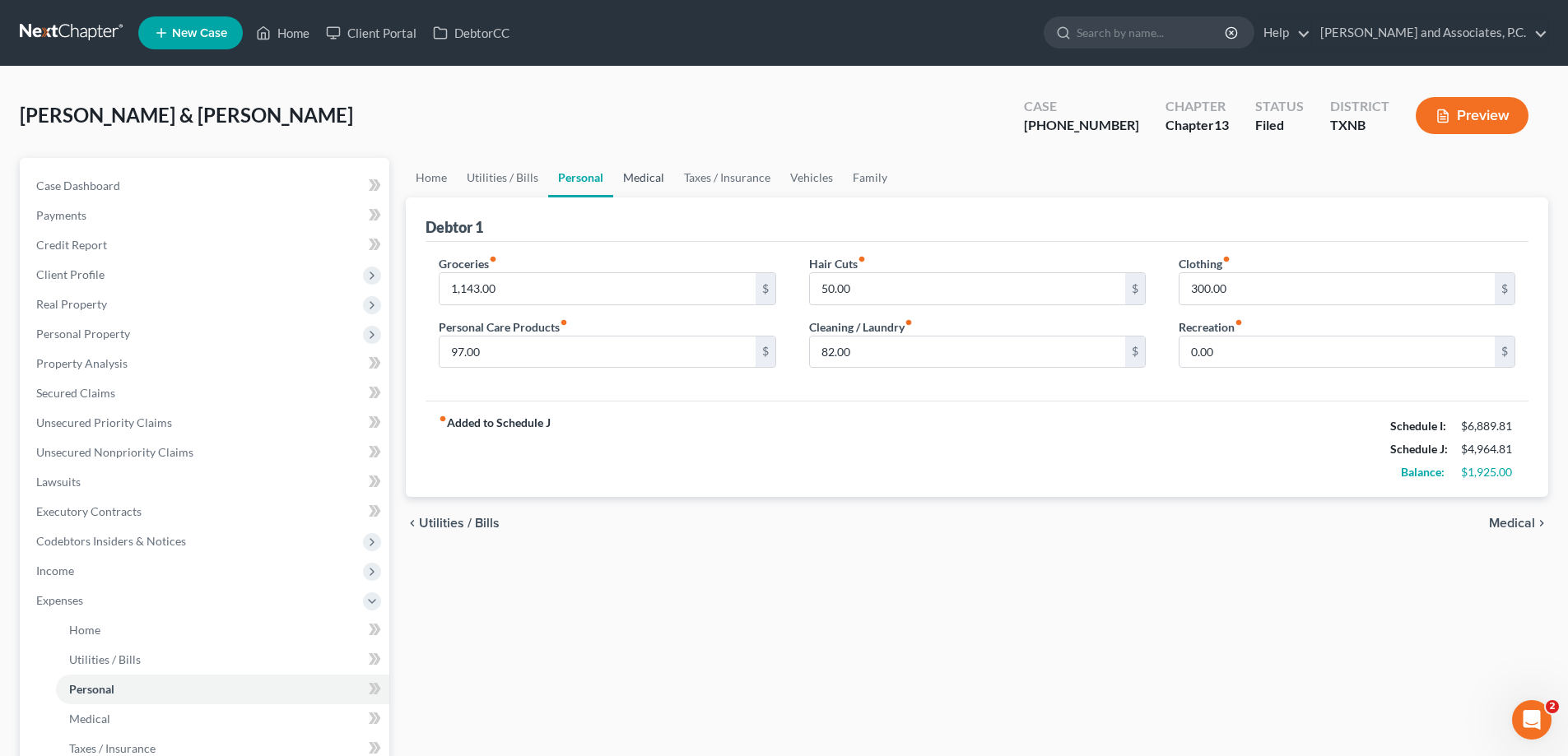
click at [644, 177] on link "Medical" at bounding box center [643, 178] width 61 height 39
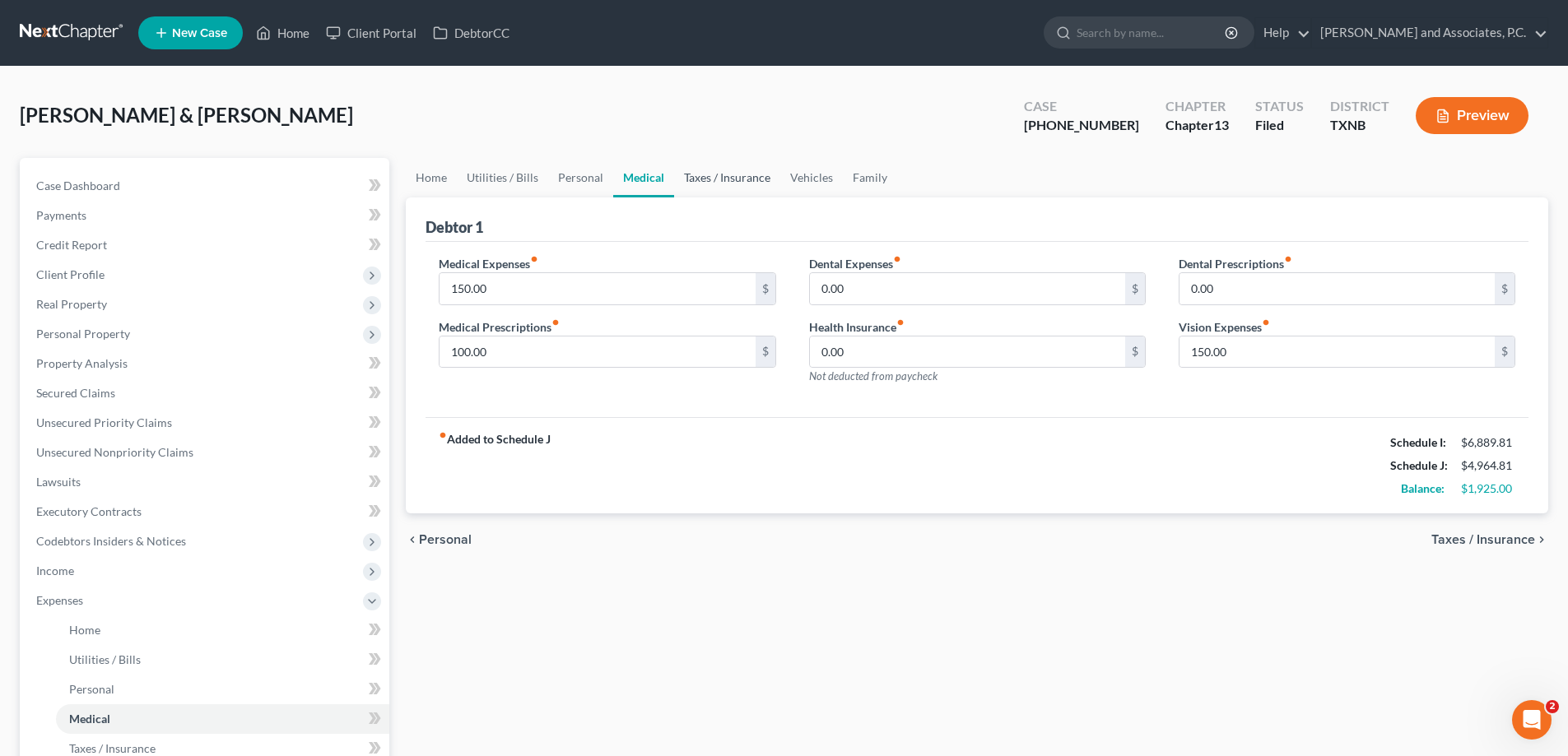
click at [712, 185] on link "Taxes / Insurance" at bounding box center [727, 178] width 107 height 39
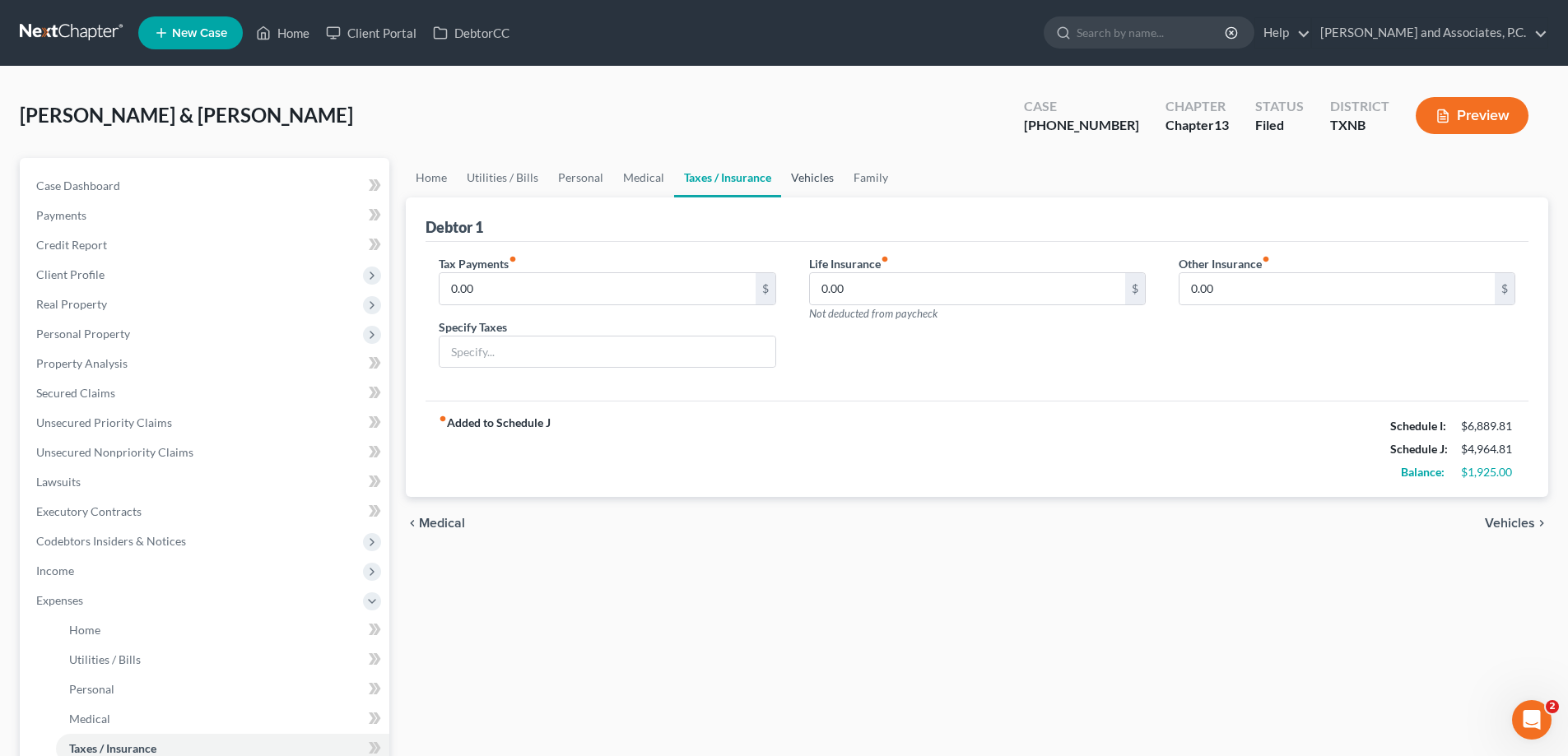
click at [810, 176] on link "Vehicles" at bounding box center [813, 178] width 63 height 39
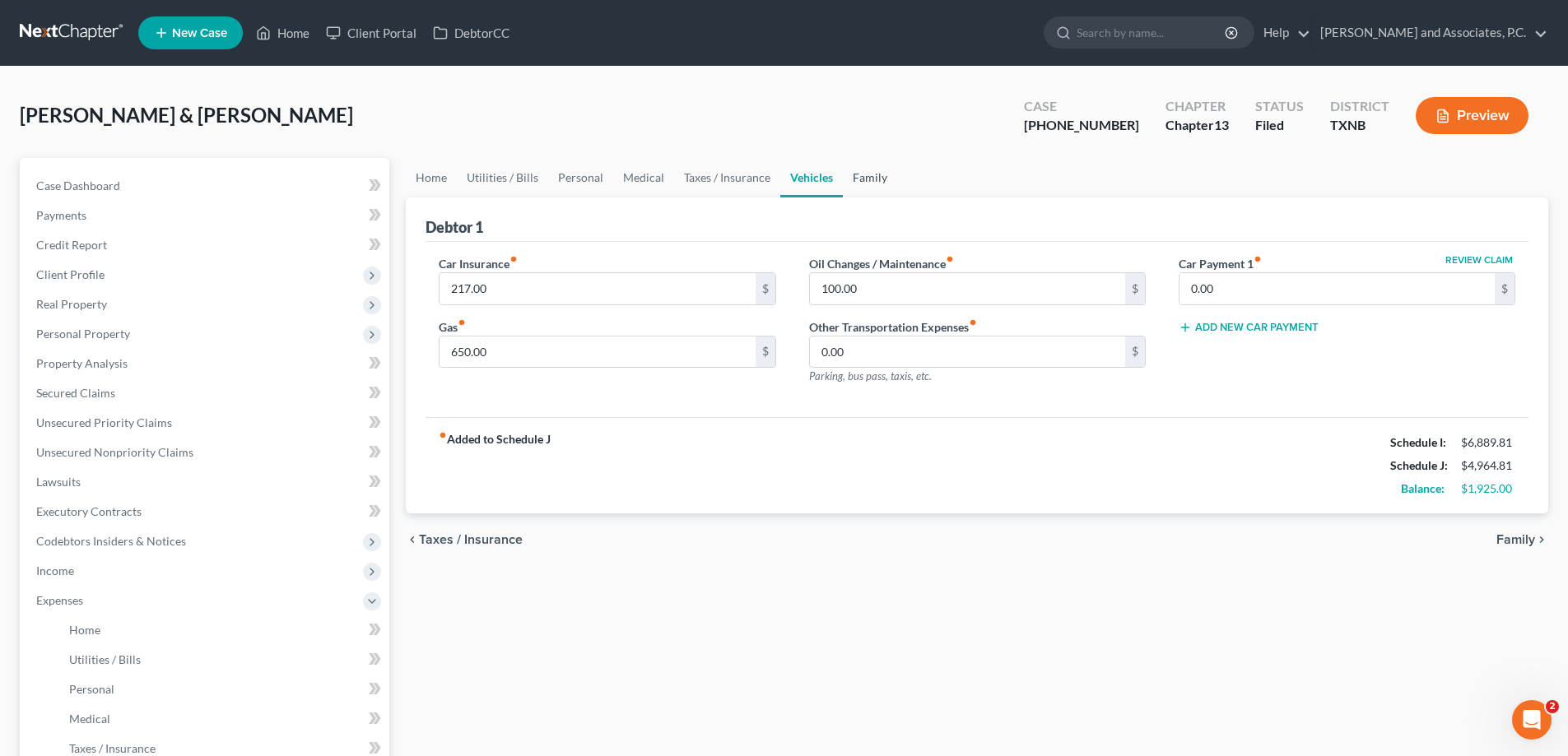
click at [875, 180] on link "Family" at bounding box center [870, 178] width 54 height 39
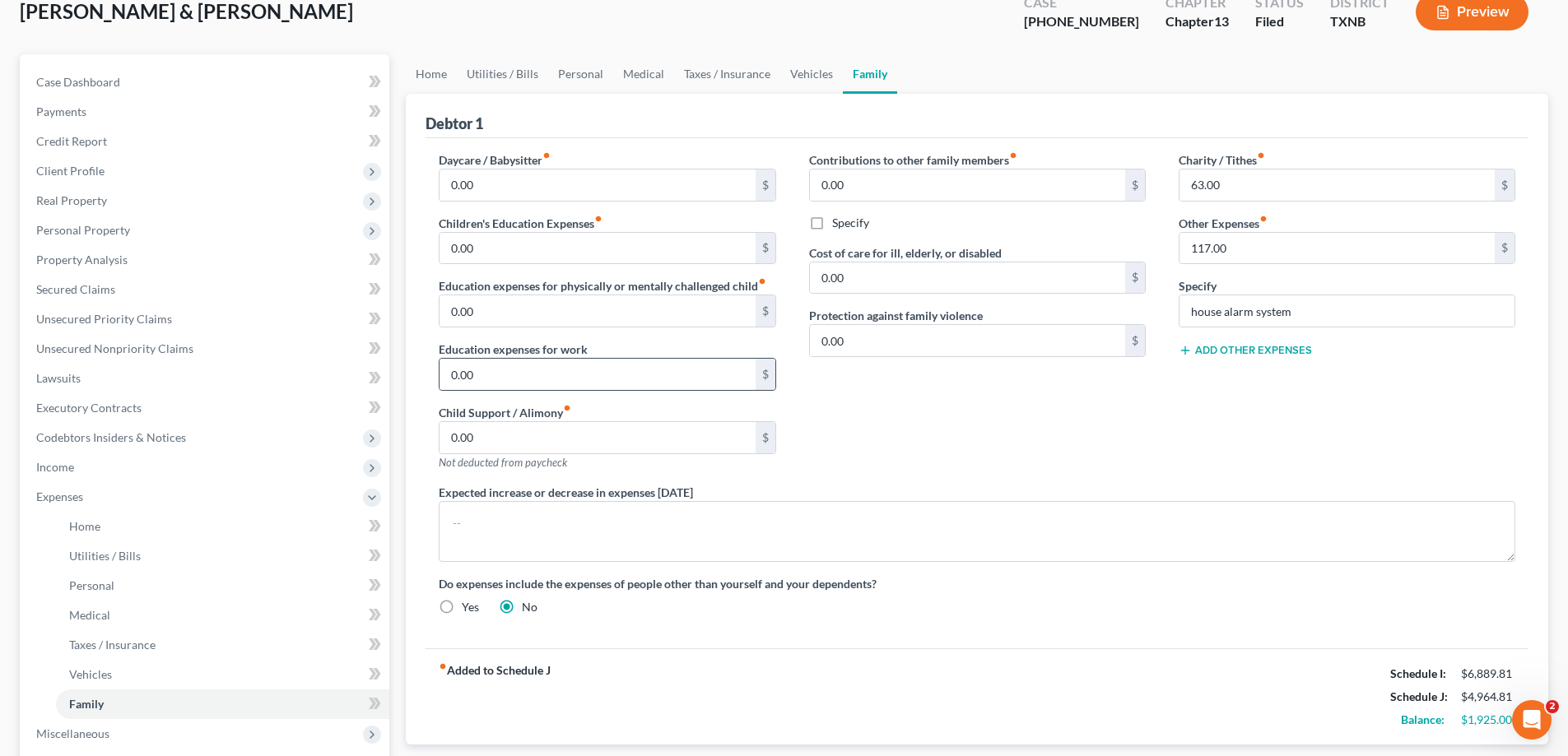
scroll to position [164, 0]
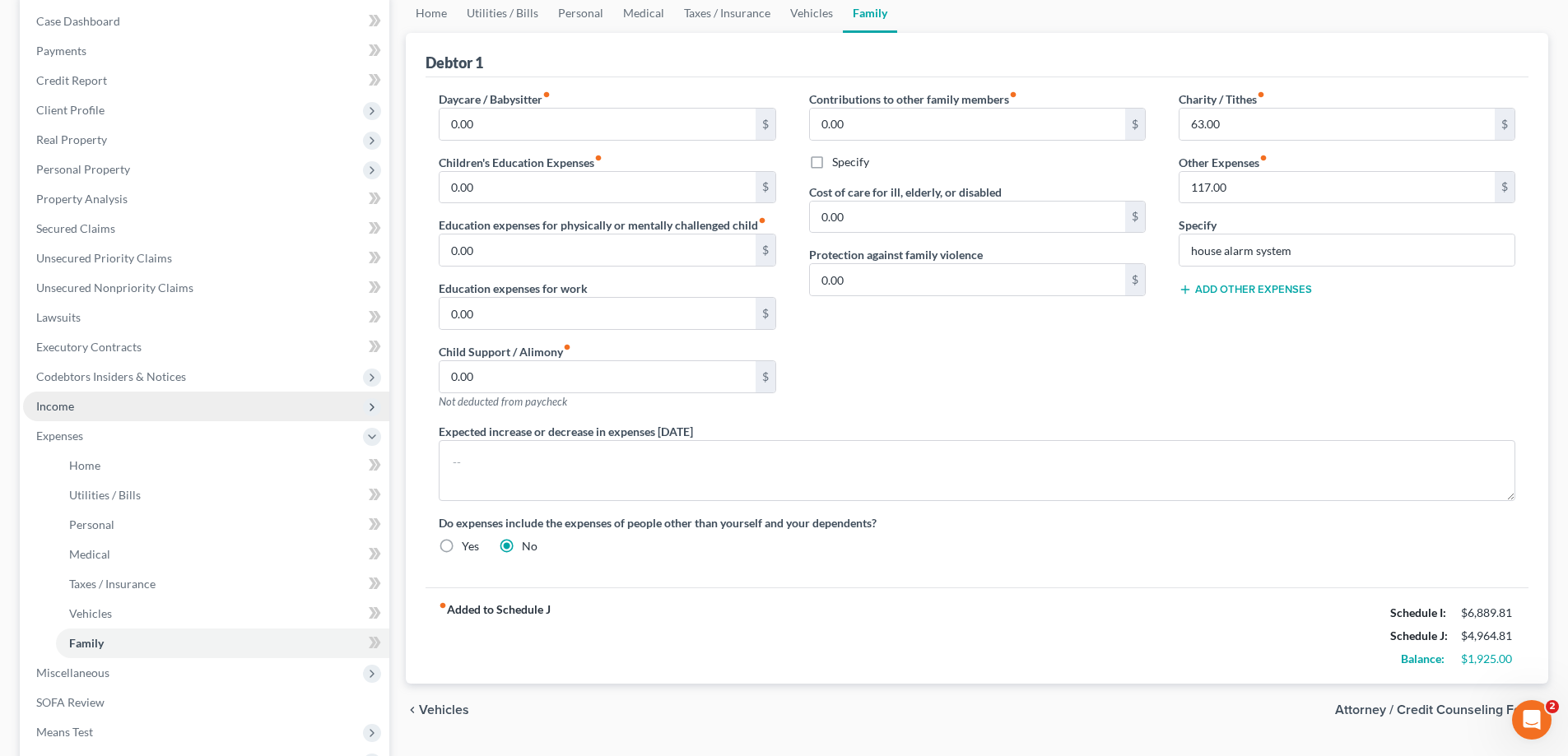
click at [199, 408] on span "Income" at bounding box center [207, 407] width 367 height 30
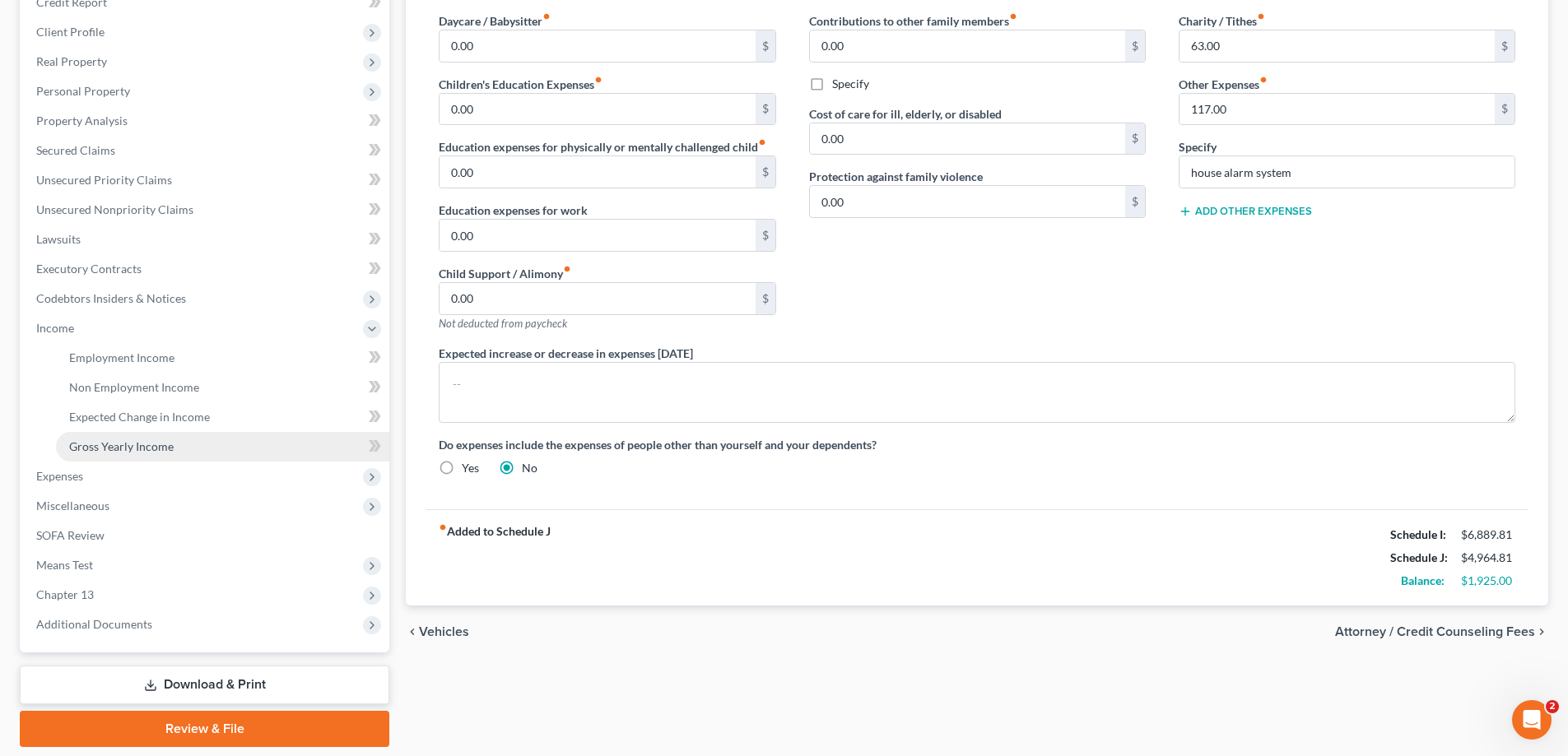
scroll to position [296, 0]
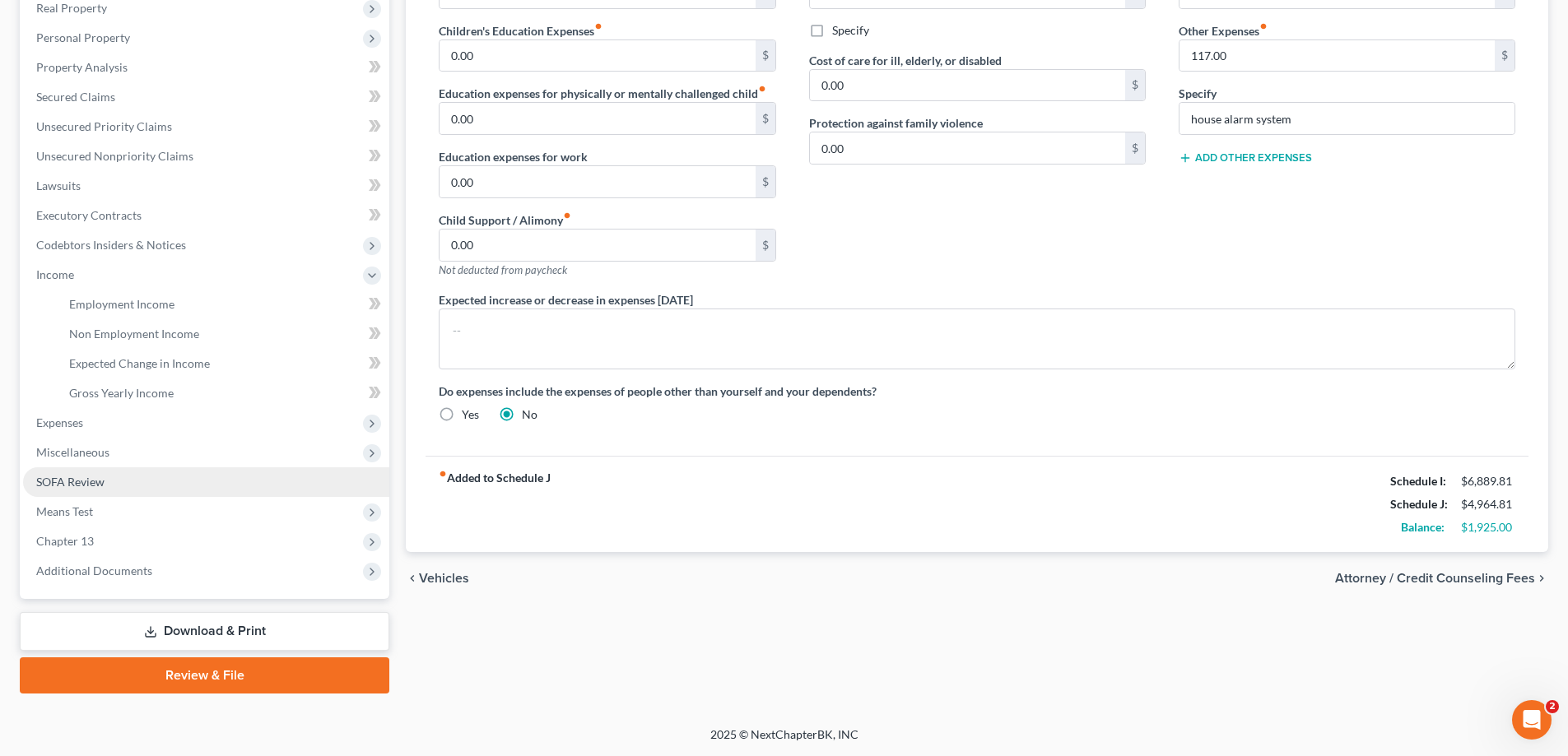
click at [120, 478] on link "SOFA Review" at bounding box center [207, 482] width 367 height 30
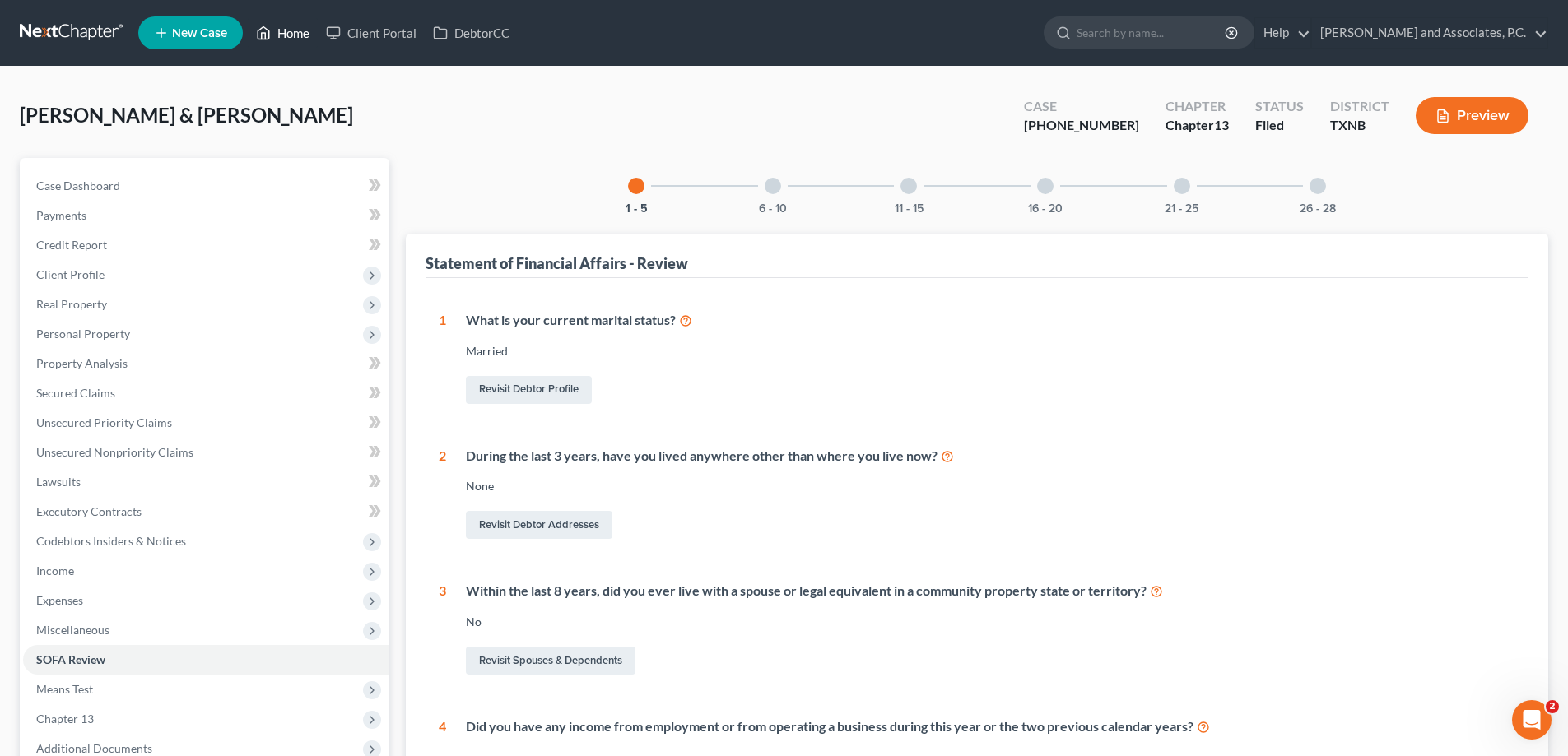
click at [270, 35] on icon at bounding box center [265, 33] width 11 height 12
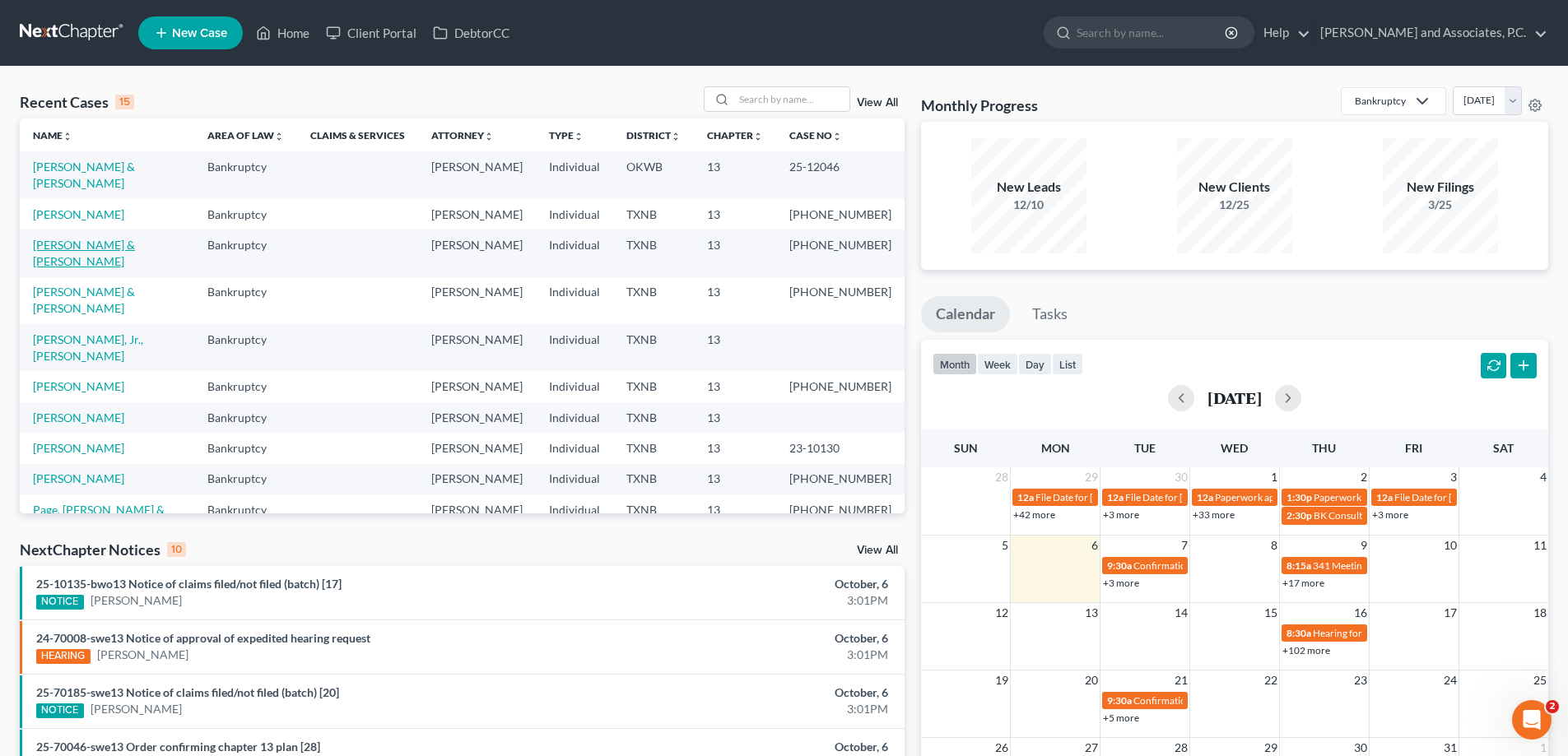
click at [118, 237] on link "Walter, Dustin & Jennifer" at bounding box center [83, 252] width 102 height 31
select select "5"
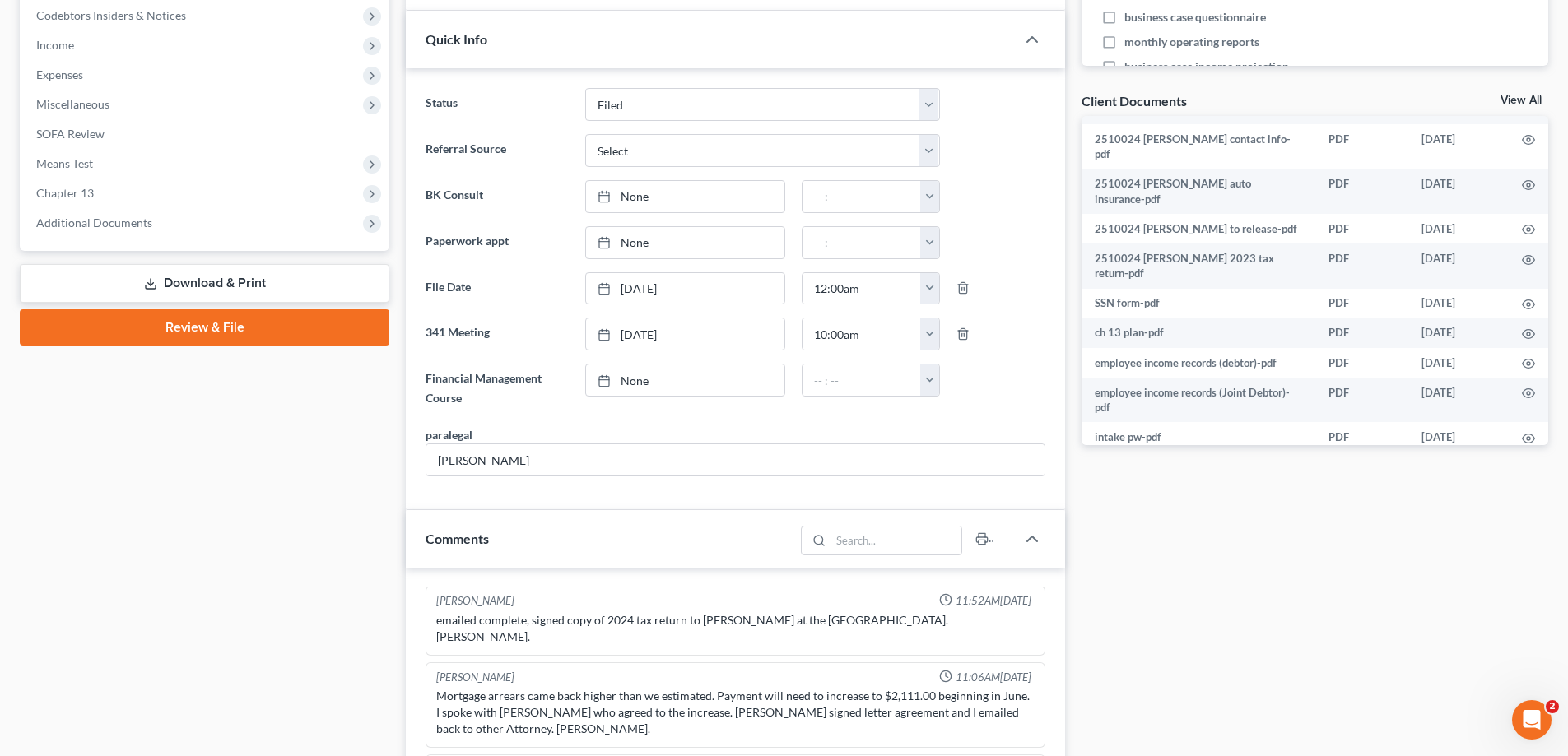
scroll to position [493, 0]
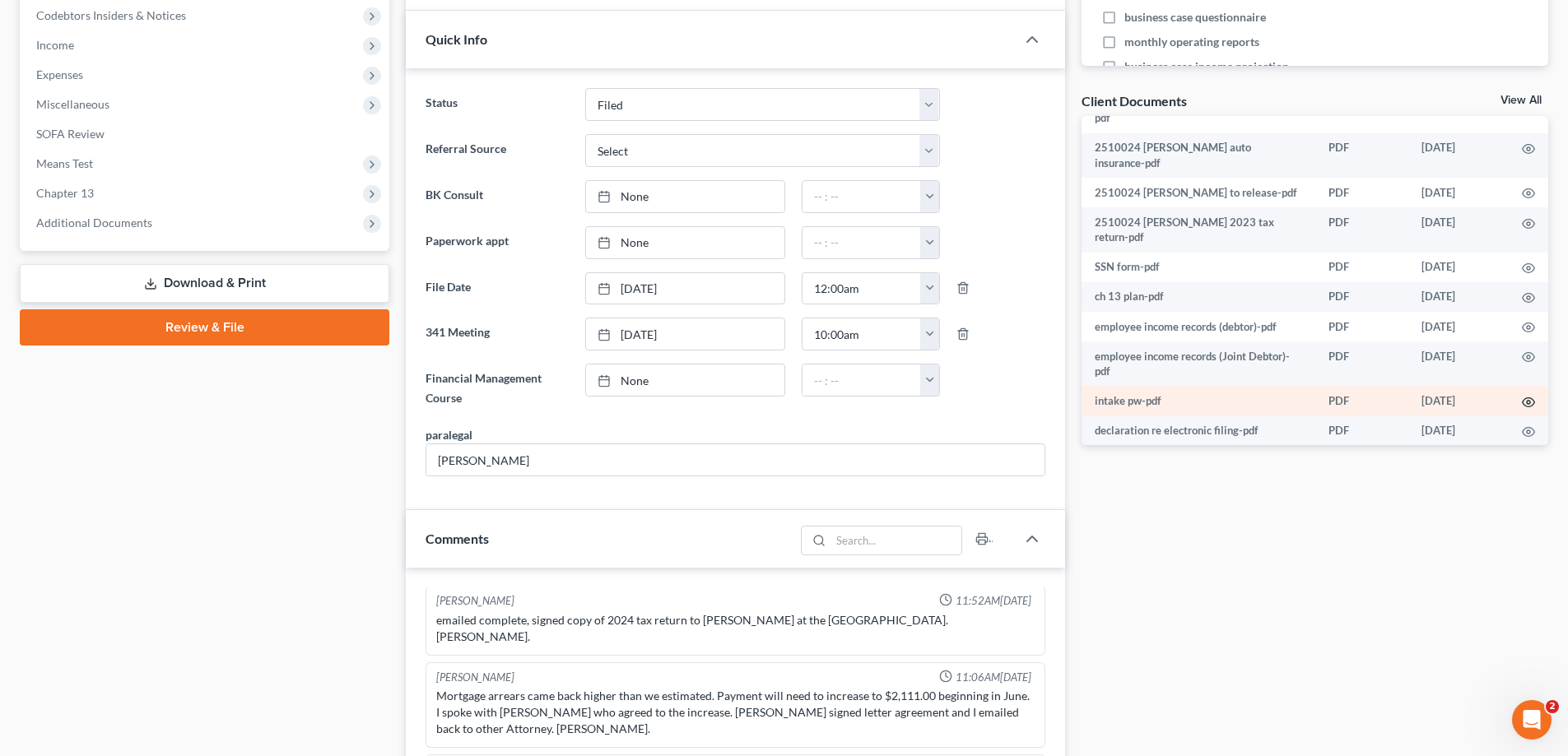
click at [1522, 396] on icon "button" at bounding box center [1529, 403] width 13 height 13
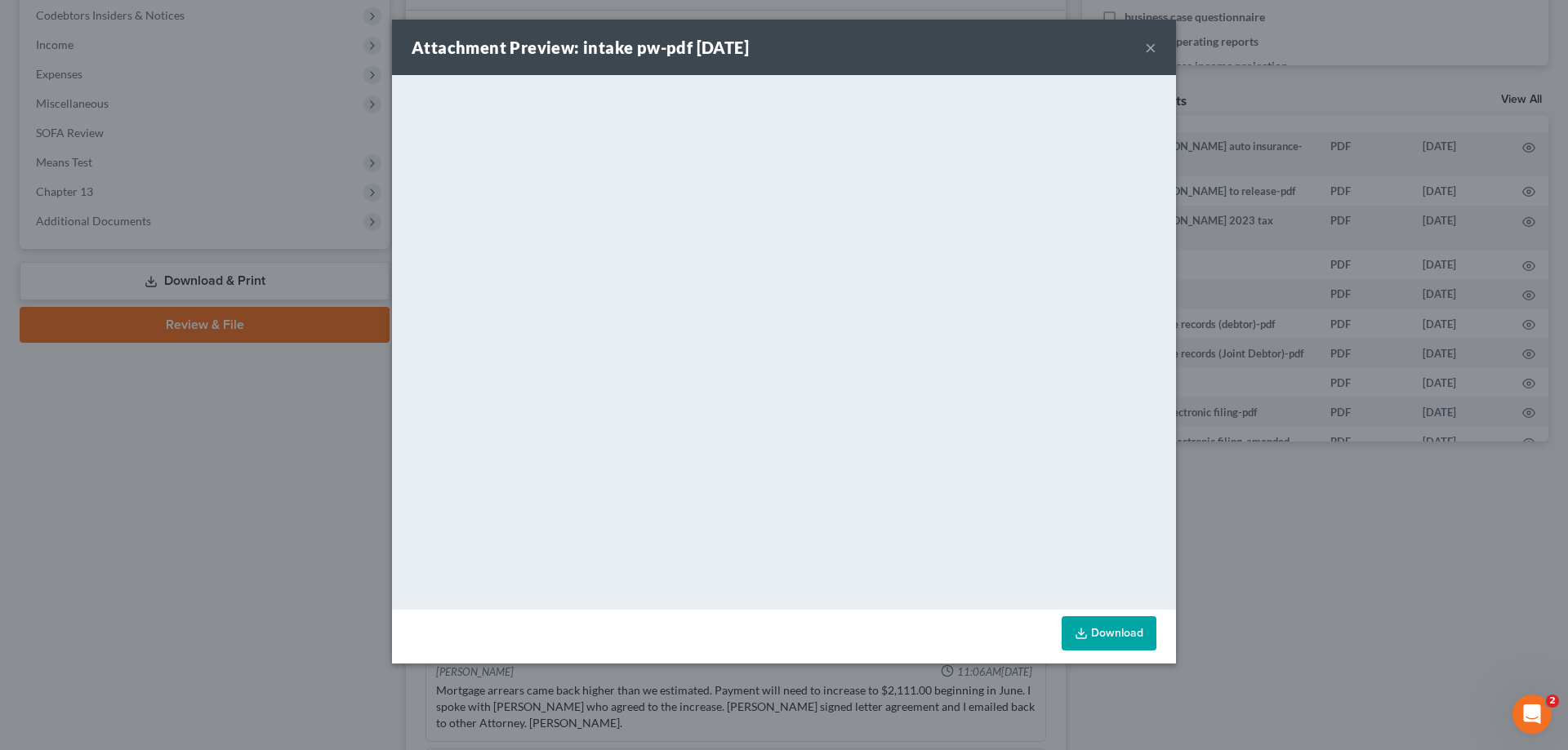
drag, startPoint x: 1151, startPoint y: 51, endPoint x: 604, endPoint y: 75, distance: 547.5
click at [1151, 51] on button "×" at bounding box center [1151, 47] width 11 height 19
click at [1144, 46] on div "Attachment Preview: intake pw-pdf 01/29/2025 ×" at bounding box center [784, 47] width 784 height 56
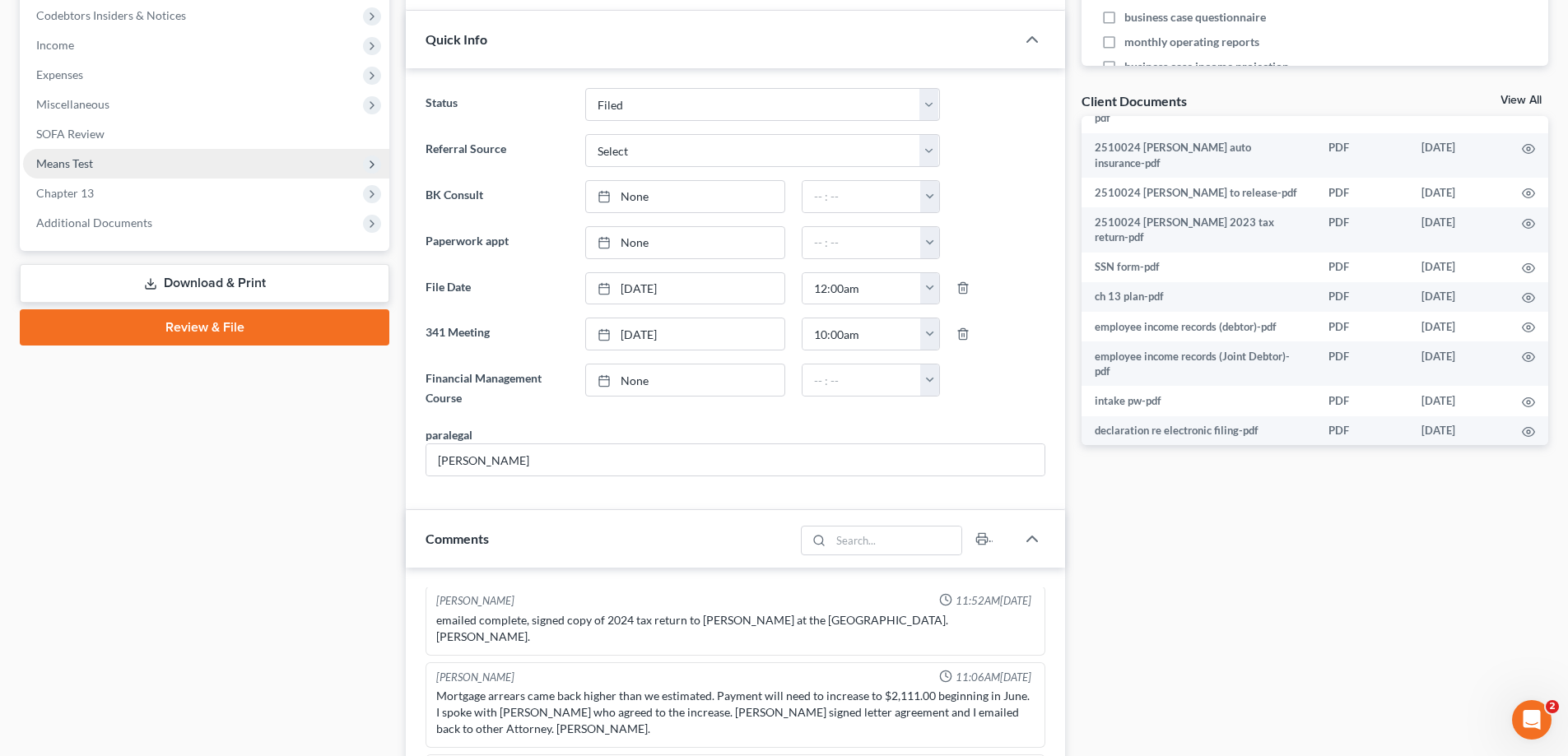
scroll to position [196, 0]
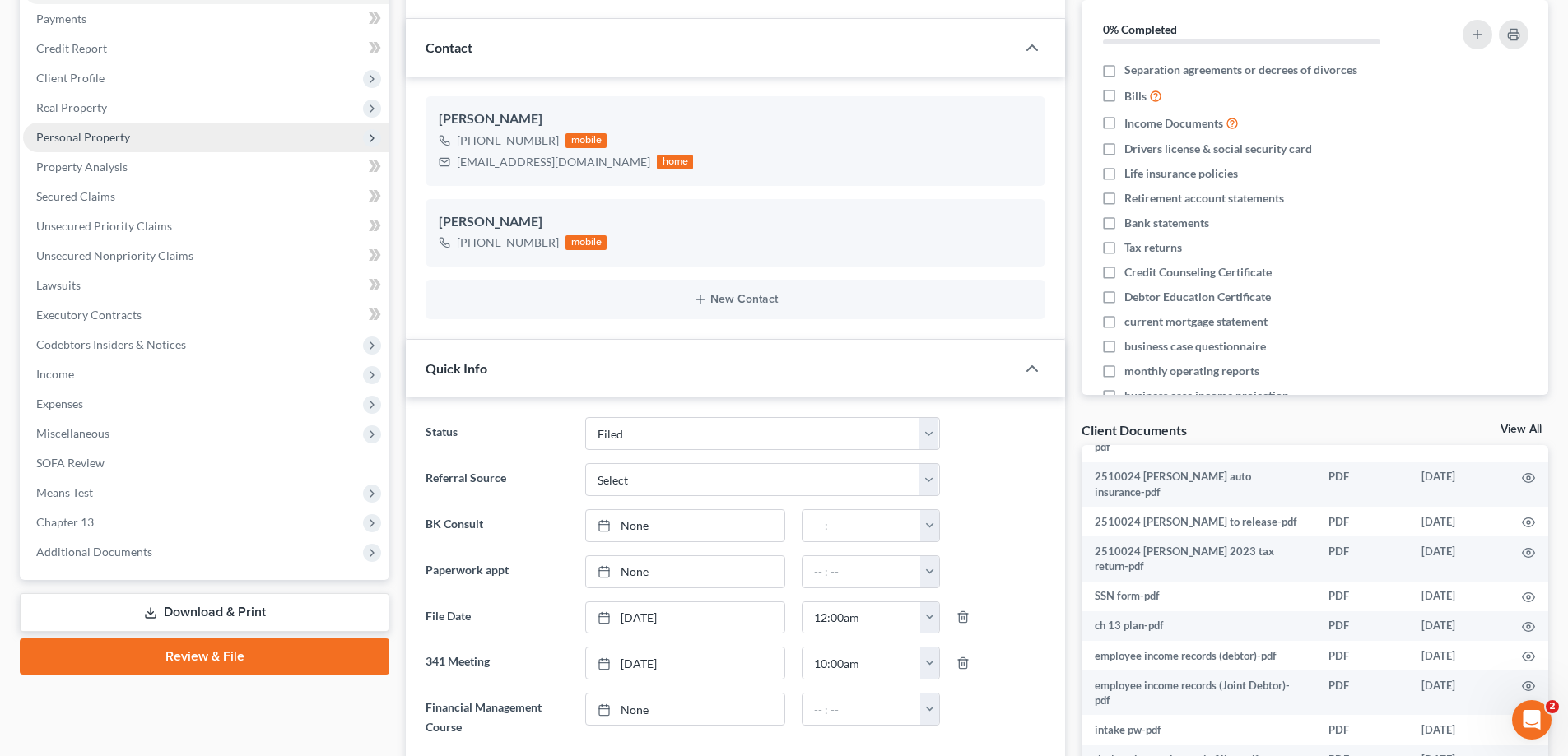
click at [119, 141] on span "Personal Property" at bounding box center [83, 136] width 94 height 14
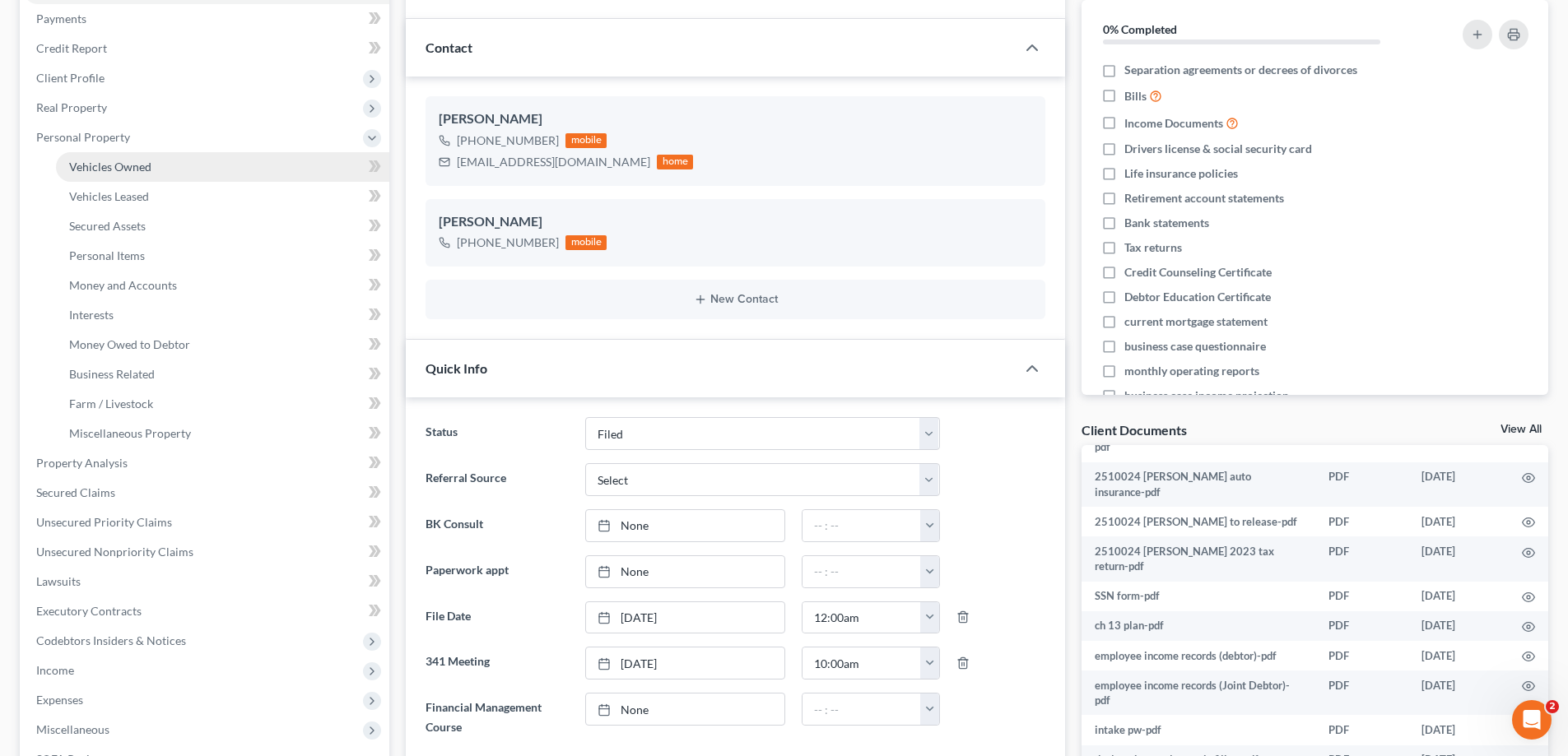
click at [128, 174] on link "Vehicles Owned" at bounding box center [223, 167] width 334 height 30
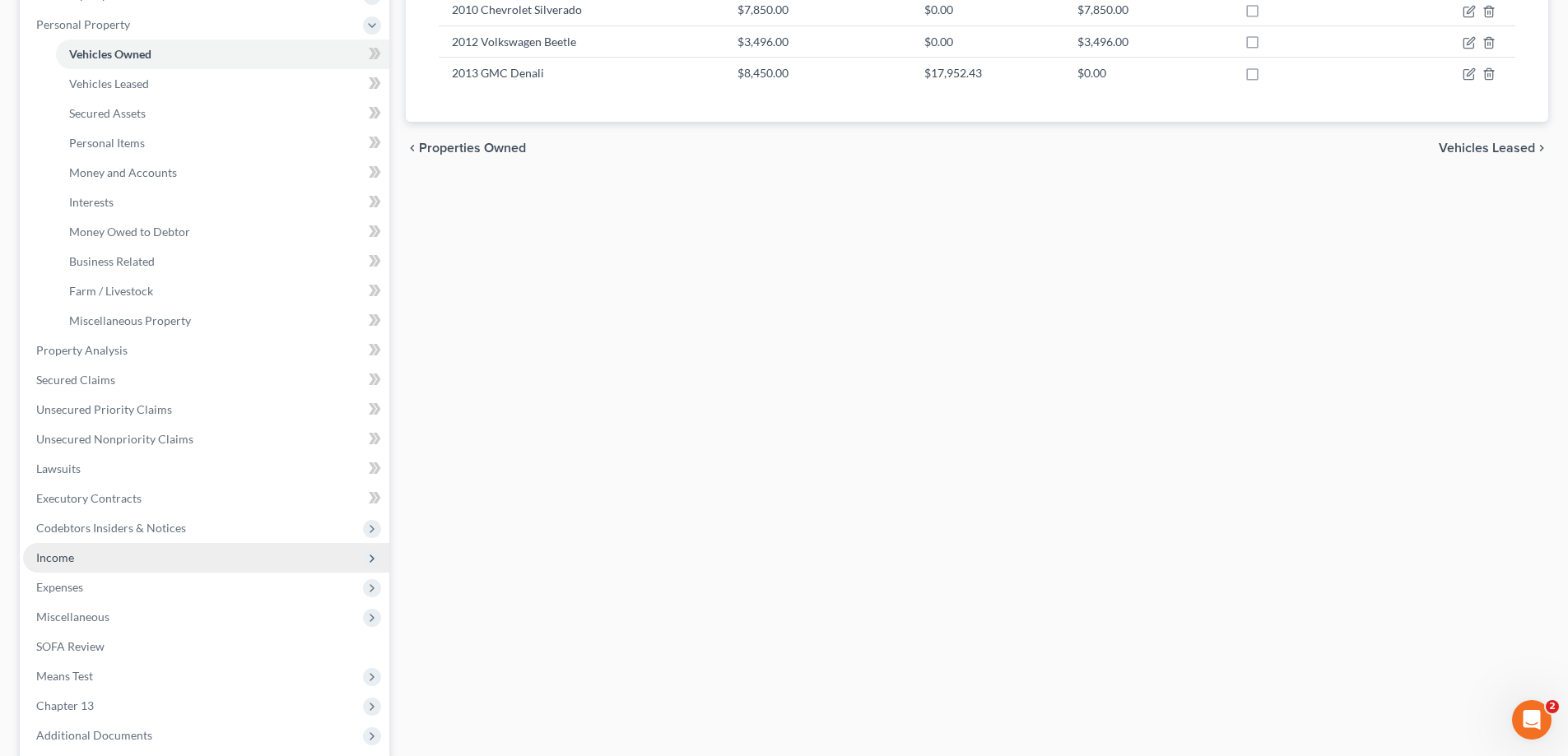
scroll to position [474, 0]
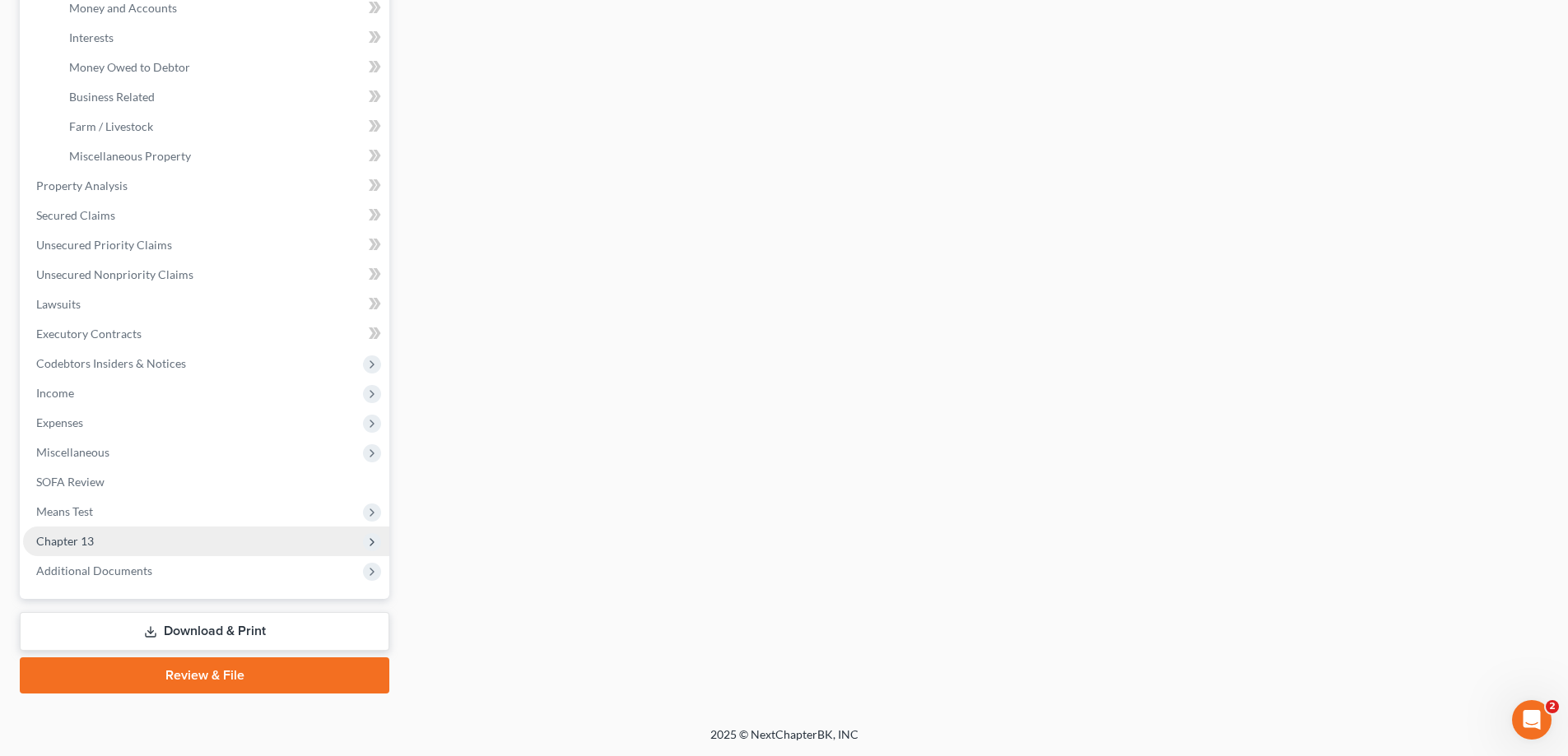
click at [90, 548] on span "Chapter 13" at bounding box center [207, 542] width 367 height 30
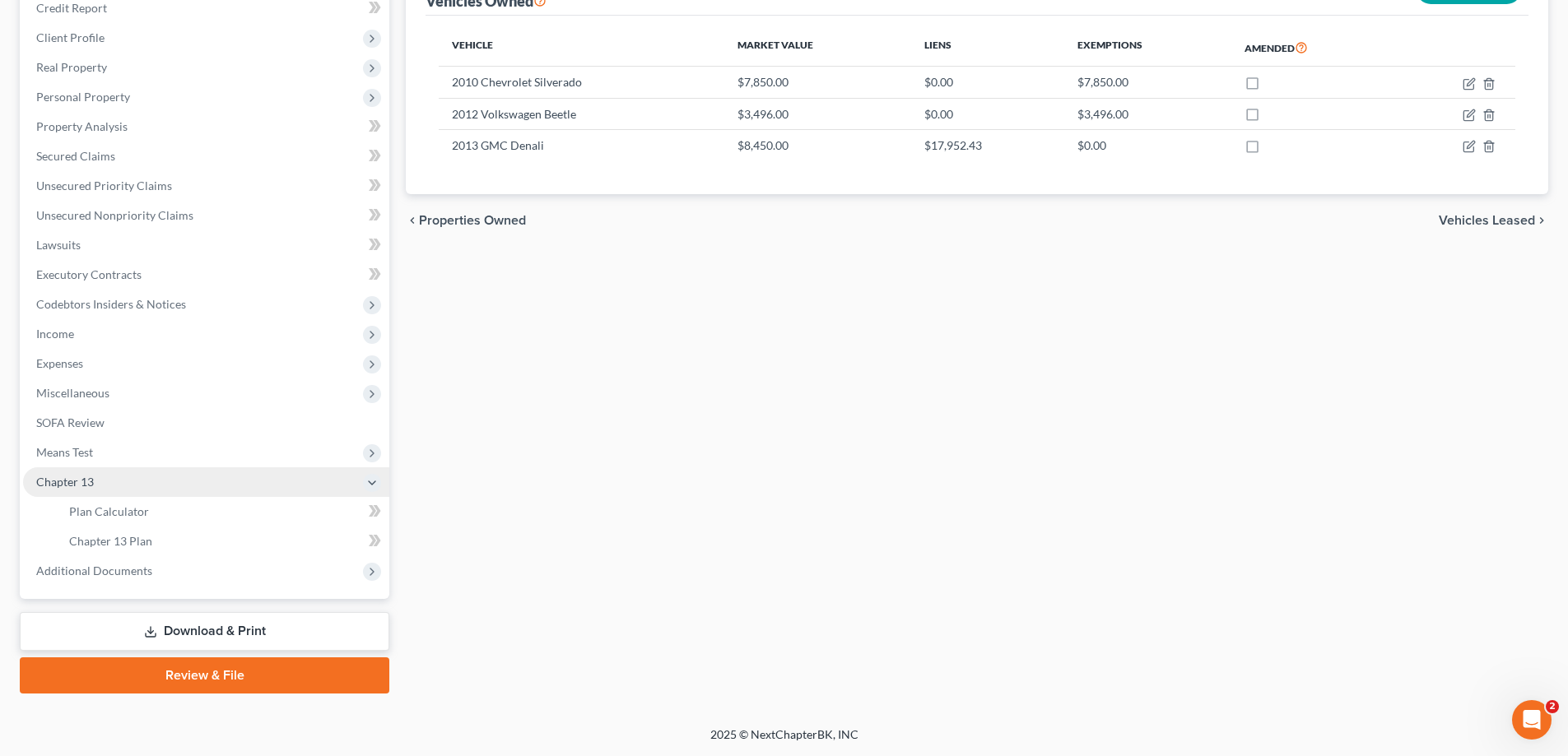
scroll to position [237, 0]
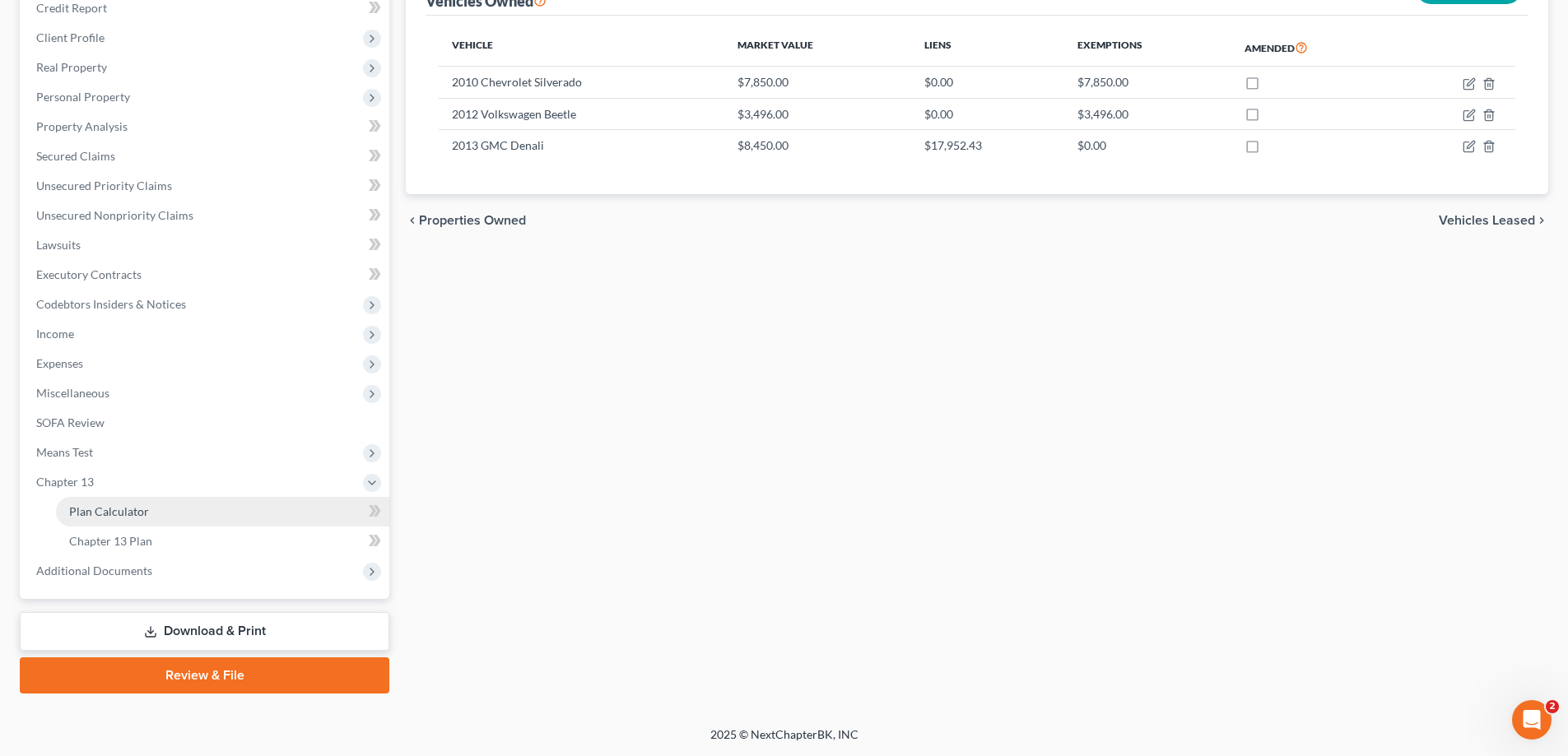
click at [100, 518] on span "Plan Calculator" at bounding box center [108, 511] width 79 height 14
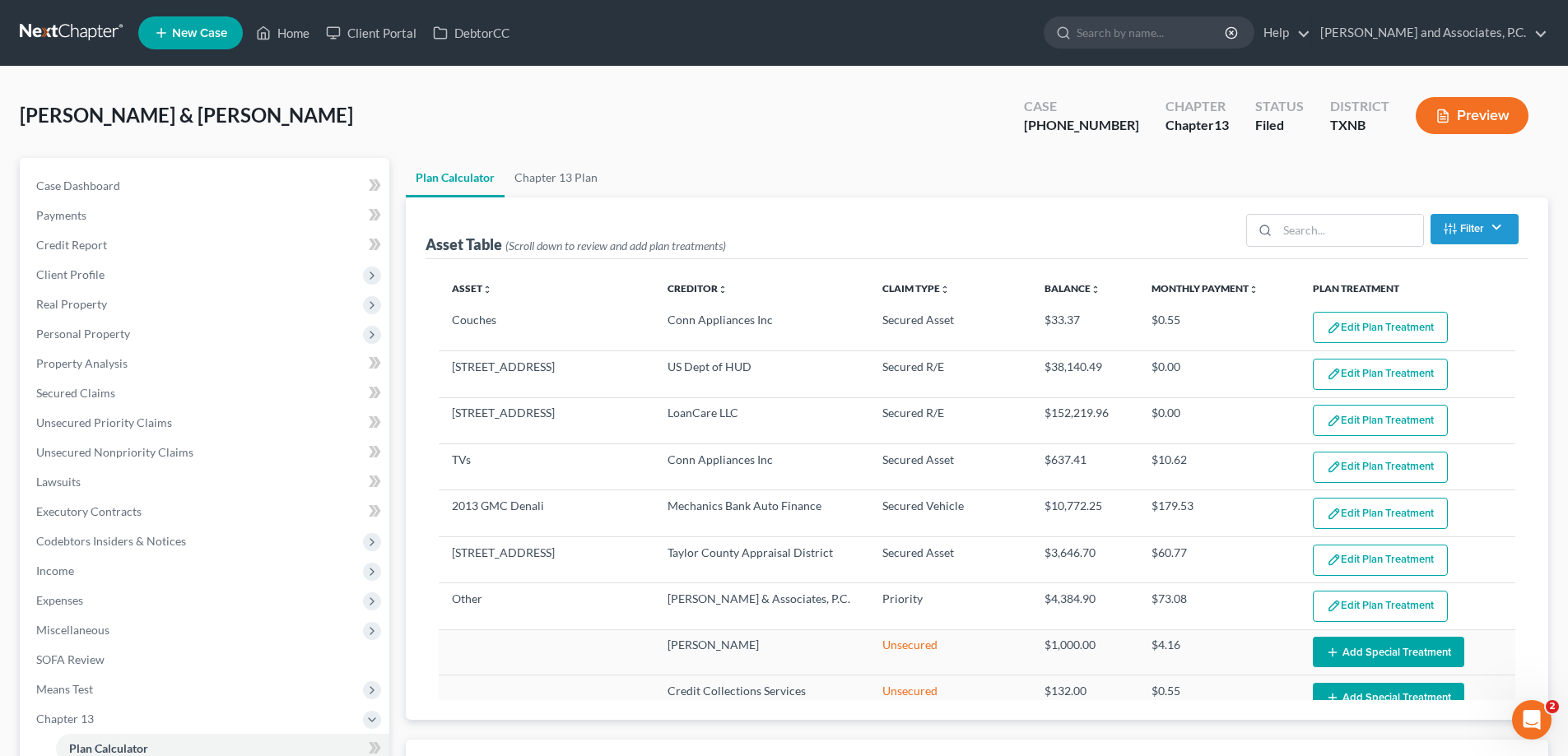
select select "59"
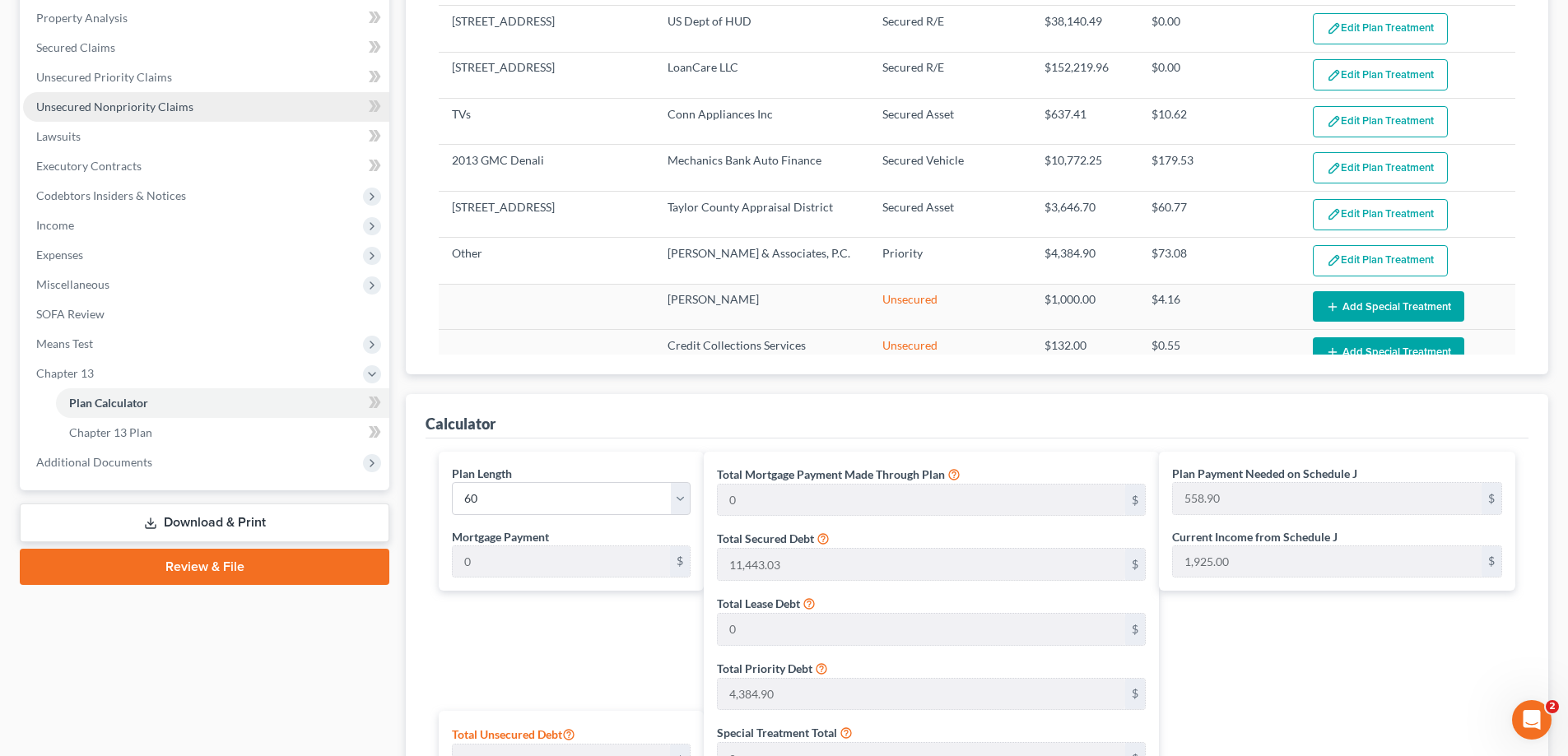
scroll to position [493, 0]
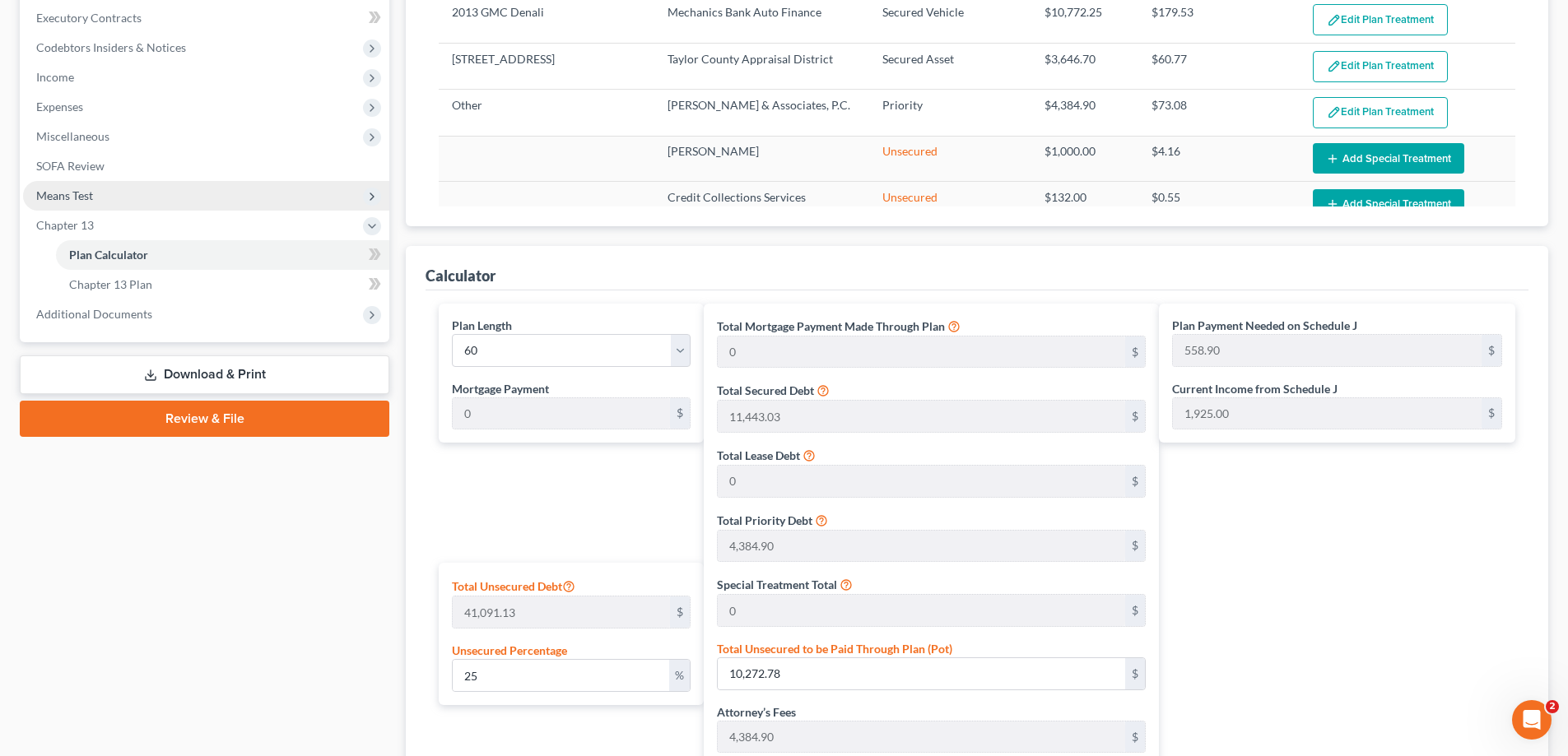
click at [124, 204] on span "Means Test" at bounding box center [207, 196] width 367 height 30
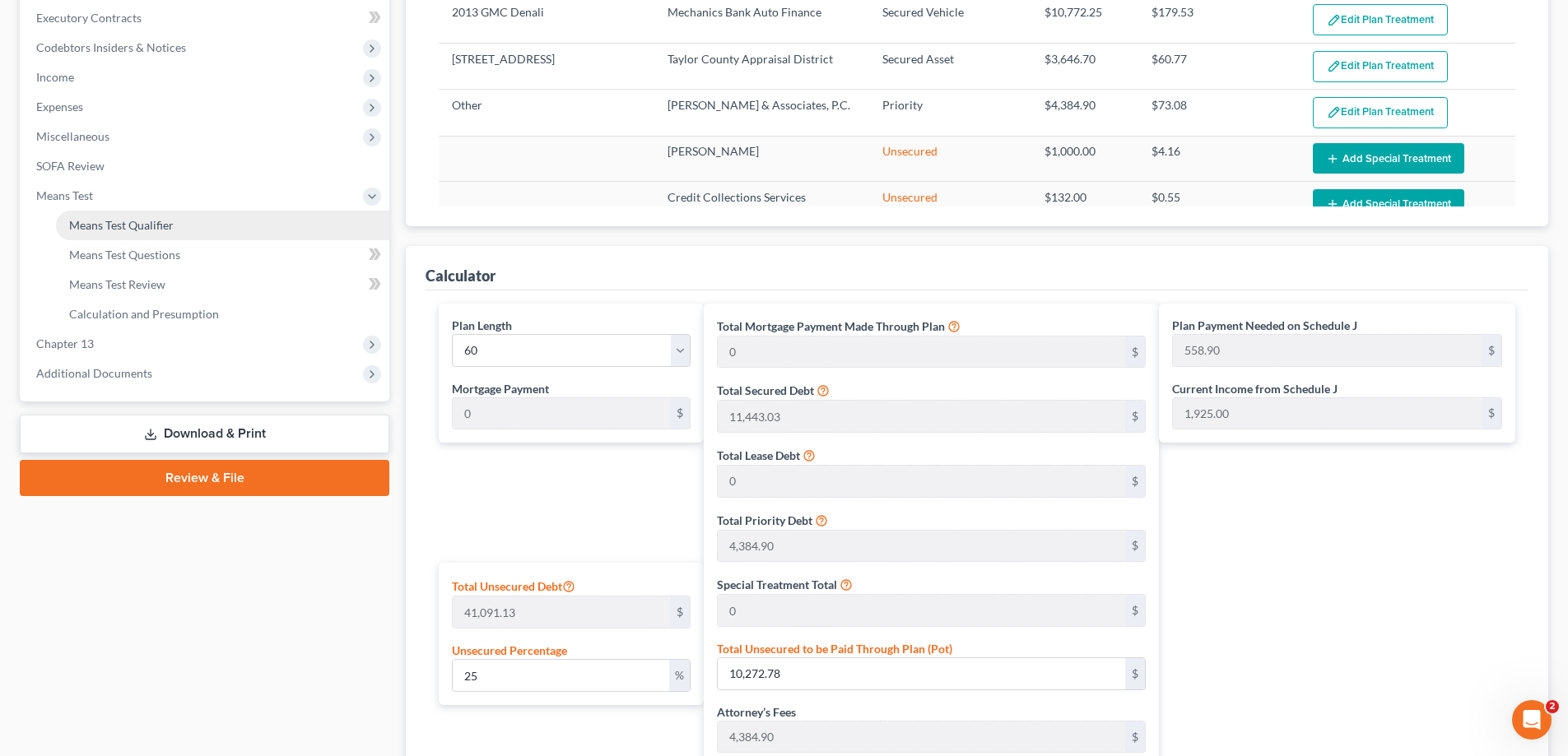
click at [133, 220] on span "Means Test Qualifier" at bounding box center [122, 224] width 105 height 14
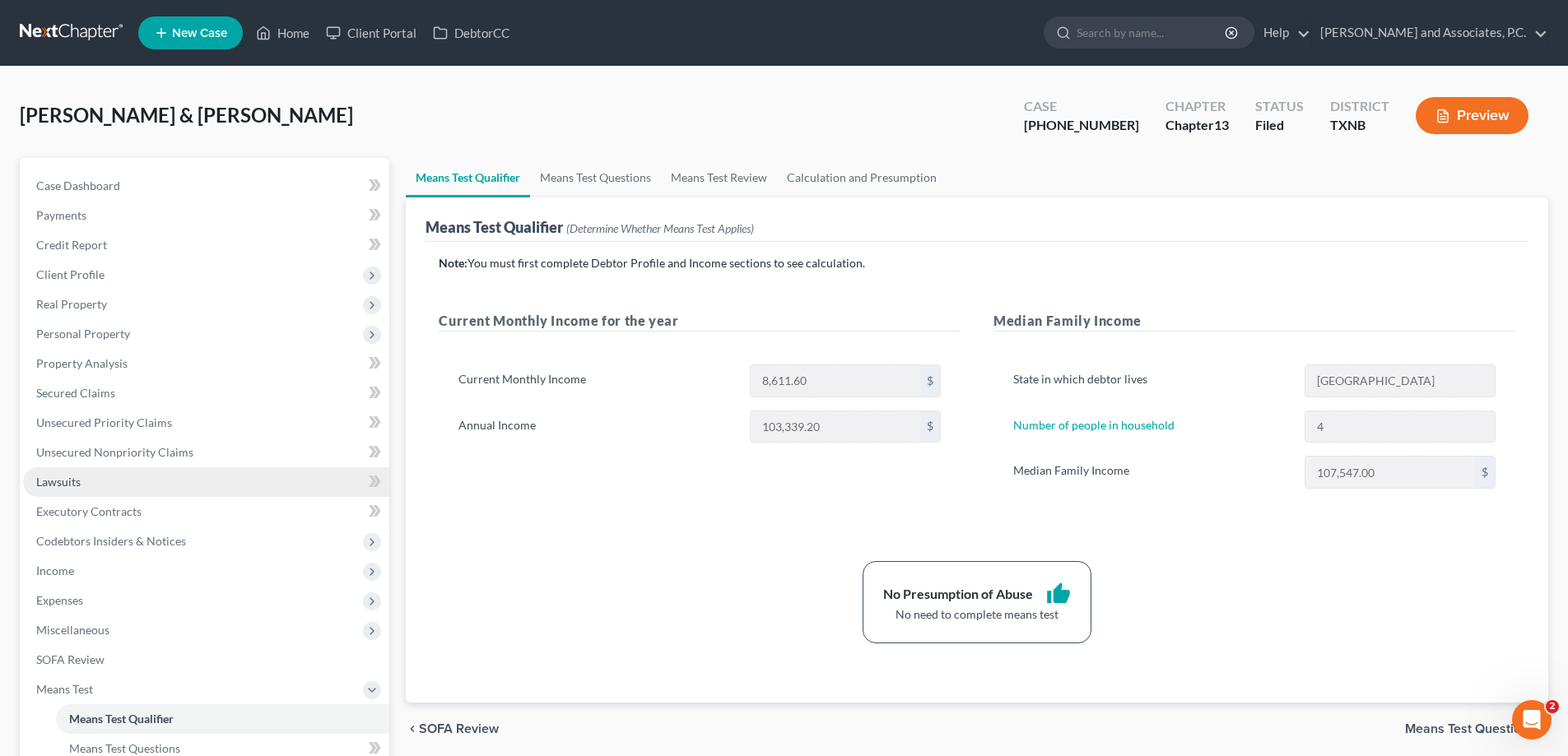
click at [113, 482] on link "Lawsuits" at bounding box center [207, 482] width 367 height 30
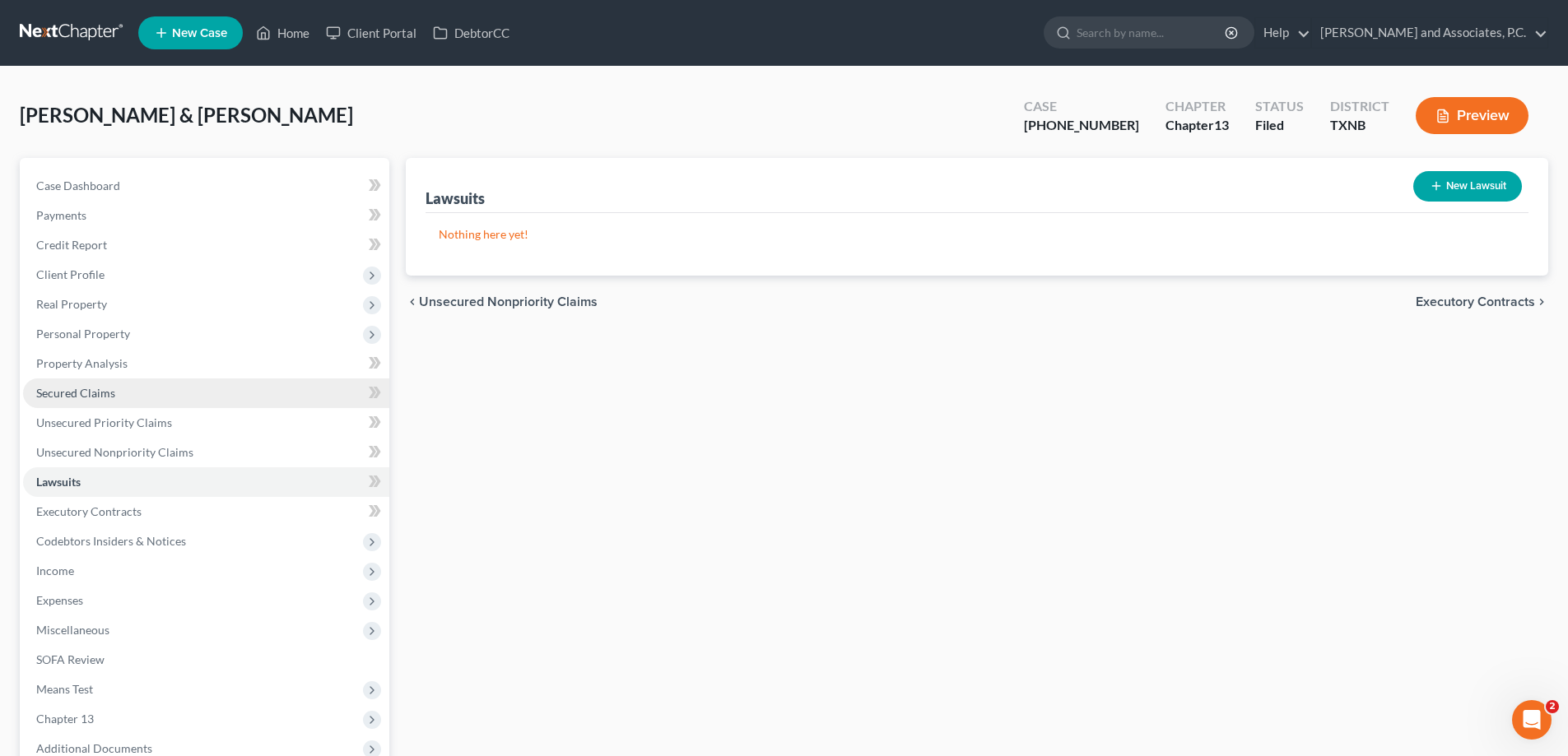
click at [115, 401] on link "Secured Claims" at bounding box center [207, 393] width 367 height 30
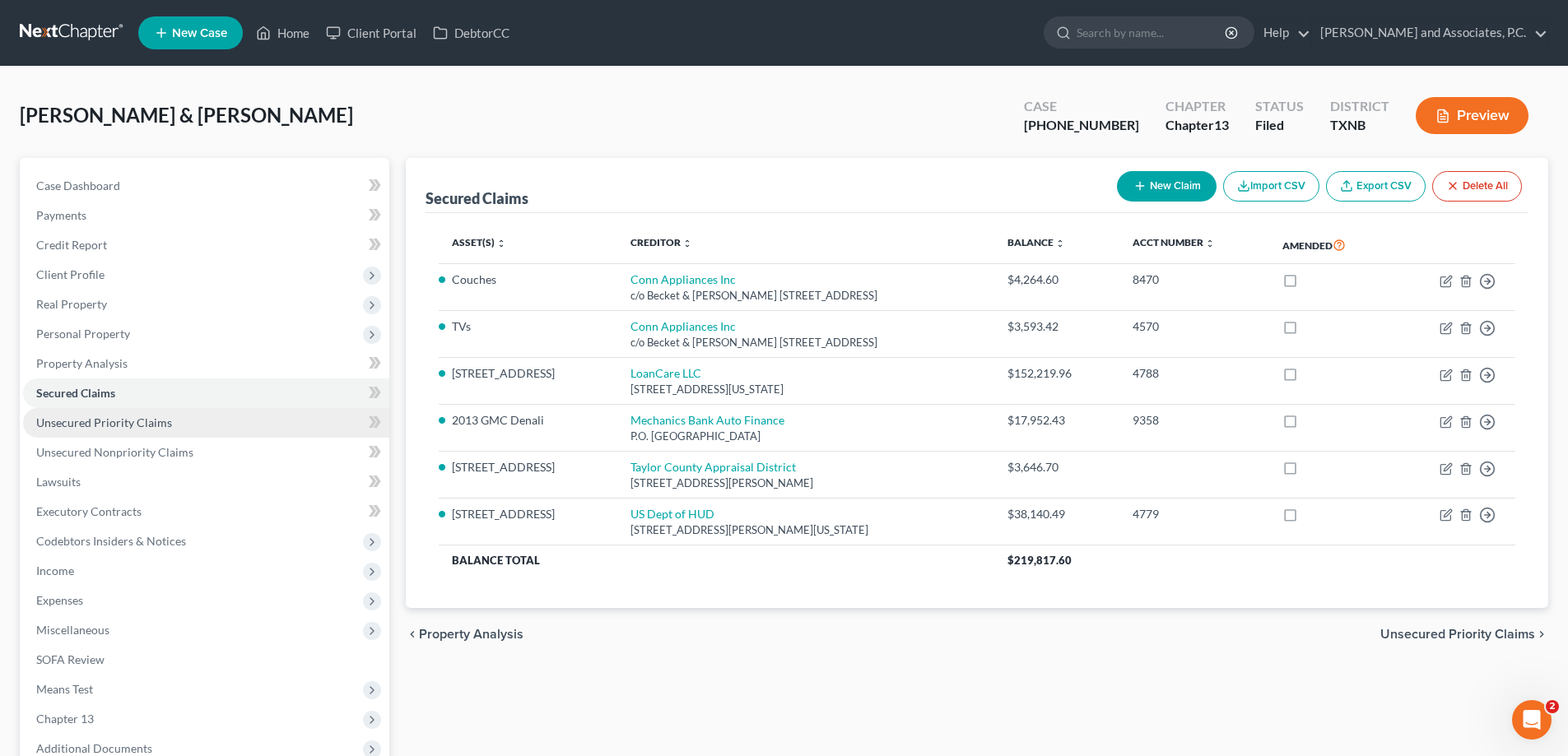
click at [115, 421] on span "Unsecured Priority Claims" at bounding box center [104, 422] width 136 height 14
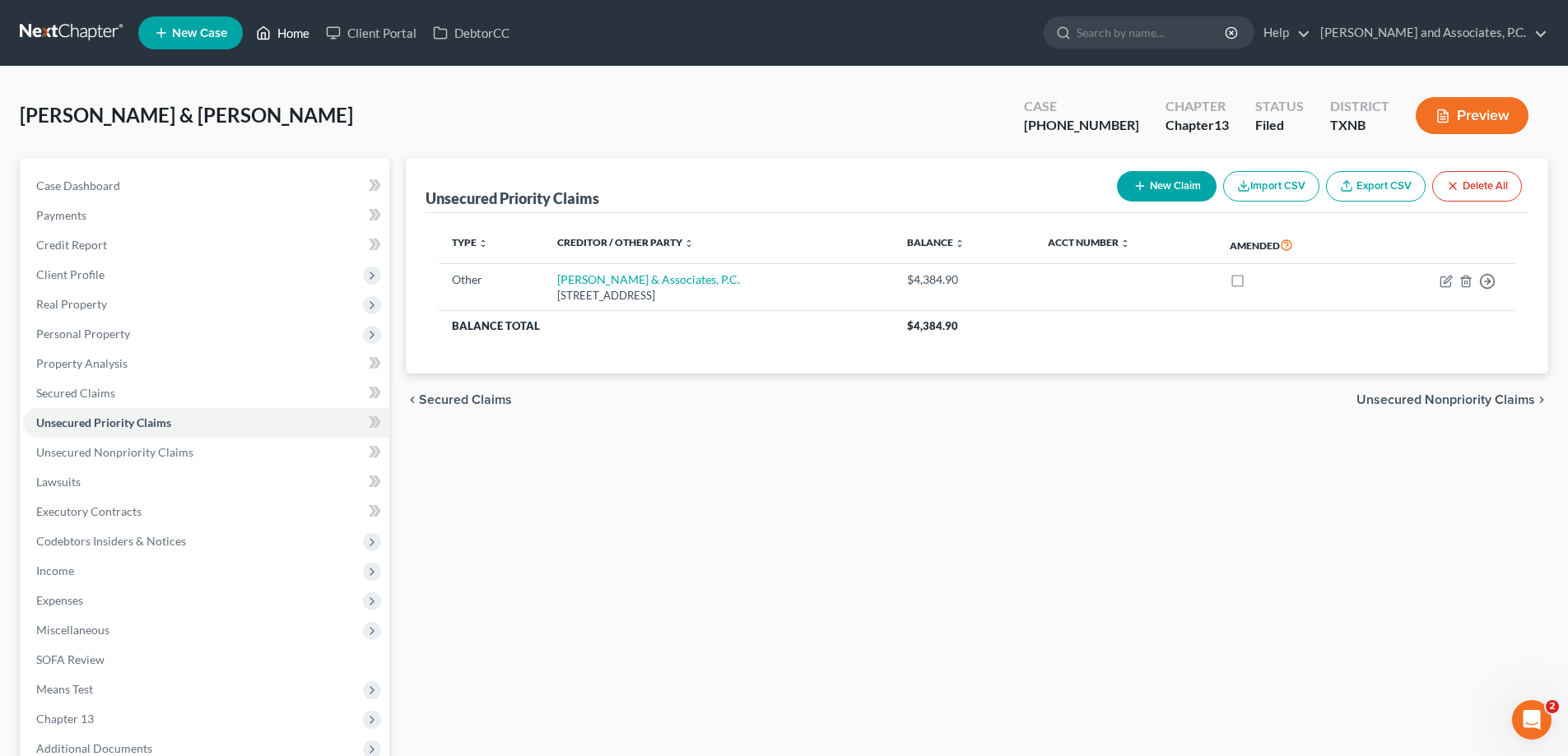
click at [293, 30] on link "Home" at bounding box center [282, 33] width 70 height 30
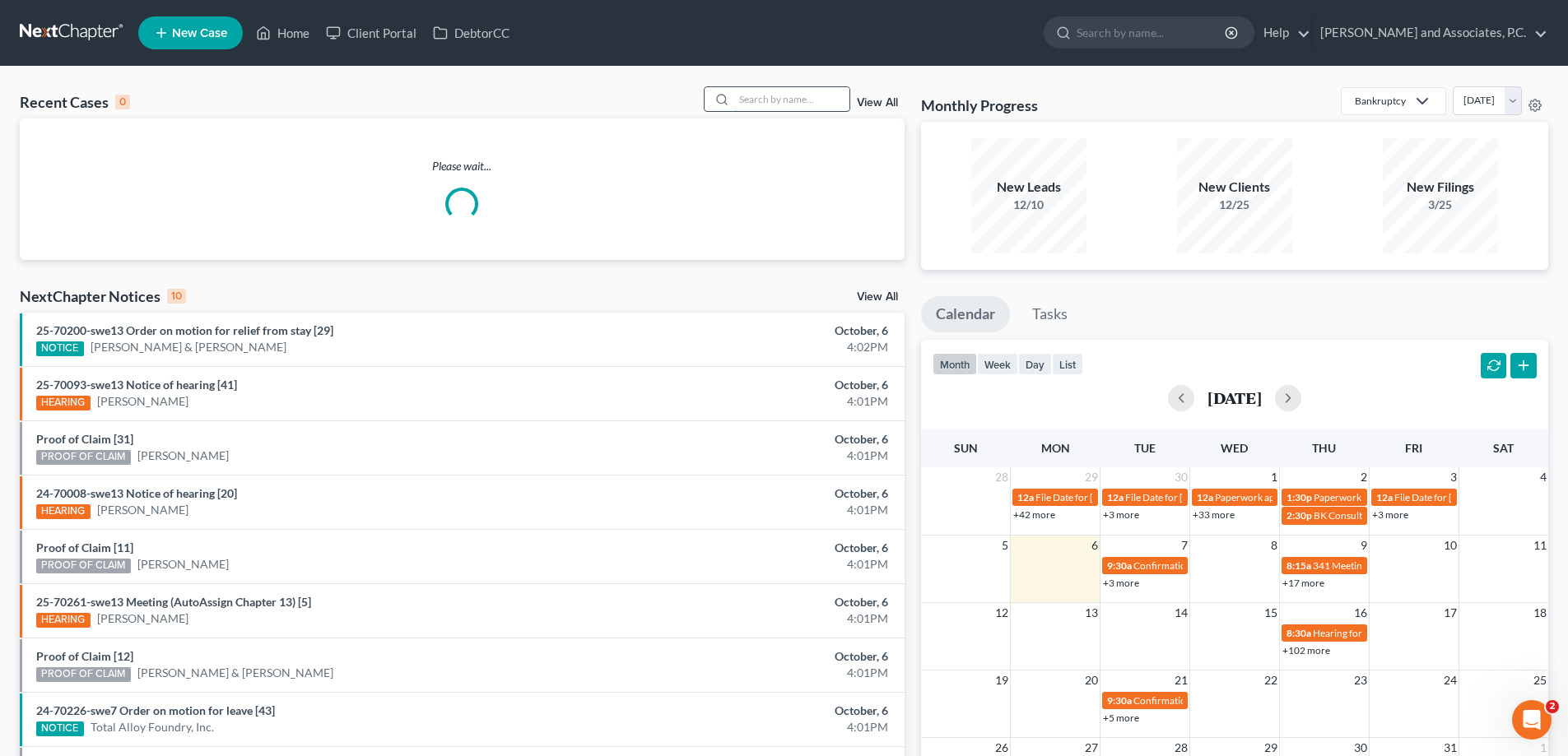
click at [774, 97] on input "search" at bounding box center [791, 99] width 115 height 24
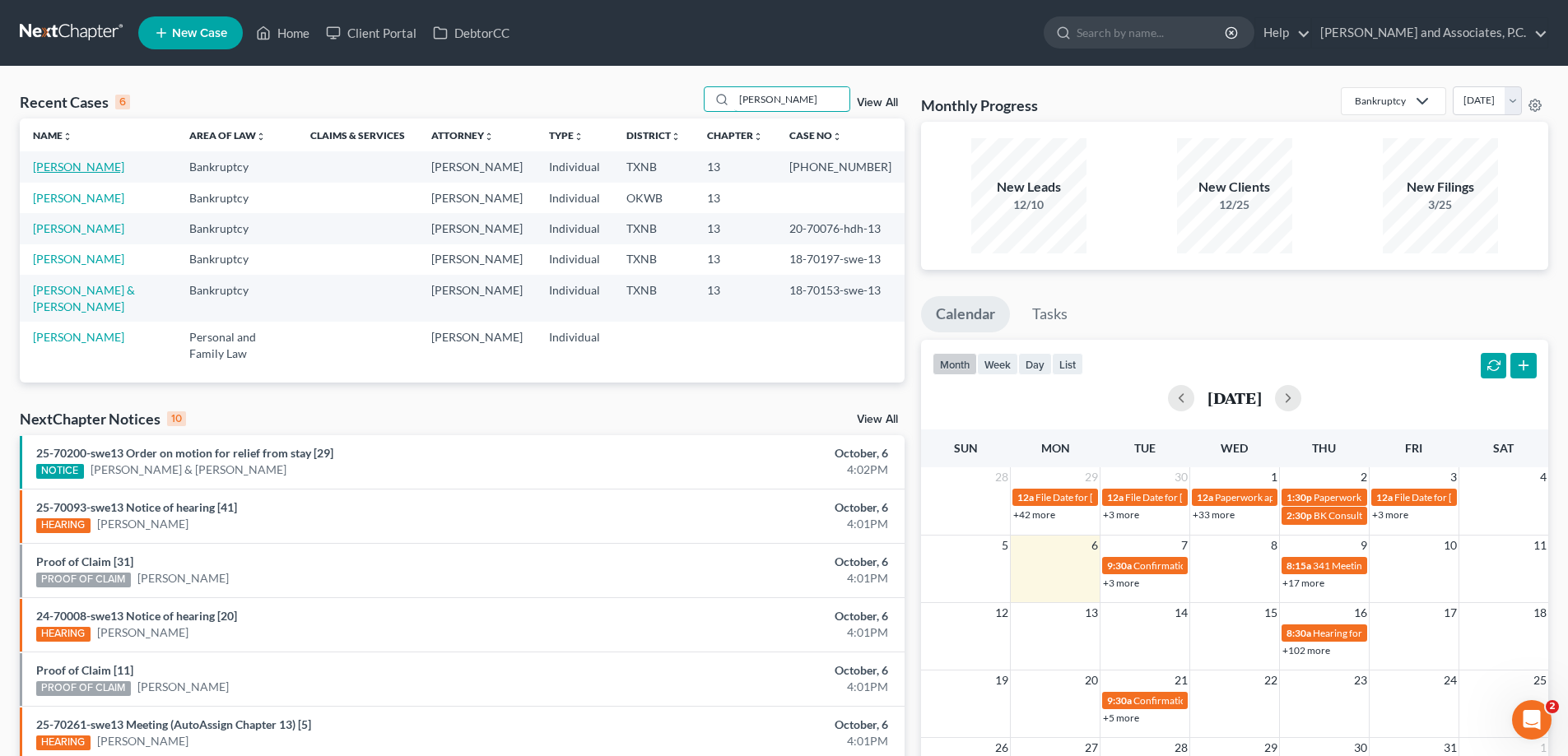
type input "murphy"
click at [113, 160] on link "[PERSON_NAME]" at bounding box center [79, 166] width 92 height 14
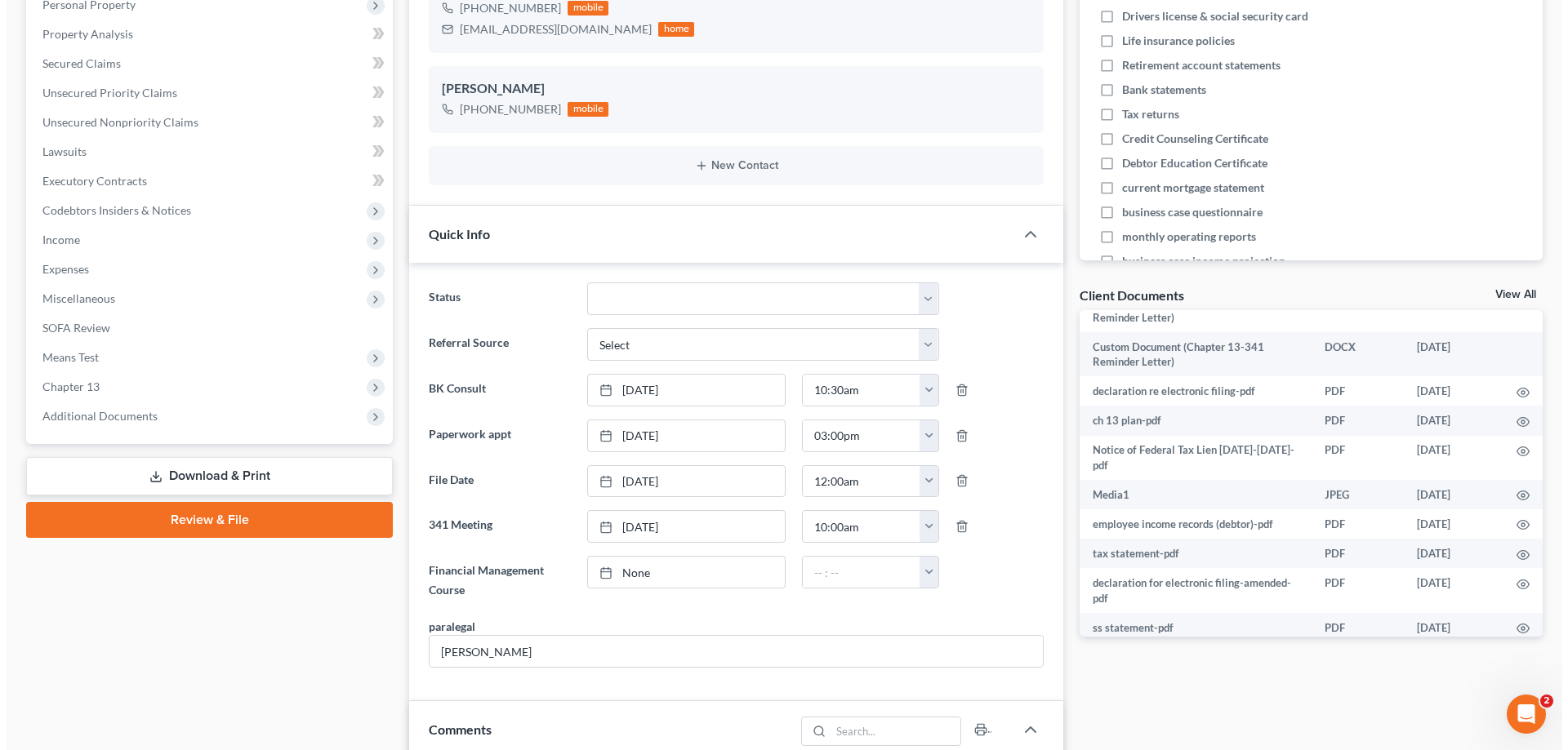
scroll to position [473, 0]
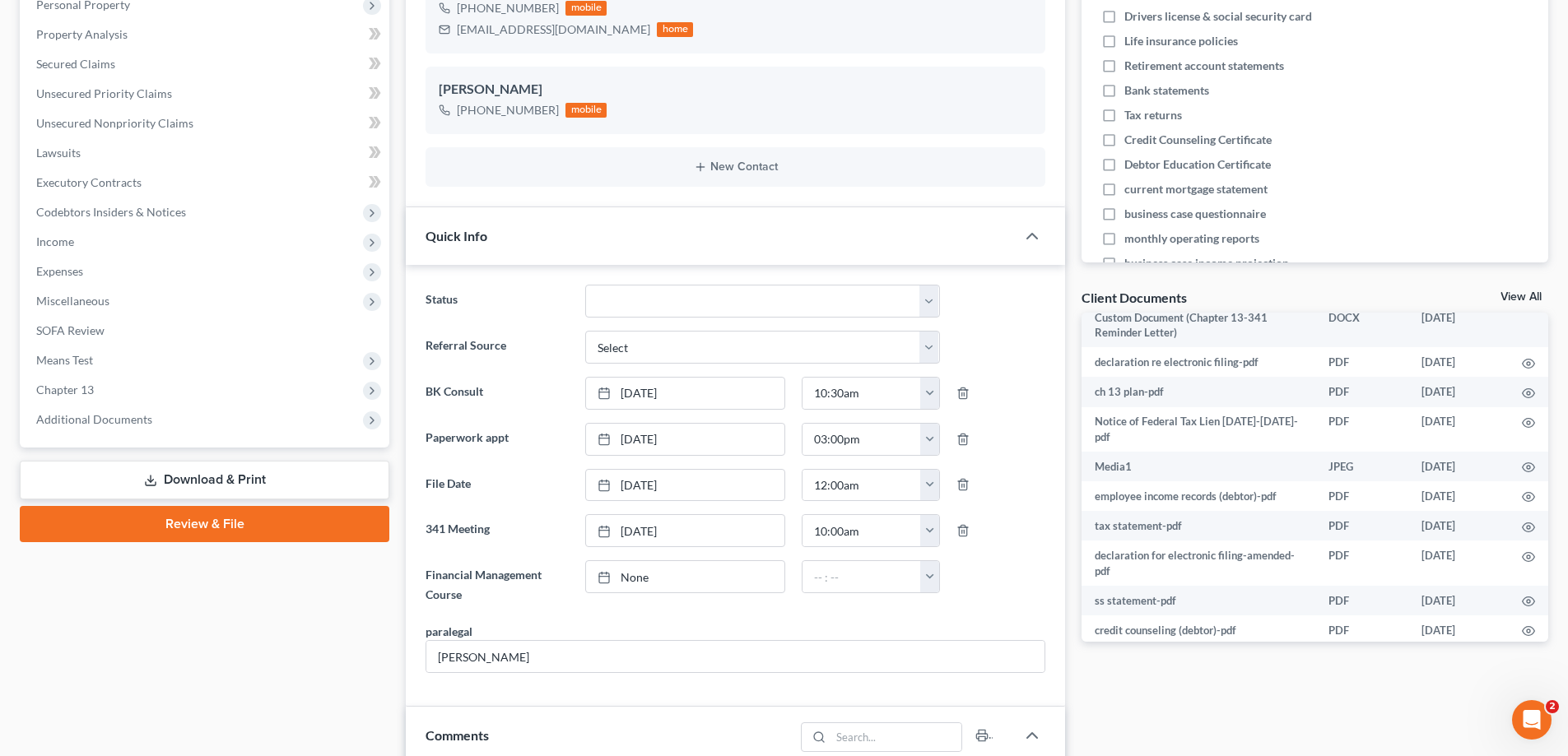
click at [1522, 684] on icon "button" at bounding box center [1529, 691] width 13 height 13
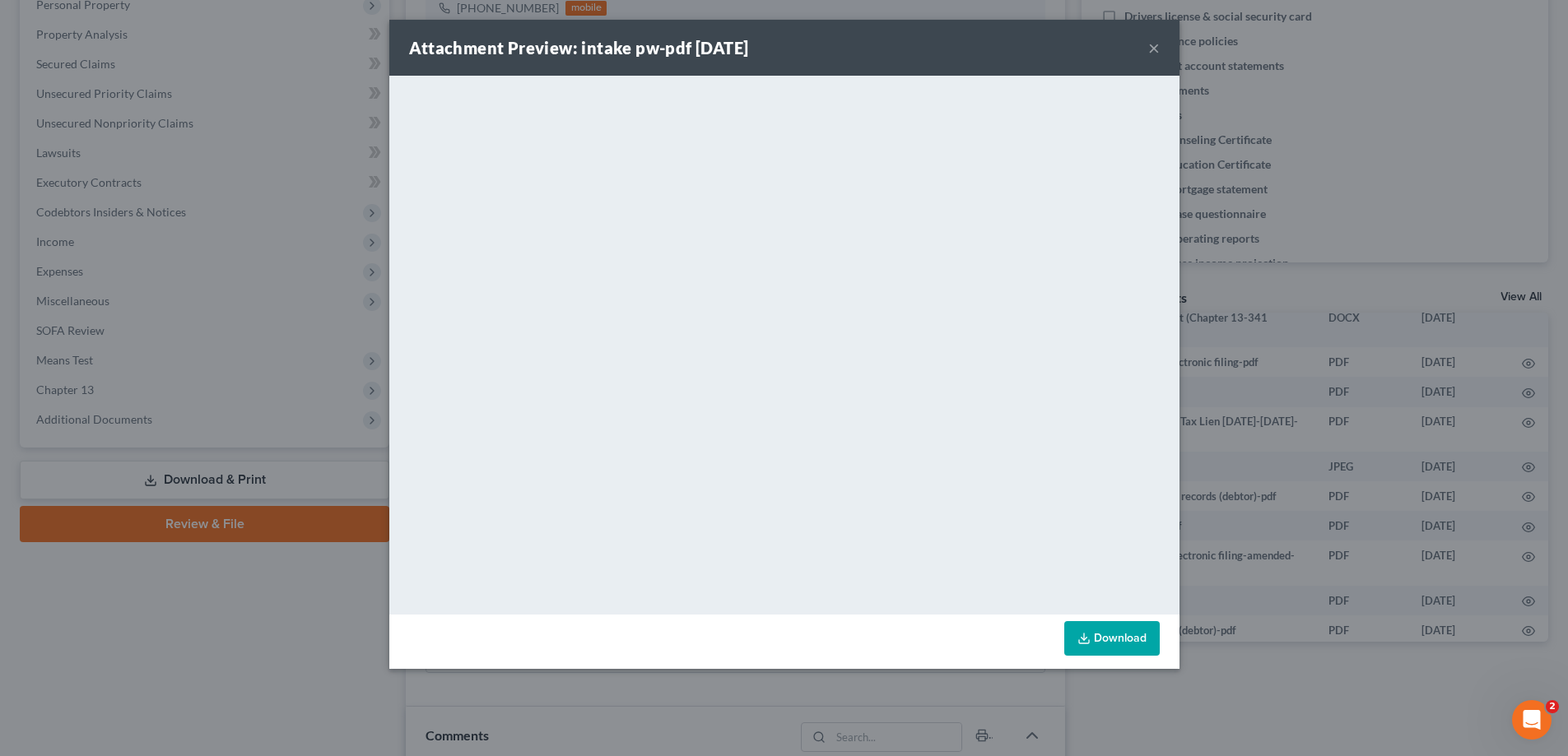
scroll to position [461, 0]
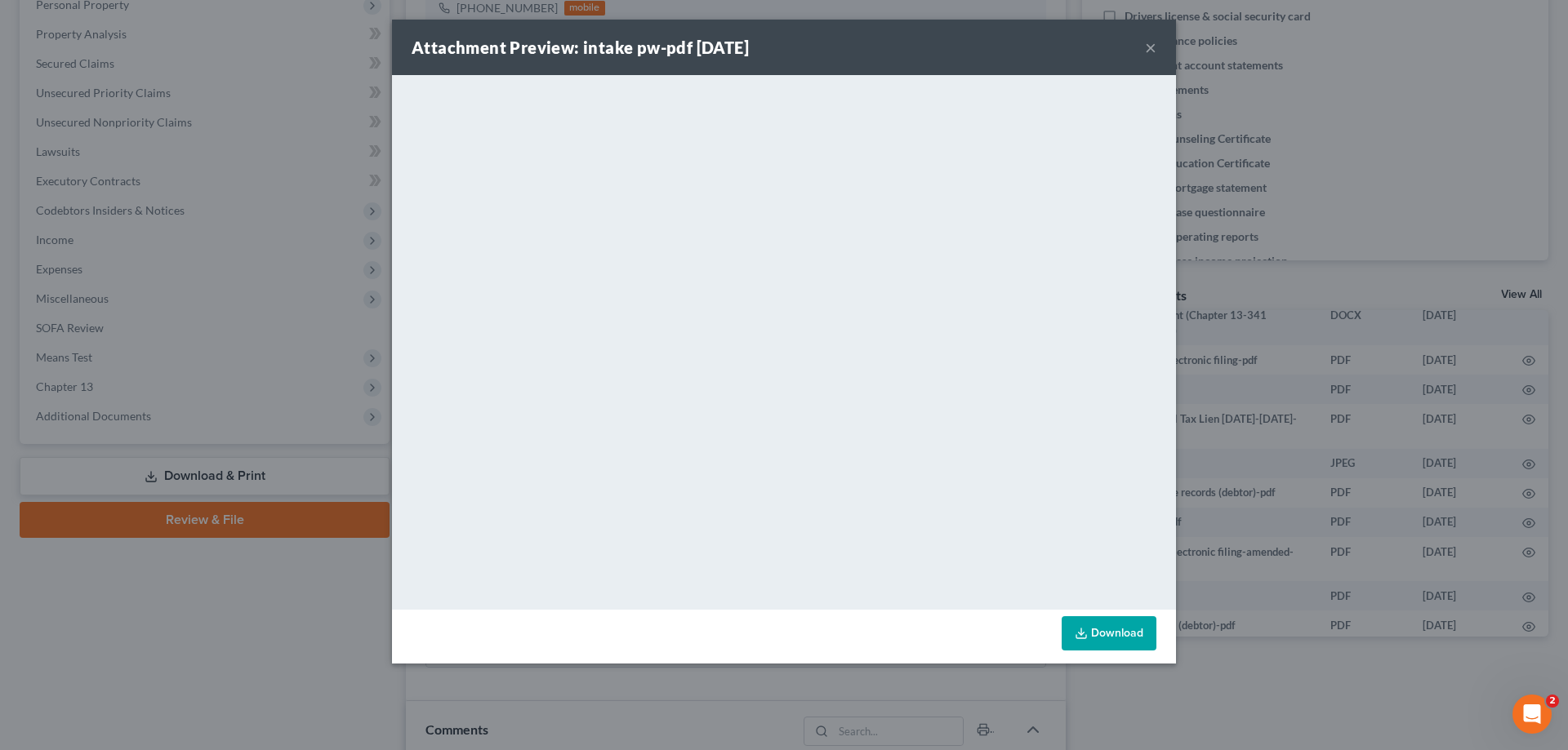
click at [1149, 52] on button "×" at bounding box center [1151, 47] width 11 height 19
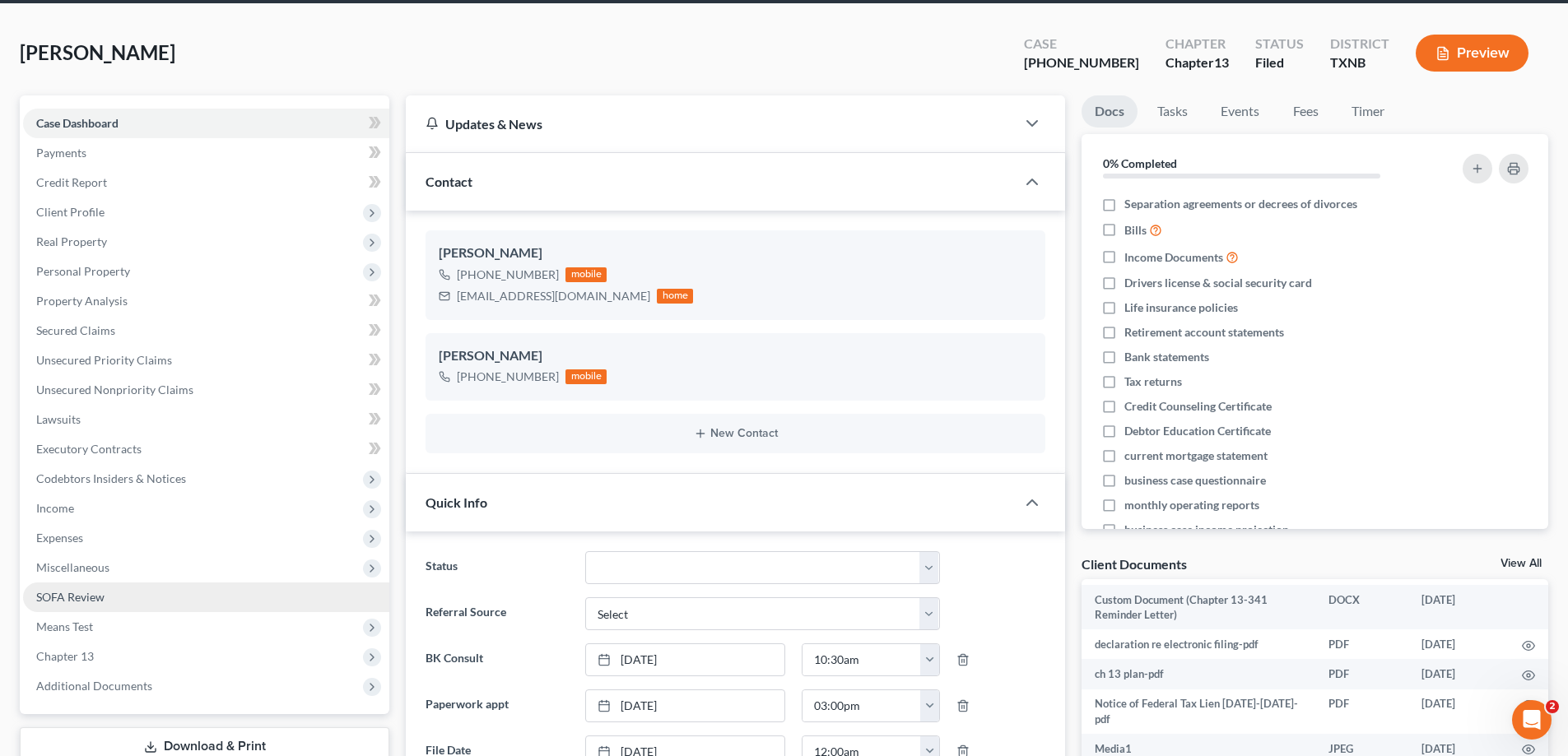
scroll to position [0, 0]
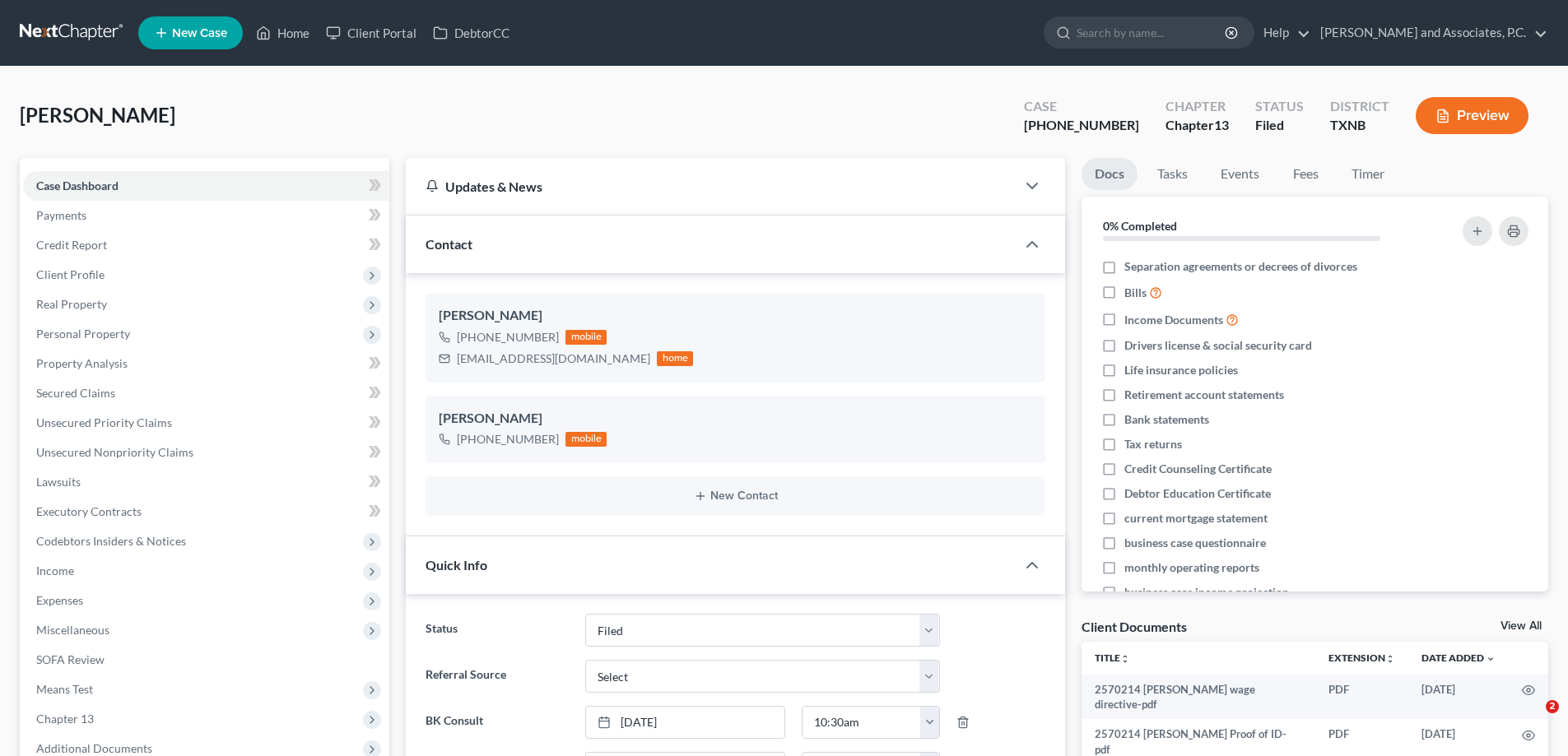
select select "5"
select select "0"
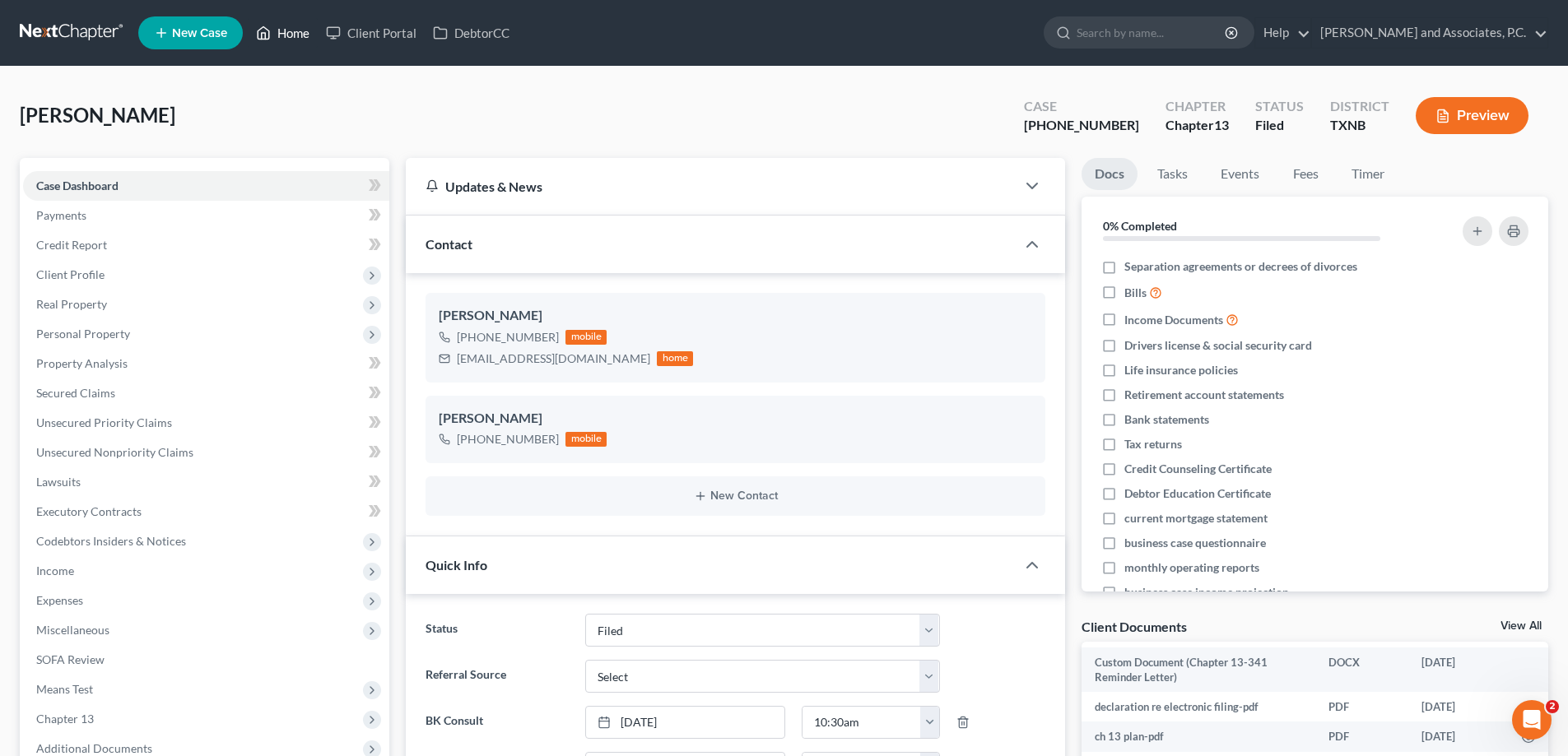
drag, startPoint x: 292, startPoint y: 36, endPoint x: 5, endPoint y: 61, distance: 288.1
click at [292, 36] on link "Home" at bounding box center [282, 33] width 70 height 30
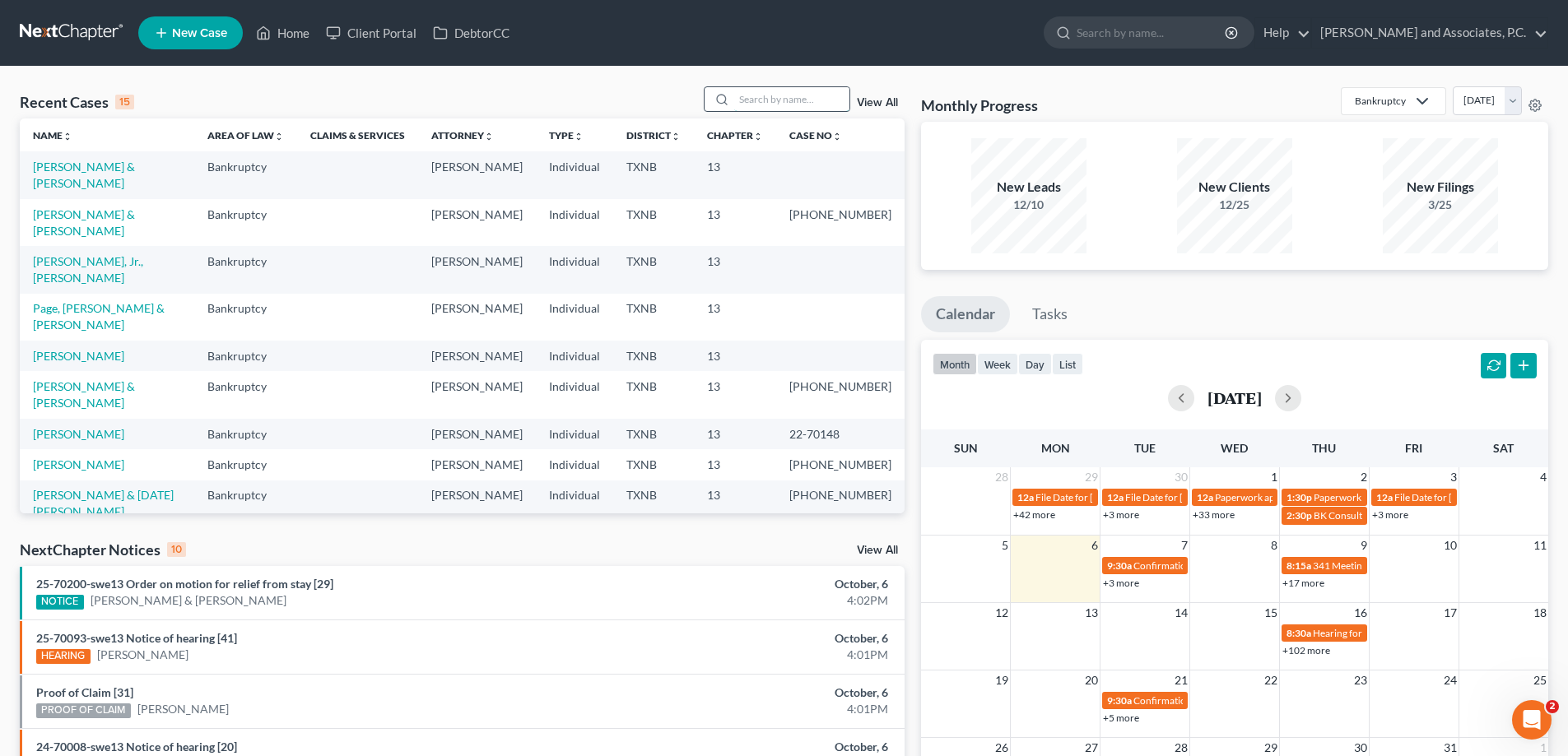
click at [770, 99] on input "search" at bounding box center [791, 99] width 115 height 24
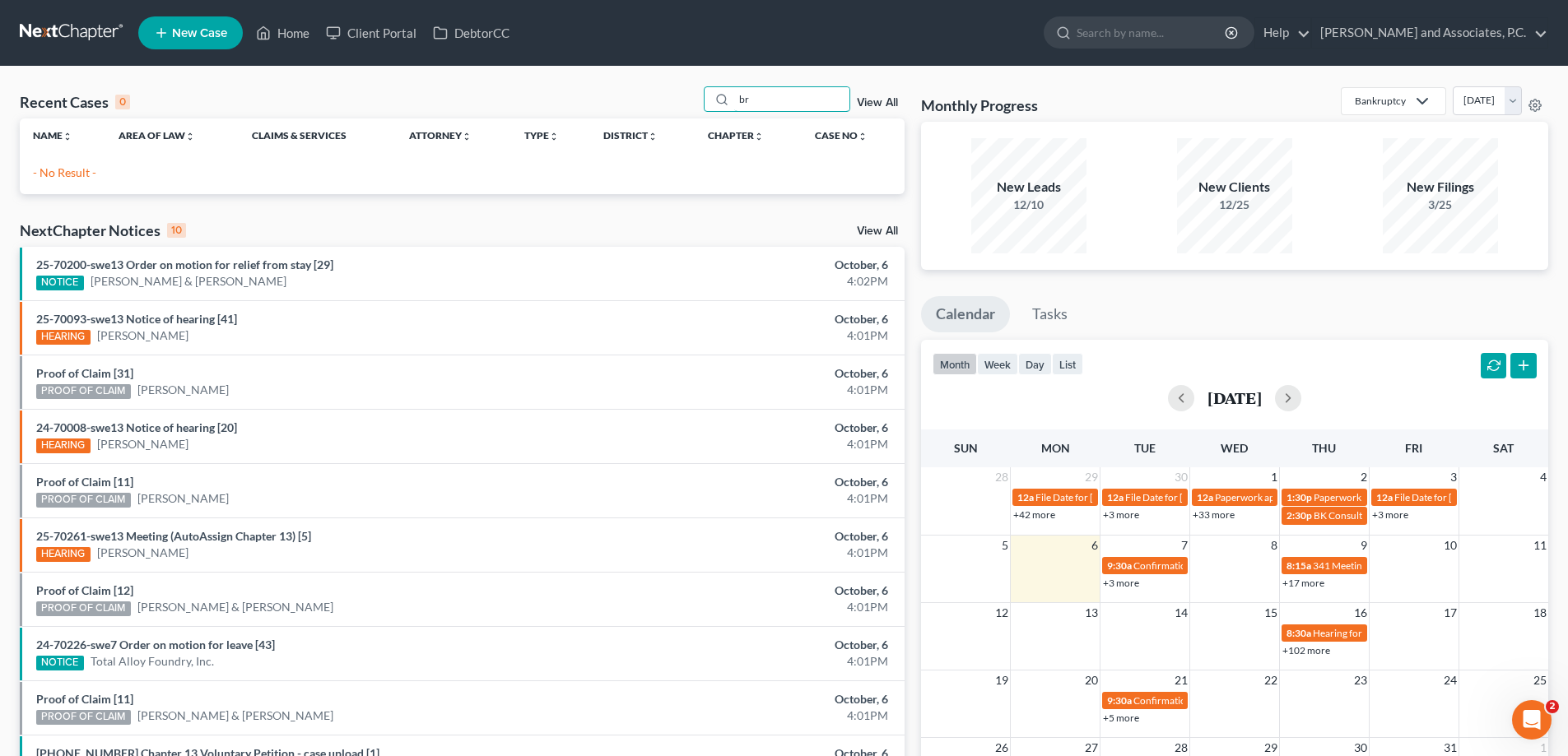
type input "b"
type input "[PERSON_NAME]"
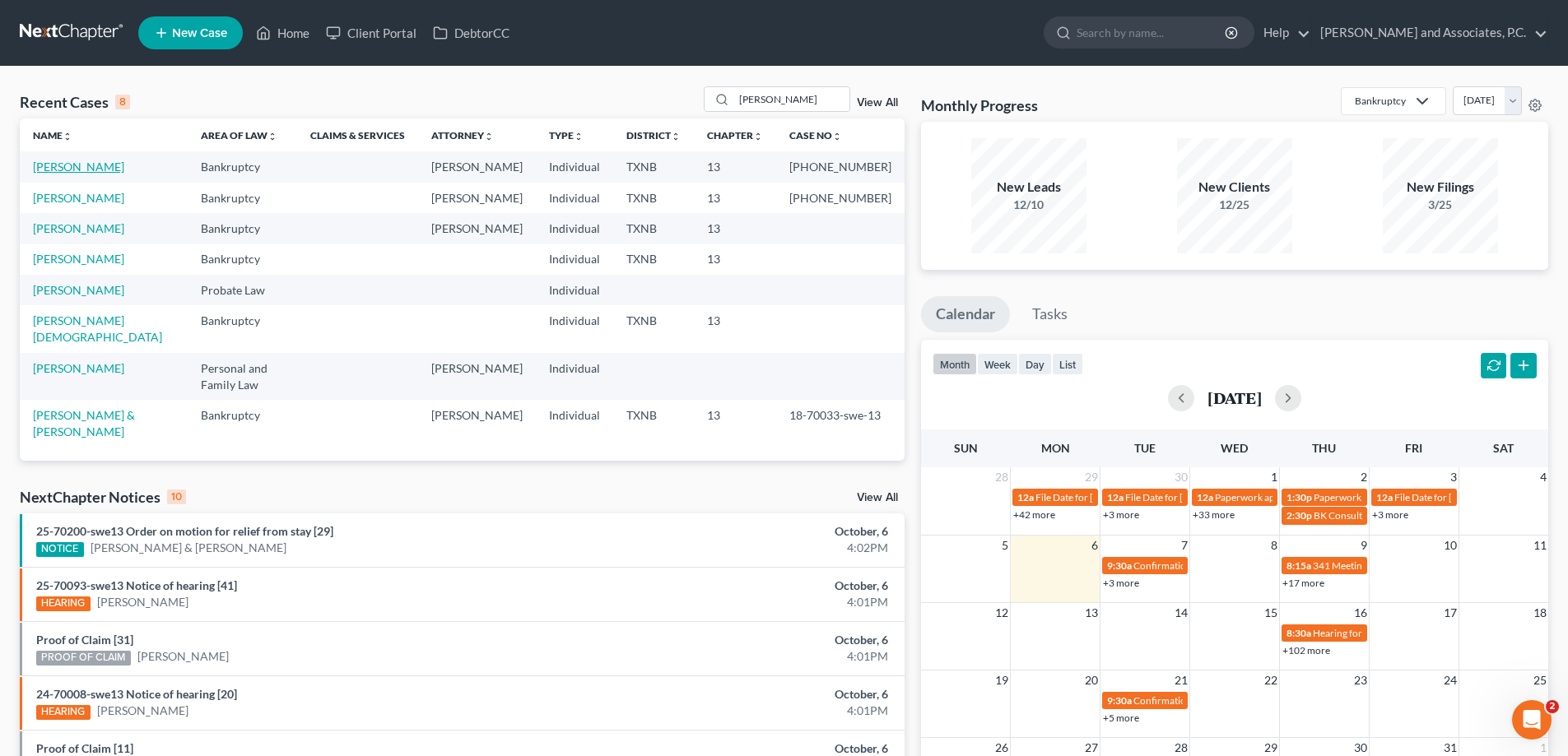
click at [51, 174] on link "[PERSON_NAME]" at bounding box center [79, 166] width 92 height 14
select select "5"
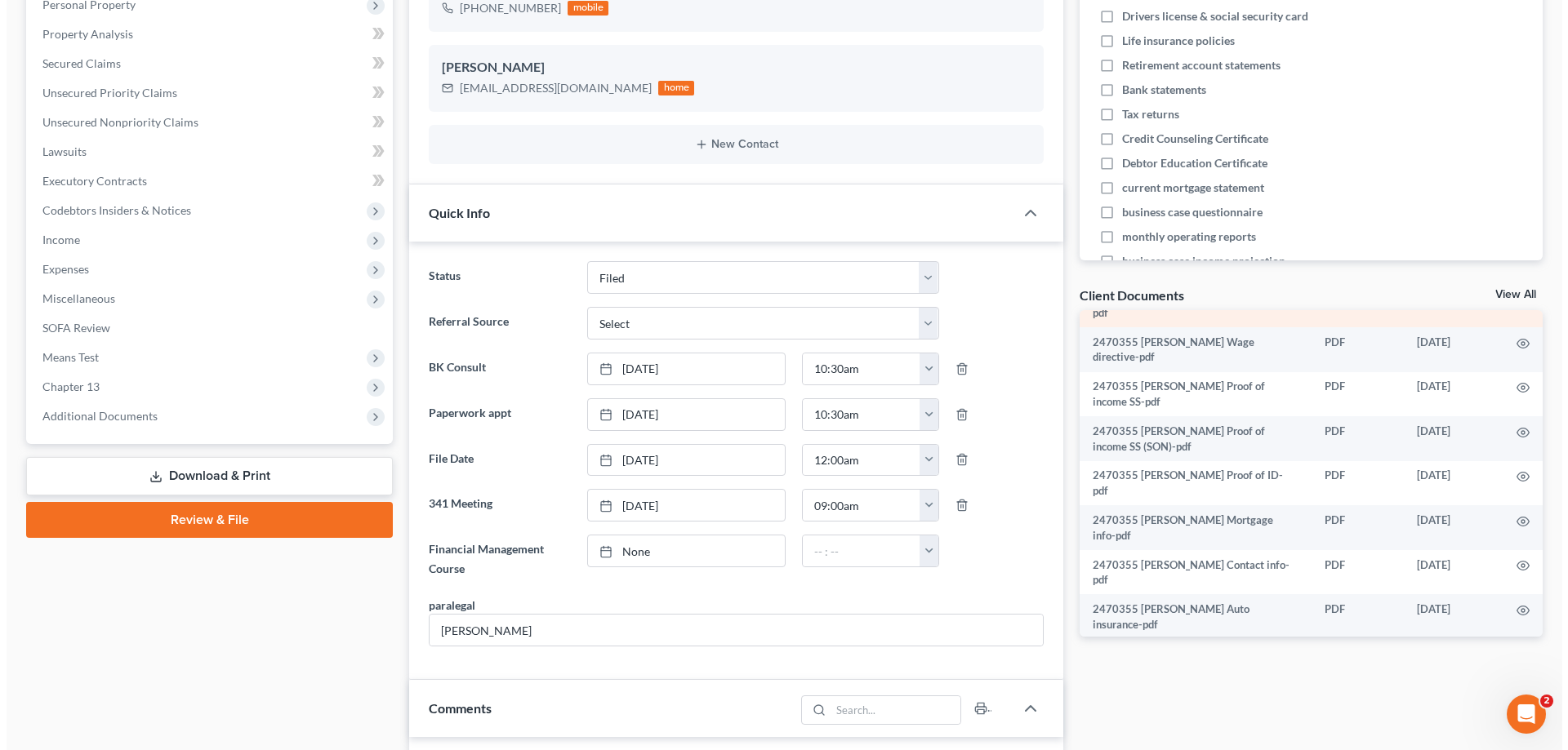
scroll to position [326, 0]
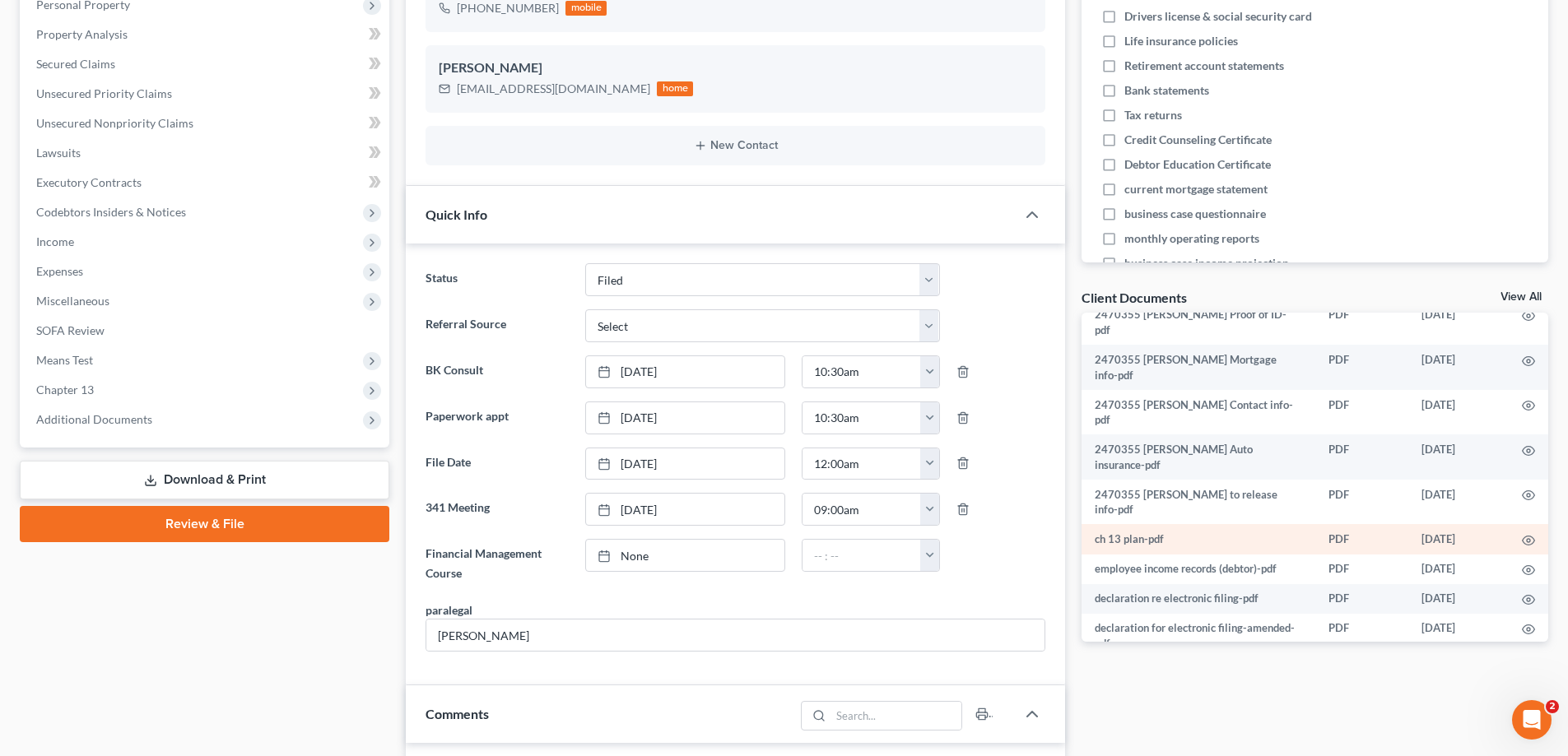
click at [1509, 524] on td at bounding box center [1529, 539] width 39 height 30
click at [1527, 539] on circle "button" at bounding box center [1529, 541] width 4 height 4
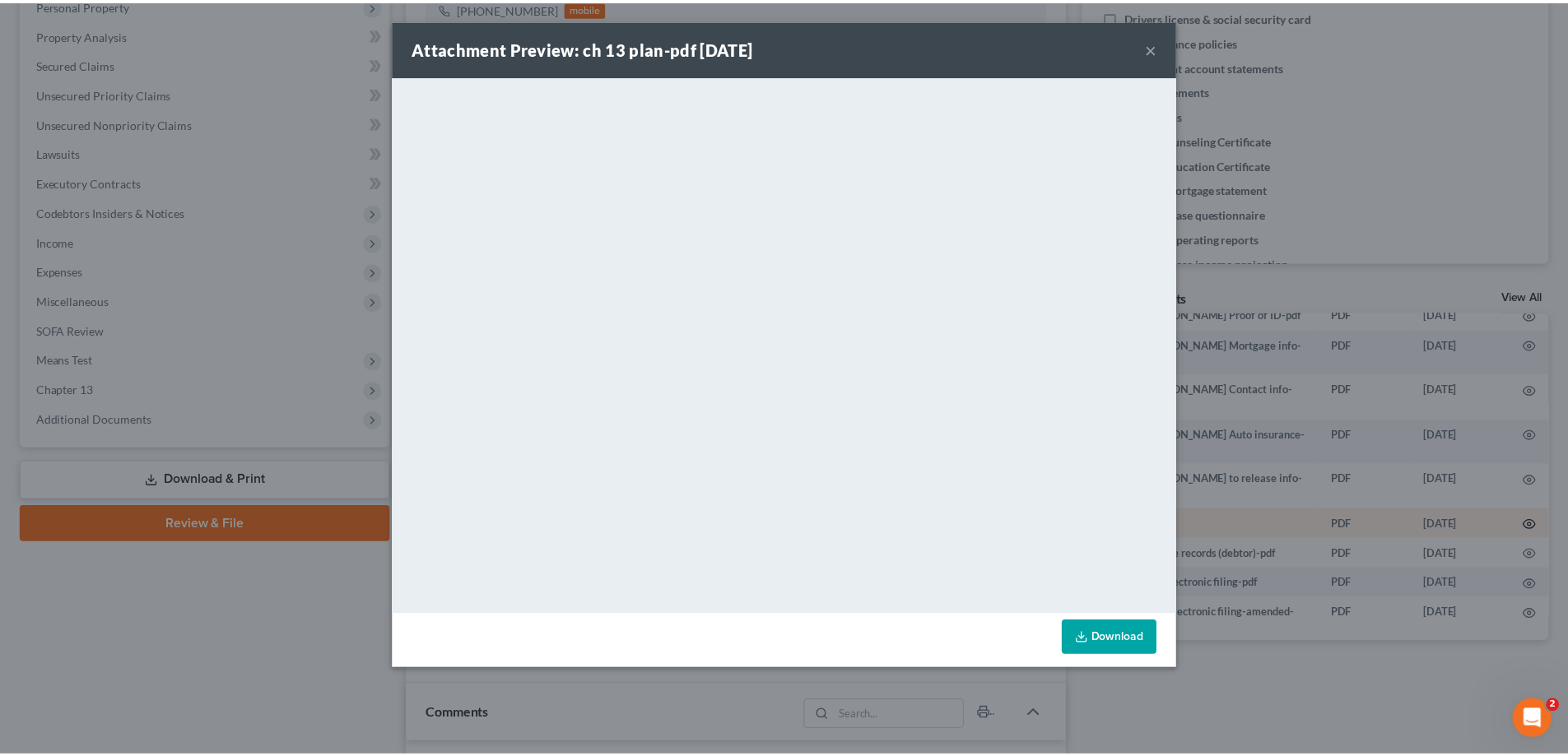
scroll to position [313, 0]
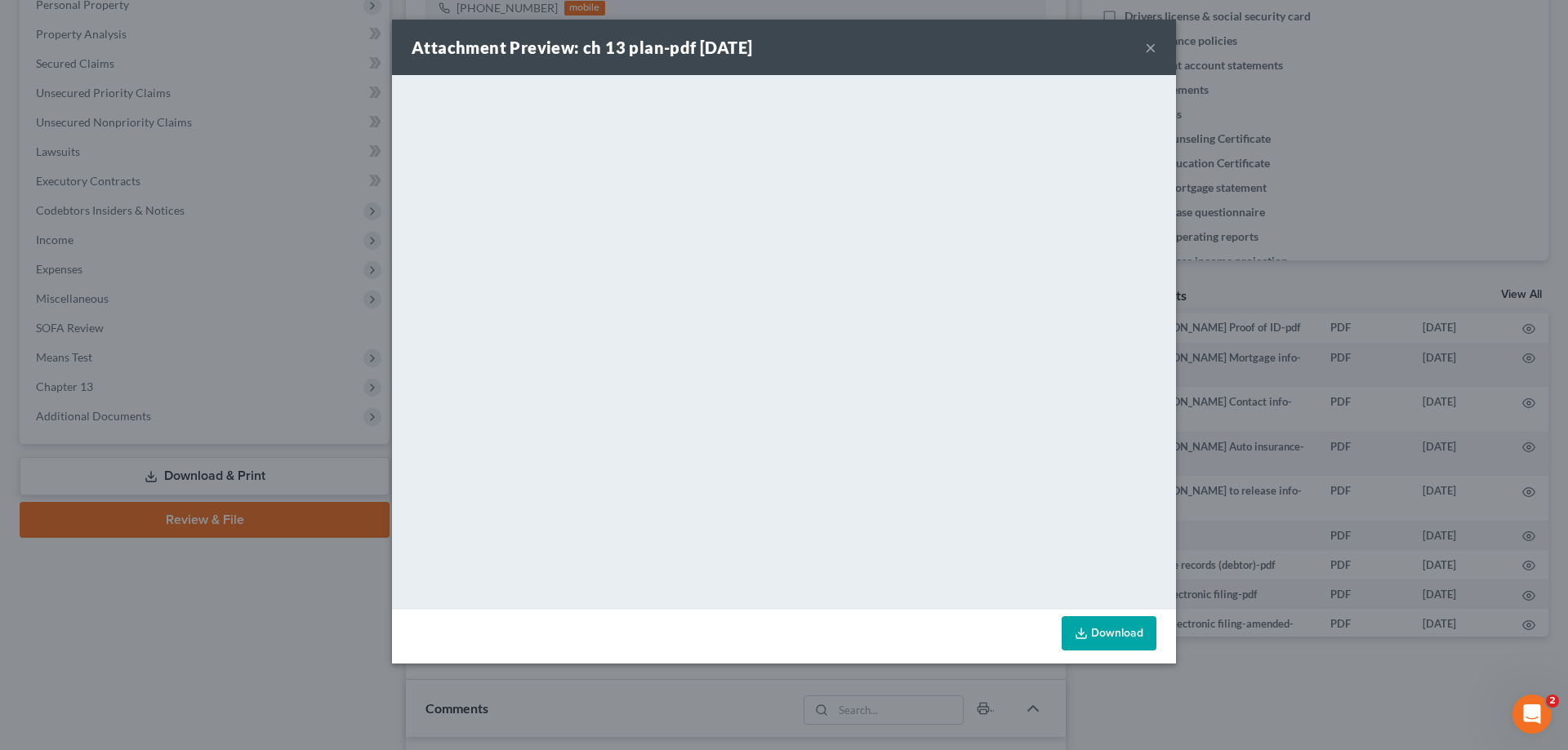
click at [1094, 626] on link "Download" at bounding box center [1109, 633] width 95 height 34
click at [1149, 49] on button "×" at bounding box center [1151, 47] width 11 height 19
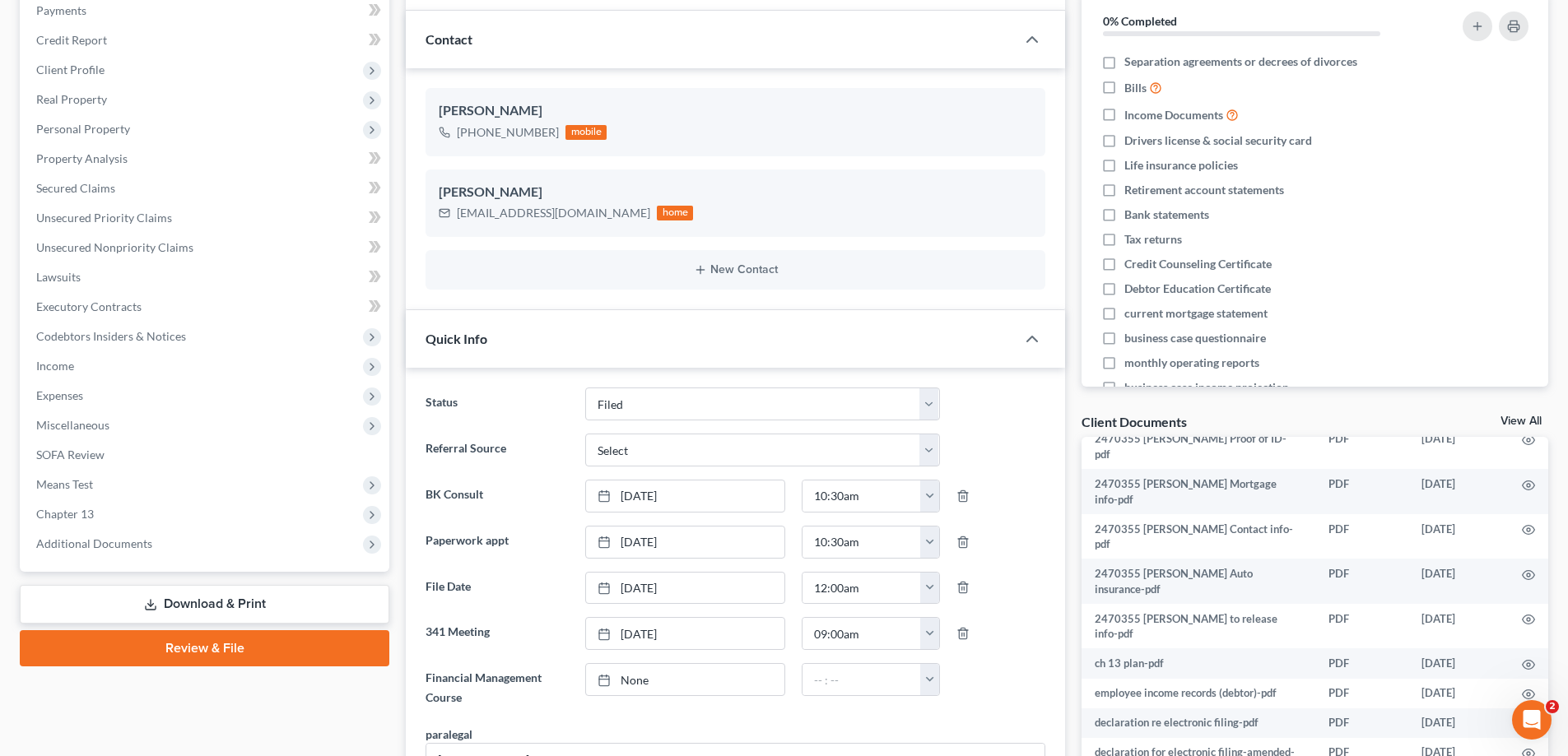
scroll to position [164, 0]
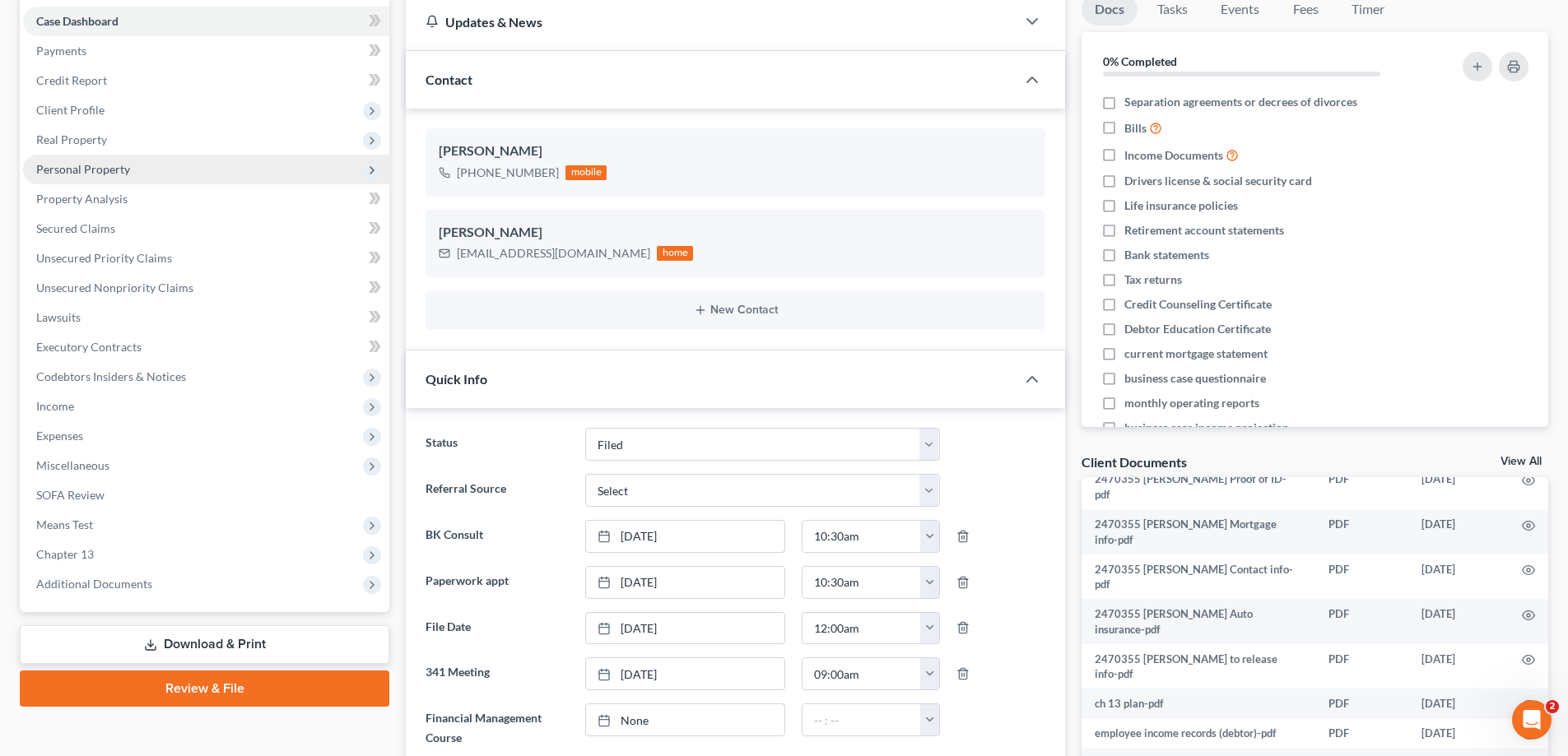
click at [164, 164] on span "Personal Property" at bounding box center [207, 170] width 367 height 30
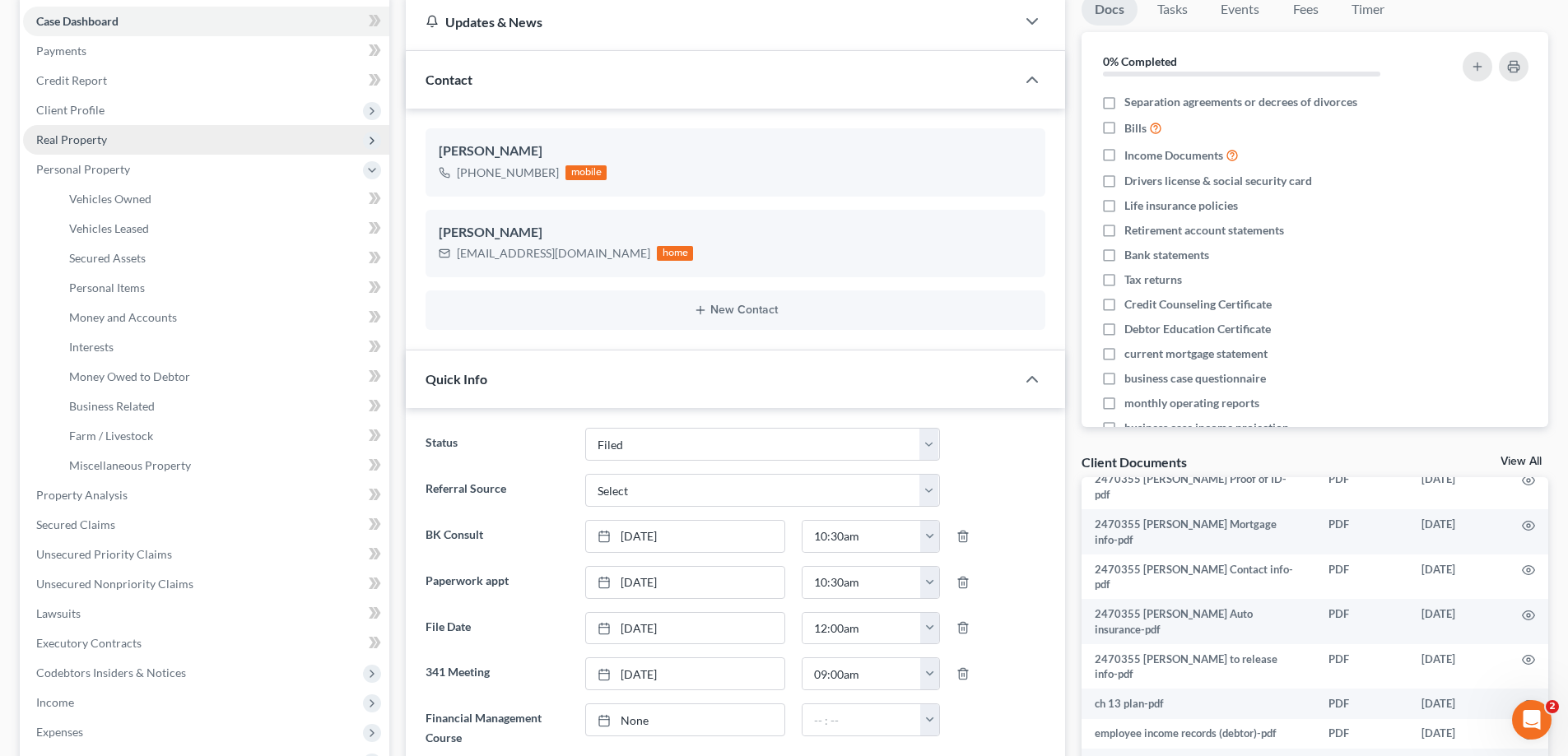
click at [166, 135] on span "Real Property" at bounding box center [207, 140] width 367 height 30
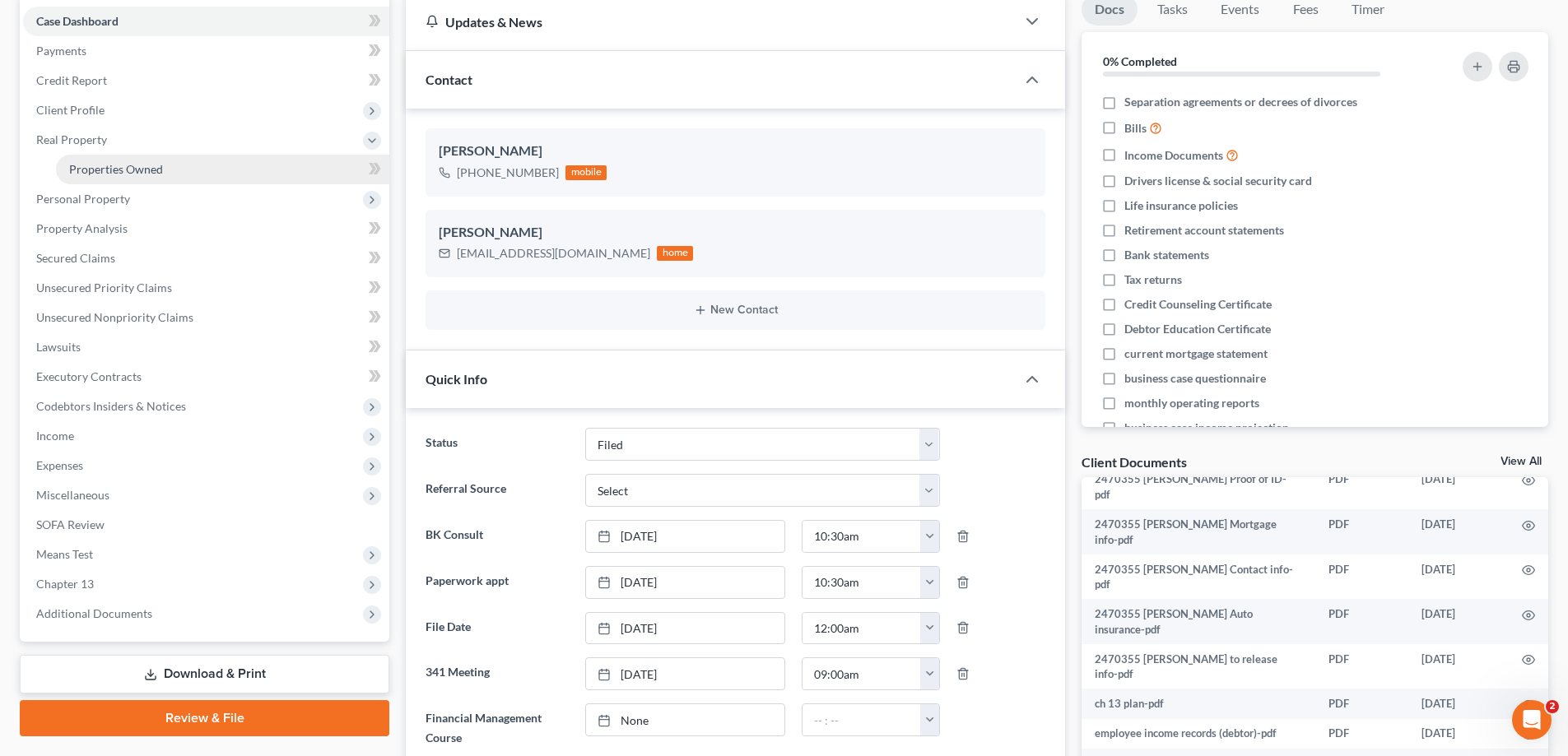
click at [167, 171] on link "Properties Owned" at bounding box center [223, 170] width 334 height 30
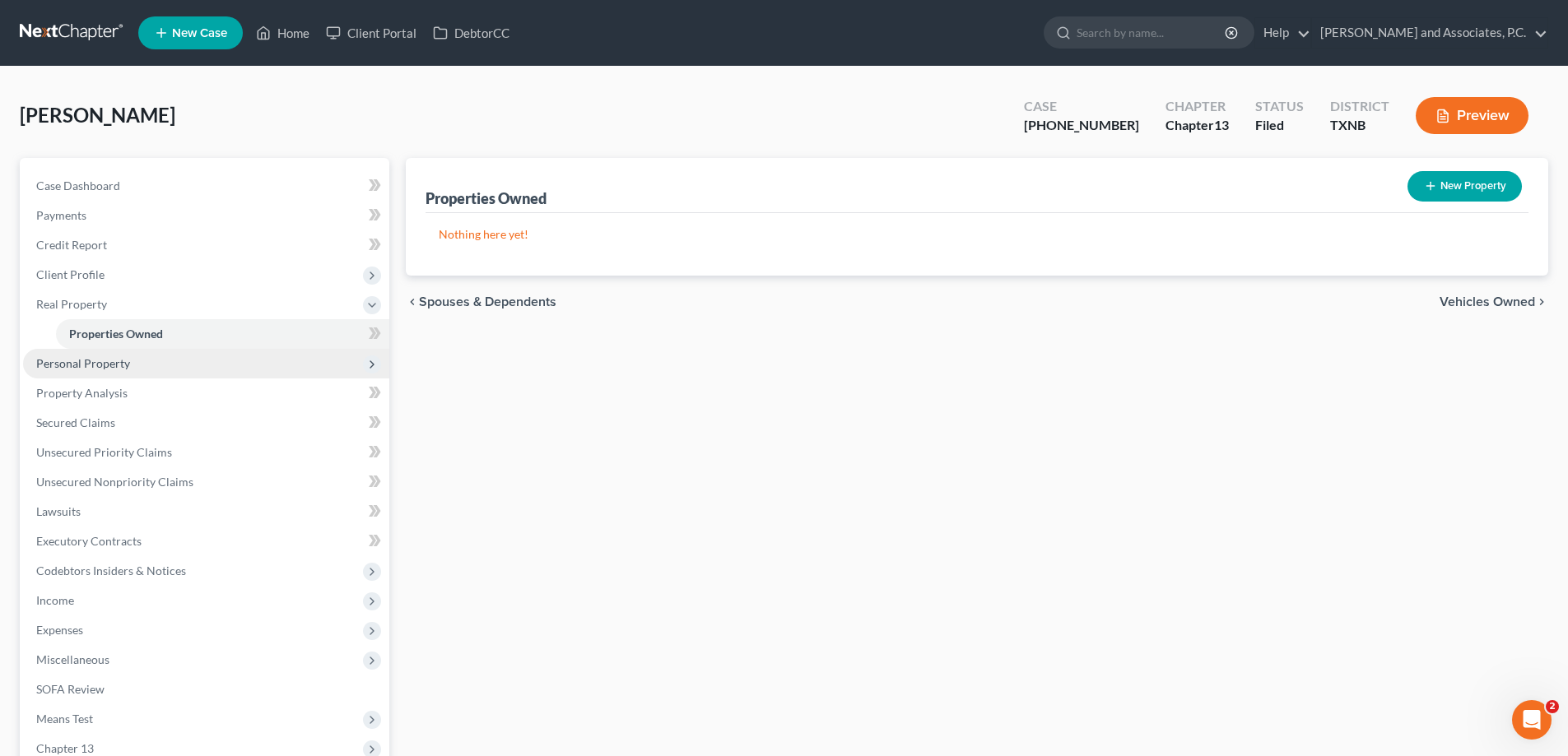
click at [107, 361] on span "Personal Property" at bounding box center [83, 363] width 94 height 14
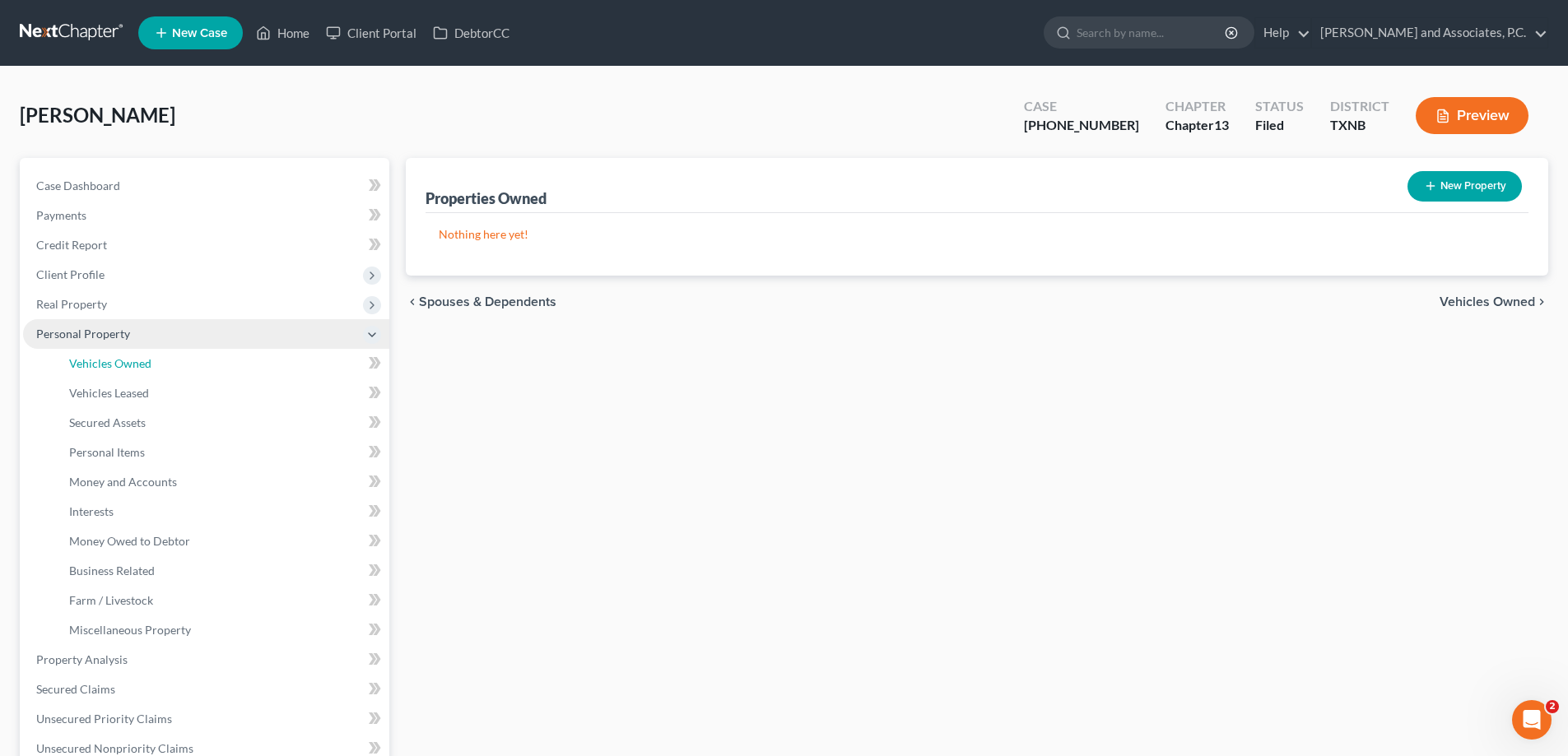
click at [107, 361] on span "Vehicles Owned" at bounding box center [110, 363] width 82 height 14
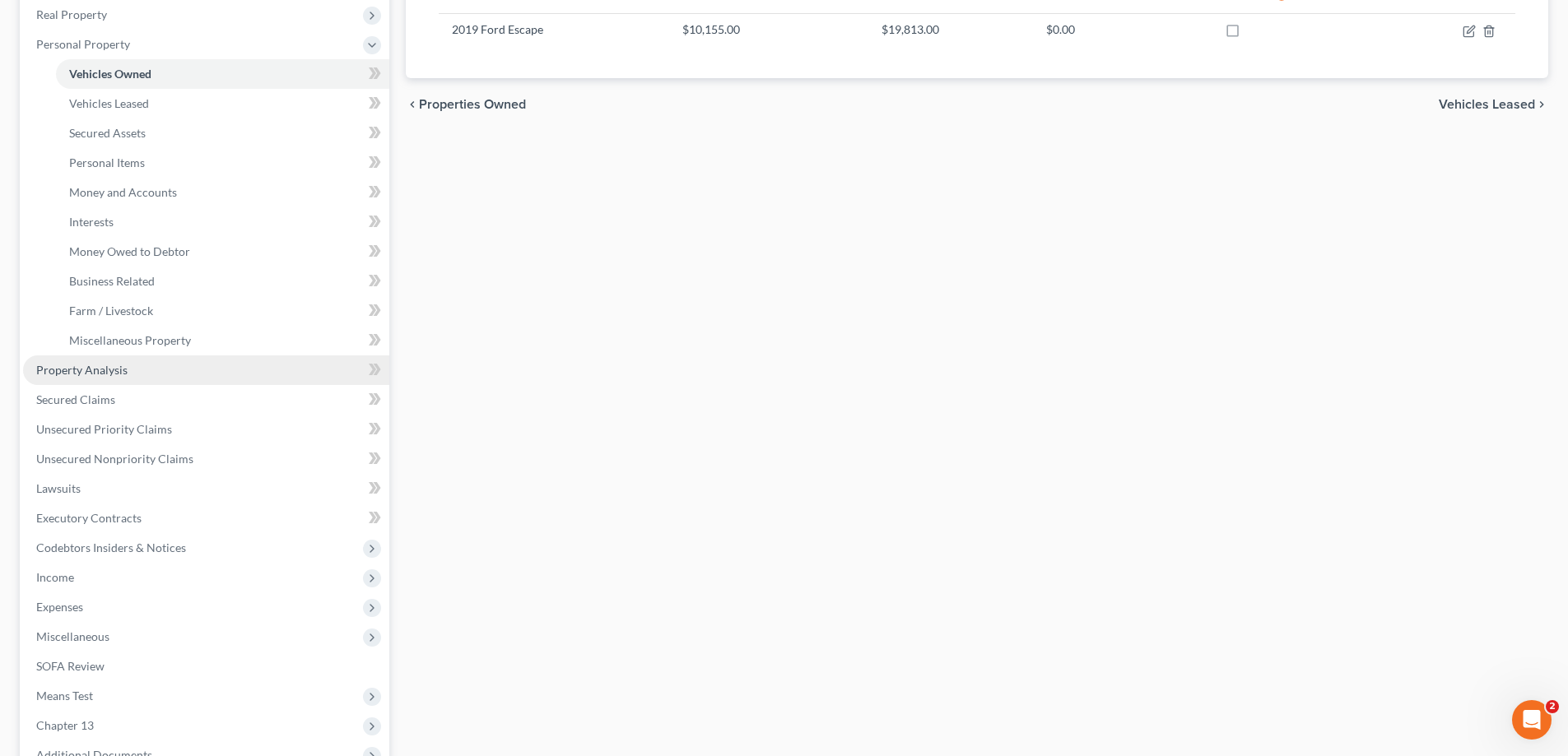
scroll to position [329, 0]
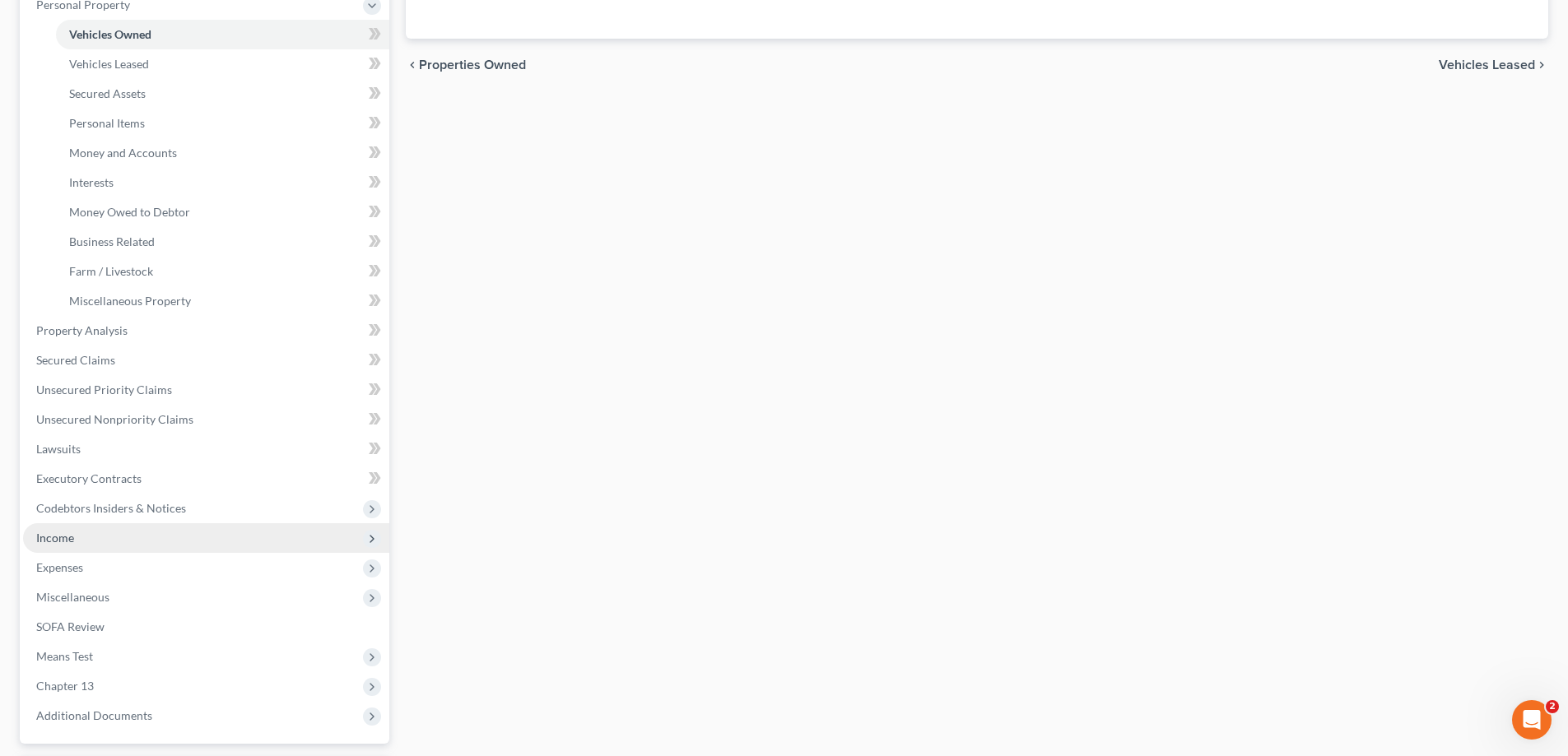
click at [54, 536] on span "Income" at bounding box center [55, 537] width 38 height 14
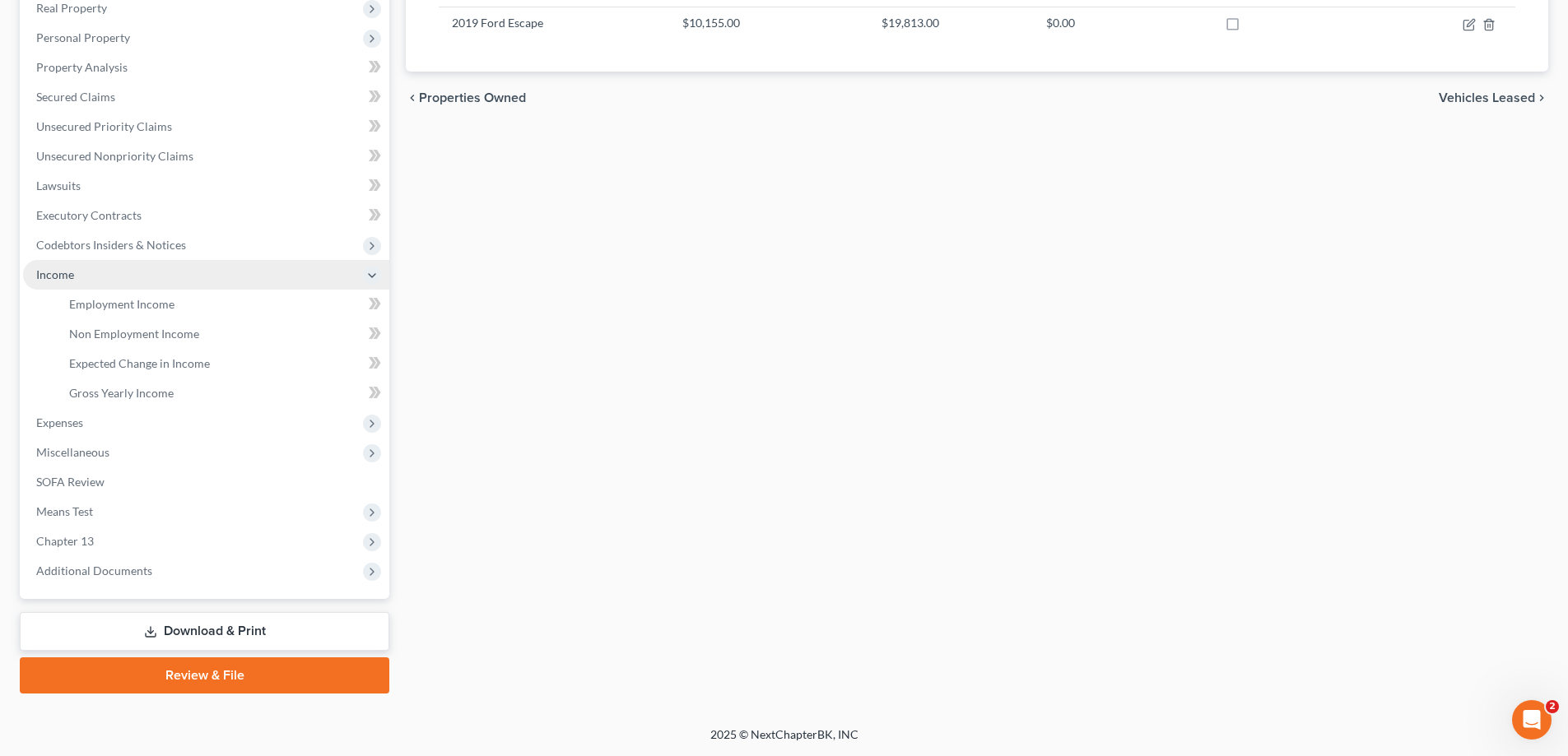
scroll to position [296, 0]
click at [139, 307] on span "Employment Income" at bounding box center [122, 304] width 106 height 14
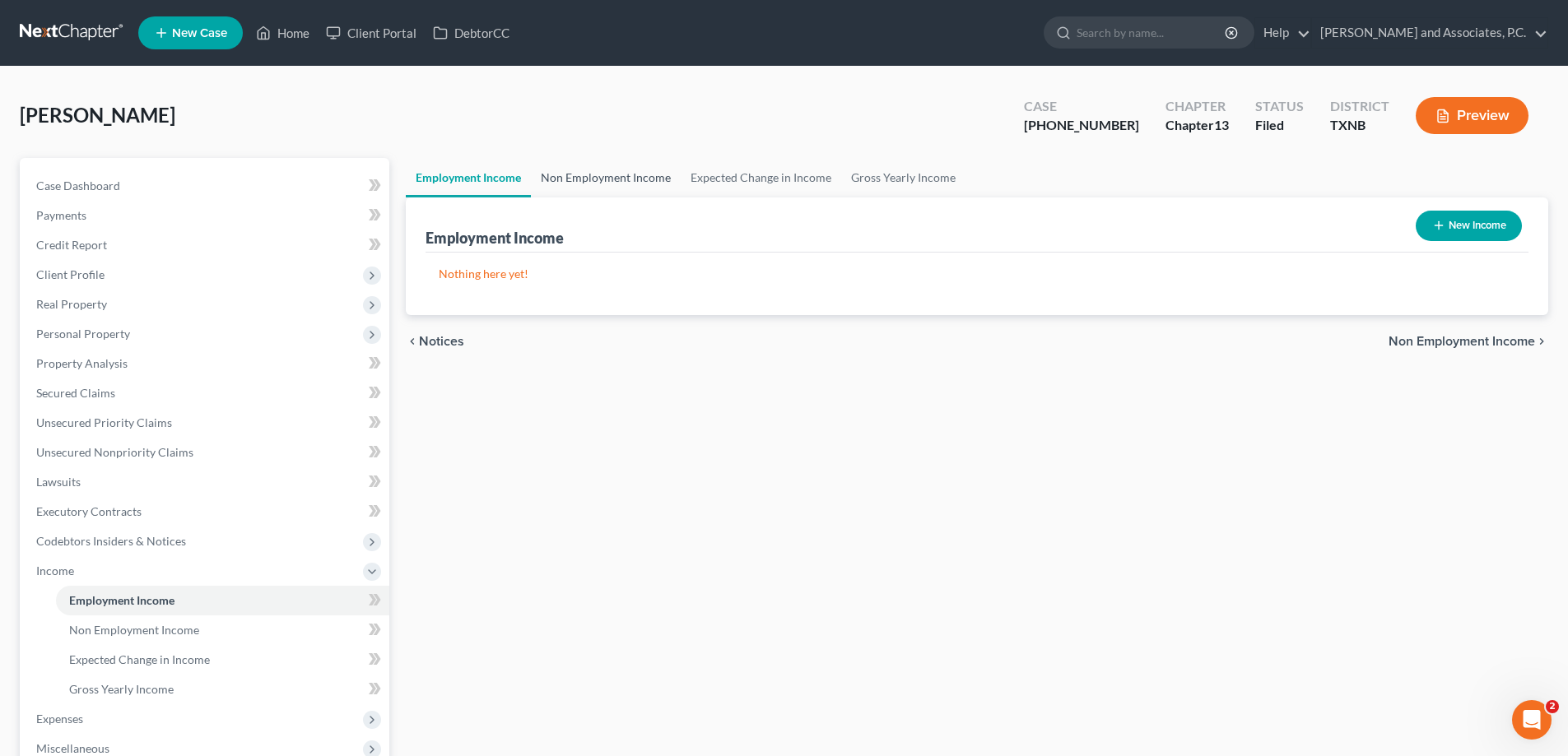
click at [580, 171] on link "Non Employment Income" at bounding box center [606, 178] width 150 height 39
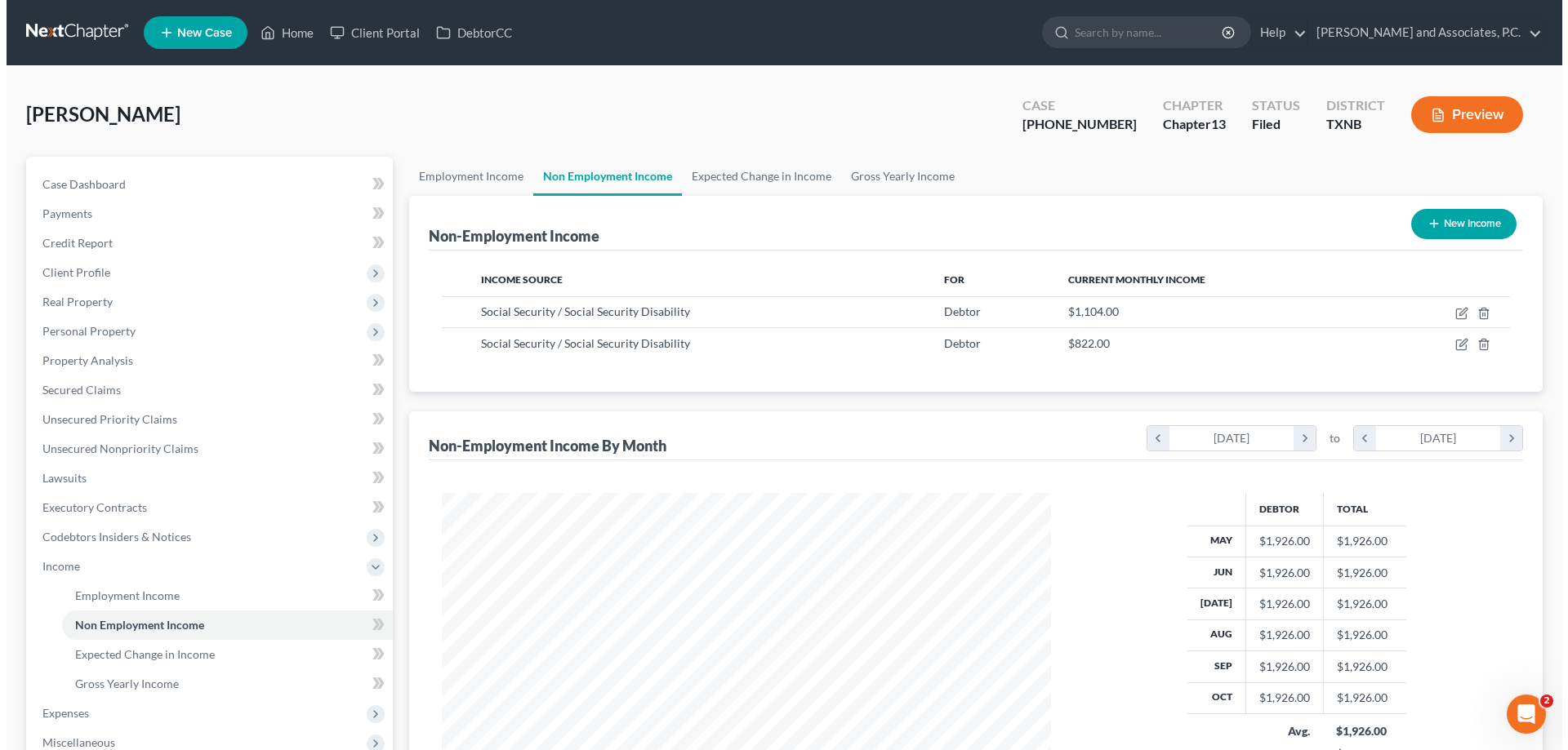
scroll to position [304, 642]
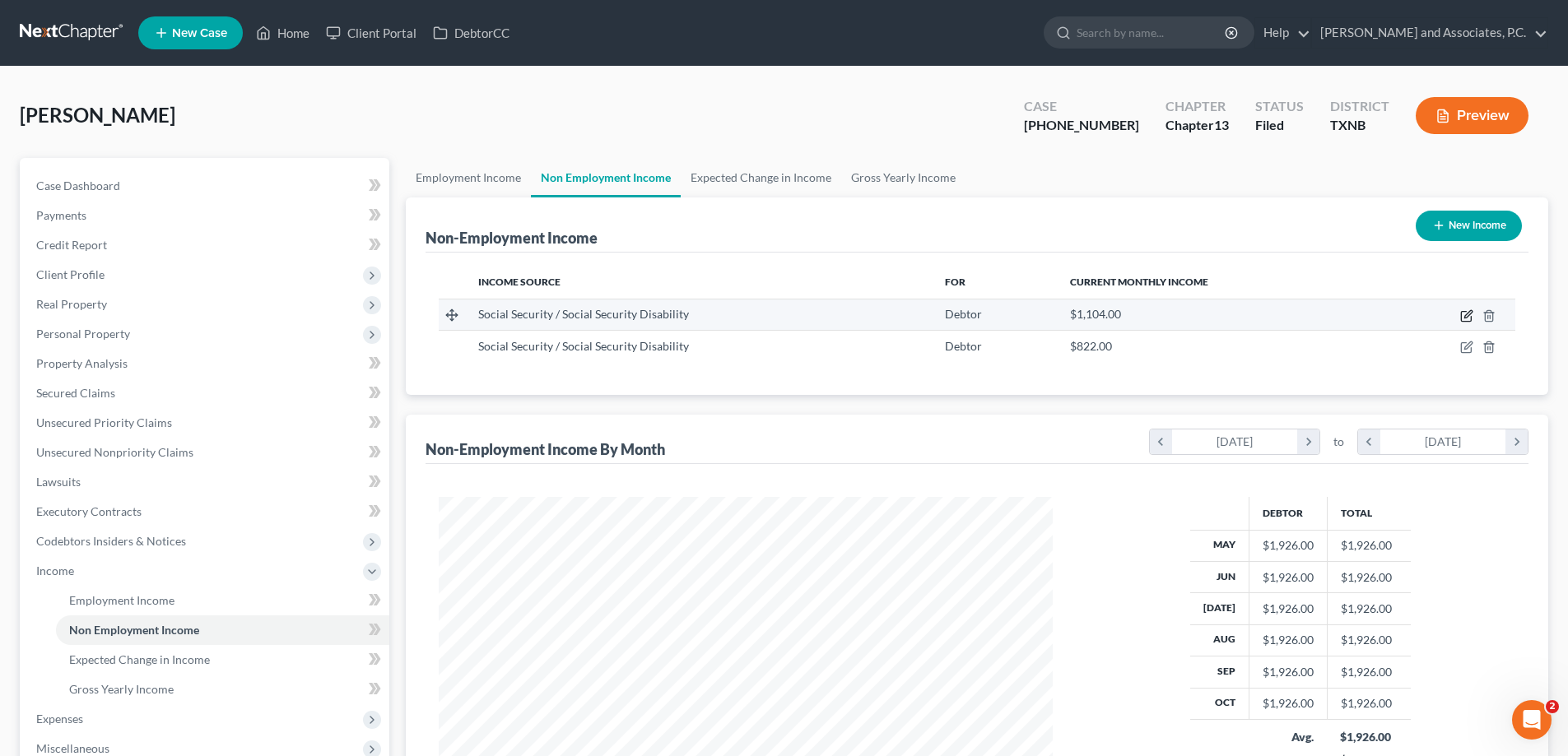
click at [1461, 314] on icon "button" at bounding box center [1466, 317] width 10 height 10
select select "4"
select select "0"
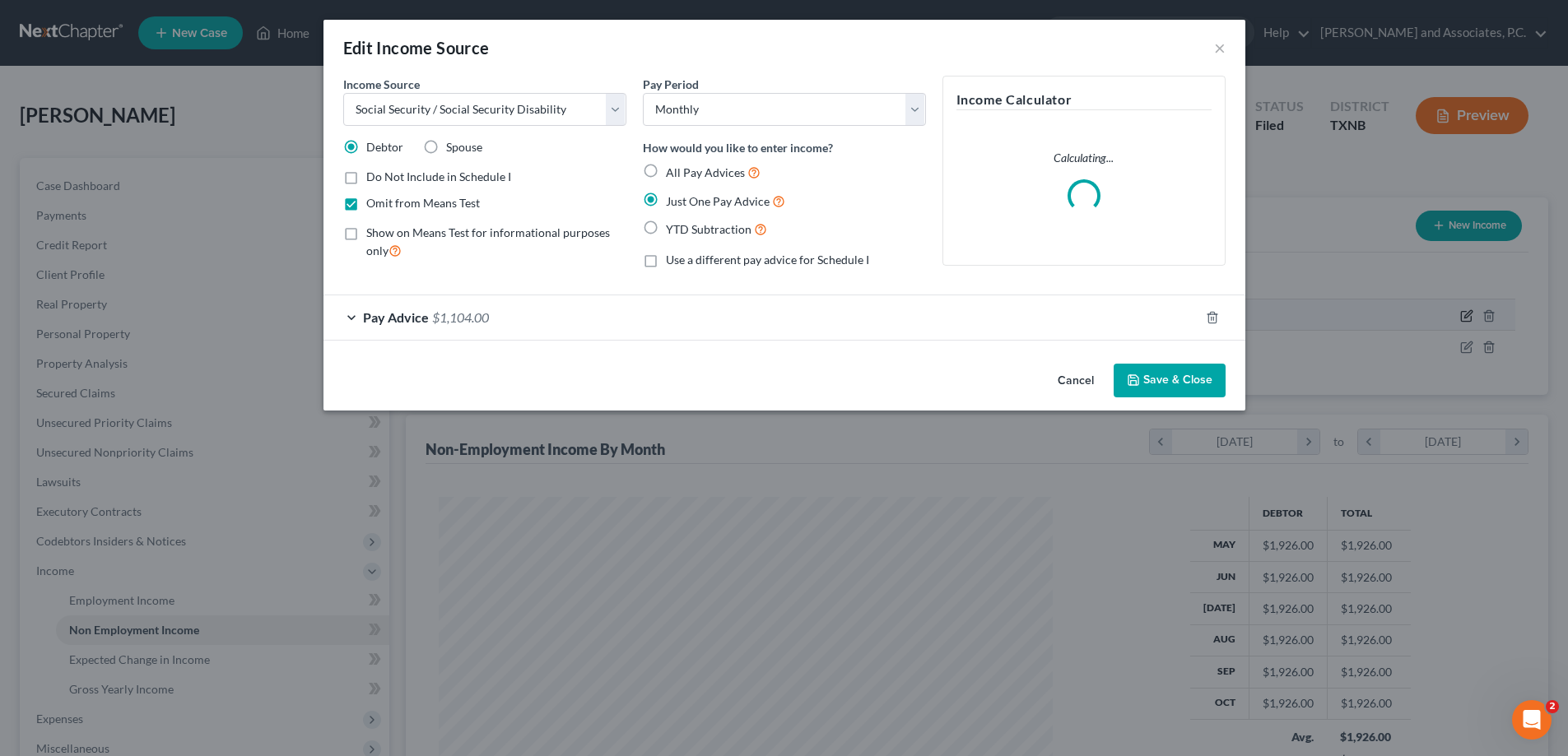
scroll to position [309, 653]
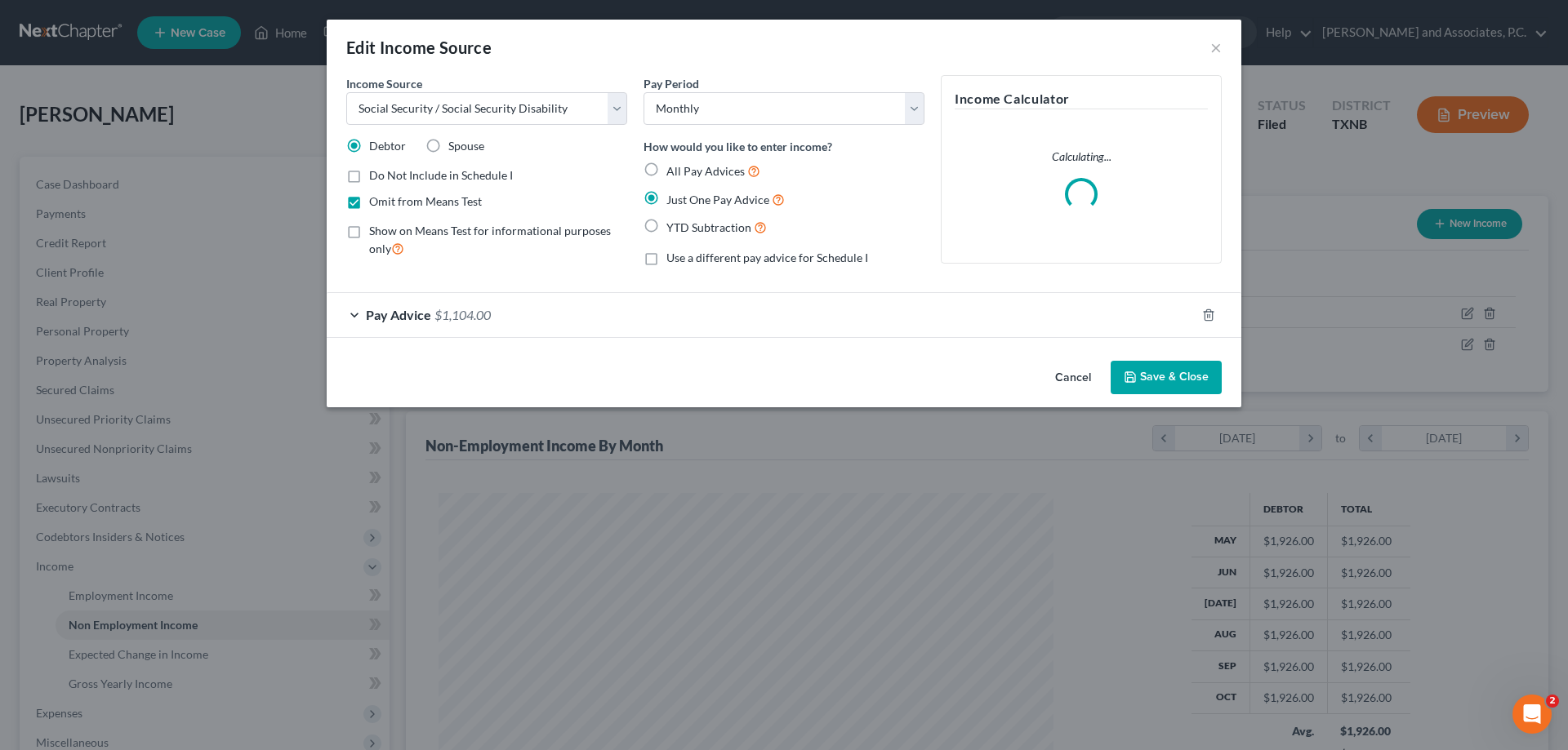
click at [1195, 373] on button "Save & Close" at bounding box center [1166, 377] width 111 height 34
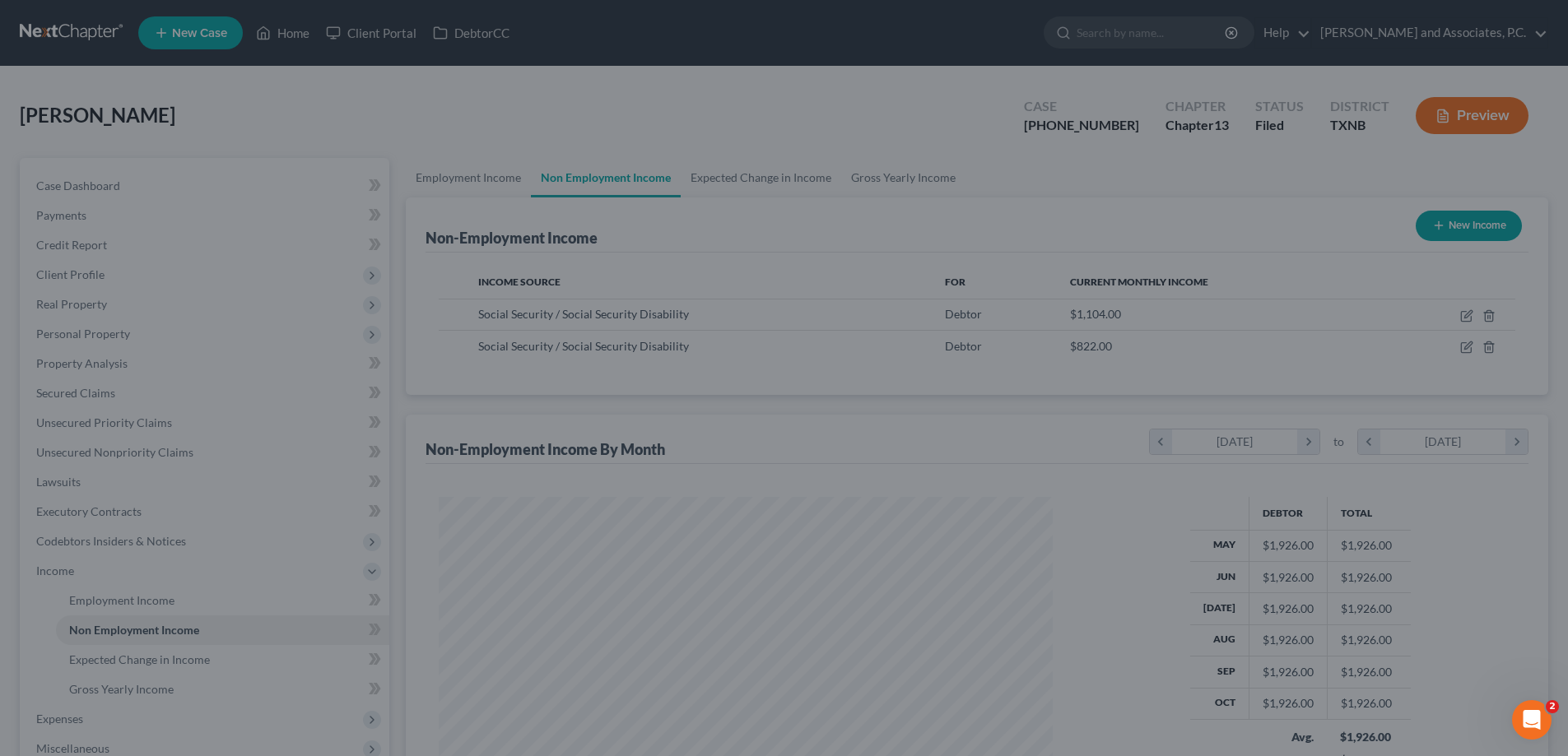
scroll to position [822578, 822692]
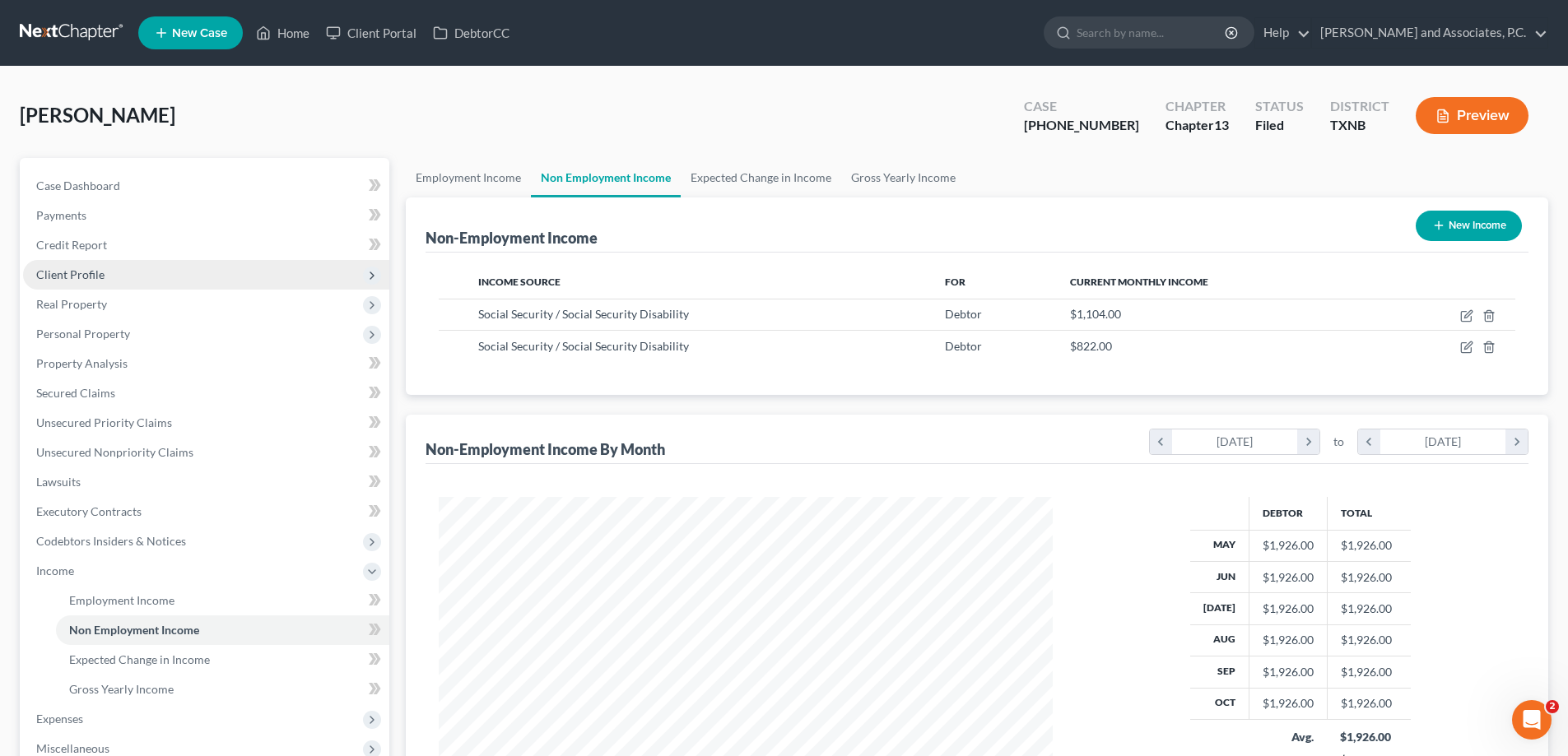
click at [121, 270] on span "Client Profile" at bounding box center [207, 275] width 367 height 30
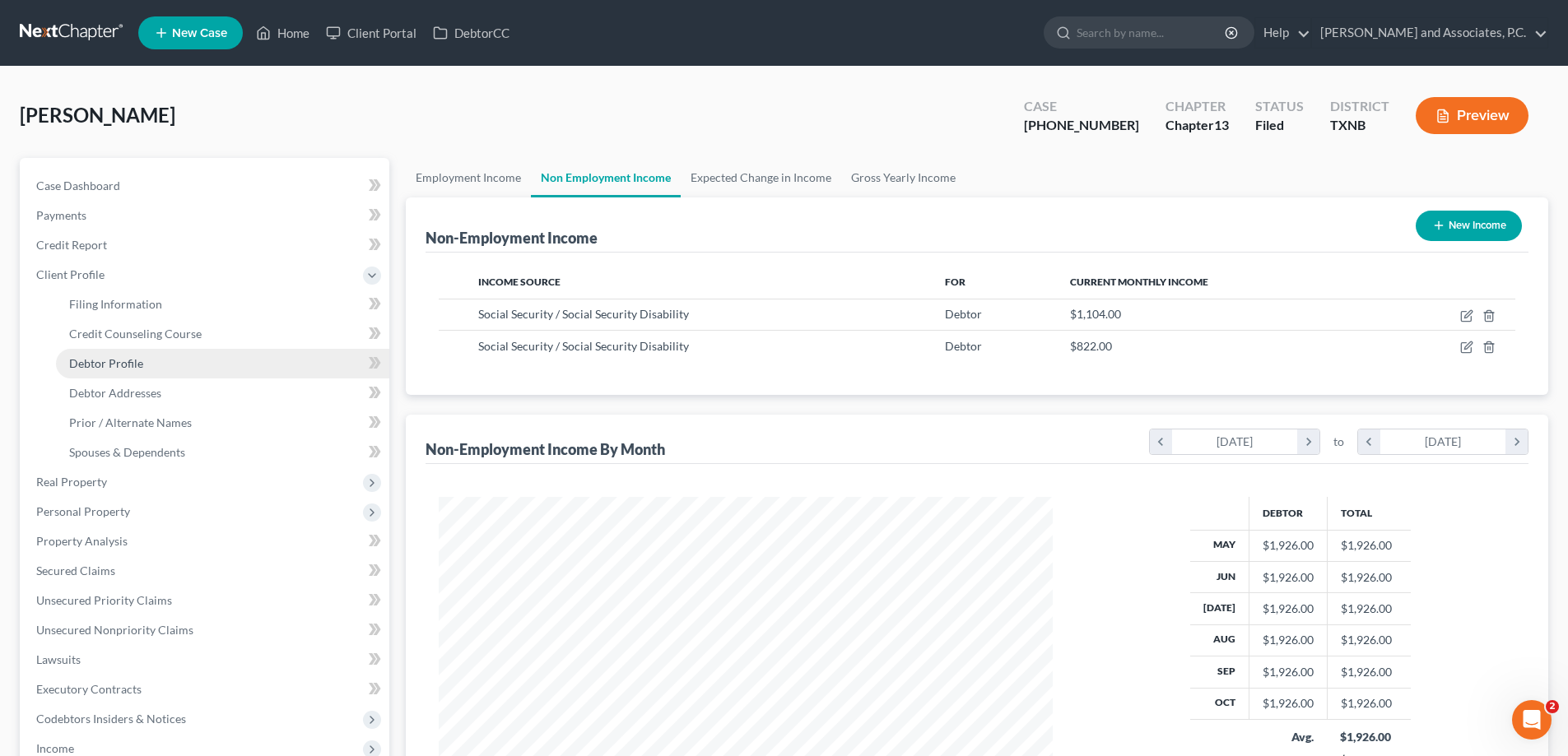
click at [114, 357] on span "Debtor Profile" at bounding box center [106, 363] width 74 height 14
select select "0"
select select "2"
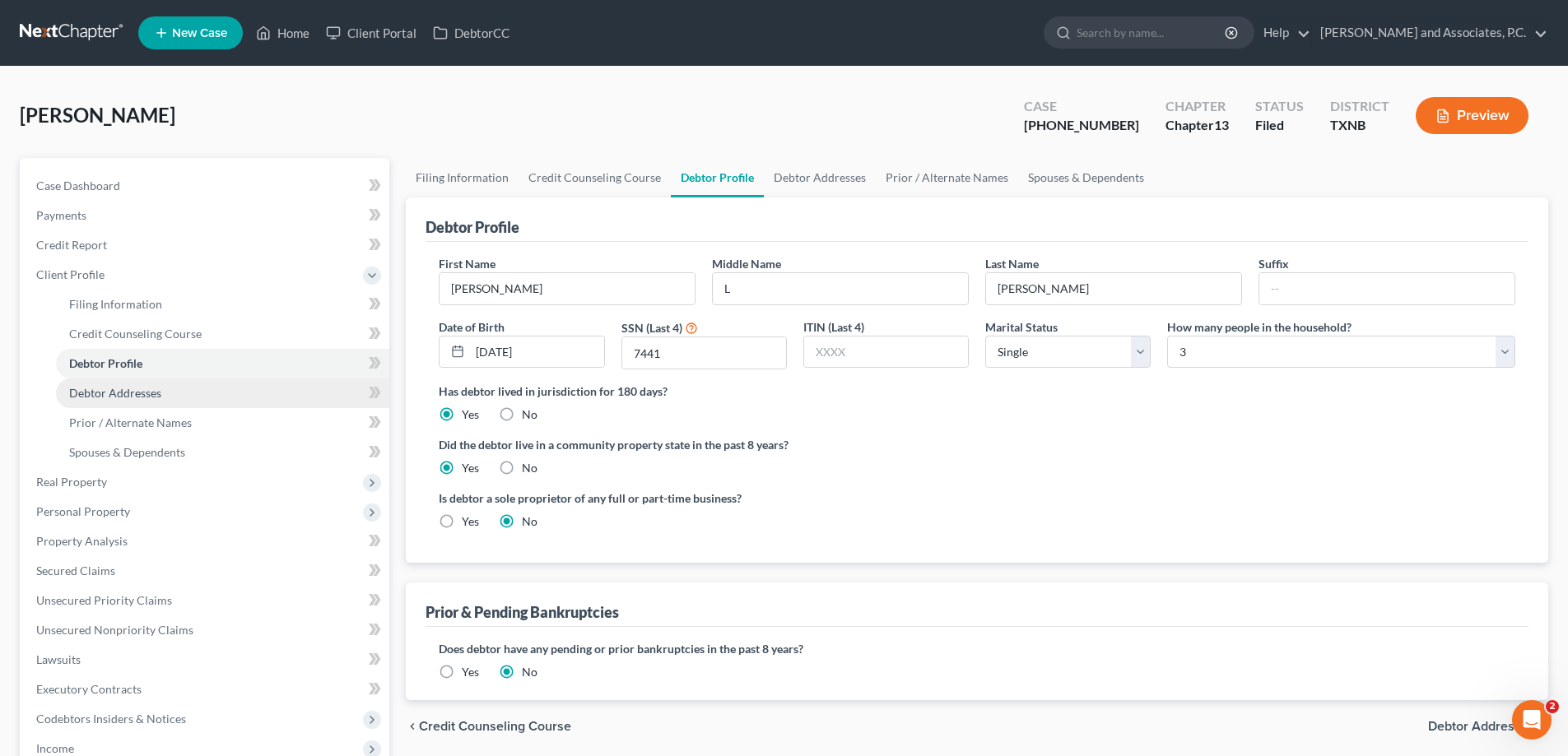
click at [114, 392] on span "Debtor Addresses" at bounding box center [115, 392] width 93 height 14
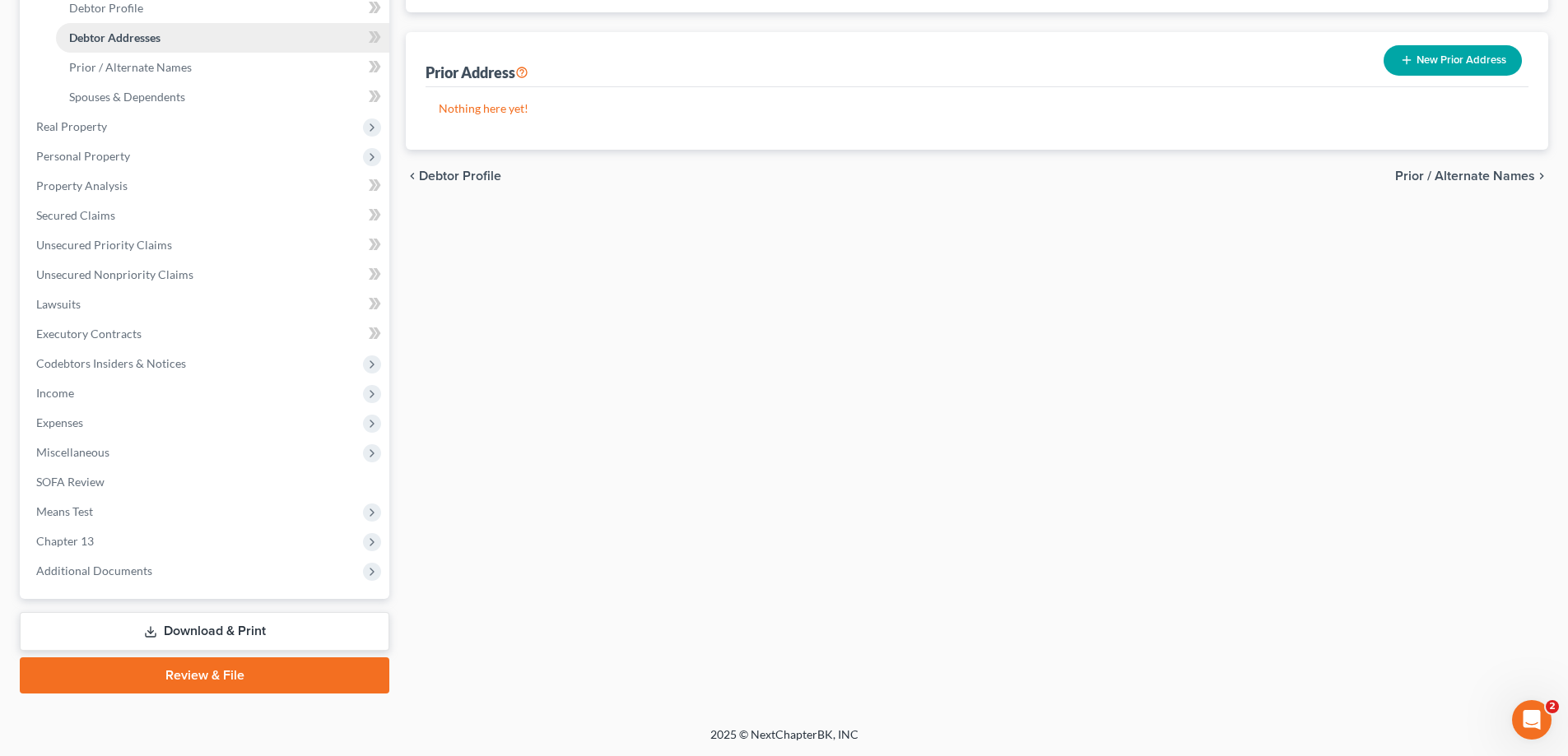
scroll to position [26, 0]
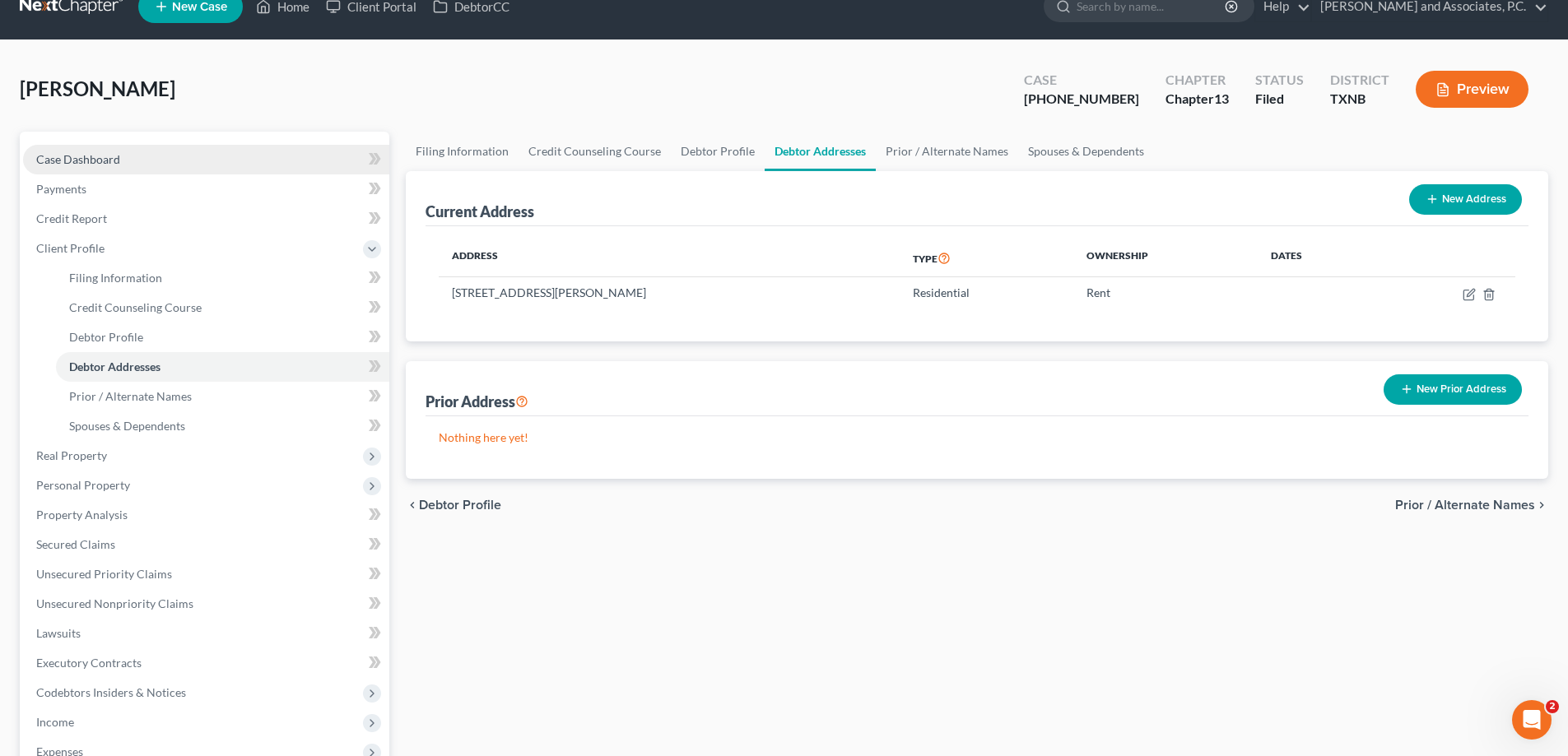
click at [86, 158] on span "Case Dashboard" at bounding box center [79, 159] width 84 height 14
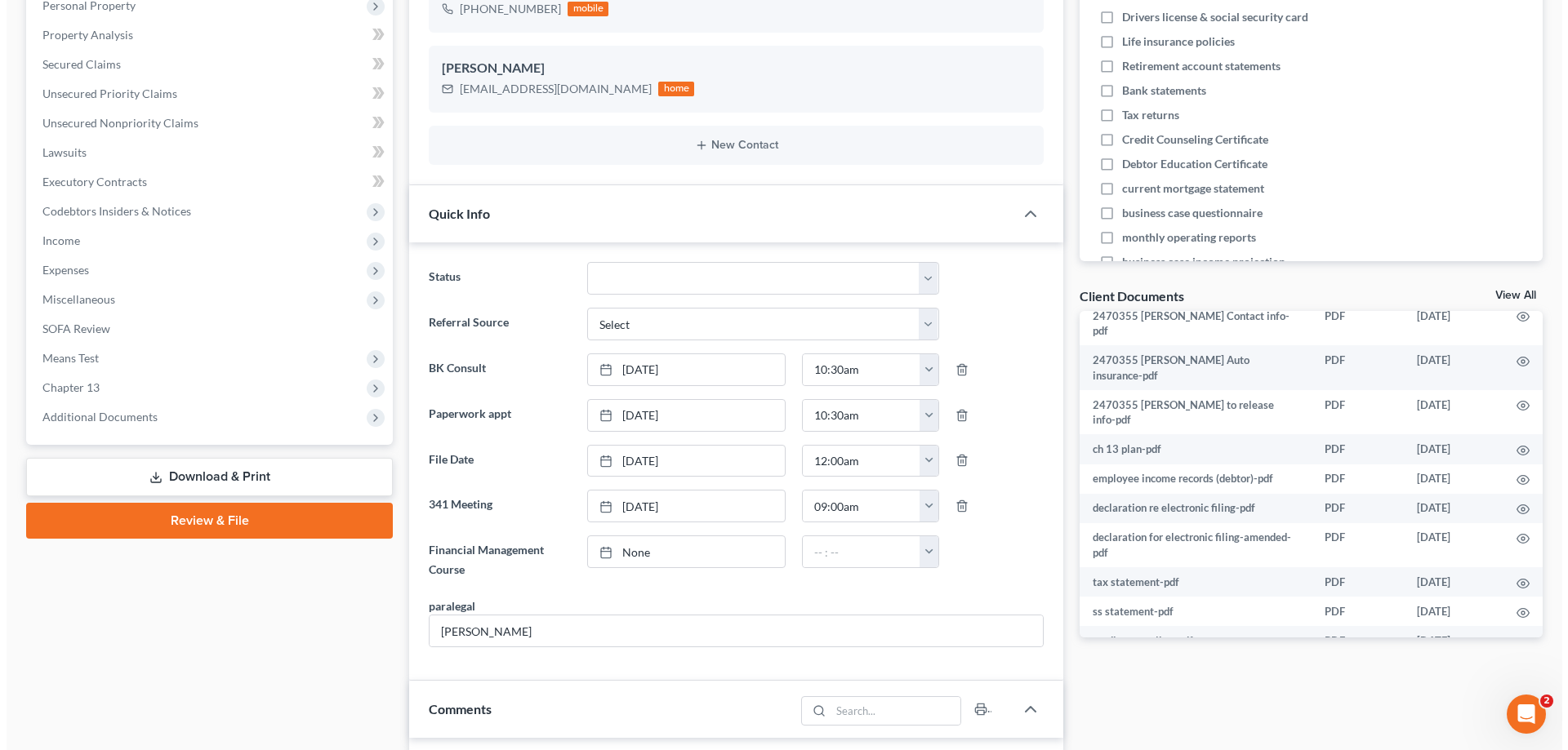
scroll to position [365, 0]
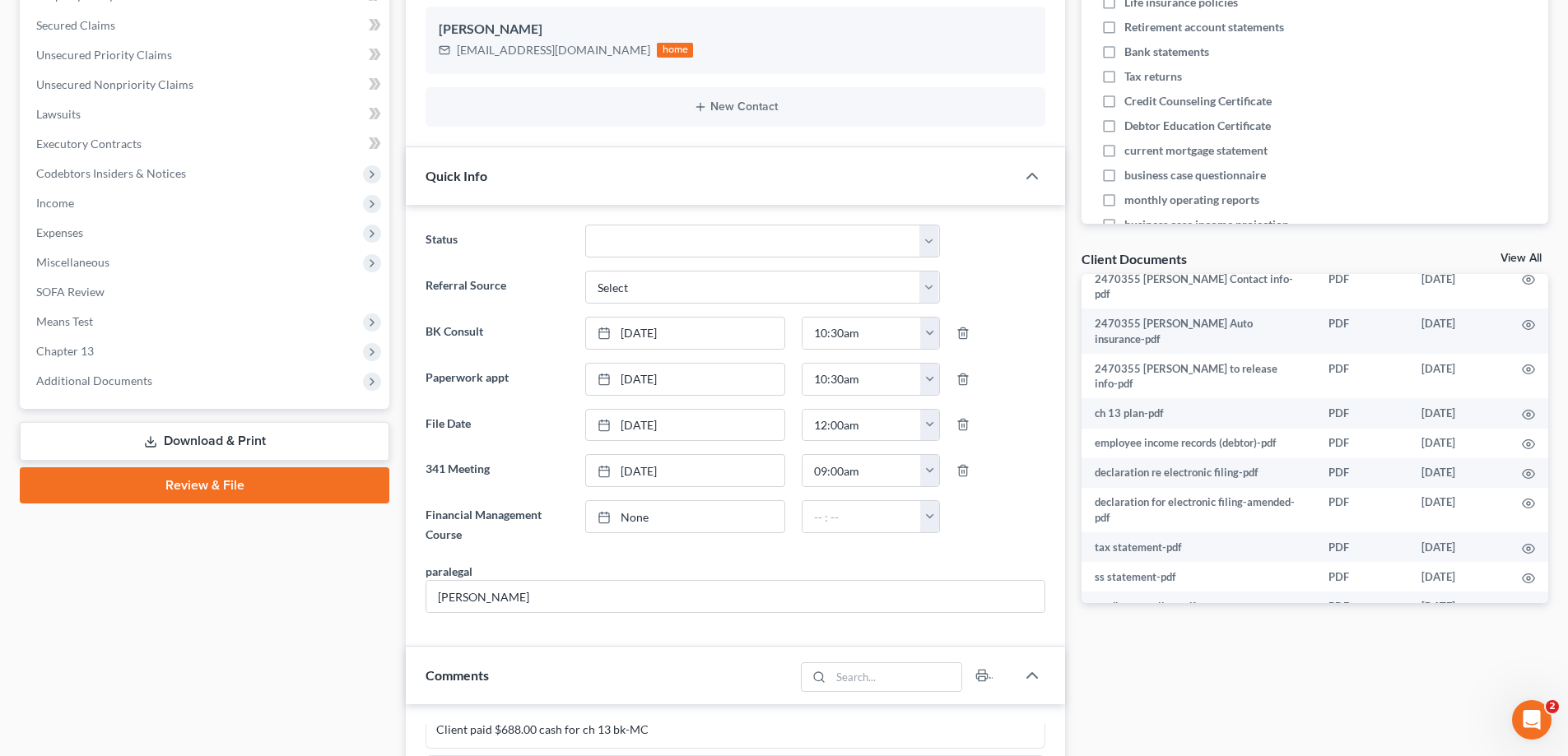
click at [1522, 661] on icon "button" at bounding box center [1529, 667] width 13 height 13
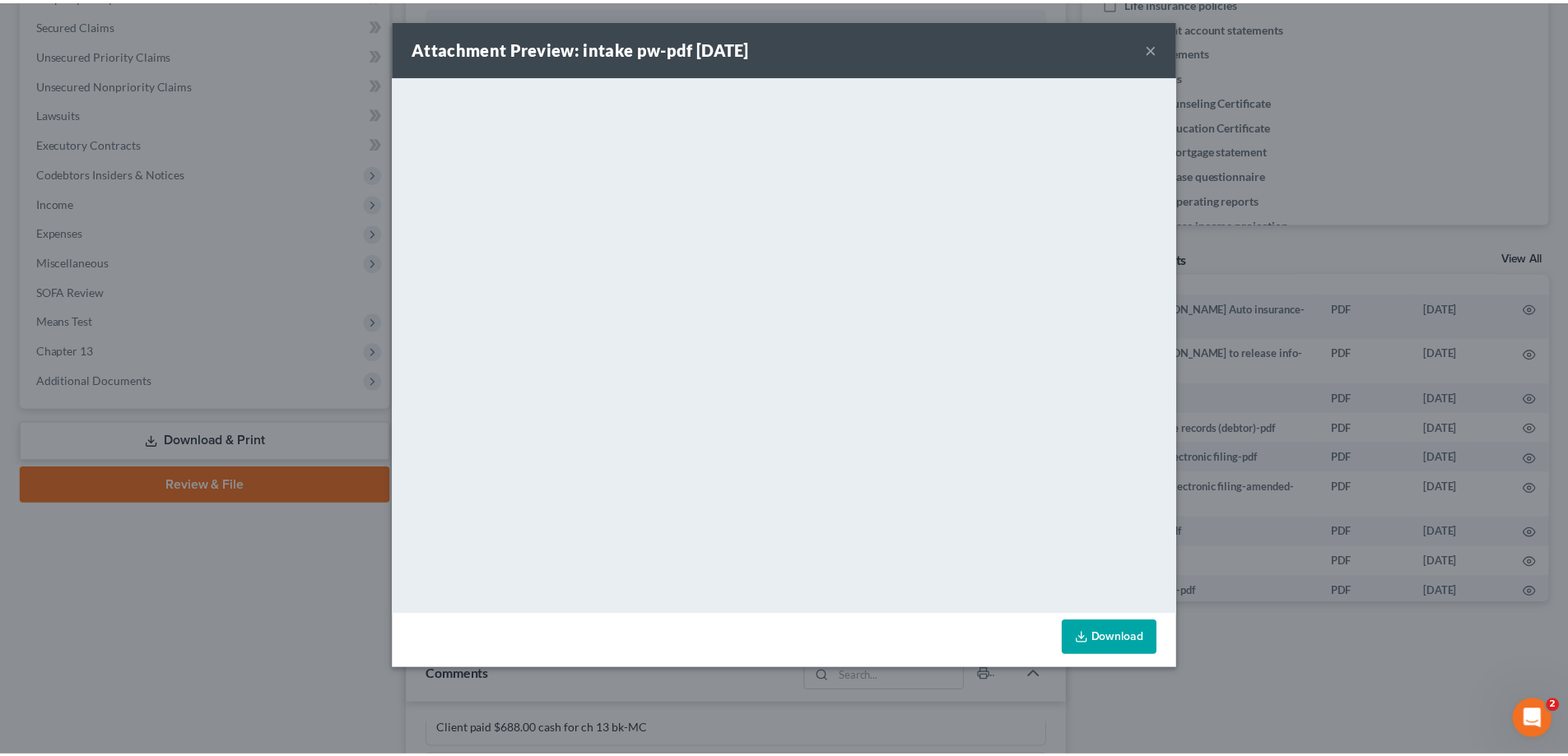
scroll to position [401, 0]
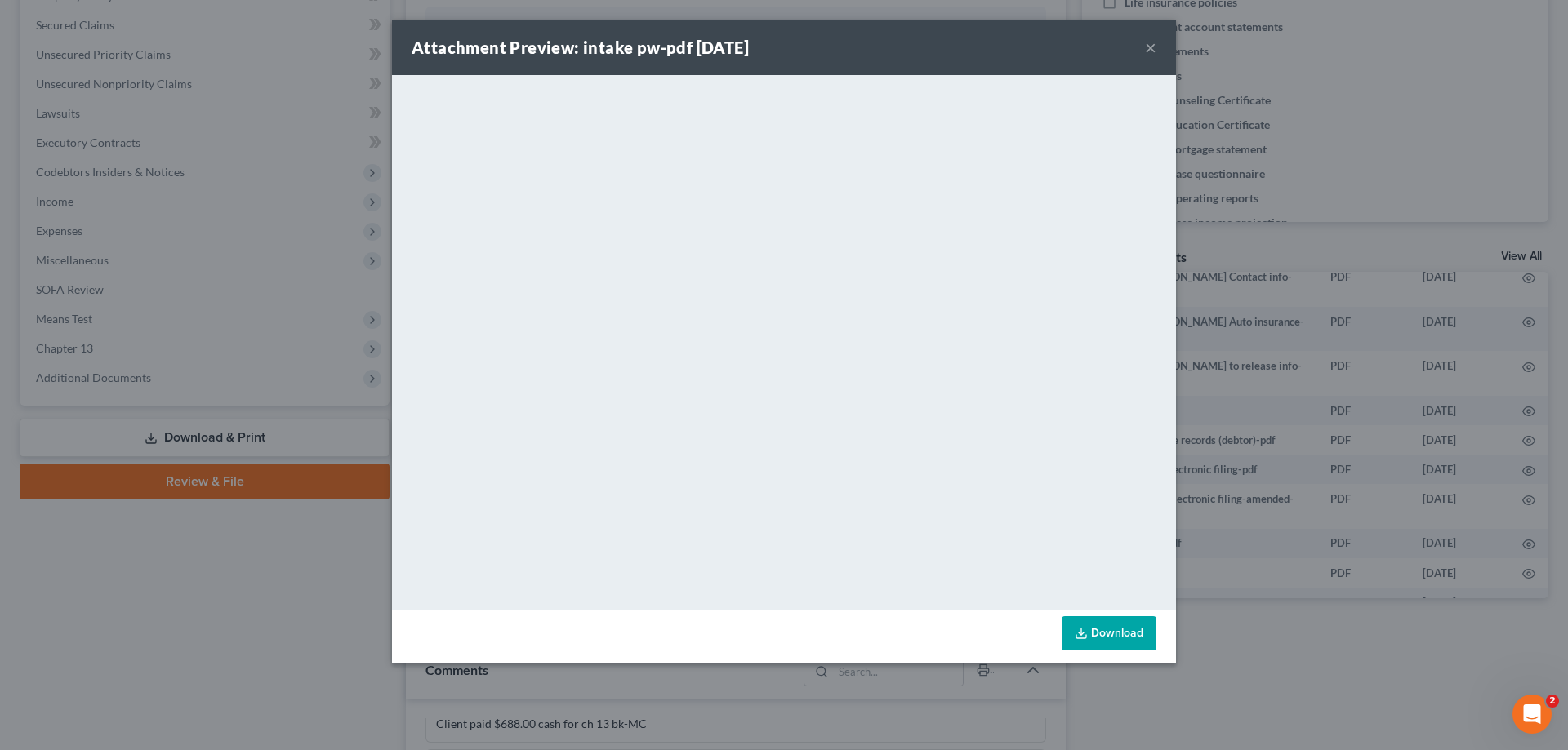
click at [1145, 46] on button "×" at bounding box center [1151, 47] width 11 height 19
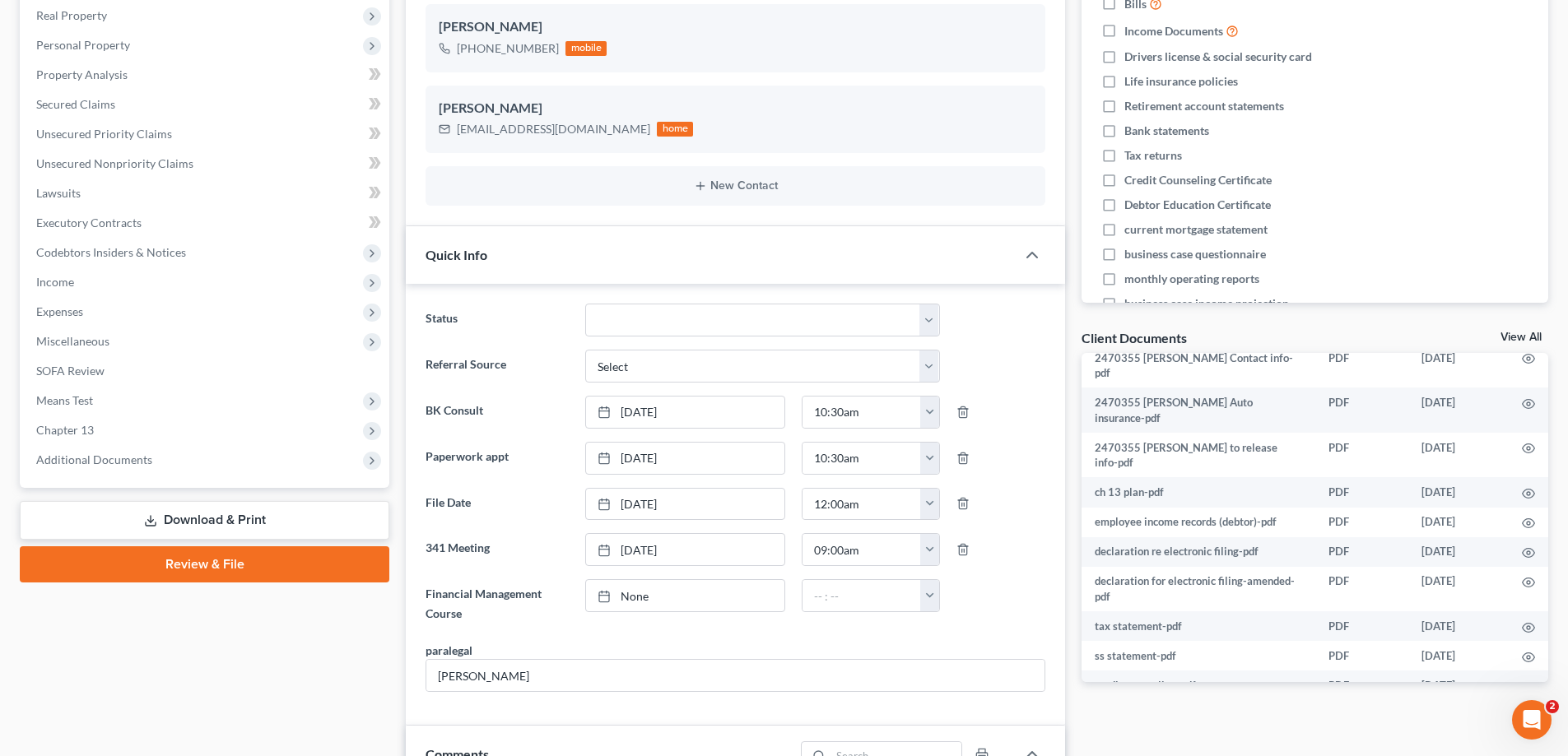
scroll to position [329, 0]
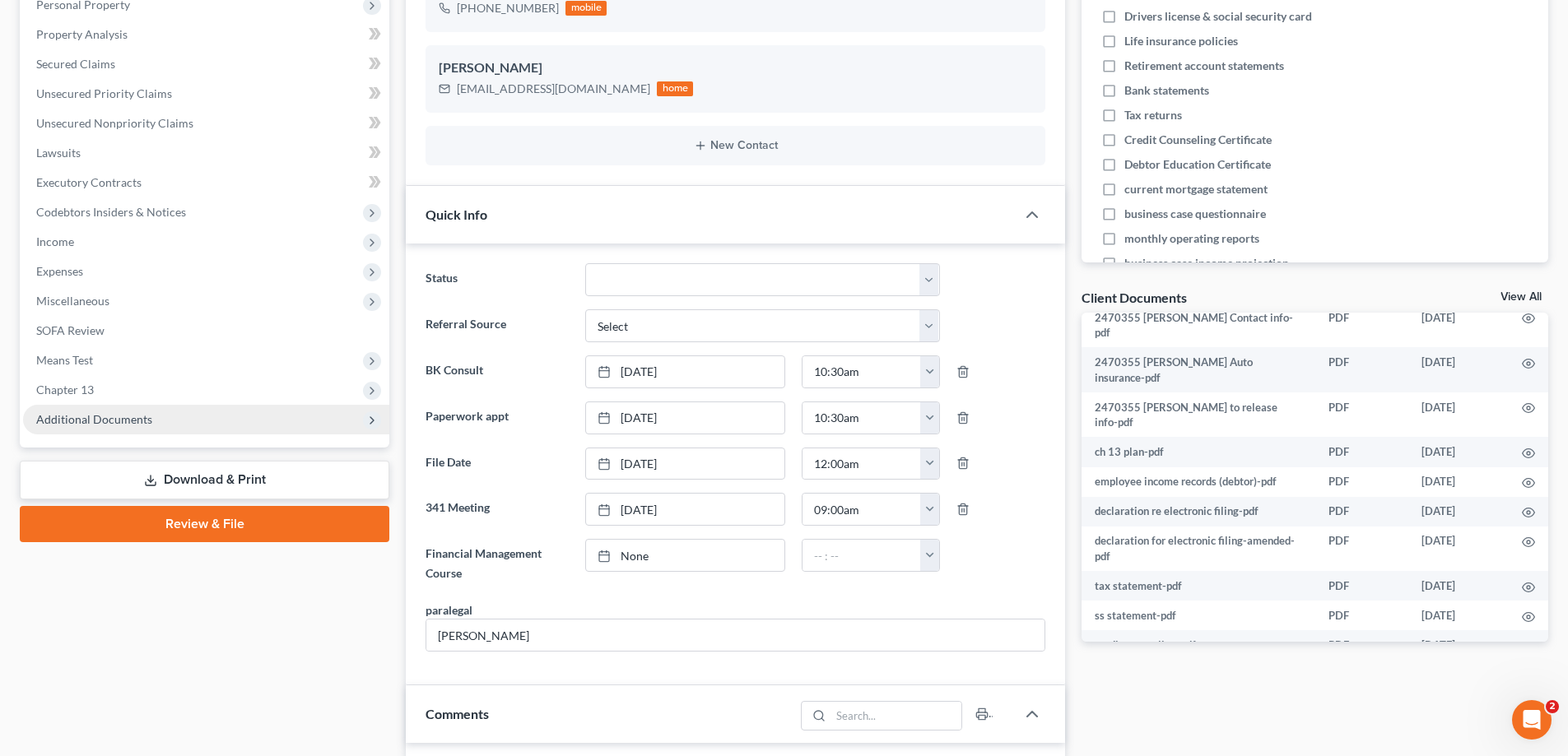
click at [181, 417] on span "Additional Documents" at bounding box center [207, 420] width 367 height 30
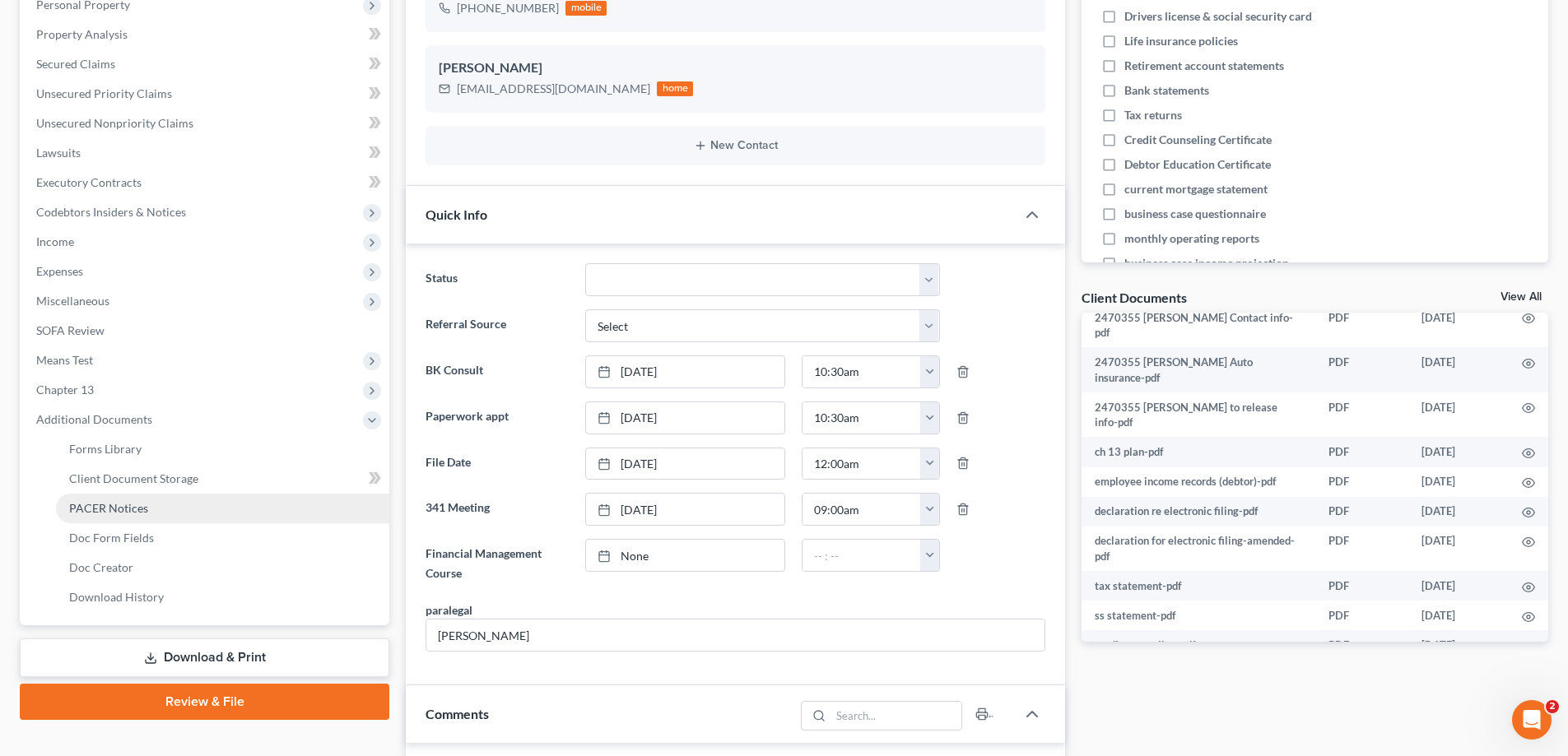
click at [183, 510] on link "PACER Notices" at bounding box center [223, 508] width 334 height 30
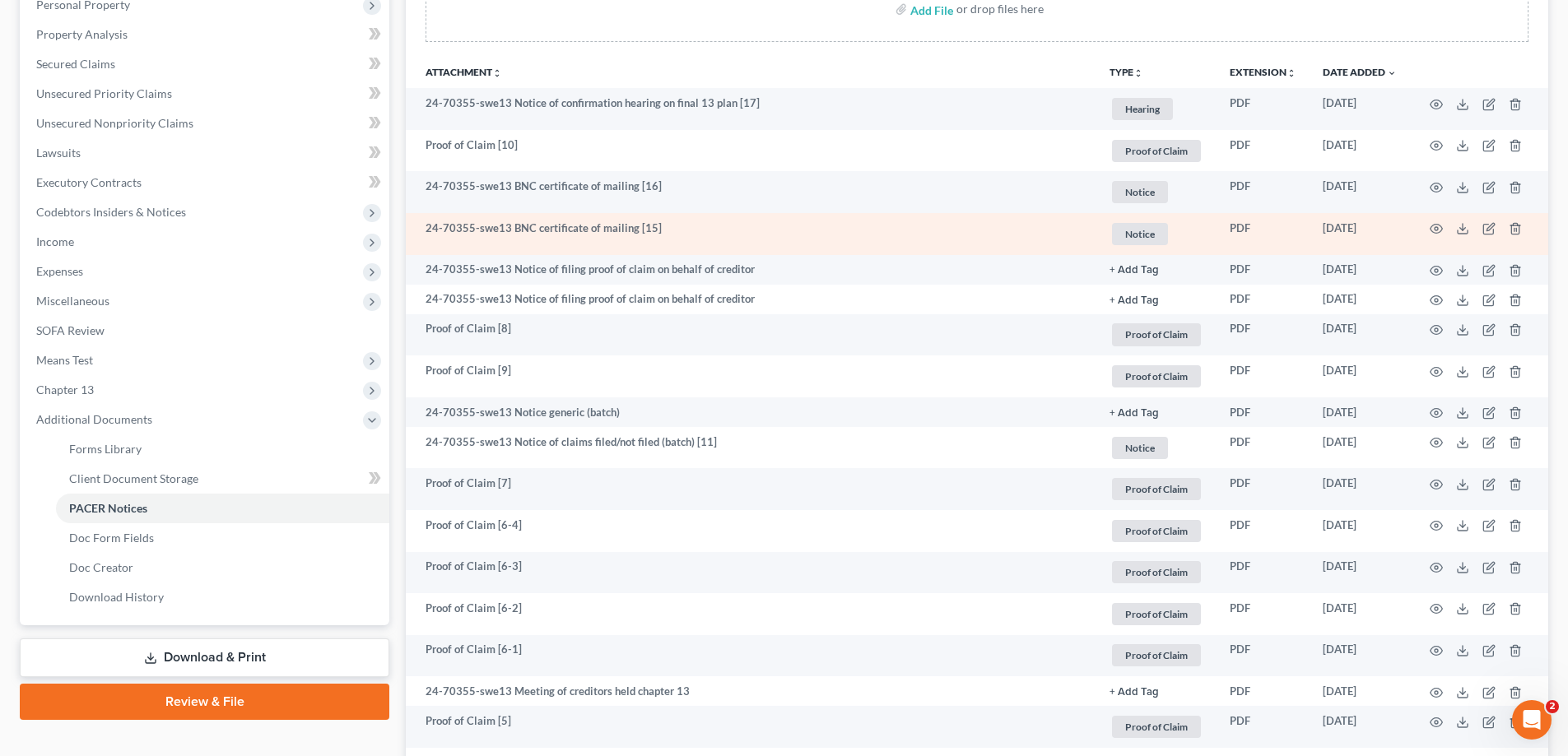
scroll to position [164, 0]
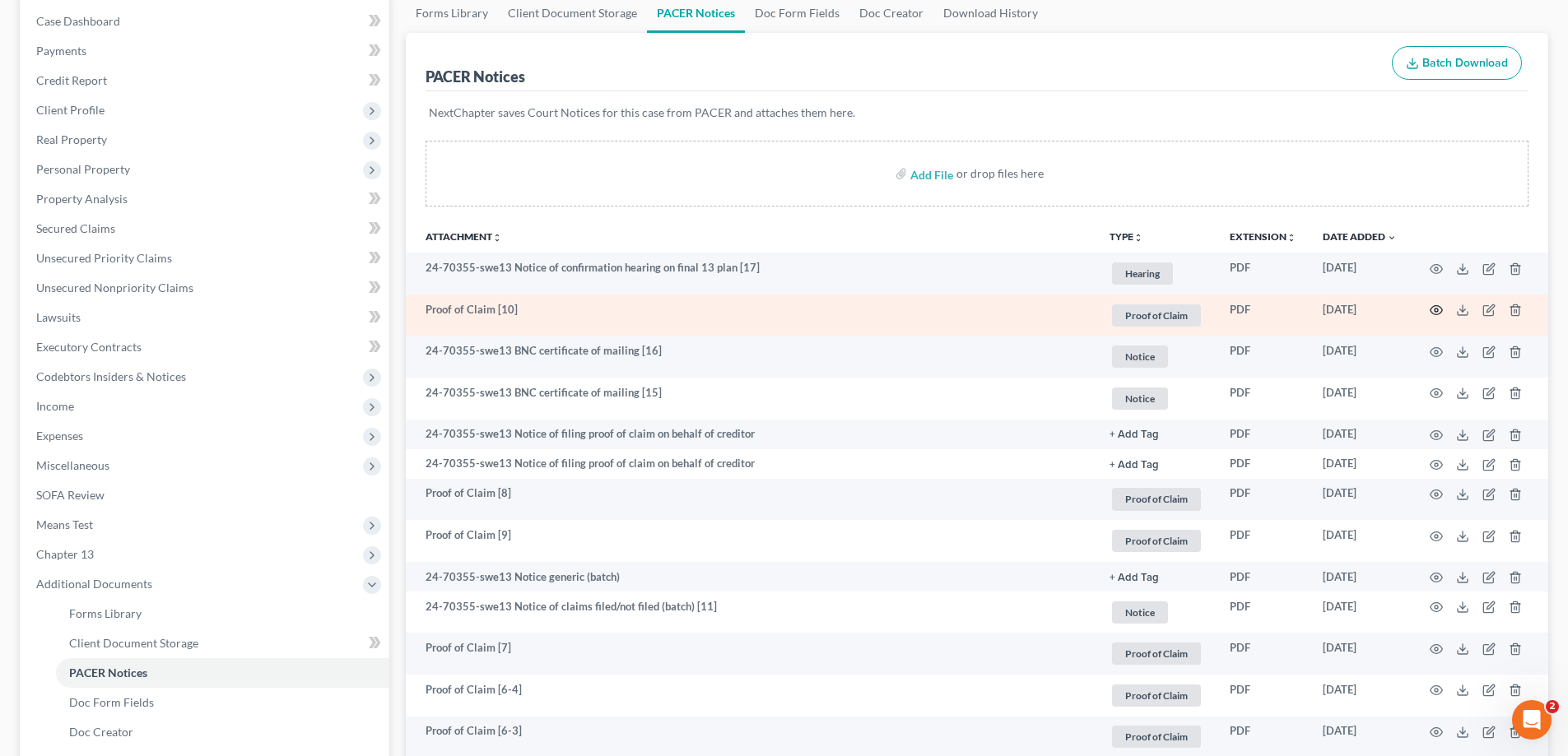
click at [1438, 311] on circle "button" at bounding box center [1437, 310] width 4 height 4
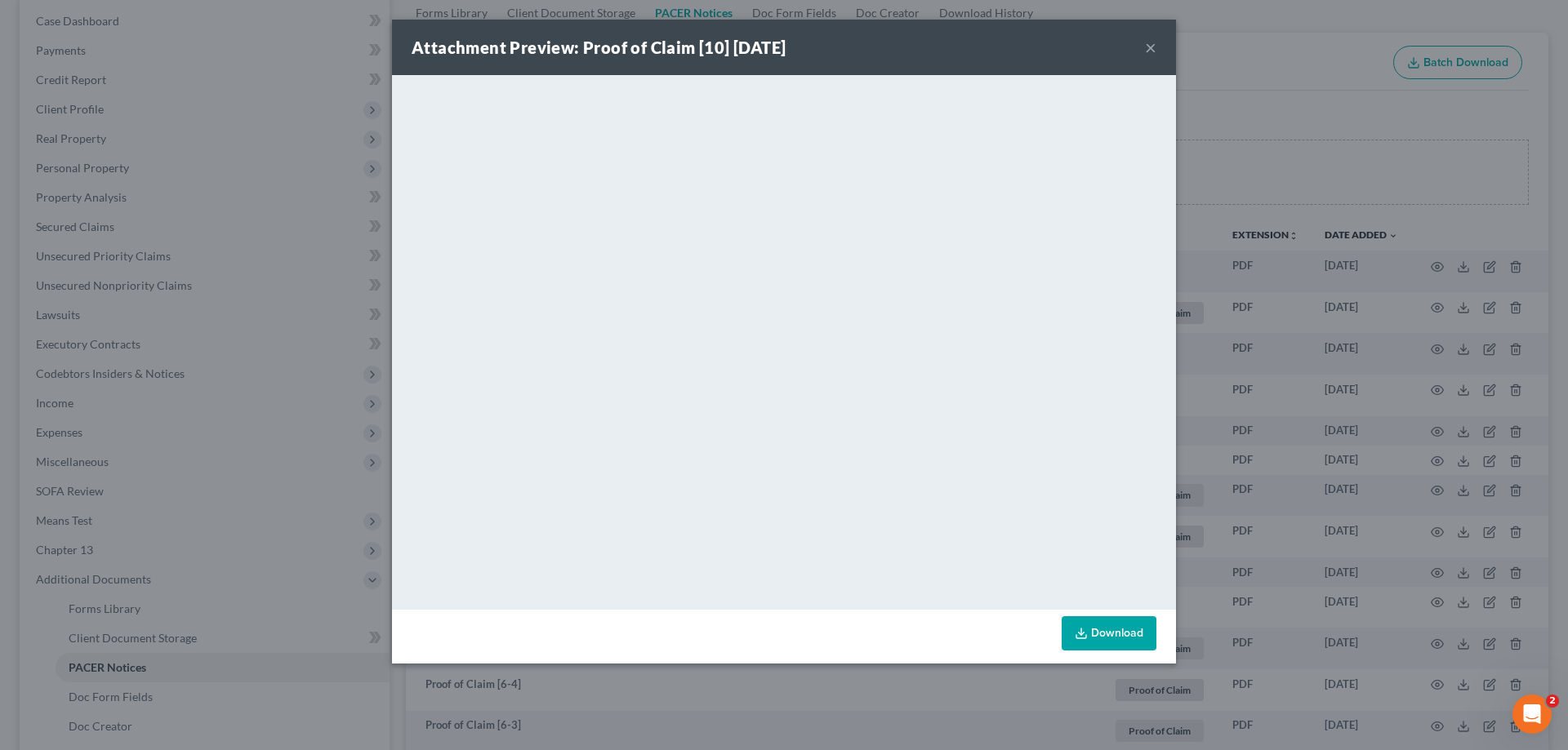
click at [1151, 46] on button "×" at bounding box center [1151, 47] width 11 height 19
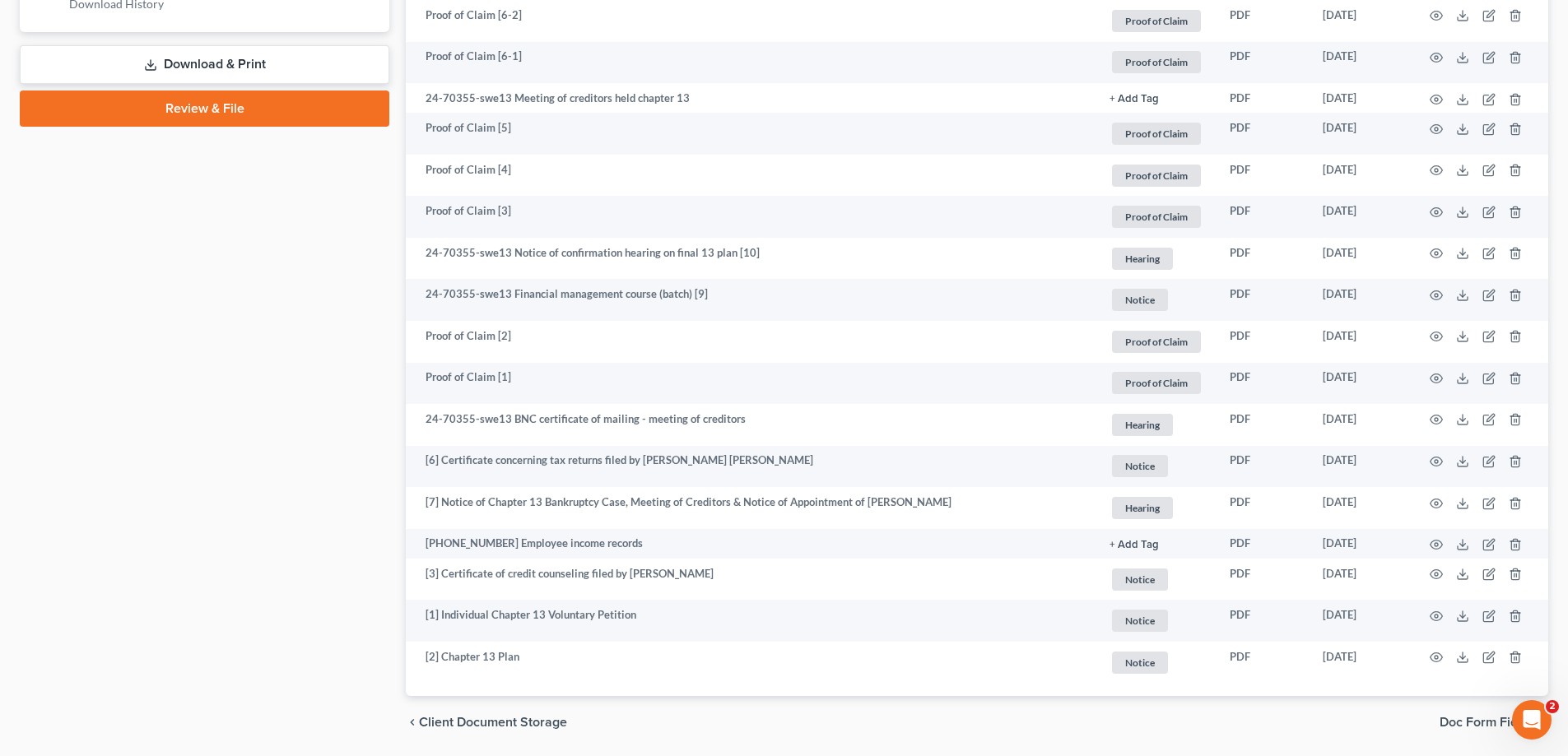
scroll to position [977, 0]
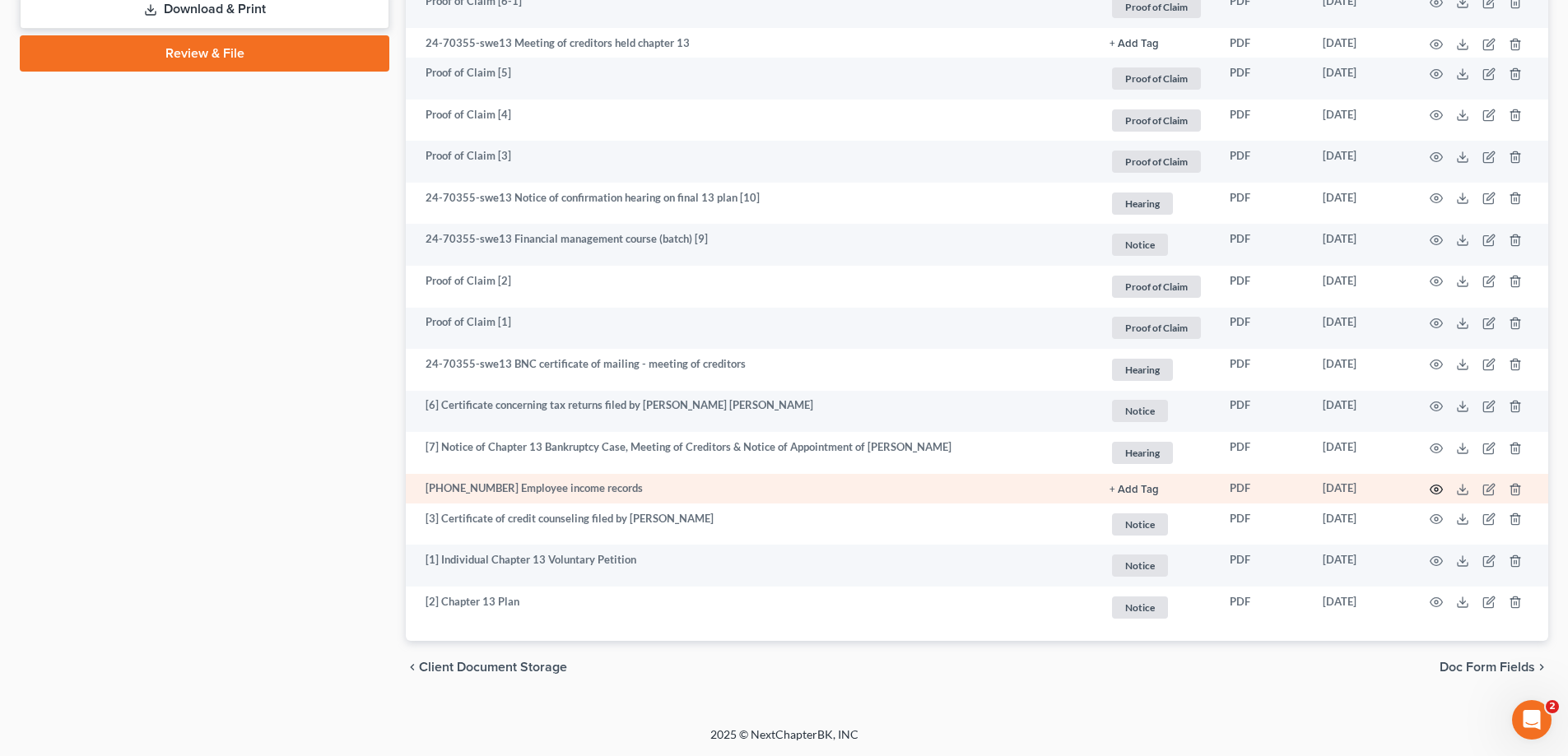
click at [1436, 488] on circle "button" at bounding box center [1437, 490] width 4 height 4
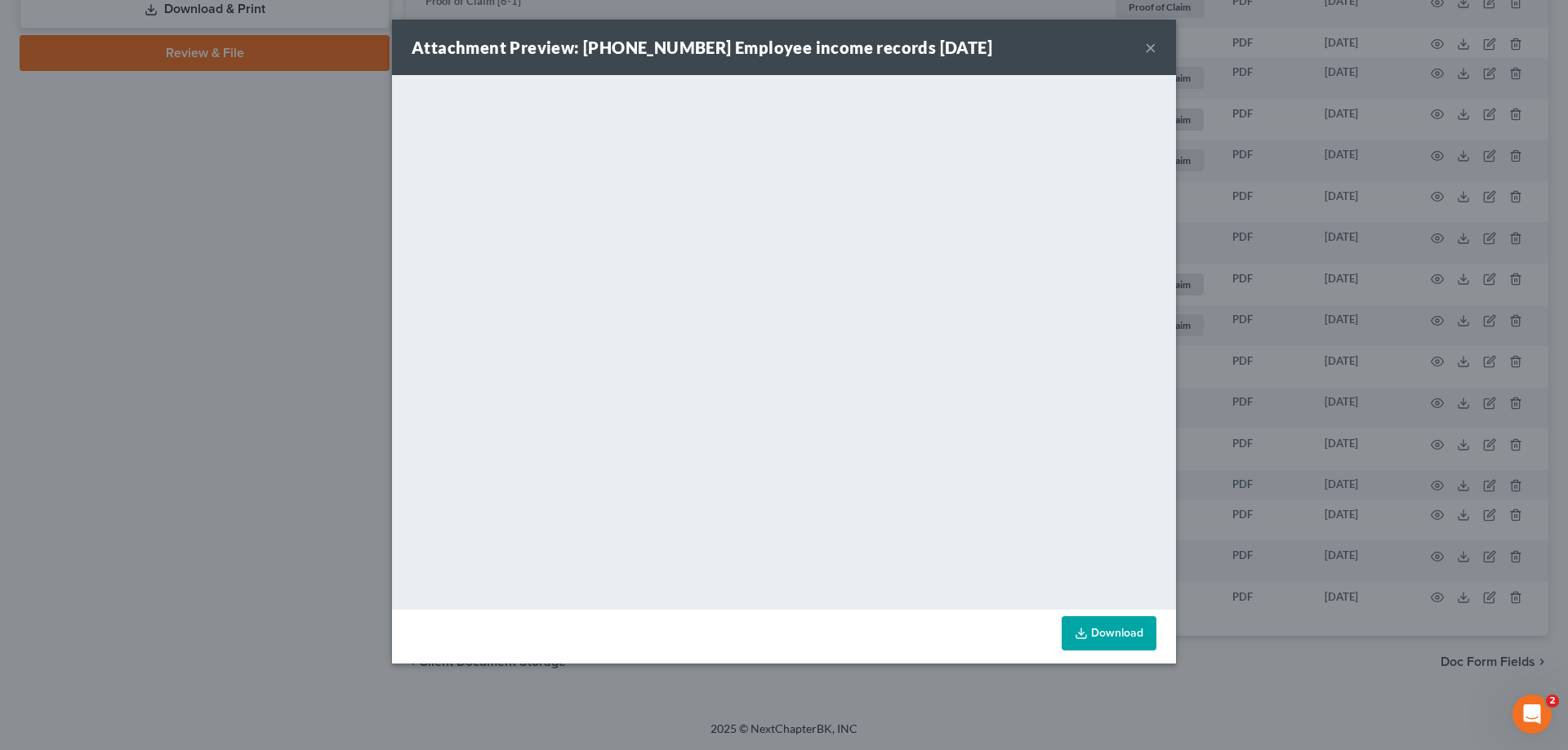
click at [1152, 46] on button "×" at bounding box center [1151, 47] width 11 height 19
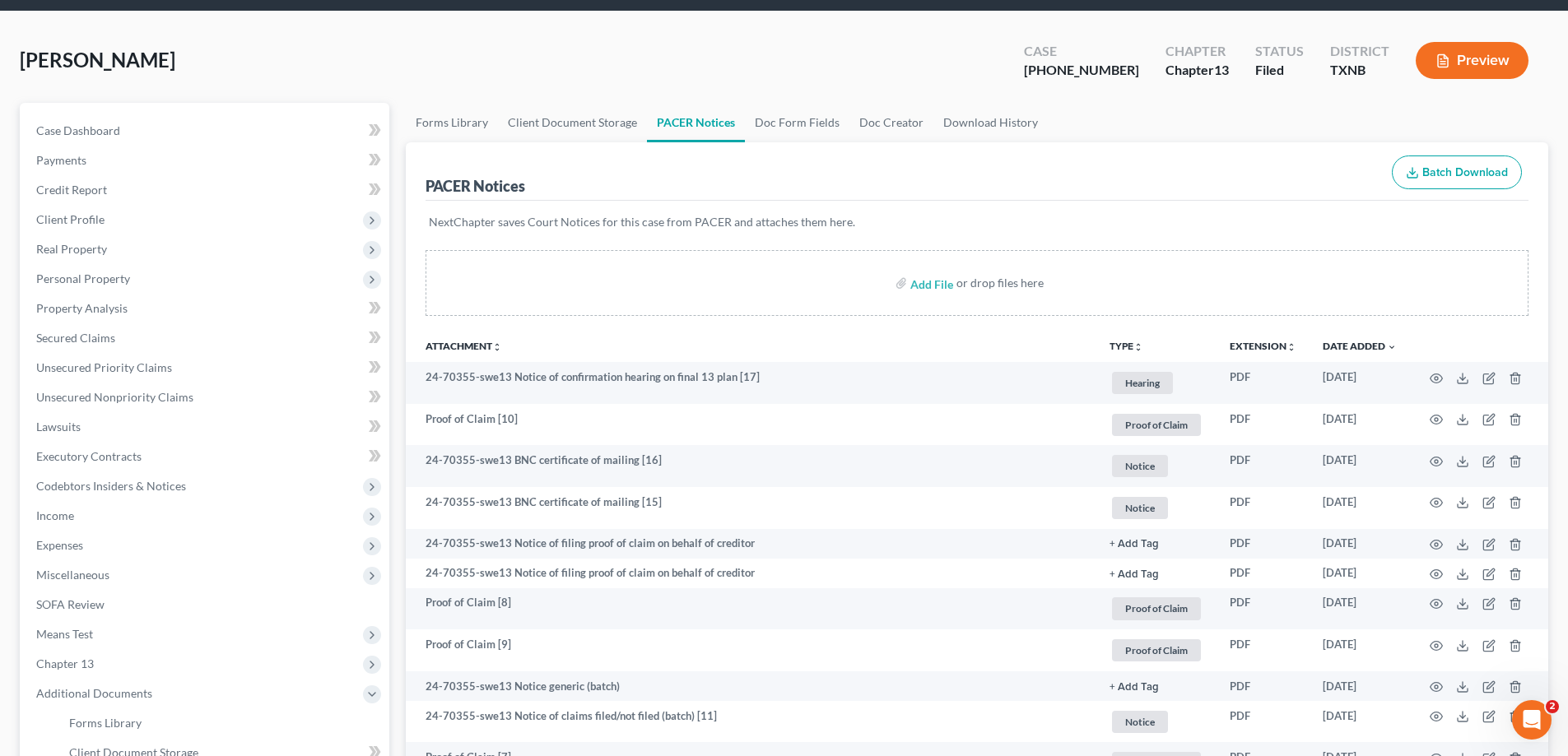
scroll to position [0, 0]
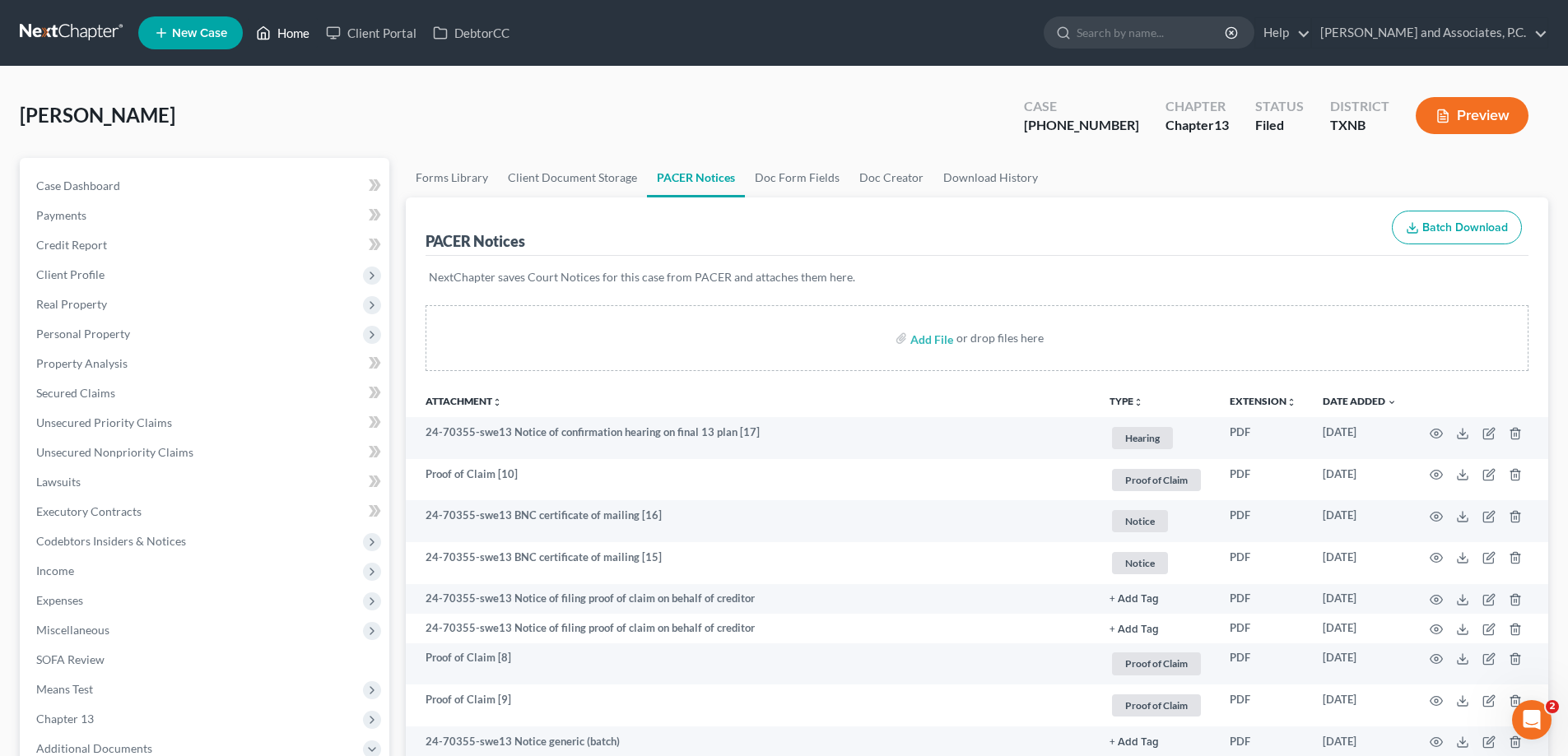
click at [271, 28] on icon at bounding box center [264, 33] width 15 height 20
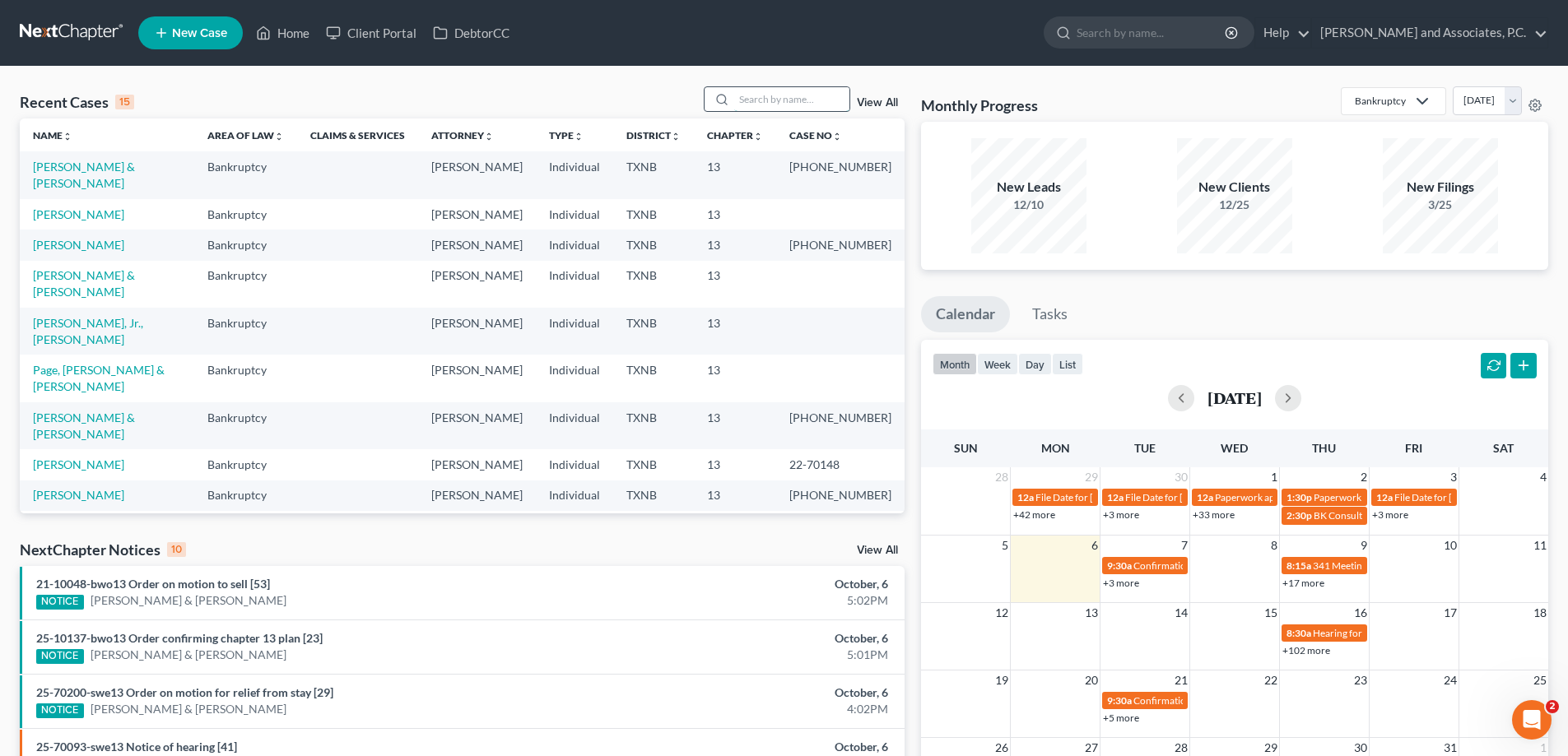
click at [736, 98] on input "search" at bounding box center [791, 99] width 115 height 24
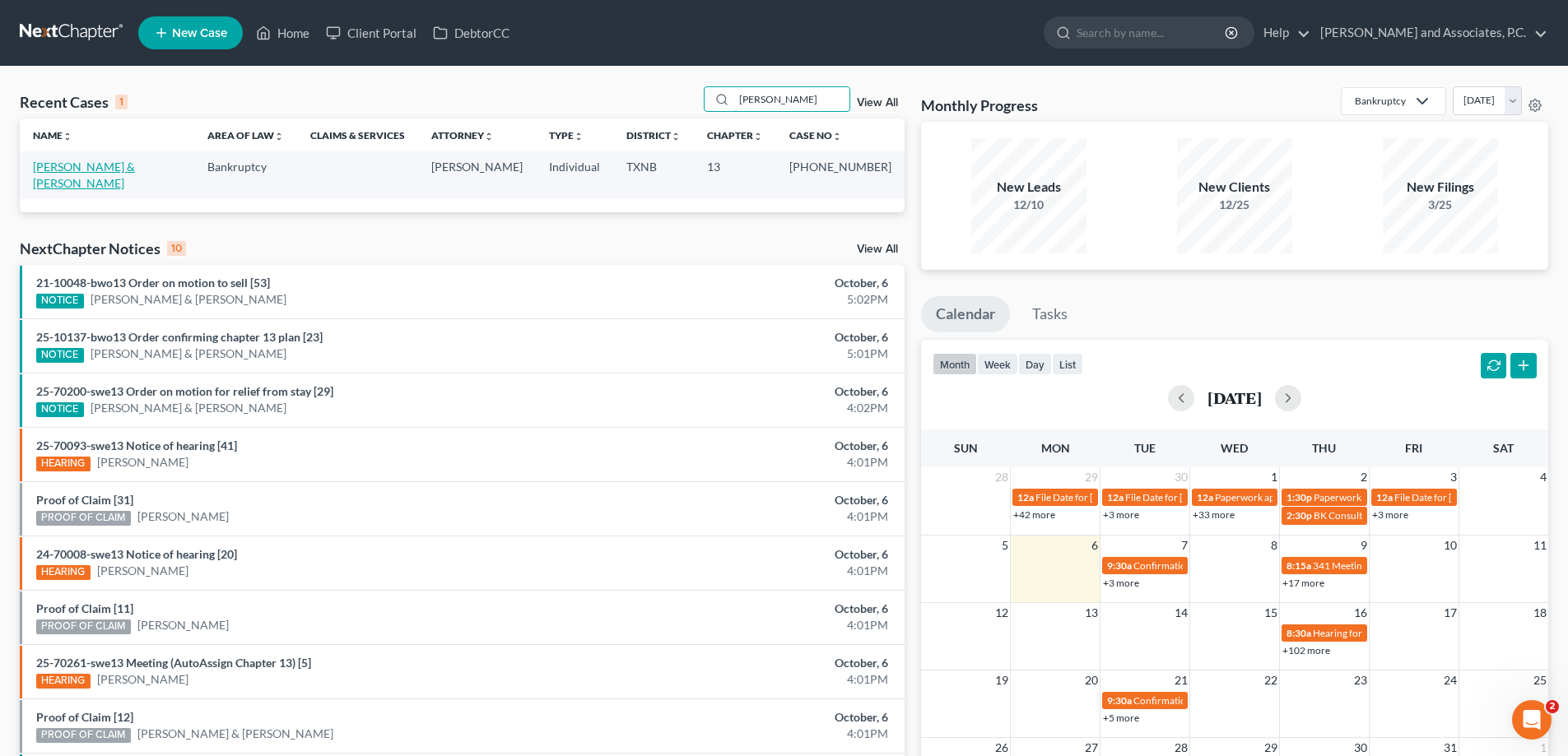
type input "[PERSON_NAME]"
click at [79, 164] on link "[PERSON_NAME] & [PERSON_NAME]" at bounding box center [83, 175] width 102 height 31
select select "5"
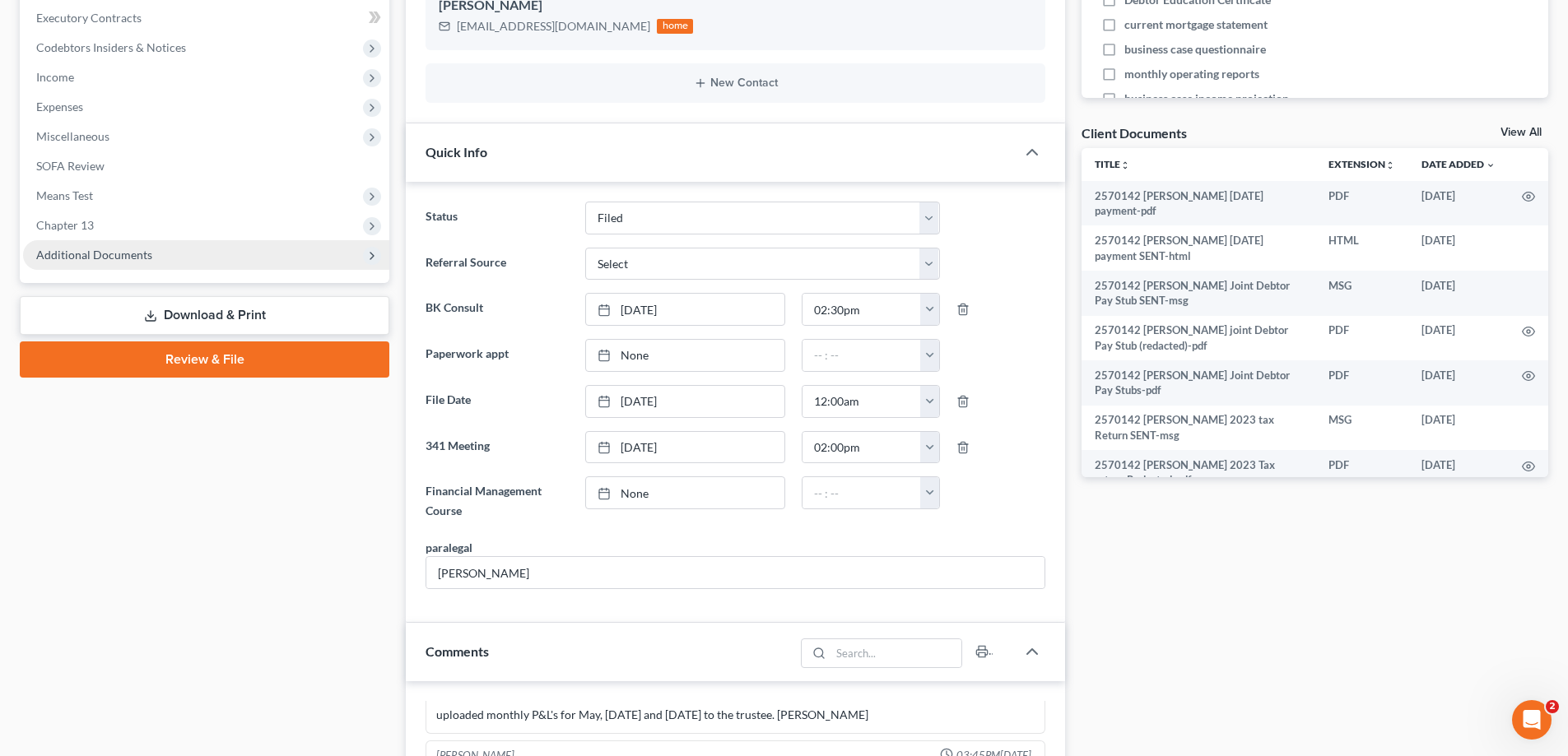
scroll to position [1322, 0]
click at [179, 255] on span "Additional Documents" at bounding box center [207, 255] width 367 height 30
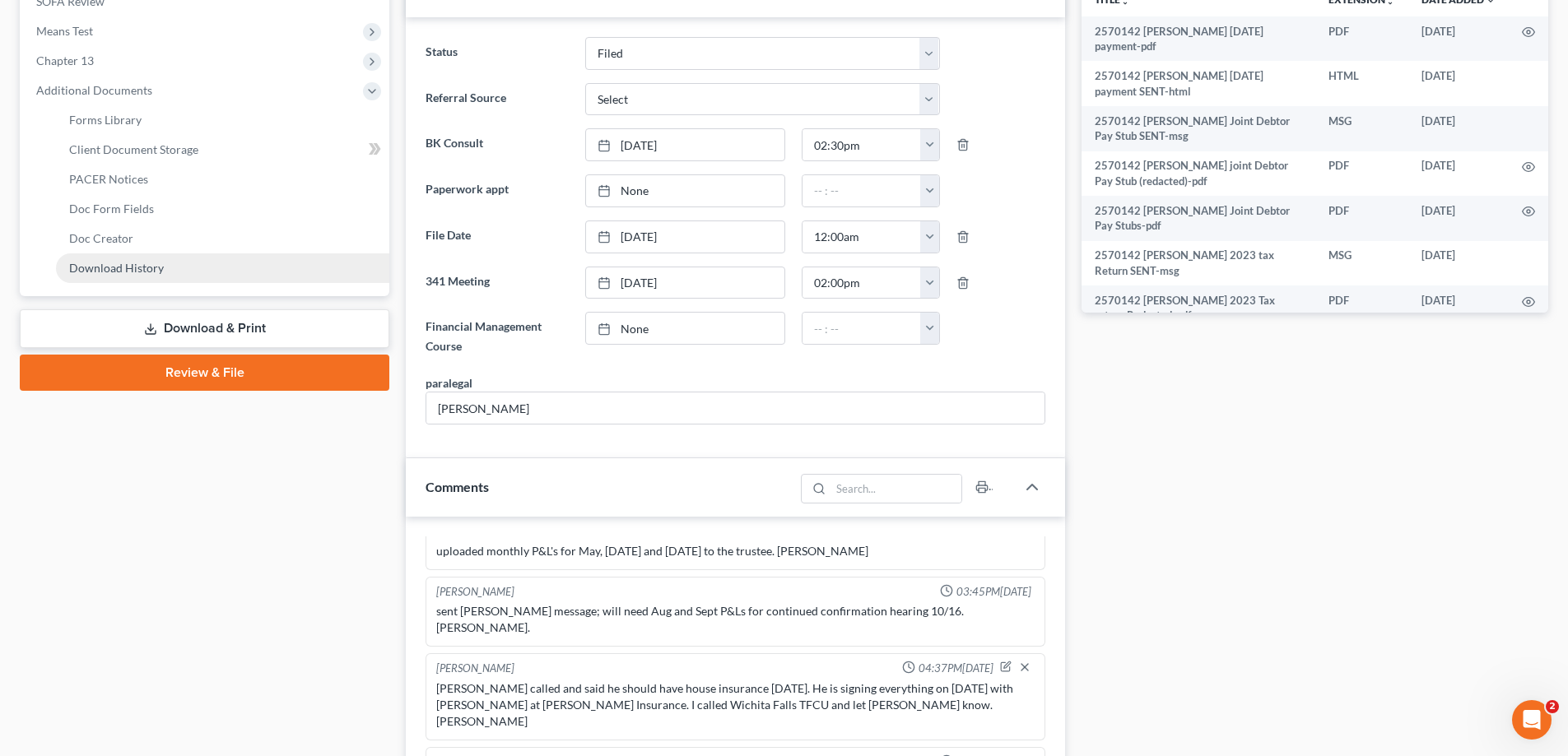
scroll to position [493, 0]
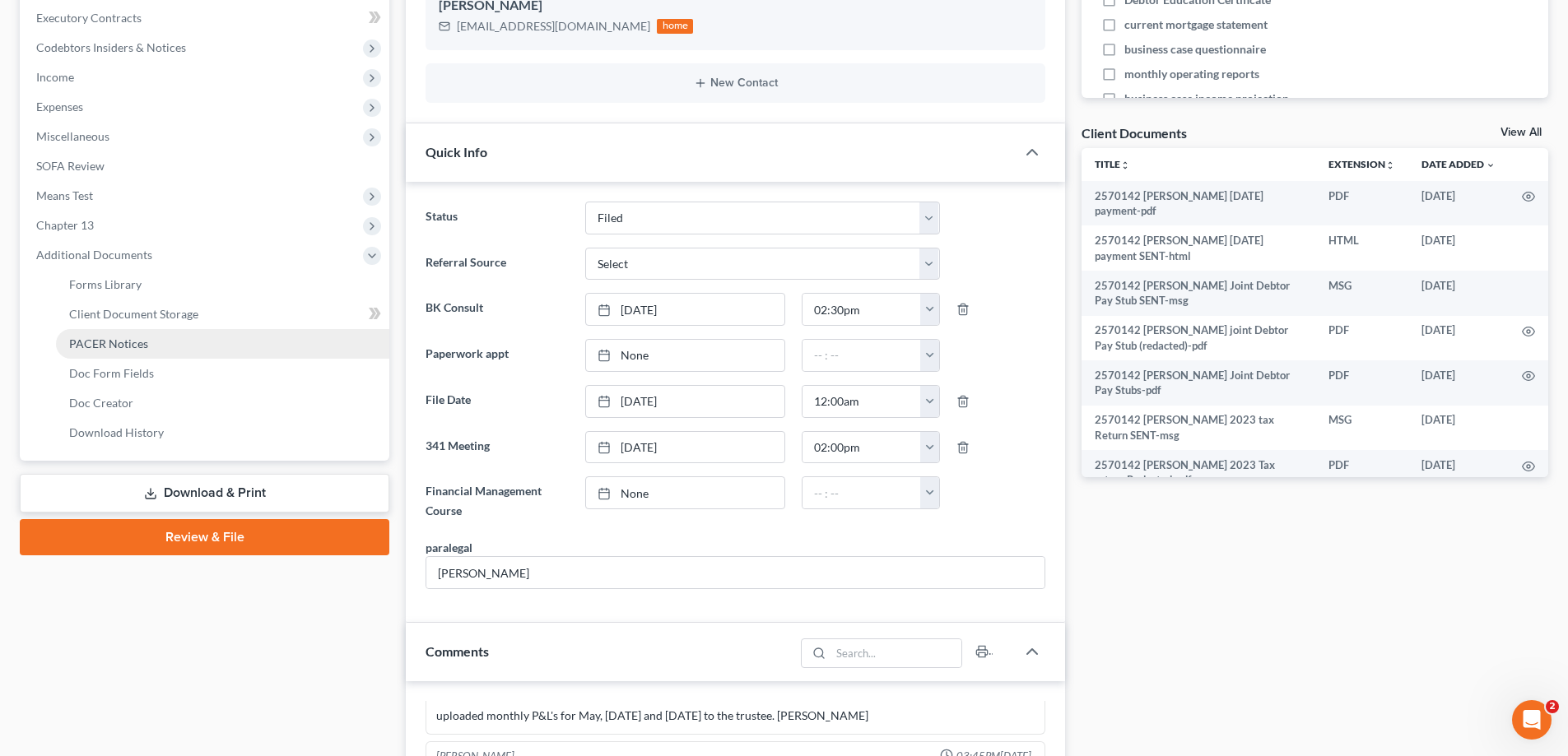
click at [155, 350] on link "PACER Notices" at bounding box center [223, 344] width 334 height 30
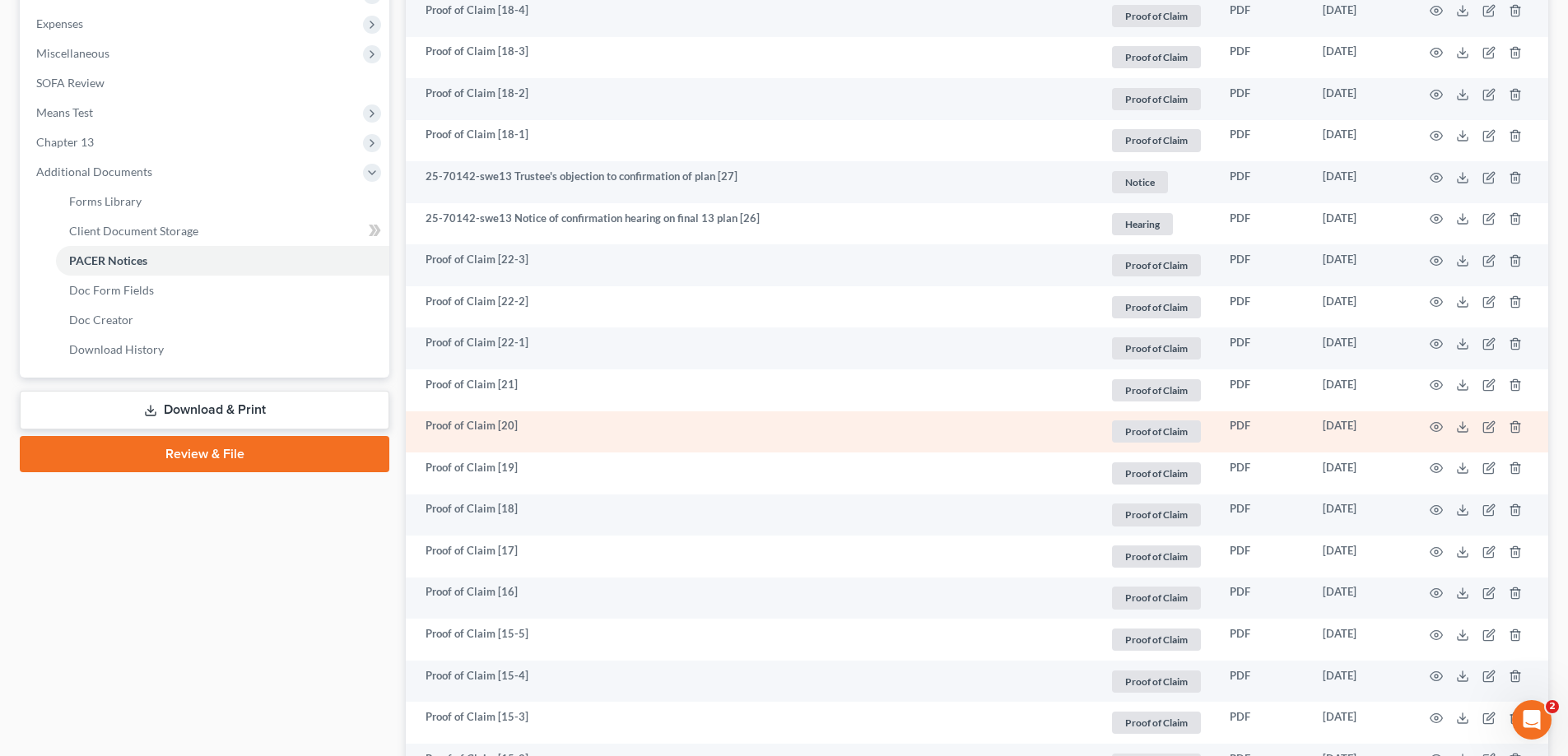
scroll to position [658, 0]
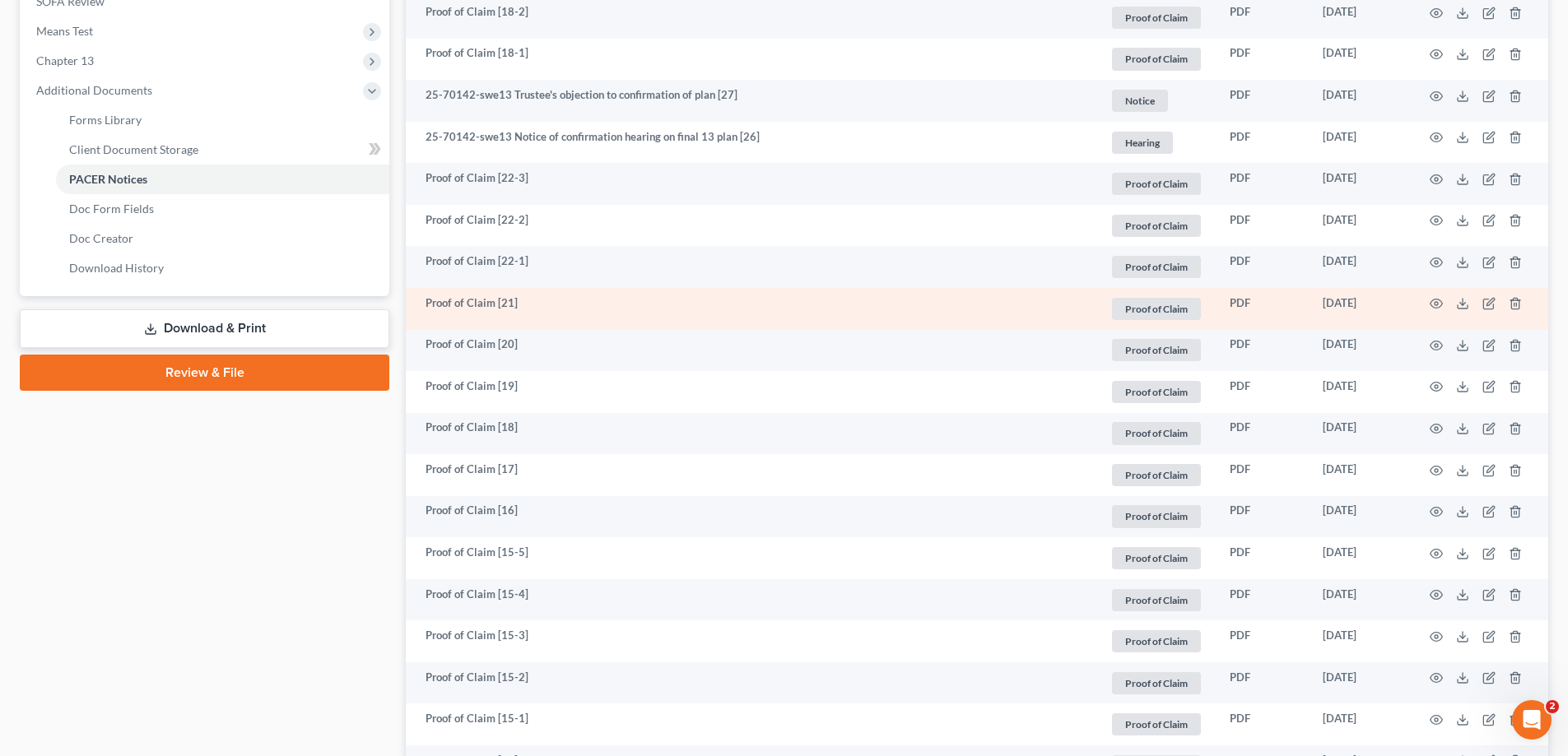
click at [1430, 301] on td at bounding box center [1479, 308] width 138 height 42
click at [1432, 307] on icon "button" at bounding box center [1436, 305] width 12 height 9
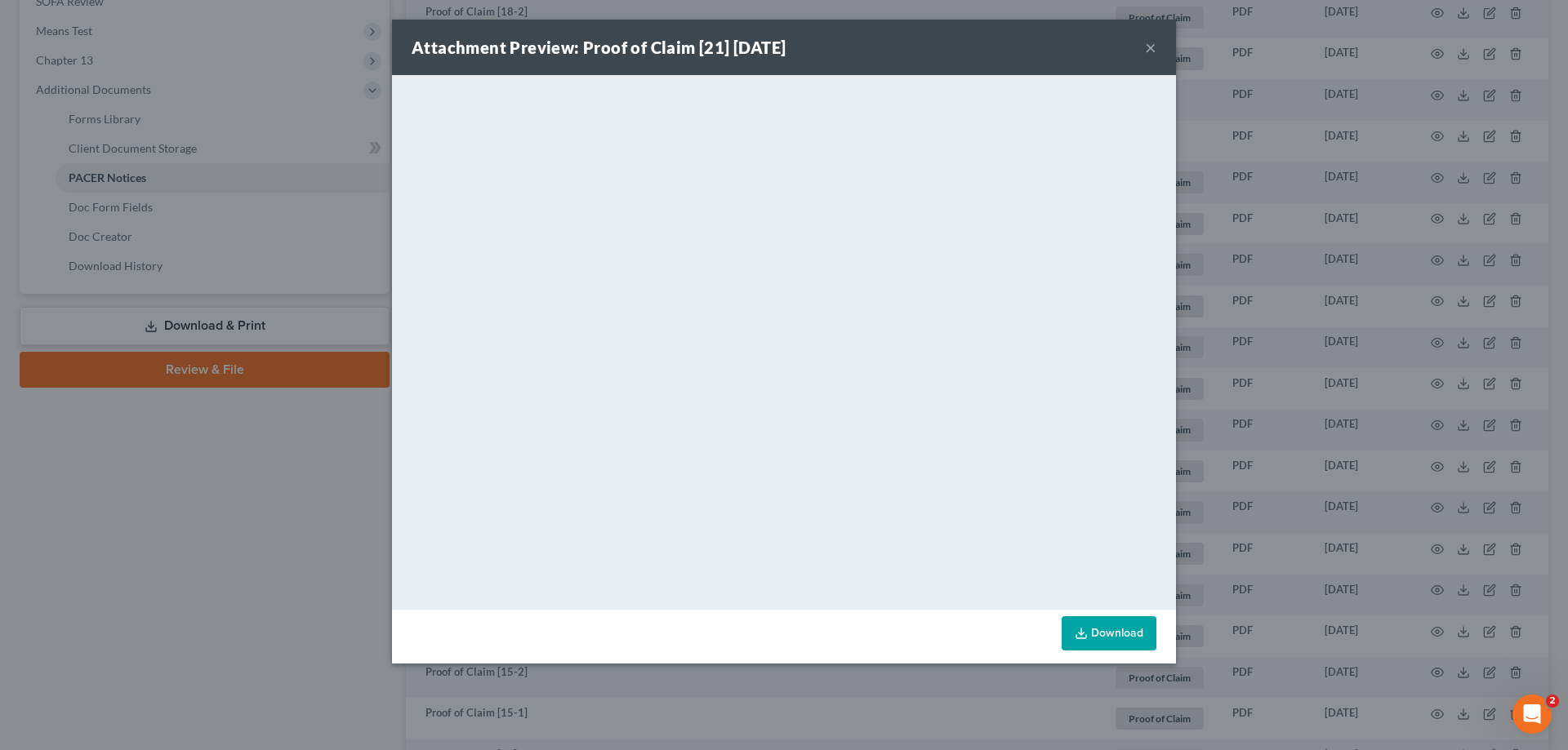
click at [1153, 51] on button "×" at bounding box center [1151, 47] width 11 height 19
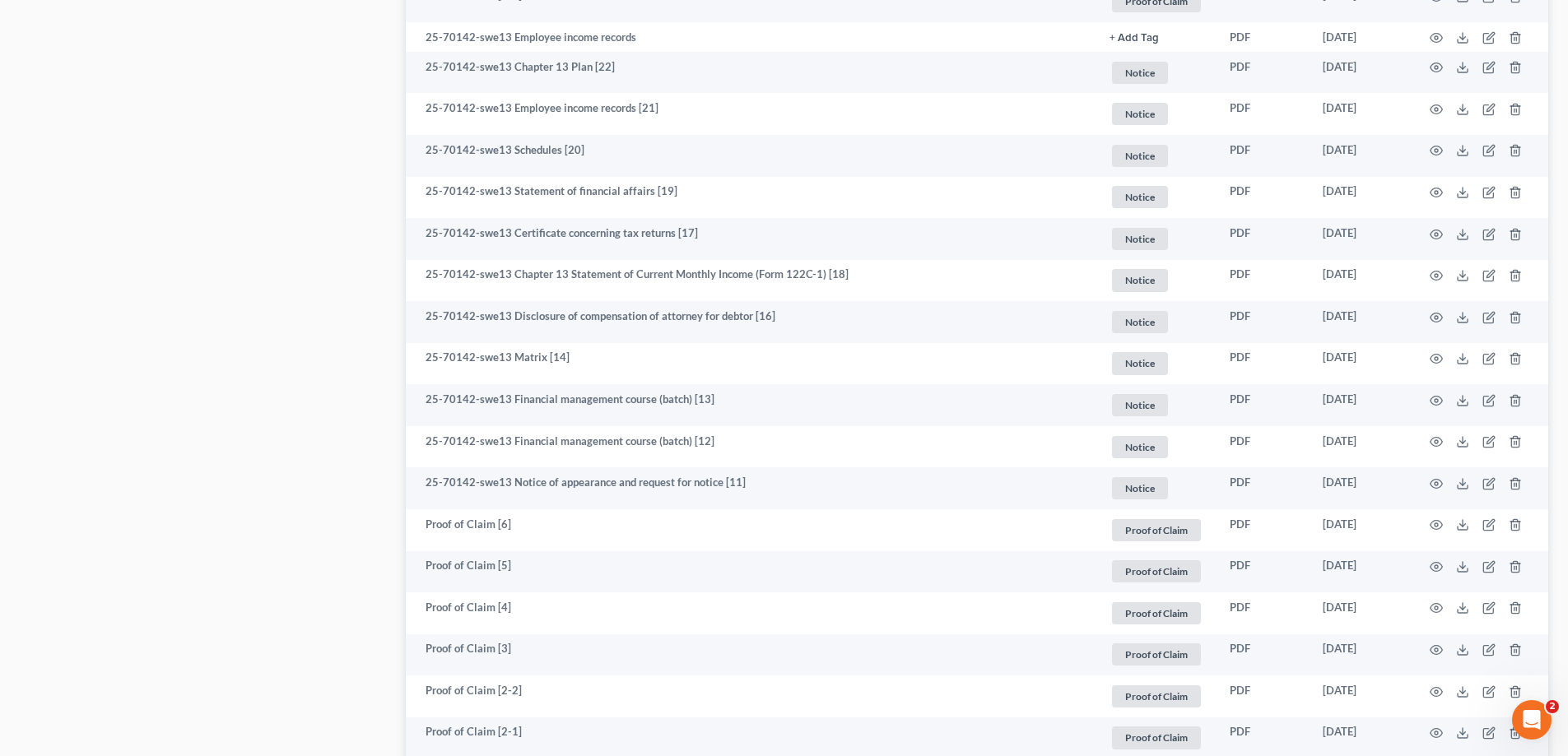
scroll to position [2139, 0]
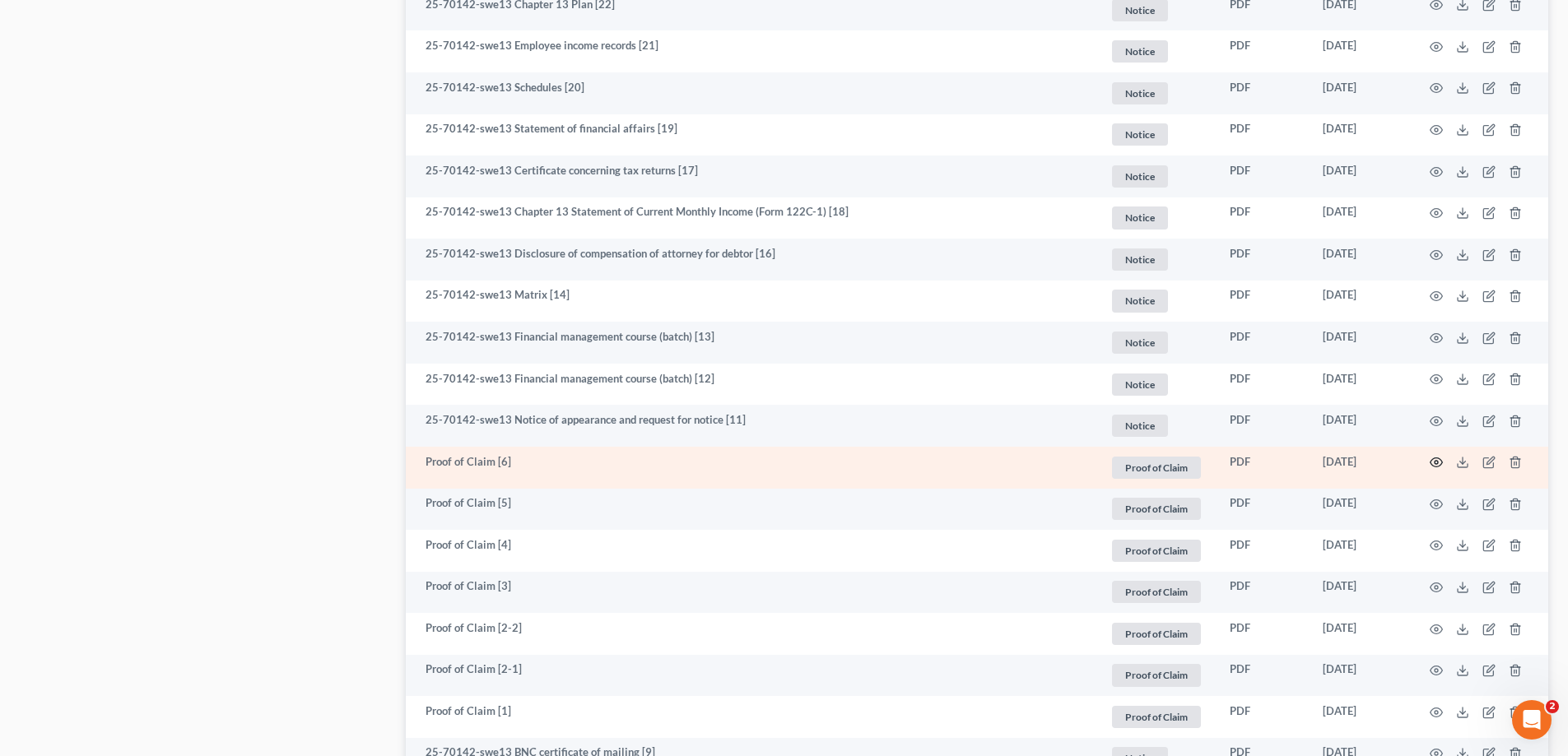
click at [1439, 458] on icon "button" at bounding box center [1437, 463] width 13 height 13
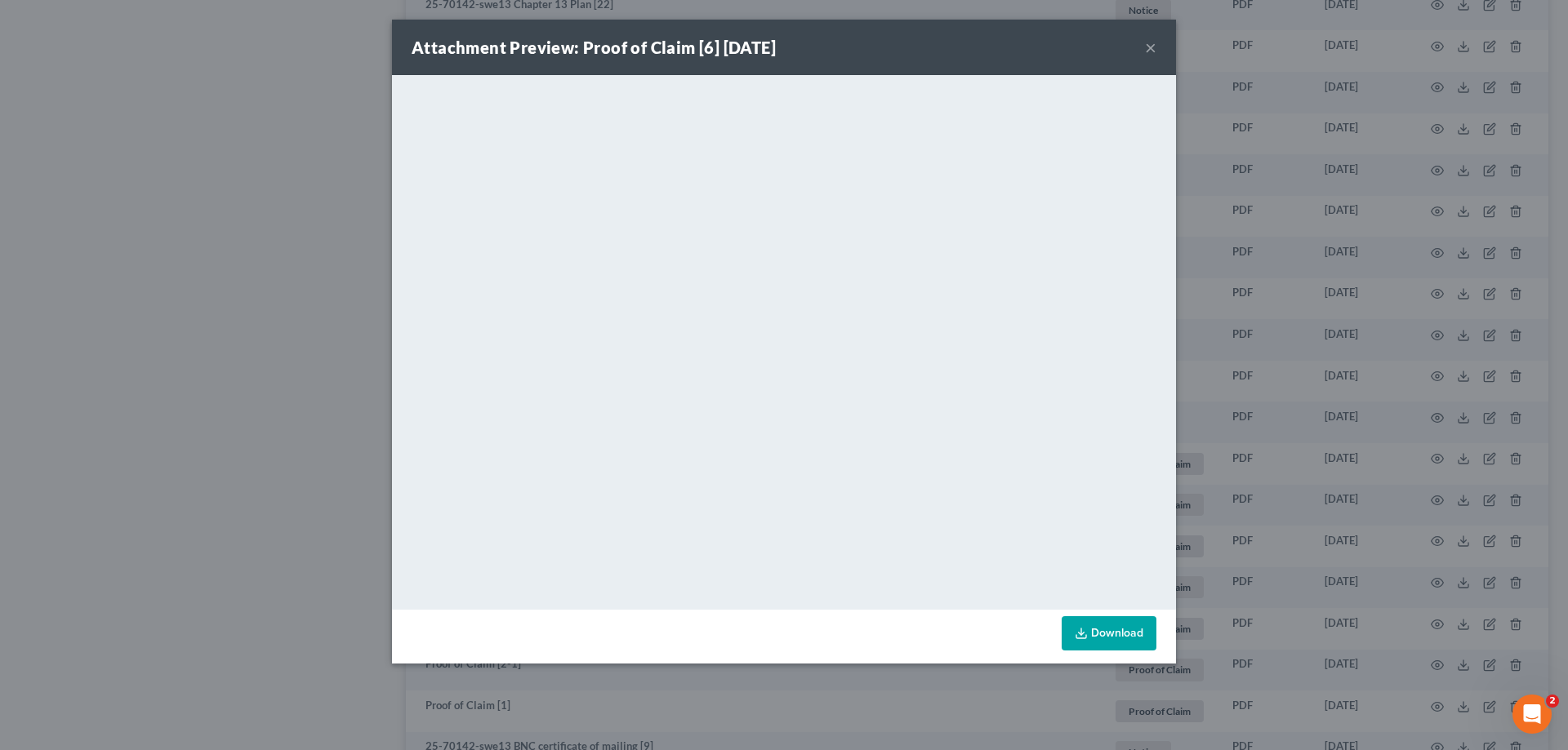
click at [1149, 41] on button "×" at bounding box center [1151, 47] width 11 height 19
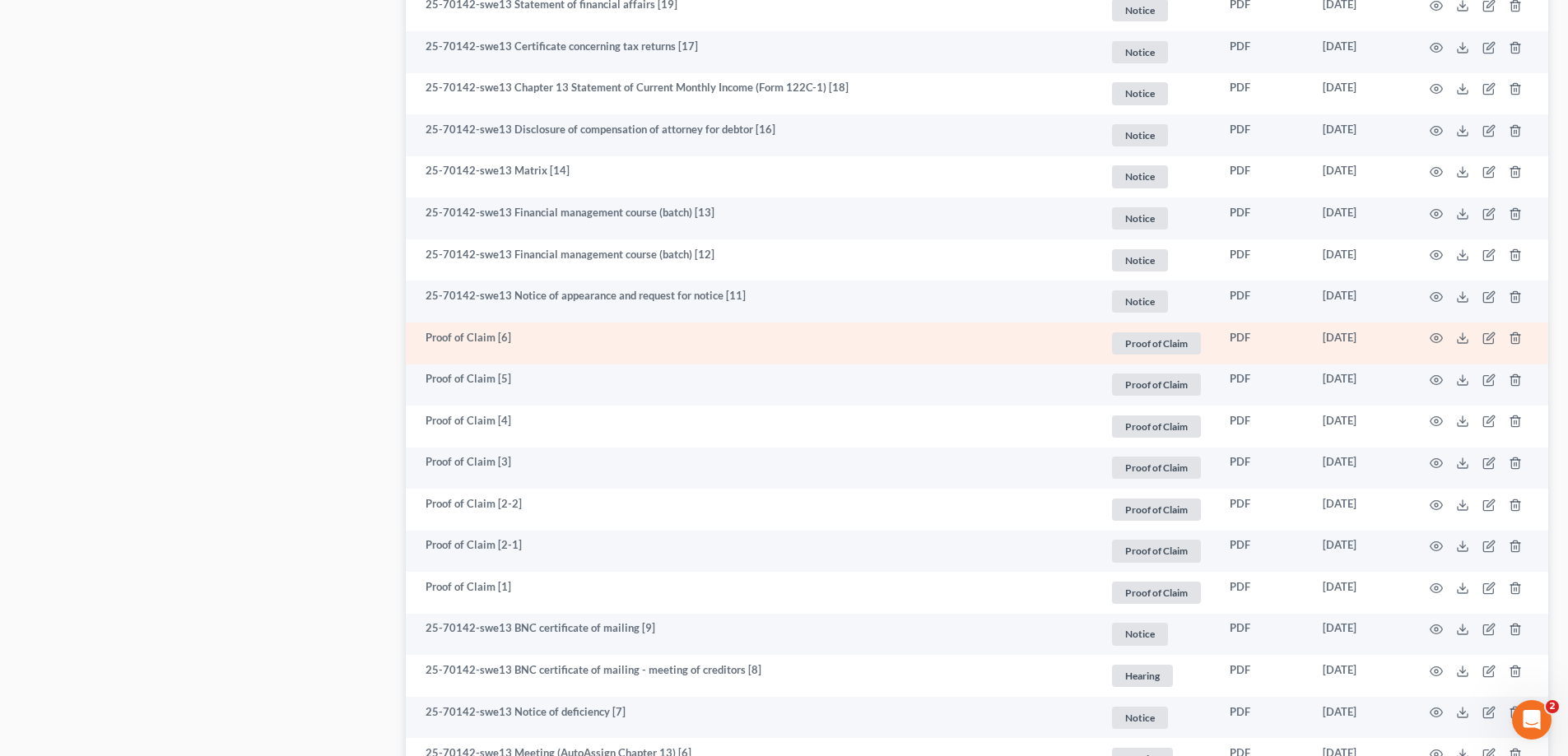
scroll to position [2304, 0]
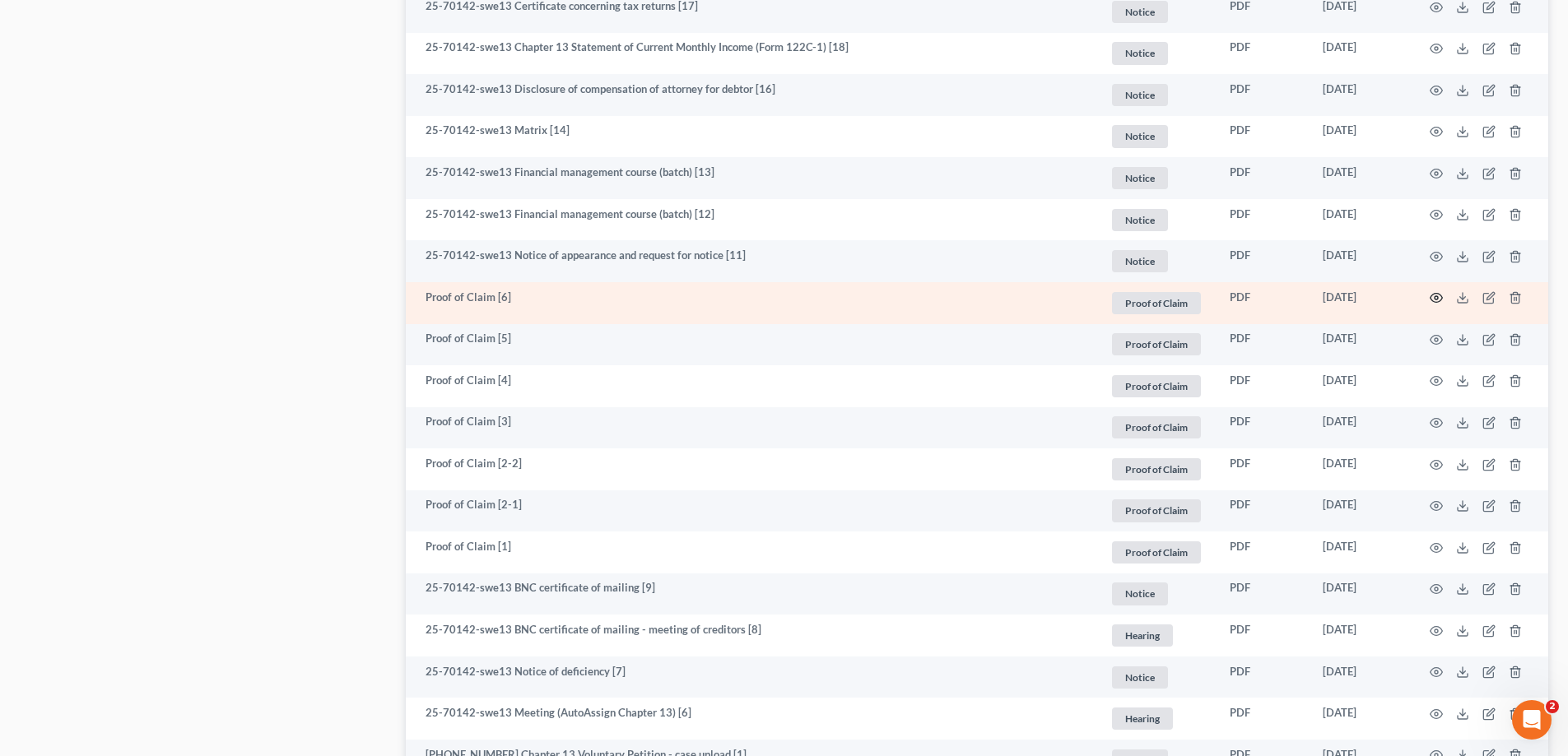
click at [1433, 294] on icon "button" at bounding box center [1436, 298] width 12 height 9
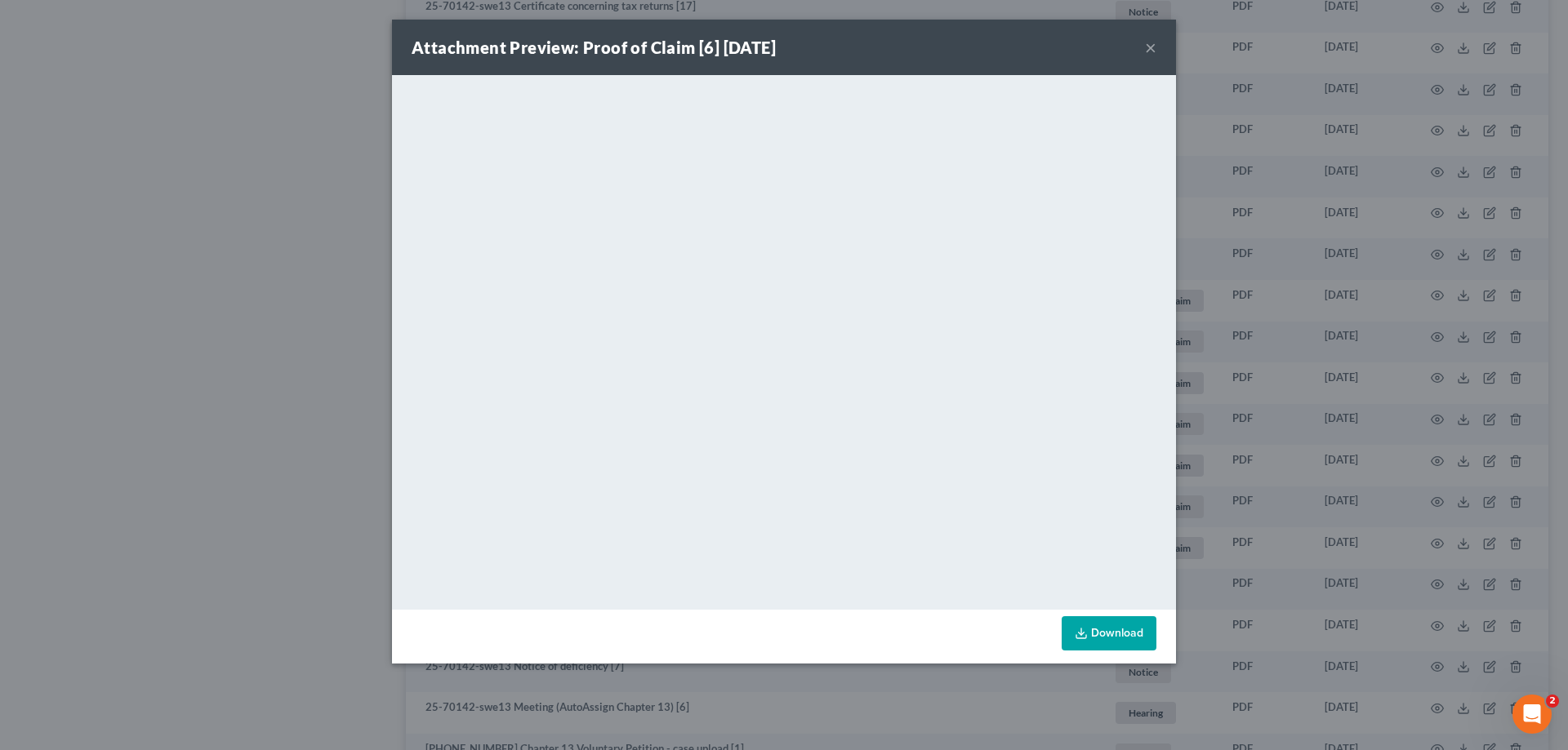
click at [1153, 47] on button "×" at bounding box center [1151, 47] width 11 height 19
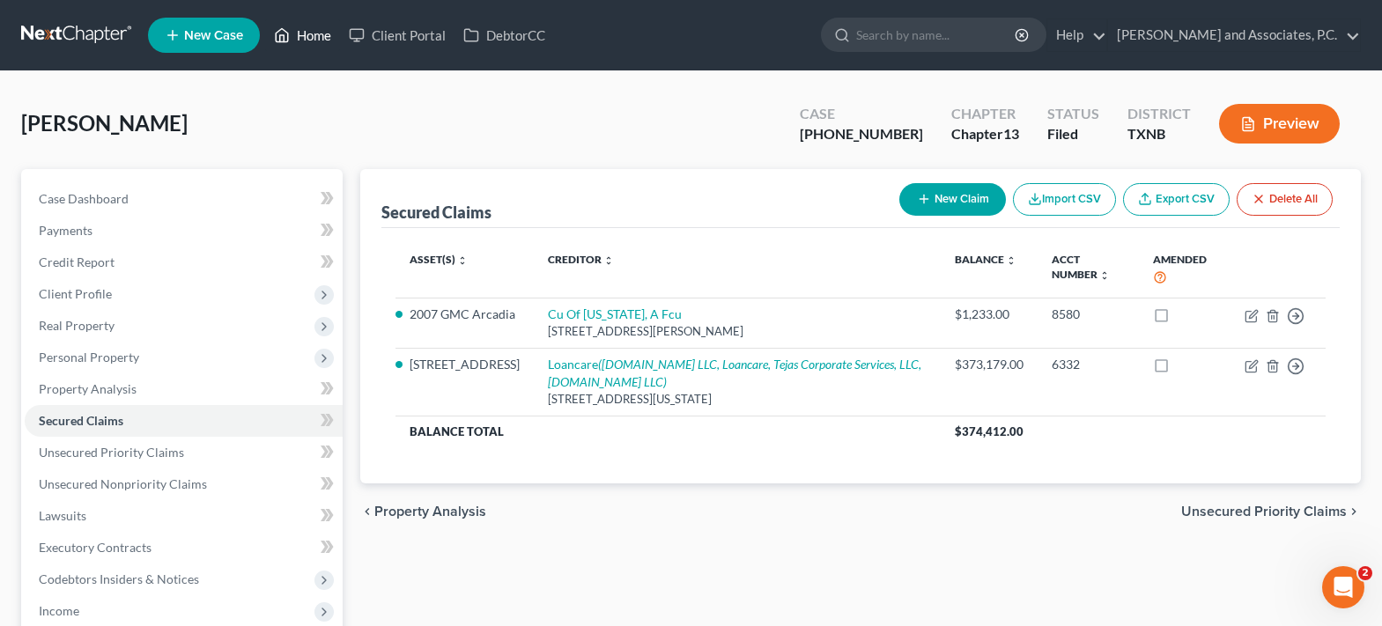
click at [321, 33] on link "Home" at bounding box center [302, 35] width 75 height 32
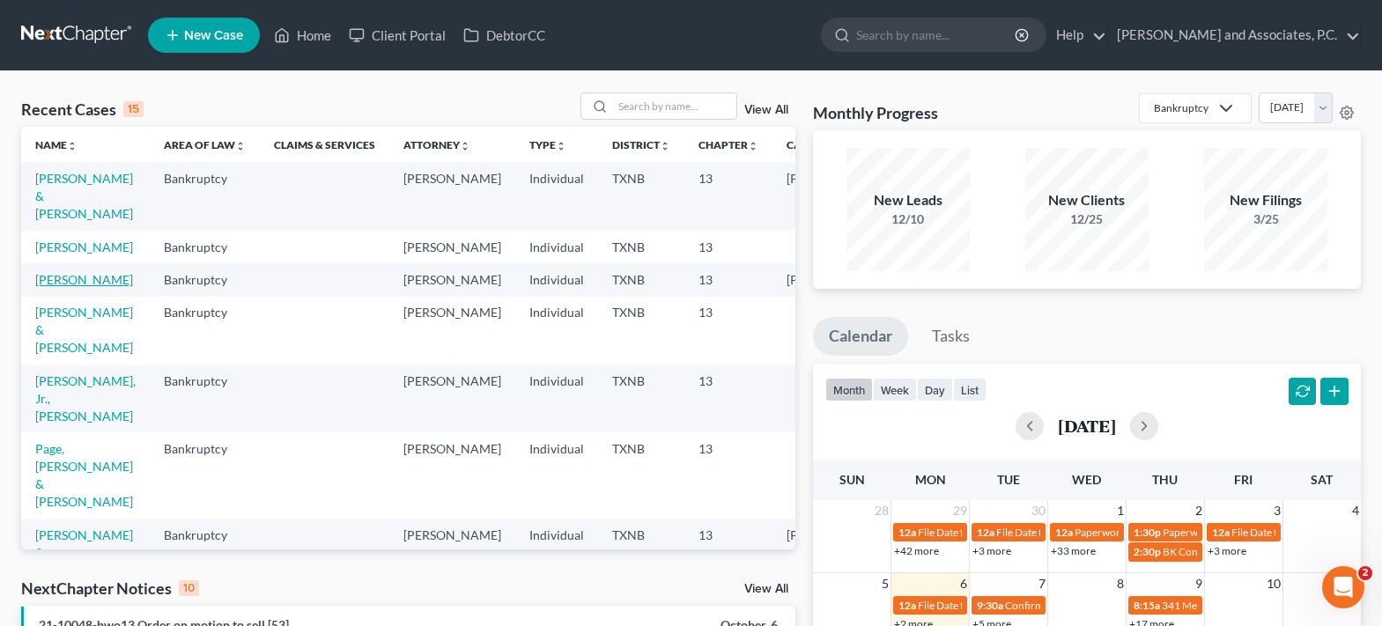
click at [66, 287] on link "[PERSON_NAME]" at bounding box center [84, 279] width 98 height 15
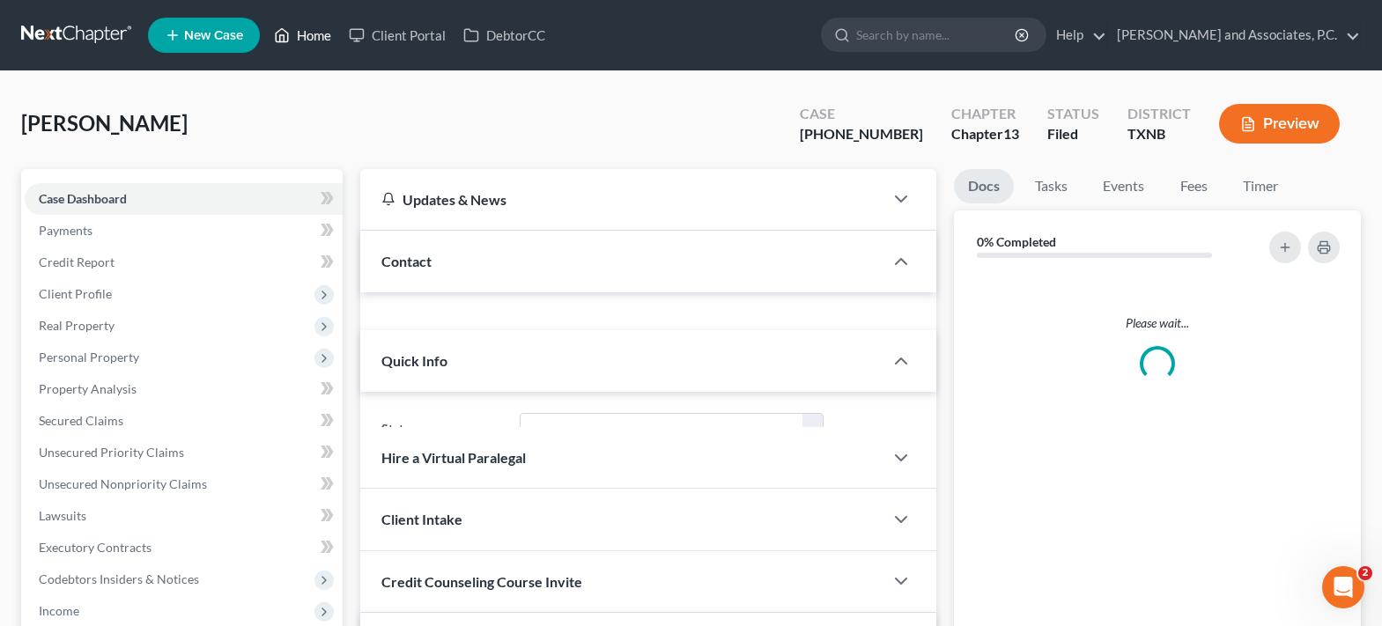
click at [309, 38] on link "Home" at bounding box center [302, 35] width 75 height 32
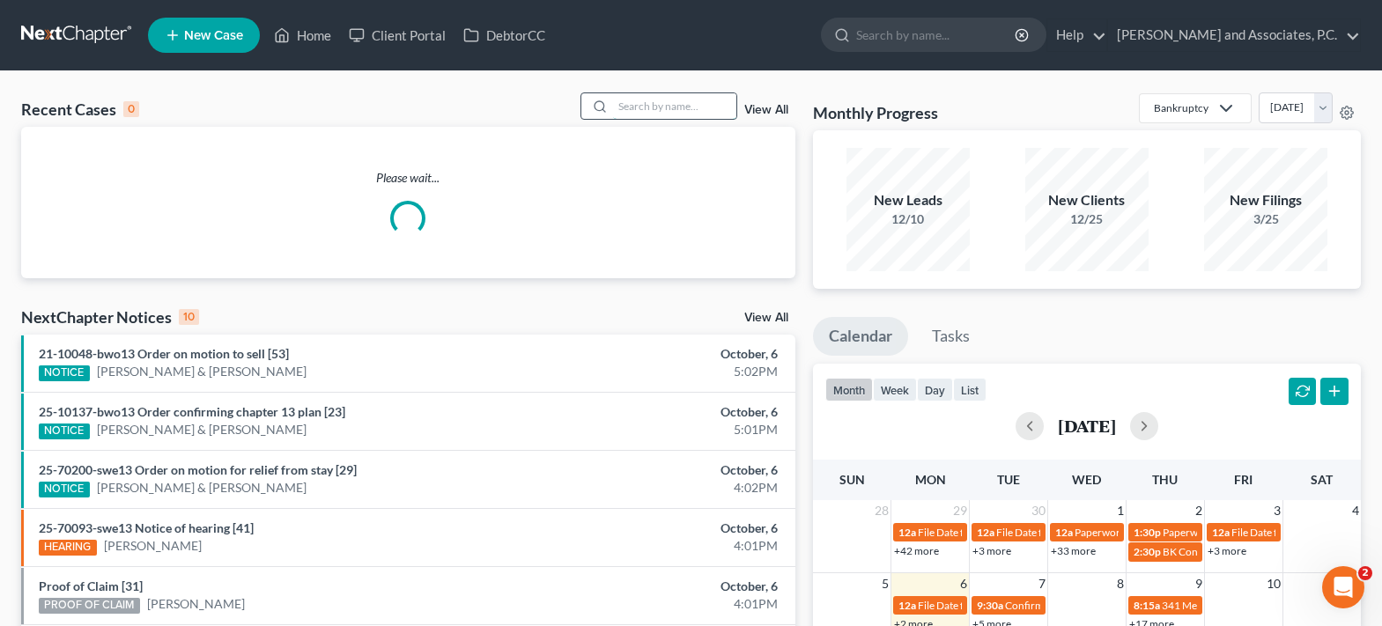
click at [645, 100] on input "search" at bounding box center [674, 106] width 123 height 26
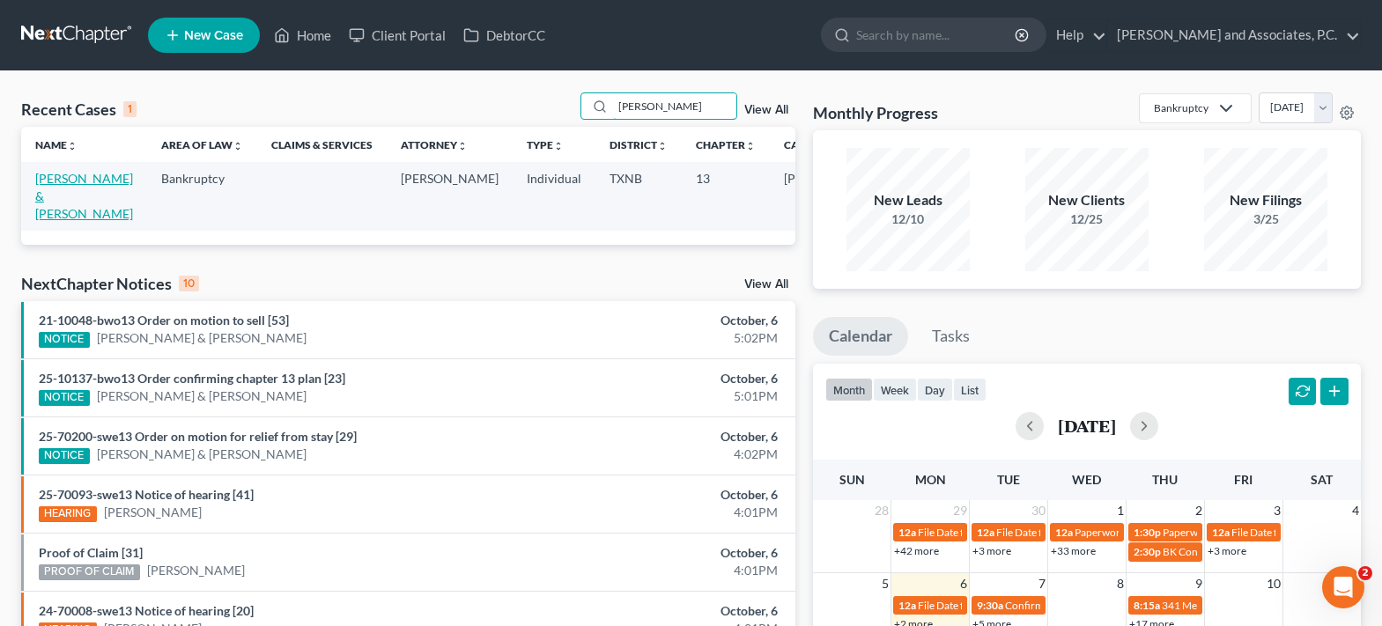
type input "[PERSON_NAME]"
click at [53, 193] on link "[PERSON_NAME] & [PERSON_NAME]" at bounding box center [84, 196] width 98 height 50
select select "1"
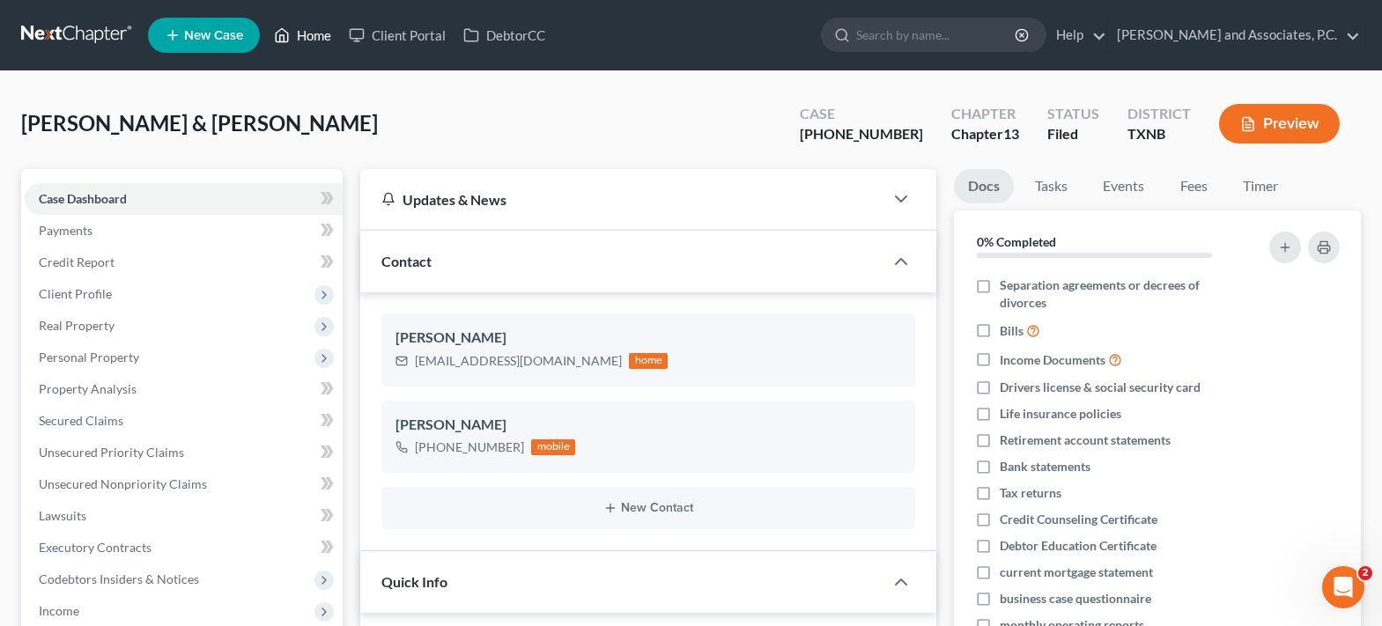
click at [312, 33] on link "Home" at bounding box center [302, 35] width 75 height 32
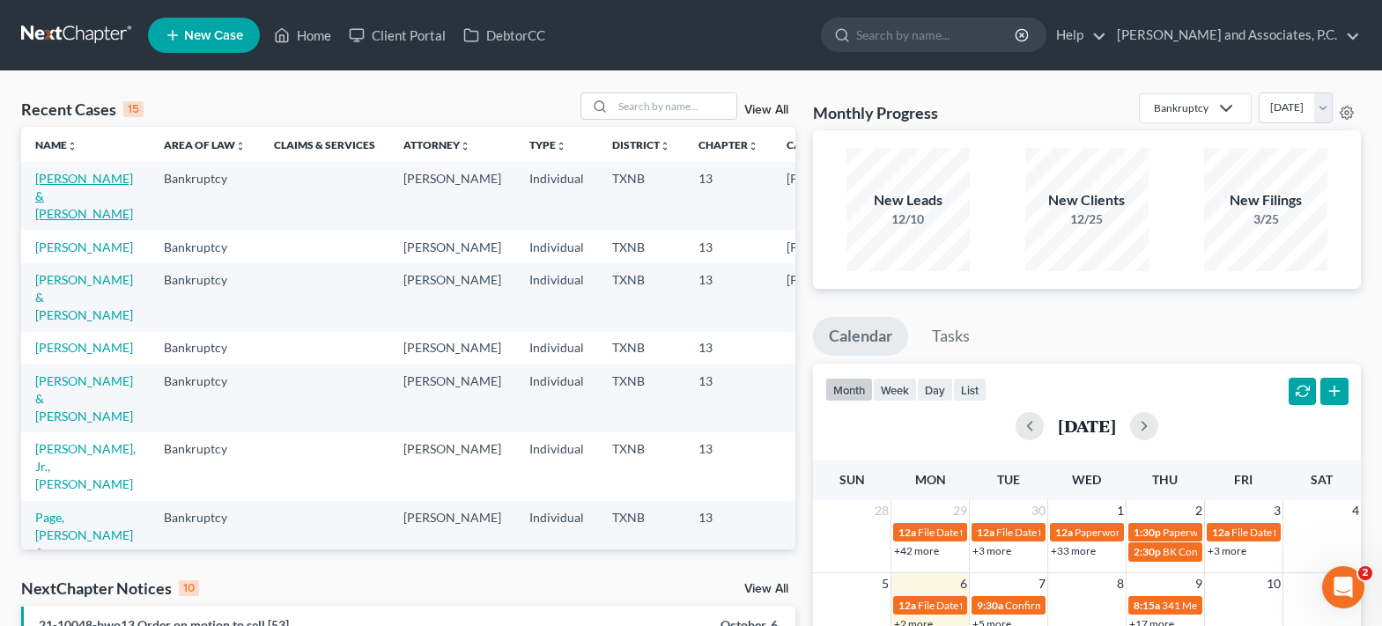
click at [54, 185] on link "[PERSON_NAME] & [PERSON_NAME]" at bounding box center [84, 196] width 98 height 50
select select "5"
select select "1"
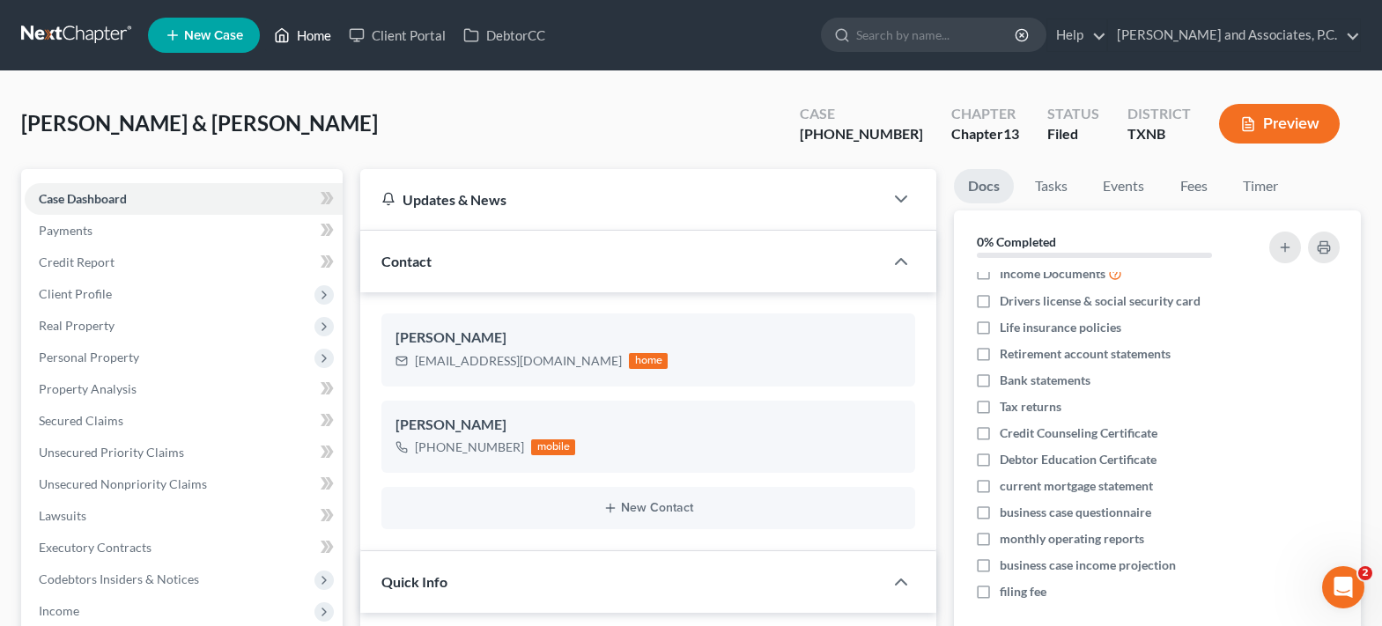
click at [312, 33] on link "Home" at bounding box center [302, 35] width 75 height 32
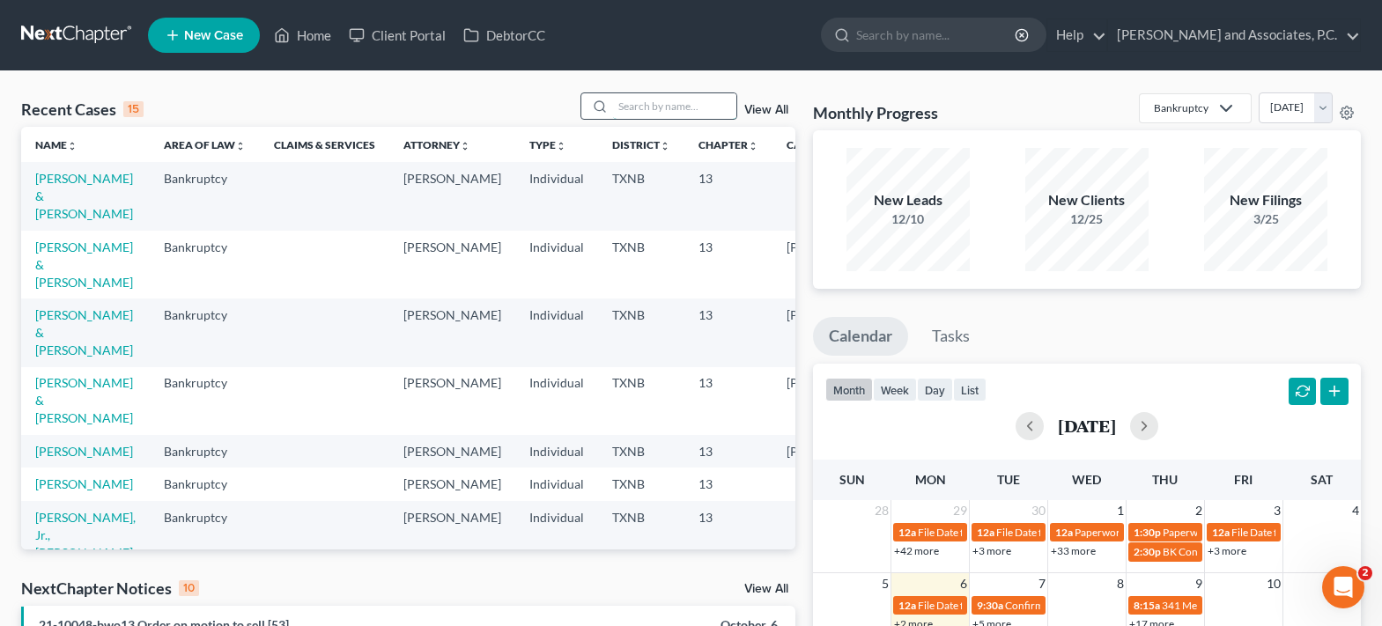
click at [633, 107] on input "search" at bounding box center [674, 106] width 123 height 26
